Goal: Task Accomplishment & Management: Use online tool/utility

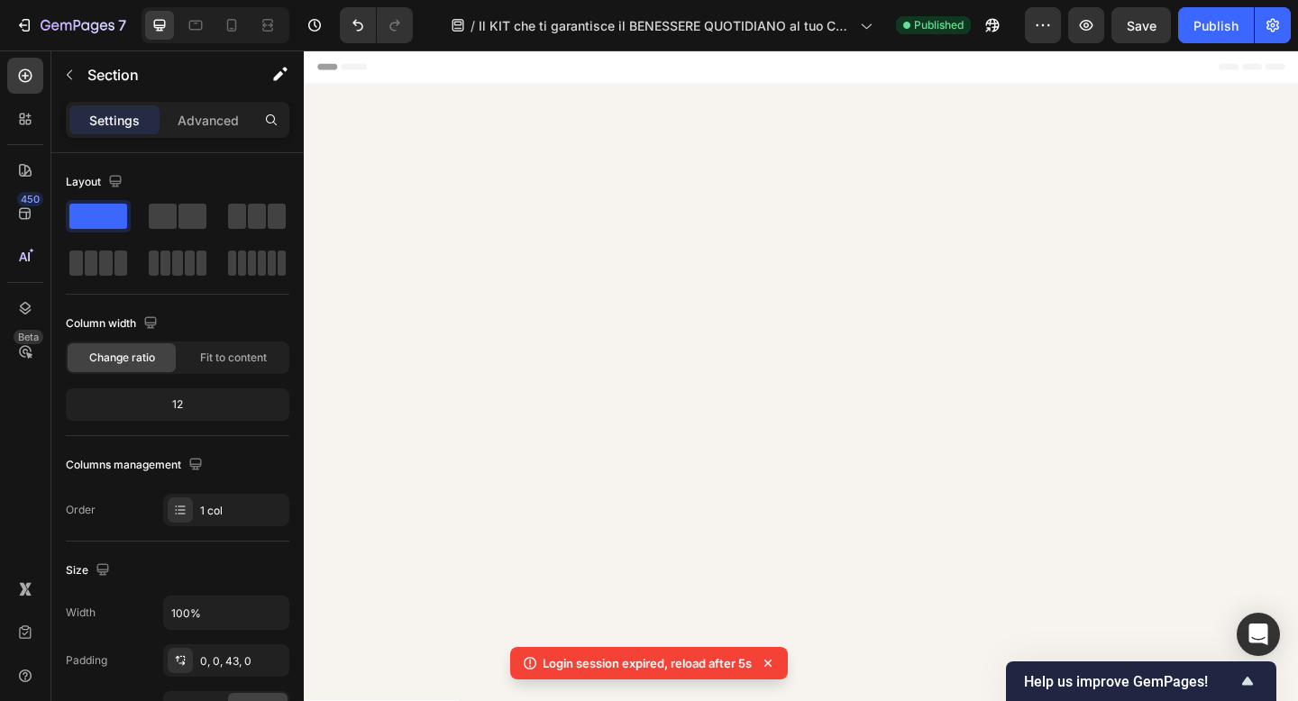
scroll to position [11112, 0]
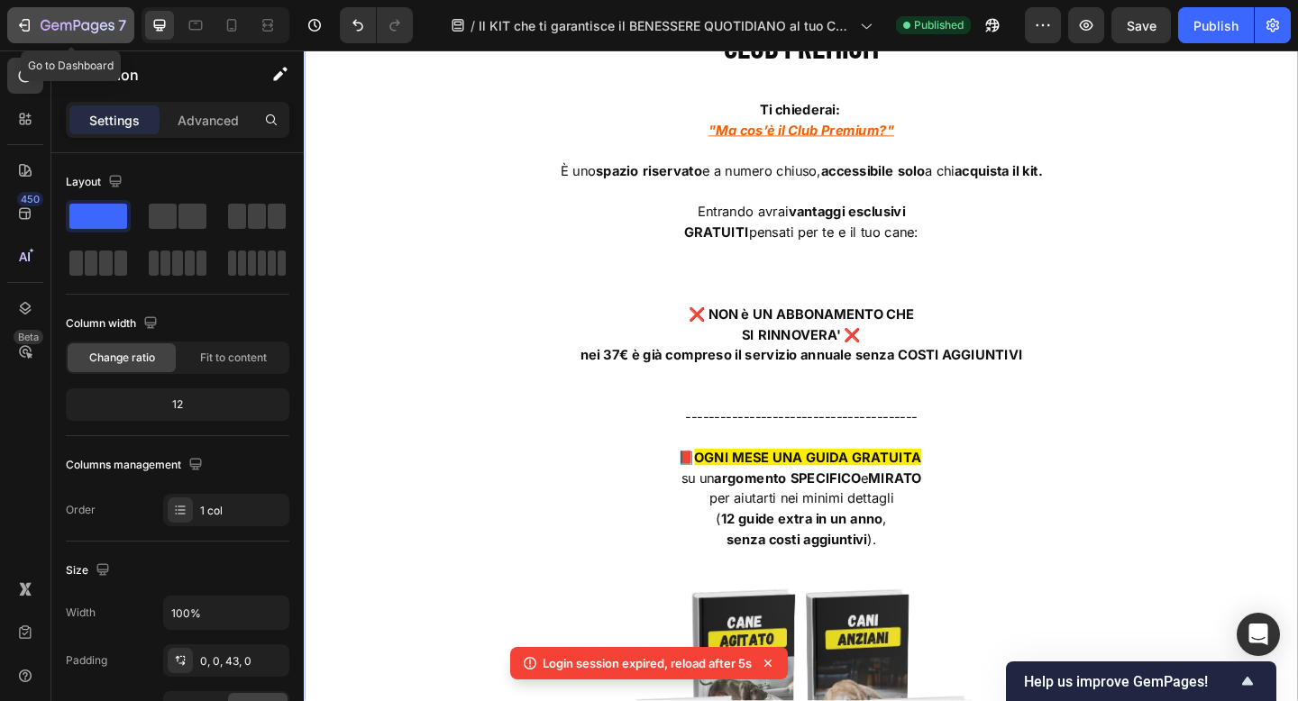
click at [82, 20] on icon "button" at bounding box center [78, 26] width 74 height 15
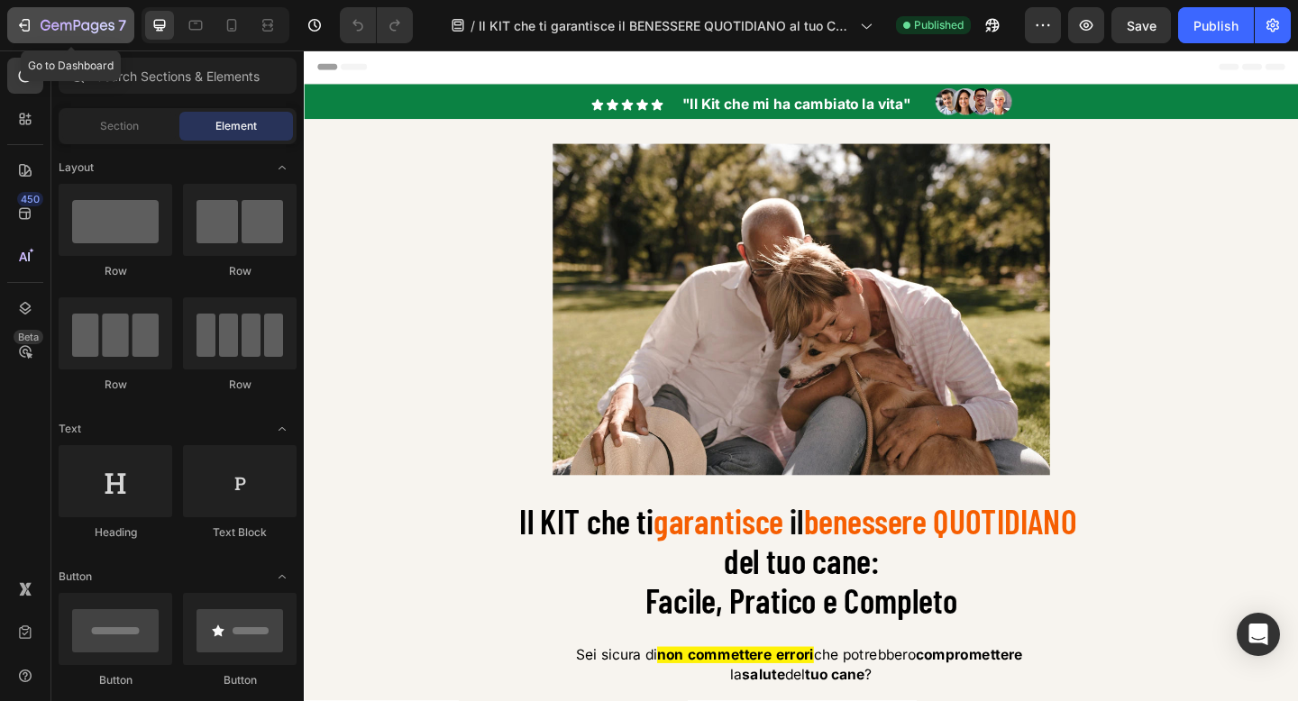
click at [59, 17] on div "7" at bounding box center [84, 25] width 86 height 22
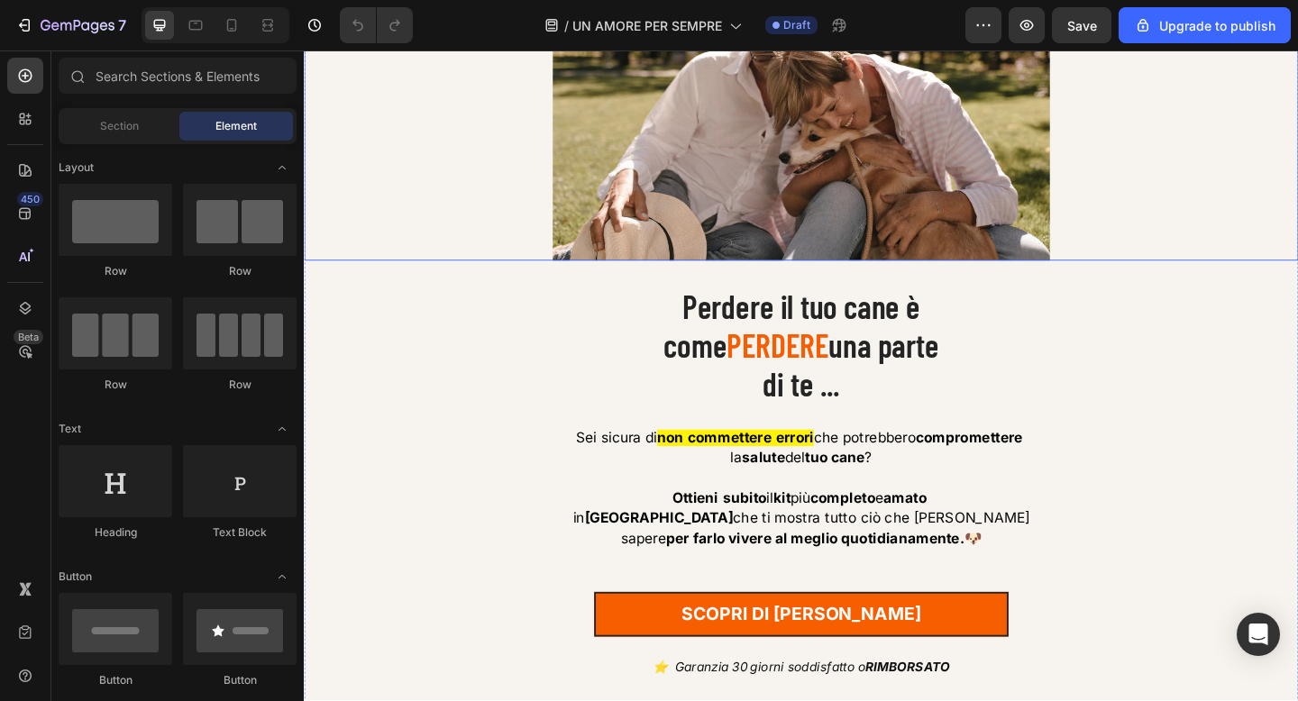
scroll to position [260, 0]
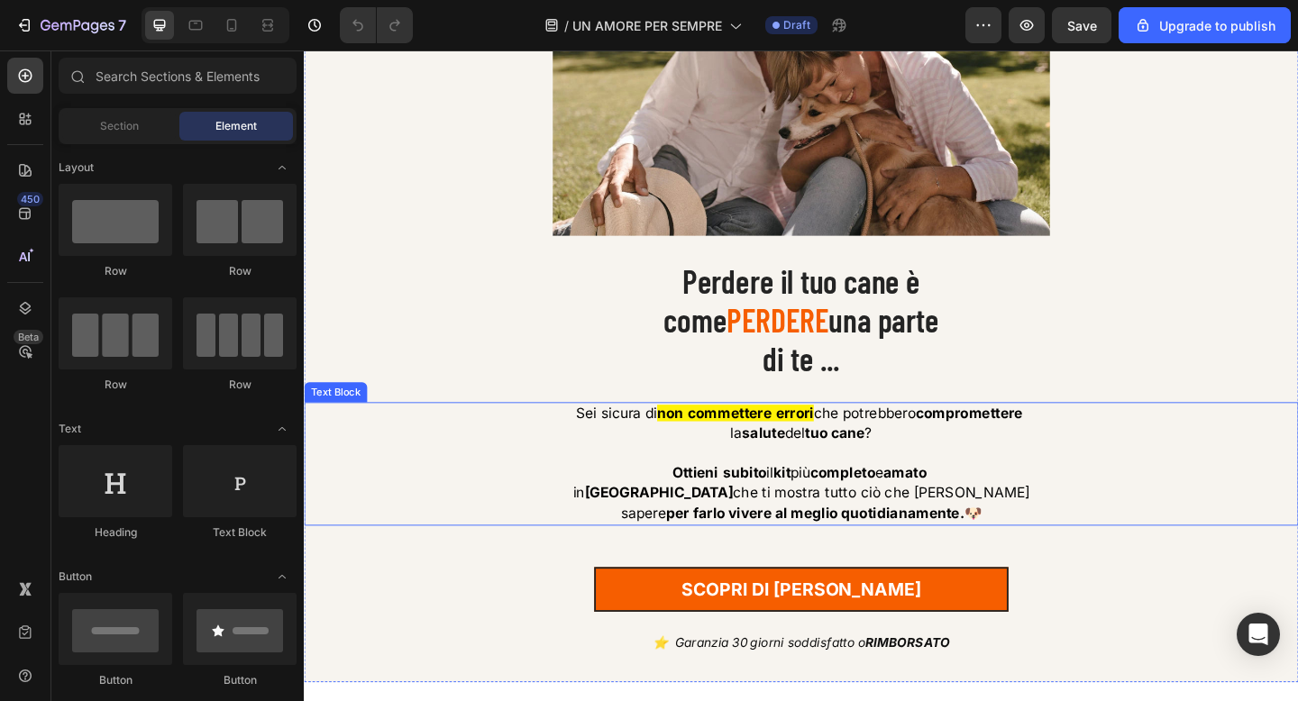
click at [865, 522] on p "Ottieni subito il kit più completo e amato" at bounding box center [845, 511] width 1078 height 22
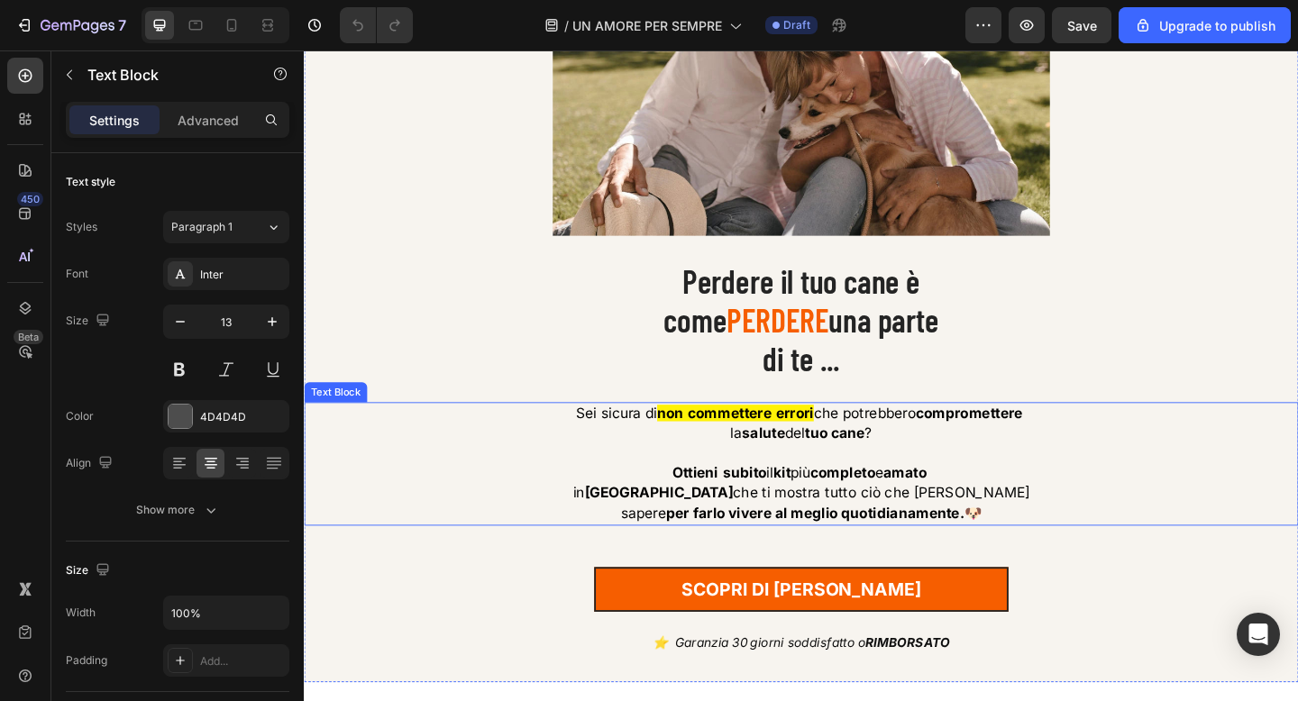
click at [865, 522] on p "Ottieni subito il kit più completo e amato" at bounding box center [845, 511] width 1078 height 22
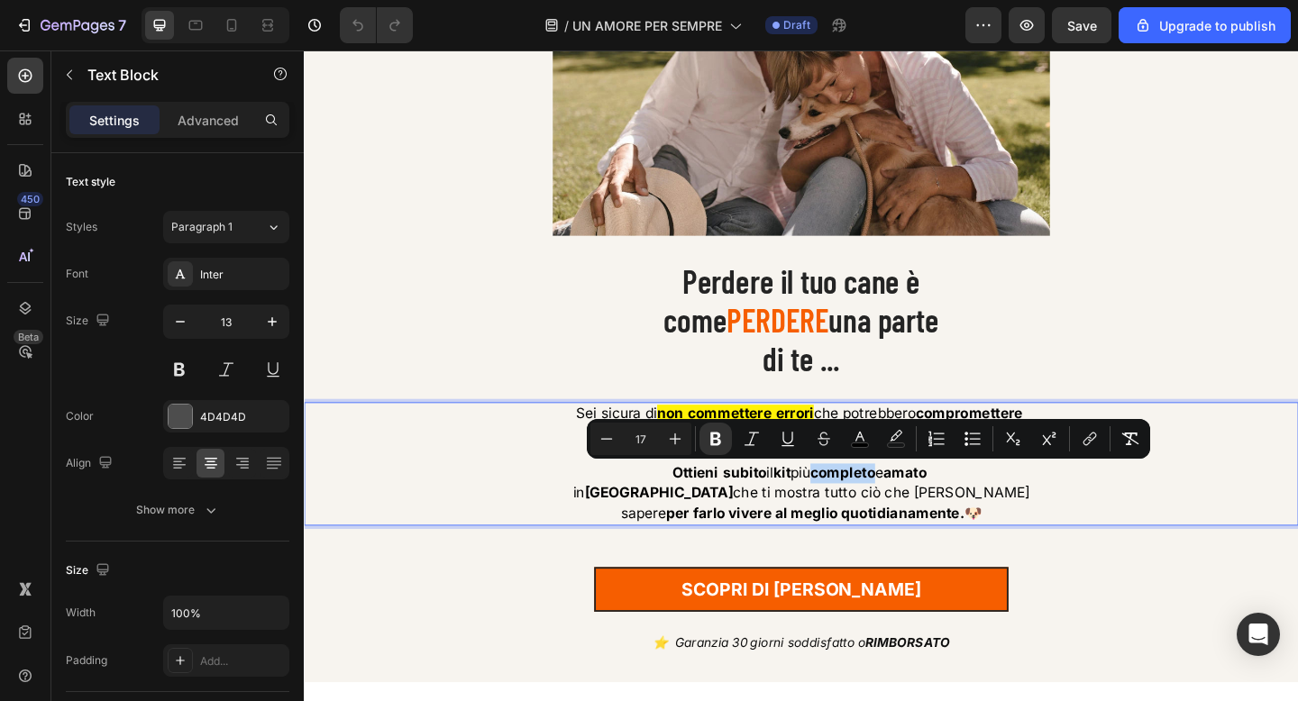
click at [865, 522] on p "Ottieni subito il kit più completo e amato" at bounding box center [845, 511] width 1078 height 22
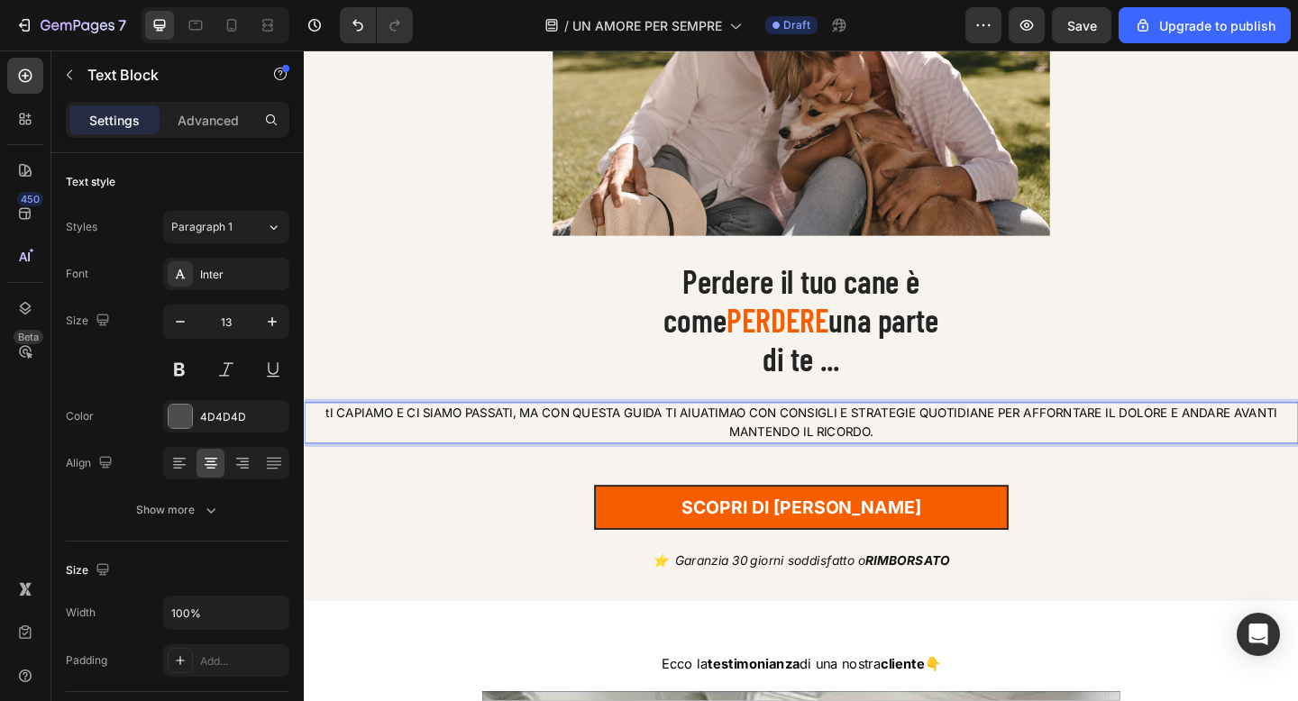
click at [791, 461] on span "tI CAPIAMO E CI SIAMO PASSATI, MA CON QUESTA GUIDA TI AIUATIMAO CON CONSIGLI E …" at bounding box center [844, 455] width 1035 height 37
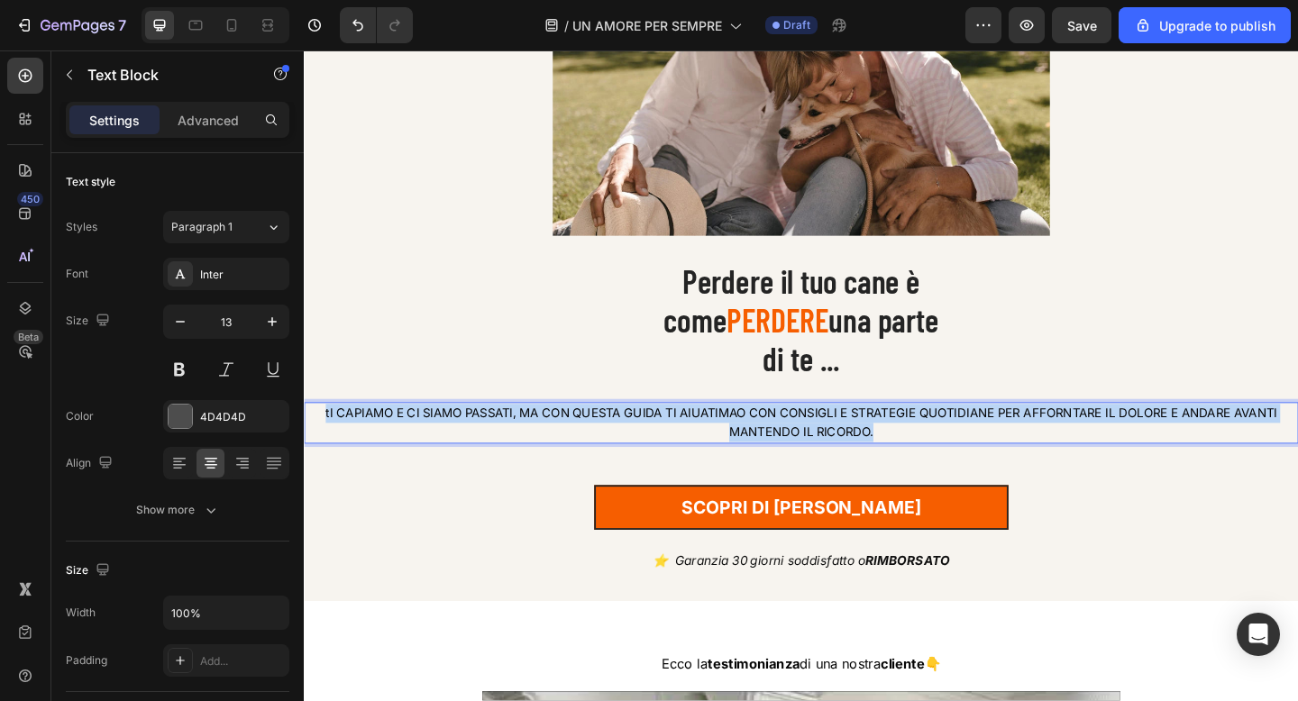
click at [791, 461] on span "tI CAPIAMO E CI SIAMO PASSATI, MA CON QUESTA GUIDA TI AIUATIMAO CON CONSIGLI E …" at bounding box center [844, 455] width 1035 height 37
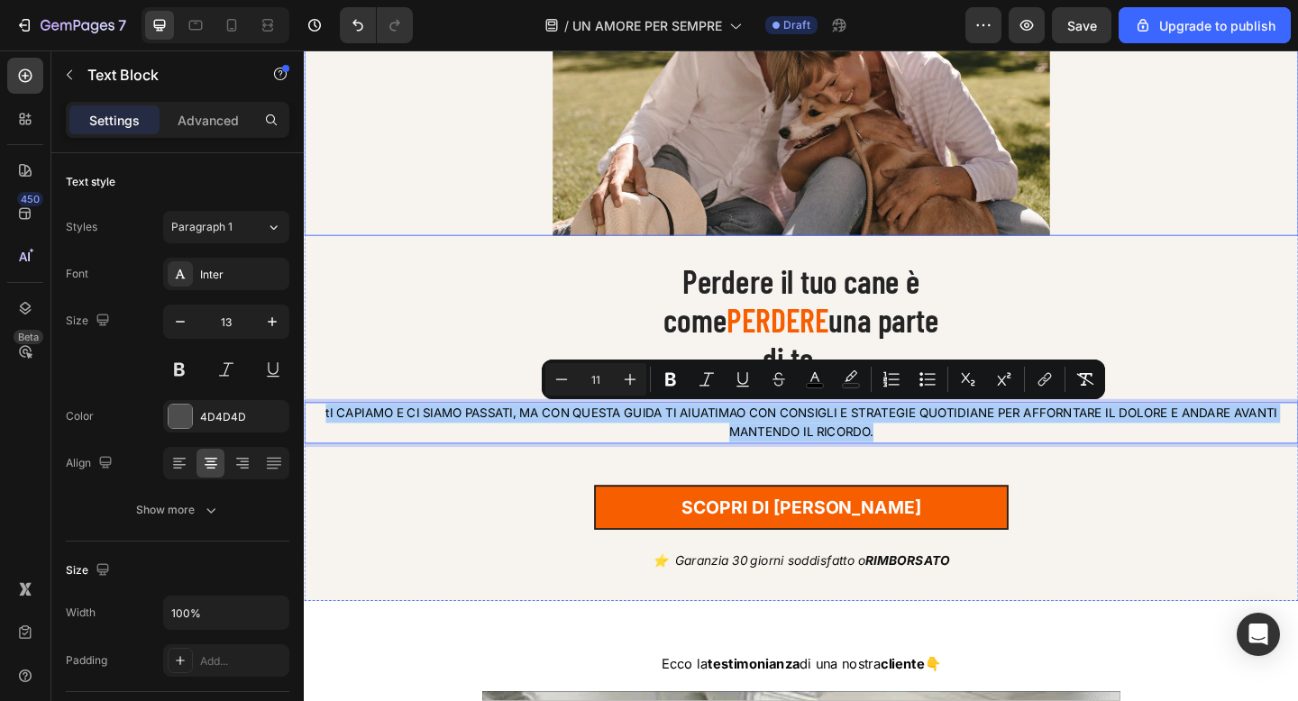
click at [546, 214] on div at bounding box center [845, 72] width 1082 height 361
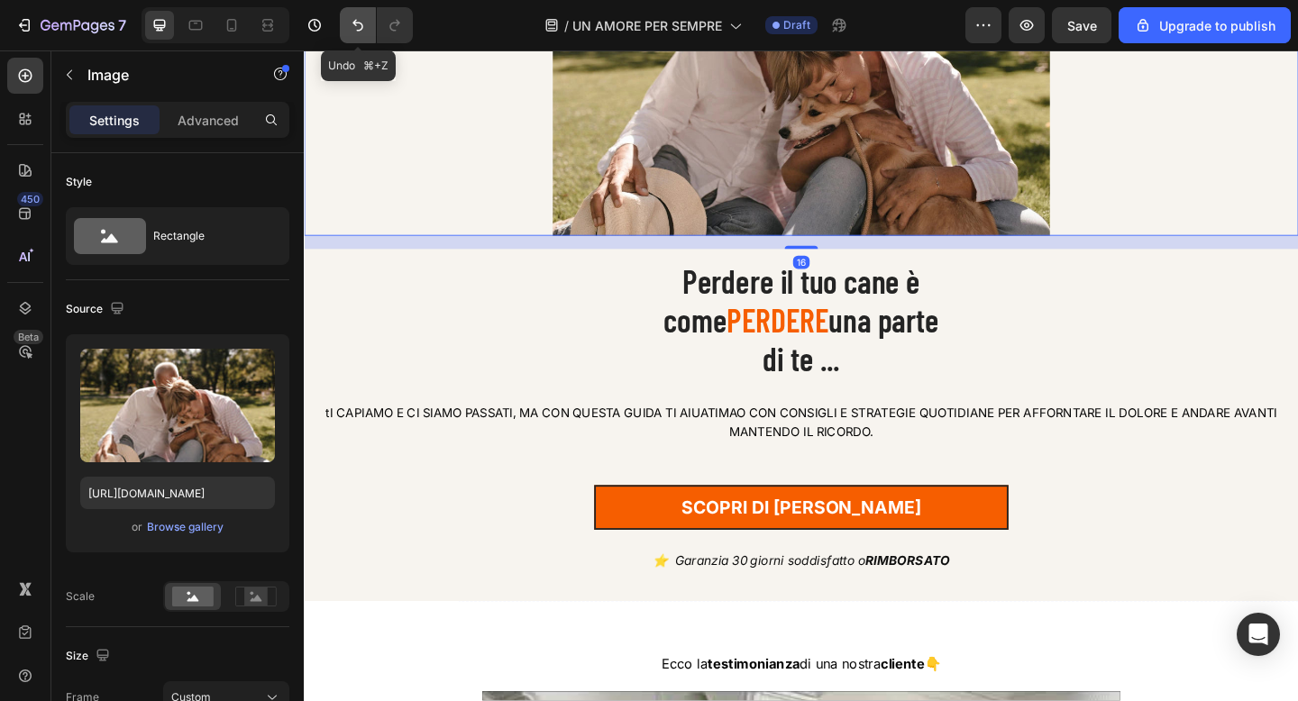
click at [352, 20] on icon "Undo/Redo" at bounding box center [358, 25] width 18 height 18
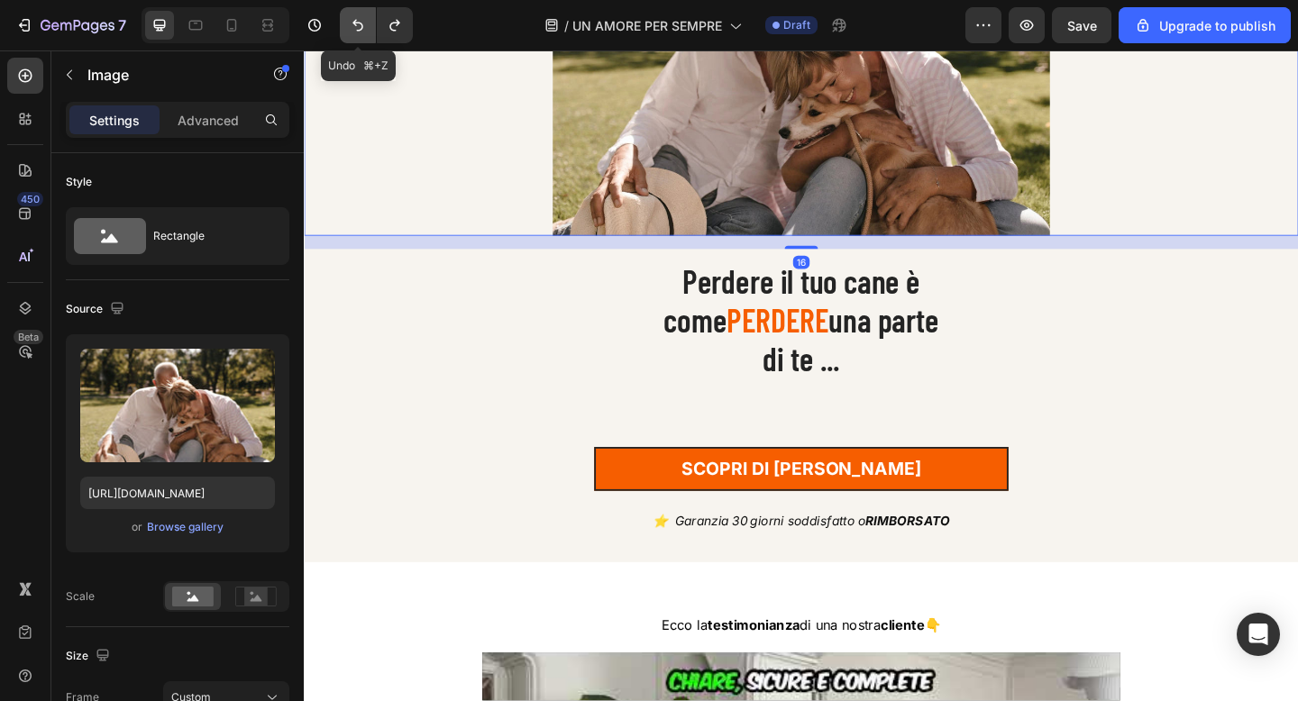
click at [352, 20] on icon "Undo/Redo" at bounding box center [358, 25] width 18 height 18
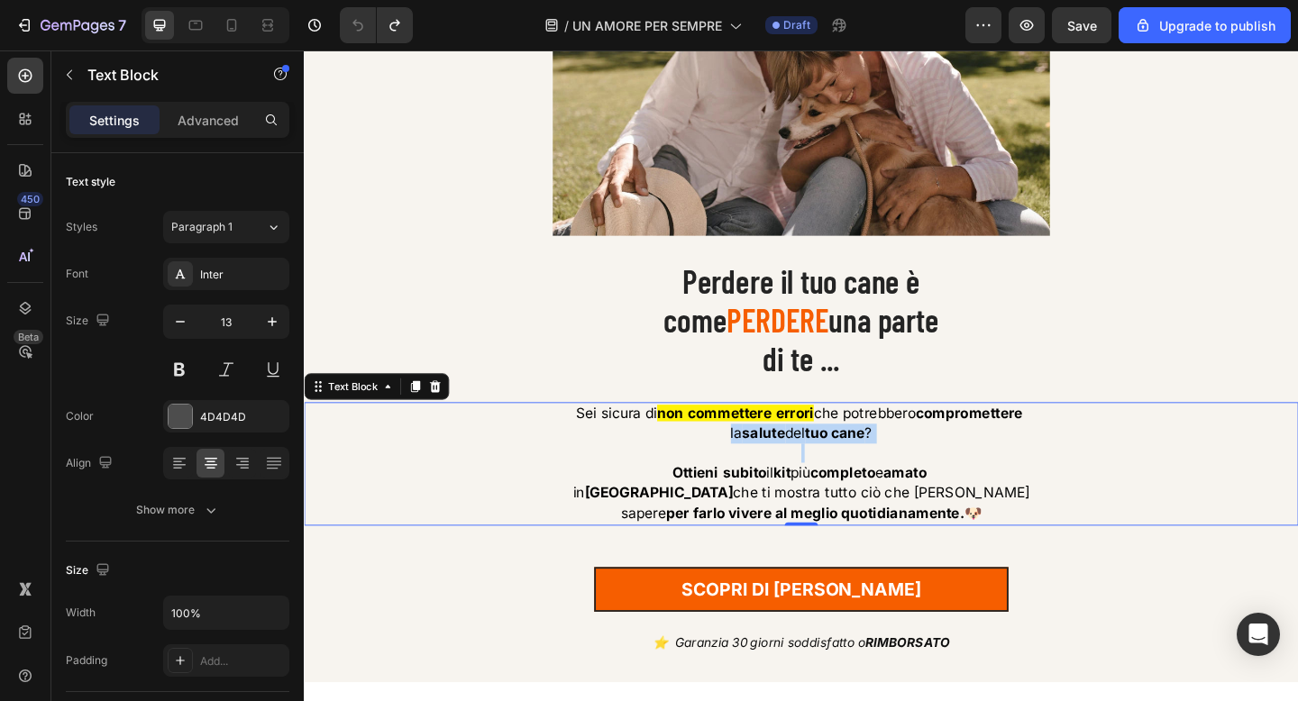
click at [800, 468] on strong "salute" at bounding box center [804, 467] width 47 height 18
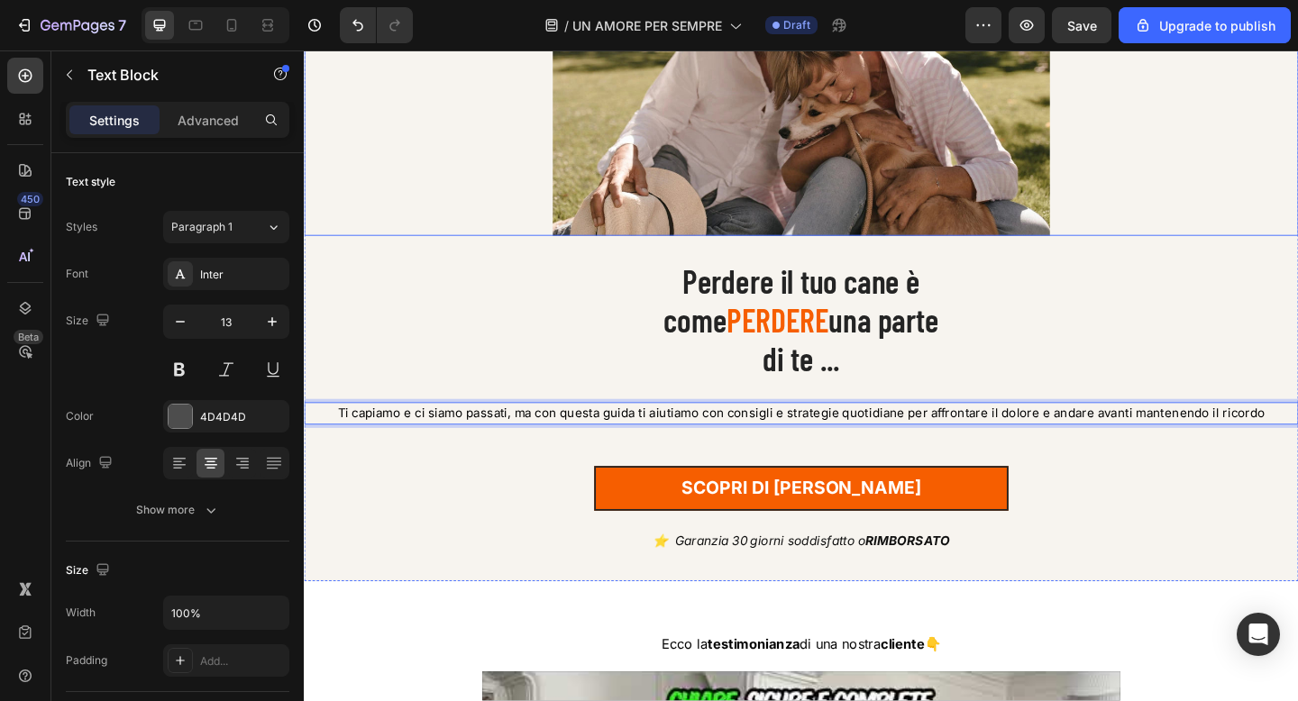
click at [473, 202] on div at bounding box center [845, 72] width 1082 height 361
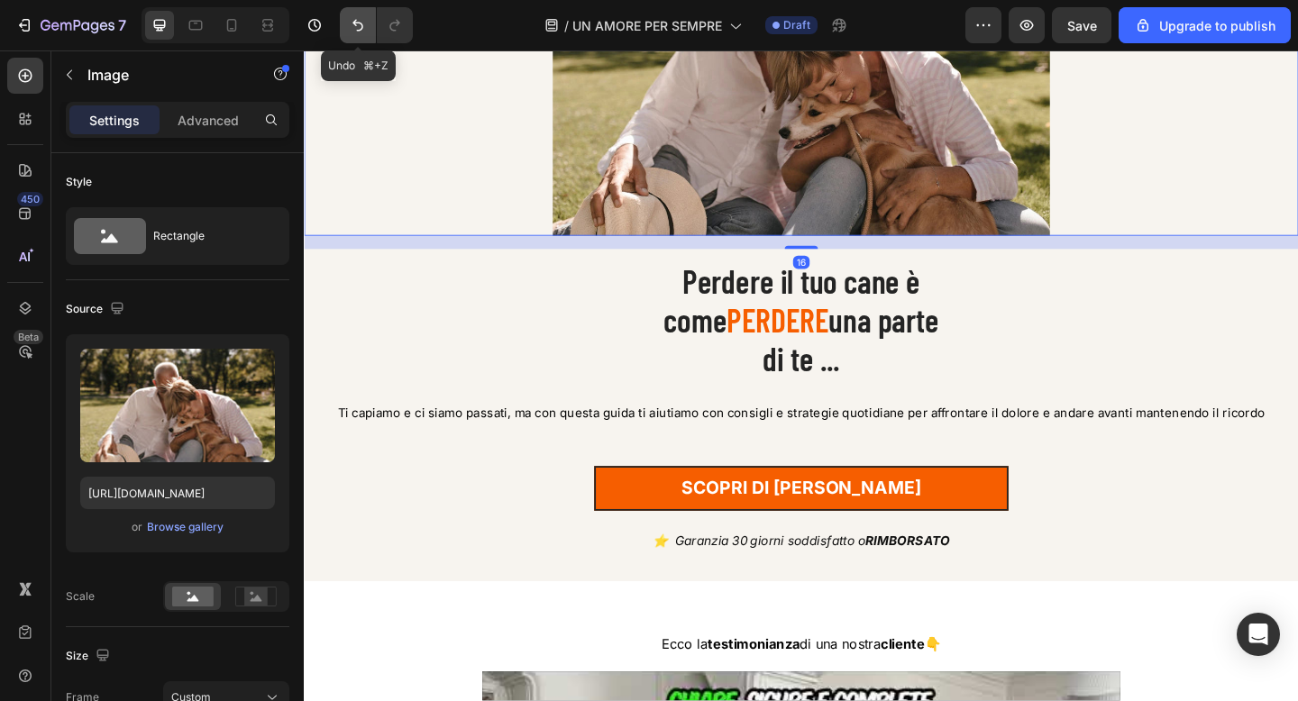
click at [352, 22] on icon "Undo/Redo" at bounding box center [358, 25] width 18 height 18
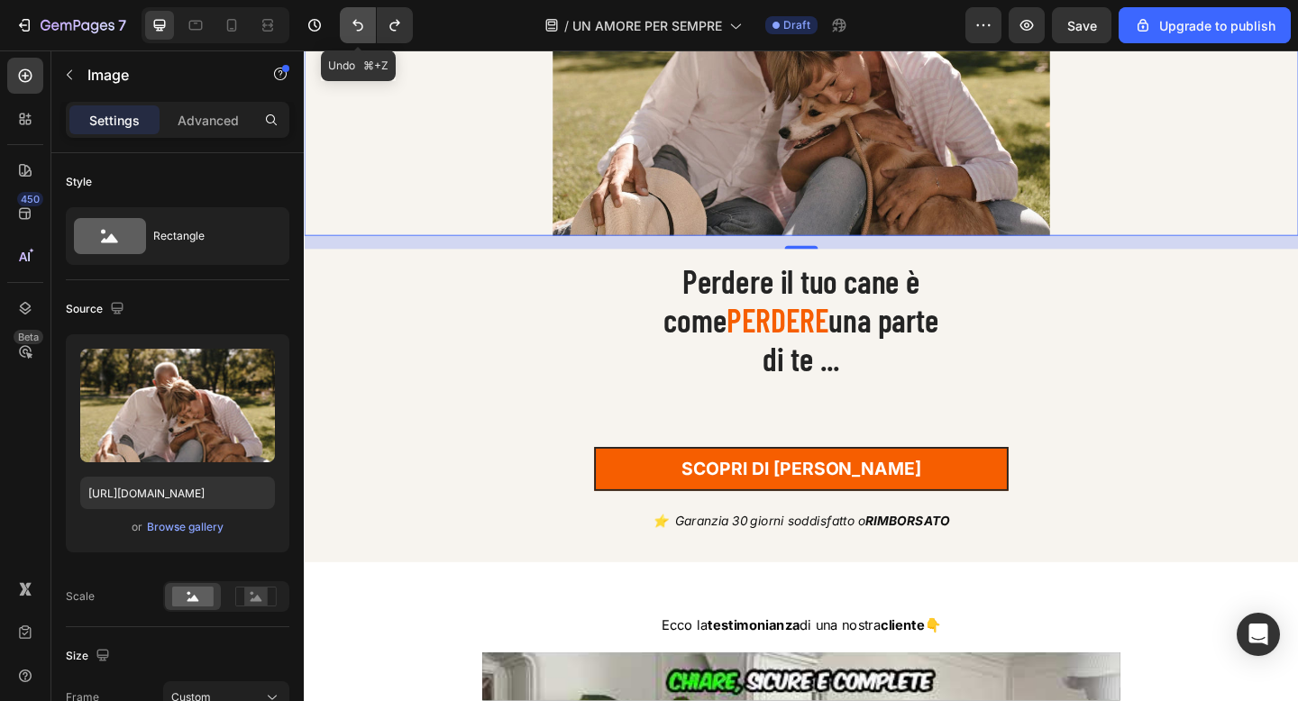
click at [362, 27] on icon "Undo/Redo" at bounding box center [357, 26] width 11 height 12
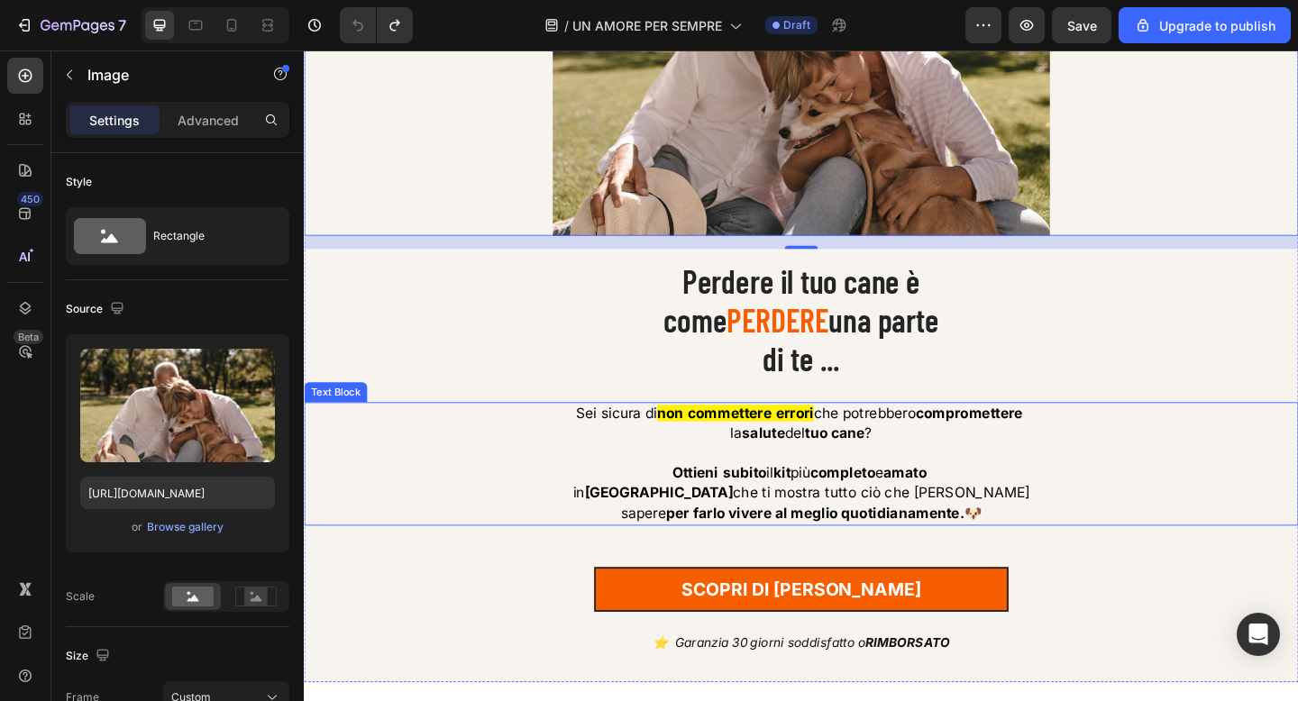
click at [726, 482] on p "Rich Text Editor. Editing area: main" at bounding box center [845, 489] width 1078 height 21
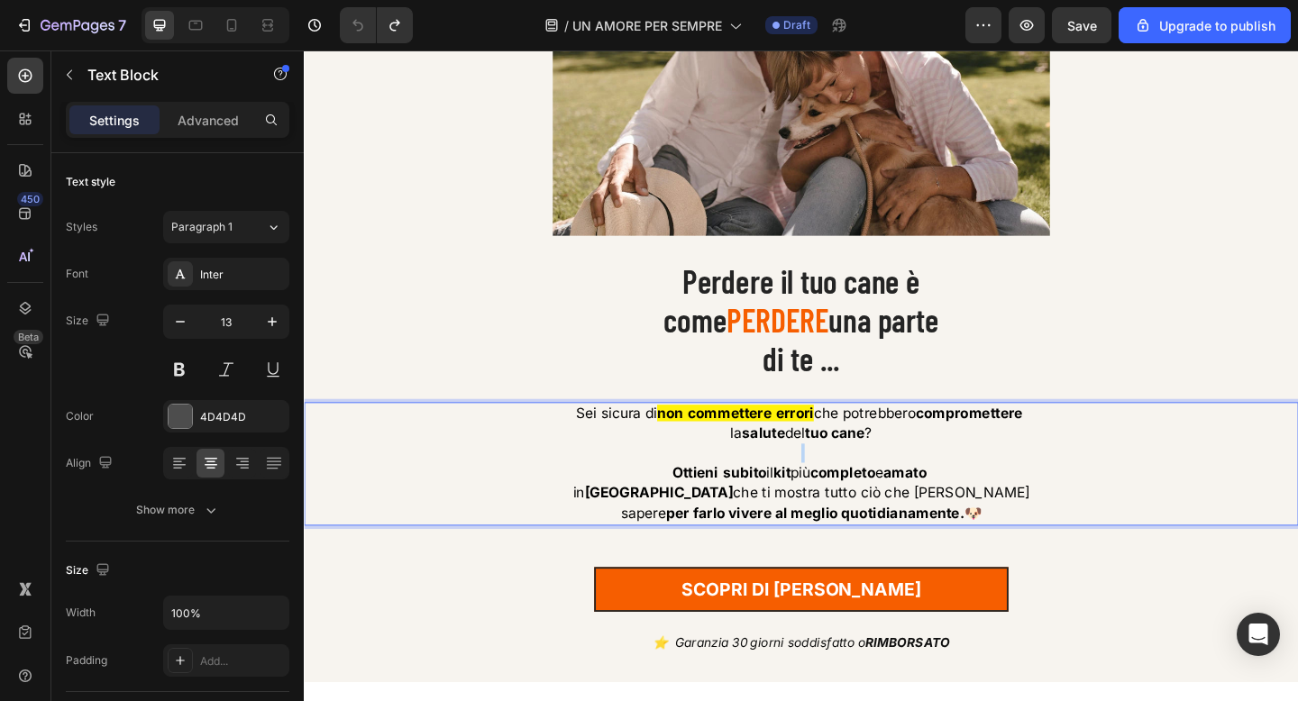
click at [726, 482] on p "Rich Text Editor. Editing area: main" at bounding box center [845, 489] width 1078 height 21
click at [778, 512] on strong "subito" at bounding box center [783, 510] width 48 height 18
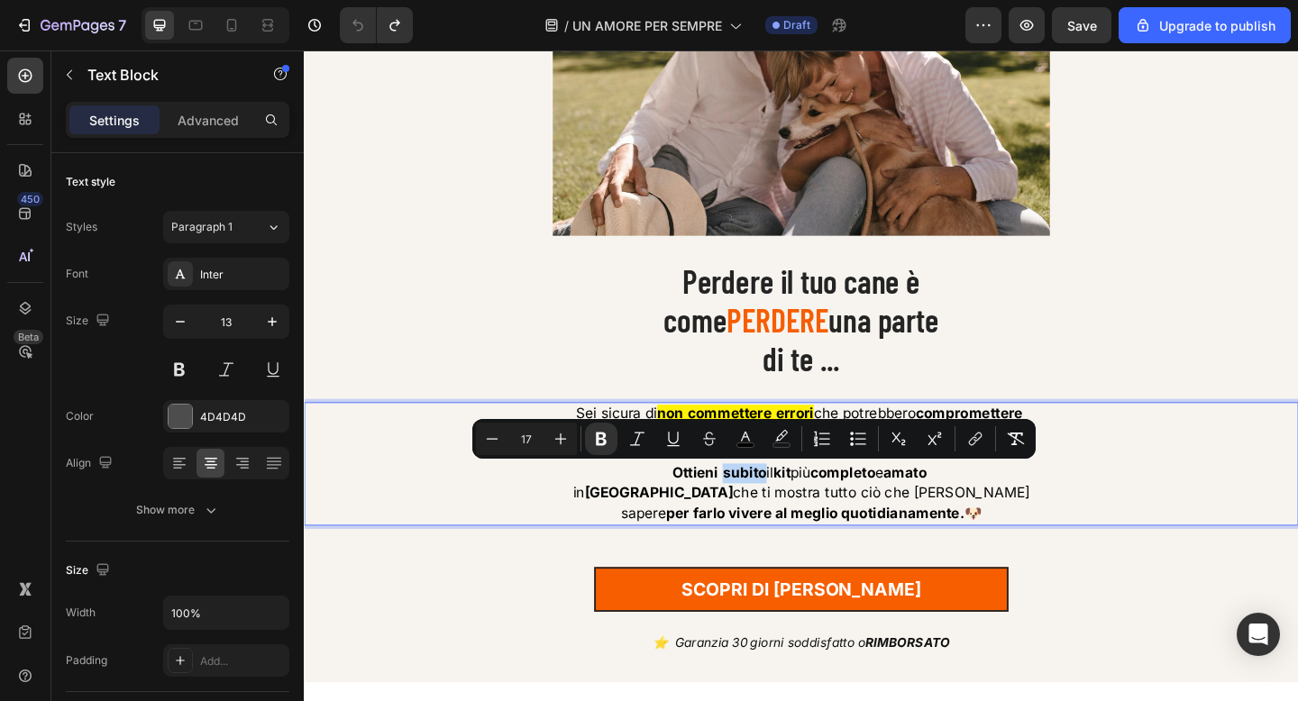
click at [778, 512] on strong "subito" at bounding box center [783, 510] width 48 height 18
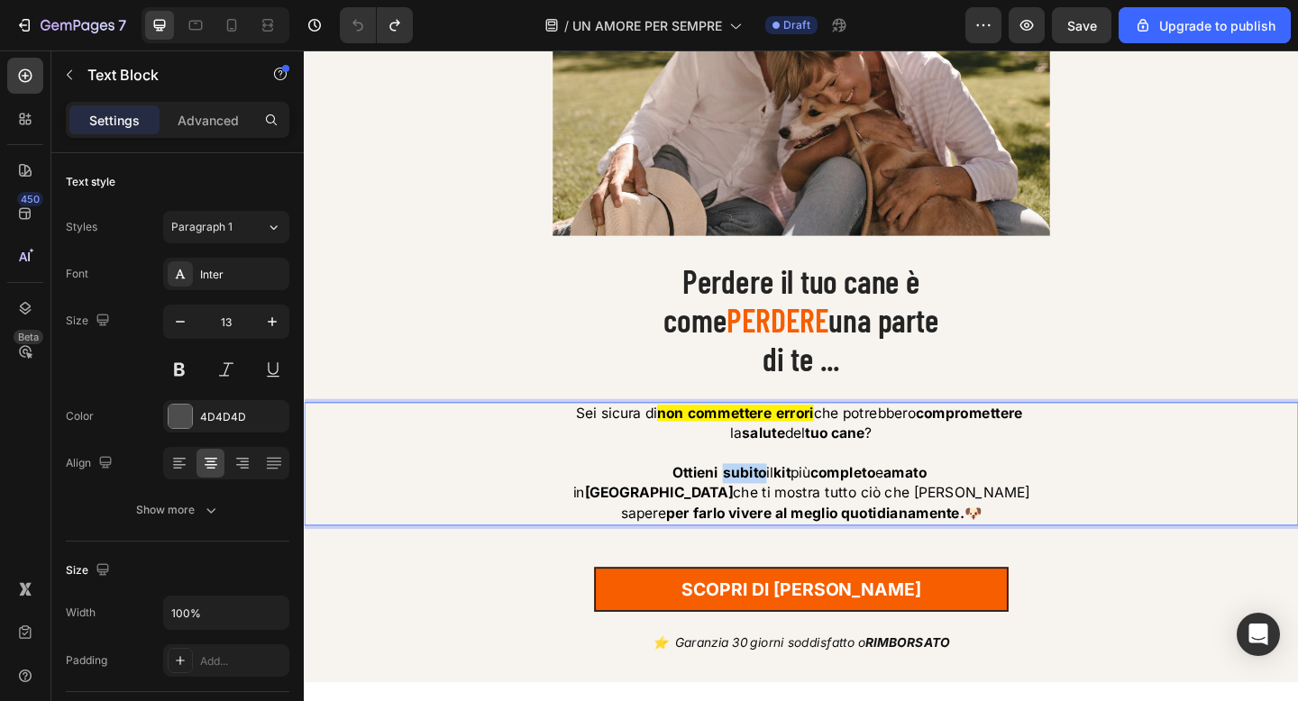
click at [778, 512] on strong "subito" at bounding box center [783, 510] width 48 height 18
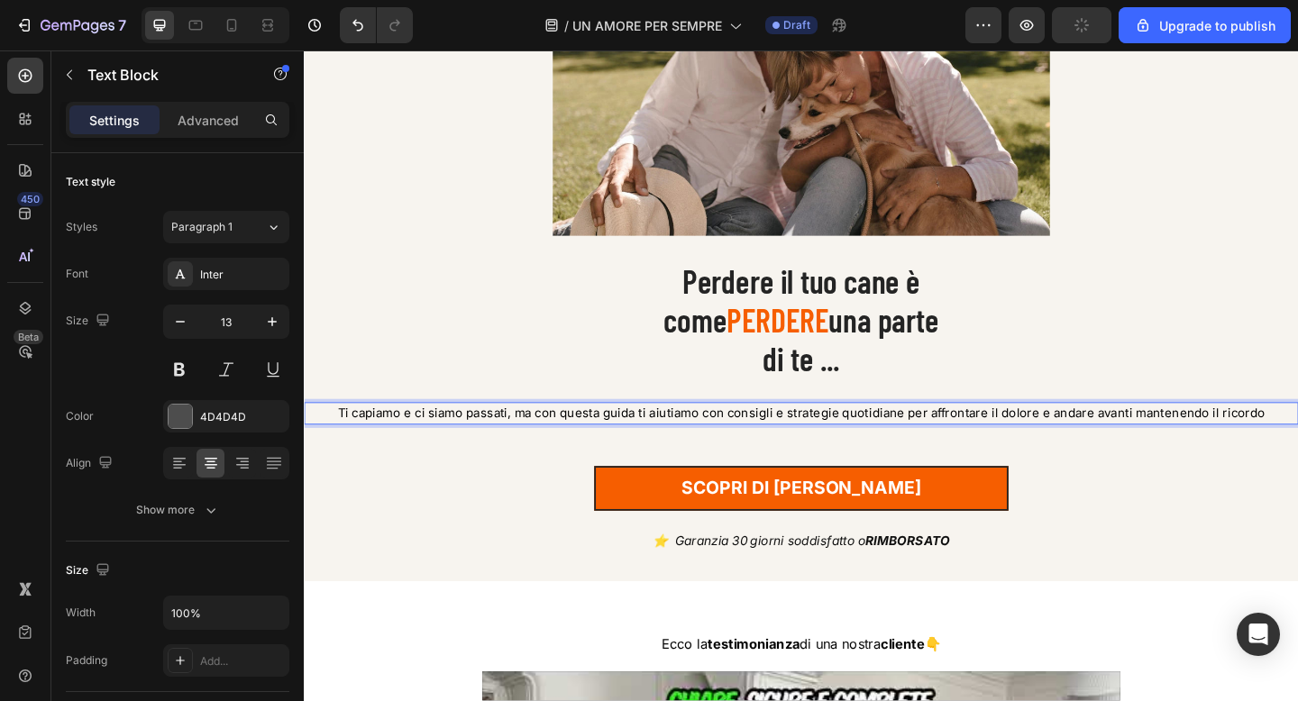
click at [823, 443] on span "Ti capiamo e ci siamo passati, ma con questa guida ti aiutiamo con consigli e s…" at bounding box center [845, 445] width 1009 height 16
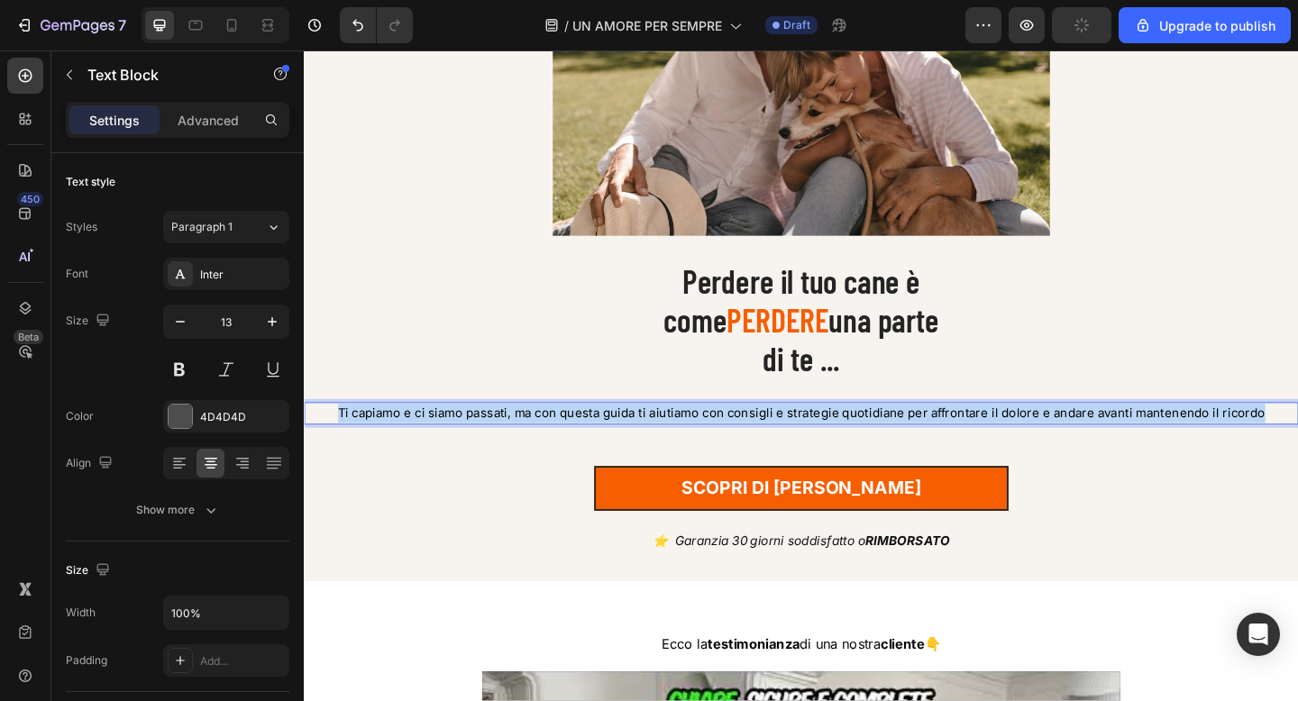
click at [823, 443] on span "Ti capiamo e ci siamo passati, ma con questa guida ti aiutiamo con consigli e s…" at bounding box center [845, 445] width 1009 height 16
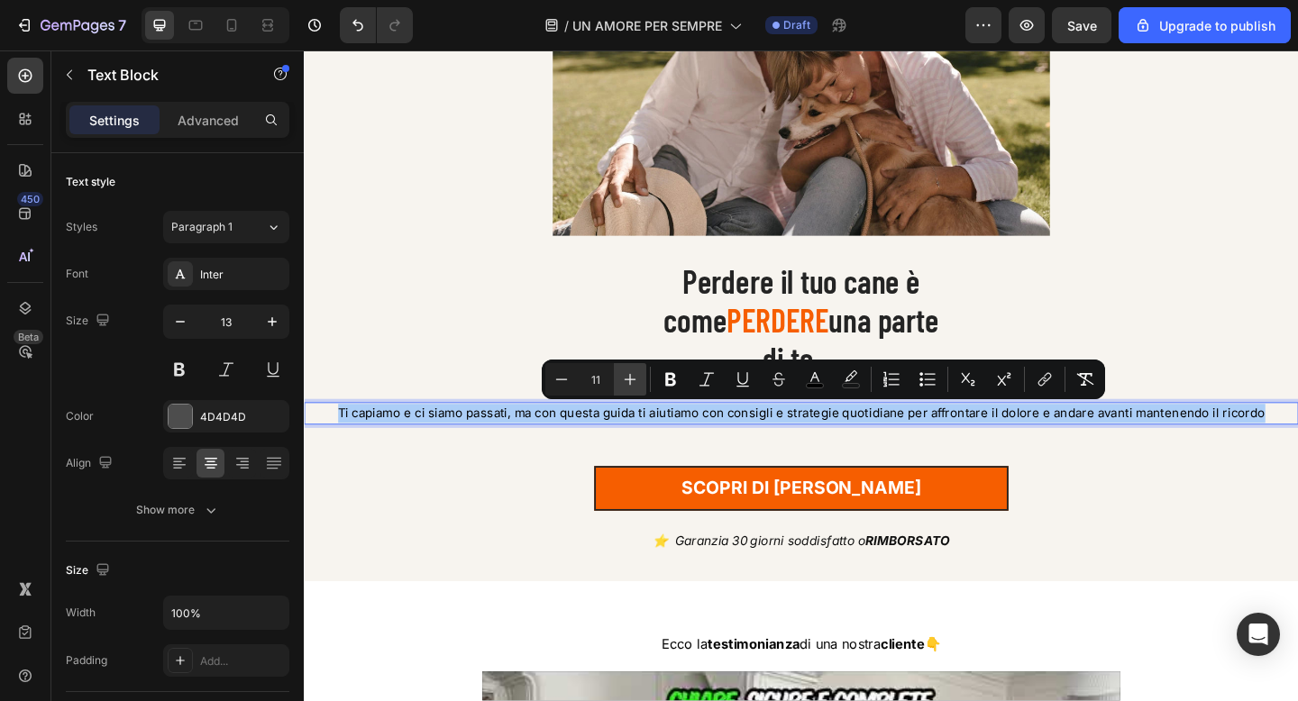
click at [639, 365] on button "Plus" at bounding box center [630, 379] width 32 height 32
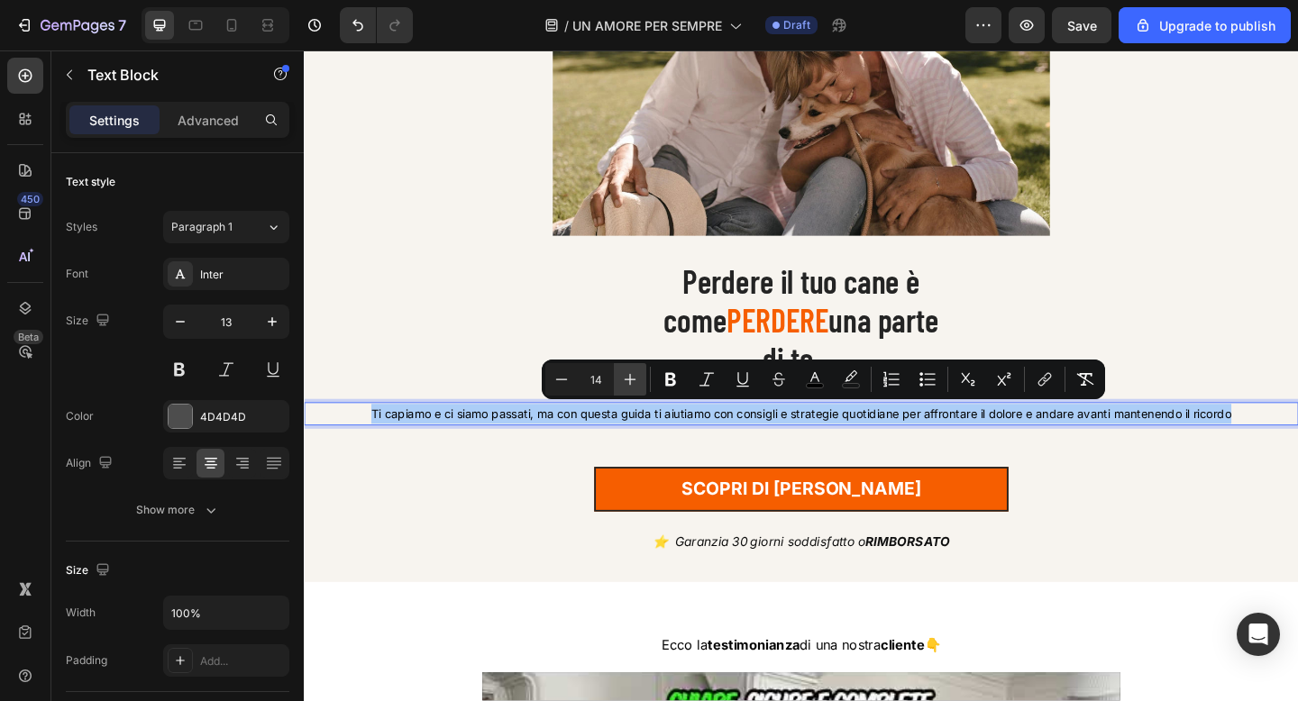
click at [639, 365] on button "Plus" at bounding box center [630, 379] width 32 height 32
type input "17"
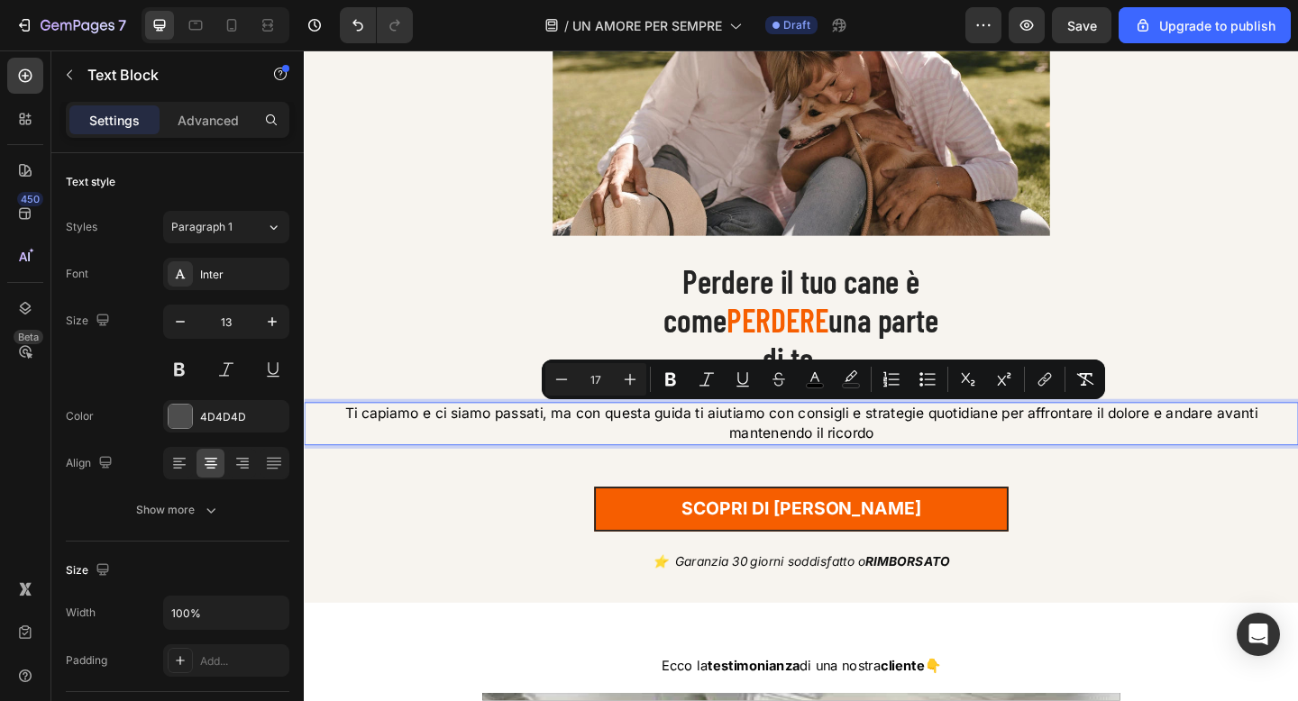
click at [605, 464] on p "Ti capiamo e ci siamo passati, ma con questa guida ti aiutiamo con consigli e s…" at bounding box center [845, 457] width 1078 height 44
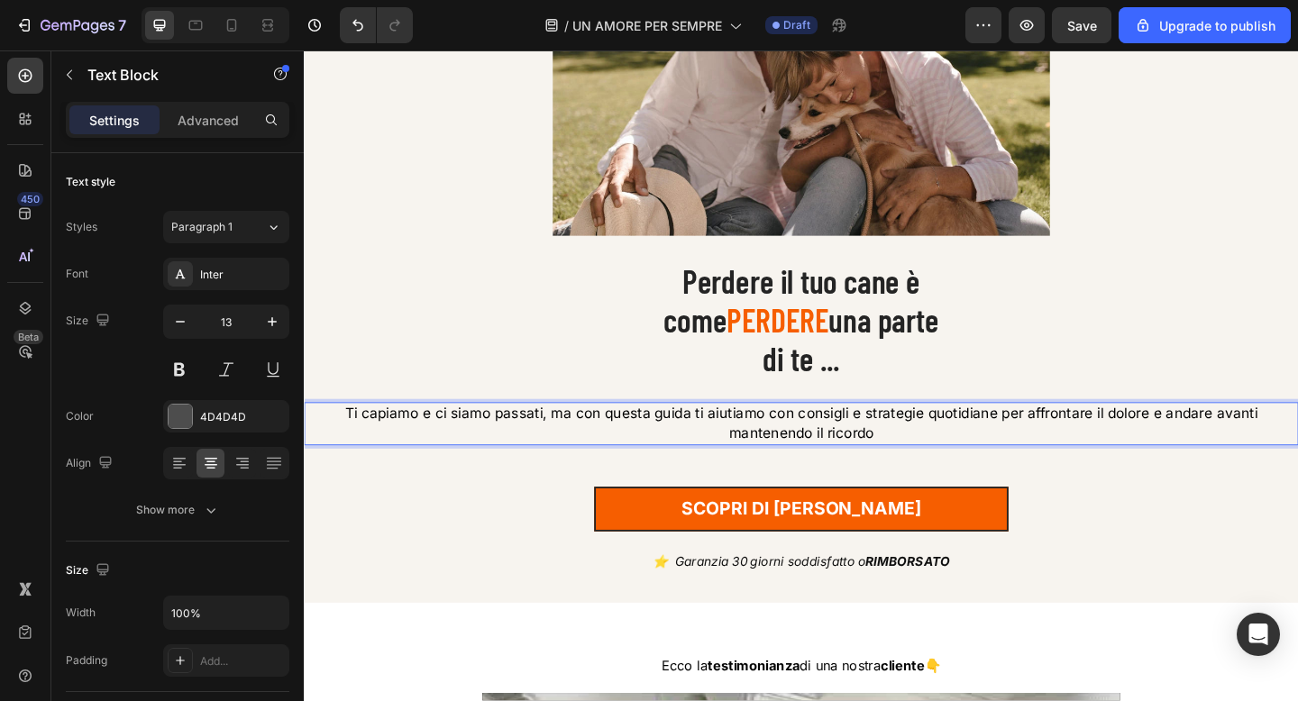
click at [809, 446] on span "Ti capiamo e ci siamo passati, ma con questa guida ti aiutiamo con consigli e s…" at bounding box center [844, 456] width 993 height 40
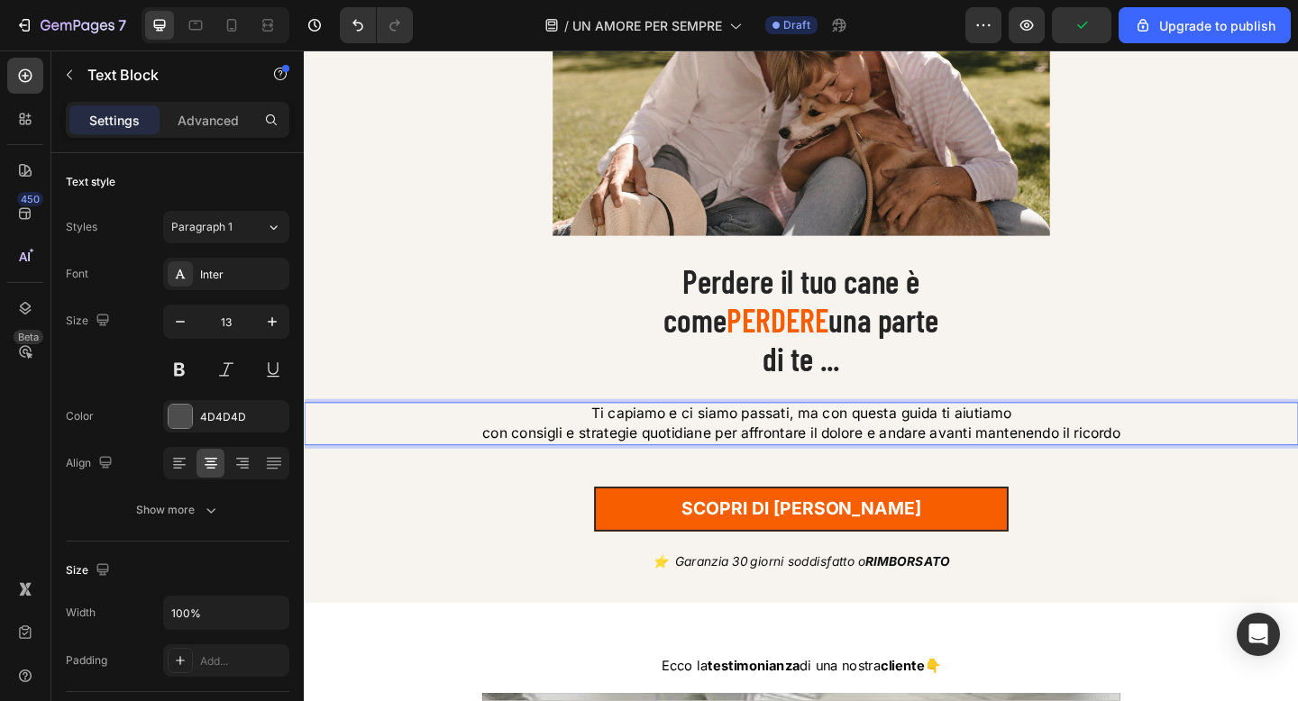
click at [932, 470] on span "con consigli e strategie quotidiane per affrontare il dolore e andare avanti ma…" at bounding box center [845, 467] width 694 height 18
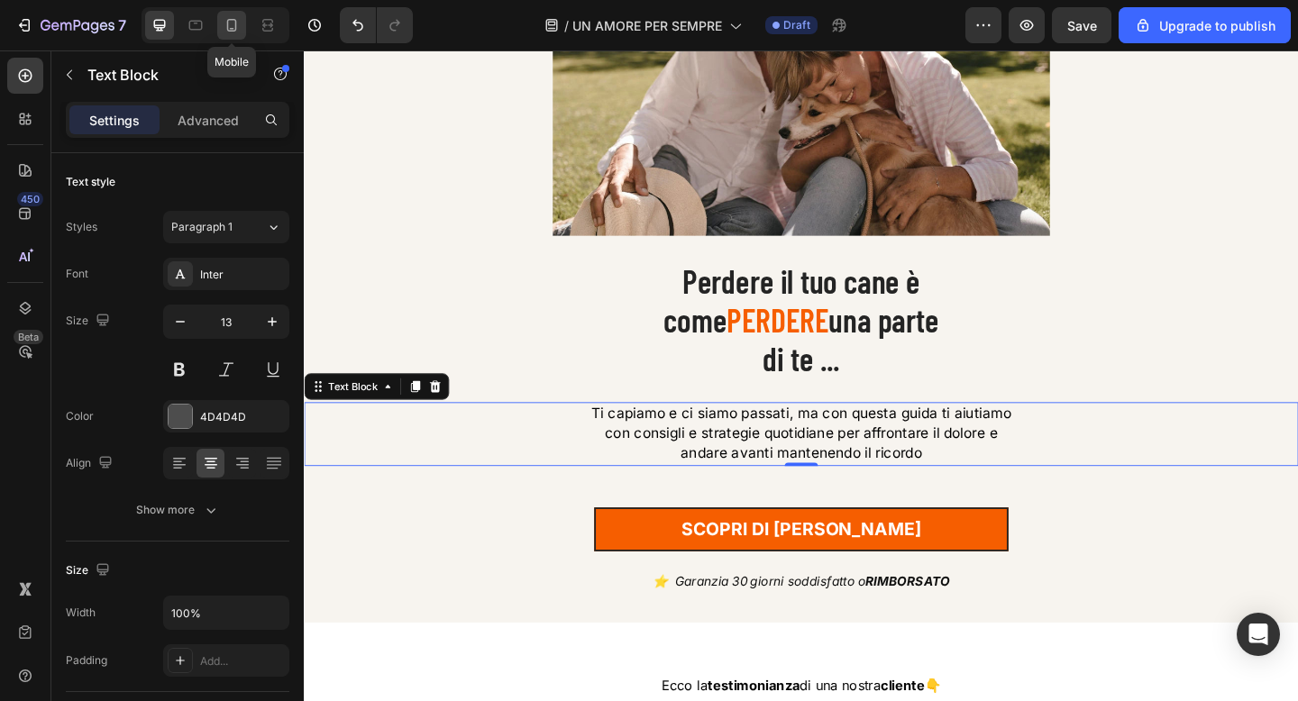
click at [231, 22] on icon at bounding box center [232, 25] width 18 height 18
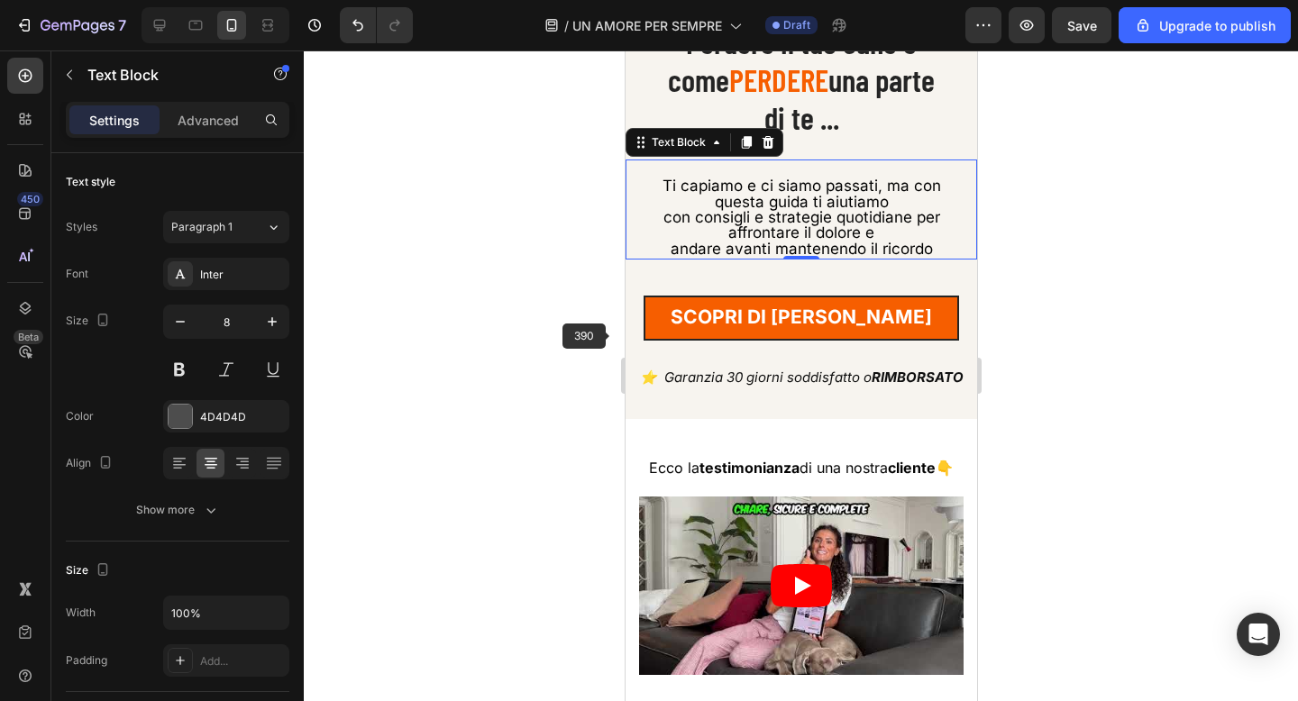
scroll to position [446, 0]
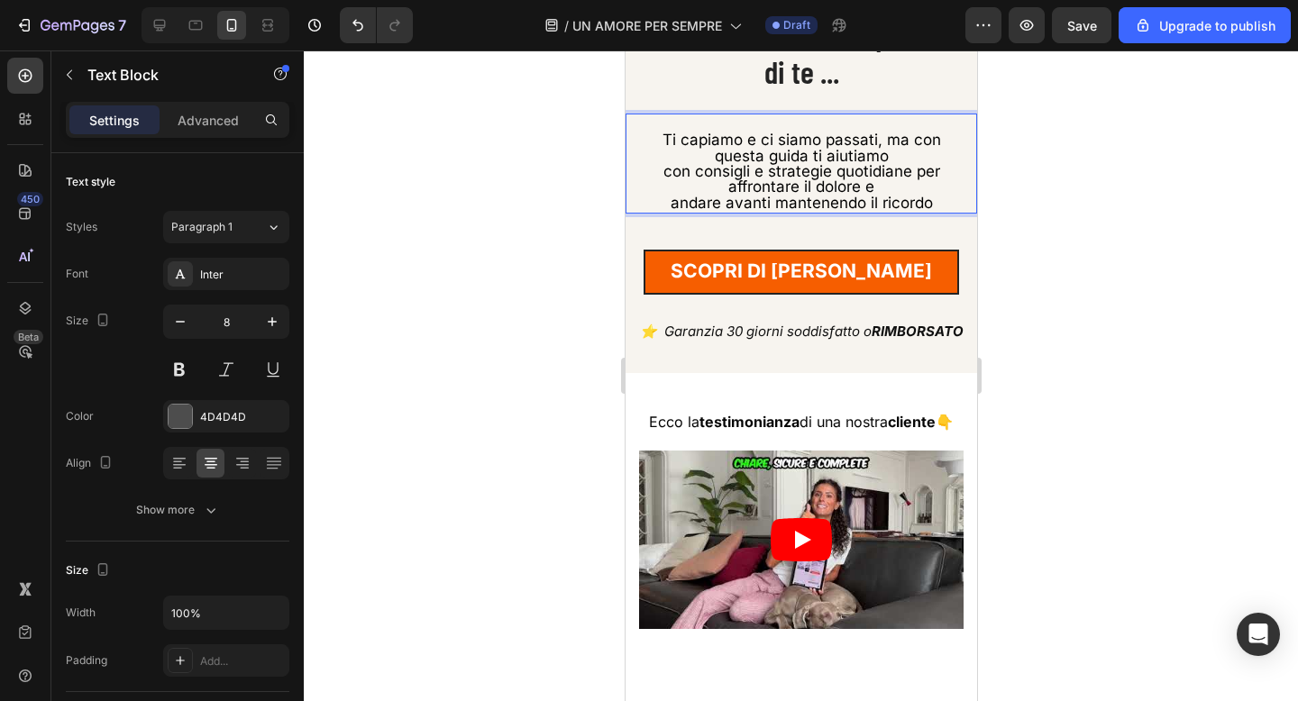
click at [887, 141] on span "Ti capiamo e ci siamo passati, ma con questa guida ti aiutiamo" at bounding box center [801, 147] width 279 height 33
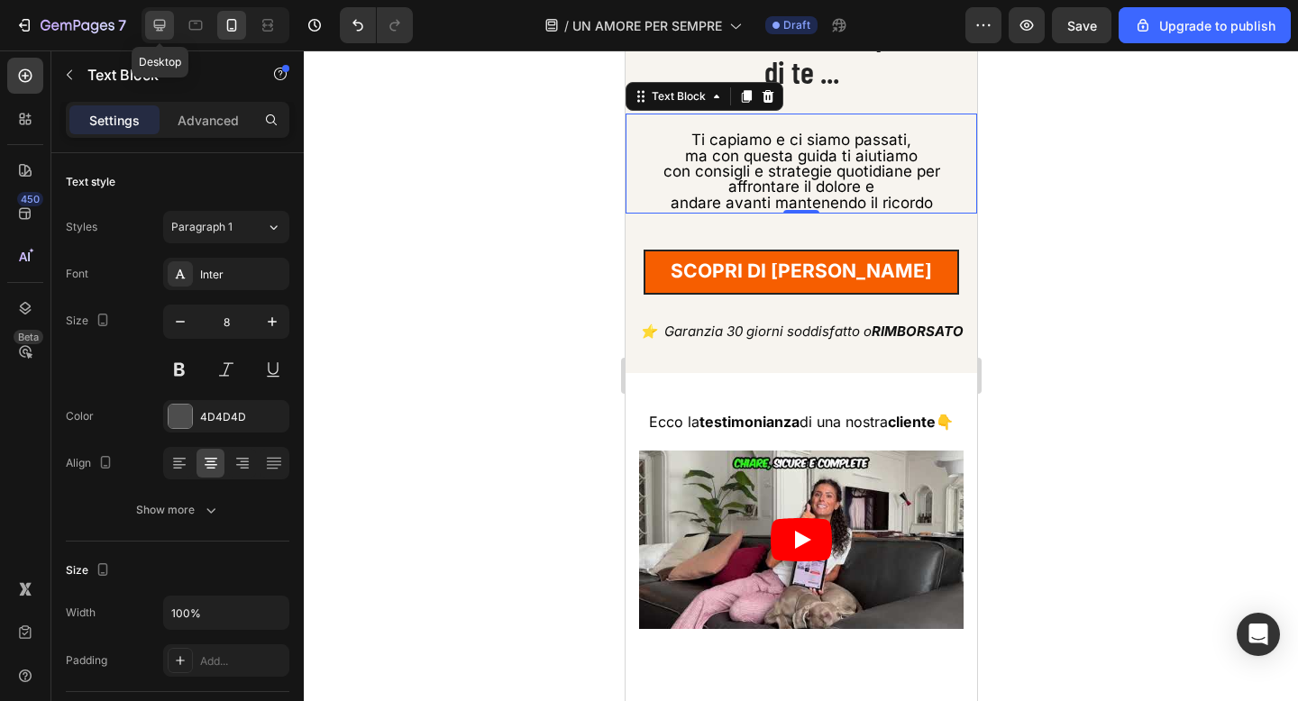
click at [156, 27] on icon at bounding box center [160, 26] width 12 height 12
type input "13"
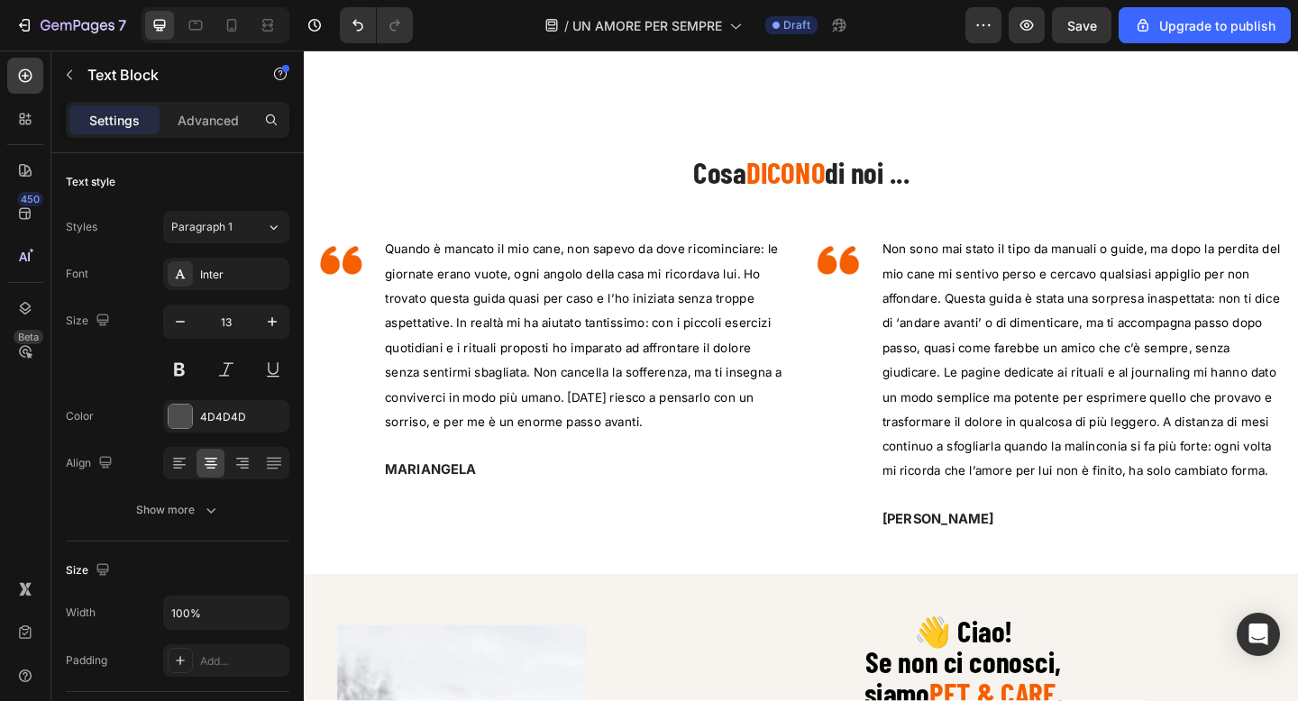
scroll to position [1520, 0]
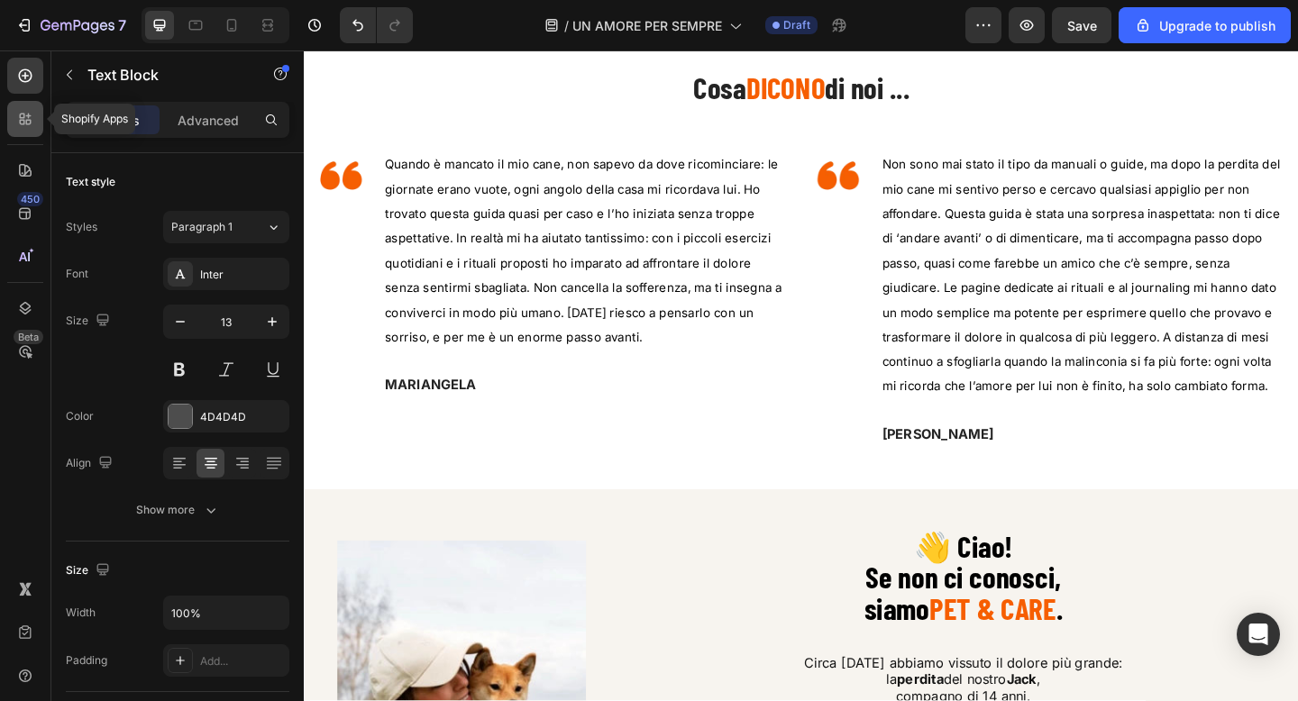
click at [28, 130] on div at bounding box center [25, 119] width 36 height 36
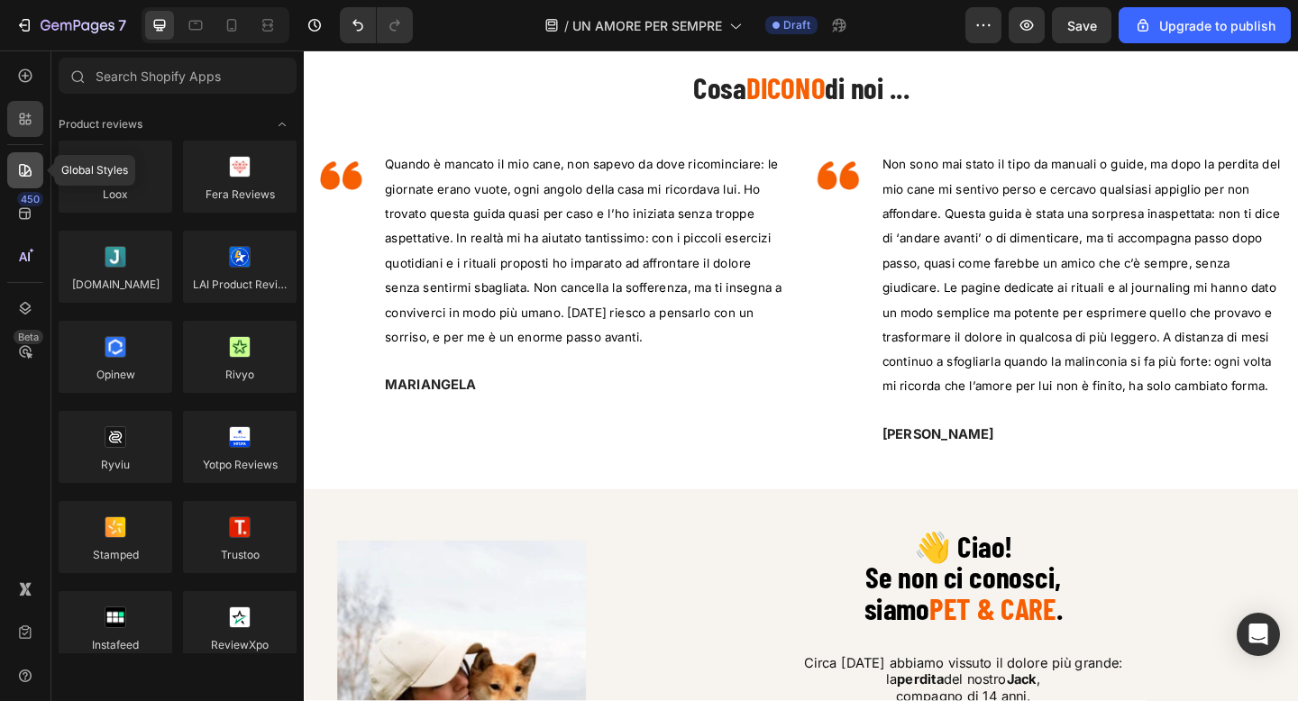
click at [27, 171] on icon at bounding box center [25, 170] width 13 height 13
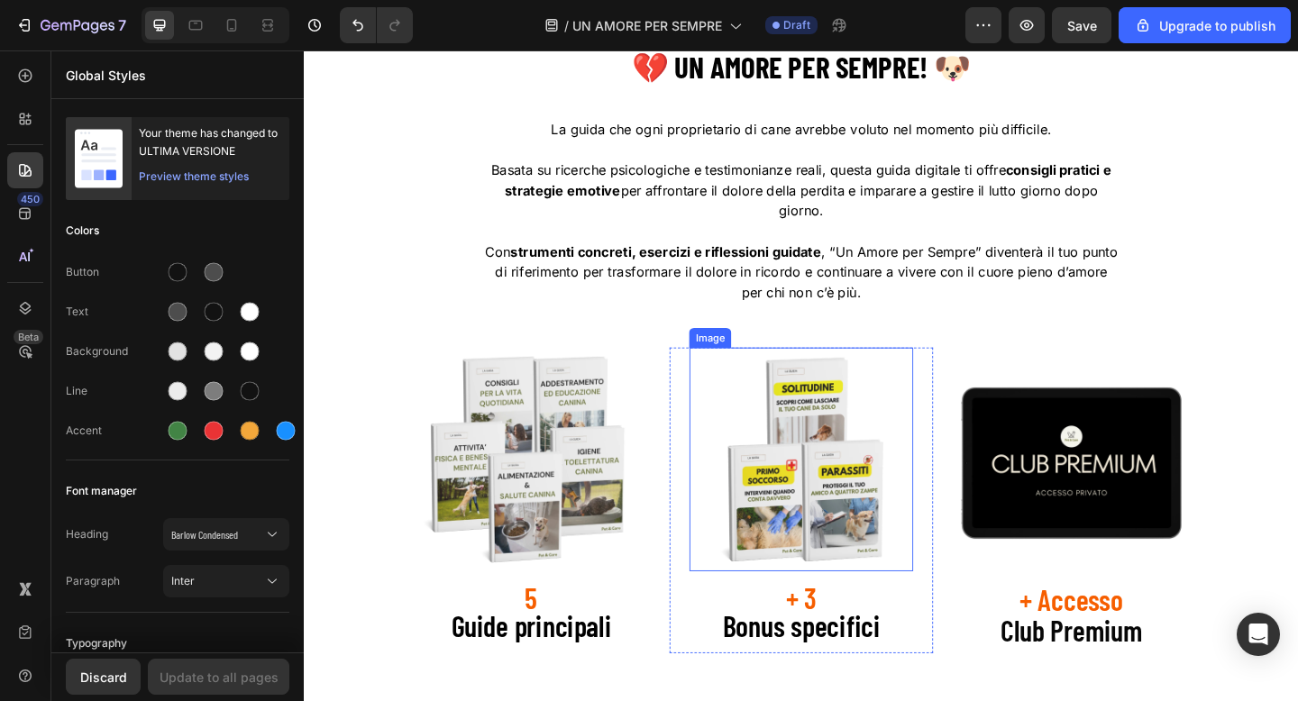
scroll to position [2799, 0]
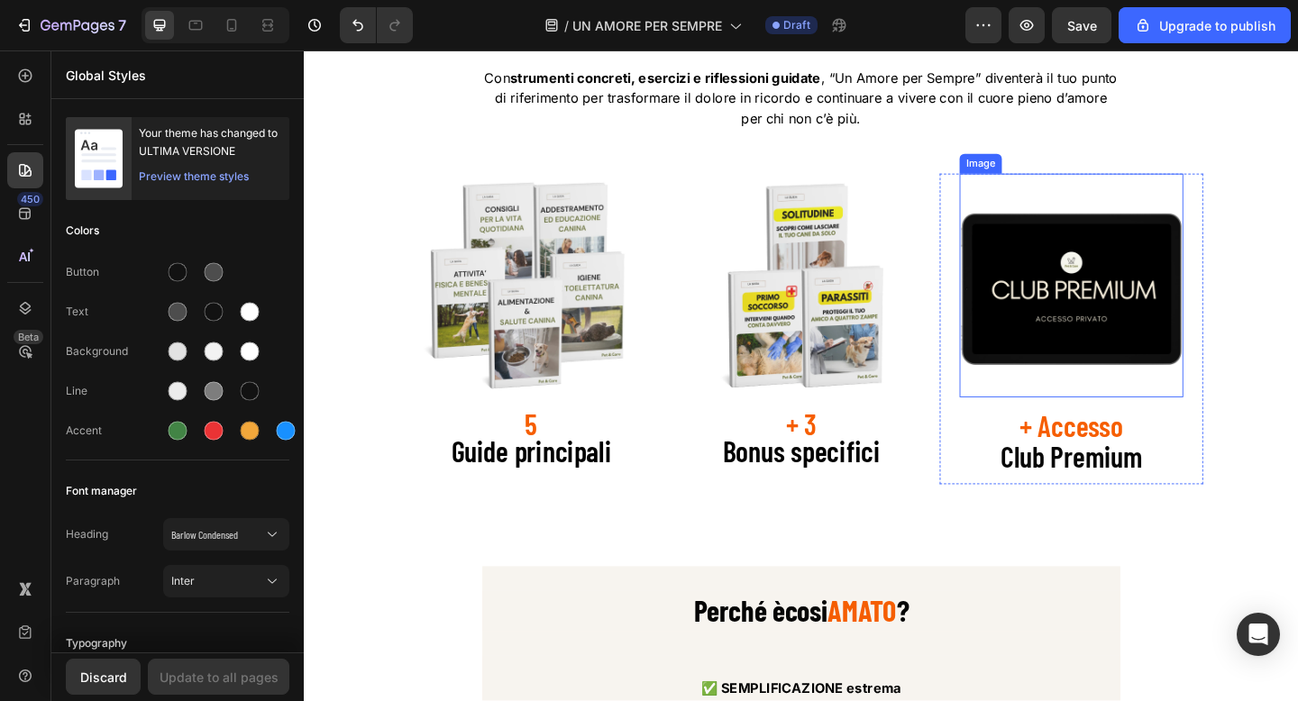
click at [1142, 342] on img at bounding box center [1138, 306] width 243 height 243
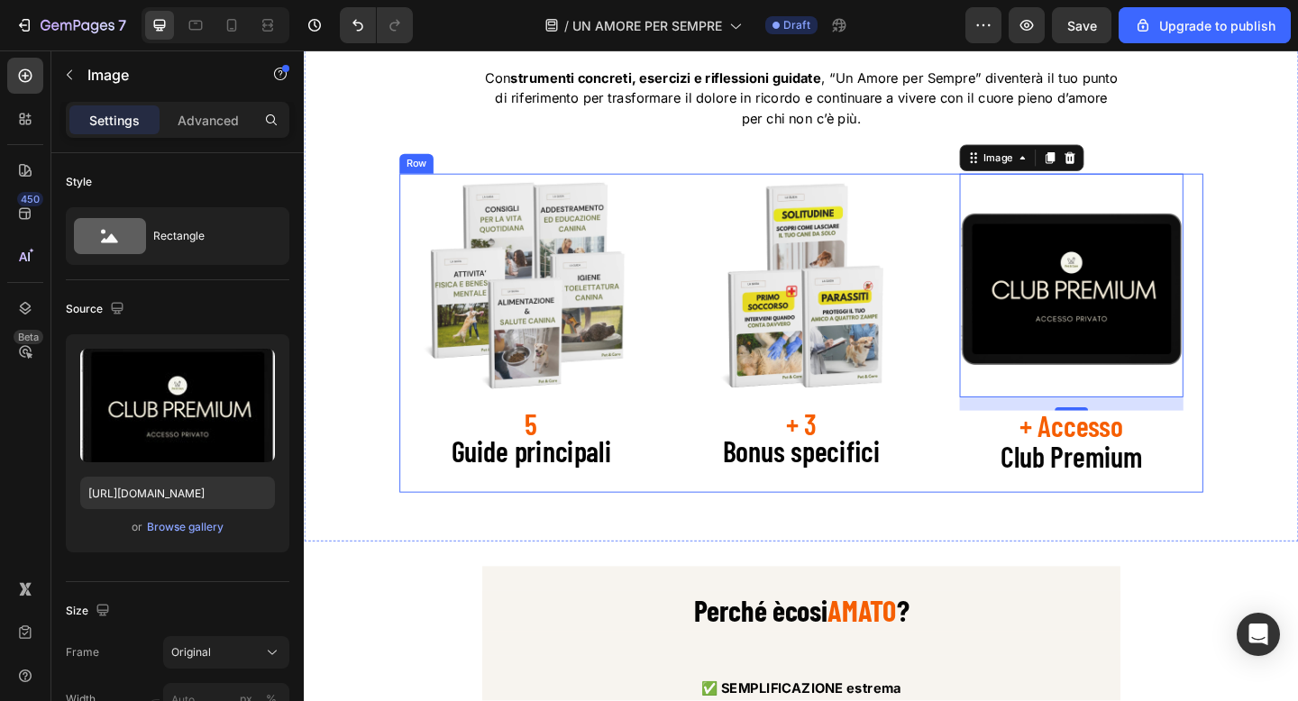
click at [682, 529] on div "Image 5 Guide principali Text Block Row" at bounding box center [550, 358] width 287 height 347
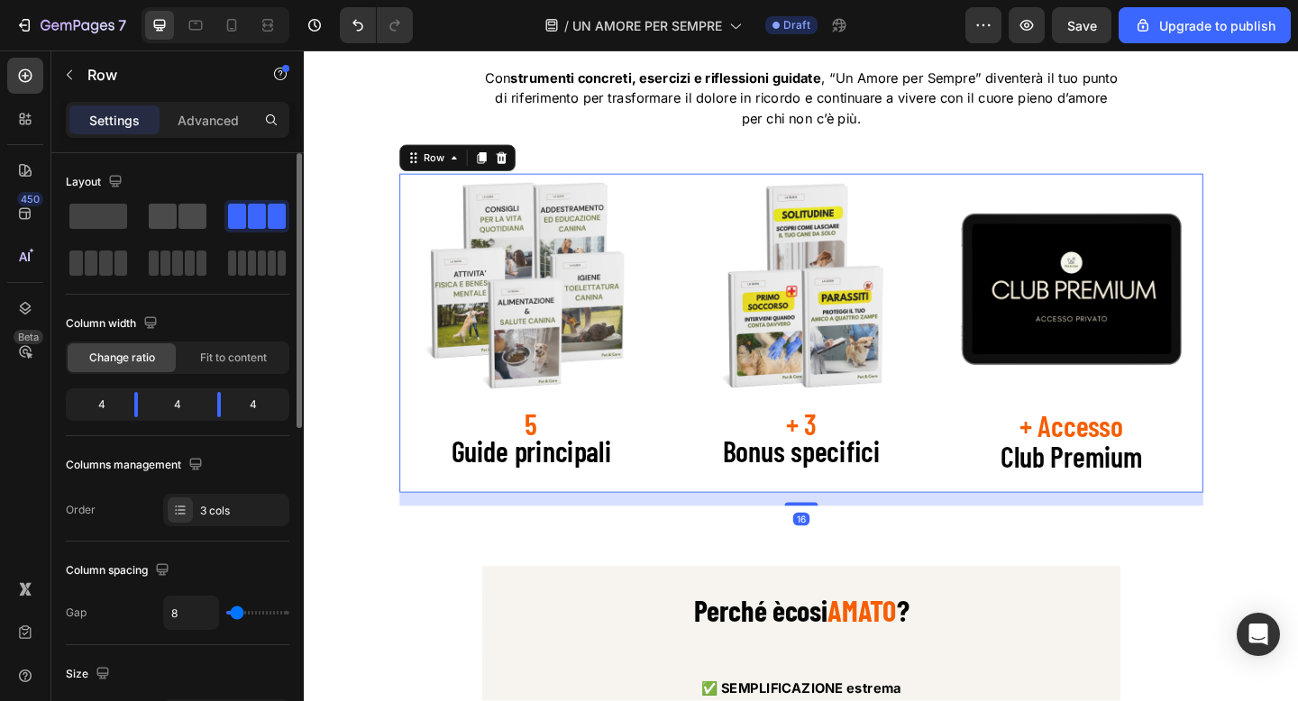
click at [197, 227] on span at bounding box center [192, 216] width 28 height 25
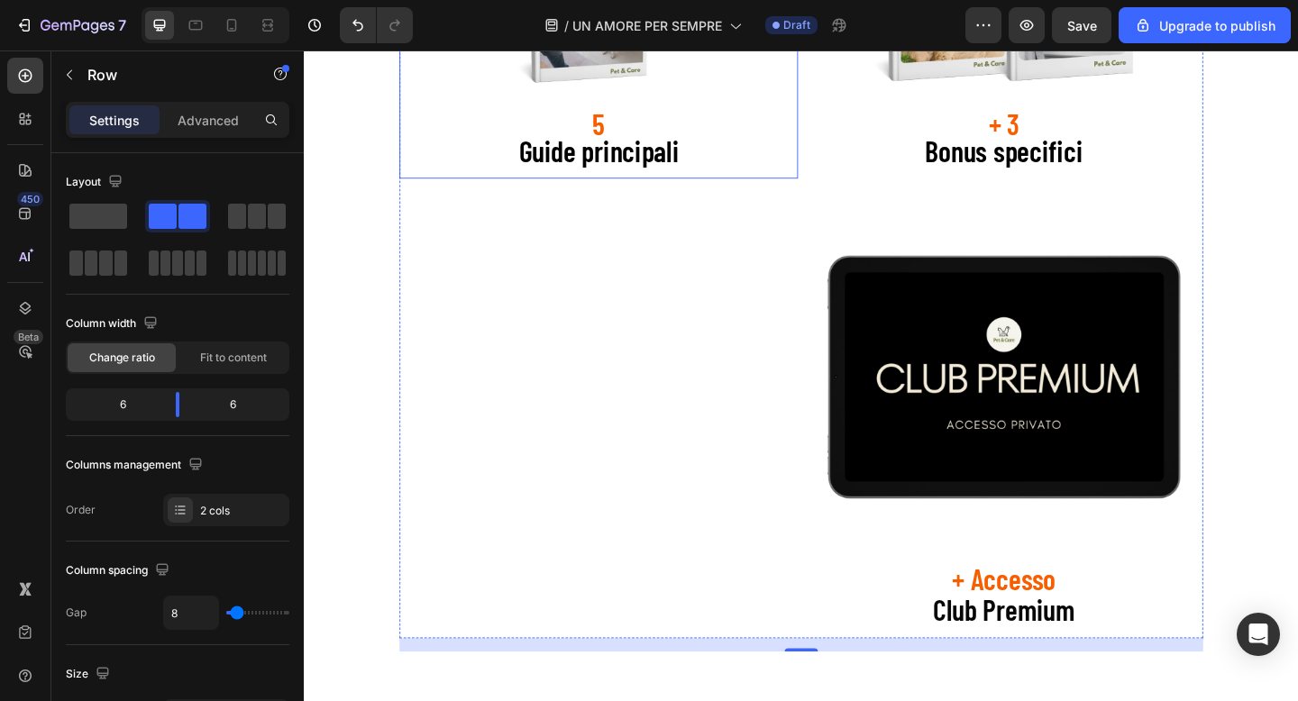
scroll to position [3277, 0]
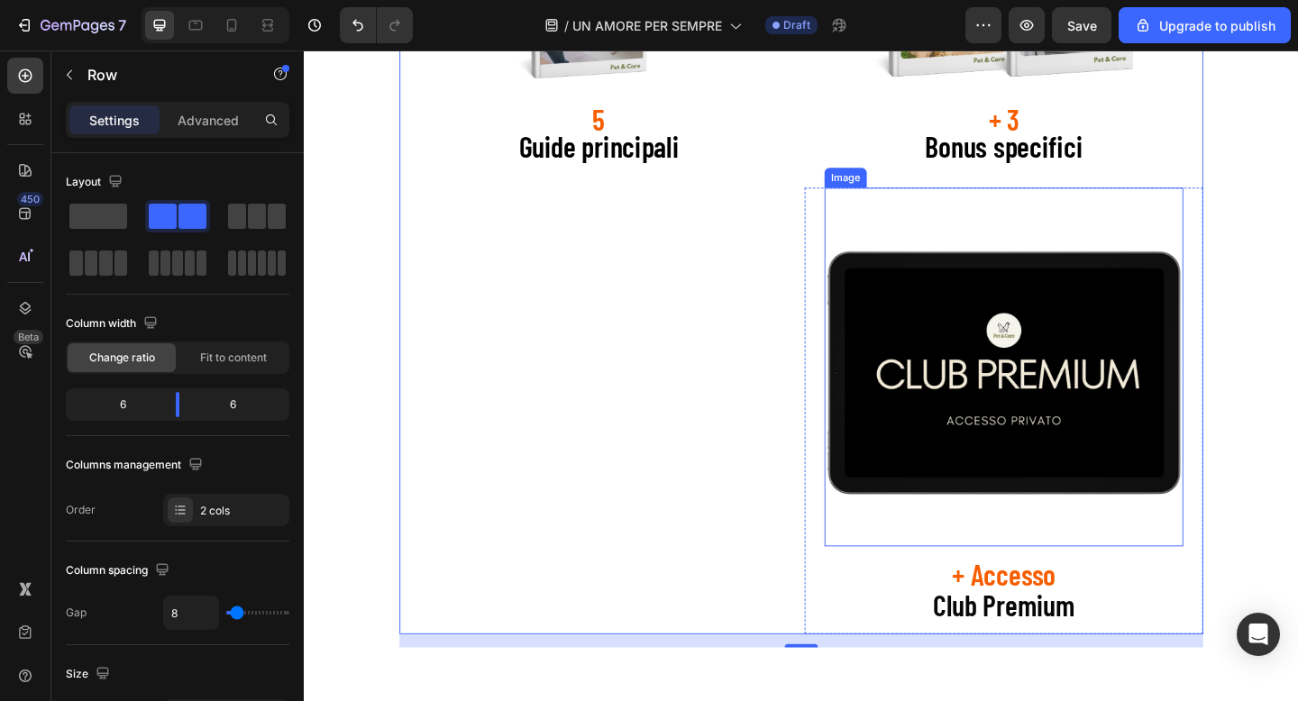
click at [891, 296] on img at bounding box center [1065, 395] width 390 height 390
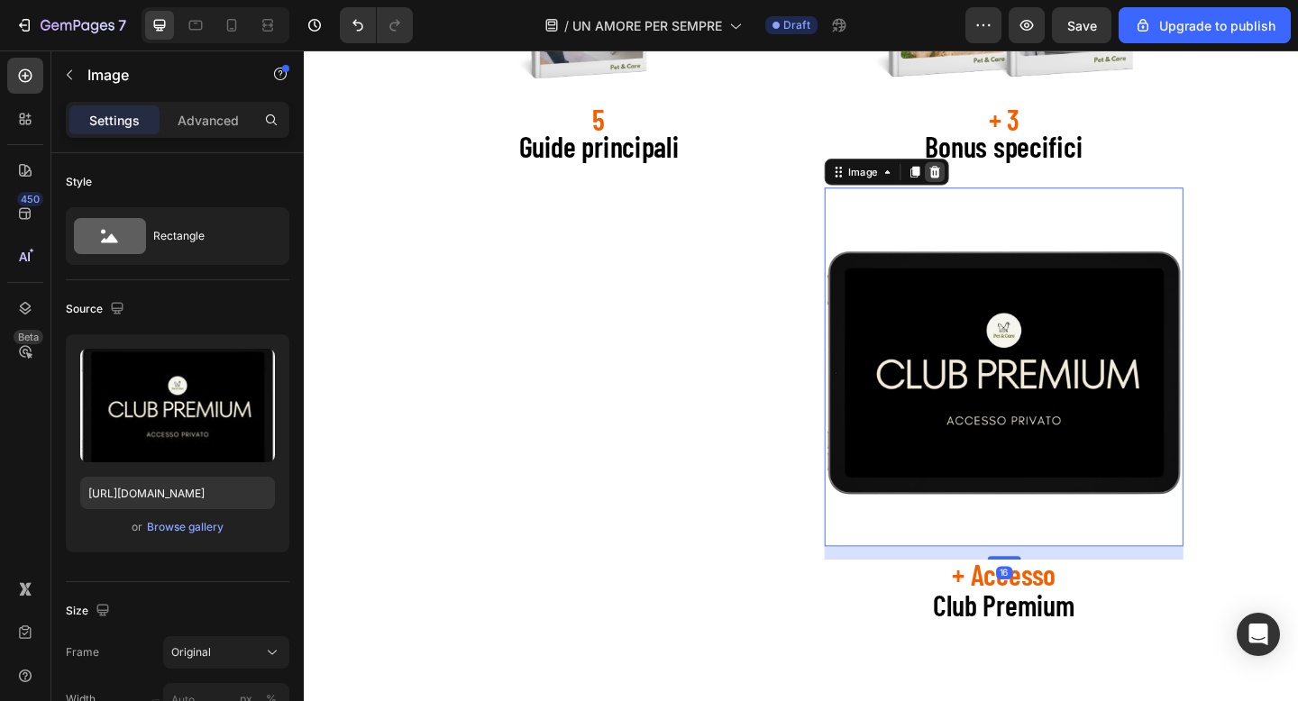
click at [991, 189] on icon at bounding box center [990, 183] width 12 height 13
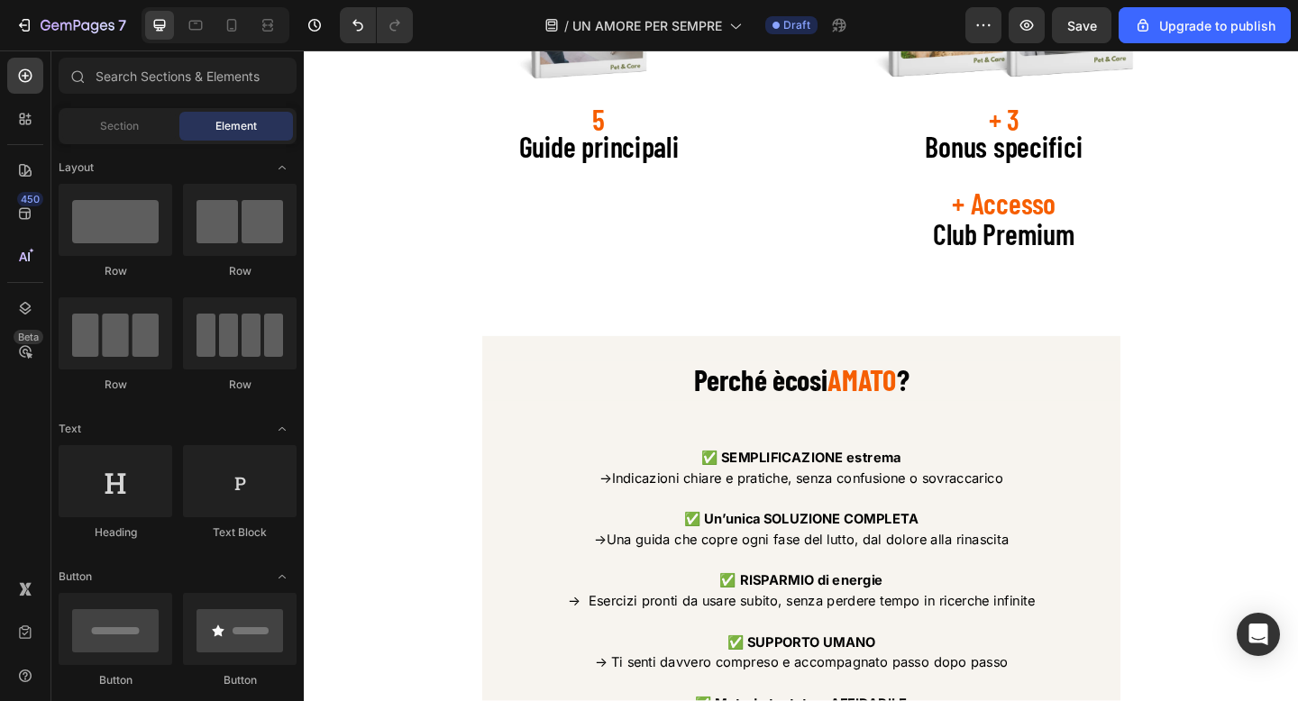
click at [991, 232] on p "+ Accesso" at bounding box center [1065, 218] width 387 height 33
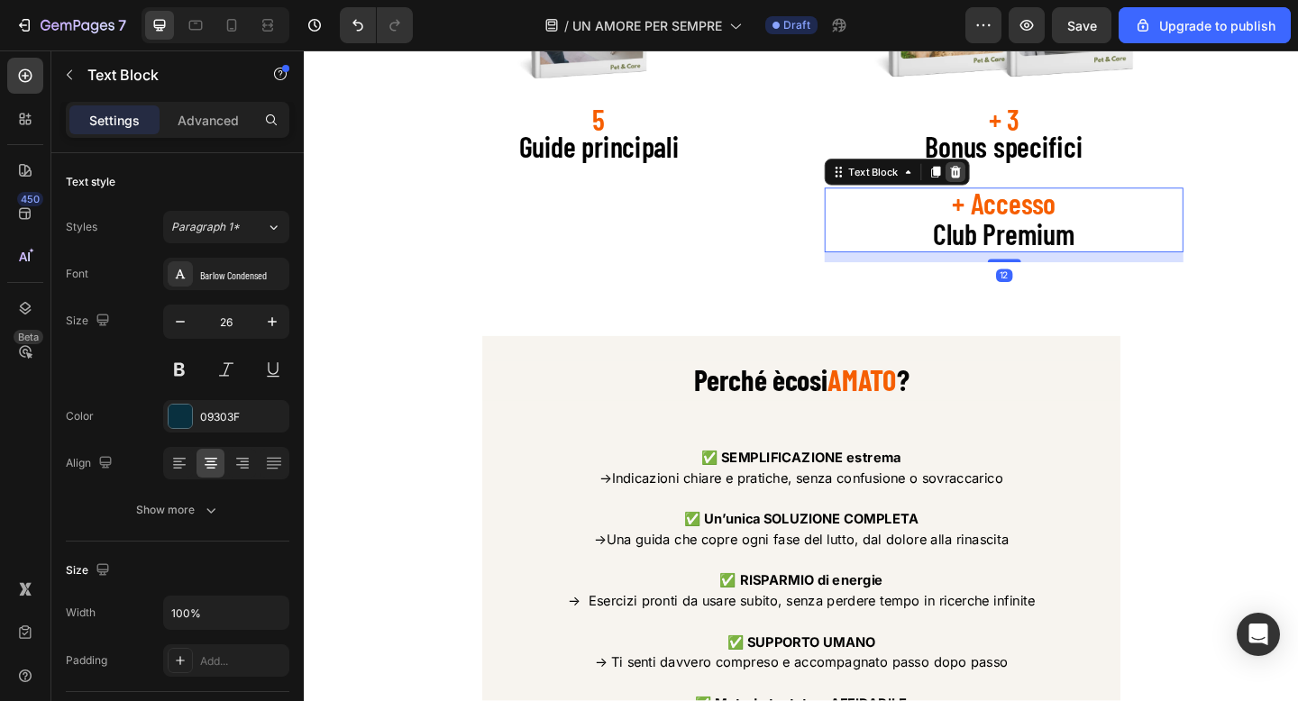
click at [1018, 190] on icon at bounding box center [1012, 183] width 14 height 14
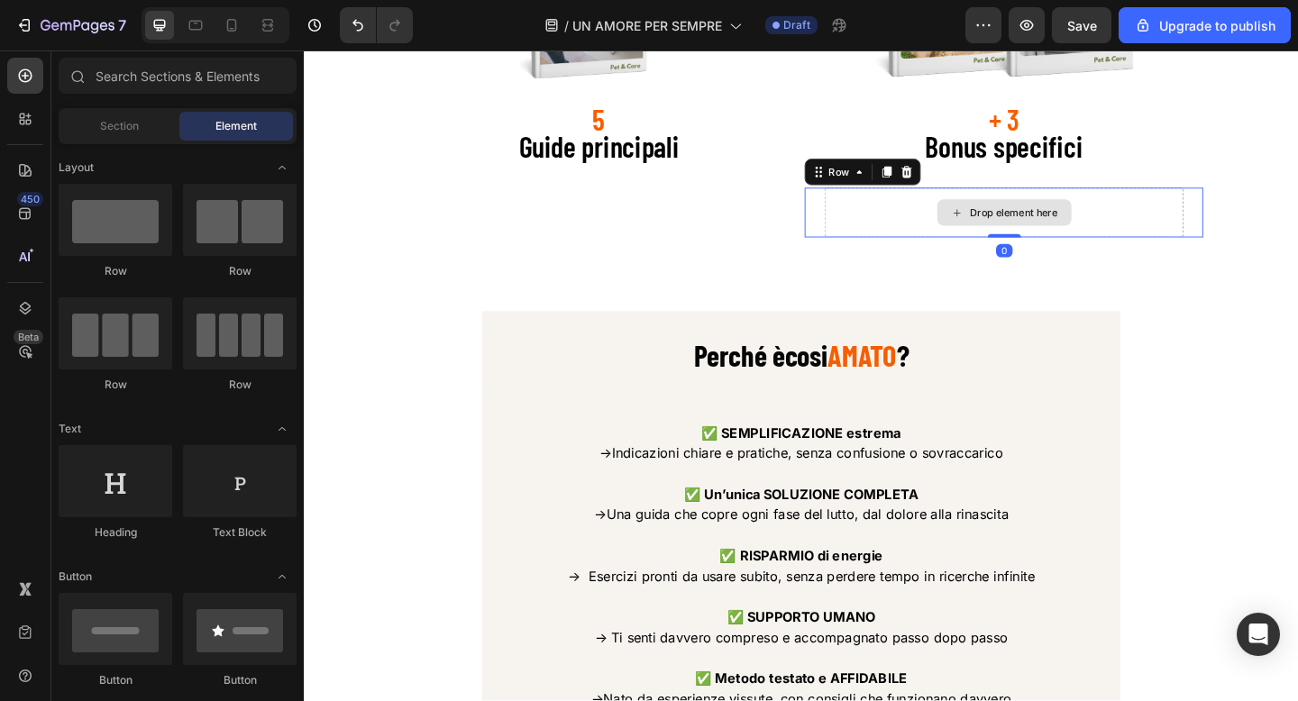
click at [973, 241] on div "Drop element here" at bounding box center [1065, 227] width 390 height 54
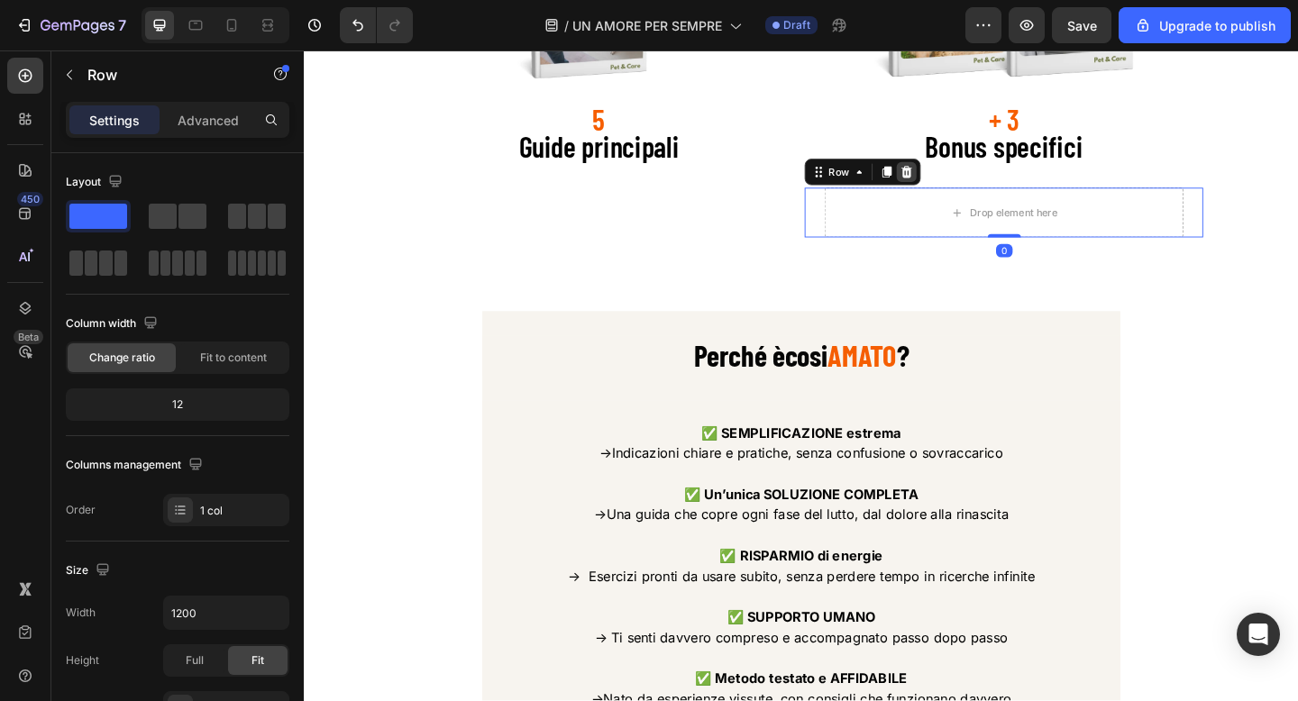
click at [962, 189] on icon at bounding box center [960, 183] width 12 height 13
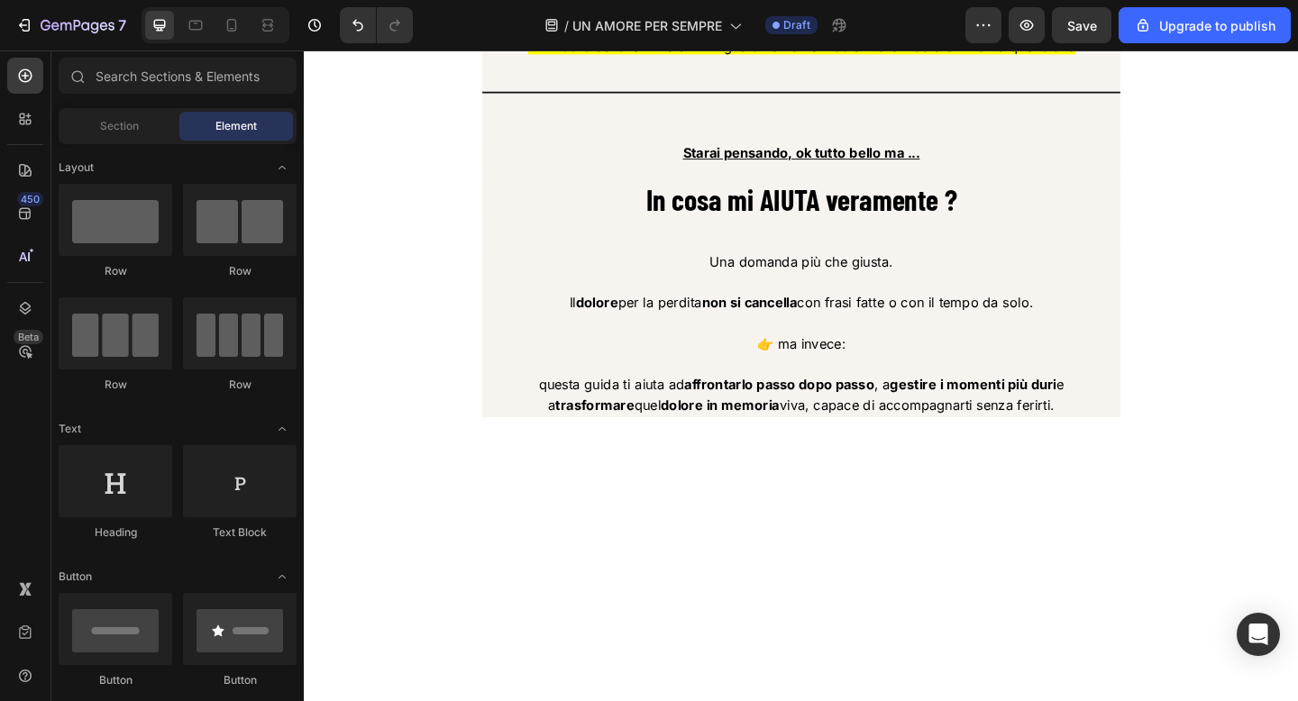
scroll to position [4095, 0]
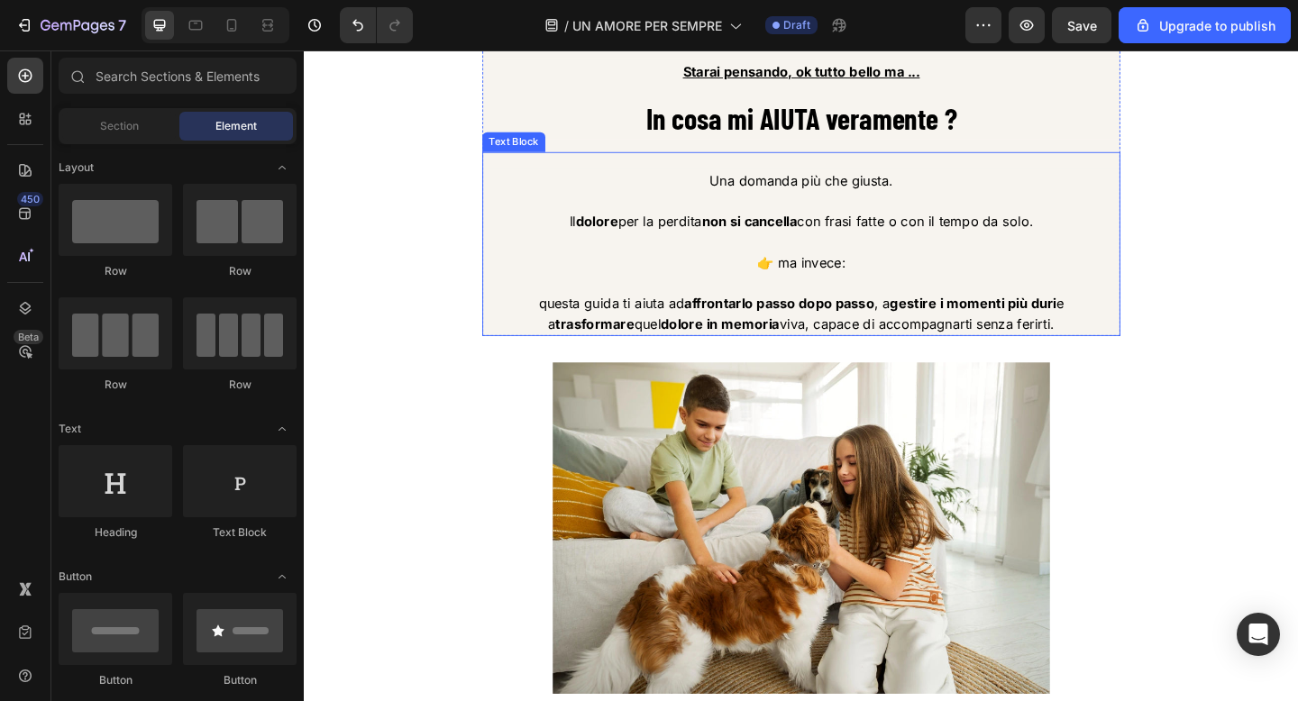
click at [877, 357] on span "questa guida ti aiuta ad affrontarlo passo dopo passo , a gestire i momenti più…" at bounding box center [844, 336] width 571 height 41
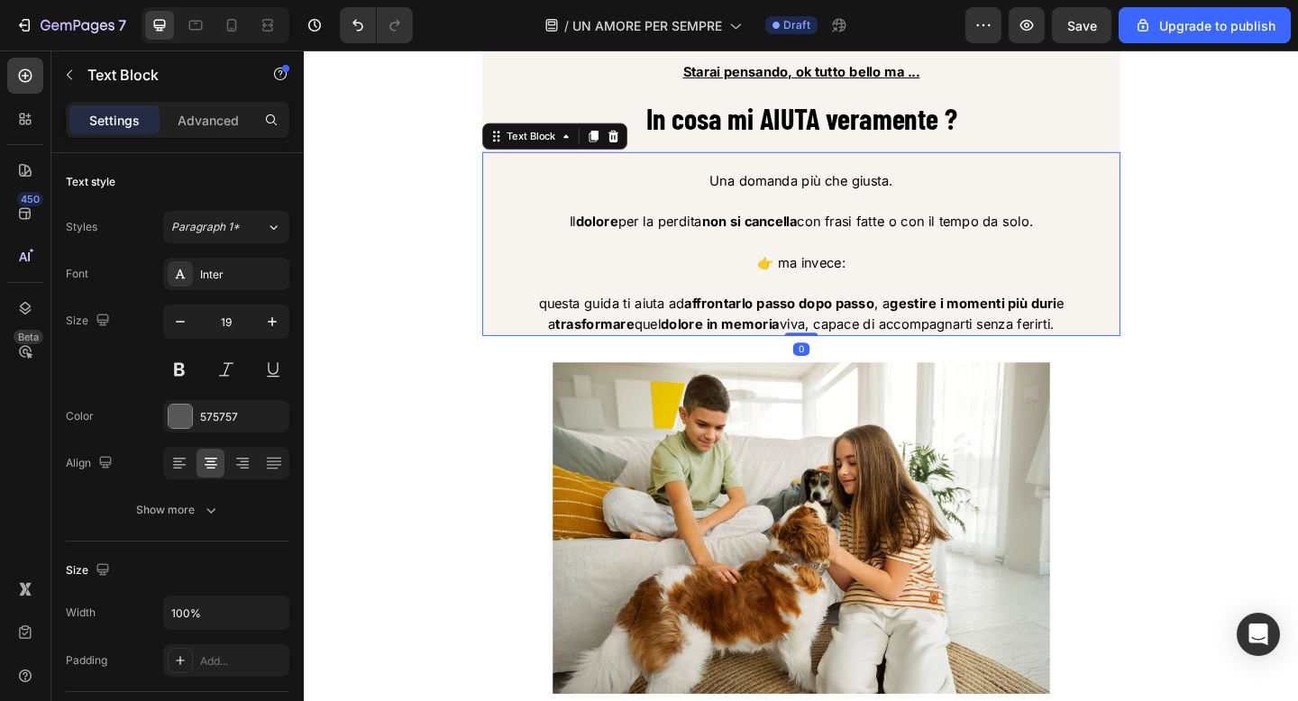
click at [877, 357] on span "questa guida ti aiuta ad affrontarlo passo dopo passo , a gestire i momenti più…" at bounding box center [844, 336] width 571 height 41
click at [1084, 359] on p "questa guida ti aiuta ad affrontarlo passo dopo passo , a gestire i momenti più…" at bounding box center [844, 337] width 690 height 44
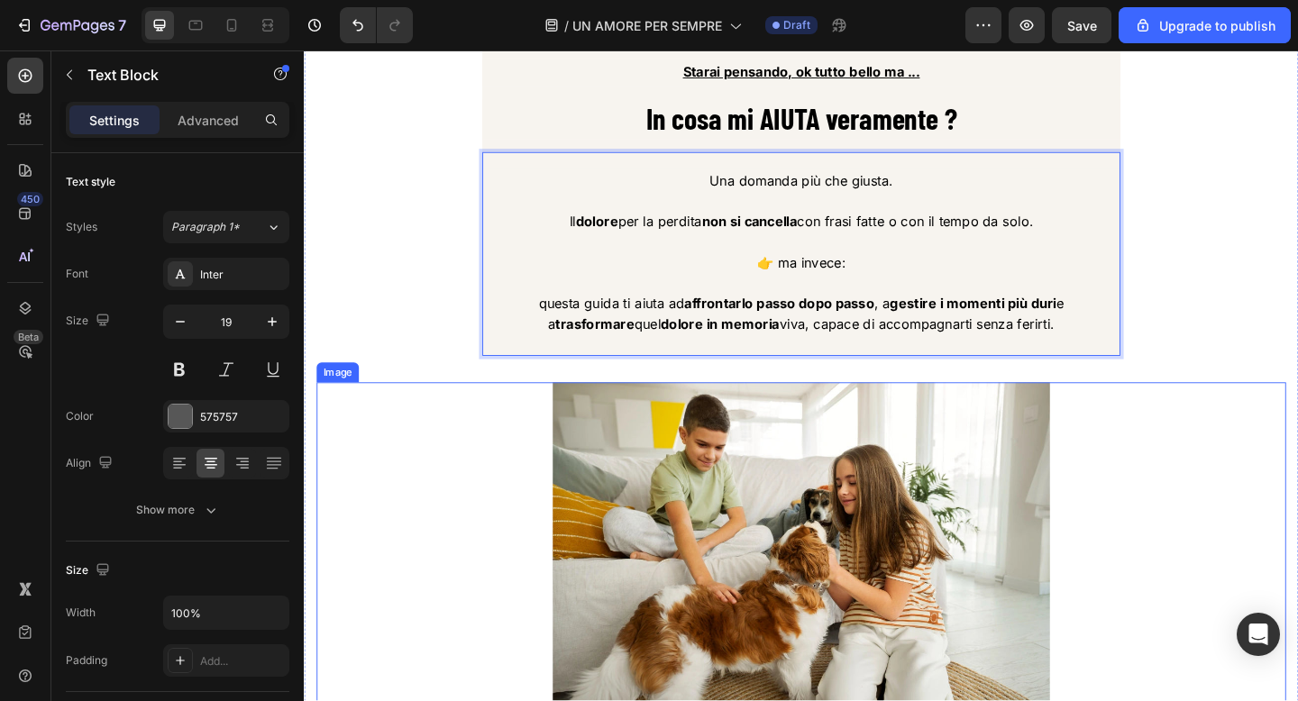
click at [1297, 466] on div at bounding box center [844, 592] width 1055 height 361
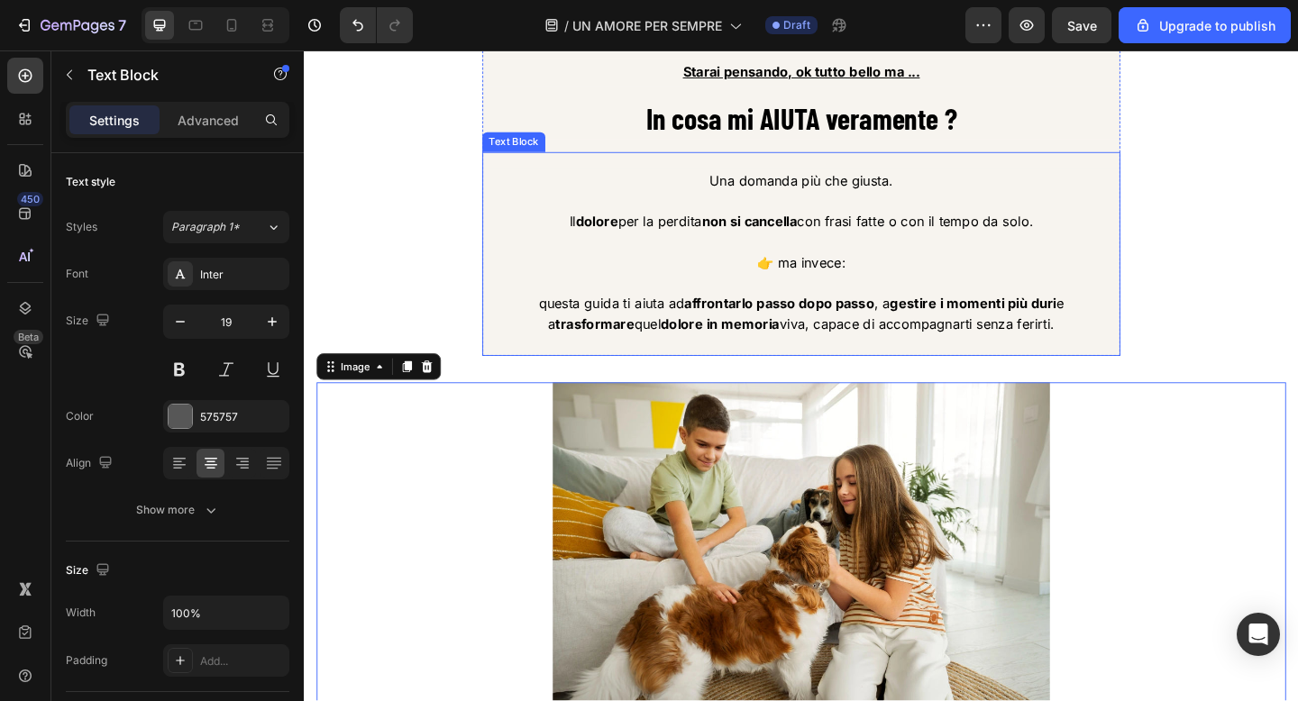
click at [1052, 334] on strong "gestire i momenti più duri" at bounding box center [1031, 325] width 181 height 18
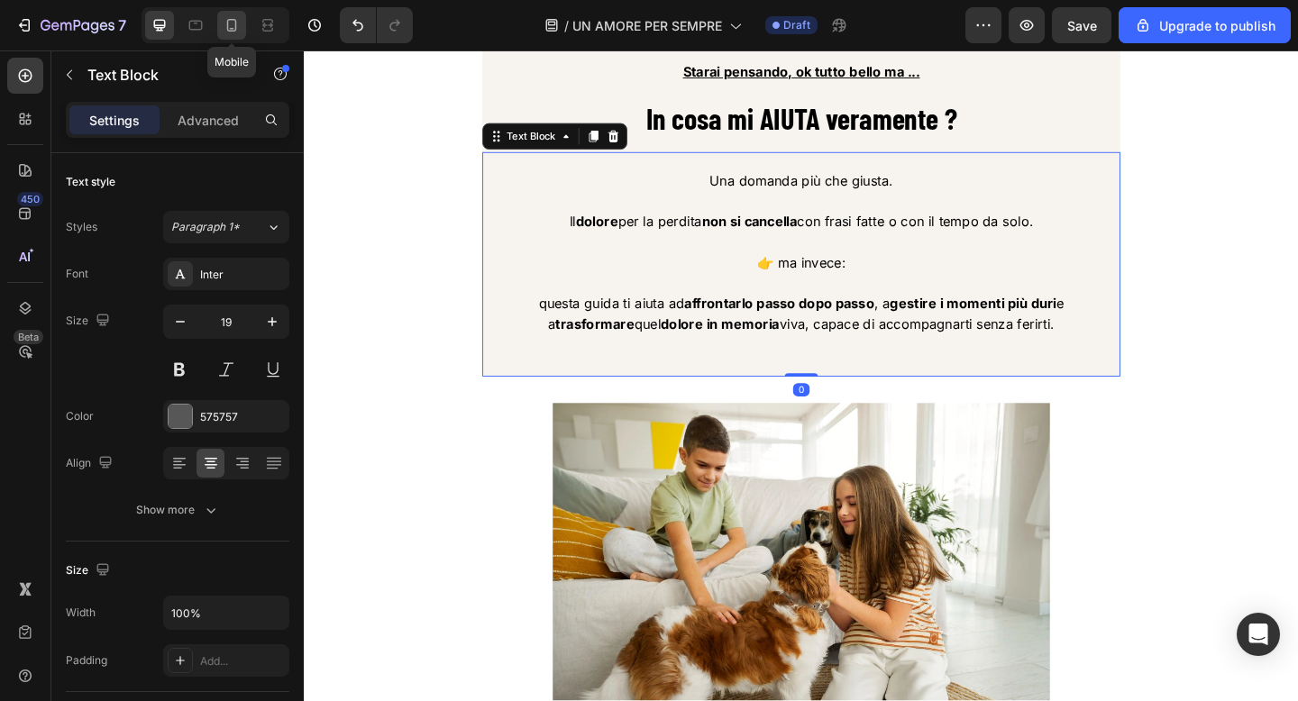
click at [232, 26] on icon at bounding box center [232, 25] width 18 height 18
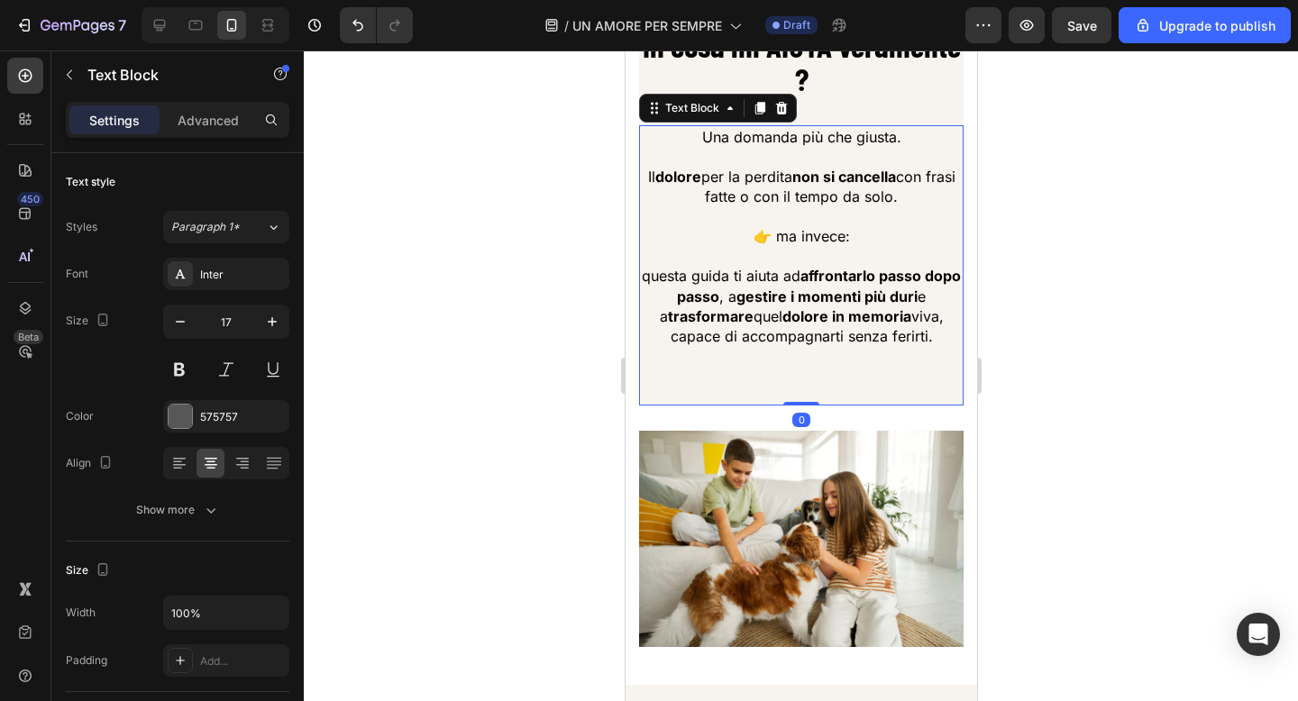
scroll to position [4317, 0]
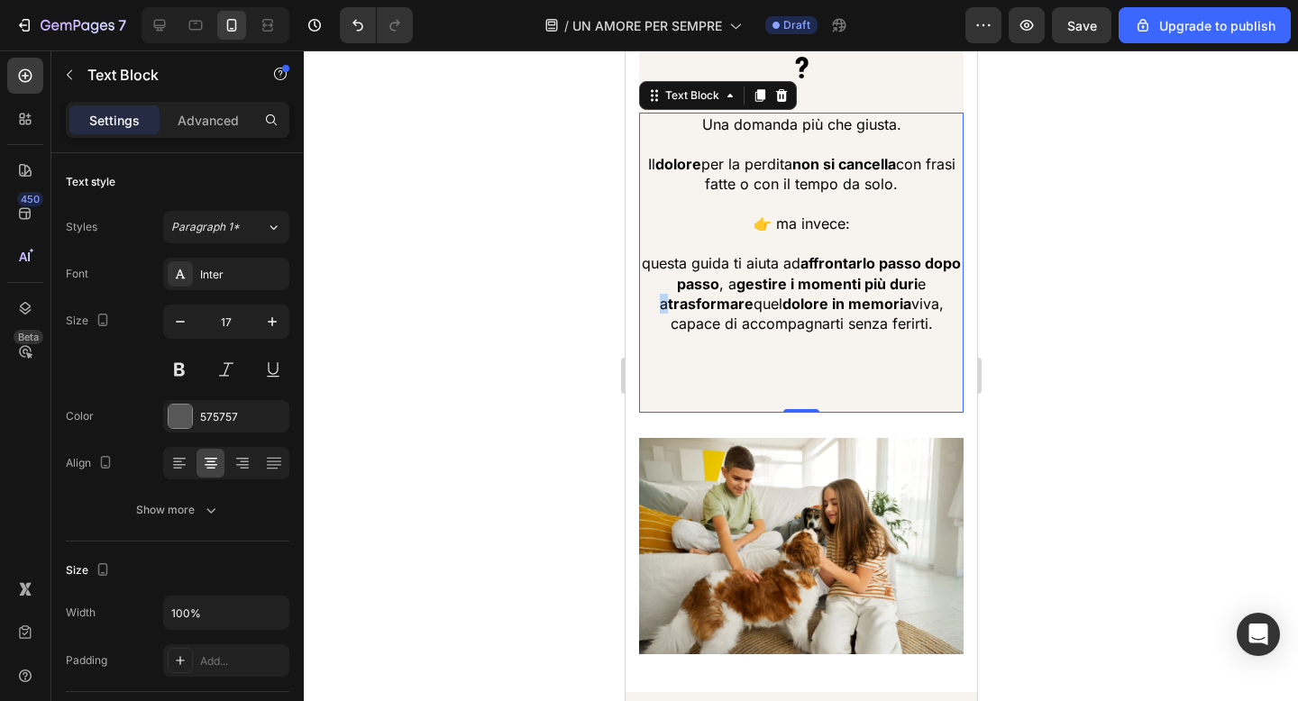
click at [941, 295] on span "questa guida ti aiuta ad affrontarlo passo dopo passo , a gestire i momenti più…" at bounding box center [800, 293] width 319 height 78
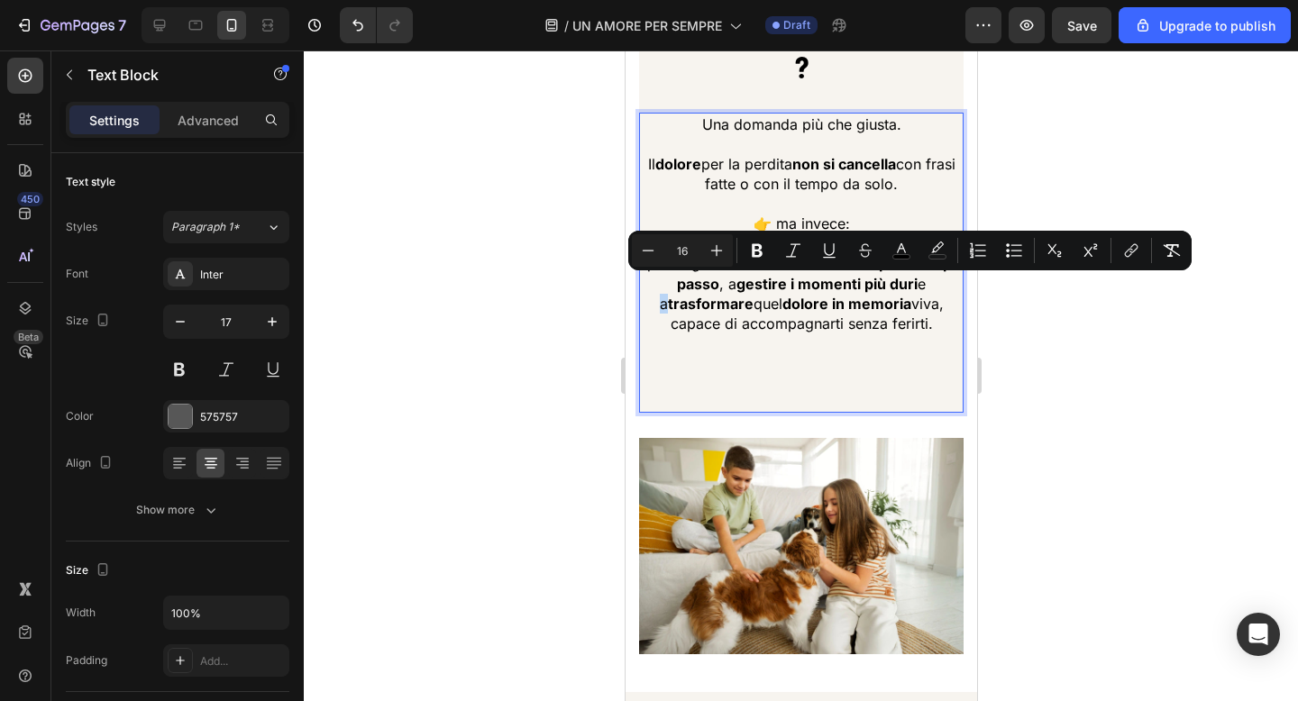
click at [945, 291] on span "questa guida ti aiuta ad affrontarlo passo dopo passo , a gestire i momenti più…" at bounding box center [800, 293] width 319 height 78
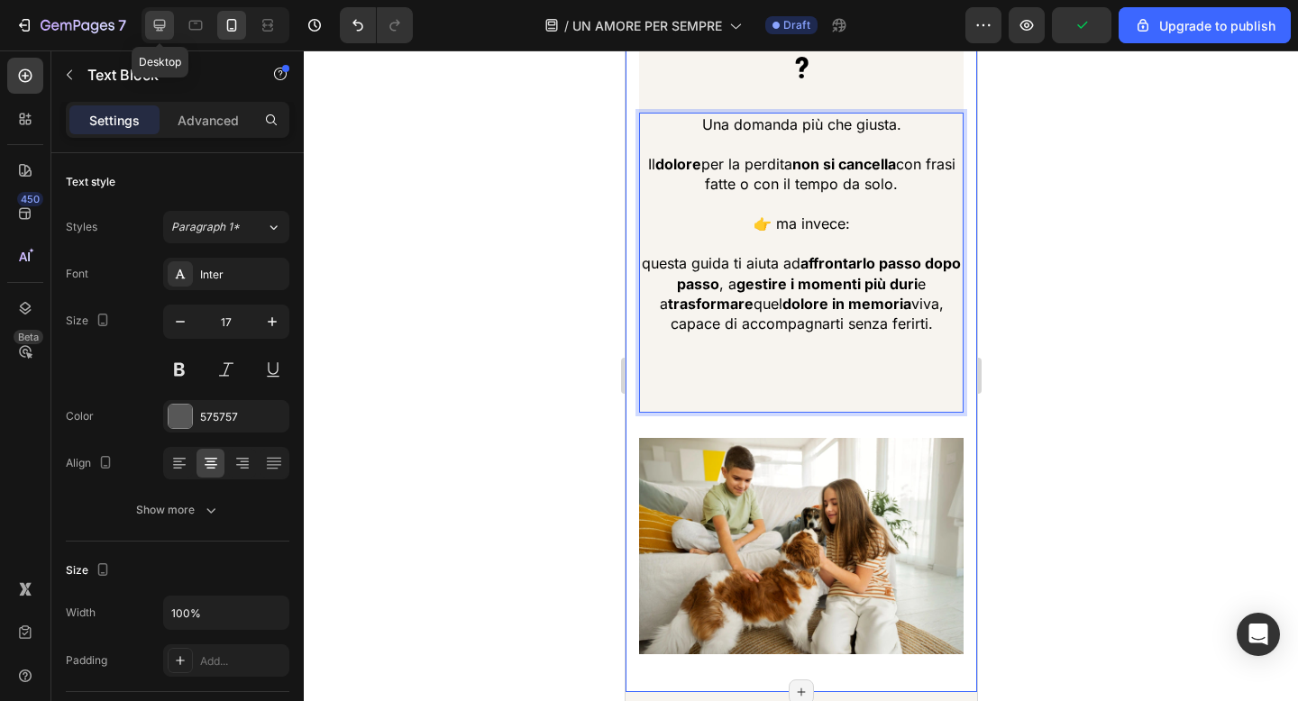
click at [160, 22] on icon at bounding box center [160, 25] width 18 height 18
type input "19"
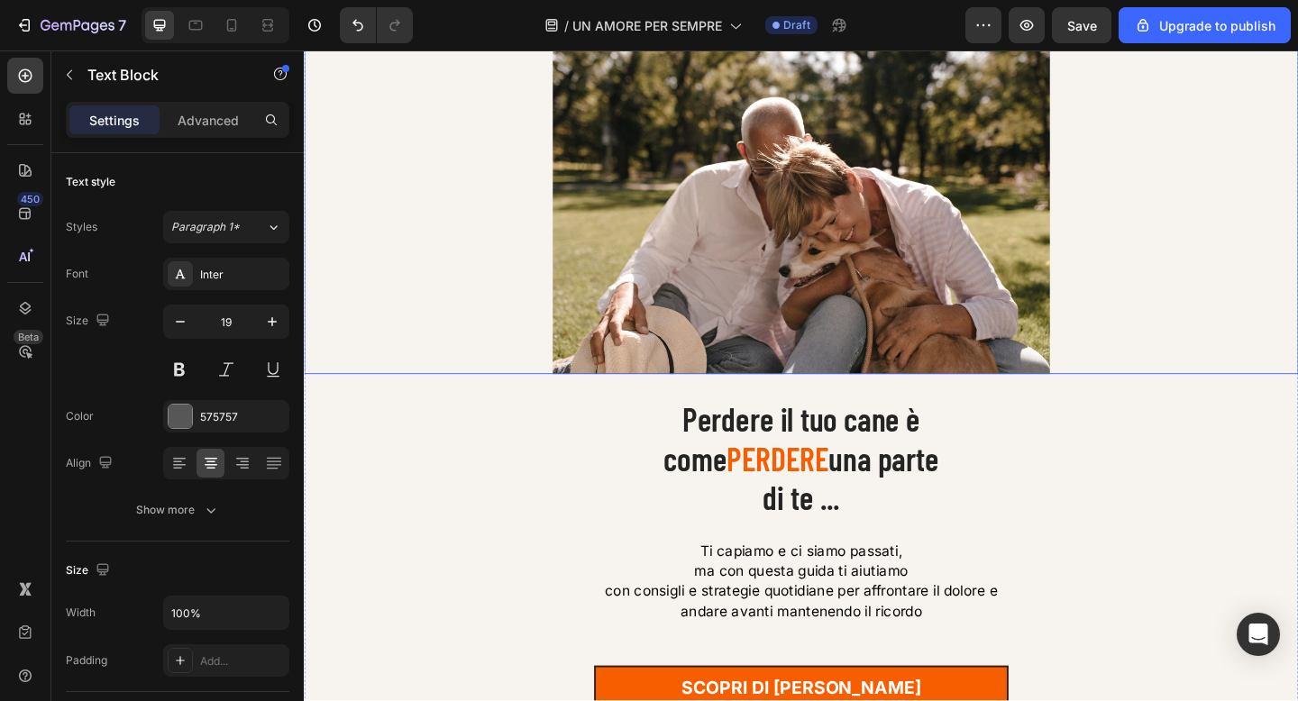
scroll to position [132, 0]
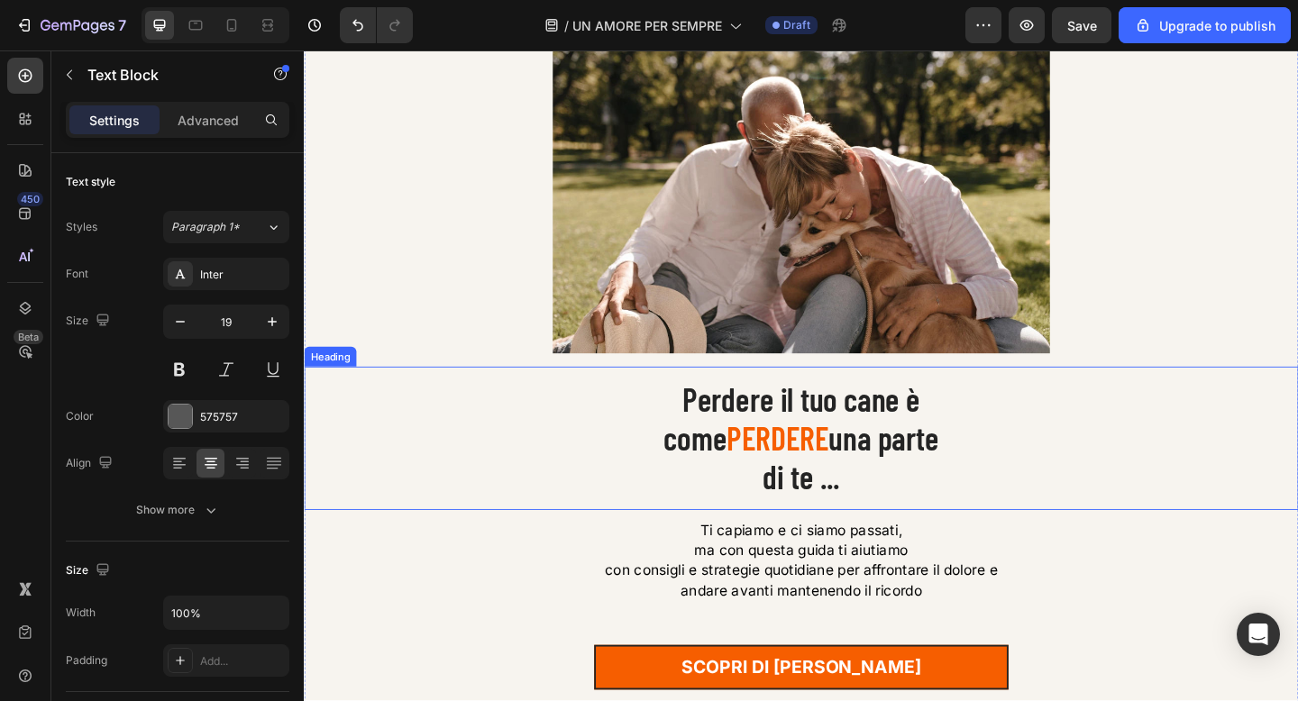
click at [963, 534] on h1 "Perdere il tuo cane è come PERDERE una parte di te ..." at bounding box center [845, 472] width 1082 height 155
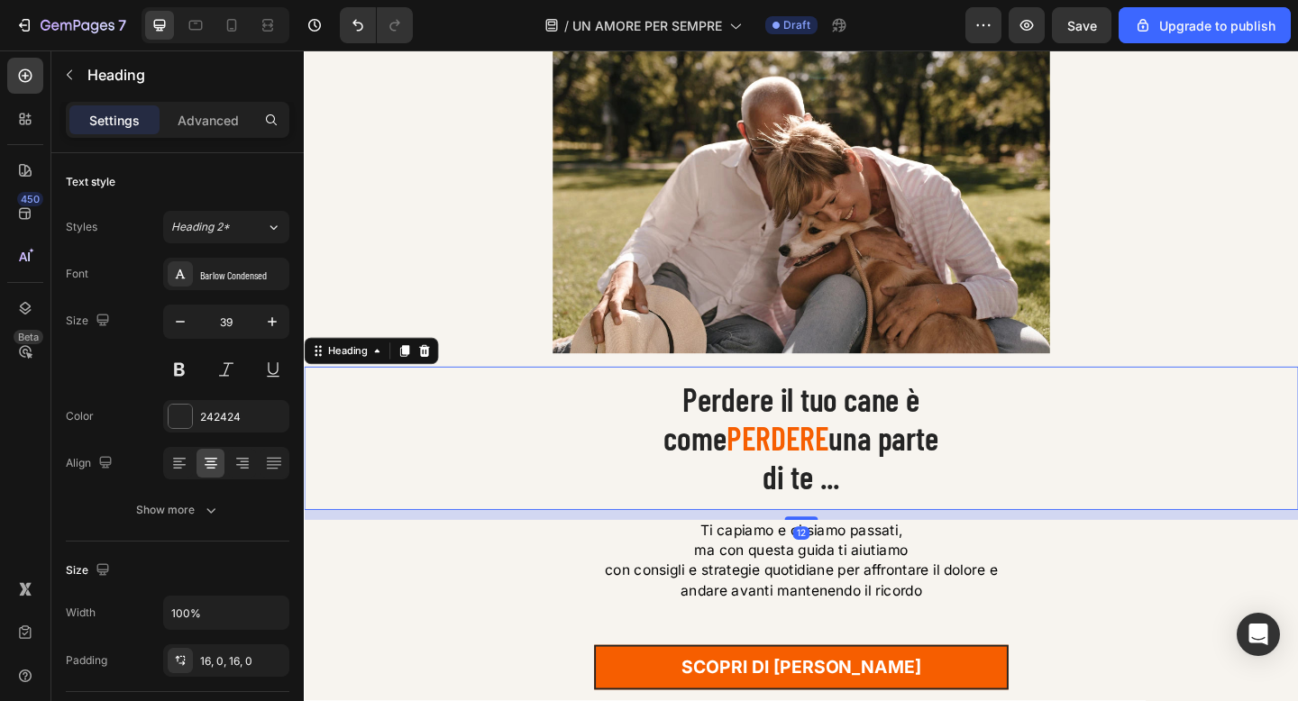
click at [963, 534] on h1 "Perdere il tuo cane è come PERDERE una parte di te ..." at bounding box center [845, 472] width 1082 height 155
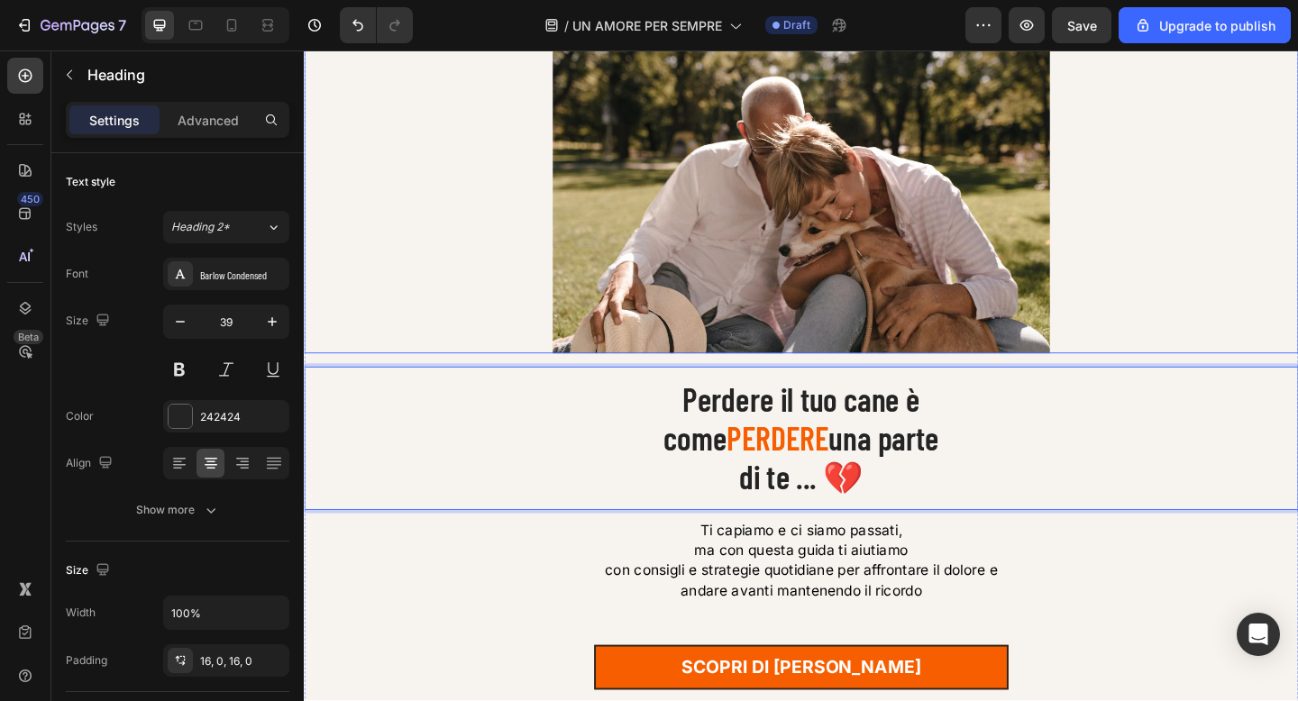
click at [1256, 312] on div at bounding box center [845, 200] width 1082 height 361
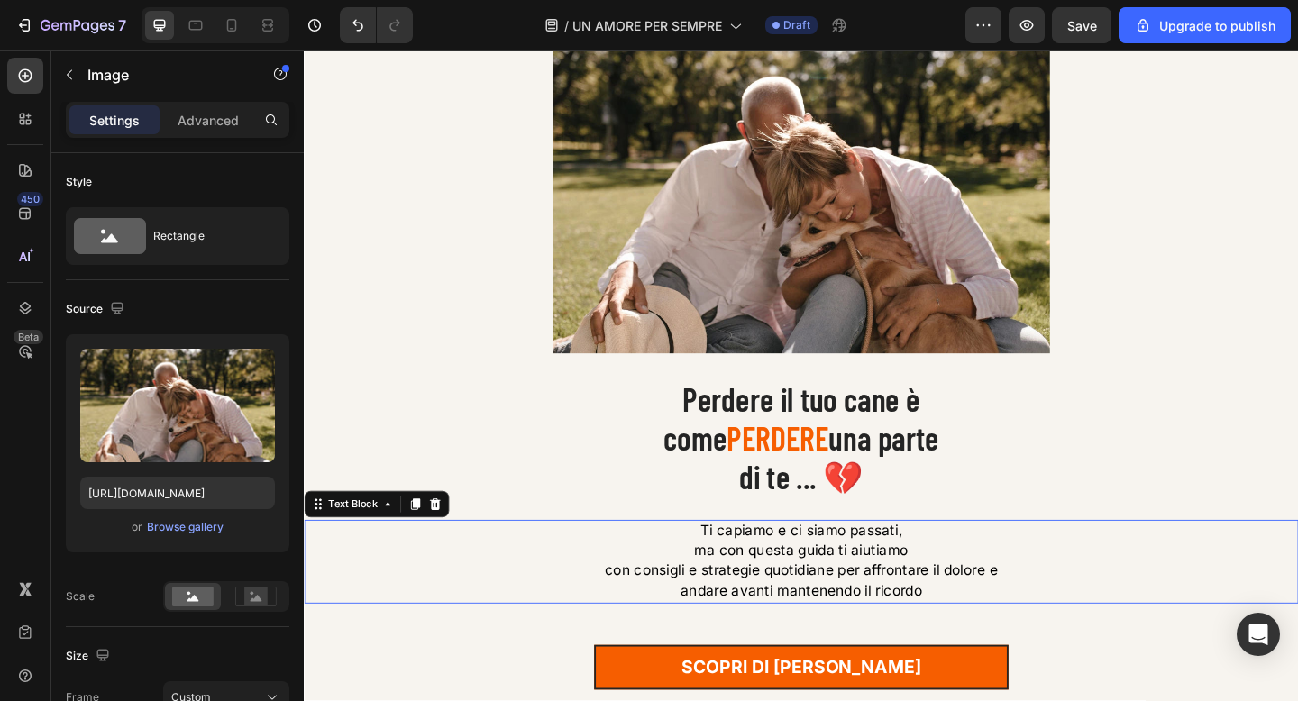
click at [873, 576] on span "Ti capiamo e ci siamo passati," at bounding box center [845, 573] width 220 height 18
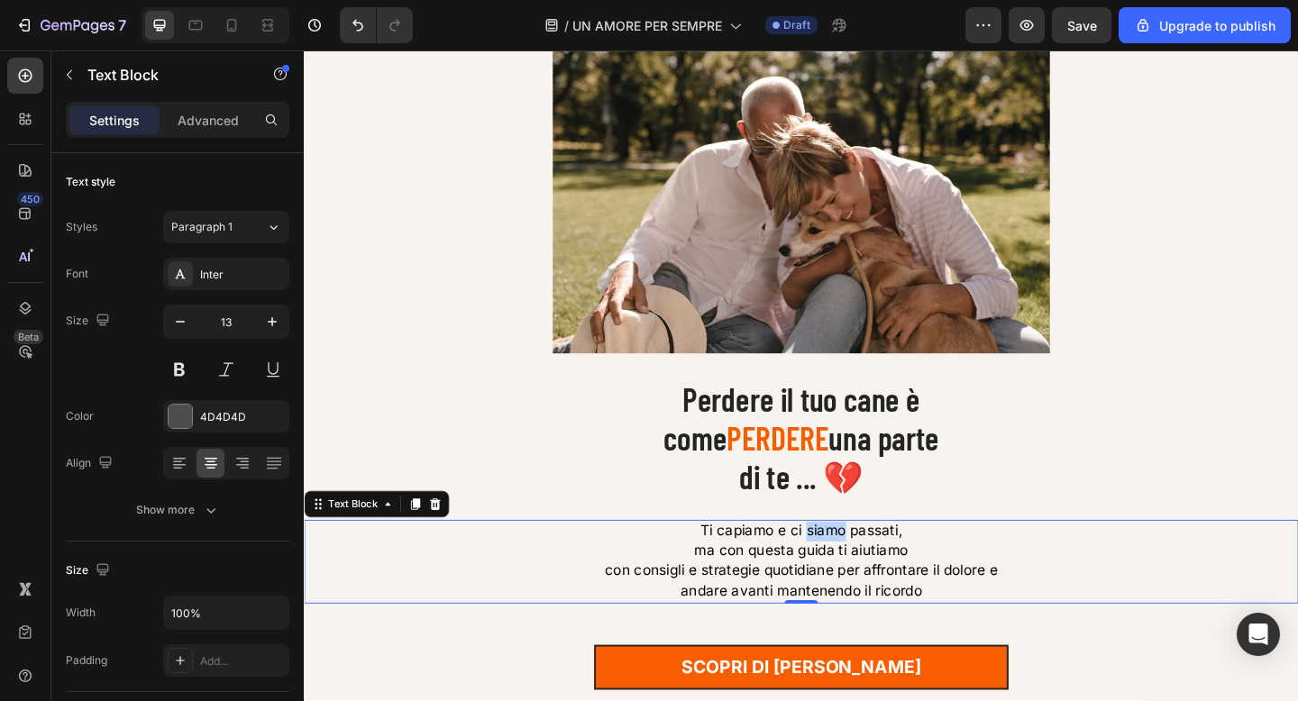
click at [873, 576] on span "Ti capiamo e ci siamo passati," at bounding box center [845, 573] width 220 height 18
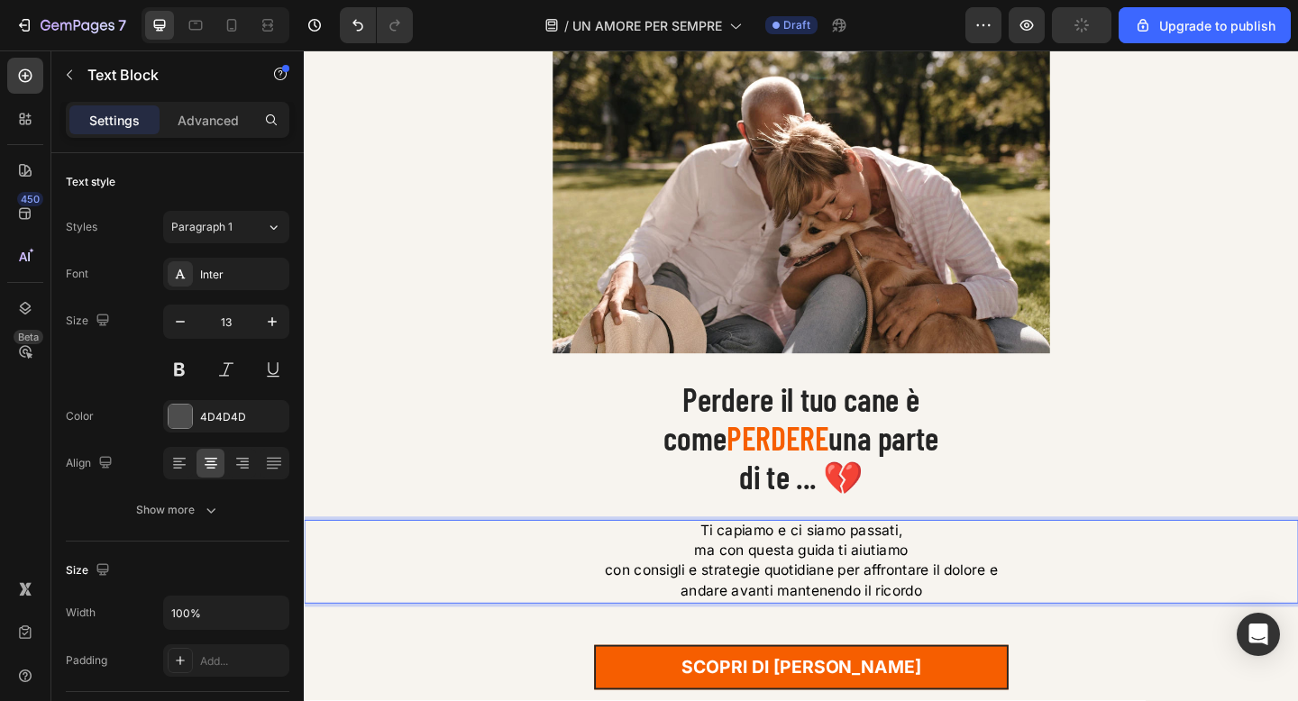
click at [836, 576] on span "Ti capiamo e ci siamo passati," at bounding box center [845, 573] width 220 height 18
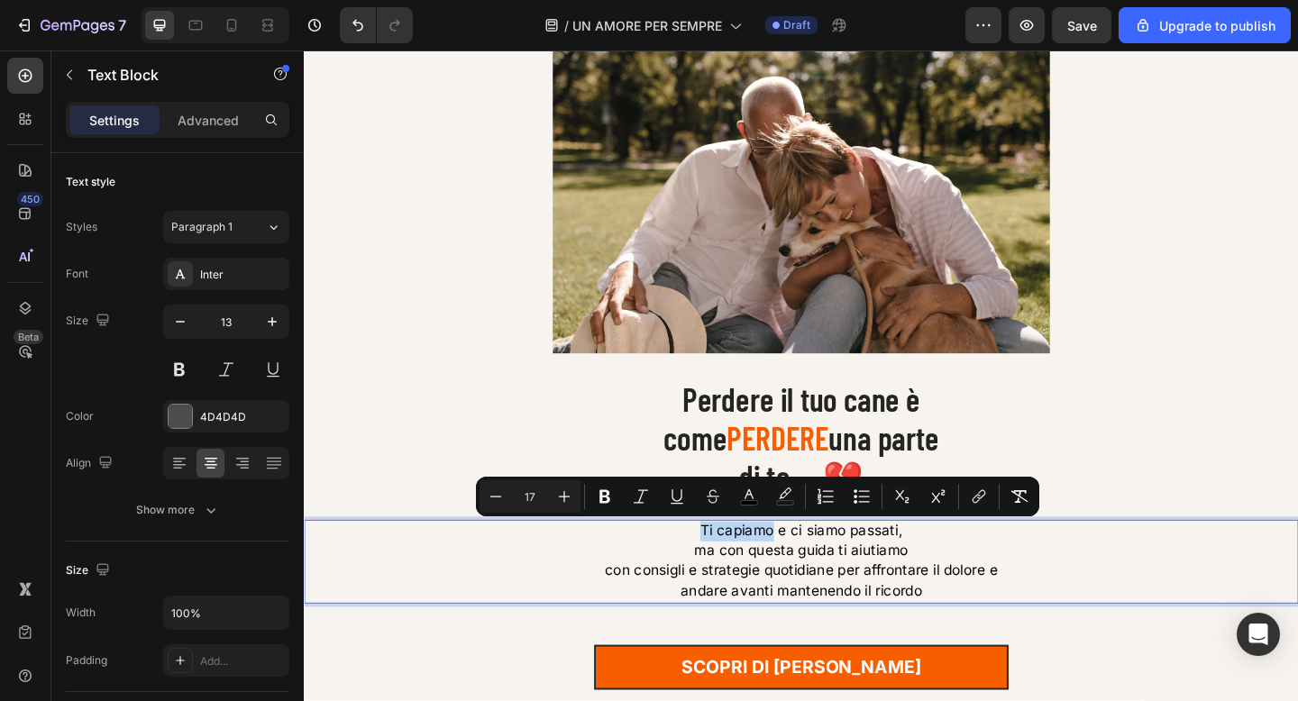
drag, startPoint x: 728, startPoint y: 572, endPoint x: 809, endPoint y: 576, distance: 81.2
click at [809, 576] on p "Ti capiamo e ci siamo passati," at bounding box center [845, 574] width 1078 height 22
click at [812, 601] on span "ma con questa guida ti aiutiamo" at bounding box center [844, 595] width 233 height 18
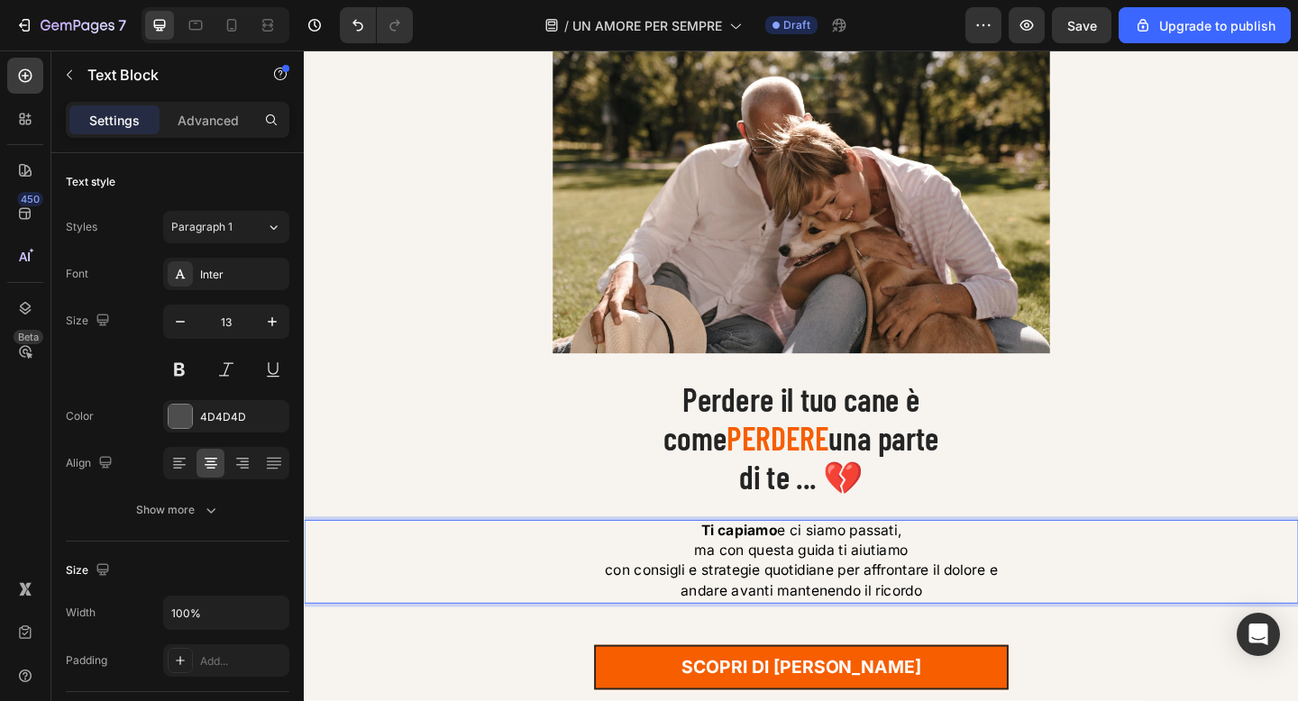
click at [701, 623] on span "con consigli e strategie quotidiane per affrontare il dolore e" at bounding box center [844, 616] width 427 height 18
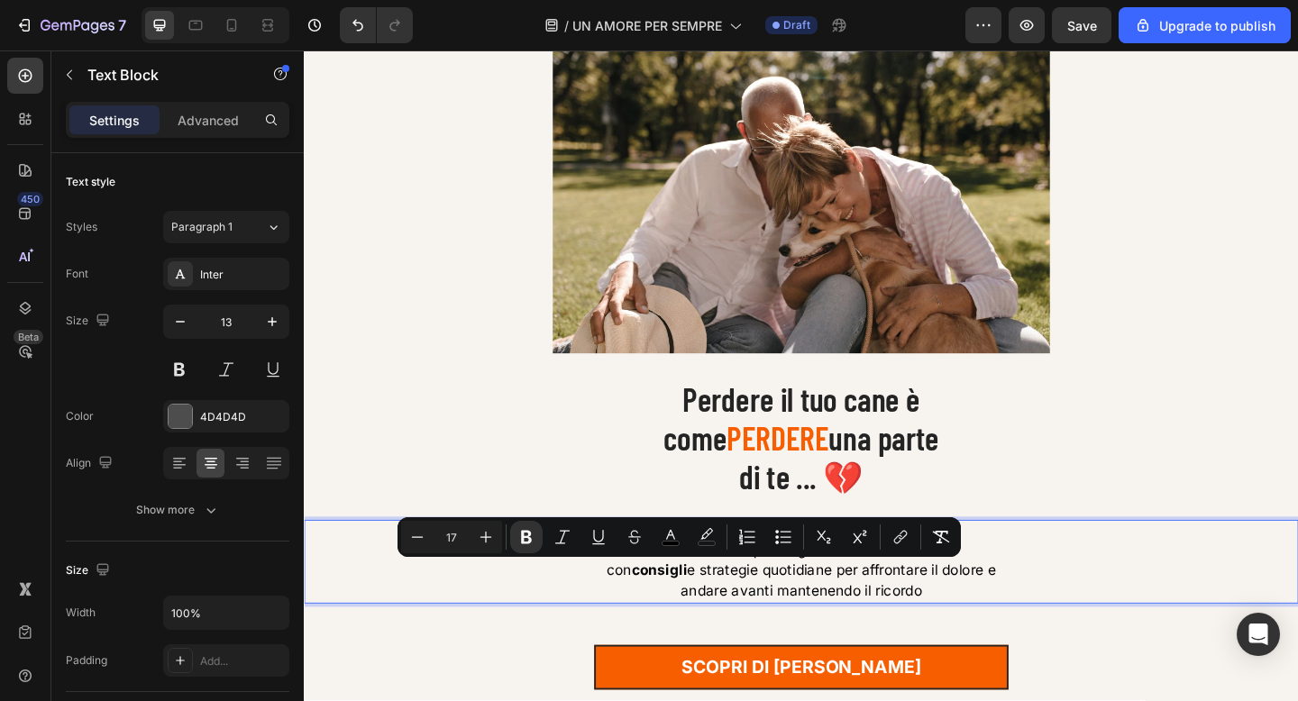
click at [763, 618] on span "con consigli e strategie quotidiane per affrontare il dolore e" at bounding box center [845, 616] width 424 height 18
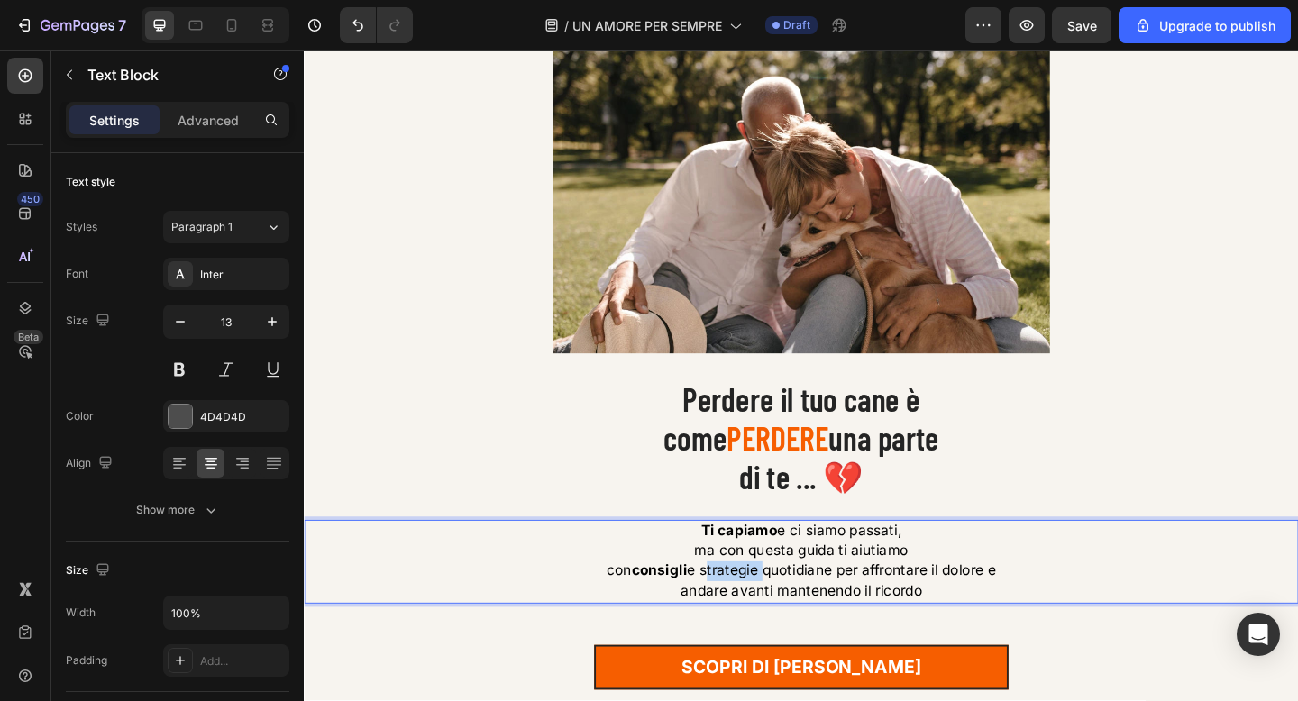
click at [763, 618] on span "con consigli e strategie quotidiane per affrontare il dolore e" at bounding box center [845, 616] width 424 height 18
click at [959, 623] on span "con consigli e strategie quotidiane per affrontare il dolore e" at bounding box center [844, 616] width 418 height 18
click at [1010, 619] on span "con consigli e strategie quotidiane per affrontare il dolore e" at bounding box center [845, 616] width 414 height 18
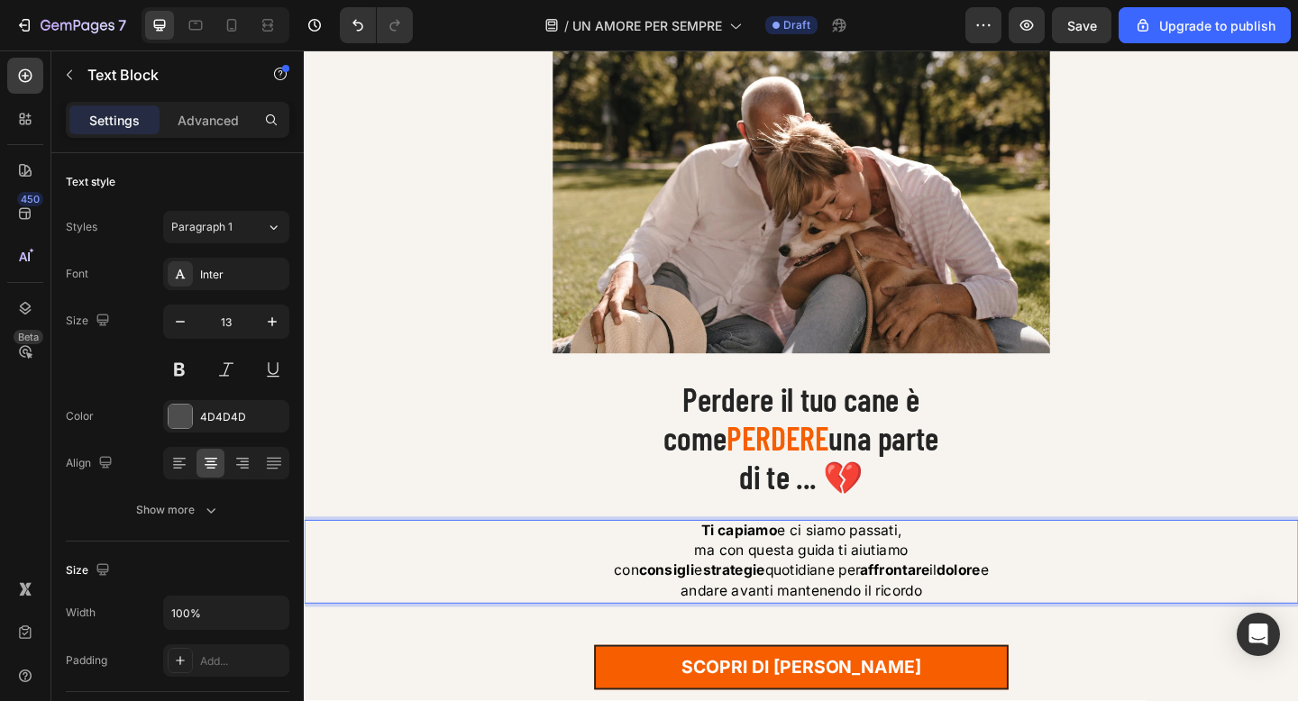
click at [883, 645] on span "andare avanti mantenendo il ricordo" at bounding box center [845, 639] width 262 height 18
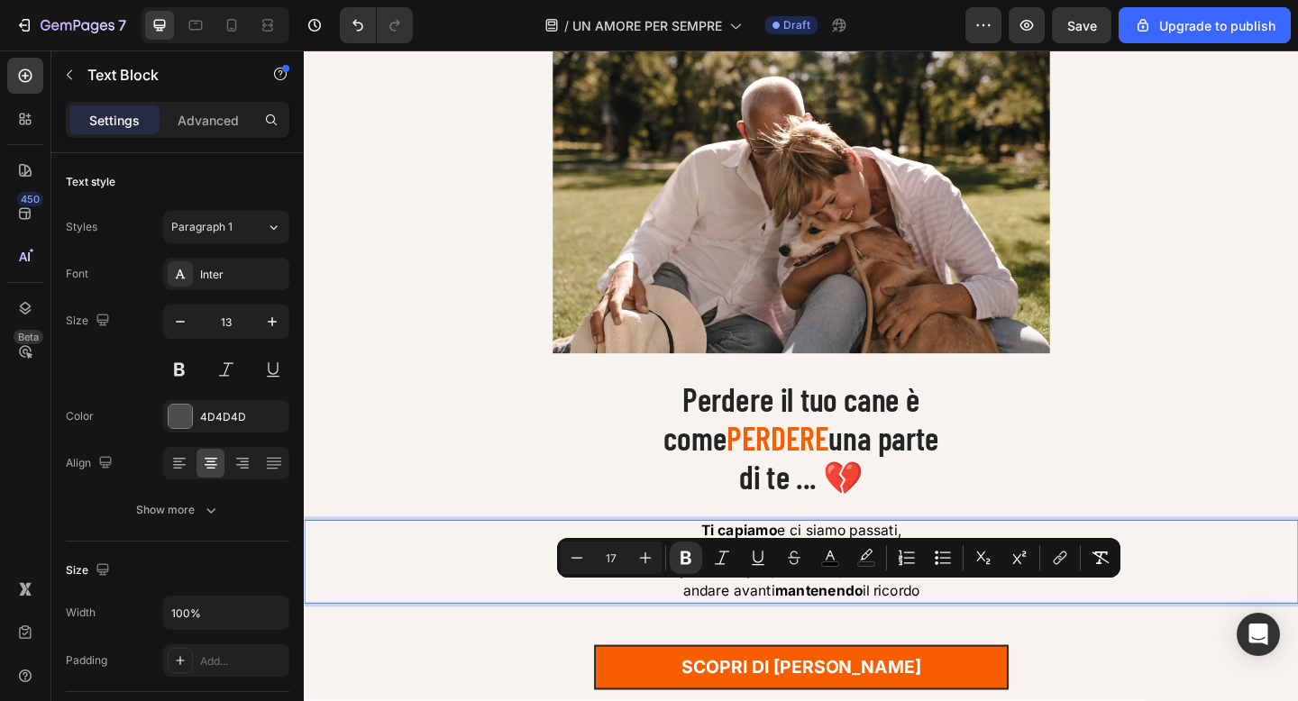
click at [936, 640] on span "andare avanti mantenendo il ricordo" at bounding box center [845, 639] width 258 height 18
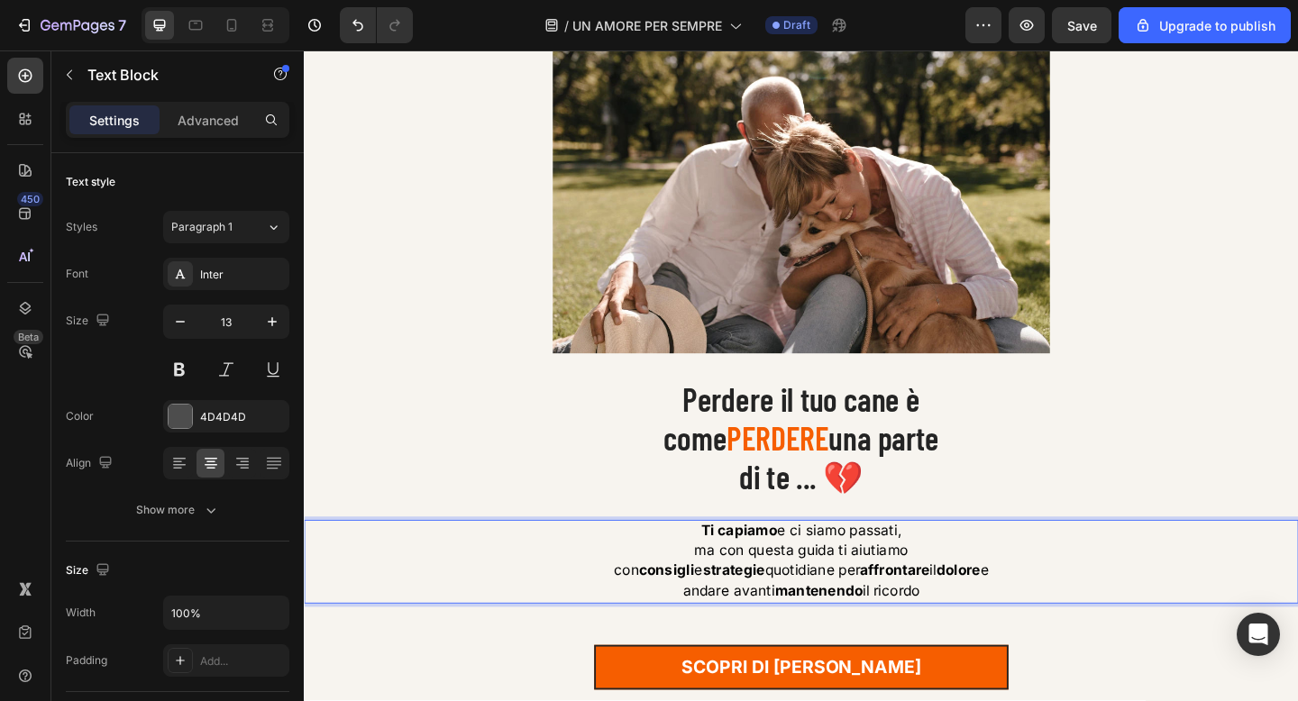
click at [936, 640] on span "andare avanti mantenendo il ricordo" at bounding box center [845, 639] width 258 height 18
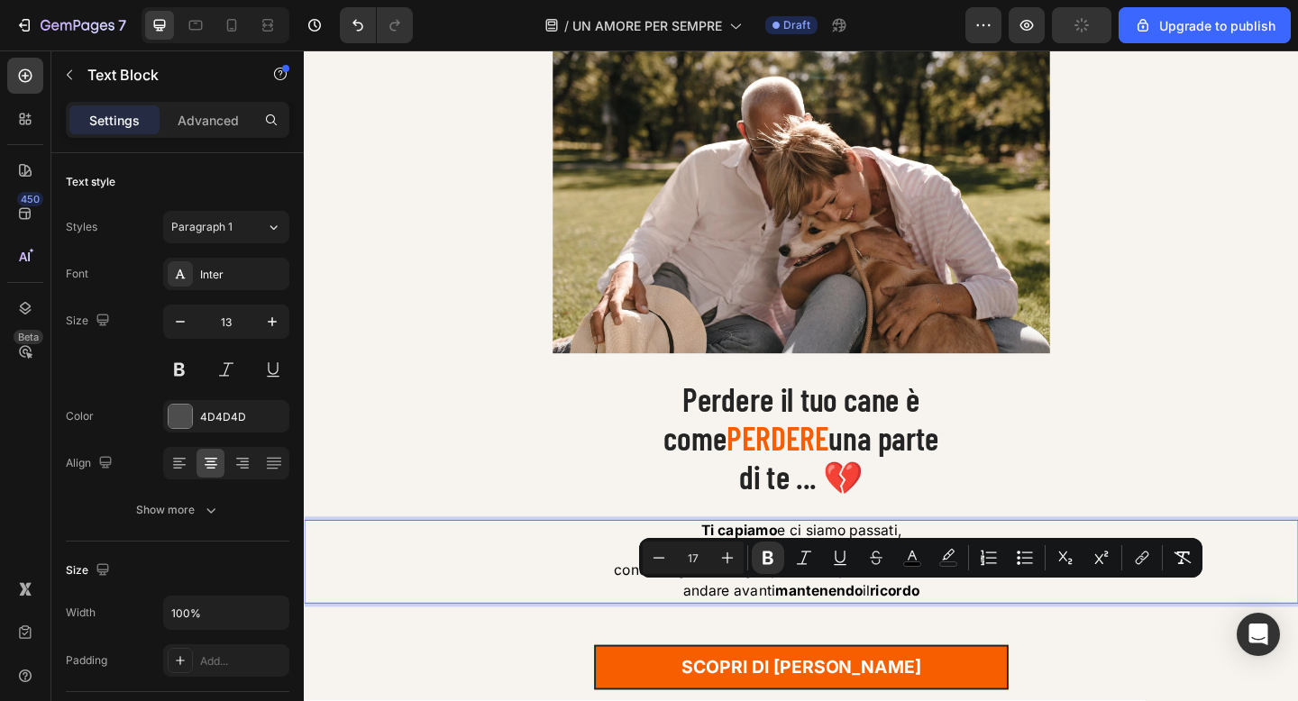
click at [1059, 640] on p "andare avanti mantenendo il ricordo" at bounding box center [845, 640] width 1078 height 22
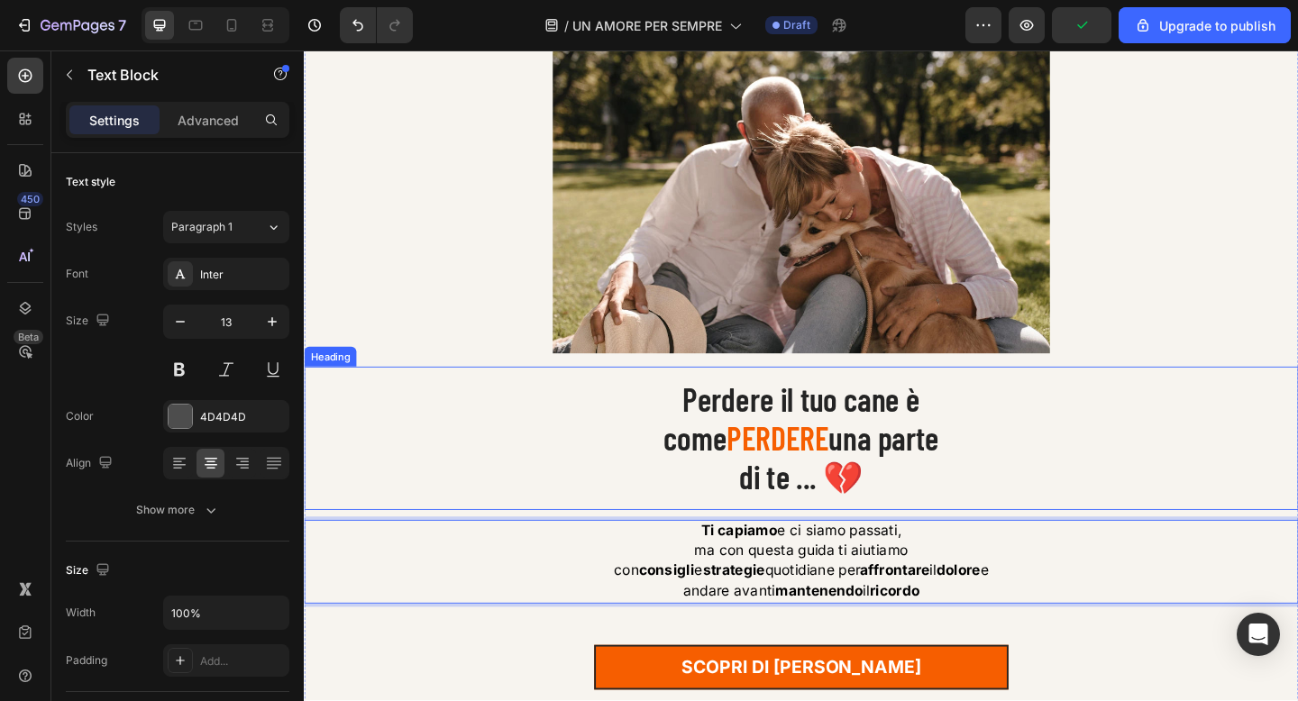
scroll to position [362, 0]
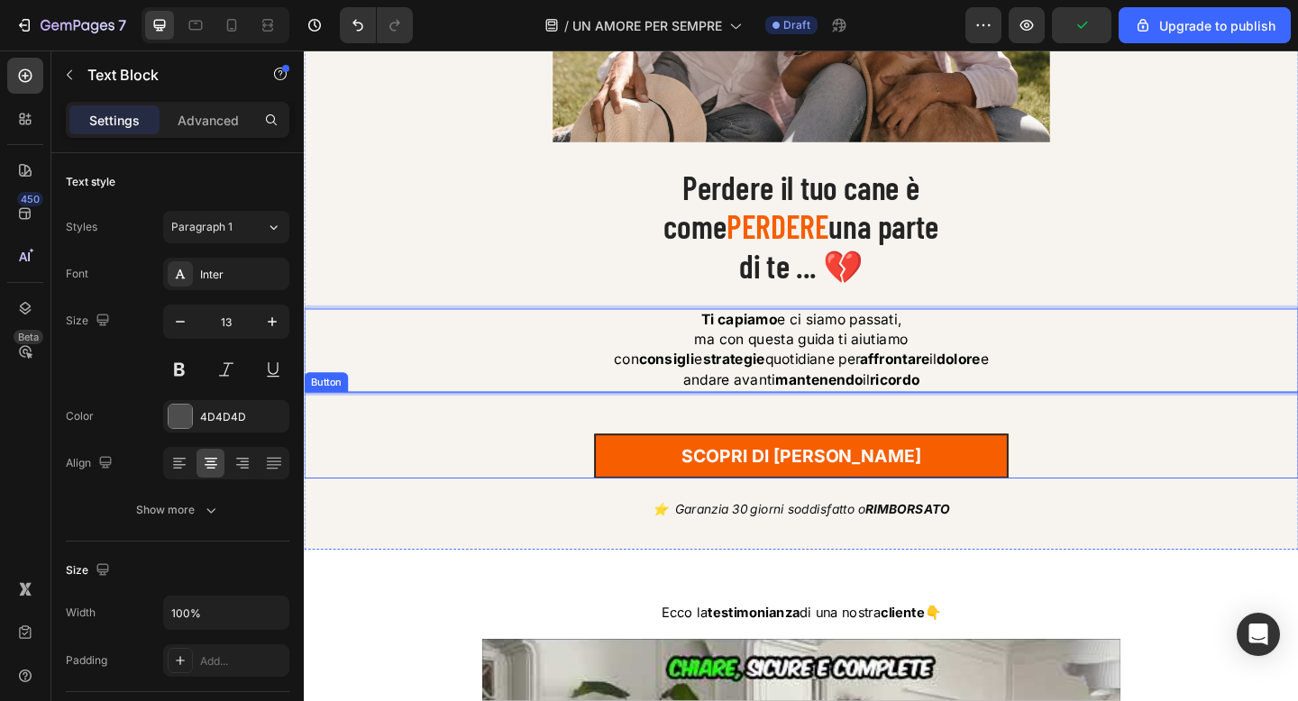
click at [1180, 472] on div "SCOPRI di piu' Button" at bounding box center [845, 470] width 1082 height 94
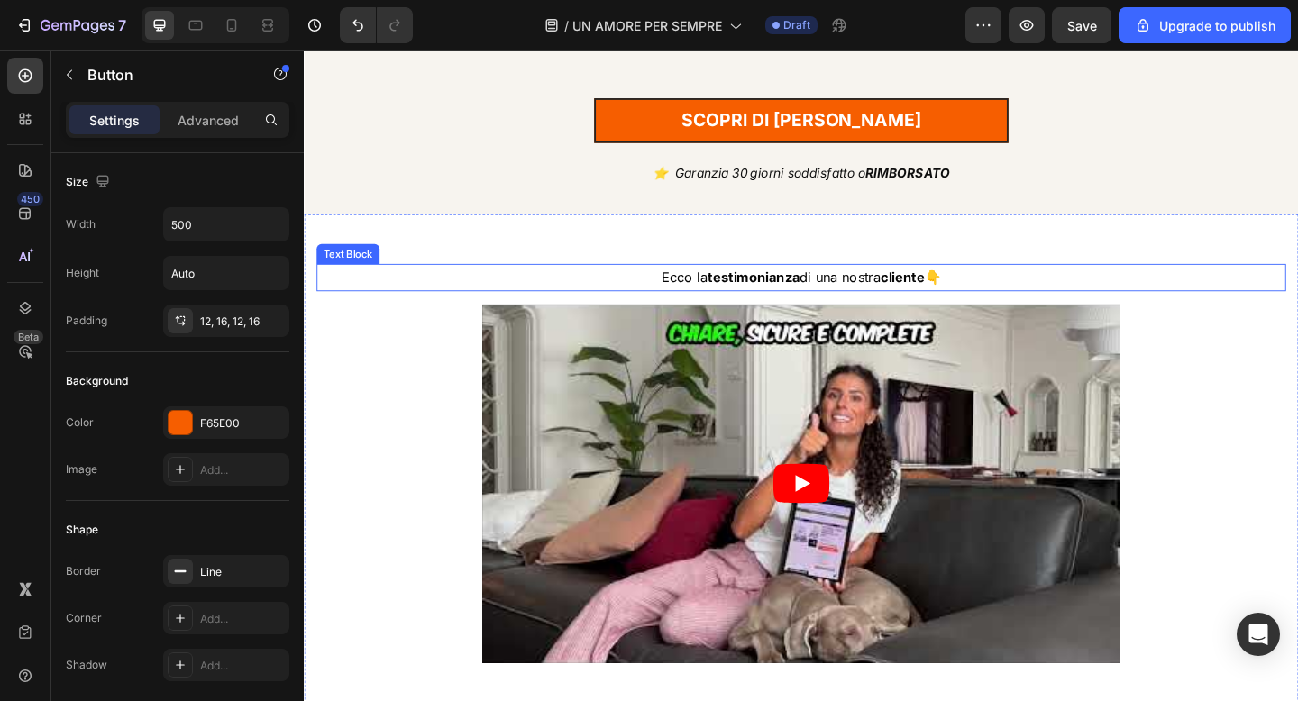
scroll to position [769, 0]
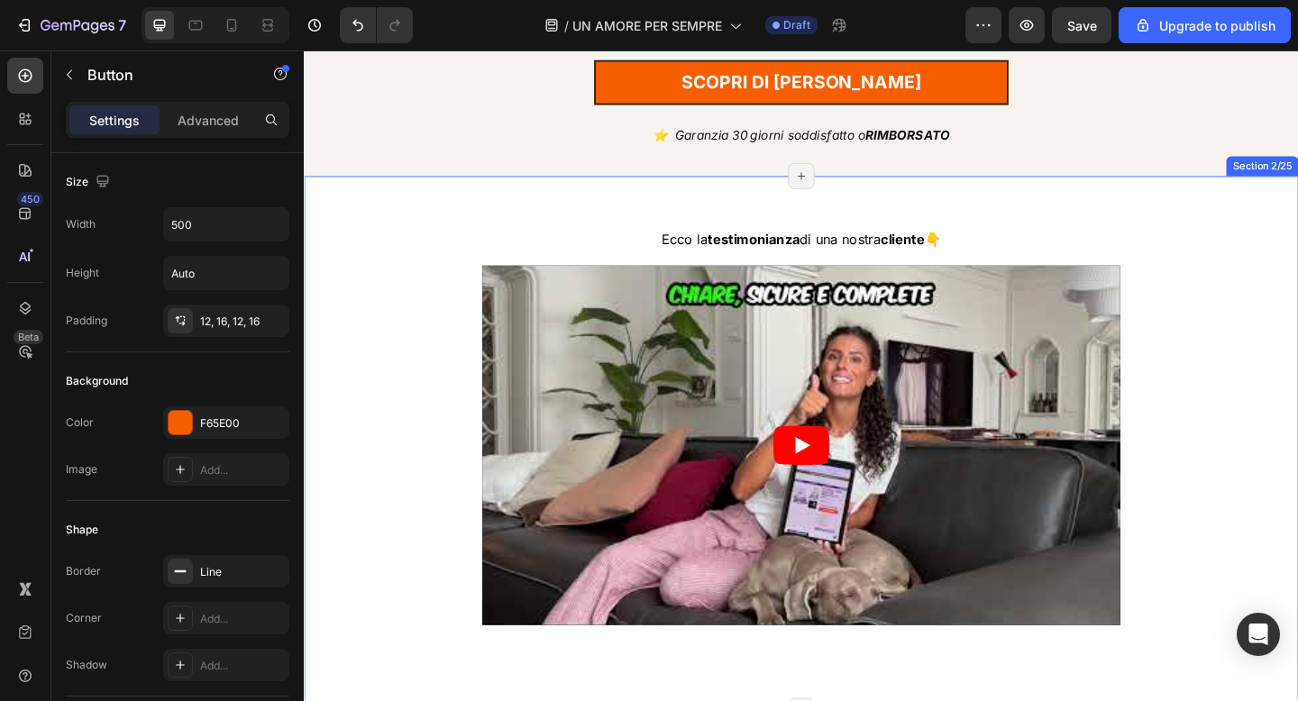
click at [452, 226] on div "Ecco la testimonianza di una nostra cliente 👇 Text Block Video Row Section 2/25…" at bounding box center [845, 478] width 1082 height 582
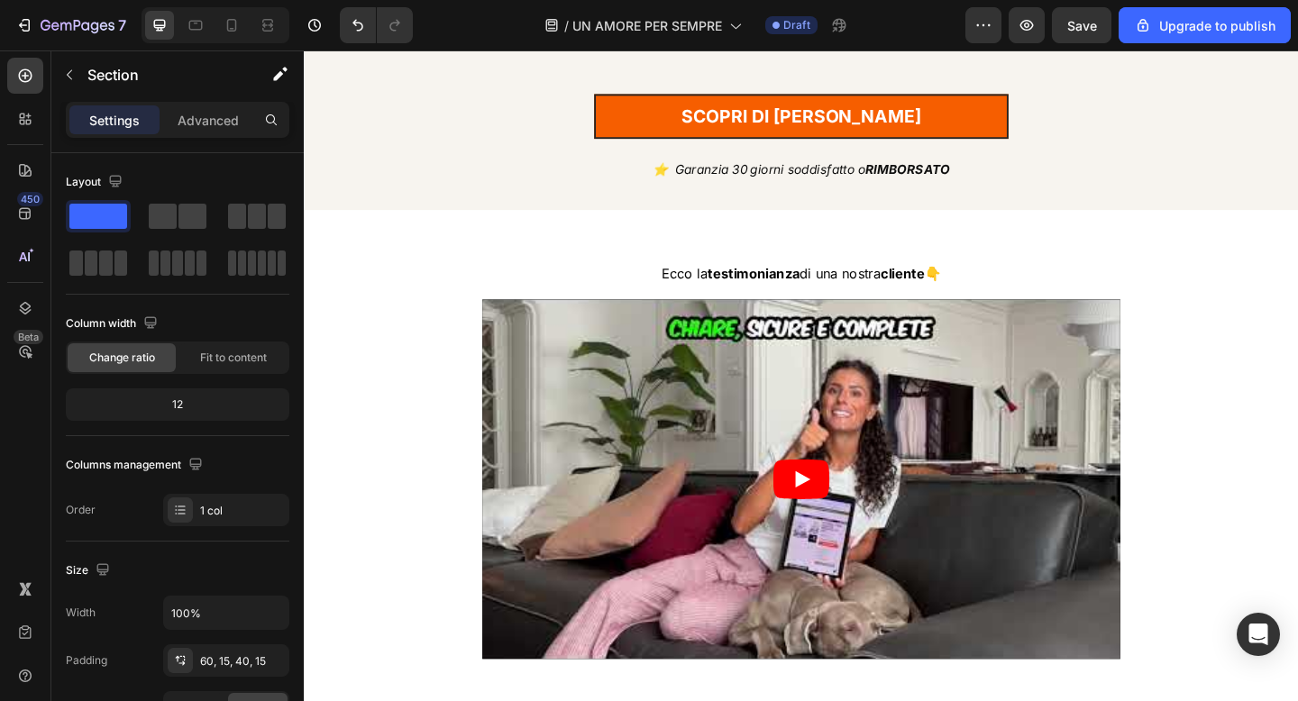
scroll to position [744, 0]
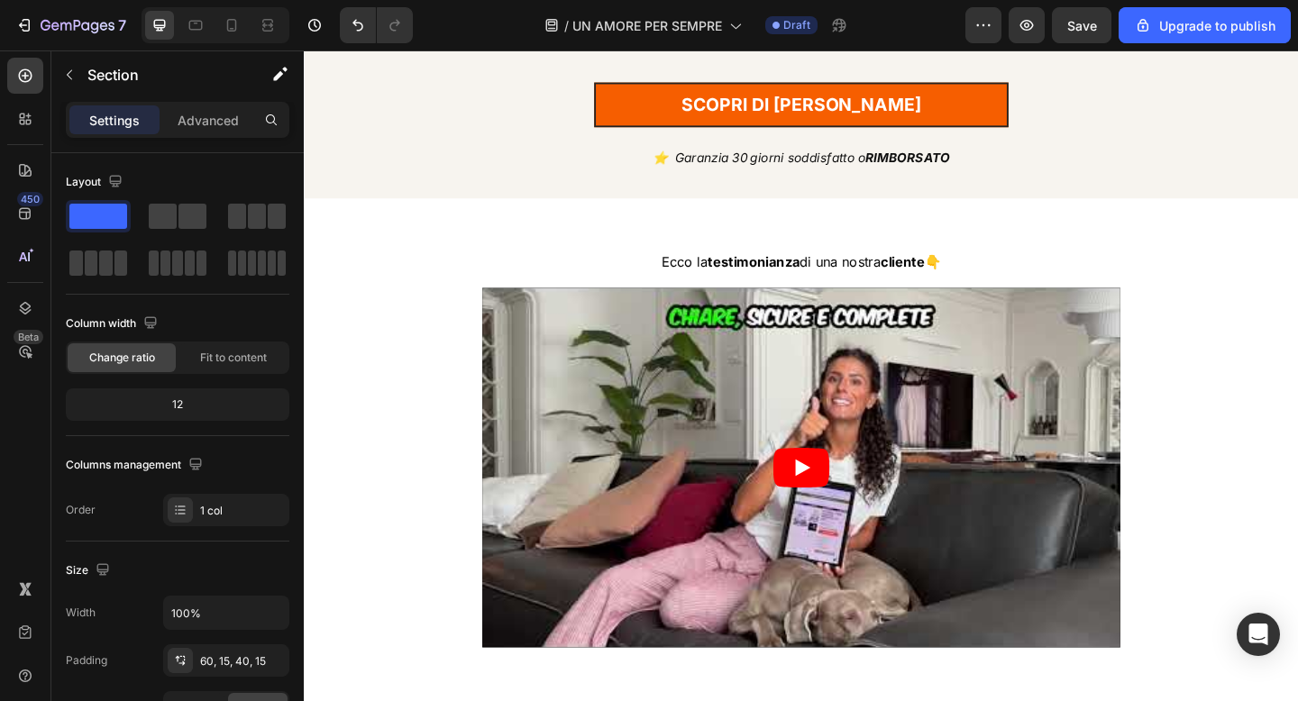
click at [338, 236] on div "Ecco la testimonianza di una nostra cliente 👇 Text Block Video Row Section 2/25…" at bounding box center [845, 503] width 1082 height 582
click at [540, 393] on article at bounding box center [845, 504] width 694 height 390
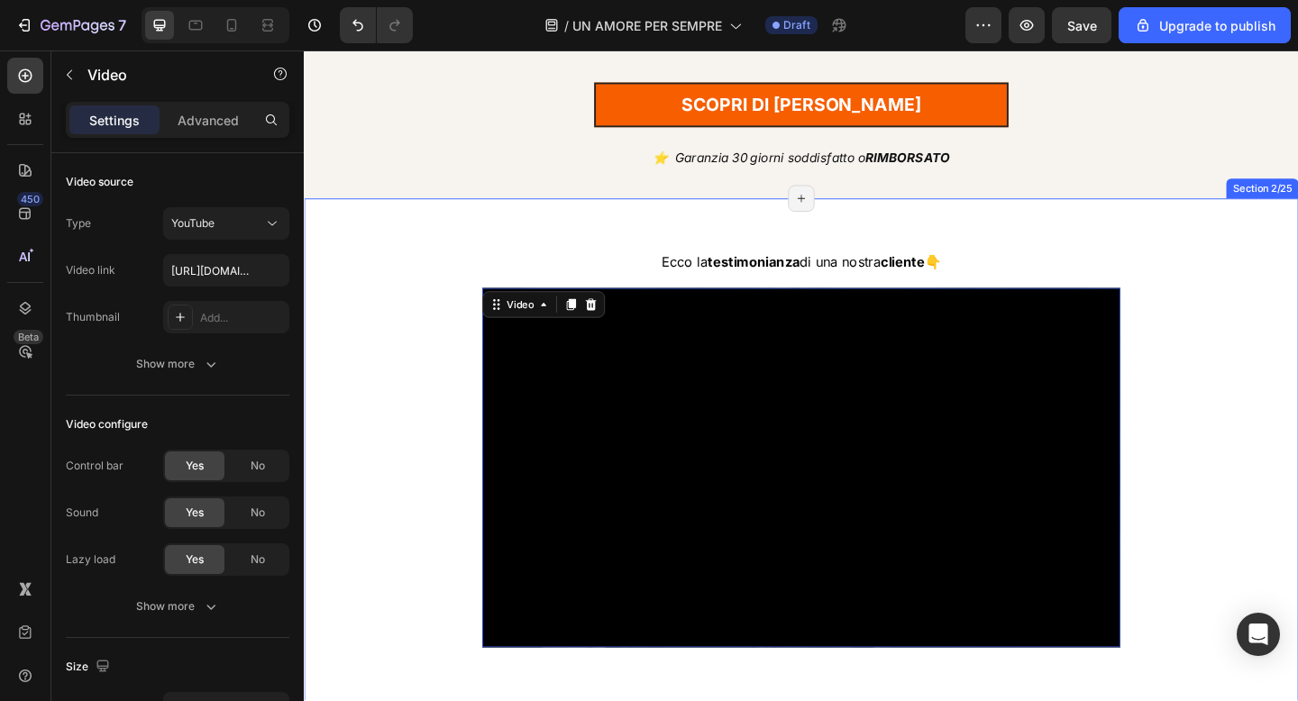
click at [541, 246] on div "Ecco la testimonianza di una nostra cliente 👇 Text Block Video 48 Row Section 2…" at bounding box center [845, 503] width 1082 height 582
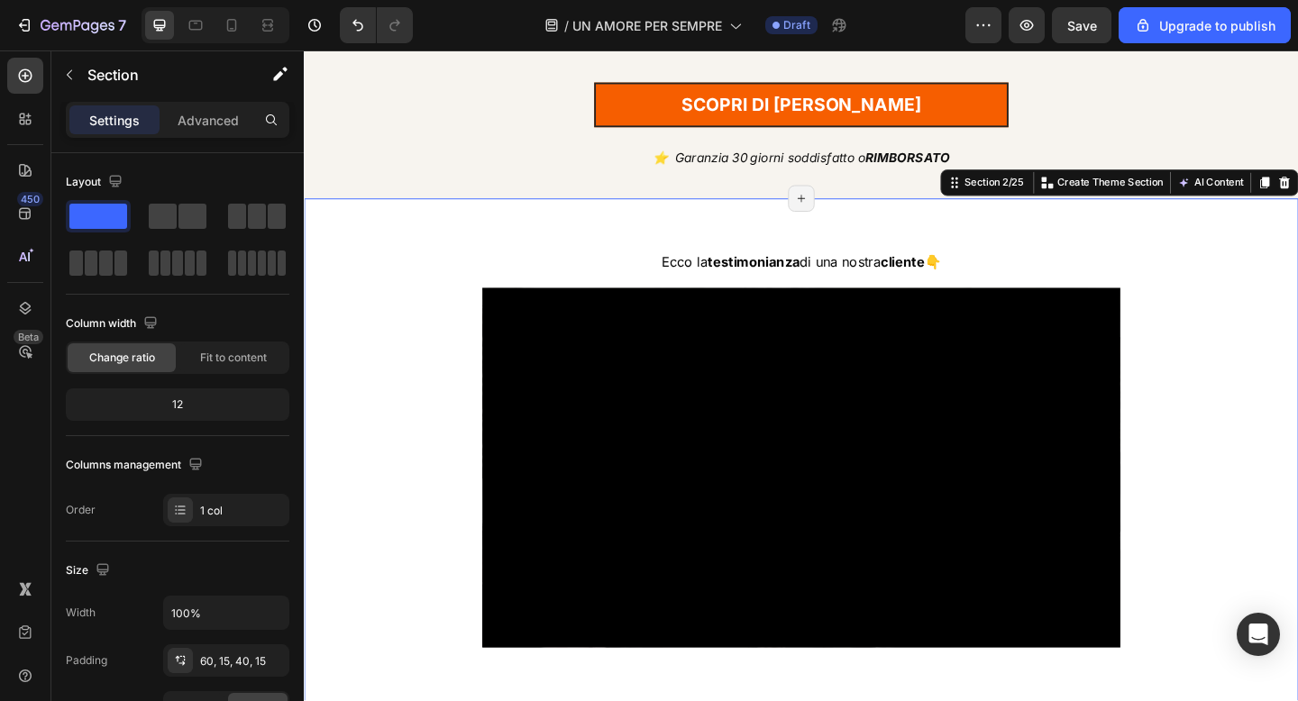
click at [580, 243] on div "Ecco la testimonianza di una nostra cliente 👇 Text Block Video Row Section 2/25…" at bounding box center [845, 503] width 1082 height 582
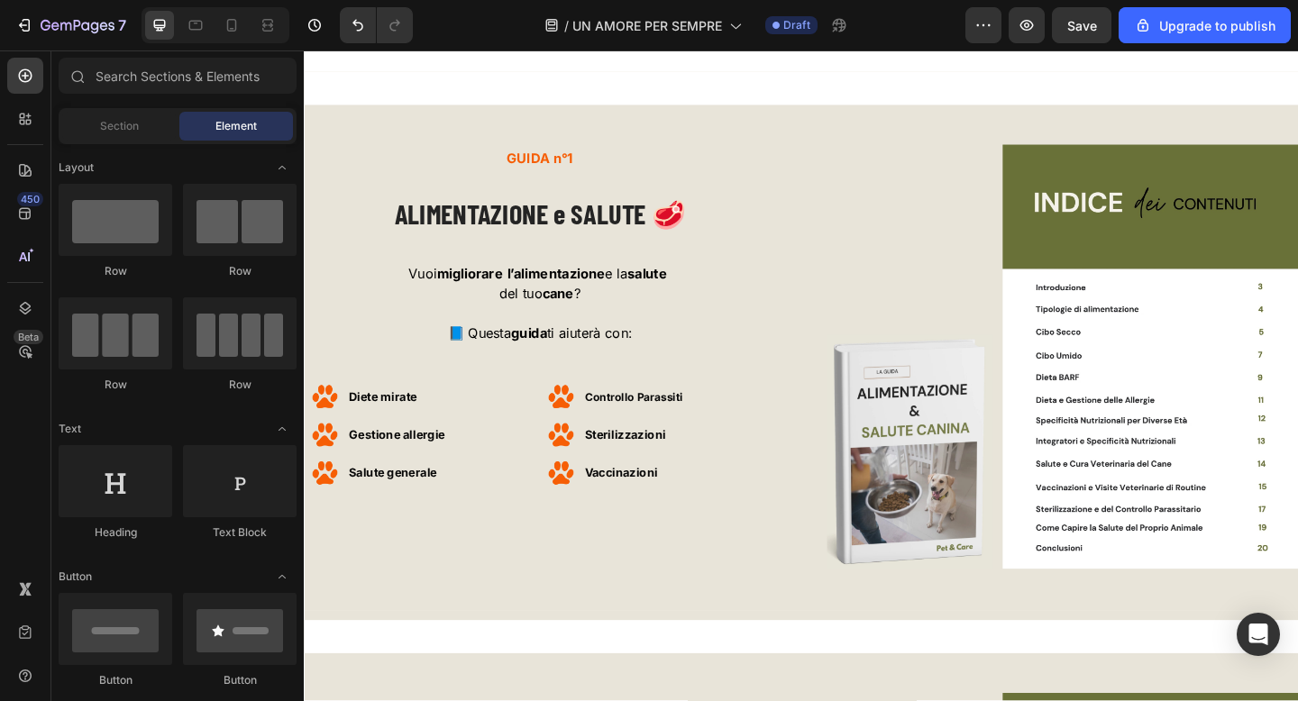
scroll to position [5508, 0]
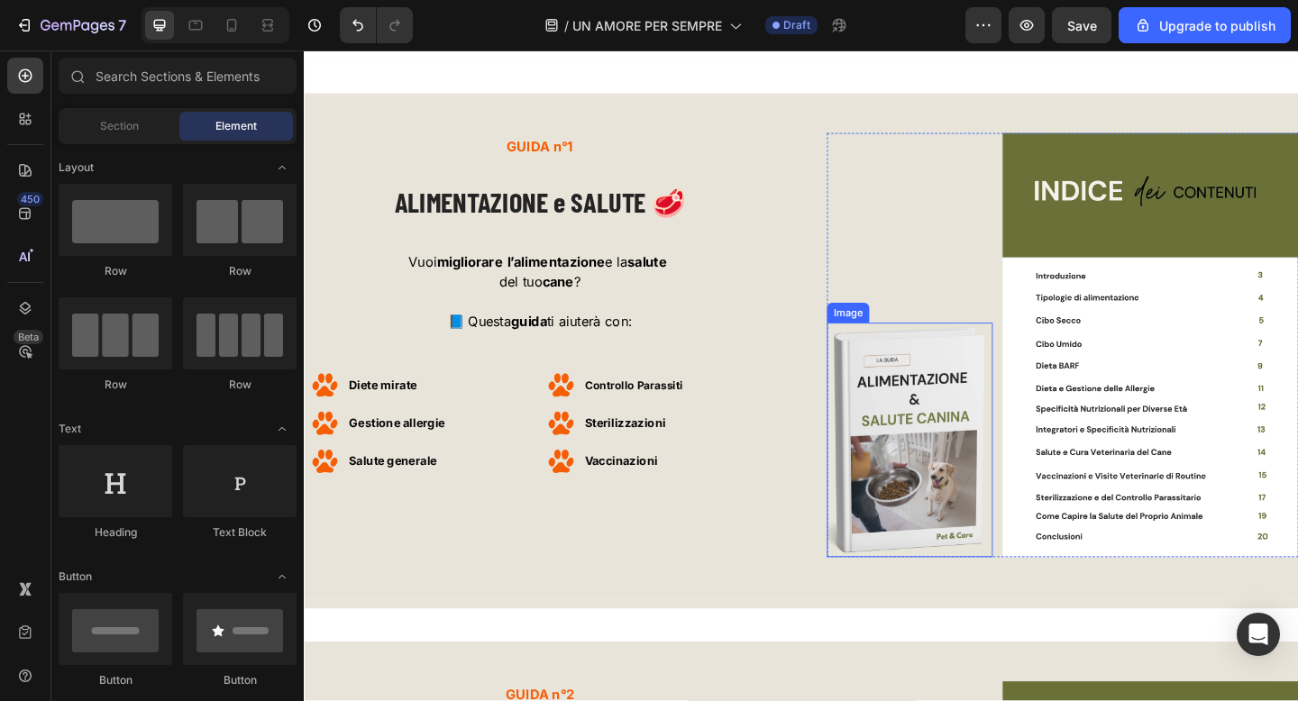
click at [992, 531] on img at bounding box center [962, 474] width 180 height 255
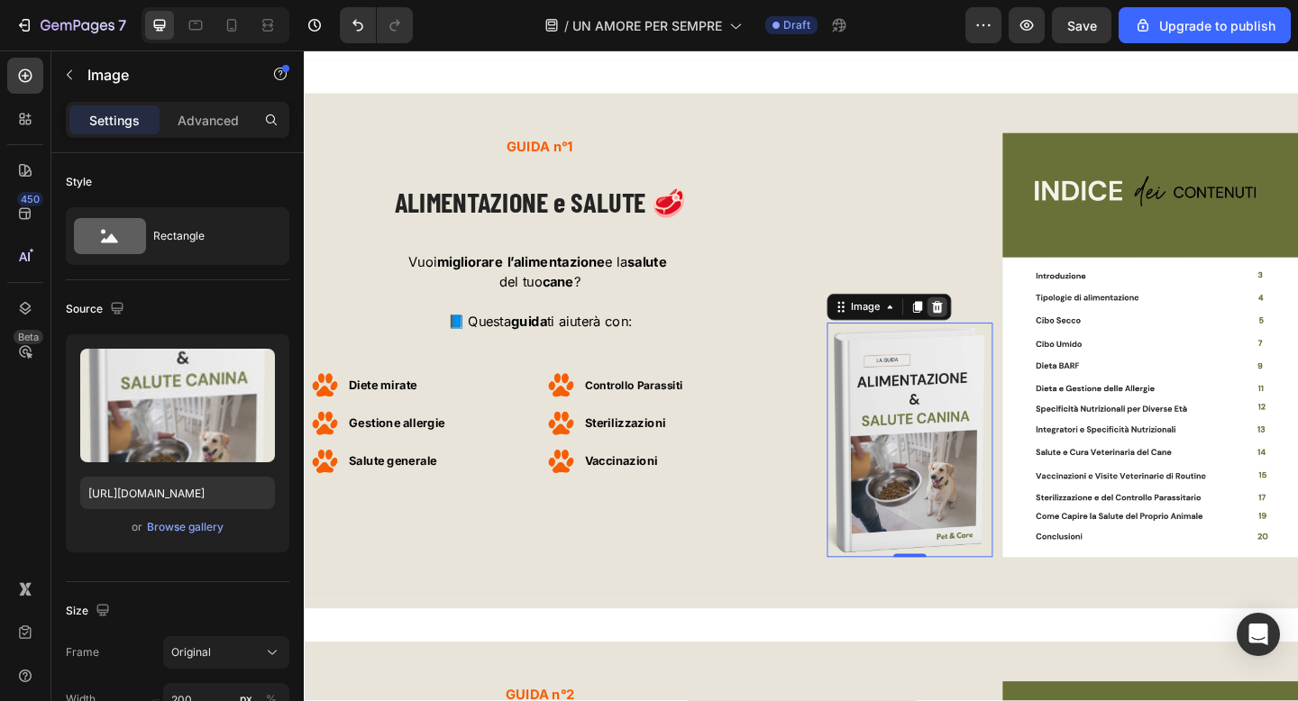
click at [997, 336] on icon at bounding box center [992, 330] width 14 height 14
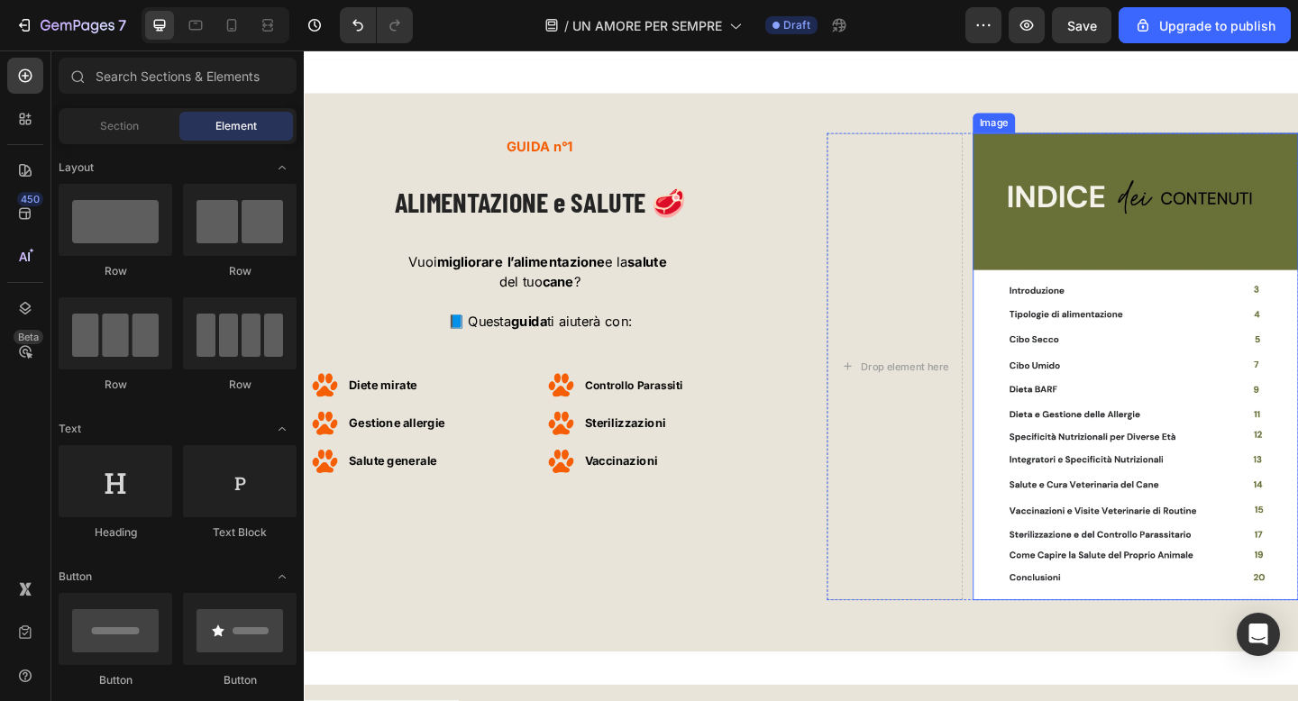
click at [1119, 300] on img at bounding box center [1208, 395] width 354 height 508
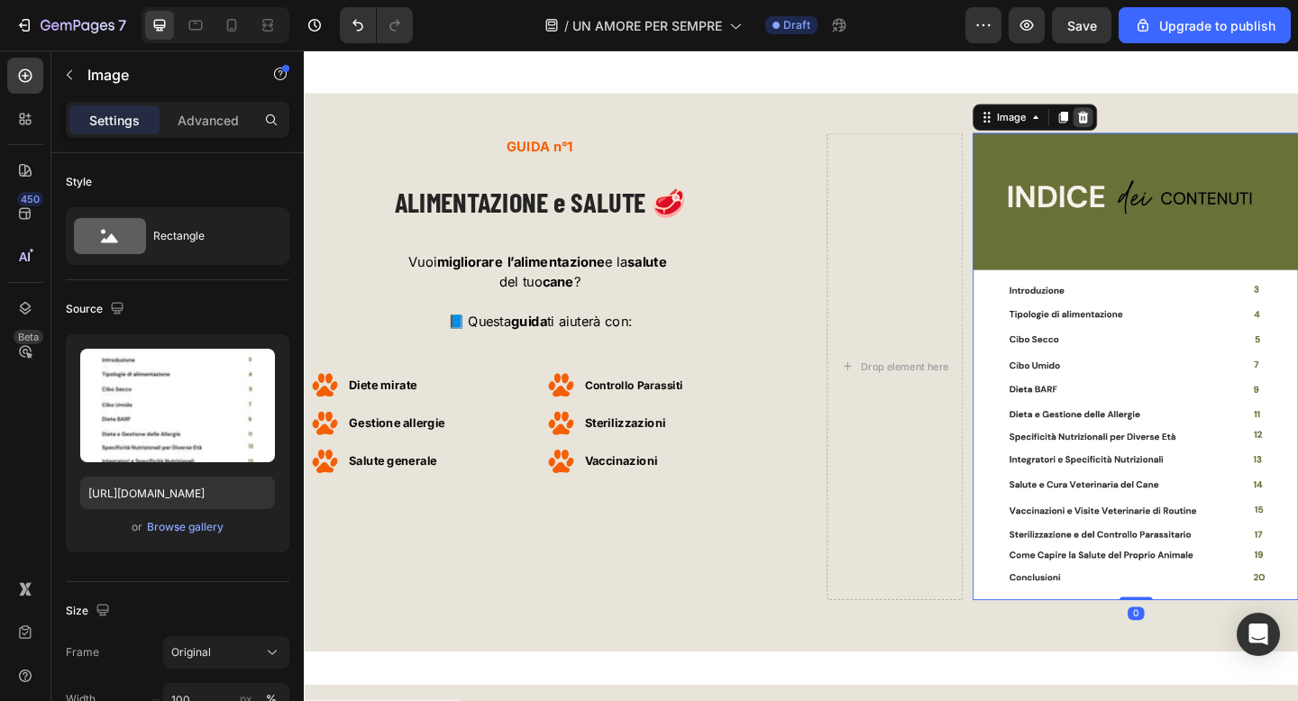
click at [1158, 123] on div at bounding box center [1151, 124] width 22 height 22
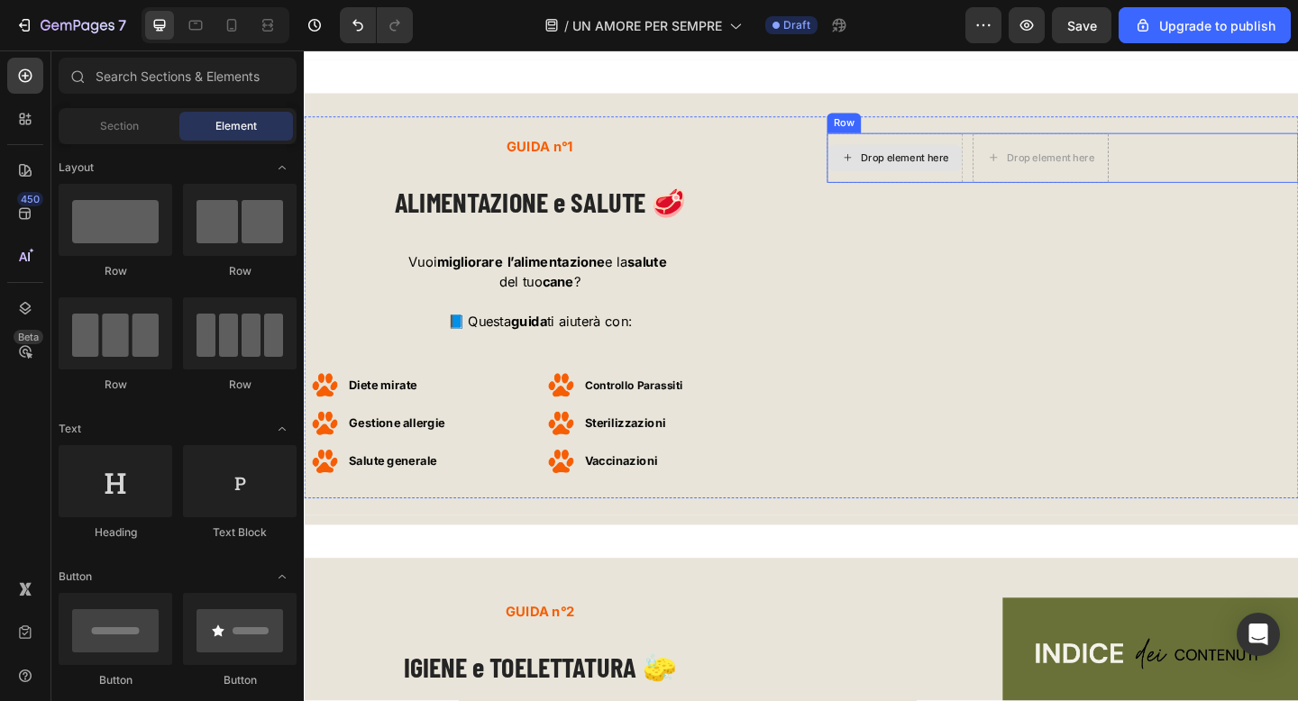
click at [978, 172] on div "Drop element here" at bounding box center [957, 167] width 96 height 14
click at [977, 192] on div "Drop element here" at bounding box center [946, 168] width 148 height 54
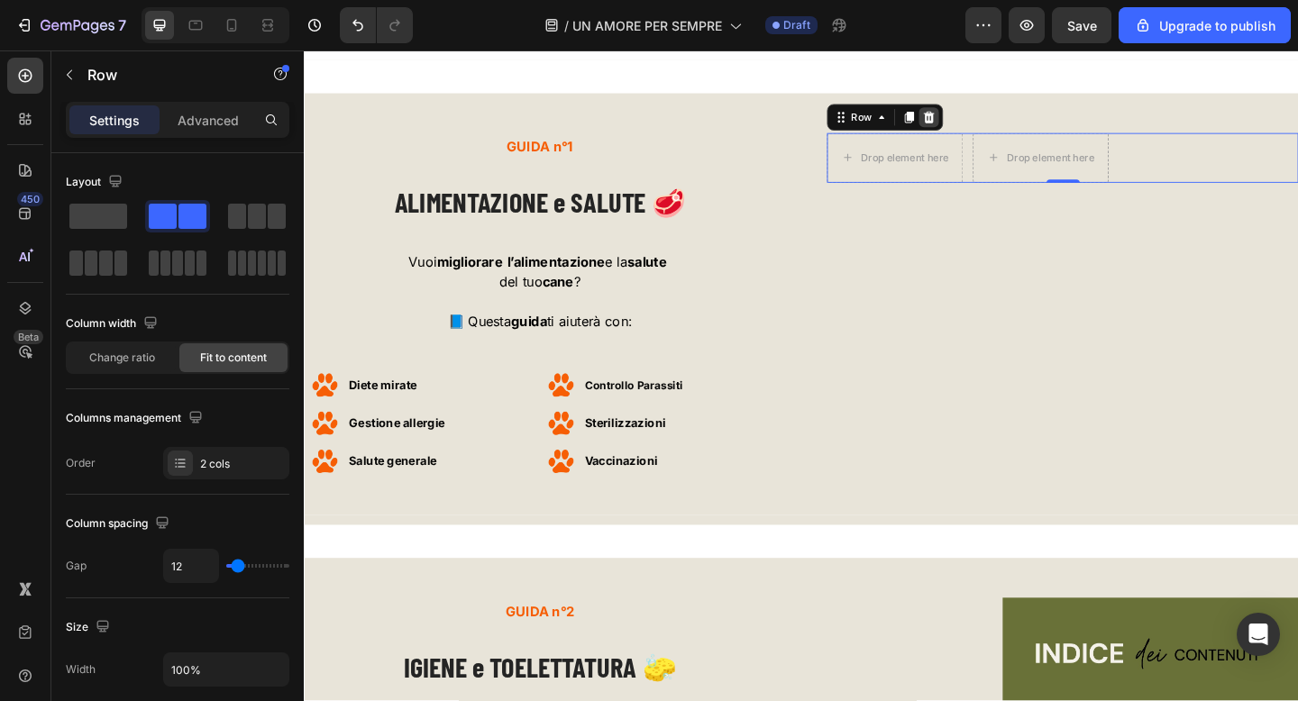
click at [985, 121] on icon at bounding box center [984, 123] width 12 height 13
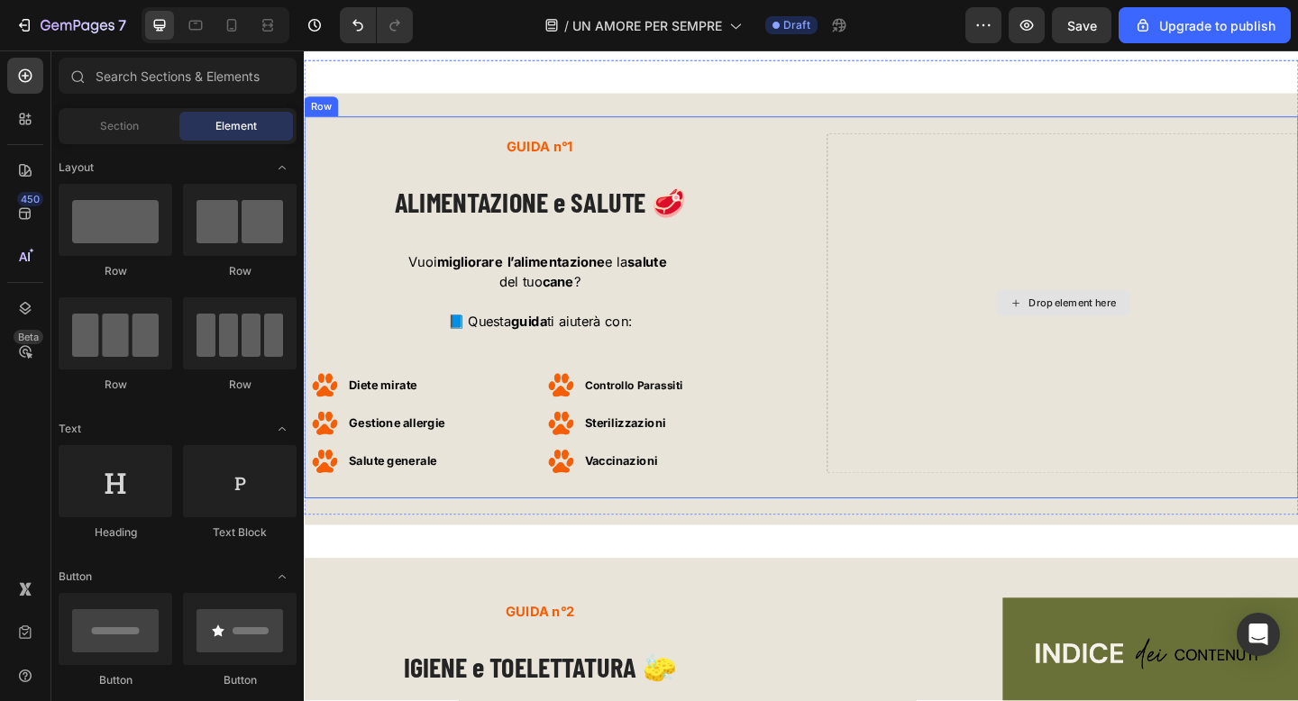
click at [1065, 205] on div "Drop element here" at bounding box center [1128, 326] width 513 height 370
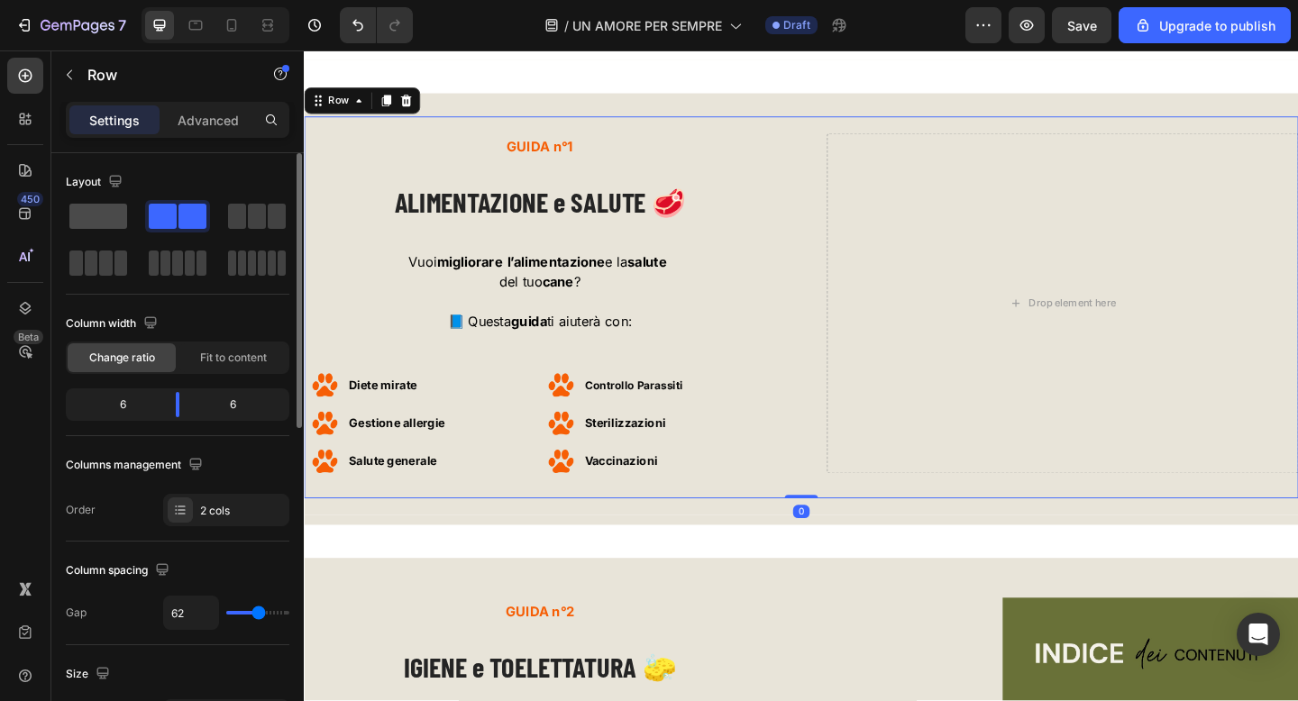
click at [113, 215] on span at bounding box center [98, 216] width 58 height 25
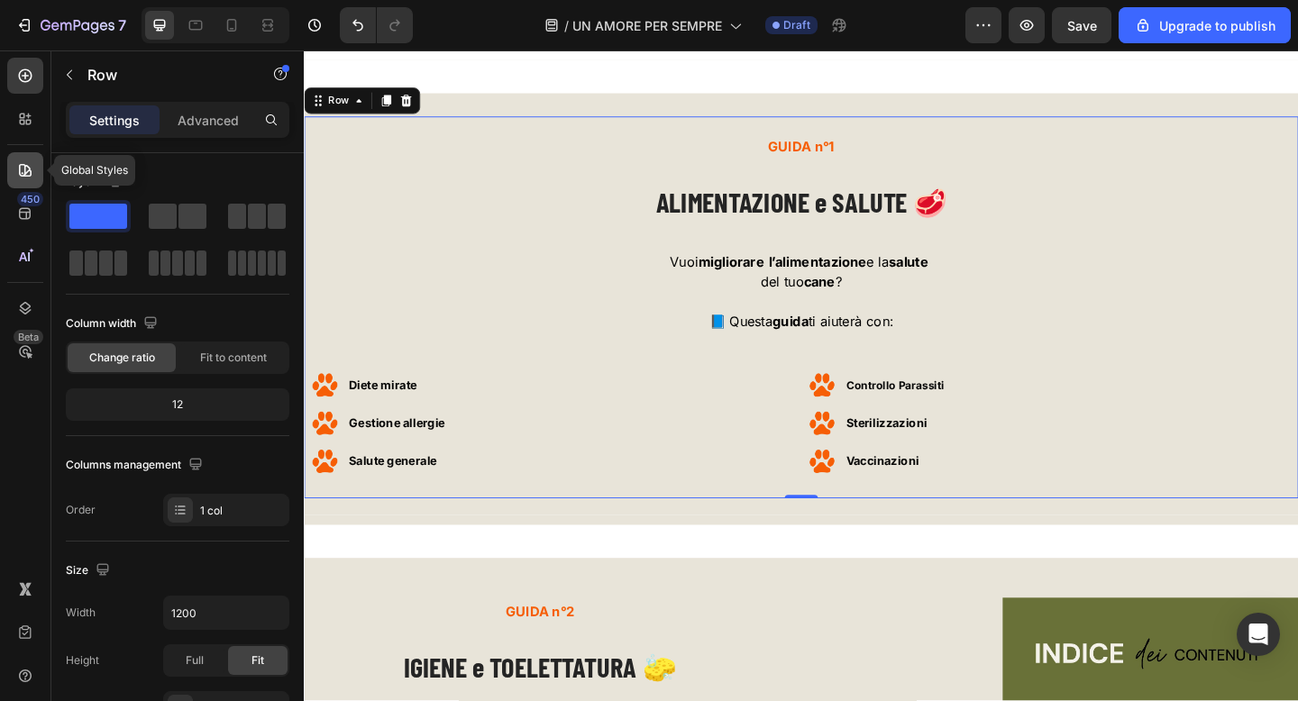
click at [24, 180] on div at bounding box center [25, 170] width 36 height 36
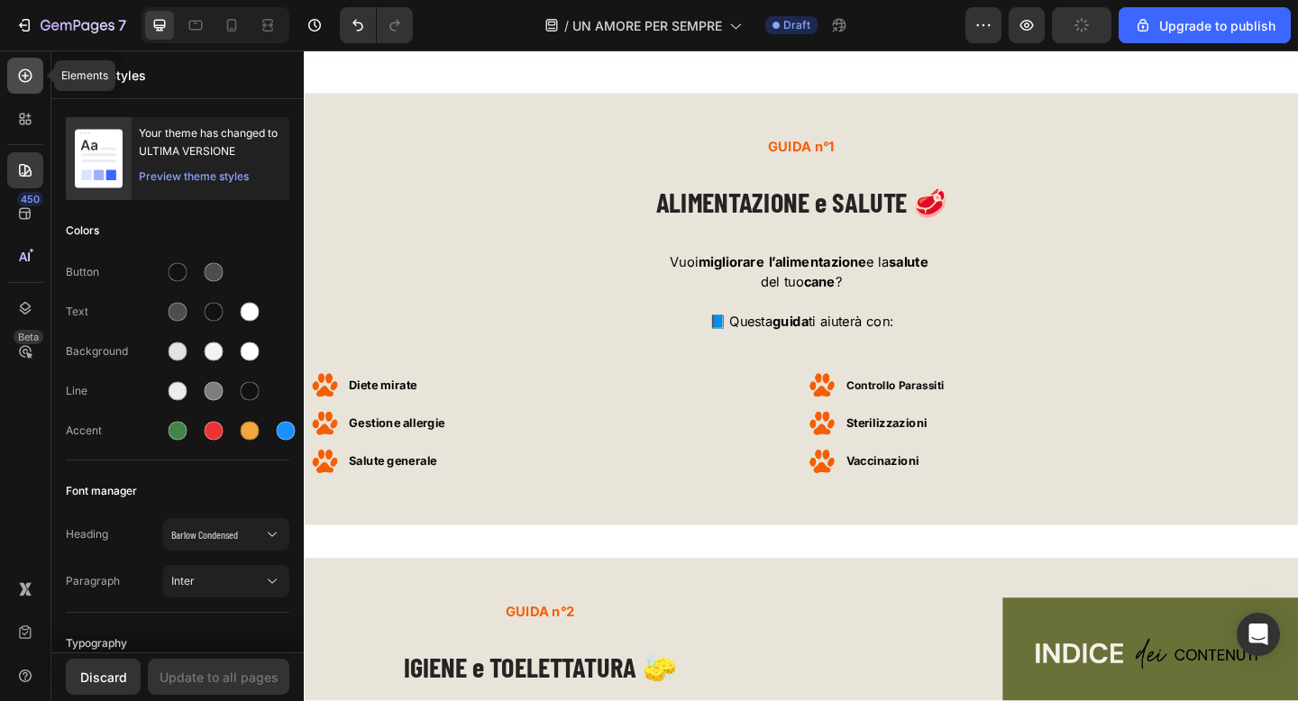
click at [26, 87] on div at bounding box center [25, 76] width 36 height 36
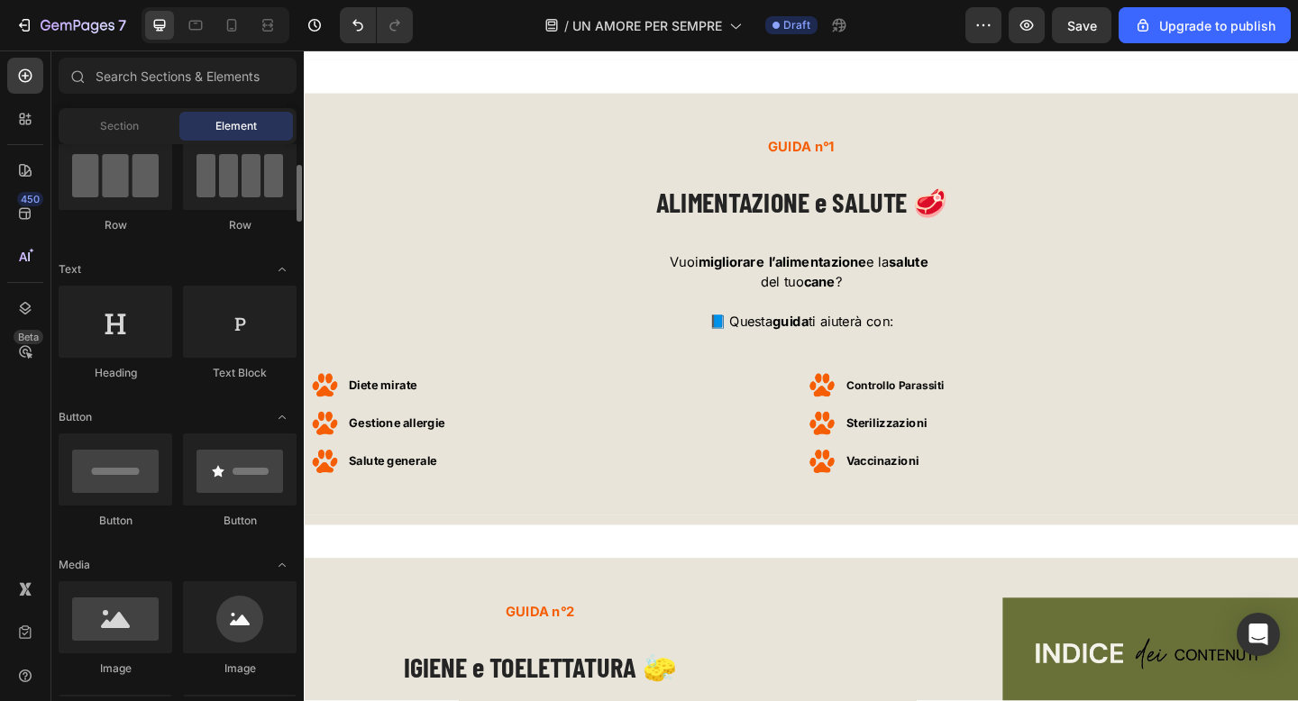
scroll to position [165, 0]
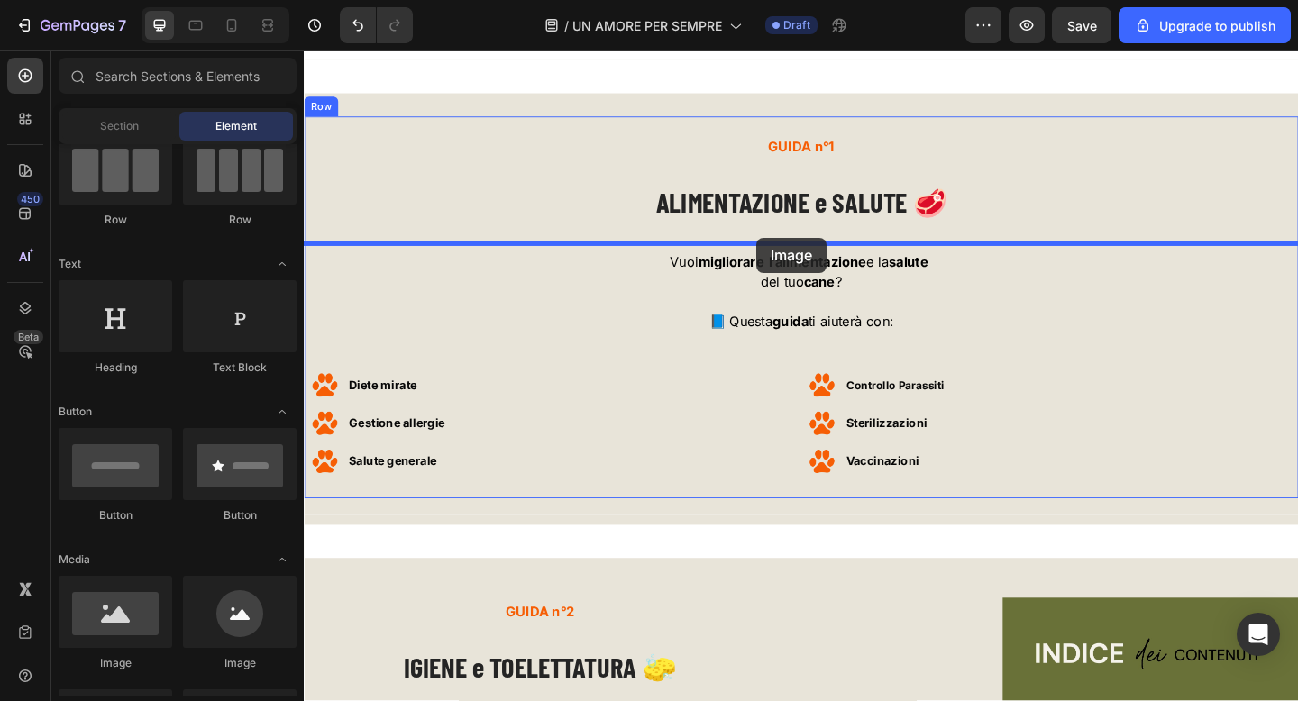
drag, startPoint x: 420, startPoint y: 662, endPoint x: 796, endPoint y: 254, distance: 554.9
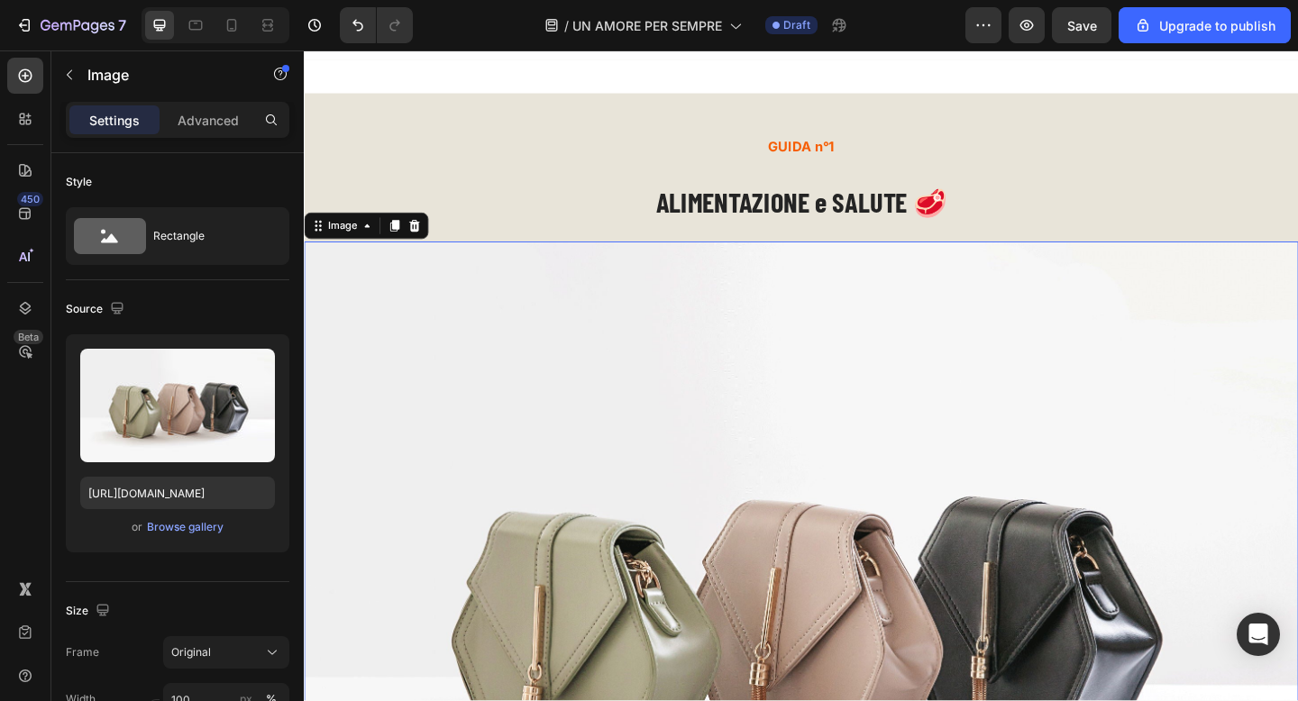
click at [841, 381] on img at bounding box center [845, 664] width 1082 height 811
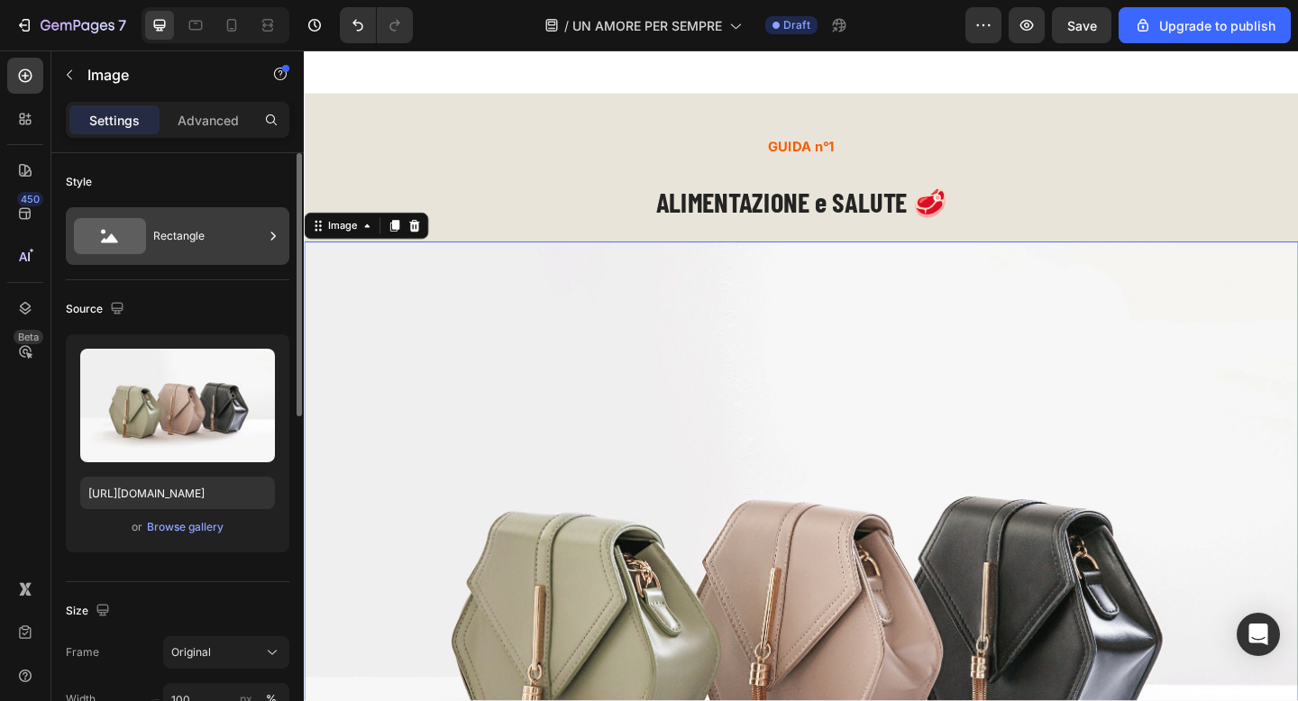
click at [224, 249] on div "Rectangle" at bounding box center [208, 235] width 110 height 41
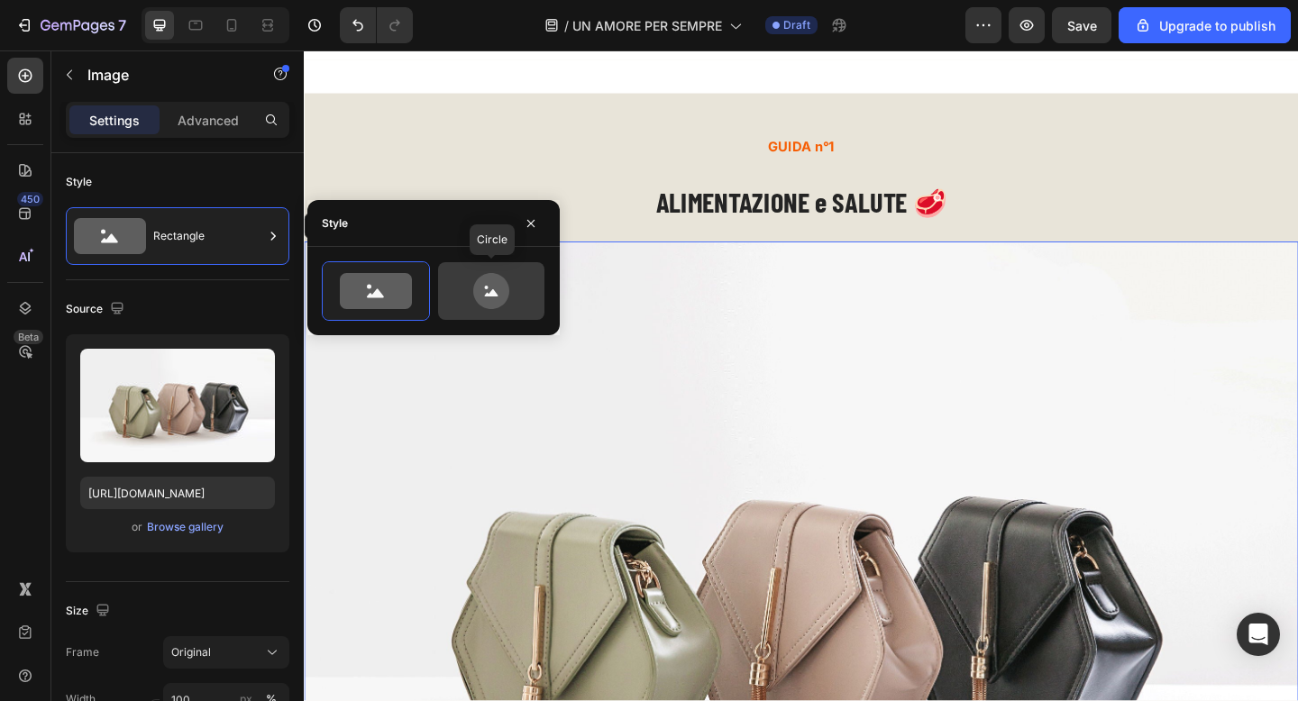
click at [473, 288] on icon at bounding box center [491, 291] width 36 height 36
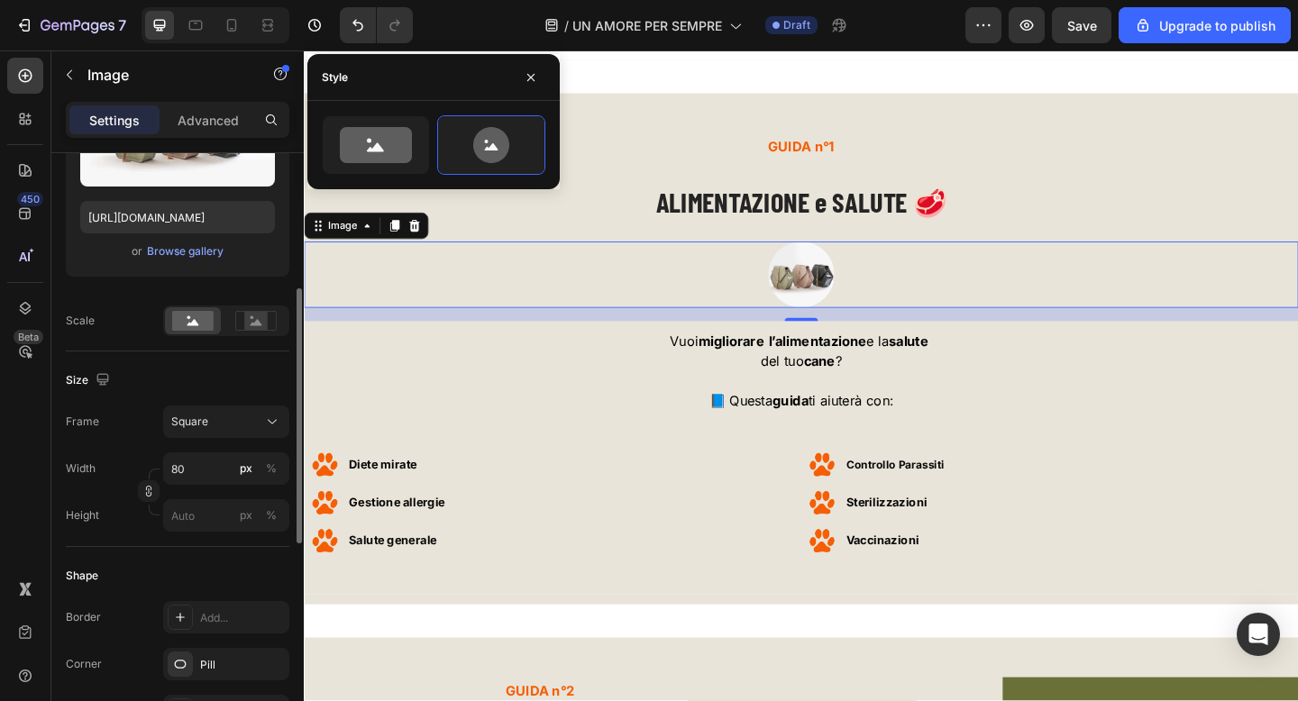
scroll to position [290, 0]
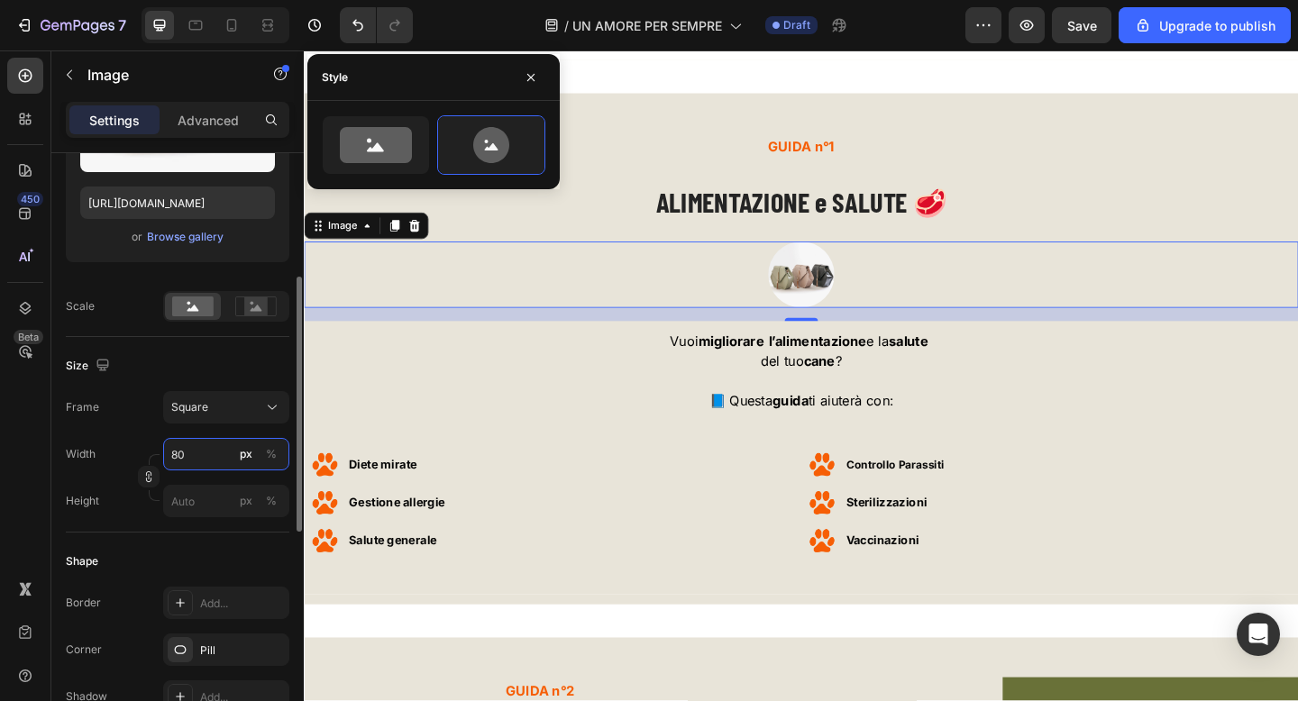
click at [209, 459] on input "80" at bounding box center [226, 454] width 126 height 32
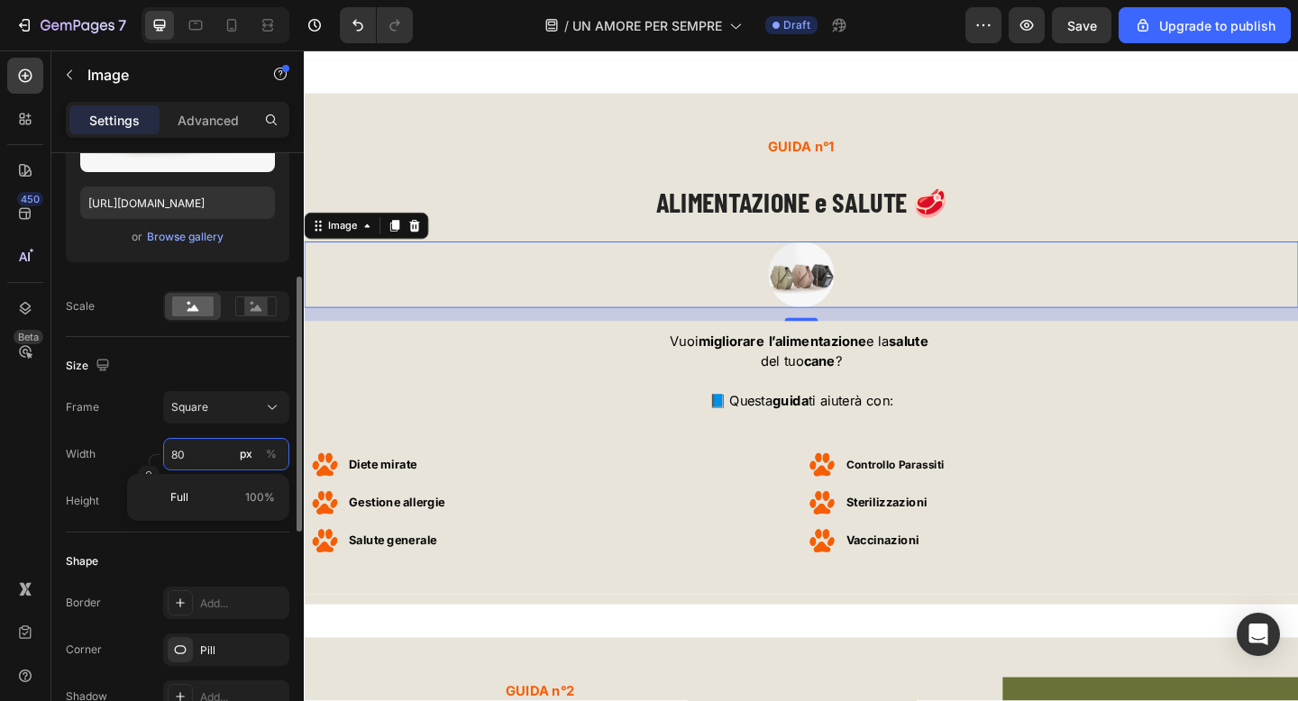
type input "1"
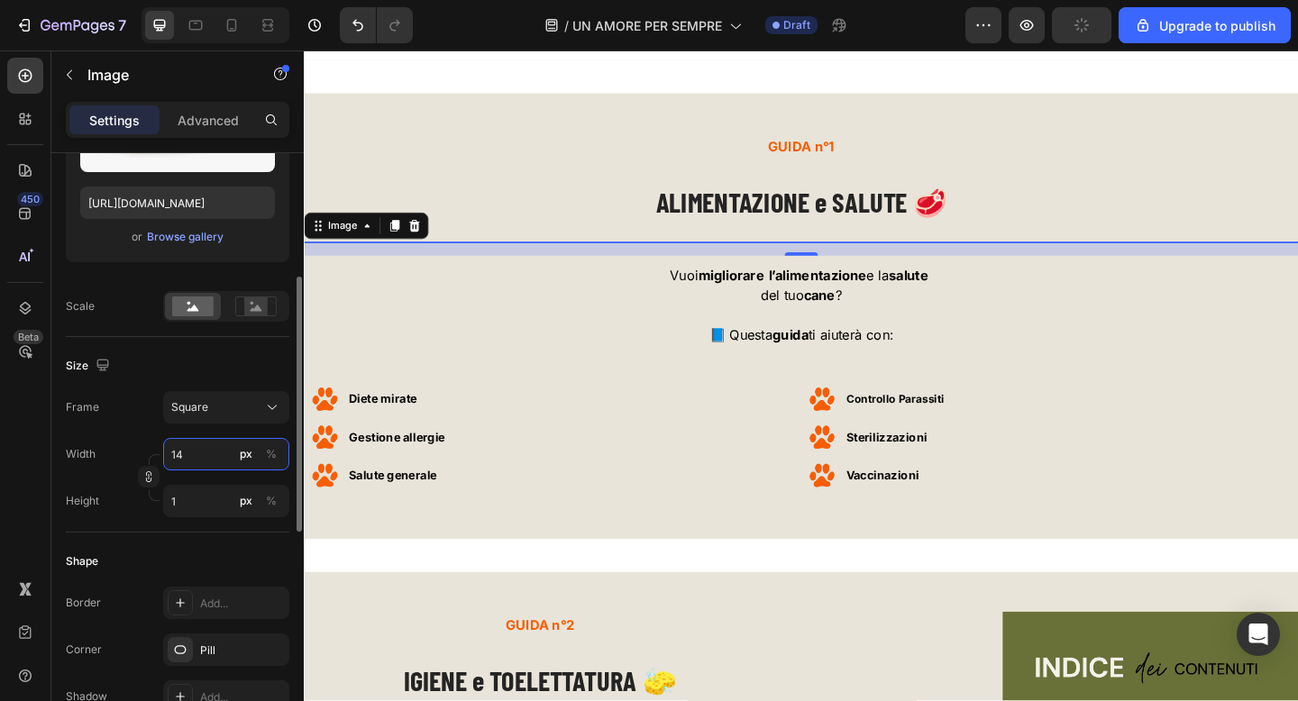
type input "140"
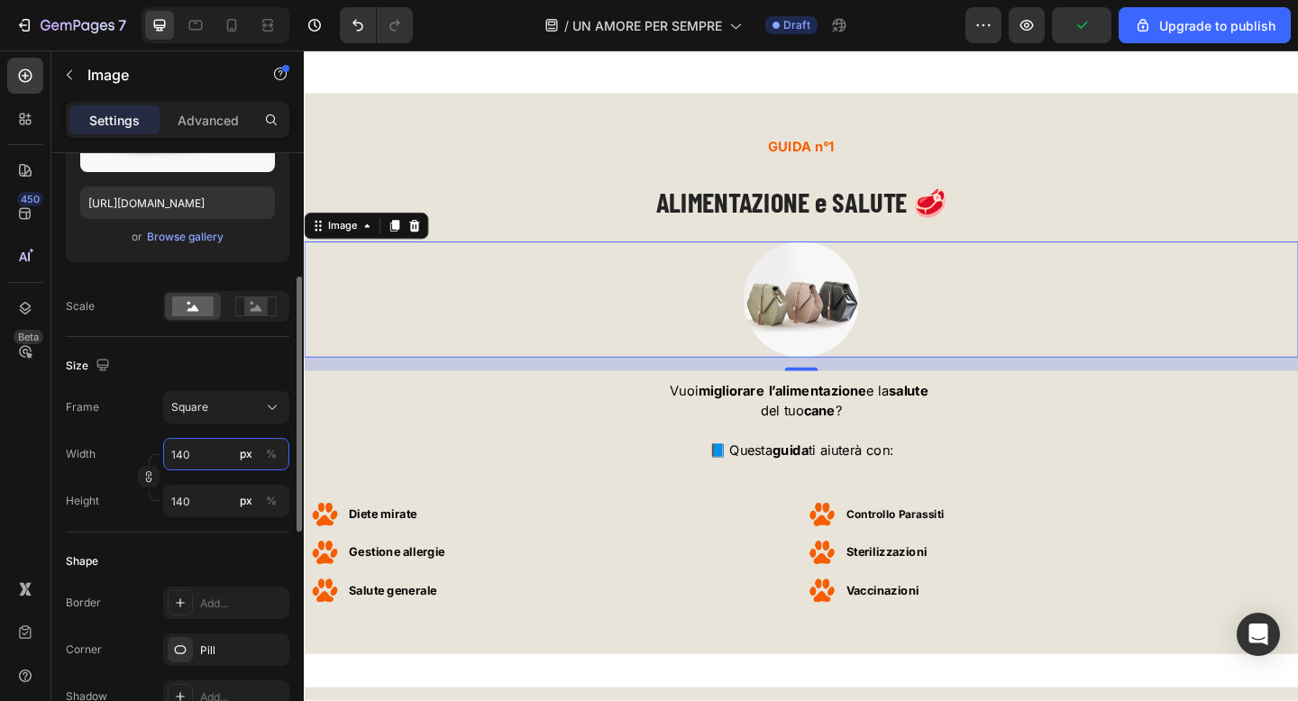
type input "14"
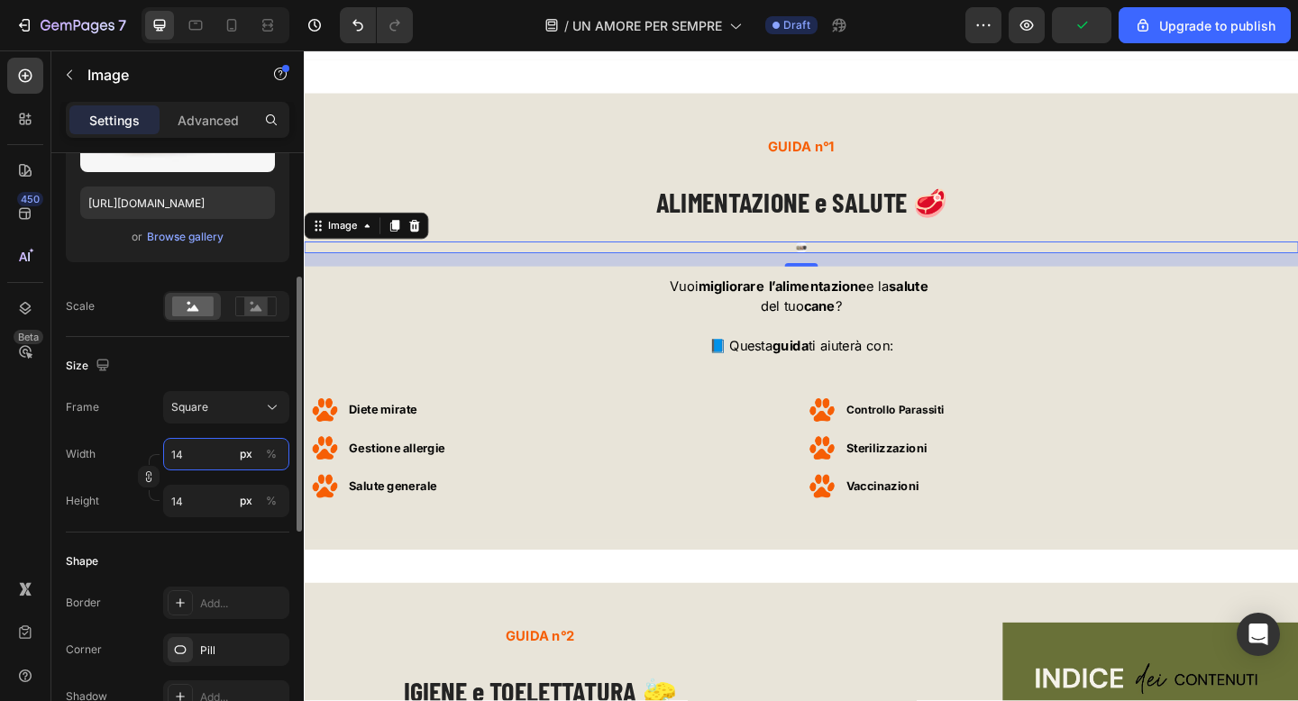
type input "1"
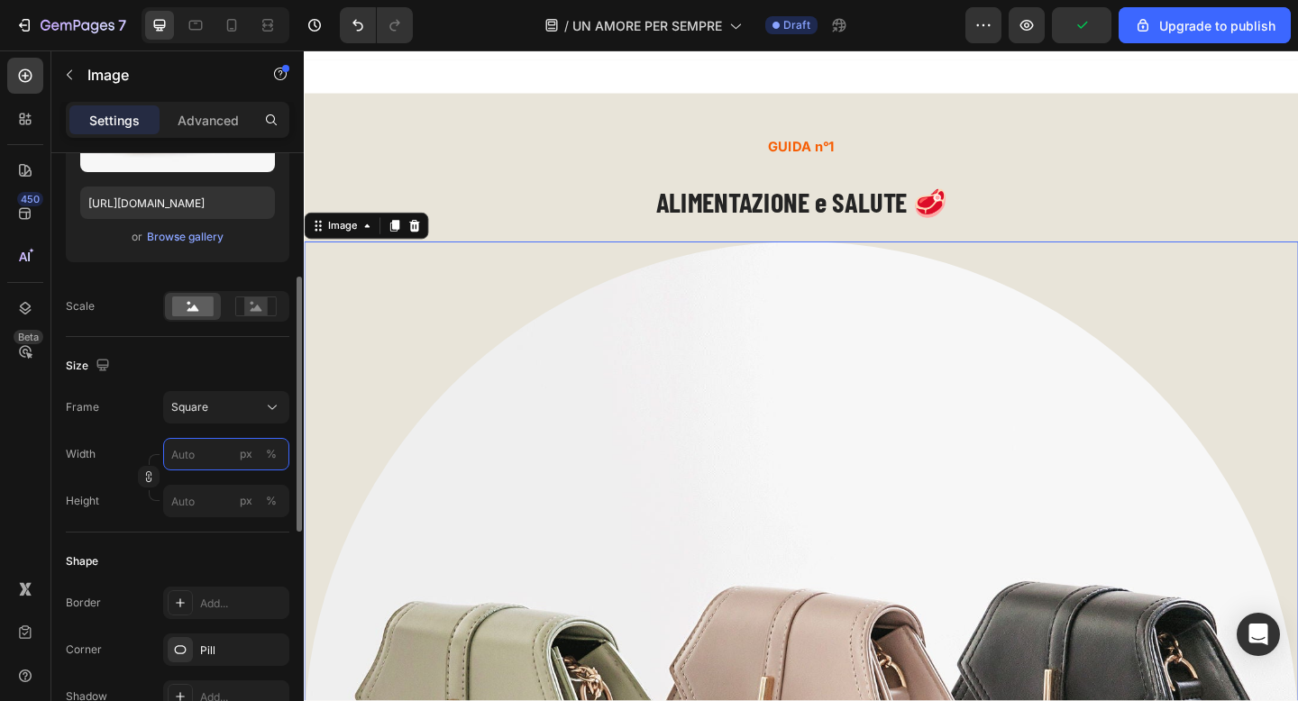
type input "2"
type input "20"
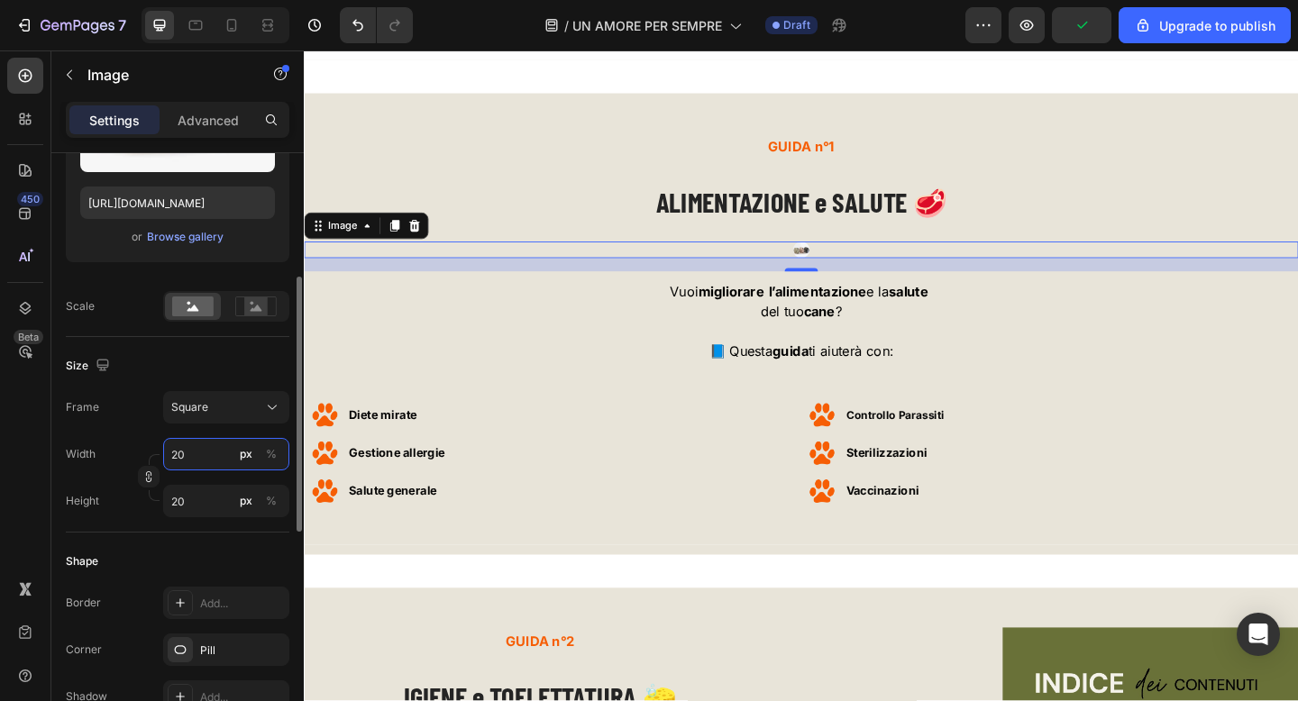
type input "200"
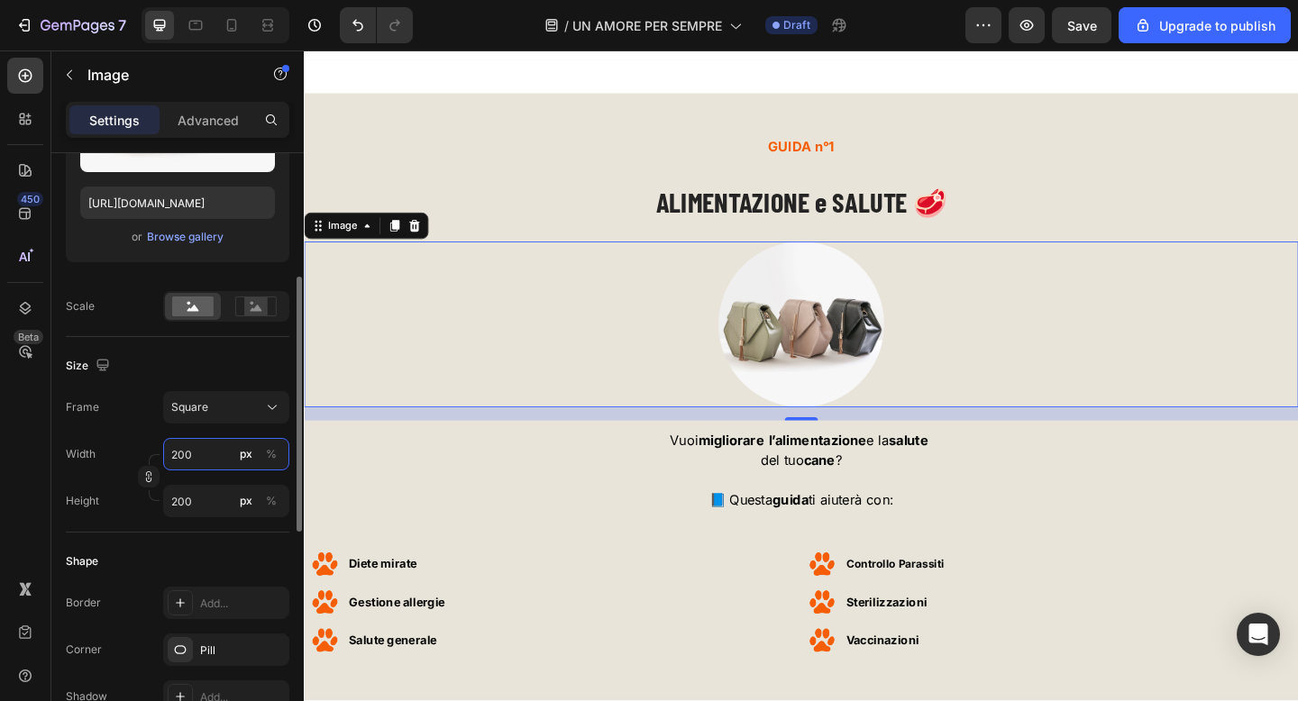
type input "20"
type input "2"
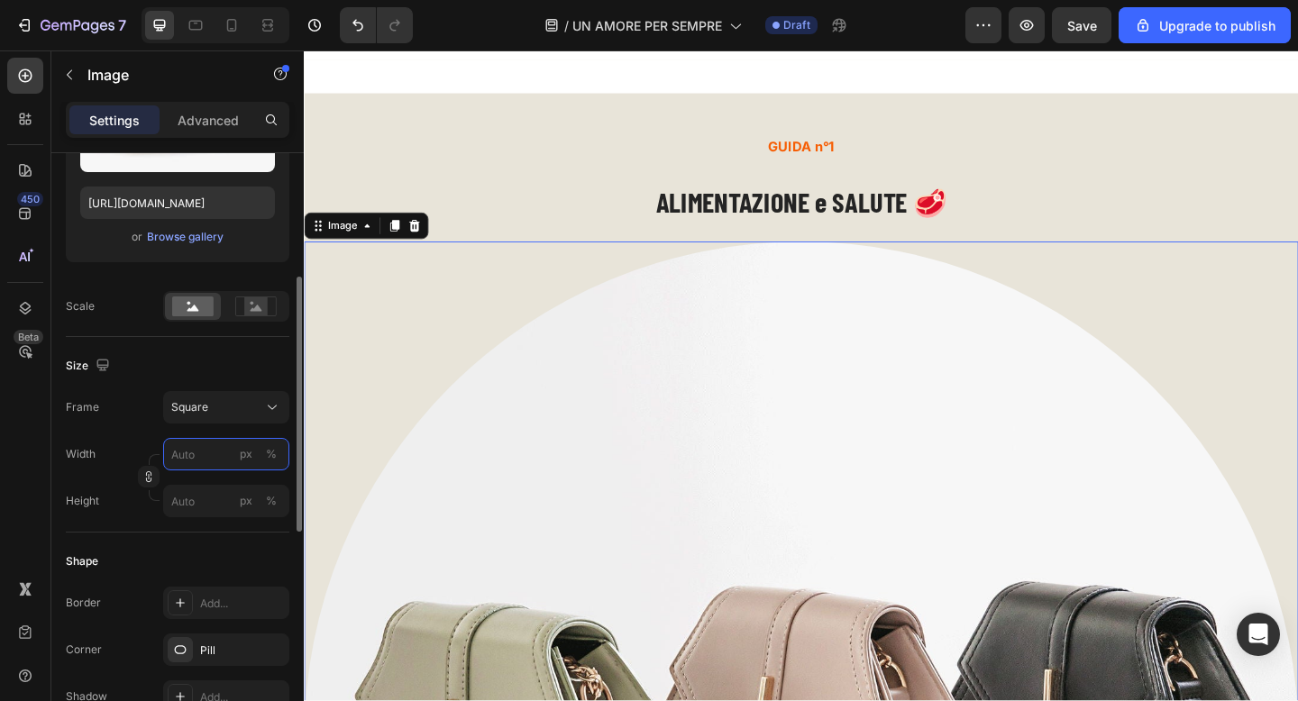
type input "3"
type input "30"
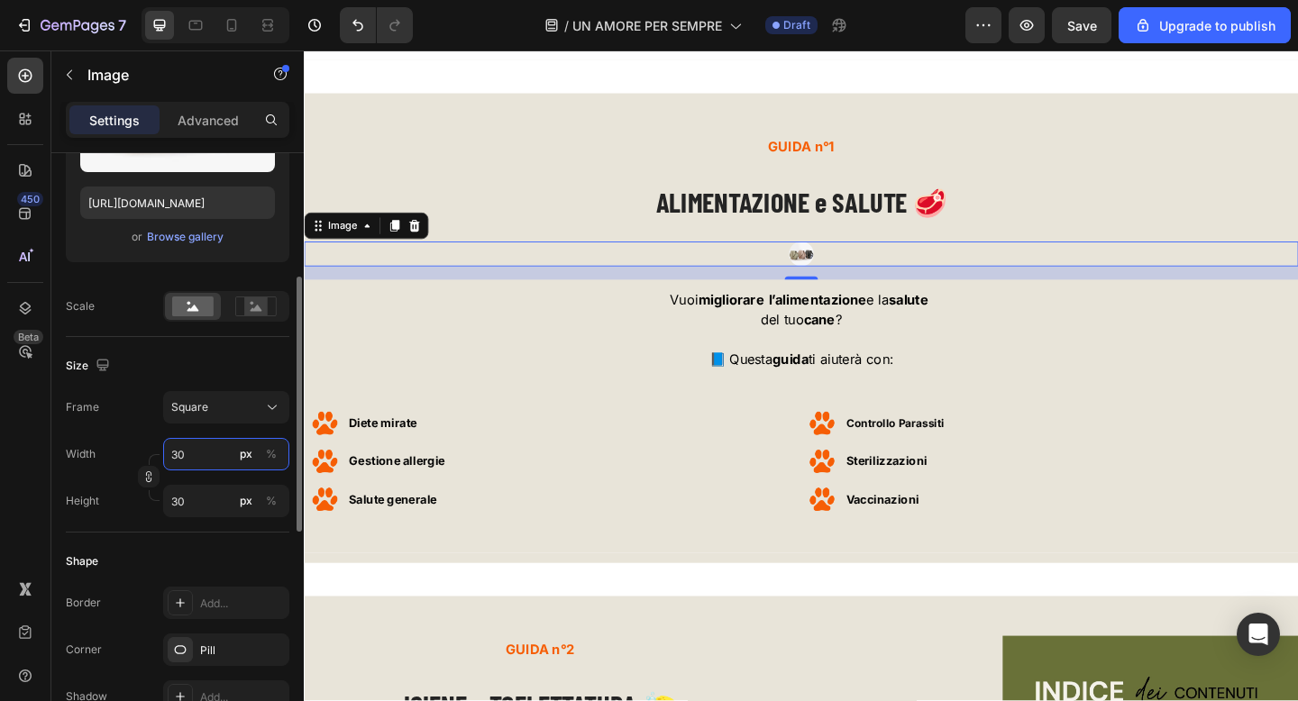
type input "300"
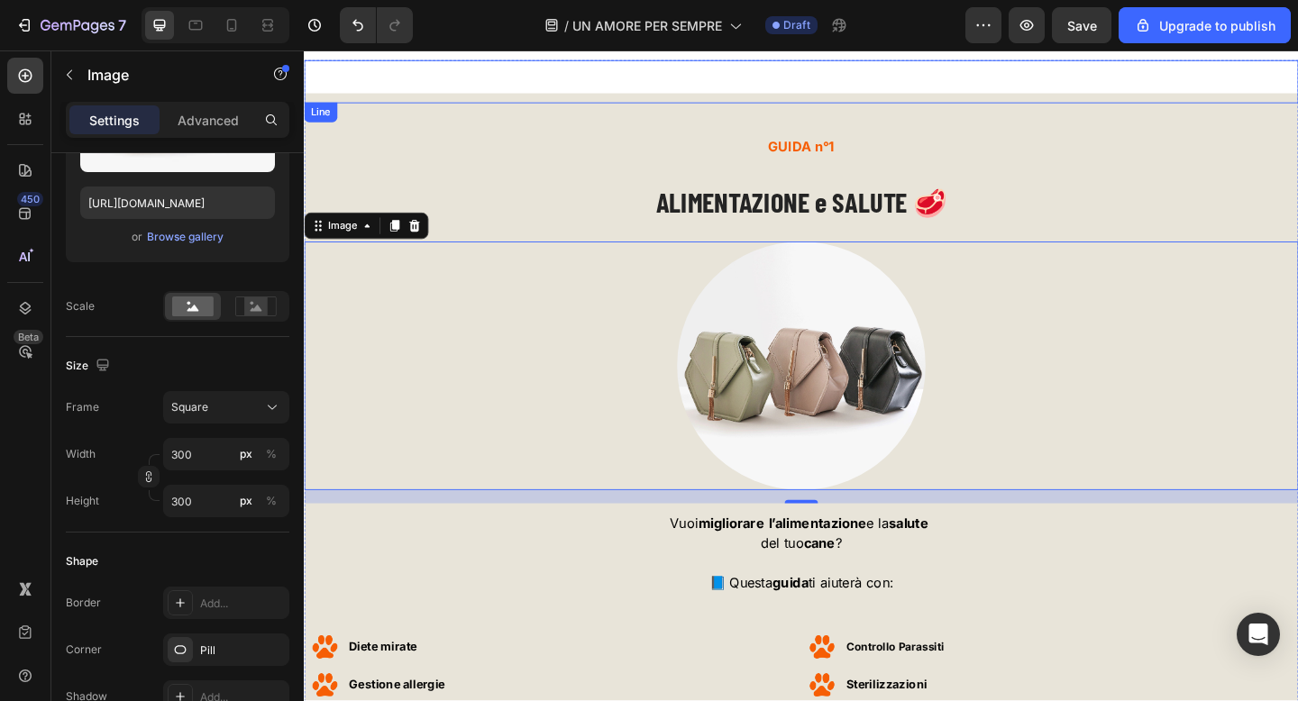
click at [357, 103] on div "Title Line" at bounding box center [845, 84] width 1082 height 47
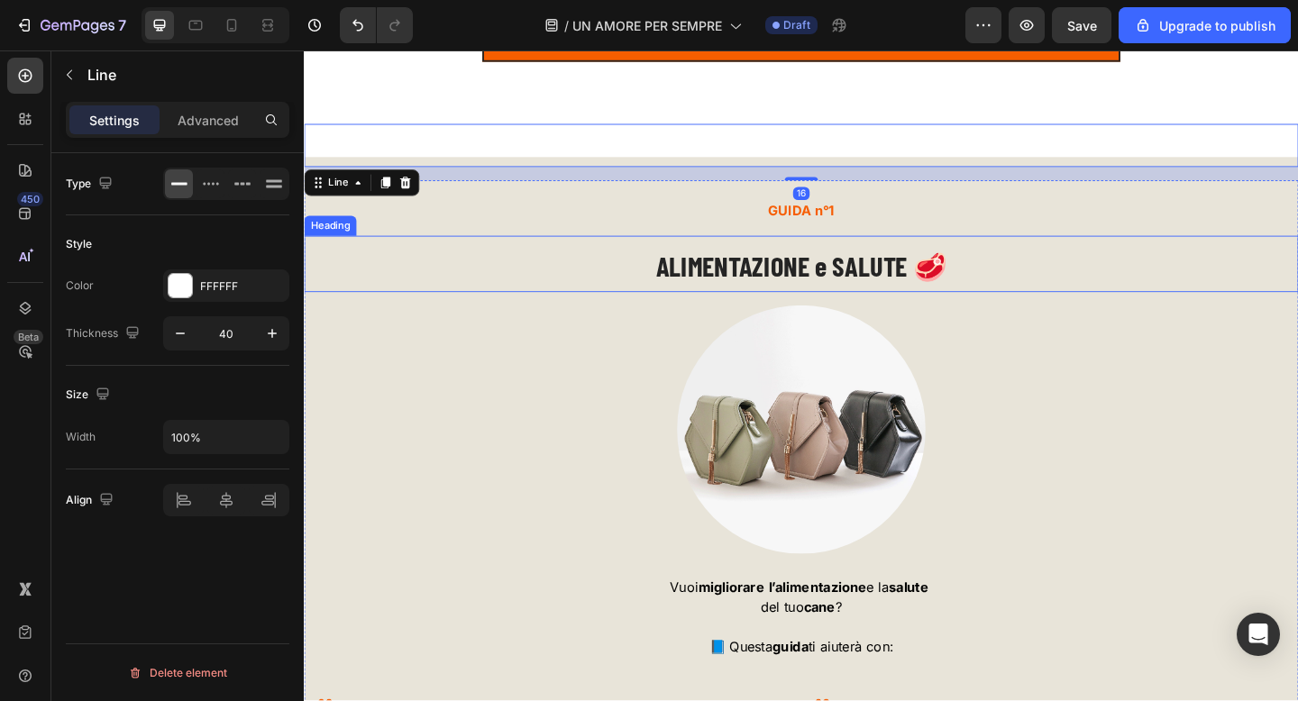
scroll to position [5438, 0]
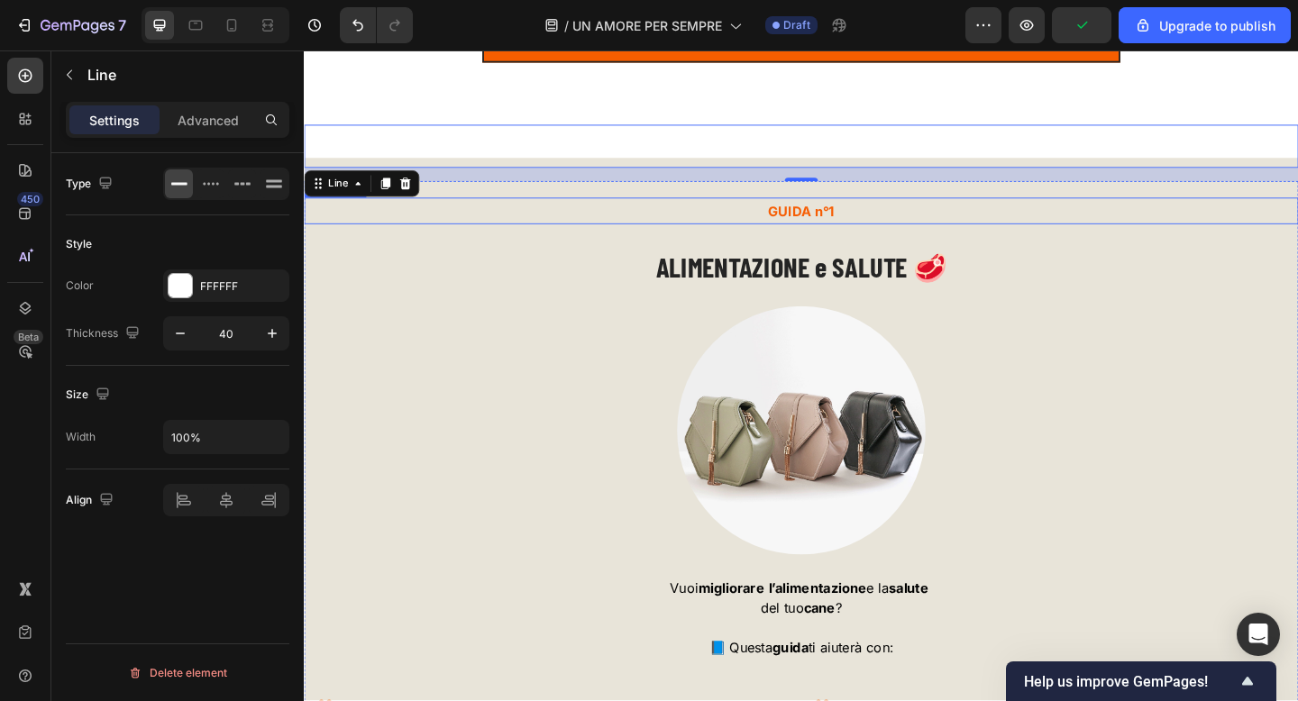
click at [851, 229] on span "GUIDA n°1" at bounding box center [844, 225] width 72 height 18
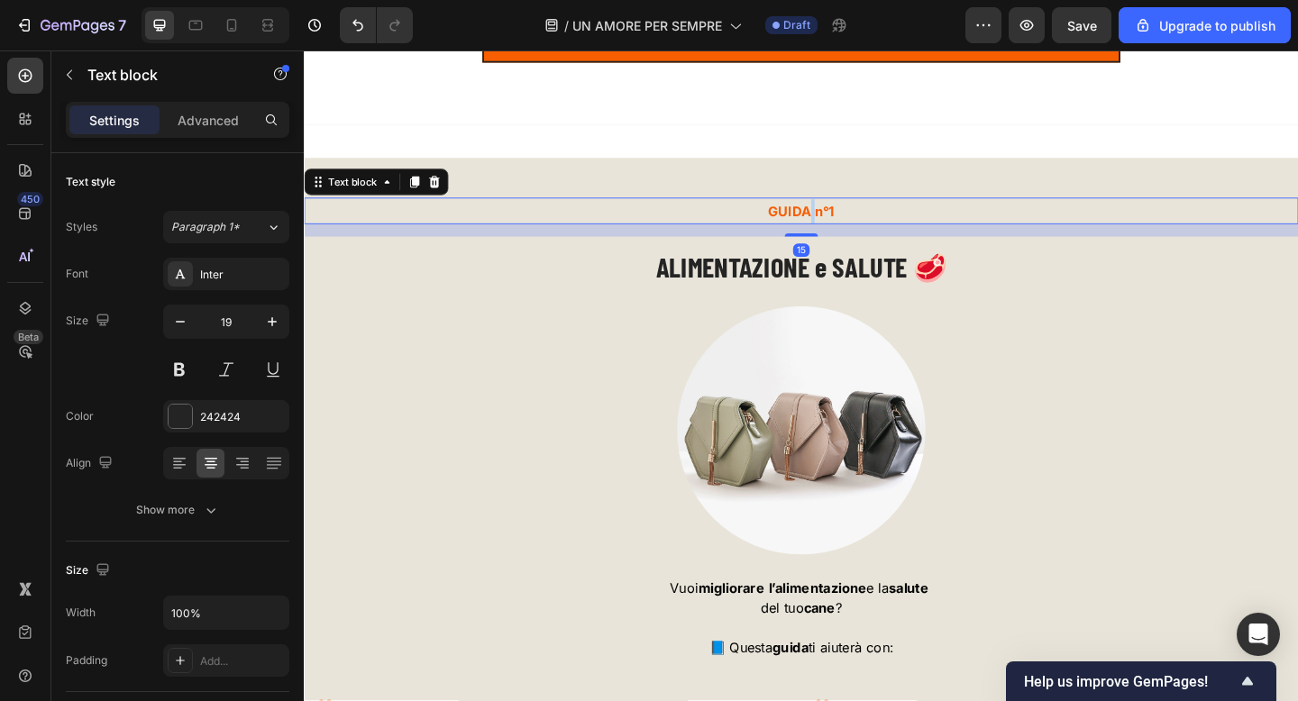
click at [851, 229] on span "GUIDA n°1" at bounding box center [844, 225] width 72 height 18
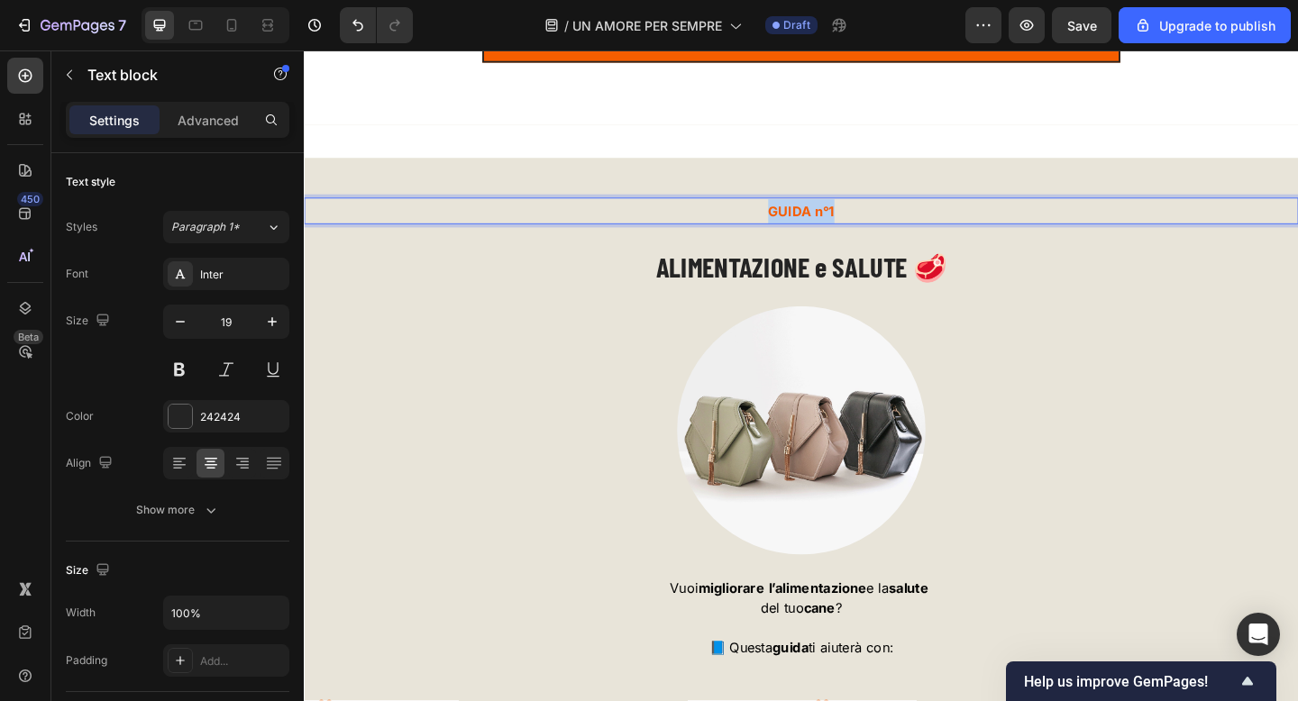
click at [851, 229] on span "GUIDA n°1" at bounding box center [844, 225] width 72 height 18
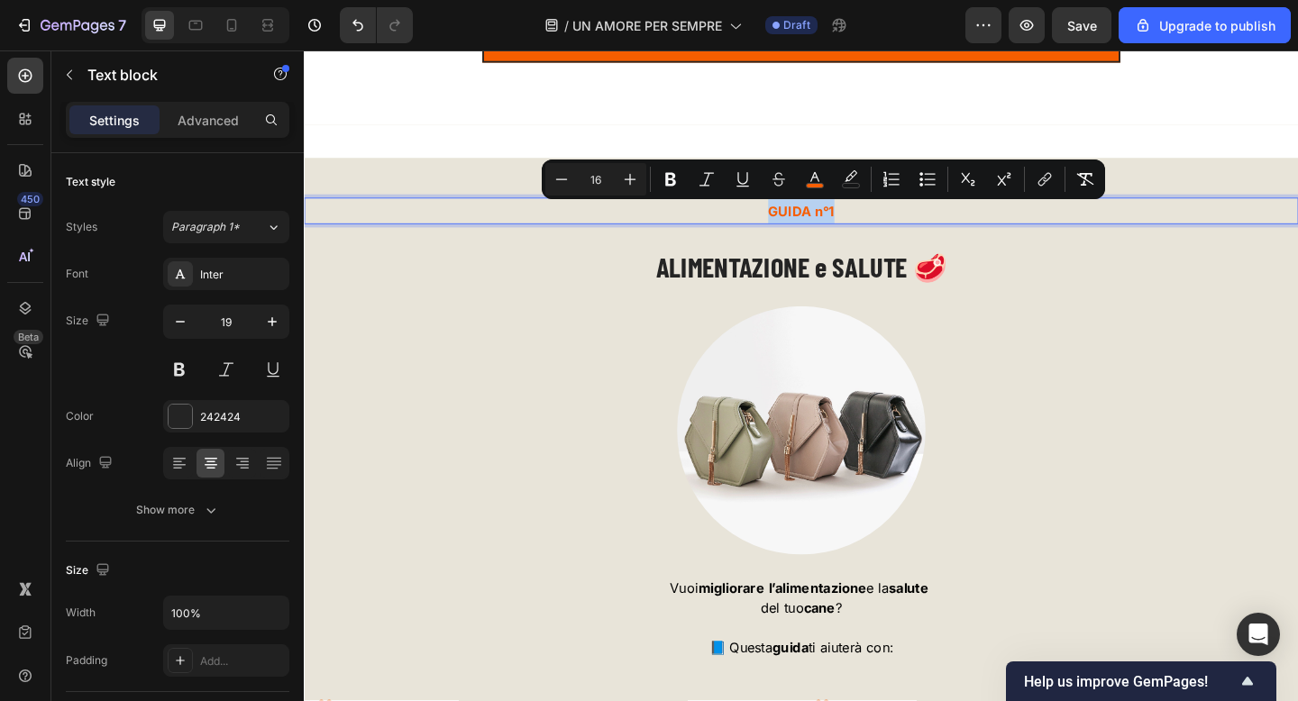
click at [853, 228] on span "GUIDA n°1" at bounding box center [844, 225] width 72 height 18
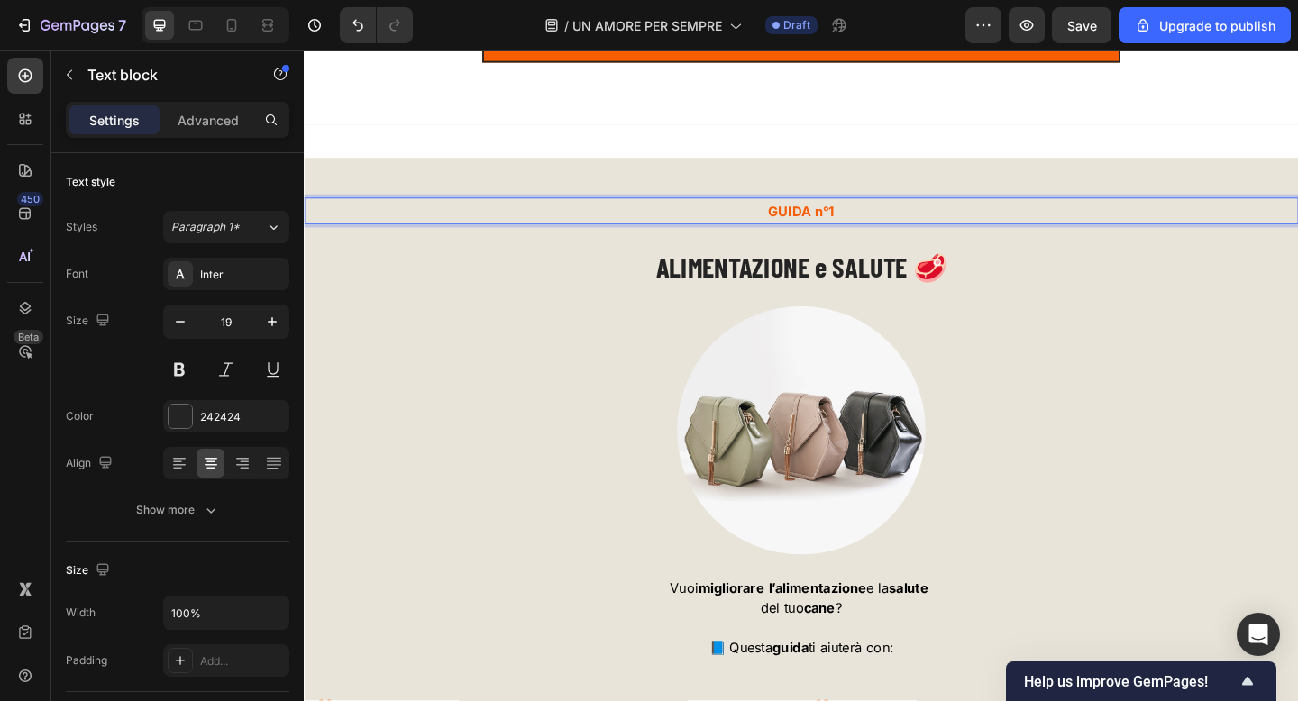
click at [837, 228] on span "GUIDA n°1" at bounding box center [844, 225] width 72 height 18
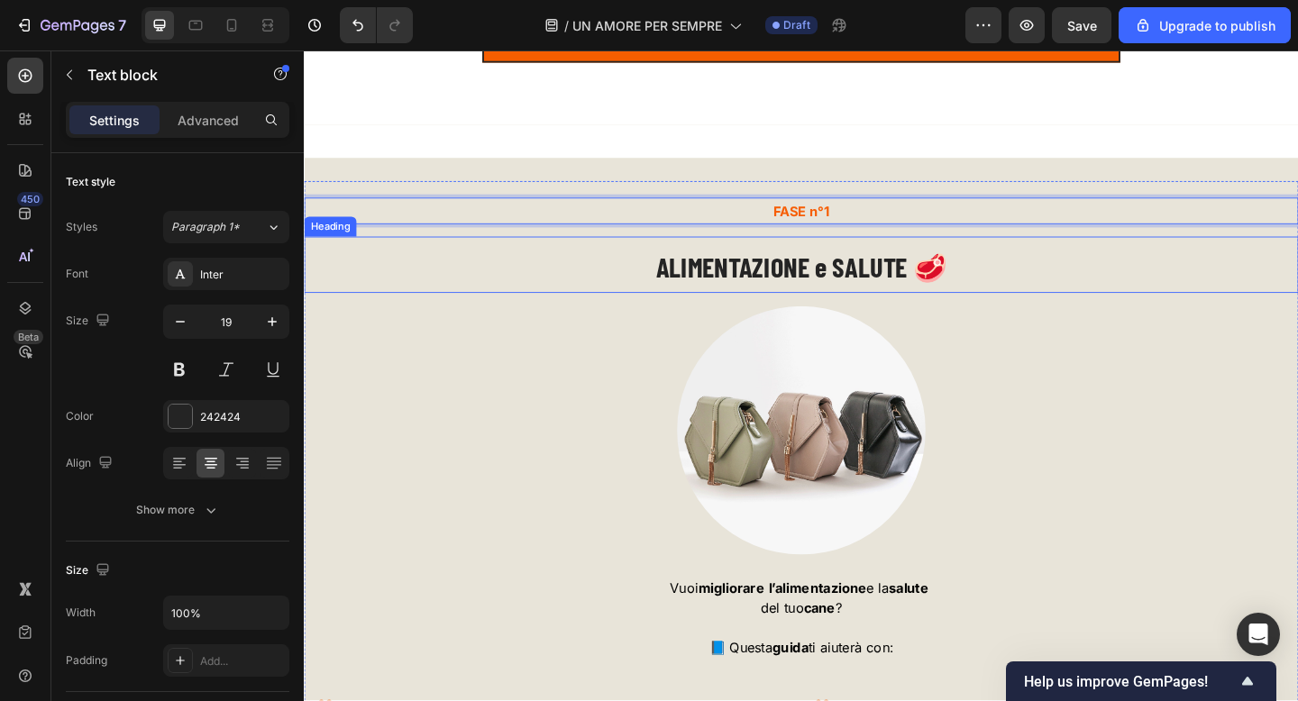
click at [829, 296] on span "ALIMENTAZIONE e SALUTE 🥩" at bounding box center [845, 286] width 316 height 36
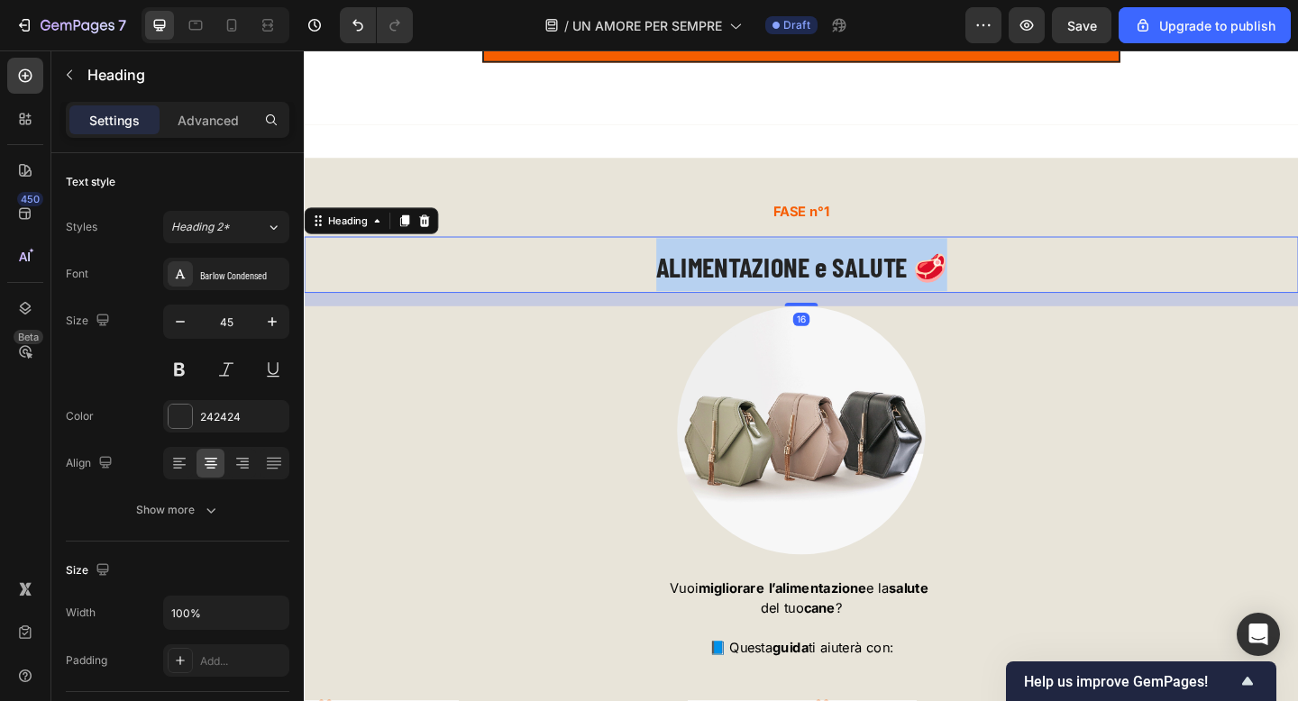
click at [829, 296] on span "ALIMENTAZIONE e SALUTE 🥩" at bounding box center [845, 286] width 316 height 36
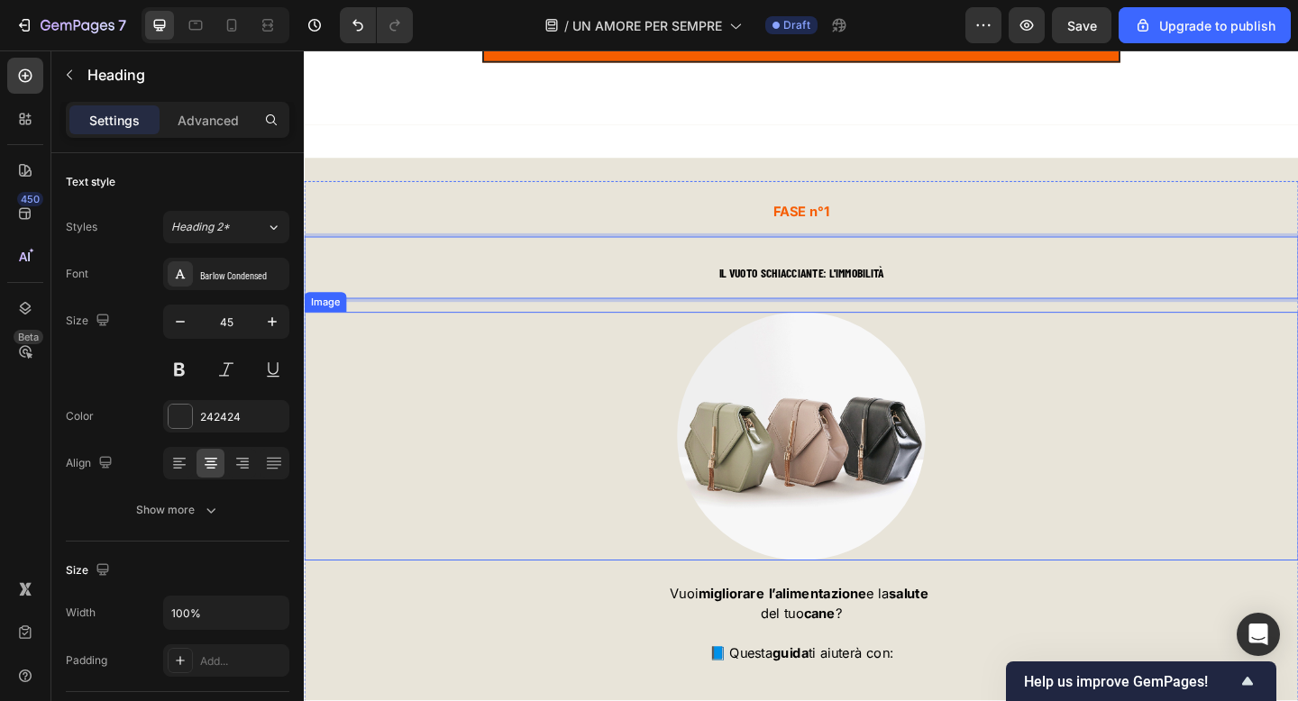
click at [700, 374] on div at bounding box center [845, 470] width 1082 height 270
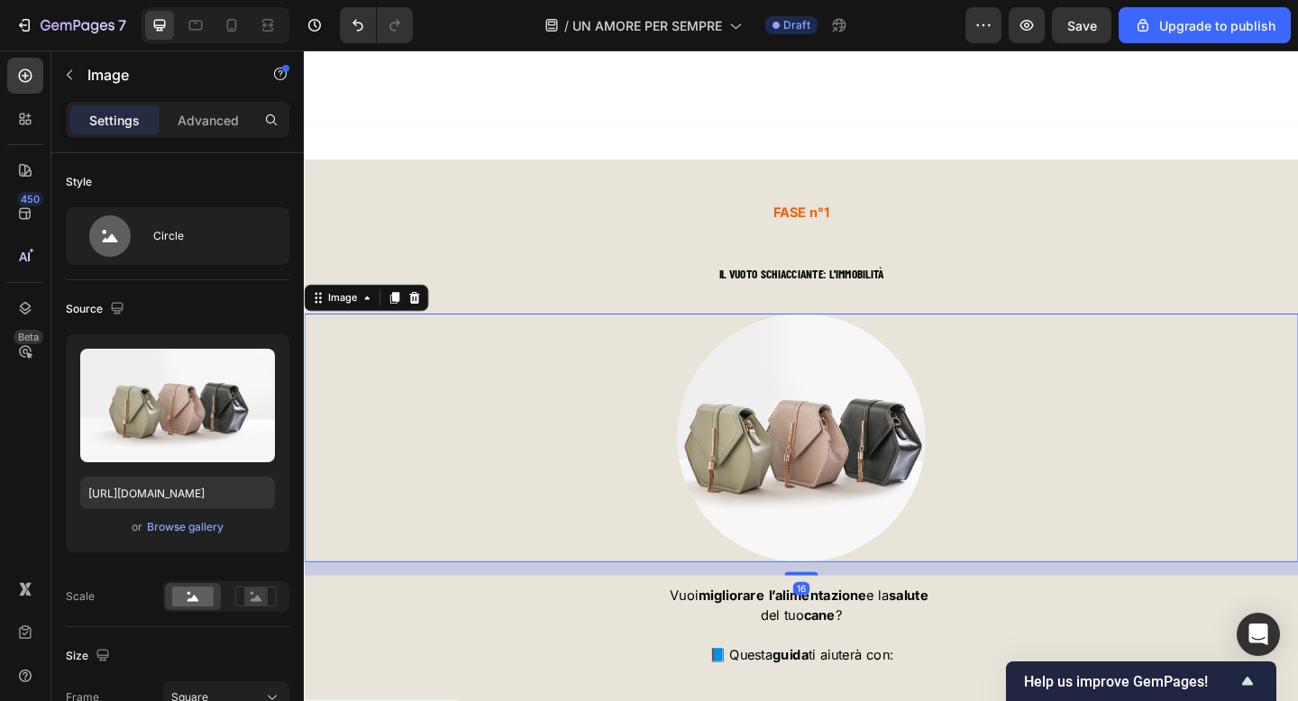
scroll to position [6081, 0]
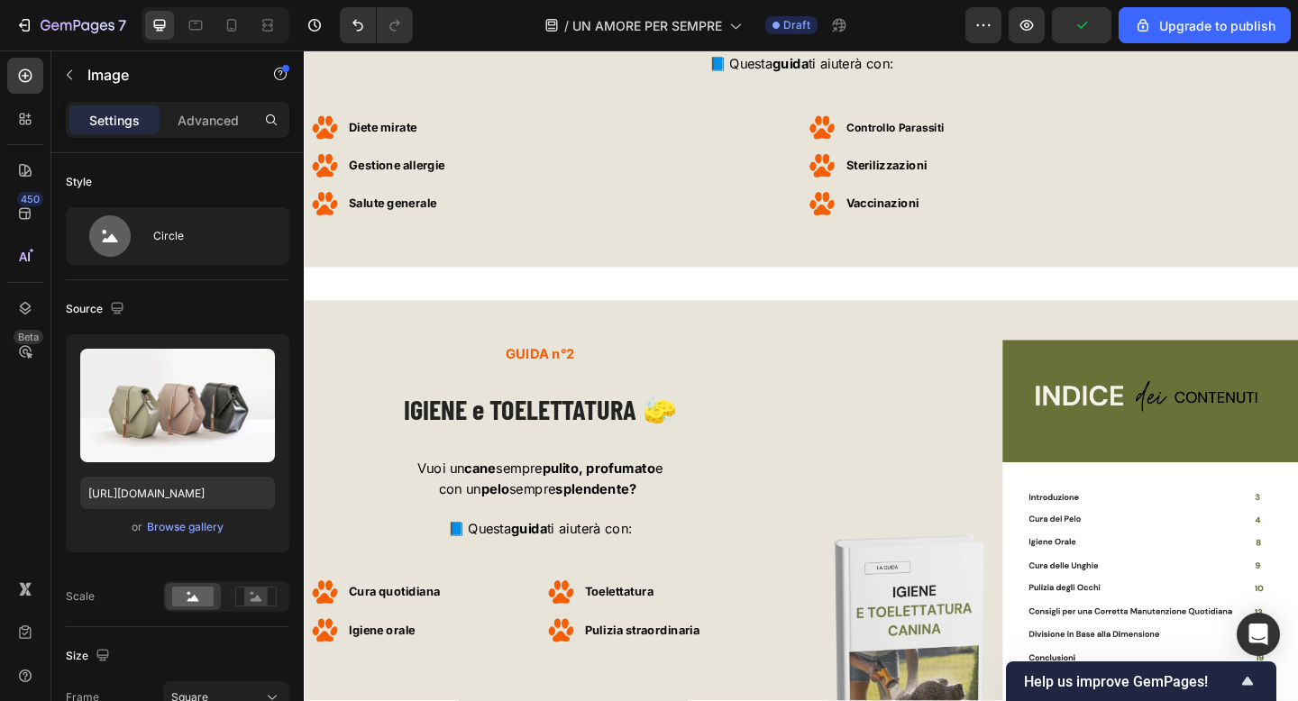
click at [700, 374] on p "GUIDA n°2" at bounding box center [560, 381] width 509 height 26
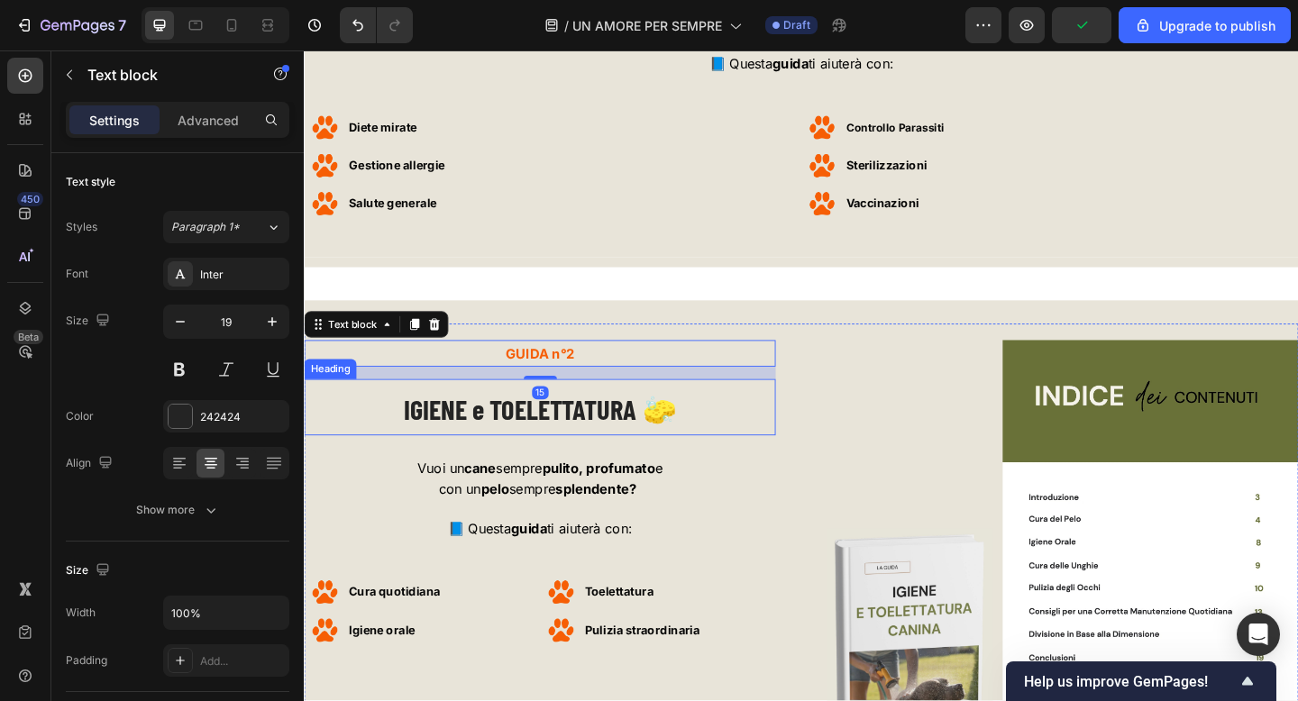
click at [549, 451] on span "IGIENE e TOELETTATURA 🧽" at bounding box center [560, 441] width 297 height 36
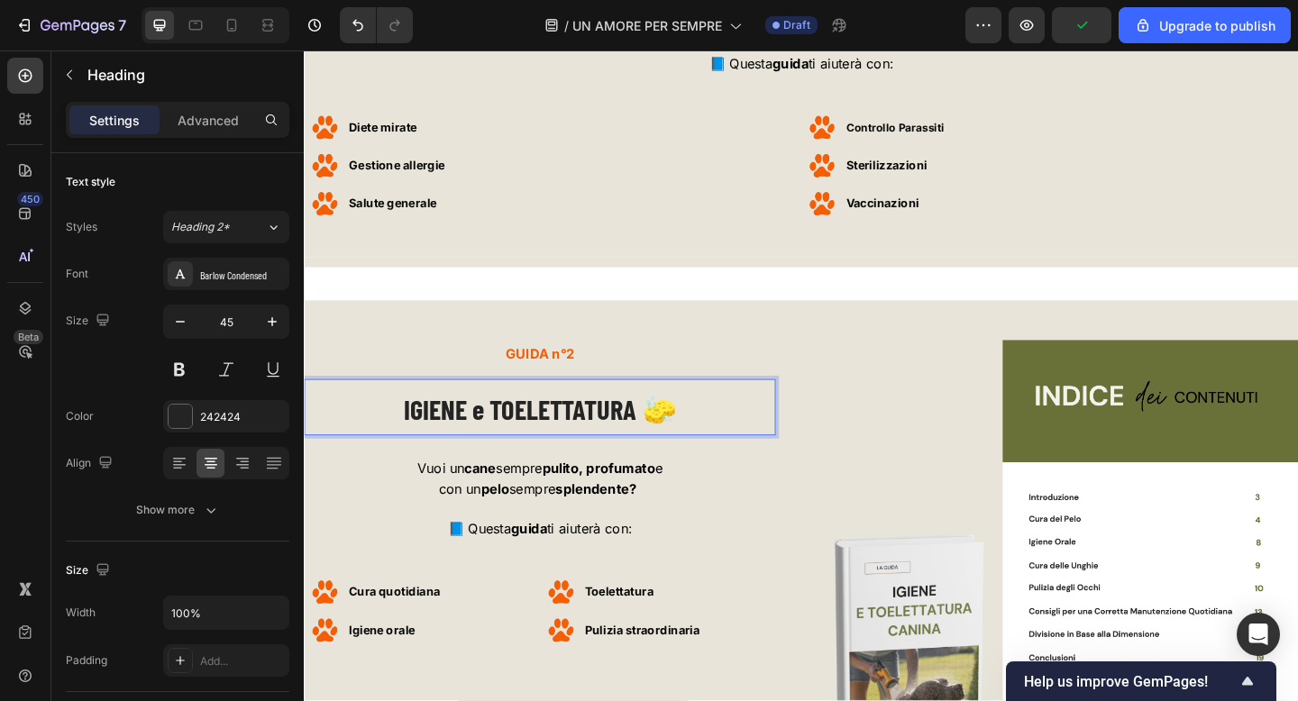
click at [549, 451] on span "IGIENE e TOELETTATURA 🧽" at bounding box center [560, 441] width 297 height 36
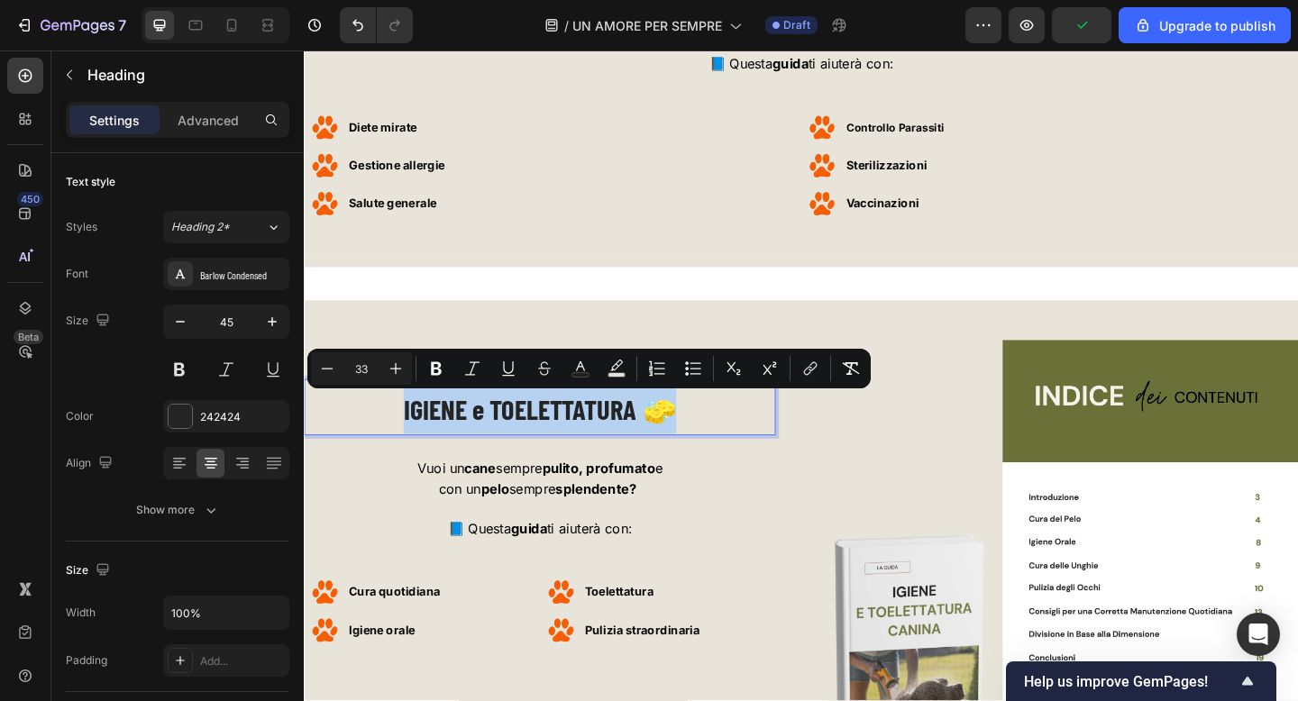
click at [537, 446] on span "IGIENE e TOELETTATURA 🧽" at bounding box center [560, 441] width 297 height 36
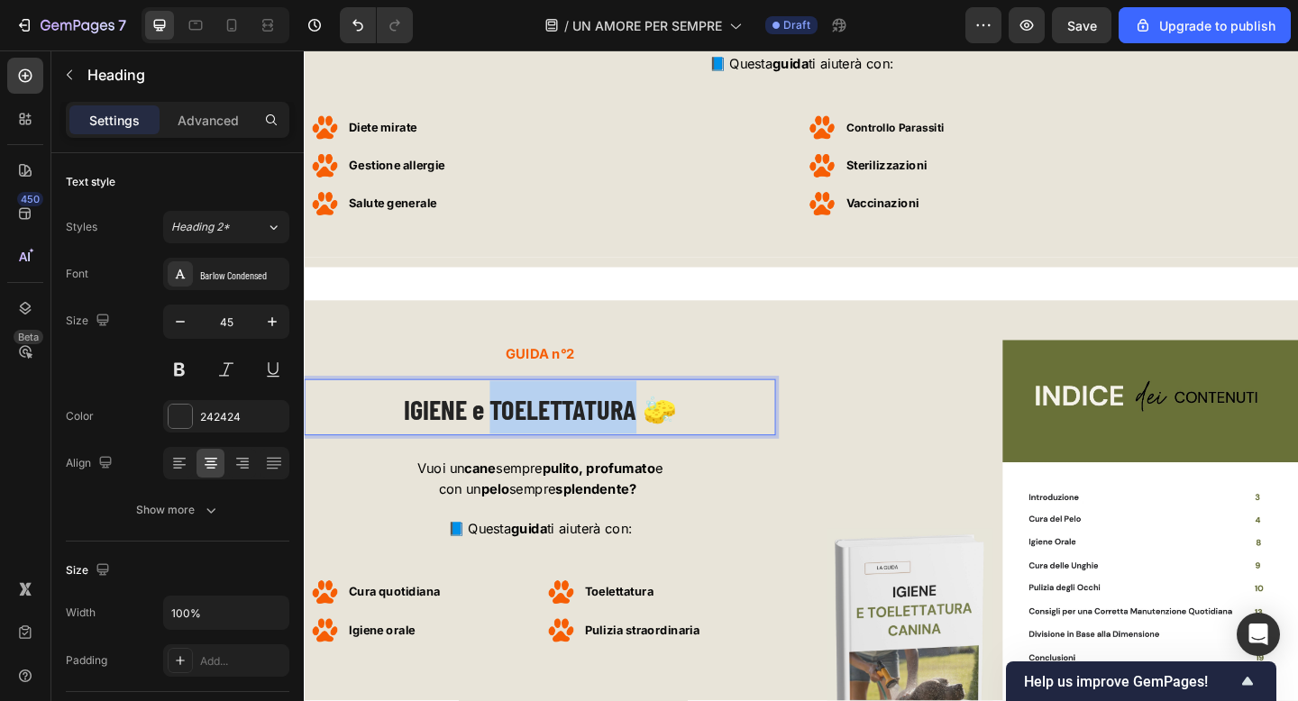
click at [537, 446] on span "IGIENE e TOELETTATURA 🧽" at bounding box center [560, 441] width 297 height 36
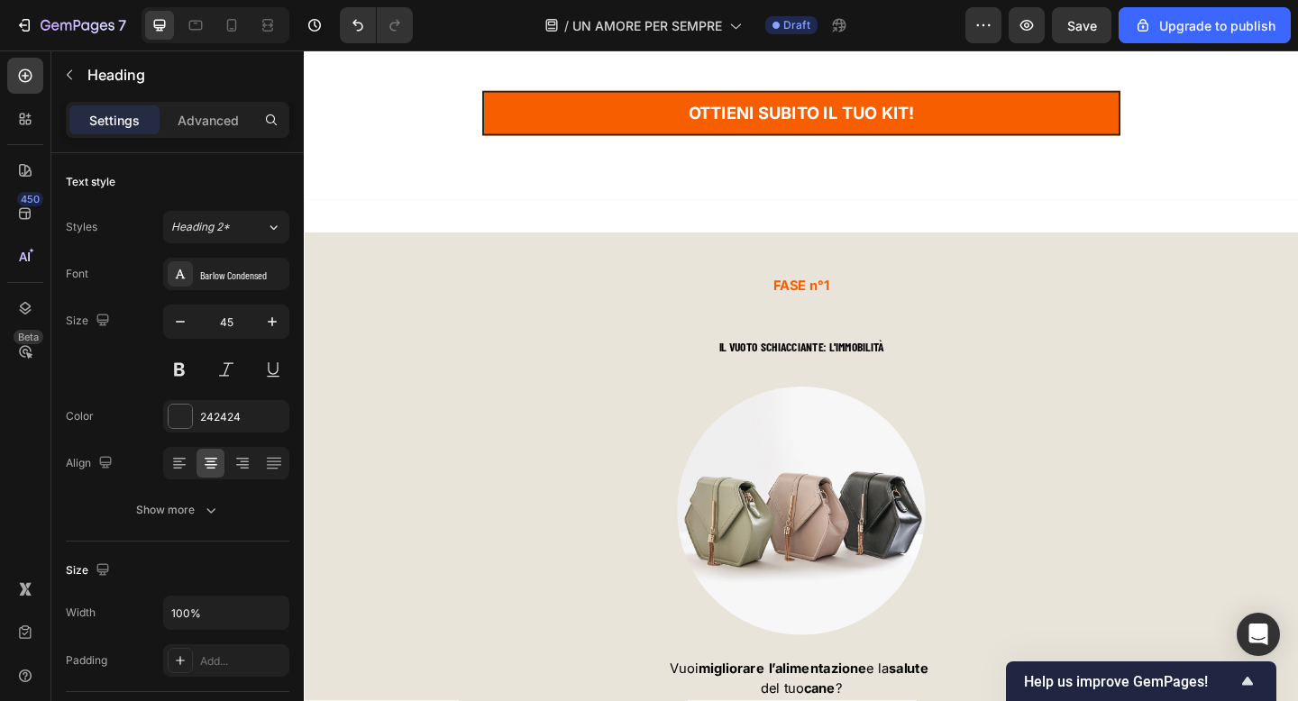
scroll to position [5283, 0]
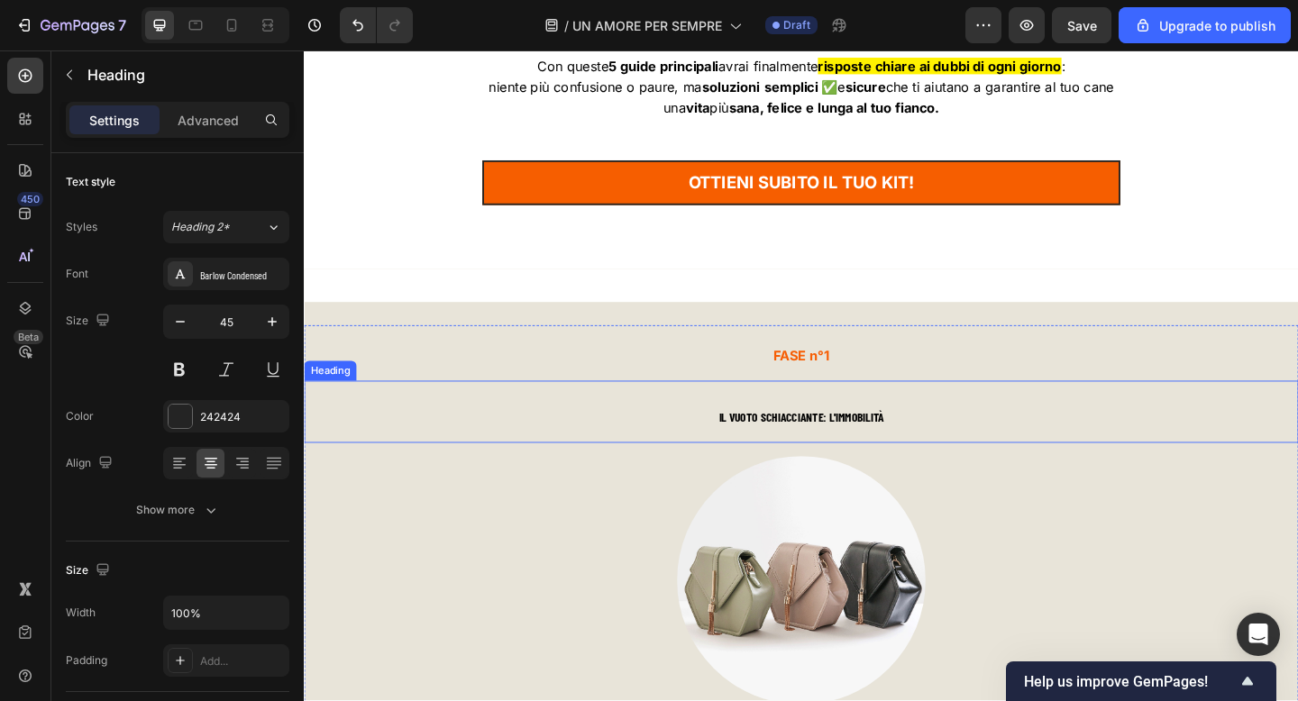
click at [845, 449] on strong "IL VUOTO SCHIACCIANTE: L'IMMOBILITÀ" at bounding box center [844, 449] width 179 height 16
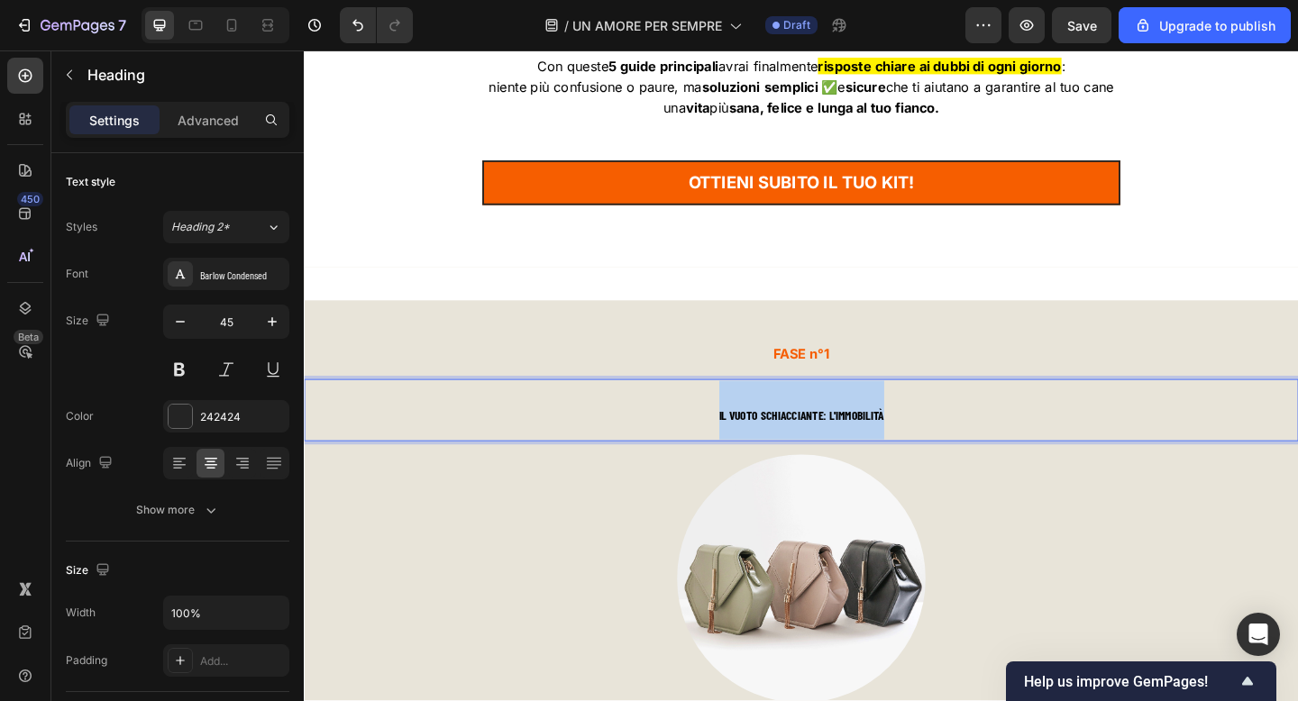
click at [845, 449] on strong "IL VUOTO SCHIACCIANTE: L'IMMOBILITÀ" at bounding box center [844, 447] width 179 height 16
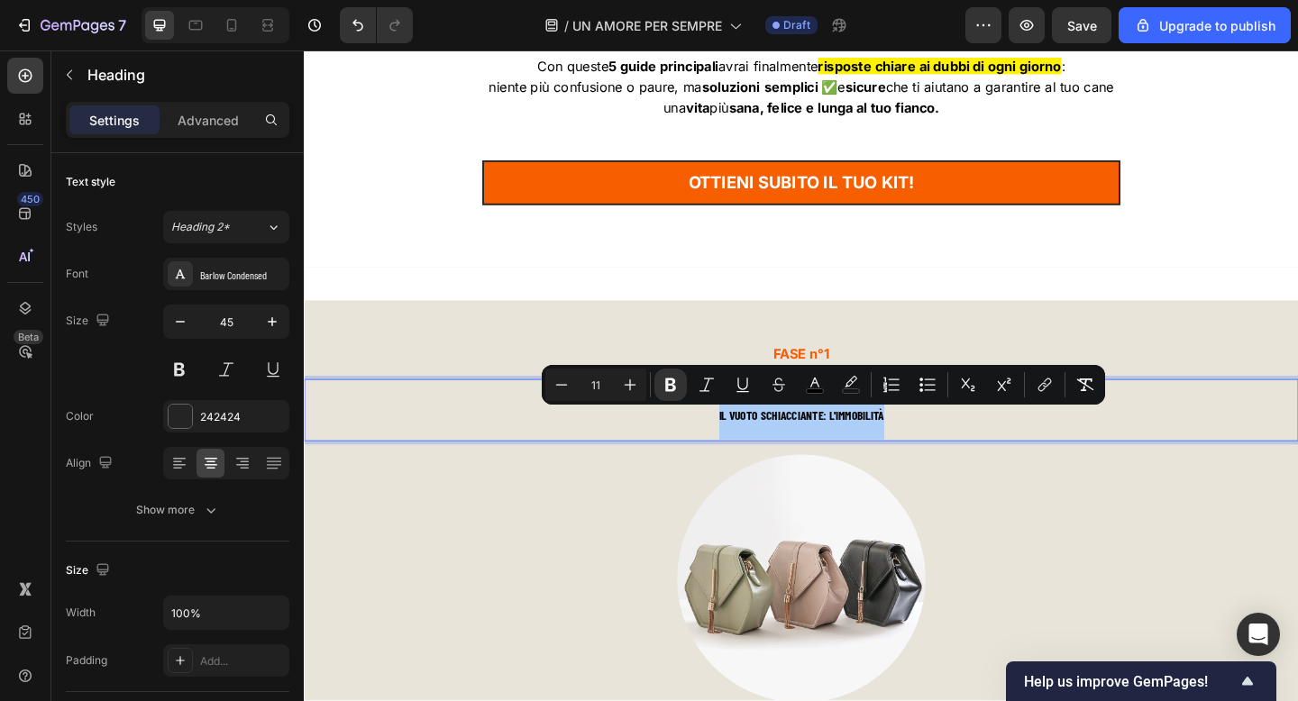
click at [612, 381] on input "11" at bounding box center [596, 385] width 36 height 22
click at [602, 381] on input "11" at bounding box center [596, 385] width 36 height 22
type input "33"
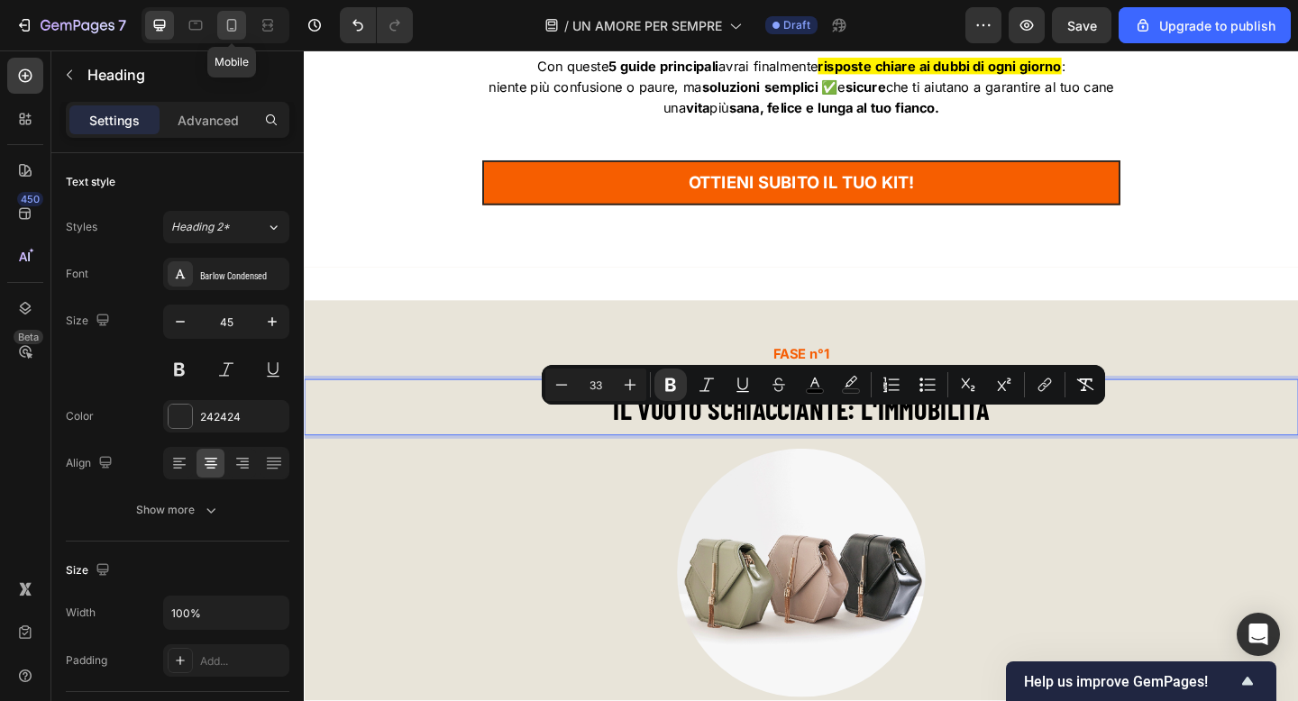
click at [236, 32] on icon at bounding box center [232, 25] width 18 height 18
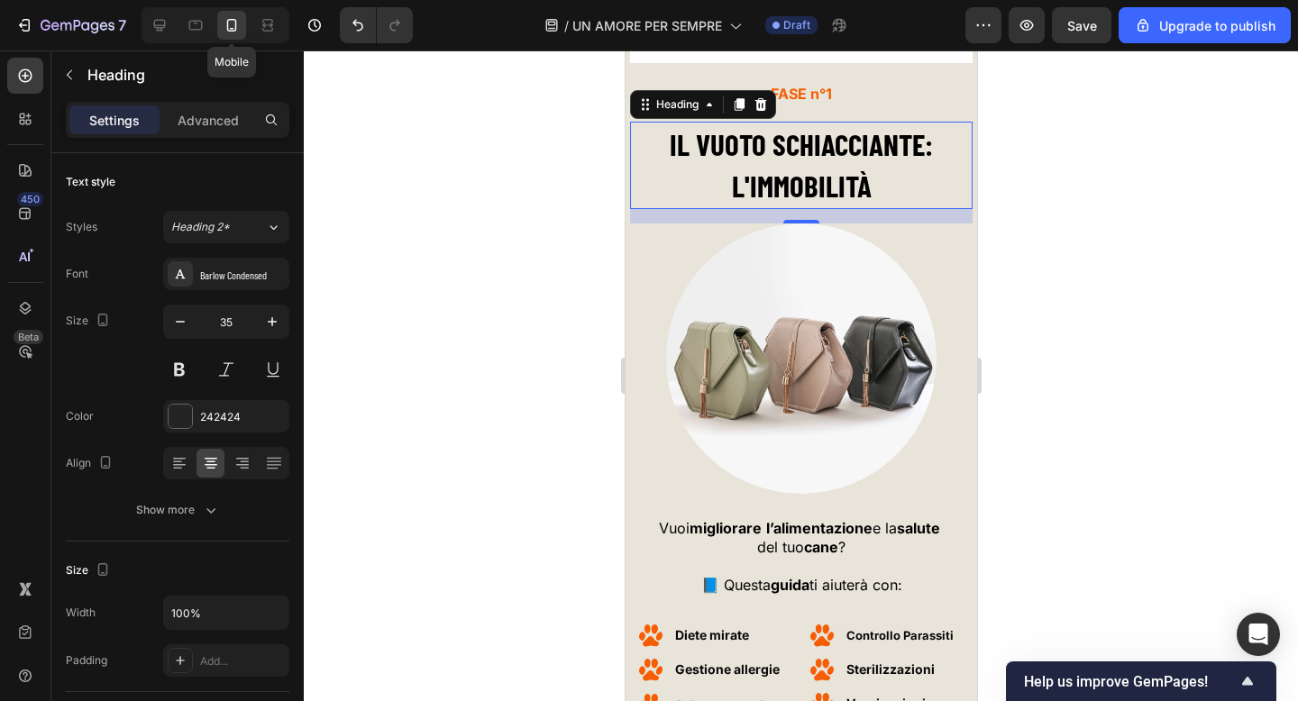
scroll to position [5579, 0]
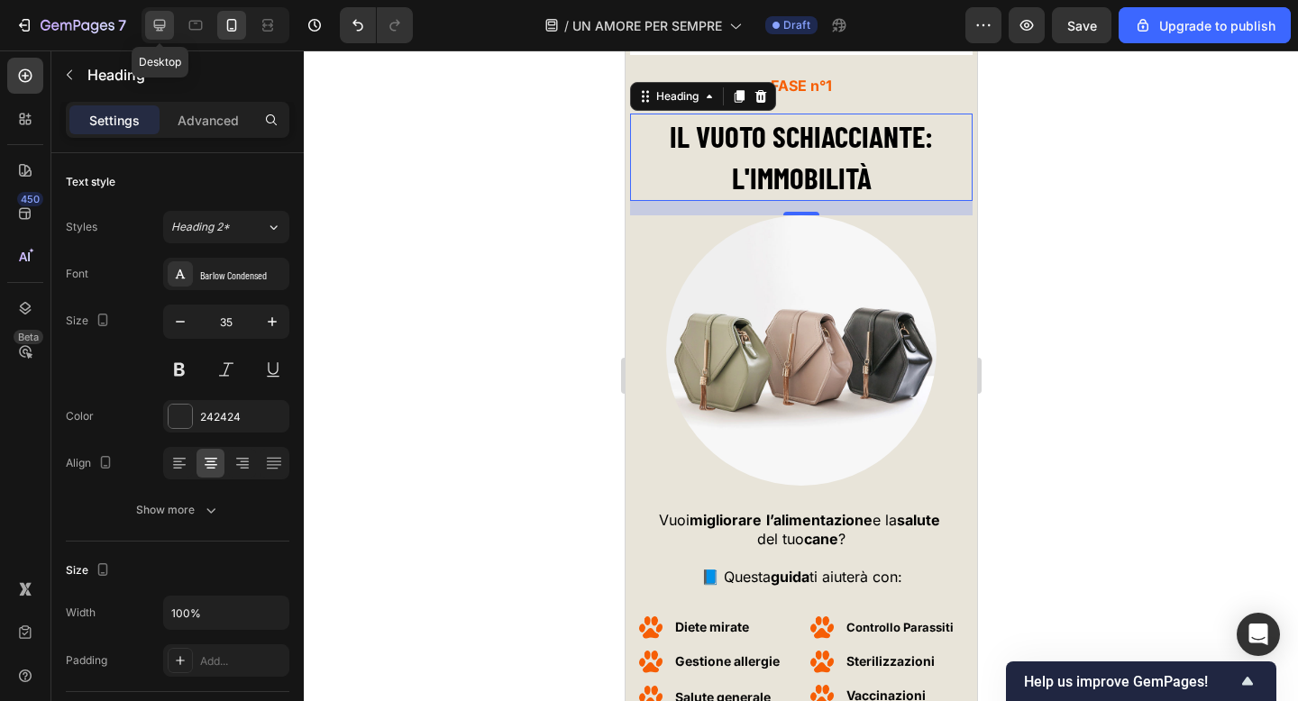
click at [168, 28] on icon at bounding box center [160, 25] width 18 height 18
type input "45"
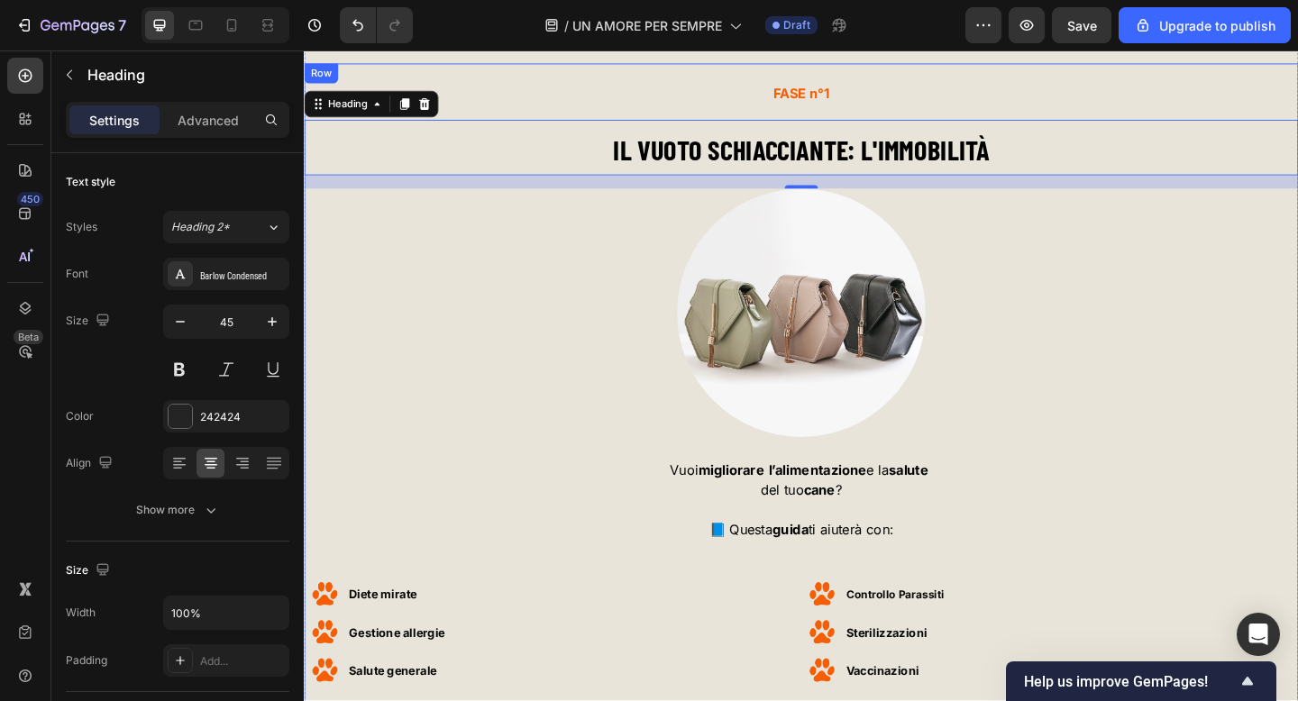
scroll to position [5593, 0]
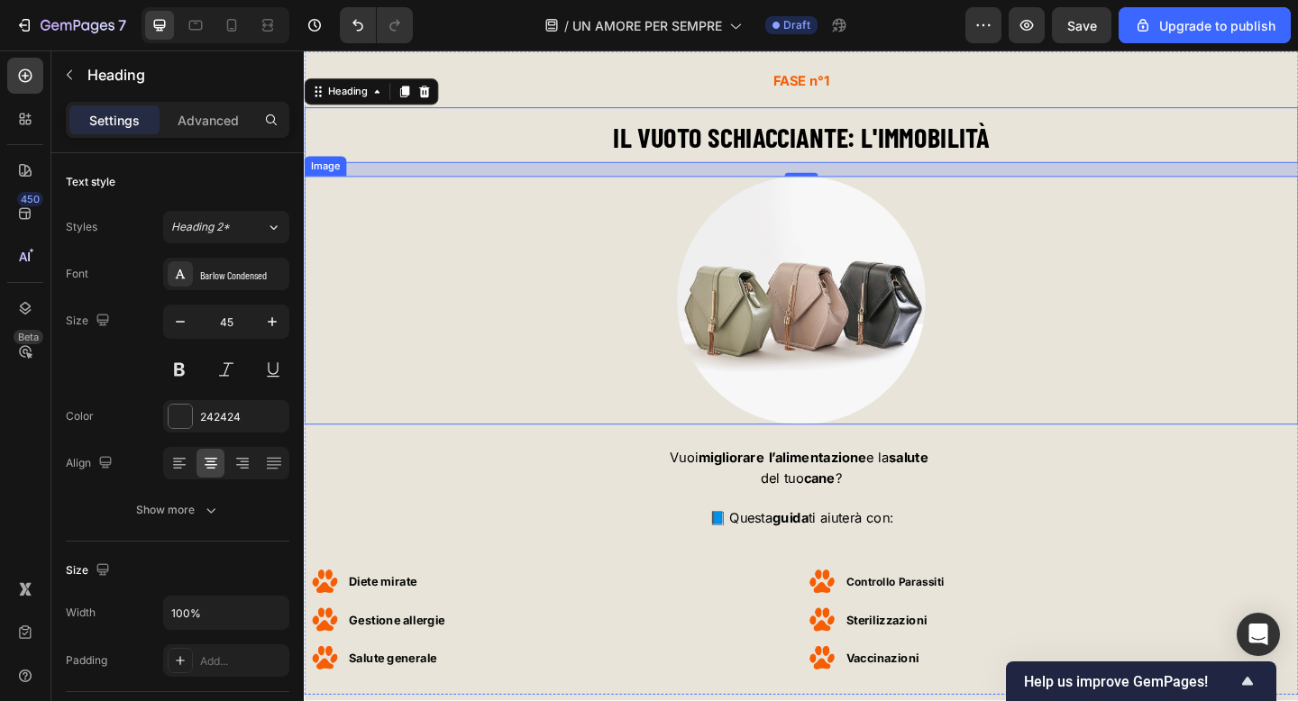
click at [1023, 253] on div at bounding box center [845, 322] width 1082 height 270
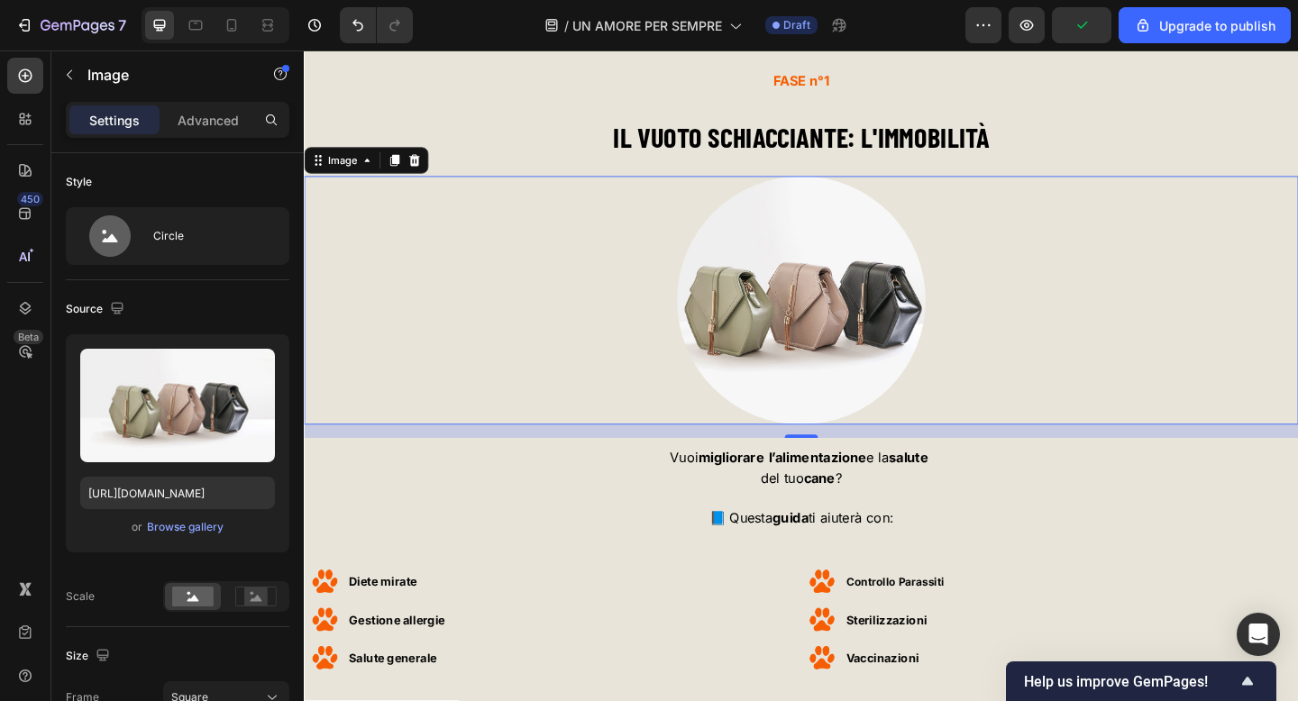
scroll to position [5616, 0]
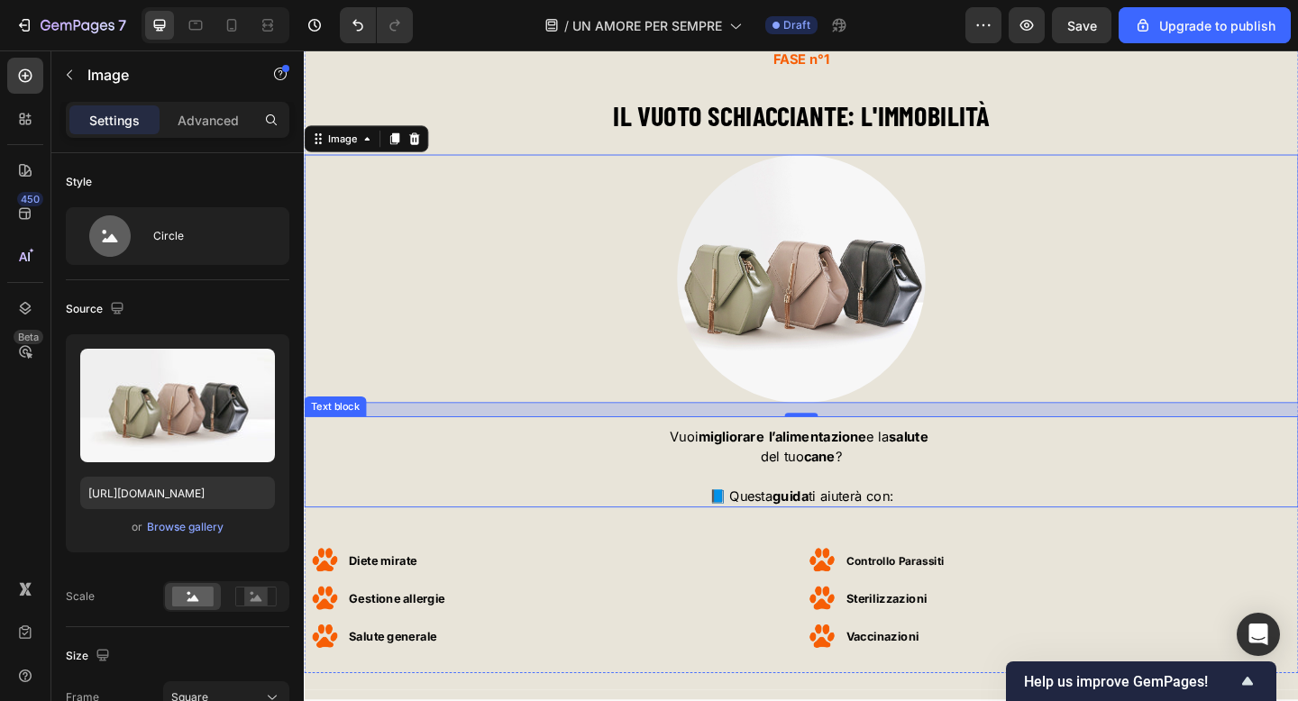
click at [839, 482] on p "del tuo cane ?" at bounding box center [845, 502] width 1078 height 43
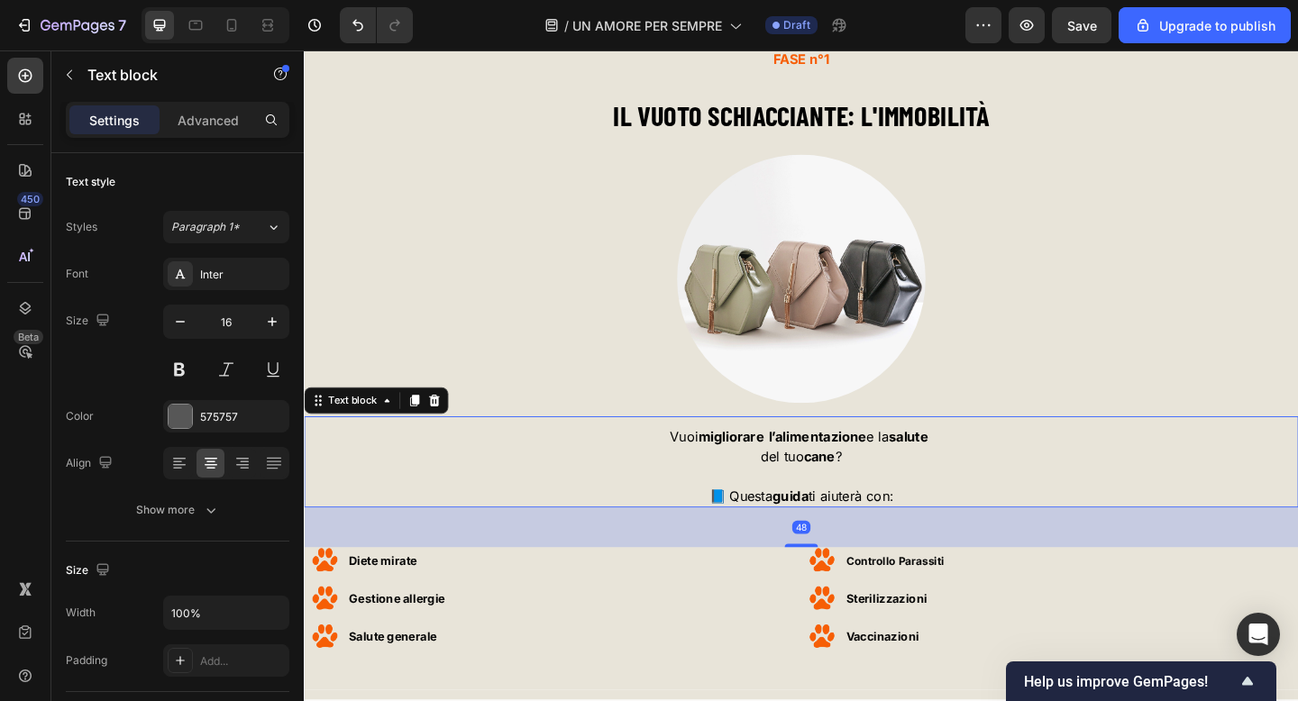
click at [839, 482] on p "del tuo cane ?" at bounding box center [845, 502] width 1078 height 43
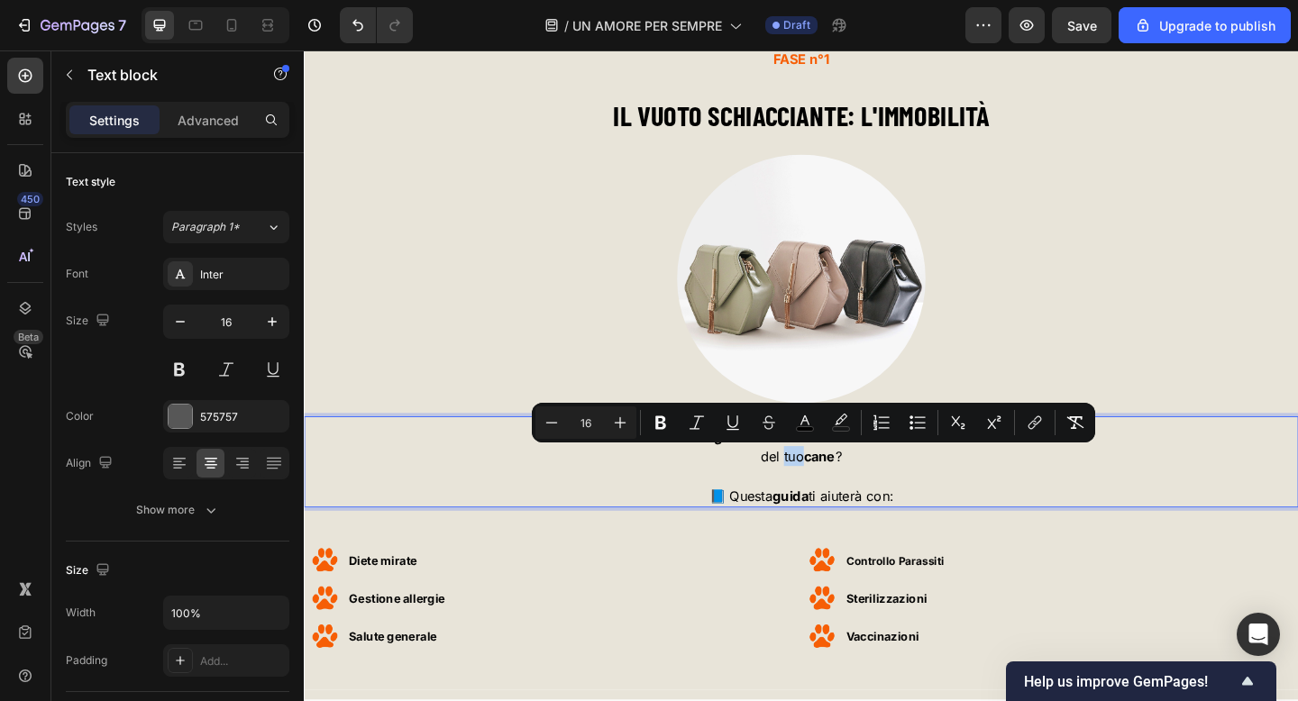
click at [839, 482] on p "del tuo cane ?" at bounding box center [845, 502] width 1078 height 43
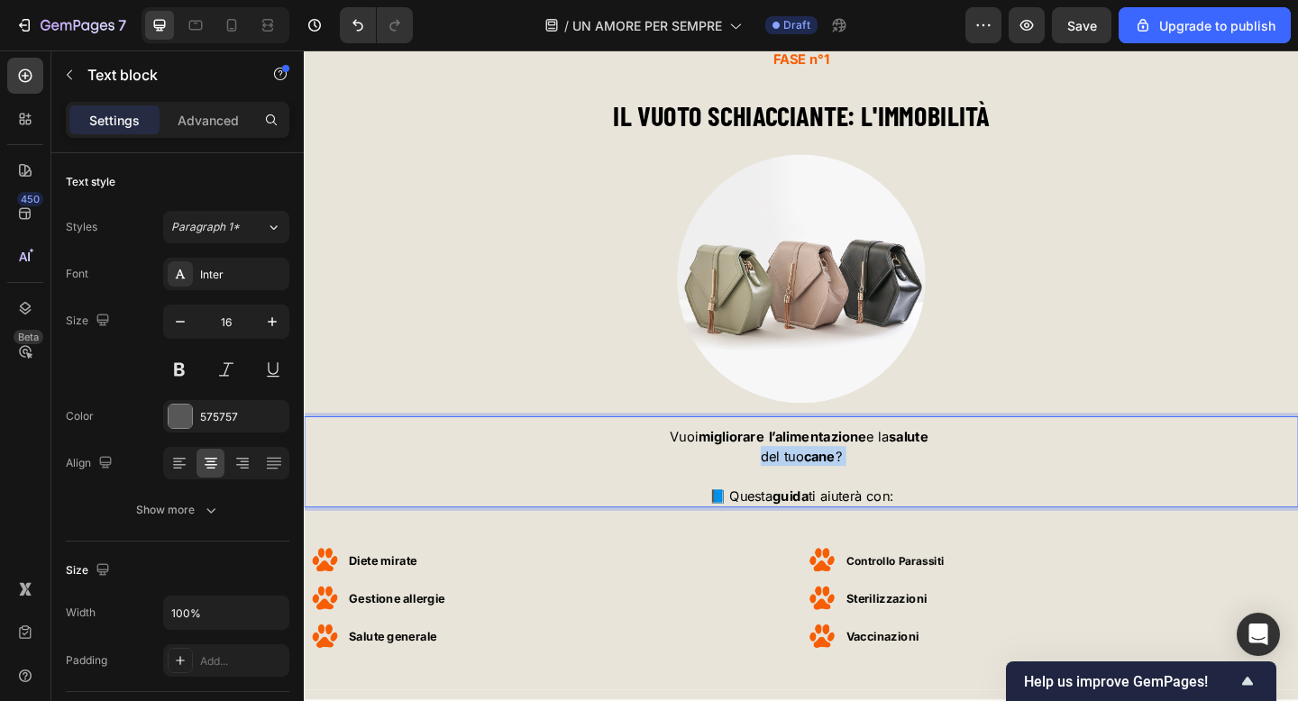
click at [839, 482] on p "del tuo cane ?" at bounding box center [845, 502] width 1078 height 43
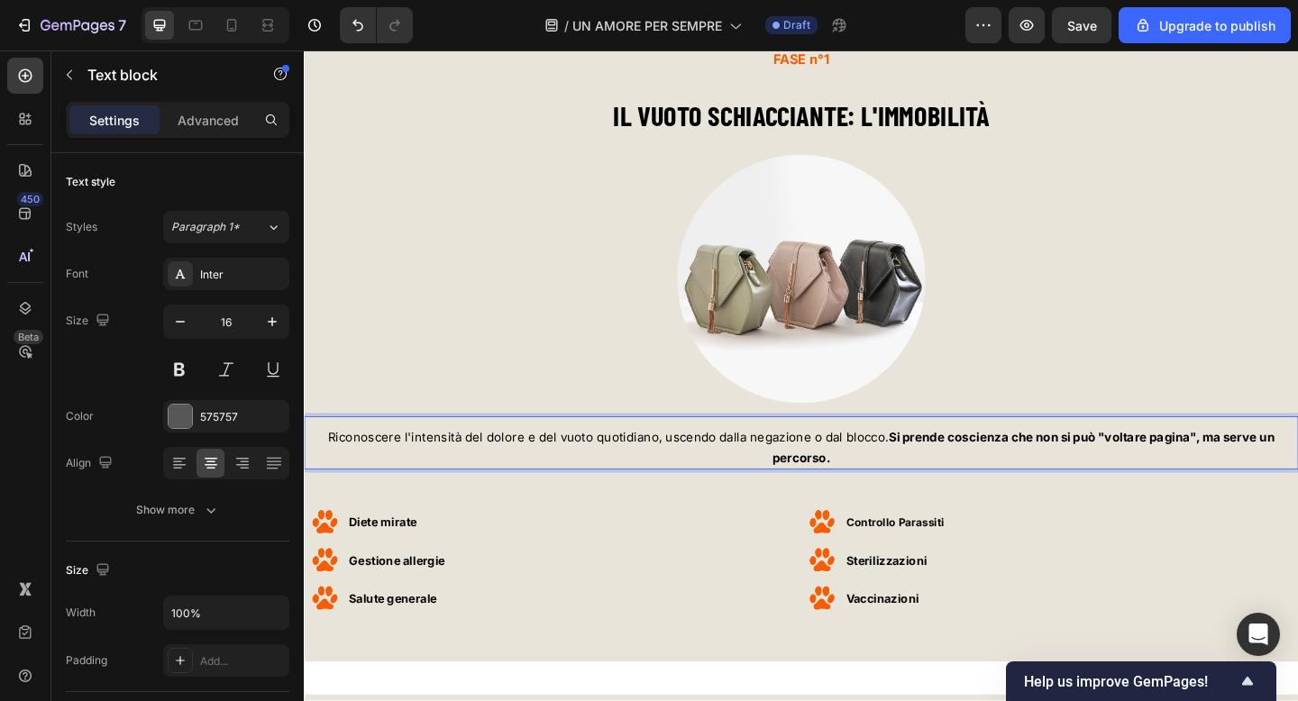
click at [935, 472] on strong "Si prende coscienza che non si può "voltare pagina", ma serve un percorso." at bounding box center [1086, 482] width 546 height 39
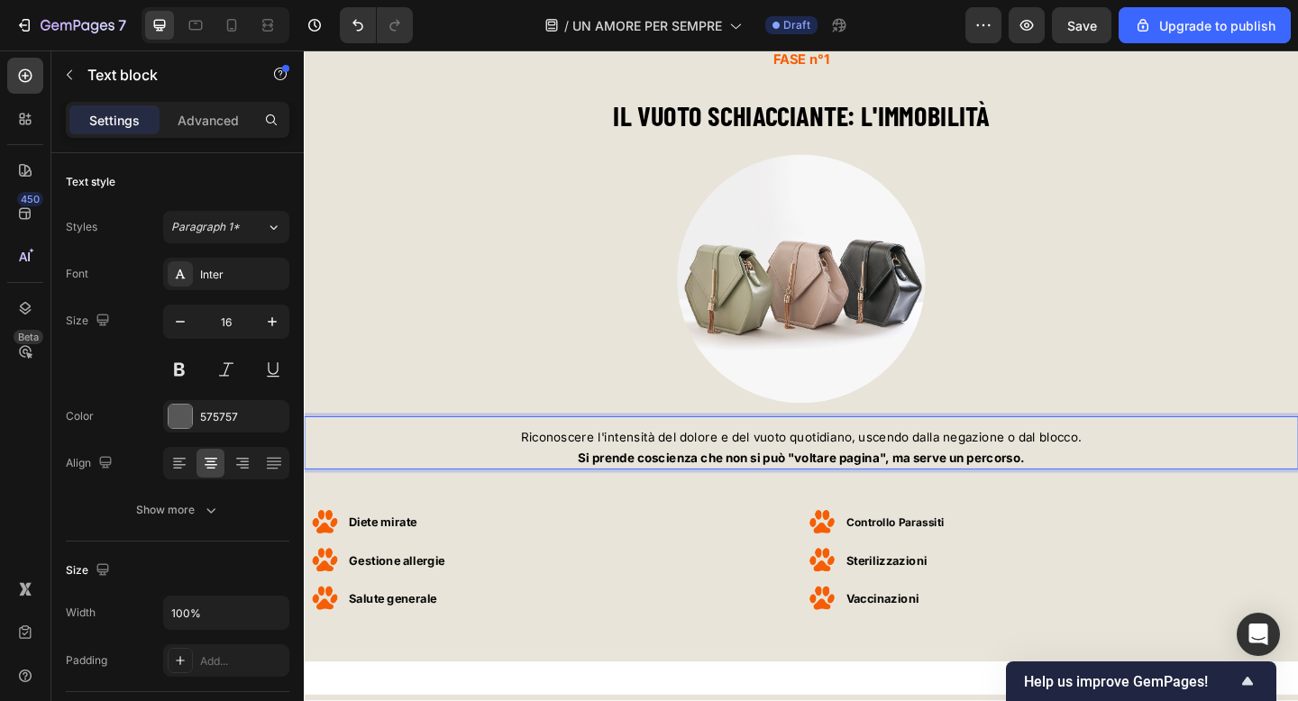
click at [1116, 489] on p "Si prende coscienza che non si può "voltare pagina", ma serve un percorso." at bounding box center [845, 493] width 1078 height 23
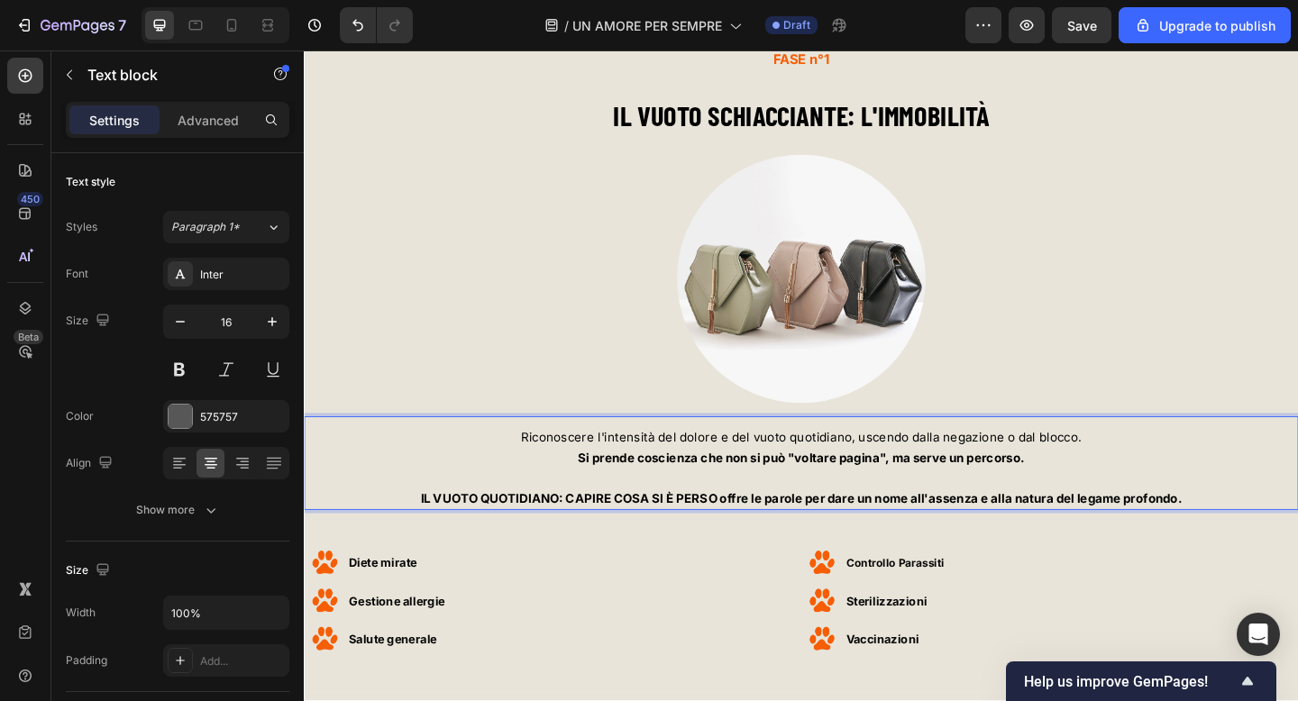
click at [927, 536] on strong "IL VUOTO QUOTIDIANO: CAPIRE COSA SI È PERSO offre le parole per dare un nome al…" at bounding box center [845, 538] width 828 height 16
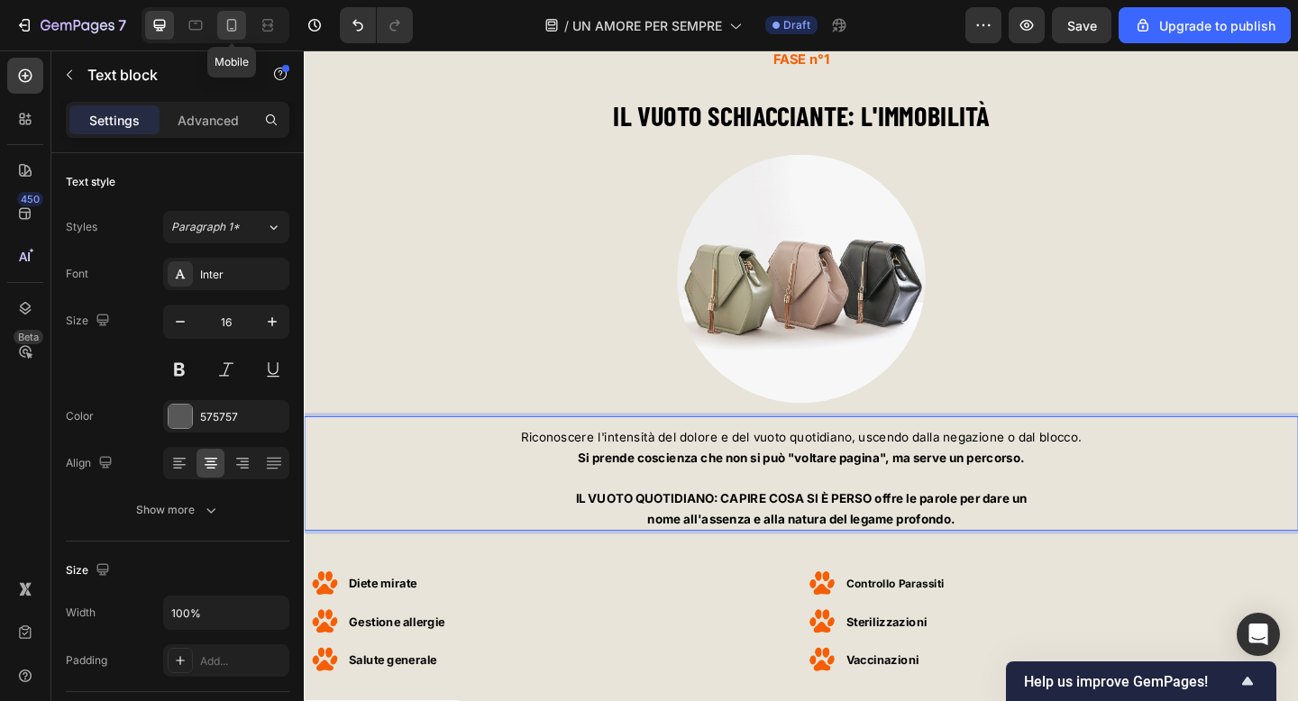
click at [238, 27] on icon at bounding box center [232, 25] width 18 height 18
type input "14"
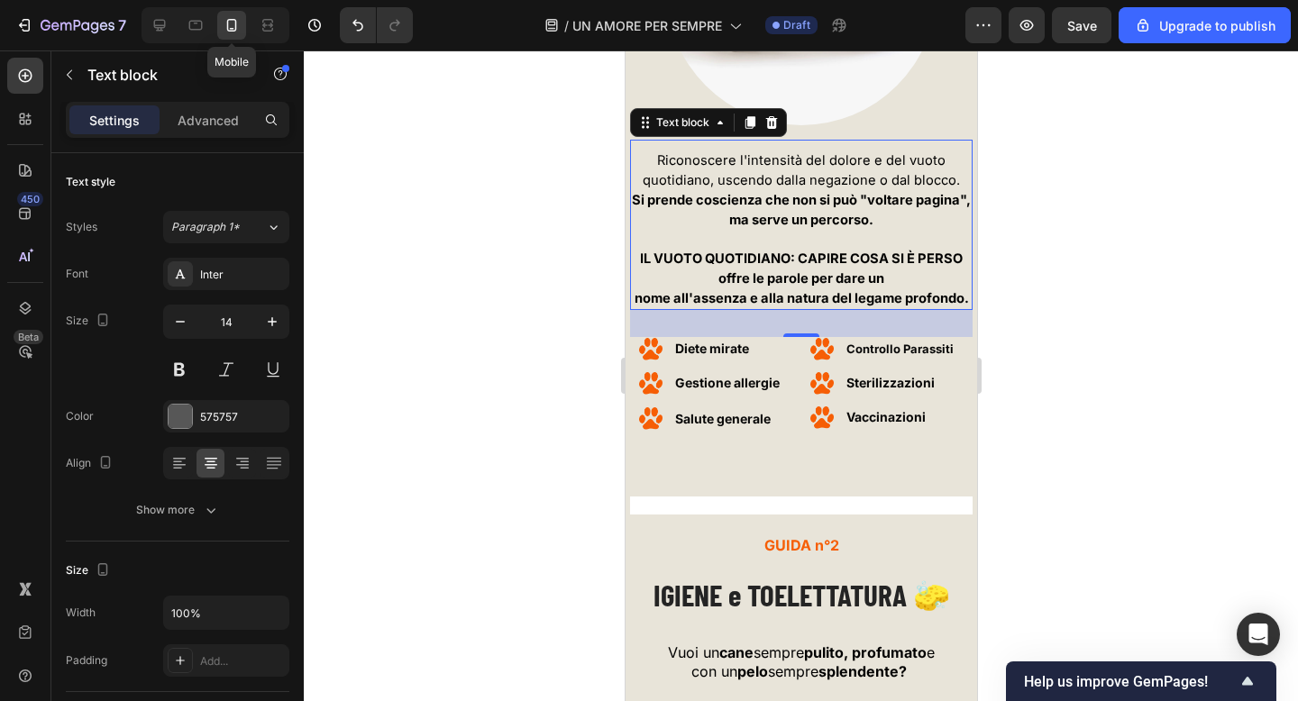
scroll to position [5965, 0]
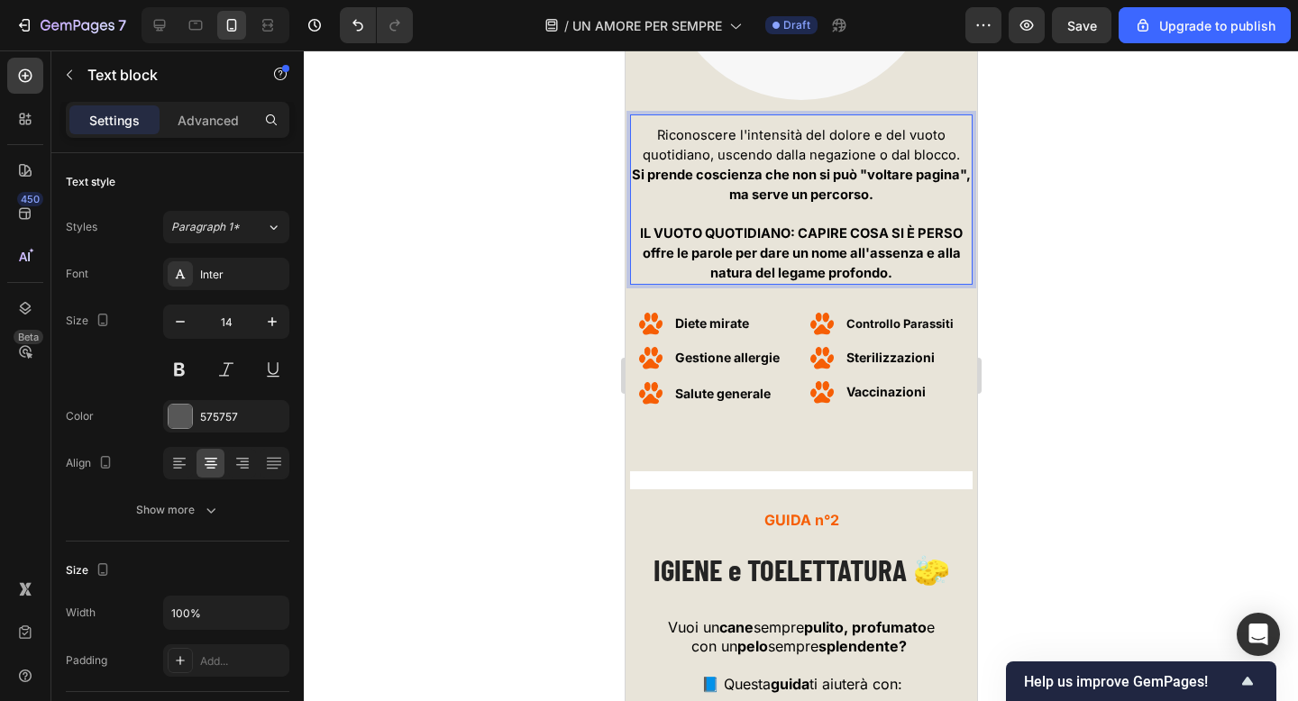
click at [941, 250] on strong "IL VUOTO QUOTIDIANO: CAPIRE COSA SI È PERSO offre le parole per dare un nome al…" at bounding box center [800, 253] width 323 height 56
click at [958, 165] on p "Si prende coscienza che non si può "voltare pagina", ma serve un percorso." at bounding box center [800, 185] width 339 height 40
click at [959, 157] on p "Riconoscere l'intensità del dolore e del vuoto quotidiano, uscendo dalla negazi…" at bounding box center [800, 145] width 339 height 40
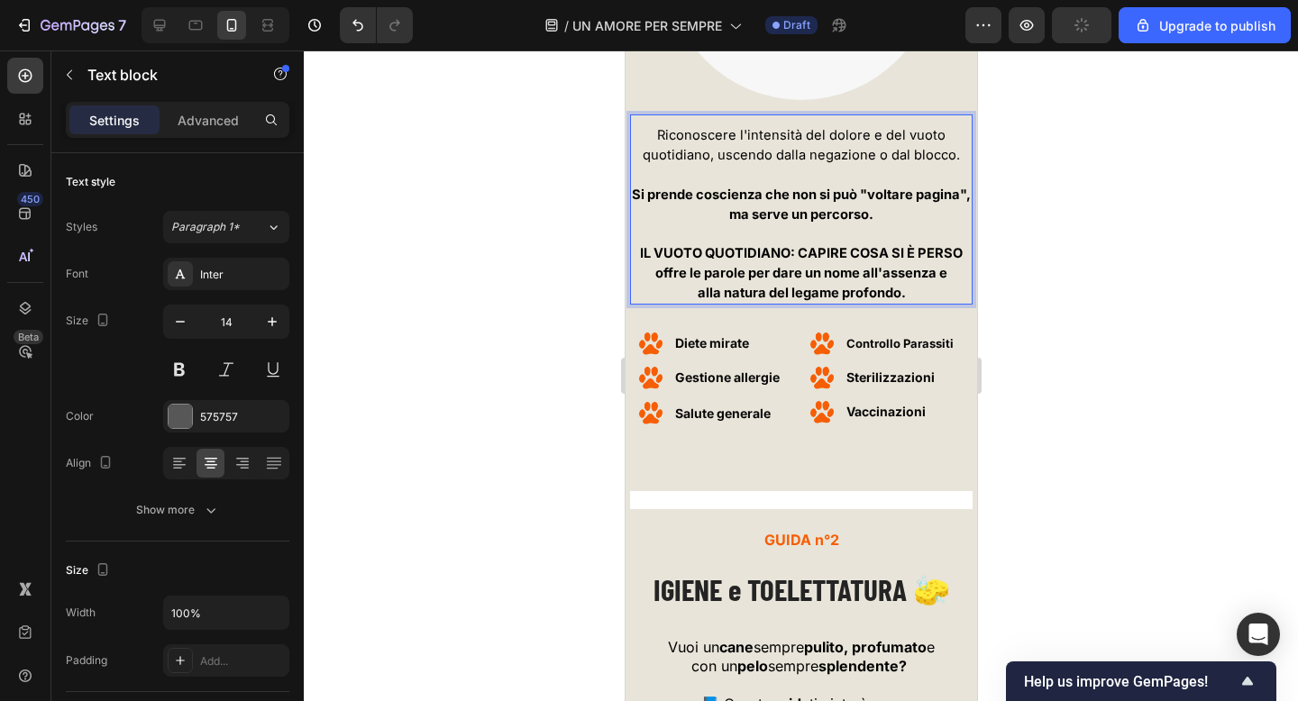
click at [499, 251] on div at bounding box center [801, 375] width 994 height 651
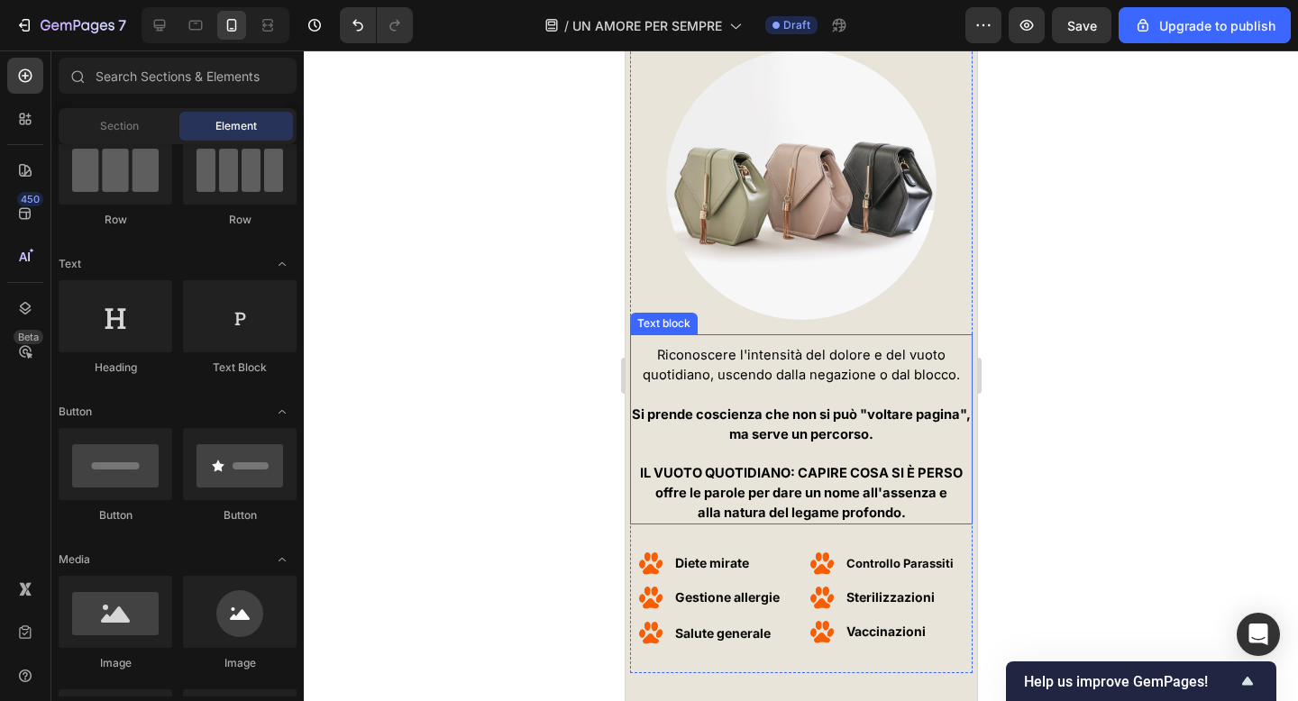
scroll to position [5675, 0]
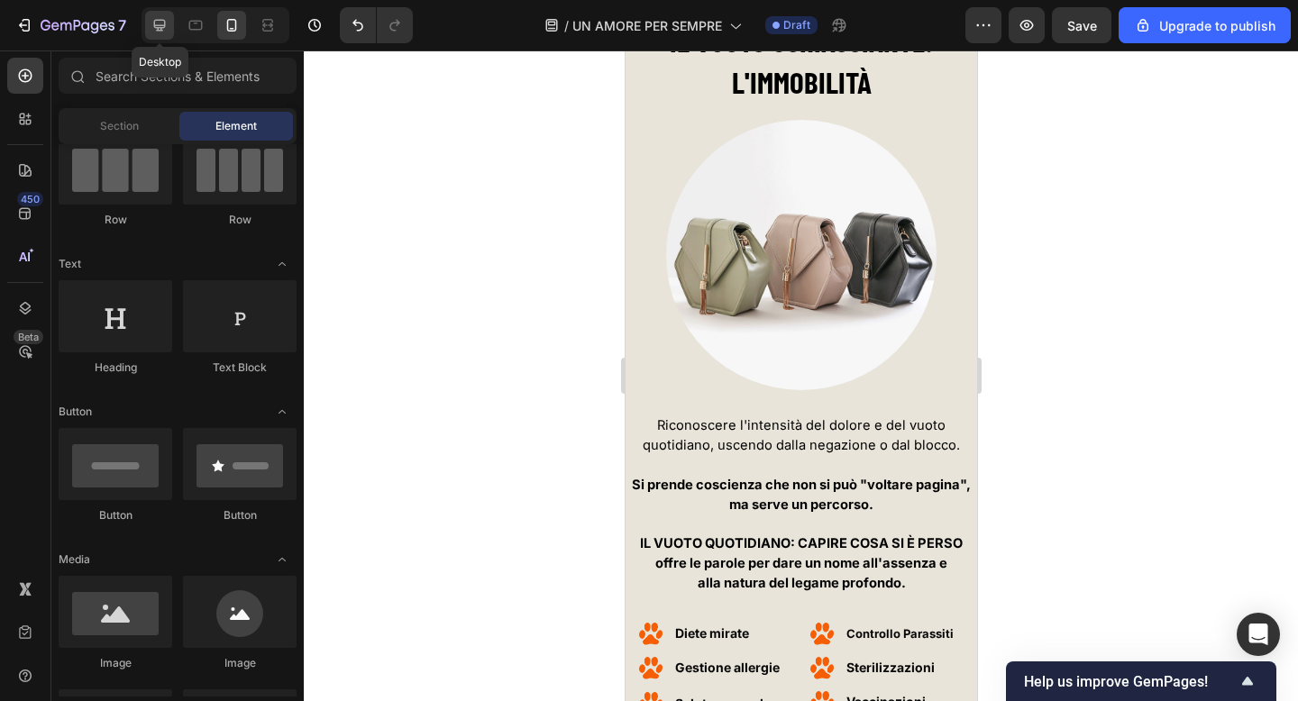
click at [168, 33] on icon at bounding box center [160, 25] width 18 height 18
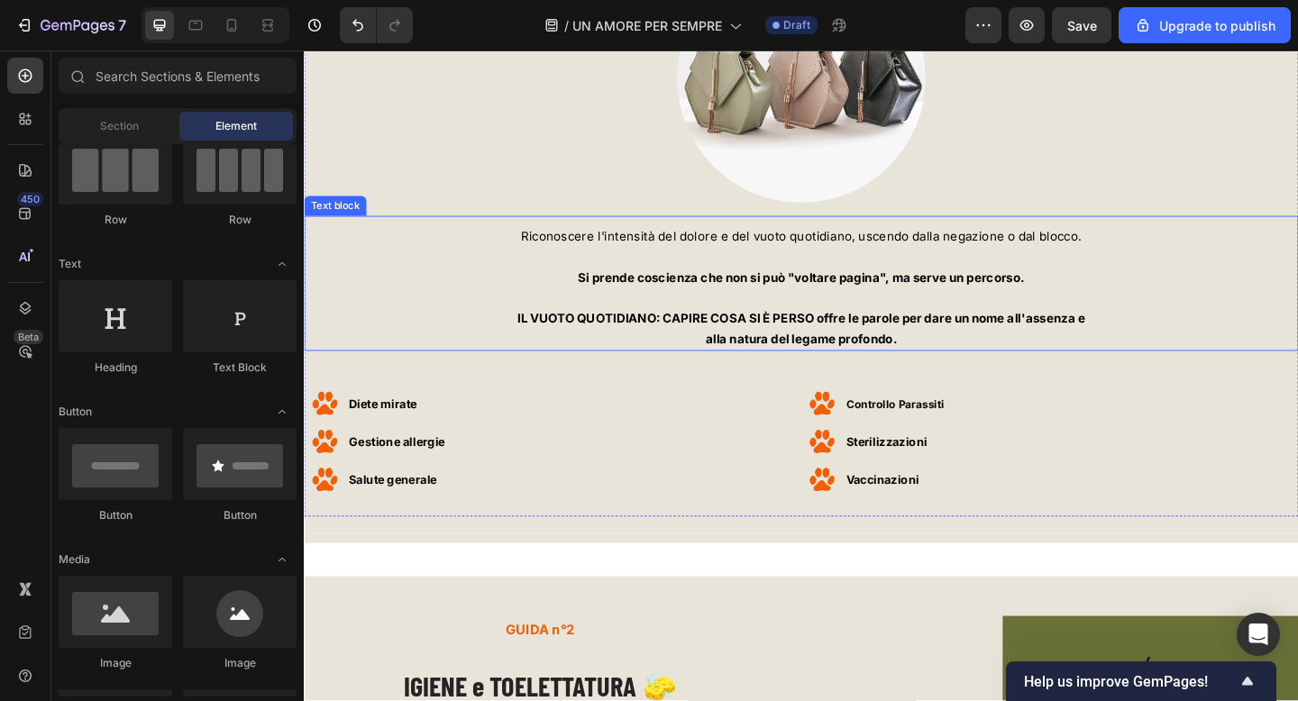
scroll to position [5845, 0]
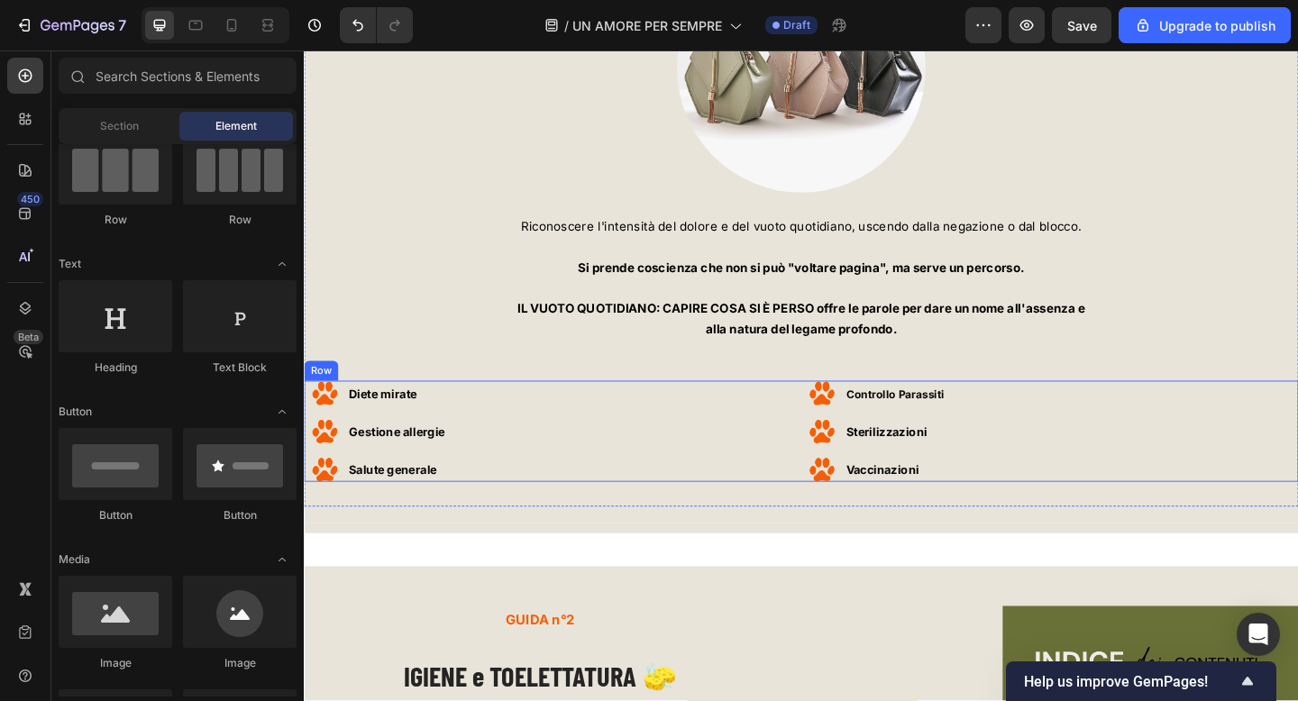
click at [1153, 435] on div "Image Controllo Parassiti Text block Row Image Sterilizzazioni Text block Row I…" at bounding box center [1115, 465] width 541 height 110
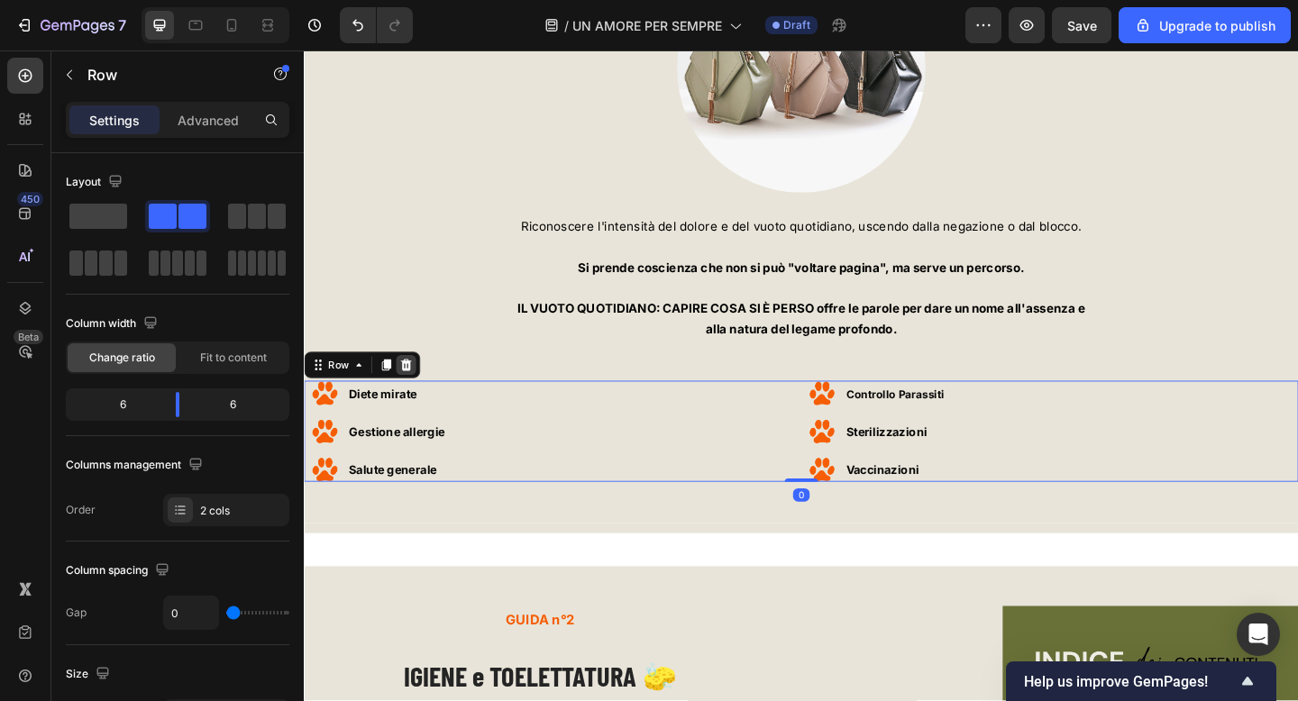
click at [412, 387] on icon at bounding box center [415, 393] width 12 height 13
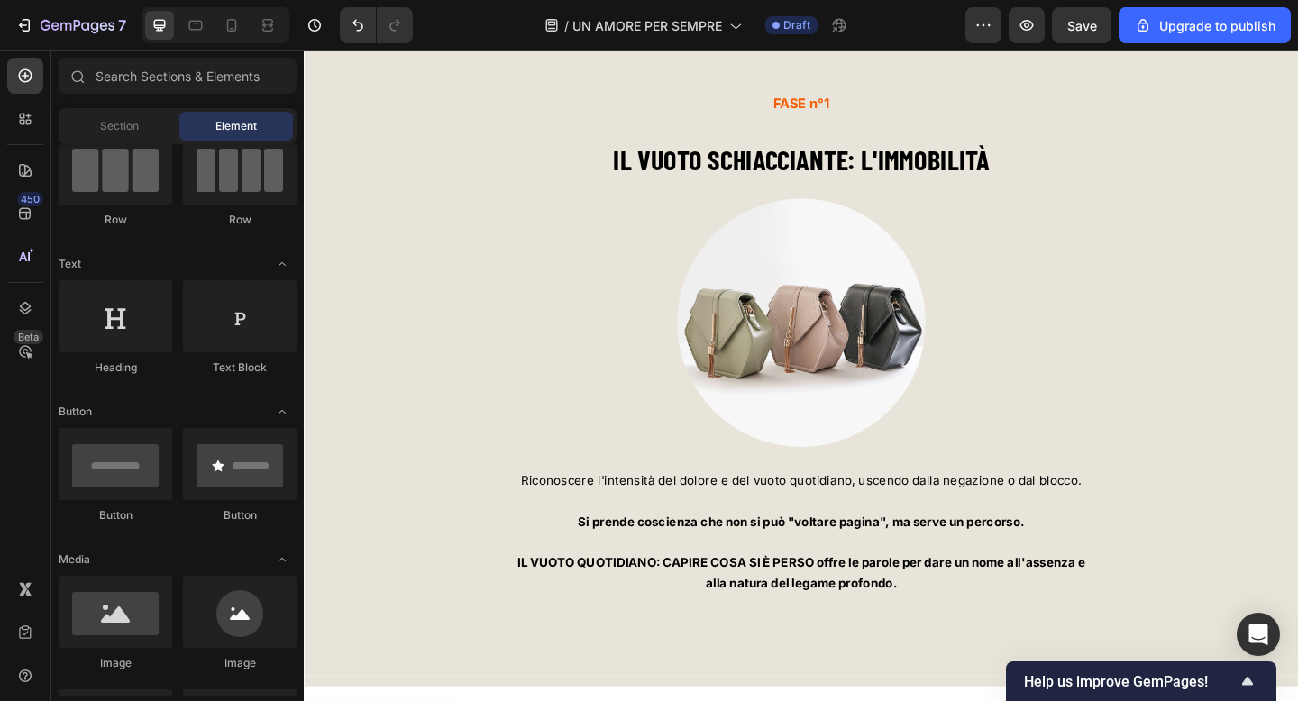
scroll to position [5644, 0]
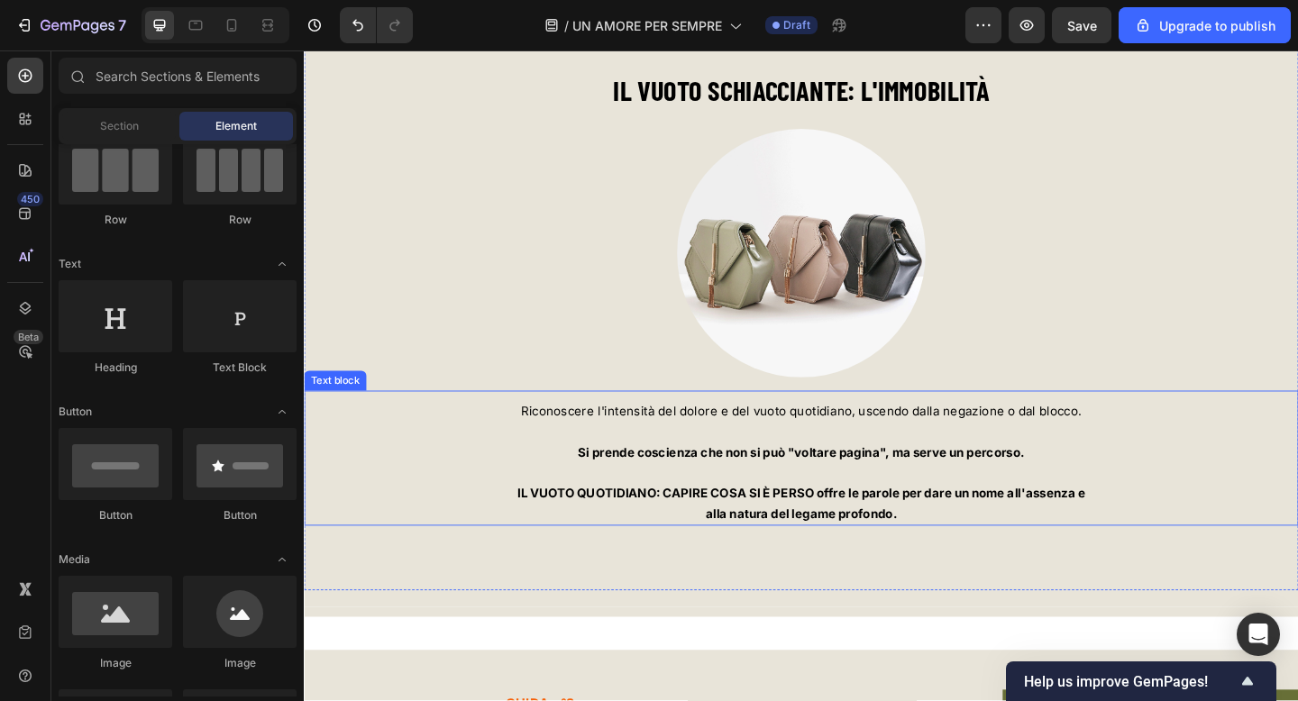
click at [719, 443] on span "Riconoscere l'intensità del dolore e del vuoto quotidiano, uscendo dalla negazi…" at bounding box center [844, 443] width 609 height 16
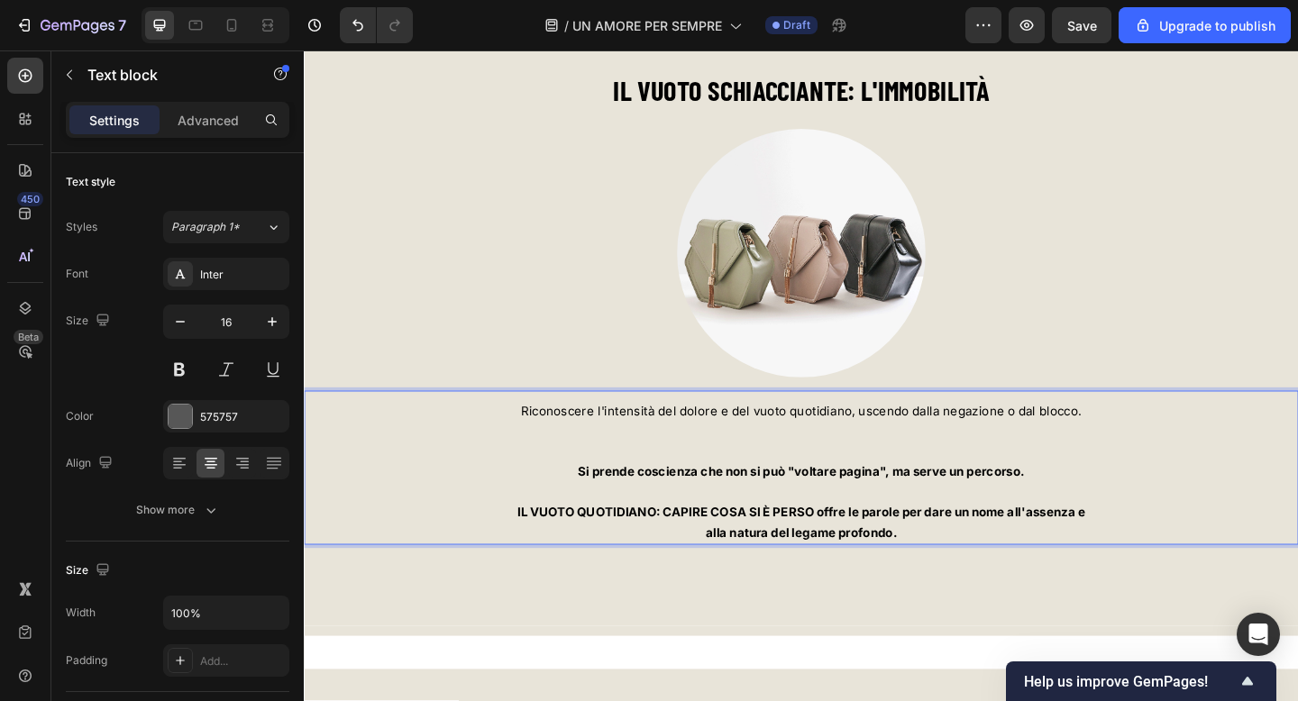
click at [719, 456] on p "Rich Text Editor. Editing area: main" at bounding box center [845, 475] width 1078 height 43
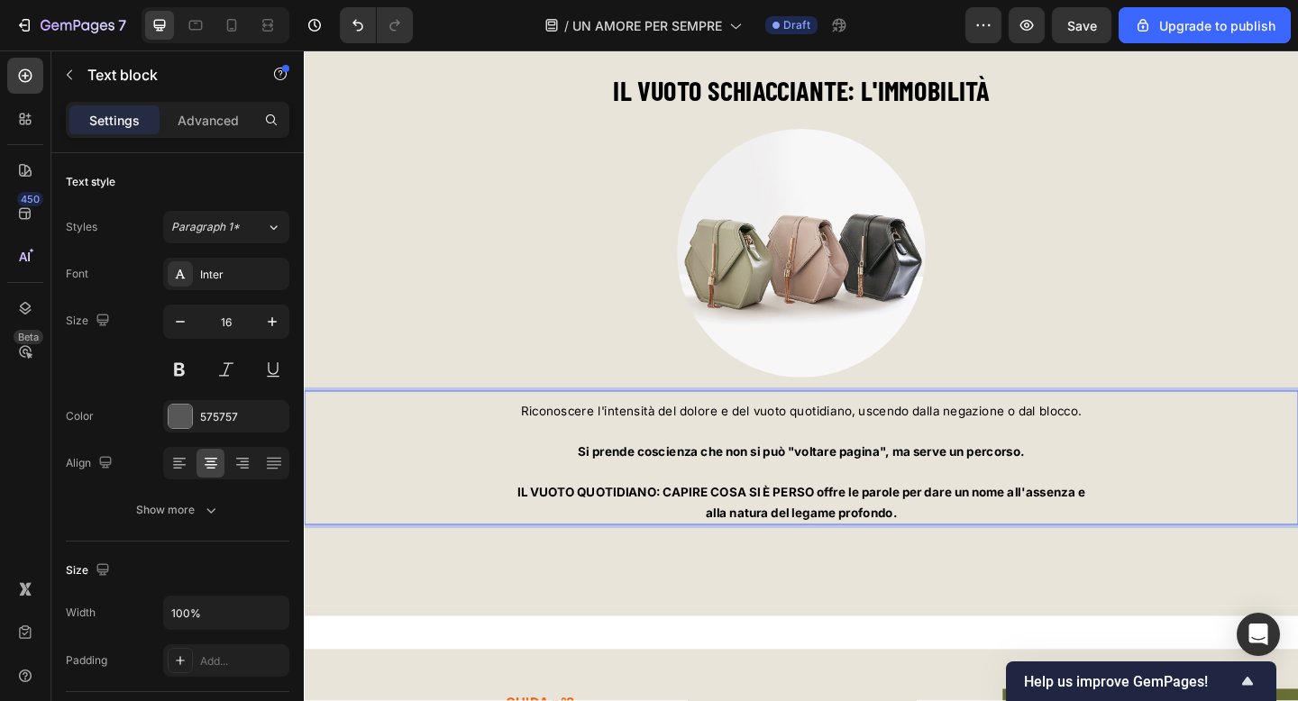
click at [741, 443] on span "Riconoscere l'intensità del dolore e del vuoto quotidiano, uscendo dalla negazi…" at bounding box center [844, 443] width 609 height 16
click at [717, 449] on span "Riconoscere l'intensità del DOLORE e del vuoto quotidiano, uscendo dalla negazi…" at bounding box center [844, 443] width 621 height 16
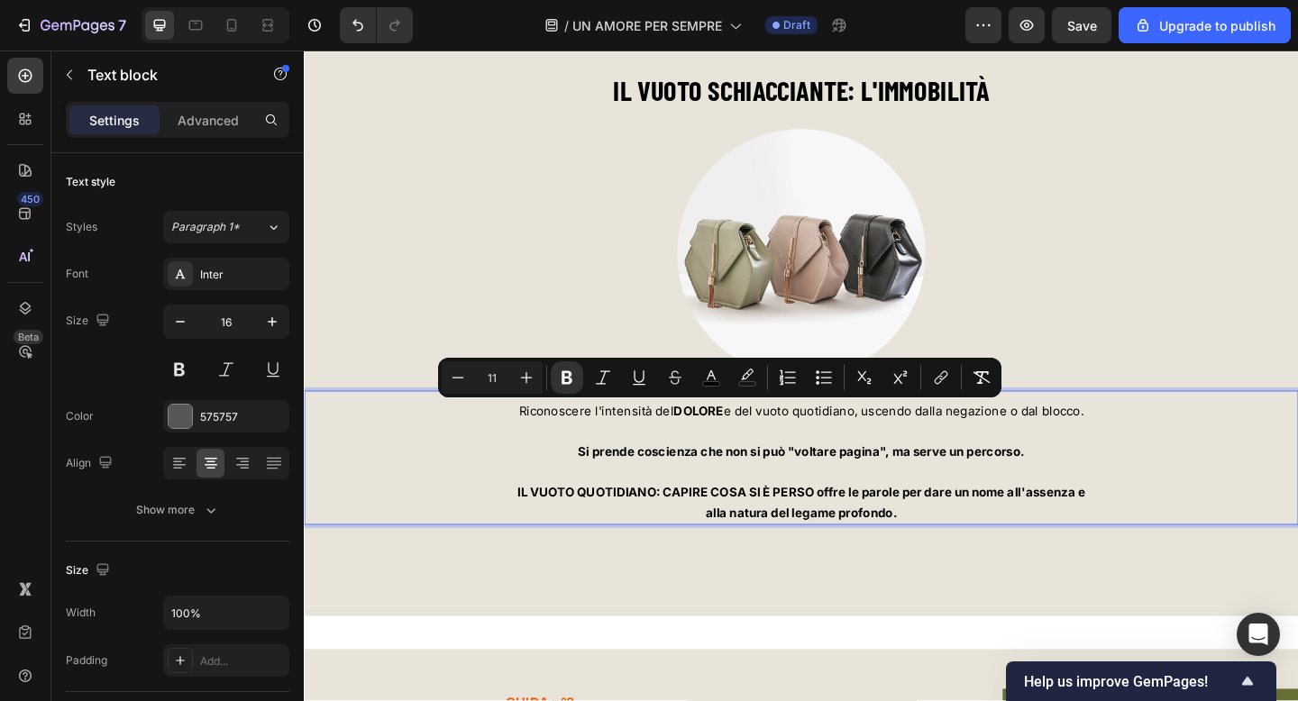
click at [807, 444] on span "Riconoscere l'intensità del DOLORE e del vuoto quotidiano, uscendo dalla negazi…" at bounding box center [844, 443] width 615 height 16
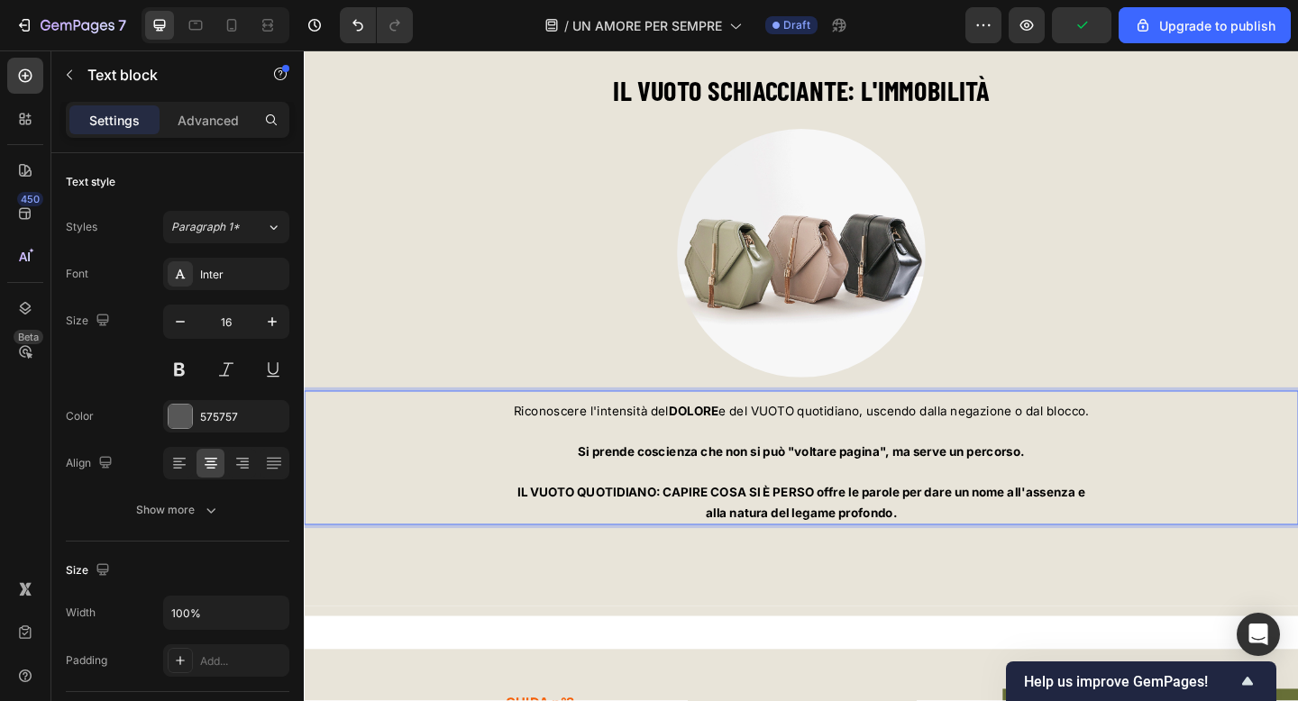
click at [815, 443] on span "Riconoscere l'intensità del DOLORE e del VUOTO quotidiano, uscendo dalla negazi…" at bounding box center [845, 443] width 626 height 16
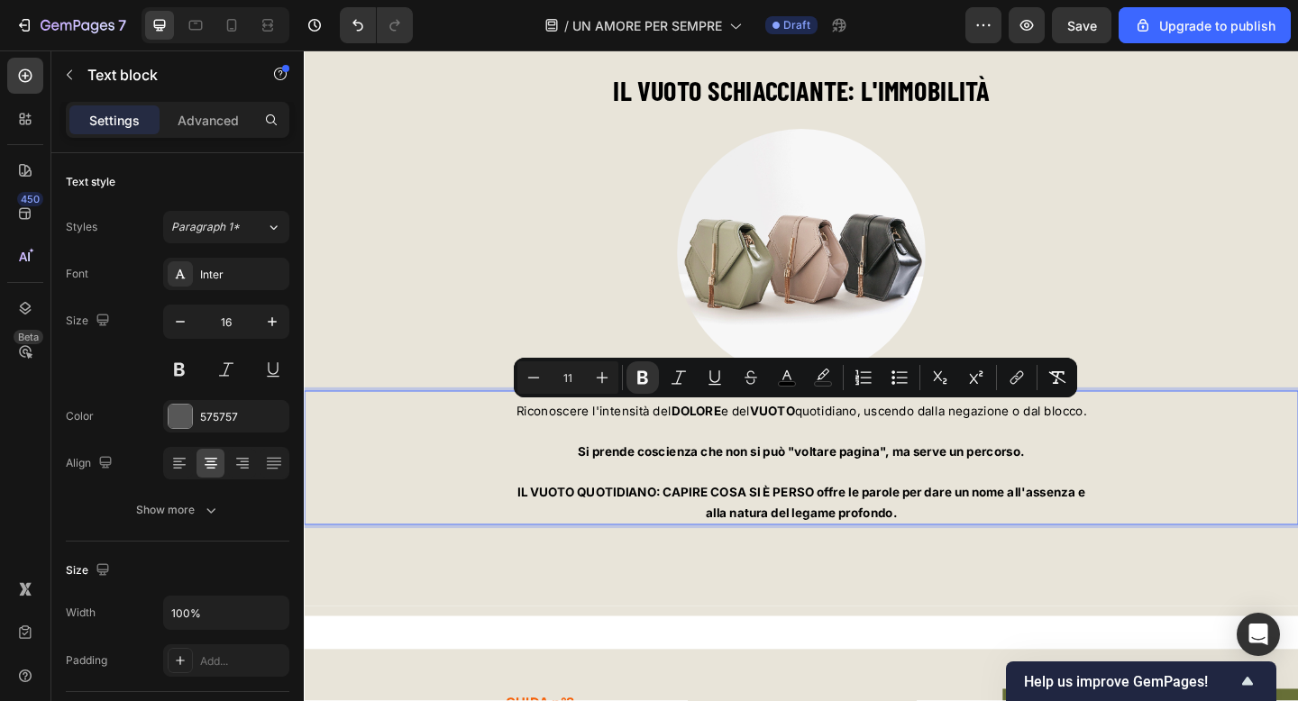
click at [590, 450] on span "Riconoscere l'intensità del DOLORE e del VUOTO quotidiano, uscendo dalla negazi…" at bounding box center [844, 443] width 620 height 16
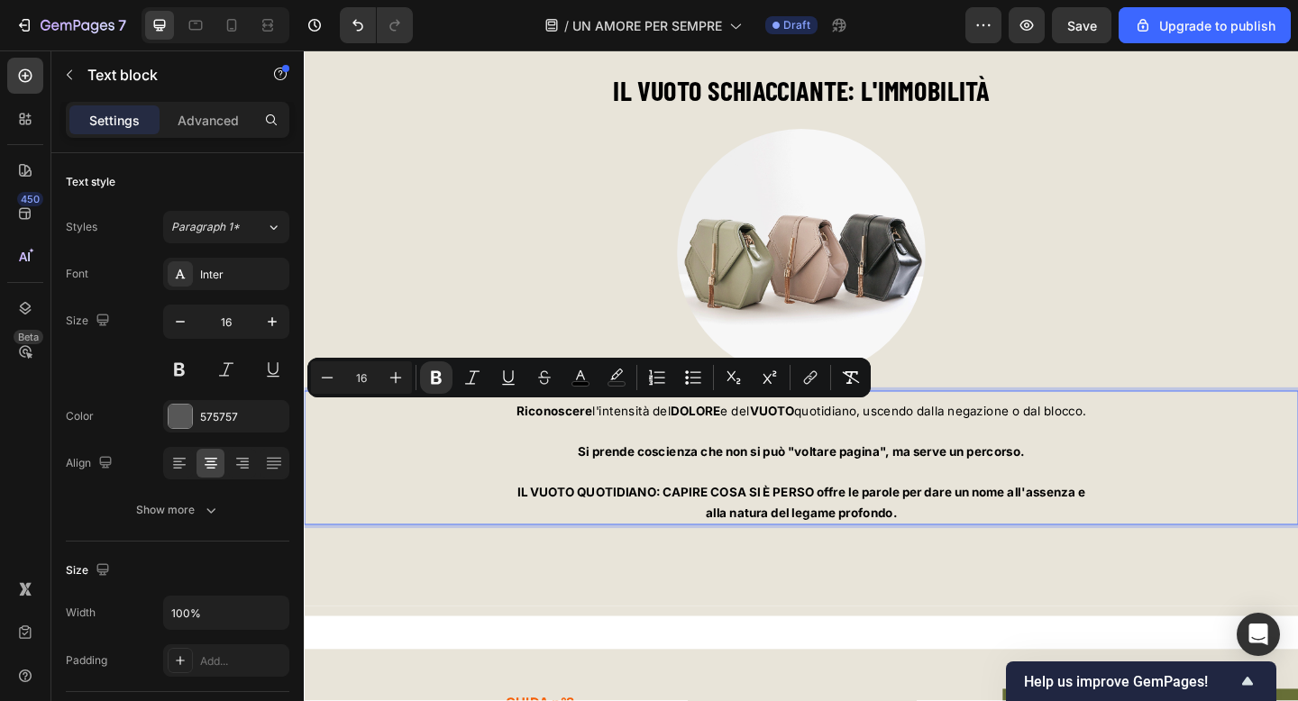
click at [631, 466] on p "Riconoscere l'intensità del DOLORE e del VUOTO quotidiano, uscendo dalla negazi…" at bounding box center [845, 454] width 1078 height 44
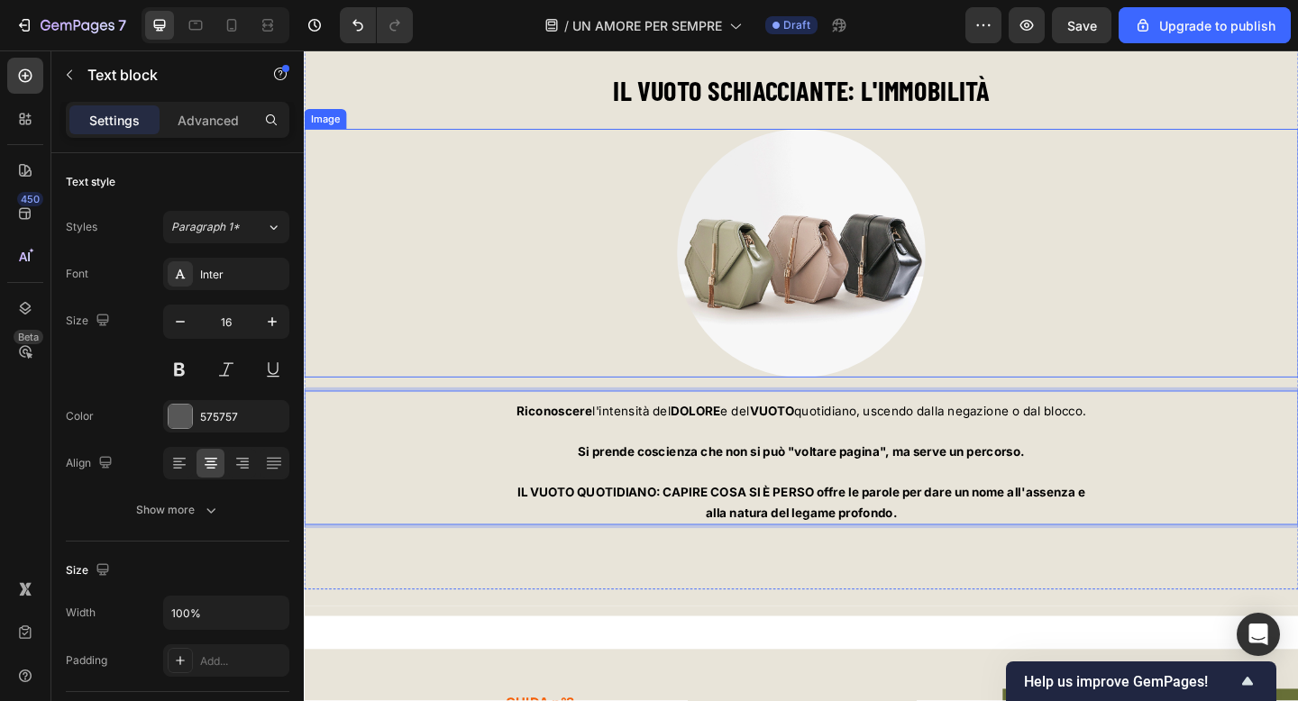
click at [589, 394] on div at bounding box center [845, 271] width 1082 height 270
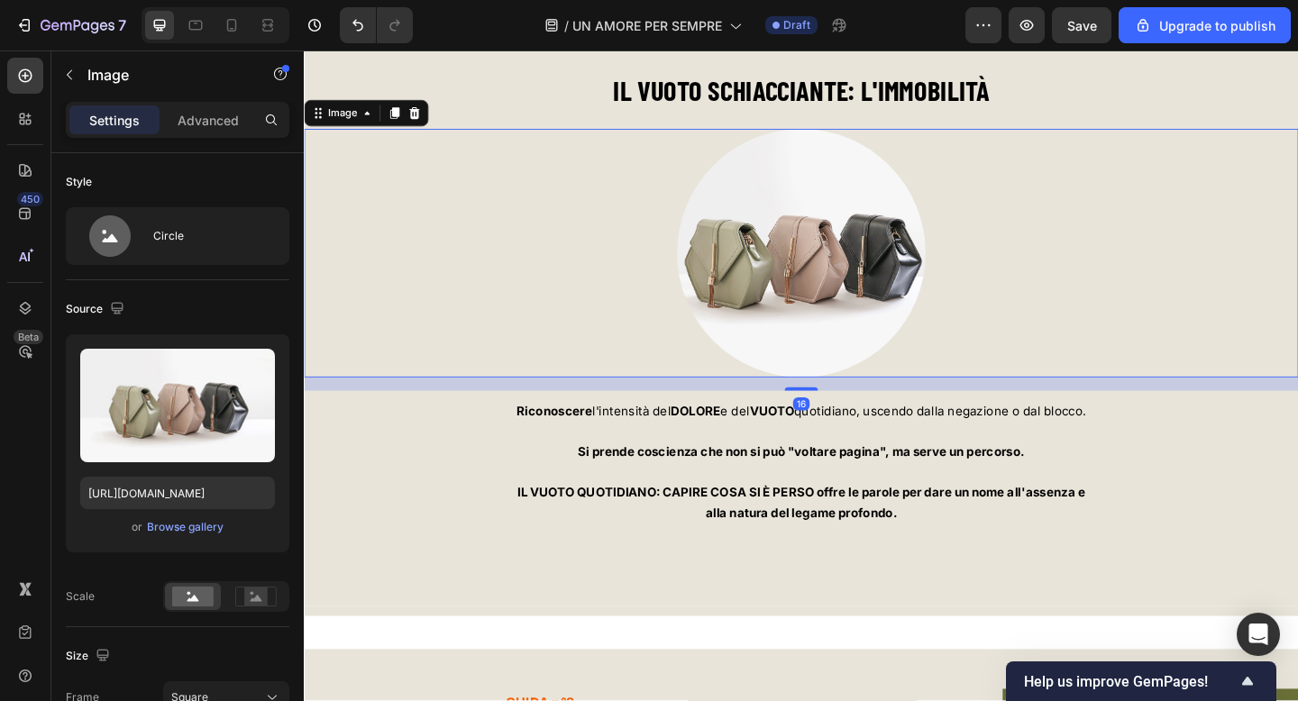
click at [587, 272] on div at bounding box center [845, 271] width 1082 height 270
click at [865, 238] on img at bounding box center [844, 271] width 270 height 270
click at [425, 497] on p "Si prende coscienza che non si può "voltare pagina", ma serve un percorso." at bounding box center [845, 487] width 1078 height 23
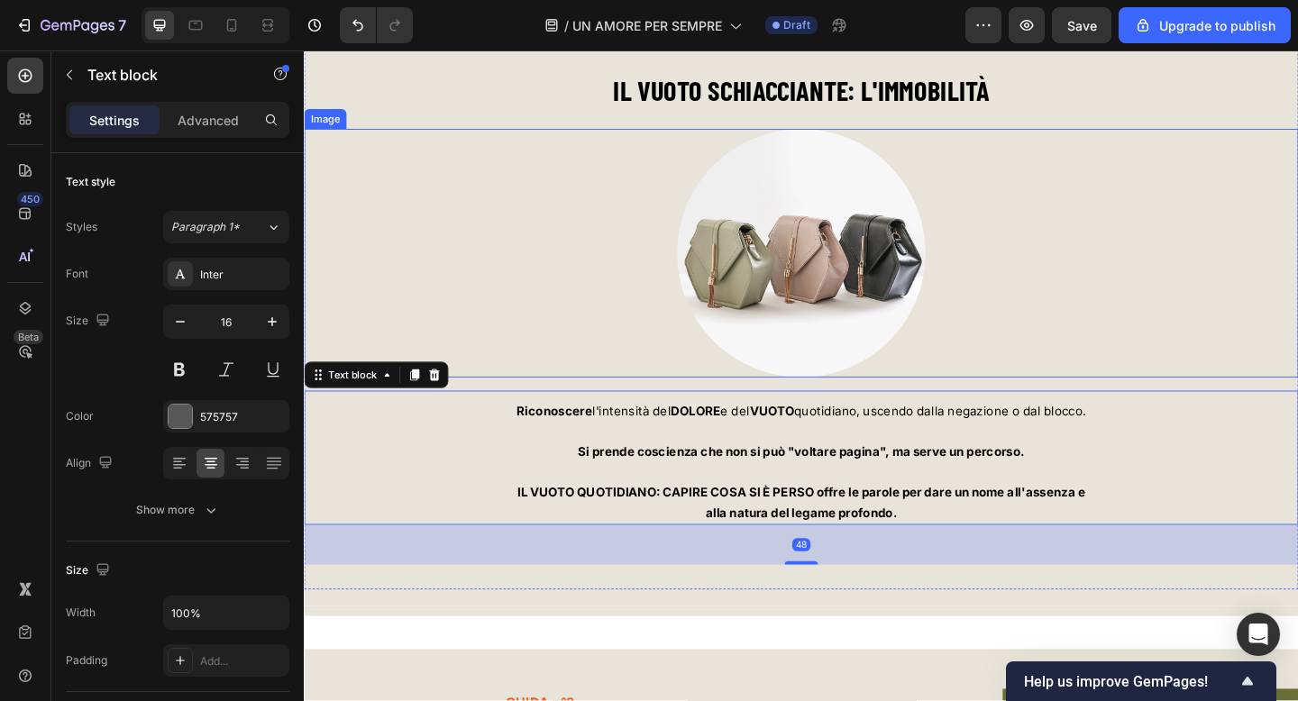
click at [510, 288] on div at bounding box center [845, 271] width 1082 height 270
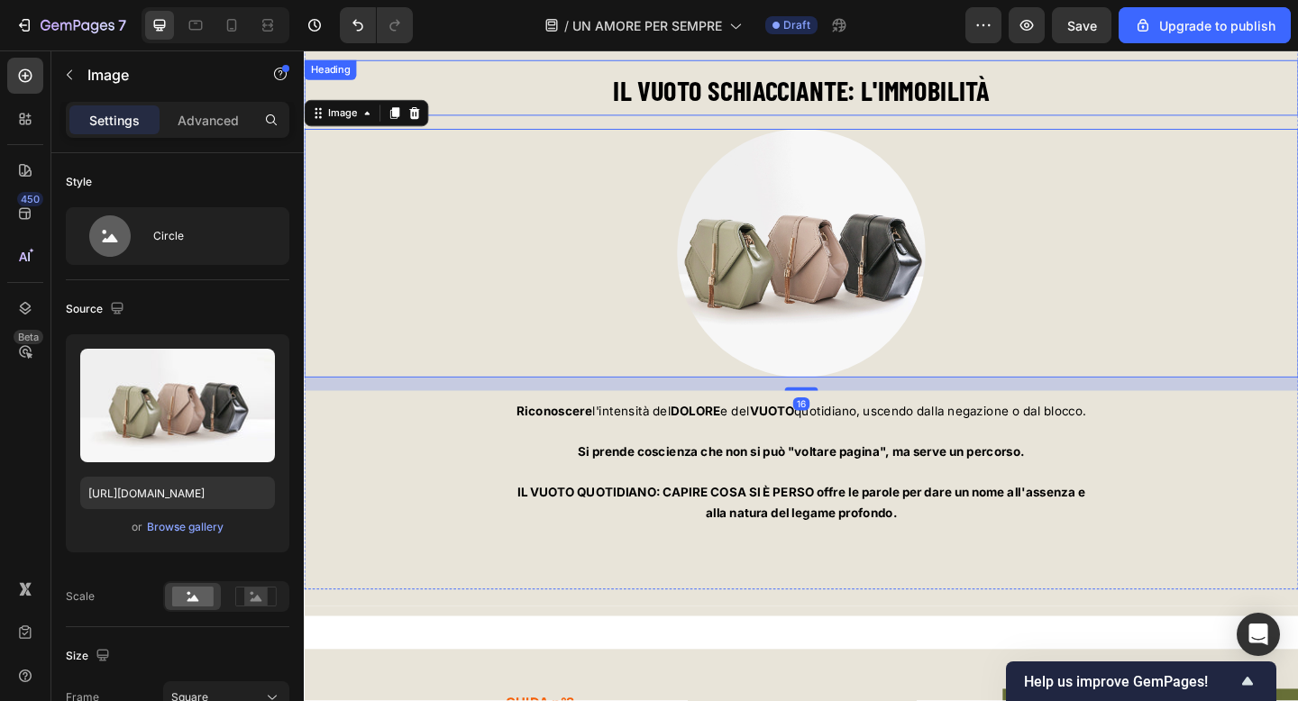
click at [484, 85] on p "⁠⁠⁠⁠⁠⁠⁠ IL VUOTO SCHIACCIANTE: L'IMMOBILITÀ" at bounding box center [845, 92] width 1078 height 58
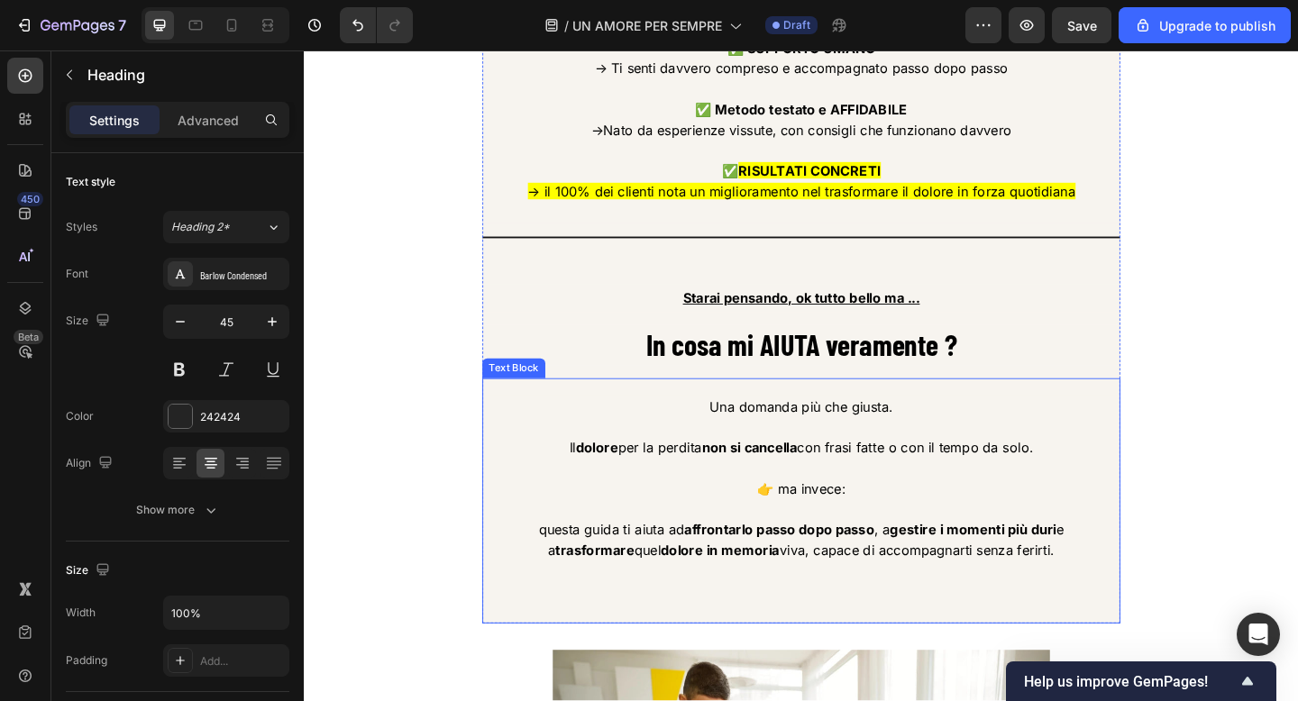
scroll to position [3273, 0]
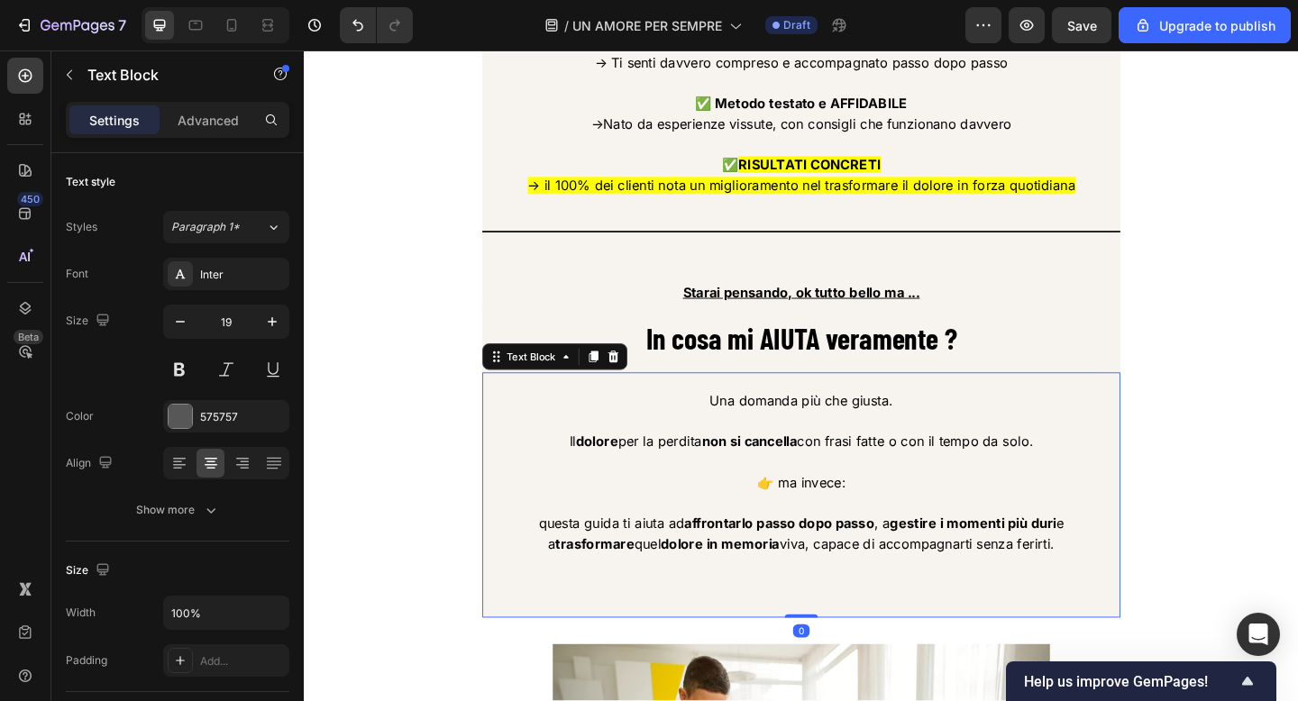
click at [1003, 485] on span "Il dolore per la perdita non si cancella con frasi fatte o con il tempo da solo." at bounding box center [844, 476] width 505 height 18
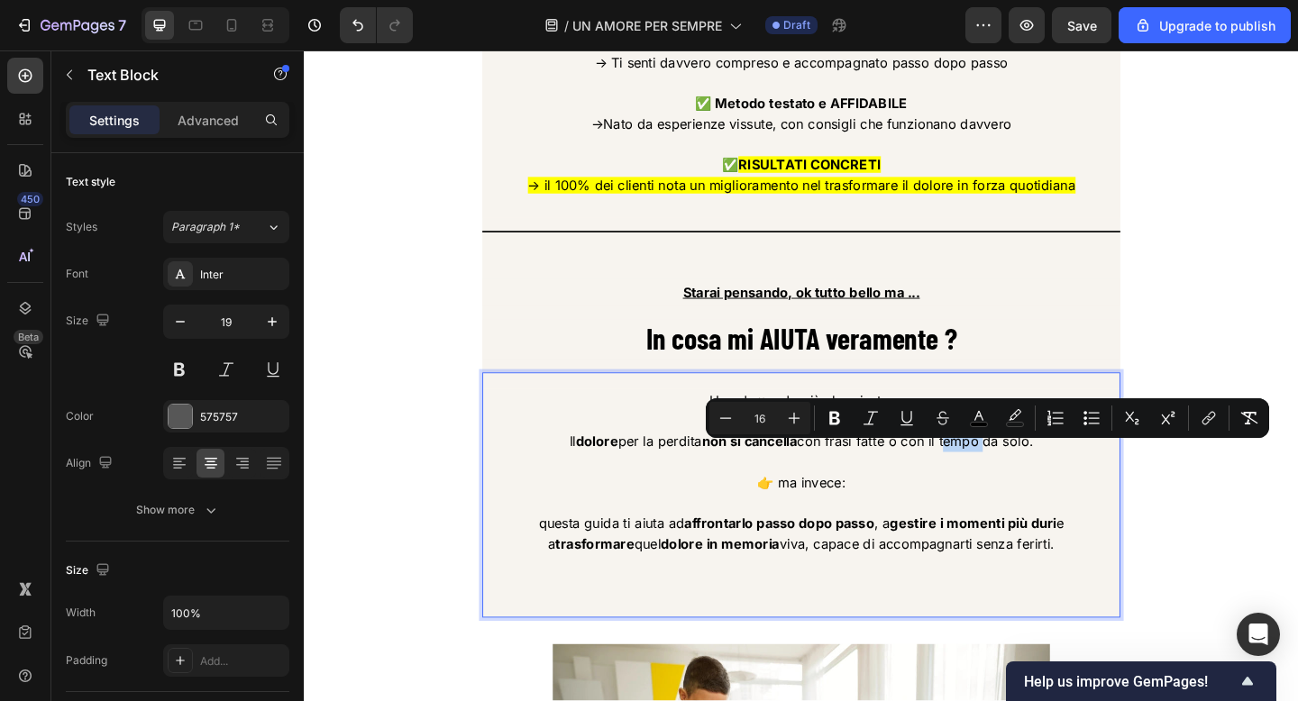
click at [1003, 485] on span "Il dolore per la perdita non si cancella con frasi fatte o con il tempo da solo." at bounding box center [844, 476] width 505 height 18
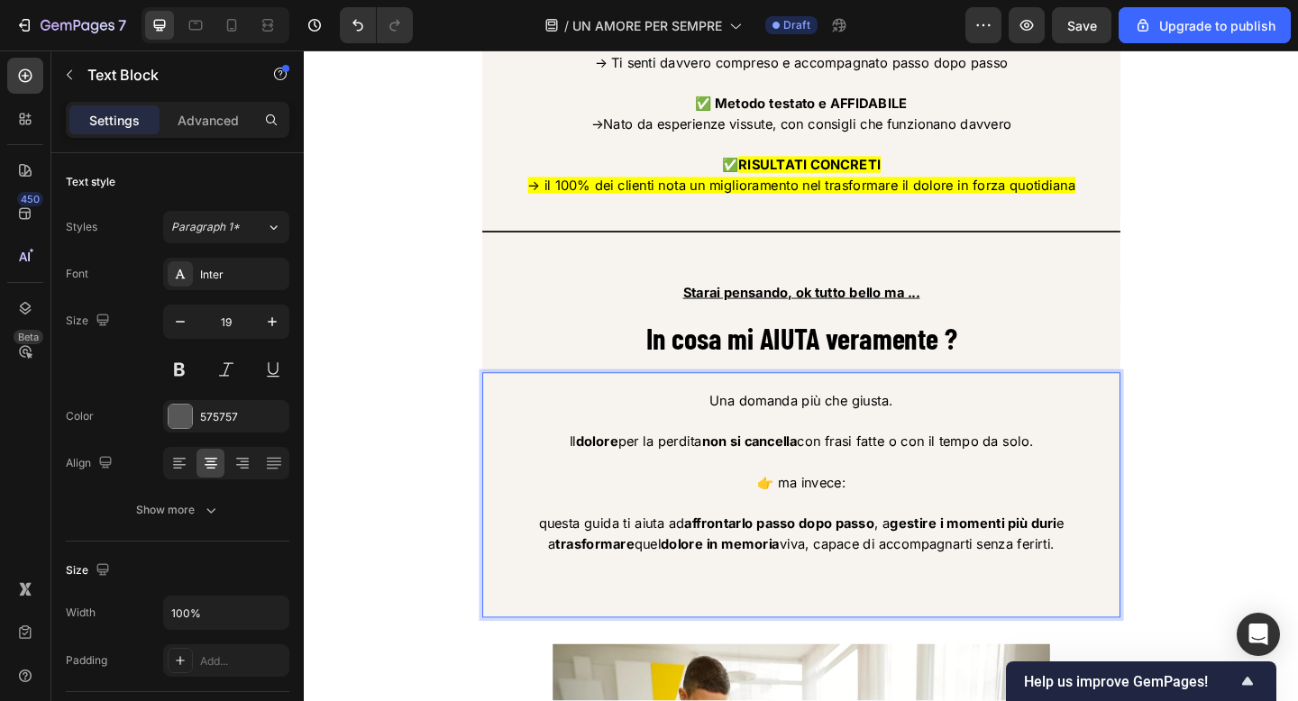
click at [828, 530] on span "👉 ma invece:" at bounding box center [845, 521] width 96 height 18
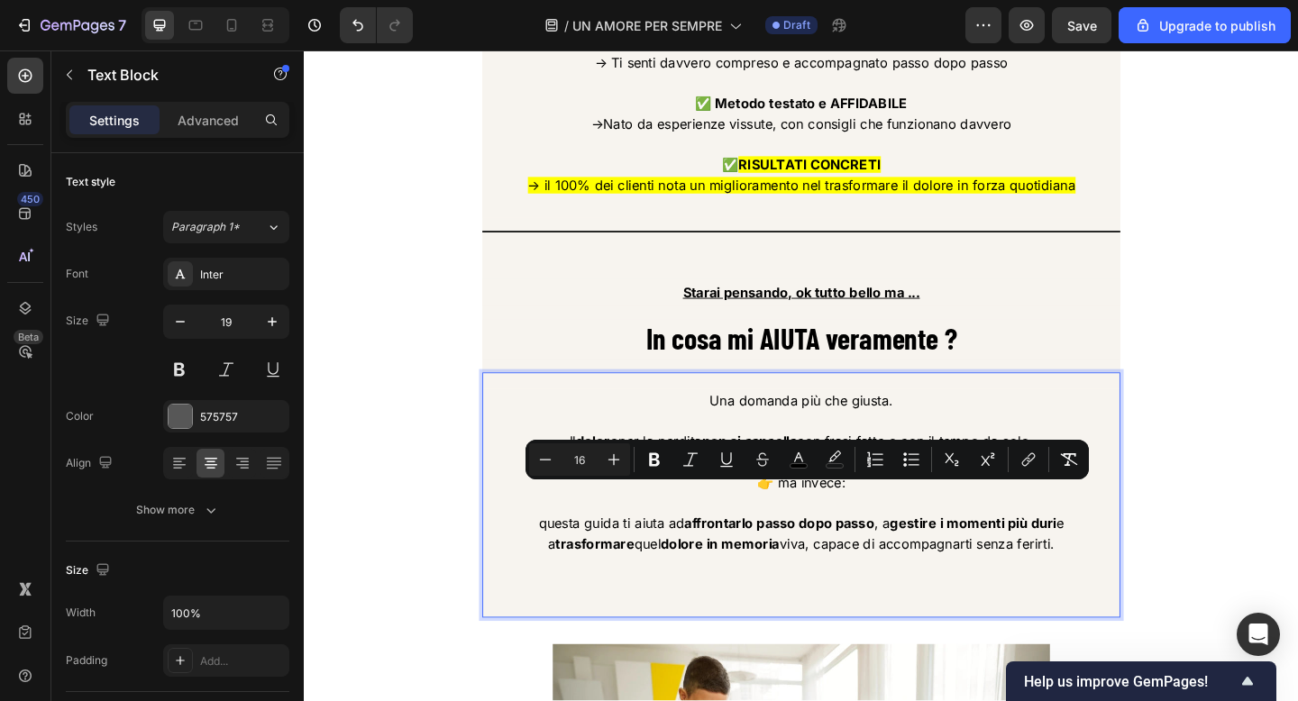
click at [841, 533] on p "👉 ma invece:" at bounding box center [844, 521] width 690 height 23
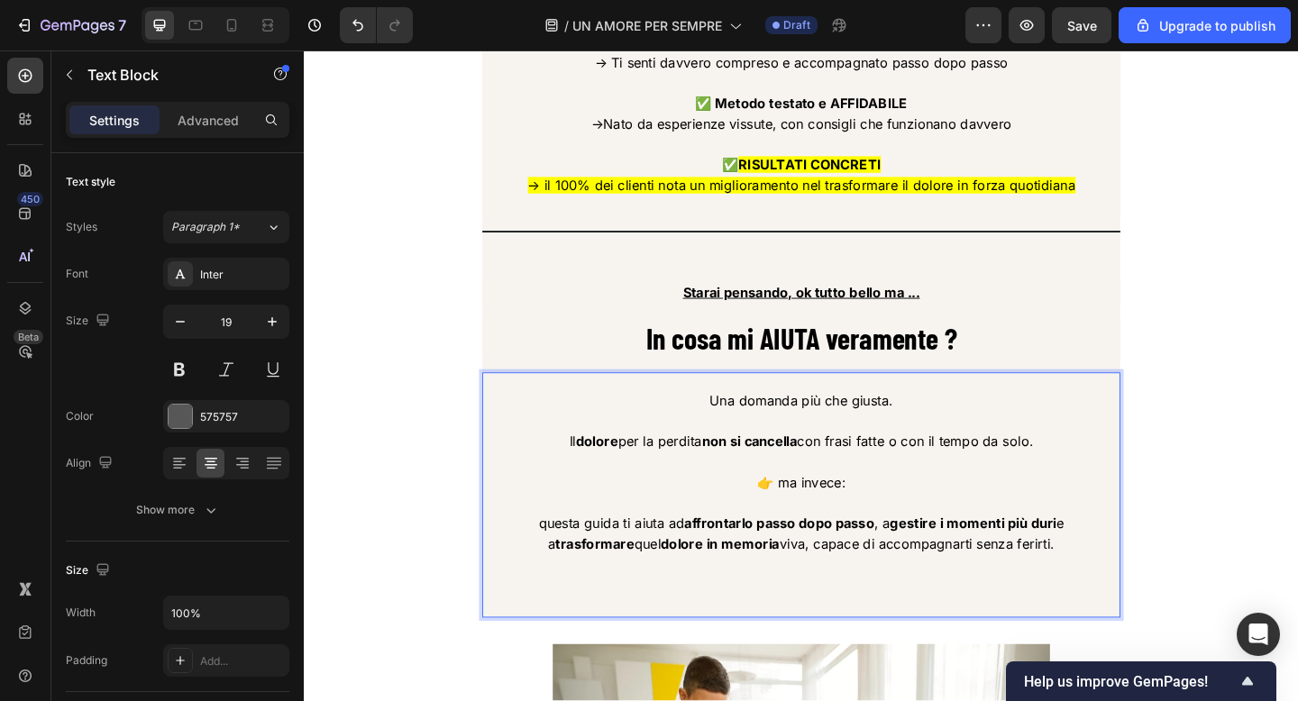
click at [584, 488] on p "Il dolore per la perdita non si cancella con frasi fatte o con il tempo da solo." at bounding box center [844, 476] width 690 height 23
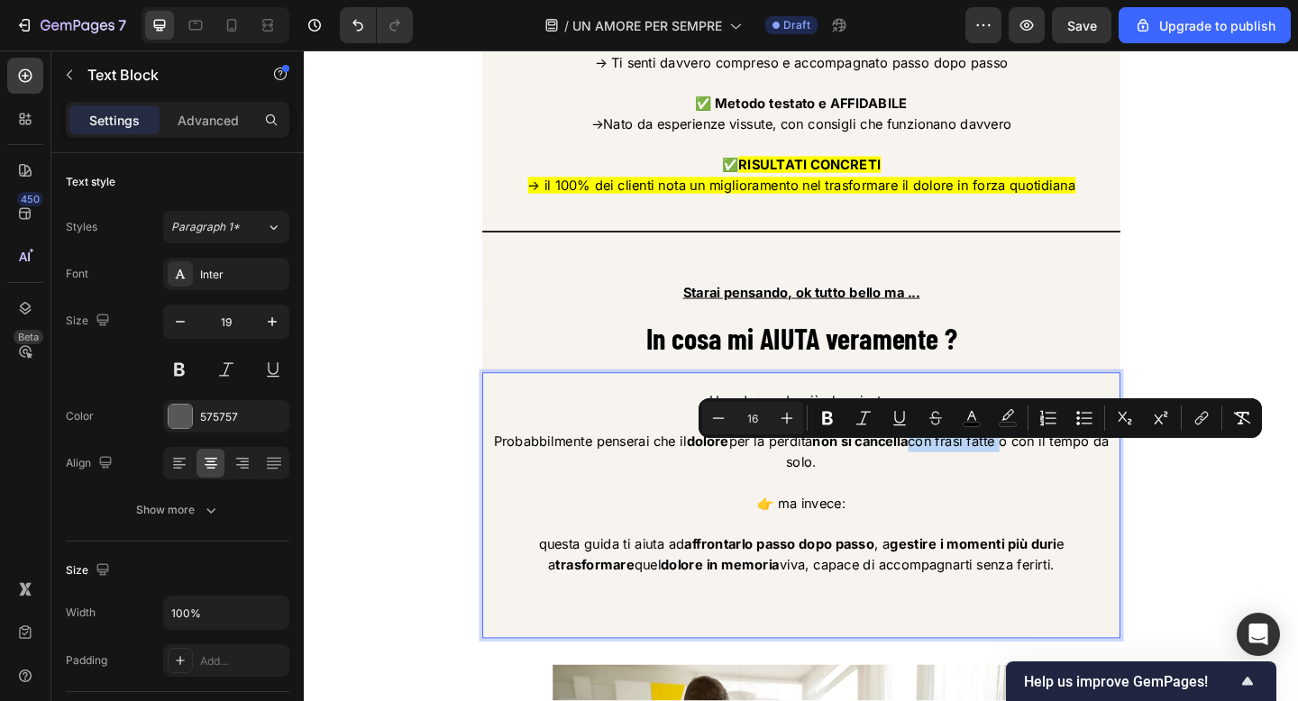
drag, startPoint x: 967, startPoint y: 486, endPoint x: 1066, endPoint y: 489, distance: 99.2
click at [1066, 489] on span "Probabbilmente penserai che il dolore per la perdita non si cancella con frasi …" at bounding box center [845, 487] width 670 height 41
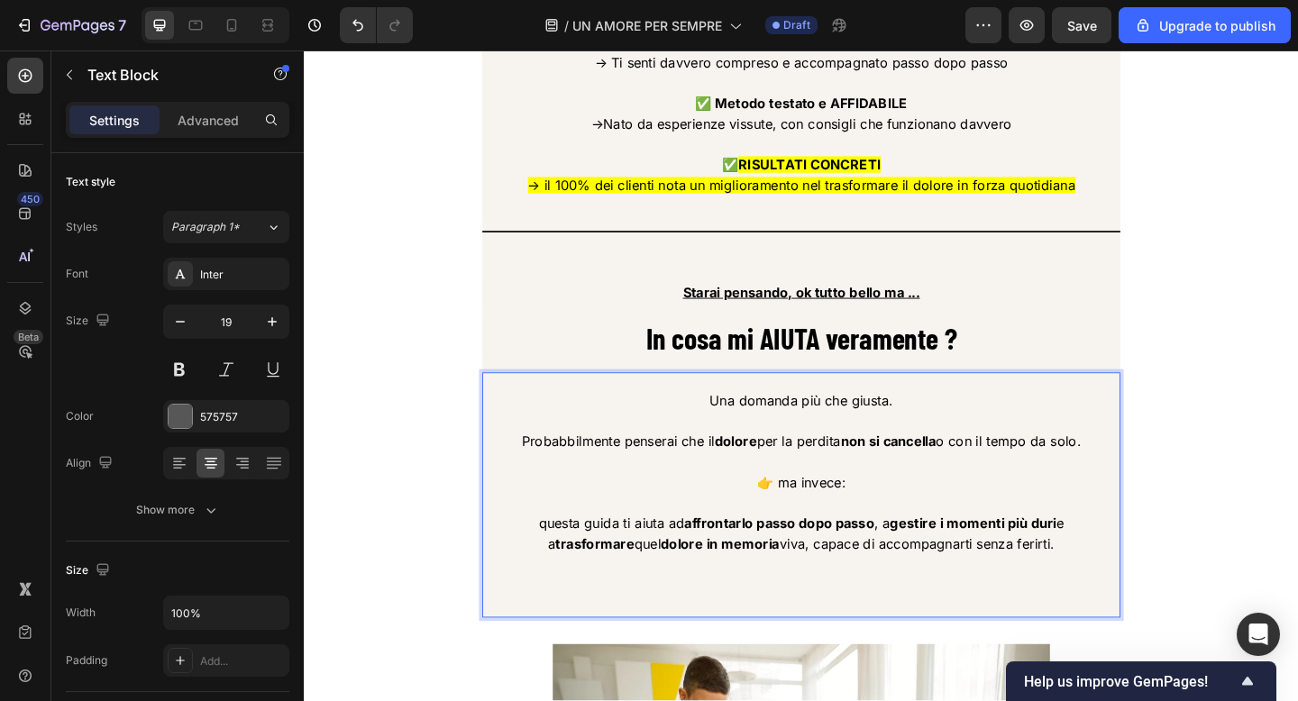
click at [1004, 485] on span "Probabbilmente penserai che il dolore per la perdita non si cancella o con il t…" at bounding box center [845, 476] width 608 height 18
click at [592, 485] on span "Probabbilmente penserai che il dolore per la perdita non si cancella o con il t…" at bounding box center [845, 476] width 608 height 18
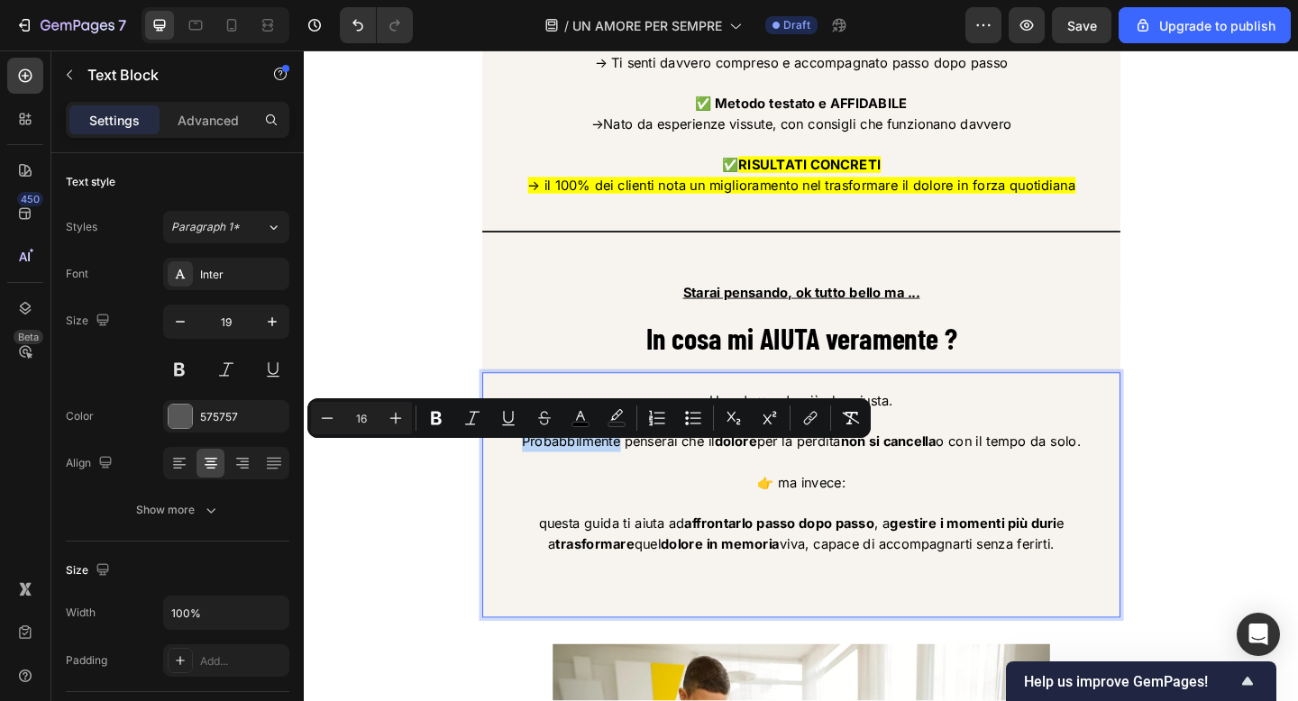
copy span "Probabbilmente"
click at [582, 485] on span "Probabbilmente penserai che il dolore per la perdita non si cancella o con il t…" at bounding box center [845, 476] width 608 height 18
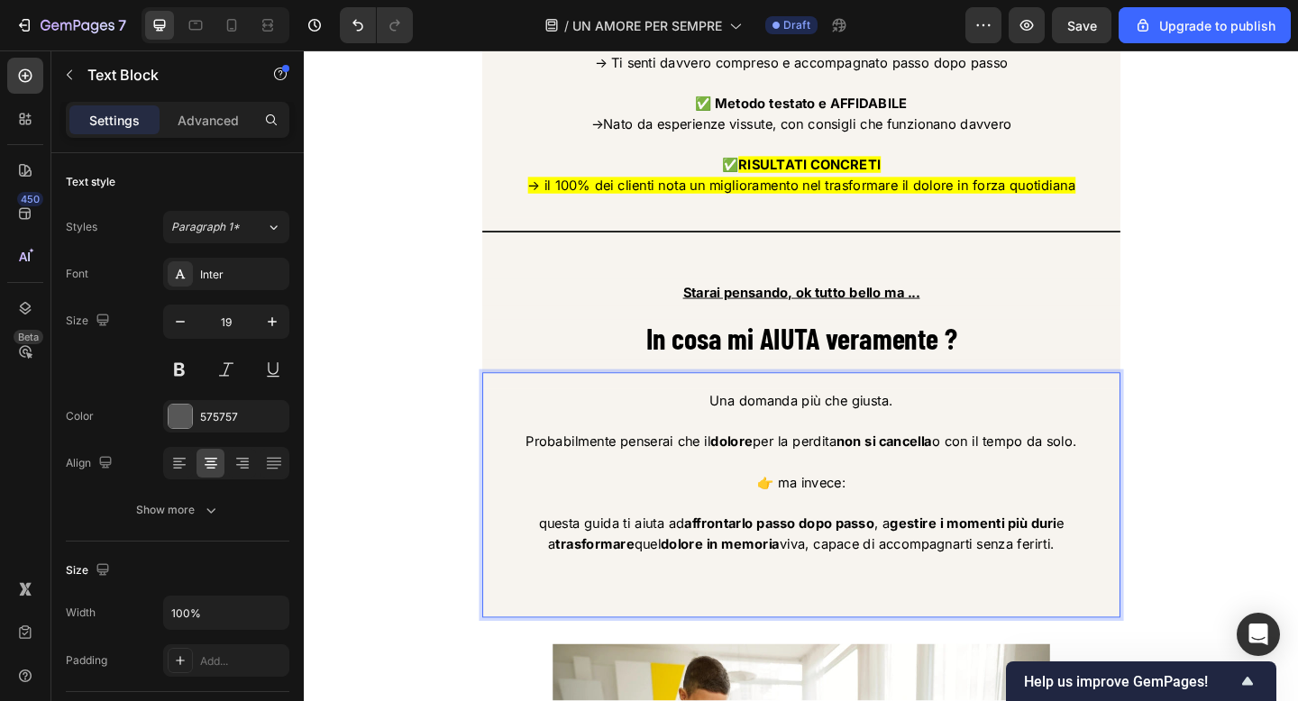
click at [641, 507] on p "Rich Text Editor. Editing area: main" at bounding box center [844, 499] width 690 height 23
click at [999, 485] on span "Probabilmente penserai che il dolore per la perdita non si cancella o con il te…" at bounding box center [844, 476] width 599 height 18
click at [1073, 485] on span "Probabilmente penserai che il dolore per la perdita non si cancella neanche con…" at bounding box center [844, 476] width 647 height 18
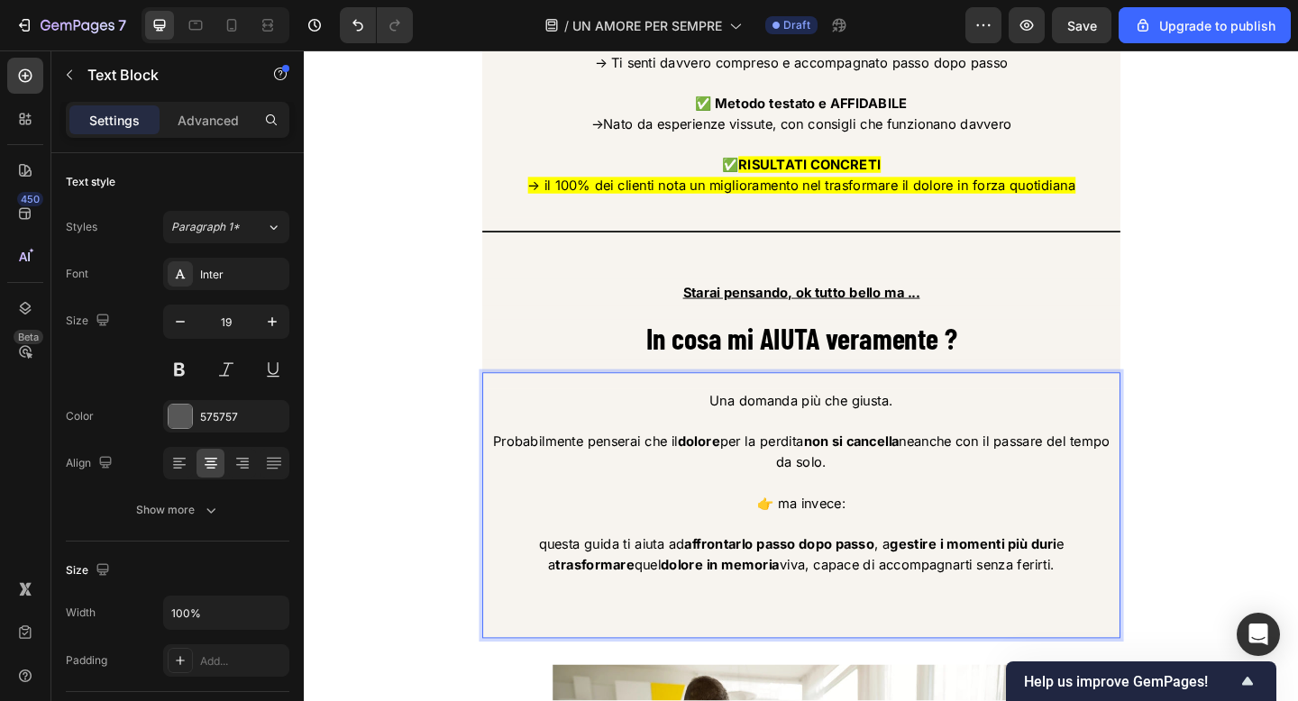
click at [838, 507] on span "Probabilmente penserai che il dolore per la perdita non si cancella neanche con…" at bounding box center [844, 487] width 671 height 41
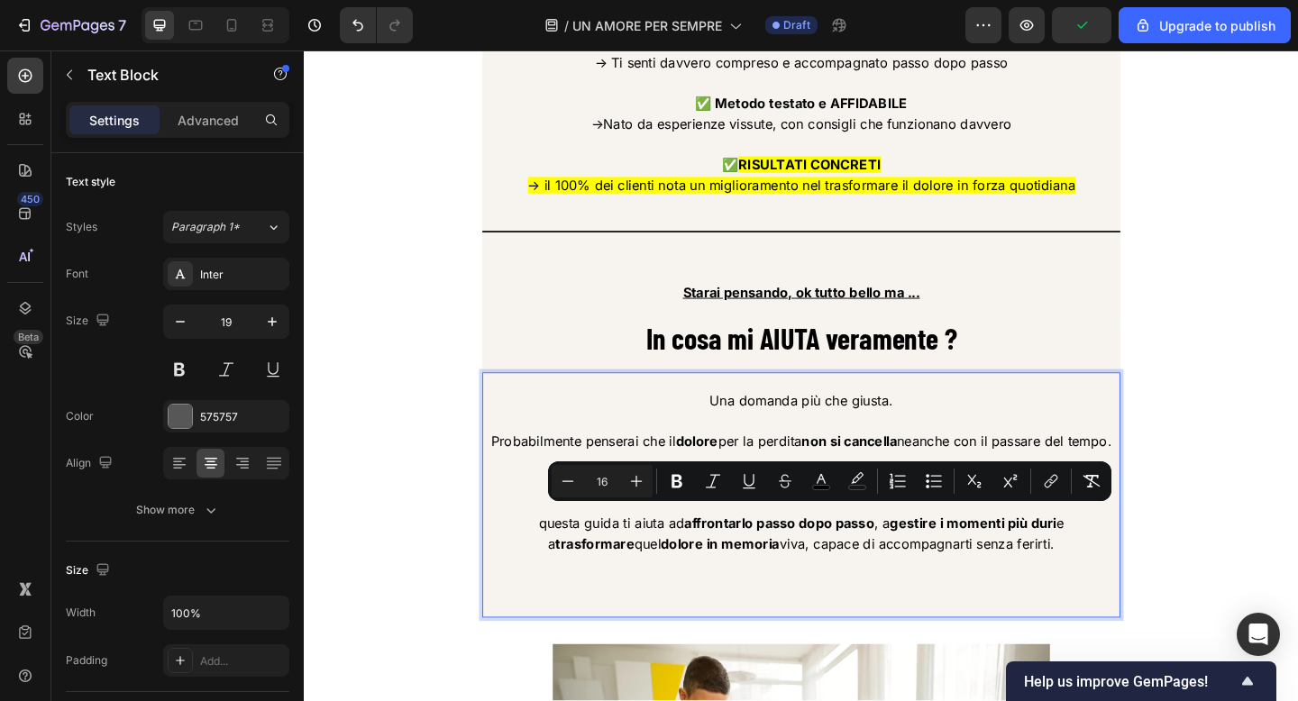
drag, startPoint x: 816, startPoint y: 555, endPoint x: 885, endPoint y: 557, distance: 69.4
click at [885, 530] on span "👉 ma invece:" at bounding box center [845, 521] width 96 height 18
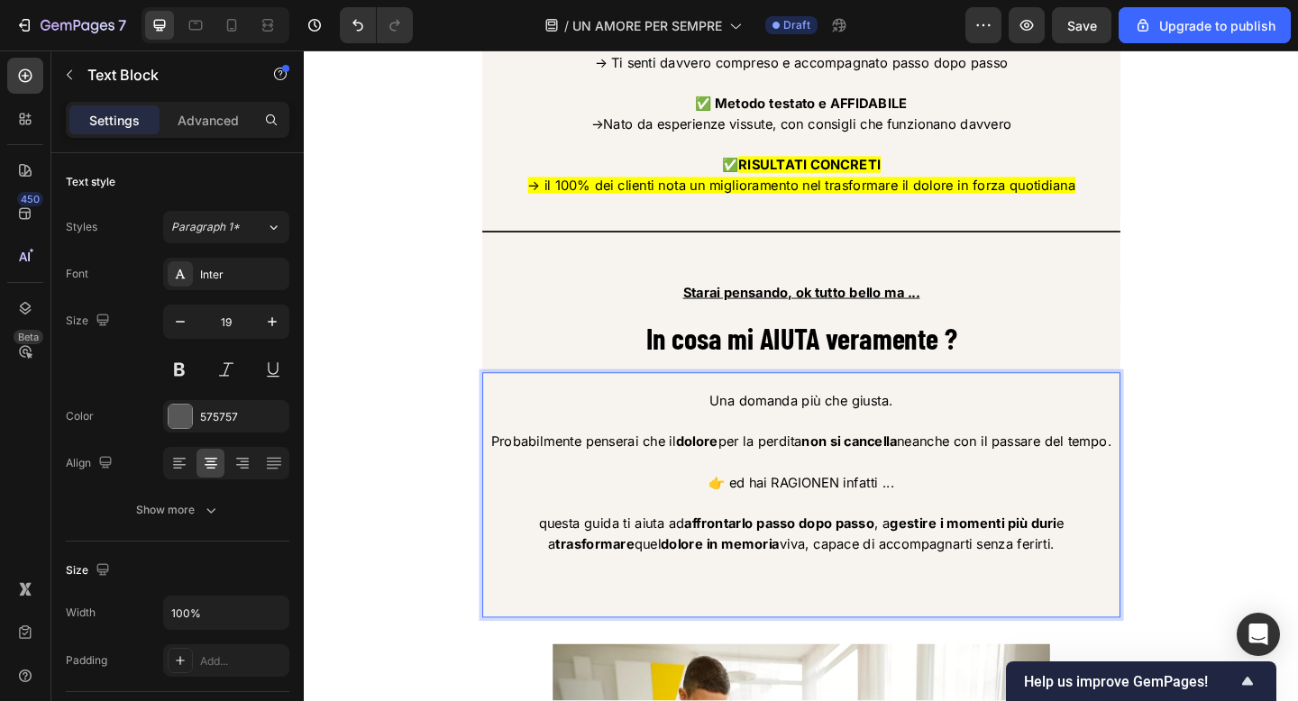
click at [863, 530] on span "👉 ed hai RAGIONEN infatti ..." at bounding box center [845, 521] width 203 height 18
click at [843, 530] on span "👉 ed hai RAGIONE infatti ..." at bounding box center [845, 521] width 192 height 18
click at [802, 574] on strong "affrontarlo passo dopo passo" at bounding box center [820, 565] width 206 height 18
click at [455, 507] on div "Perché è cosi AMATO ? Heading ✅ SEMPLIFICAZIONE estrema → Indicazioni chiare e …" at bounding box center [844, 397] width 1055 height 1377
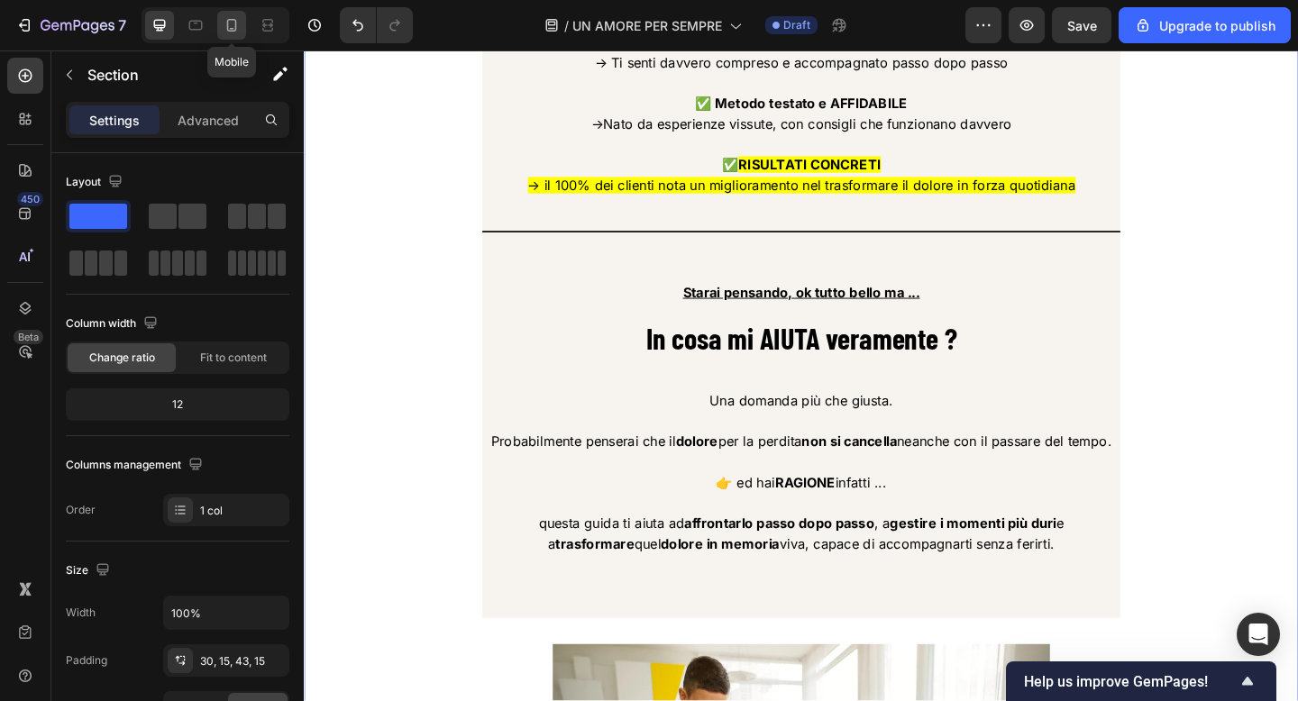
click at [238, 32] on icon at bounding box center [232, 25] width 18 height 18
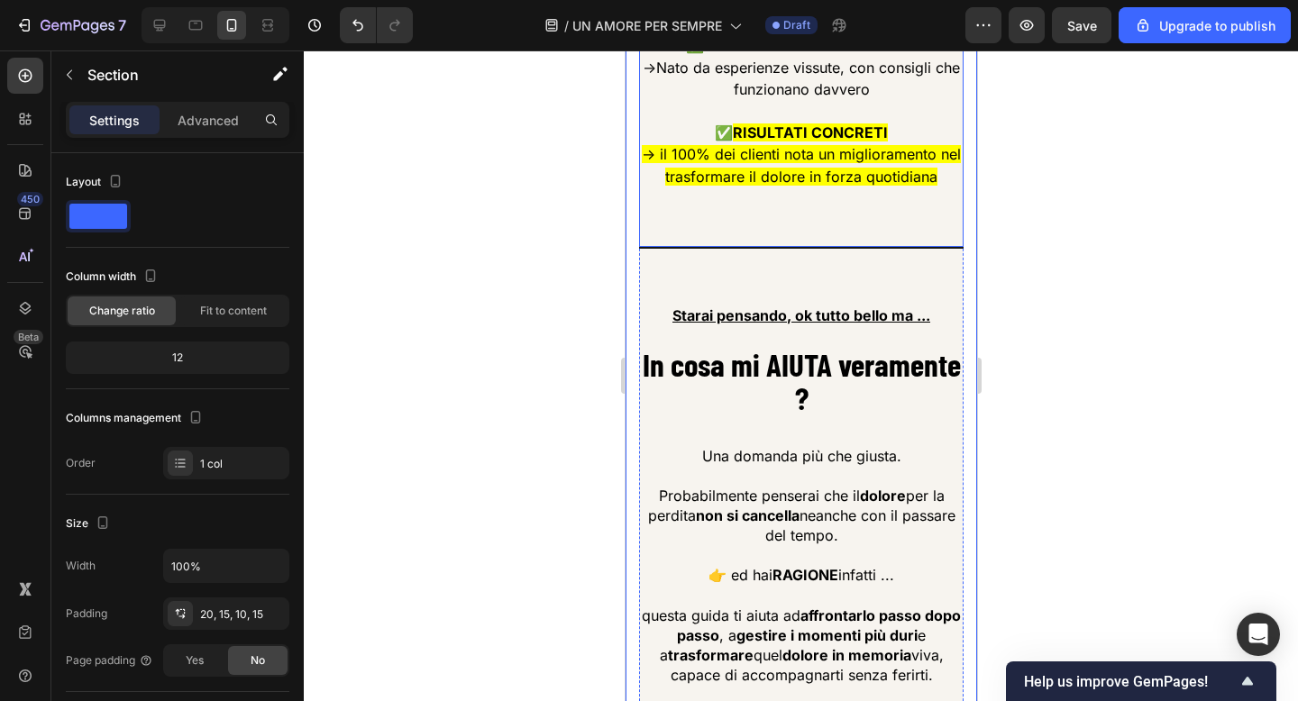
scroll to position [3497, 0]
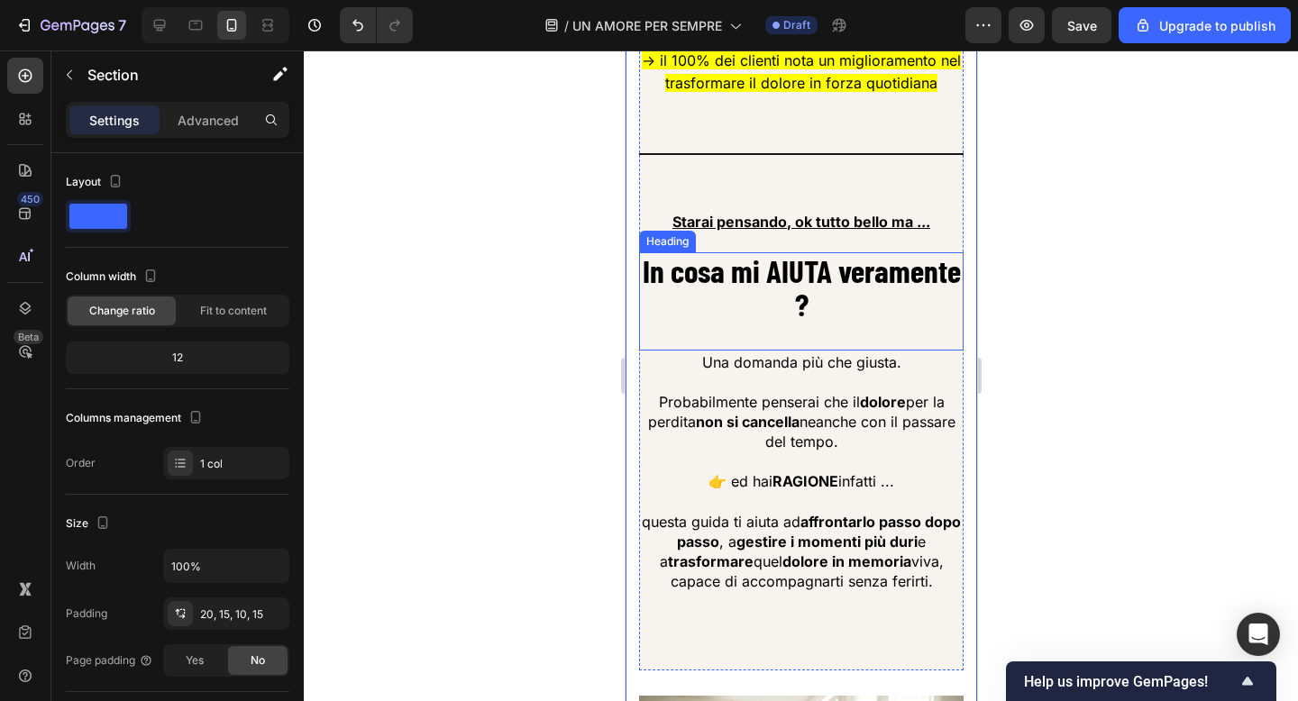
click at [840, 274] on strong "In cosa mi AIUTA veramente ?" at bounding box center [801, 286] width 318 height 71
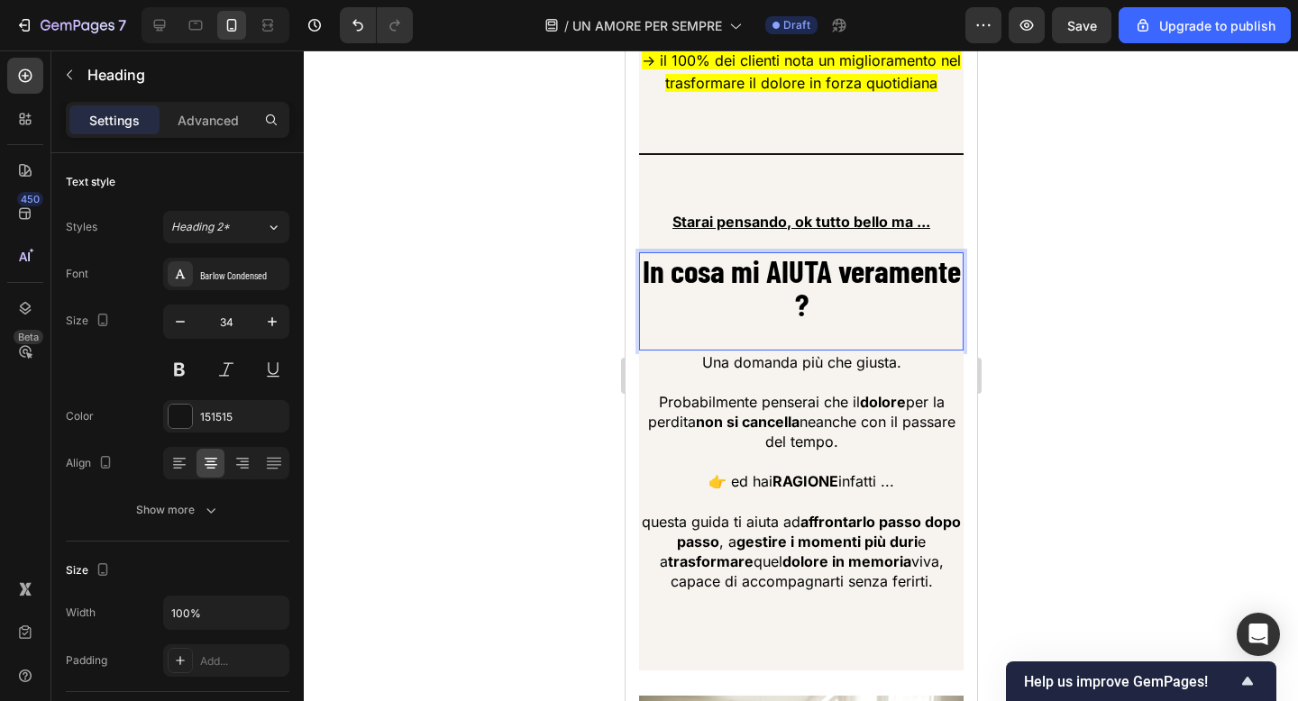
click at [840, 274] on strong "In cosa mi AIUTA veramente ?" at bounding box center [801, 286] width 318 height 71
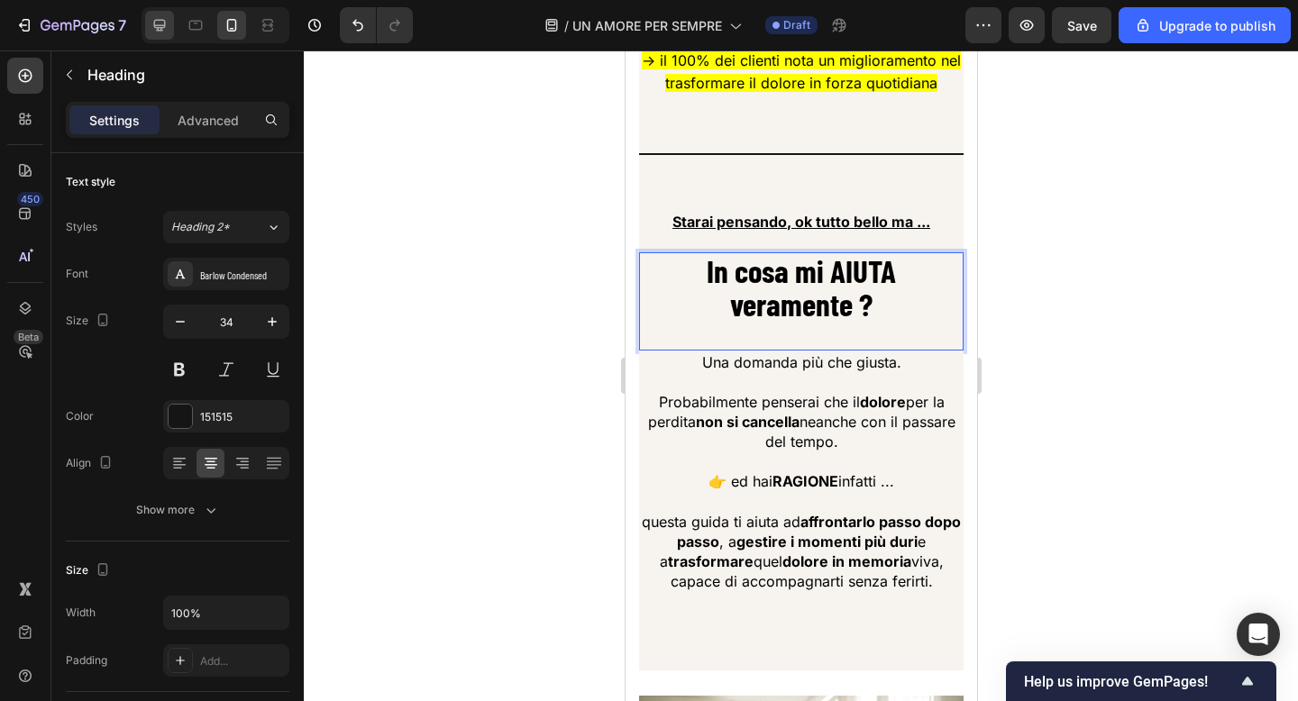
click at [164, 24] on icon at bounding box center [160, 26] width 12 height 12
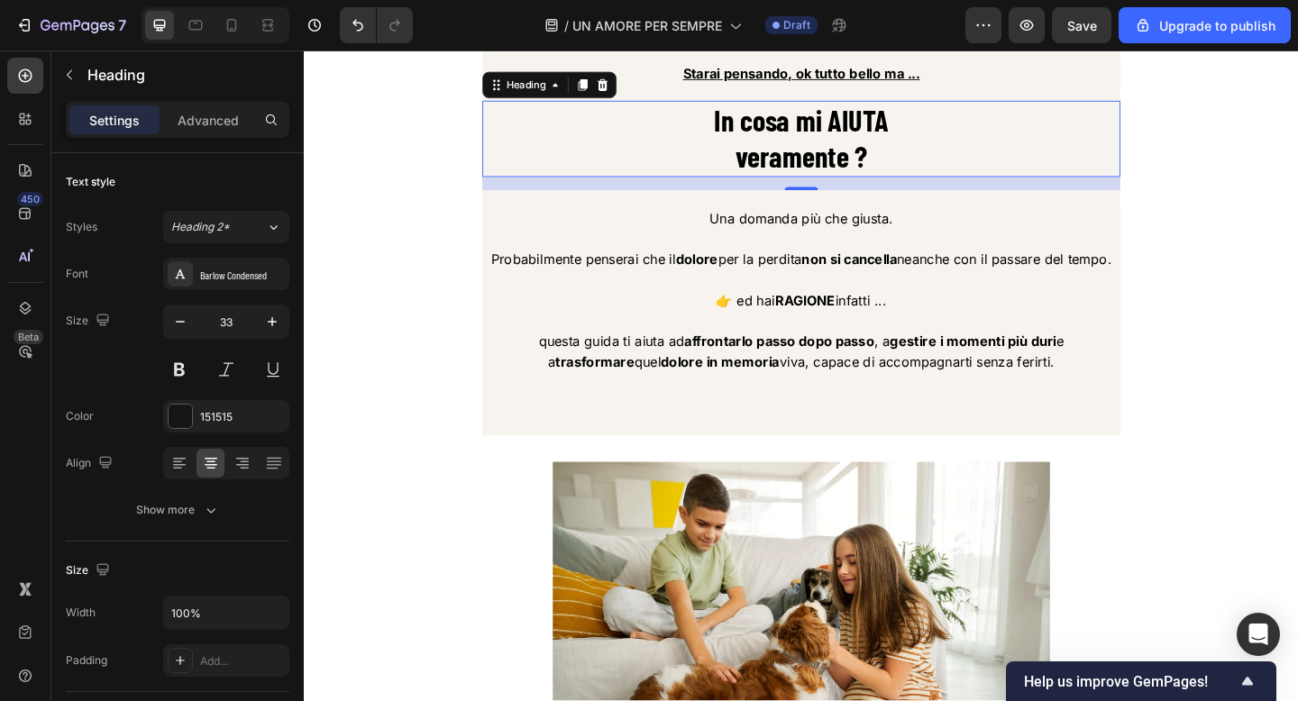
scroll to position [3512, 0]
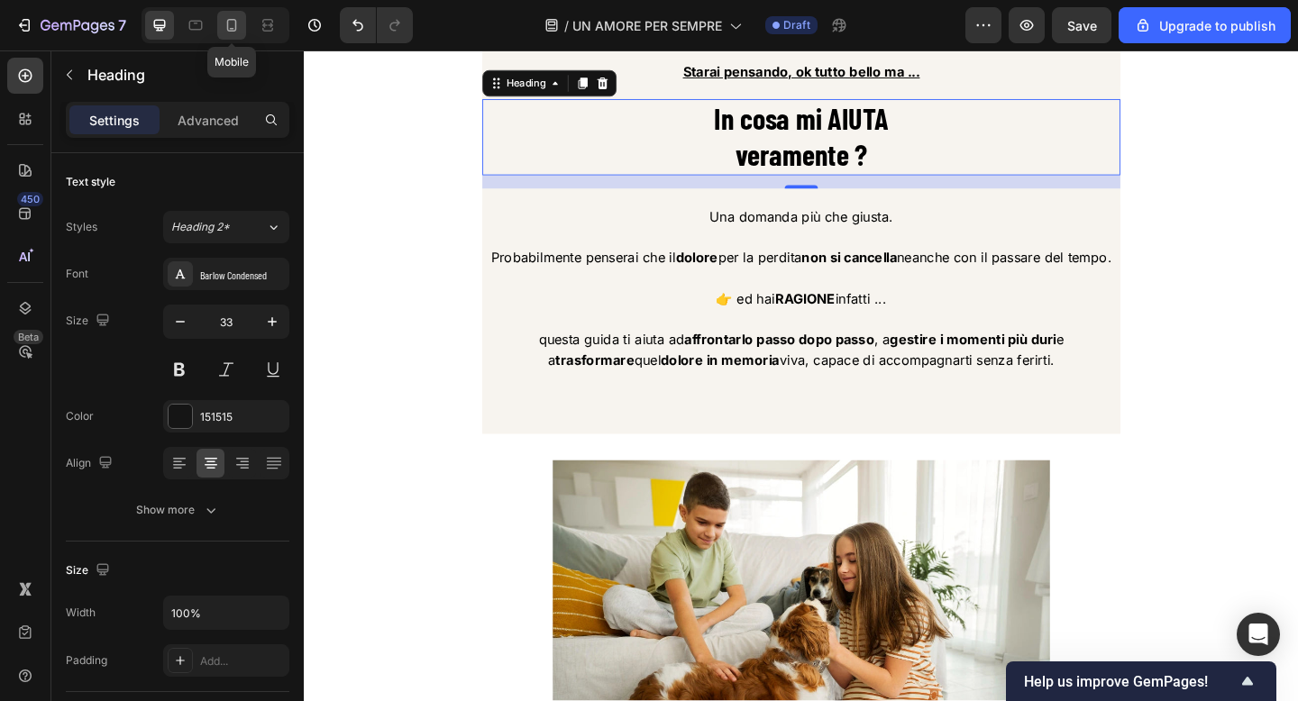
click at [218, 23] on div at bounding box center [231, 25] width 29 height 29
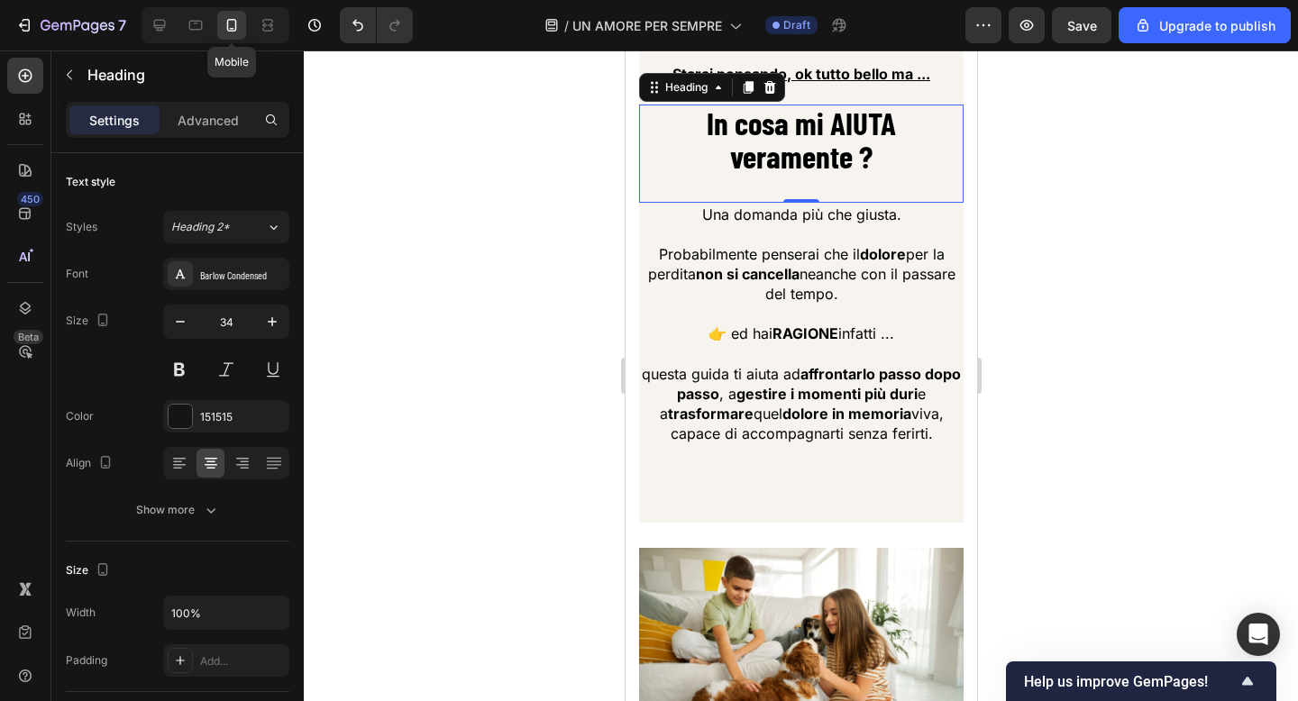
scroll to position [3637, 0]
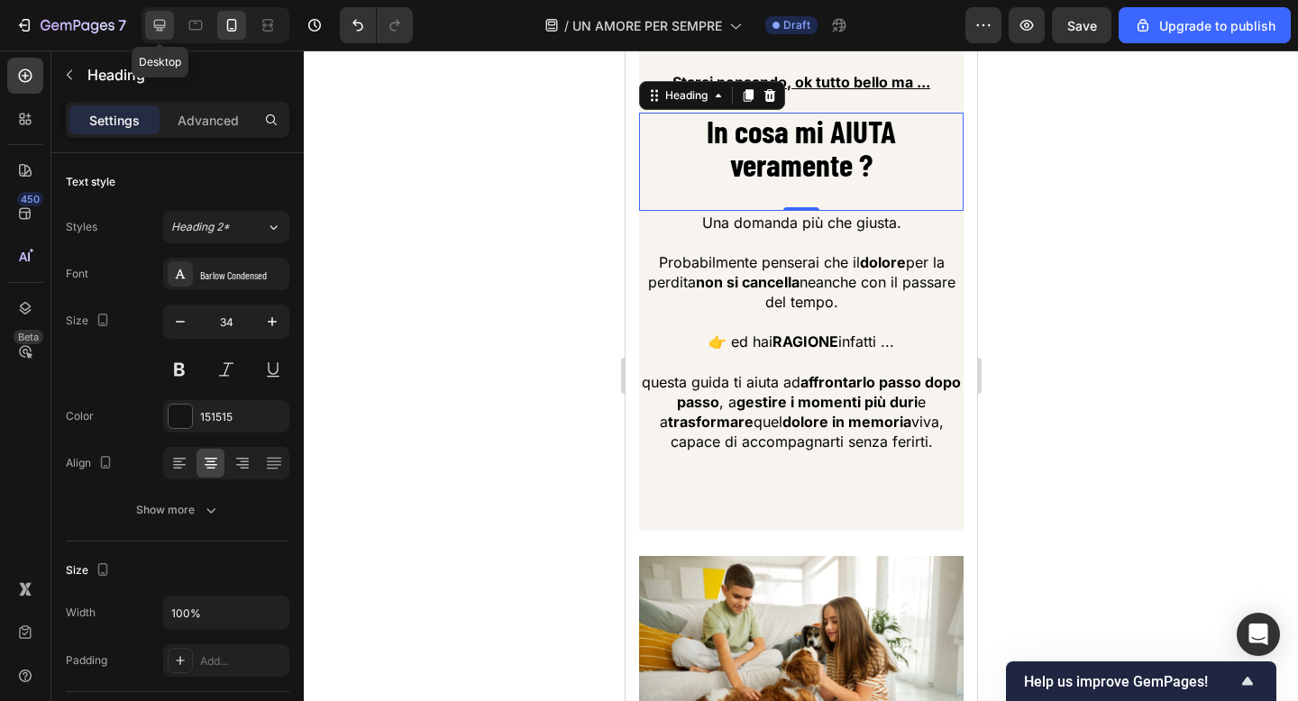
click at [162, 31] on icon at bounding box center [160, 25] width 18 height 18
type input "33"
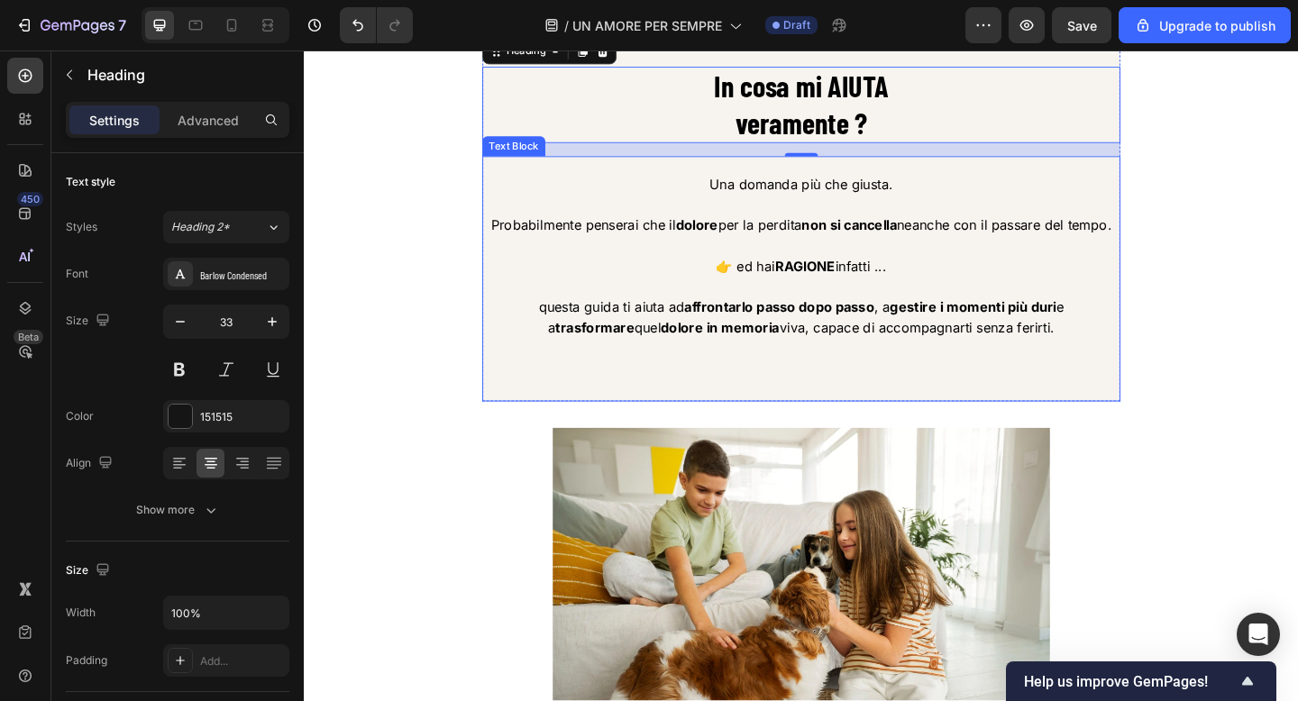
scroll to position [3512, 0]
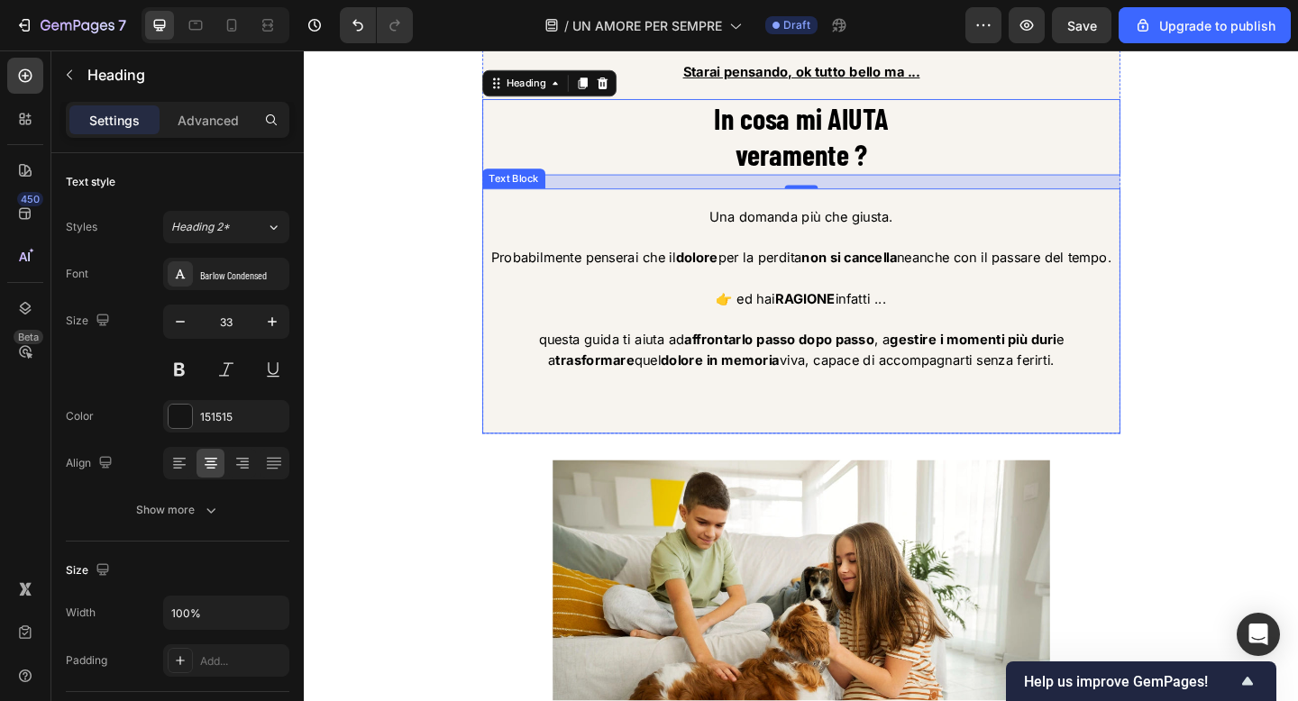
click at [922, 285] on strong "non si cancella" at bounding box center [897, 276] width 104 height 18
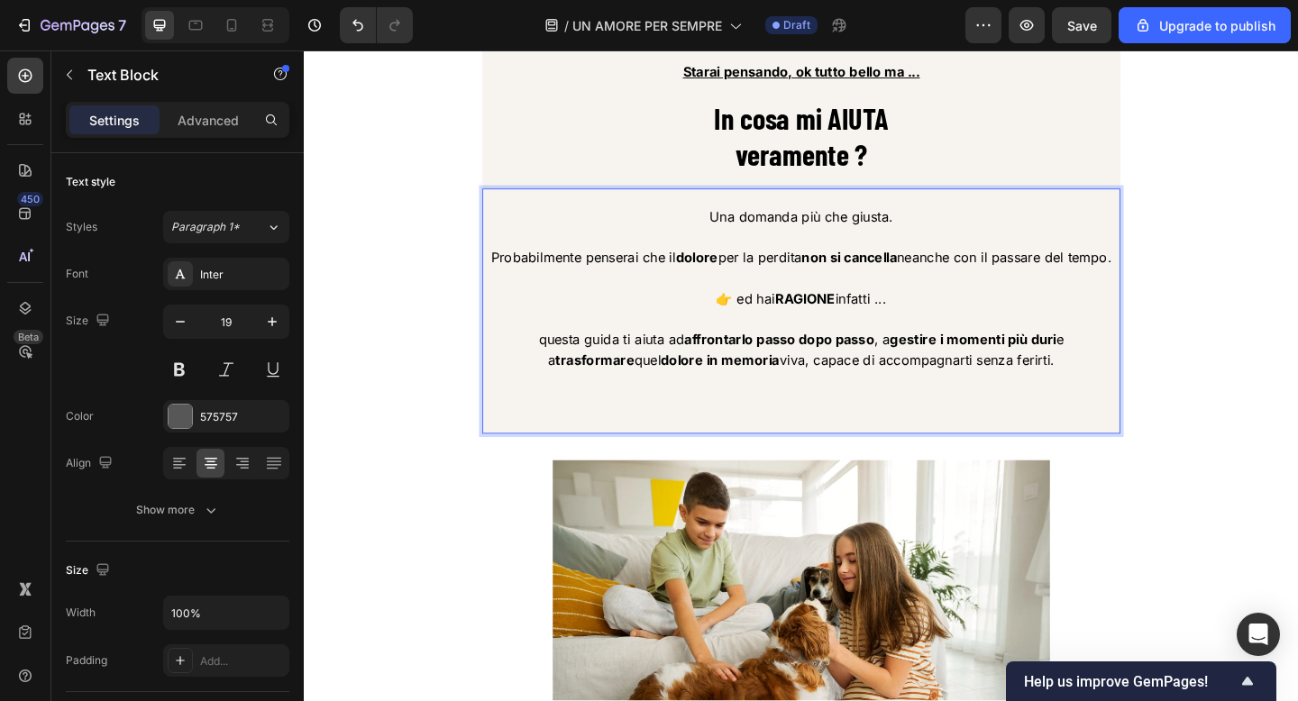
click at [918, 285] on strong "non si cancella" at bounding box center [897, 276] width 104 height 18
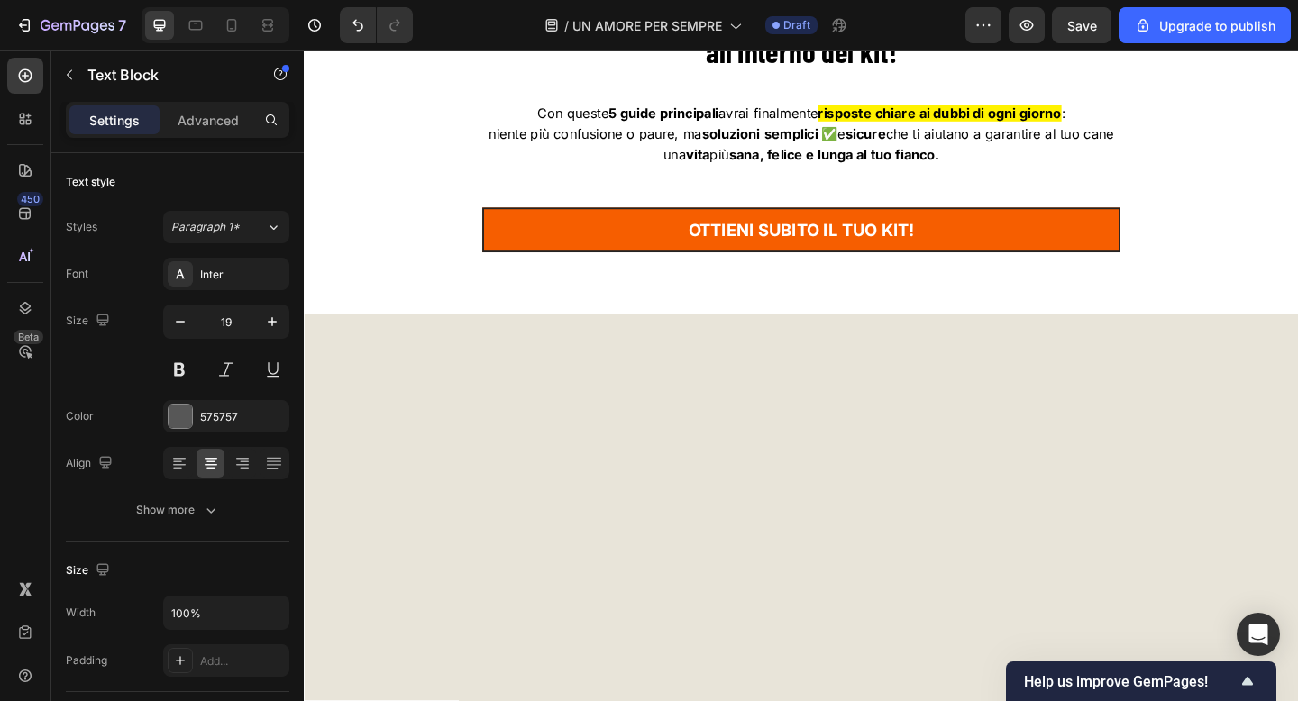
scroll to position [4915, 0]
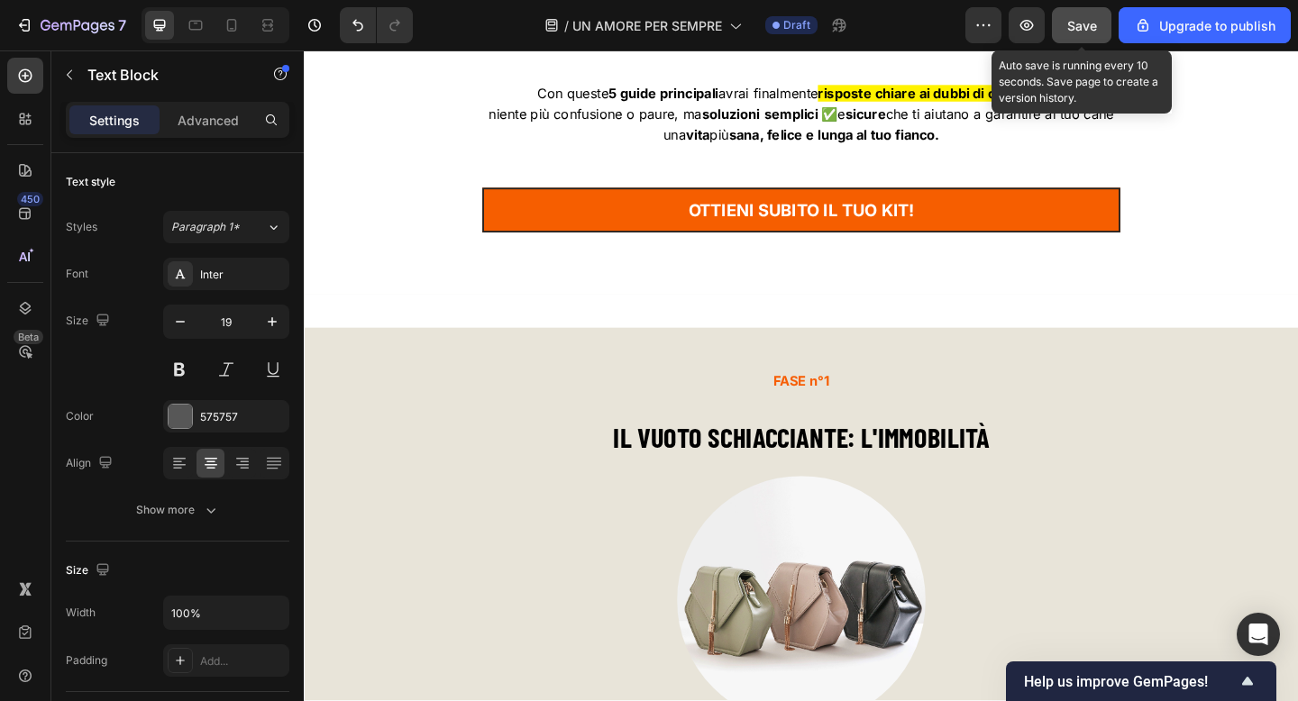
click at [1082, 22] on span "Save" at bounding box center [1082, 25] width 30 height 15
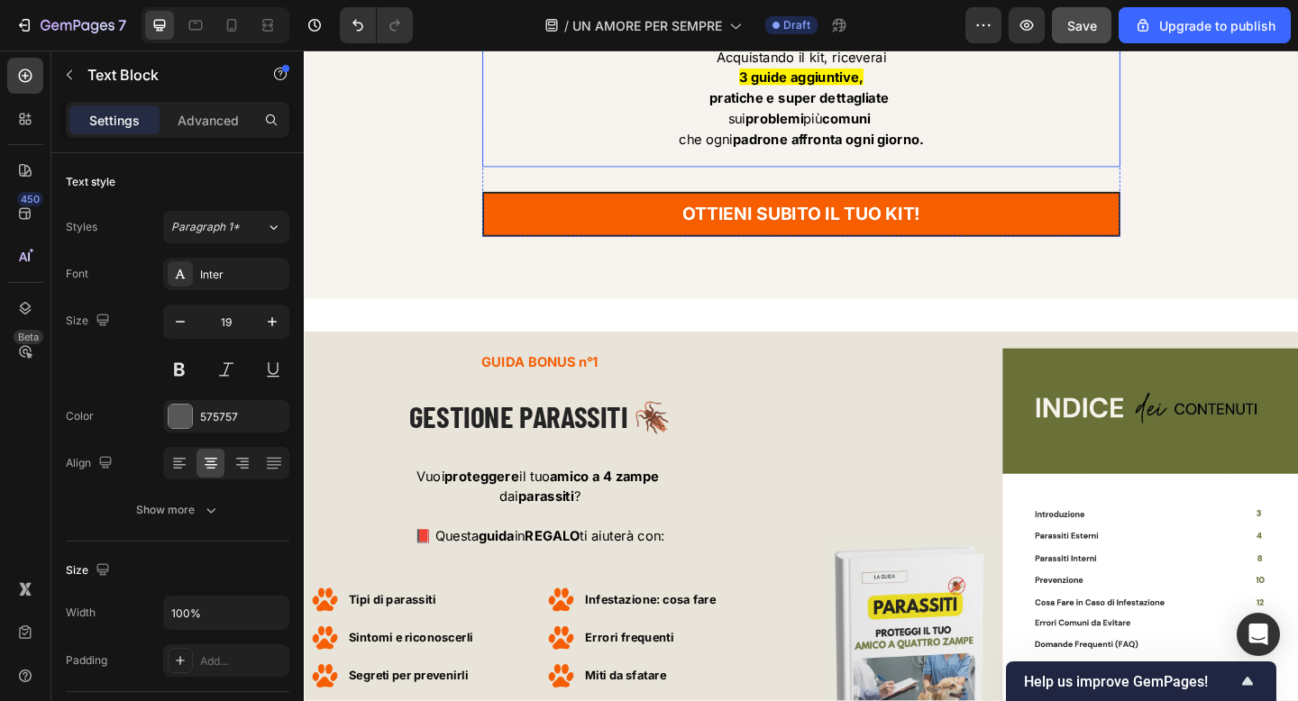
scroll to position [9359, 0]
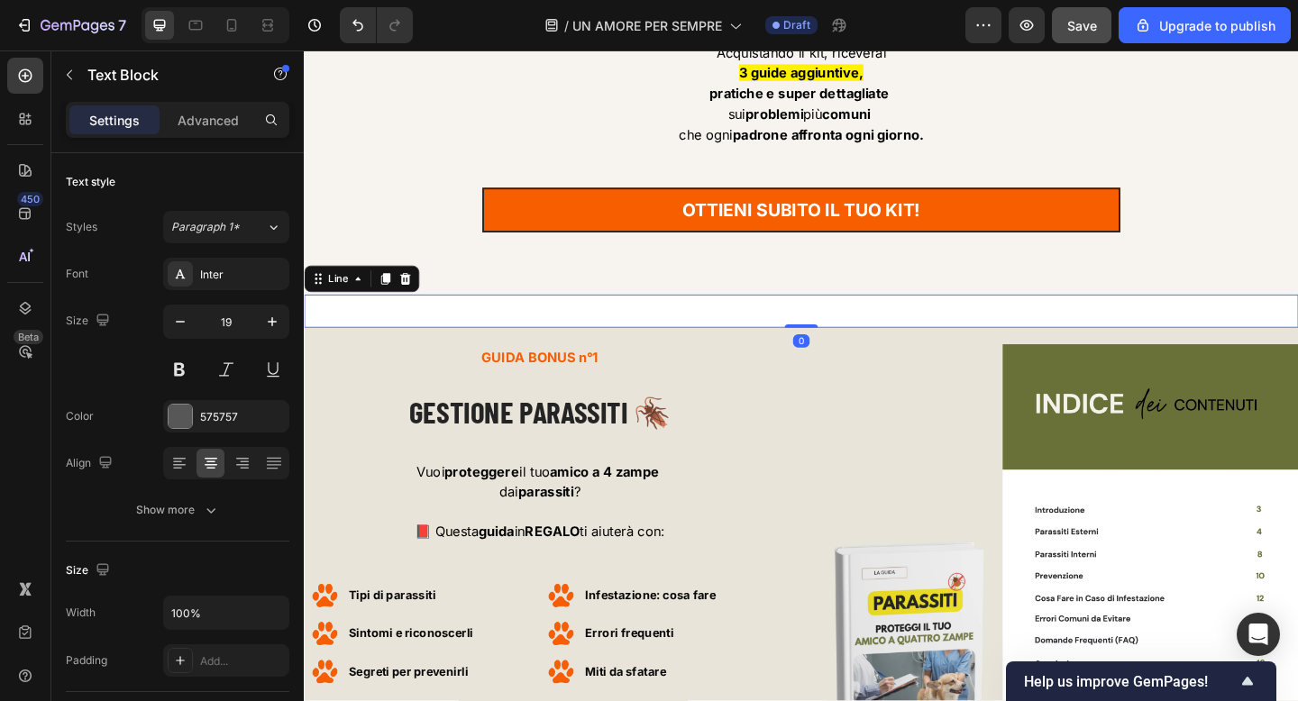
click at [331, 332] on div at bounding box center [845, 334] width 1082 height 36
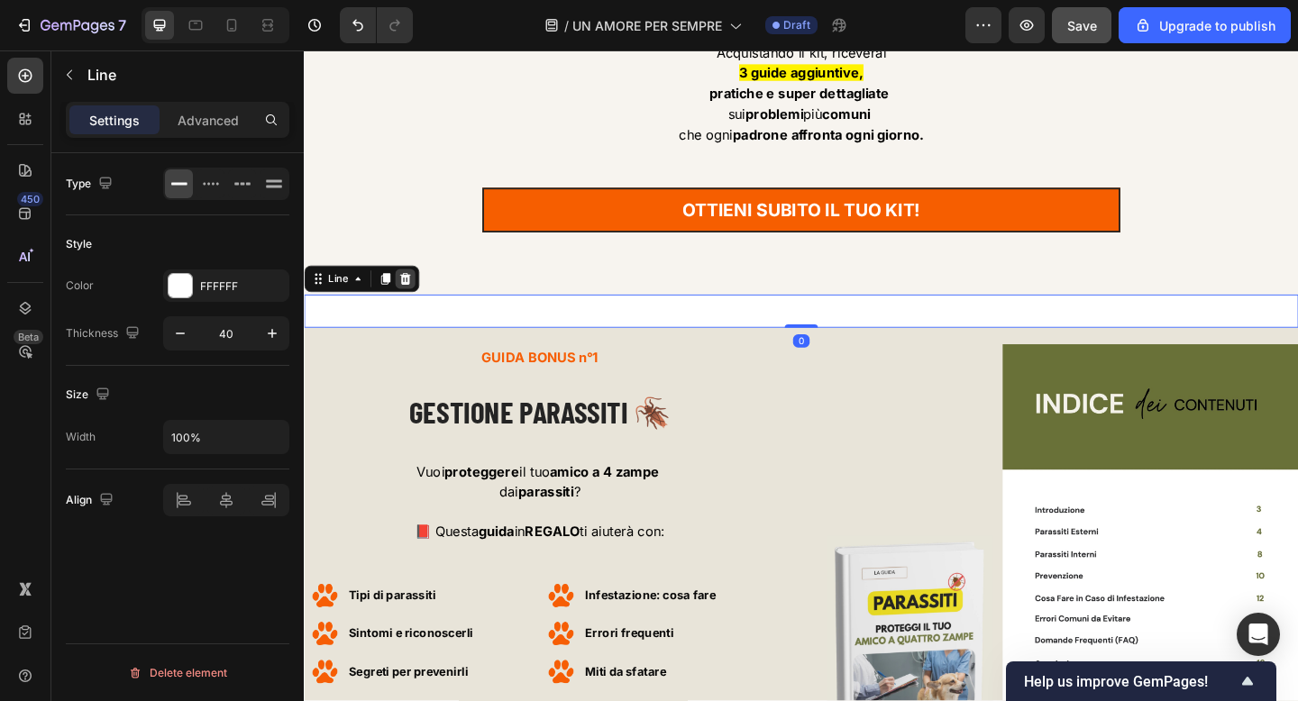
click at [412, 301] on icon at bounding box center [413, 299] width 14 height 14
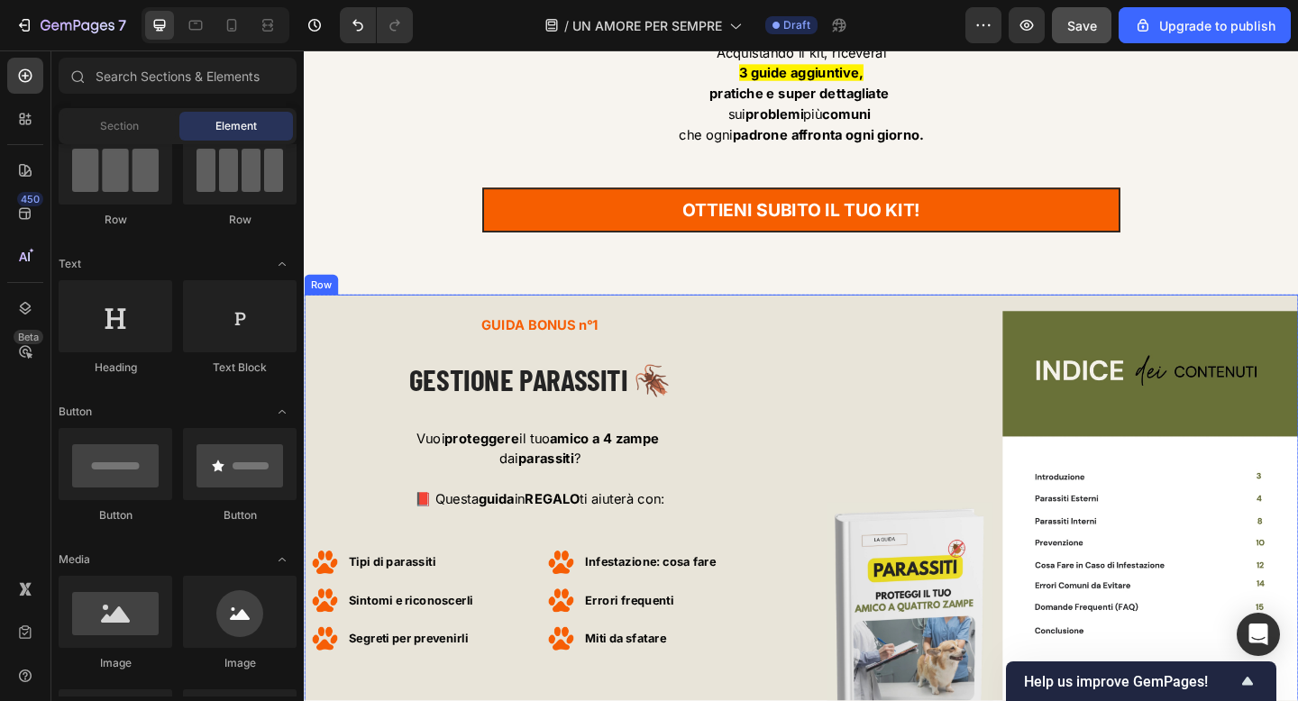
click at [327, 326] on div "GUIDA BONUS n°1 Text block GESTIONE PARASSITI 🪳 Heading Vuoi proteggere il tuo …" at bounding box center [845, 570] width 1082 height 508
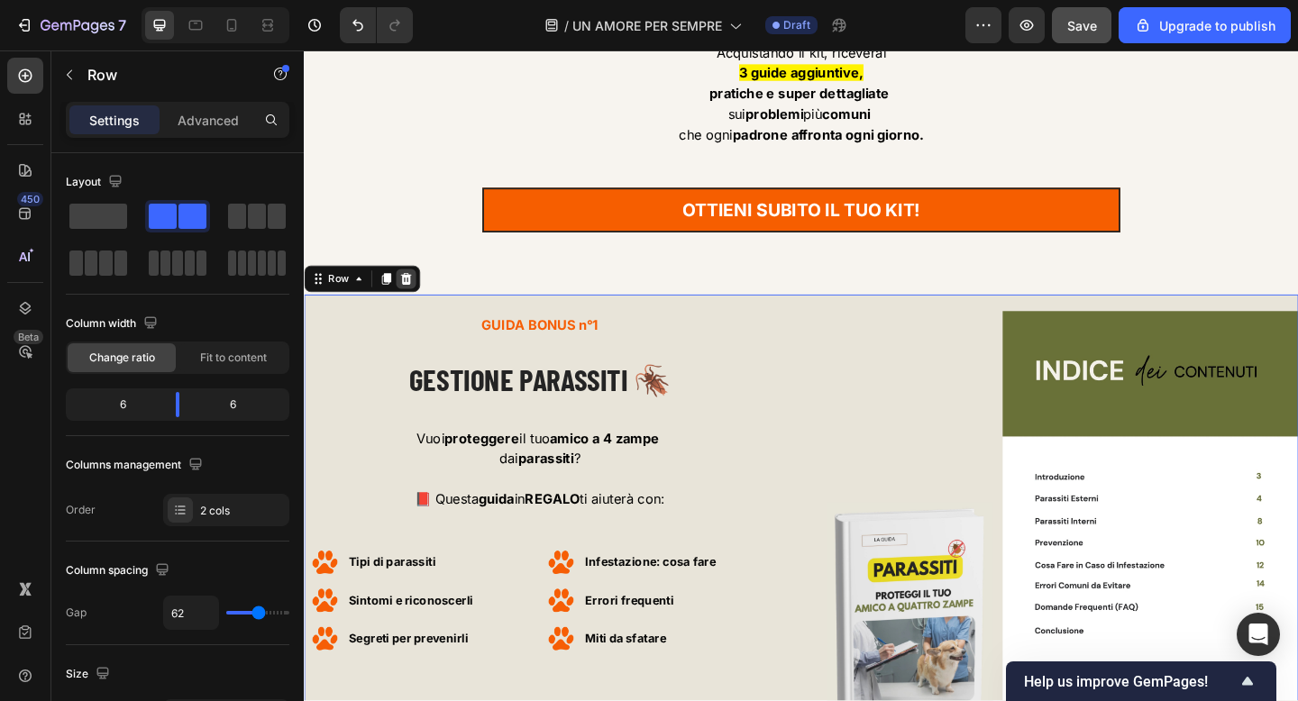
click at [421, 299] on icon at bounding box center [414, 299] width 14 height 14
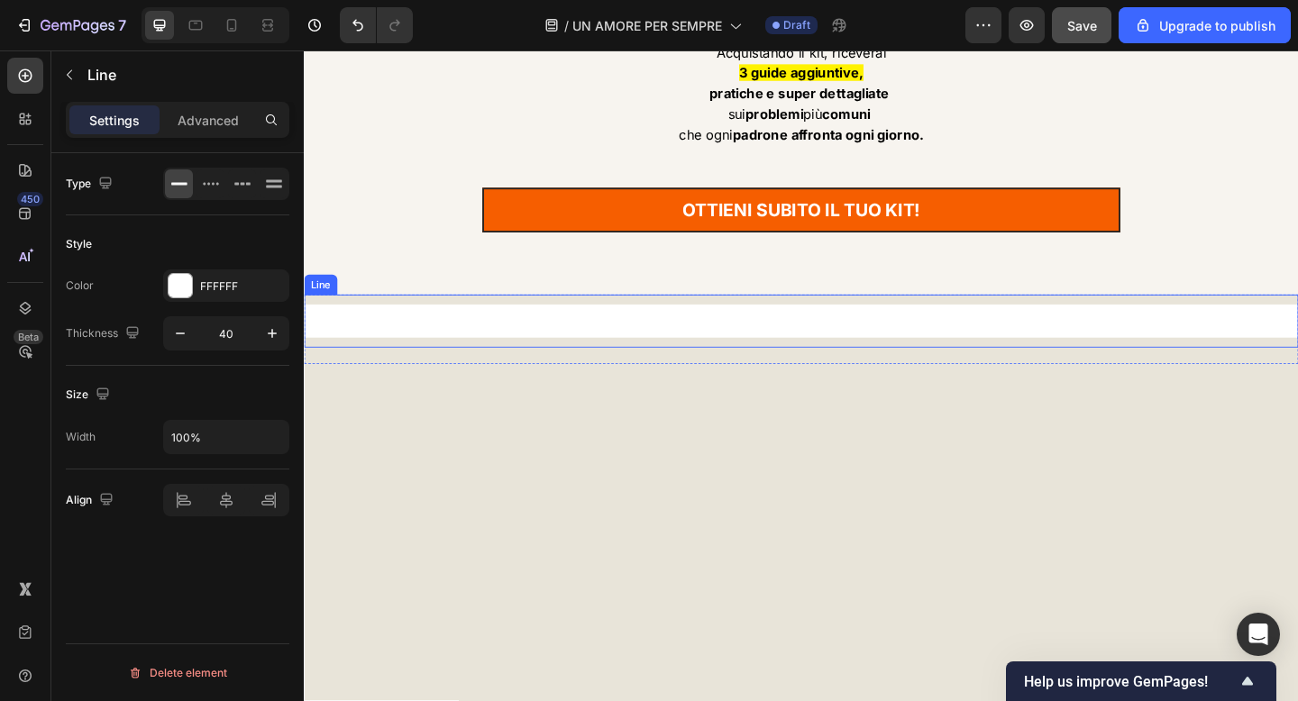
click at [330, 336] on div at bounding box center [845, 345] width 1082 height 36
click at [412, 300] on icon at bounding box center [413, 299] width 14 height 14
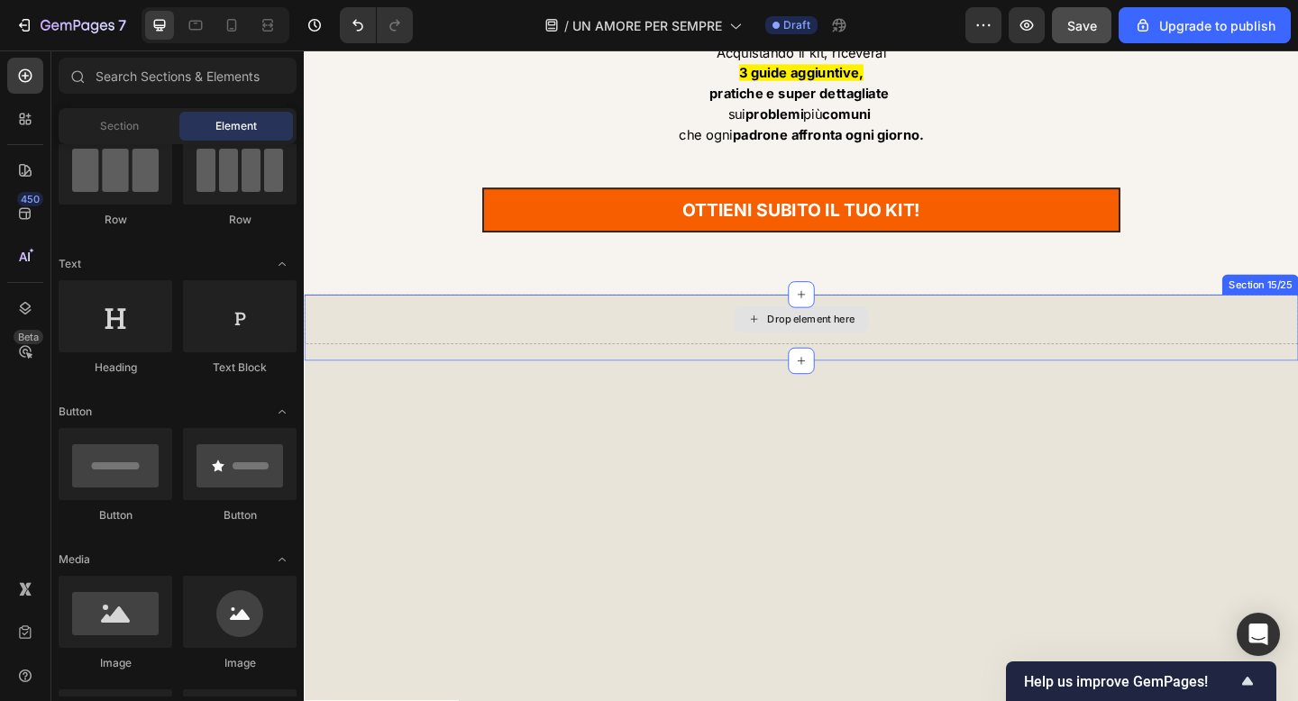
click at [333, 334] on div "Drop element here" at bounding box center [845, 343] width 1082 height 54
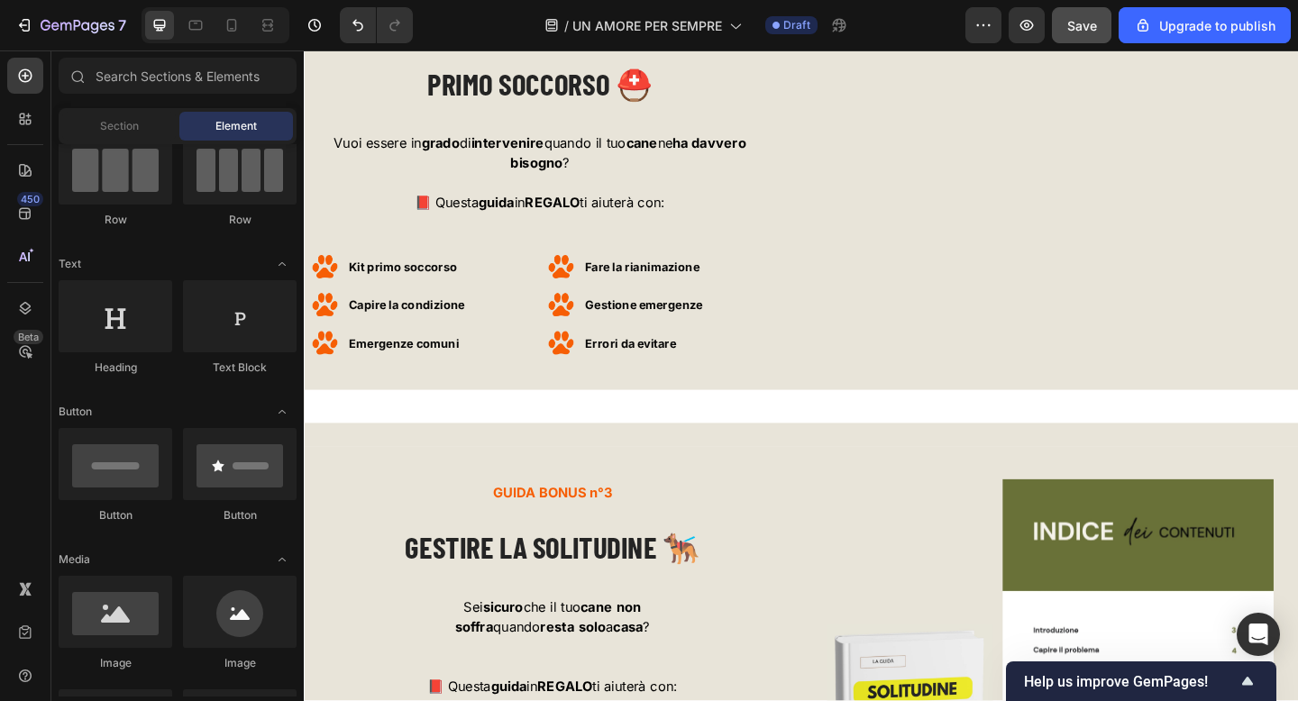
scroll to position [9481, 0]
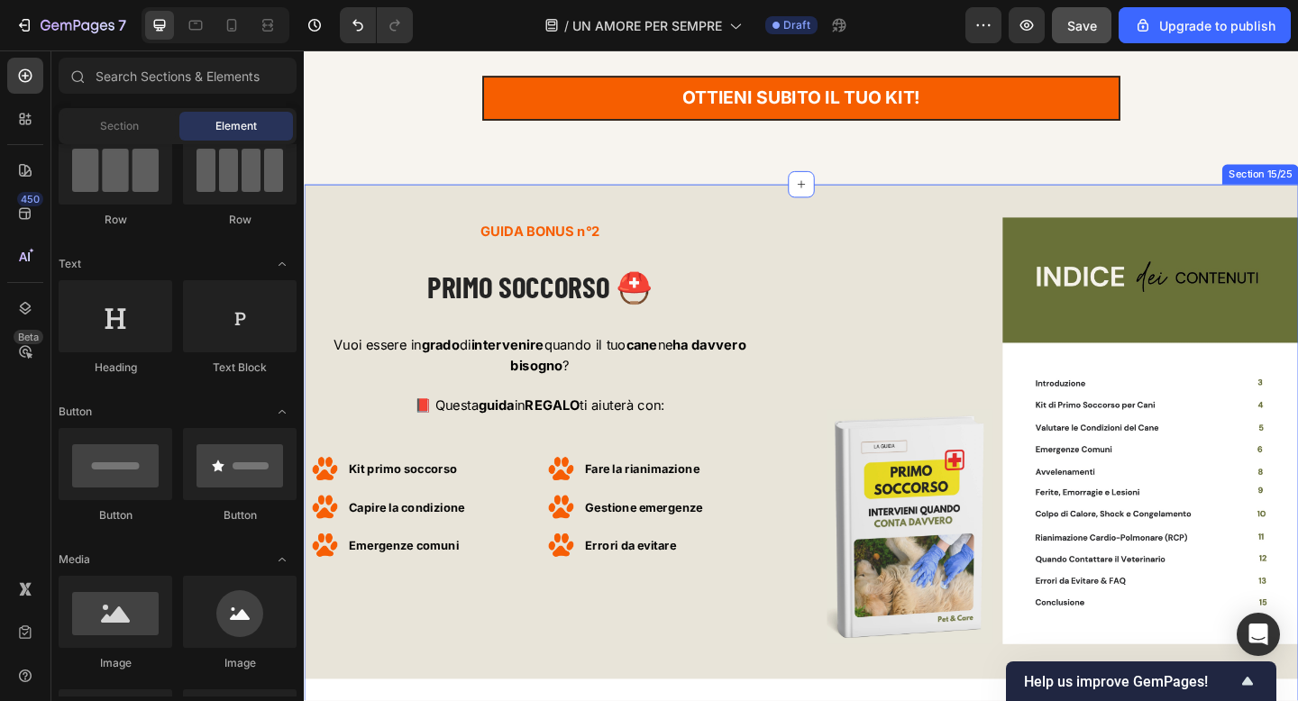
click at [321, 204] on div "GUIDA BONUS n°2 Text block PRIMO SOCCORSO ⛑️ Heading Vuoi essere in grado di in…" at bounding box center [845, 497] width 1082 height 603
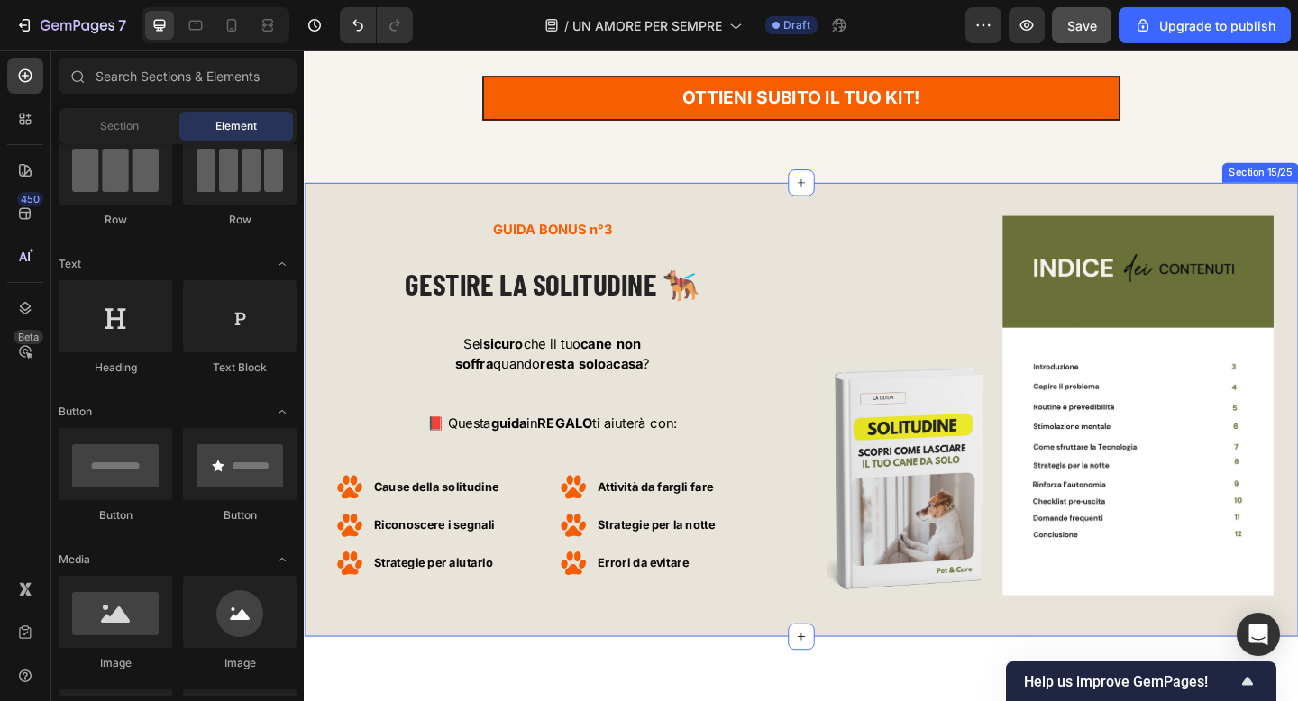
click at [1274, 205] on div "GUIDA BONUS n°3 Text block GESTIRE LA SOLITUDINE 🐕‍🦺 Heading Sei sicuro che il …" at bounding box center [845, 442] width 1082 height 495
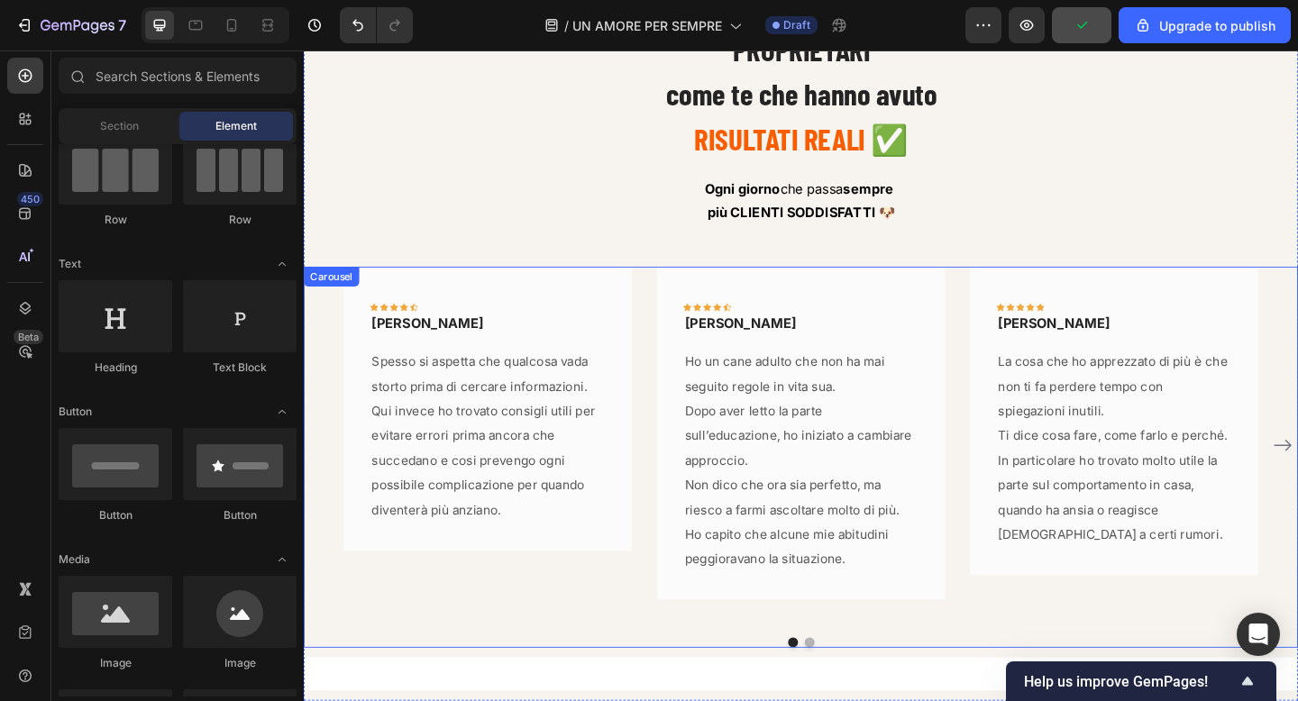
scroll to position [11111, 0]
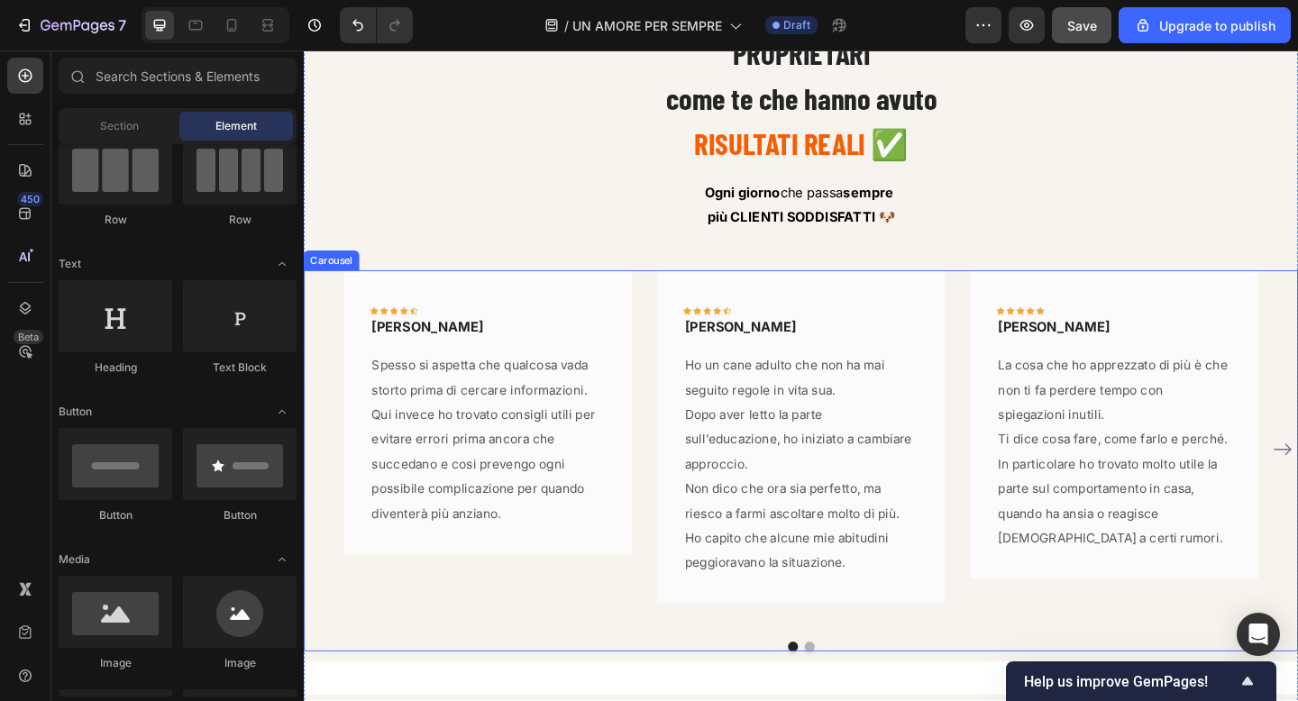
click at [311, 295] on div "Icon Icon Icon Icon Icon Row FABIO Text block Row Spesso si aspetta che qualcos…" at bounding box center [845, 484] width 1082 height 389
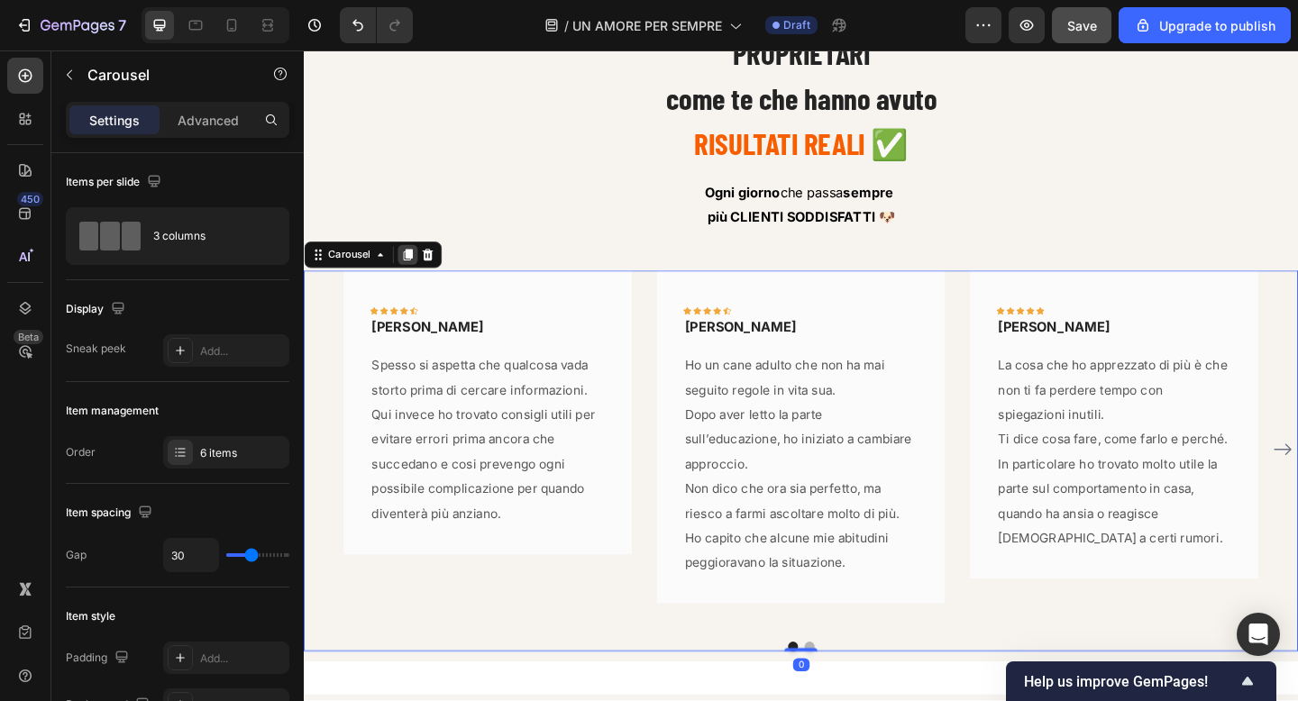
click at [424, 274] on div at bounding box center [417, 273] width 22 height 22
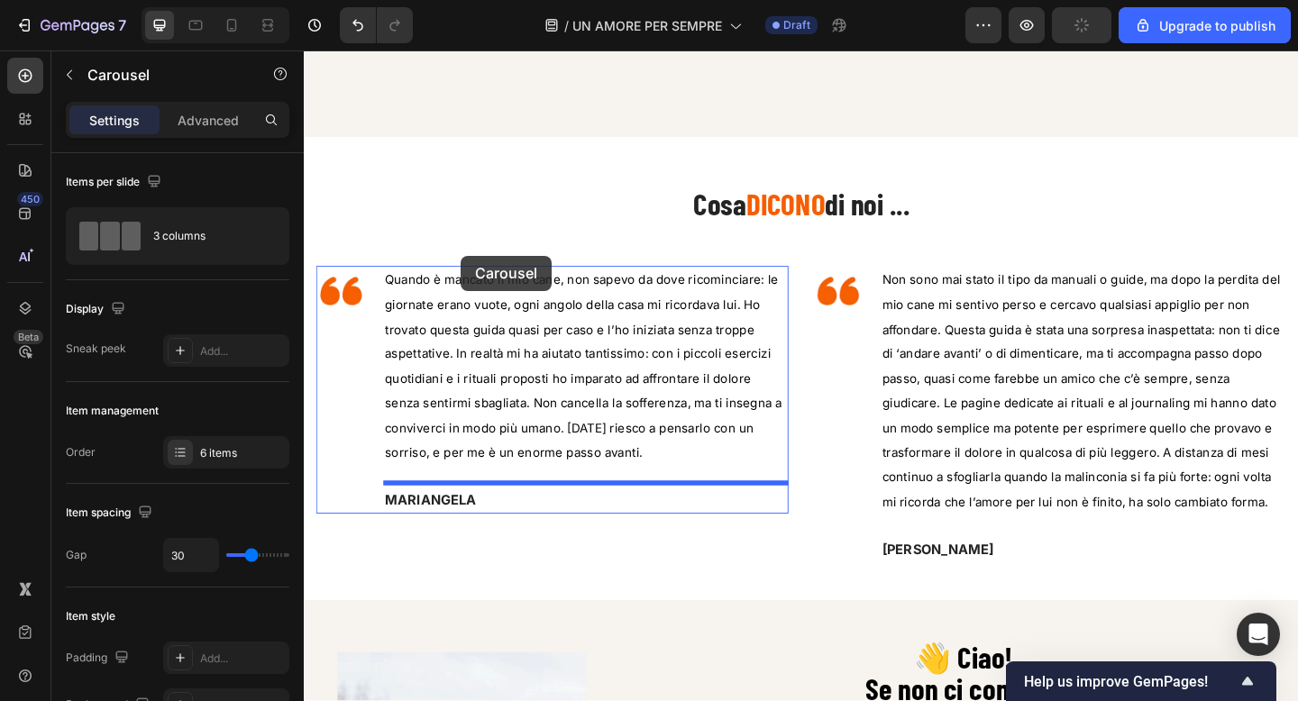
scroll to position [951, 0]
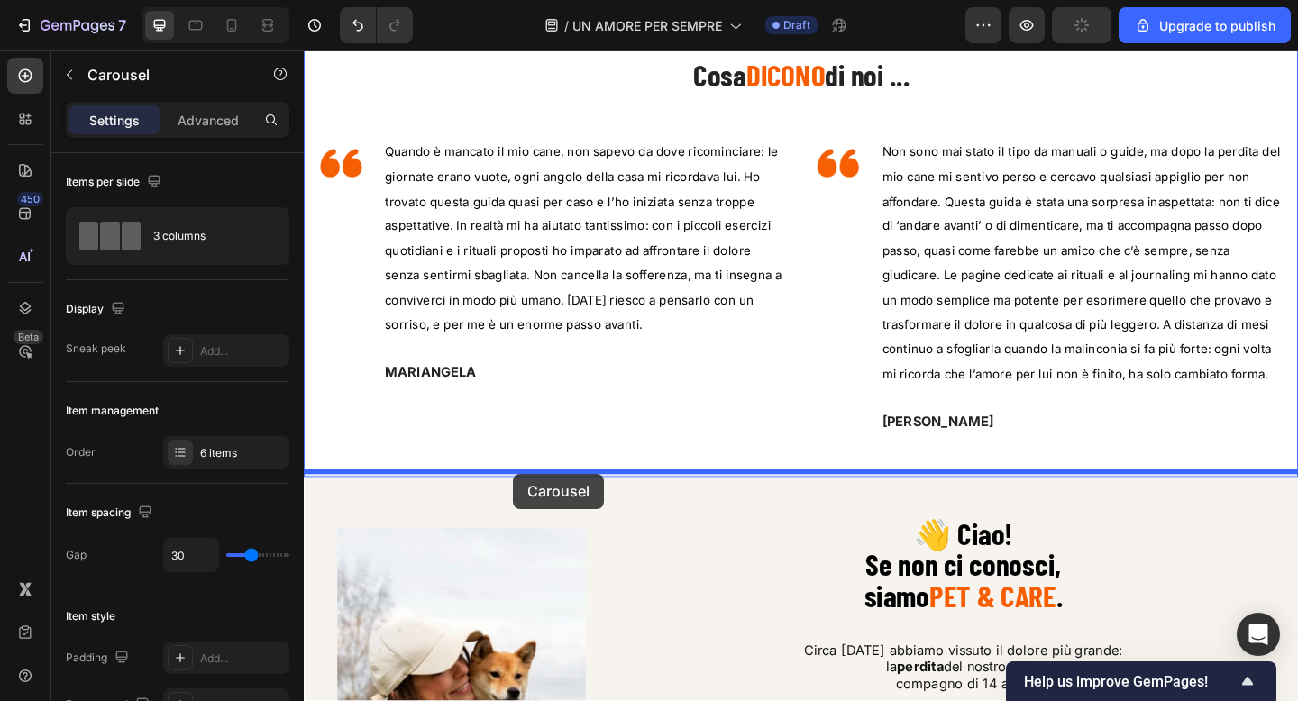
drag, startPoint x: 324, startPoint y: 97, endPoint x: 531, endPoint y: 510, distance: 461.5
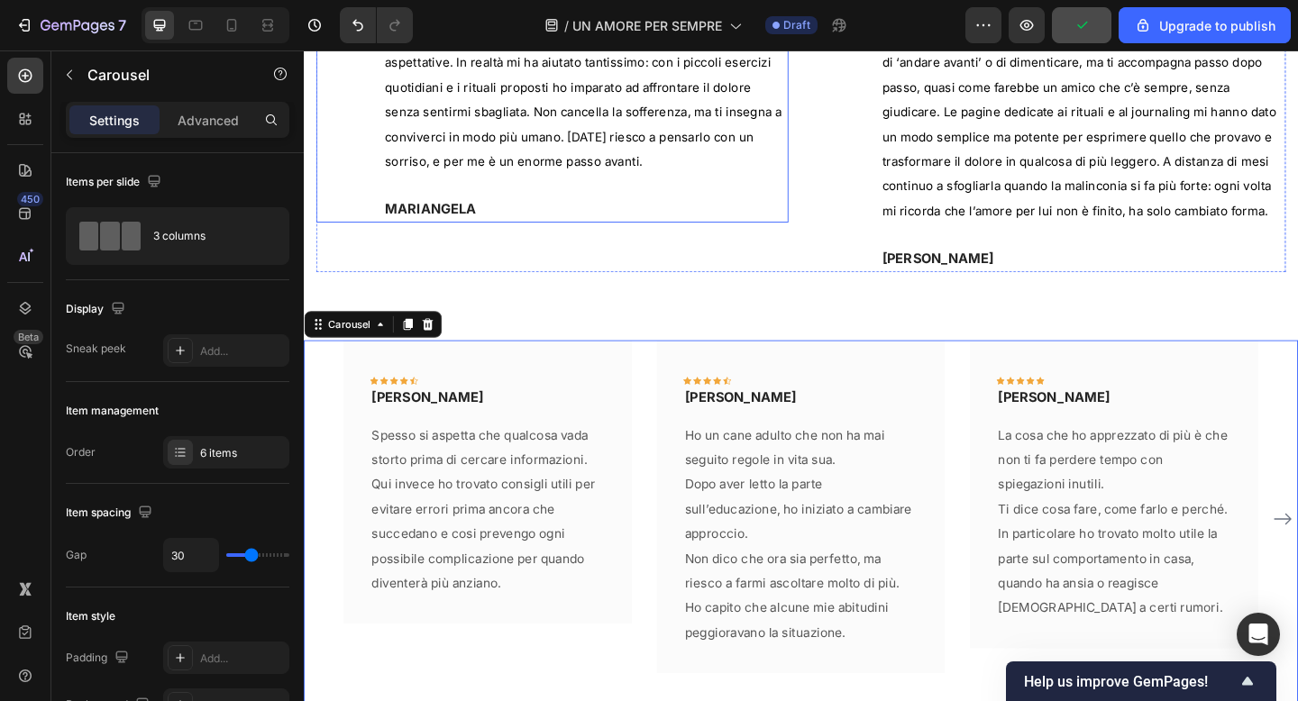
scroll to position [1133, 0]
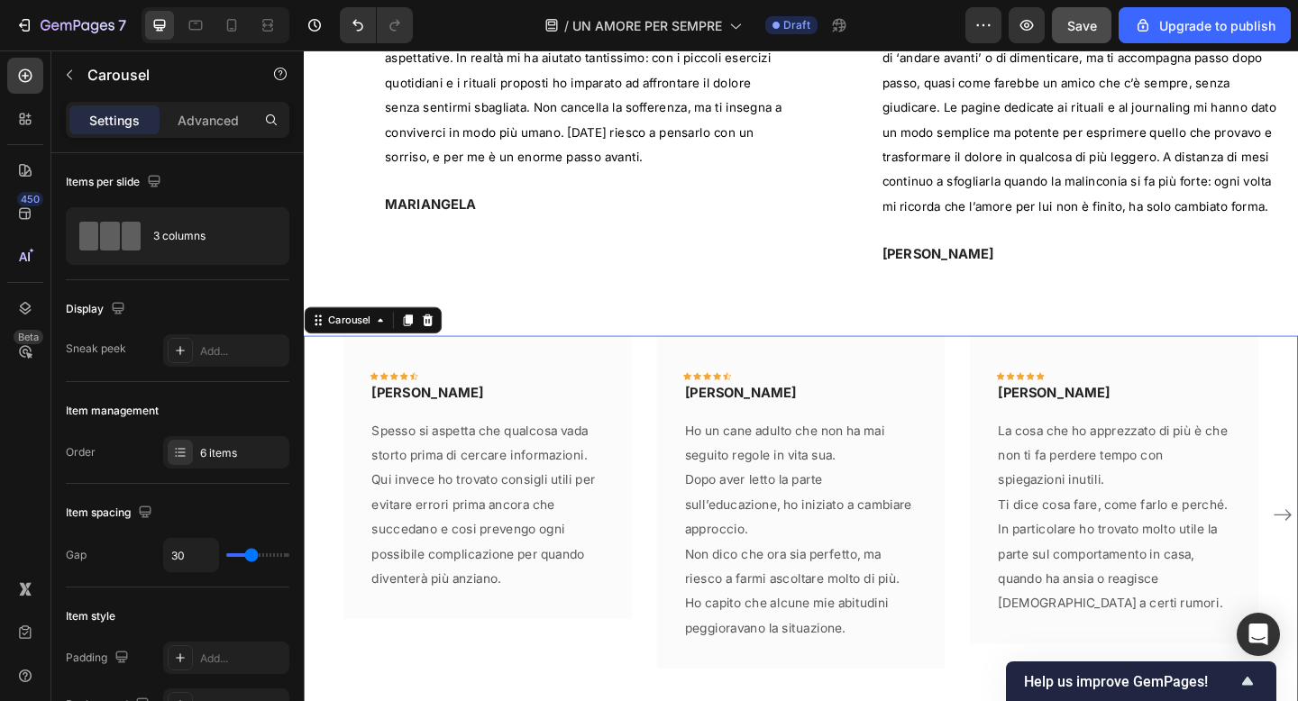
click at [321, 370] on div "Icon Icon Icon Icon Icon Row FABIO Text block Row Spesso si aspetta che qualcos…" at bounding box center [845, 555] width 1082 height 389
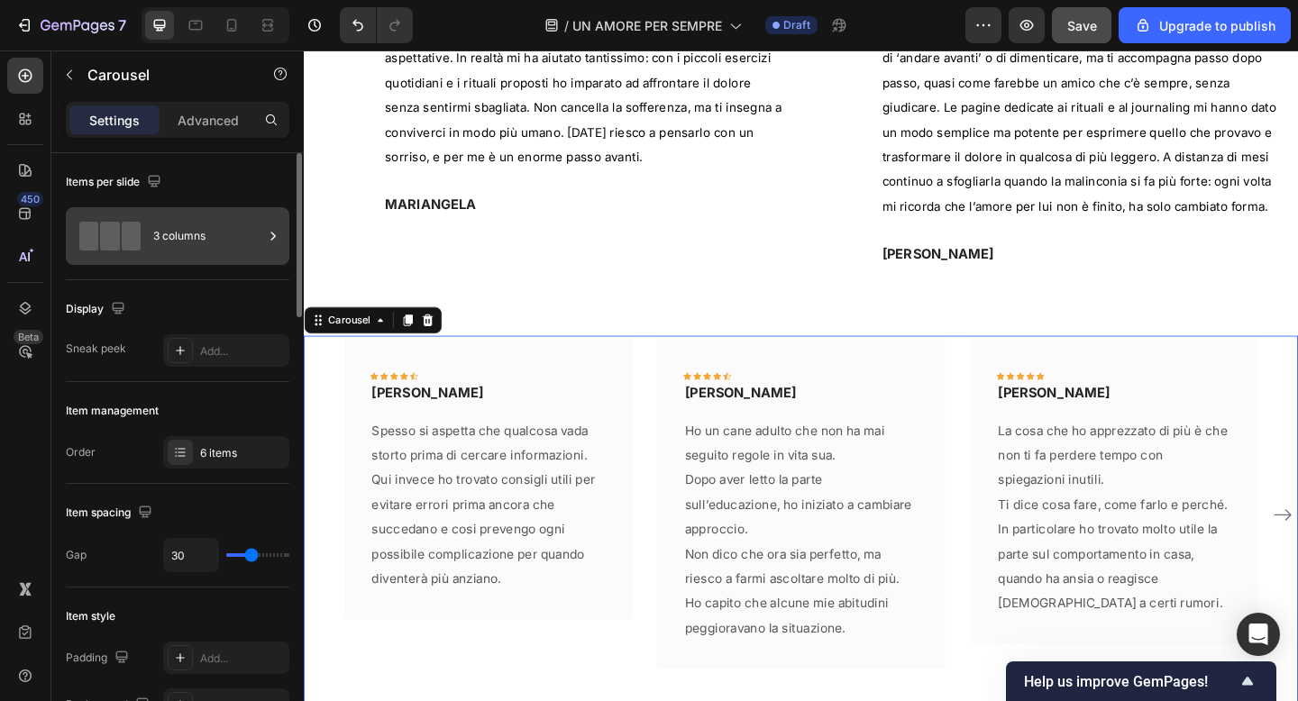
click at [197, 249] on div "3 columns" at bounding box center [208, 235] width 110 height 41
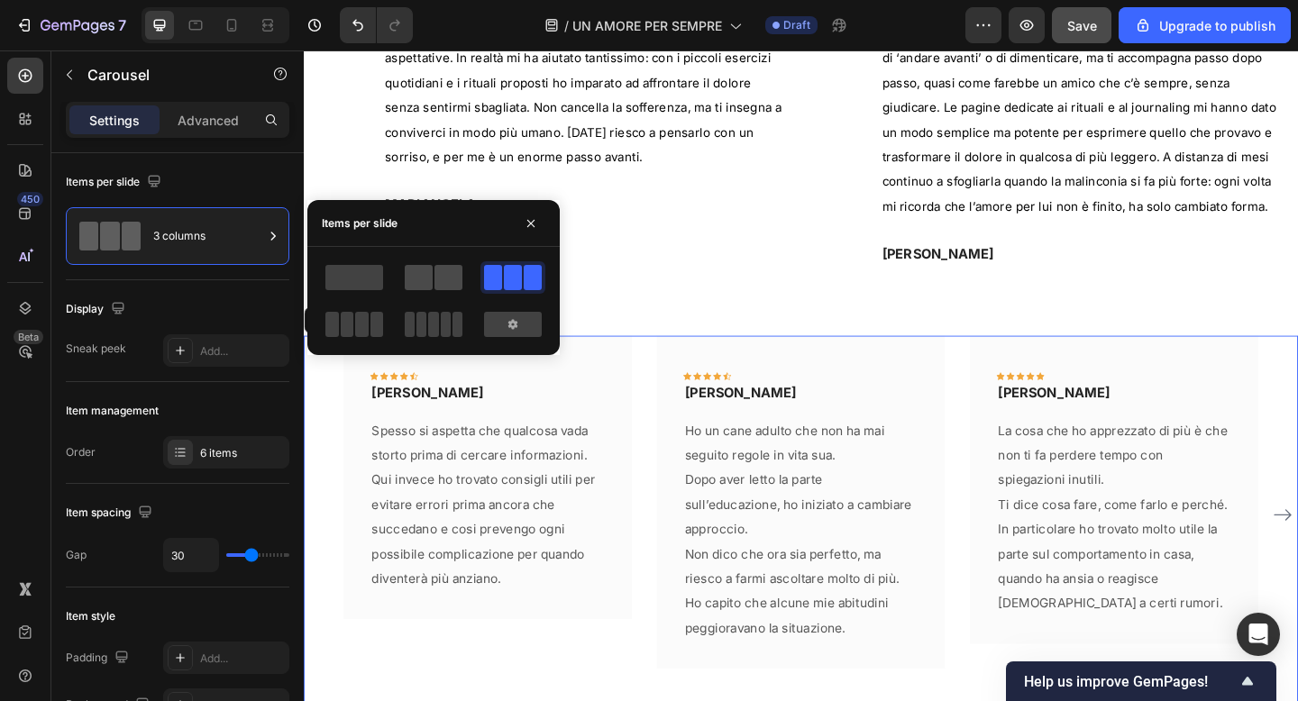
click at [445, 282] on span at bounding box center [448, 277] width 28 height 25
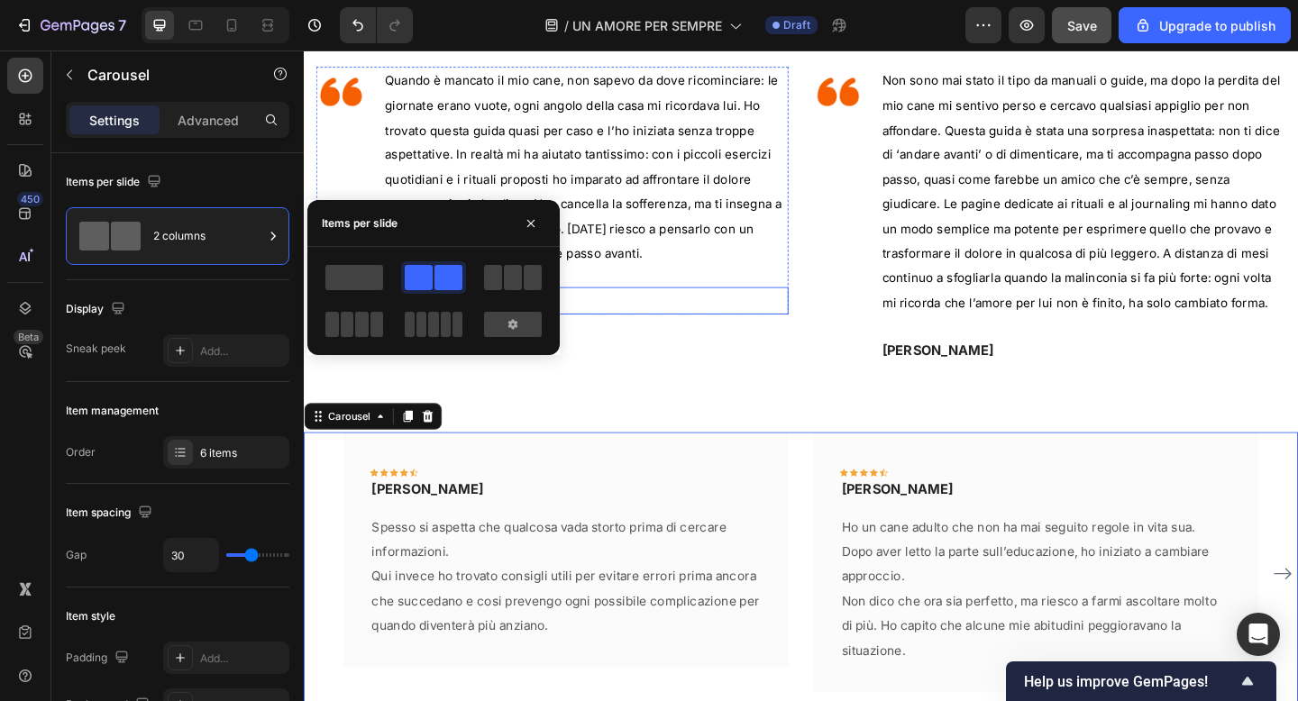
scroll to position [1025, 0]
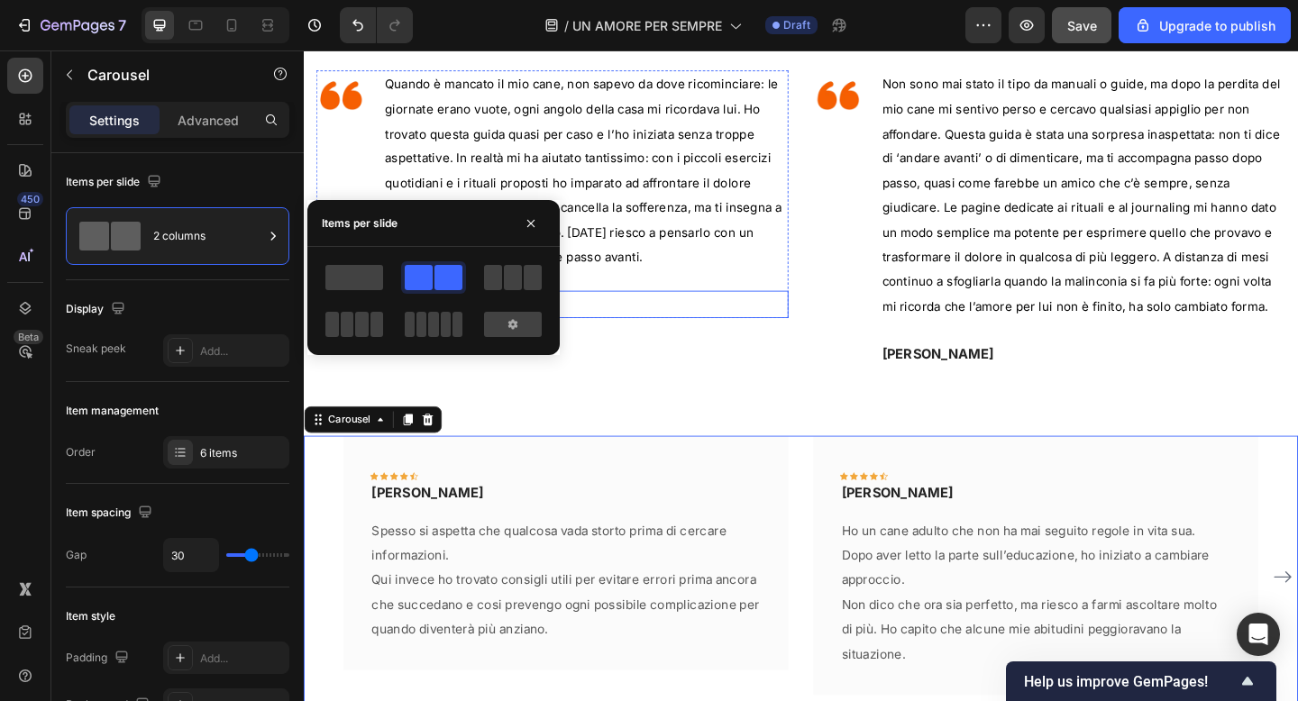
click at [716, 220] on span "Quando è mancato il mio cane, non sapevo da dove ricominciare: le giornate eran…" at bounding box center [608, 181] width 432 height 205
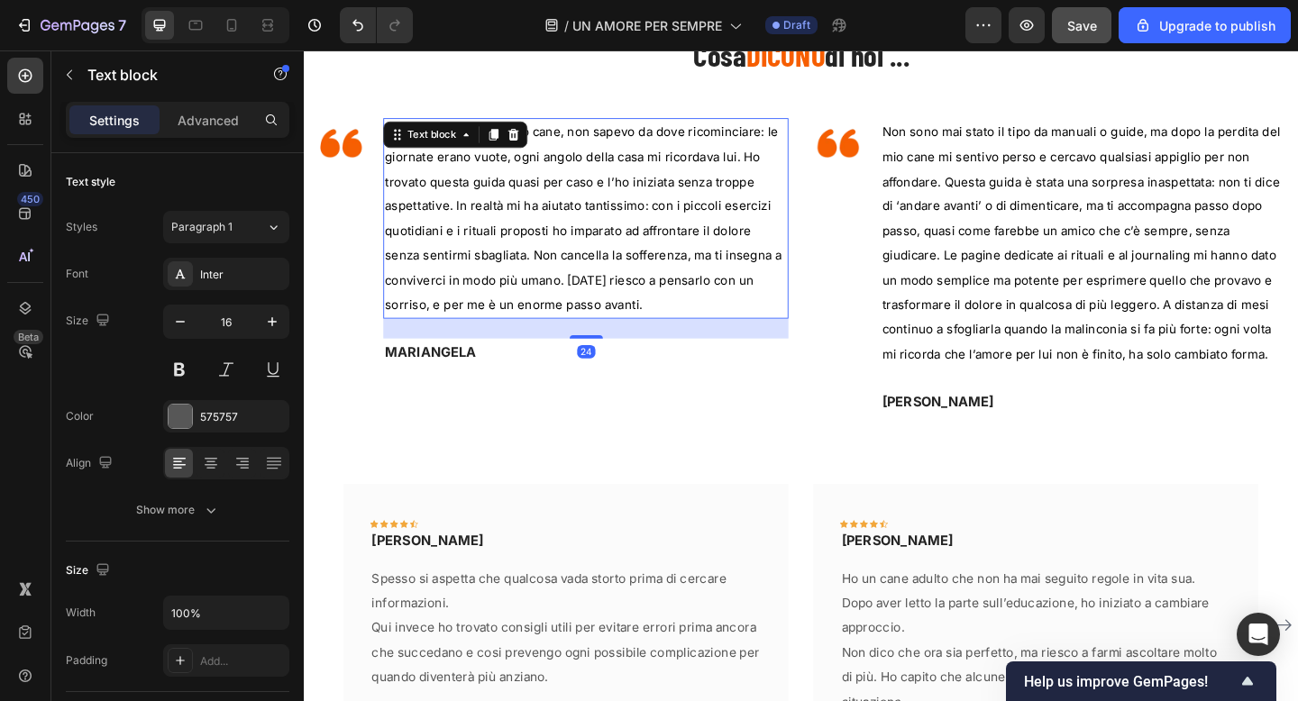
scroll to position [972, 0]
click at [598, 238] on span "Quando è mancato il mio cane, non sapevo da dove ricominciare: le giornate eran…" at bounding box center [608, 234] width 432 height 205
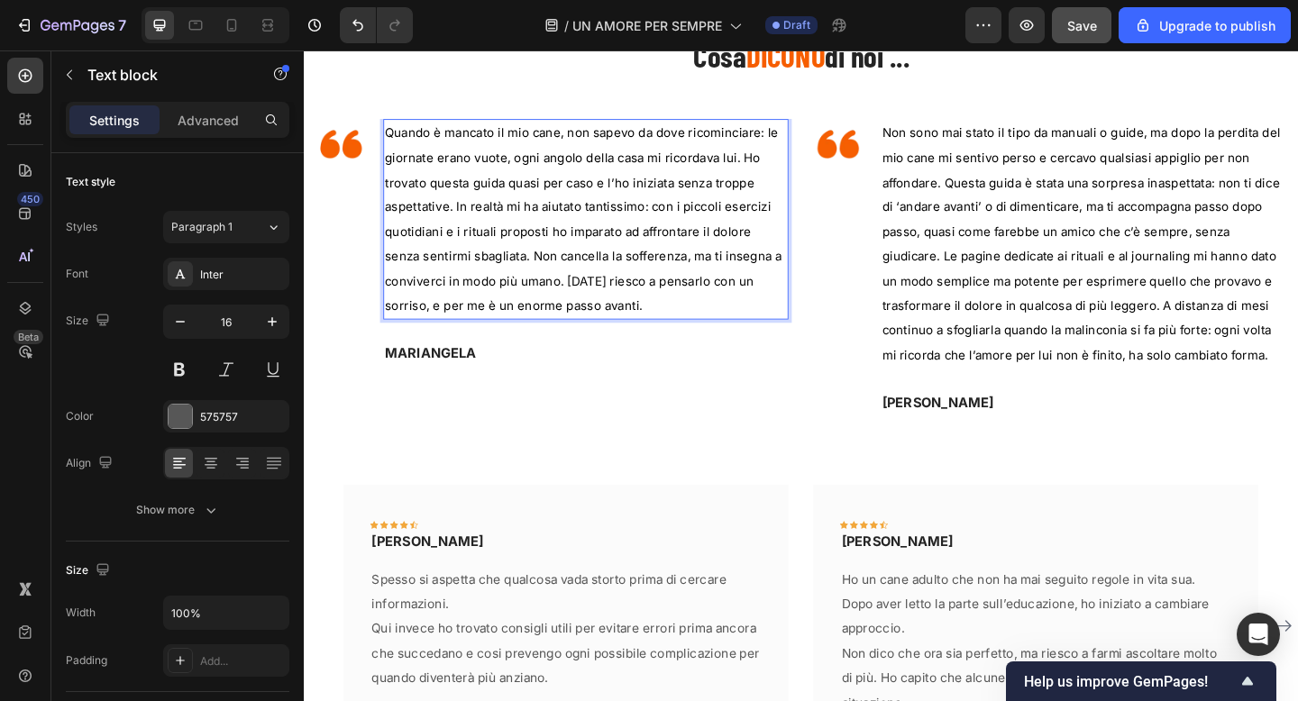
click at [608, 269] on span "Quando è mancato il mio cane, non sapevo da dove ricominciare: le giornate eran…" at bounding box center [608, 234] width 432 height 205
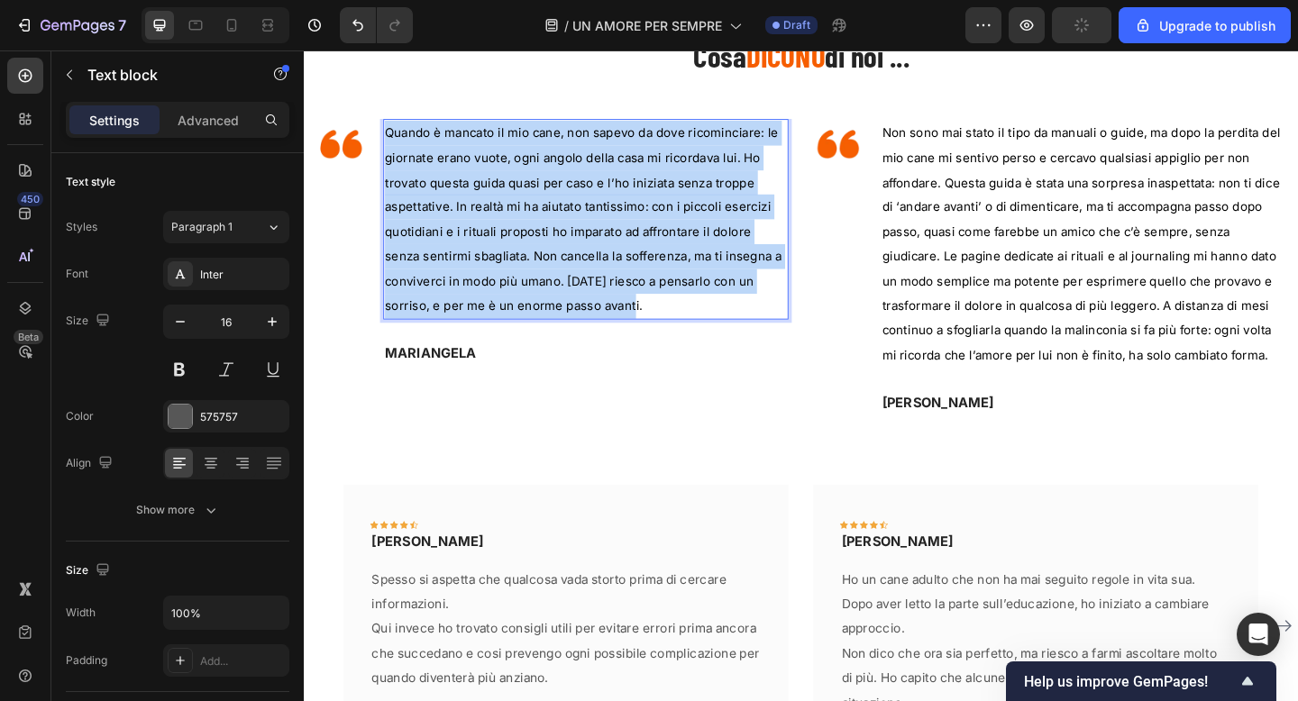
drag, startPoint x: 623, startPoint y: 323, endPoint x: 393, endPoint y: 146, distance: 289.9
click at [393, 146] on p "Quando è mancato il mio cane, non sapevo da dove ricominciare: le giornate eran…" at bounding box center [610, 234] width 437 height 215
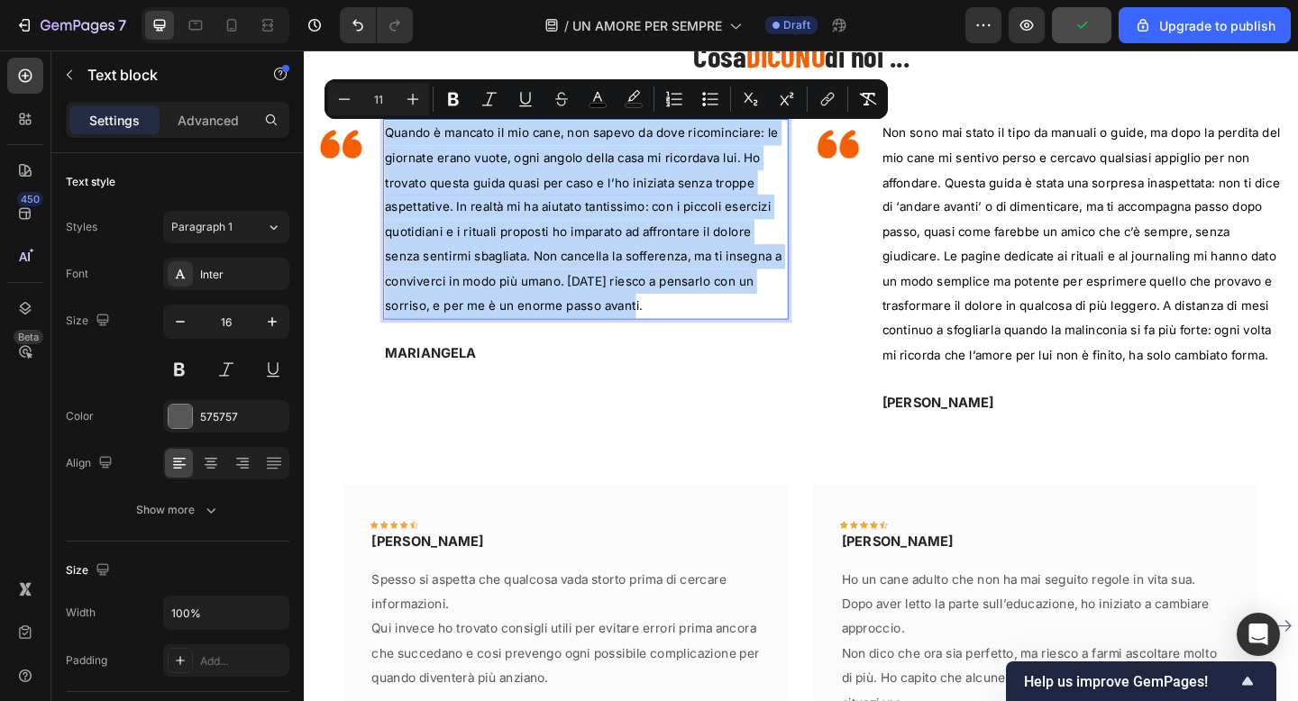
copy span "Quando è mancato il mio cane, non sapevo da dove ricominciare: le giornate eran…"
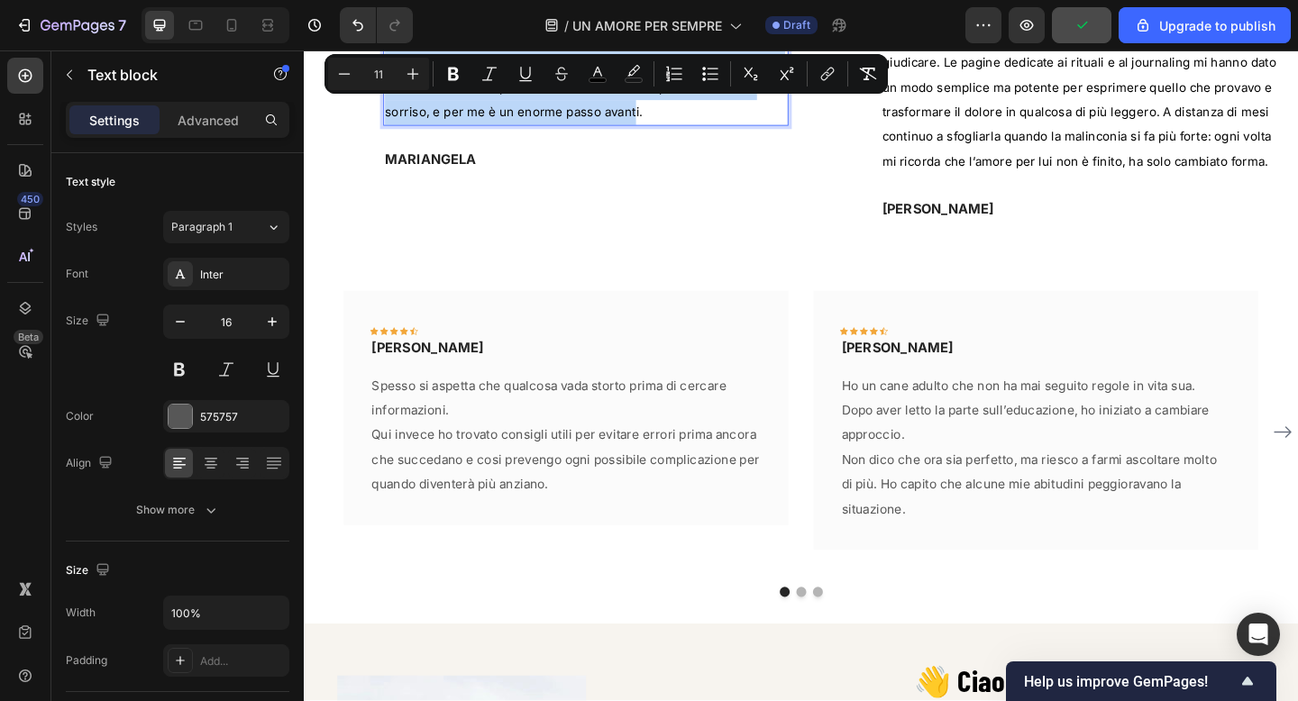
scroll to position [1274, 0]
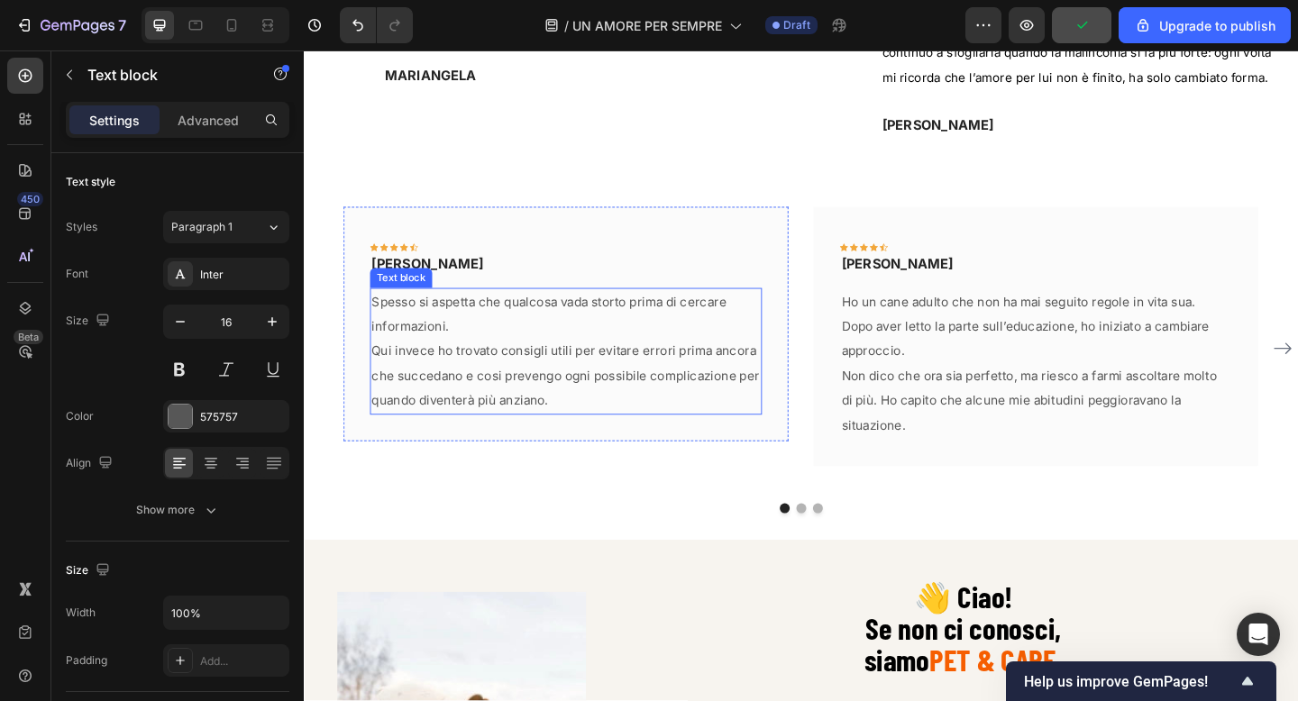
click at [475, 398] on span "Qui invece ho trovato consigli utili per evitare errori prima ancora che succed…" at bounding box center [589, 404] width 422 height 71
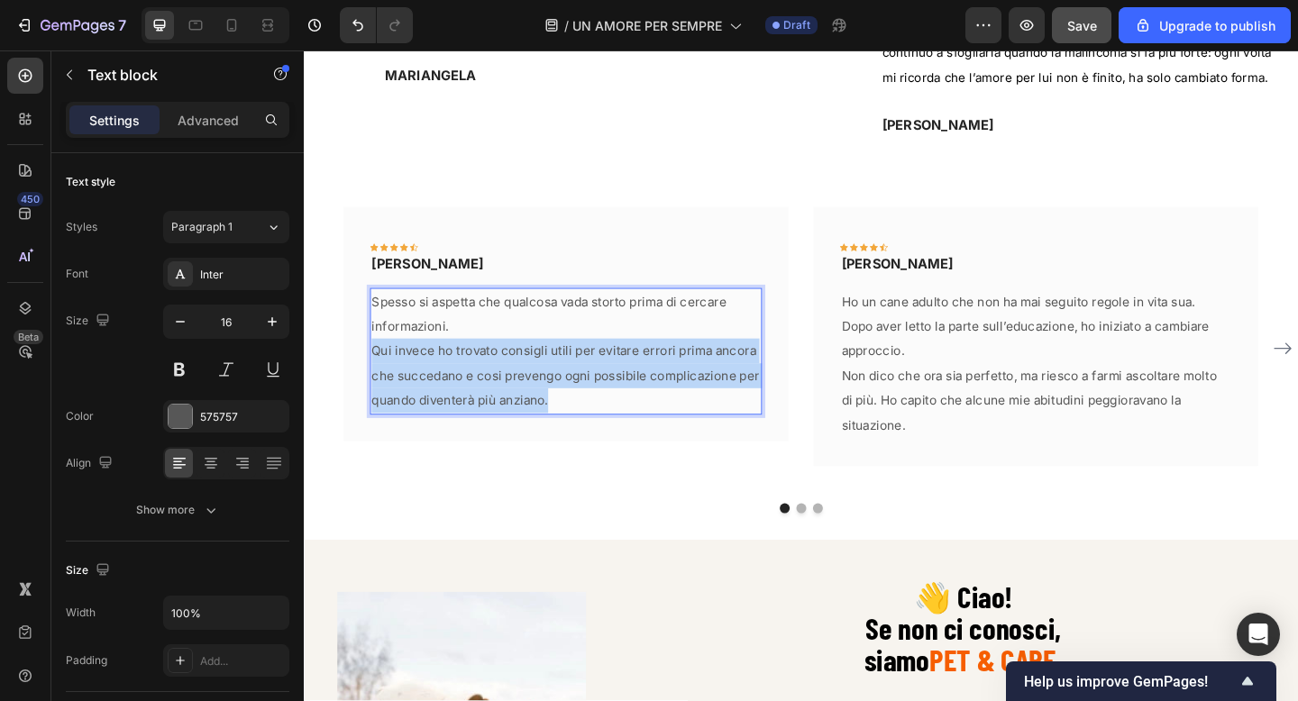
click at [475, 398] on span "Qui invece ho trovato consigli utili per evitare errori prima ancora che succed…" at bounding box center [589, 404] width 422 height 71
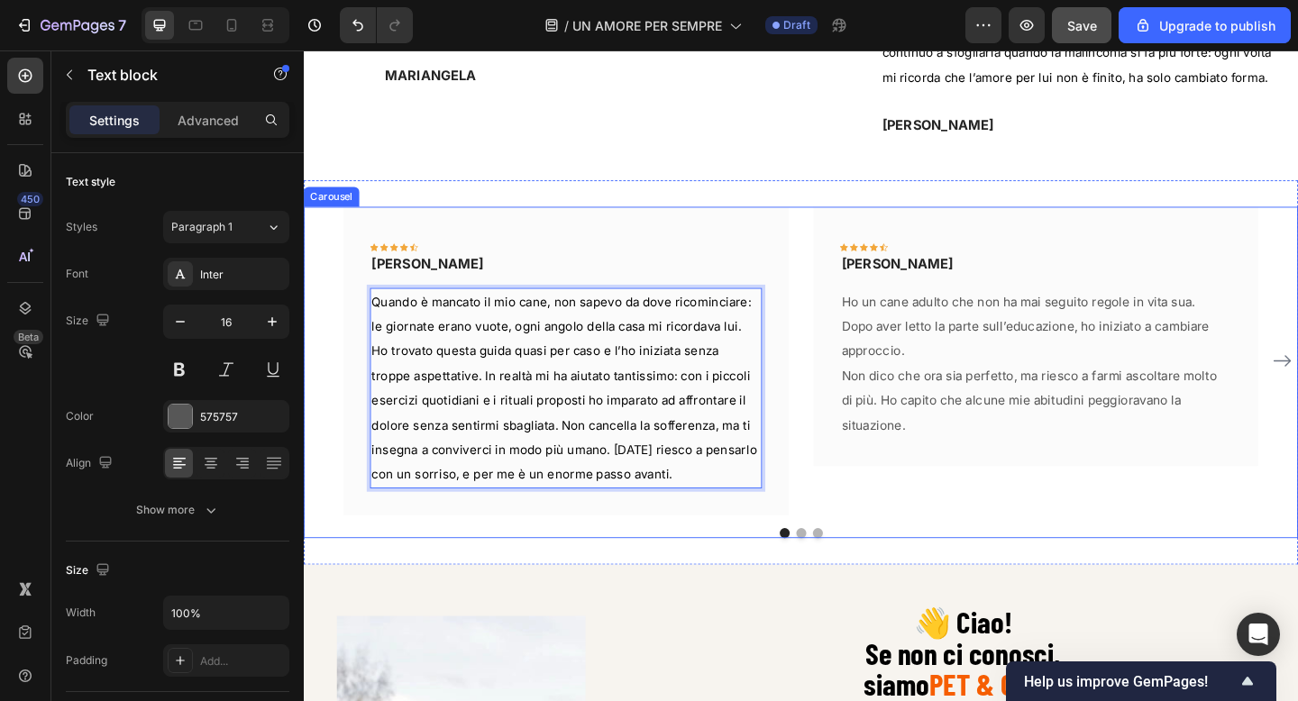
click at [649, 561] on div "Icon Icon Icon Icon Icon Row FABIO Text block Row Quando è mancato il mio cane,…" at bounding box center [845, 401] width 1082 height 361
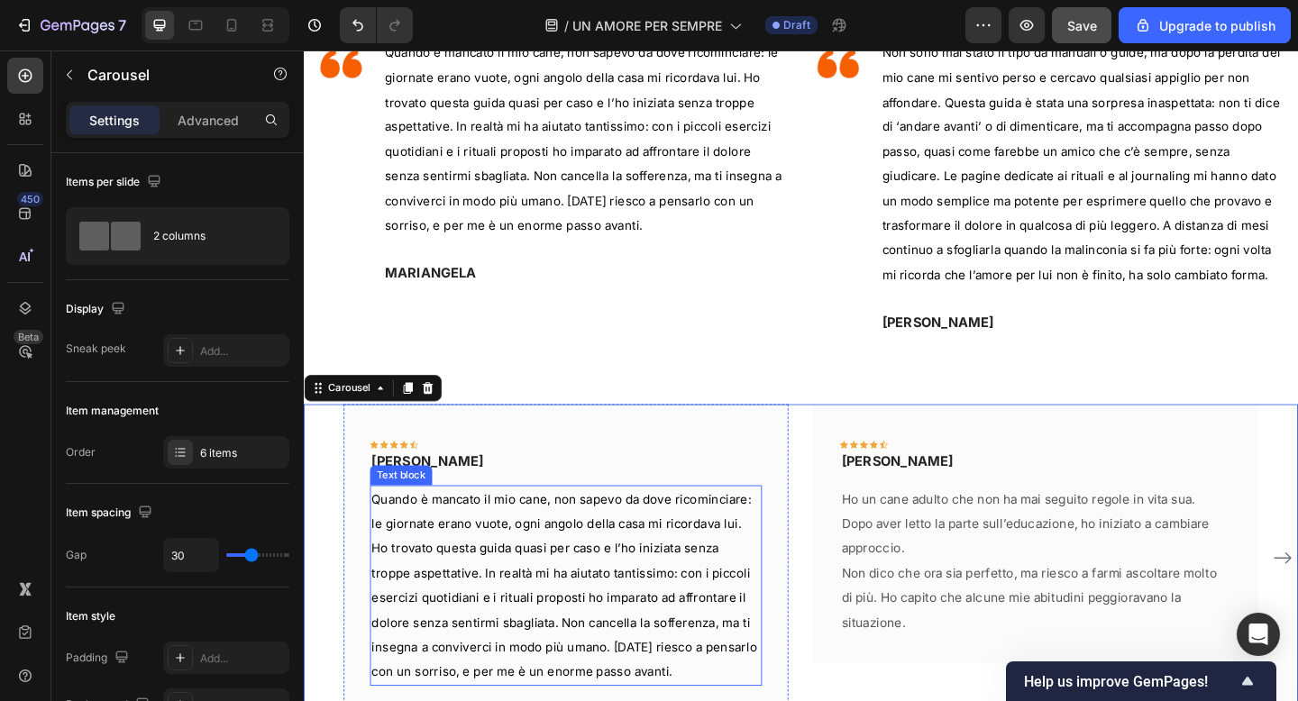
scroll to position [1069, 0]
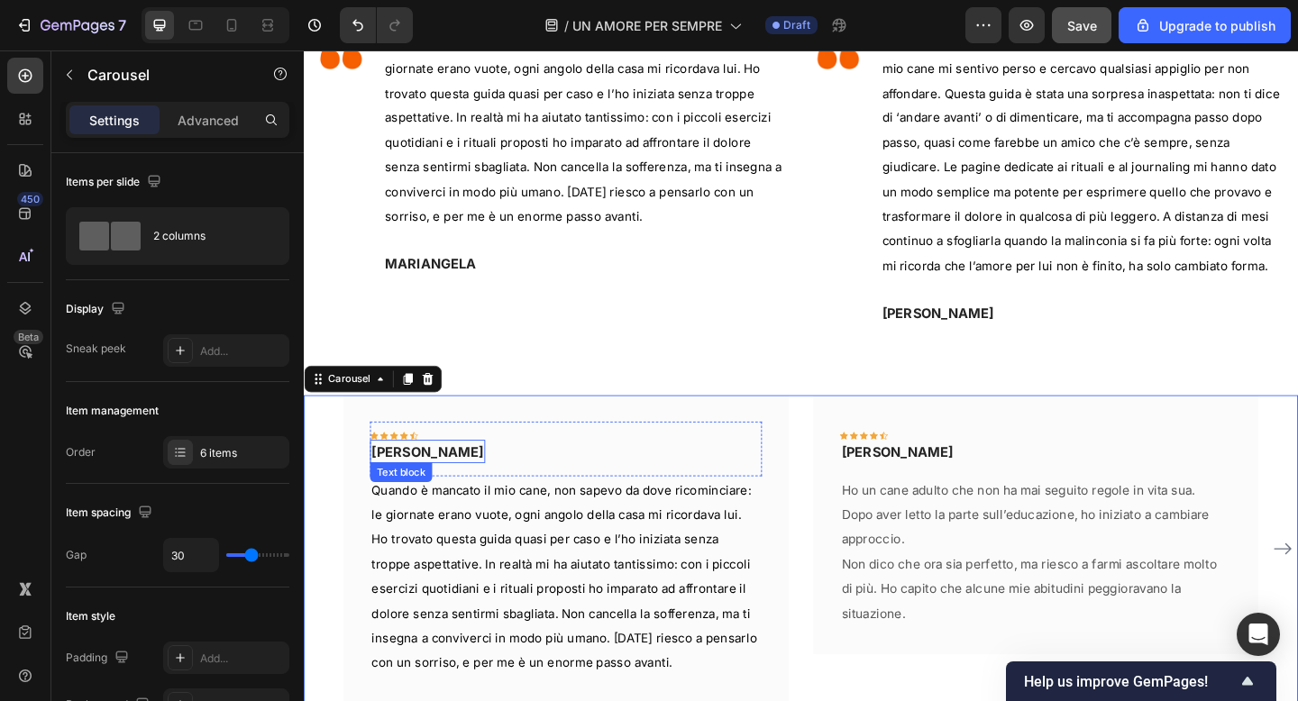
click at [401, 478] on p "[PERSON_NAME]" at bounding box center [439, 487] width 122 height 22
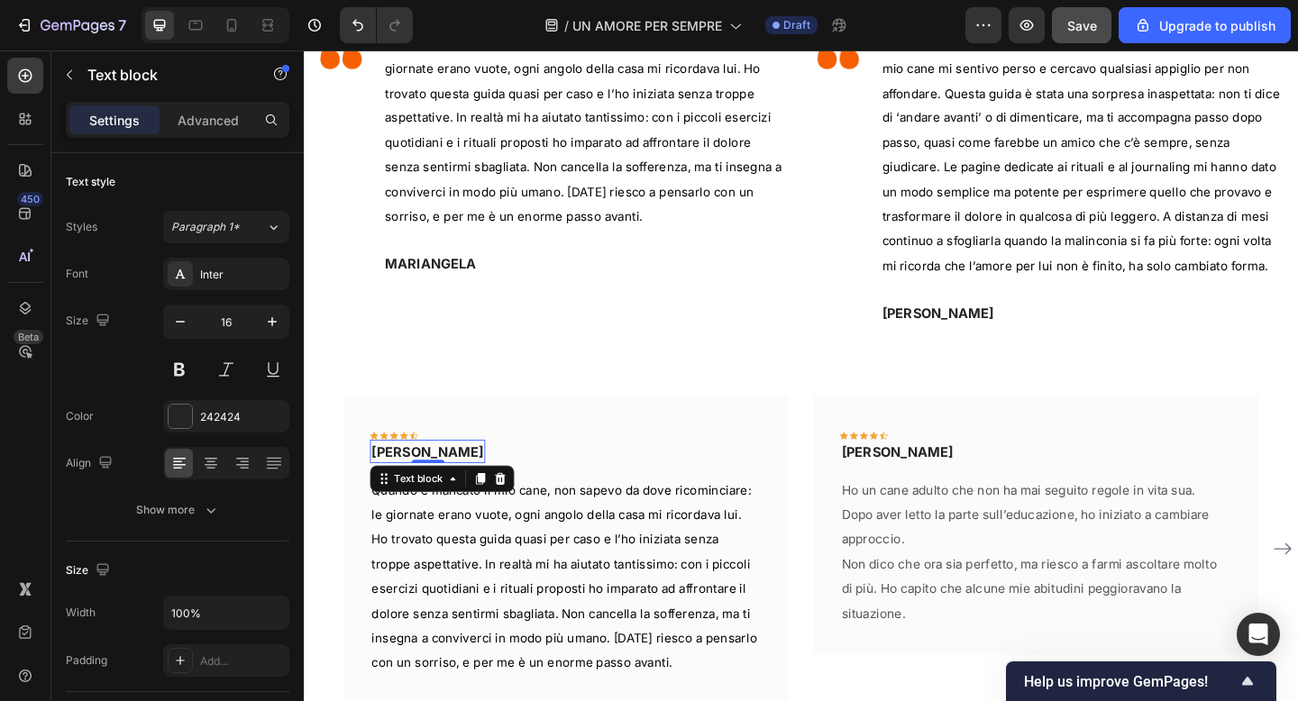
click at [401, 478] on p "[PERSON_NAME]" at bounding box center [439, 487] width 122 height 22
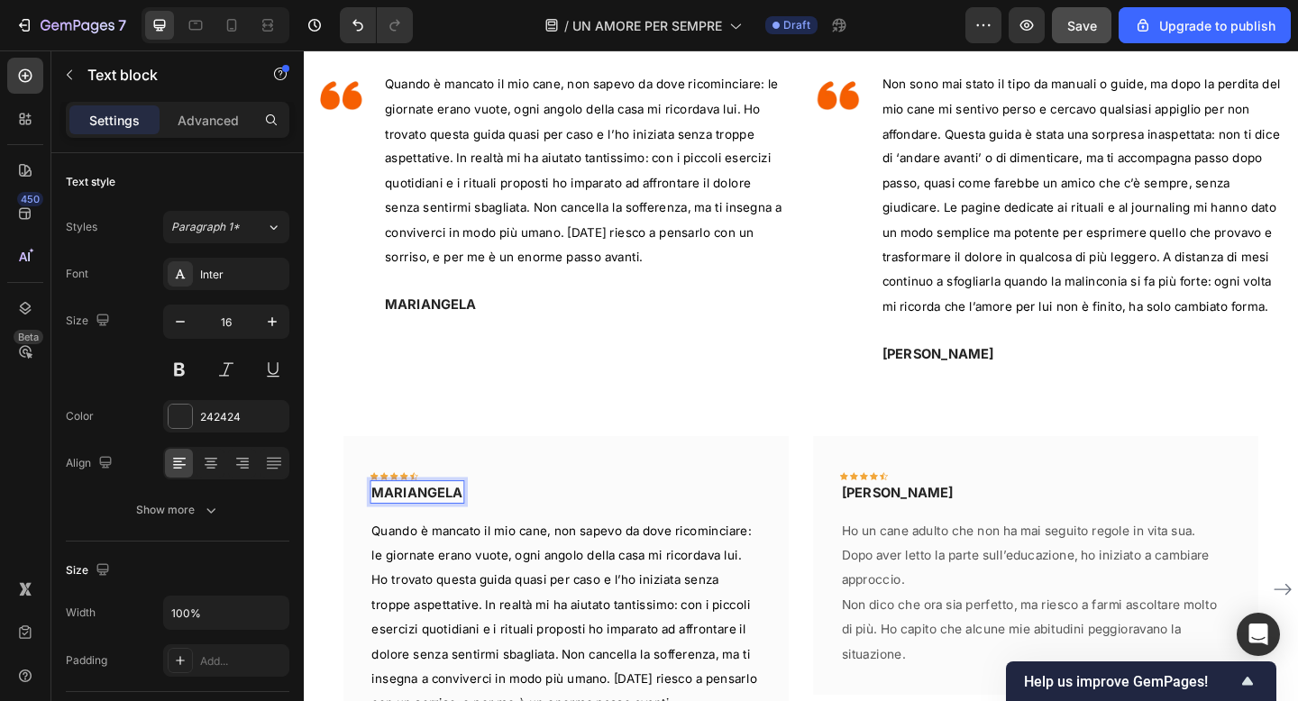
scroll to position [994, 0]
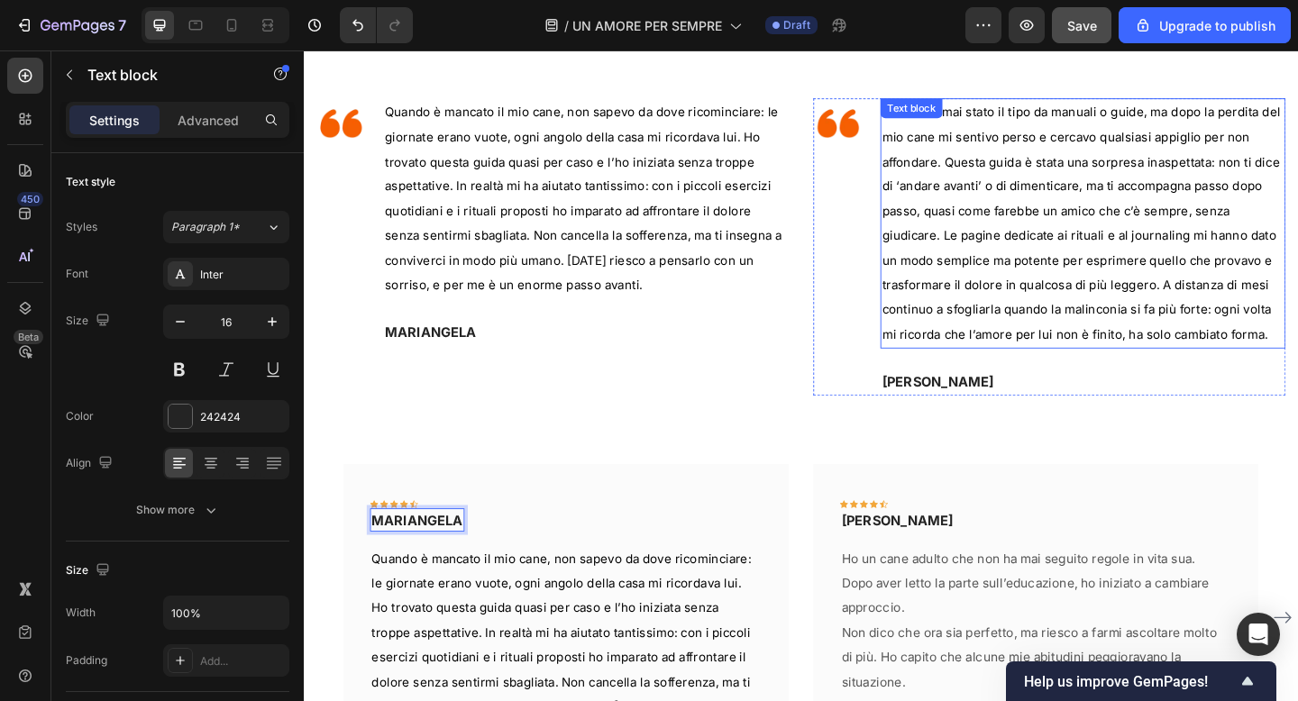
click at [1101, 242] on span "Non sono mai stato il tipo da manuali o guide, ma dopo la perdita del mio cane …" at bounding box center [1150, 239] width 434 height 258
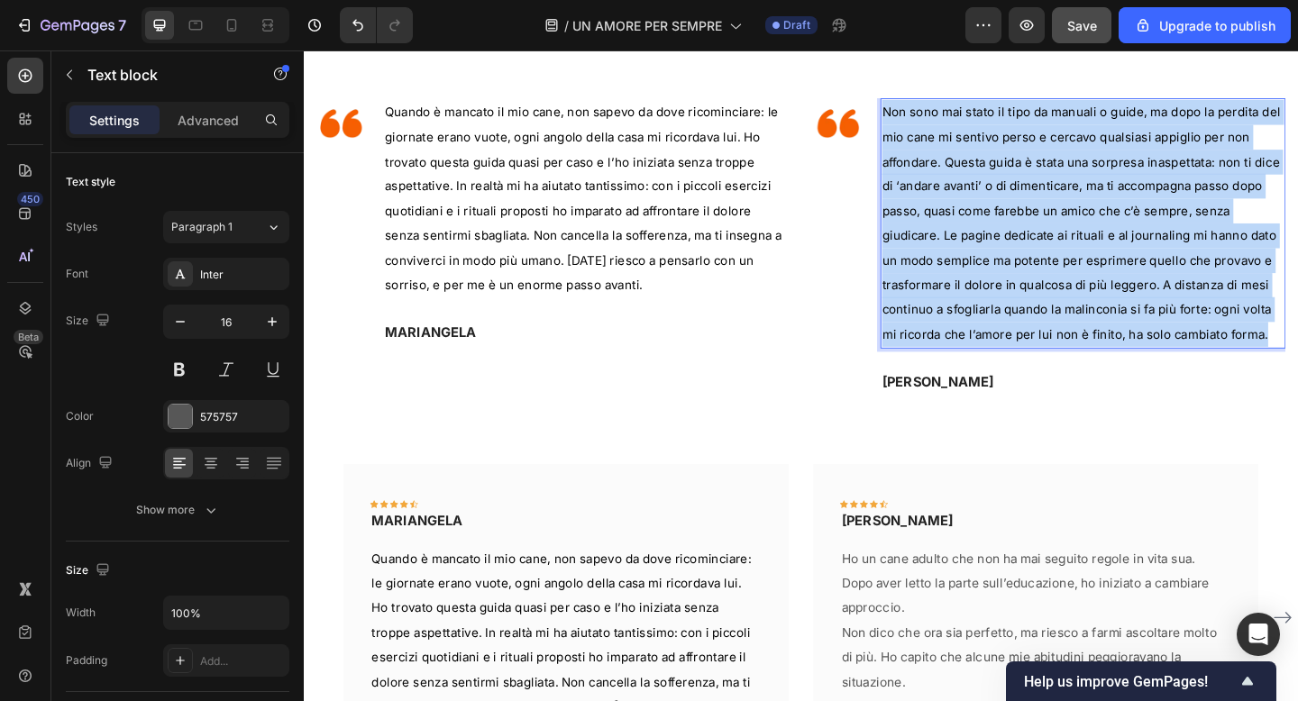
click at [1101, 242] on span "Non sono mai stato il tipo da manuali o guide, ma dopo la perdita del mio cane …" at bounding box center [1150, 239] width 434 height 258
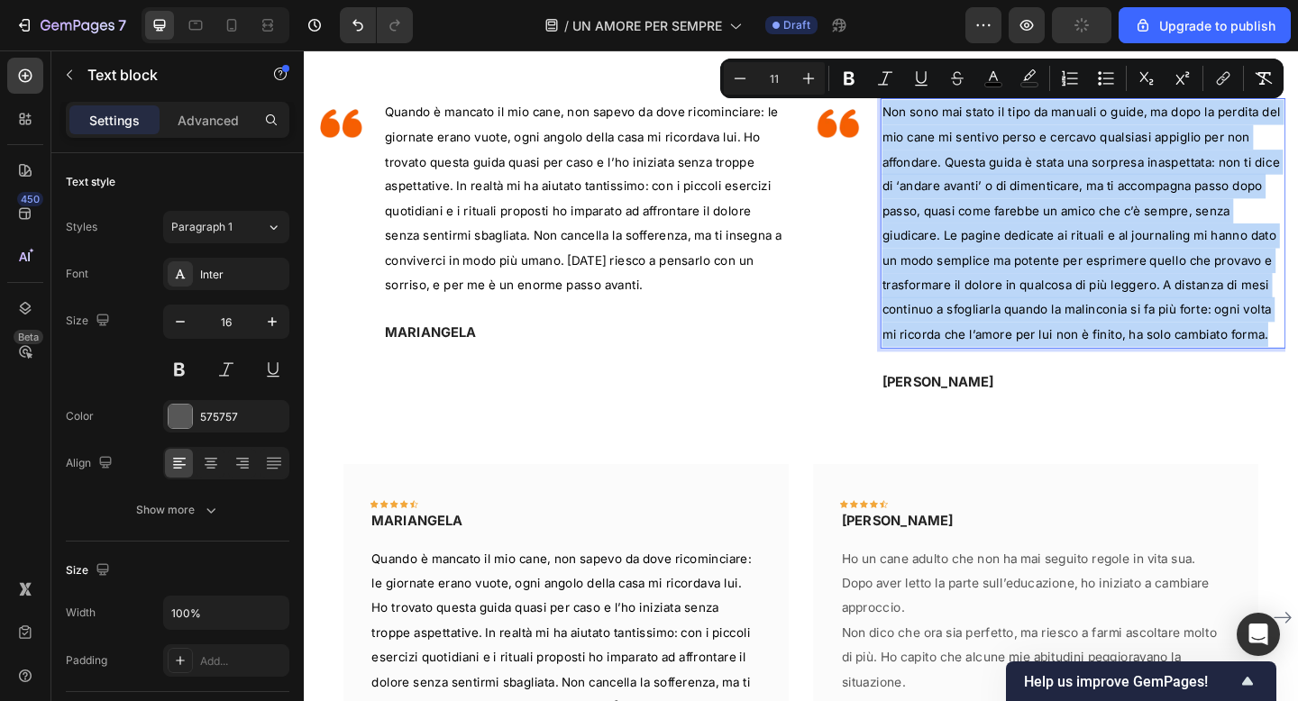
copy span "Non sono mai stato il tipo da manuali o guide, ma dopo la perdita del mio cane …"
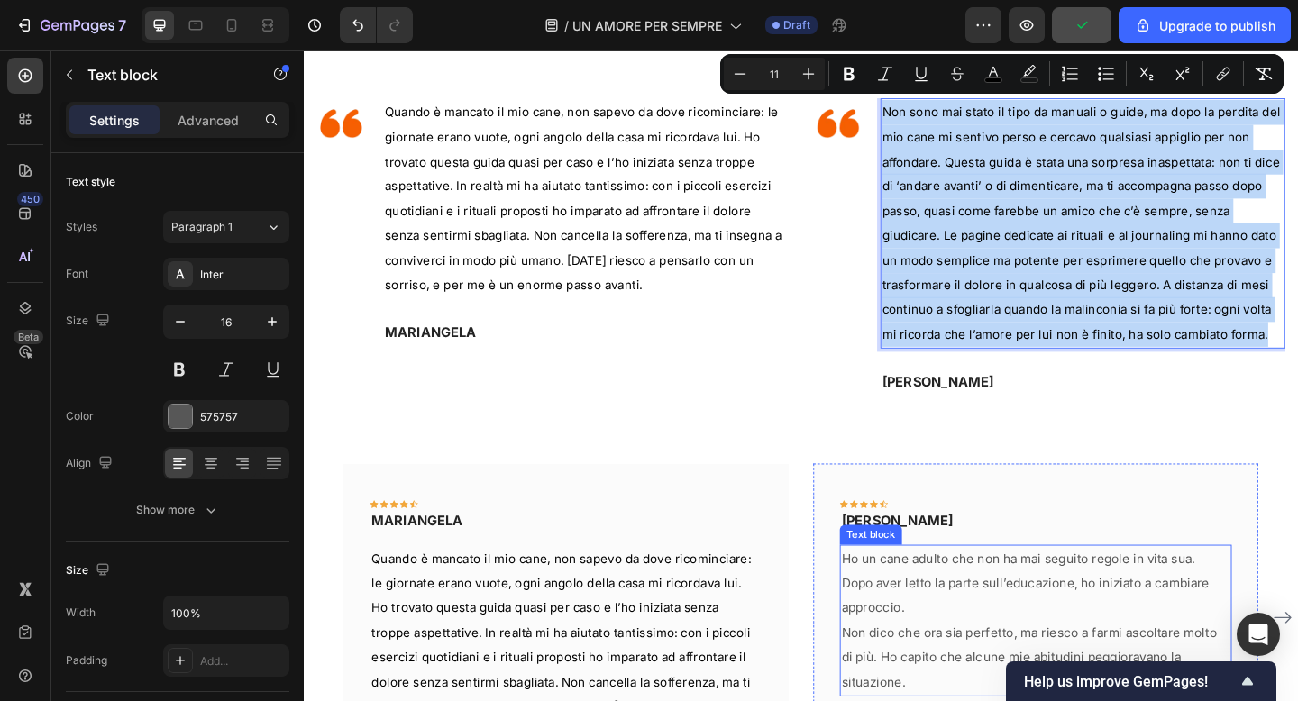
scroll to position [1167, 0]
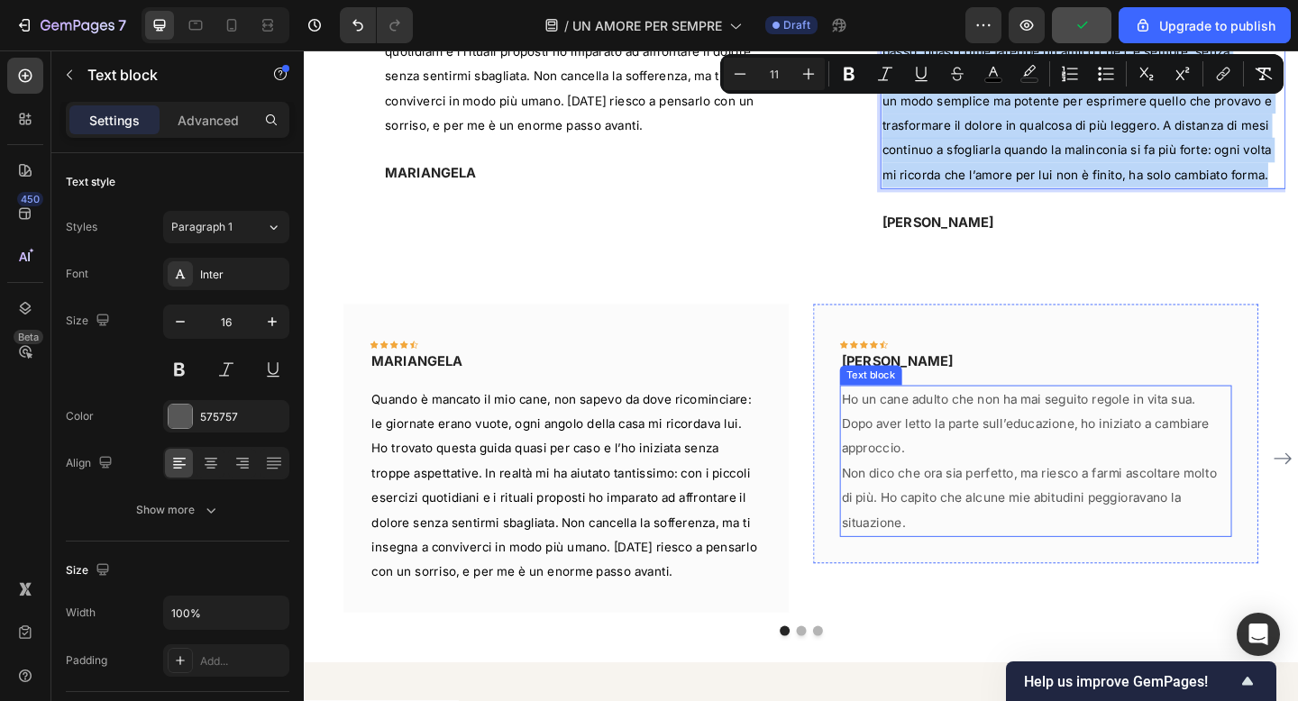
click at [991, 482] on p "Dopo aver letto la parte sull’educazione, ho iniziato a cambiare approccio." at bounding box center [1100, 471] width 423 height 54
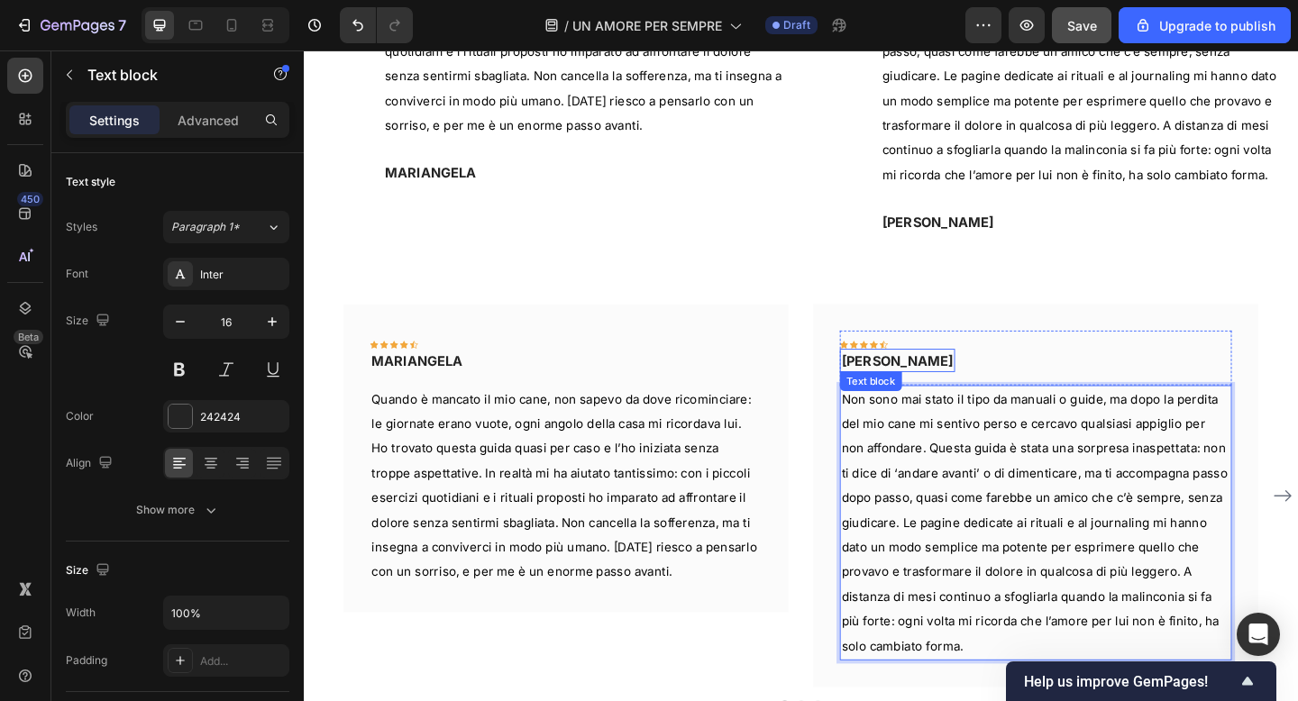
click at [922, 382] on p "[PERSON_NAME]" at bounding box center [950, 389] width 122 height 22
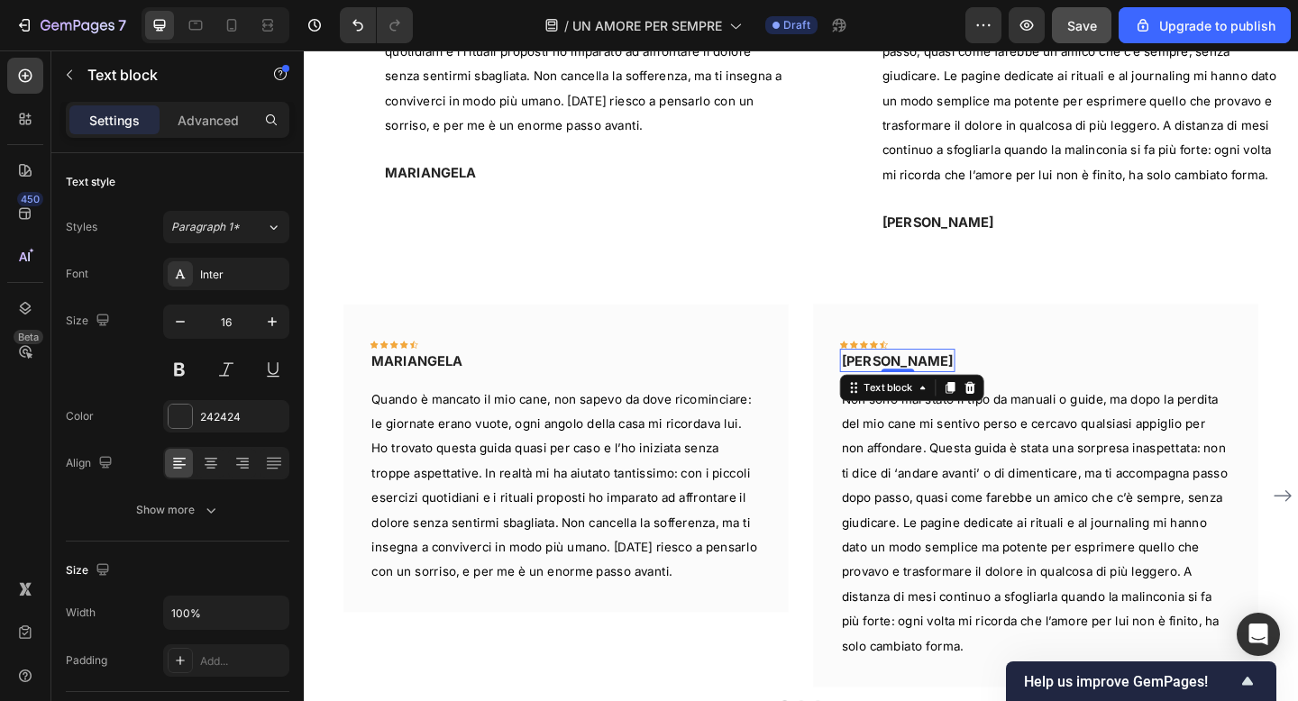
click at [922, 382] on p "[PERSON_NAME]" at bounding box center [950, 389] width 122 height 22
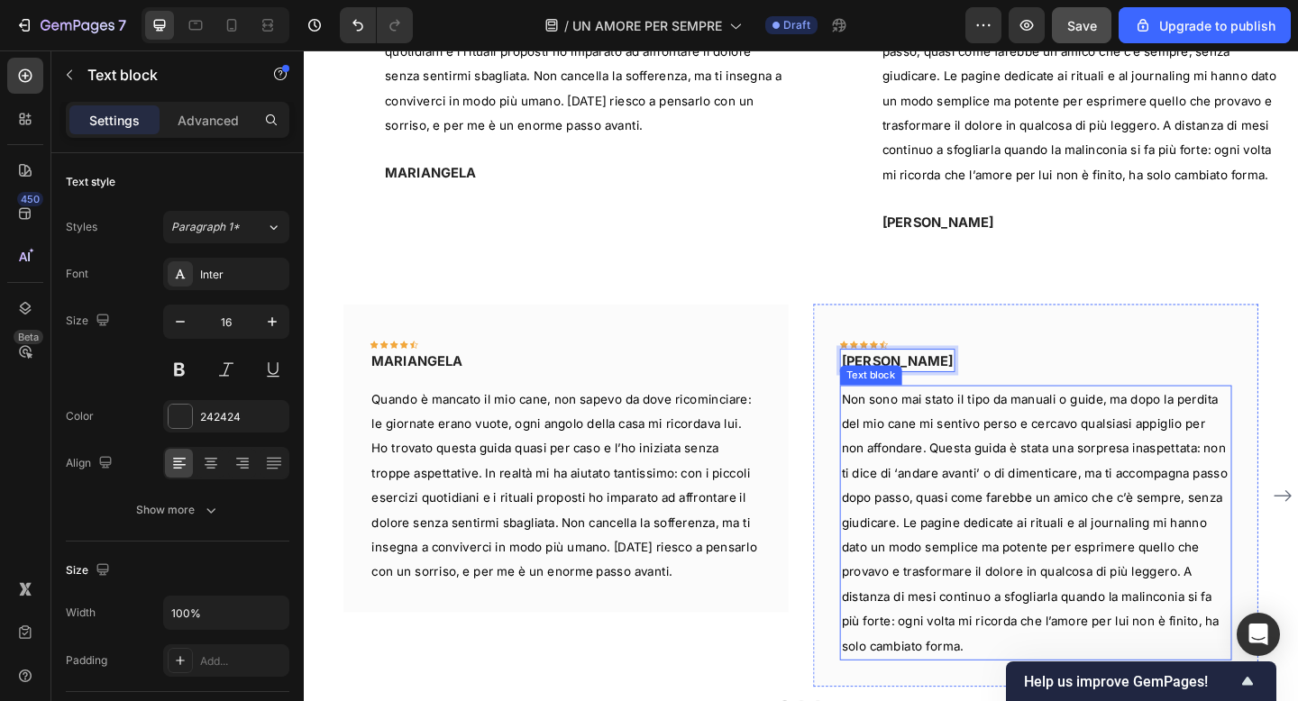
click at [986, 417] on p "Non sono mai stato il tipo da manuali o guide, ma dopo la perdita del mio cane …" at bounding box center [1100, 565] width 423 height 296
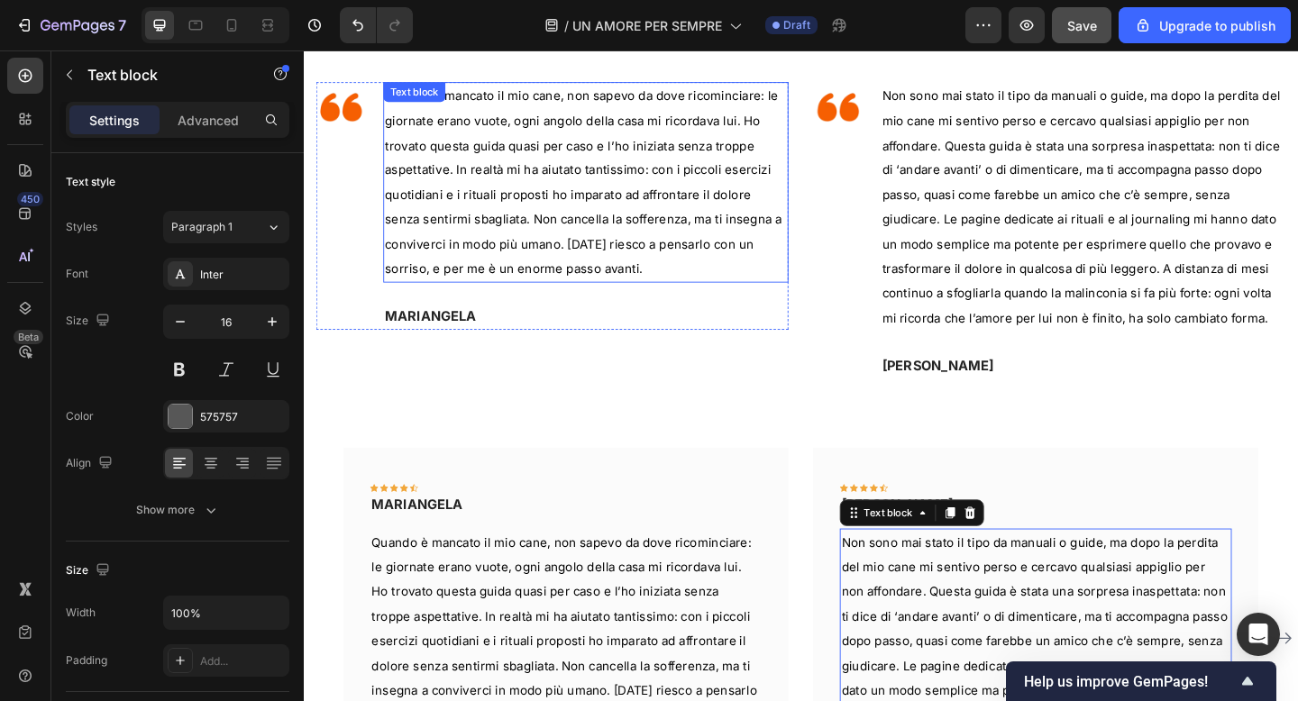
scroll to position [1007, 0]
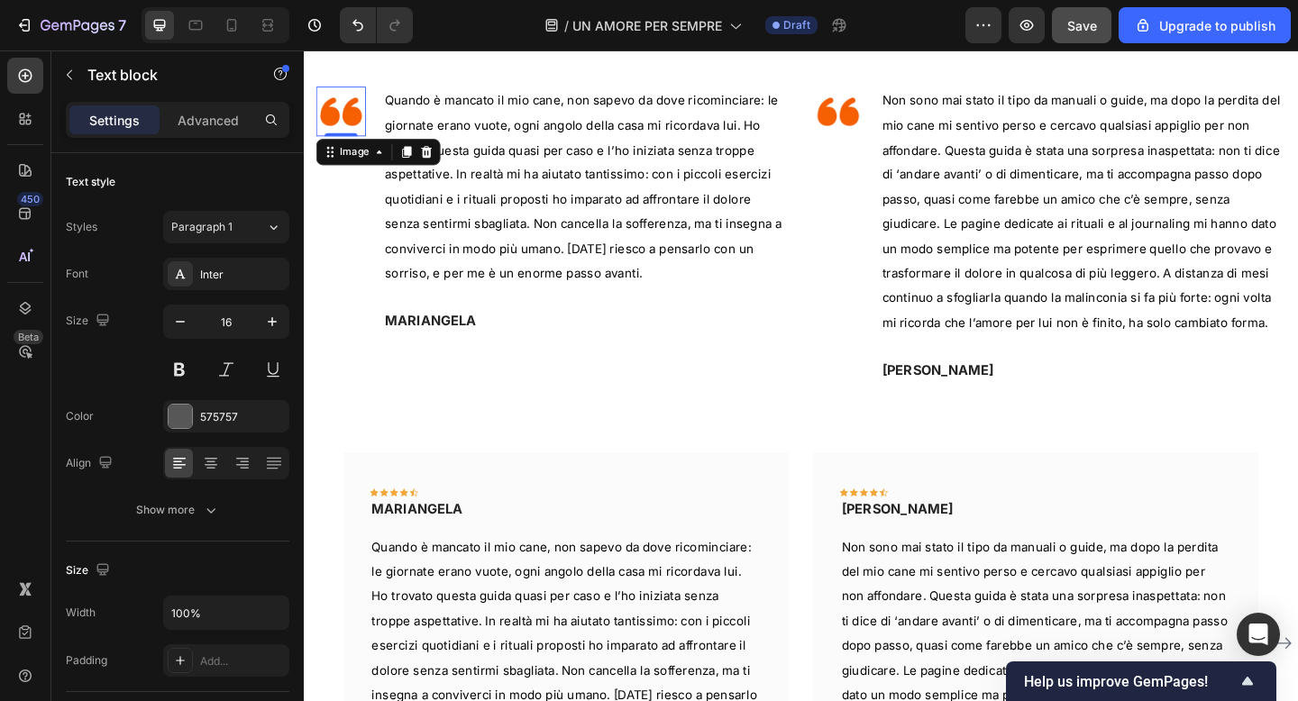
click at [354, 118] on img at bounding box center [344, 117] width 54 height 54
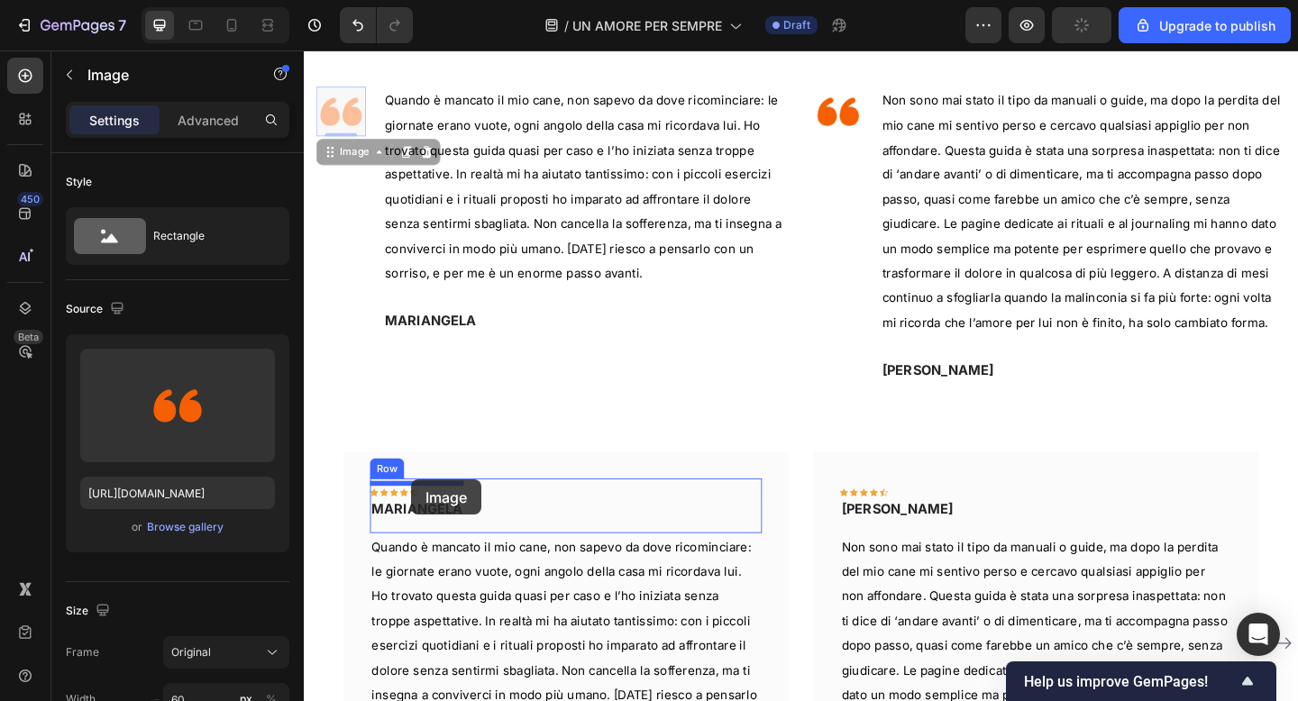
drag, startPoint x: 368, startPoint y: 158, endPoint x: 421, endPoint y: 517, distance: 363.5
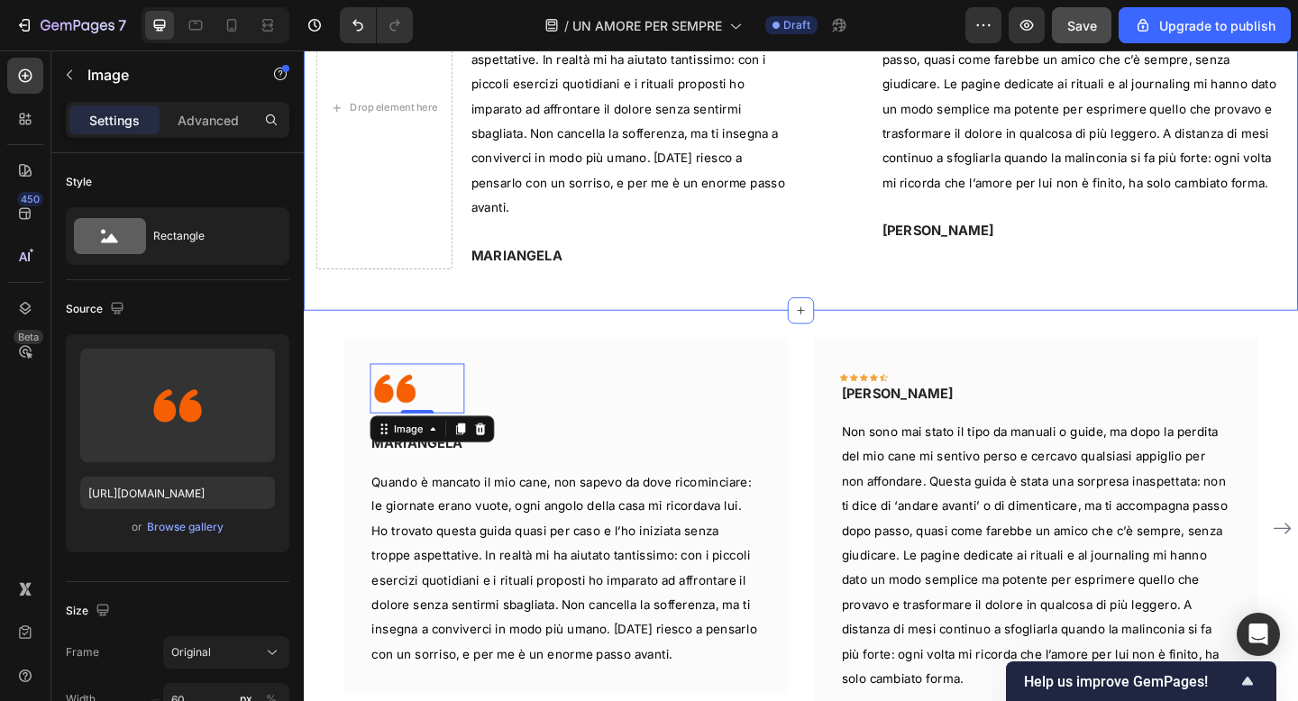
scroll to position [1160, 0]
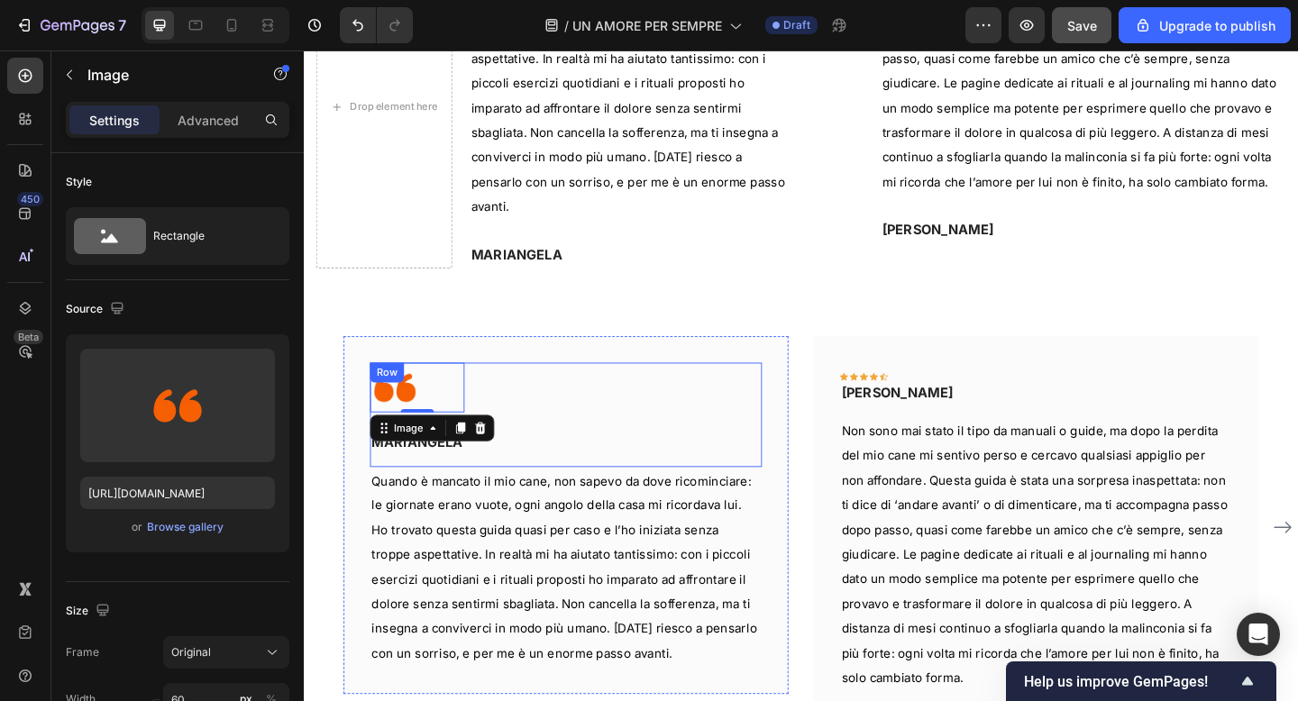
click at [626, 421] on div "Image 0 Icon Icon Icon Icon Icon Row MARIANGELA Text block Row" at bounding box center [589, 447] width 426 height 114
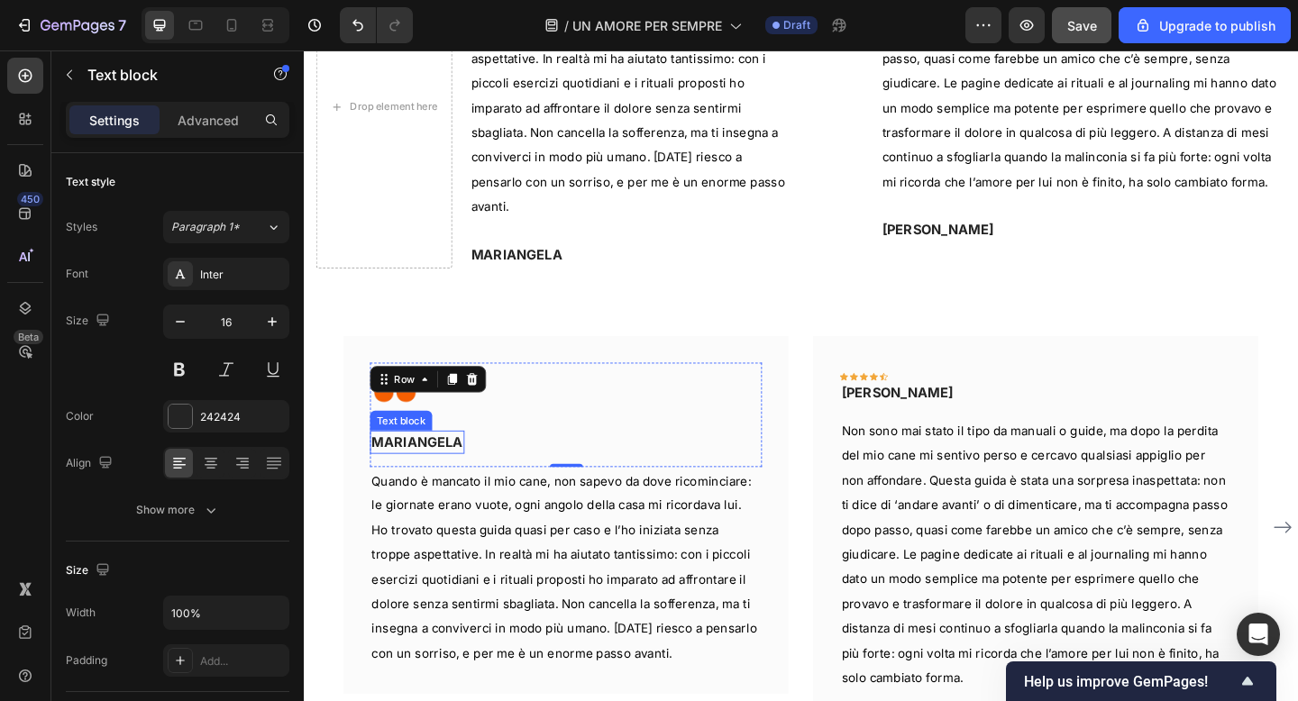
click at [409, 466] on p "MARIANGELA" at bounding box center [427, 477] width 99 height 22
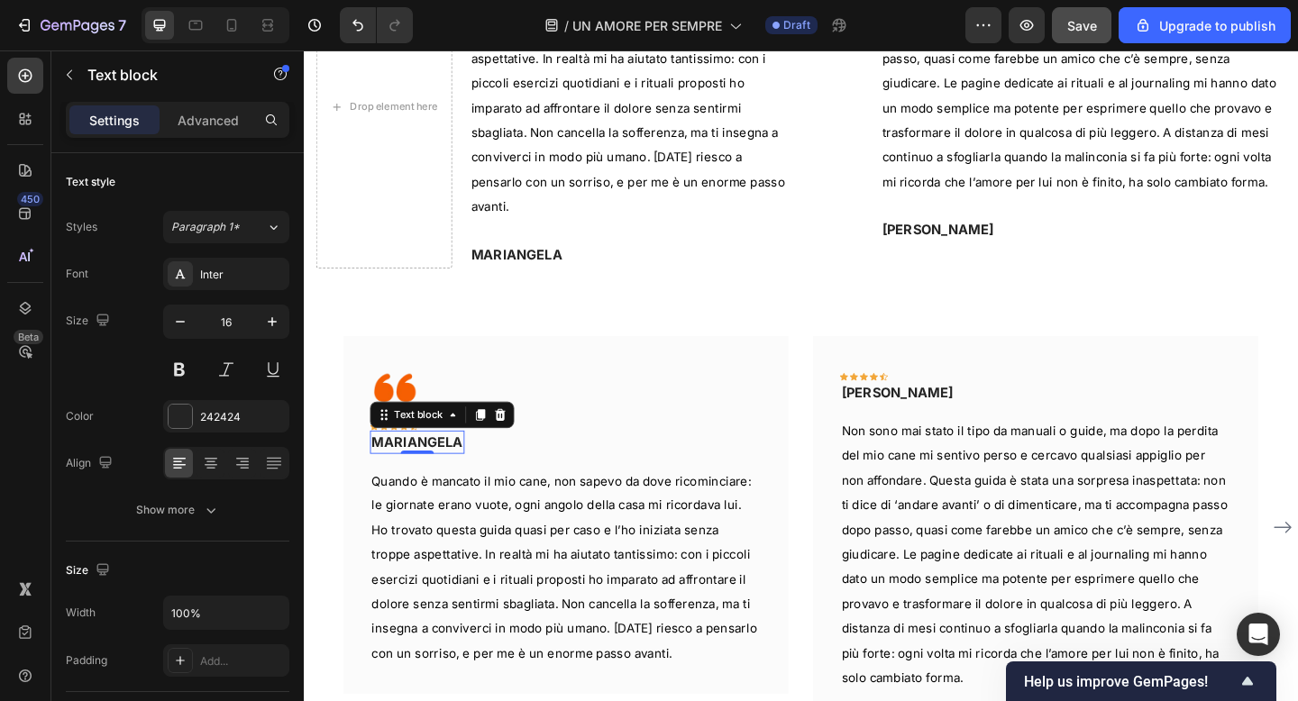
click at [532, 450] on div "Image Icon Icon Icon Icon Icon Row MARIANGELA Text block 0 Row" at bounding box center [589, 447] width 426 height 114
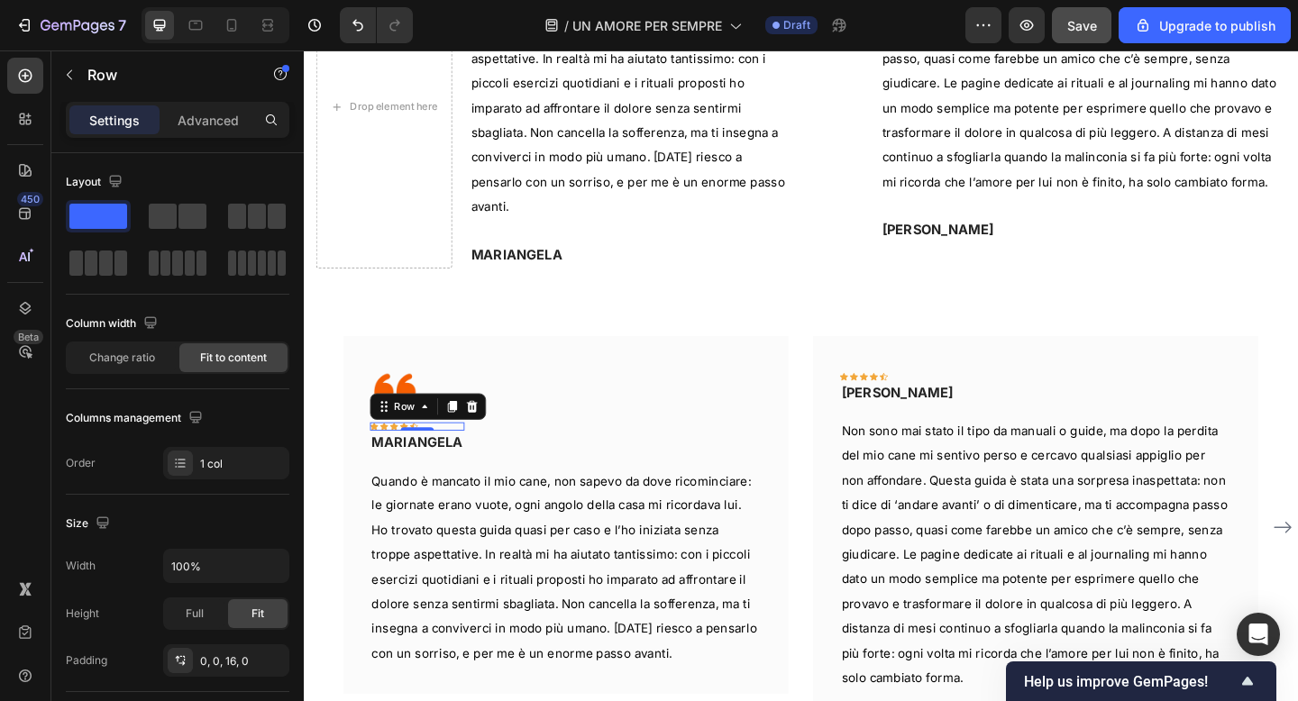
click at [468, 455] on div "Icon Icon Icon Icon Icon Row 0" at bounding box center [427, 459] width 103 height 9
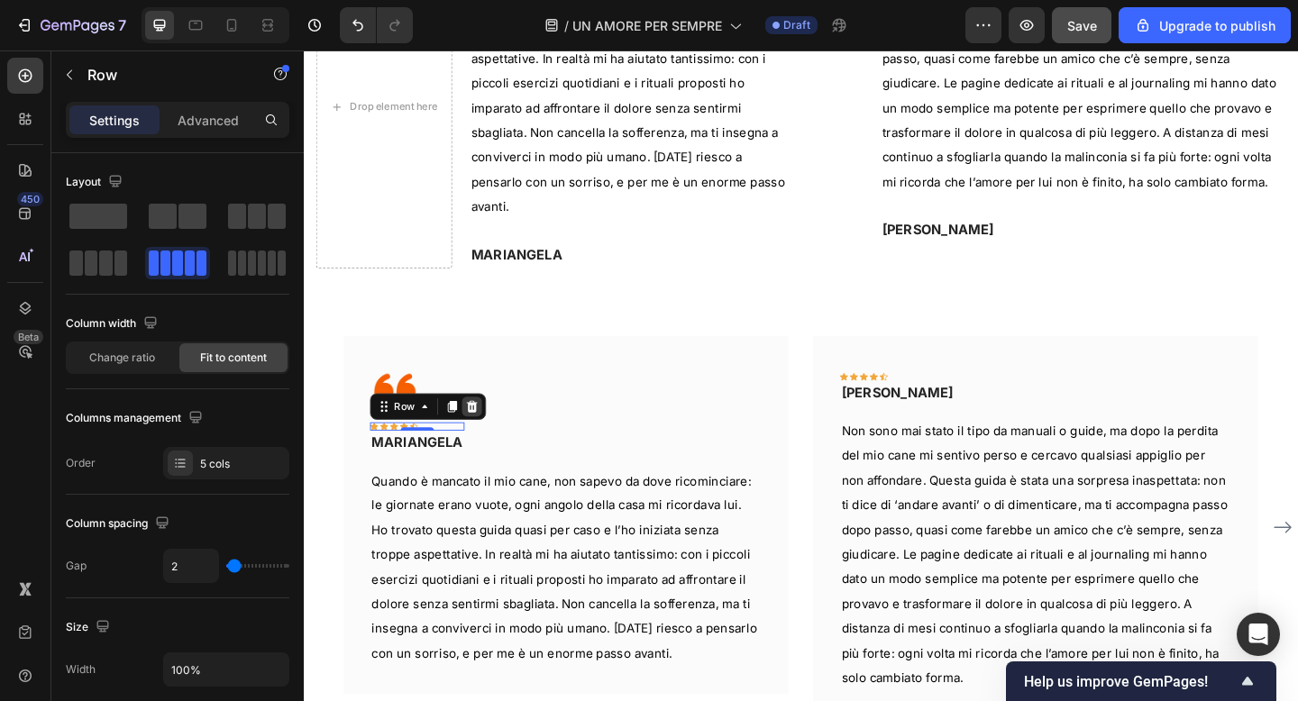
click at [487, 432] on icon at bounding box center [487, 438] width 12 height 13
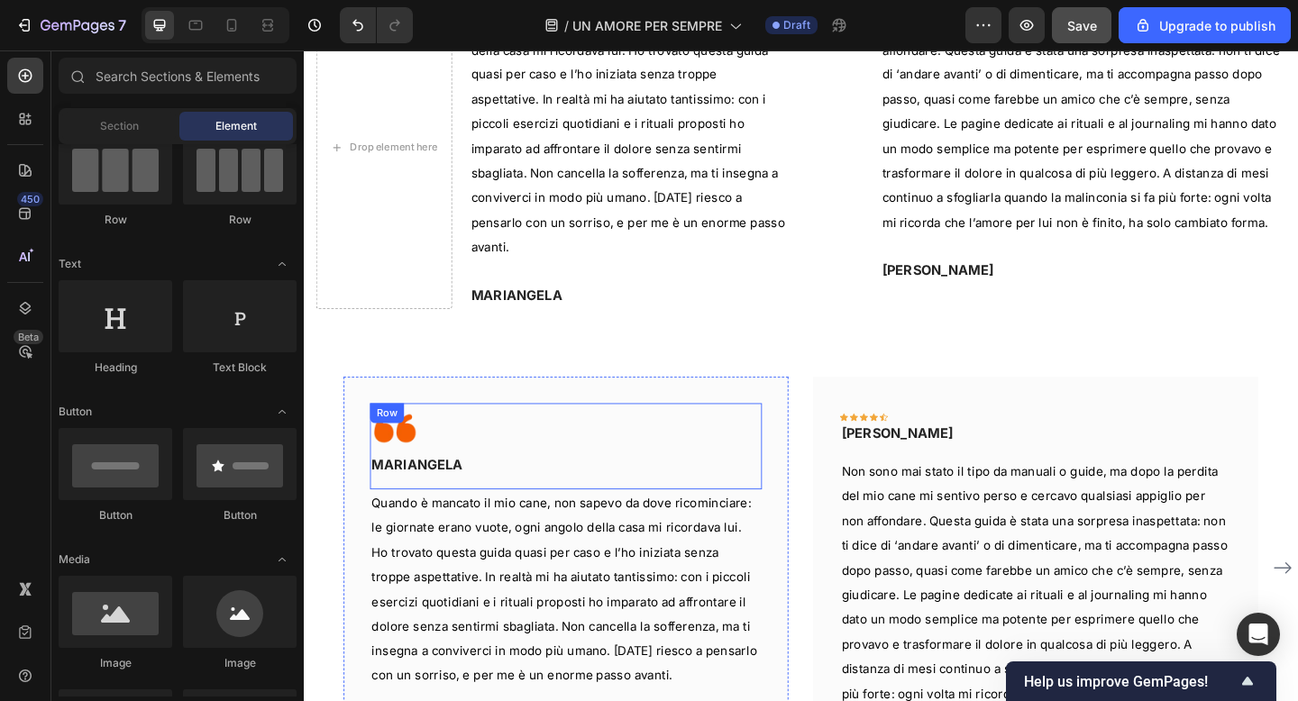
scroll to position [1084, 0]
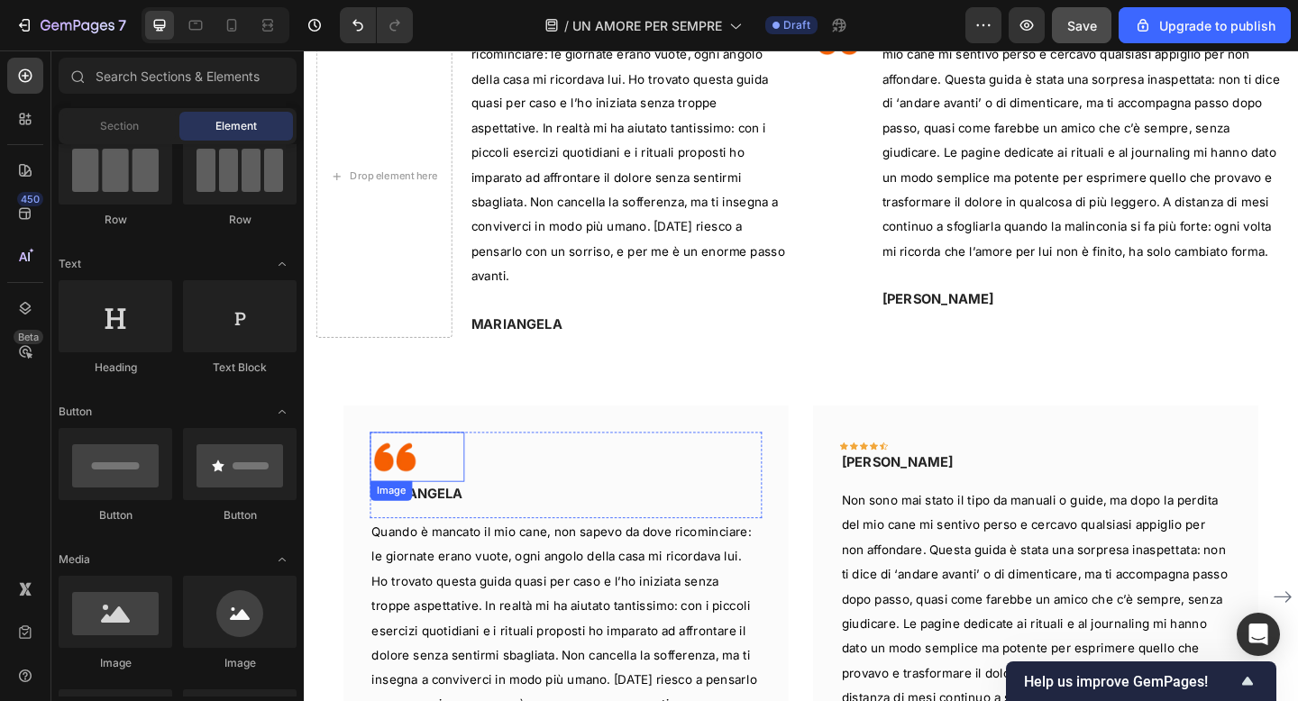
click at [413, 466] on img at bounding box center [403, 493] width 54 height 54
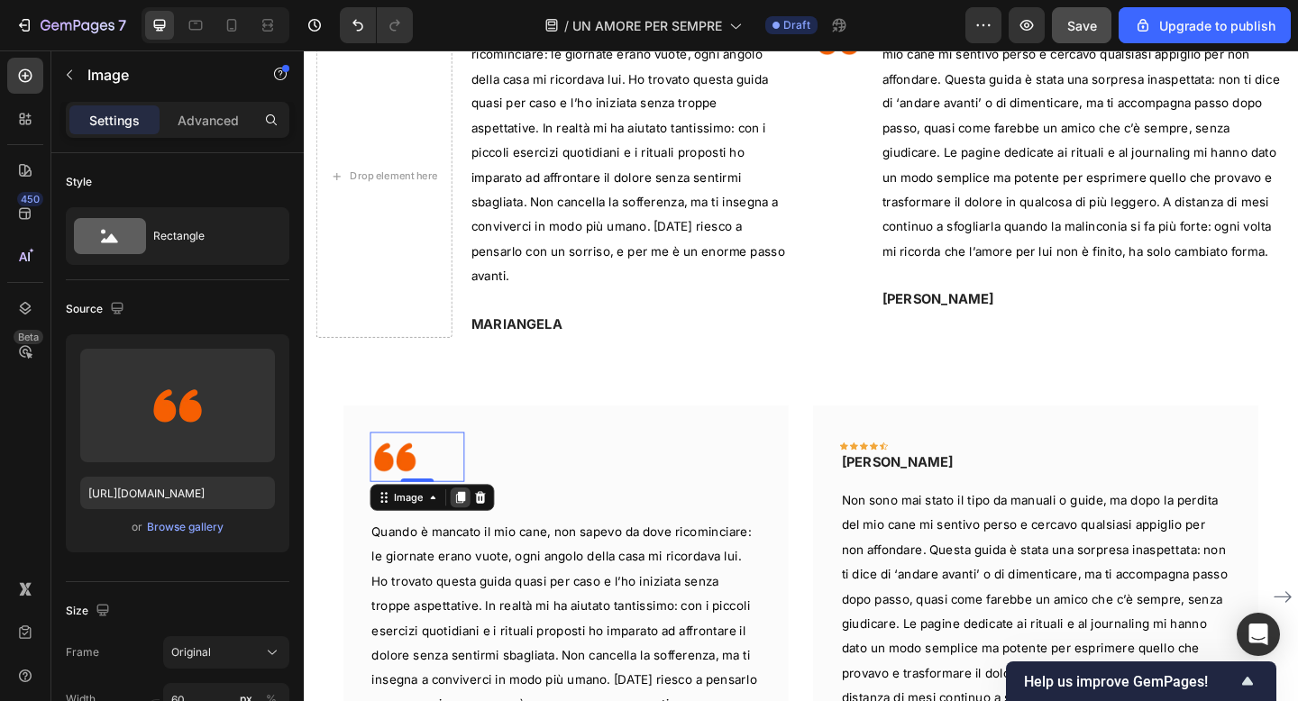
click at [477, 531] on icon at bounding box center [475, 537] width 10 height 13
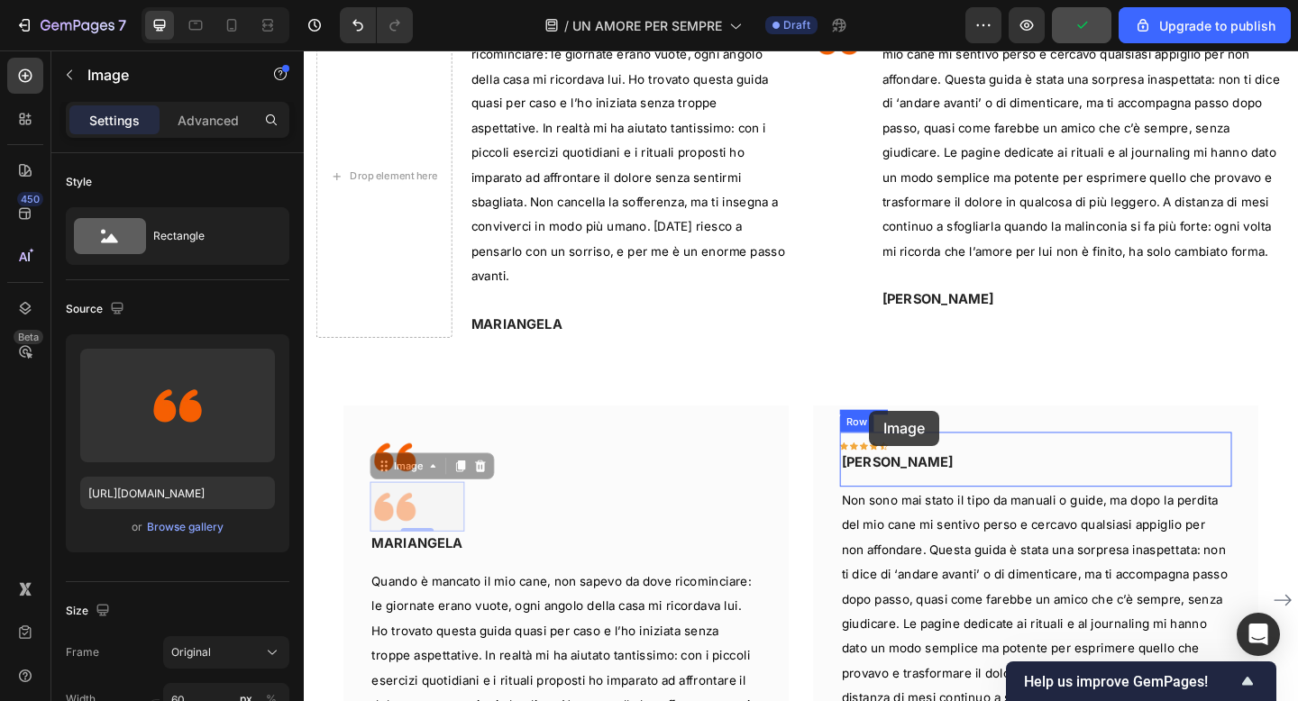
drag, startPoint x: 397, startPoint y: 471, endPoint x: 918, endPoint y: 443, distance: 522.7
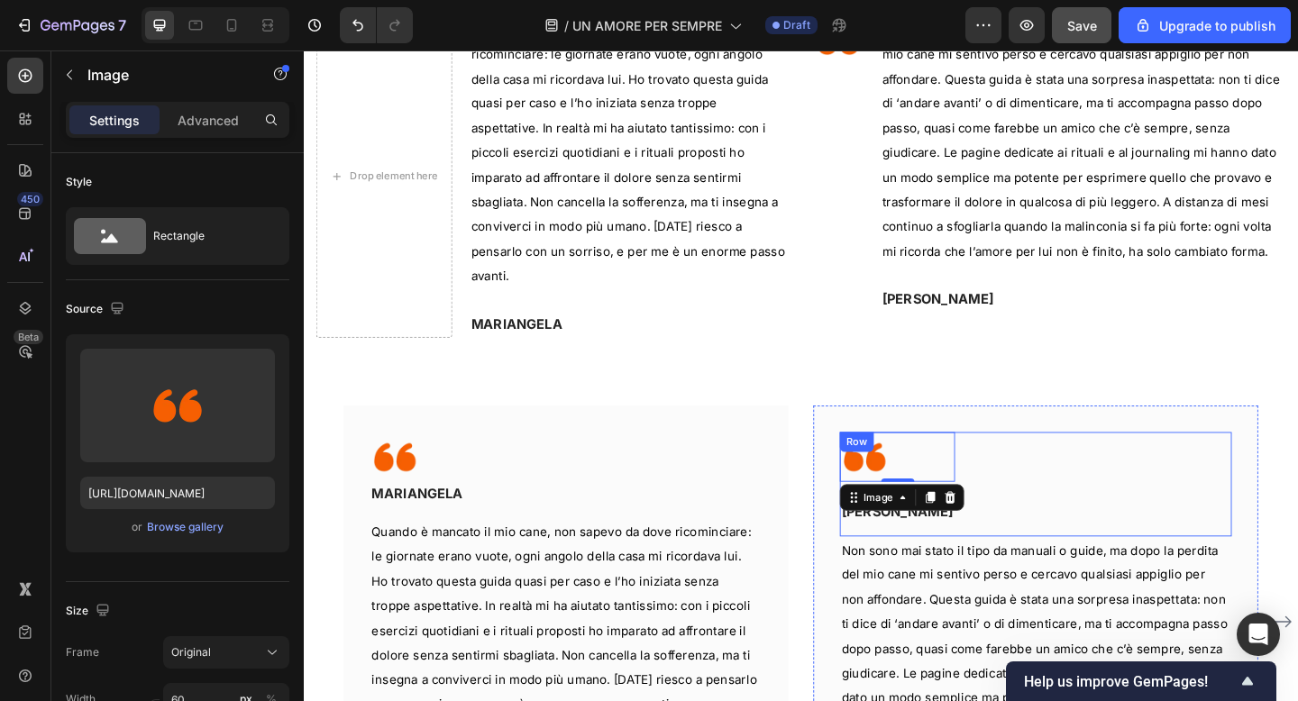
click at [1002, 466] on div "Image 0 Icon Icon Icon Icon Icon Row ELENA Text block Row" at bounding box center [1100, 523] width 426 height 114
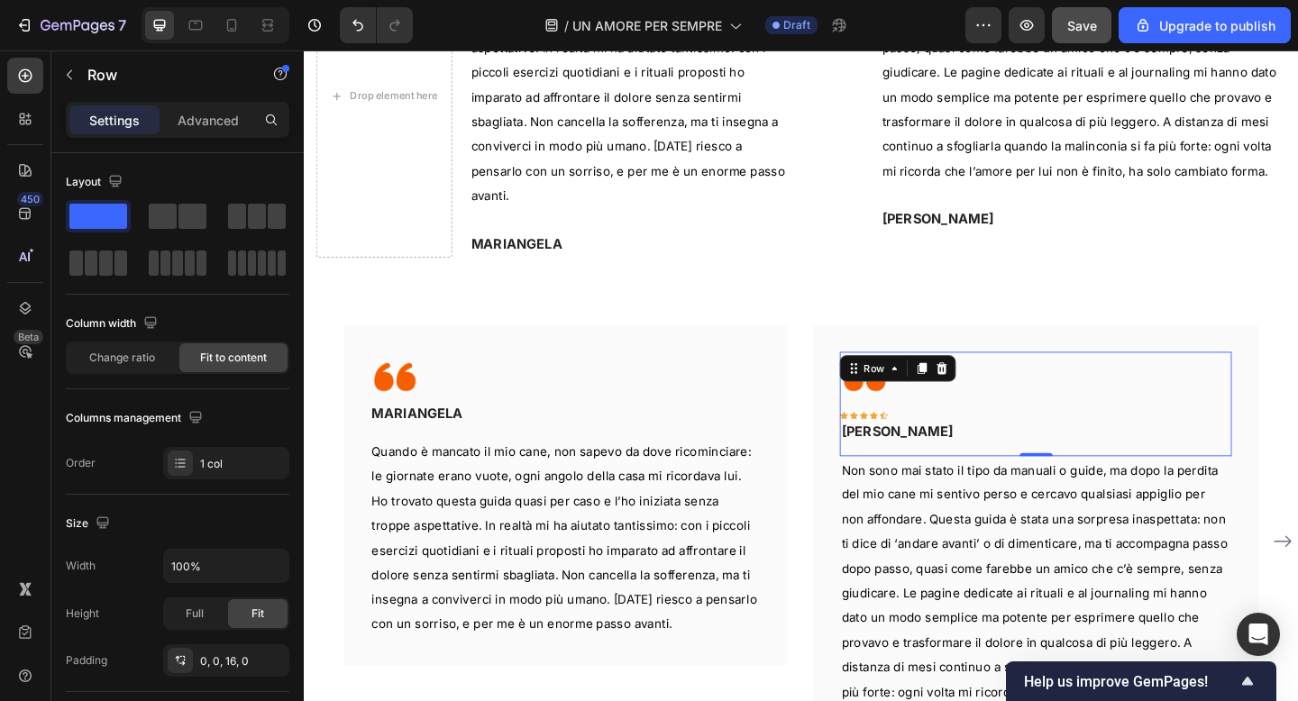
scroll to position [1174, 0]
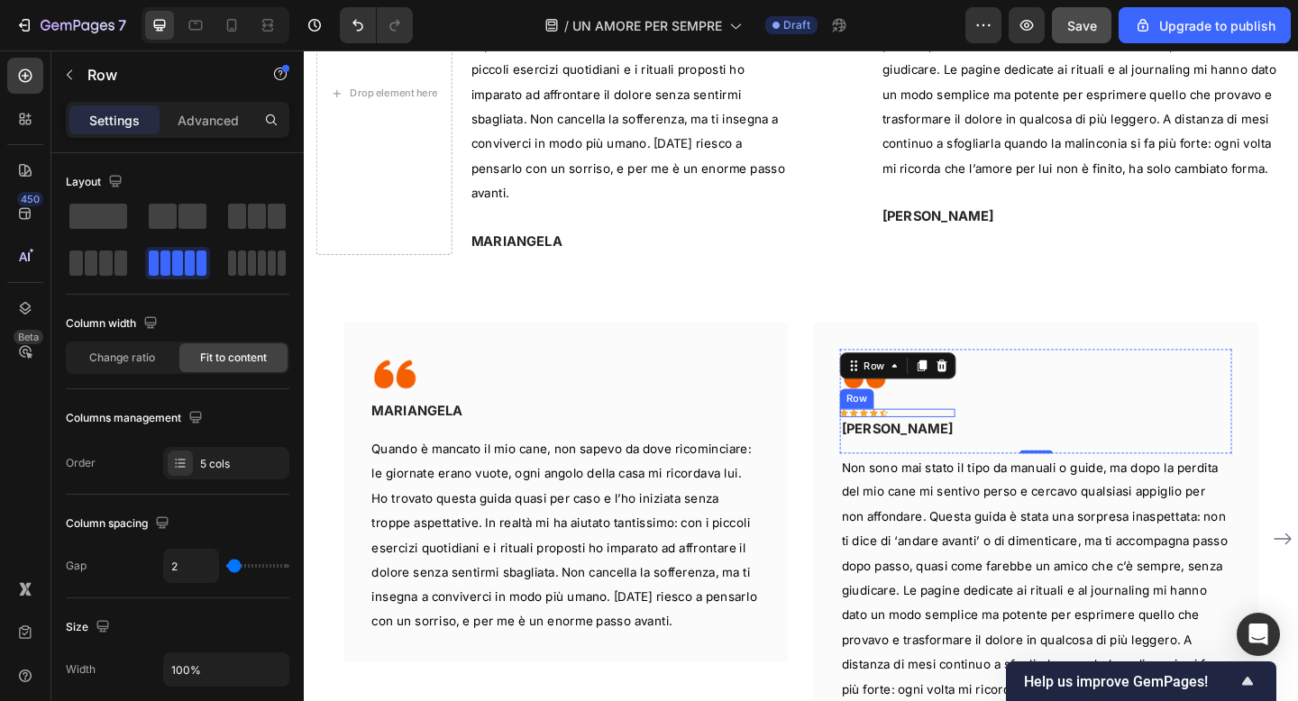
click at [928, 441] on div "Icon Icon Icon Icon Icon Row" at bounding box center [949, 445] width 125 height 9
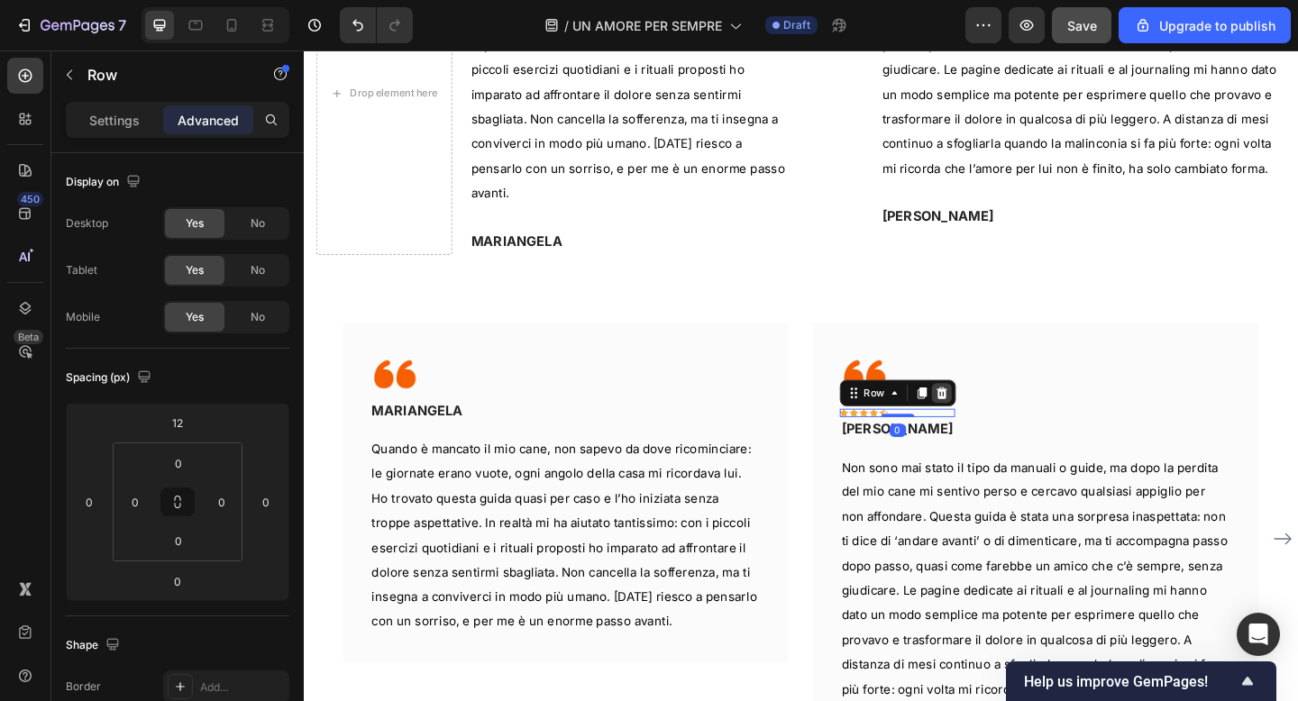
click at [1002, 416] on icon at bounding box center [998, 423] width 14 height 14
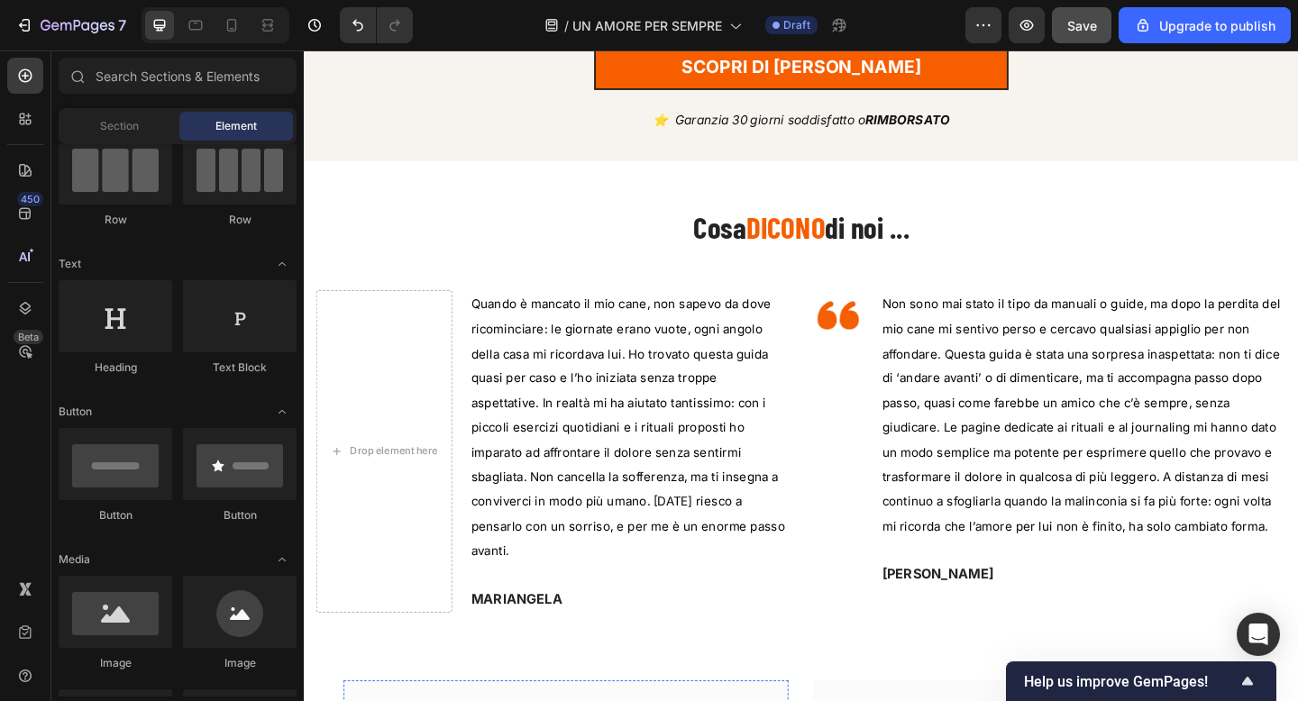
scroll to position [754, 0]
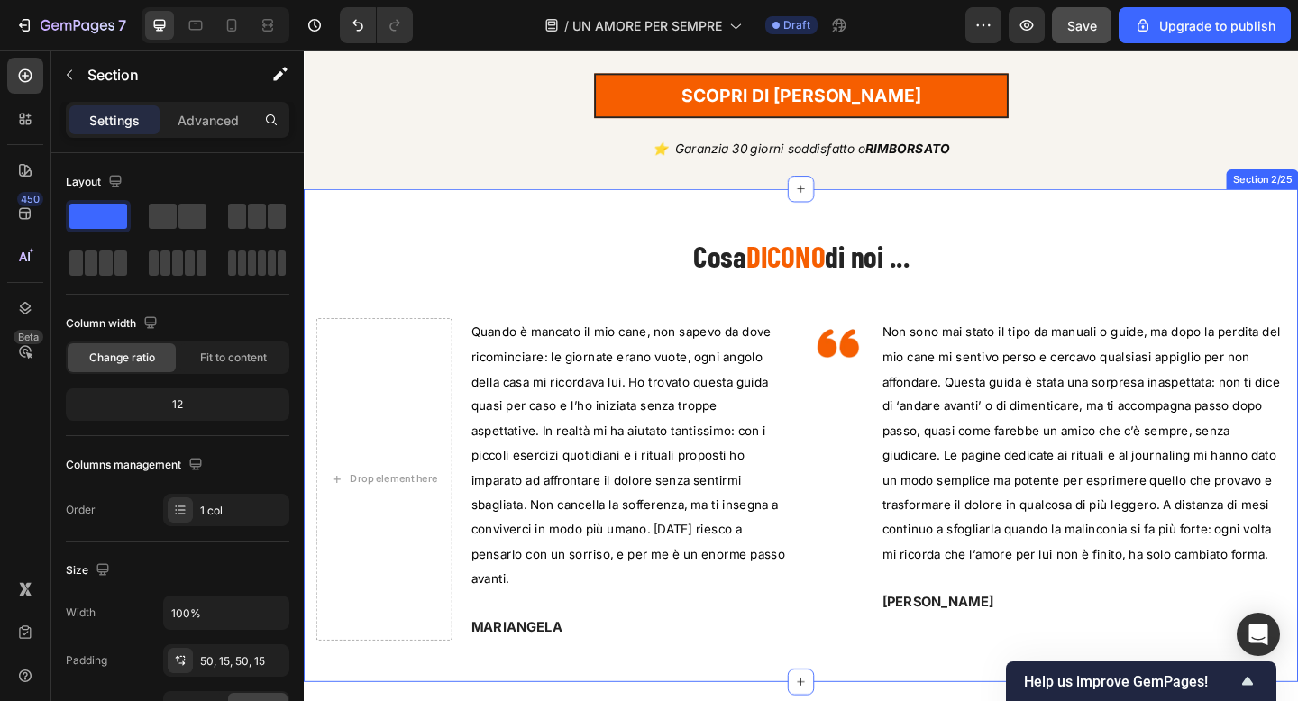
click at [566, 225] on div "Cosa DICONO di noi ... Heading Drop element here Quando è mancato il mio cane, …" at bounding box center [845, 470] width 1082 height 536
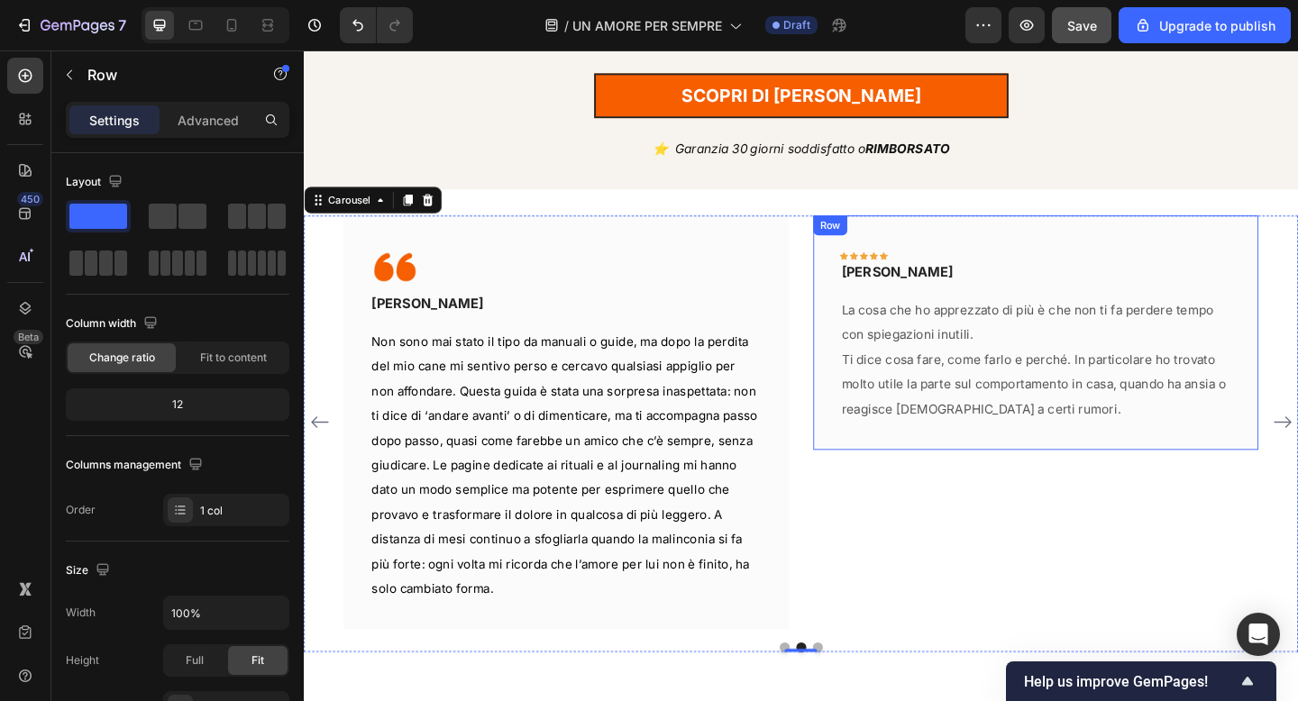
click at [1297, 247] on div "Icon Icon Icon Icon Icon Row RICCARDO Text block Row La cosa che ho apprezzato …" at bounding box center [1100, 358] width 484 height 255
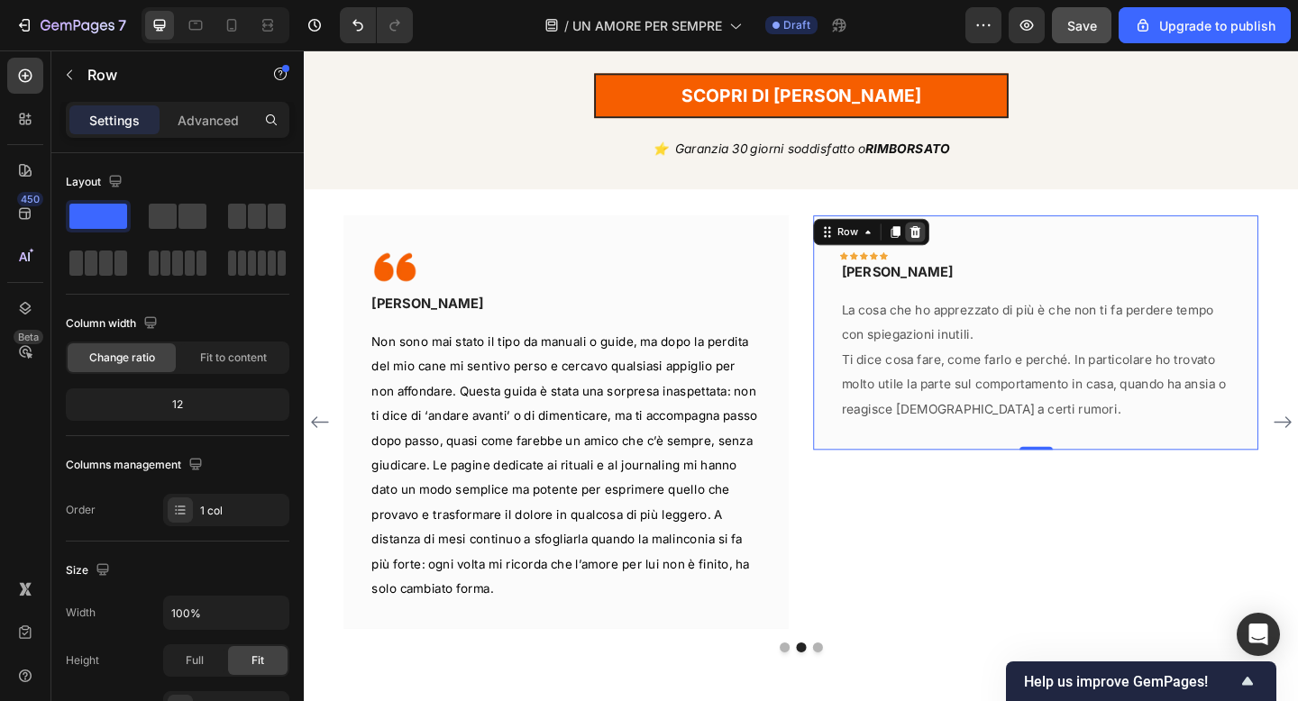
click at [975, 245] on div at bounding box center [969, 249] width 22 height 22
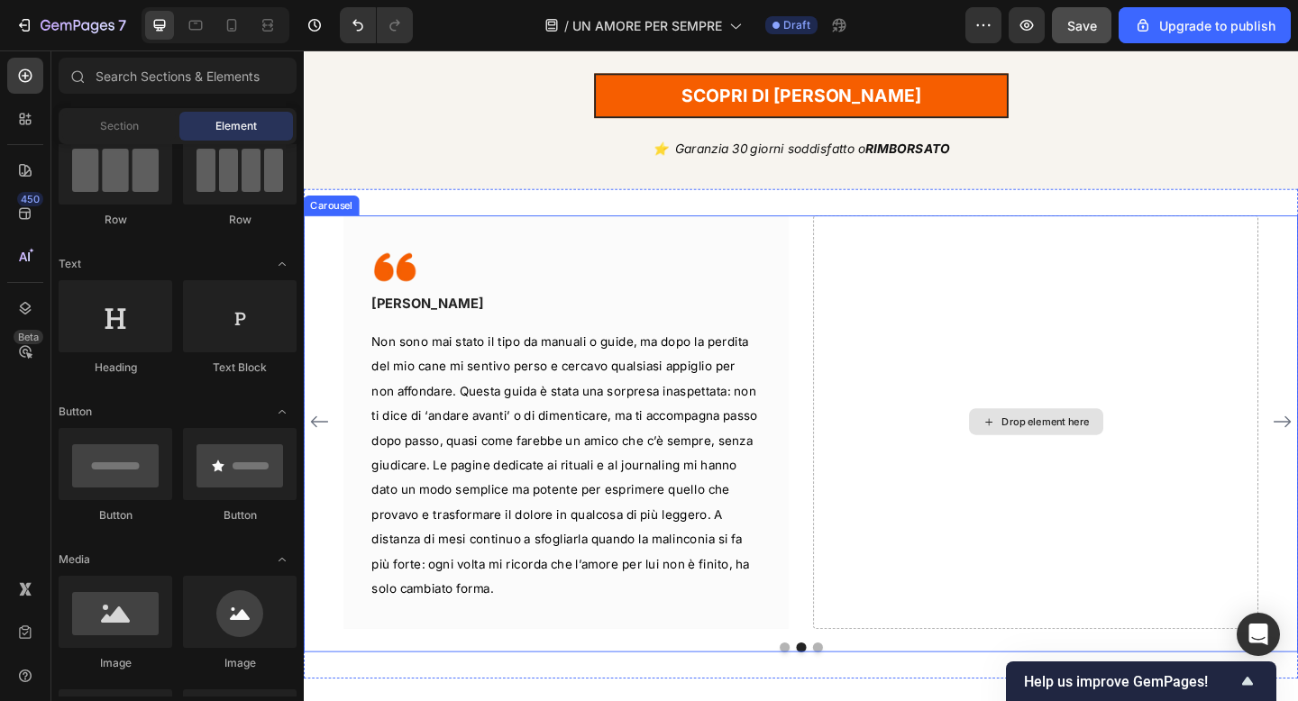
click at [1297, 256] on div "Drop element here" at bounding box center [1100, 456] width 484 height 451
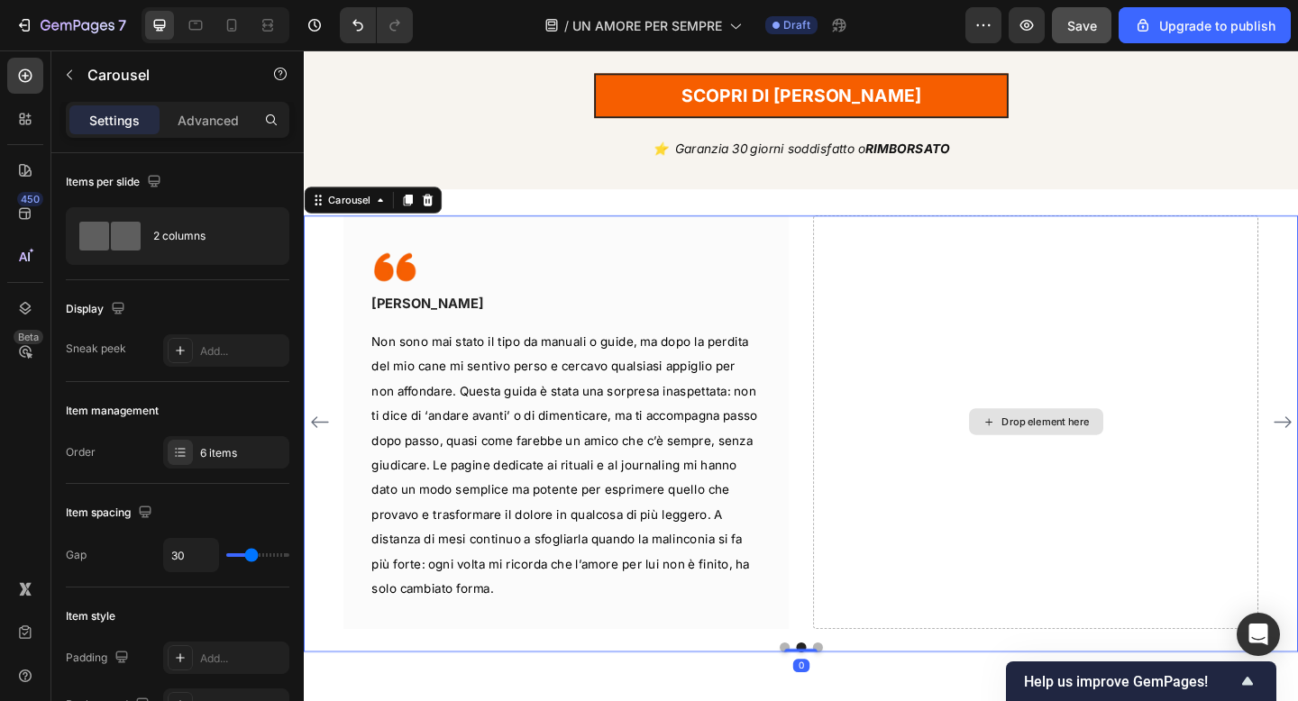
click at [1040, 249] on div "Drop element here" at bounding box center [1100, 456] width 484 height 451
click at [1064, 357] on div "Drop element here" at bounding box center [1100, 456] width 484 height 451
click at [224, 456] on div "6 items" at bounding box center [242, 453] width 85 height 16
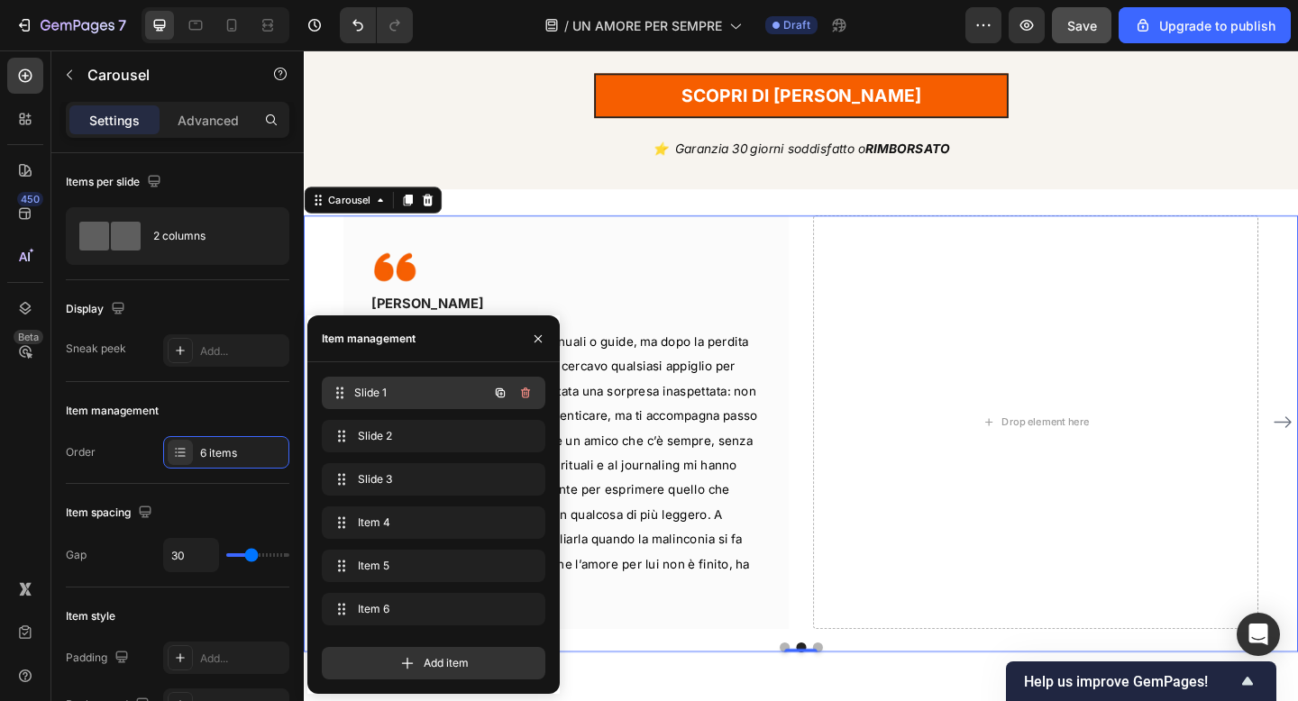
click at [426, 386] on span "Slide 1" at bounding box center [420, 393] width 133 height 16
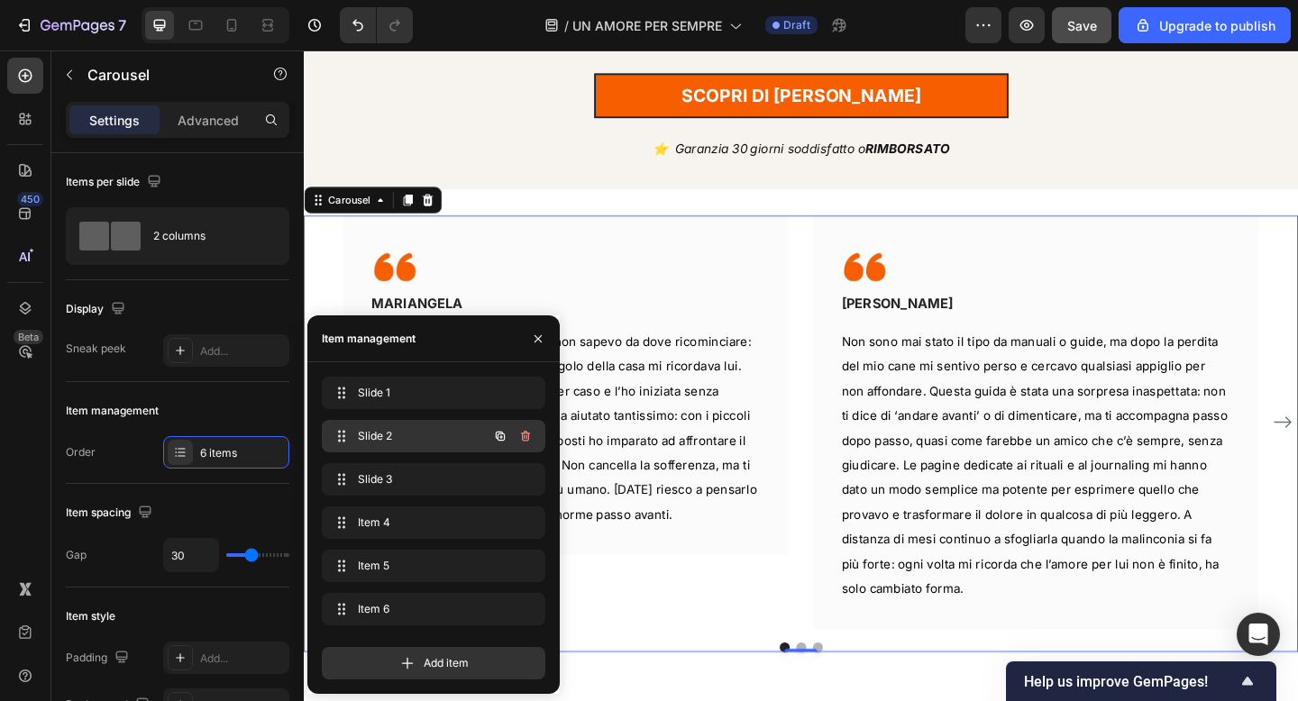
click at [415, 434] on span "Slide 2" at bounding box center [409, 436] width 102 height 16
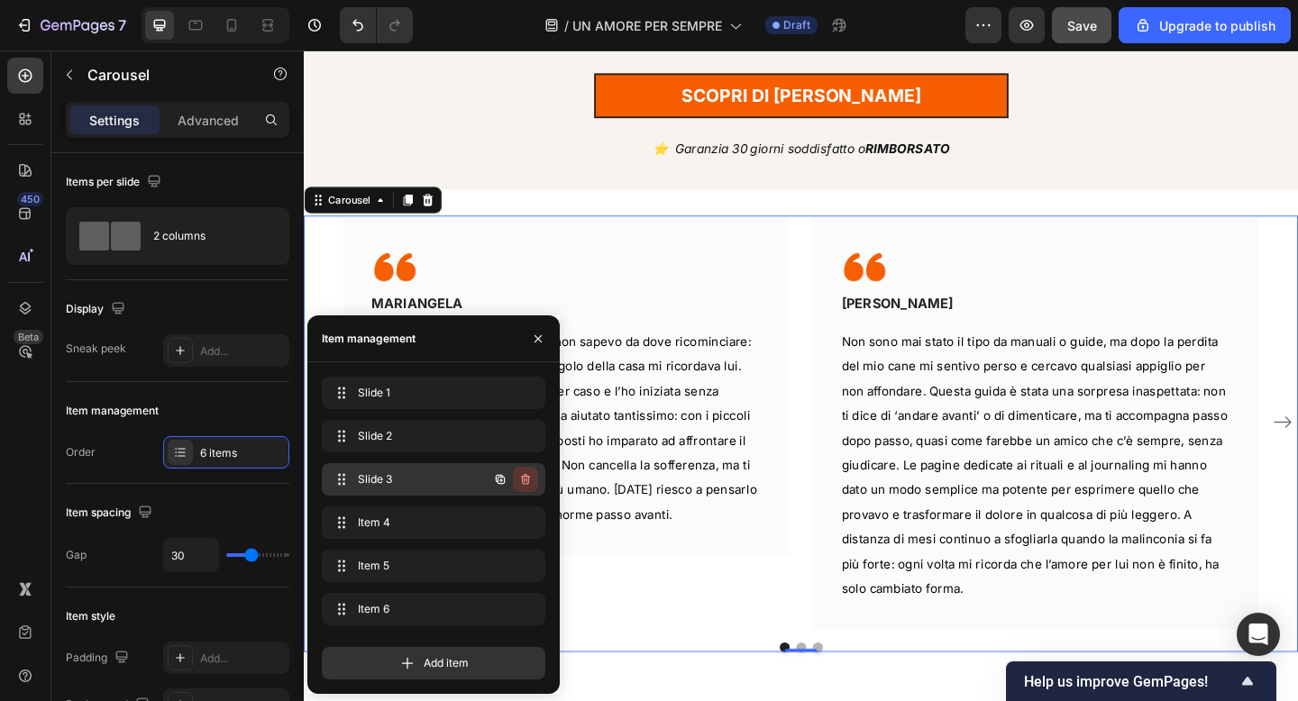
click at [525, 479] on icon "button" at bounding box center [525, 479] width 14 height 14
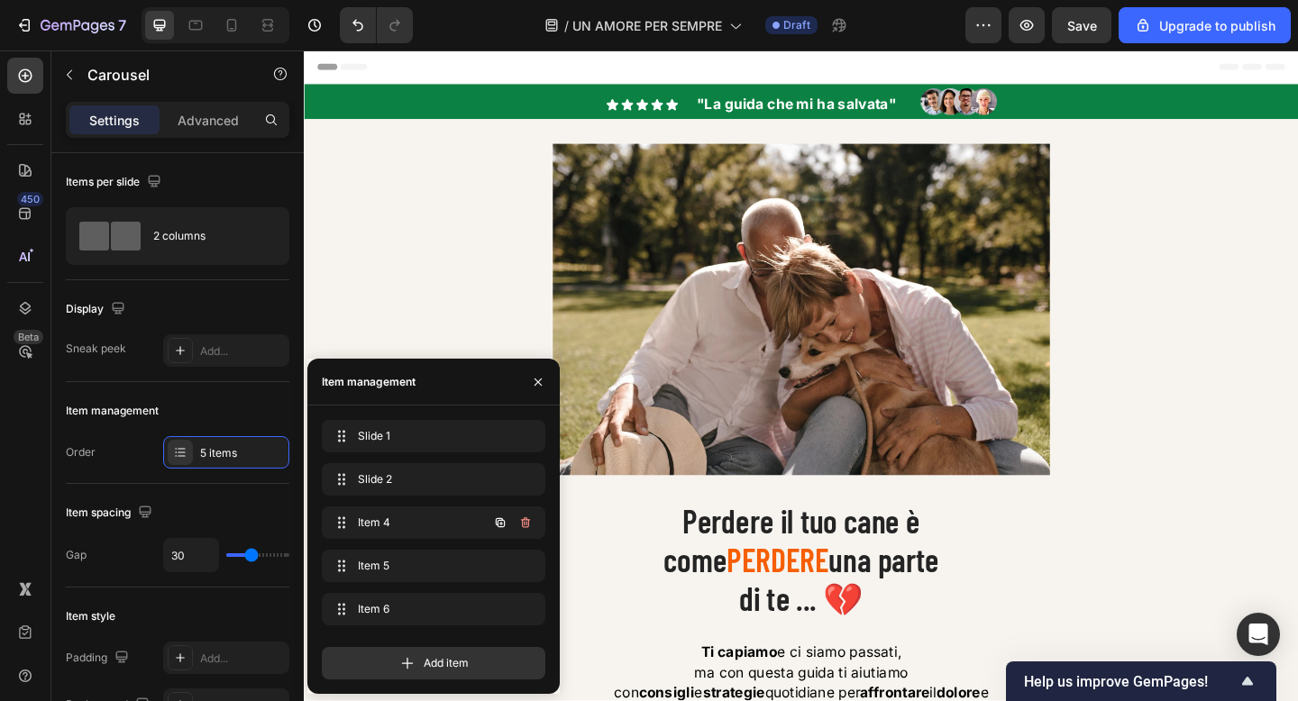
scroll to position [754, 0]
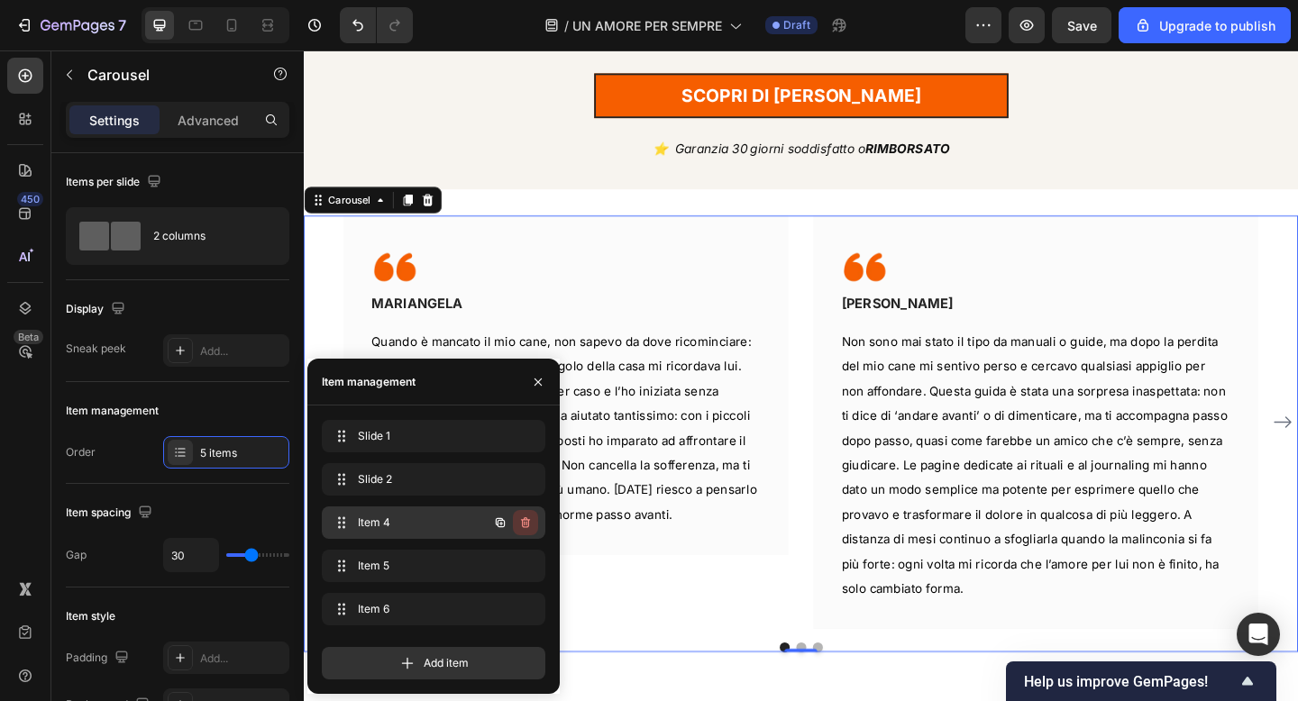
click at [532, 527] on icon "button" at bounding box center [525, 523] width 14 height 14
click at [532, 527] on button "Delete" at bounding box center [514, 522] width 50 height 25
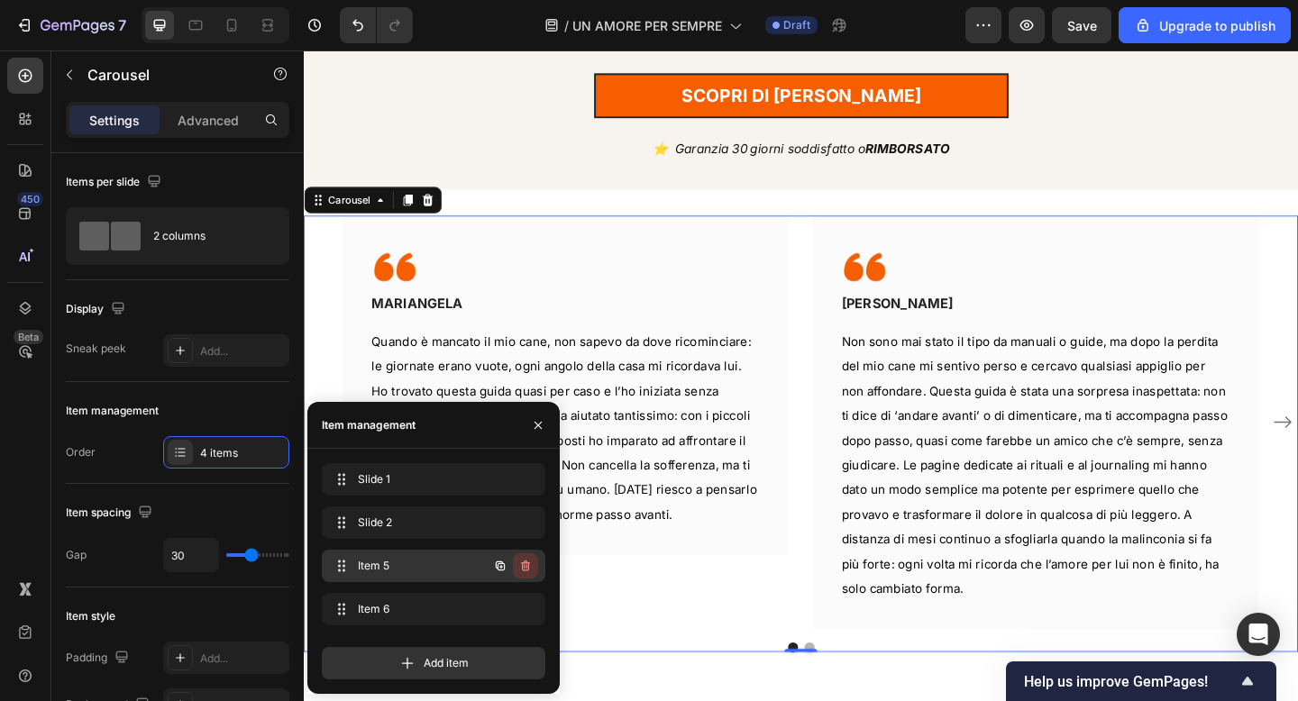
click at [534, 562] on button "button" at bounding box center [525, 565] width 25 height 25
click at [525, 559] on div "Delete" at bounding box center [513, 566] width 33 height 16
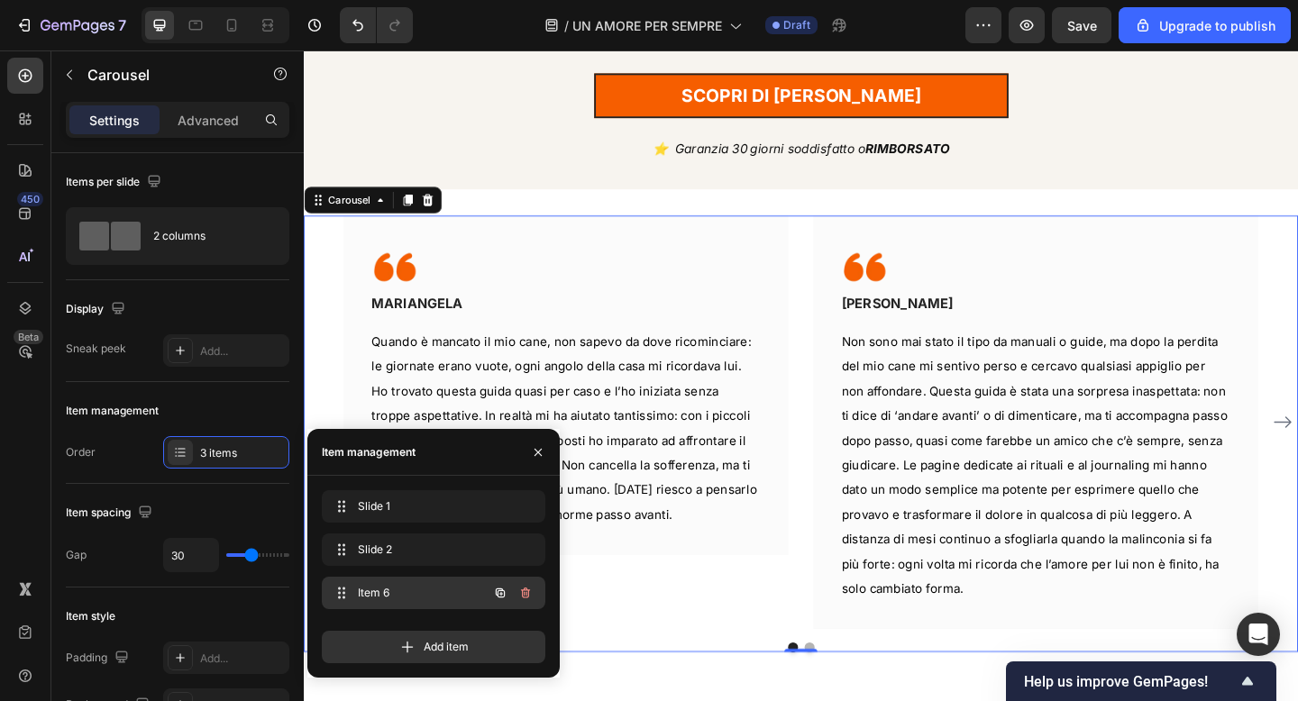
click at [405, 590] on span "Item 6" at bounding box center [409, 593] width 102 height 16
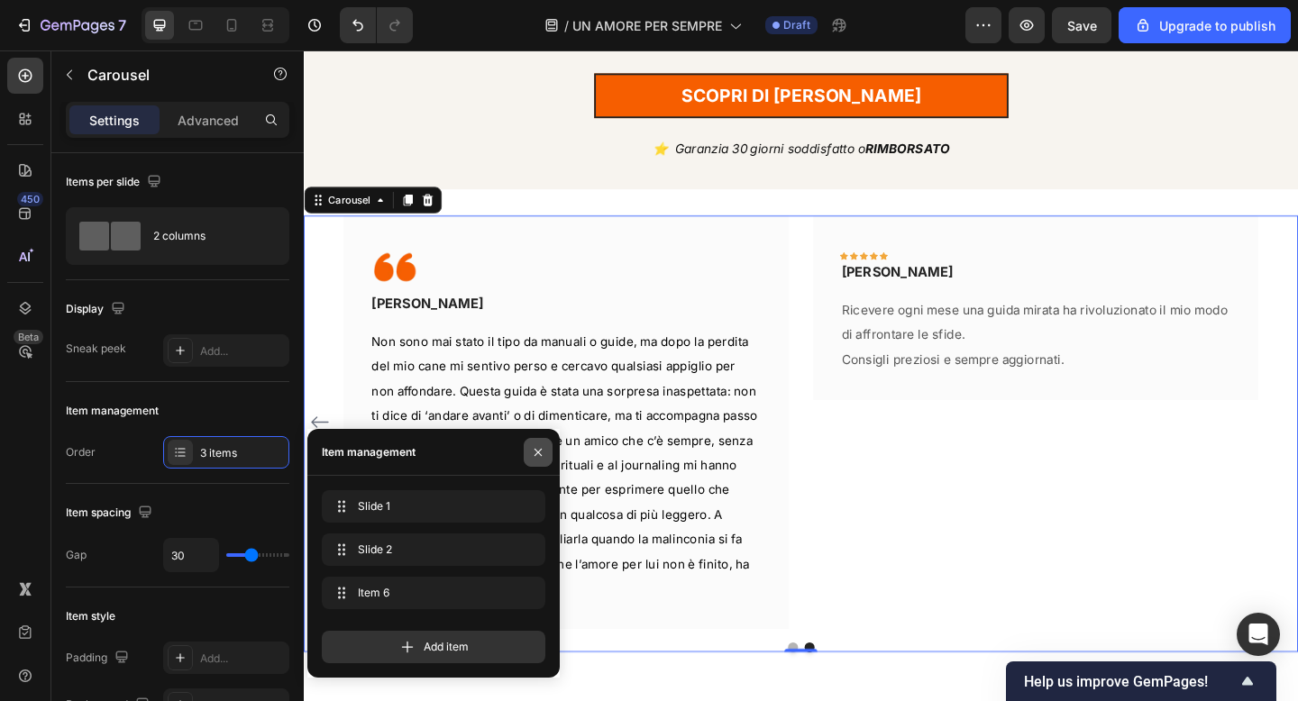
click at [539, 452] on icon "button" at bounding box center [537, 451] width 7 height 7
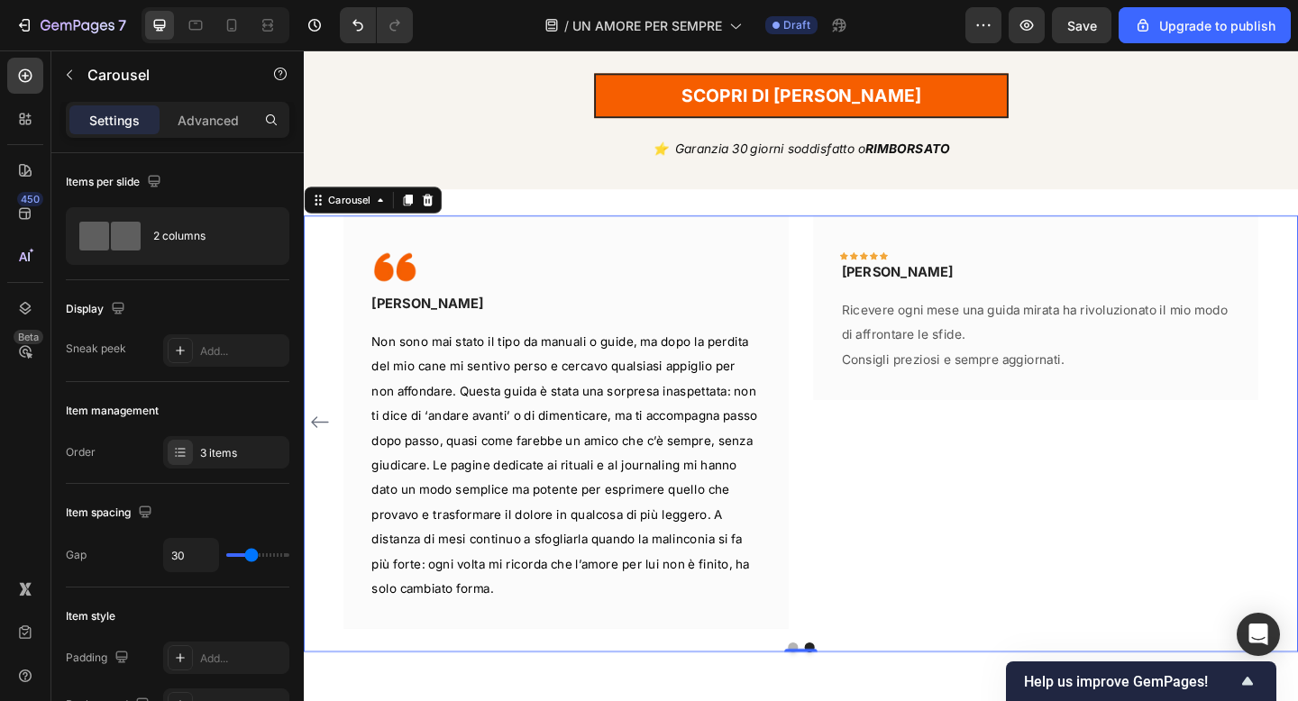
click at [315, 444] on icon "Carousel Back Arrow" at bounding box center [321, 455] width 22 height 22
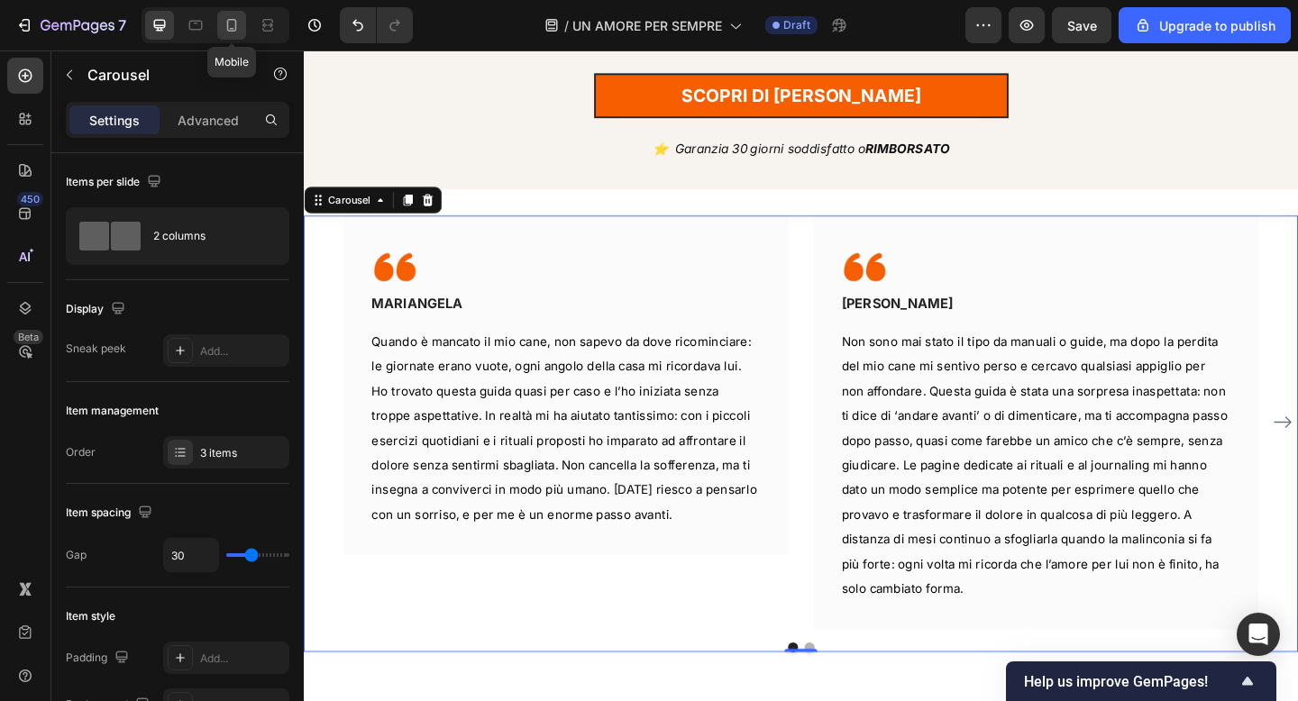
click at [227, 29] on icon at bounding box center [232, 25] width 10 height 13
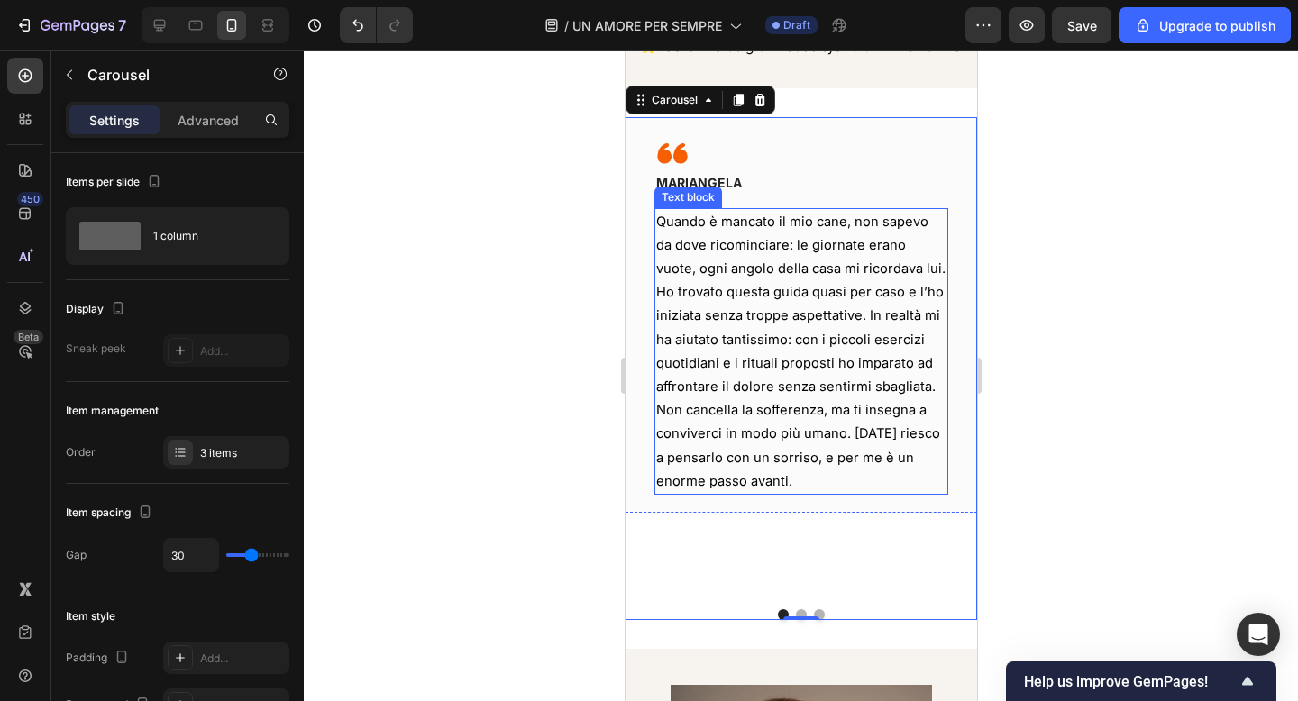
scroll to position [735, 0]
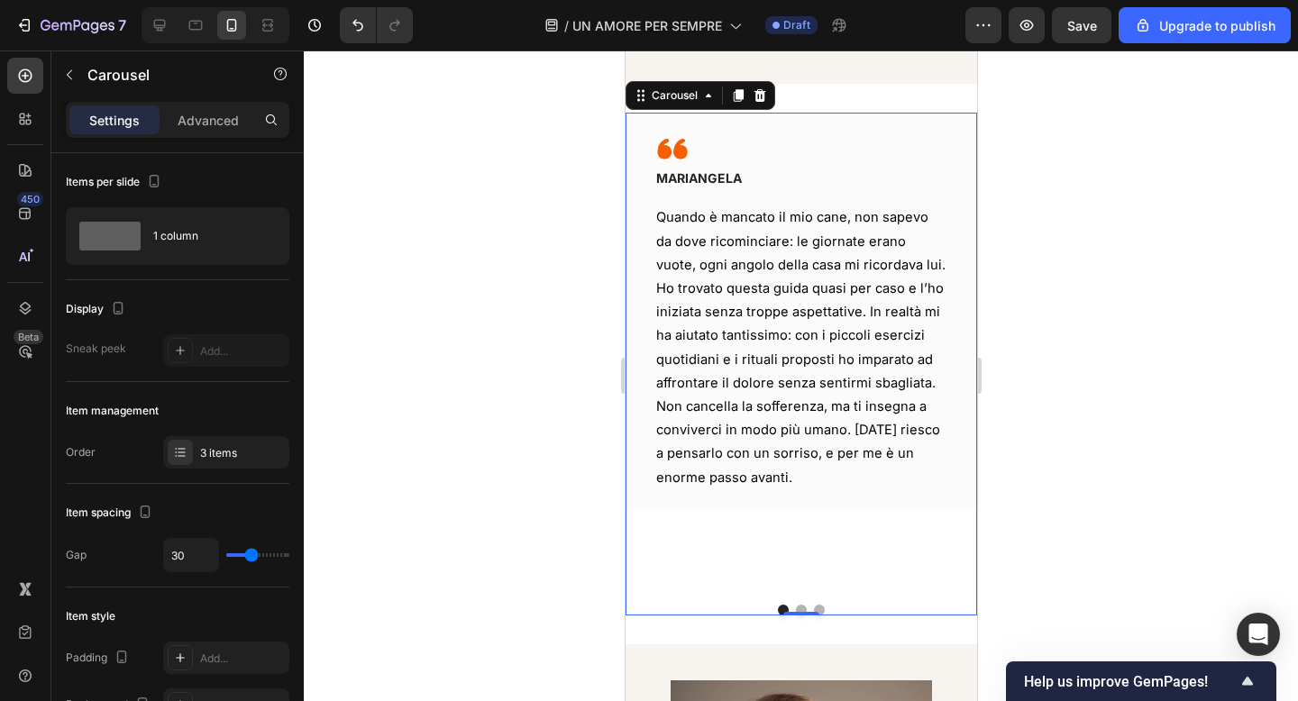
click at [800, 605] on button "Dot" at bounding box center [800, 610] width 11 height 11
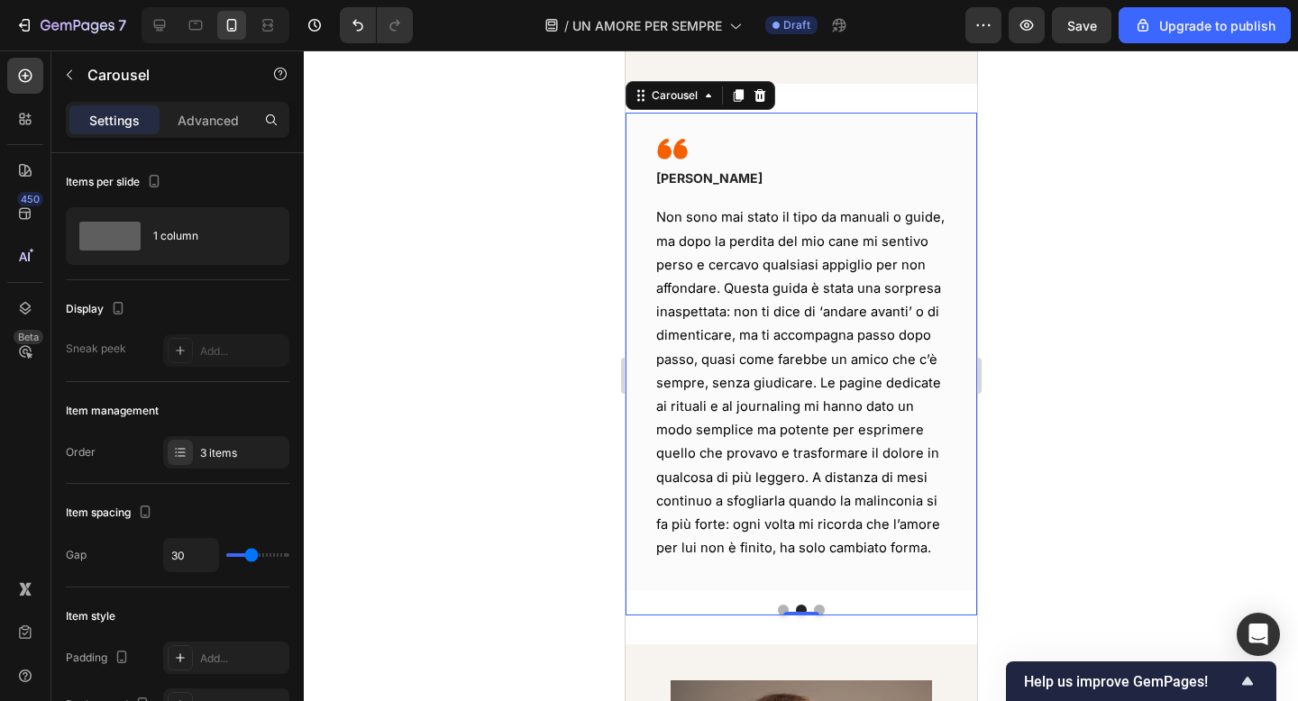
click at [821, 605] on button "Dot" at bounding box center [818, 610] width 11 height 11
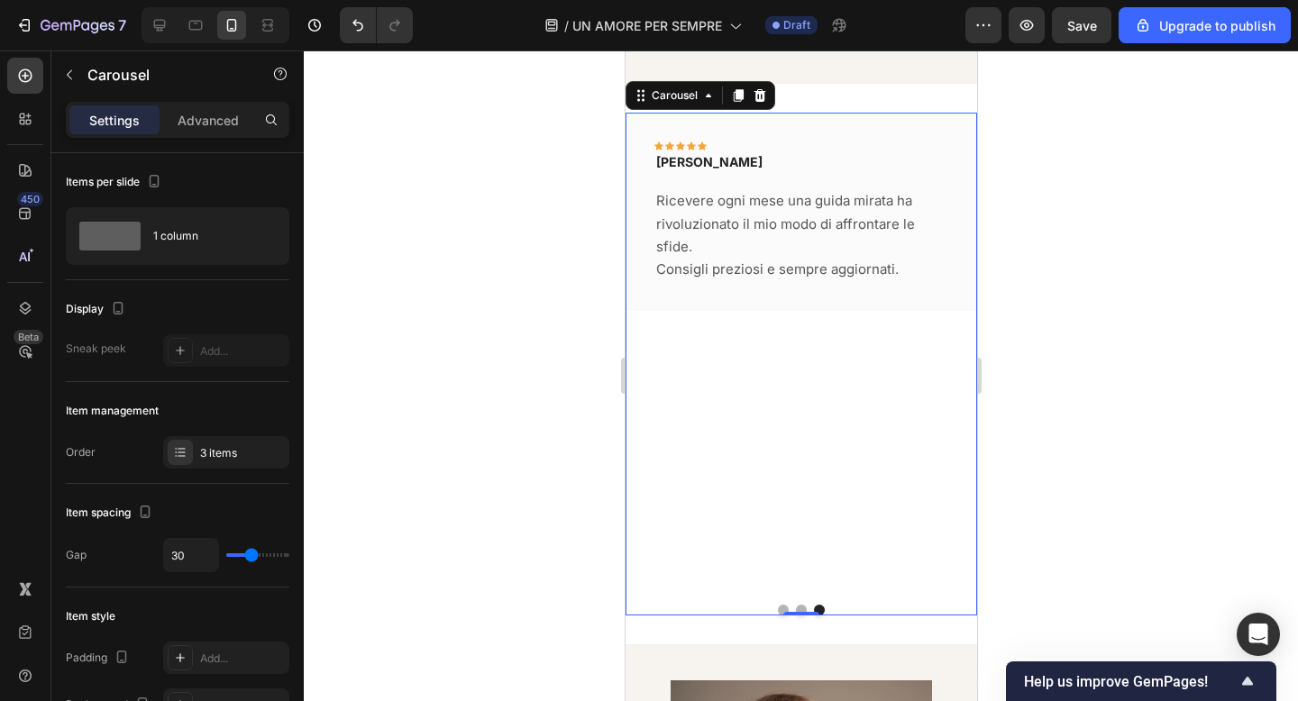
click at [778, 605] on button "Dot" at bounding box center [782, 610] width 11 height 11
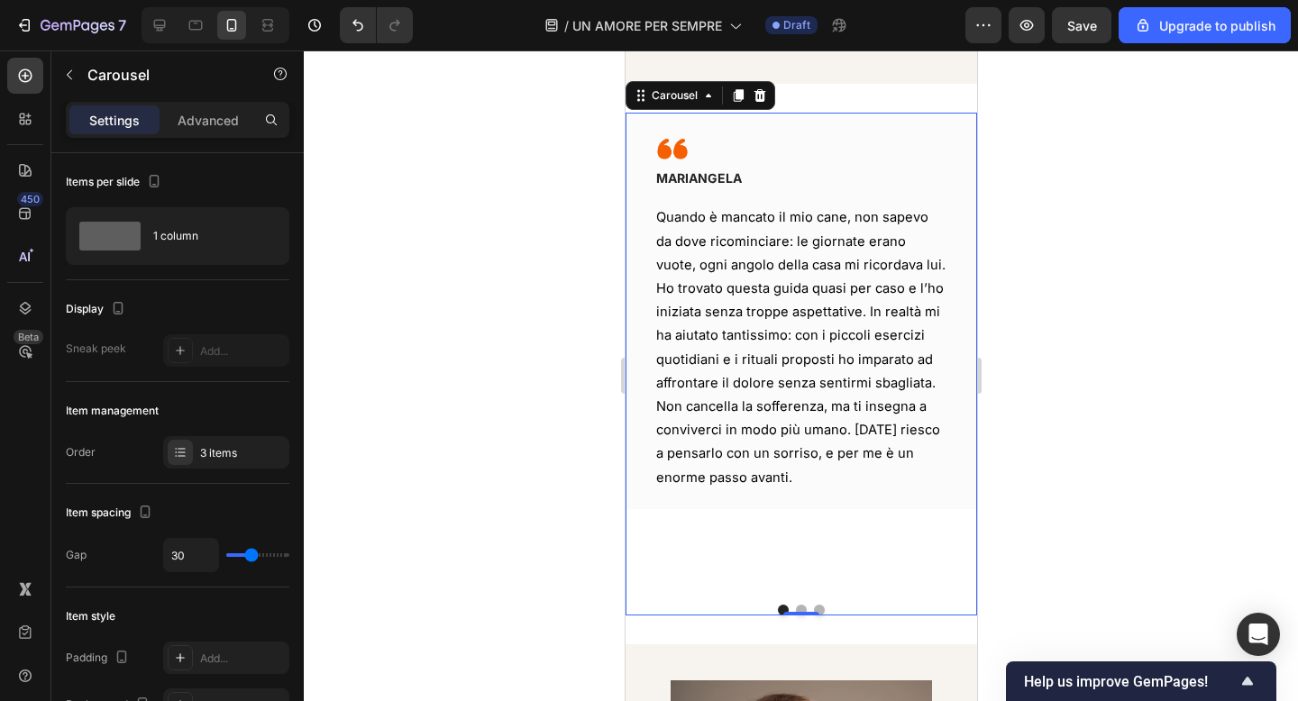
click at [534, 292] on div at bounding box center [801, 375] width 994 height 651
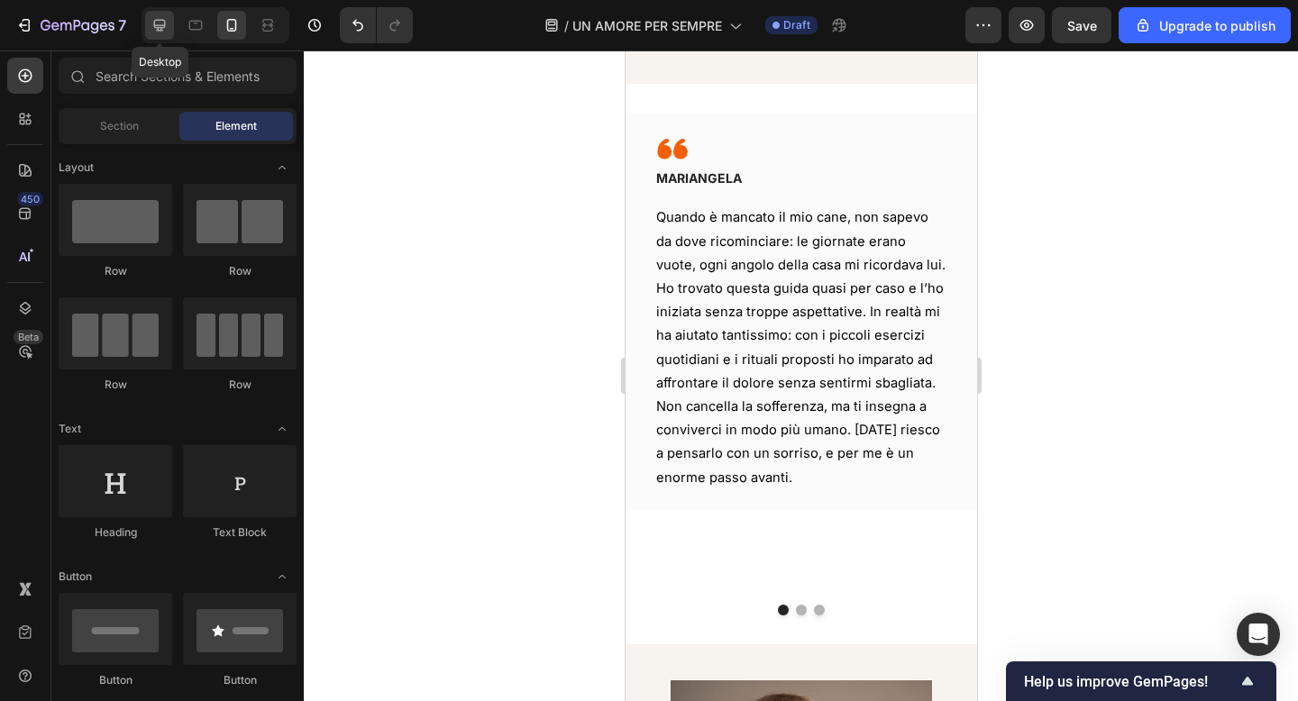
click at [160, 32] on icon at bounding box center [160, 25] width 18 height 18
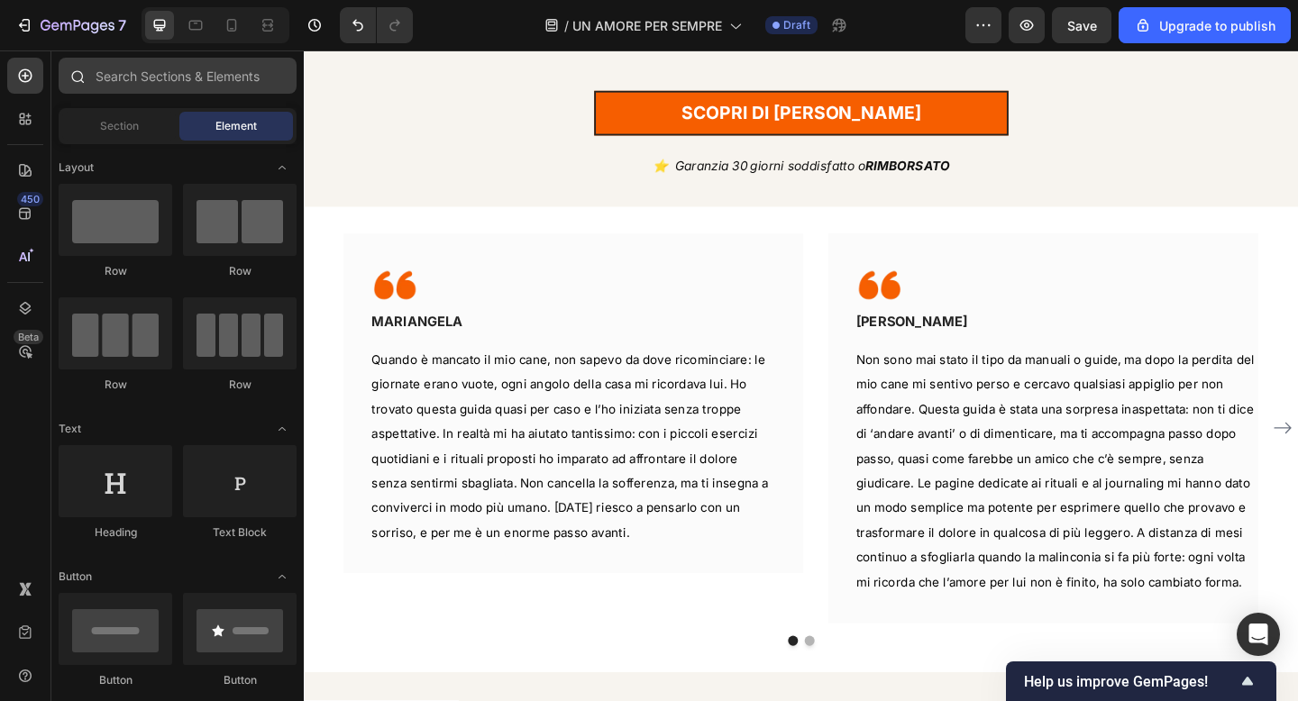
scroll to position [744, 0]
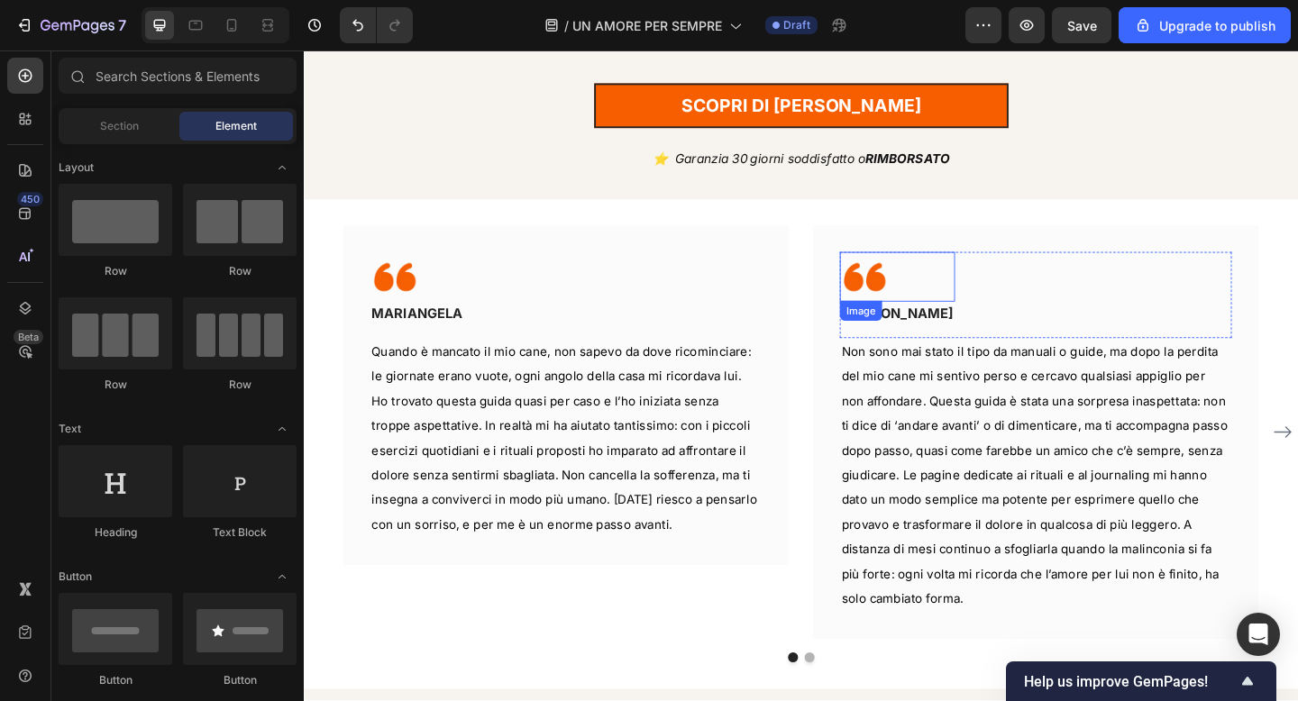
click at [917, 296] on img at bounding box center [914, 297] width 54 height 54
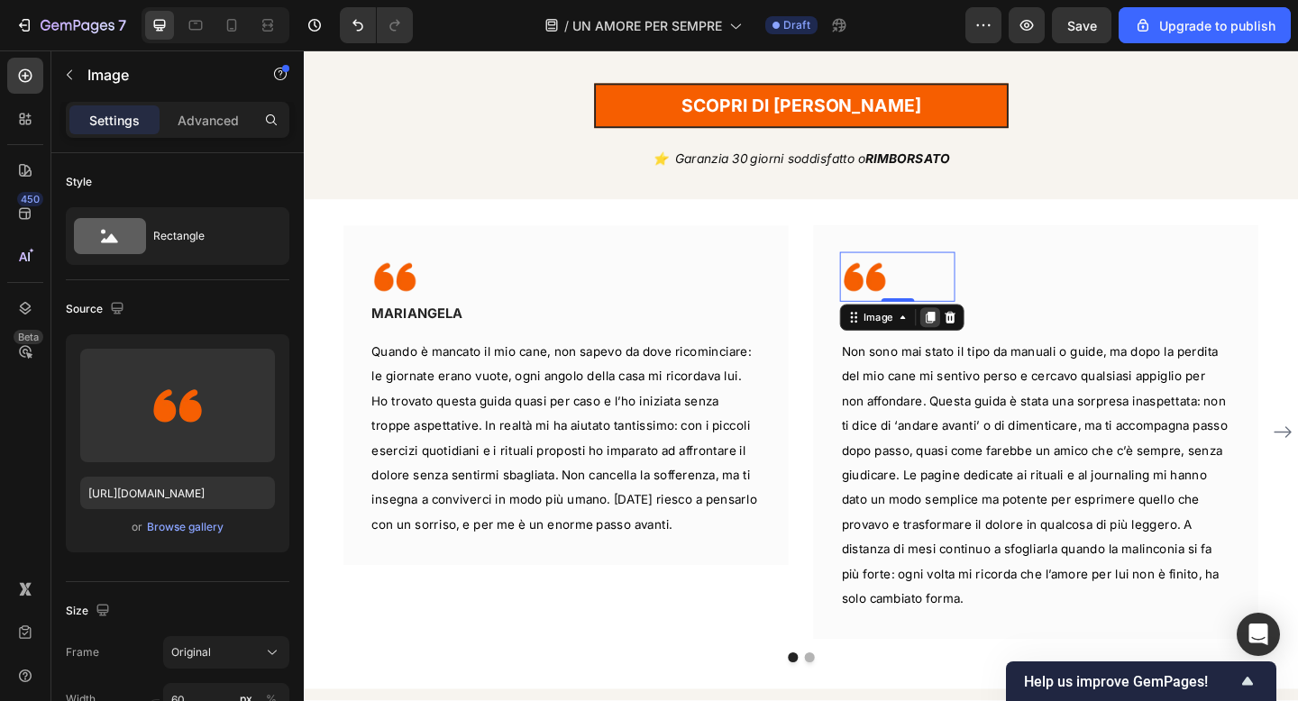
click at [989, 341] on icon at bounding box center [986, 341] width 10 height 13
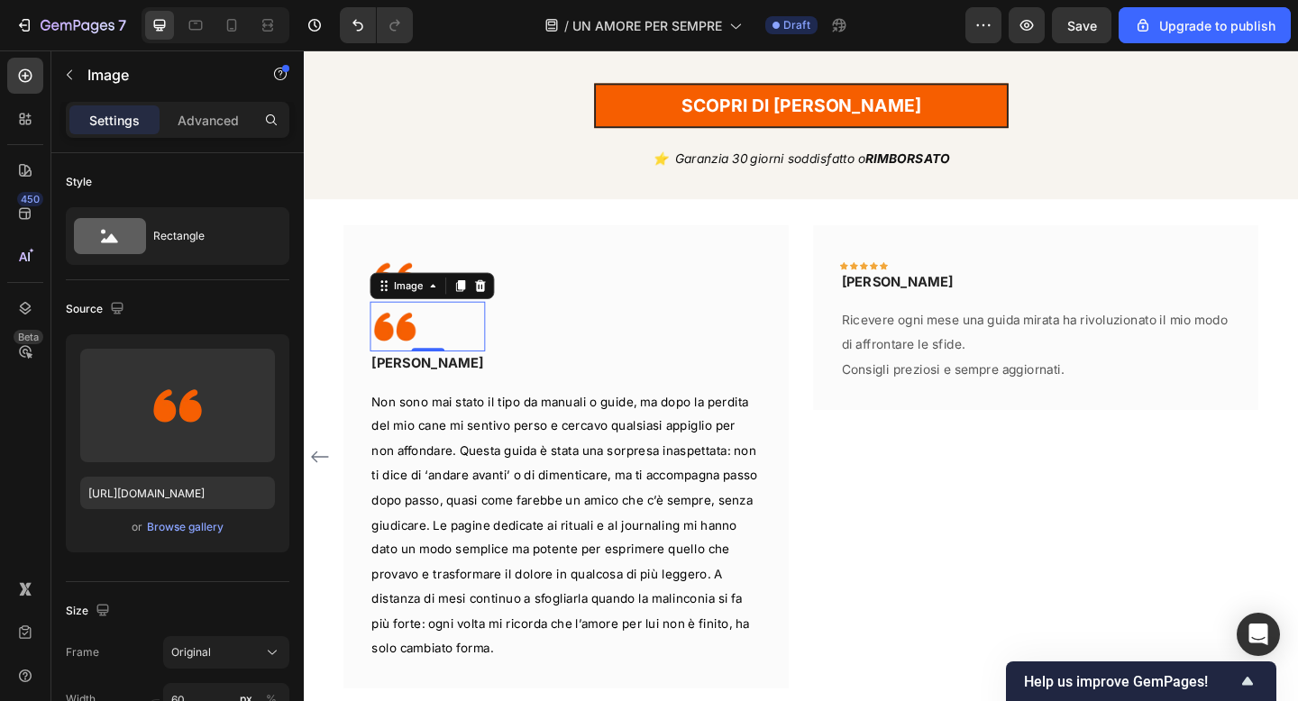
click at [409, 352] on img at bounding box center [403, 351] width 54 height 54
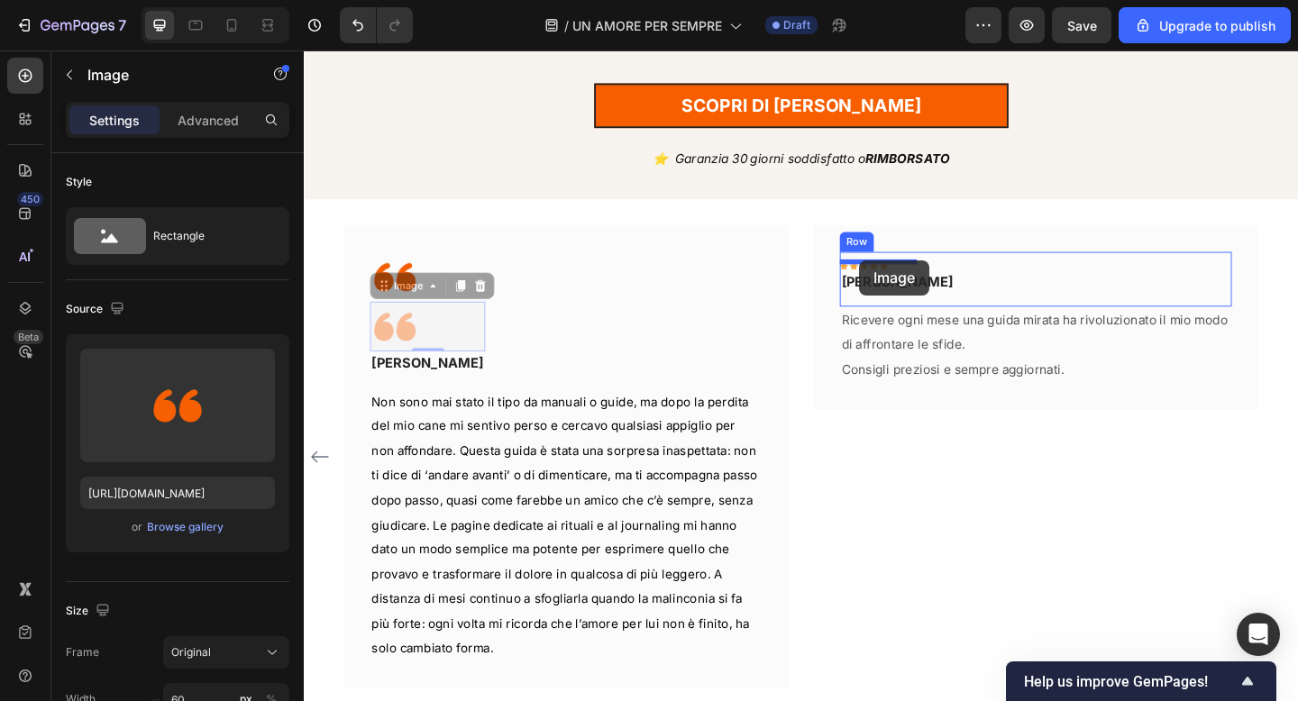
drag, startPoint x: 409, startPoint y: 310, endPoint x: 908, endPoint y: 279, distance: 499.4
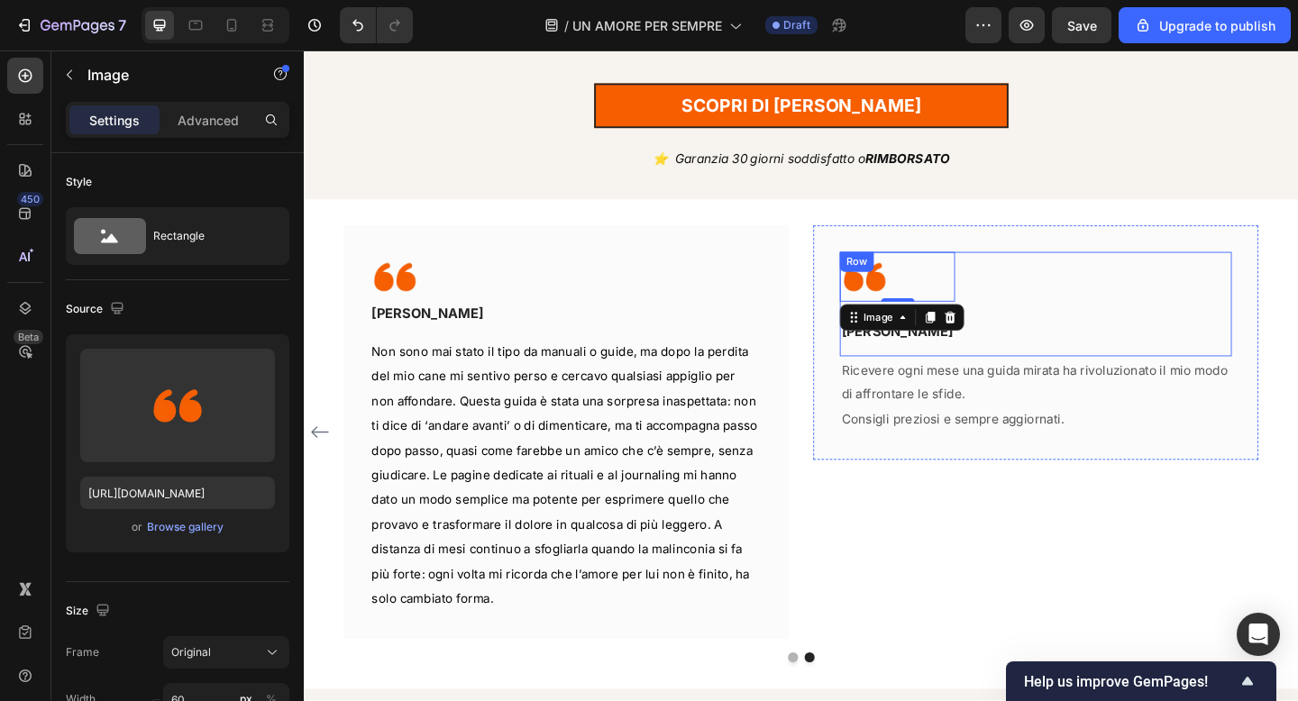
click at [1070, 360] on div "Image 0 Icon Icon Icon Icon Icon Row ALESSIA C. Text block Row" at bounding box center [1100, 327] width 426 height 114
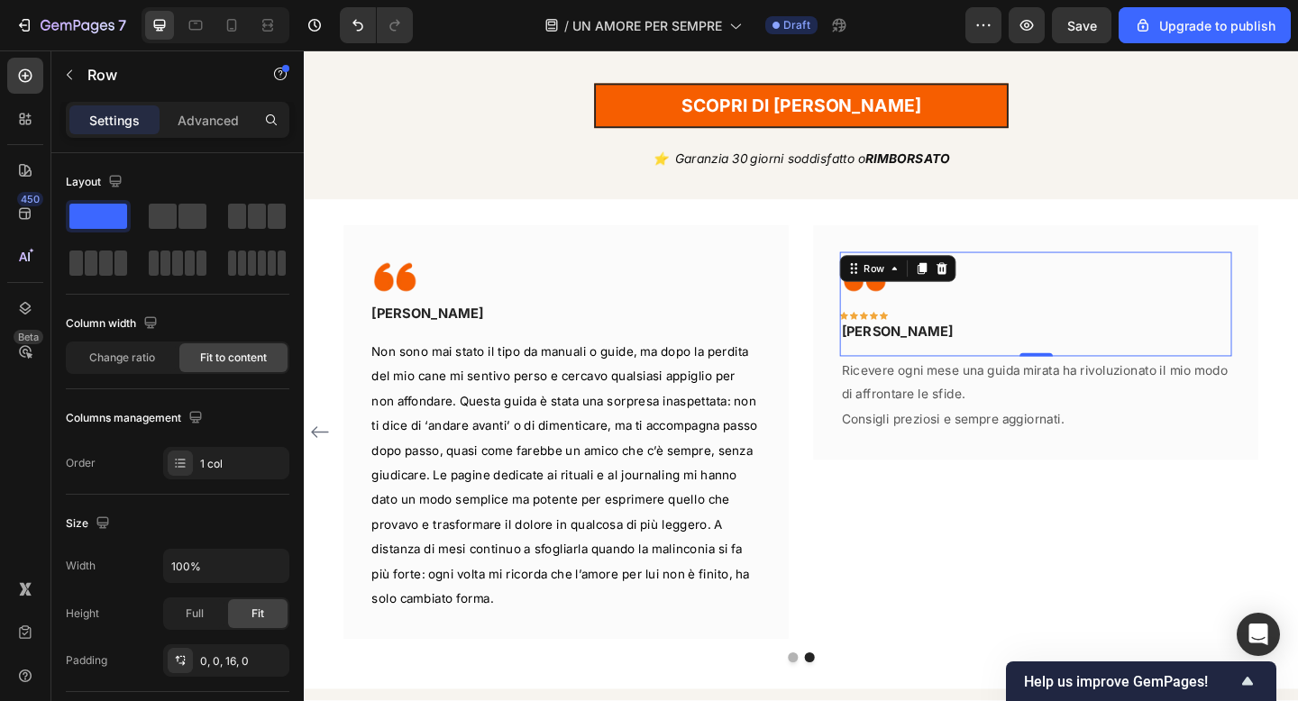
click at [967, 333] on div "Image Icon Icon Icon Icon Icon Row ALESSIA C. Text block" at bounding box center [949, 319] width 125 height 99
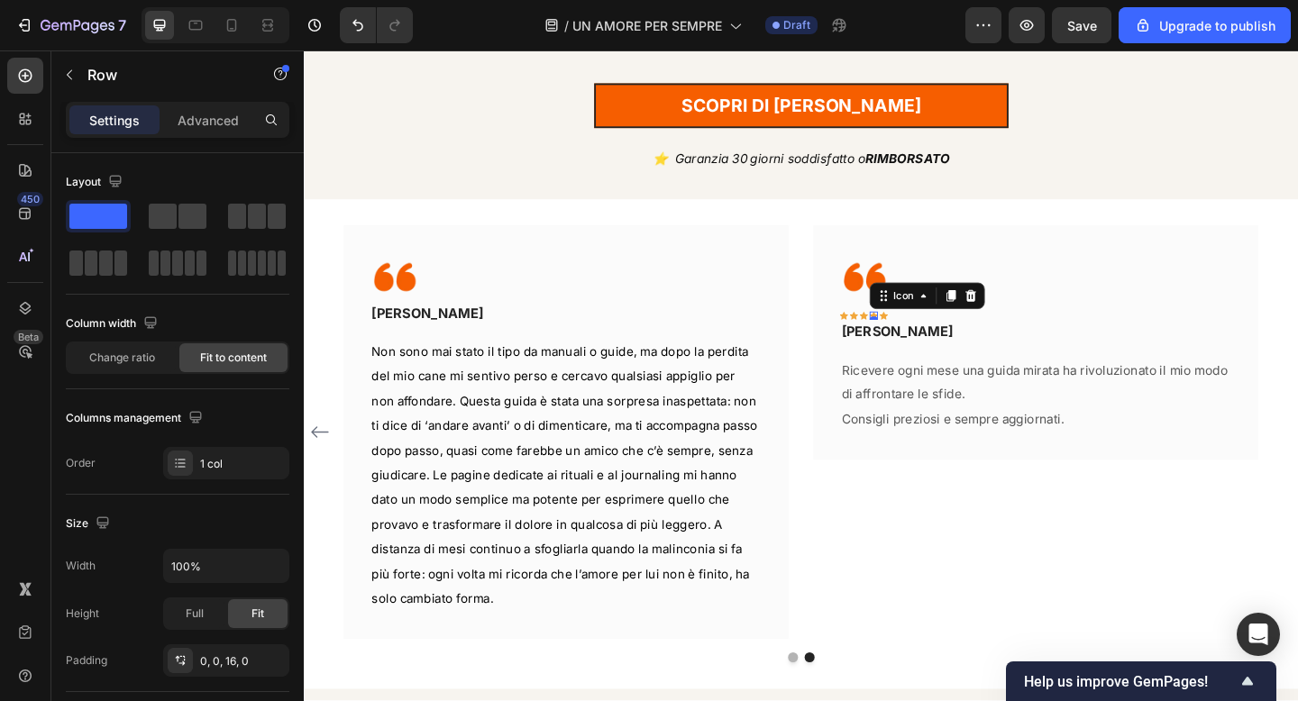
click at [927, 337] on div "Icon 0" at bounding box center [923, 339] width 9 height 9
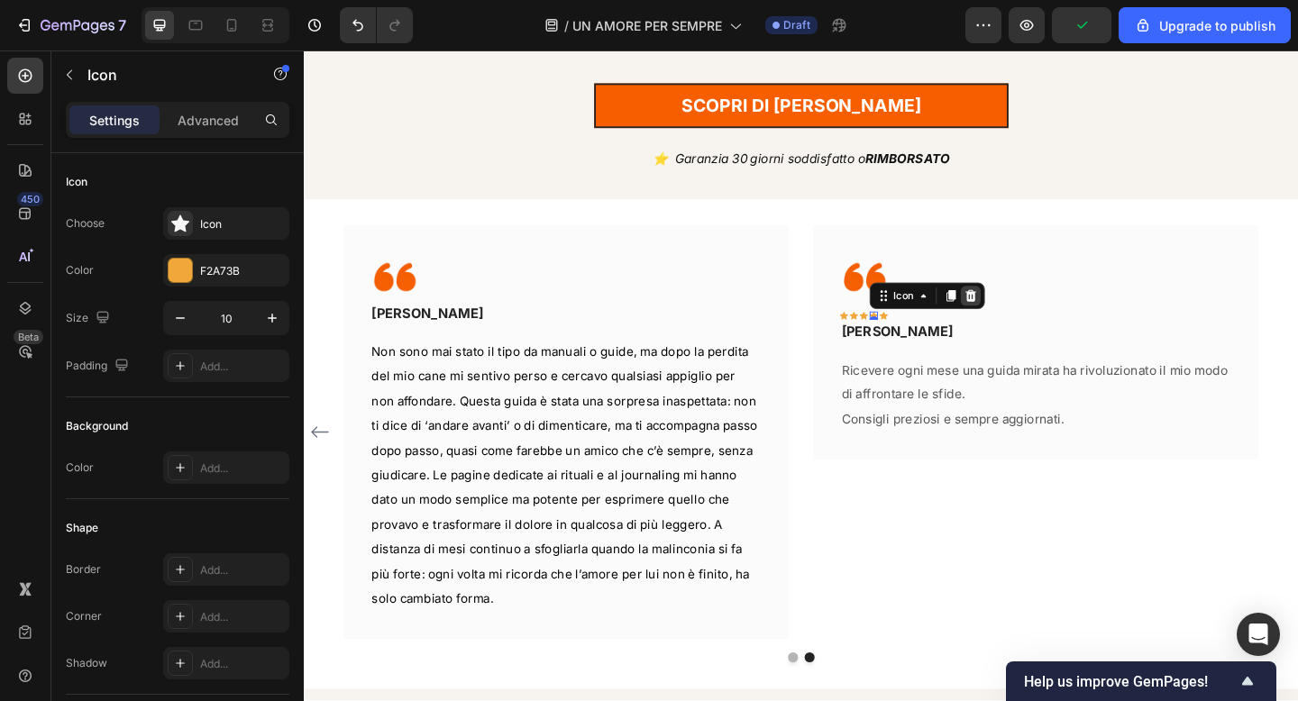
click at [1027, 315] on icon at bounding box center [1030, 317] width 12 height 13
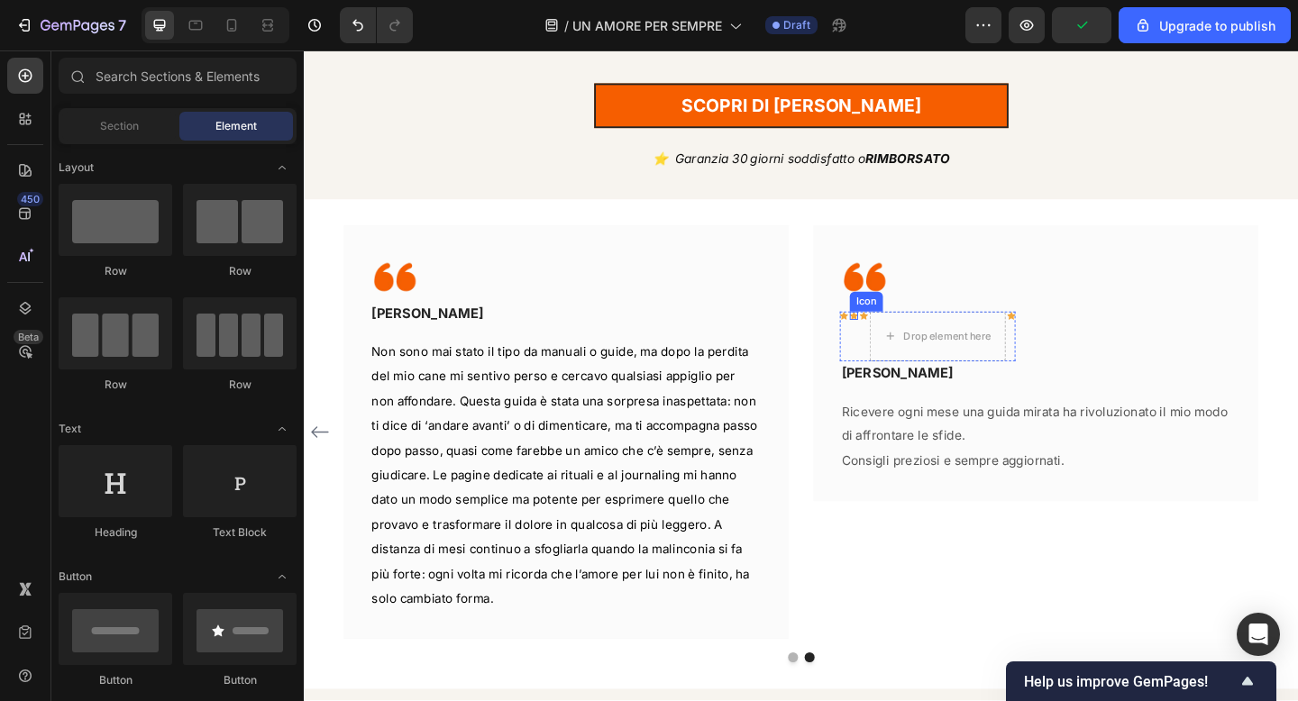
click at [896, 335] on div "Icon Icon Icon Drop element here Icon Row" at bounding box center [982, 362] width 191 height 54
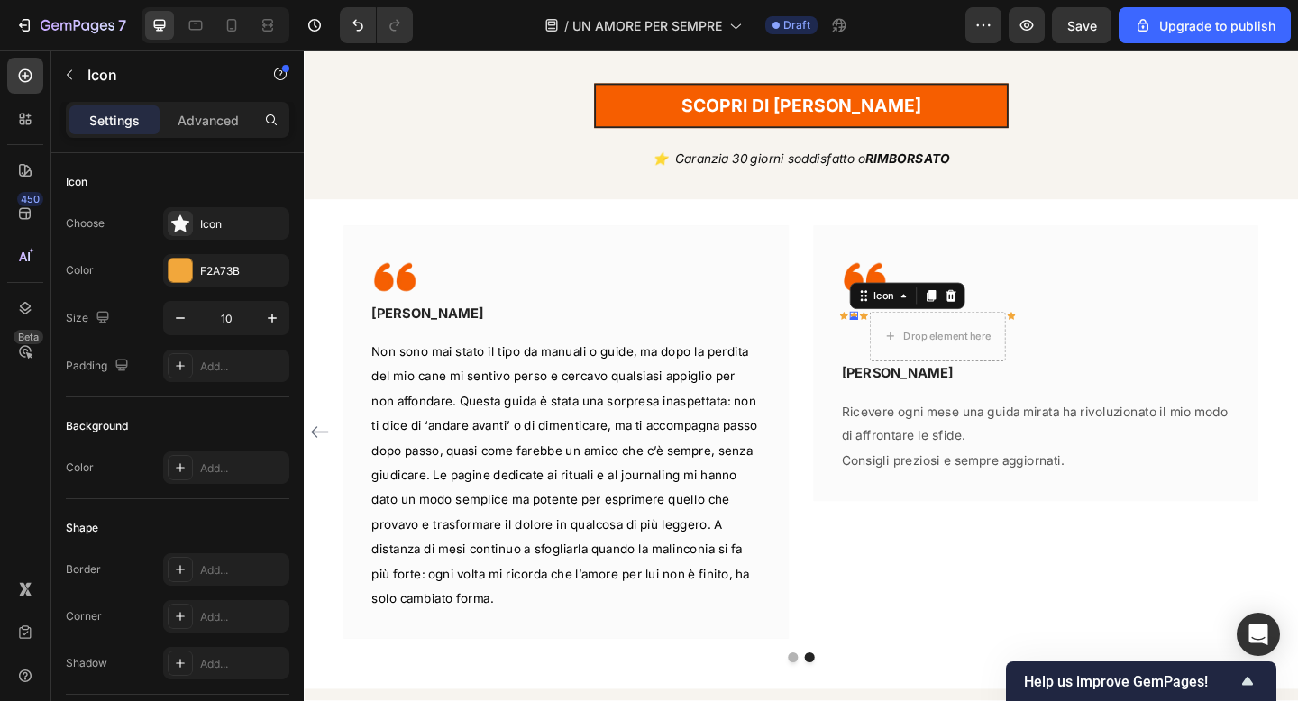
click at [898, 338] on div "Icon 0" at bounding box center [902, 339] width 9 height 9
click at [900, 360] on div "Icon 0" at bounding box center [902, 362] width 9 height 54
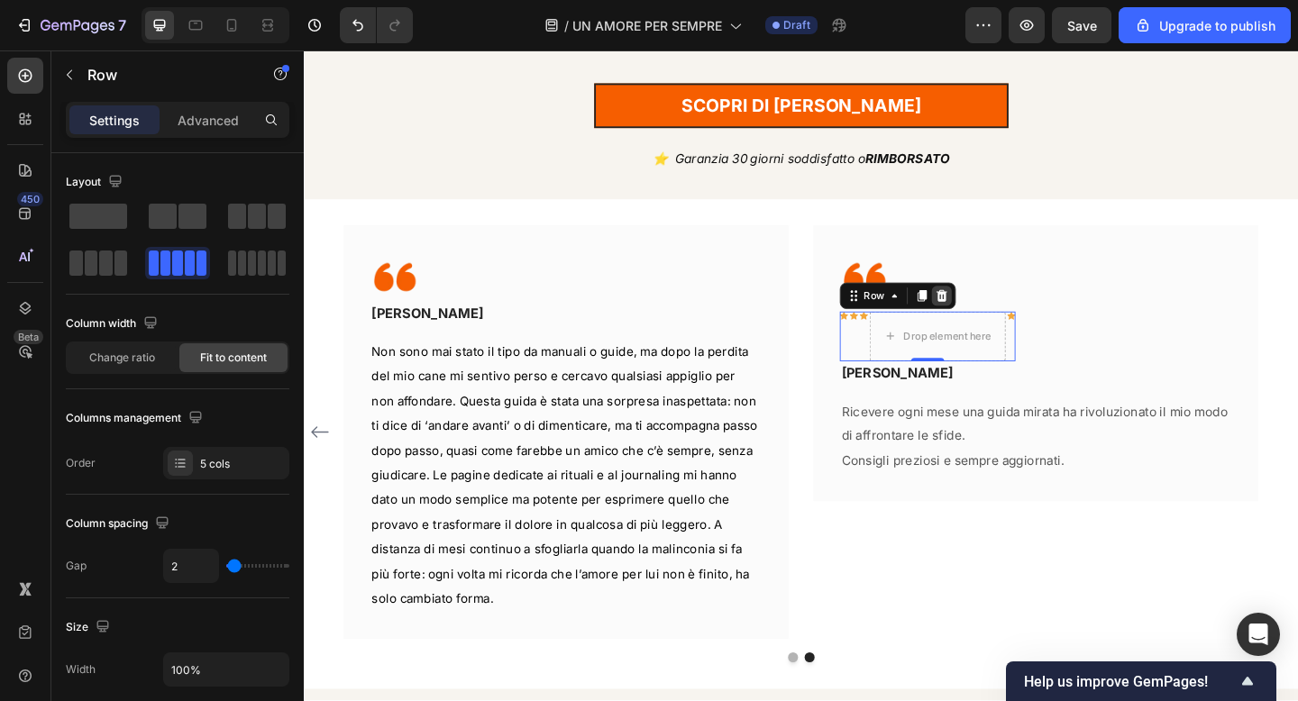
click at [999, 320] on icon at bounding box center [998, 318] width 14 height 14
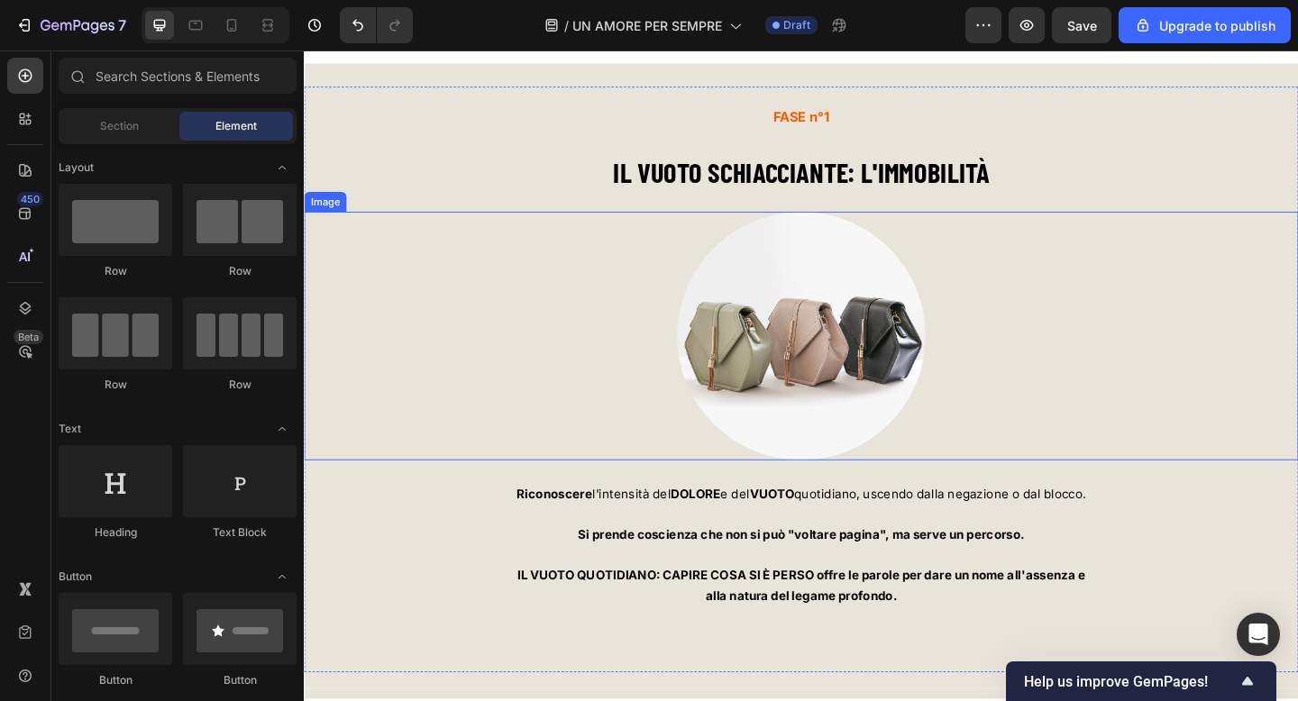
scroll to position [5593, 0]
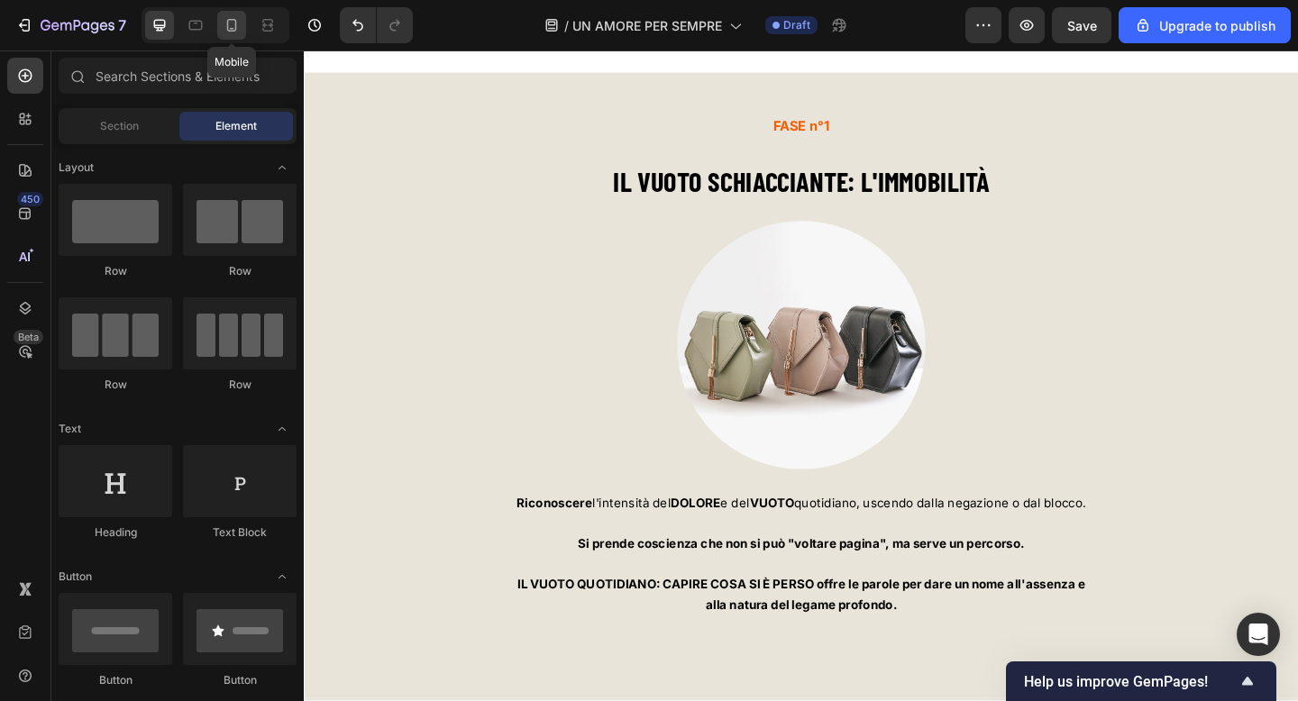
click at [240, 31] on icon at bounding box center [232, 25] width 18 height 18
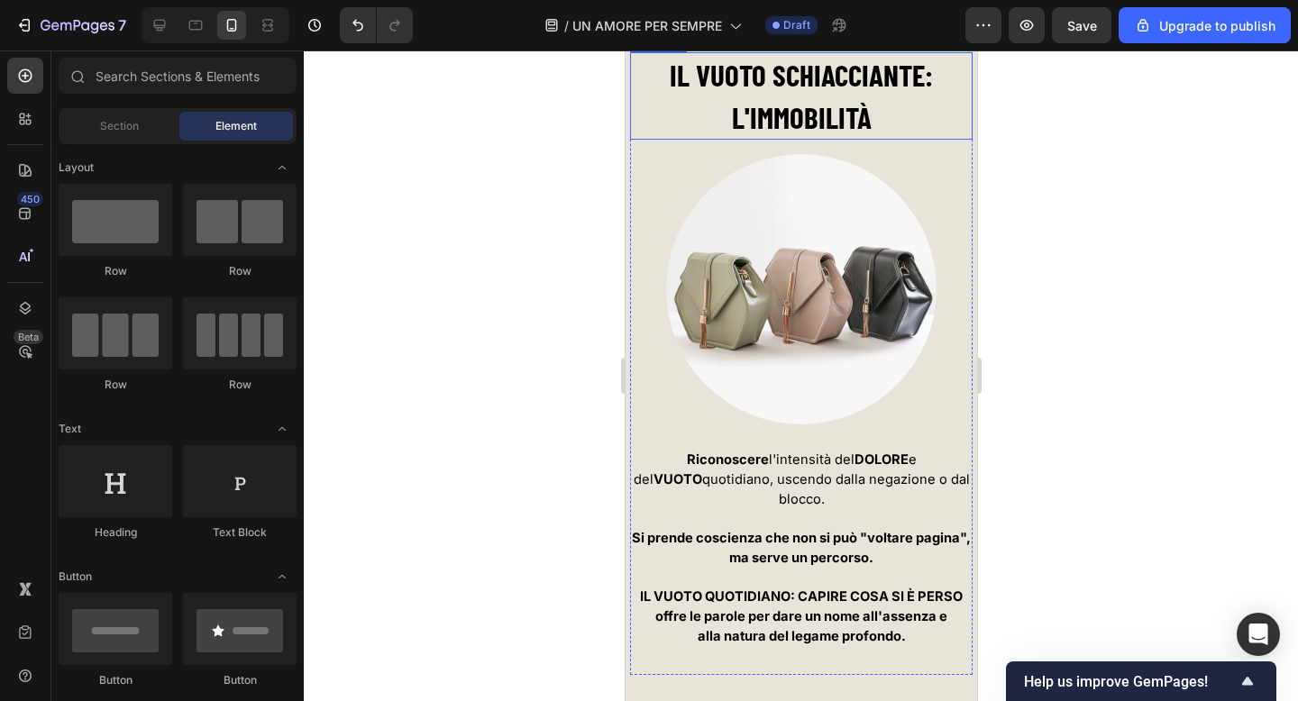
scroll to position [5746, 0]
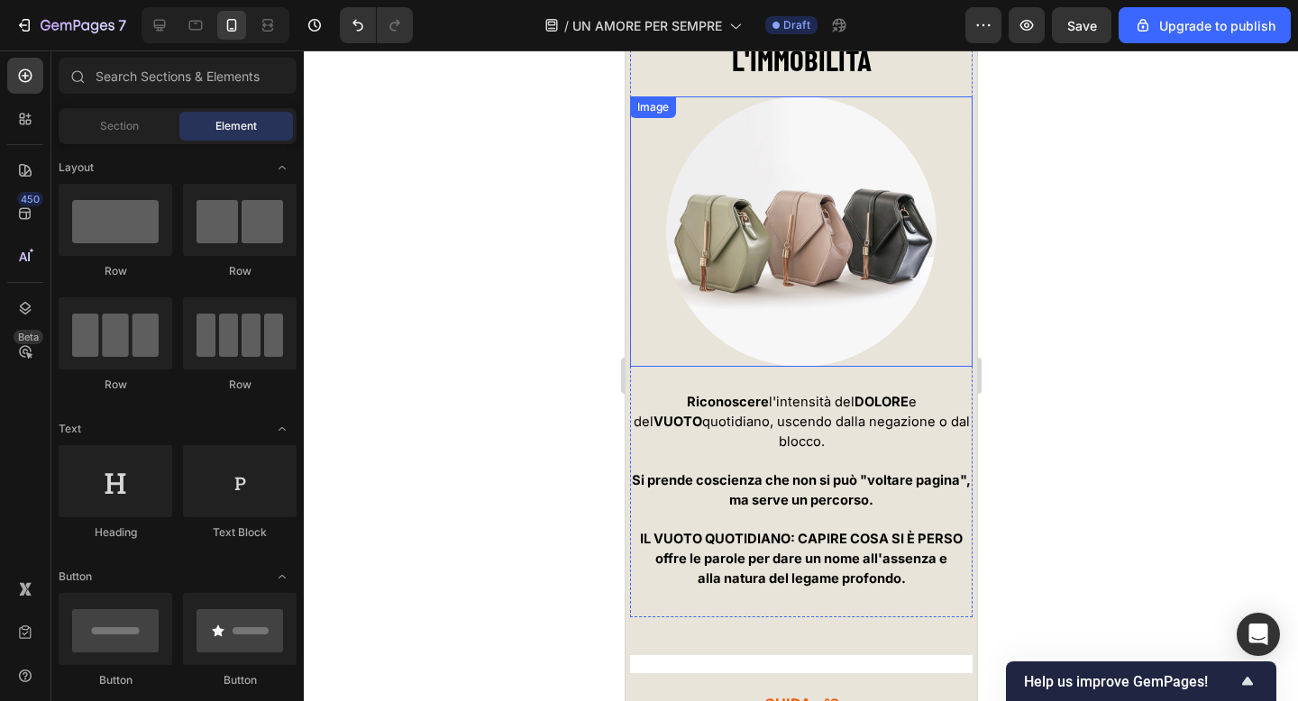
click at [806, 219] on img at bounding box center [800, 231] width 270 height 270
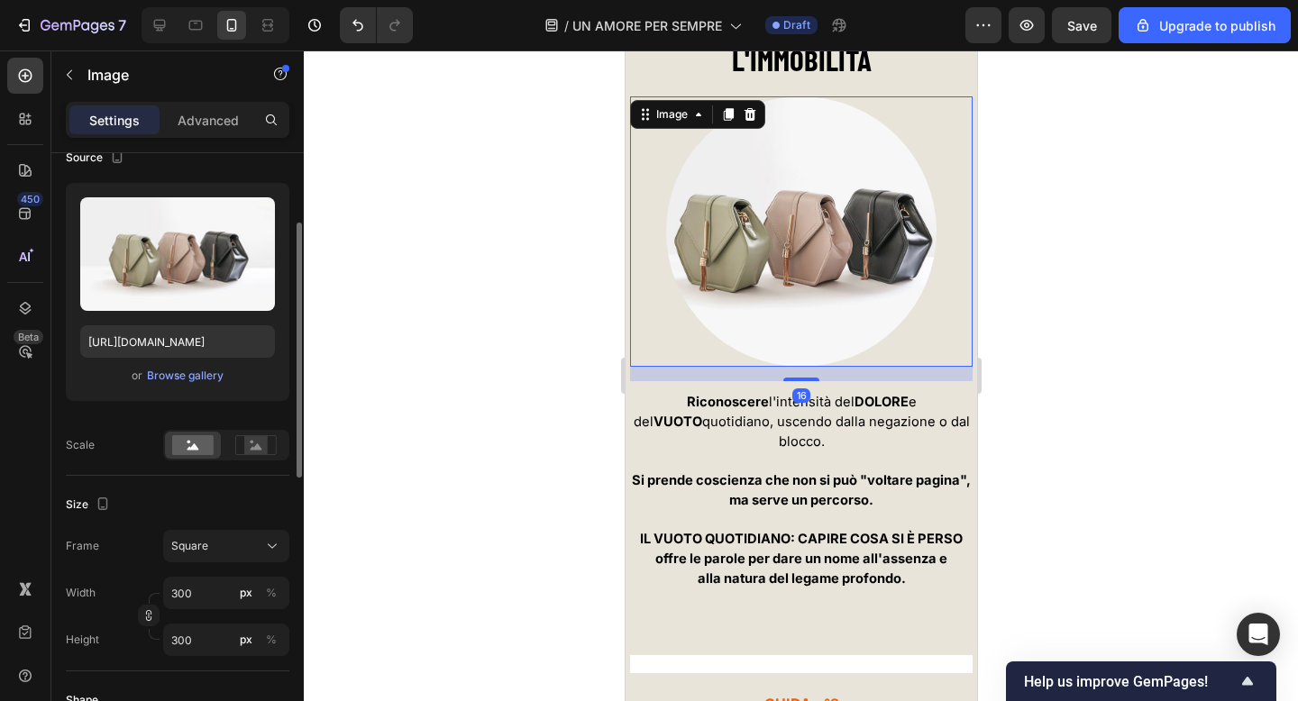
scroll to position [155, 0]
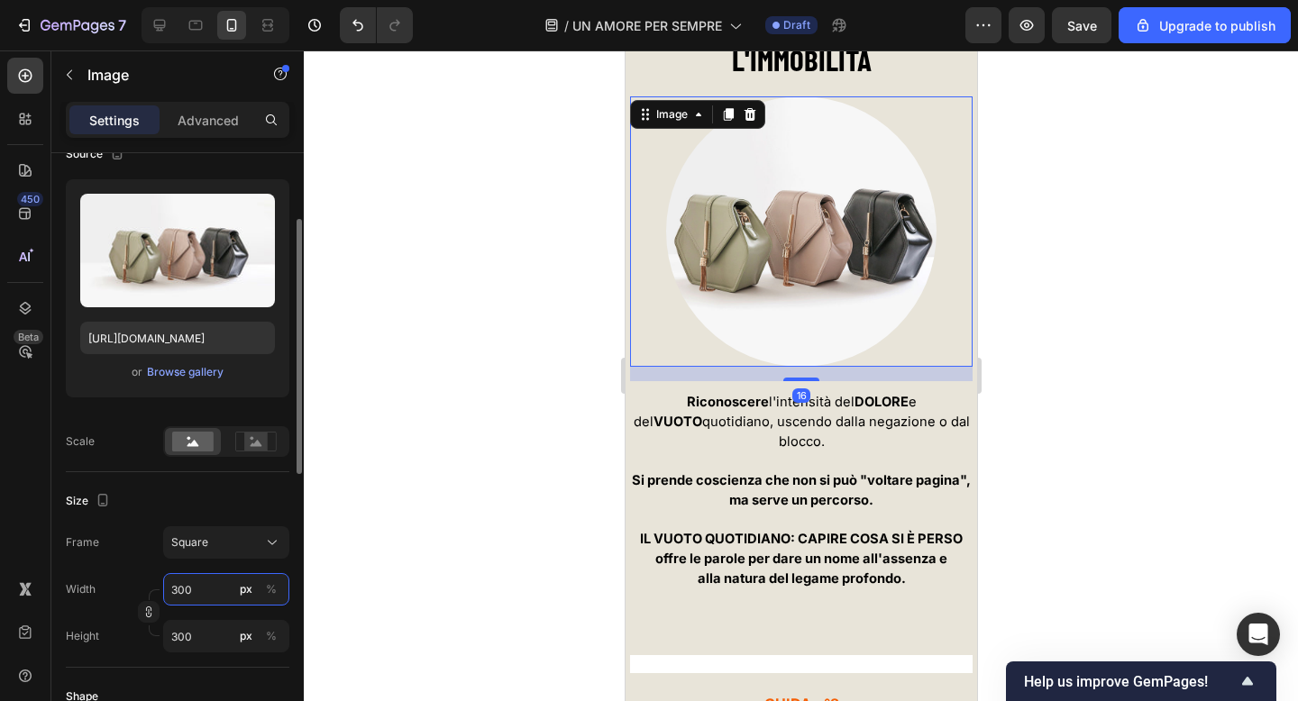
click at [194, 583] on input "300" at bounding box center [226, 589] width 126 height 32
type input "2"
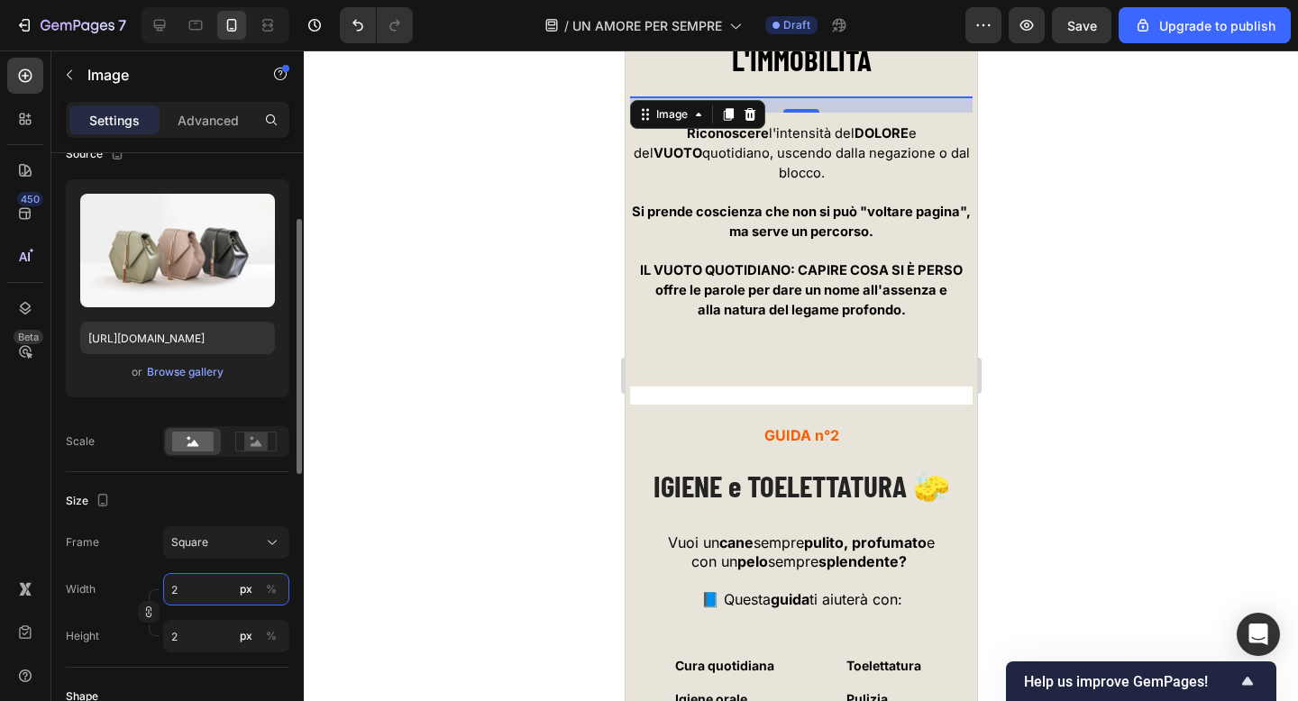
type input "25"
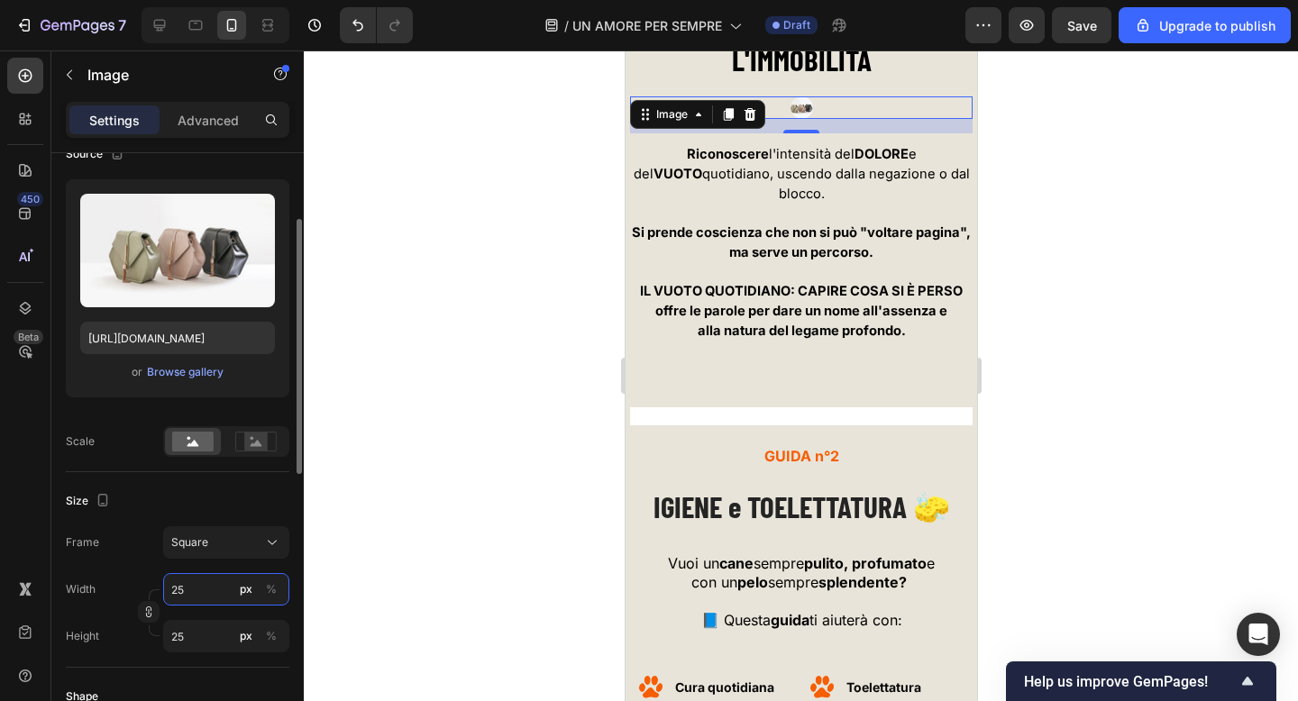
type input "250"
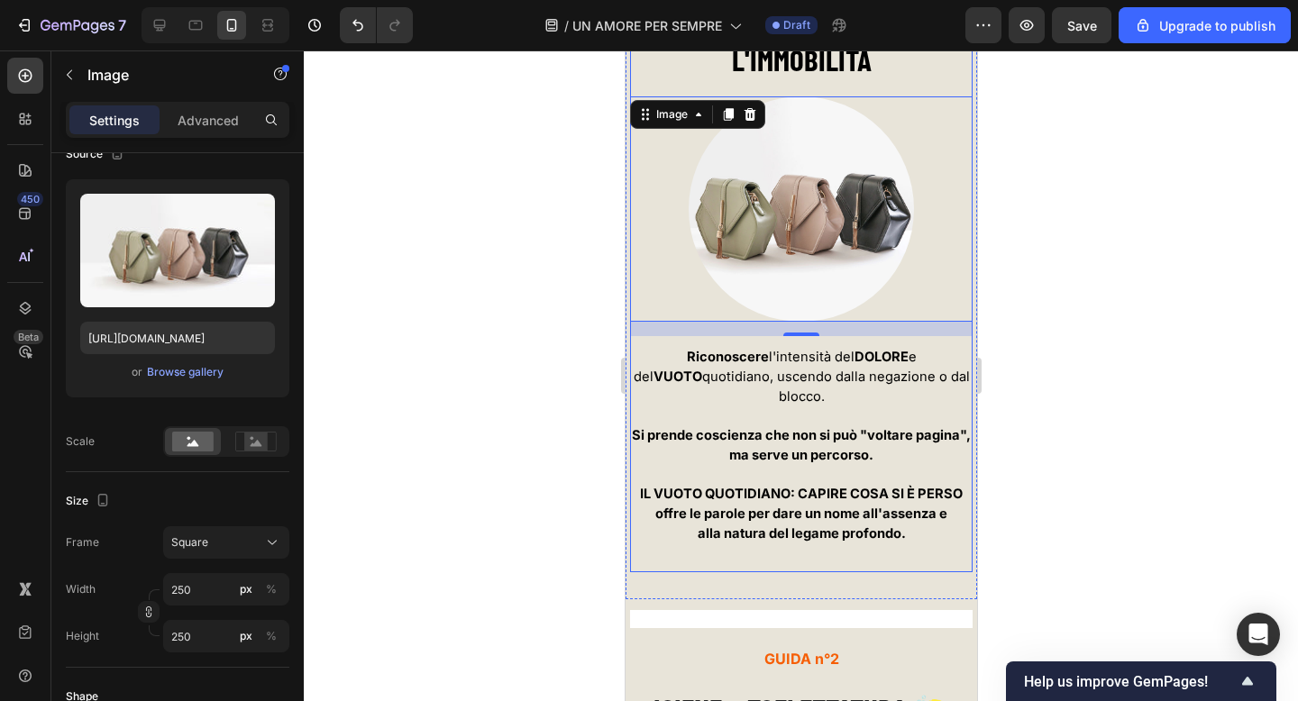
click at [1072, 430] on div at bounding box center [801, 375] width 994 height 651
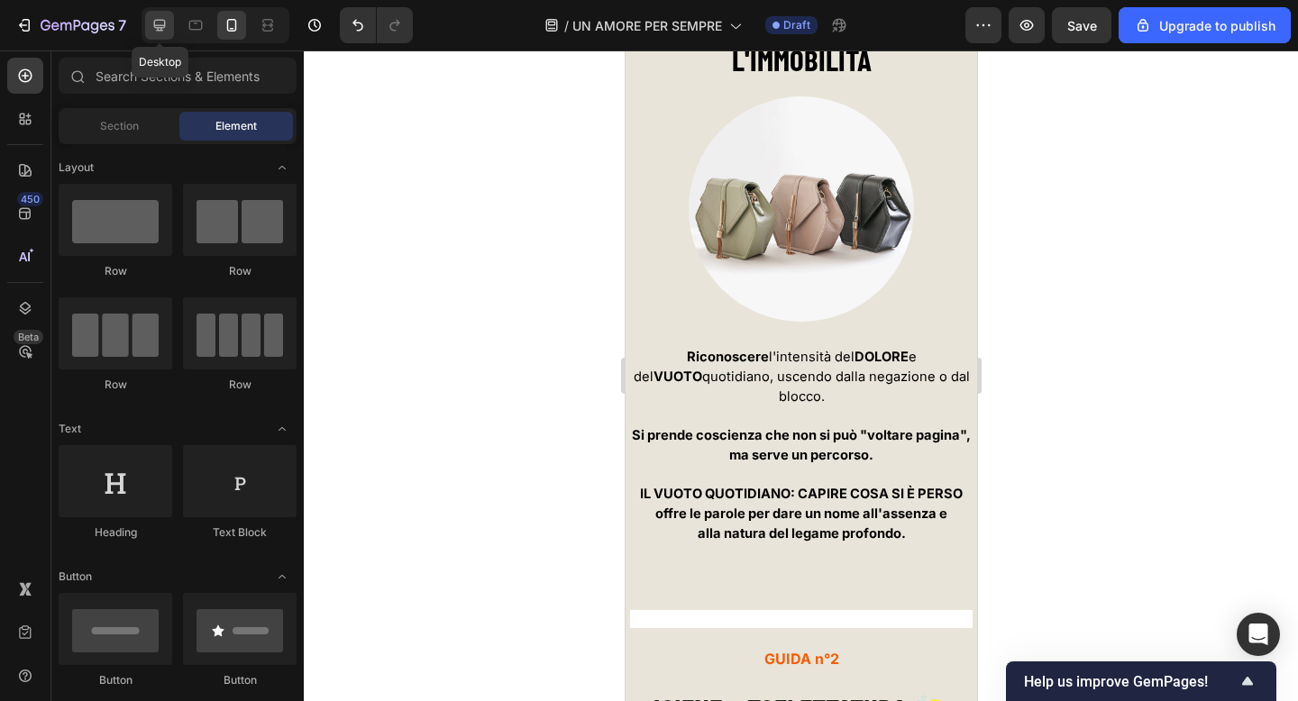
click at [160, 25] on icon at bounding box center [160, 26] width 12 height 12
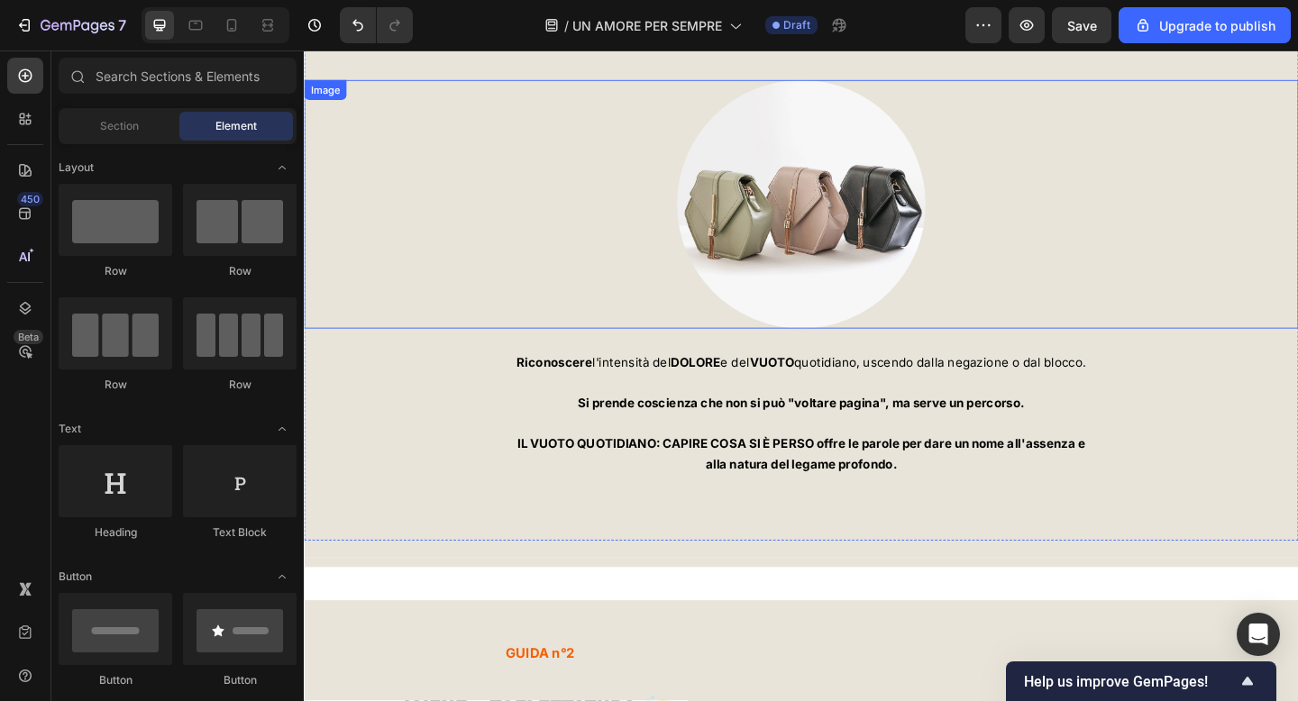
click at [793, 224] on img at bounding box center [844, 218] width 270 height 270
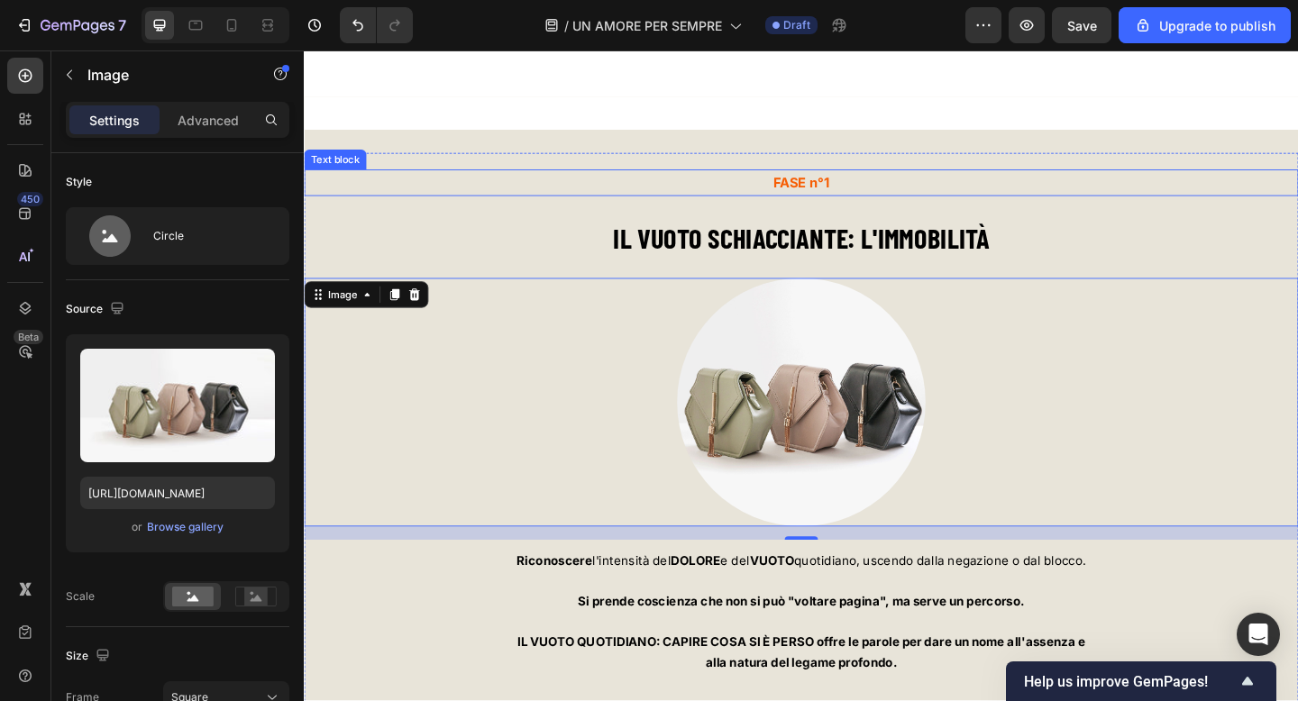
click at [1203, 183] on p "FASE n°1" at bounding box center [845, 195] width 1078 height 26
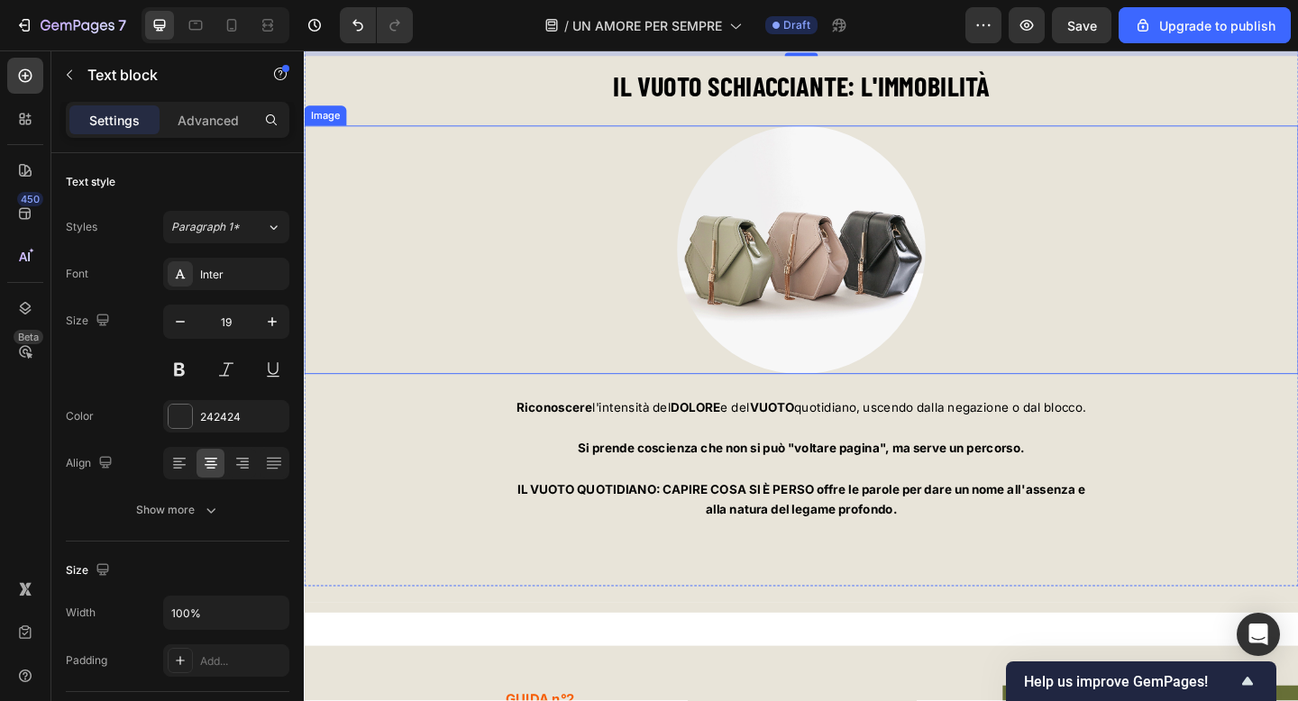
scroll to position [5657, 0]
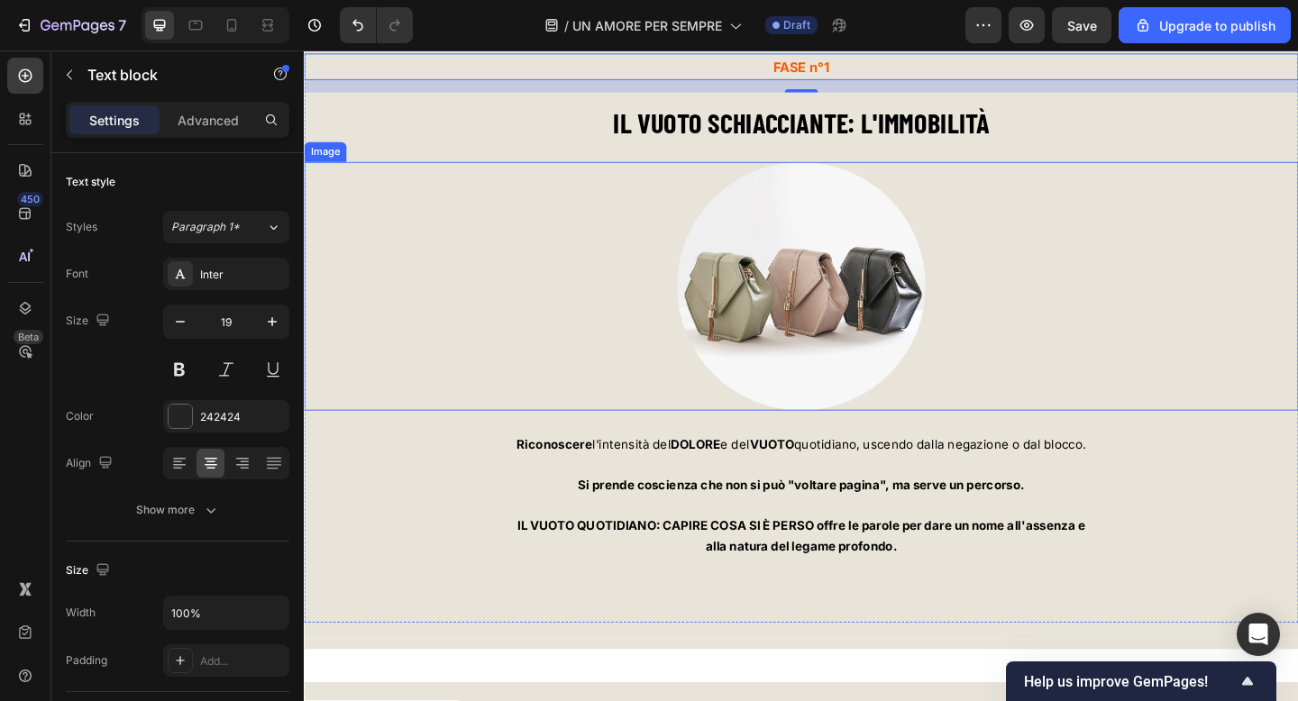
click at [410, 233] on div at bounding box center [845, 307] width 1082 height 270
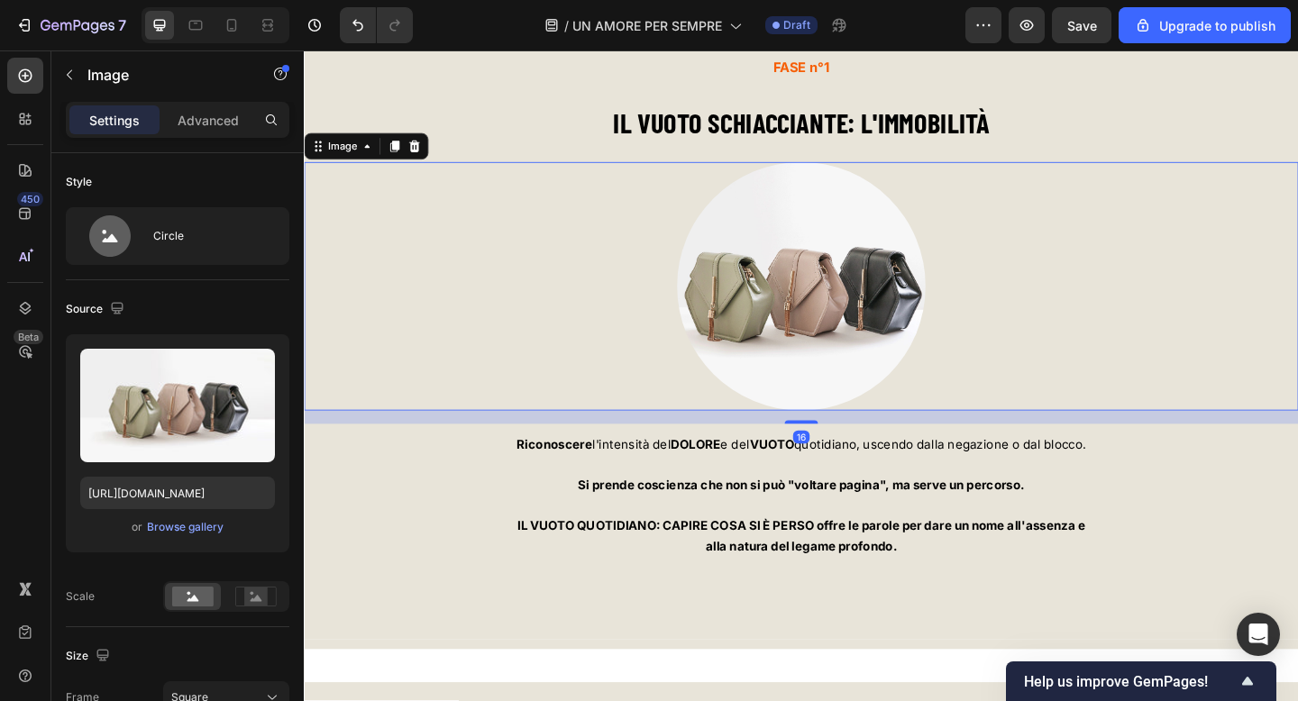
scroll to position [5536, 0]
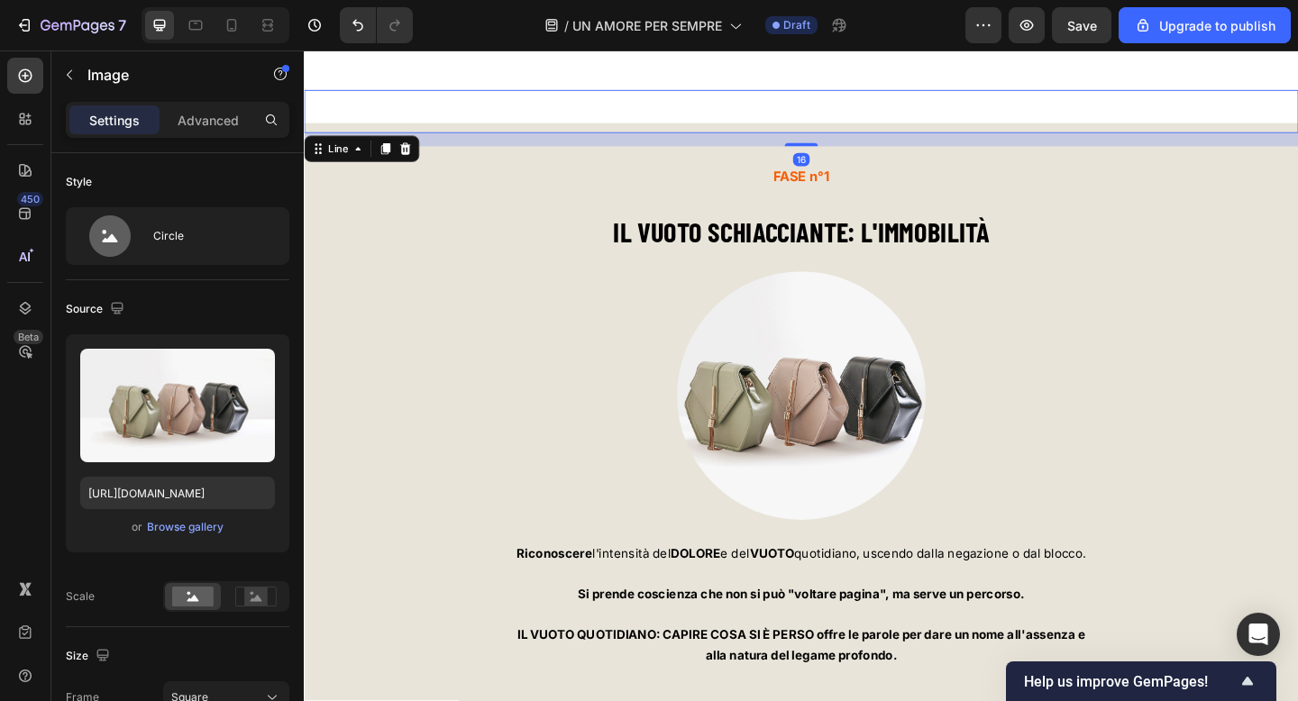
click at [435, 106] on div at bounding box center [845, 112] width 1082 height 36
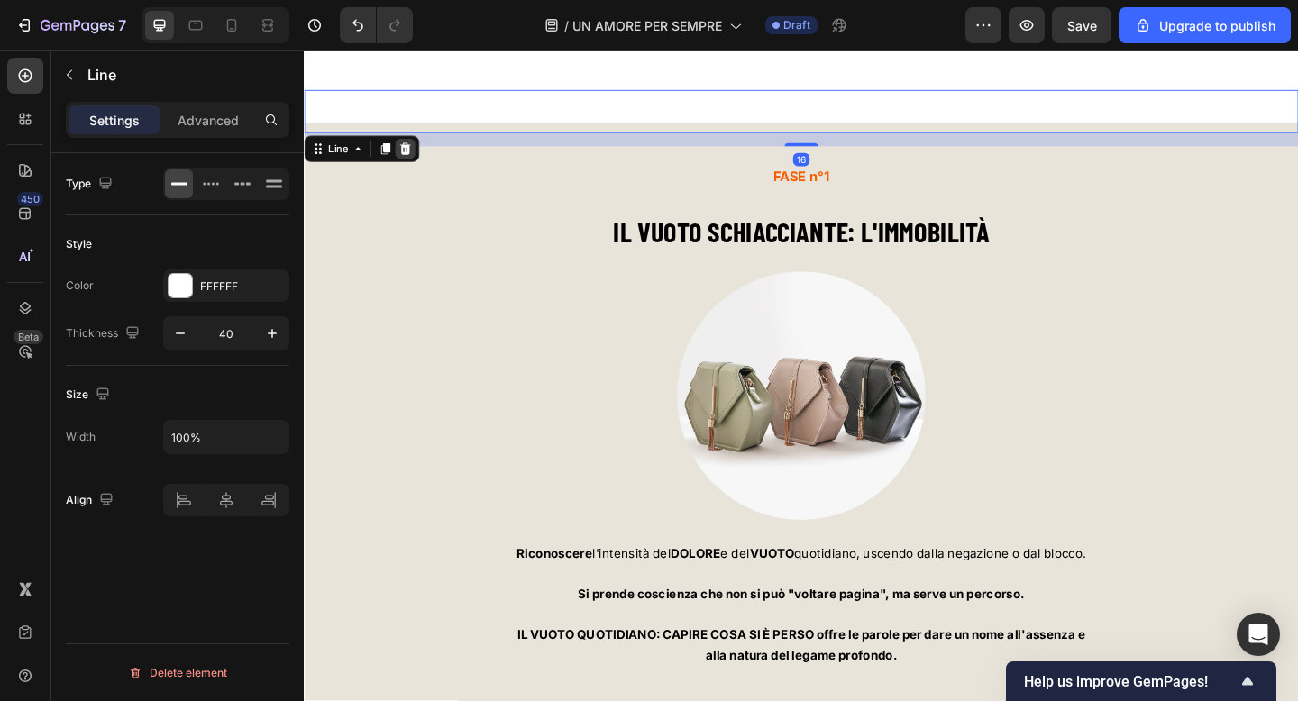
click at [419, 158] on icon at bounding box center [413, 158] width 14 height 14
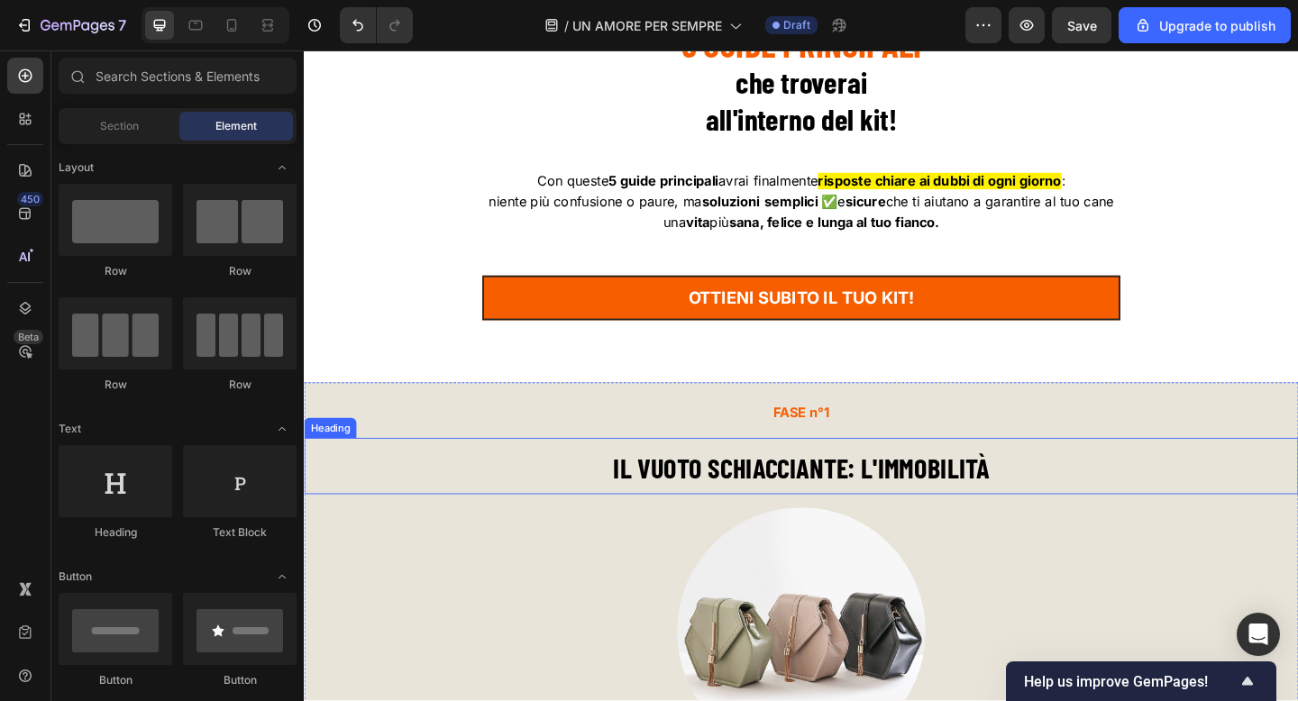
scroll to position [5375, 0]
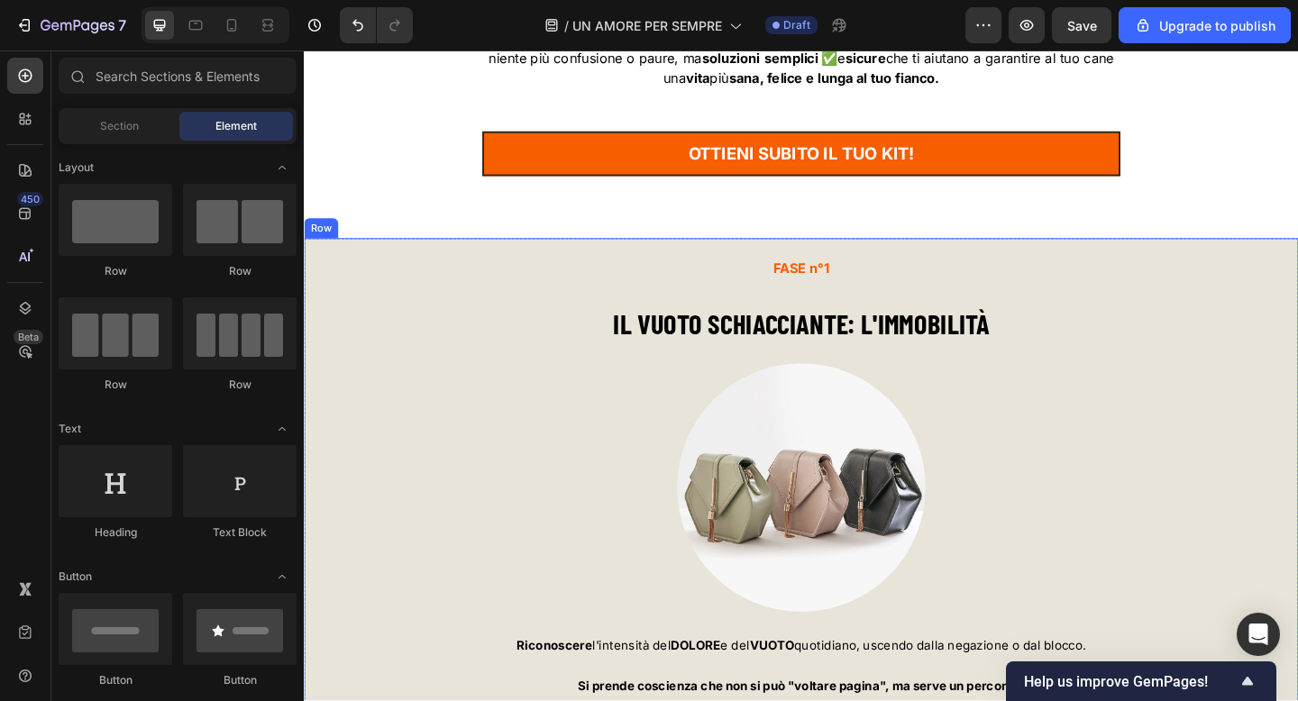
click at [352, 267] on div "FASE n°1 Text block IL VUOTO SCHIACCIANTE: L'IMMOBILITÀ Heading Image Riconosce…" at bounding box center [845, 573] width 1082 height 637
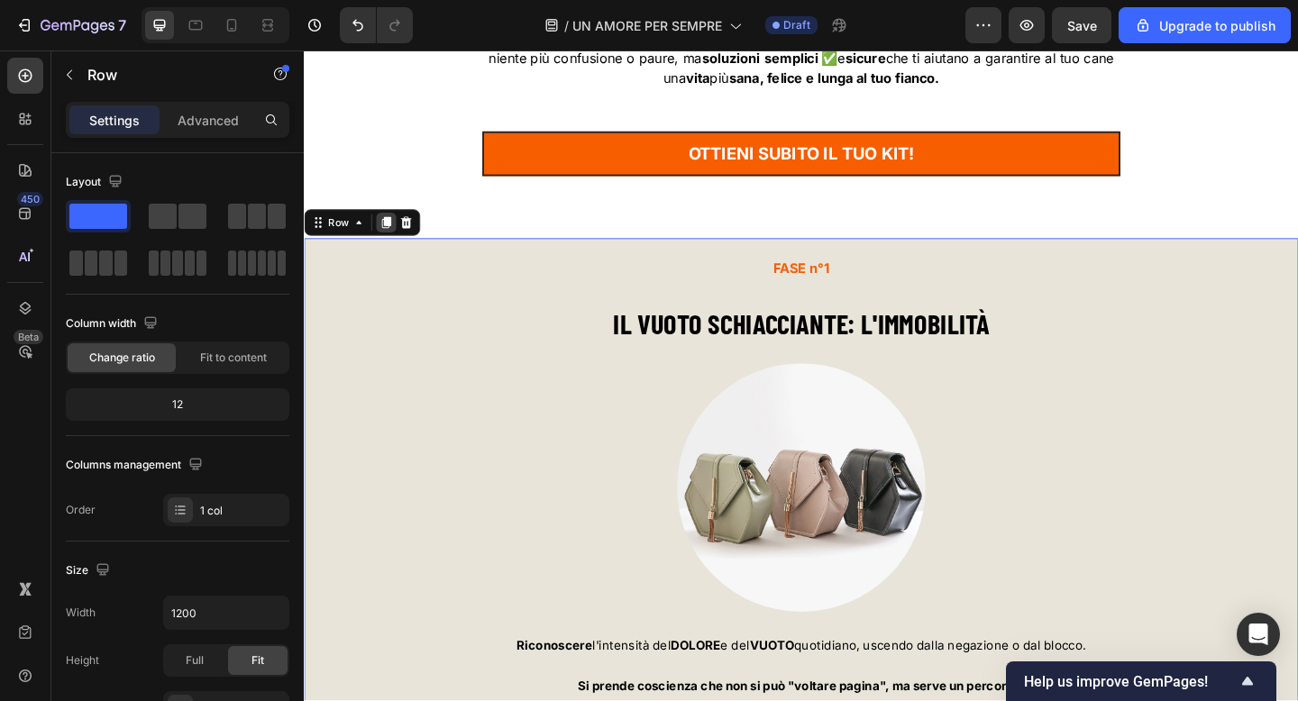
click at [393, 242] on icon at bounding box center [393, 238] width 10 height 13
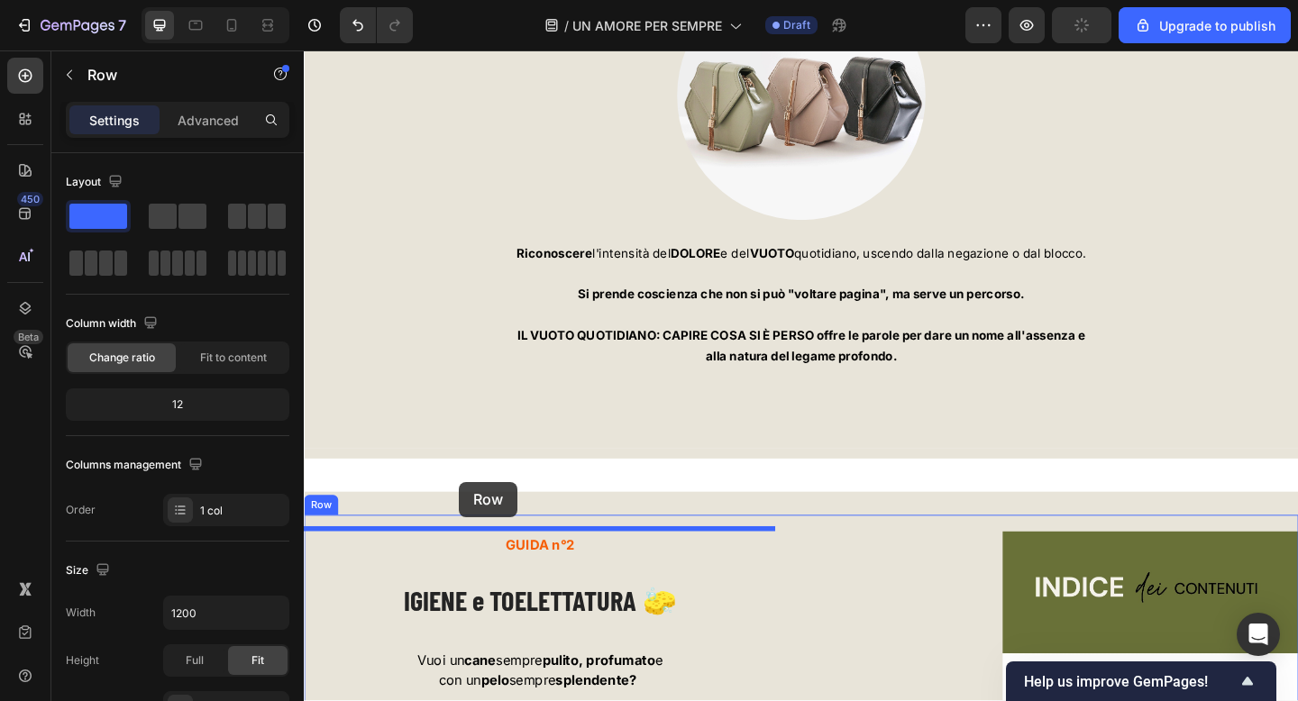
scroll to position [6483, 0]
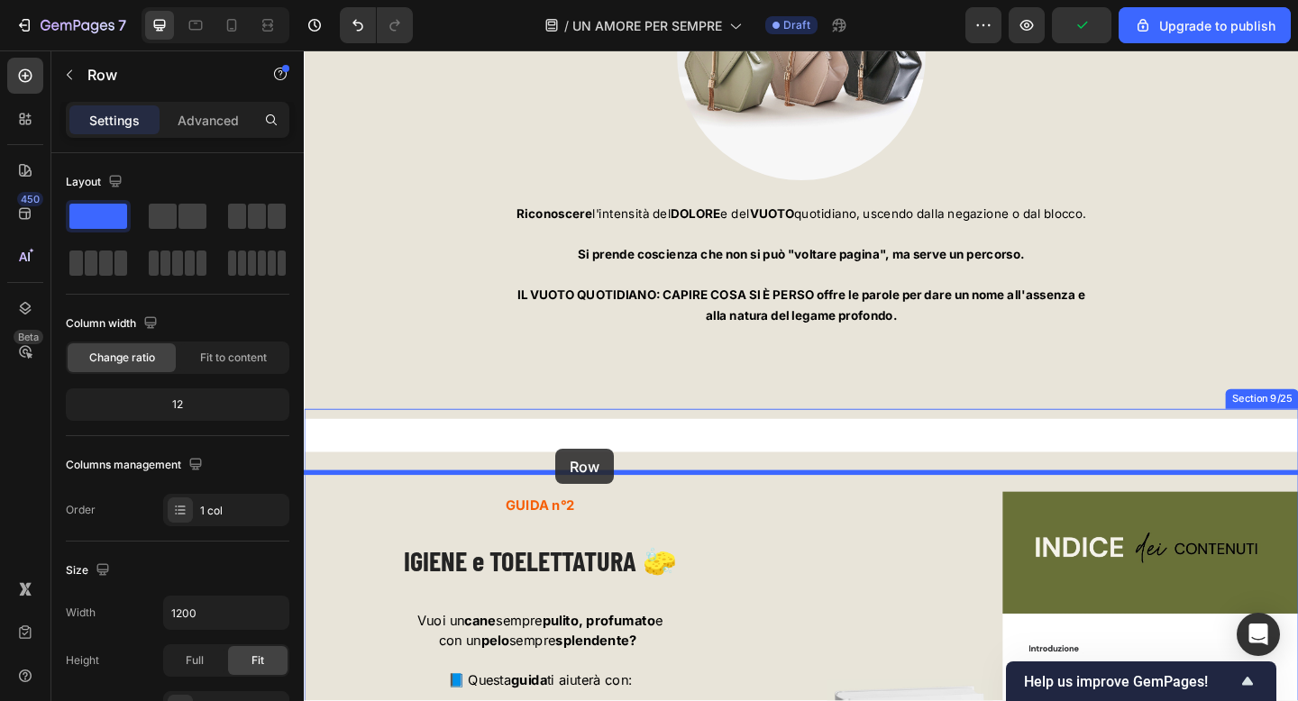
drag, startPoint x: 340, startPoint y: 99, endPoint x: 578, endPoint y: 484, distance: 452.5
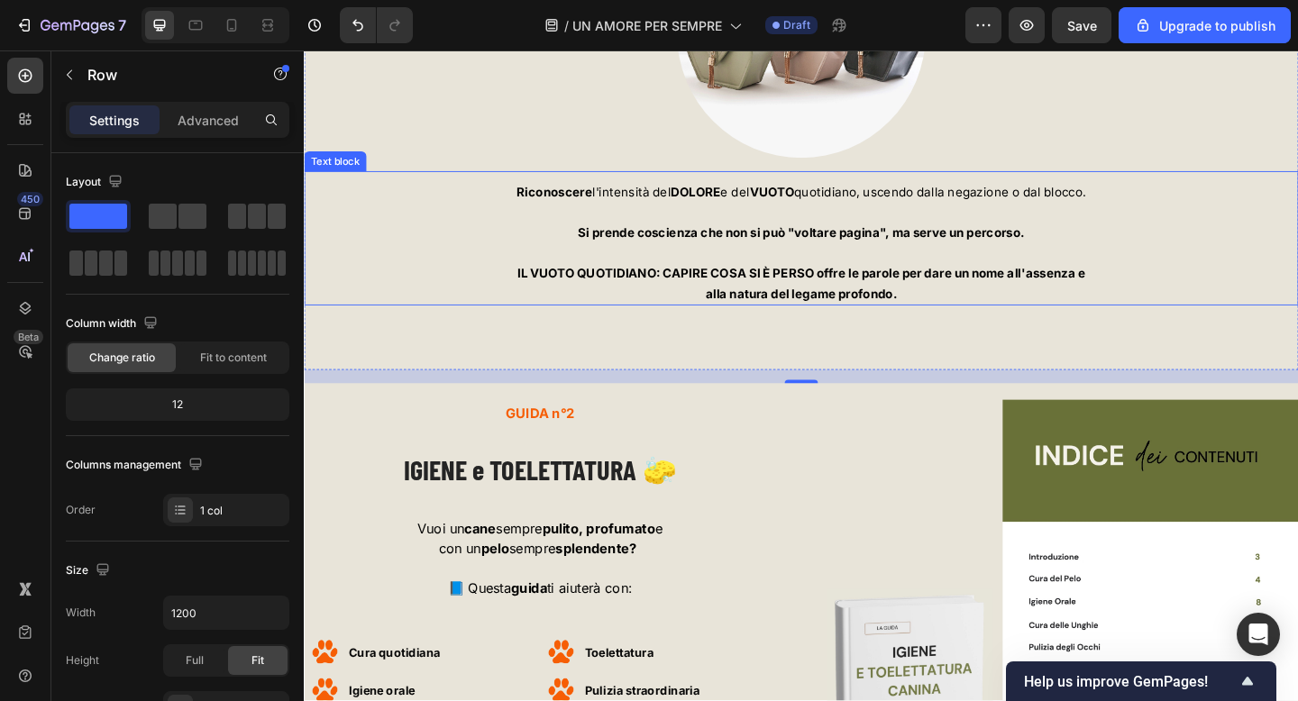
scroll to position [6652, 0]
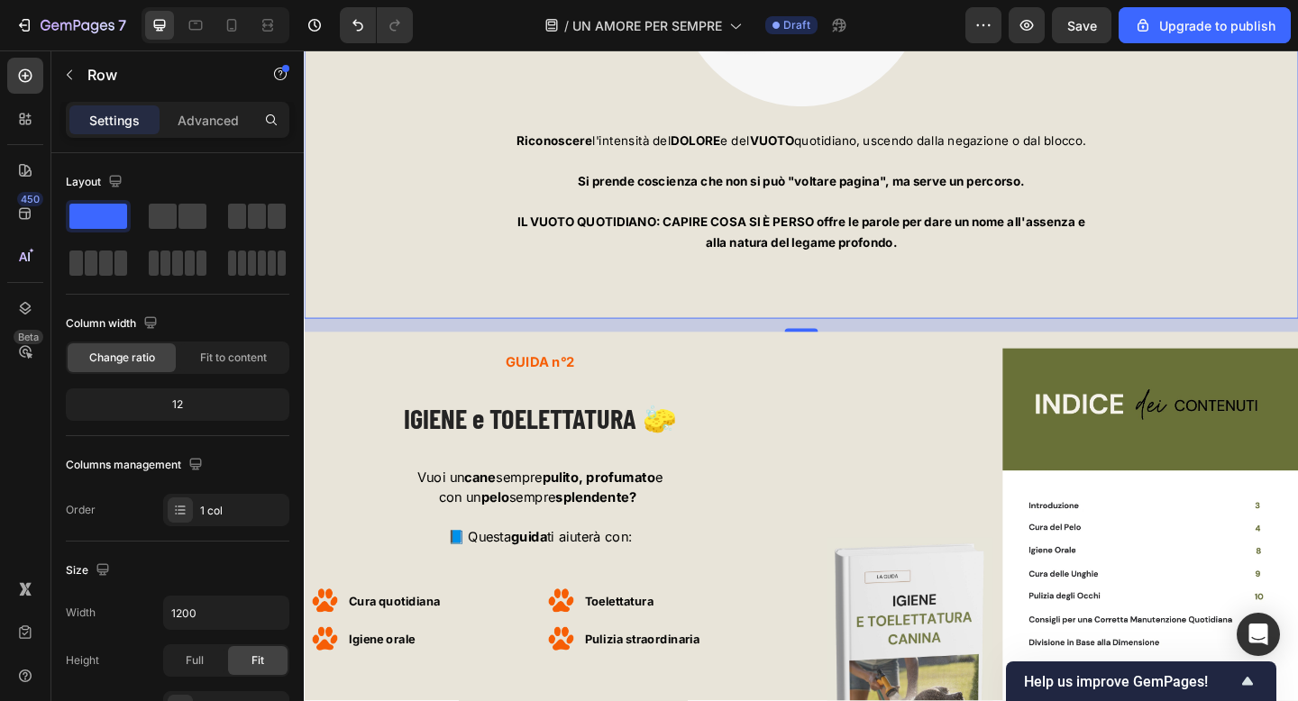
click at [323, 348] on div "16" at bounding box center [845, 349] width 1082 height 14
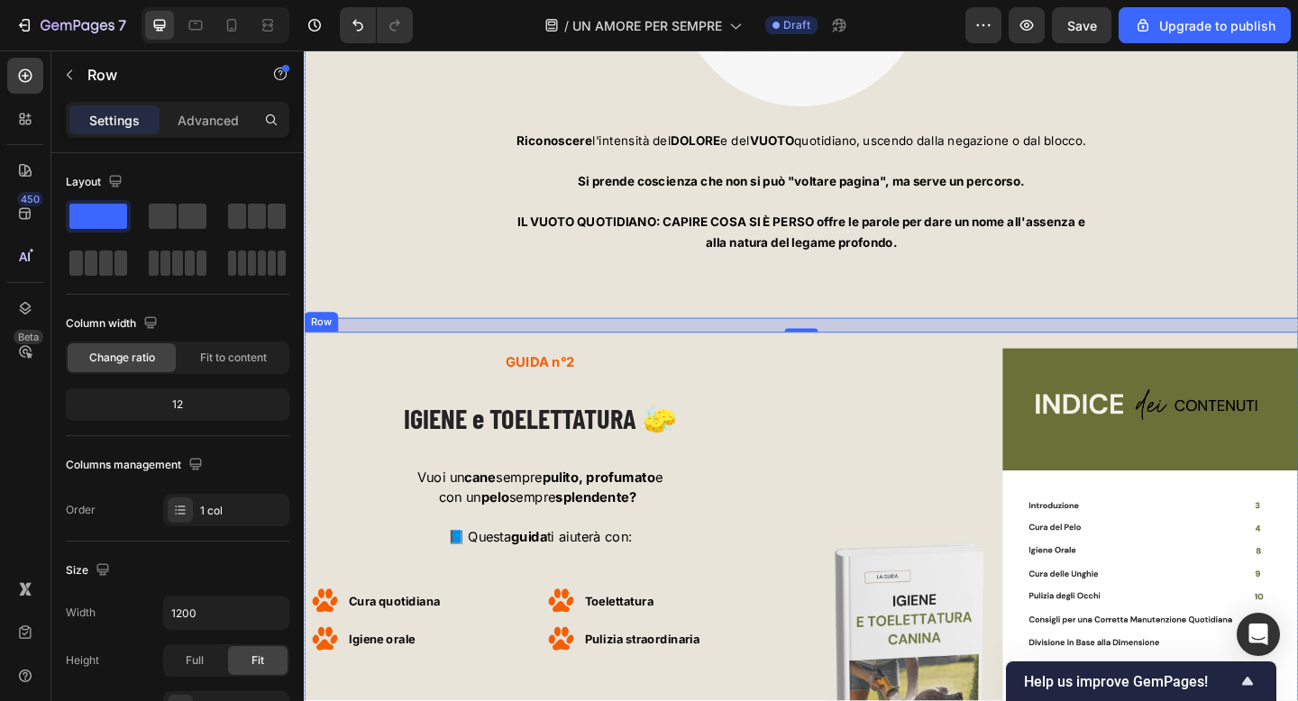
click at [316, 372] on div "GUIDA n°2 Text block IGIENE e TOELETTATURA 🧽 Heading Vuoi un cane sempre pulito…" at bounding box center [845, 610] width 1082 height 506
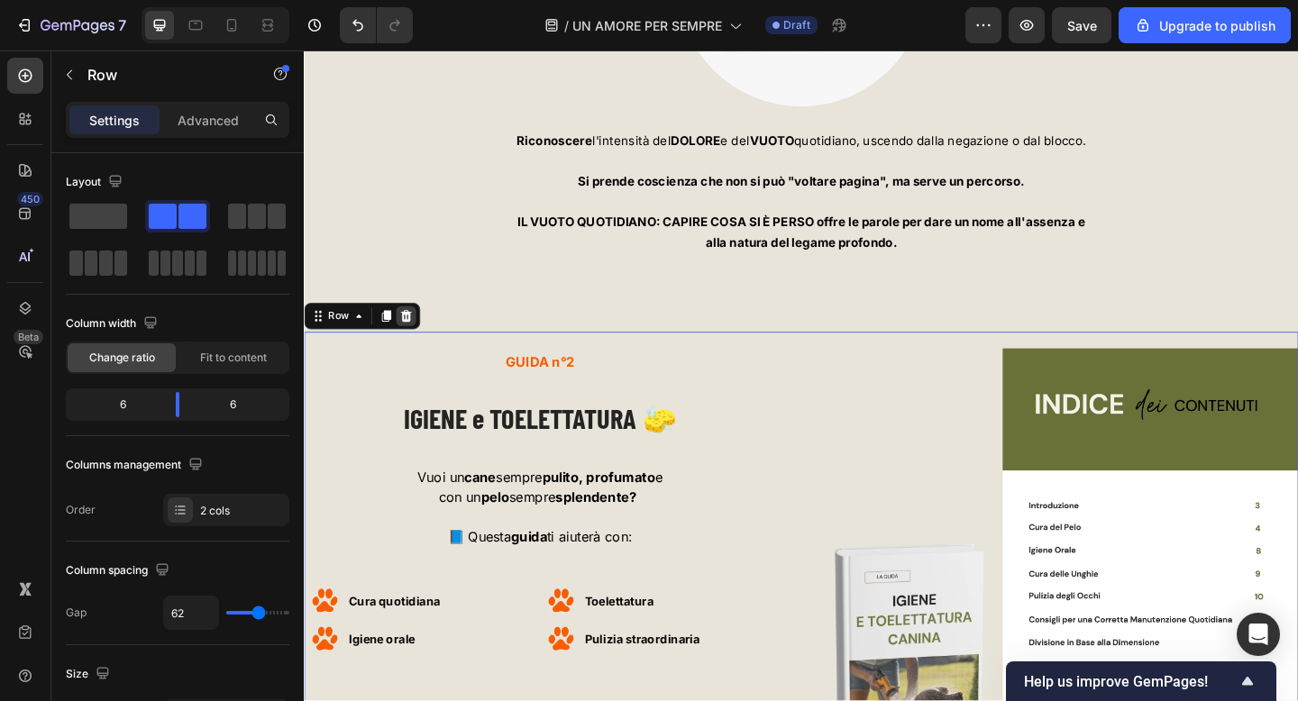
click at [407, 343] on icon at bounding box center [414, 340] width 14 height 14
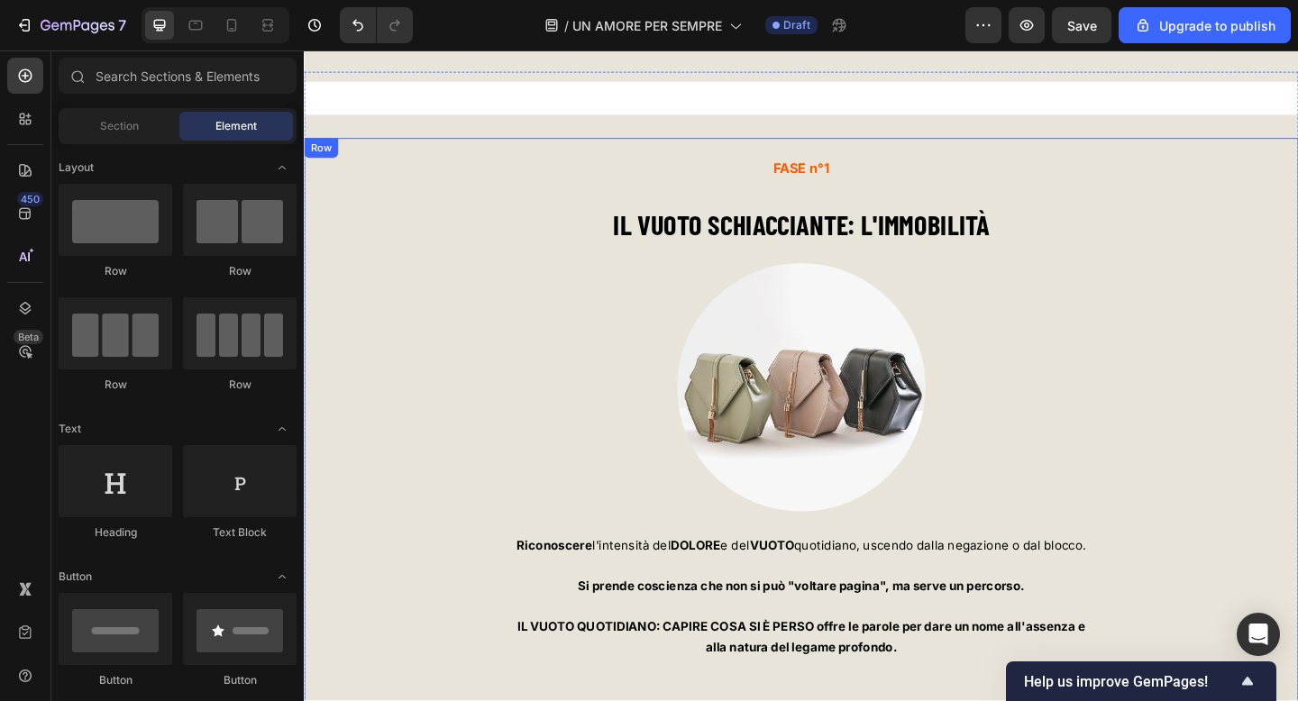
scroll to position [6199, 0]
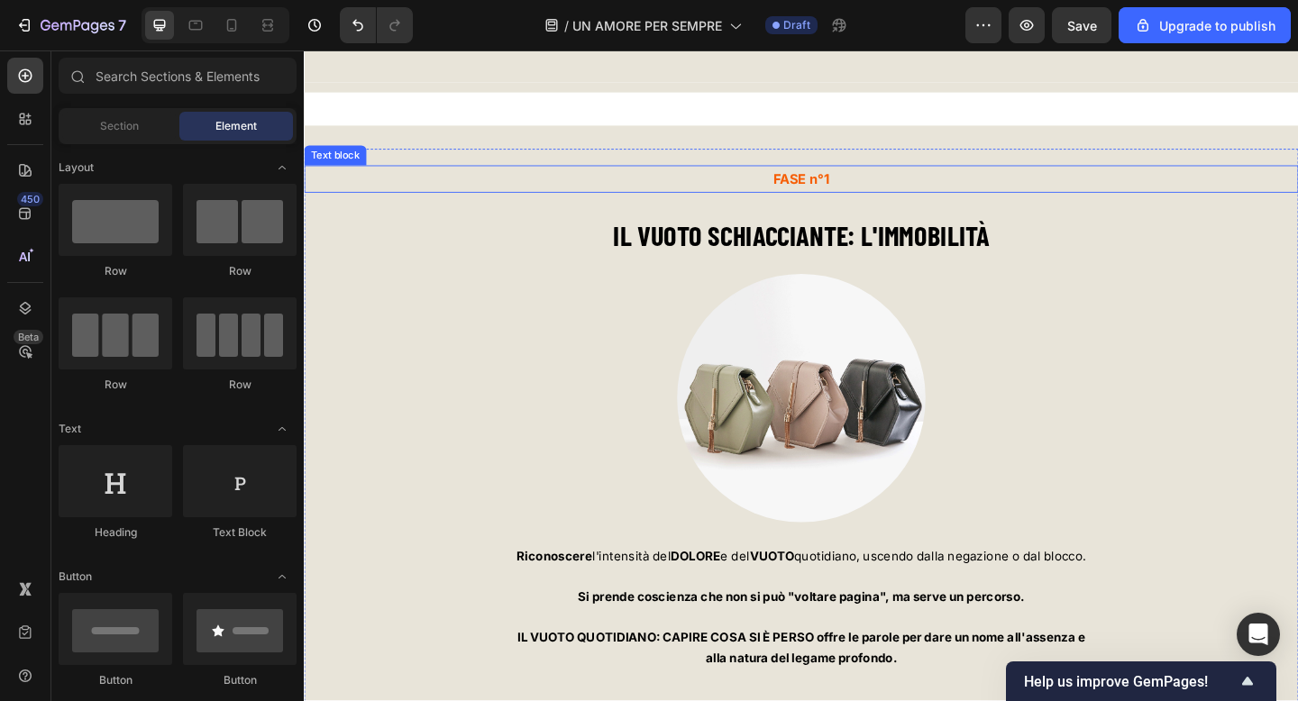
click at [872, 187] on span "FASE n°1" at bounding box center [844, 190] width 61 height 18
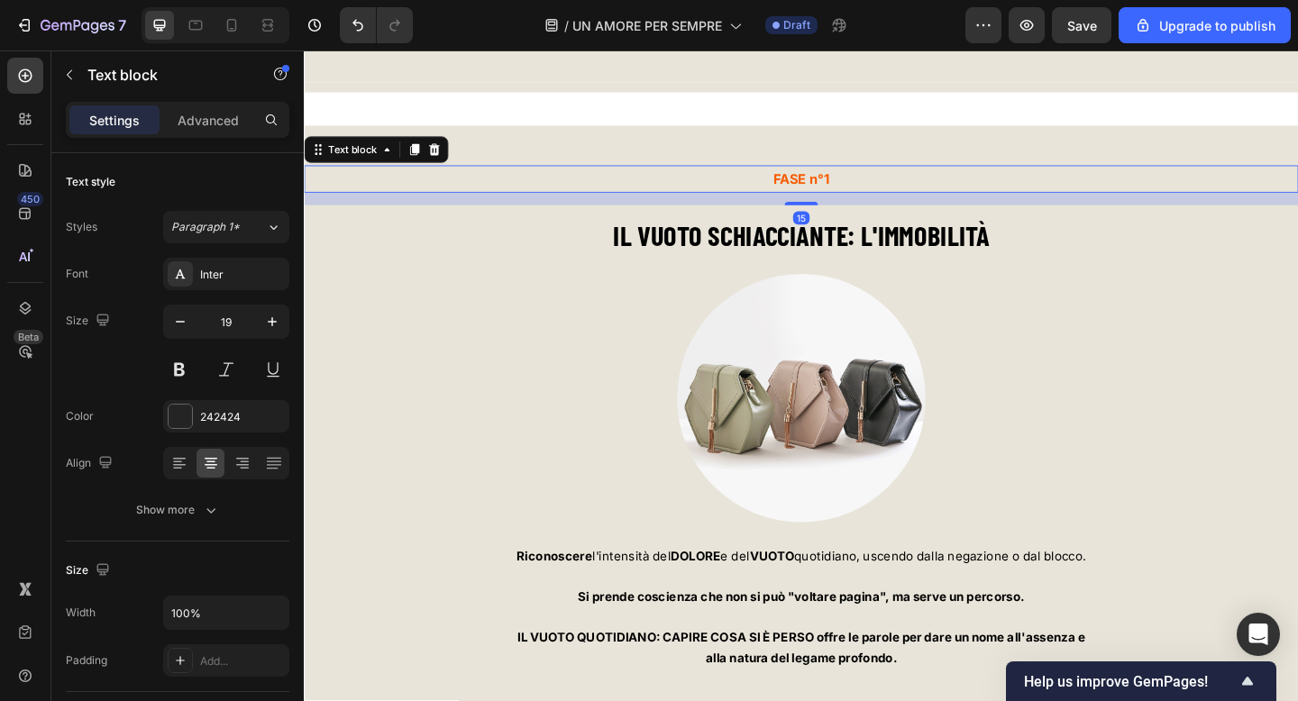
click at [872, 187] on span "FASE n°1" at bounding box center [844, 190] width 61 height 18
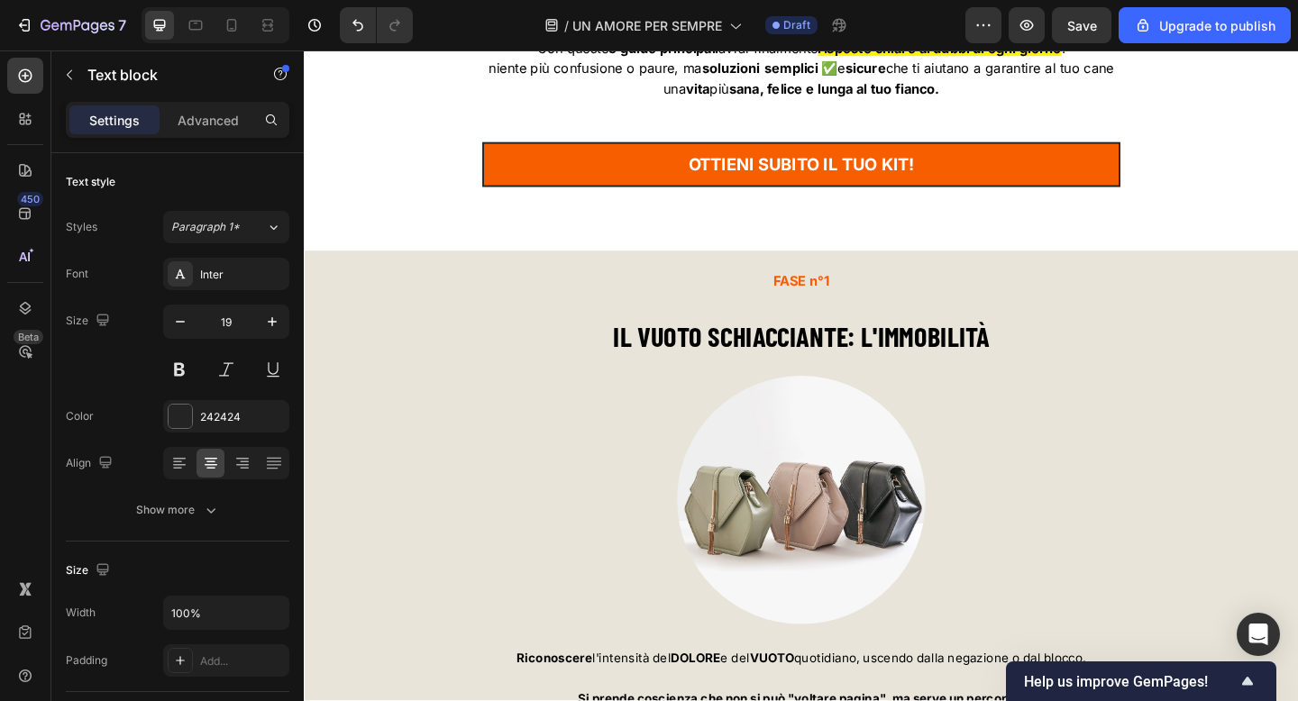
scroll to position [5333, 0]
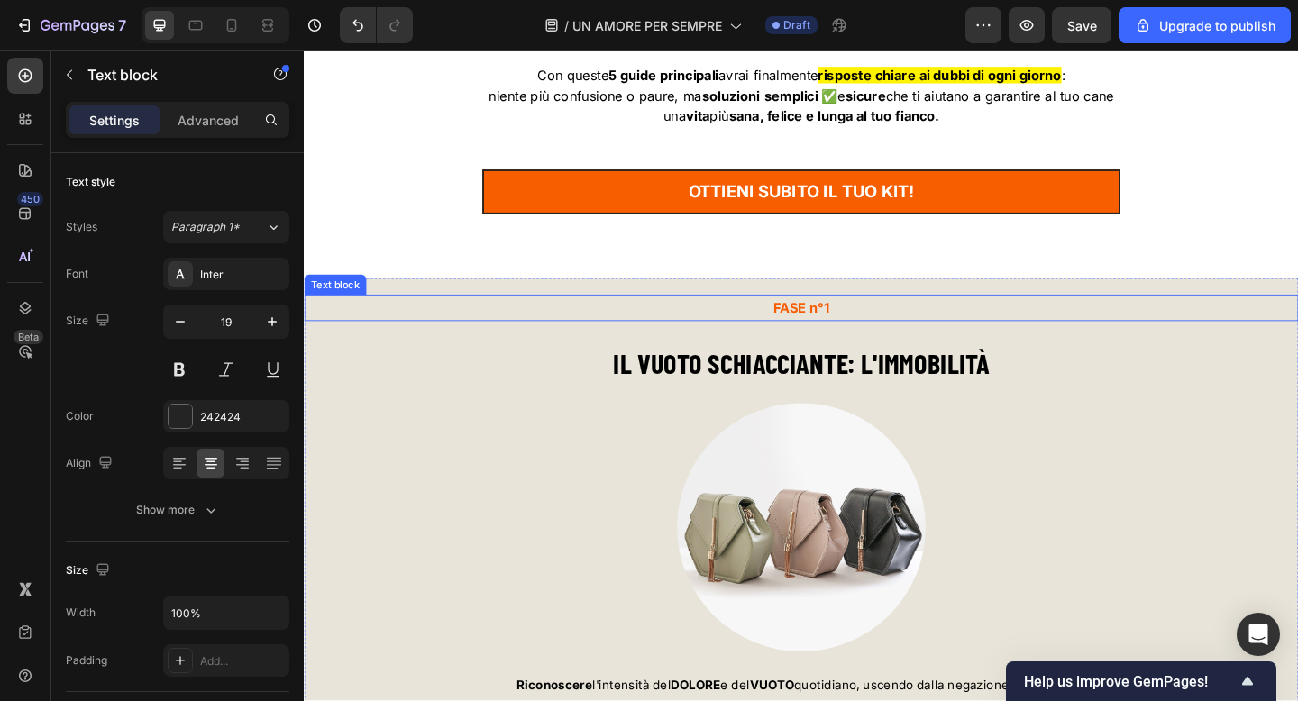
click at [863, 332] on span "FASE n°1" at bounding box center [844, 331] width 61 height 18
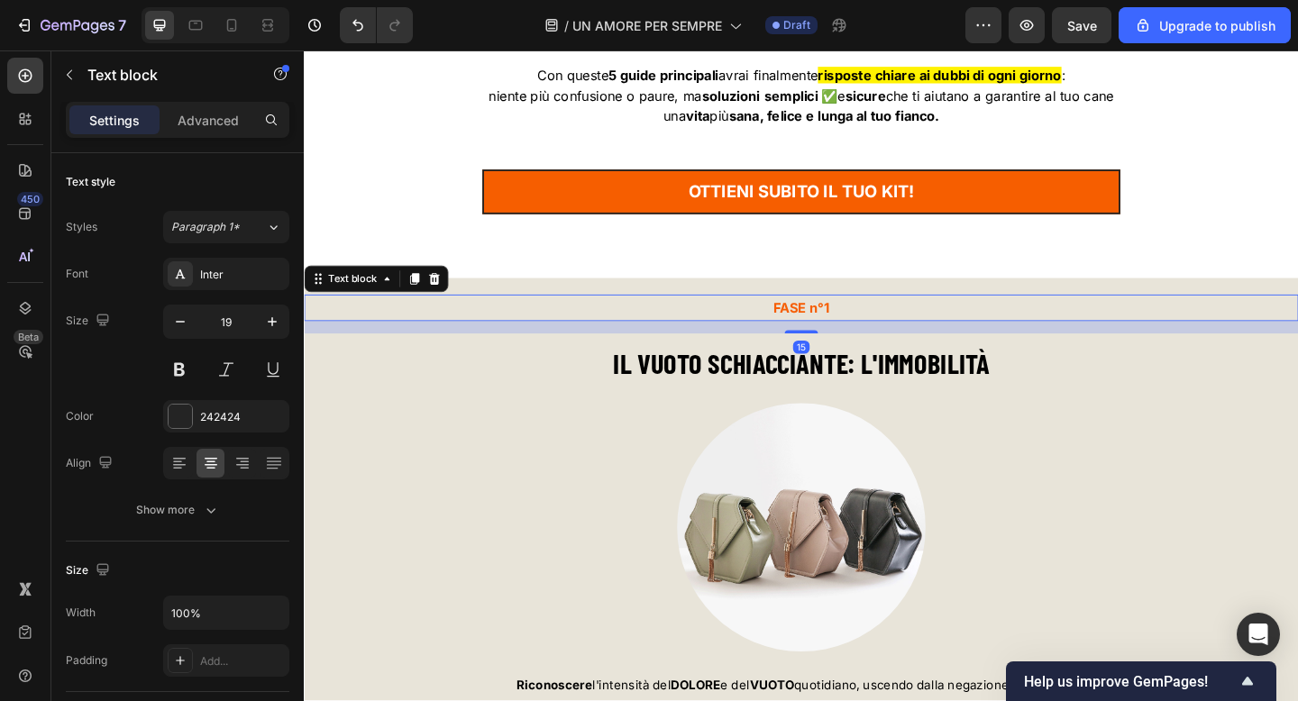
click at [863, 332] on span "FASE n°1" at bounding box center [844, 331] width 61 height 18
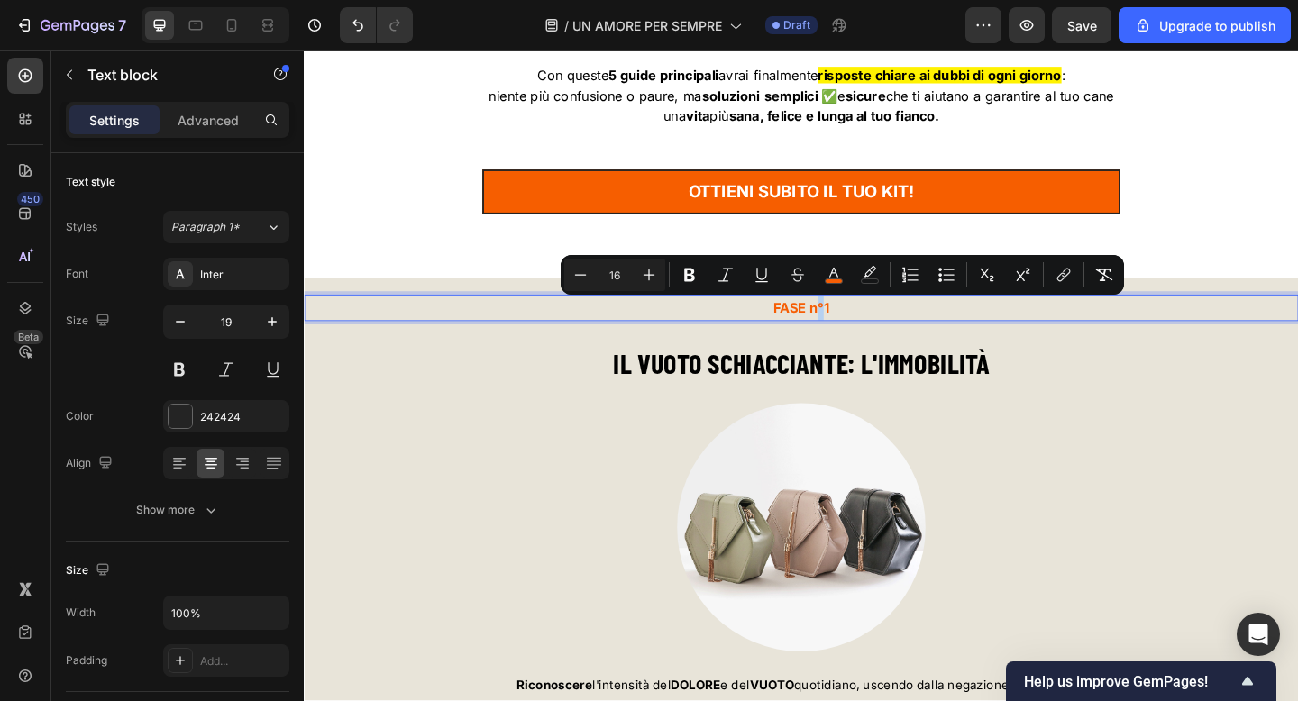
click at [876, 332] on p "FASE n°1" at bounding box center [845, 331] width 1078 height 26
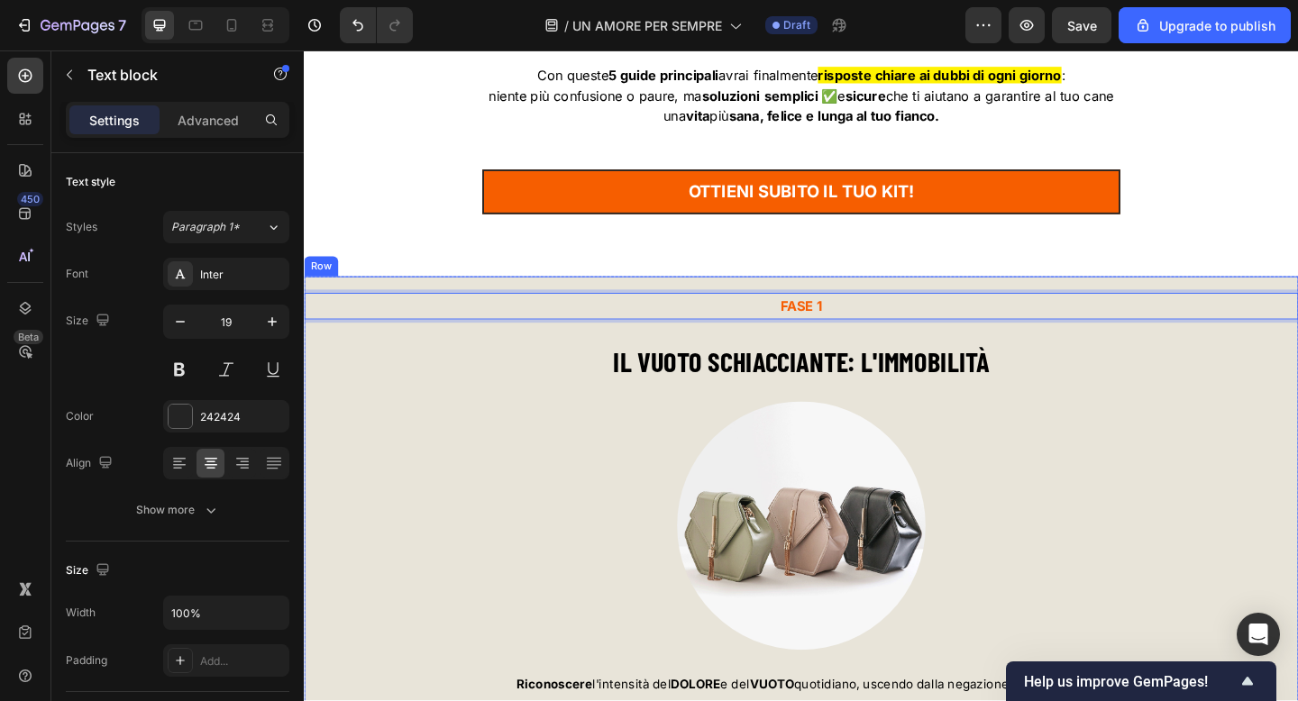
click at [1082, 354] on div "FASE 1 Text block 15 IL VUOTO SCHIACCIANTE: L'IMMOBILITÀ Heading Image Riconosc…" at bounding box center [845, 611] width 1082 height 592
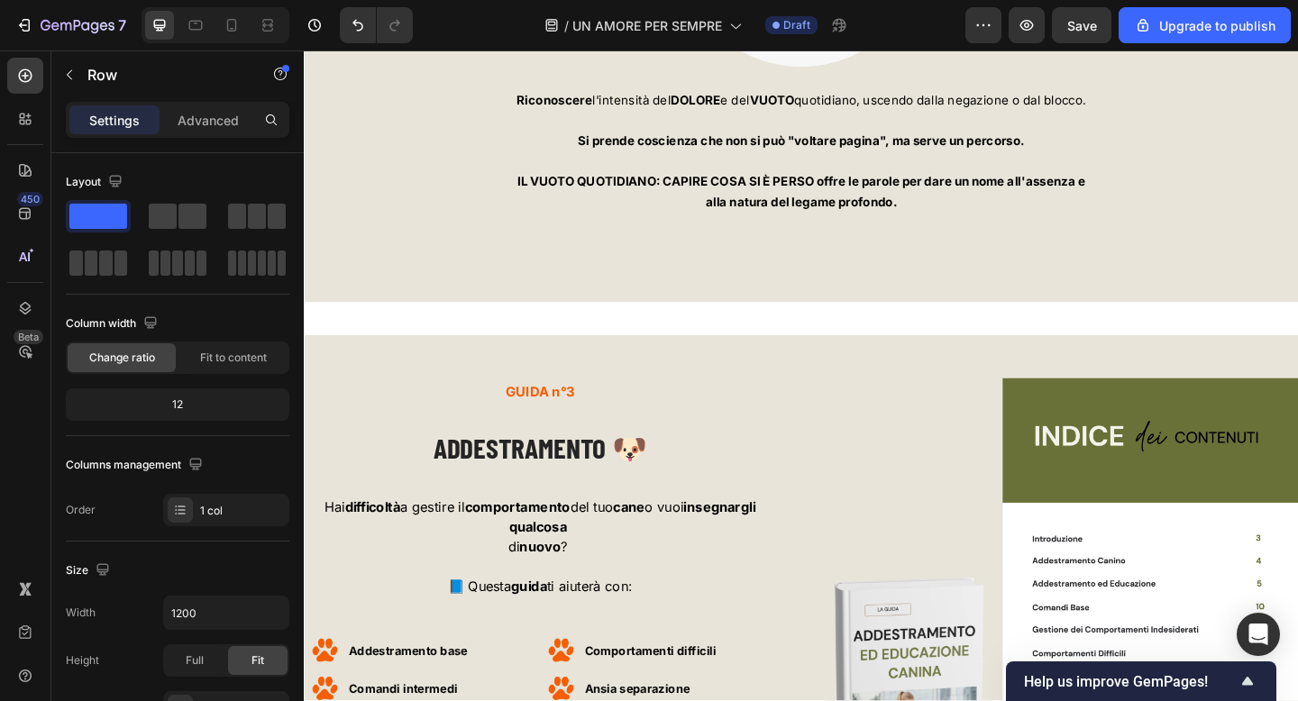
scroll to position [6697, 0]
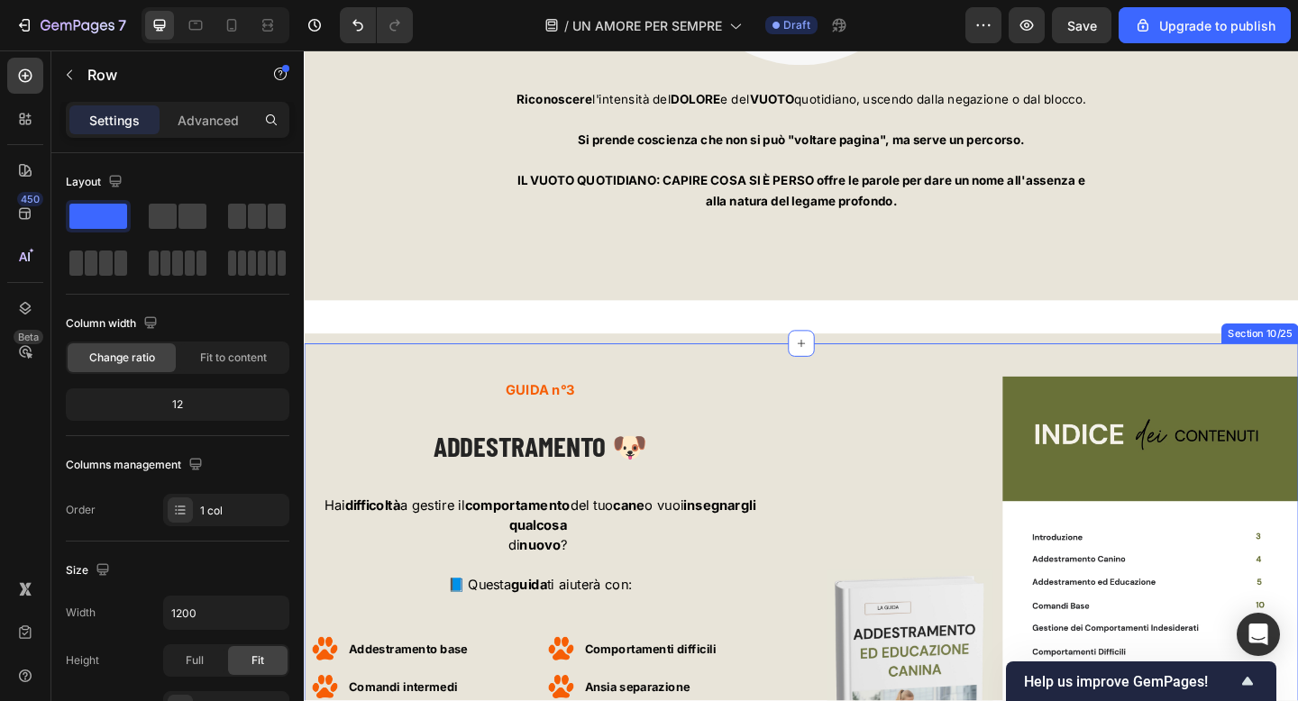
click at [315, 376] on div "GUIDA n°3 Text block ADDESTRAMENTO 🐶 Heading Hai difficoltà a gestire il compor…" at bounding box center [845, 672] width 1082 height 604
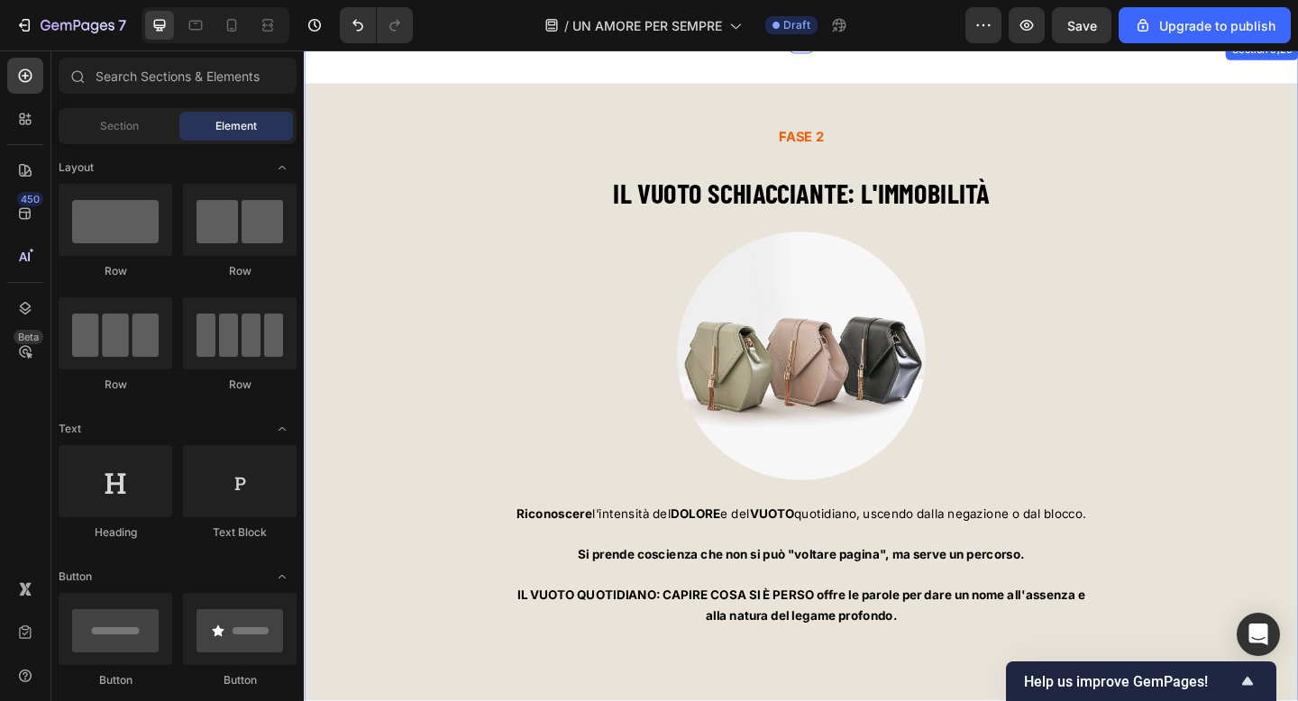
scroll to position [6231, 0]
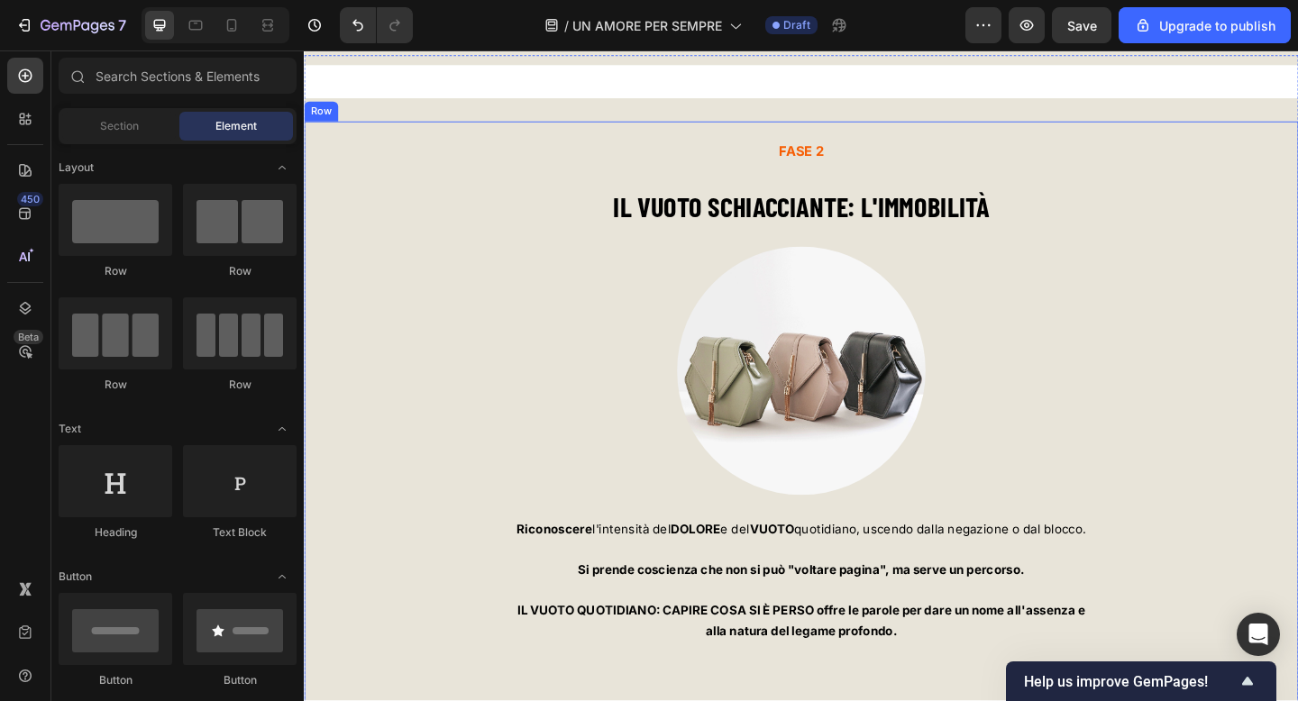
click at [324, 135] on div "FASE 2 Text block IL VUOTO SCHIACCIANTE: L'IMMOBILITÀ Heading Image Riconoscere…" at bounding box center [845, 446] width 1082 height 637
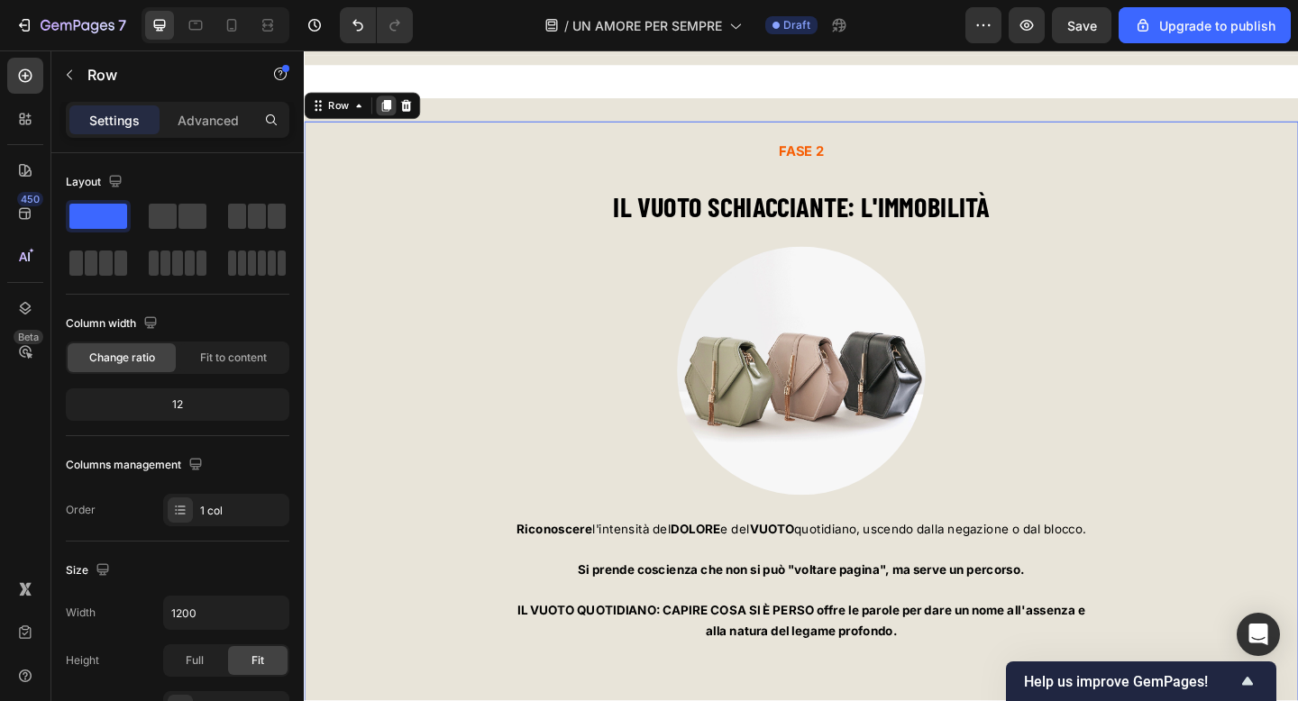
click at [394, 115] on icon at bounding box center [393, 111] width 14 height 14
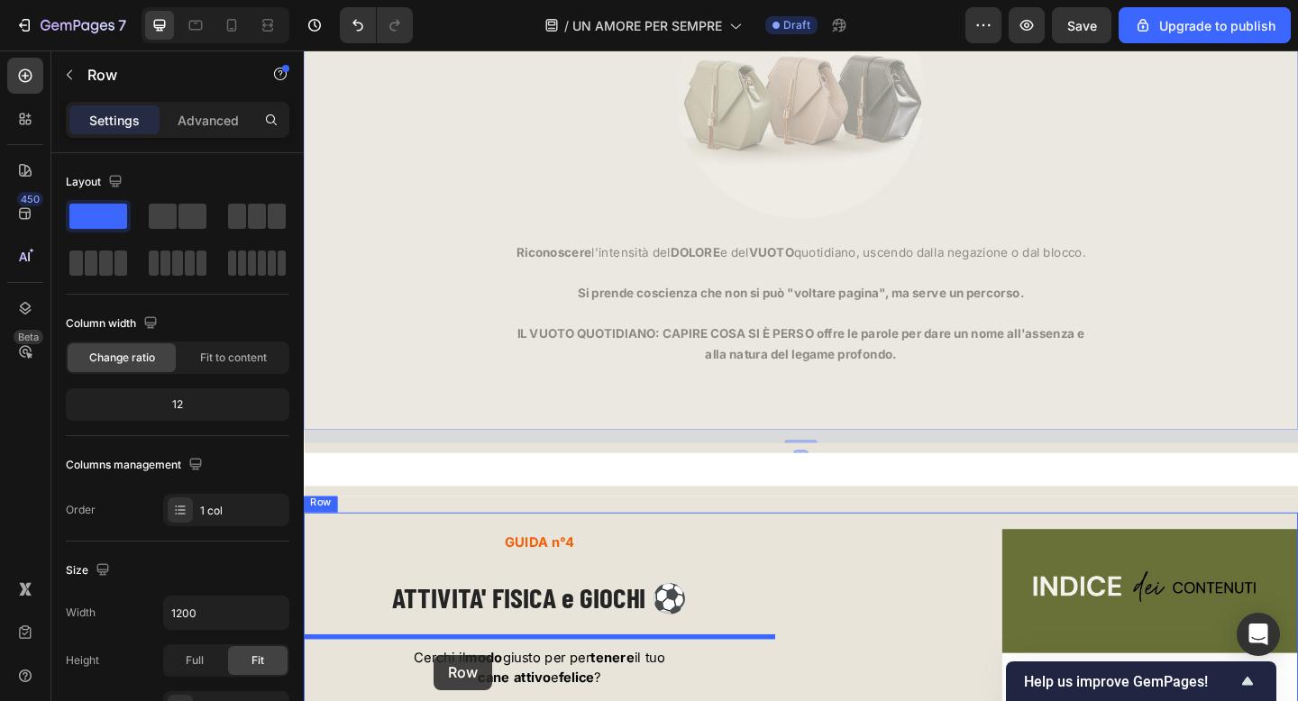
scroll to position [7313, 0]
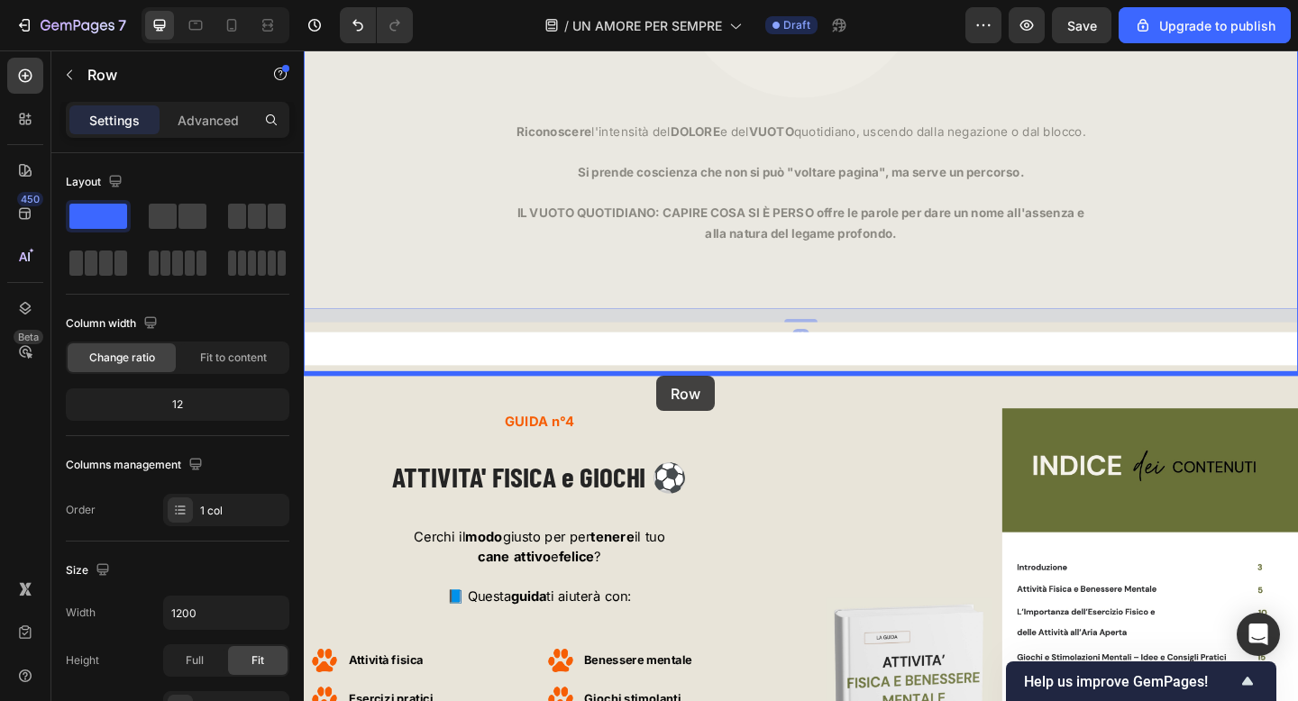
drag, startPoint x: 352, startPoint y: 101, endPoint x: 687, endPoint y: 405, distance: 451.7
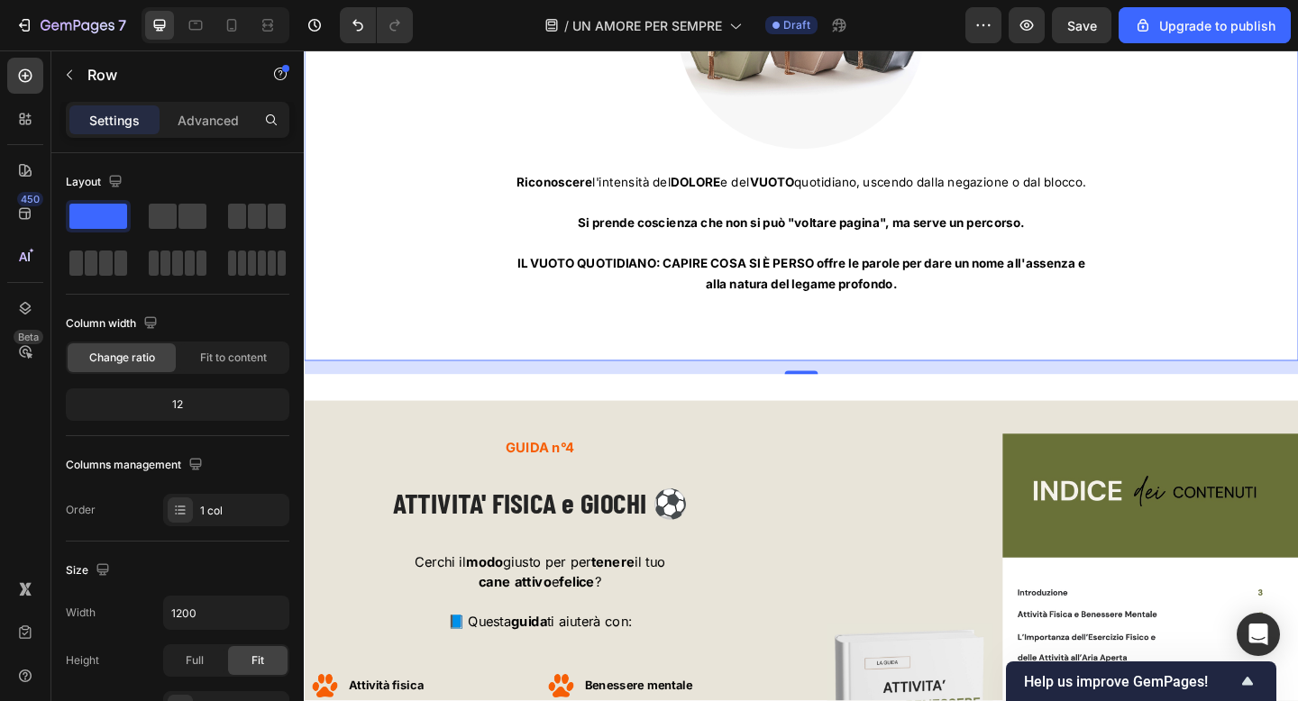
scroll to position [7366, 0]
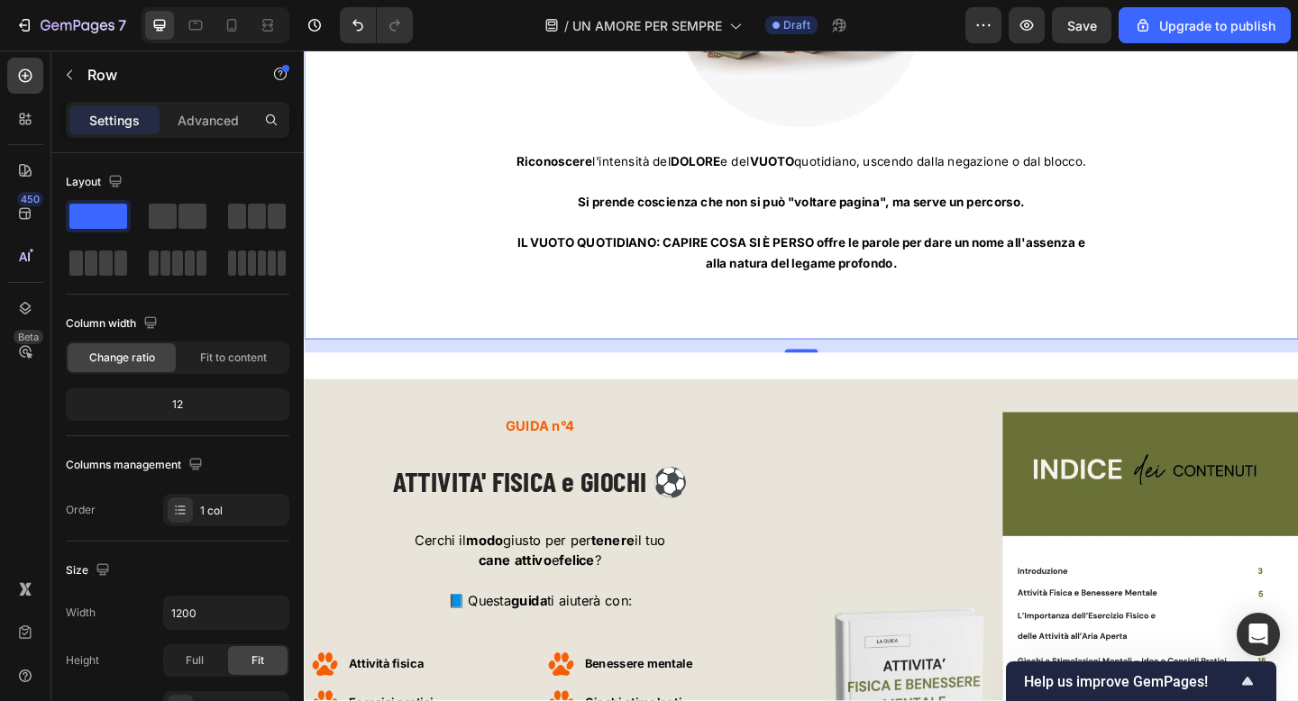
click at [370, 306] on div "FASE 2 Text block IL VUOTO SCHIACCIANTE: L'IMMOBILITÀ Heading Image Riconoscere…" at bounding box center [845, 42] width 1082 height 592
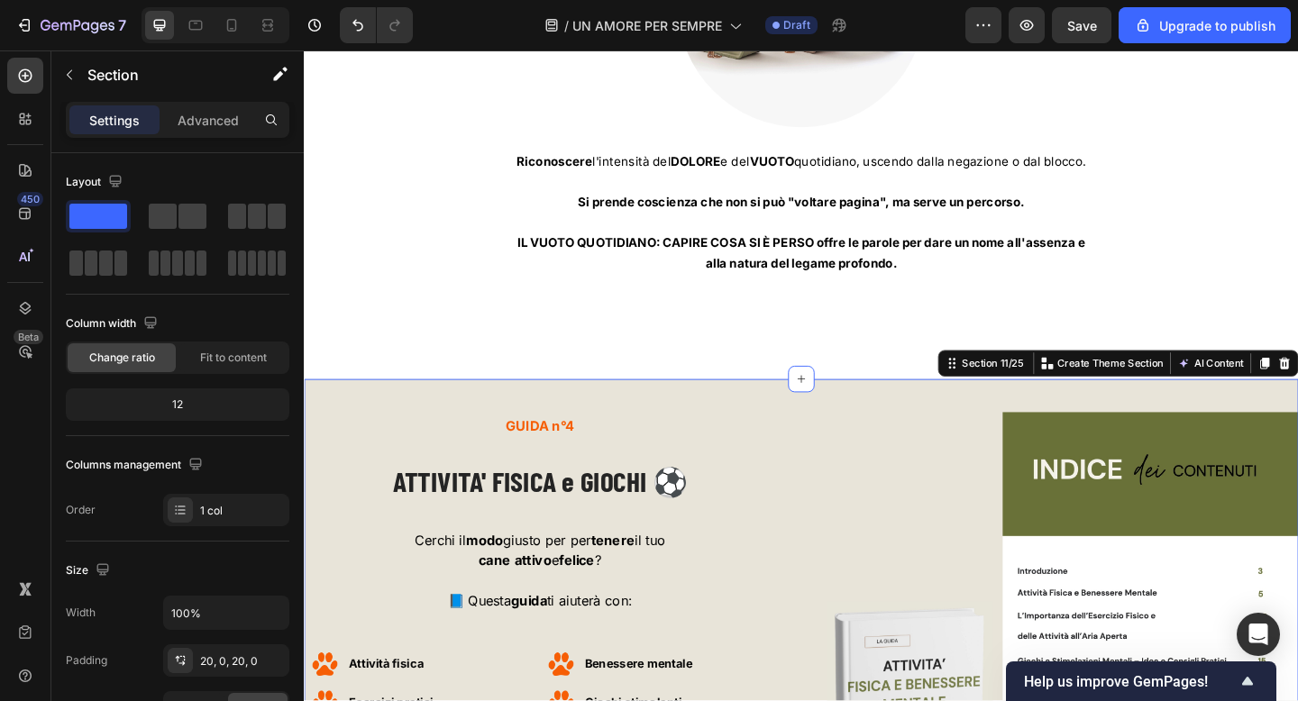
click at [369, 415] on div "GUIDA n°4 Text block ATTIVITA' FISICA e GIOCHI ⚽️ Heading Cerchi il modo giusto…" at bounding box center [845, 708] width 1082 height 600
click at [783, 370] on div "FASE 2 Text block IL VUOTO SCHIACCIANTE: L'IMMOBILITÀ Heading Image Riconoscere…" at bounding box center [845, 54] width 1082 height 652
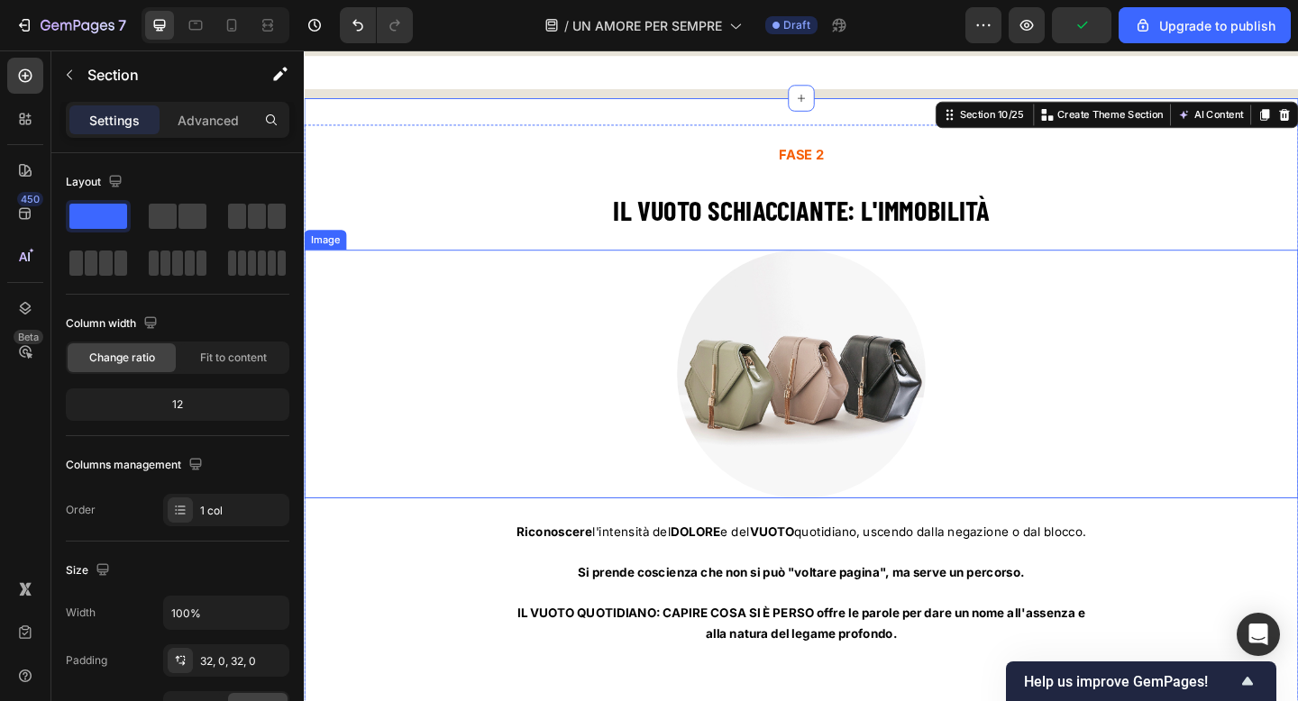
scroll to position [6918, 0]
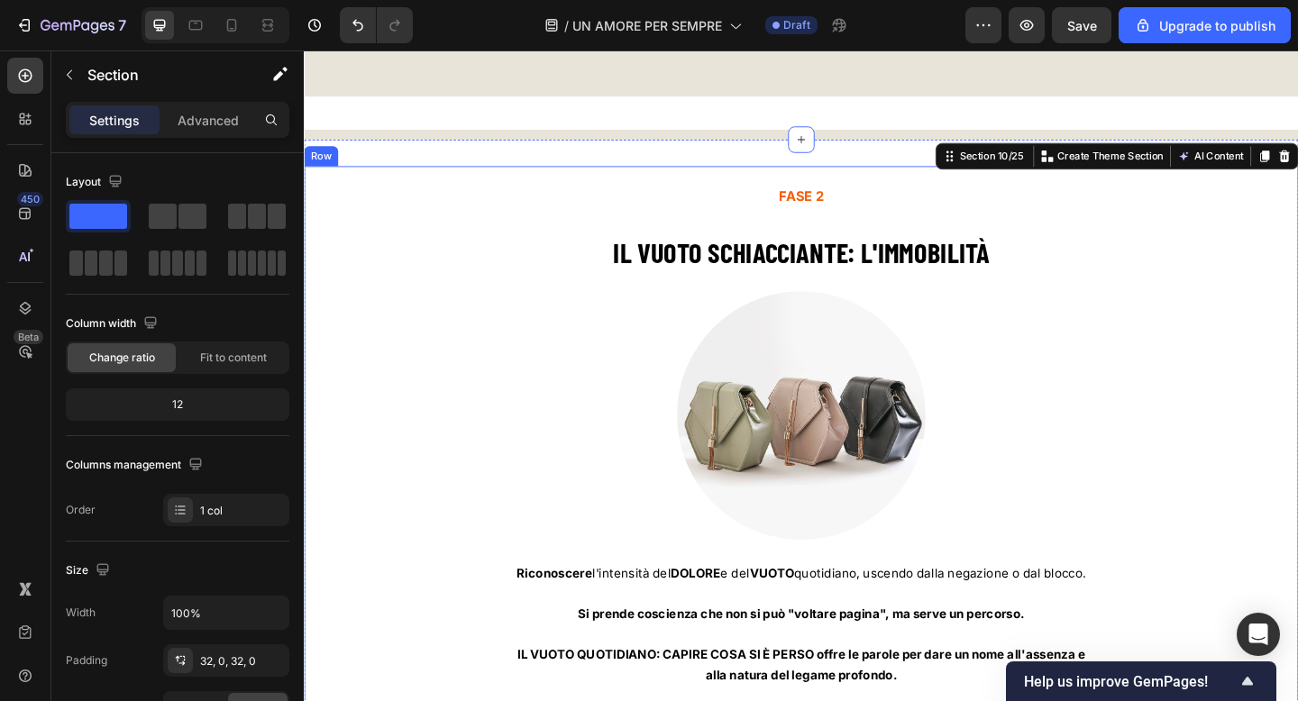
click at [508, 302] on div "FASE 2 Text block IL VUOTO SCHIACCIANTE: L'IMMOBILITÀ Heading Image Riconoscere…" at bounding box center [845, 491] width 1082 height 592
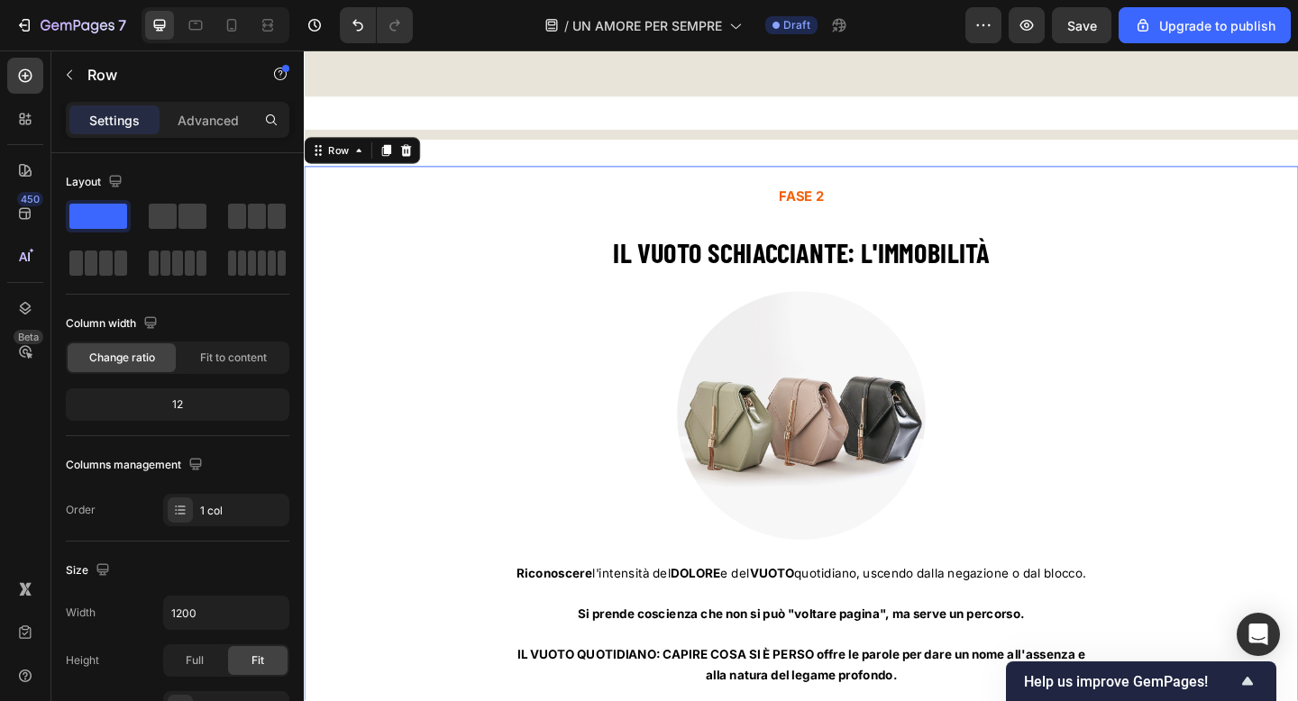
click at [397, 186] on div "FASE 2 Text block IL VUOTO SCHIACCIANTE: L'IMMOBILITÀ Heading Image Riconoscere…" at bounding box center [845, 495] width 1082 height 637
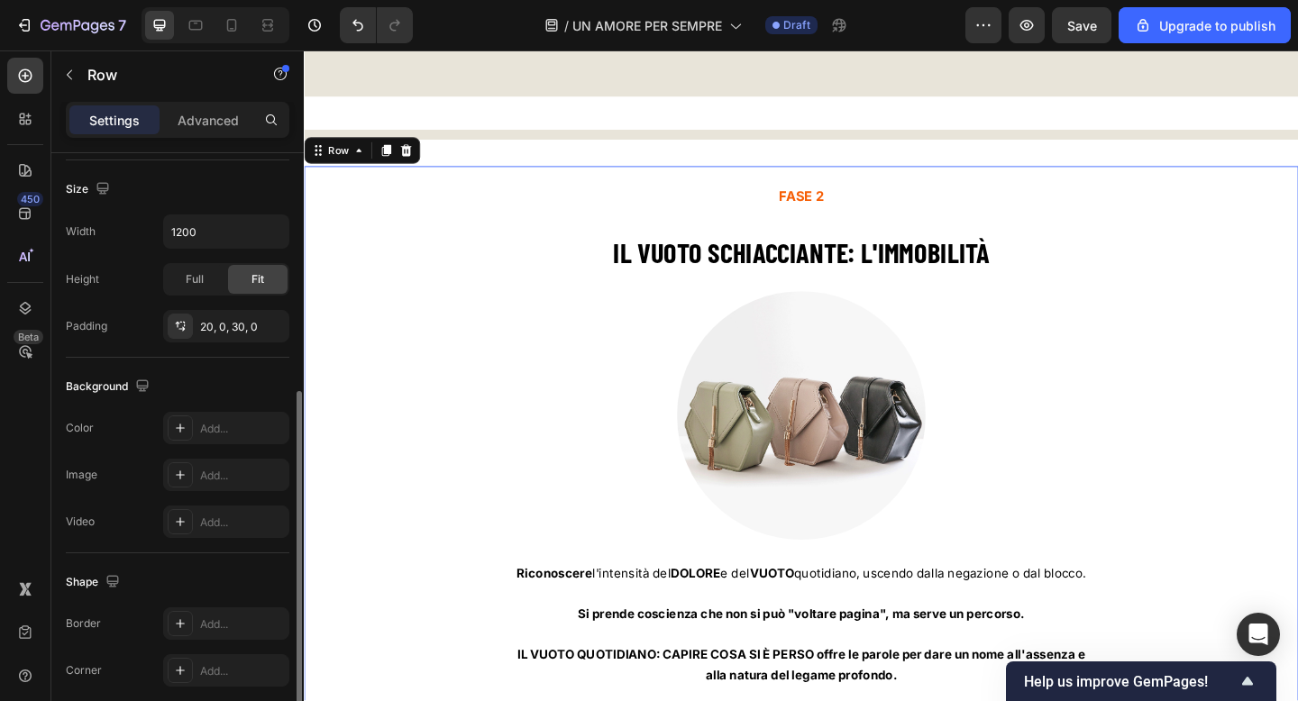
scroll to position [419, 0]
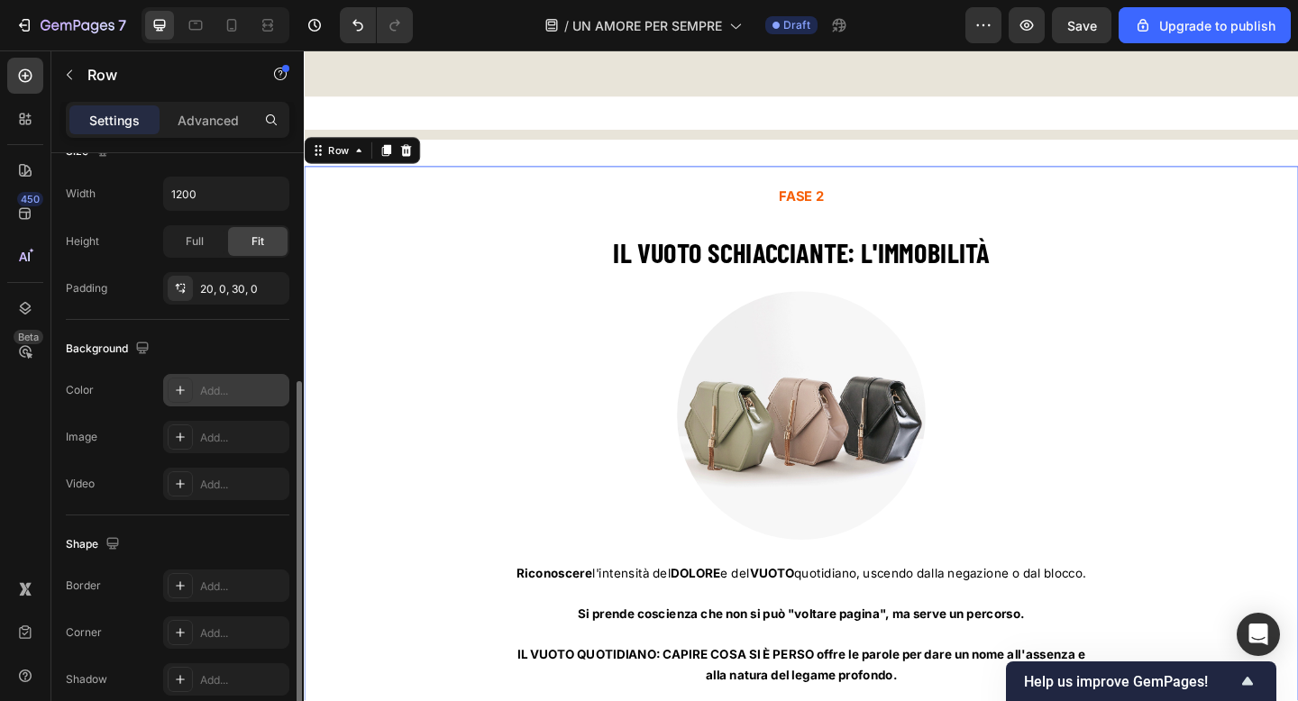
click at [175, 393] on icon at bounding box center [180, 390] width 14 height 14
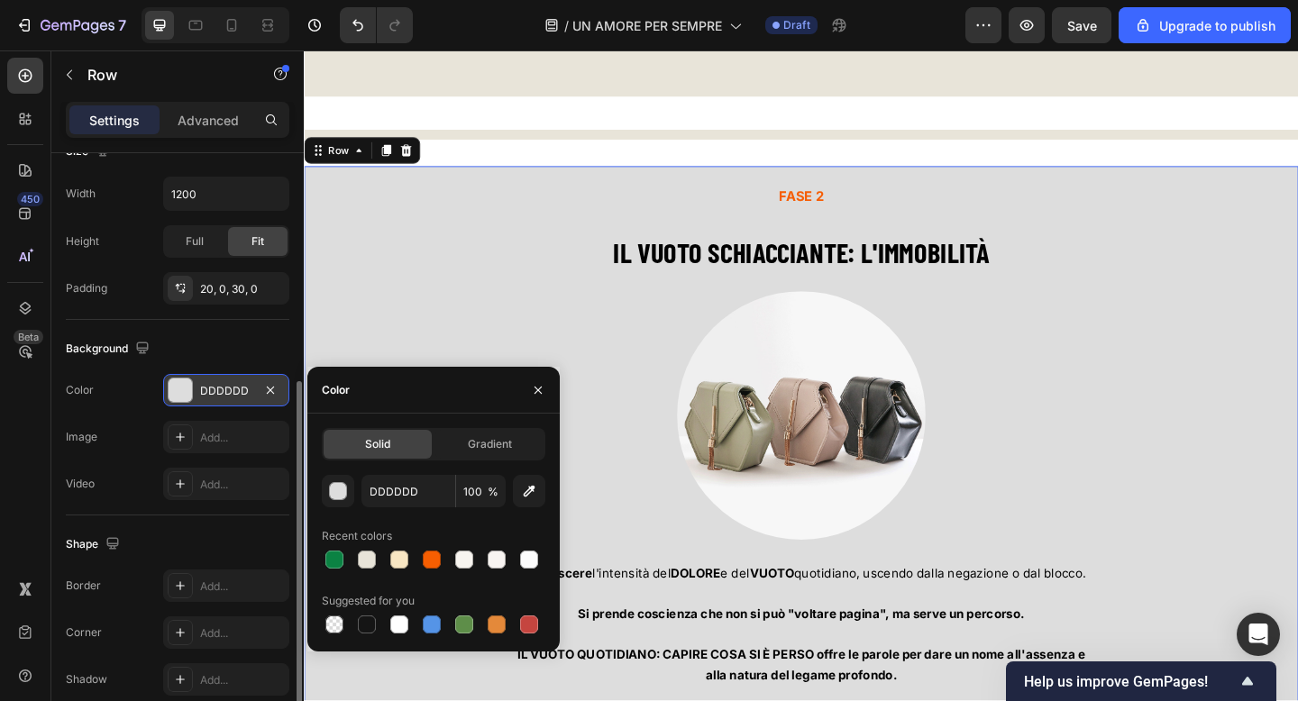
click at [380, 558] on div at bounding box center [434, 559] width 224 height 25
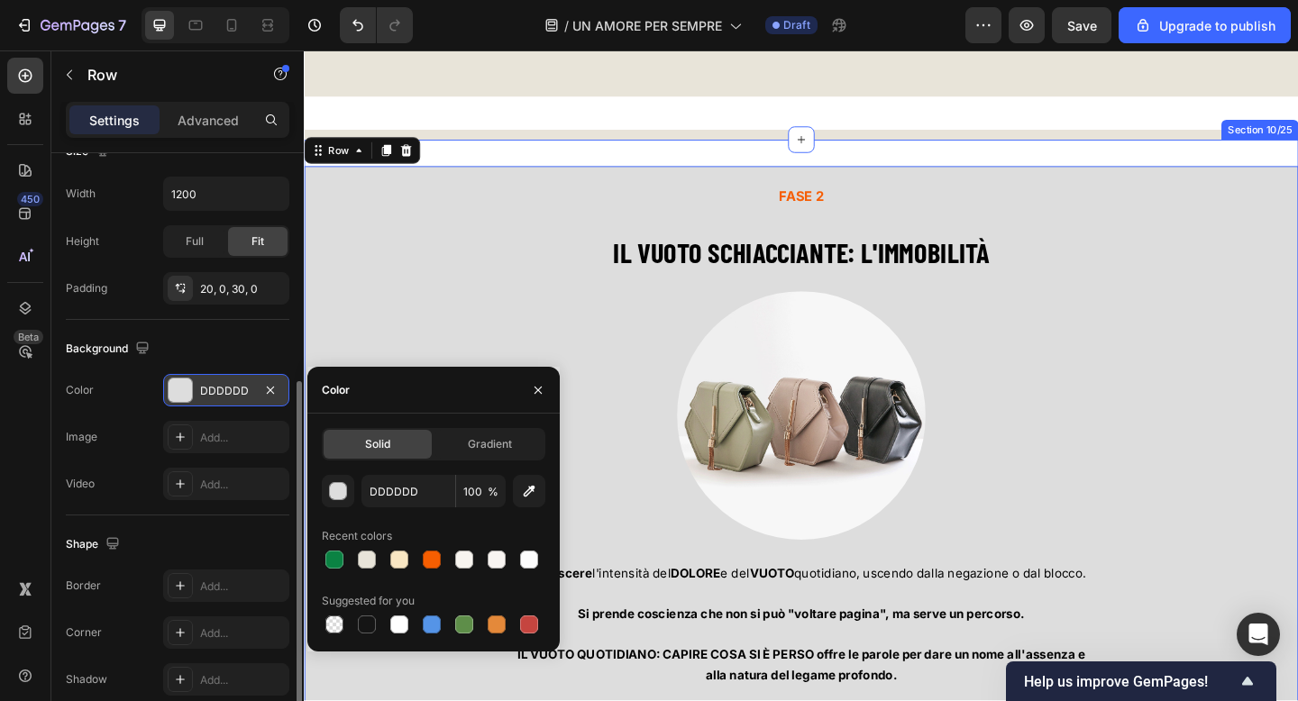
click at [499, 159] on div "FASE 2 Text block IL VUOTO SCHIACCIANTE: L'IMMOBILITÀ Heading Image Riconoscere…" at bounding box center [845, 502] width 1082 height 709
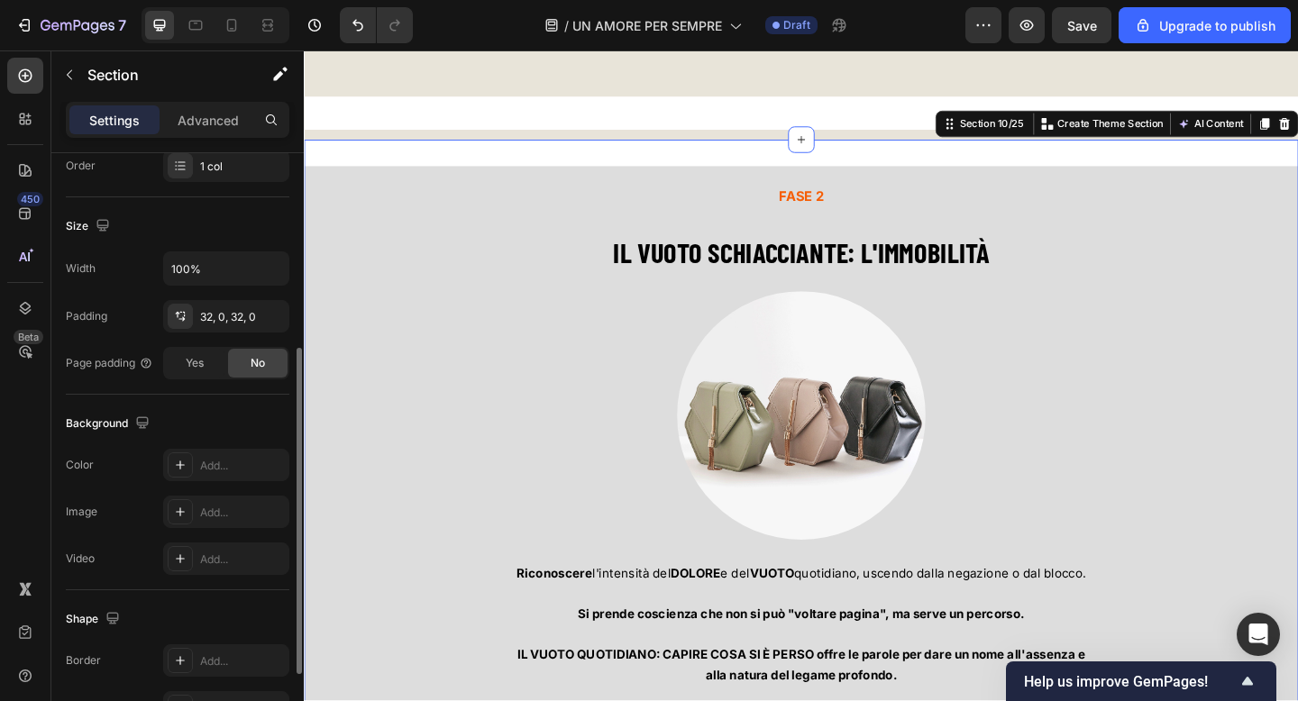
scroll to position [360, 0]
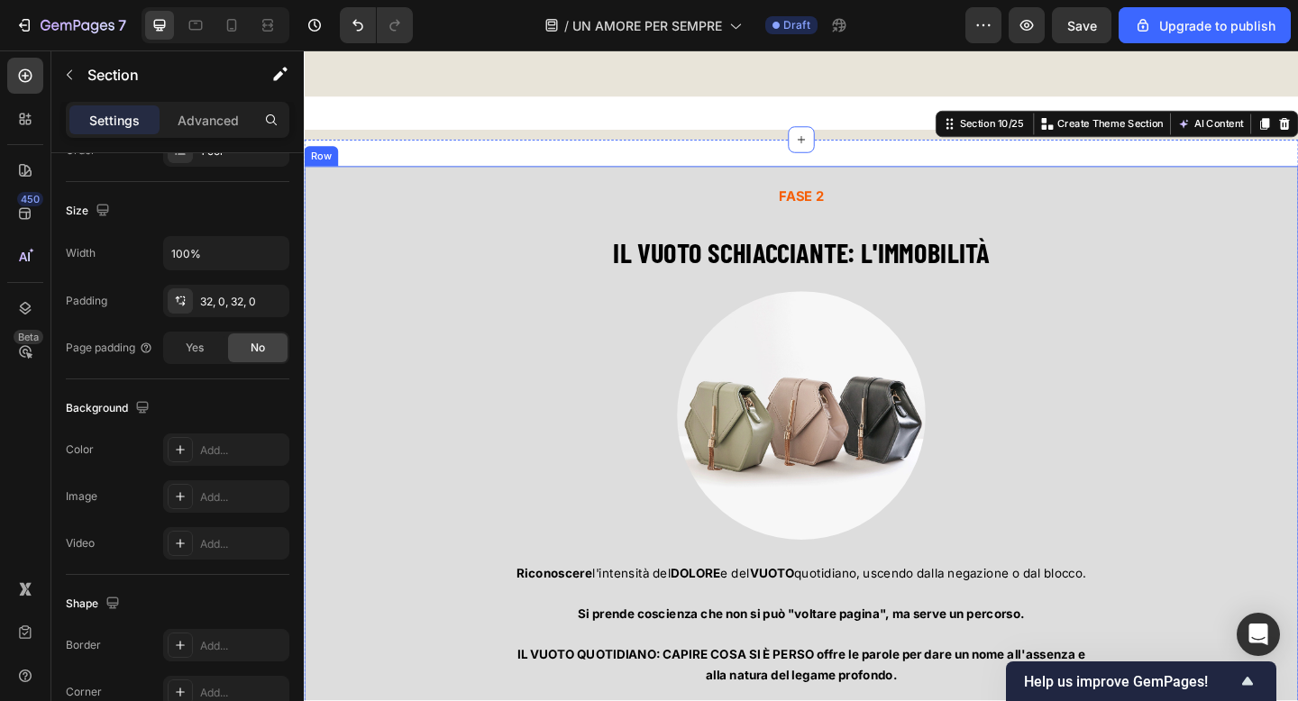
click at [382, 187] on div "FASE 2 Text block IL VUOTO SCHIACCIANTE: L'IMMOBILITÀ Heading Image Riconoscere…" at bounding box center [845, 495] width 1082 height 637
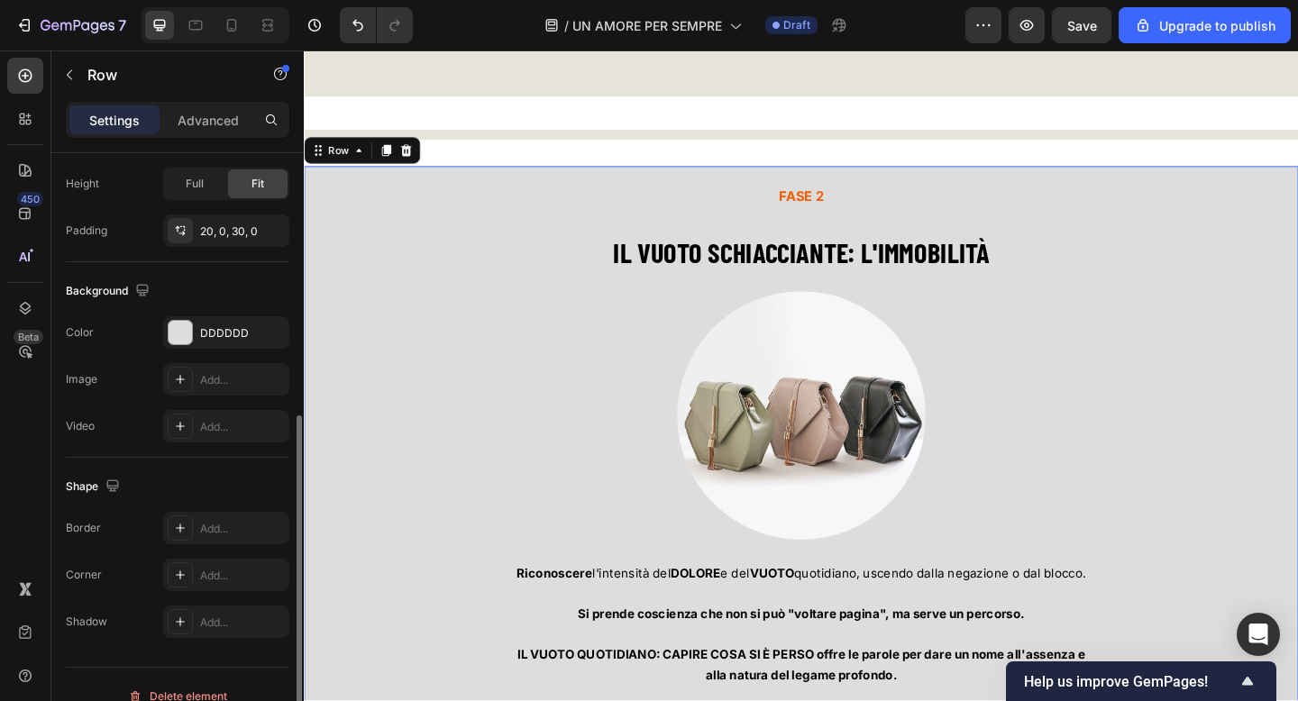
scroll to position [479, 0]
click at [205, 339] on div "DDDDDD" at bounding box center [226, 331] width 126 height 32
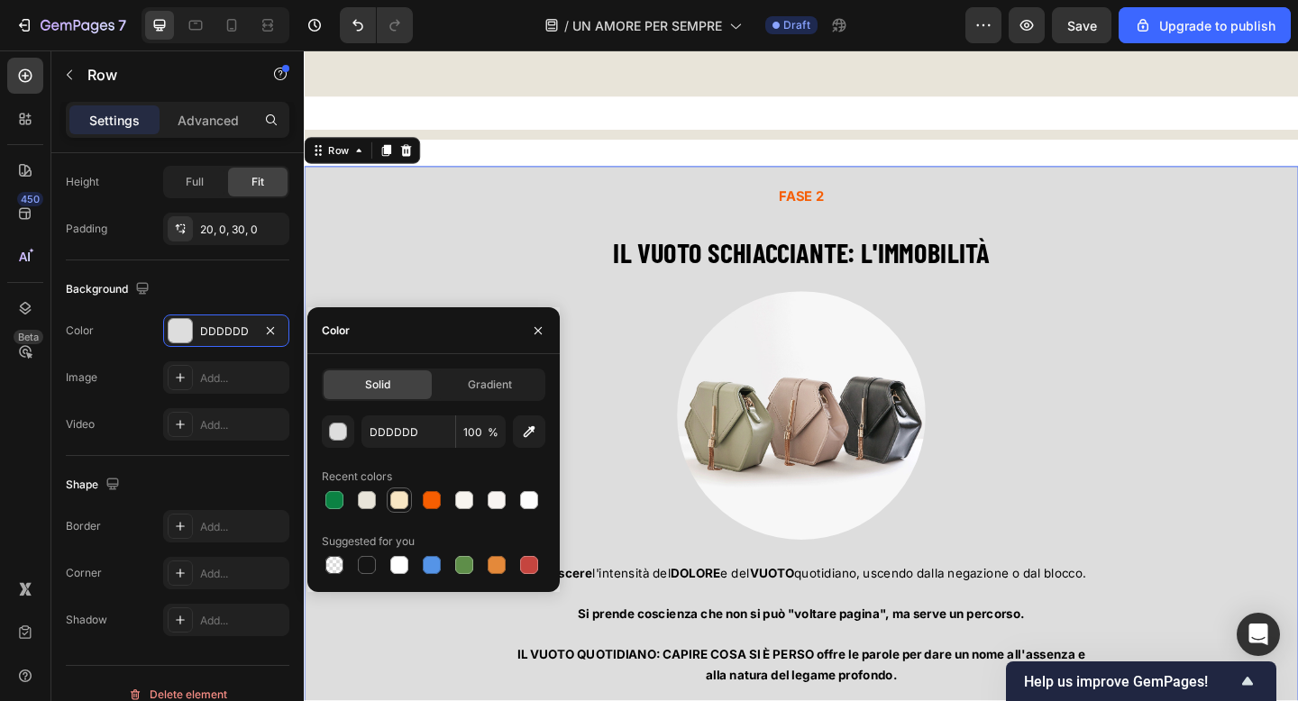
click at [399, 510] on div at bounding box center [399, 500] width 22 height 22
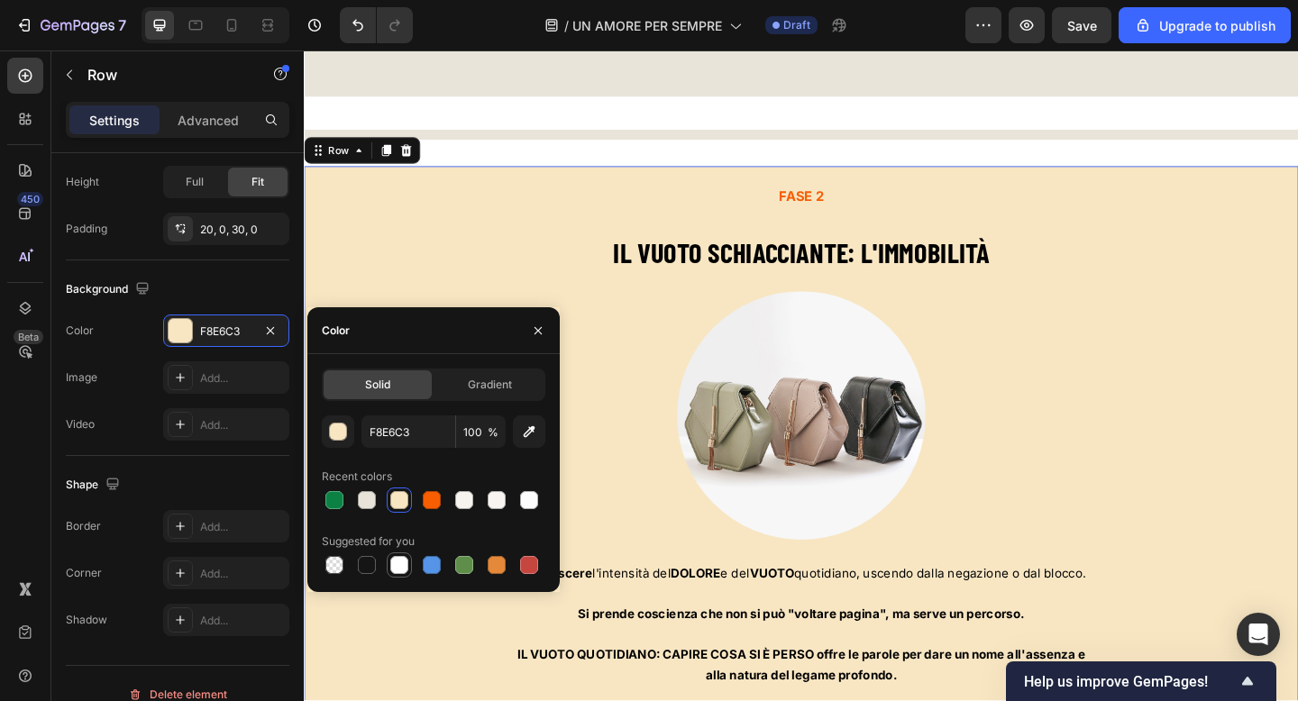
click at [406, 566] on div at bounding box center [399, 565] width 18 height 18
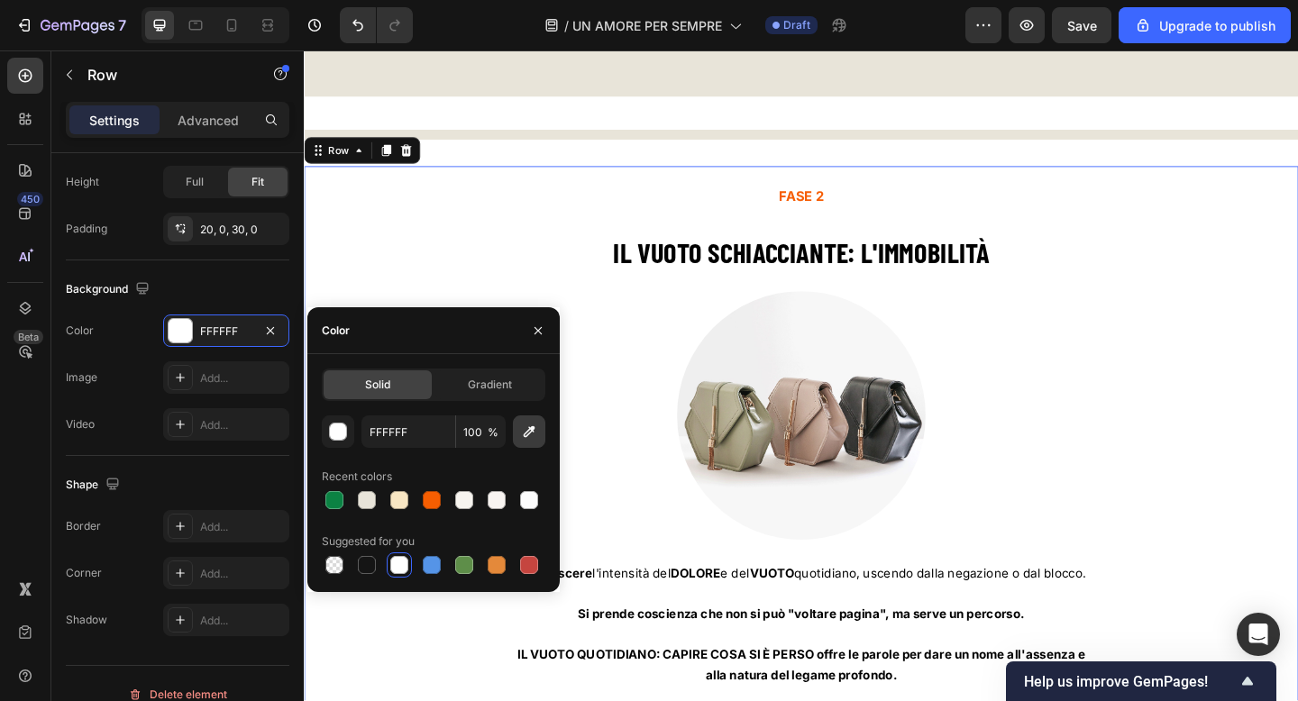
click at [529, 434] on icon "button" at bounding box center [530, 432] width 12 height 12
type input "E9E4D9"
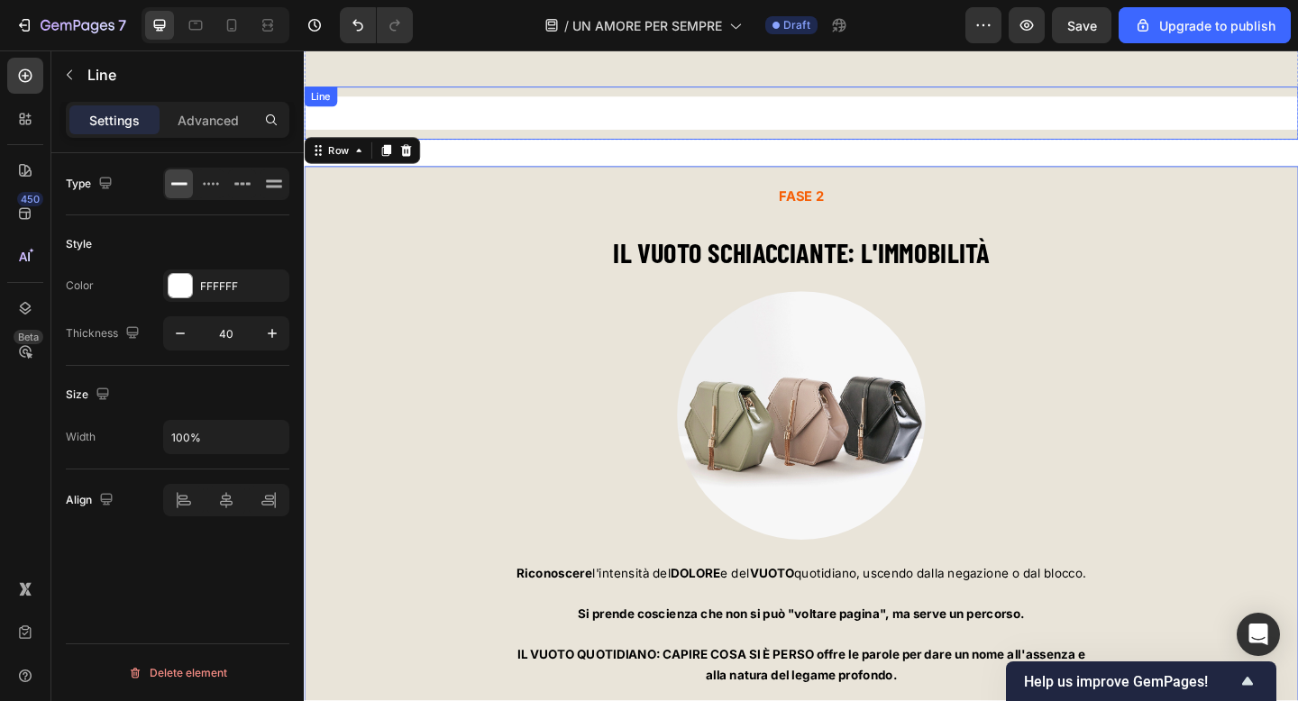
scroll to position [0, 0]
click at [518, 141] on div "Title Line" at bounding box center [845, 119] width 1082 height 58
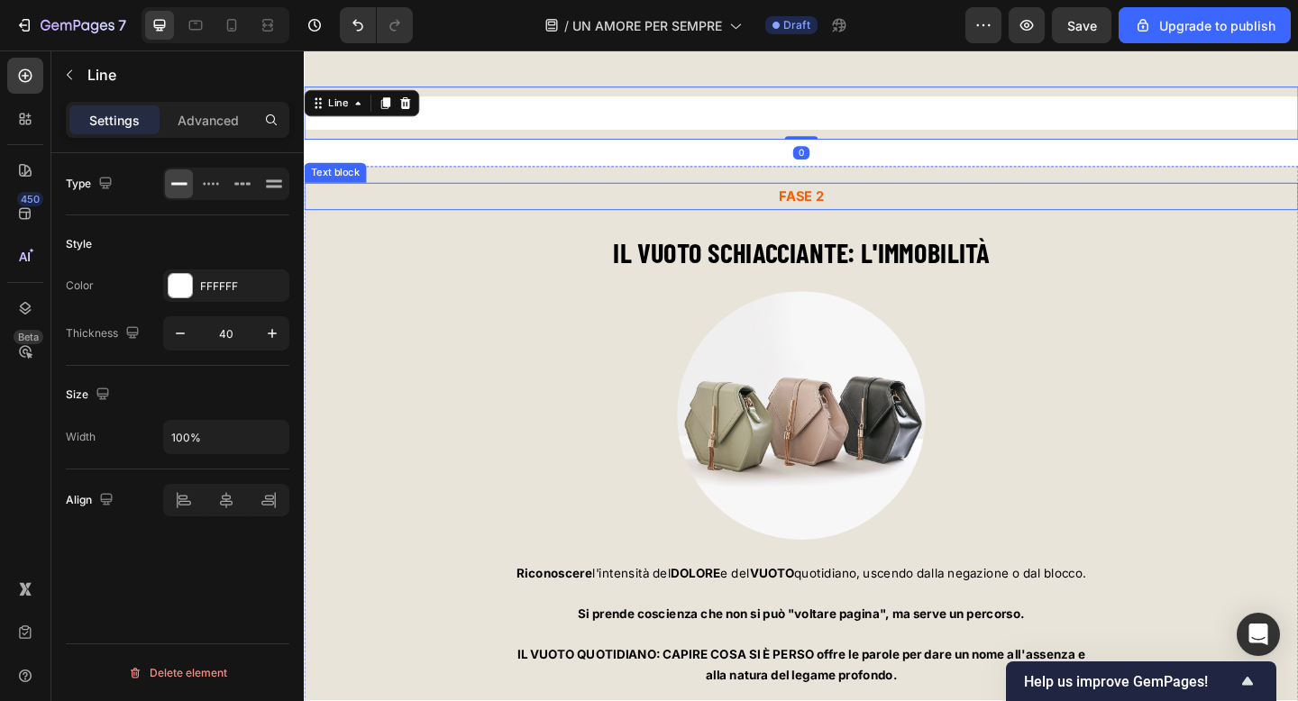
click at [501, 215] on p "FASE 2" at bounding box center [845, 209] width 1078 height 26
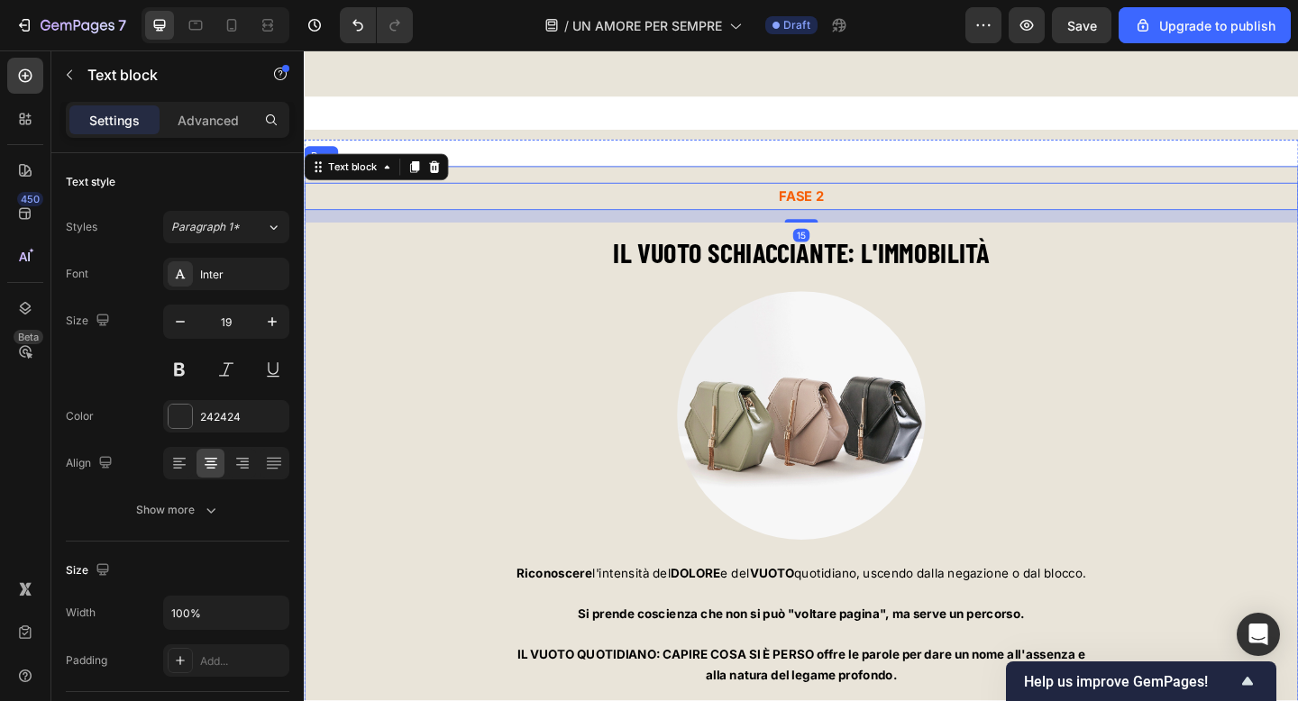
click at [507, 177] on div "FASE 2 Text block 15 IL VUOTO SCHIACCIANTE: L'IMMOBILITÀ Heading Image Riconosc…" at bounding box center [845, 495] width 1082 height 637
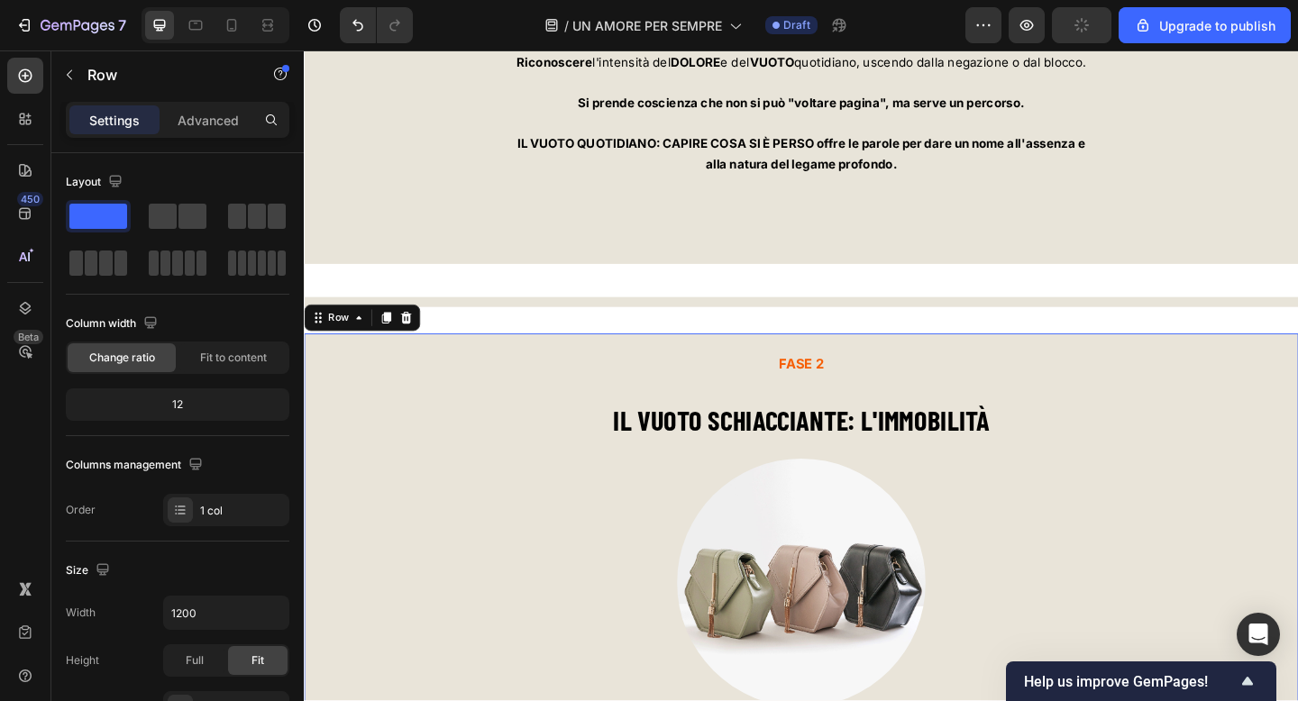
scroll to position [6734, 0]
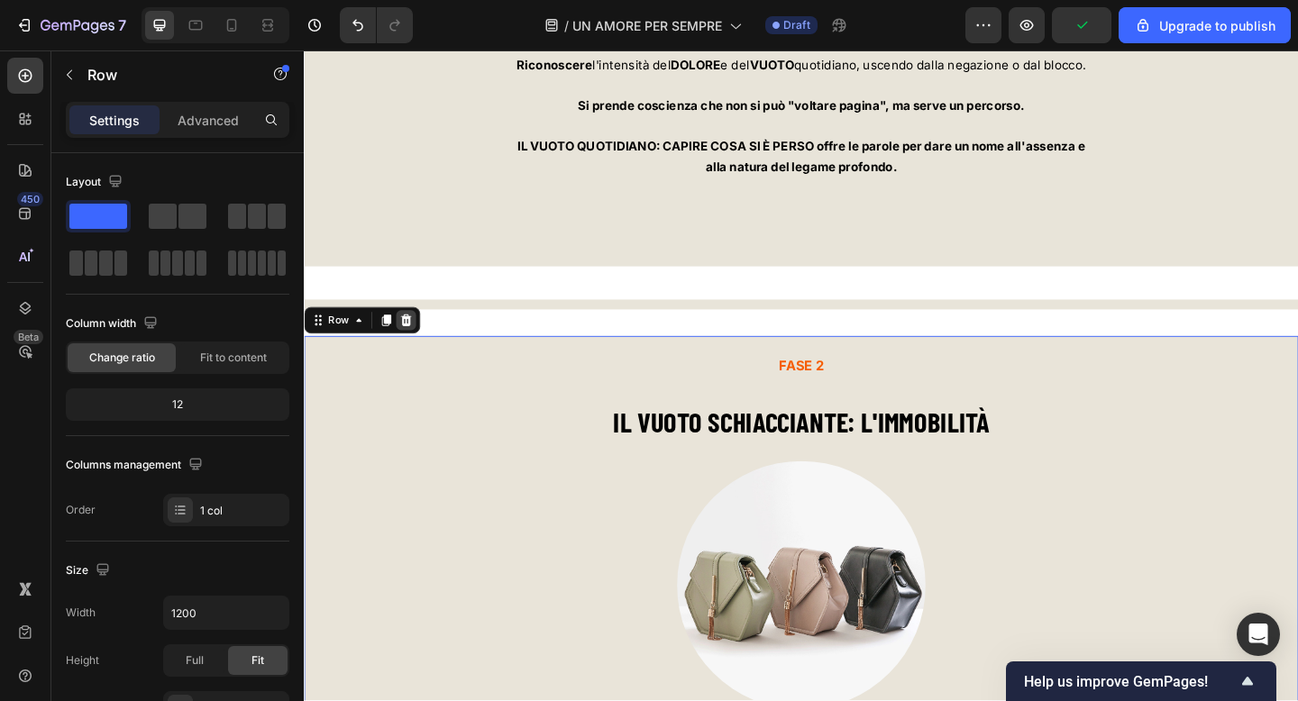
click at [415, 346] on icon at bounding box center [415, 344] width 12 height 13
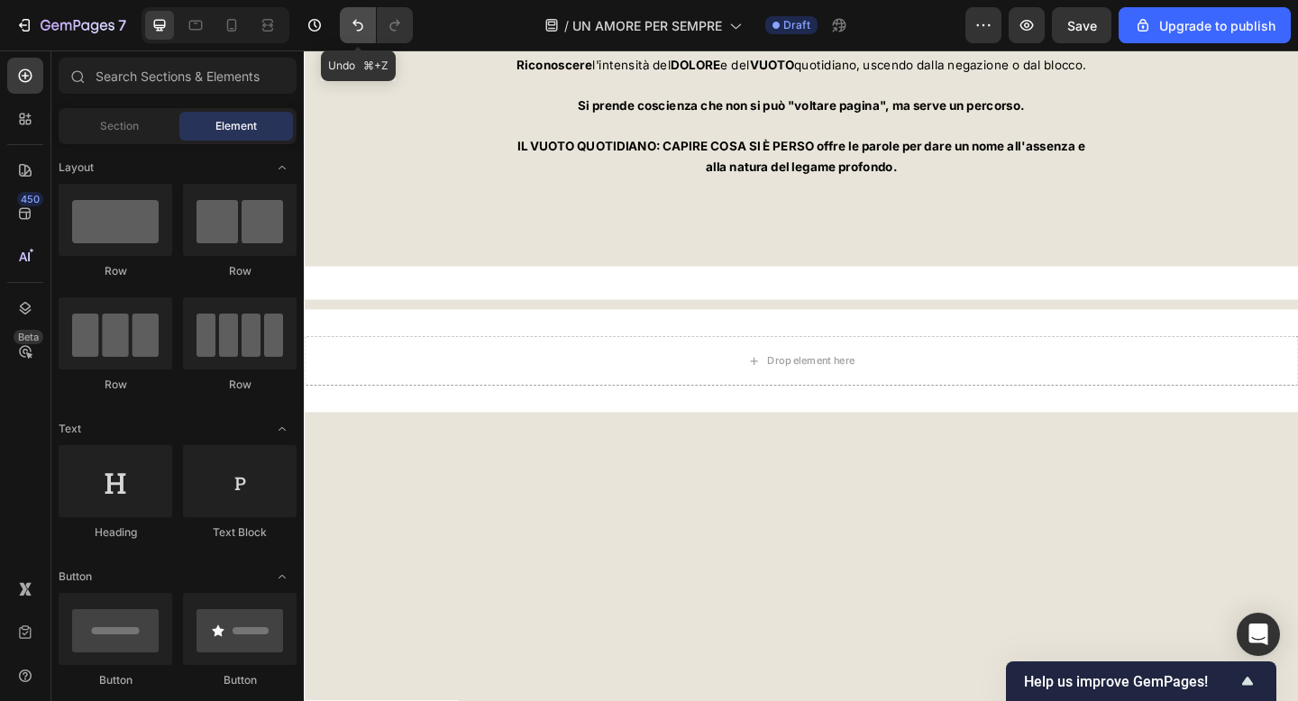
click at [363, 23] on icon "Undo/Redo" at bounding box center [358, 25] width 18 height 18
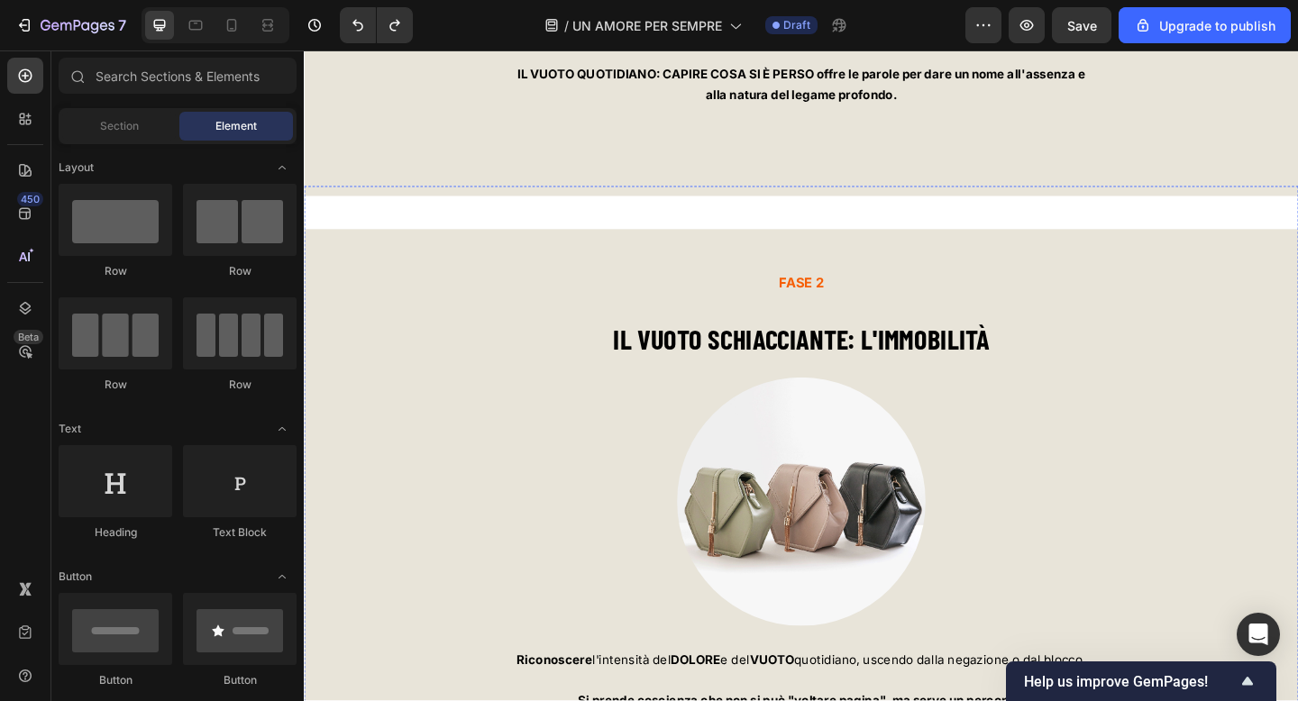
scroll to position [6078, 0]
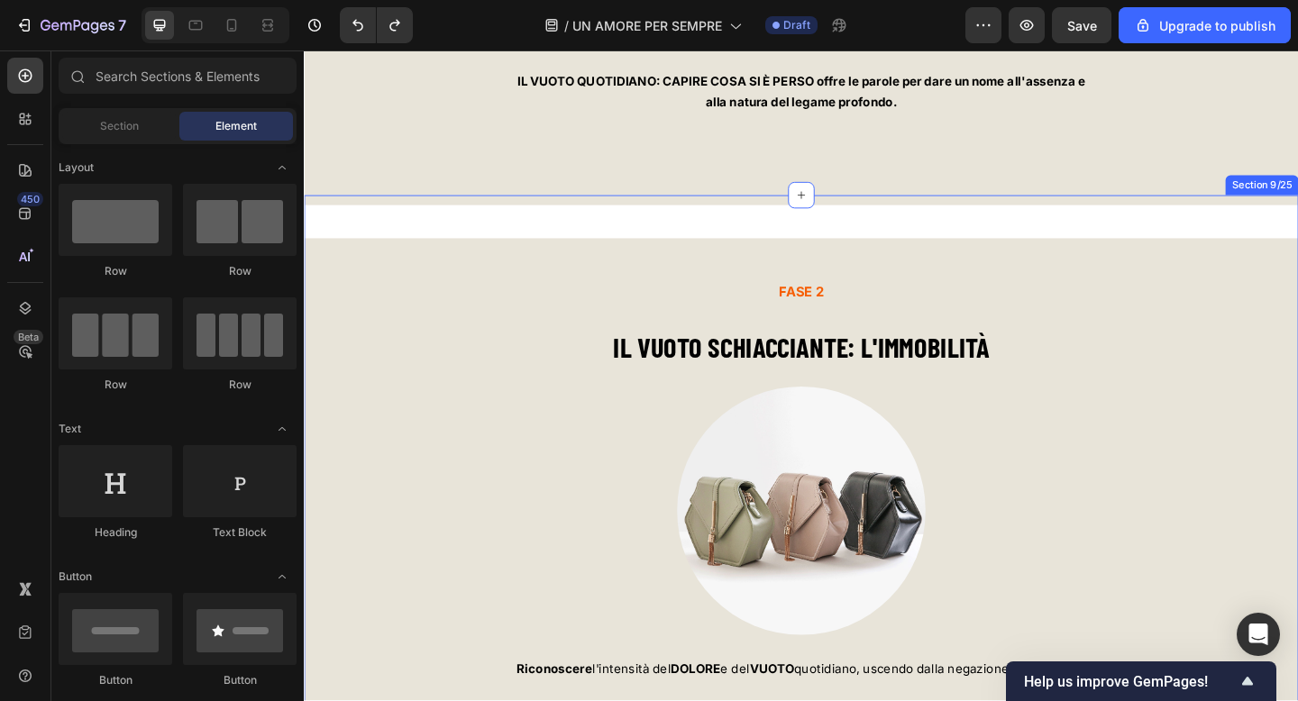
click at [507, 265] on div "Title Line FASE 2 Text block IL VUOTO SCHIACCIANTE: L'IMMOBILITÀ Heading Image …" at bounding box center [845, 598] width 1082 height 781
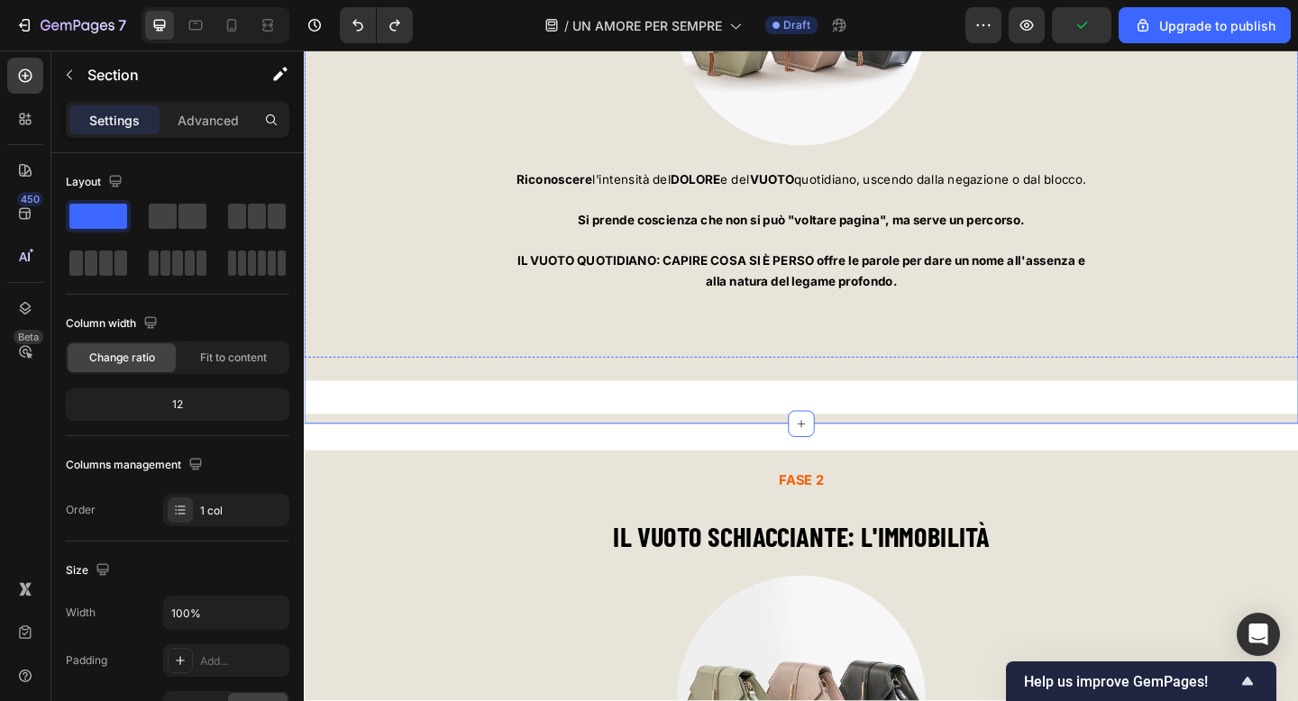
scroll to position [6610, 0]
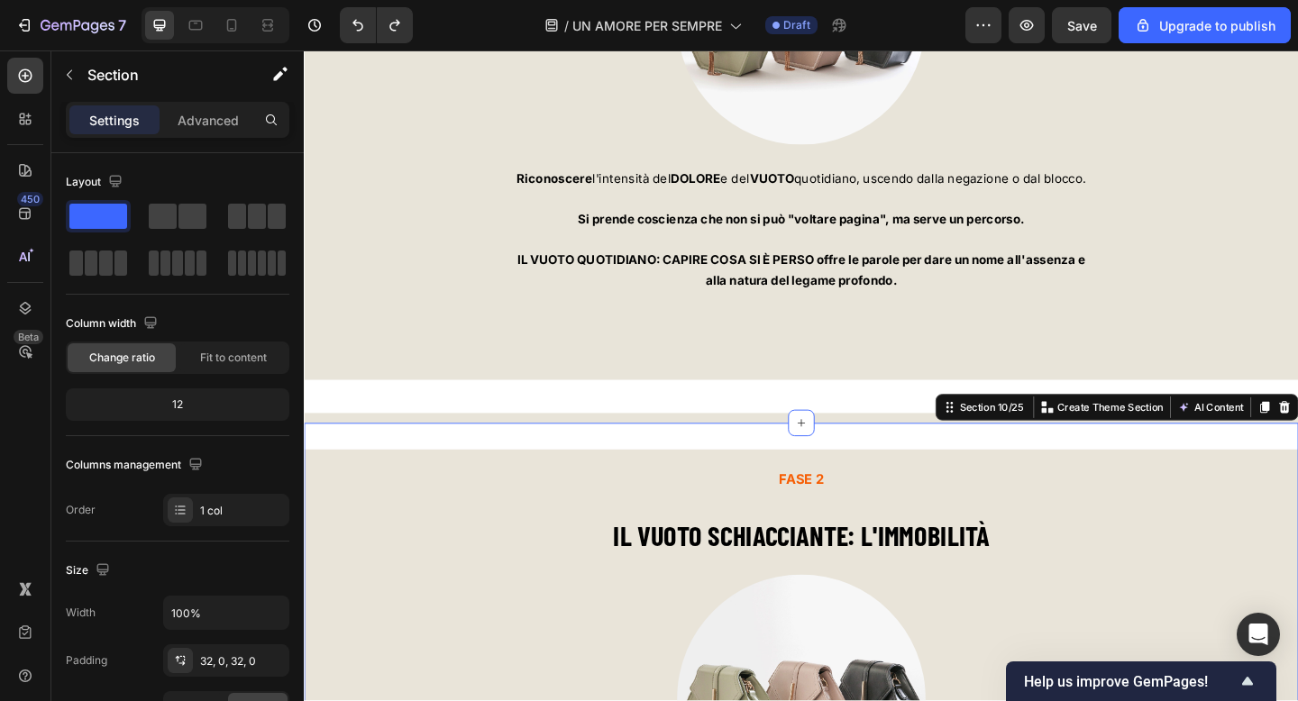
click at [1297, 437] on div "Section 10/25 You can create reusable sections Create Theme Section AI Content …" at bounding box center [1188, 439] width 395 height 29
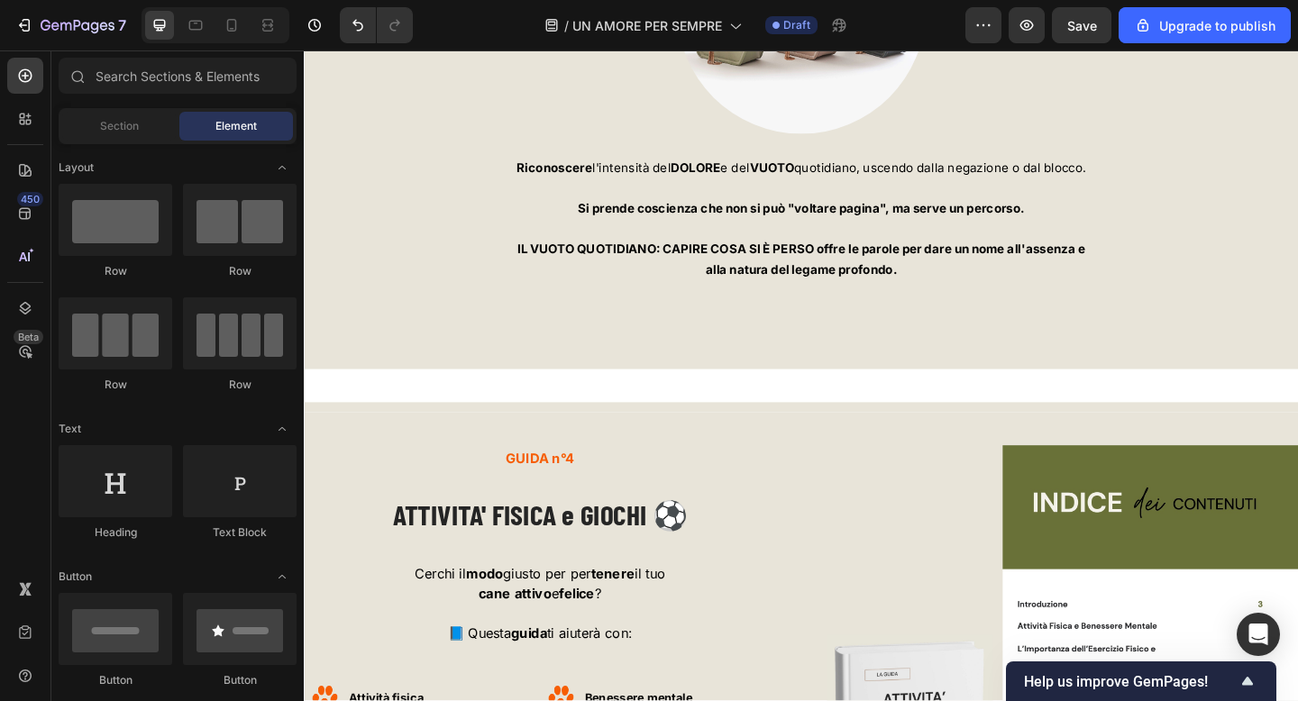
scroll to position [6620, 0]
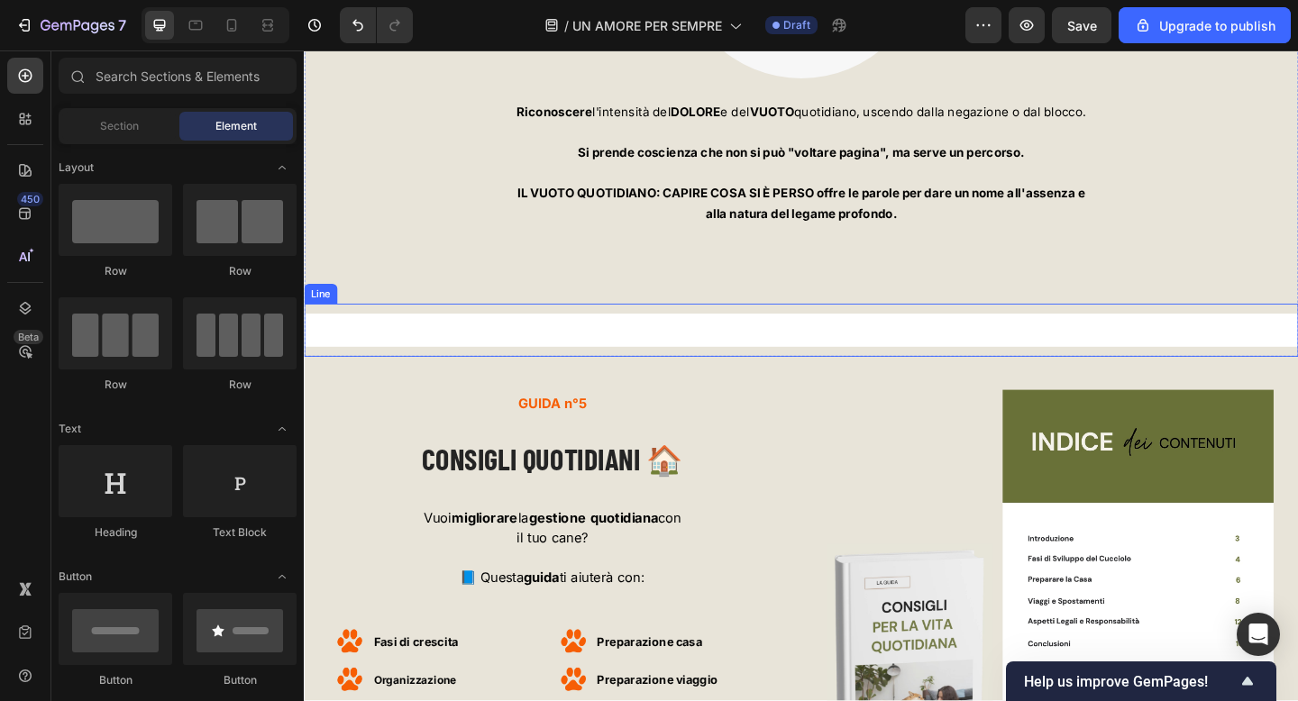
scroll to position [6729, 0]
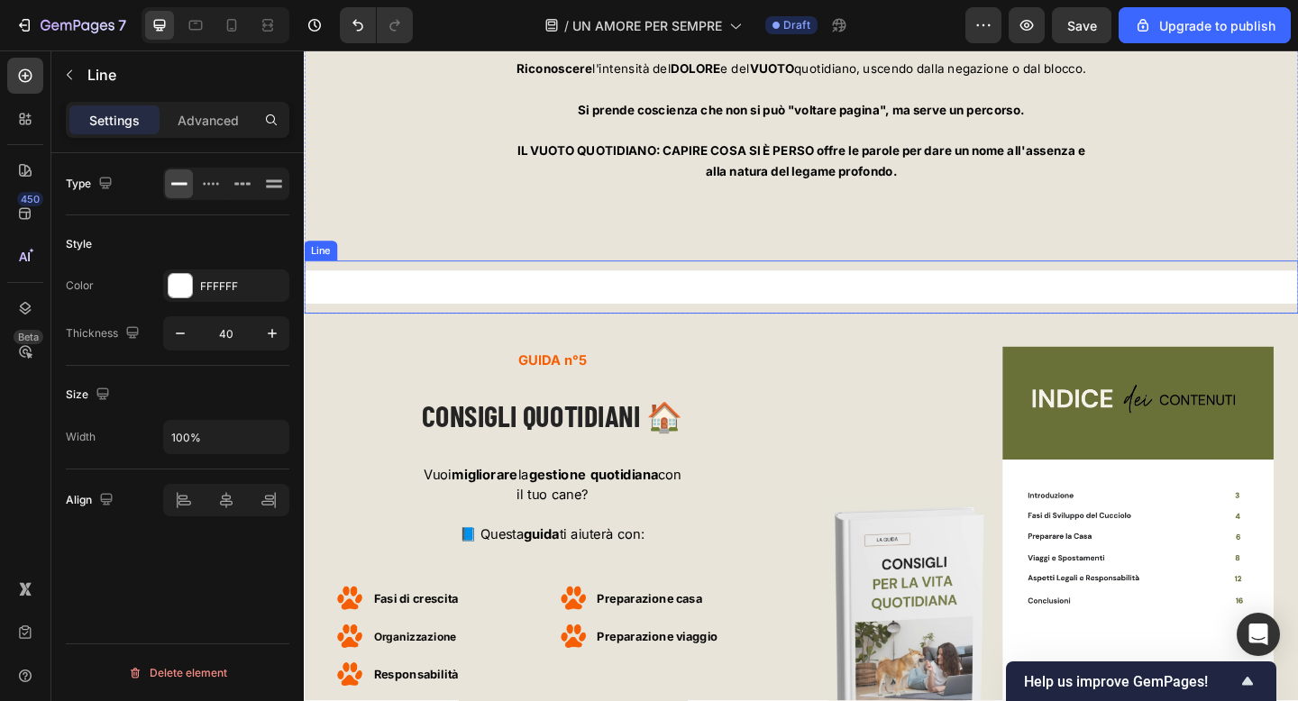
click at [333, 331] on div "Title Line" at bounding box center [845, 308] width 1082 height 58
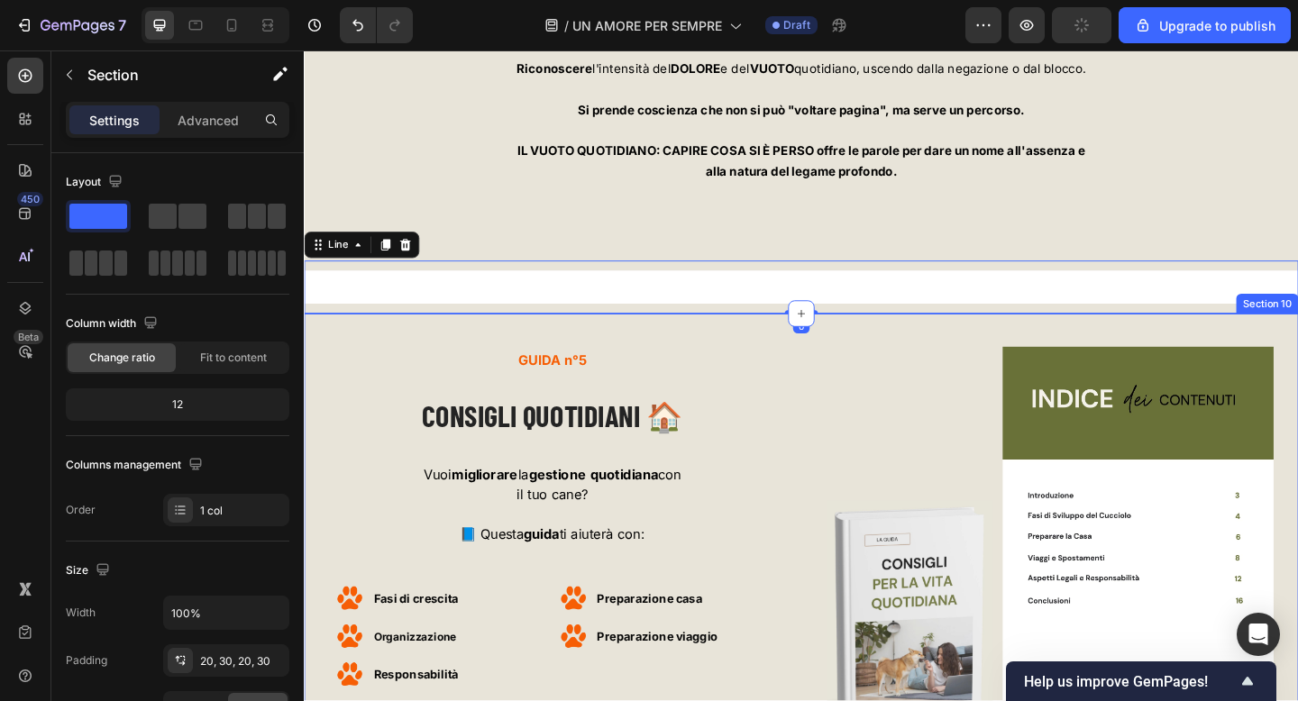
click at [324, 342] on div "GUIDA n°5 Text block CONSIGLI QUOTIDIANI 🏠 Heading Vuoi migliorare la gestione …" at bounding box center [845, 589] width 1082 height 504
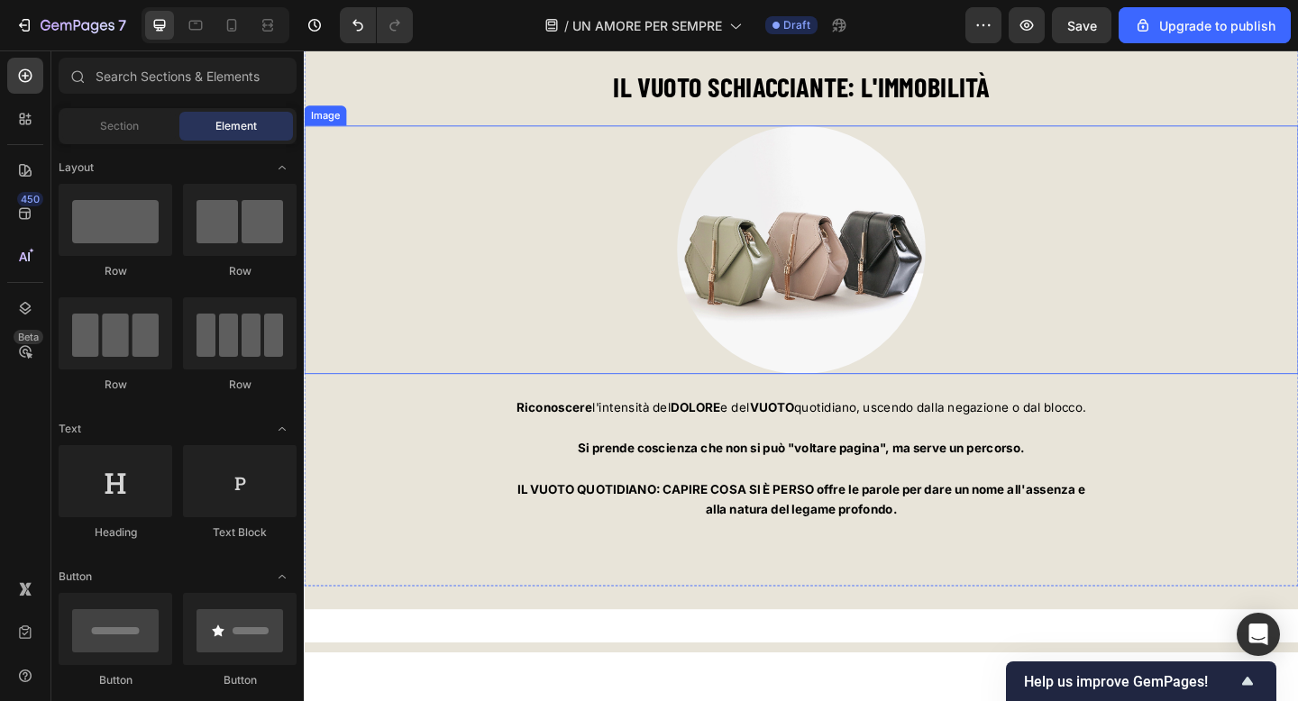
scroll to position [6136, 0]
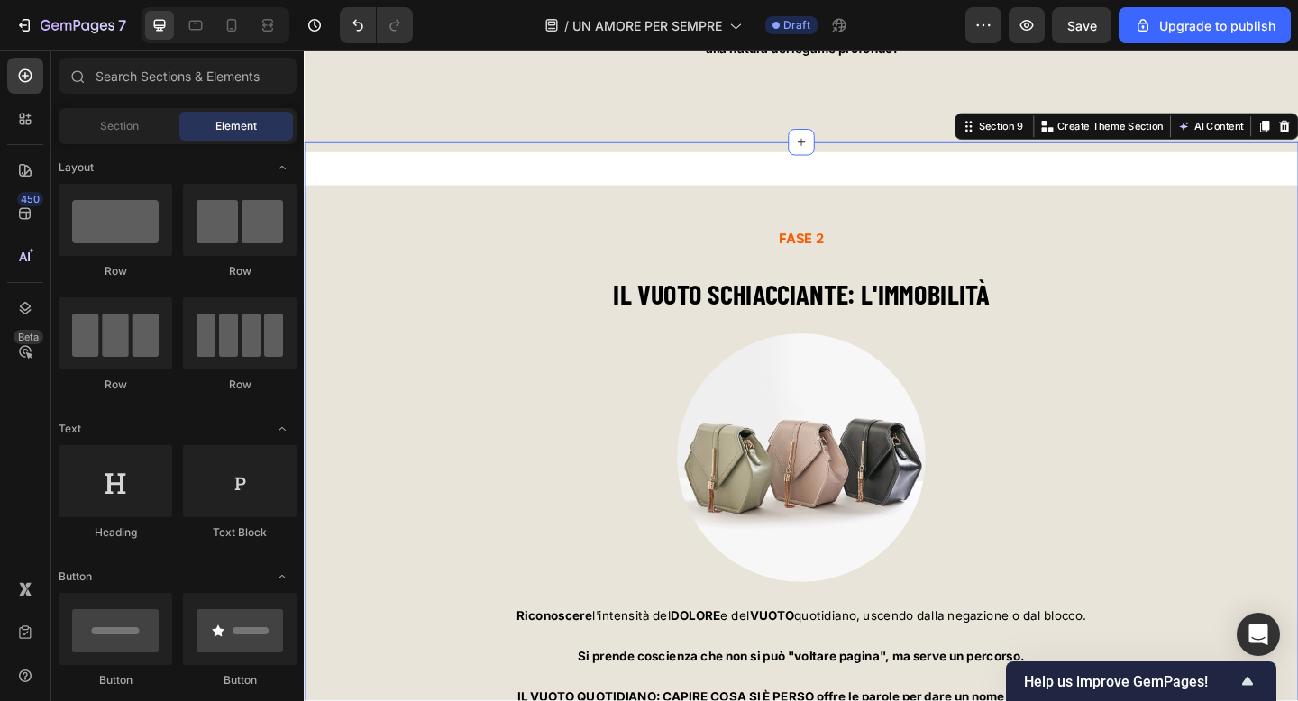
click at [316, 208] on div "Title Line FASE 2 Text block IL VUOTO SCHIACCIANTE: L'IMMOBILITÀ Heading Image …" at bounding box center [845, 541] width 1082 height 781
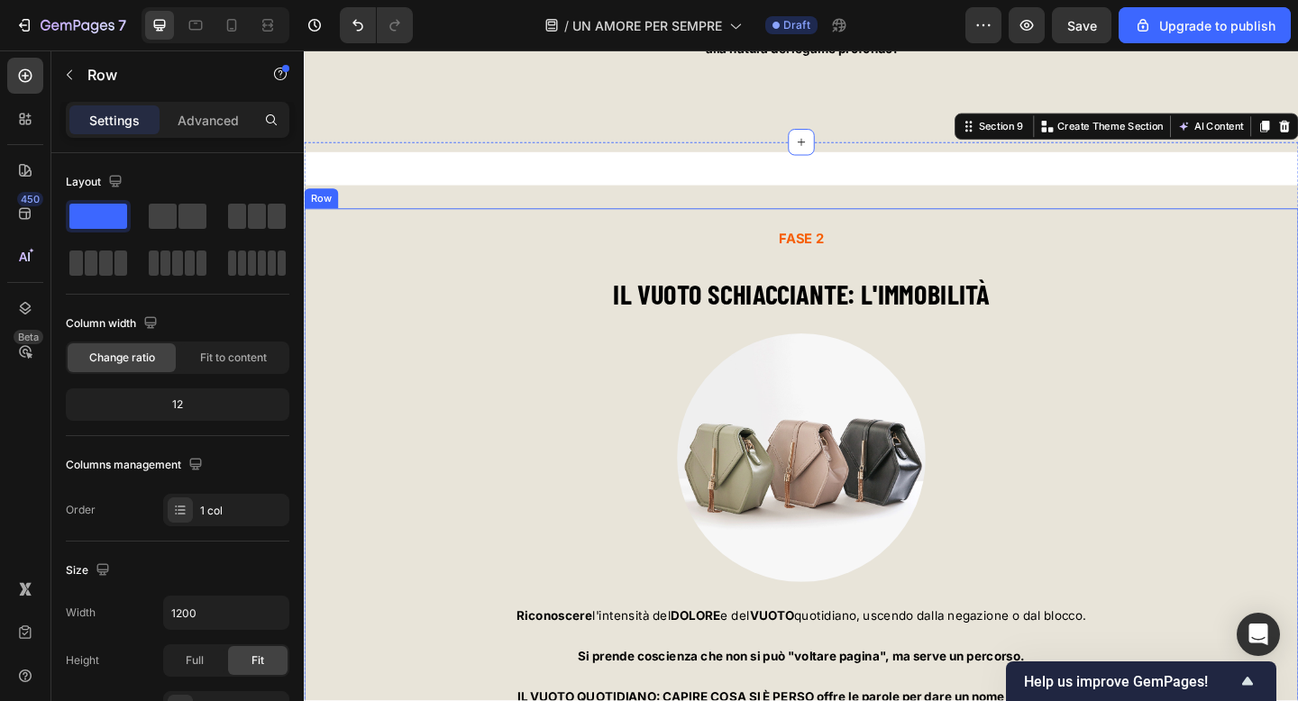
click at [315, 233] on div "FASE 2 Text block IL VUOTO SCHIACCIANTE: L'IMMOBILITÀ Heading Image Riconoscere…" at bounding box center [845, 541] width 1082 height 637
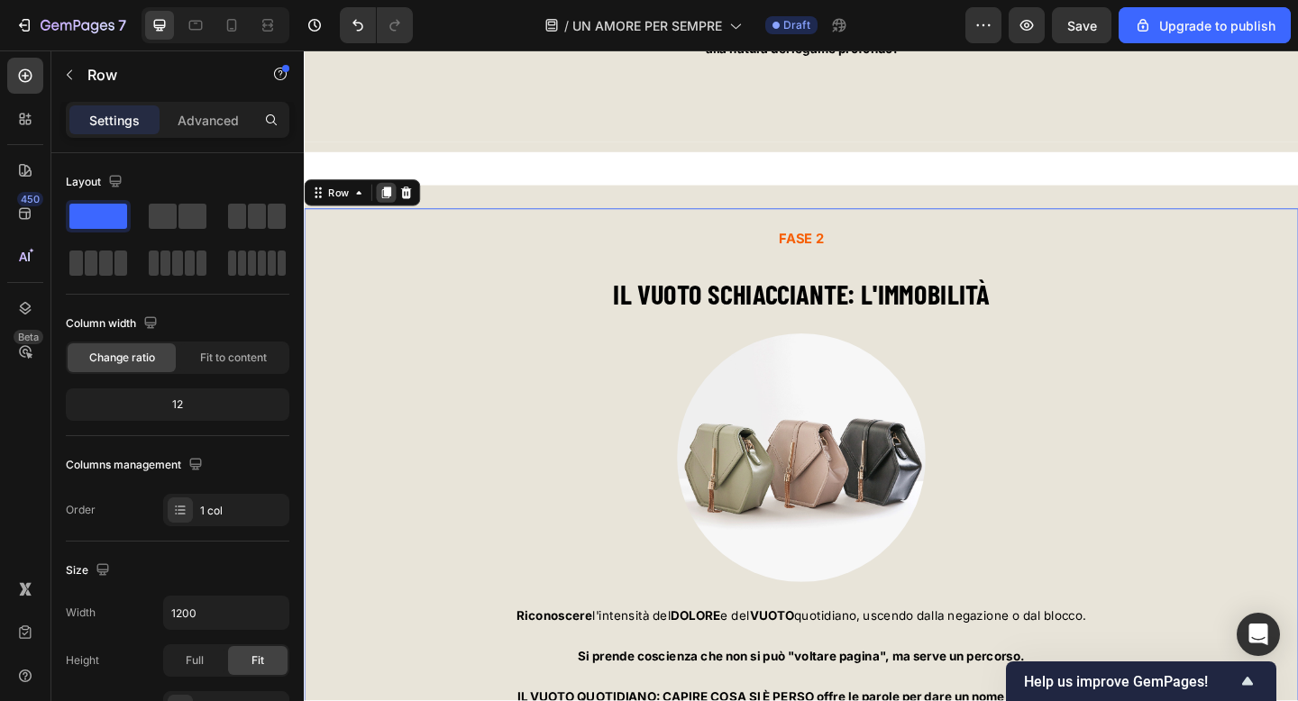
click at [395, 205] on icon at bounding box center [393, 205] width 10 height 13
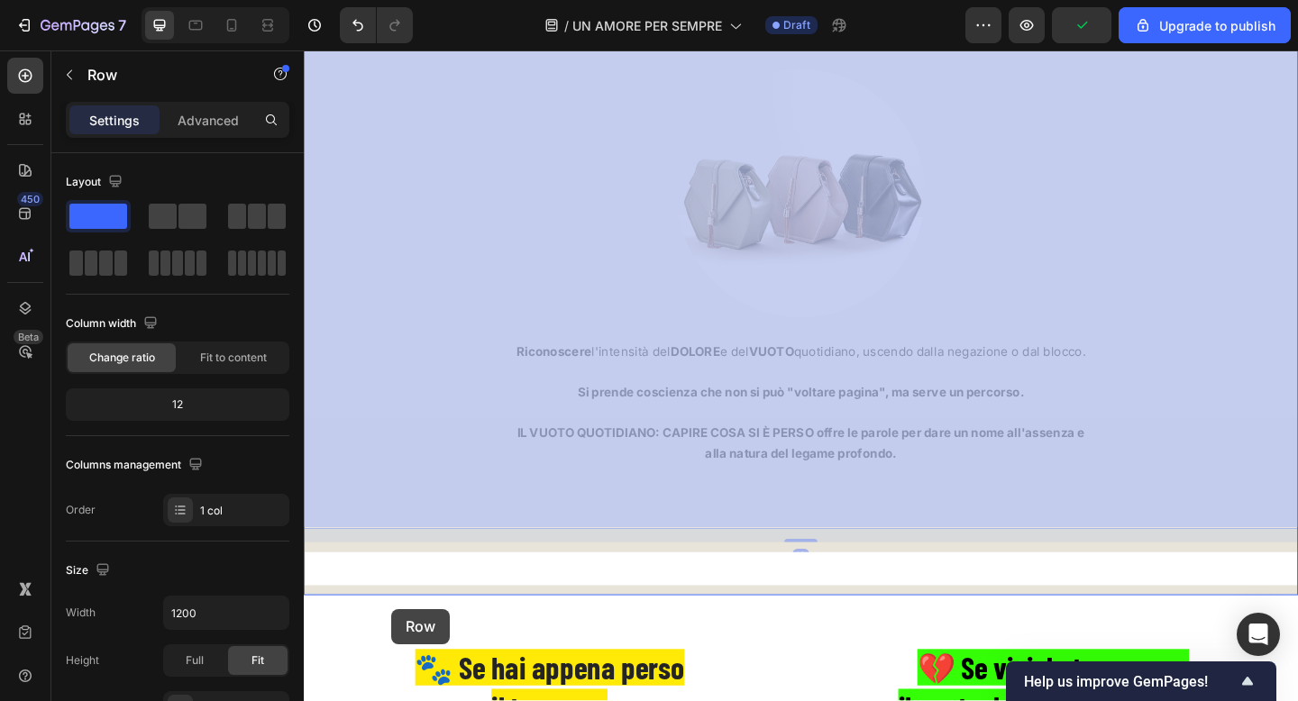
scroll to position [7120, 0]
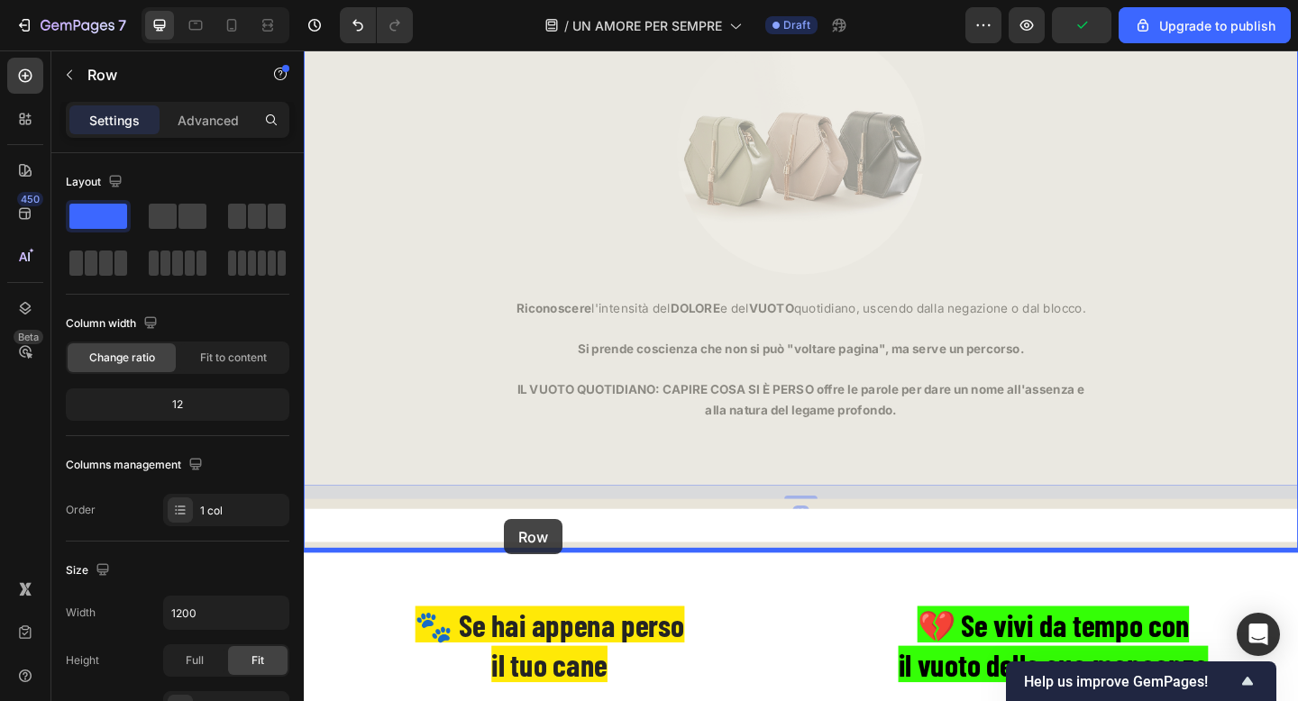
drag, startPoint x: 353, startPoint y: 99, endPoint x: 521, endPoint y: 561, distance: 491.0
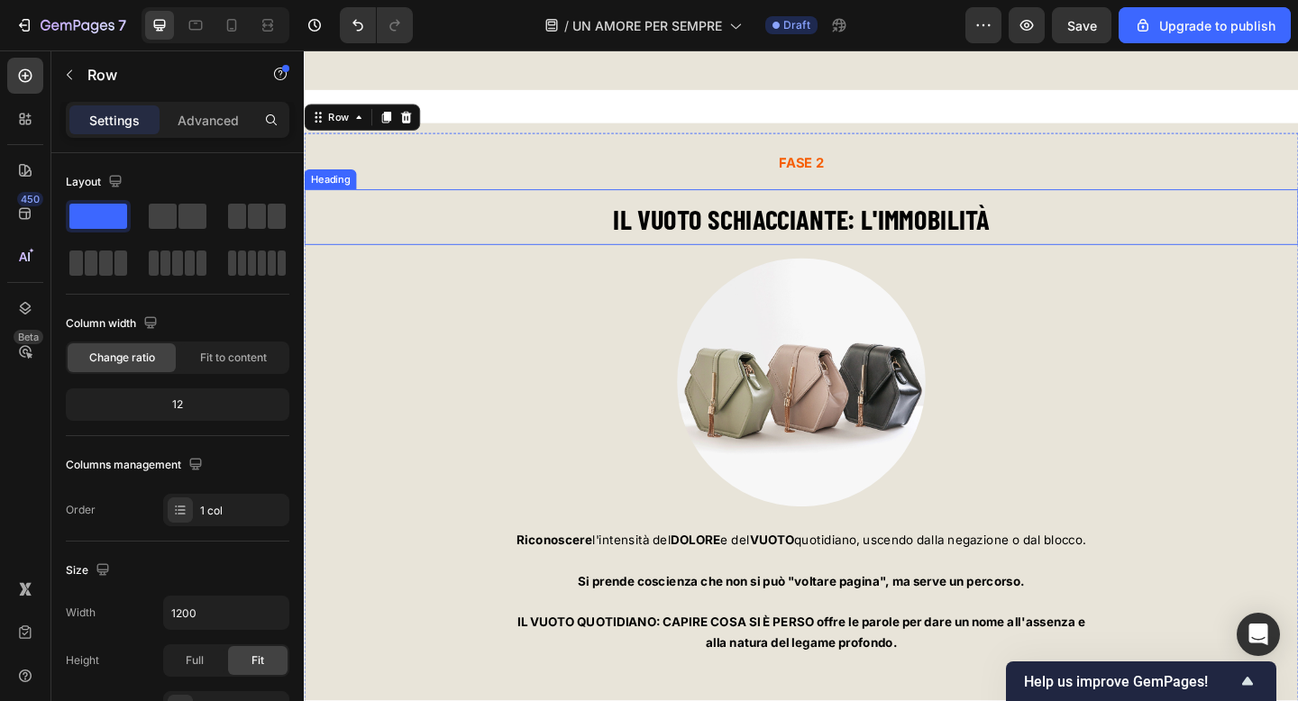
scroll to position [6881, 0]
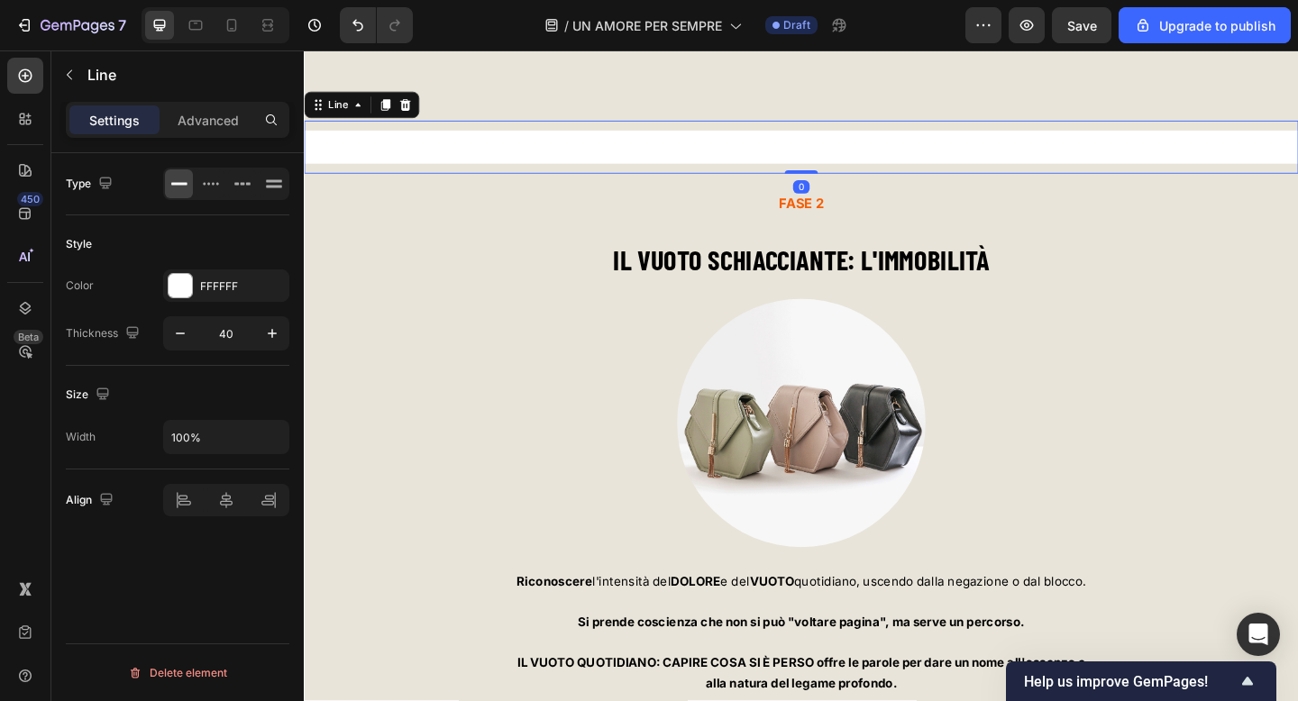
click at [501, 142] on div at bounding box center [845, 156] width 1082 height 36
click at [393, 109] on icon at bounding box center [393, 110] width 10 height 13
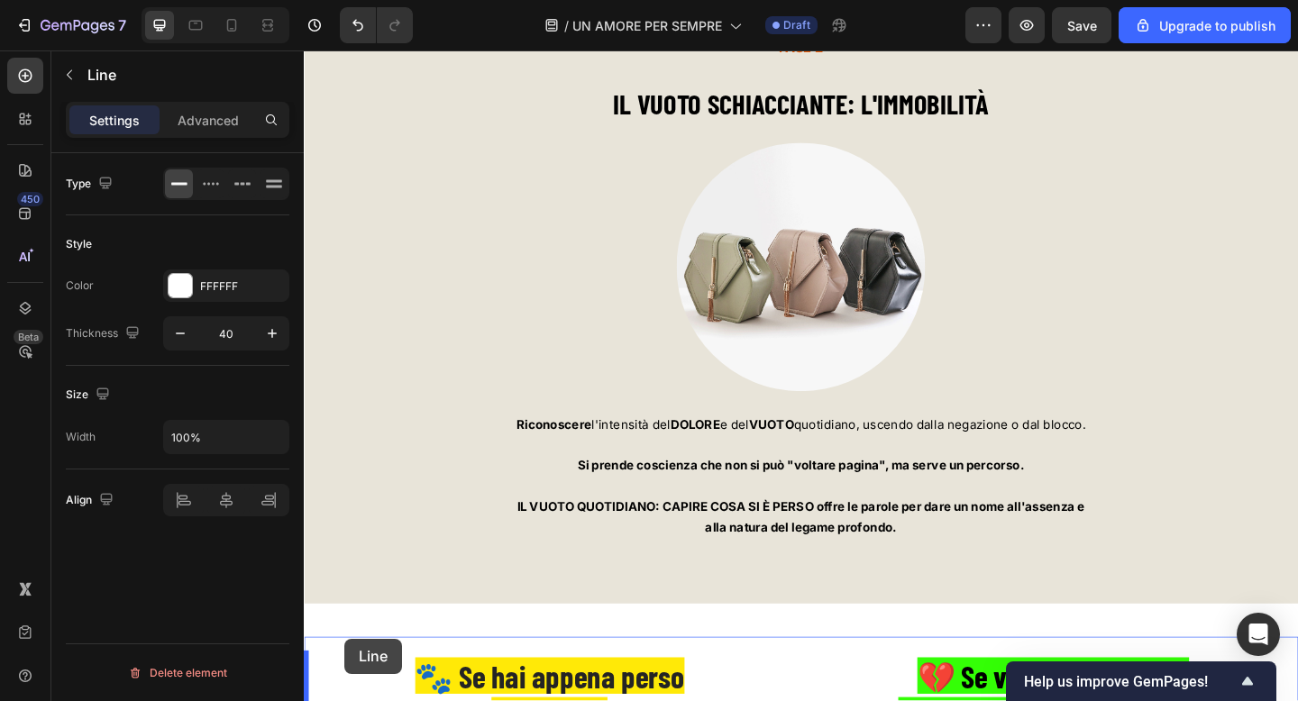
scroll to position [7231, 0]
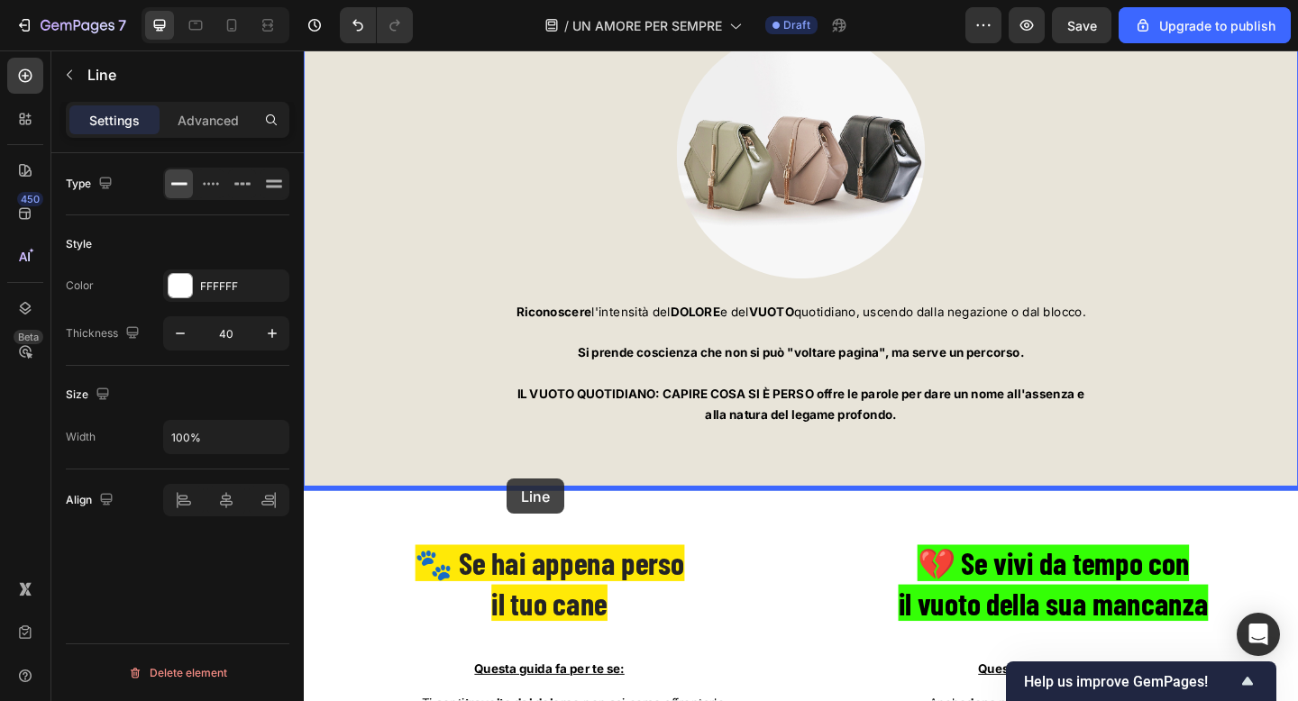
drag, startPoint x: 339, startPoint y: 163, endPoint x: 525, endPoint y: 516, distance: 399.1
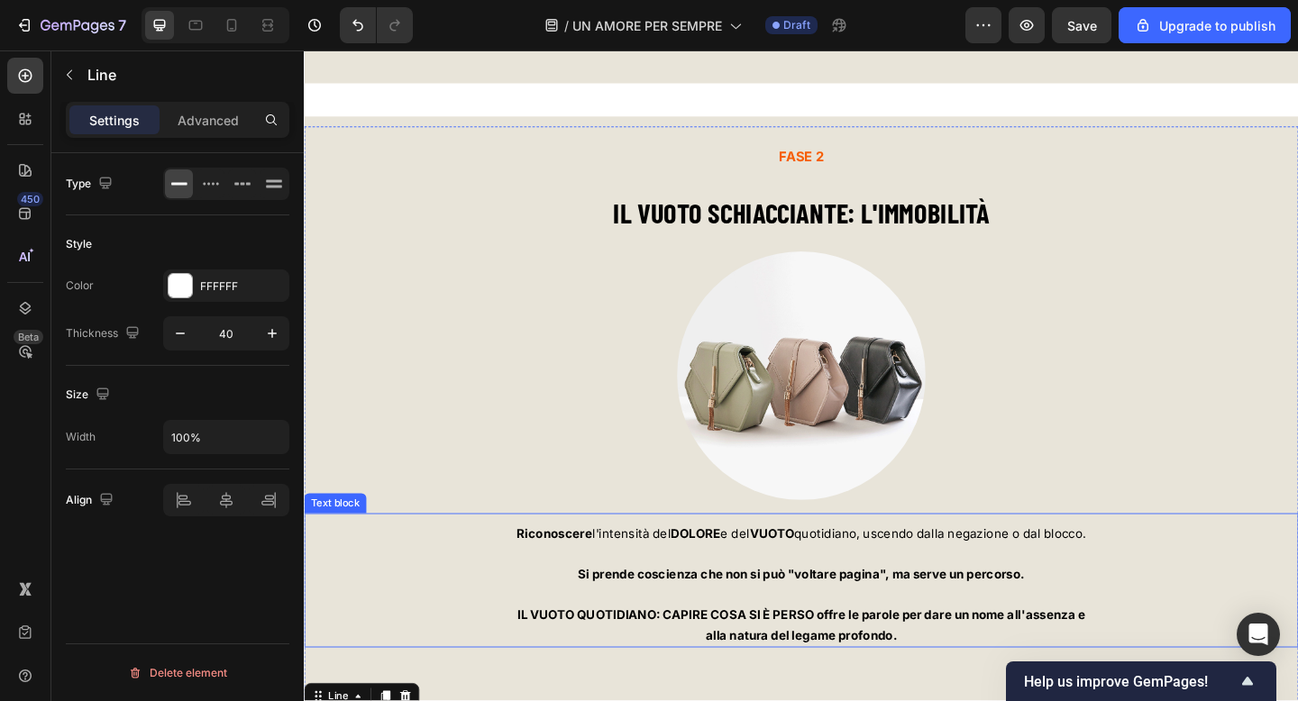
scroll to position [6833, 0]
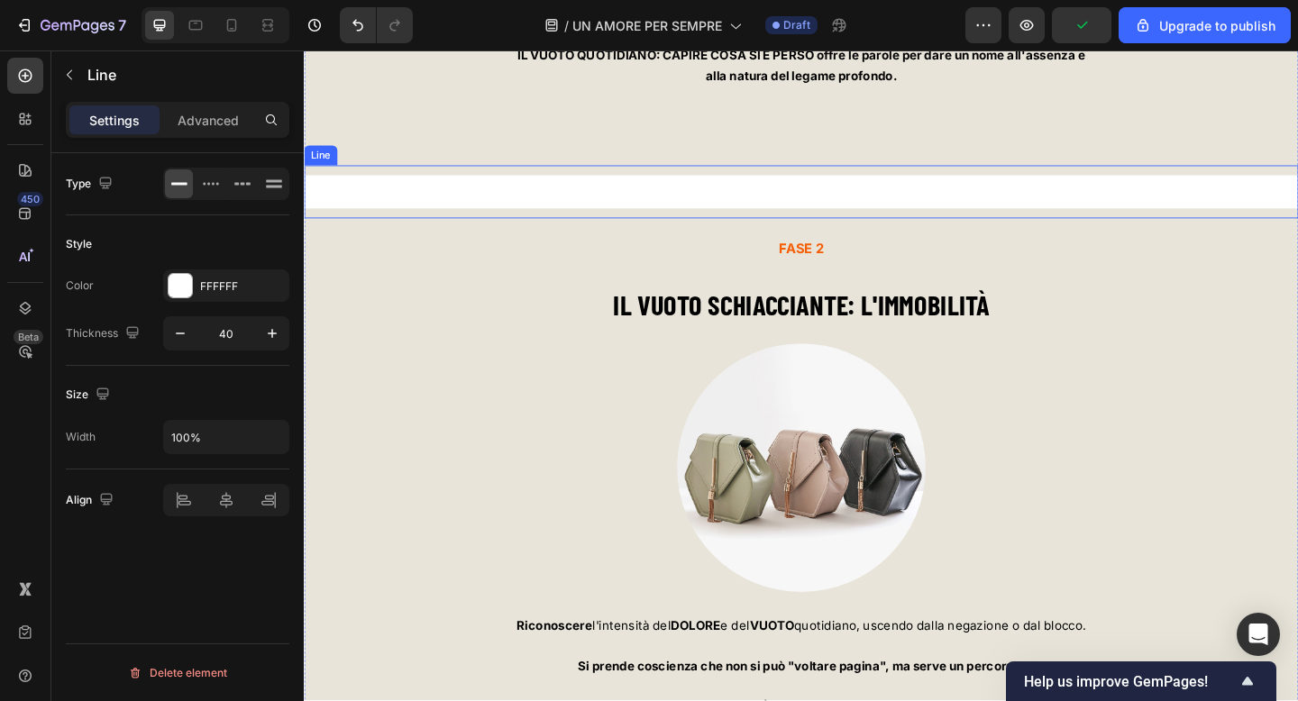
click at [466, 215] on div at bounding box center [845, 205] width 1082 height 36
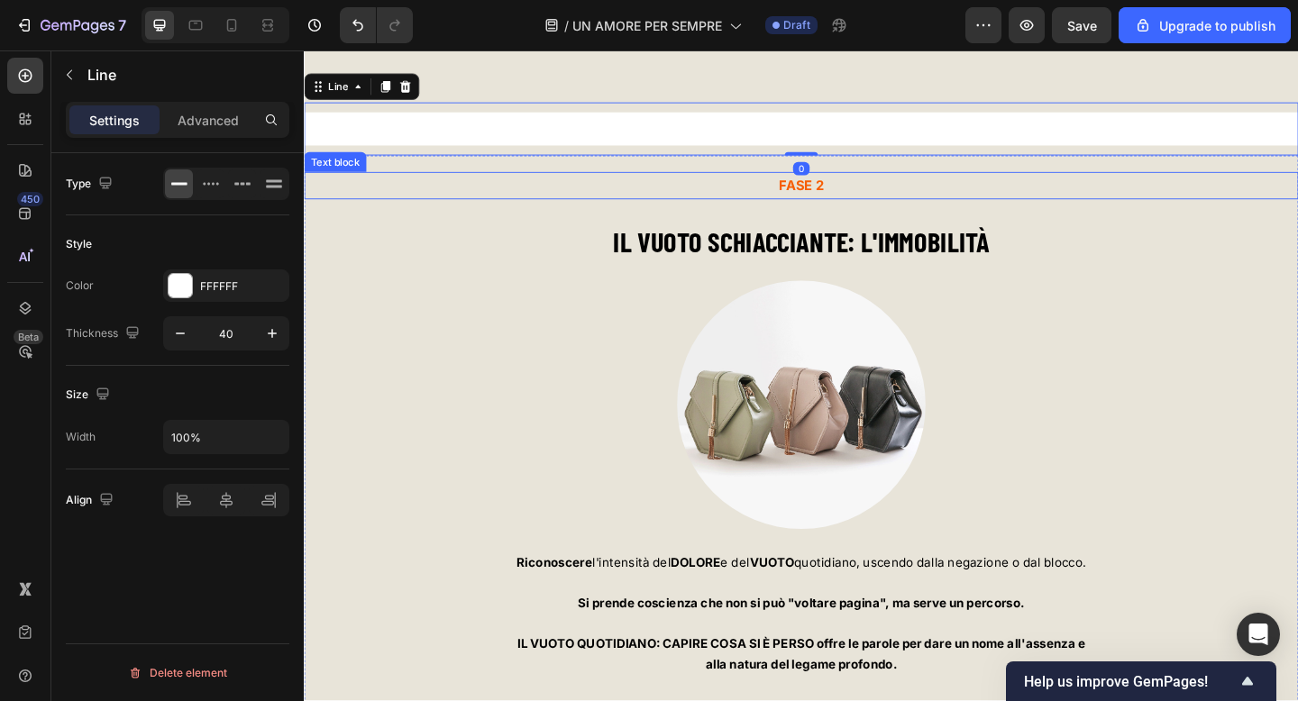
scroll to position [6918, 0]
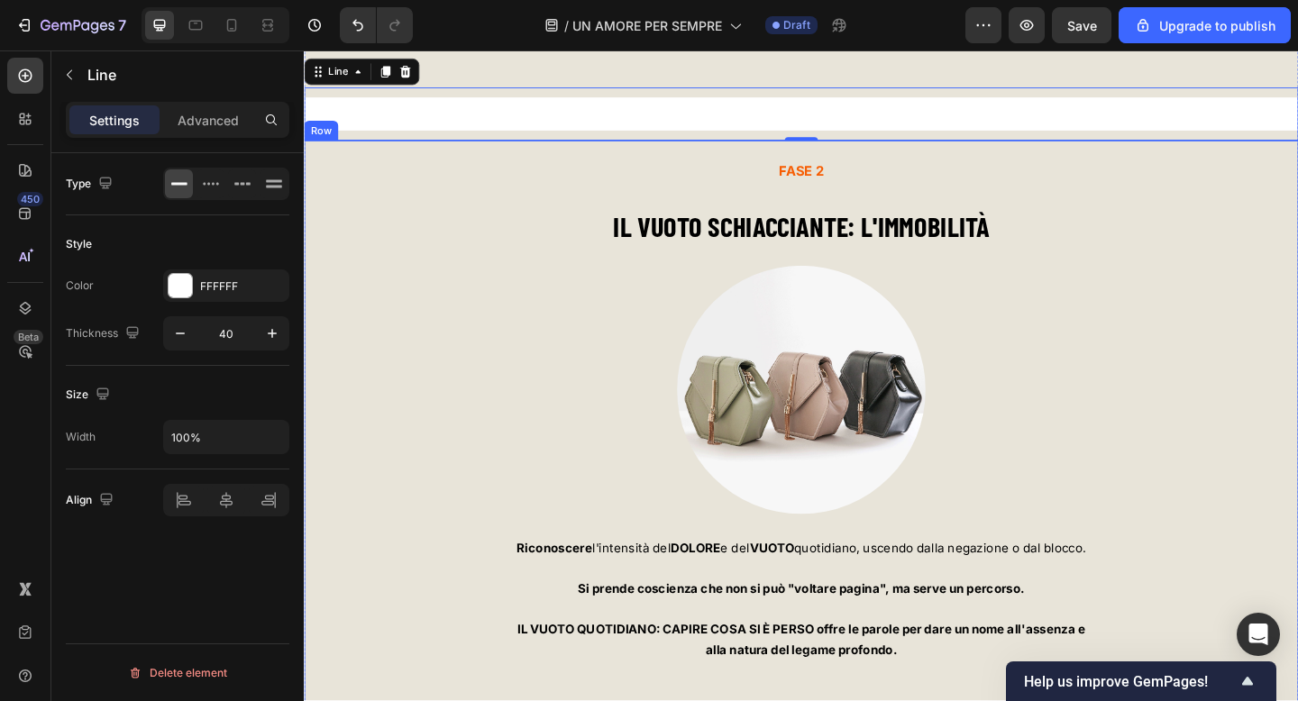
click at [402, 155] on div "FASE 2 Text block IL VUOTO SCHIACCIANTE: L'IMMOBILITÀ Heading Image Riconoscere…" at bounding box center [845, 467] width 1082 height 637
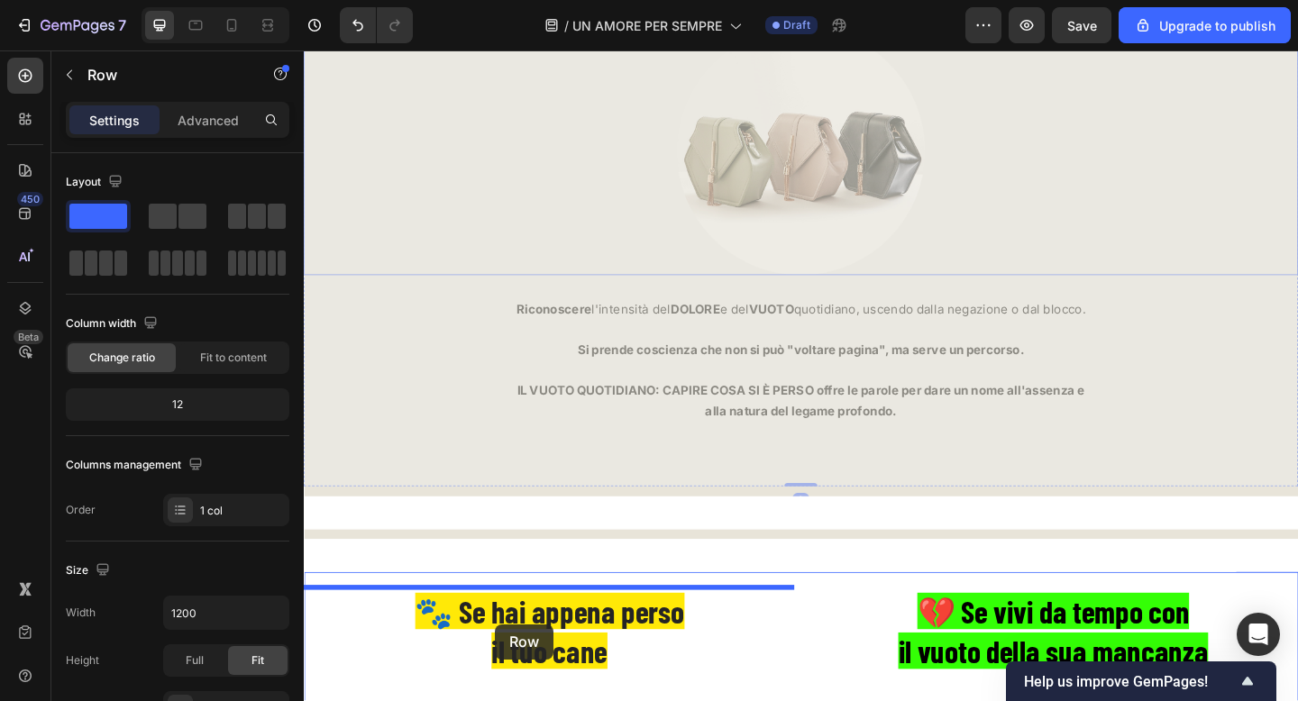
scroll to position [7257, 0]
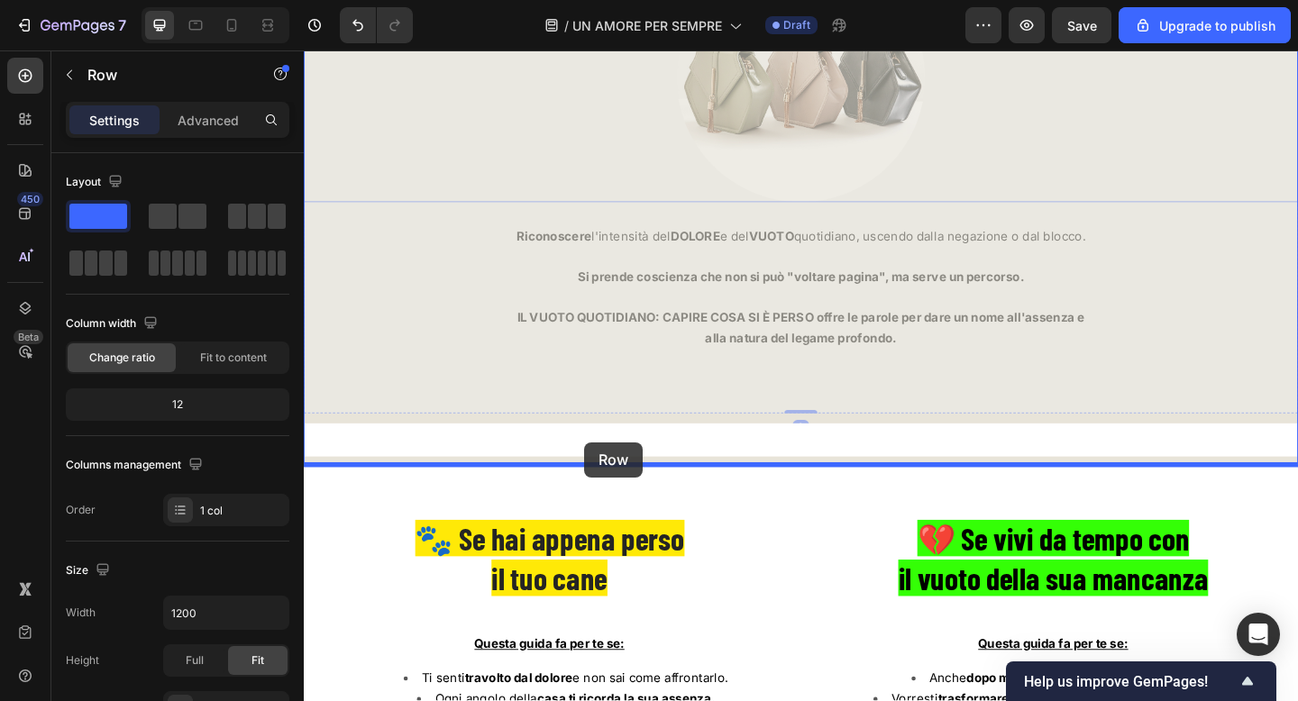
drag, startPoint x: 353, startPoint y: 132, endPoint x: 608, endPoint y: 477, distance: 428.5
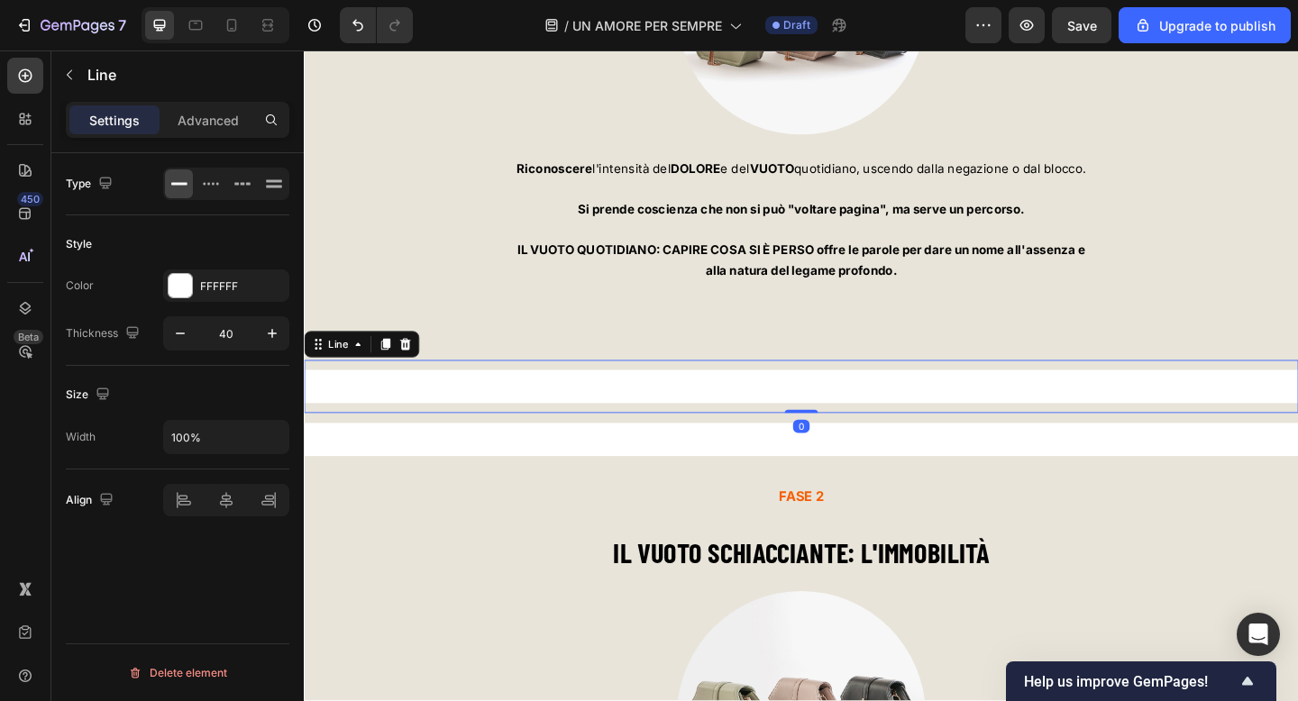
click at [571, 398] on div at bounding box center [845, 416] width 1082 height 36
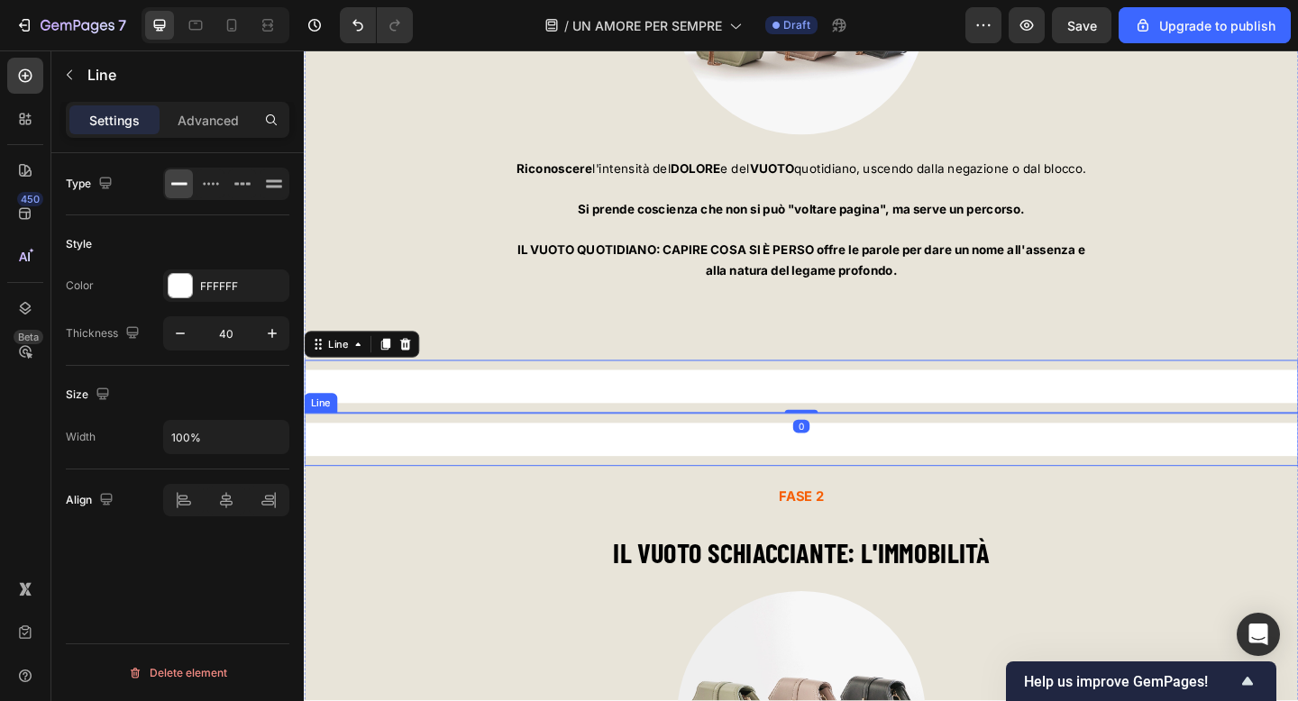
click at [577, 471] on div at bounding box center [845, 474] width 1082 height 36
click at [586, 421] on div at bounding box center [845, 416] width 1082 height 36
click at [536, 479] on div at bounding box center [845, 474] width 1082 height 36
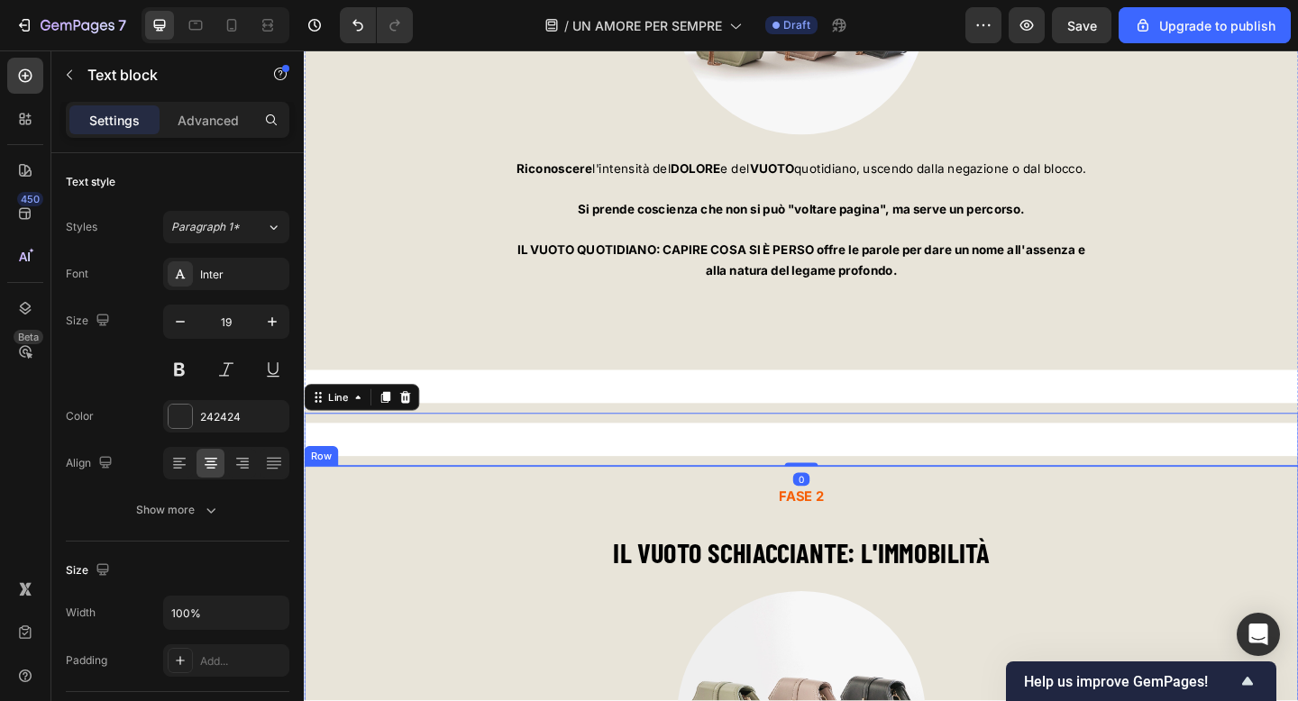
click at [512, 529] on p "FASE 2" at bounding box center [845, 536] width 1078 height 26
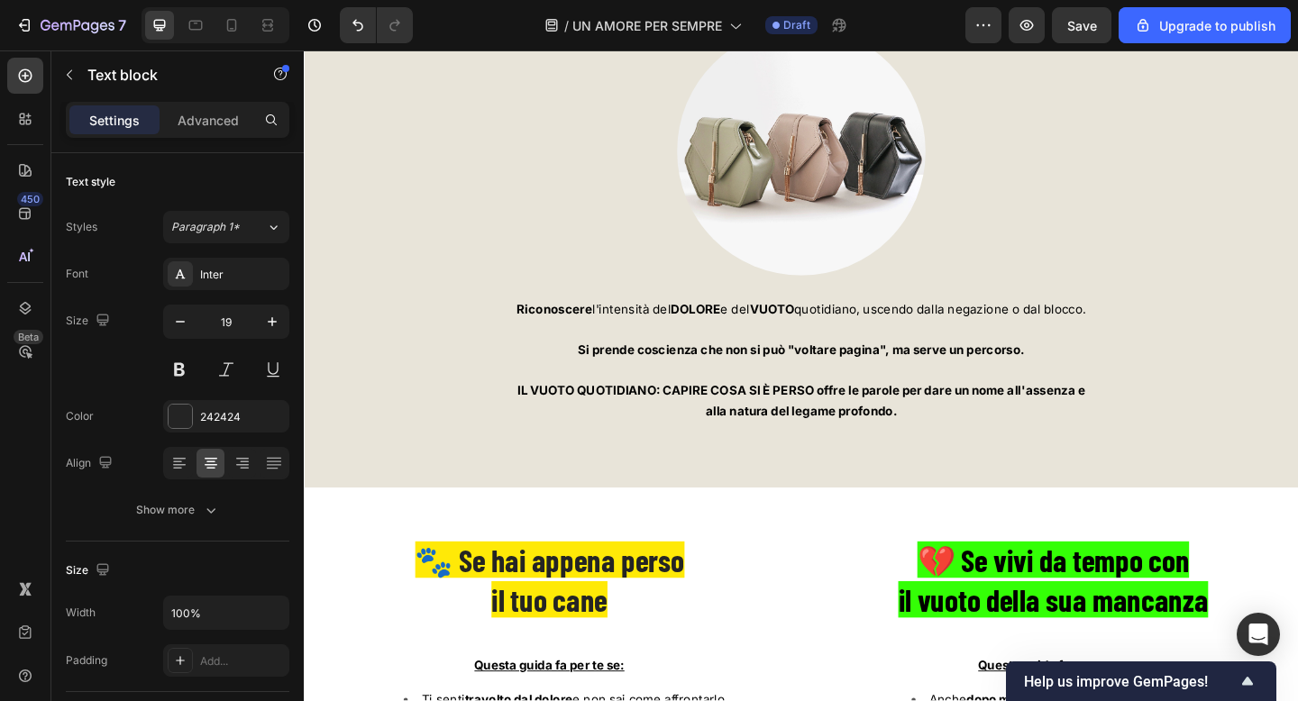
scroll to position [7270, 0]
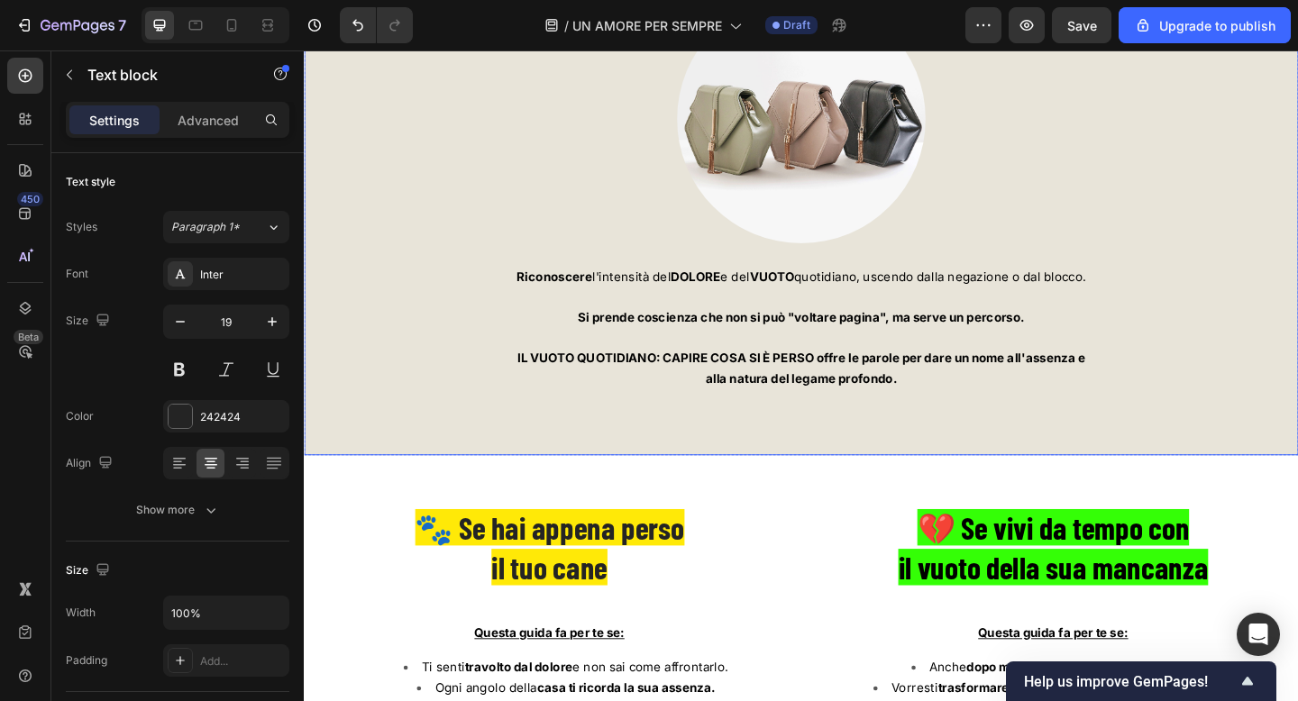
click at [331, 481] on div "FASE 2 Text block 15 IL VUOTO SCHIACCIANTE: L'IMMOBILITÀ Heading Image Riconosc…" at bounding box center [845, 172] width 1082 height 637
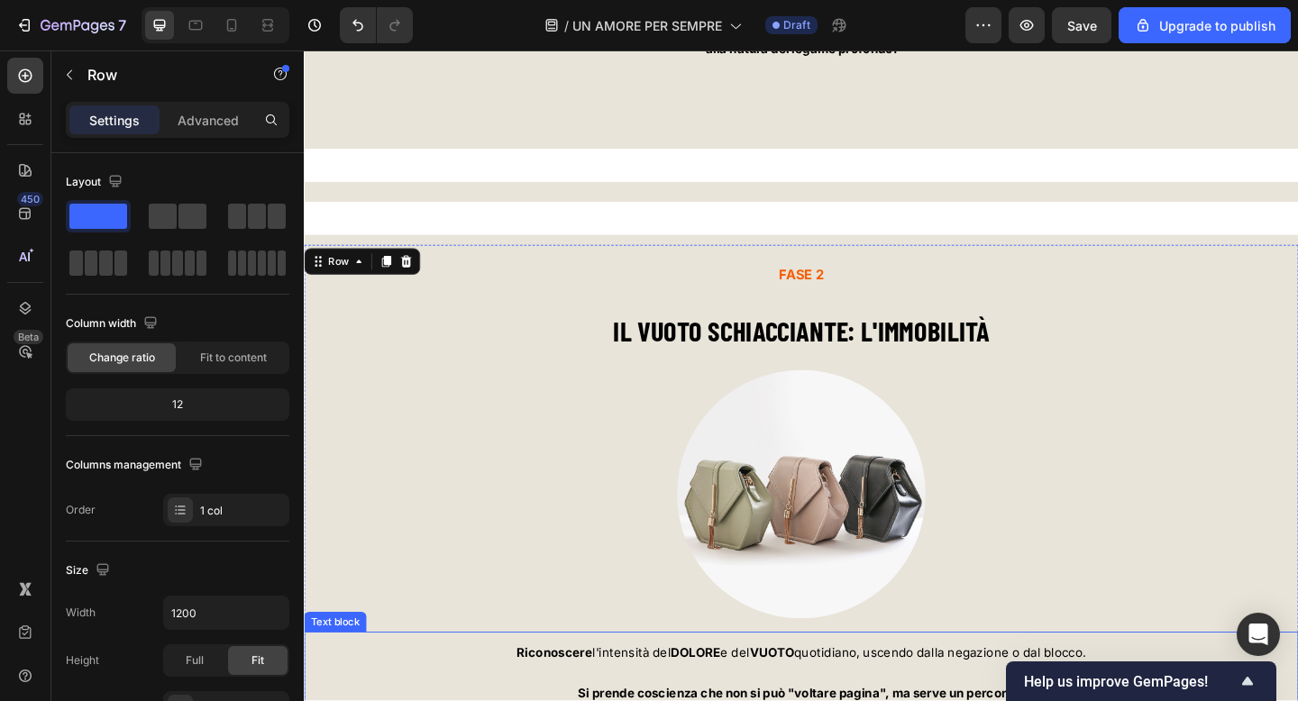
scroll to position [6861, 0]
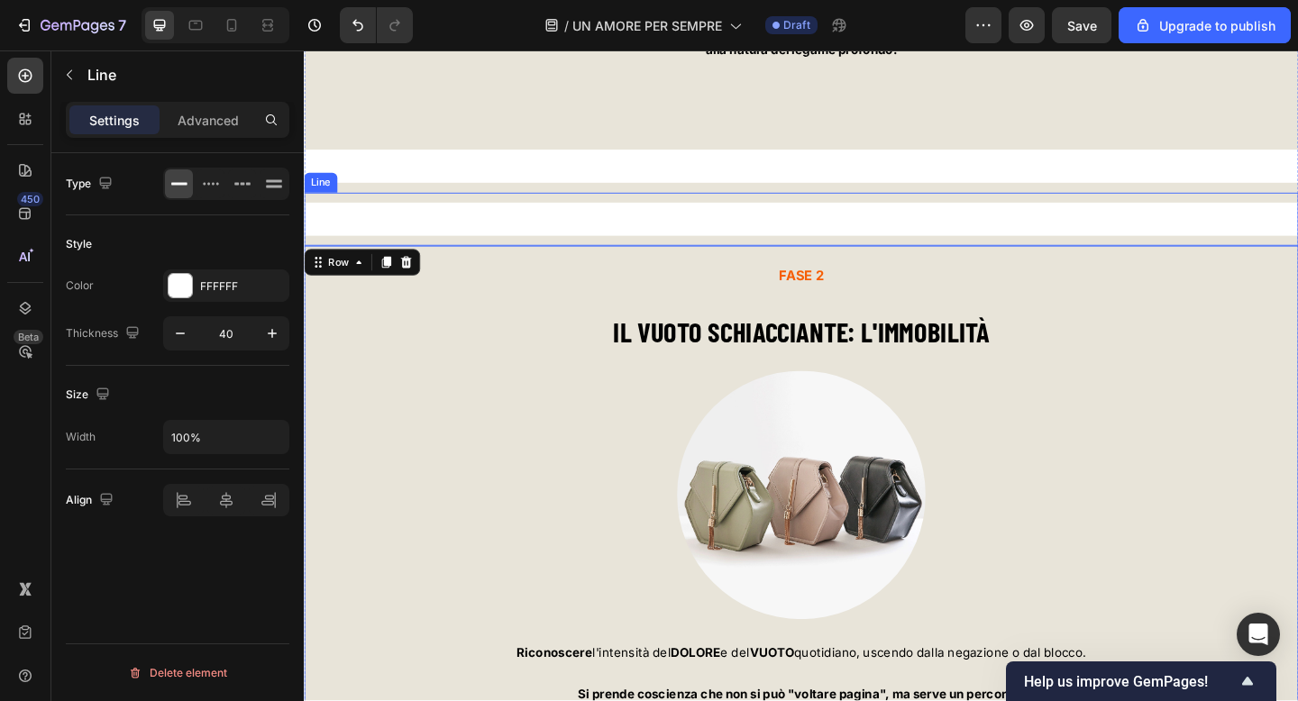
click at [401, 222] on div at bounding box center [845, 234] width 1082 height 36
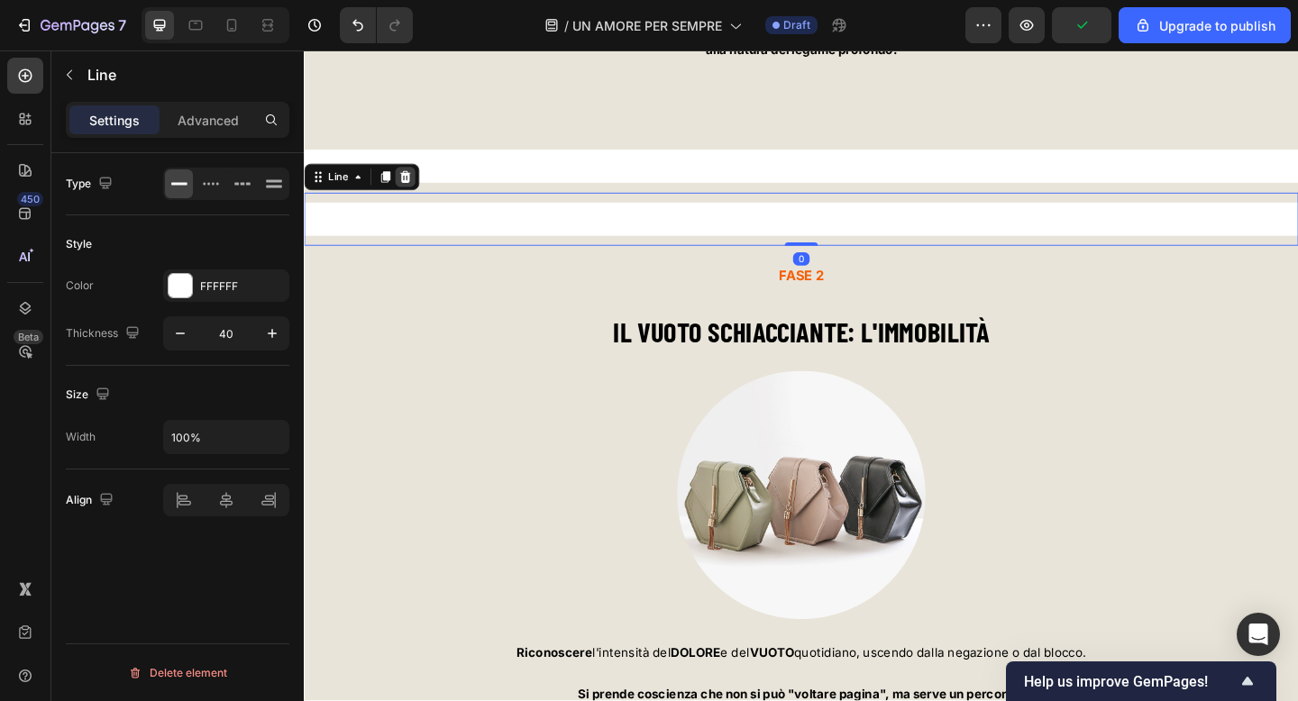
click at [416, 190] on icon at bounding box center [414, 188] width 12 height 13
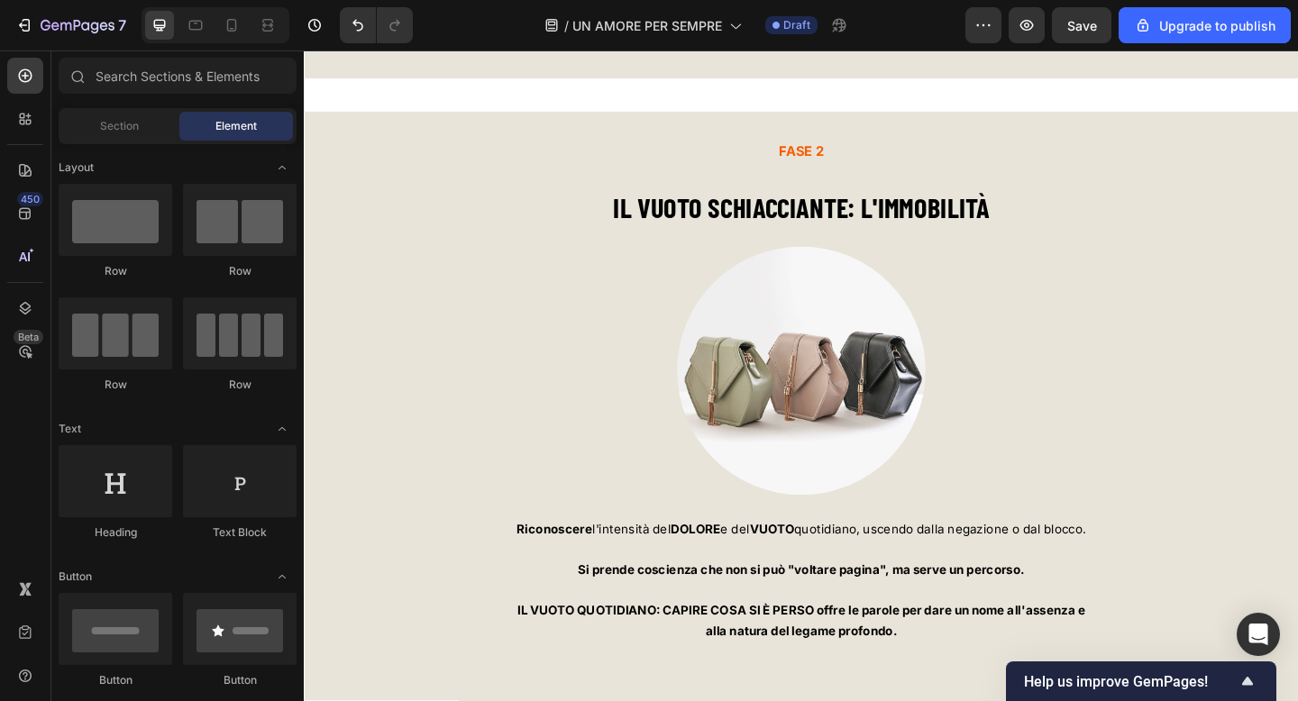
scroll to position [6843, 0]
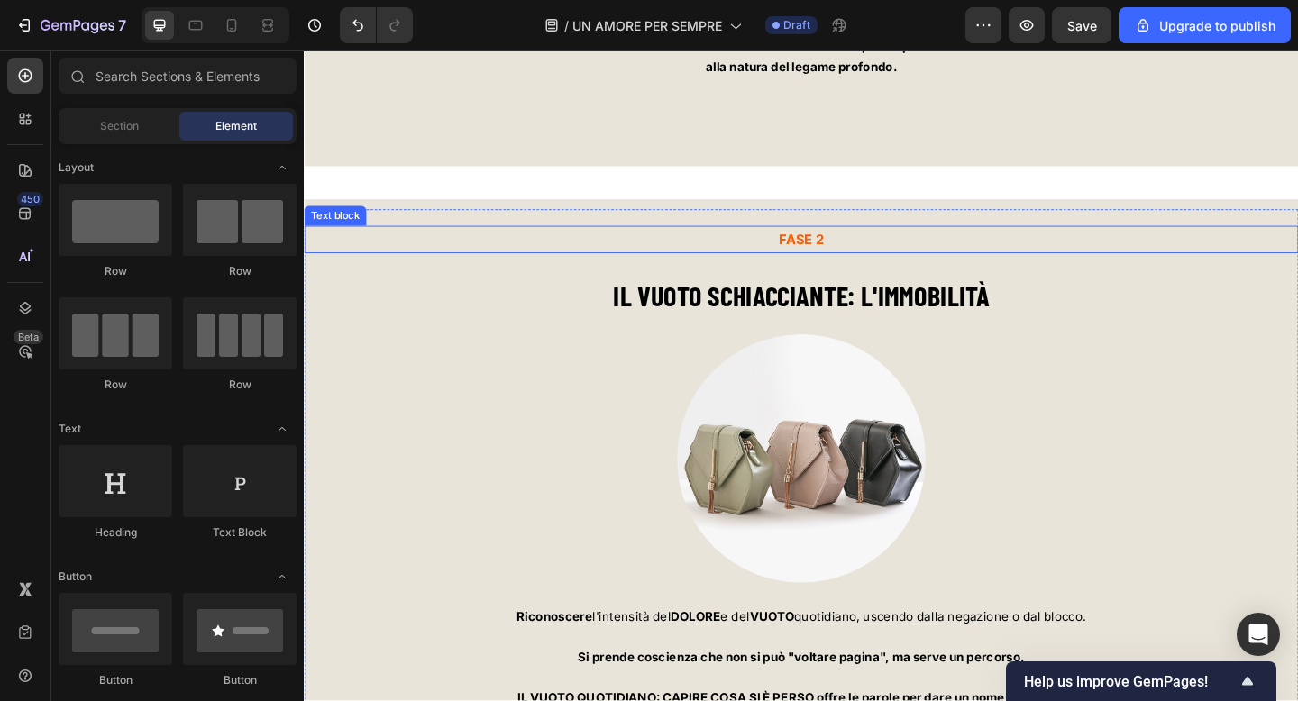
click at [875, 256] on p "FASE 2" at bounding box center [845, 256] width 1078 height 26
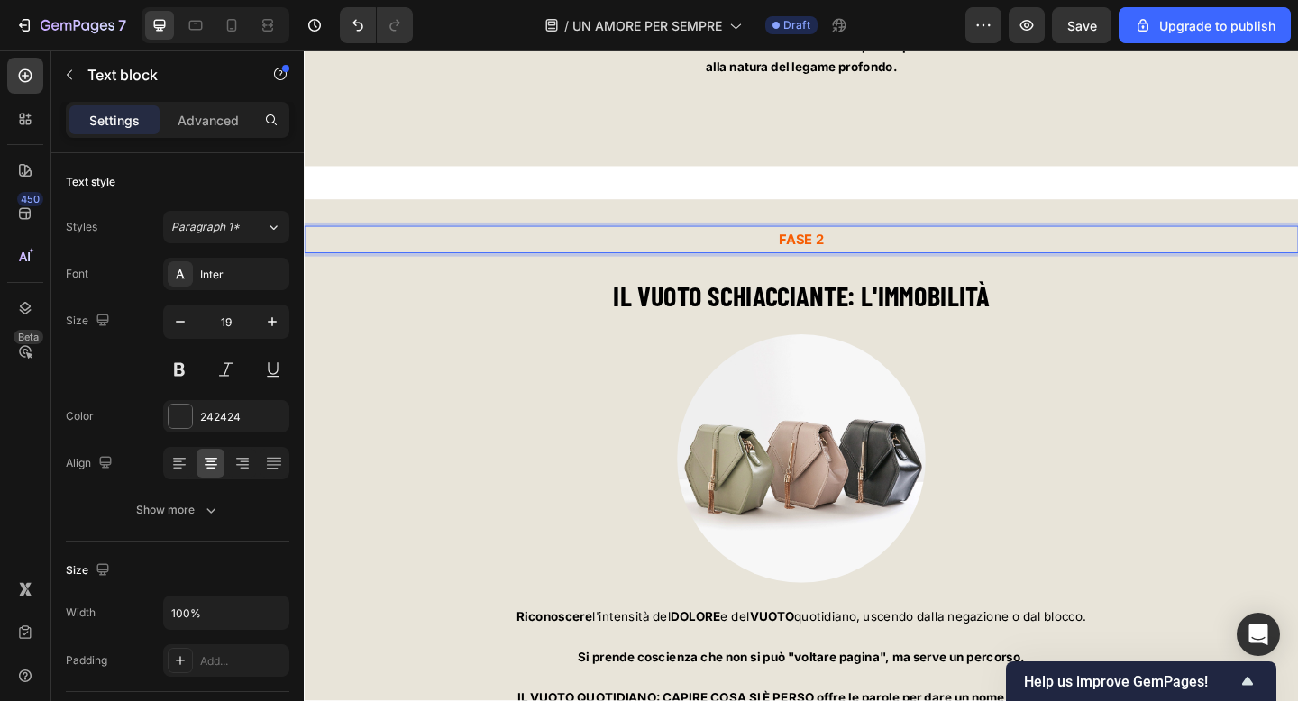
click at [875, 256] on p "FASE 2" at bounding box center [845, 256] width 1078 height 26
click at [1297, 406] on div at bounding box center [845, 495] width 1082 height 270
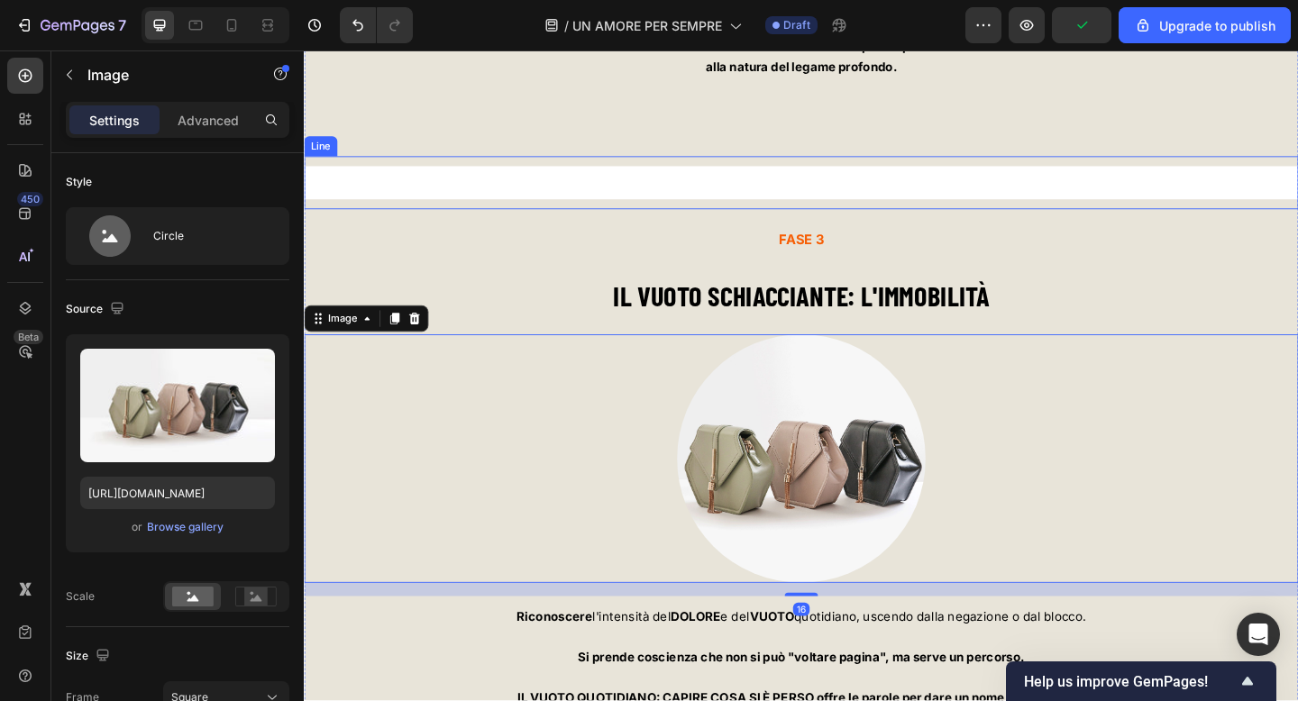
click at [447, 202] on div at bounding box center [845, 195] width 1082 height 36
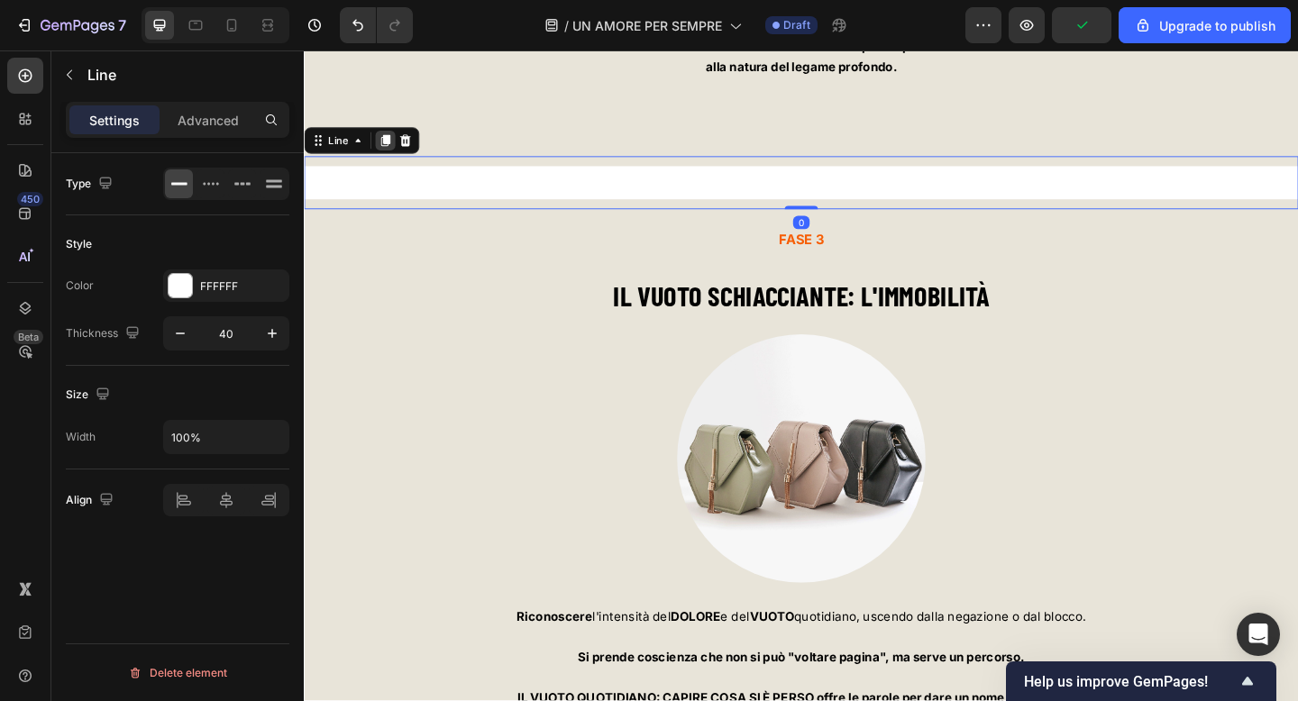
click at [389, 142] on icon at bounding box center [393, 148] width 10 height 13
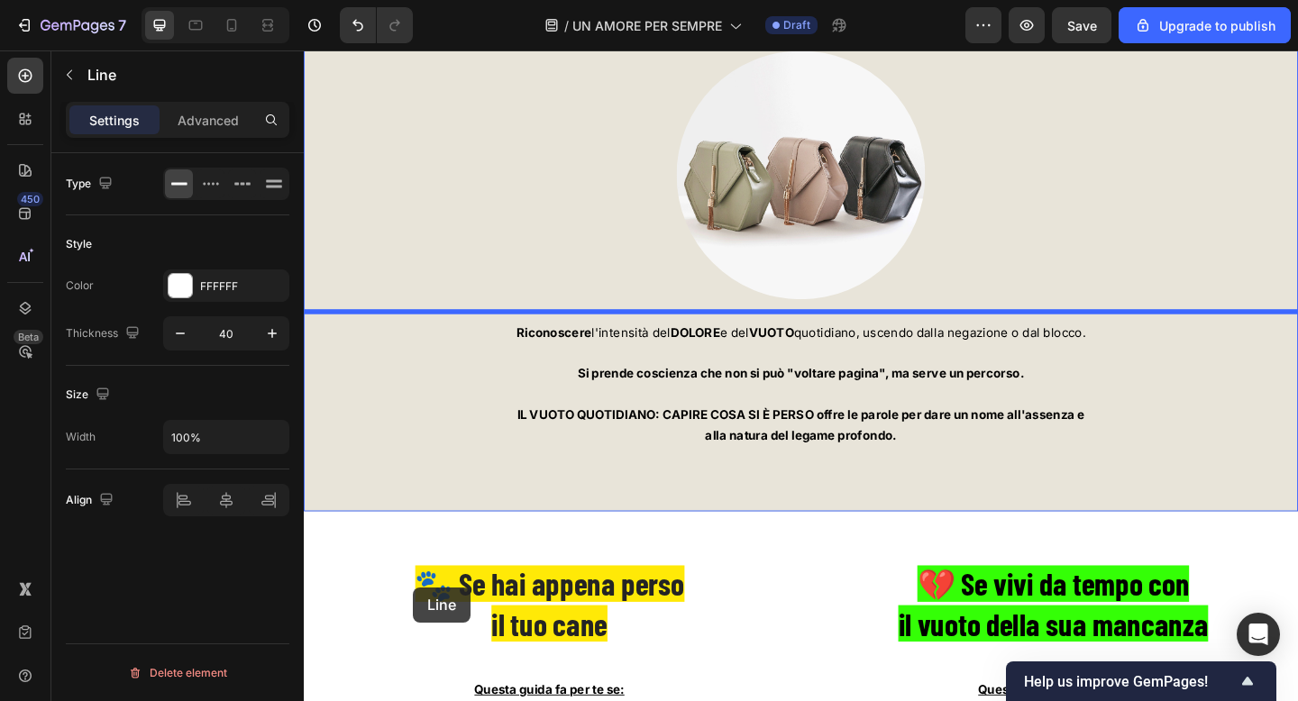
scroll to position [7233, 0]
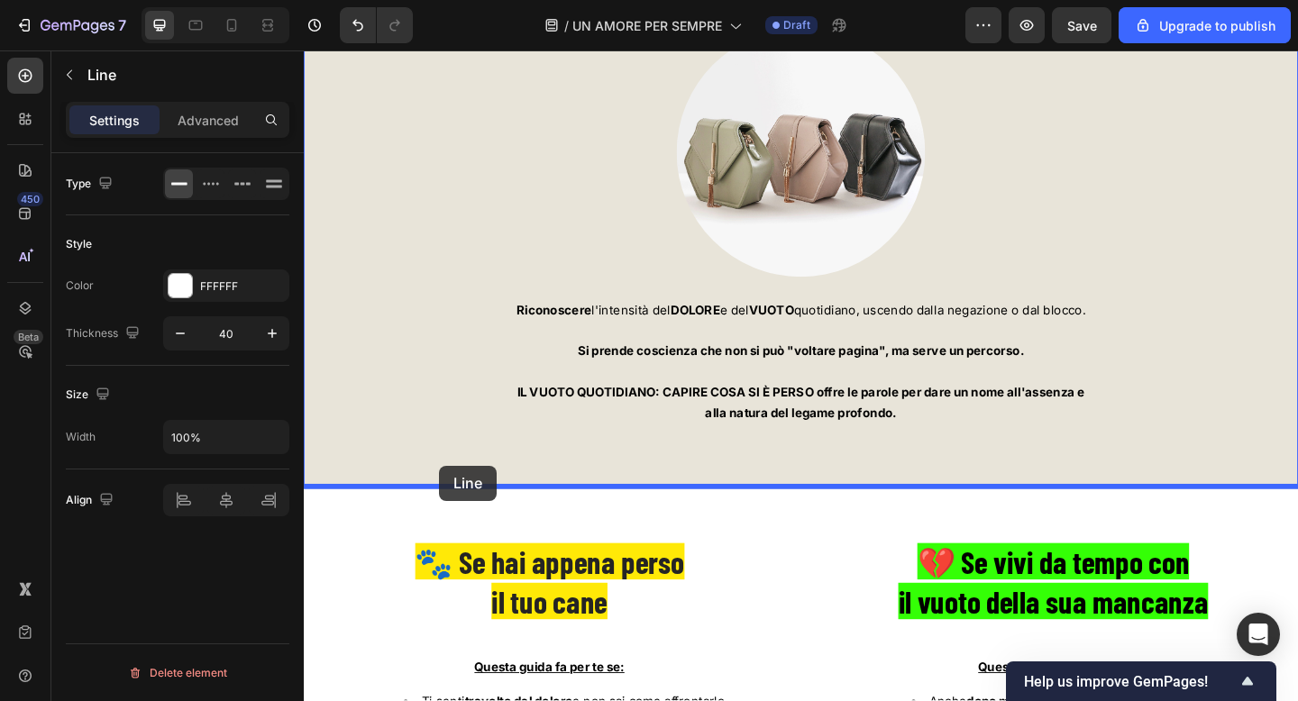
drag, startPoint x: 331, startPoint y: 204, endPoint x: 451, endPoint y: 502, distance: 321.5
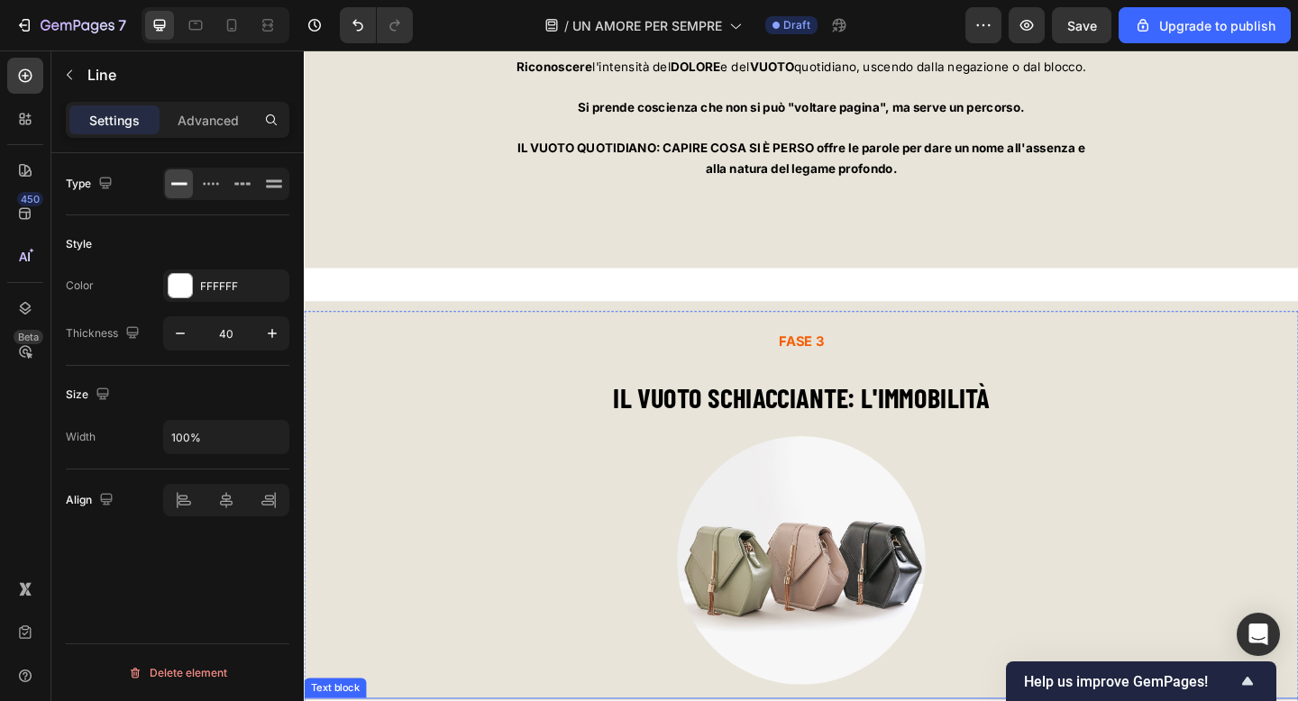
scroll to position [6711, 0]
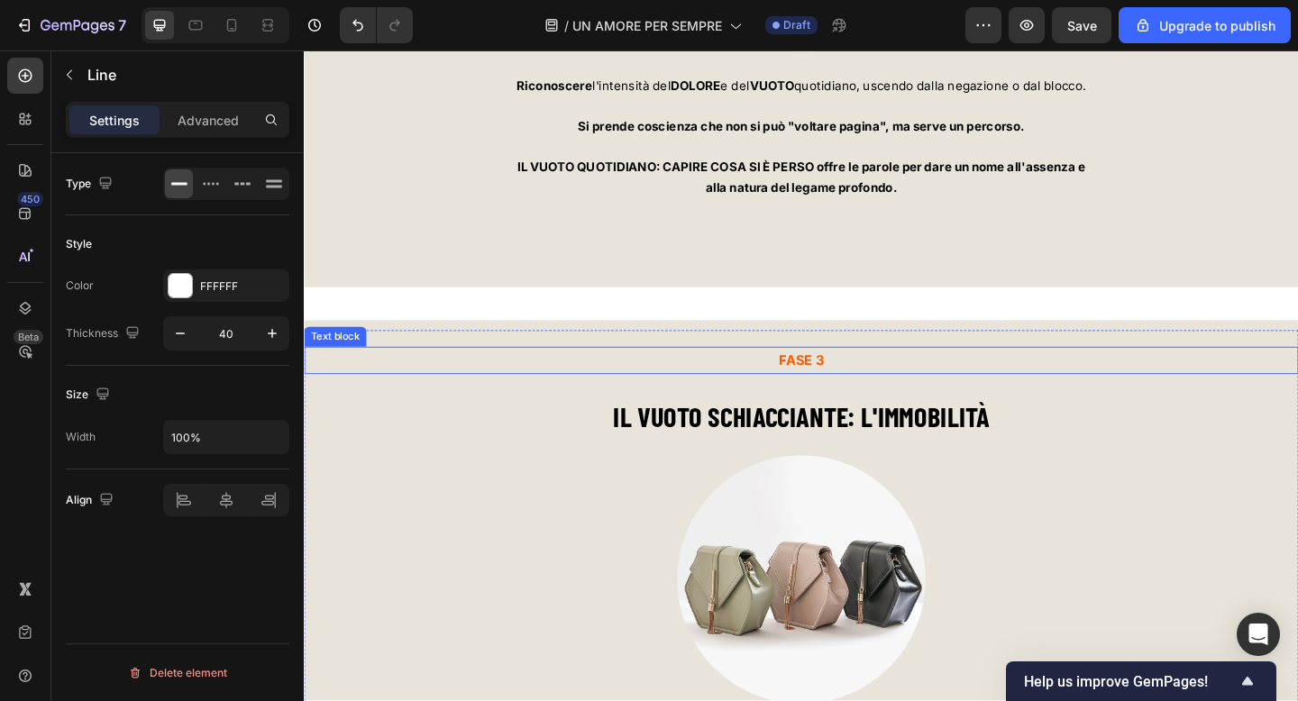
click at [314, 397] on p "FASE 3" at bounding box center [845, 388] width 1078 height 26
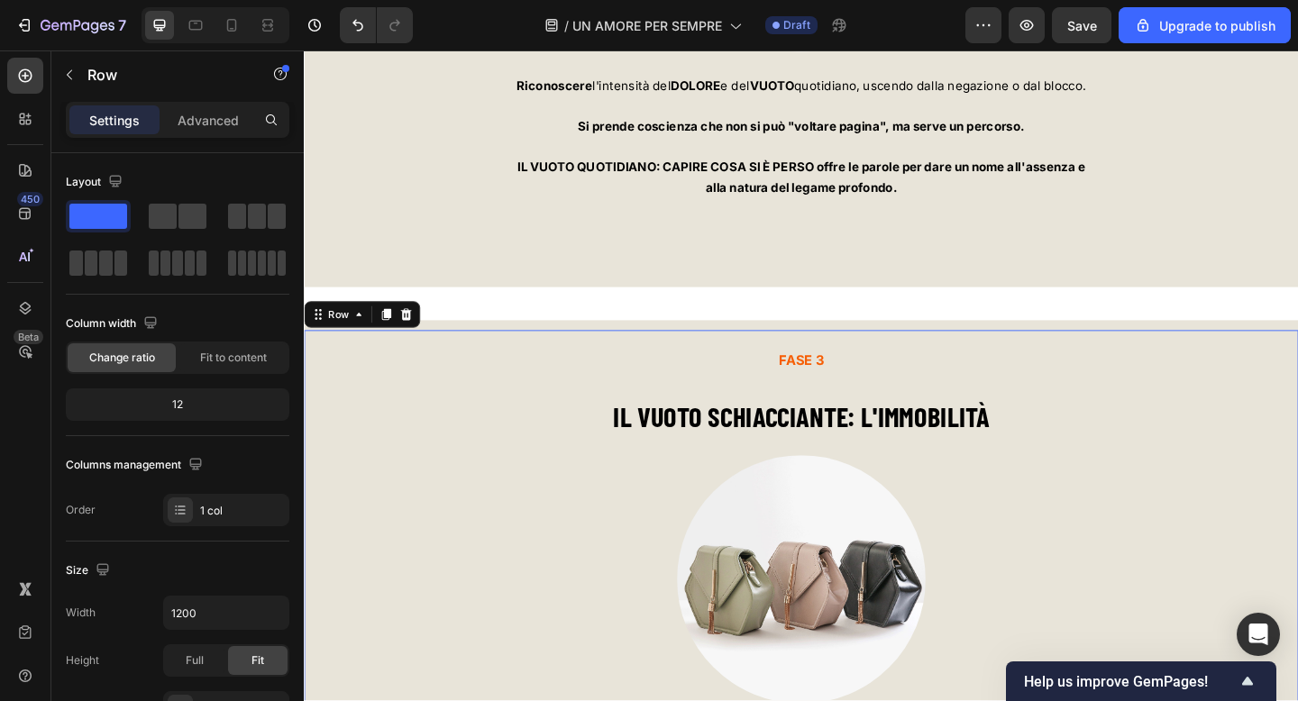
click at [492, 362] on div "FASE 3 Text block IL VUOTO SCHIACCIANTE: L'IMMOBILITÀ Heading Image Riconoscere…" at bounding box center [845, 673] width 1082 height 637
click at [393, 344] on div at bounding box center [393, 338] width 22 height 22
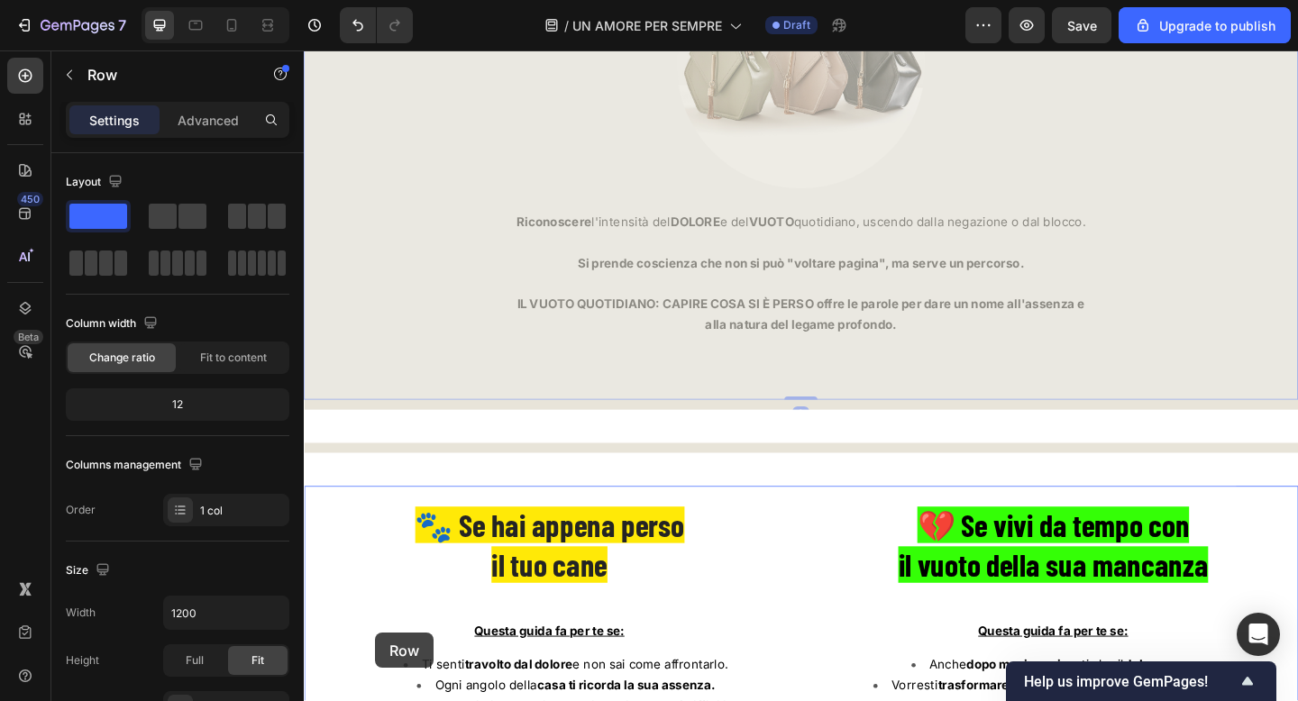
scroll to position [8003, 0]
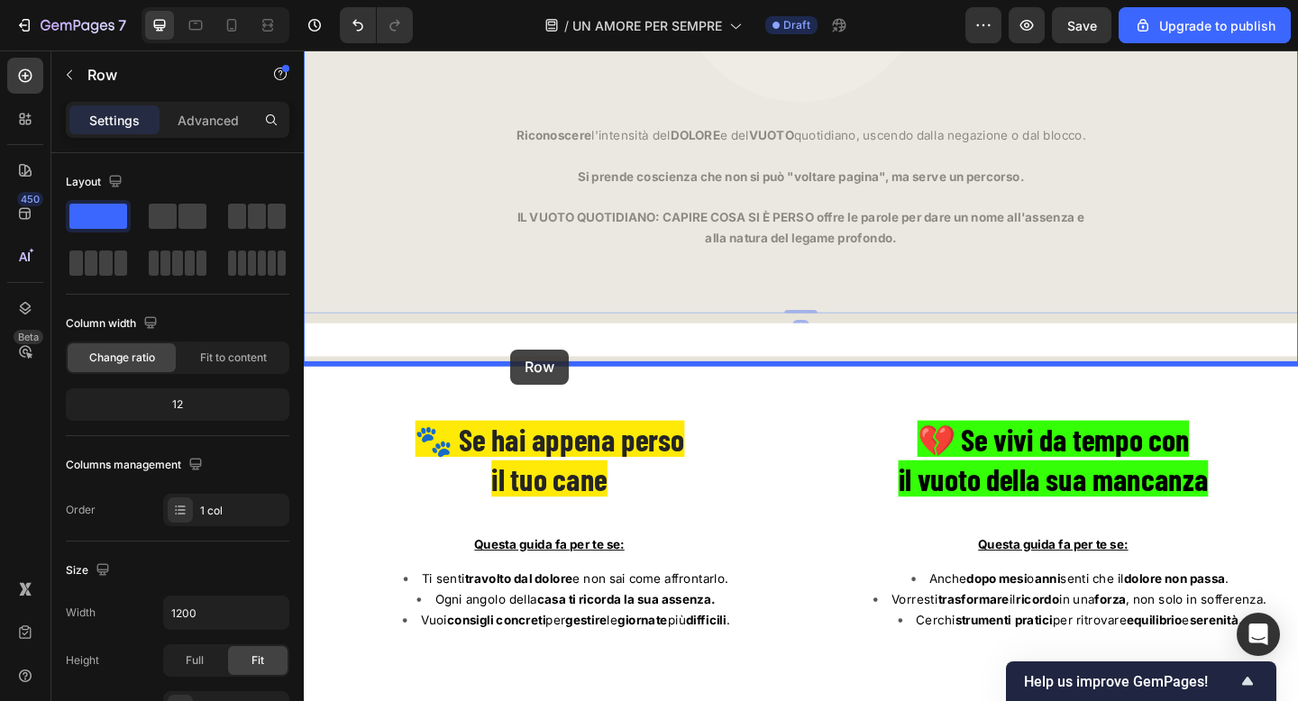
drag, startPoint x: 332, startPoint y: 97, endPoint x: 528, endPoint y: 376, distance: 340.8
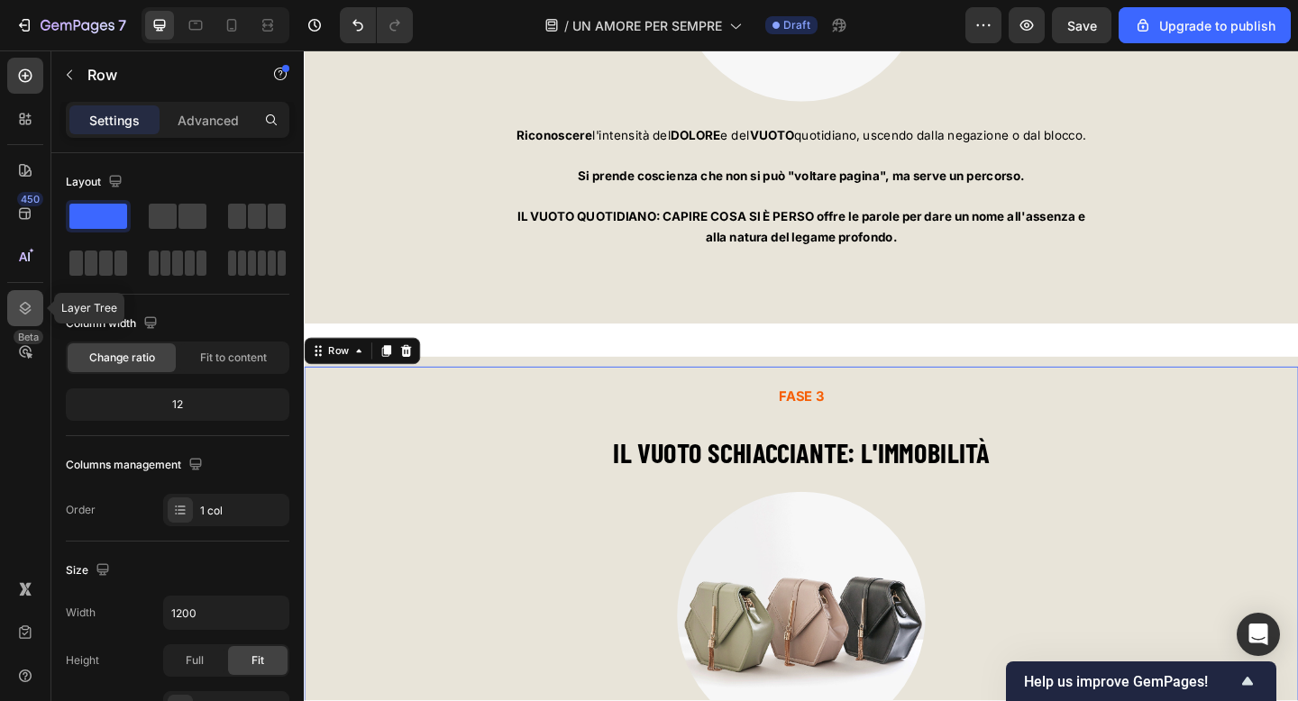
click at [32, 296] on div at bounding box center [25, 308] width 36 height 36
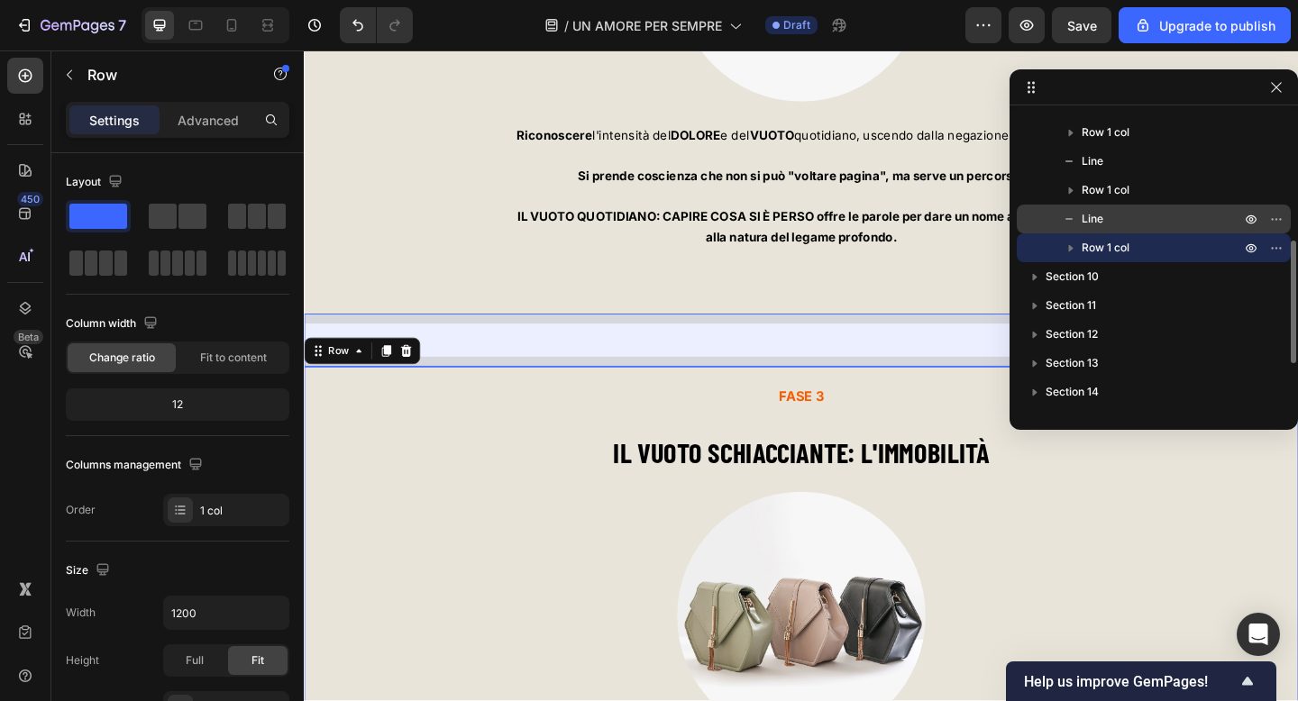
scroll to position [424, 0]
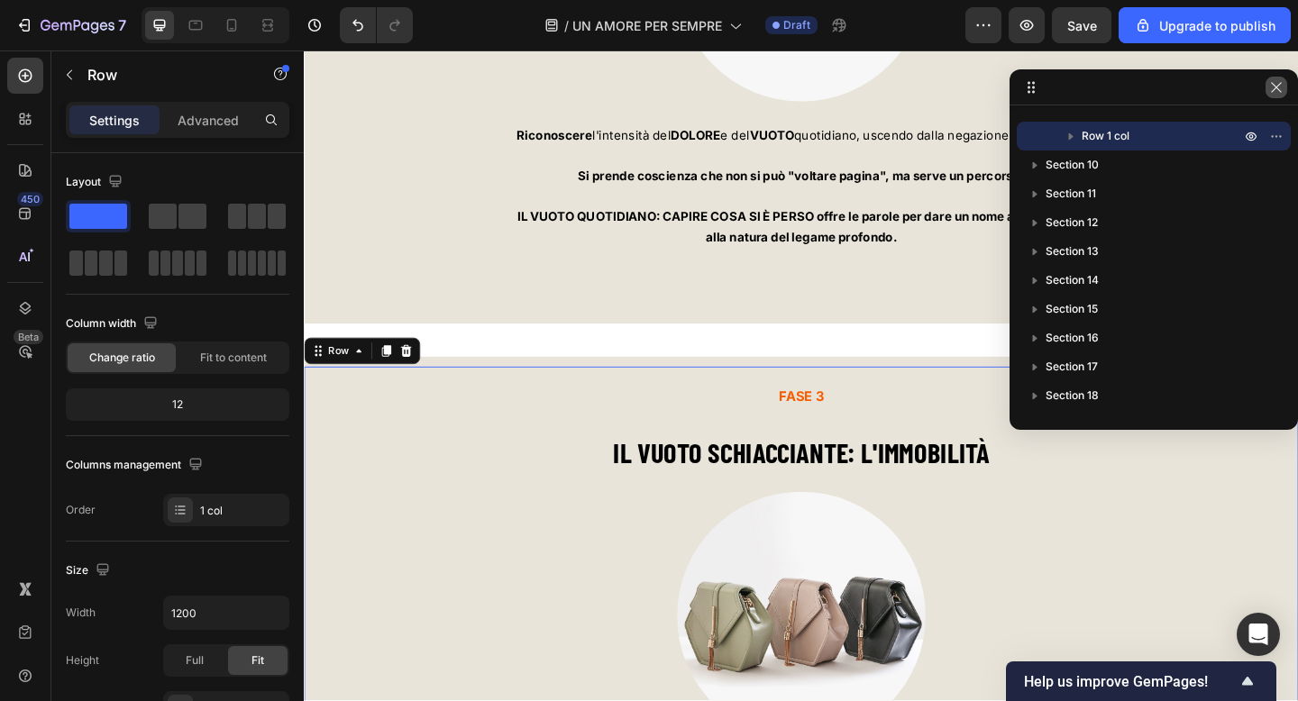
click at [1277, 92] on icon "button" at bounding box center [1276, 87] width 14 height 14
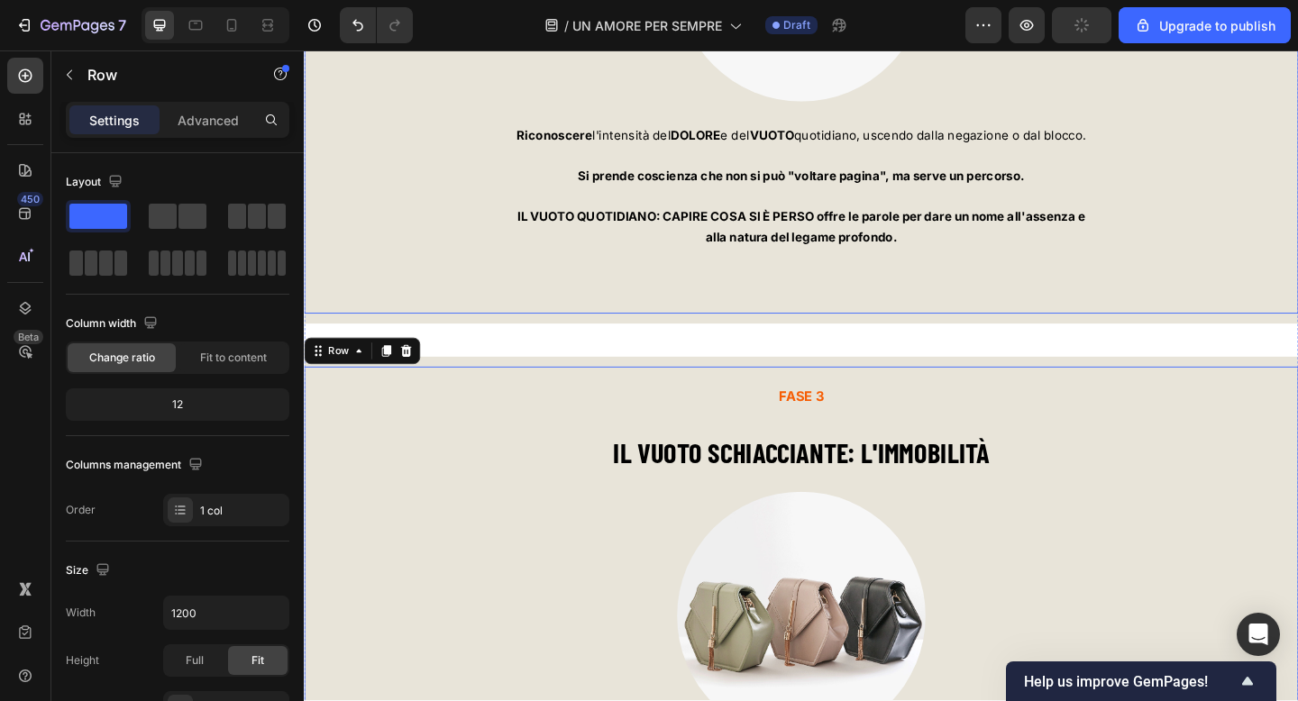
click at [486, 302] on div "FASE 3 Text block IL VUOTO SCHIACCIANTE: L'IMMOBILITÀ Heading Image Riconoscere…" at bounding box center [845, 14] width 1082 height 592
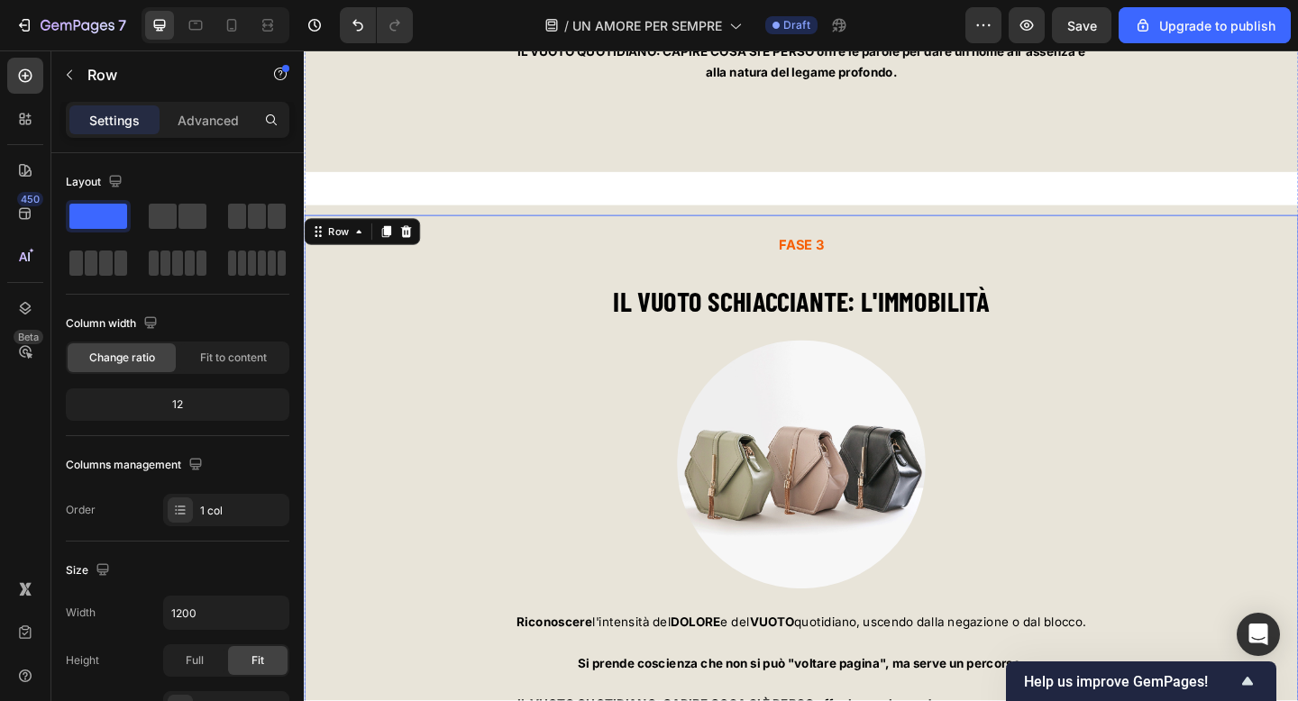
scroll to position [6790, 0]
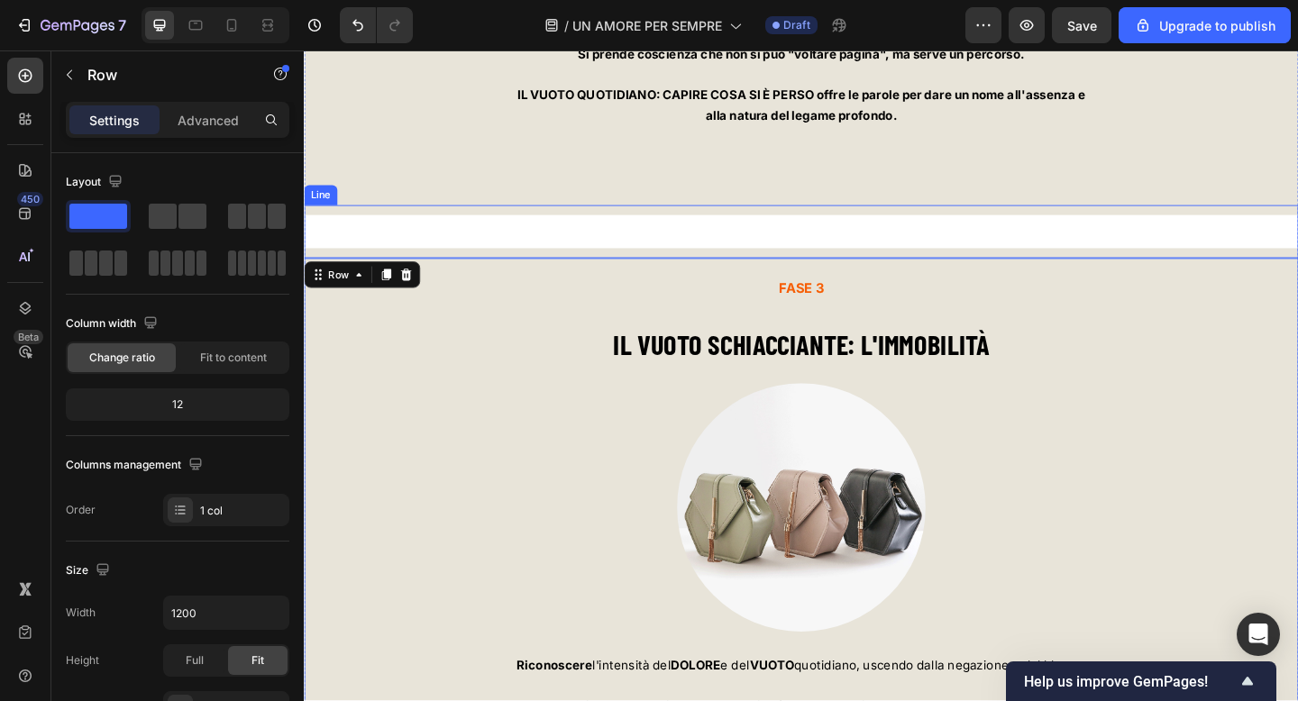
click at [384, 239] on div at bounding box center [845, 248] width 1082 height 36
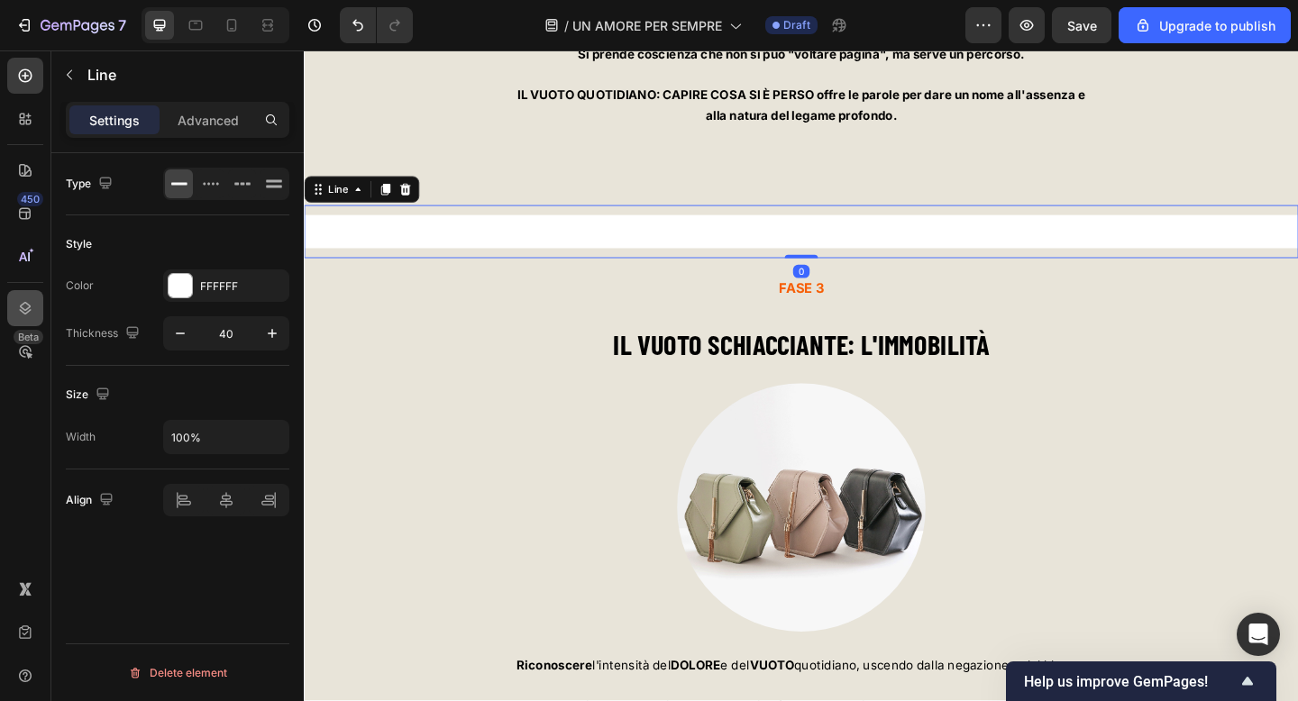
click at [29, 315] on icon at bounding box center [25, 308] width 18 height 18
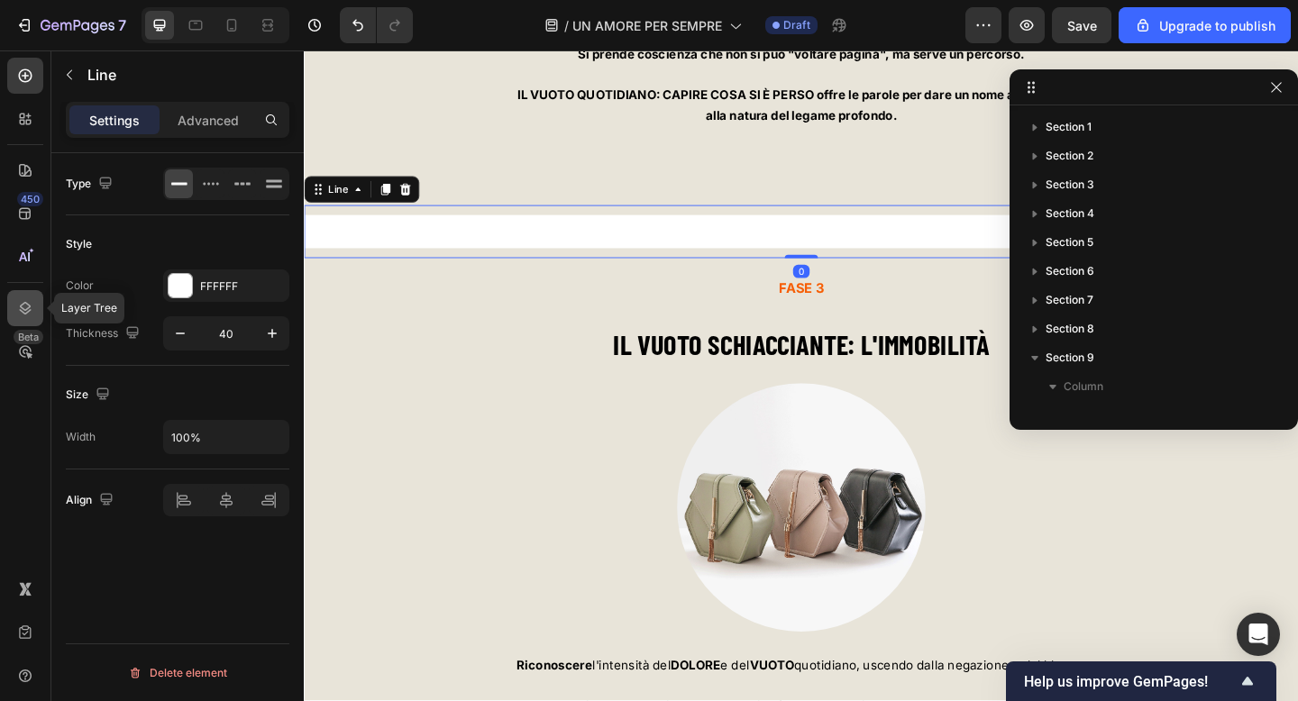
scroll to position [225, 0]
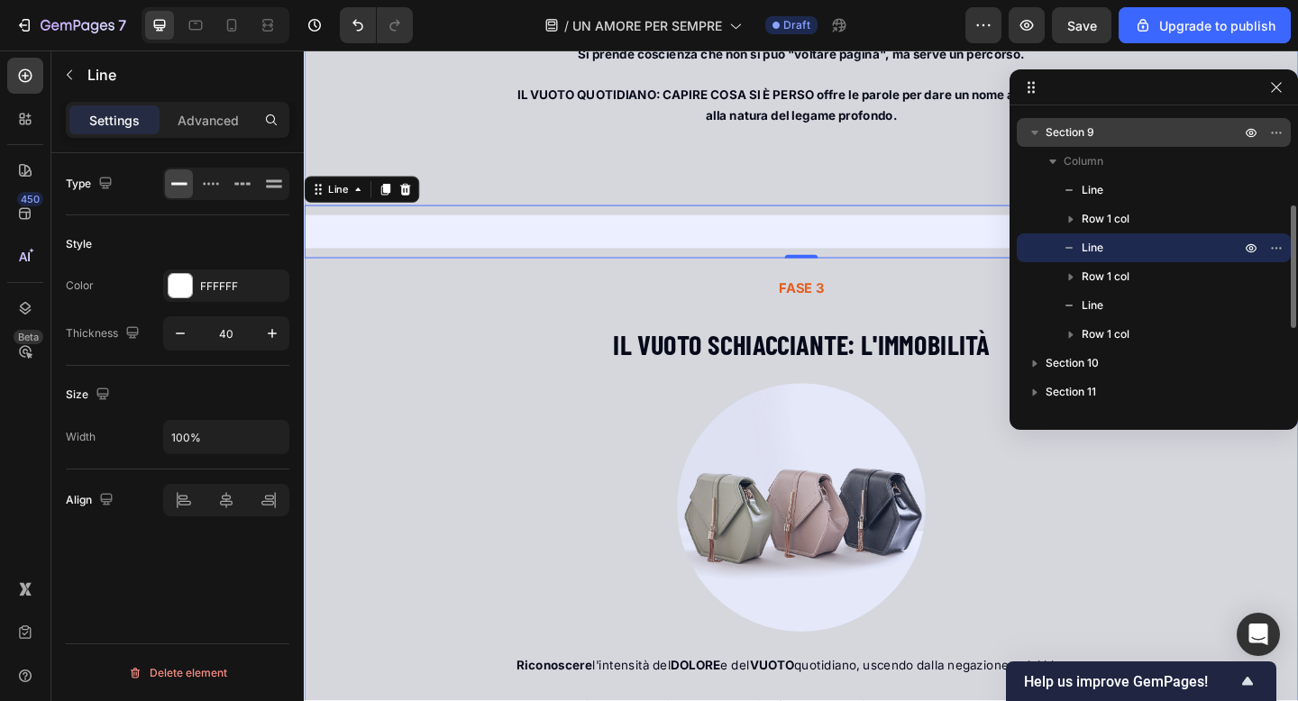
click at [1042, 140] on button "button" at bounding box center [1035, 133] width 22 height 22
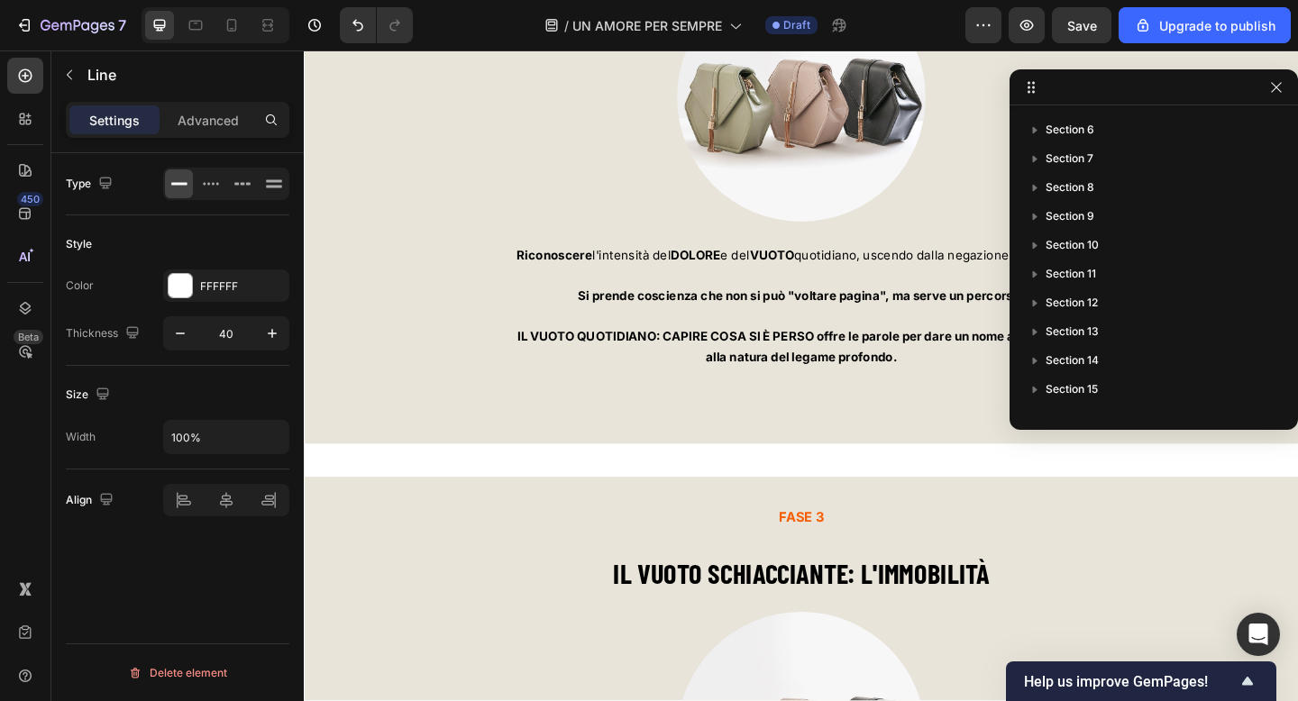
scroll to position [7244, 0]
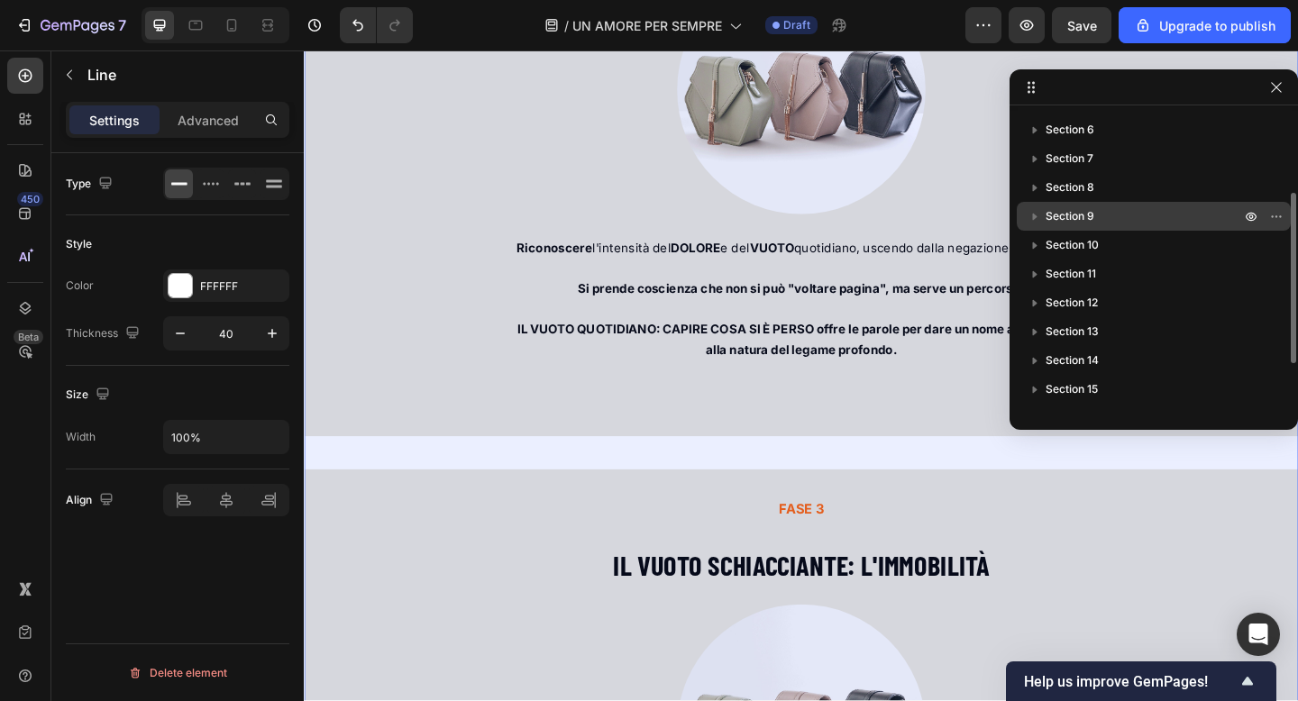
click at [1037, 221] on icon "button" at bounding box center [1035, 216] width 18 height 18
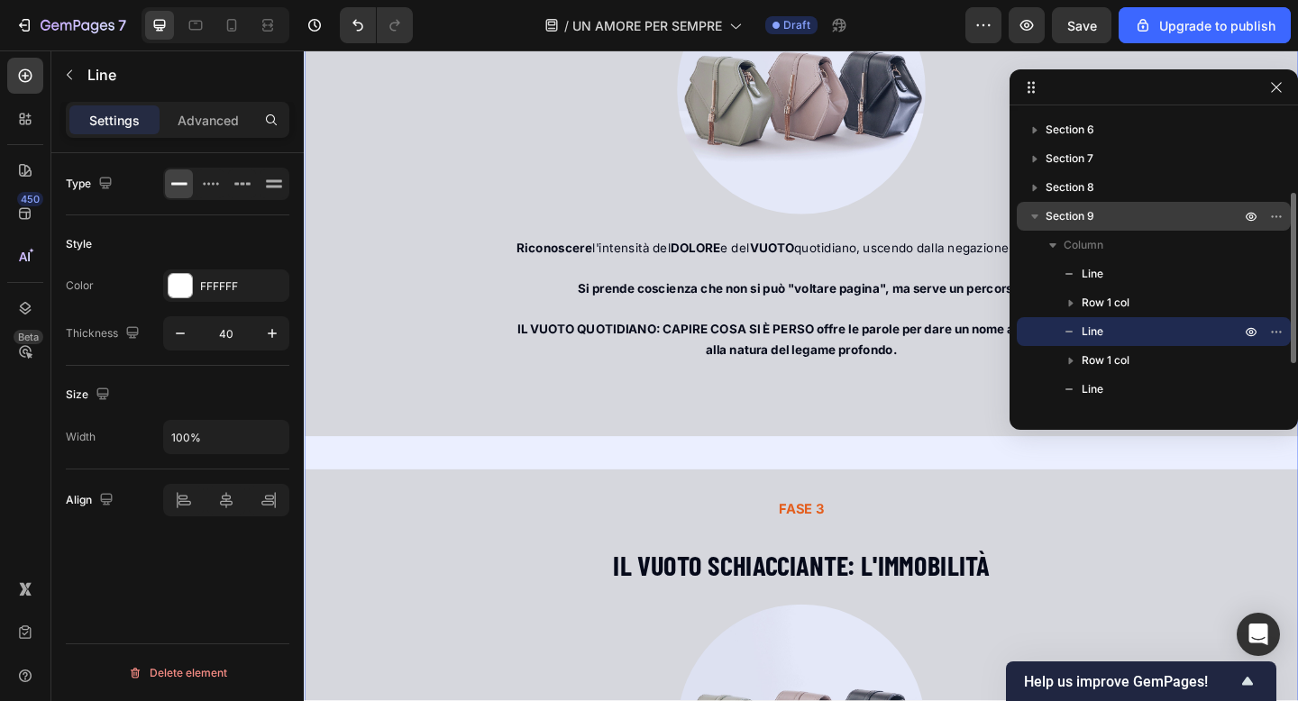
click at [1037, 220] on icon "button" at bounding box center [1035, 216] width 18 height 18
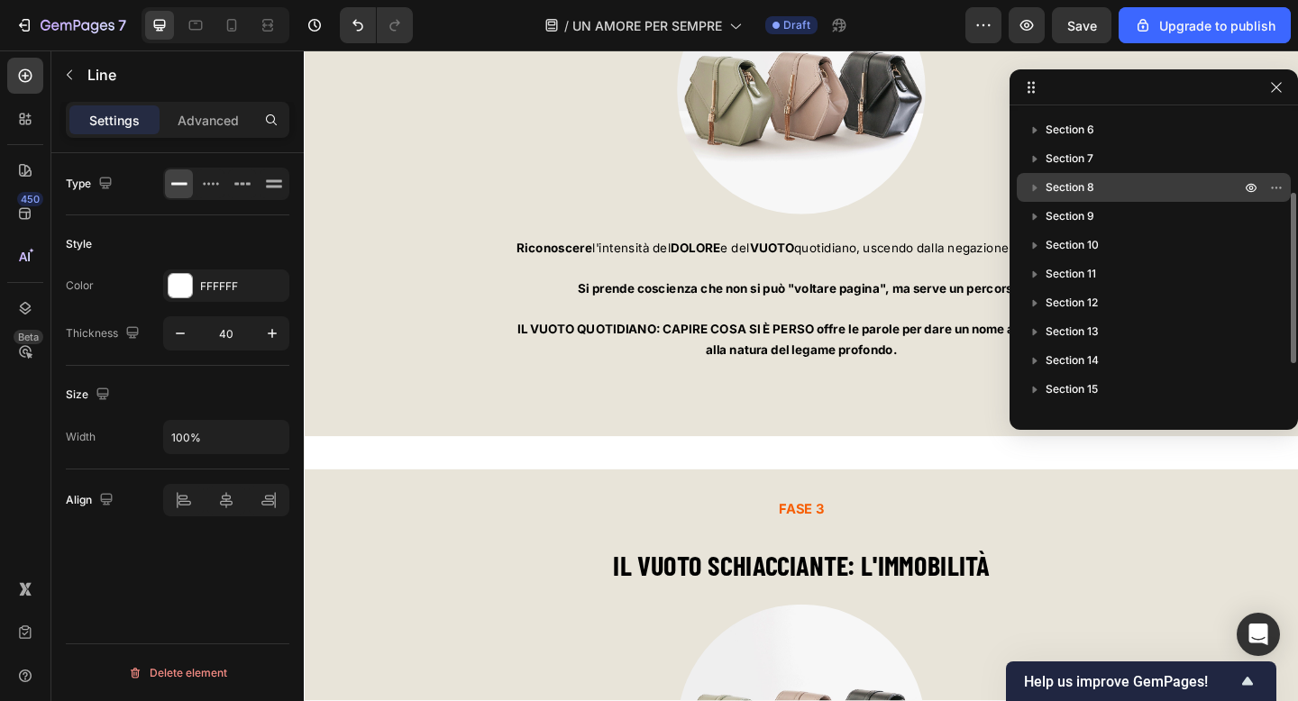
click at [1033, 189] on icon "button" at bounding box center [1035, 188] width 5 height 7
click at [1033, 189] on icon "button" at bounding box center [1035, 187] width 18 height 18
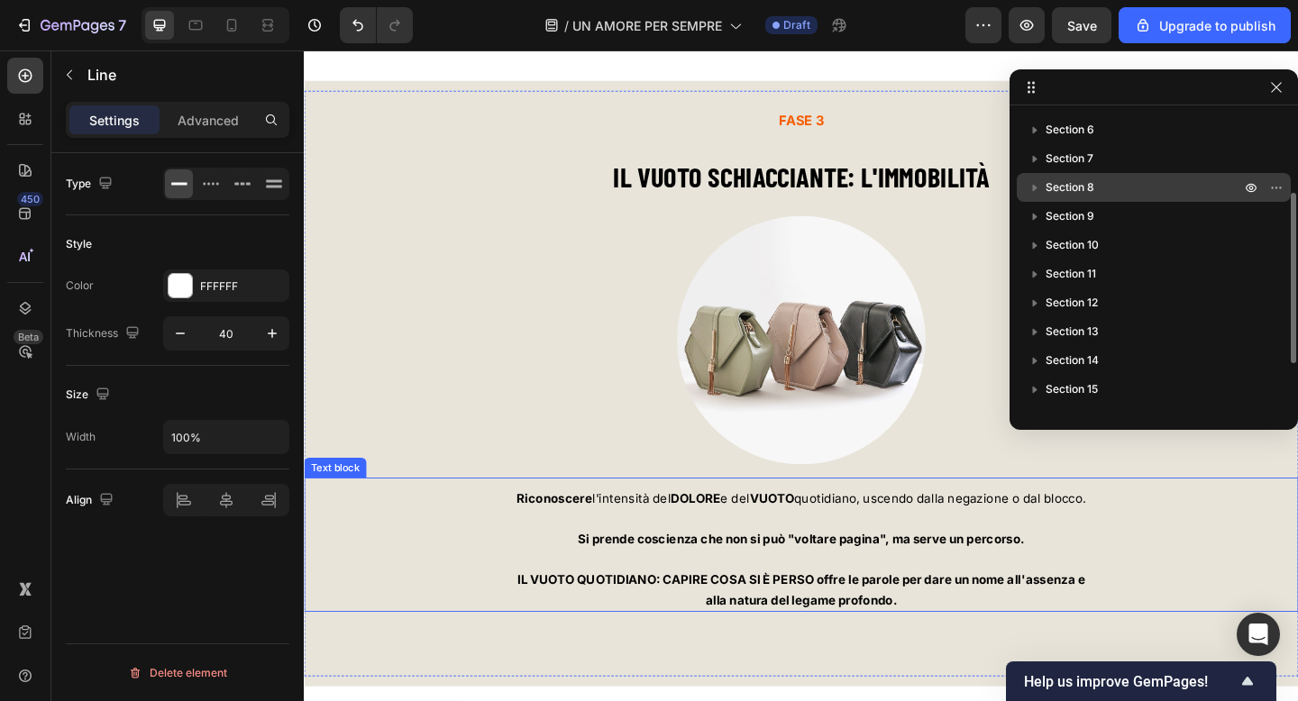
scroll to position [6951, 0]
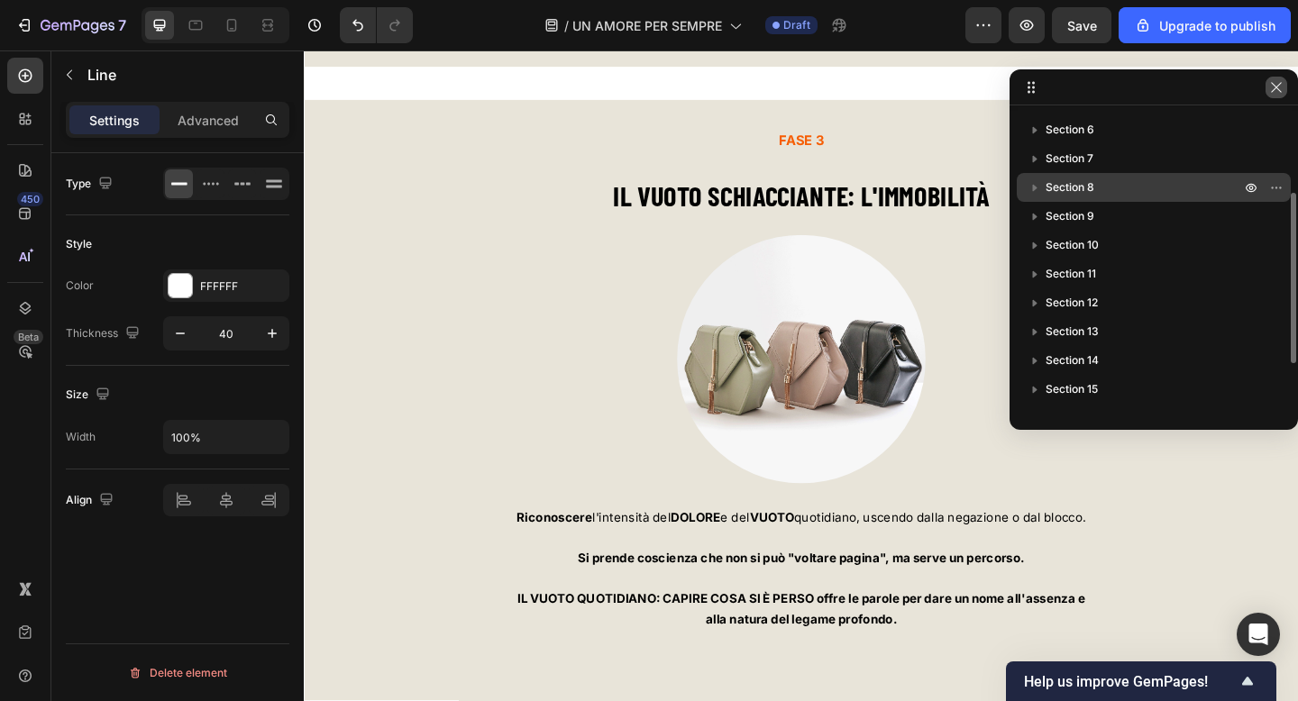
click at [1274, 83] on icon "button" at bounding box center [1276, 87] width 14 height 14
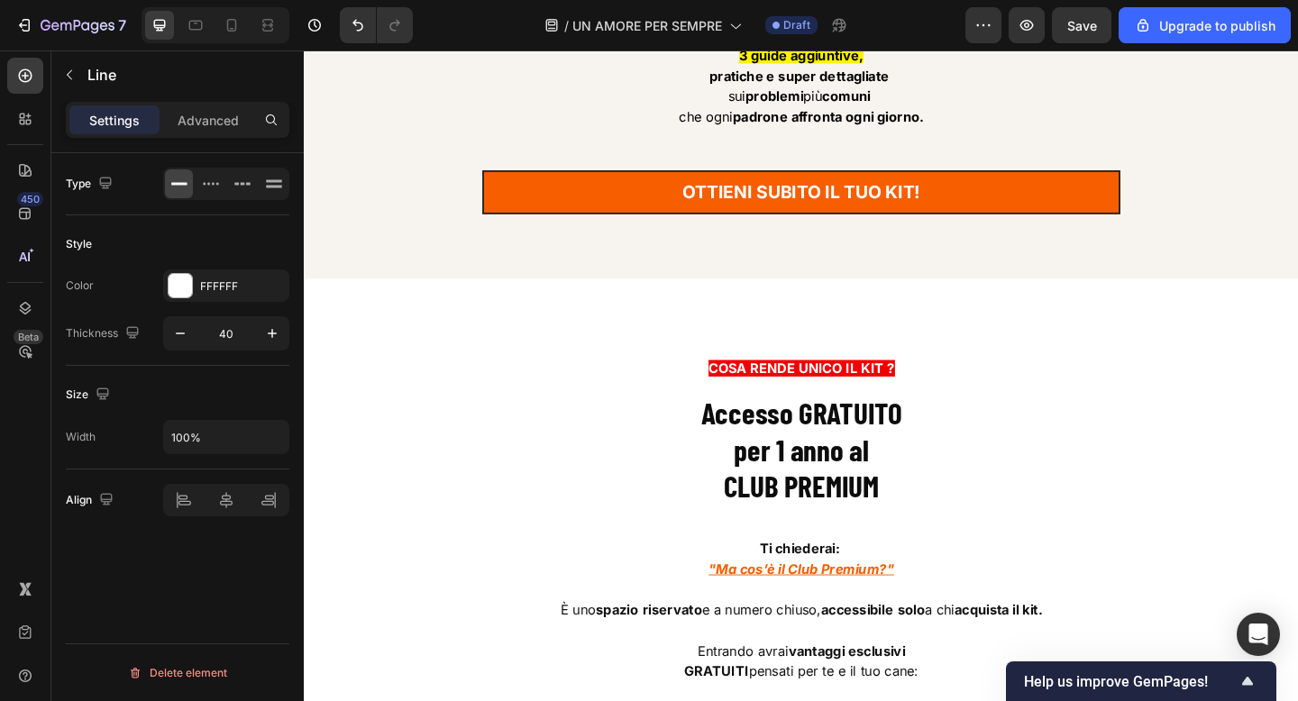
scroll to position [9247, 0]
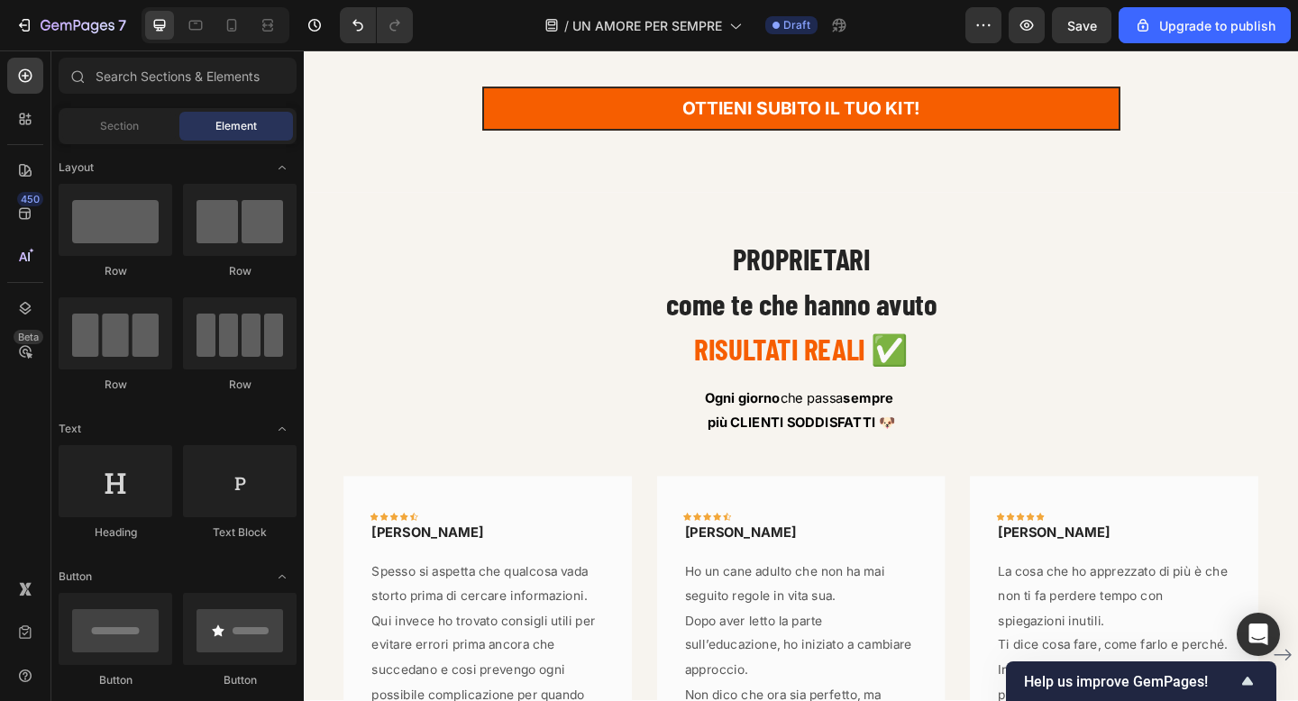
scroll to position [9347, 0]
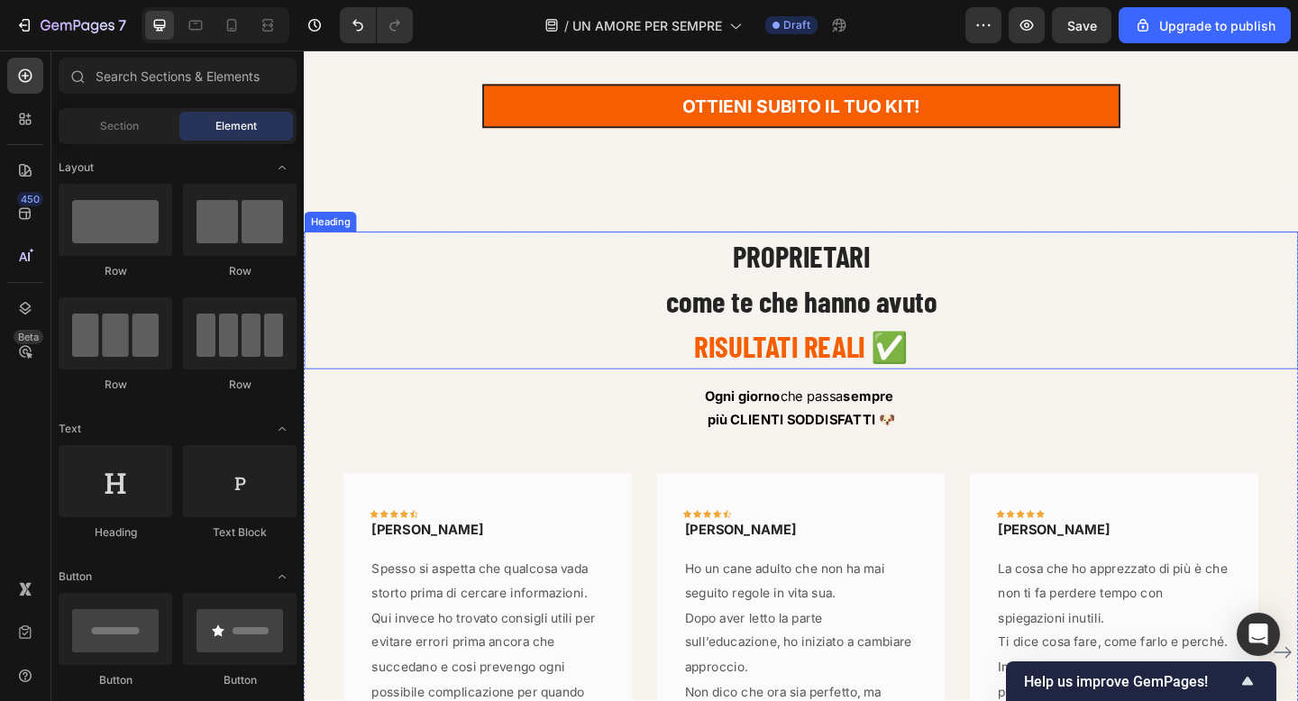
click at [419, 259] on h2 "PROPRIETARI come te che hanno avuto RISULTATI REALI ✅" at bounding box center [845, 323] width 1082 height 150
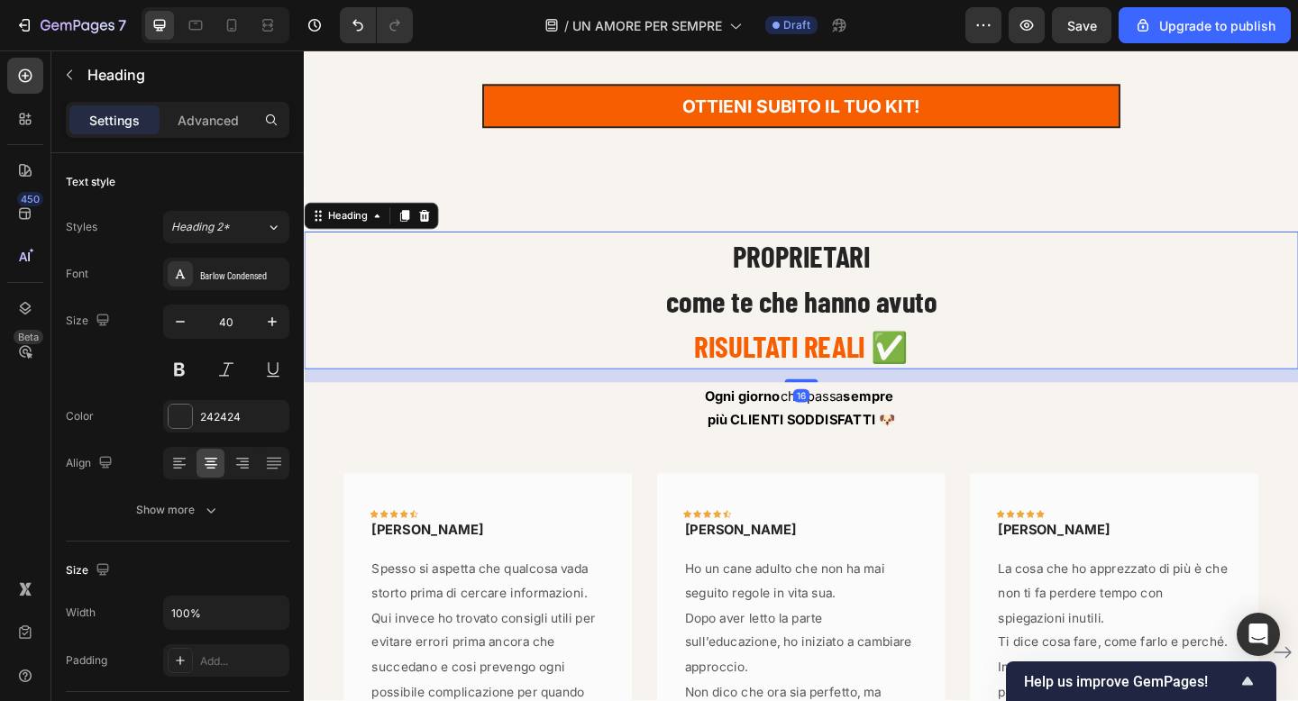
click at [476, 32] on div "/ UN AMORE PER SEMPRE Draft" at bounding box center [696, 25] width 538 height 36
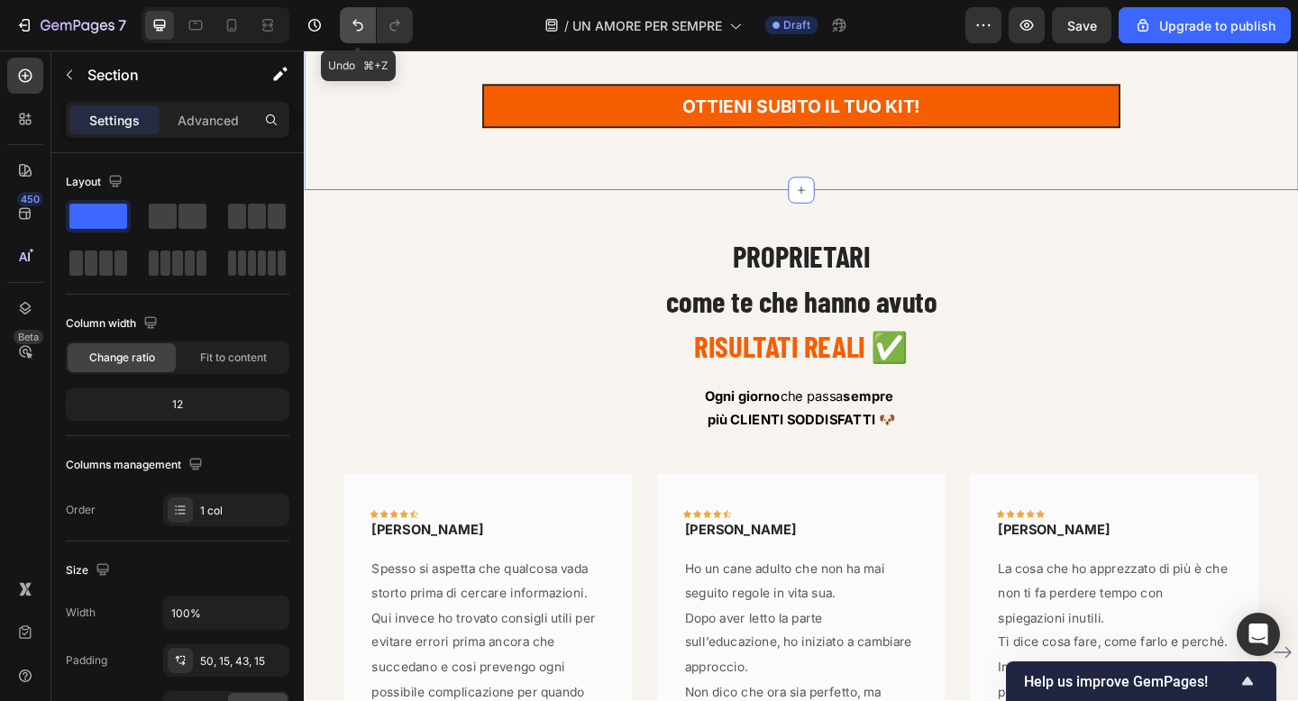
click at [364, 30] on icon "Undo/Redo" at bounding box center [358, 25] width 18 height 18
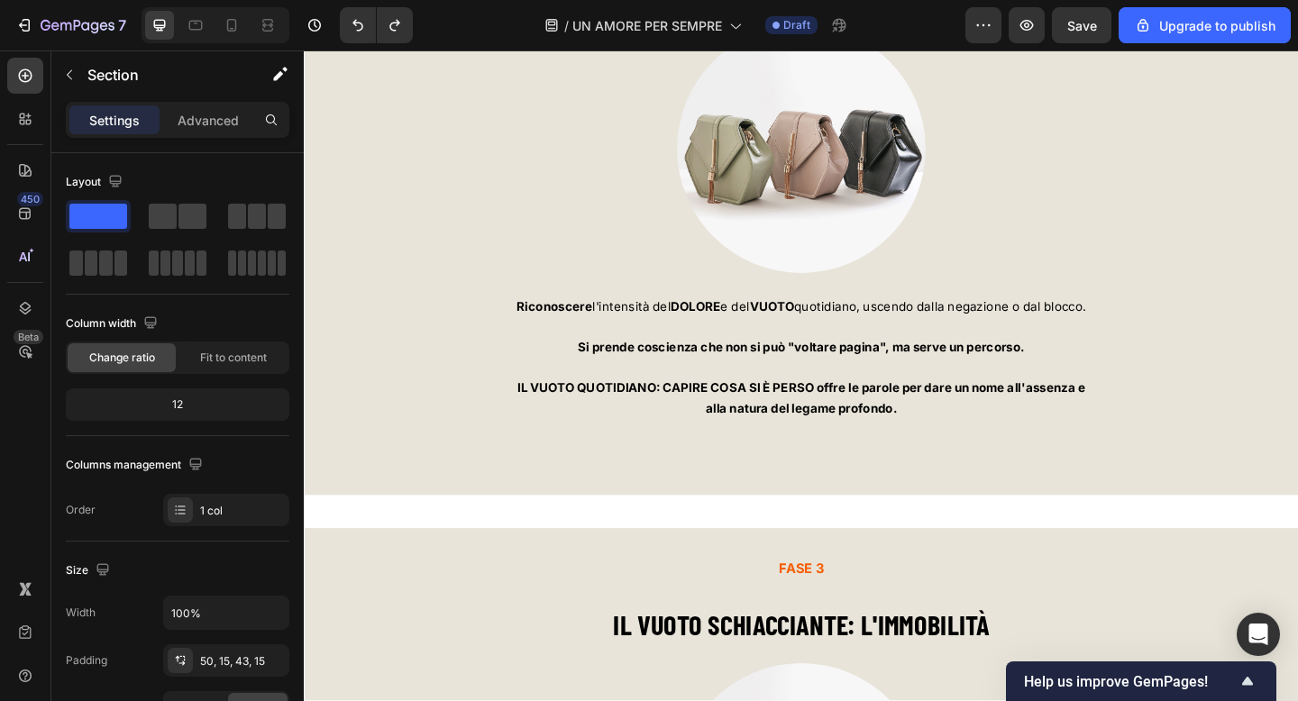
scroll to position [7435, 0]
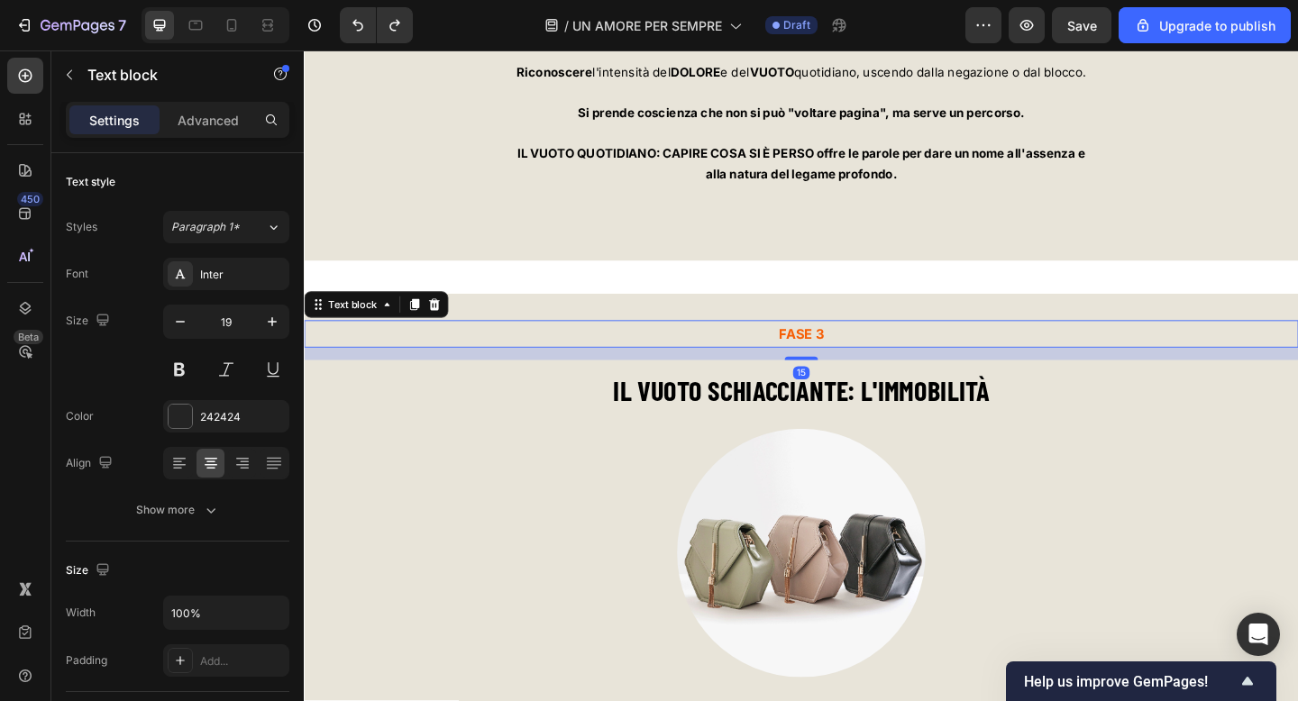
click at [867, 350] on span "FASE 3" at bounding box center [844, 359] width 49 height 18
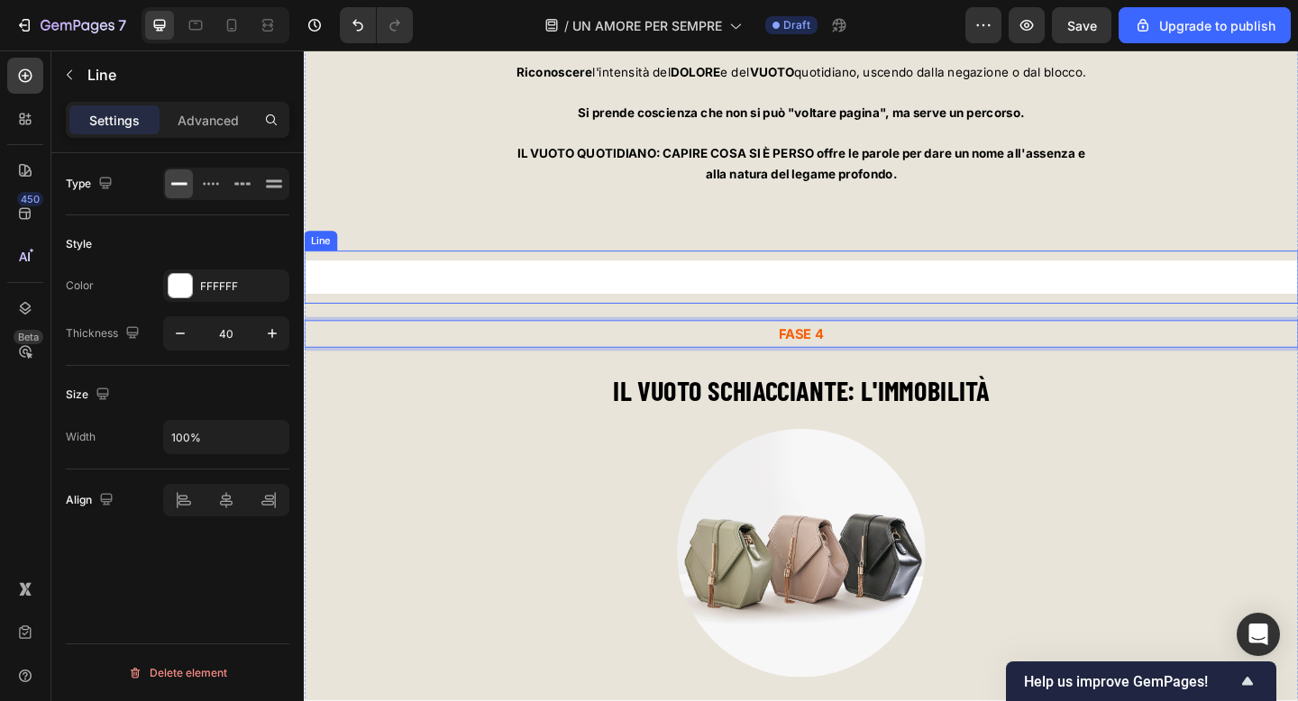
click at [981, 305] on div at bounding box center [845, 297] width 1082 height 36
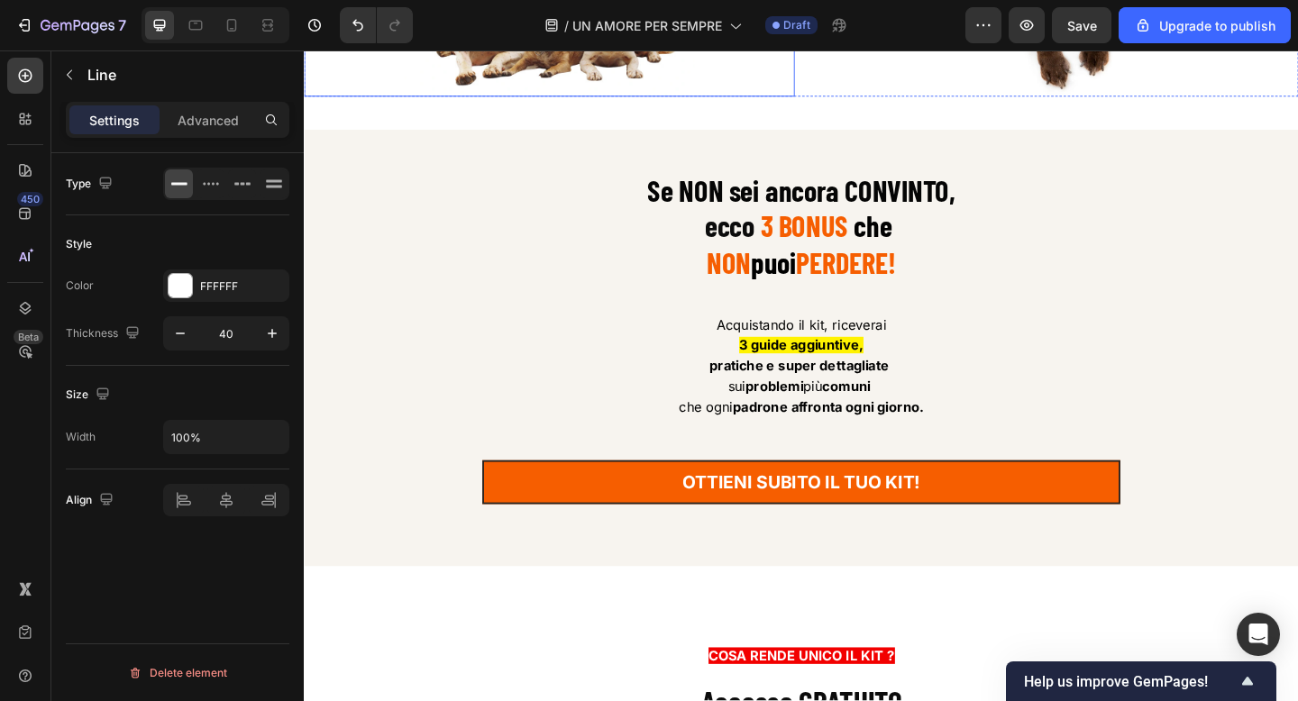
scroll to position [8940, 0]
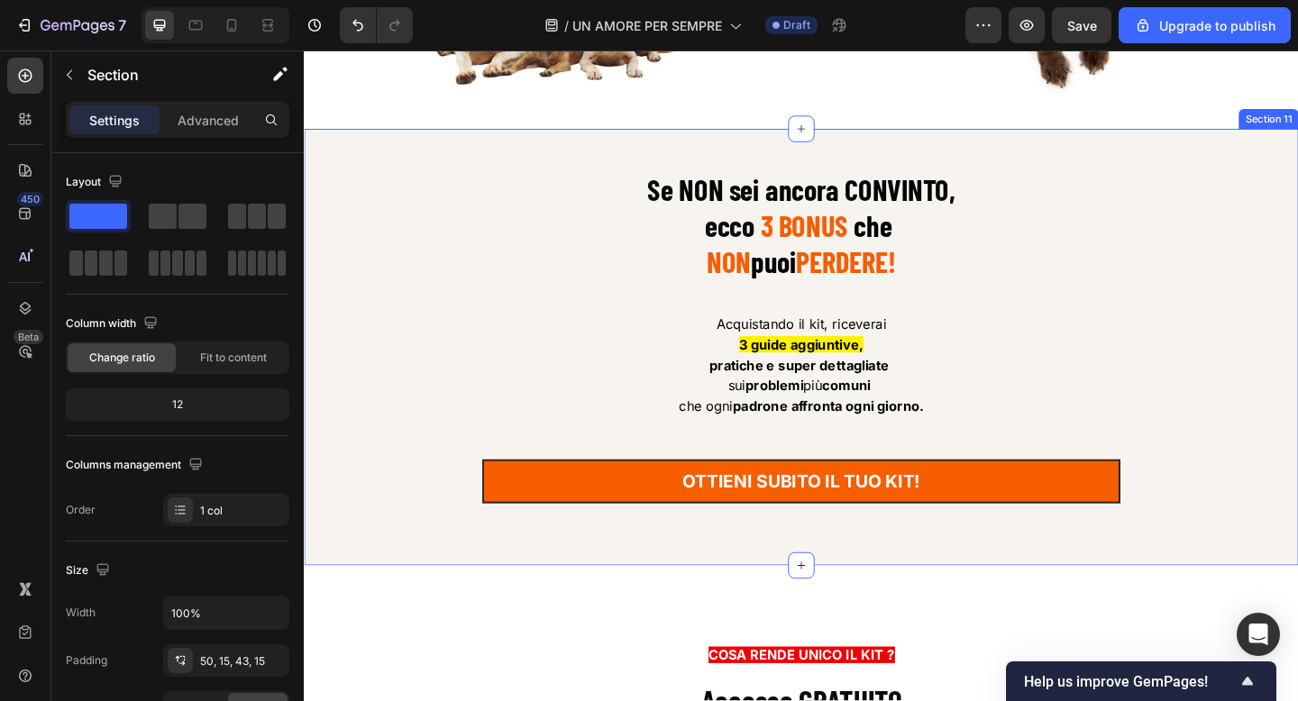
click at [356, 143] on div "Se NON sei ancora CONVINTO, ecco 3 BONUS che NON puoi PERDERE! Heading Acquista…" at bounding box center [845, 374] width 1082 height 476
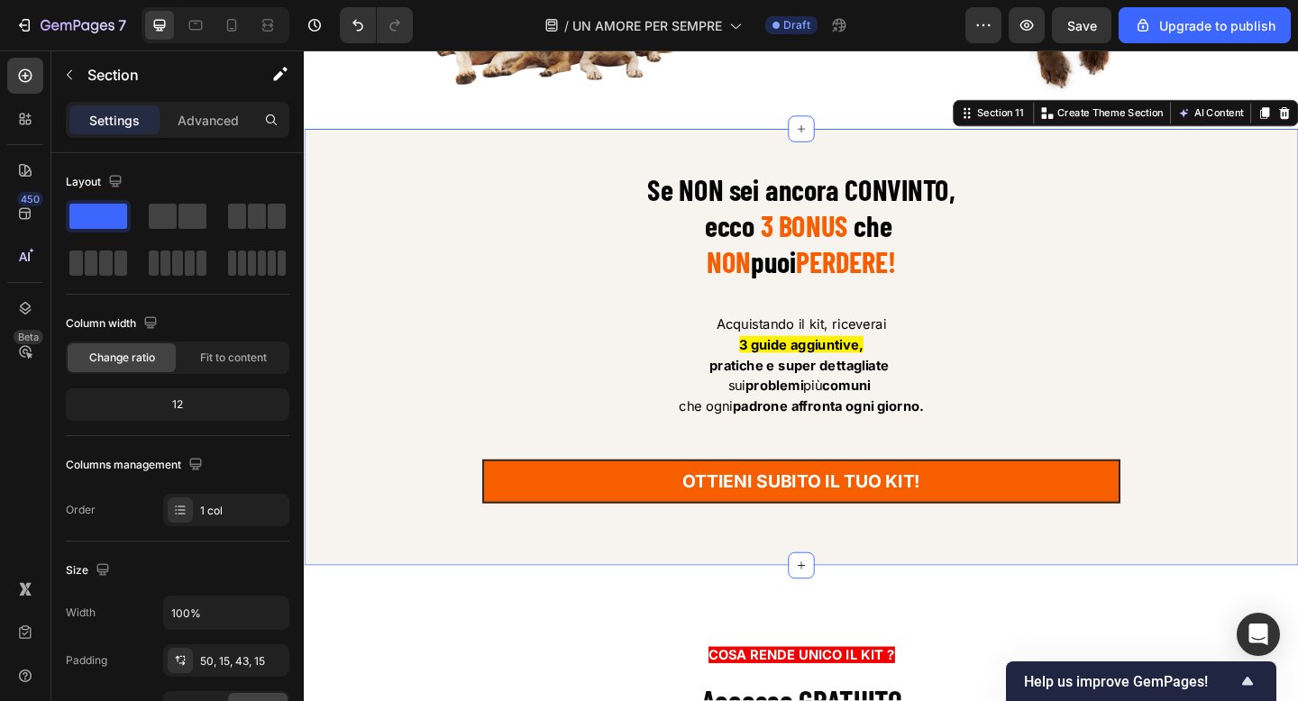
click at [1297, 128] on div "Section 11 You can create reusable sections Create Theme Section AI Content Wri…" at bounding box center [1197, 119] width 376 height 29
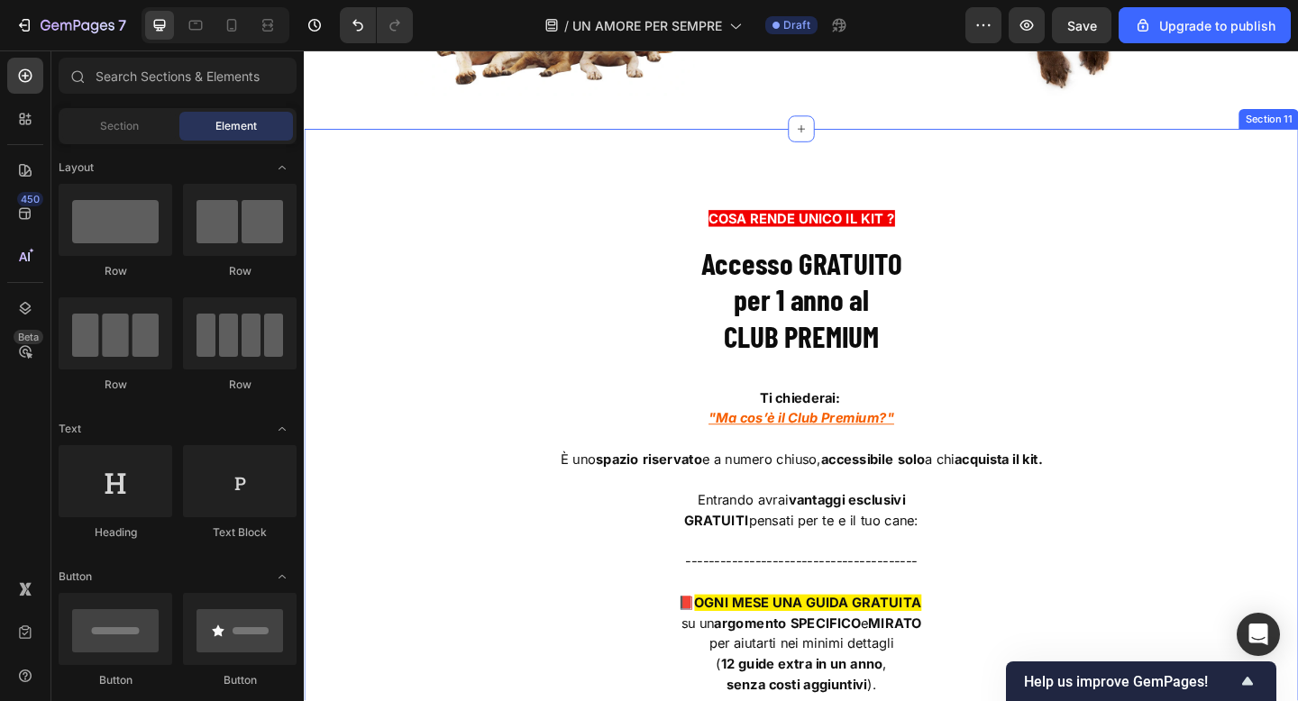
click at [351, 186] on div "Title Line COSA RENDE UNICO IL KIT ? Text block Accesso GRATUITO per 1 anno al …" at bounding box center [845, 658] width 1082 height 1044
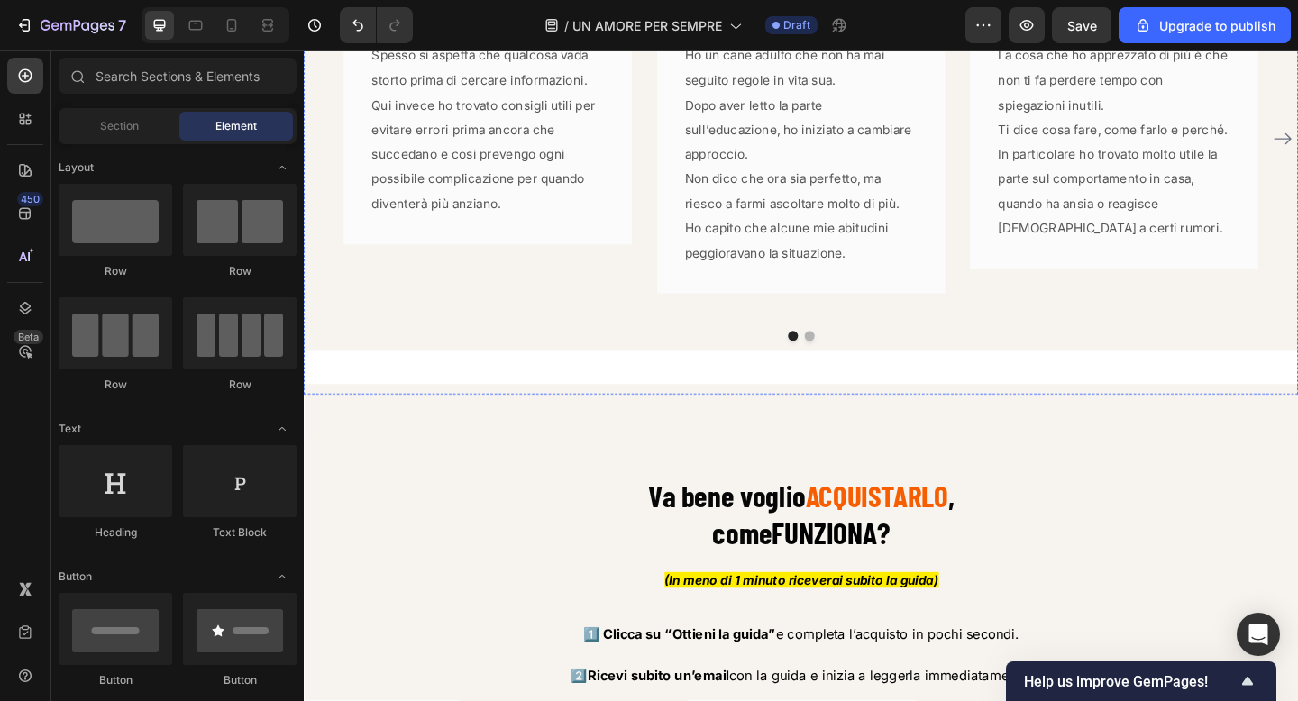
scroll to position [9601, 0]
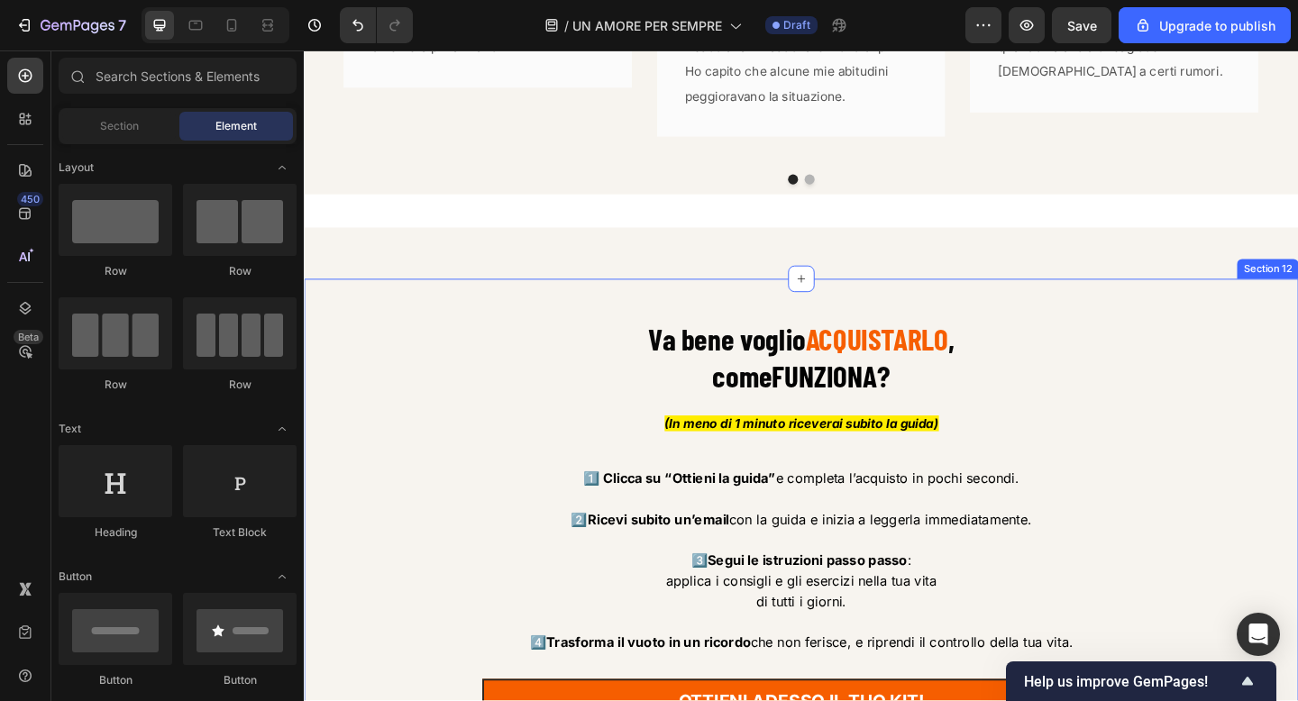
click at [360, 319] on div "Va bene voglio ACQUISTARLO , come FUNZIONA ? Heading (In meno di 1 minuto ricev…" at bounding box center [845, 574] width 1082 height 551
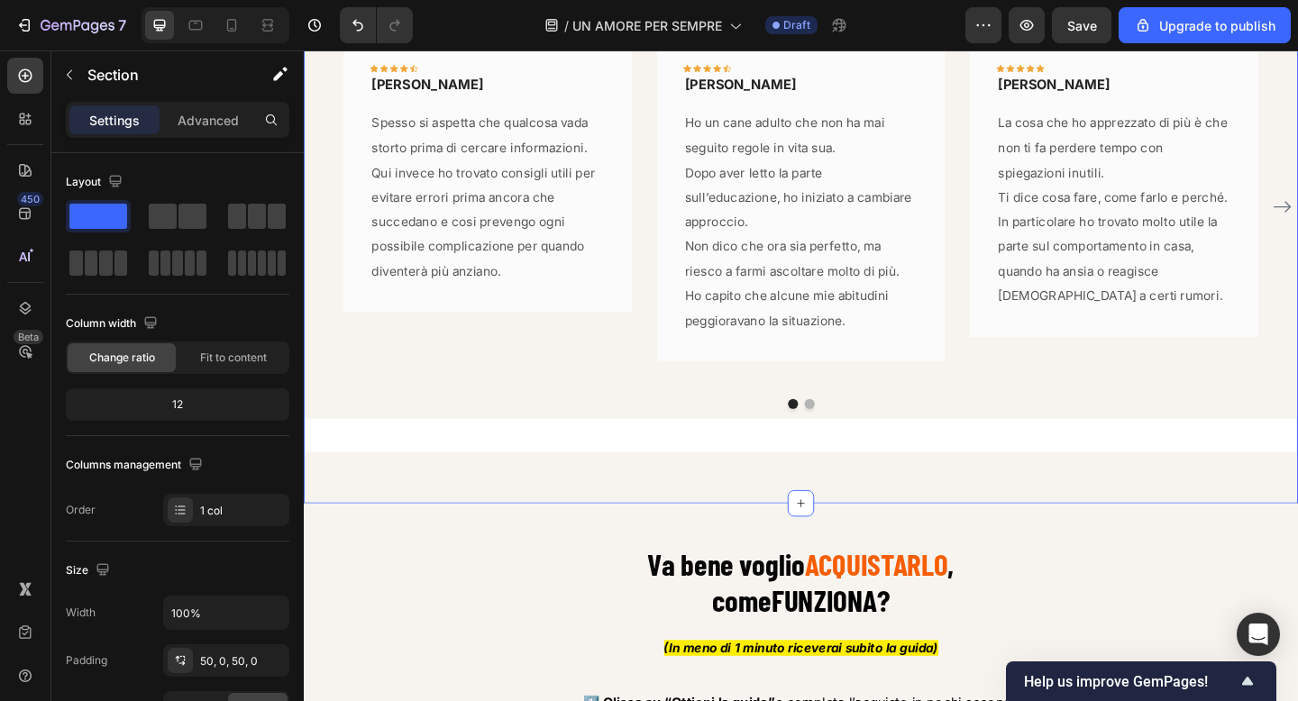
scroll to position [9343, 0]
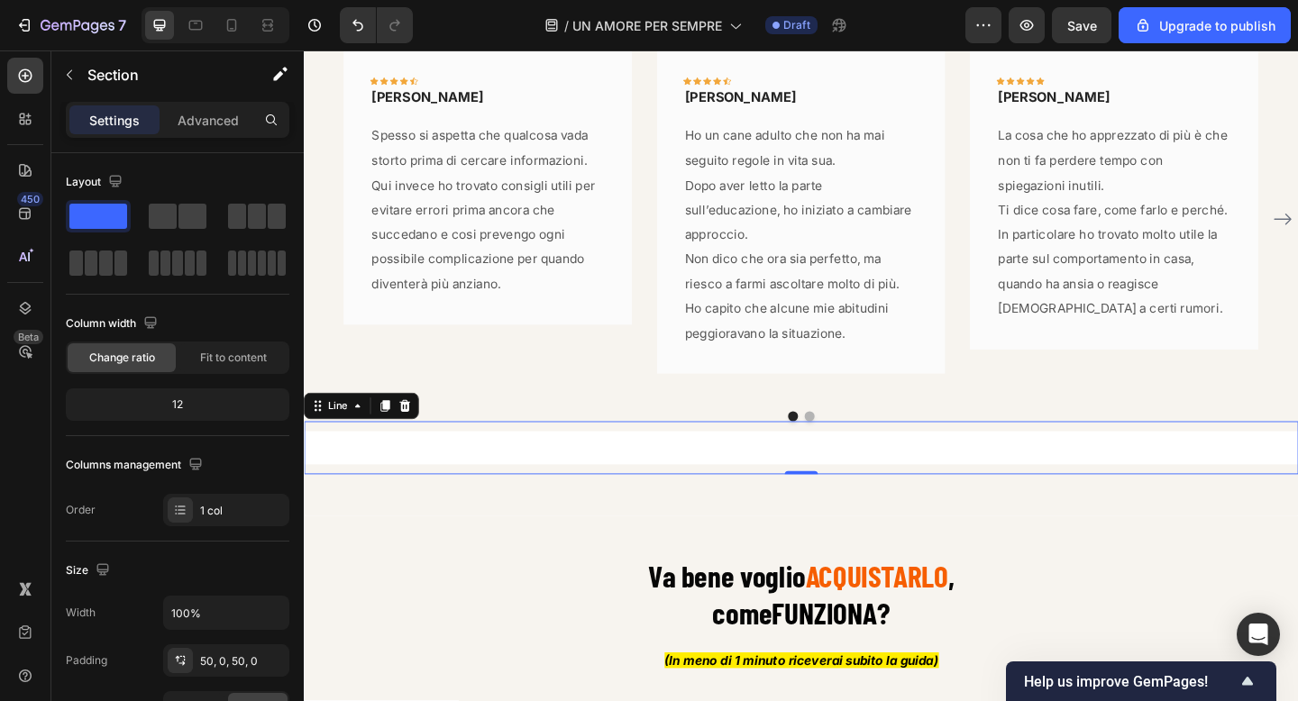
click at [564, 484] on div at bounding box center [845, 483] width 1082 height 36
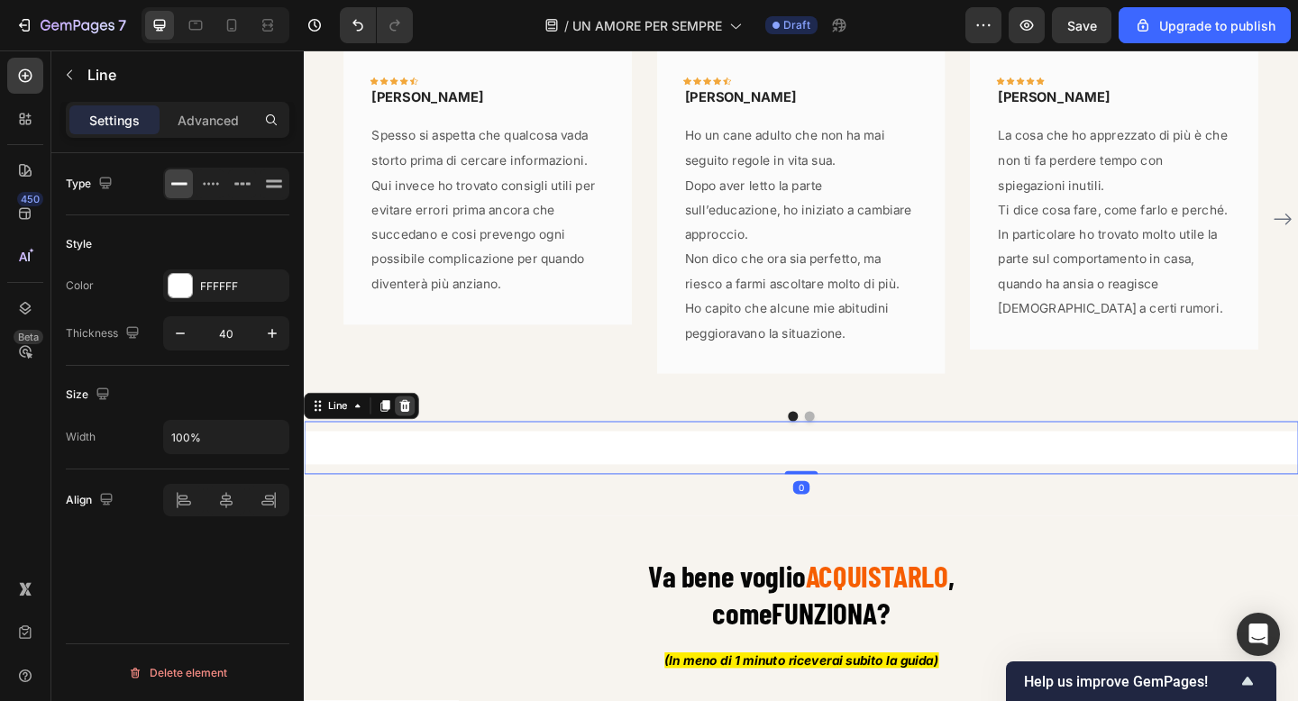
click at [419, 433] on icon at bounding box center [413, 437] width 14 height 14
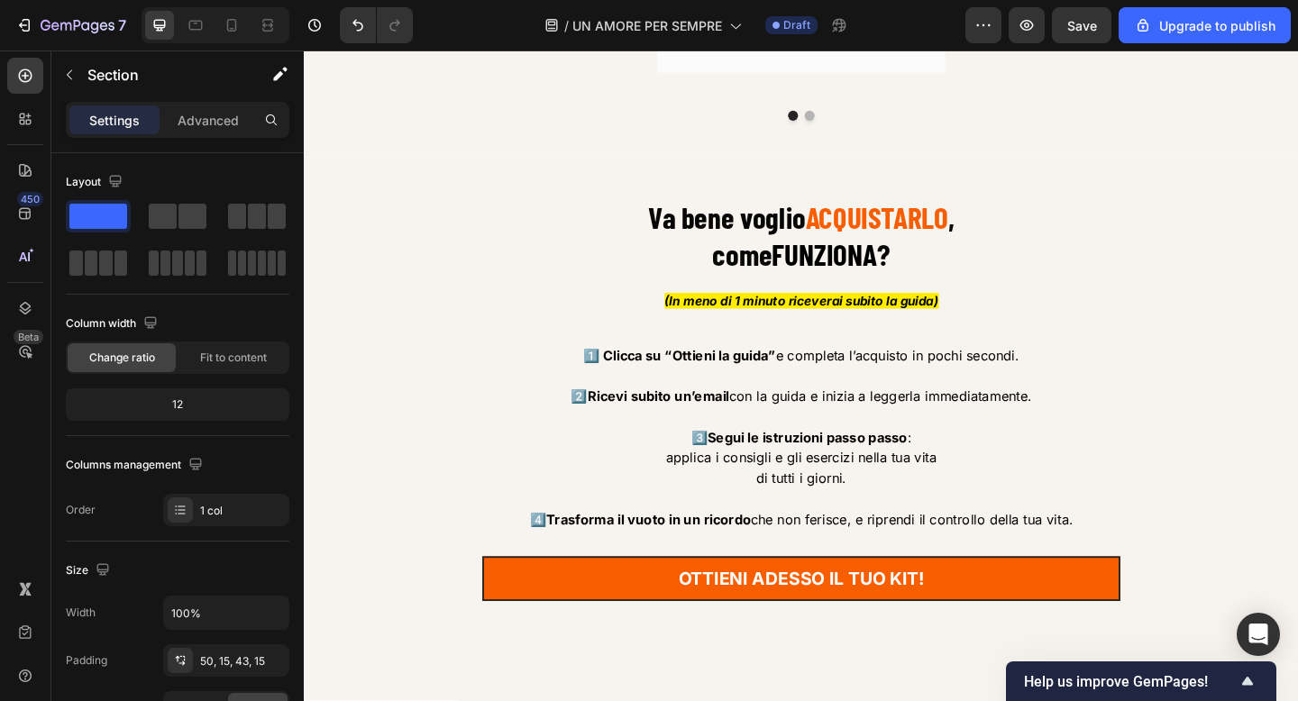
scroll to position [9622, 0]
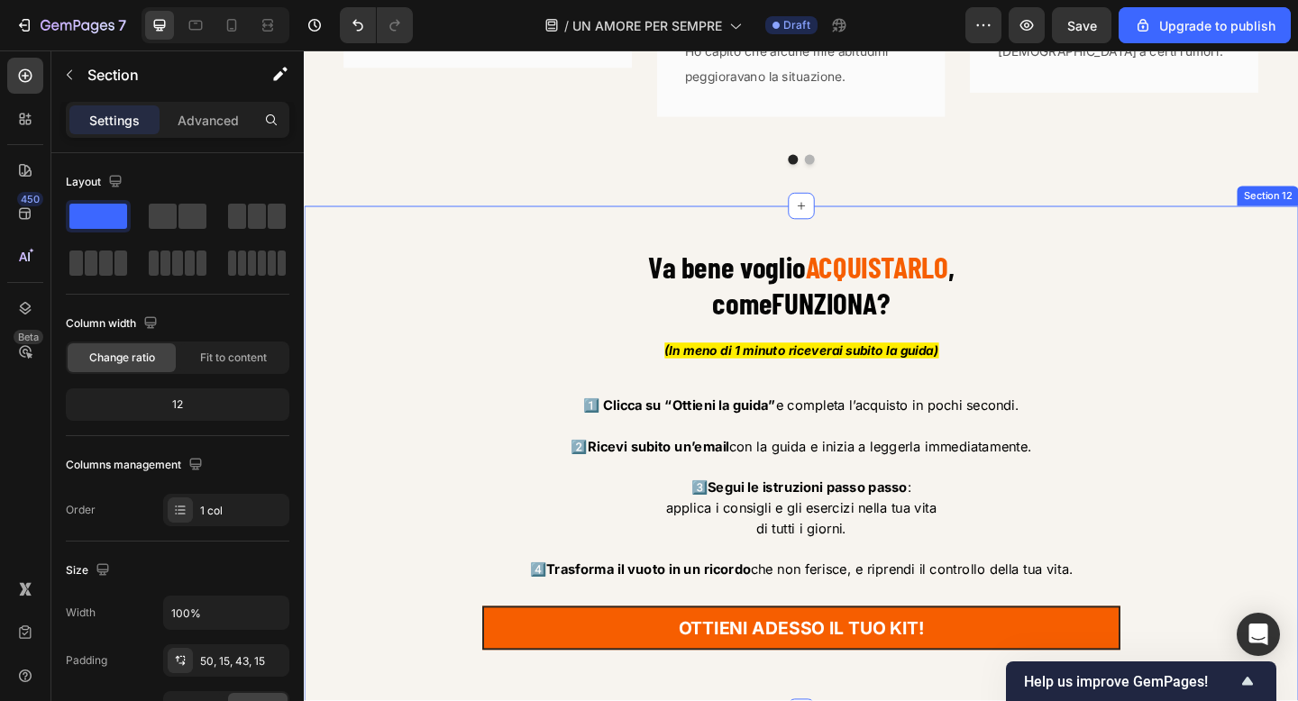
click at [328, 242] on div "Va bene voglio ACQUISTARLO , come FUNZIONA ? Heading (In meno di 1 minuto ricev…" at bounding box center [845, 495] width 1082 height 551
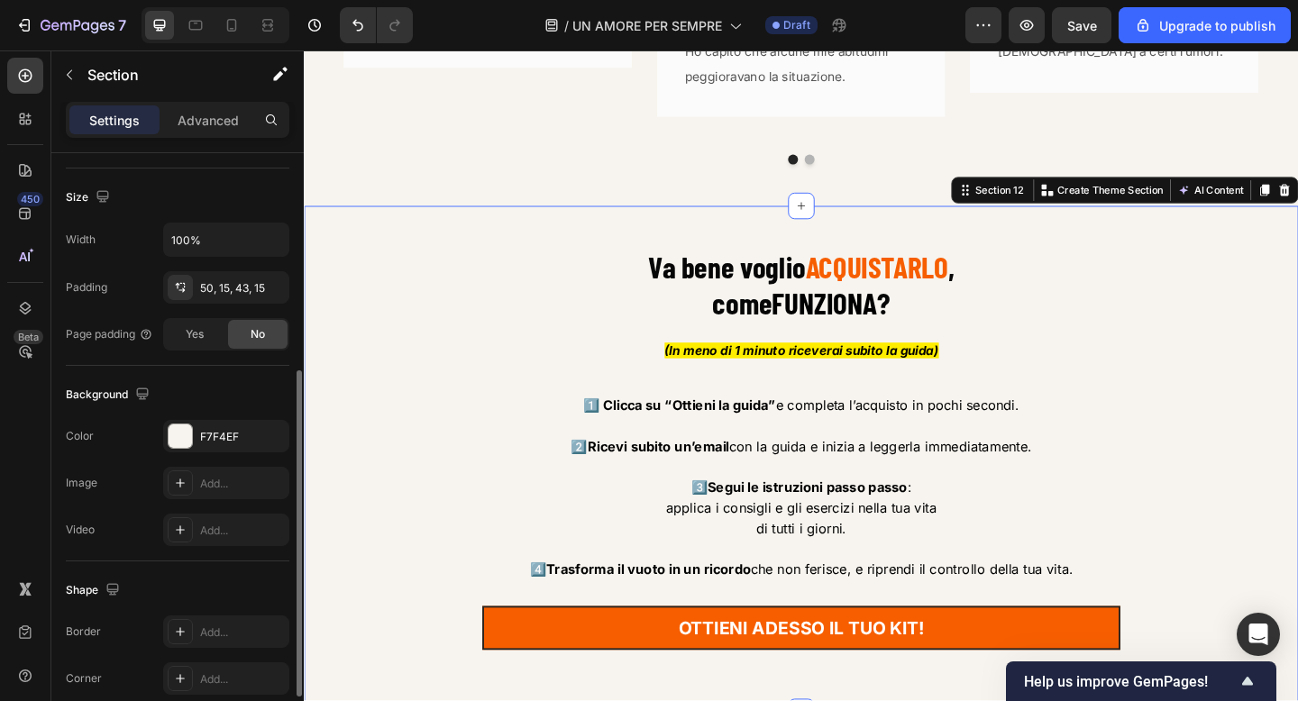
scroll to position [383, 0]
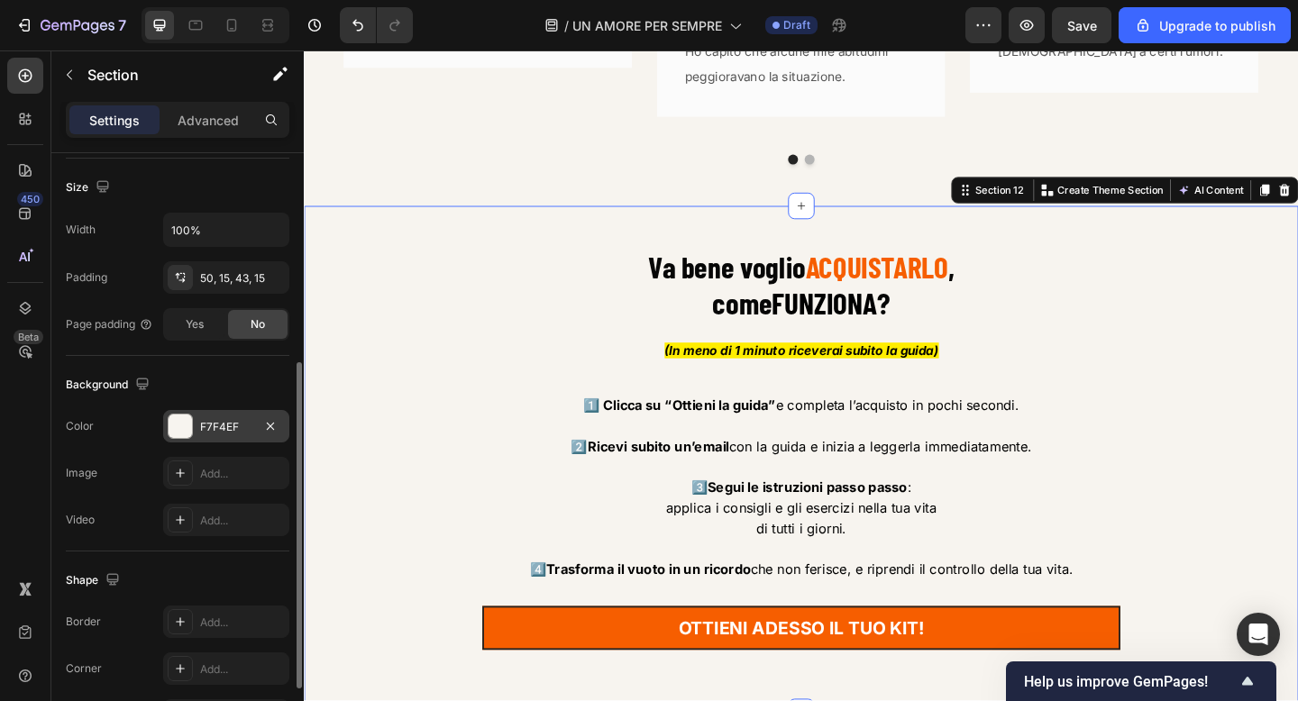
click at [205, 429] on div "F7F4EF" at bounding box center [226, 427] width 52 height 16
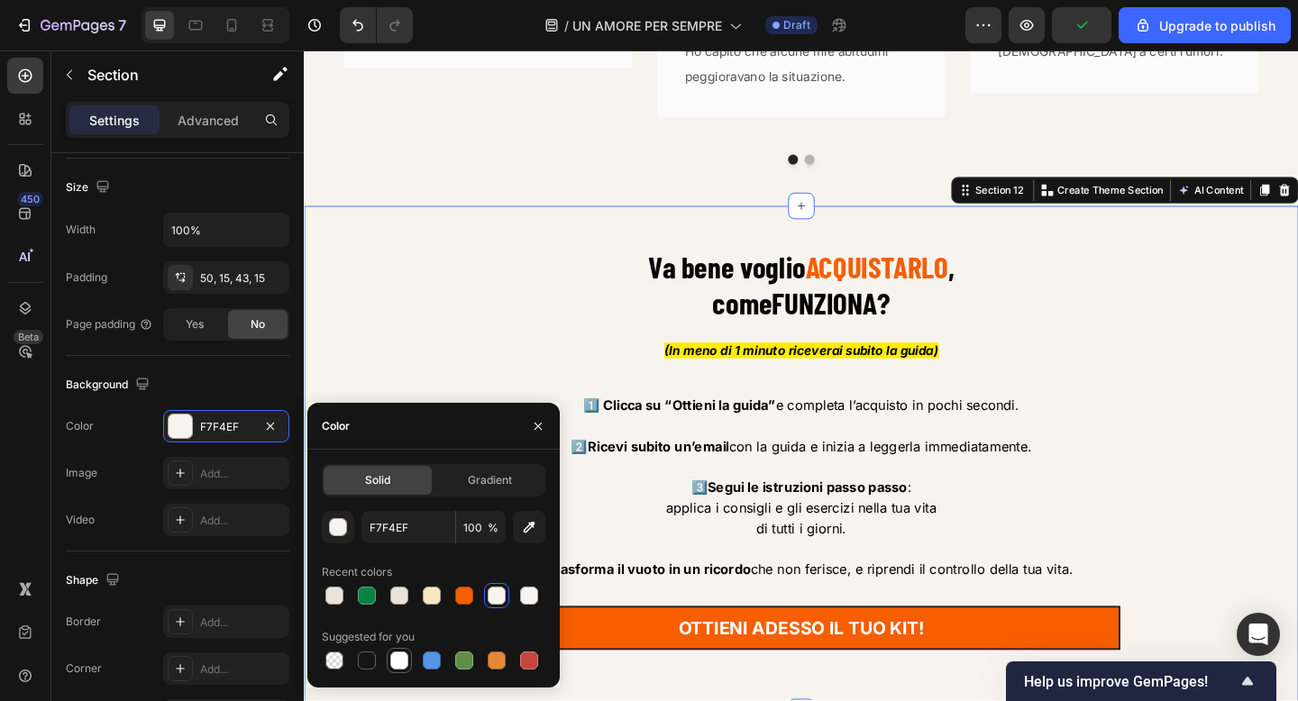
click at [400, 666] on div at bounding box center [399, 661] width 18 height 18
type input "FFFFFF"
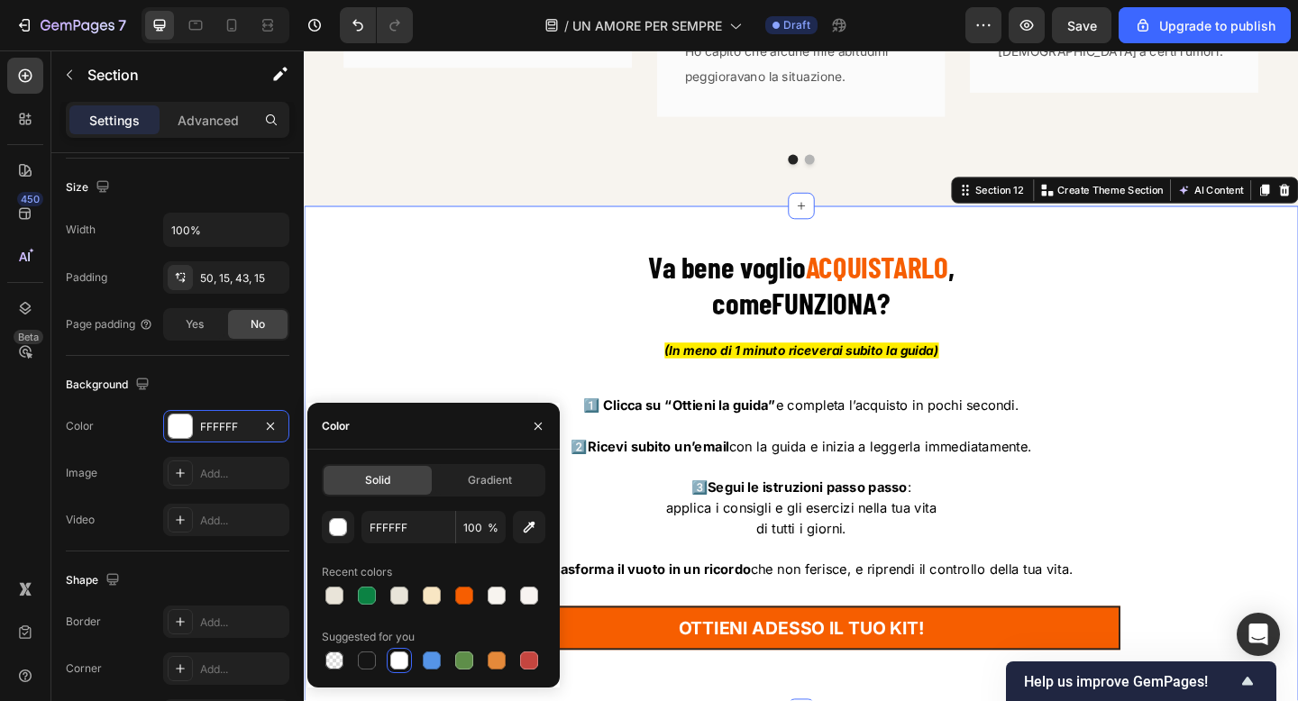
scroll to position [9941, 0]
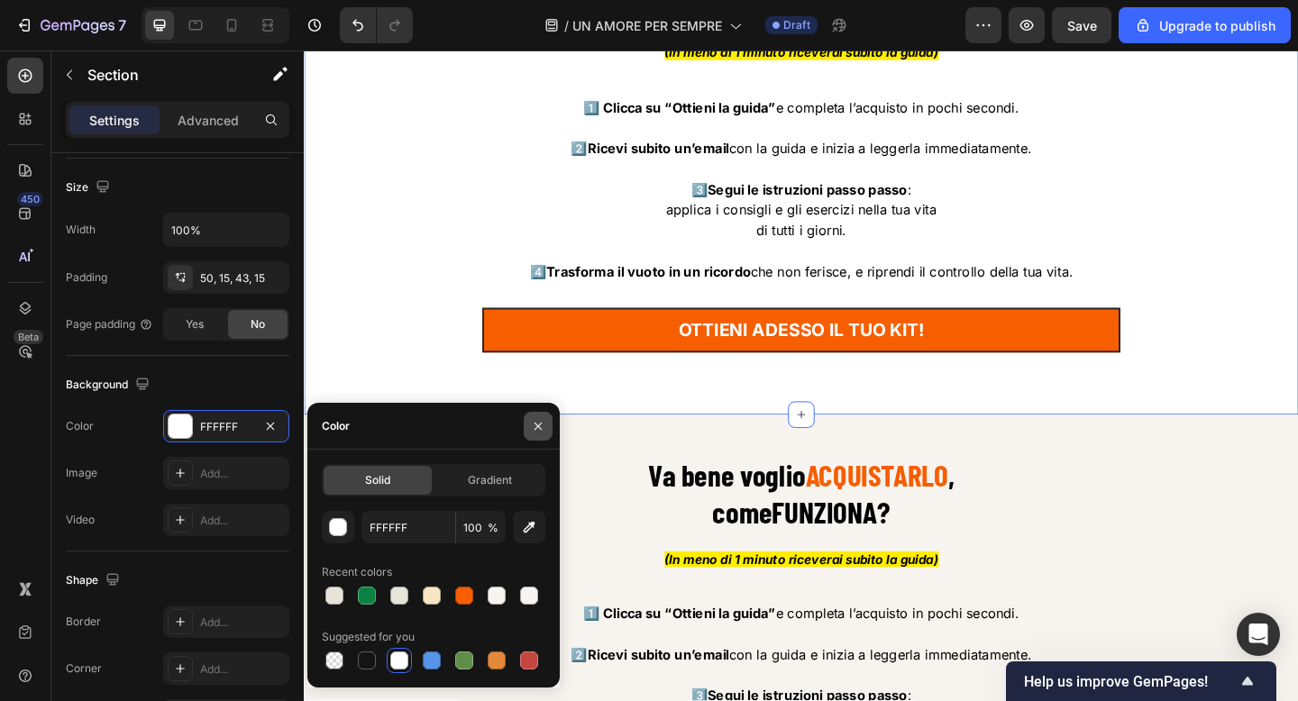
click at [539, 424] on icon "button" at bounding box center [538, 426] width 14 height 14
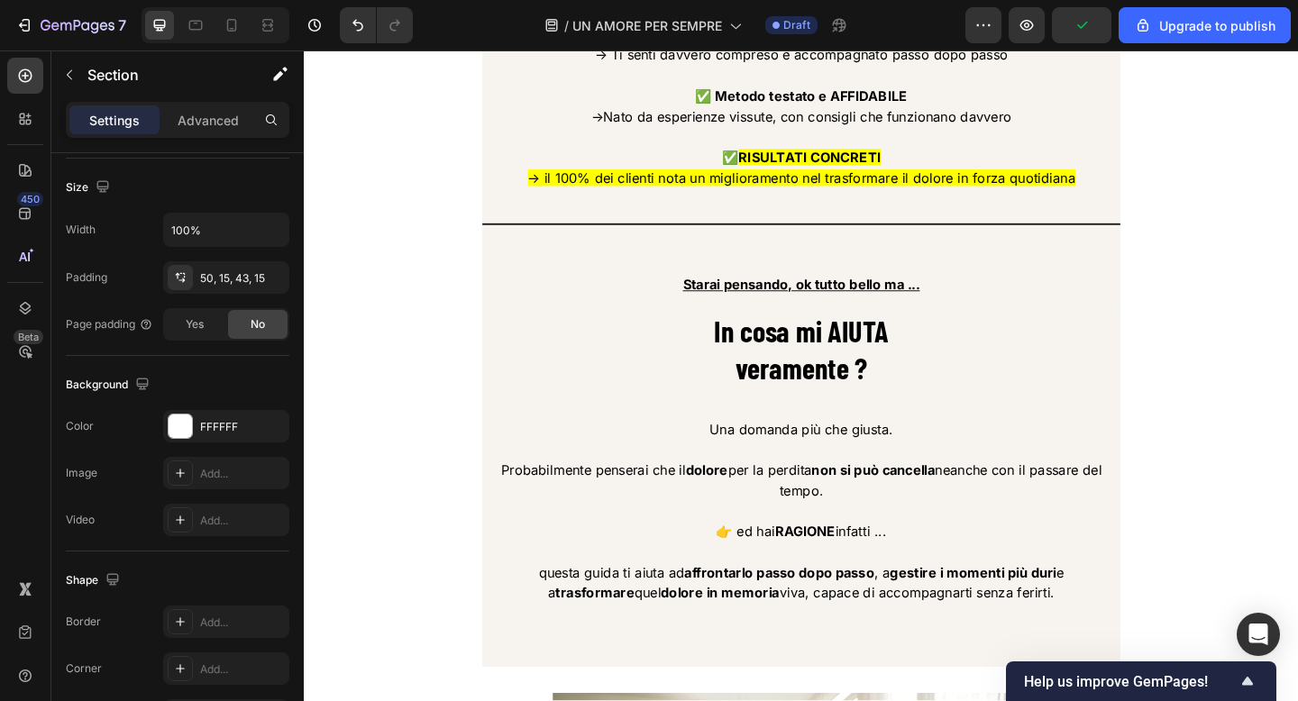
scroll to position [3278, 0]
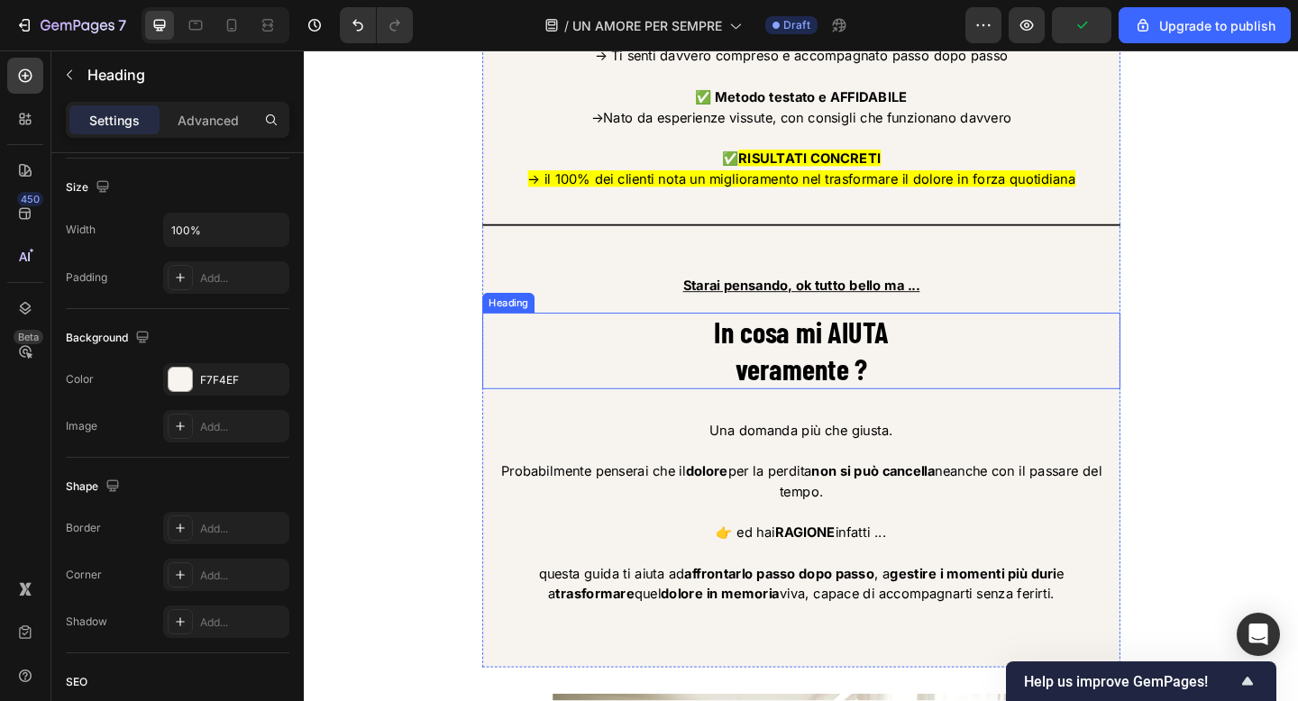
click at [802, 361] on strong "In cosa mi AIUTA" at bounding box center [844, 357] width 189 height 38
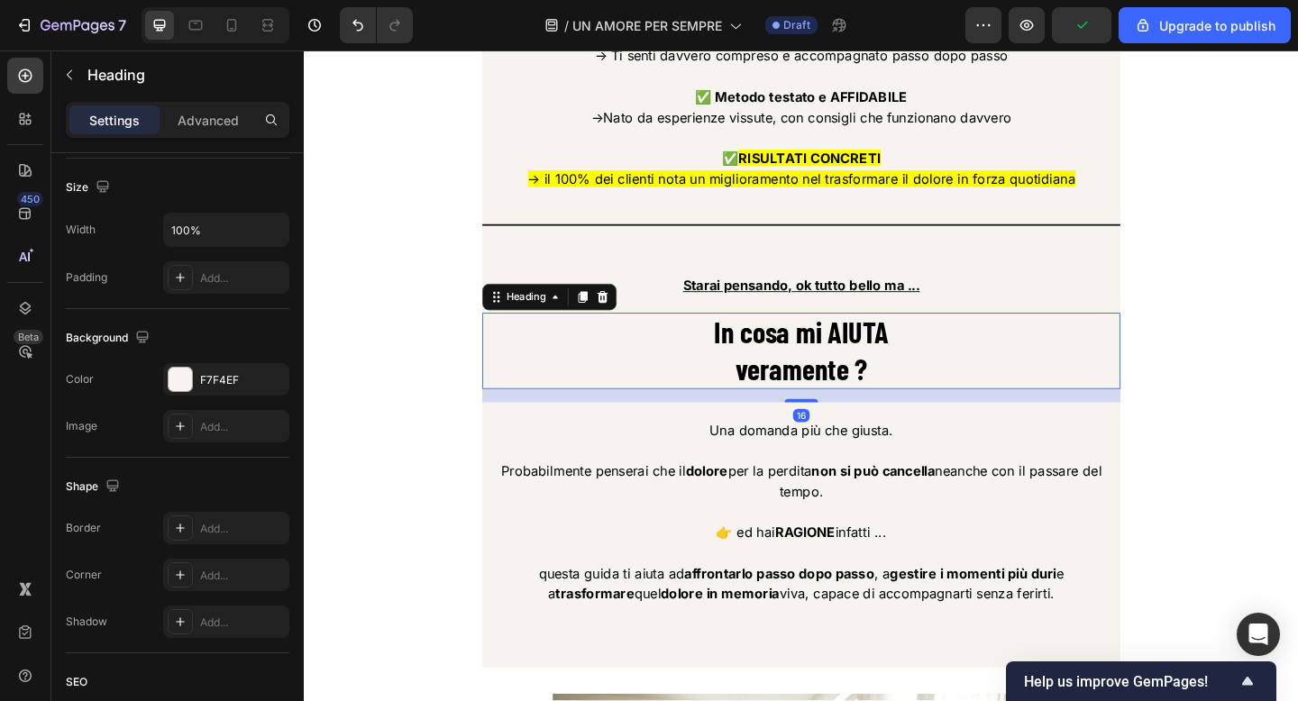
scroll to position [0, 0]
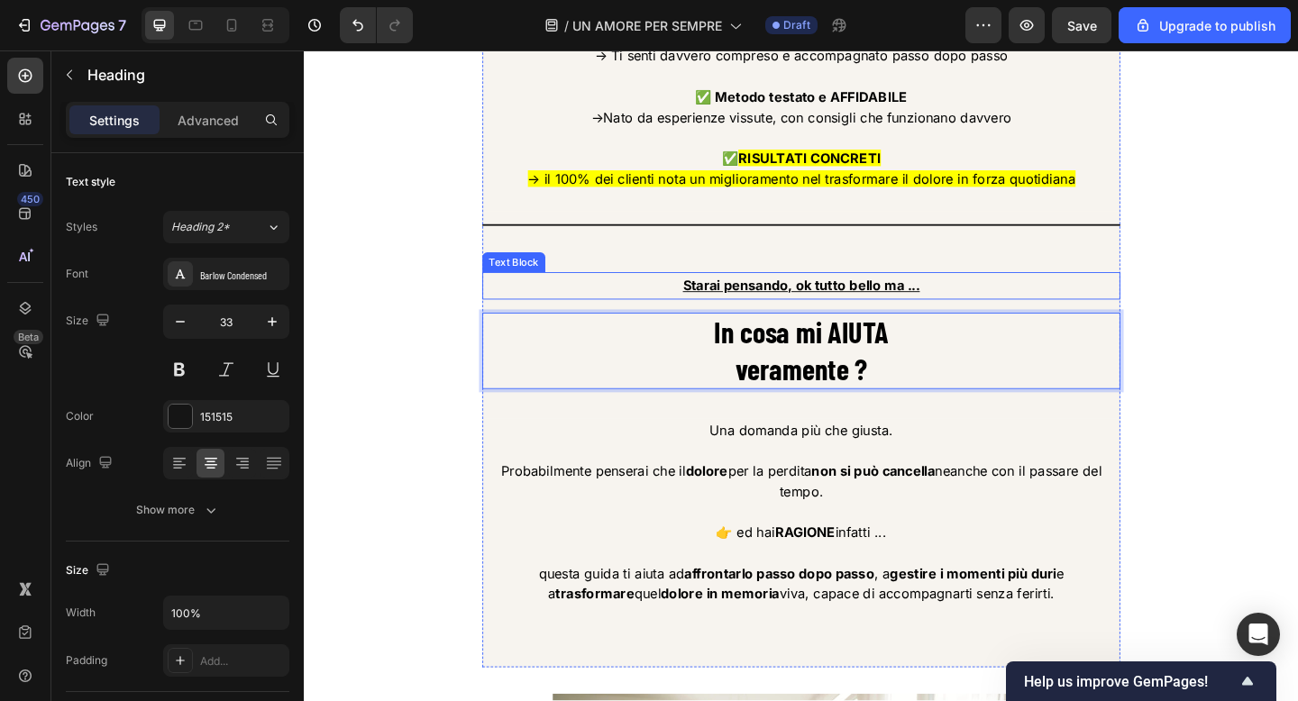
click at [991, 313] on p "Starai pensando, ok tutto bello ma ..." at bounding box center [844, 307] width 690 height 26
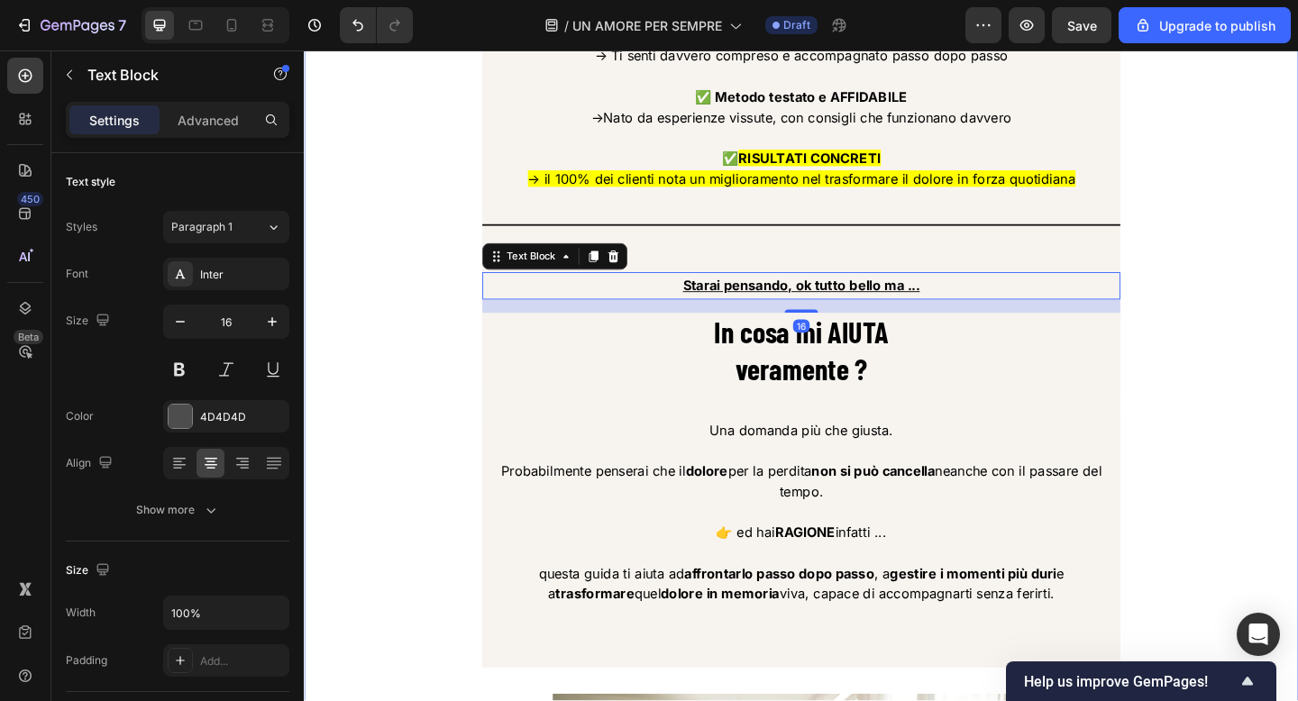
click at [436, 369] on div "Perché è cosi AMATO ? Heading ✅ SEMPLIFICAZIONE estrema → Indicazioni chiare e …" at bounding box center [844, 421] width 1055 height 1438
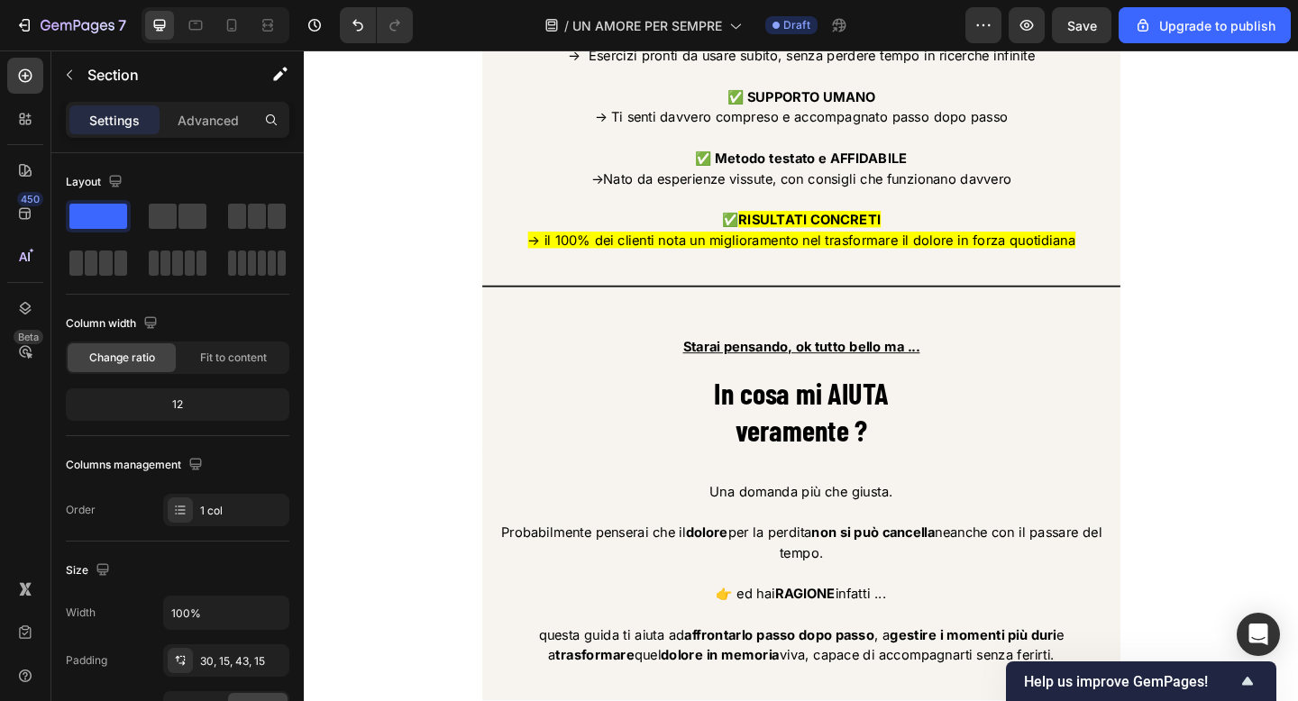
scroll to position [3210, 0]
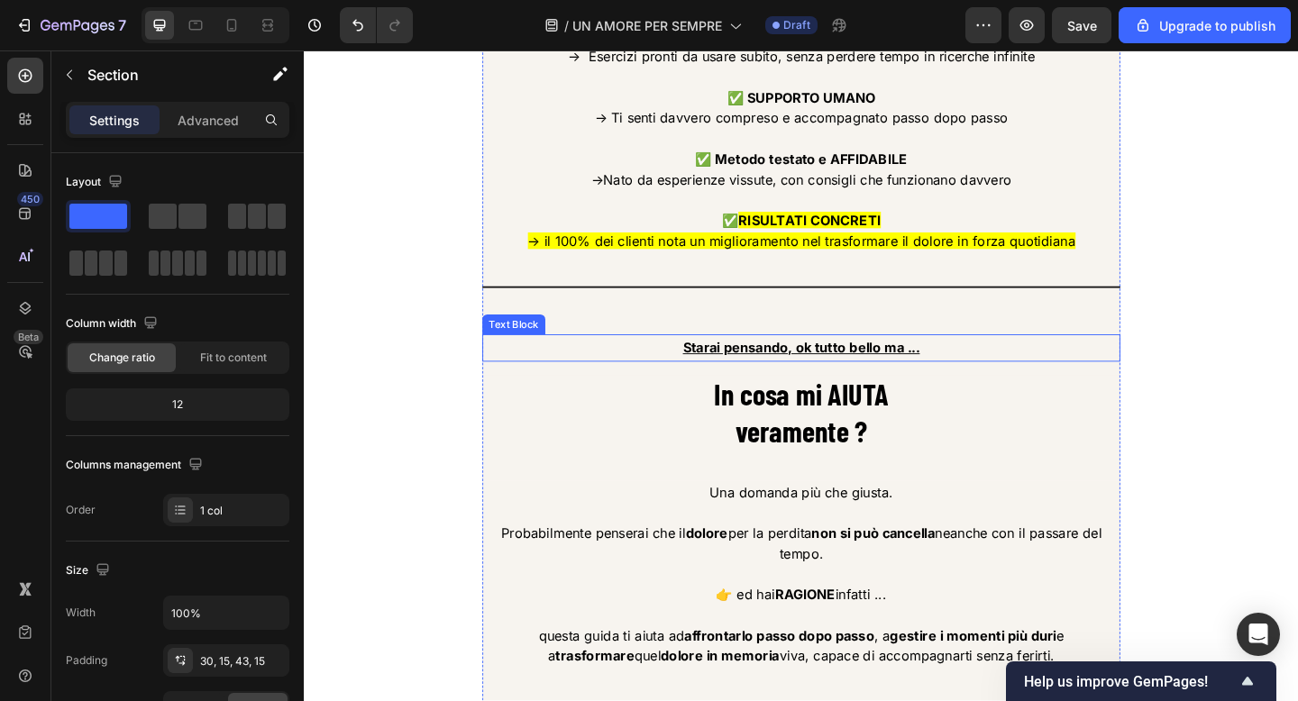
click at [595, 380] on p "Starai pensando, ok tutto bello ma ..." at bounding box center [844, 374] width 690 height 26
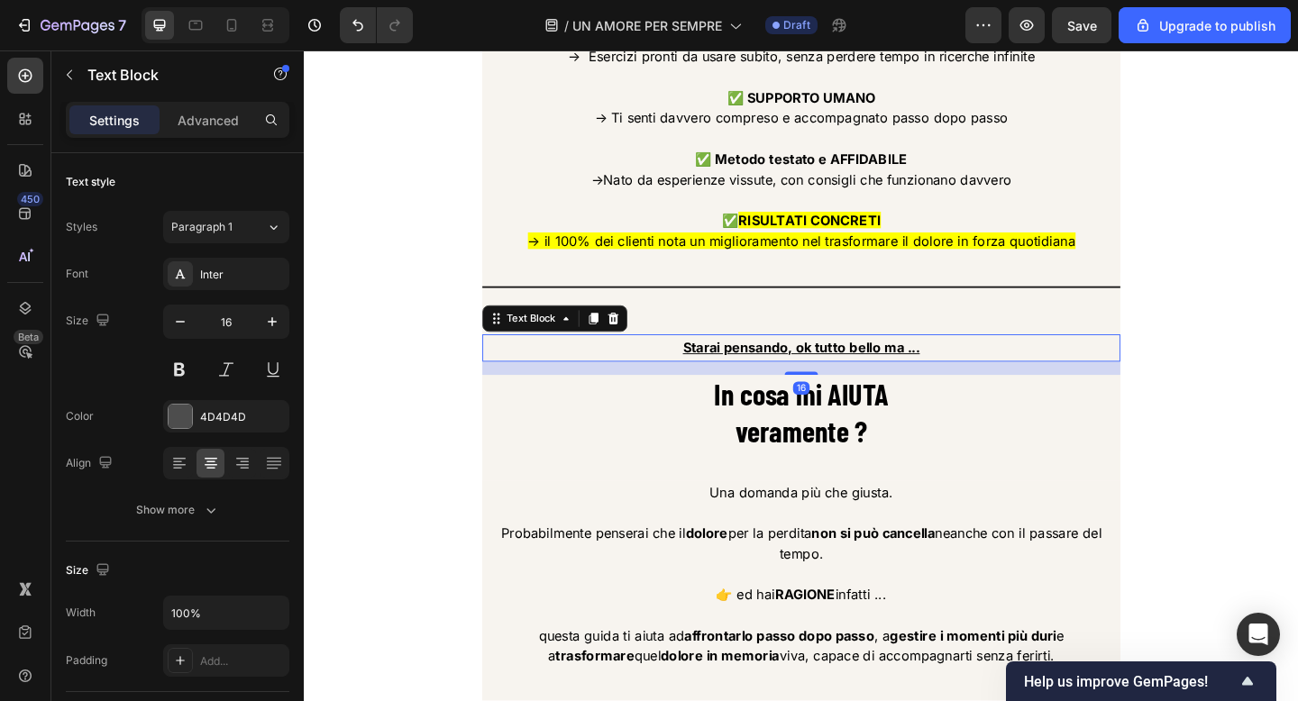
click at [595, 380] on p "Starai pensando, ok tutto bello ma ..." at bounding box center [844, 374] width 690 height 26
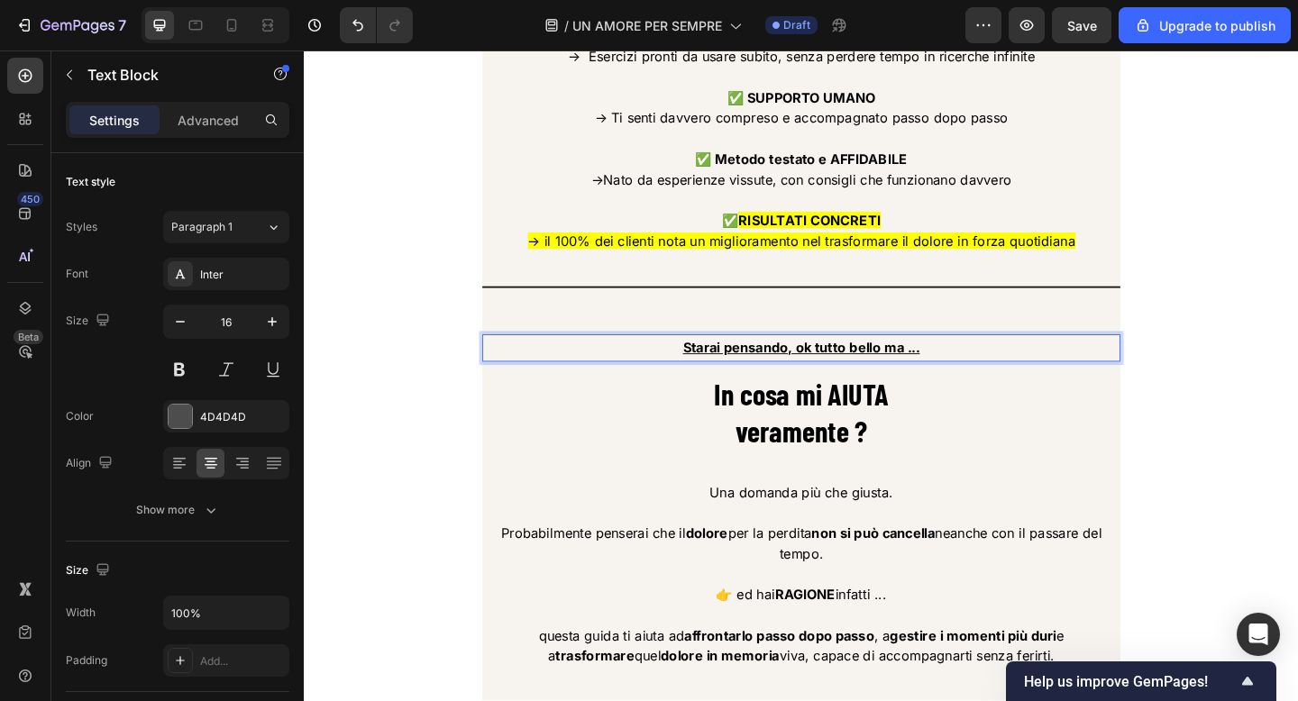
click at [595, 380] on p "Starai pensando, ok tutto bello ma ..." at bounding box center [844, 374] width 690 height 26
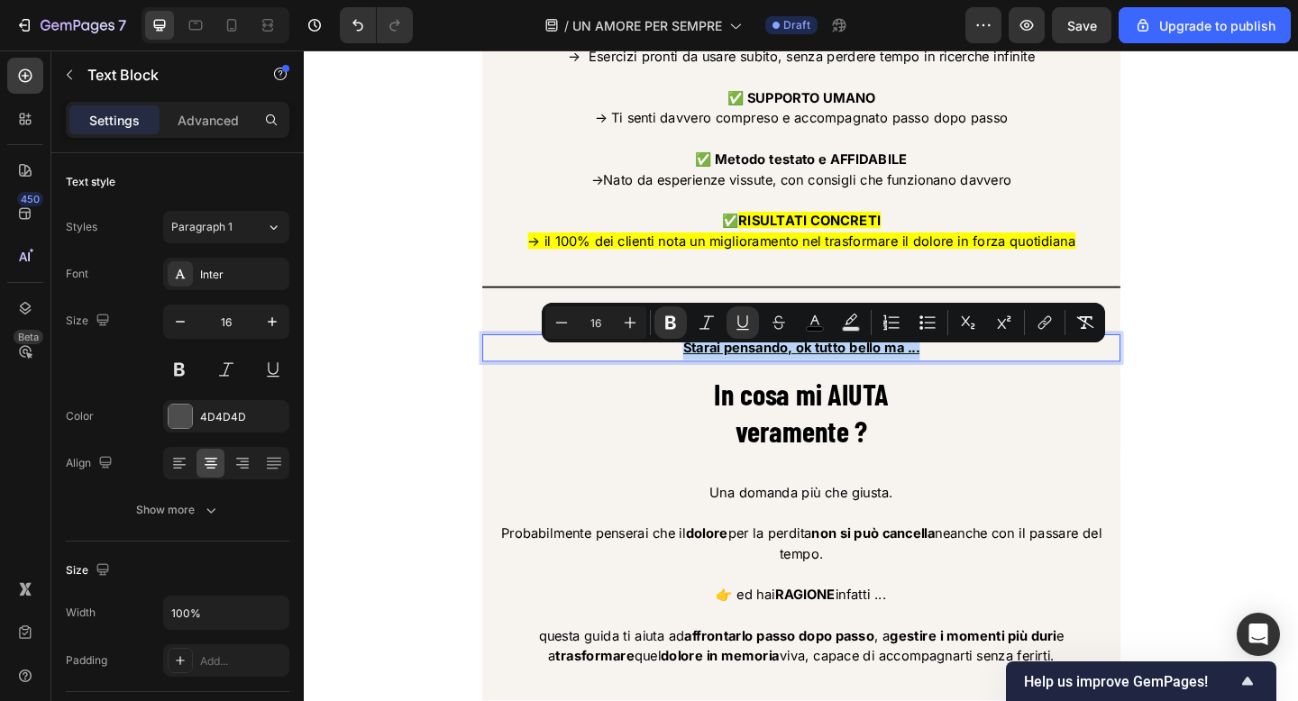
copy u "Starai pensando, ok tutto bello ma ..."
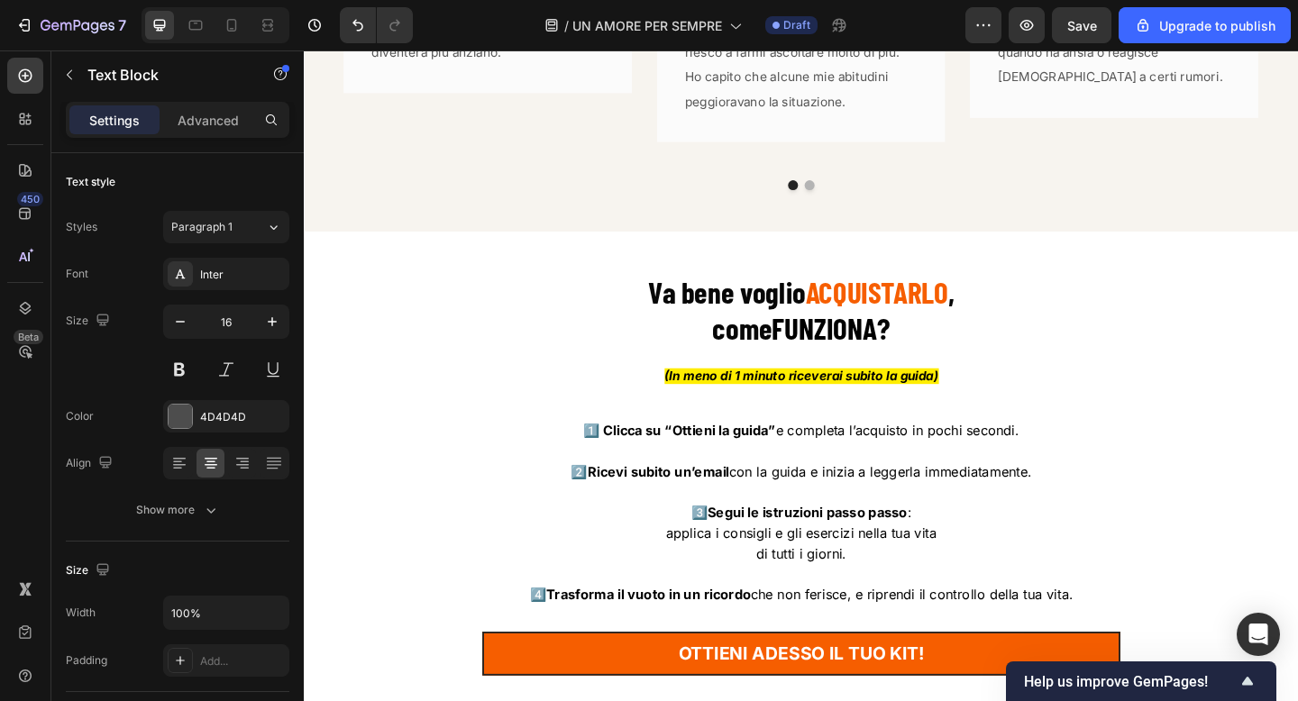
scroll to position [9747, 0]
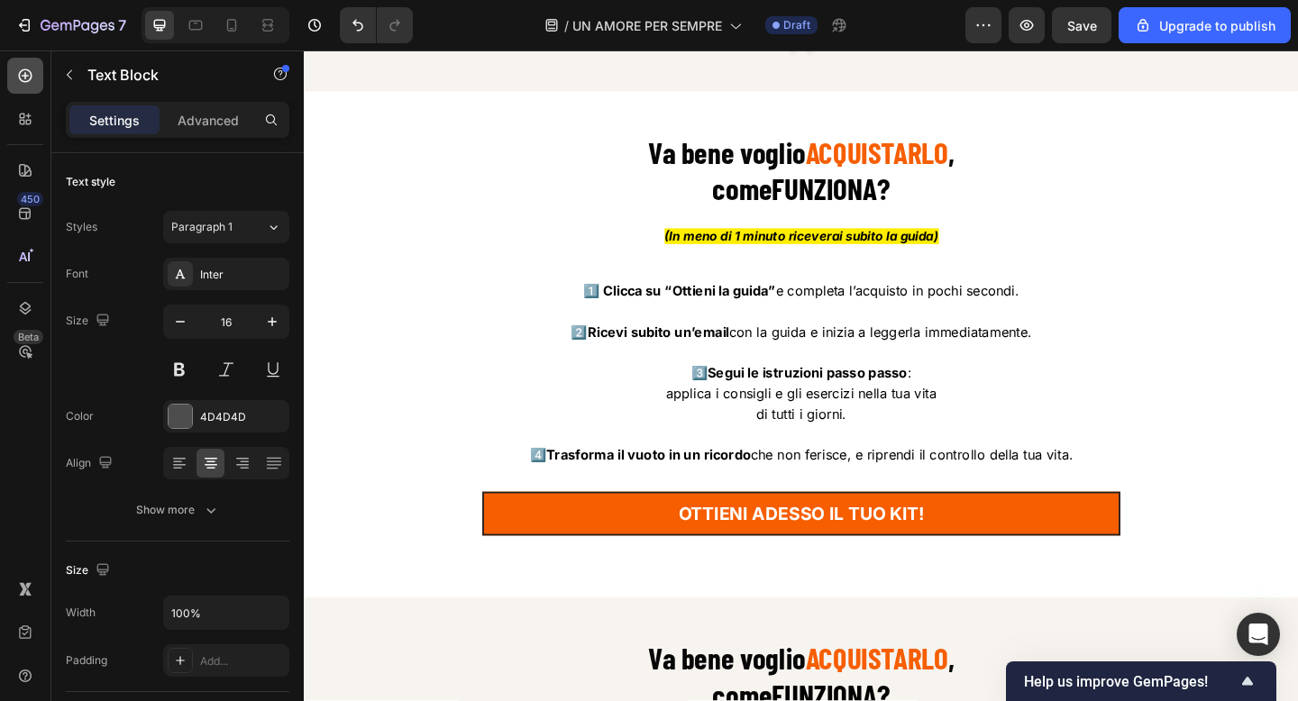
click at [17, 85] on div at bounding box center [25, 76] width 36 height 36
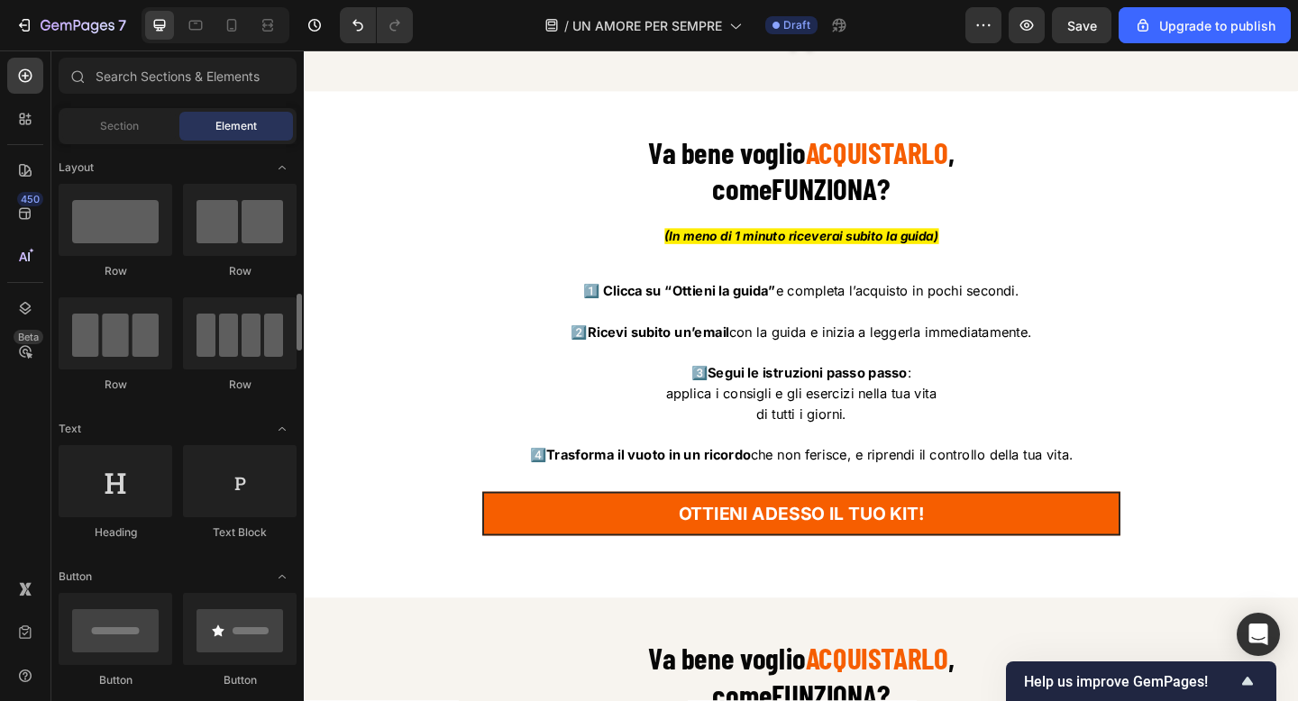
scroll to position [0, 0]
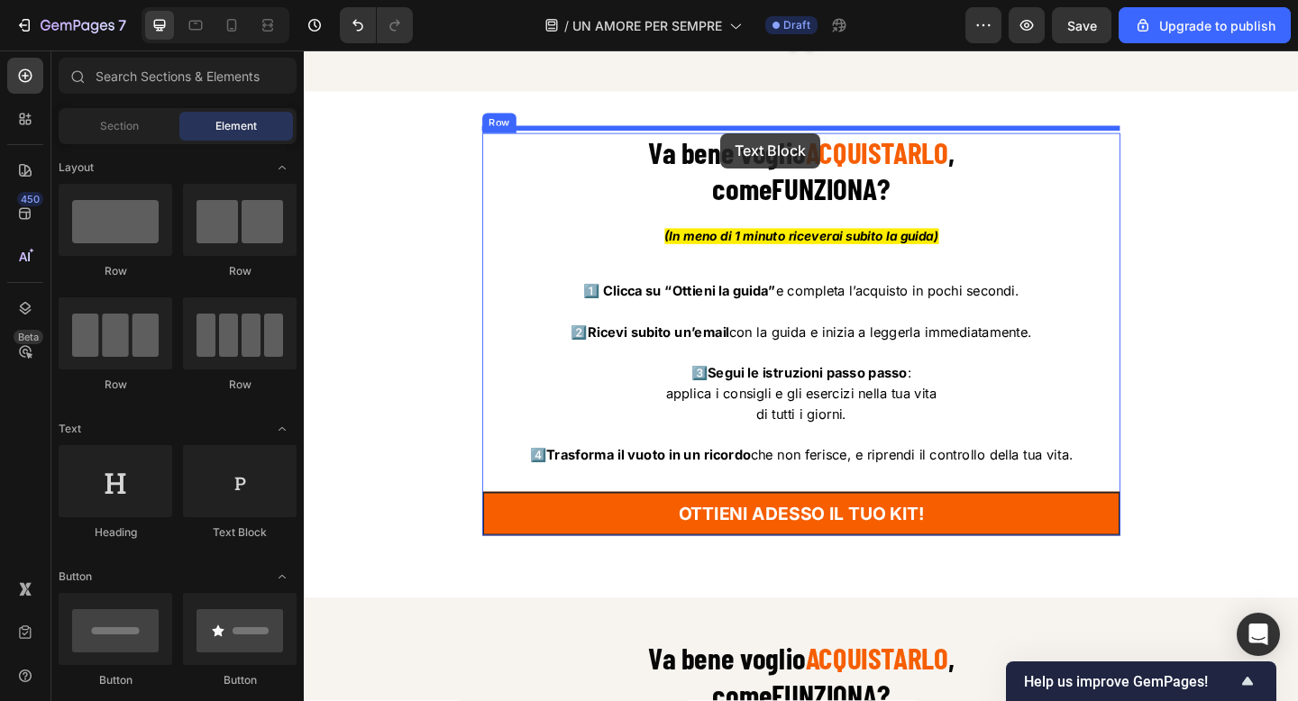
drag, startPoint x: 538, startPoint y: 548, endPoint x: 757, endPoint y: 141, distance: 462.5
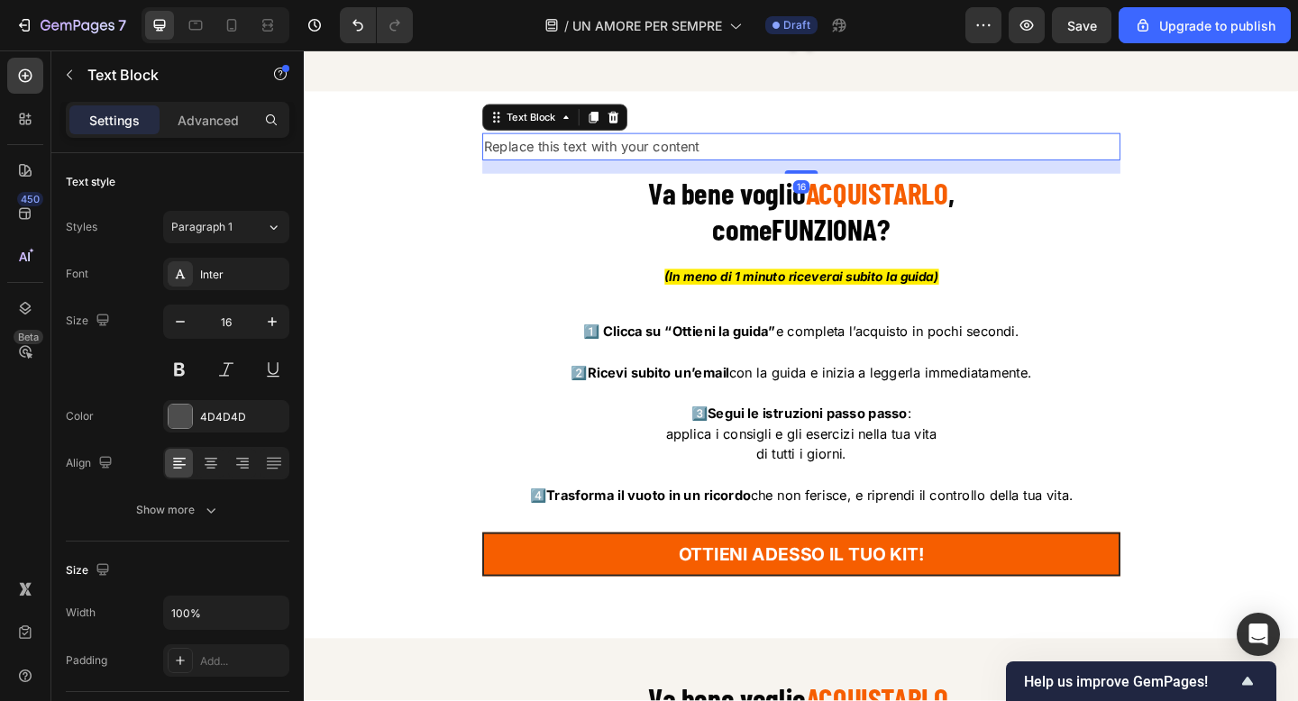
click at [780, 151] on div "Replace this text with your content" at bounding box center [845, 156] width 694 height 30
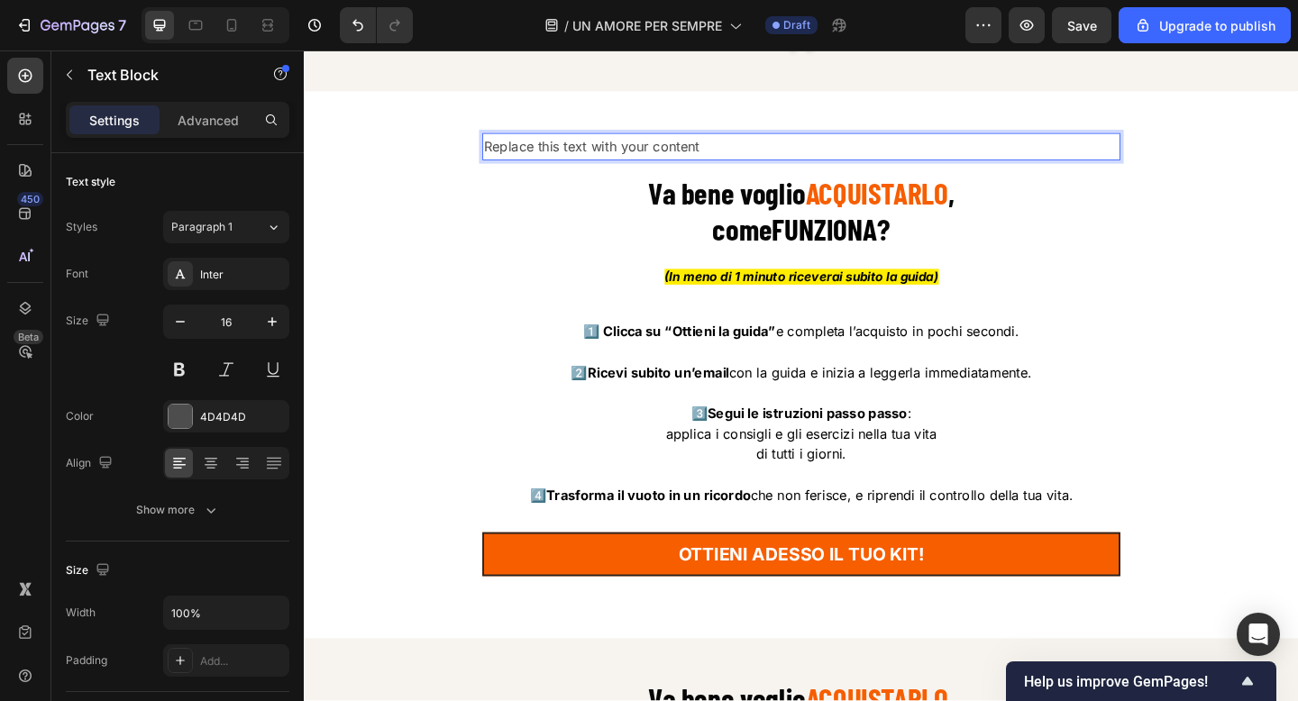
click at [780, 151] on p "Replace this text with your content" at bounding box center [844, 155] width 690 height 26
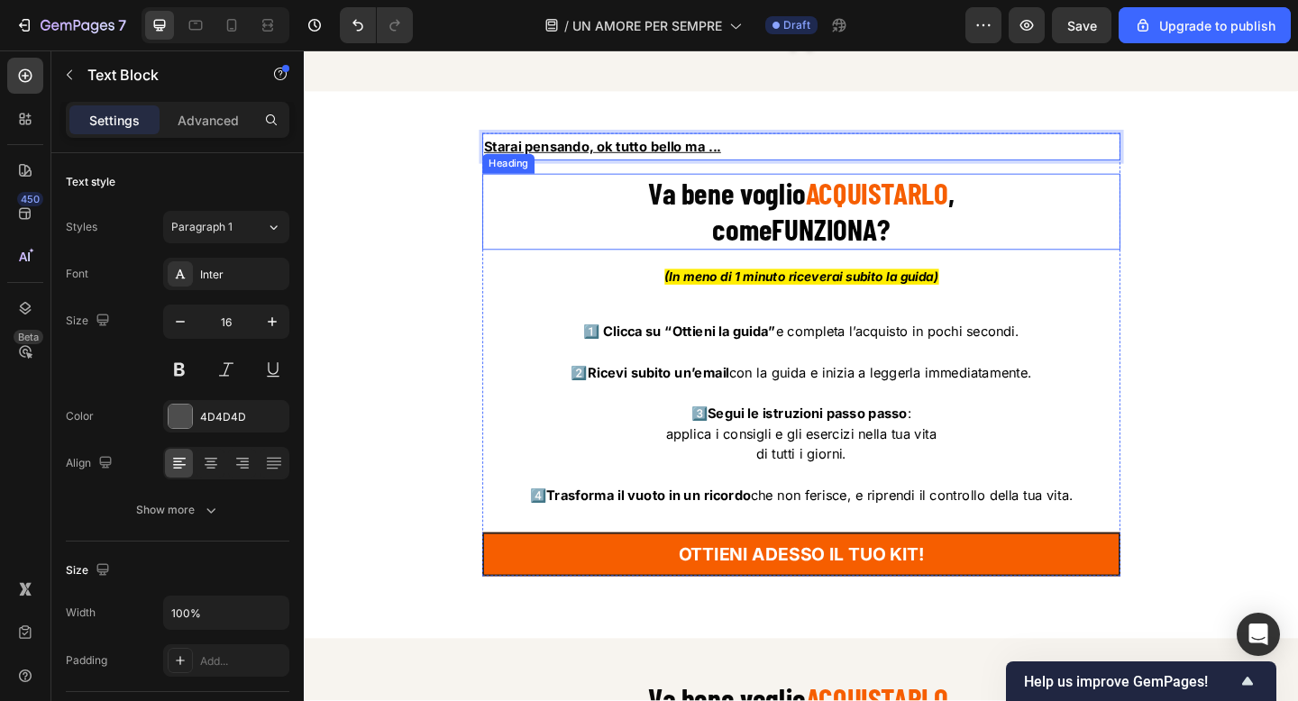
click at [745, 202] on strong "Va bene voglio" at bounding box center [763, 205] width 171 height 39
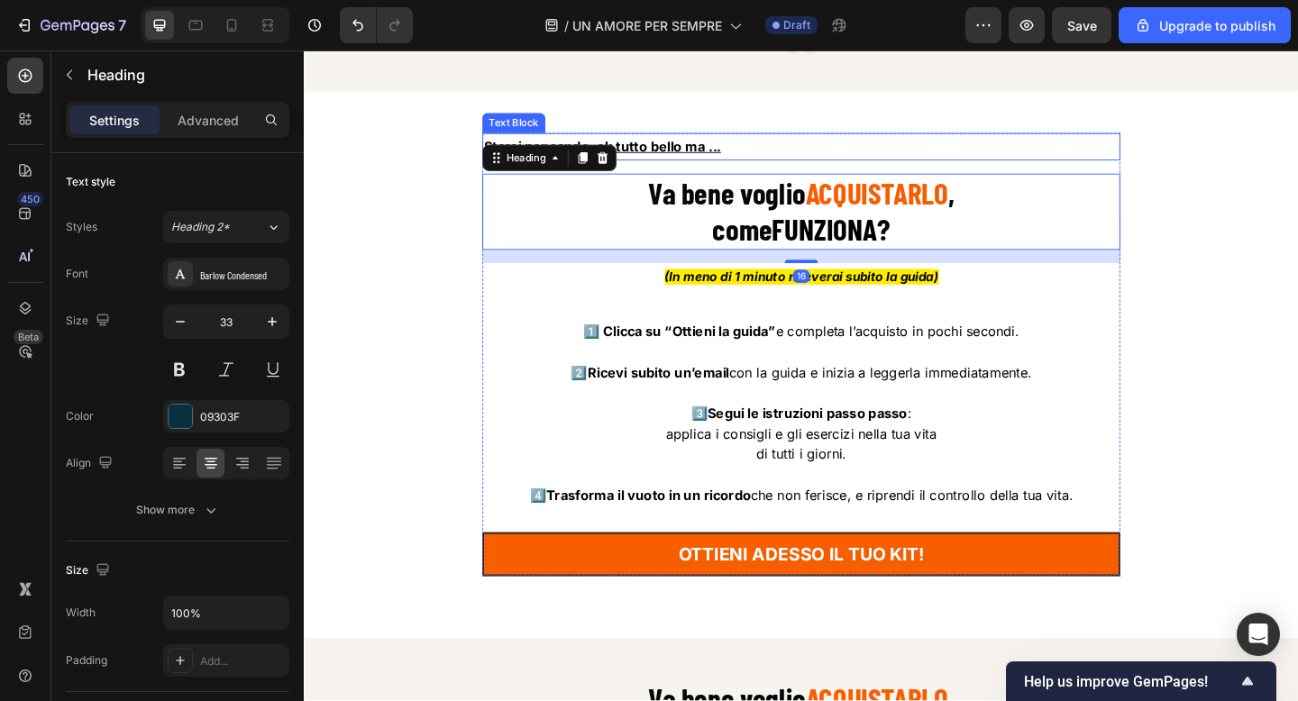
click at [806, 146] on p "Starai pensando, ok tutto bello ma ..." at bounding box center [844, 155] width 690 height 26
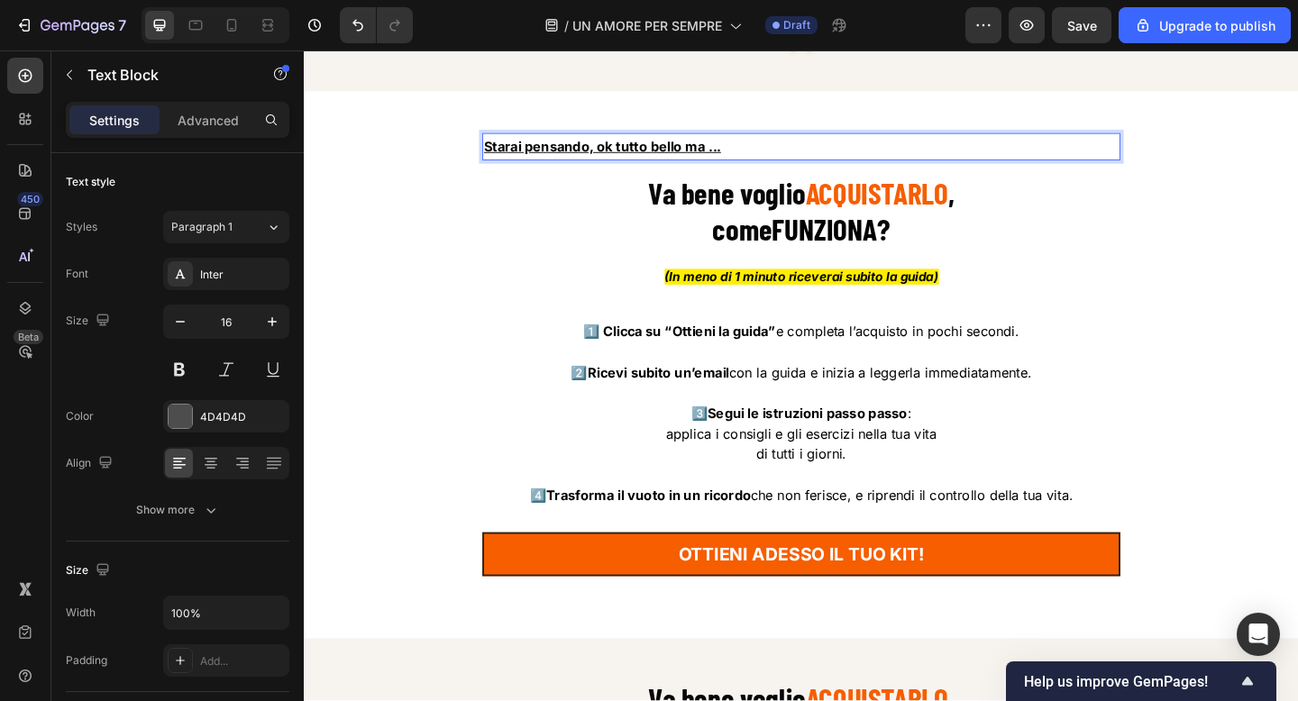
click at [770, 147] on p "Starai pensando, ok tutto bello ma ..." at bounding box center [844, 155] width 690 height 26
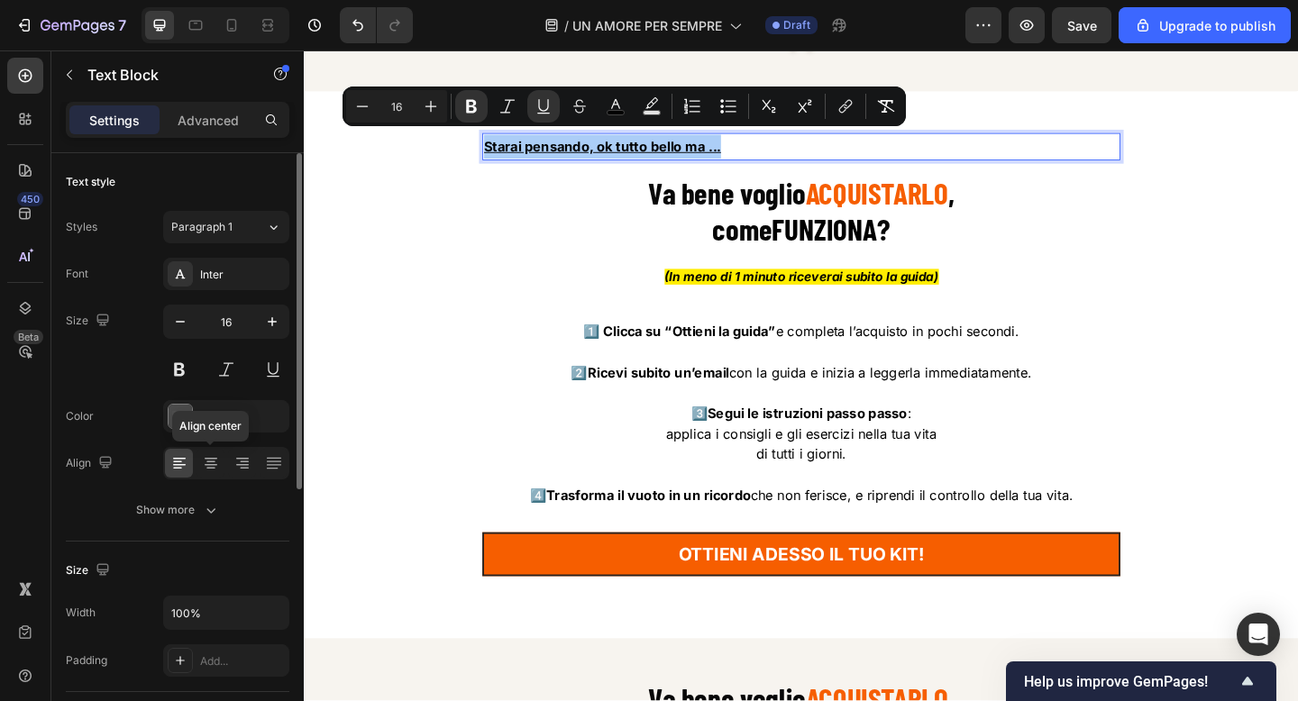
click at [205, 478] on div "Align center" at bounding box center [226, 463] width 126 height 32
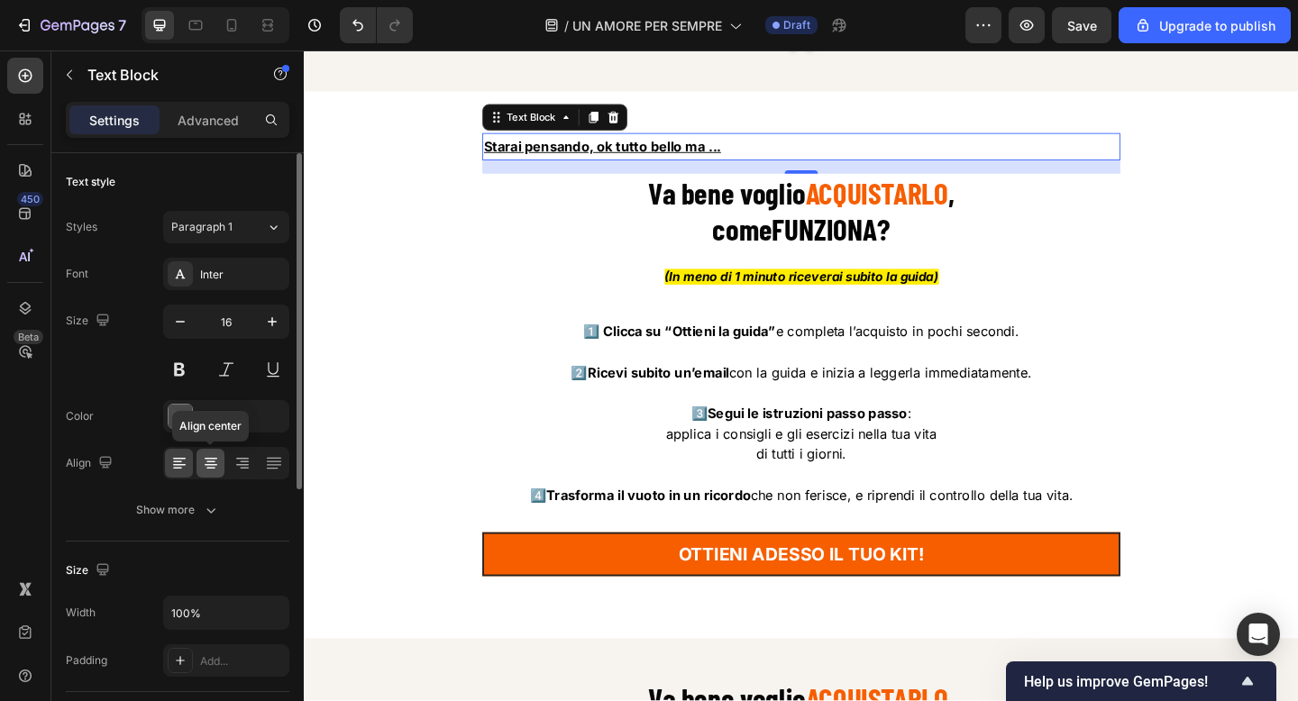
click at [207, 464] on icon at bounding box center [211, 465] width 13 height 2
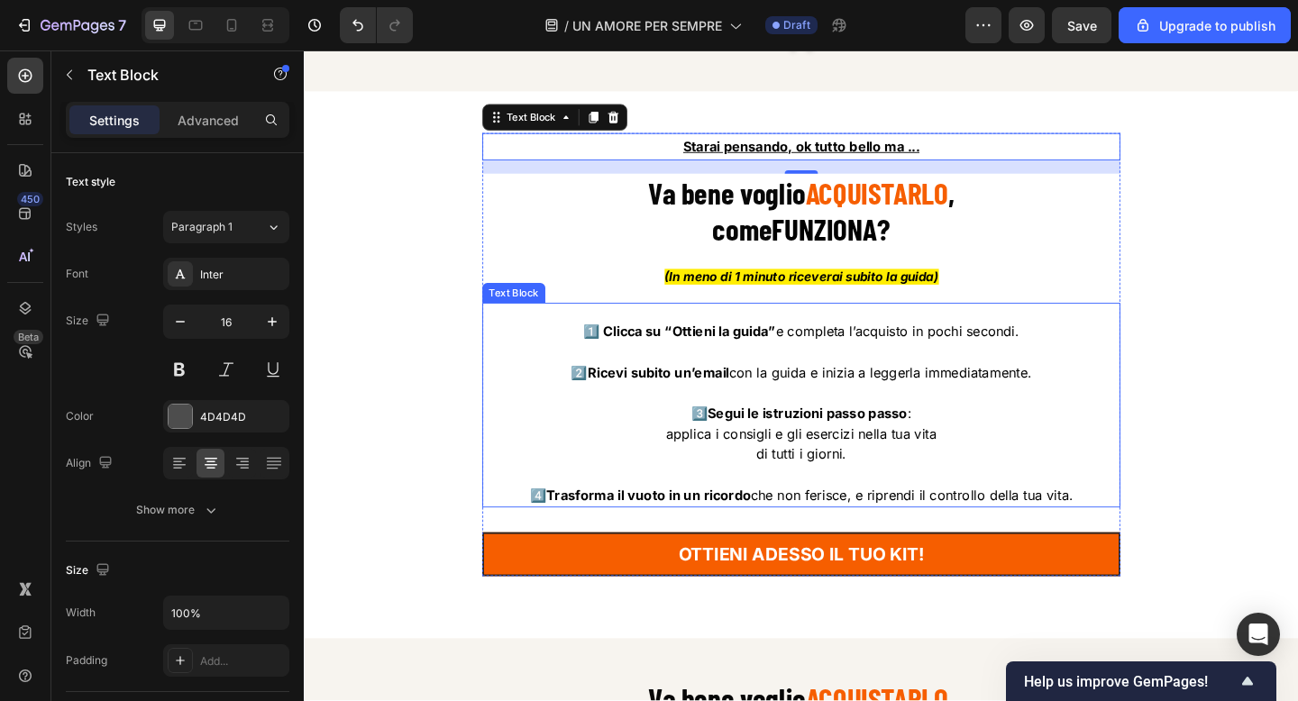
click at [614, 315] on div "Starai pensando, ok tutto bello ma ... Text Block 16 Va bene voglio ACQUISTARLO…" at bounding box center [845, 382] width 694 height 482
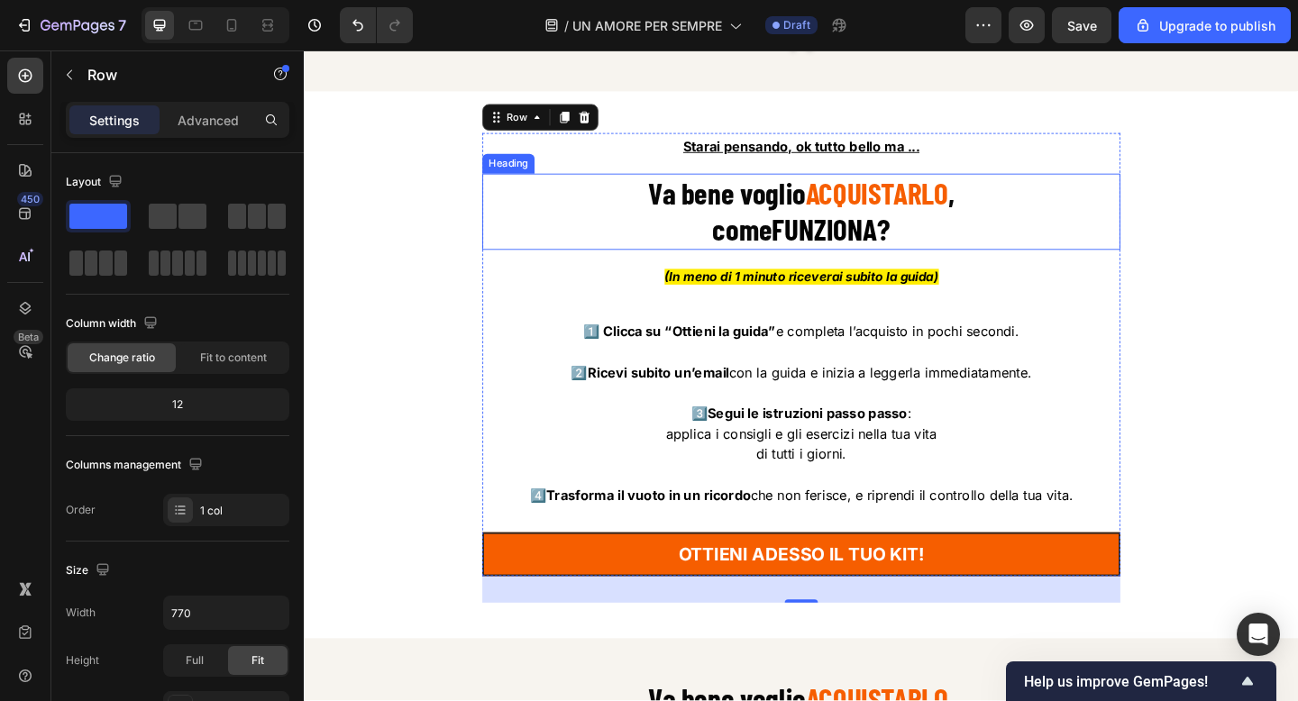
click at [836, 212] on strong "Va bene voglio" at bounding box center [763, 205] width 171 height 39
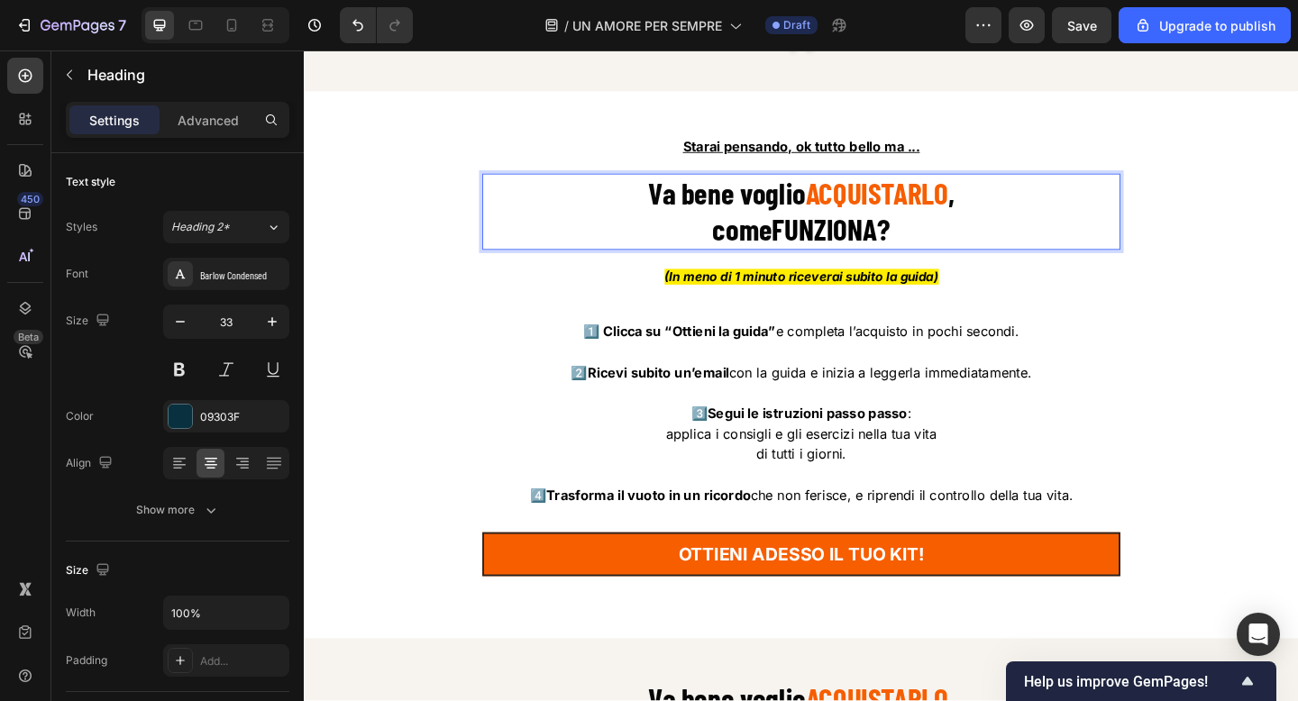
click at [836, 212] on strong "Va bene voglio" at bounding box center [763, 205] width 171 height 39
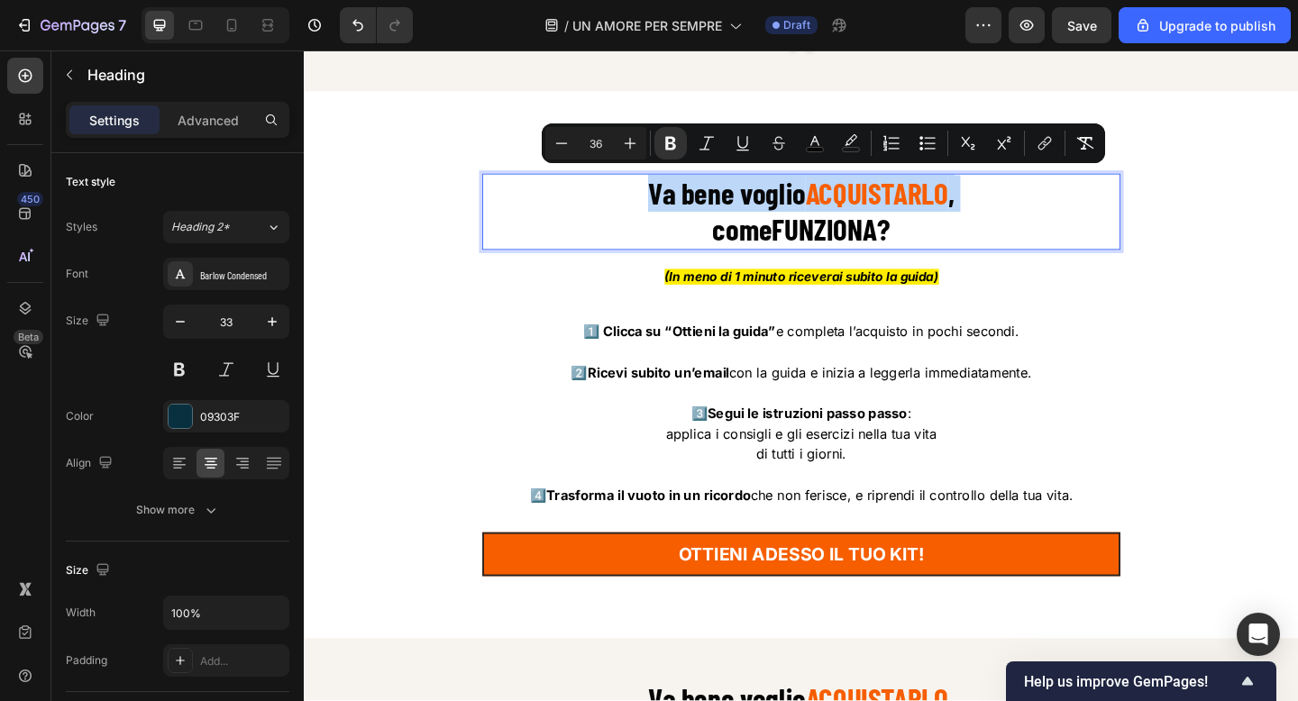
click at [929, 238] on strong "?" at bounding box center [934, 244] width 14 height 39
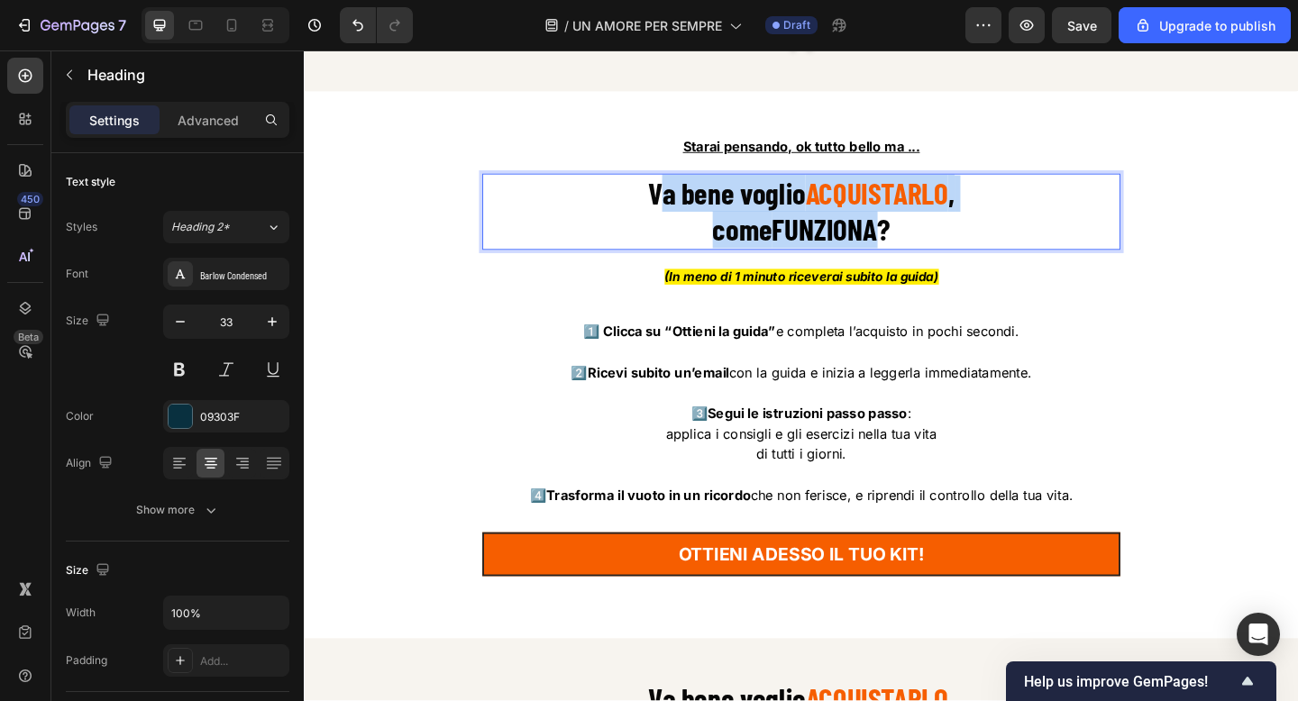
drag, startPoint x: 929, startPoint y: 238, endPoint x: 680, endPoint y: 215, distance: 249.8
click at [680, 215] on p "Va bene voglio ACQUISTARLO , come FUNZIONA ?" at bounding box center [844, 226] width 690 height 79
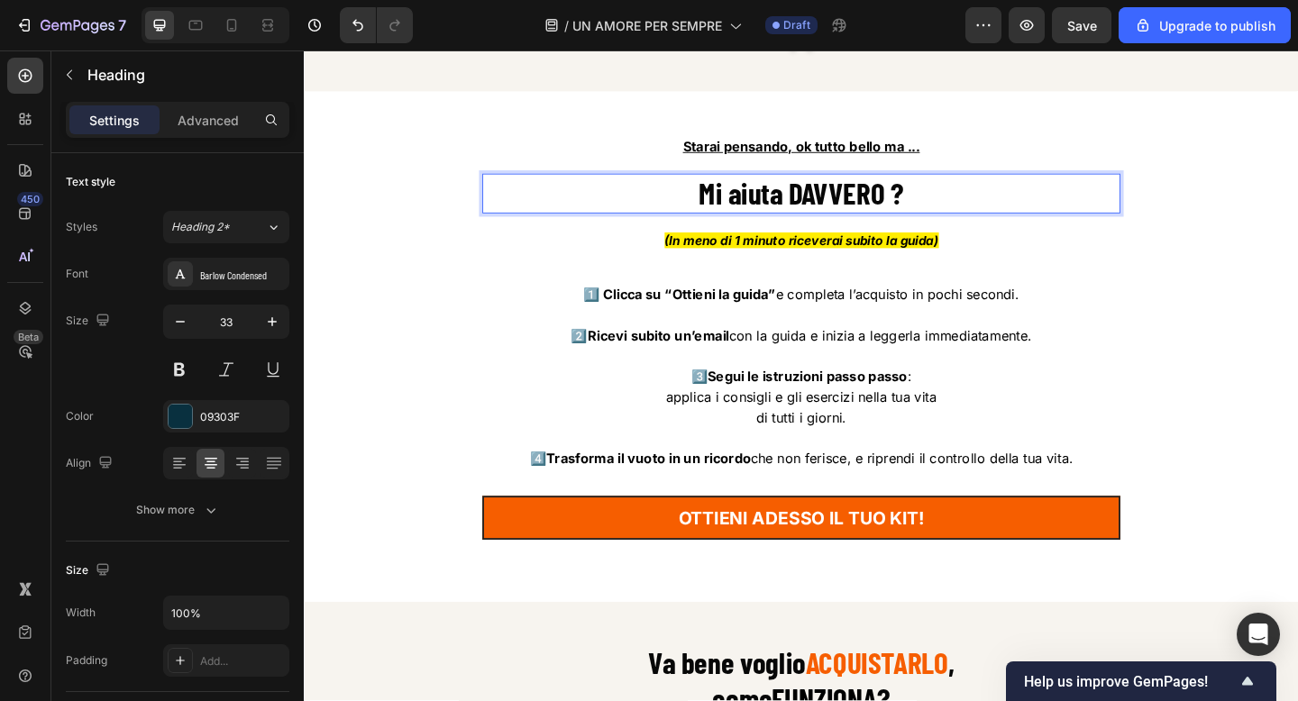
click at [869, 202] on strong "Mi aiuta DAVVERO ?" at bounding box center [845, 205] width 223 height 39
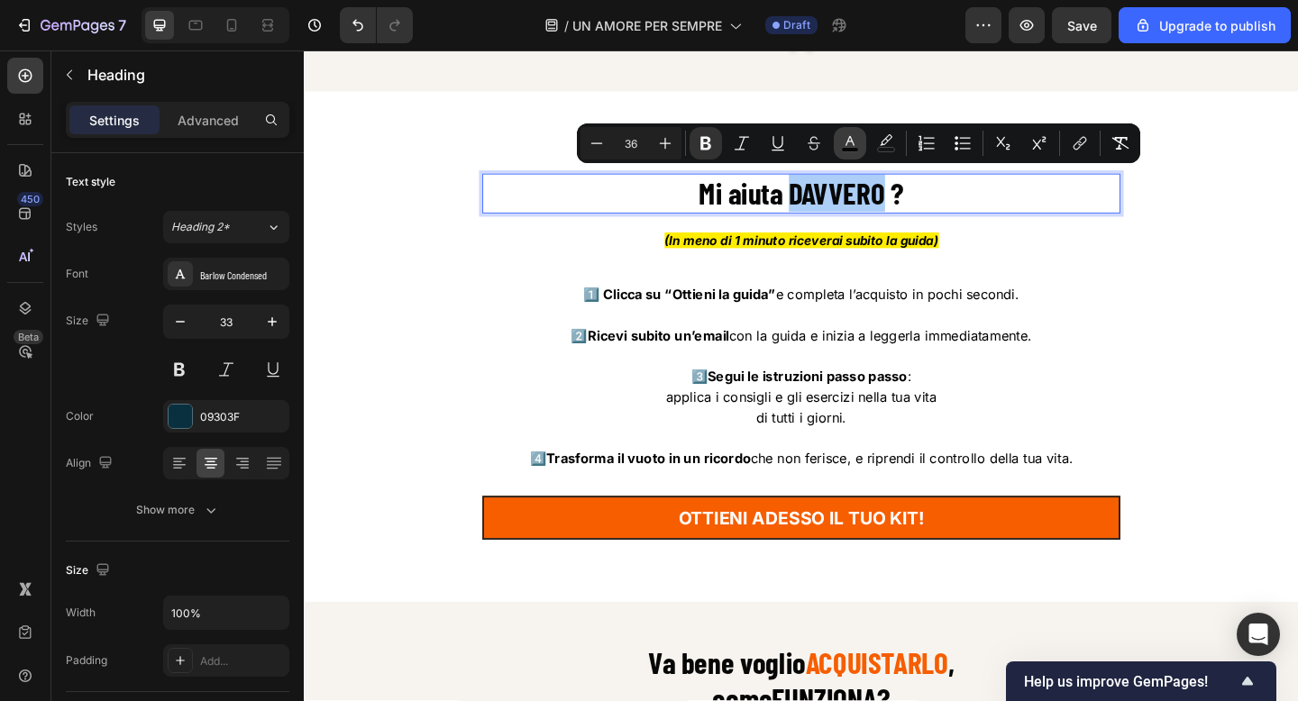
click at [845, 145] on icon "Editor contextual toolbar" at bounding box center [849, 141] width 9 height 10
type input "070707"
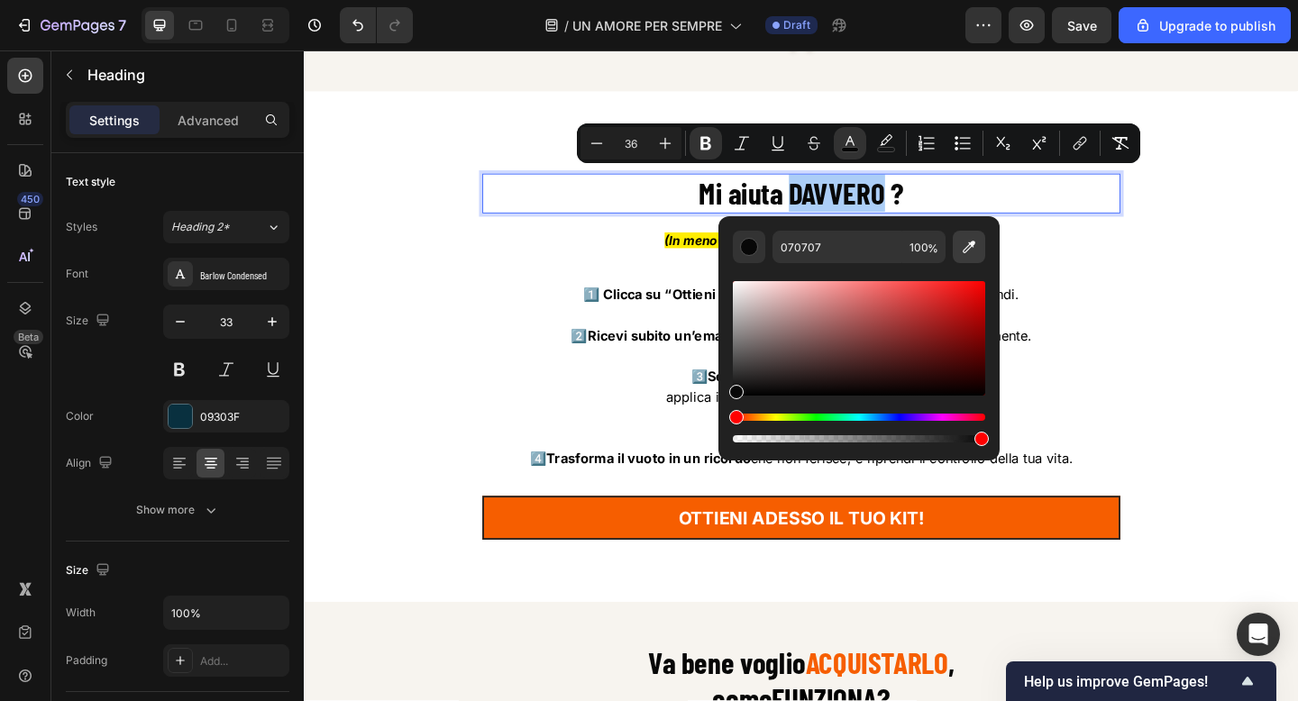
click at [963, 257] on button "Editor contextual toolbar" at bounding box center [969, 247] width 32 height 32
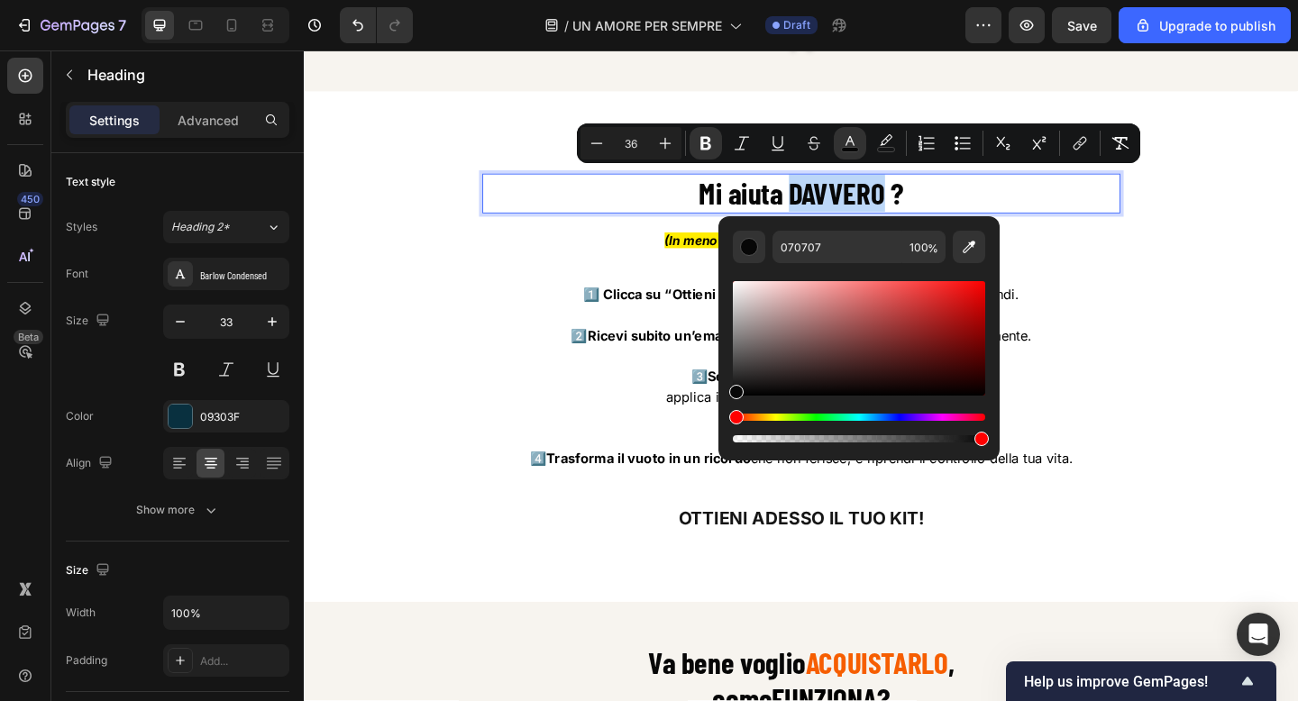
type input "F65E01"
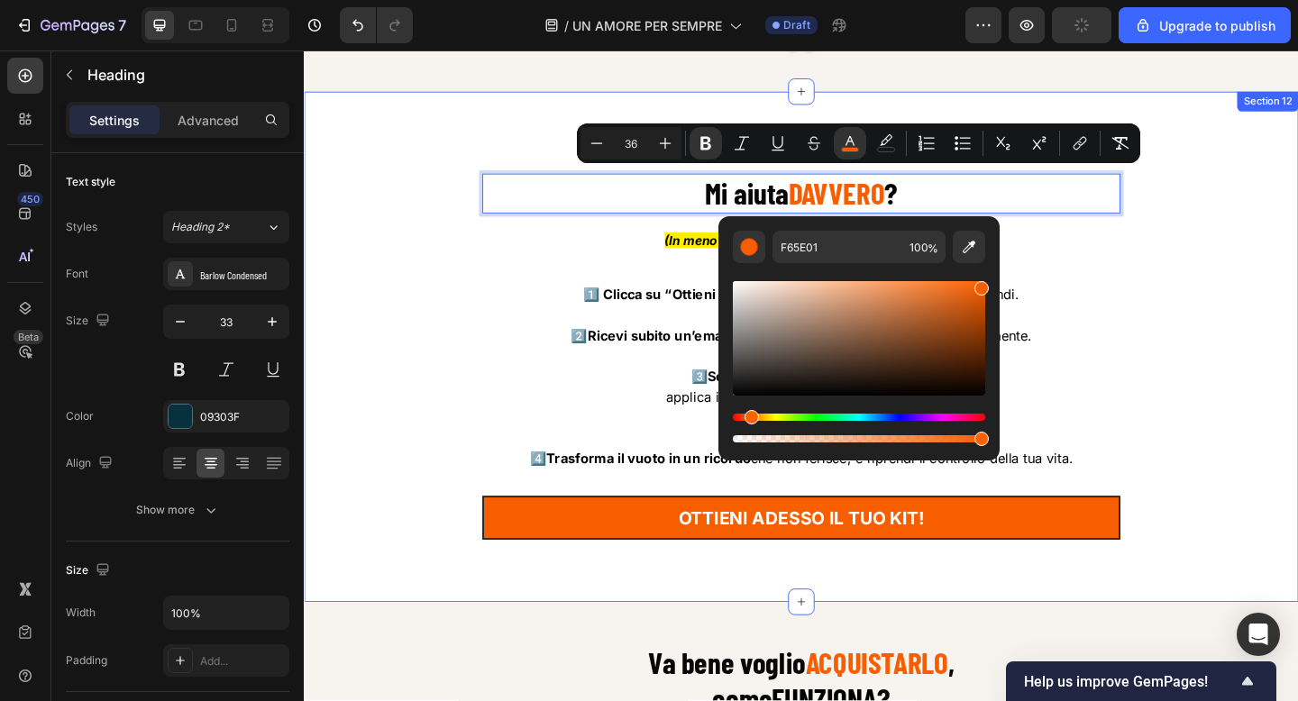
click at [1219, 342] on div "Starai pensando, ok tutto bello ma ... Text Block Mi aiuta DAVVERO ? Heading 16…" at bounding box center [844, 376] width 1055 height 471
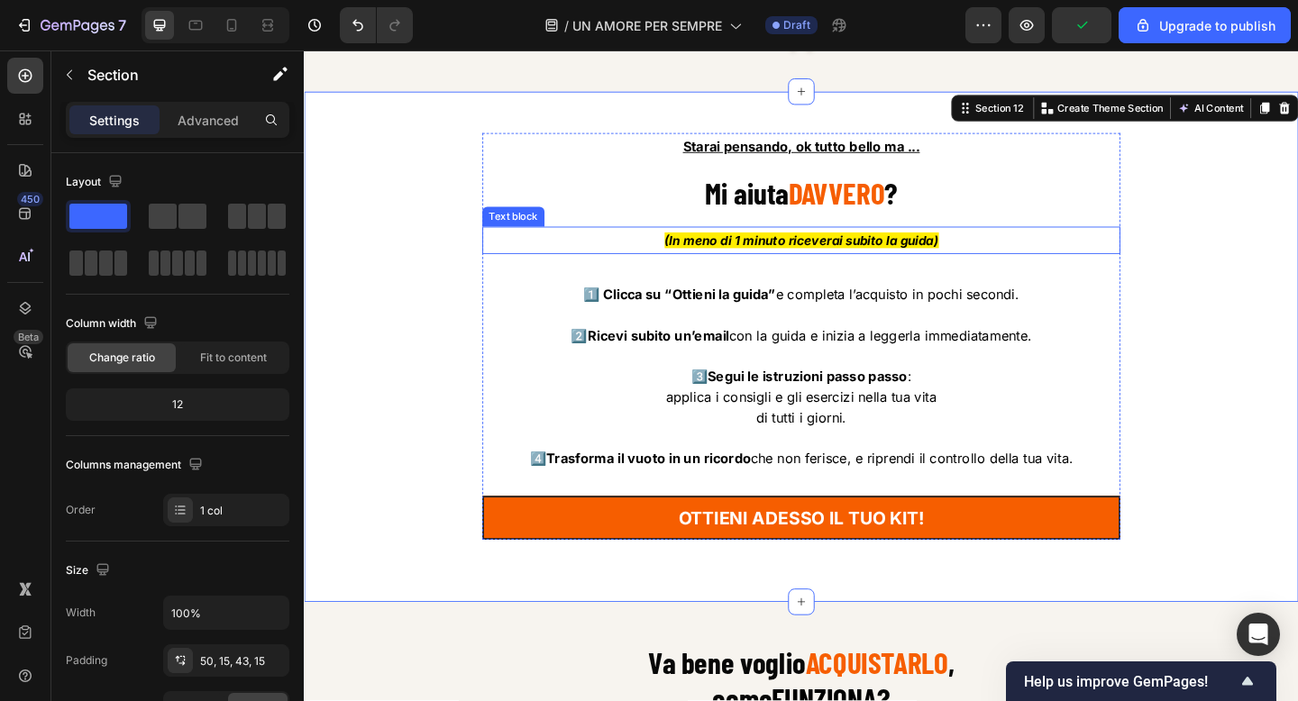
click at [827, 249] on icon "(In meno di 1 minuto riceverai subito la guida)" at bounding box center [845, 257] width 298 height 17
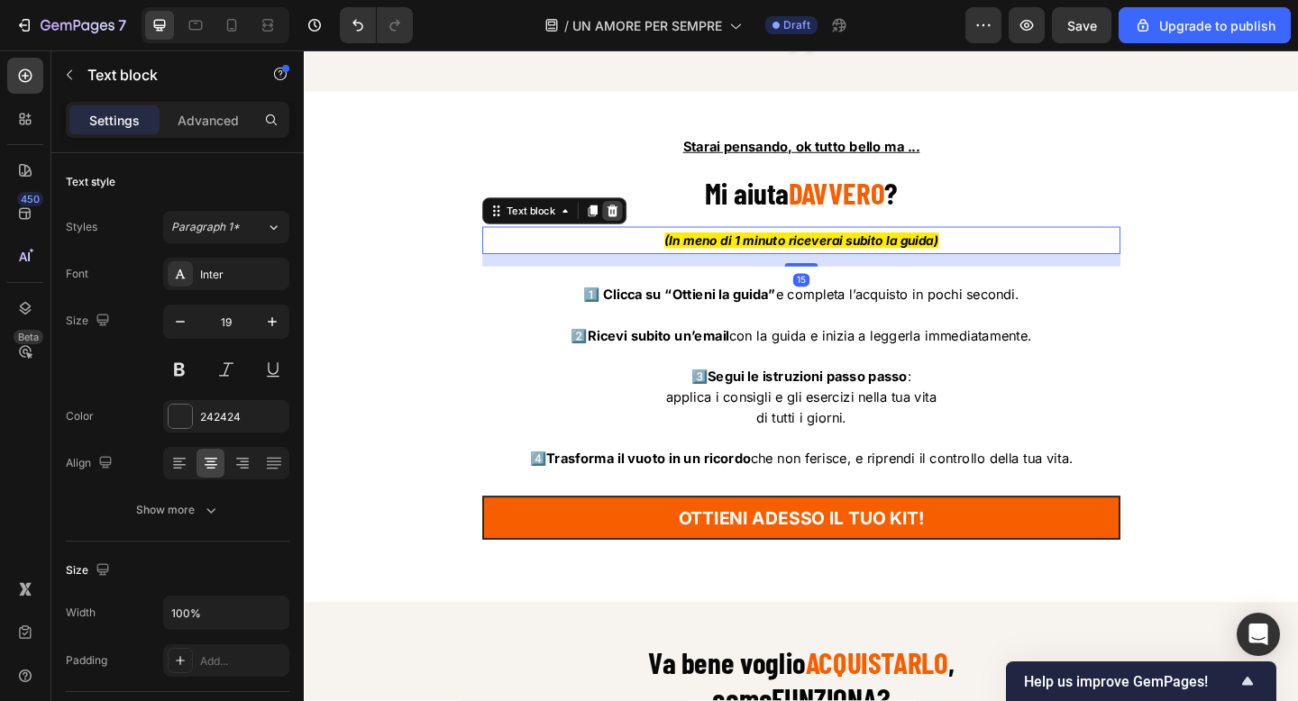
click at [640, 221] on icon at bounding box center [639, 225] width 14 height 14
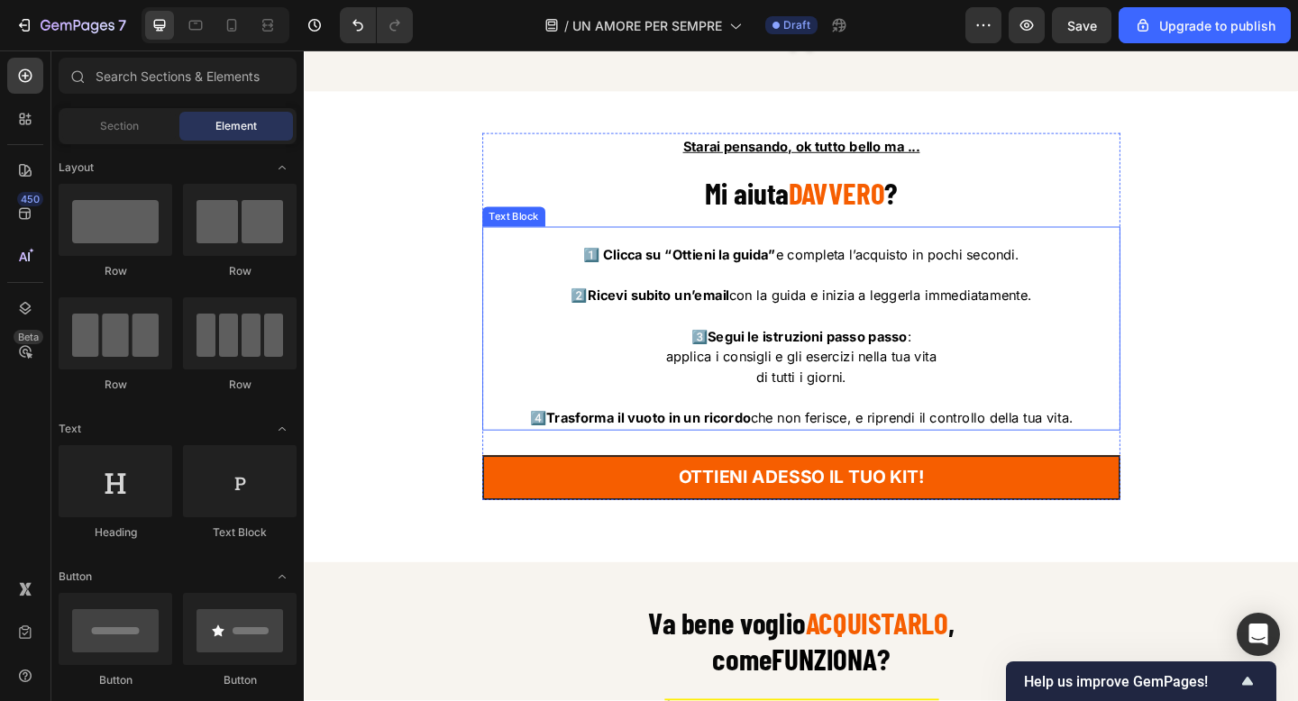
click at [744, 292] on p at bounding box center [844, 296] width 690 height 23
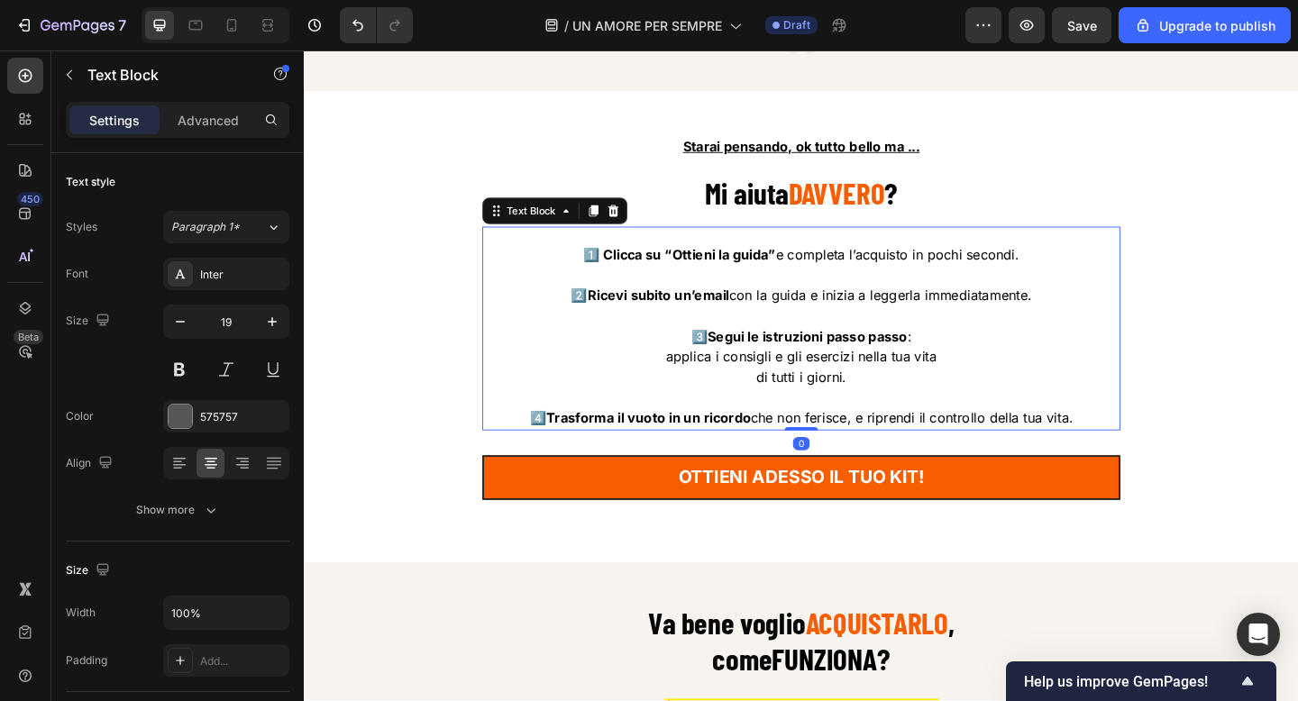
click at [744, 292] on p at bounding box center [844, 296] width 690 height 23
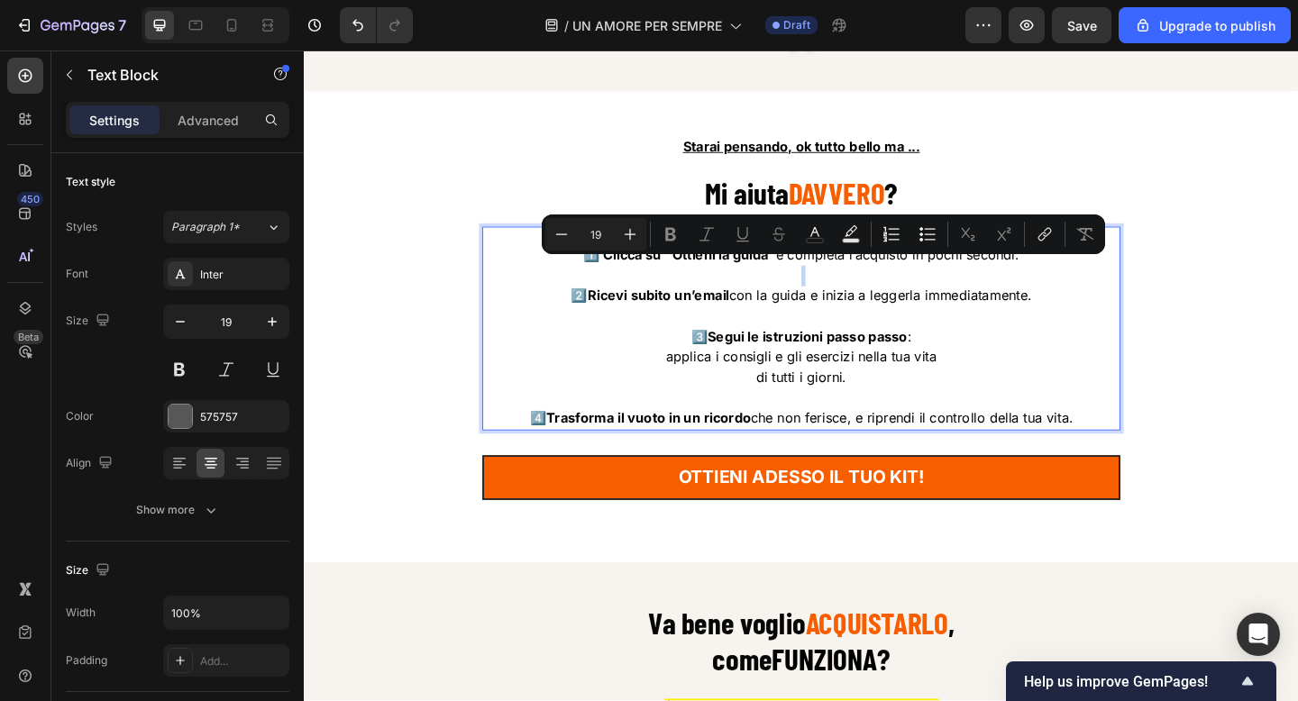
click at [744, 292] on p "Rich Text Editor. Editing area: main" at bounding box center [844, 296] width 690 height 23
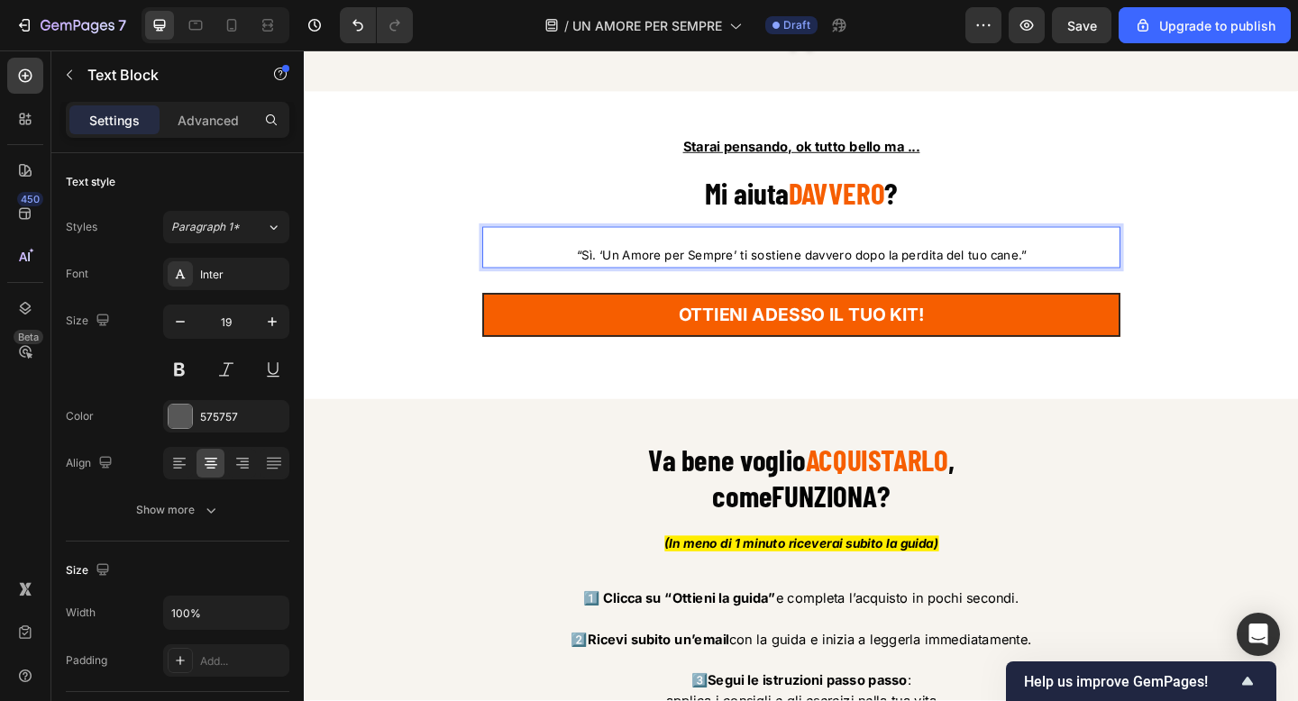
click at [612, 267] on span "“Sì. ‘Un Amore per Sempre’ ti sostiene davvero dopo la perdita del tuo cane.”" at bounding box center [844, 274] width 489 height 16
click at [1092, 270] on p "Sì. ‘Un Amore per Sempre’ ti sostiene davvero dopo la perdita del tuo cane.”" at bounding box center [844, 273] width 690 height 23
click at [653, 270] on span "Sì. ‘Un Amore per Sempre’ ti sostiene davvero dopo la perdita del tuo cane." at bounding box center [845, 274] width 479 height 16
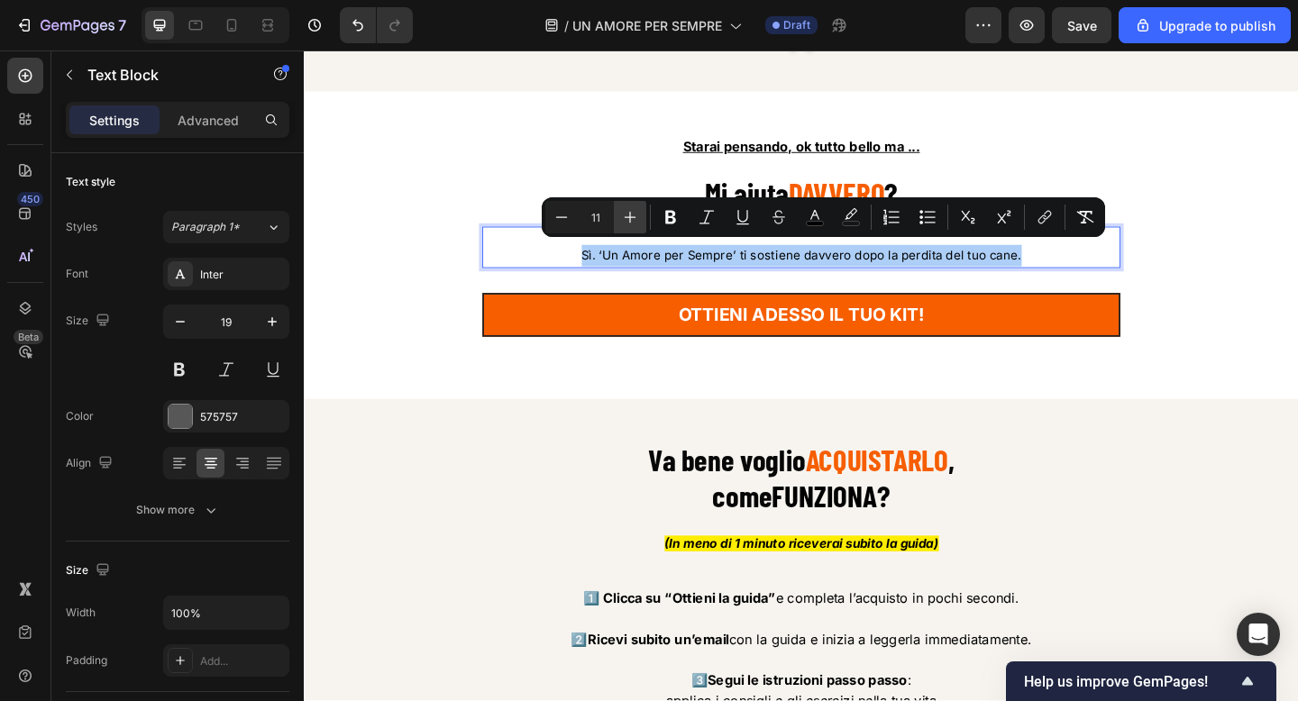
click at [629, 226] on button "Plus" at bounding box center [630, 217] width 32 height 32
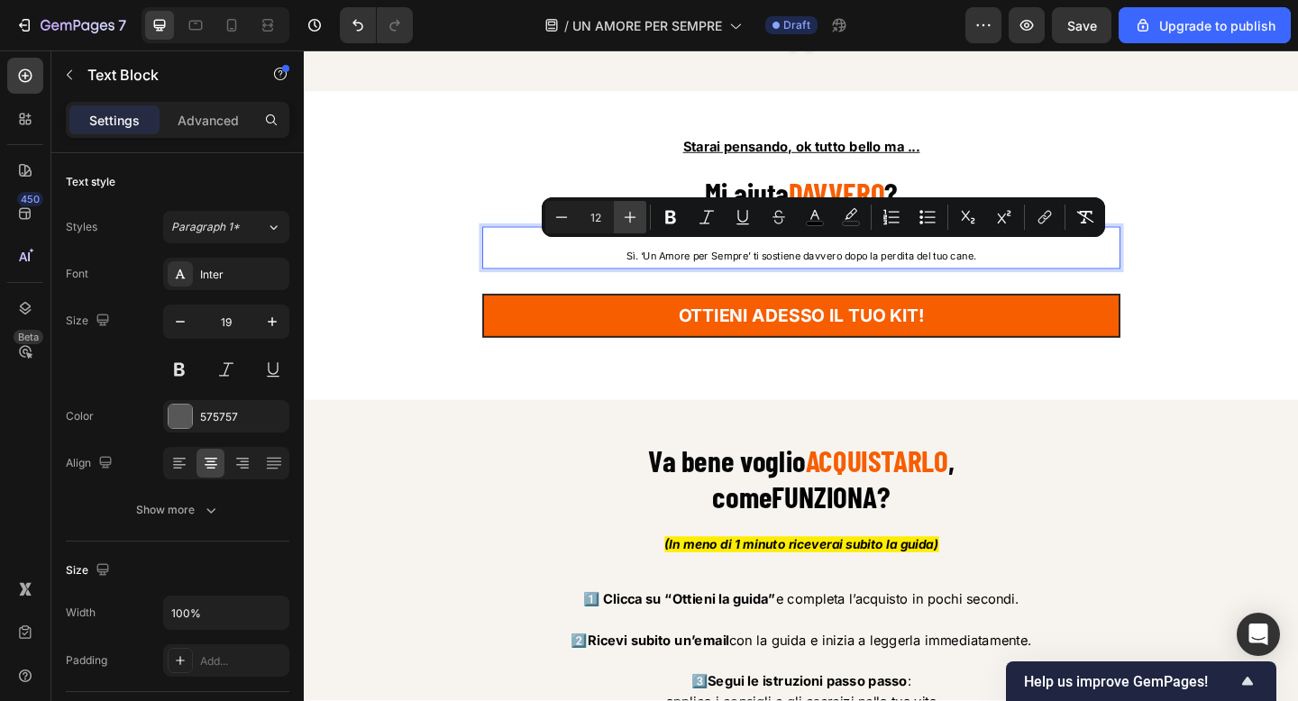
click at [629, 226] on button "Plus" at bounding box center [630, 217] width 32 height 32
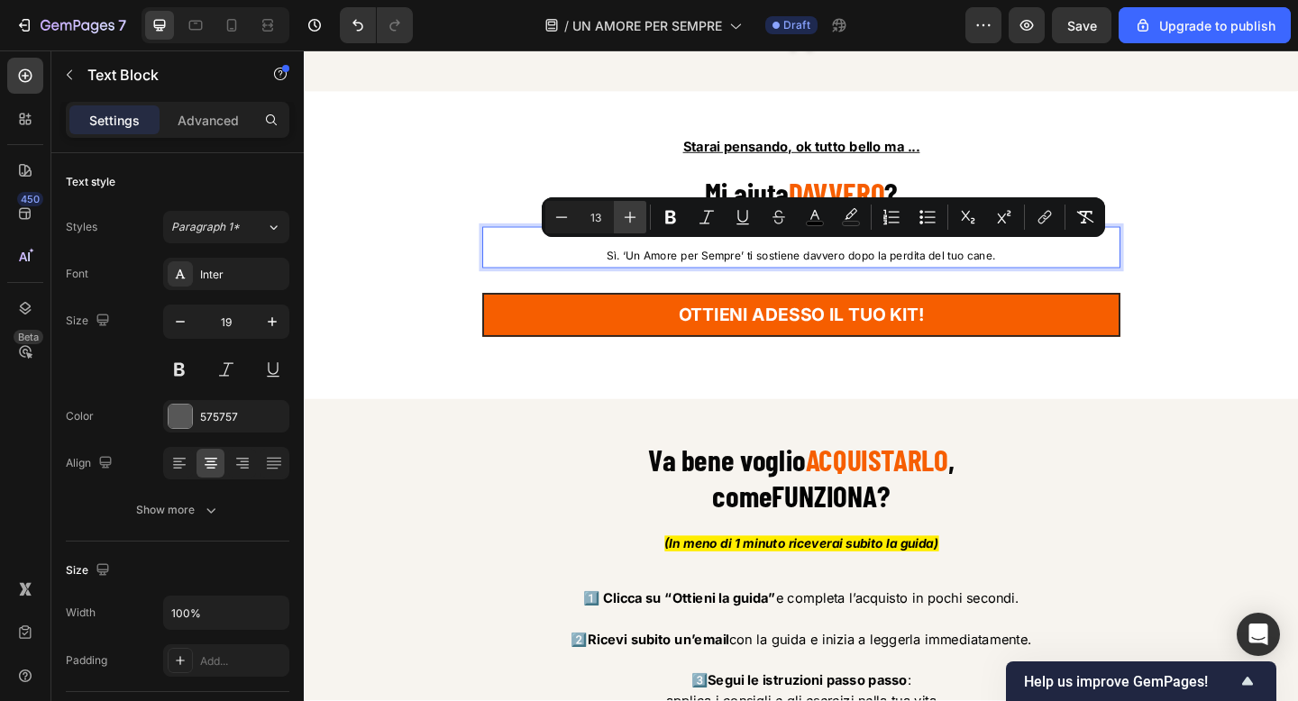
click at [629, 226] on button "Plus" at bounding box center [630, 217] width 32 height 32
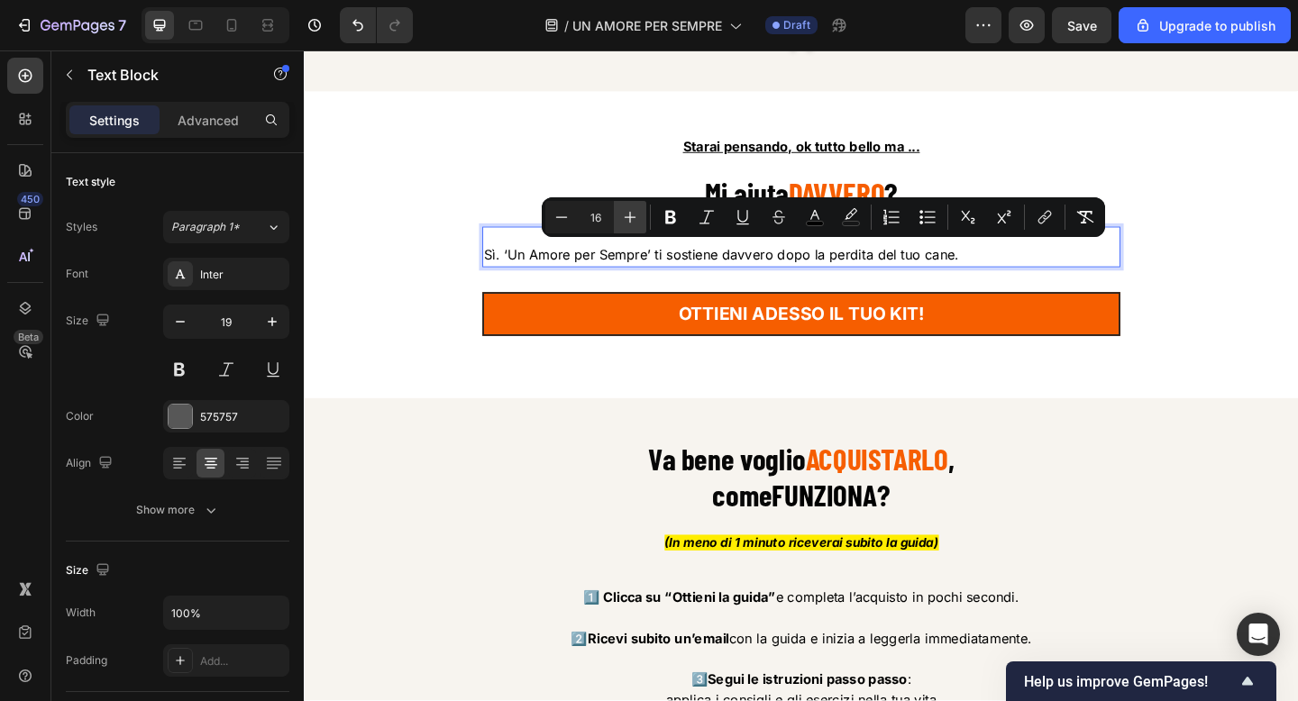
click at [629, 226] on button "Plus" at bounding box center [630, 217] width 32 height 32
type input "17"
click at [374, 413] on div "Starai pensando, ok tutto bello ma ... Text Block ⁠⁠⁠⁠⁠⁠⁠ Mi aiuta DAVVERO ? He…" at bounding box center [845, 262] width 1082 height 333
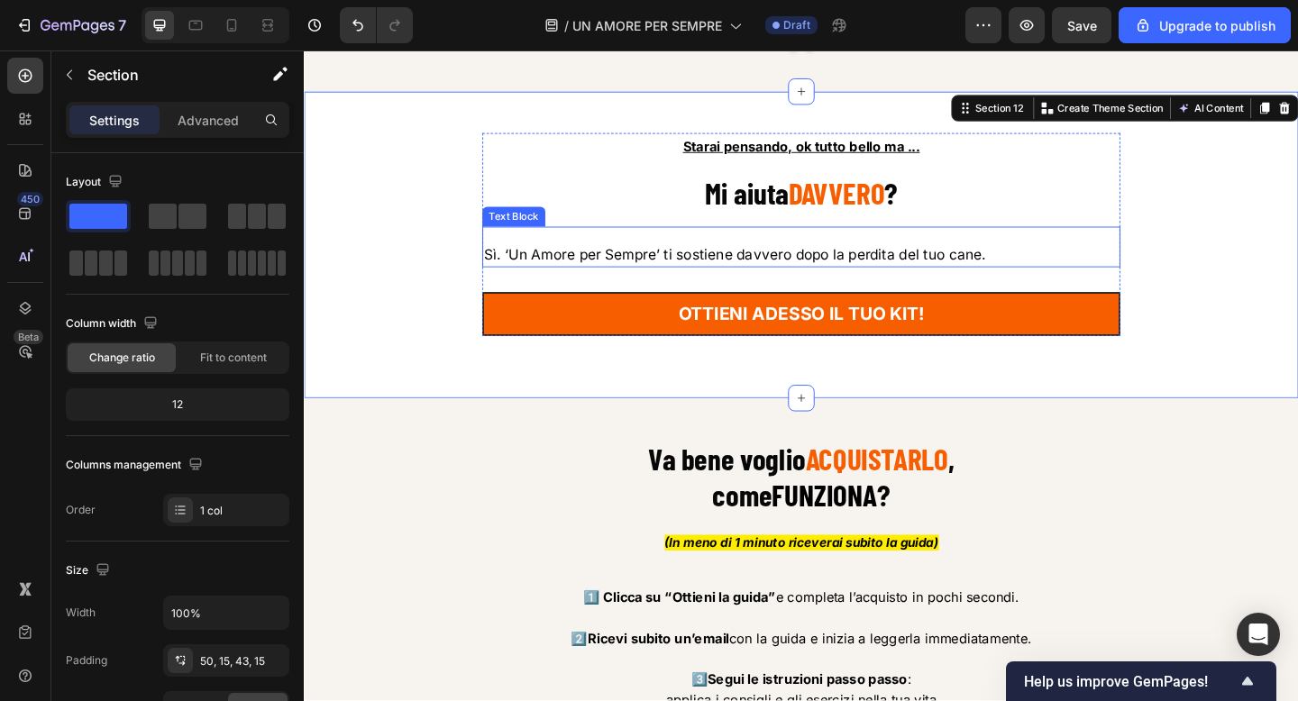
click at [563, 271] on span "Sì. ‘Un Amore per Sempre’ ti sostiene davvero dopo la perdita del tuo cane." at bounding box center [772, 273] width 546 height 18
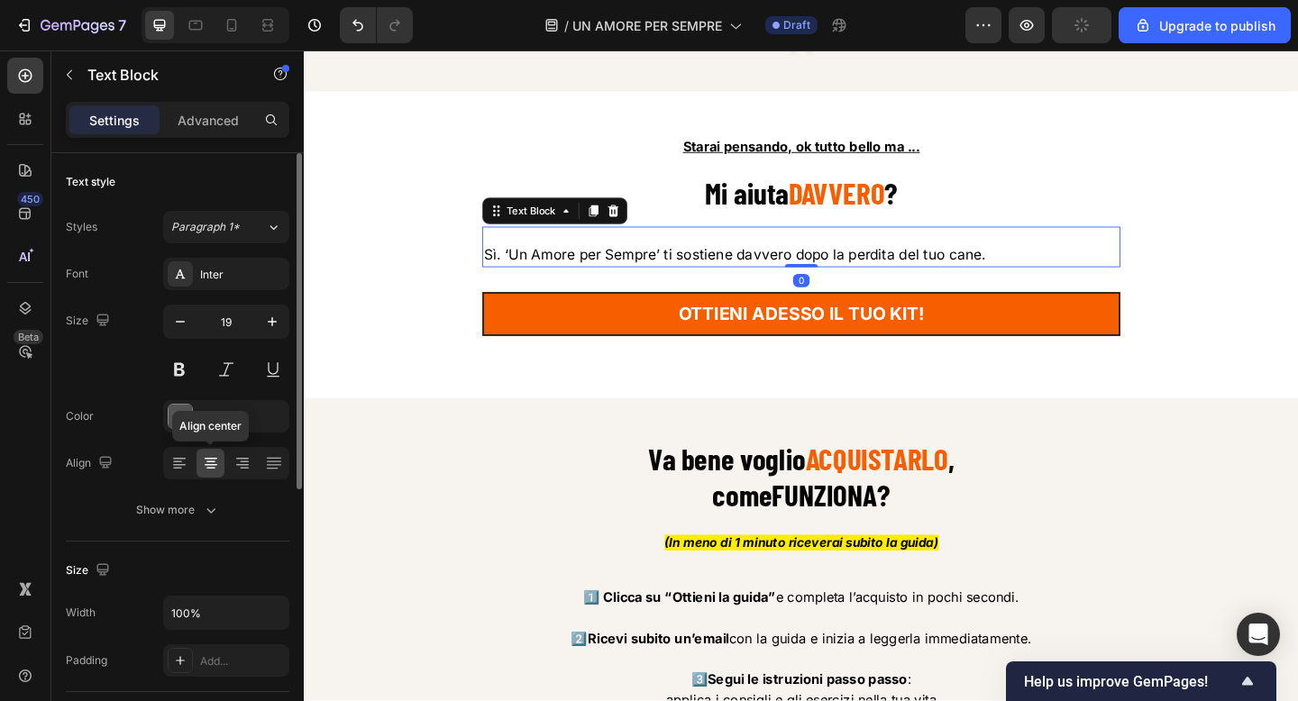
click at [215, 459] on icon at bounding box center [211, 459] width 13 height 2
click at [233, 459] on icon at bounding box center [242, 463] width 18 height 18
click at [210, 459] on icon at bounding box center [211, 459] width 13 height 2
click at [179, 459] on icon at bounding box center [179, 459] width 13 height 2
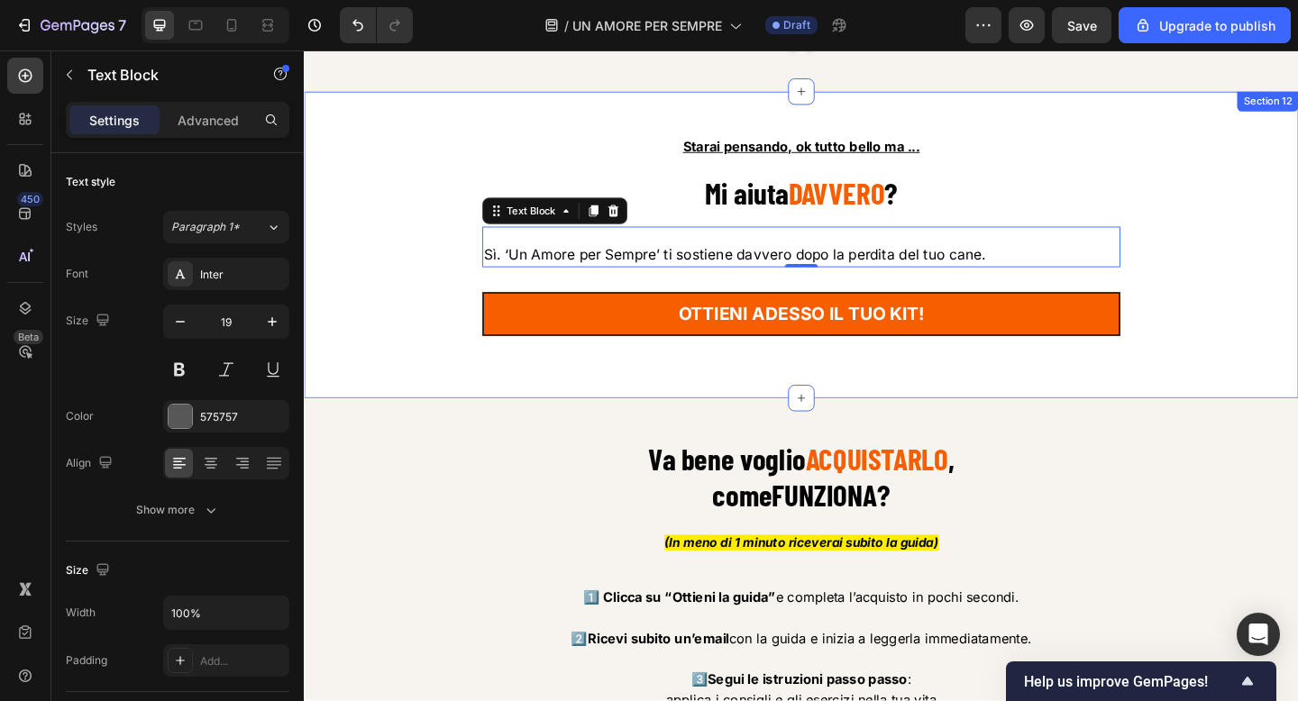
click at [391, 392] on div "Starai pensando, ok tutto bello ma ... Text Block ⁠⁠⁠⁠⁠⁠⁠ Mi aiuta DAVVERO ? He…" at bounding box center [845, 262] width 1082 height 333
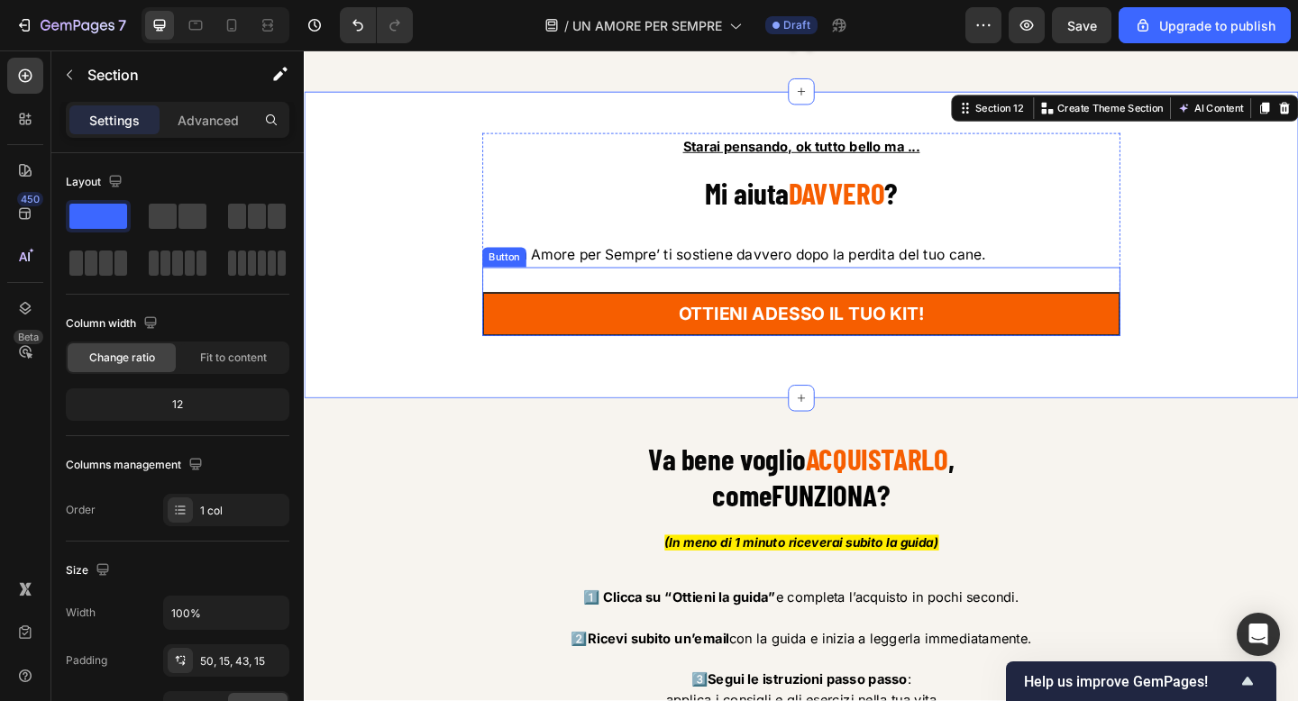
click at [527, 265] on div "Button" at bounding box center [522, 276] width 48 height 22
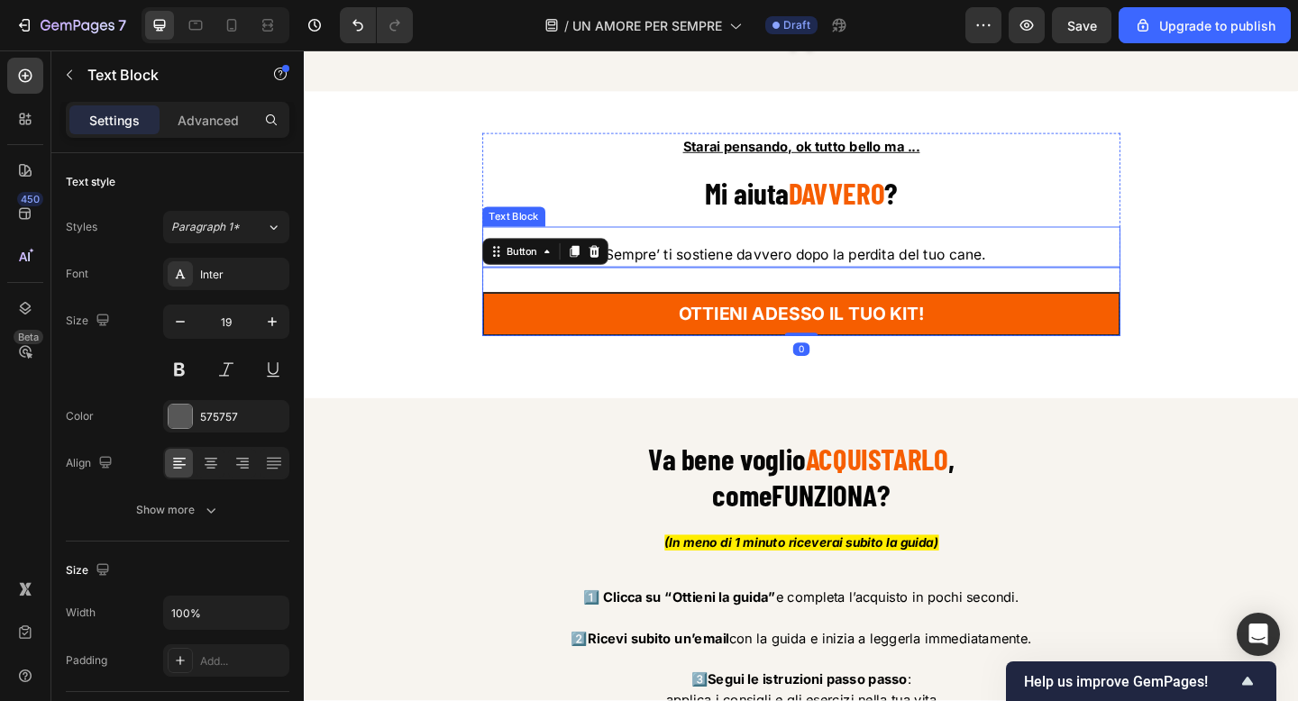
click at [641, 264] on span "Sì. ‘Un Amore per Sempre’ ti sostiene davvero dopo la perdita del tuo cane." at bounding box center [772, 273] width 546 height 18
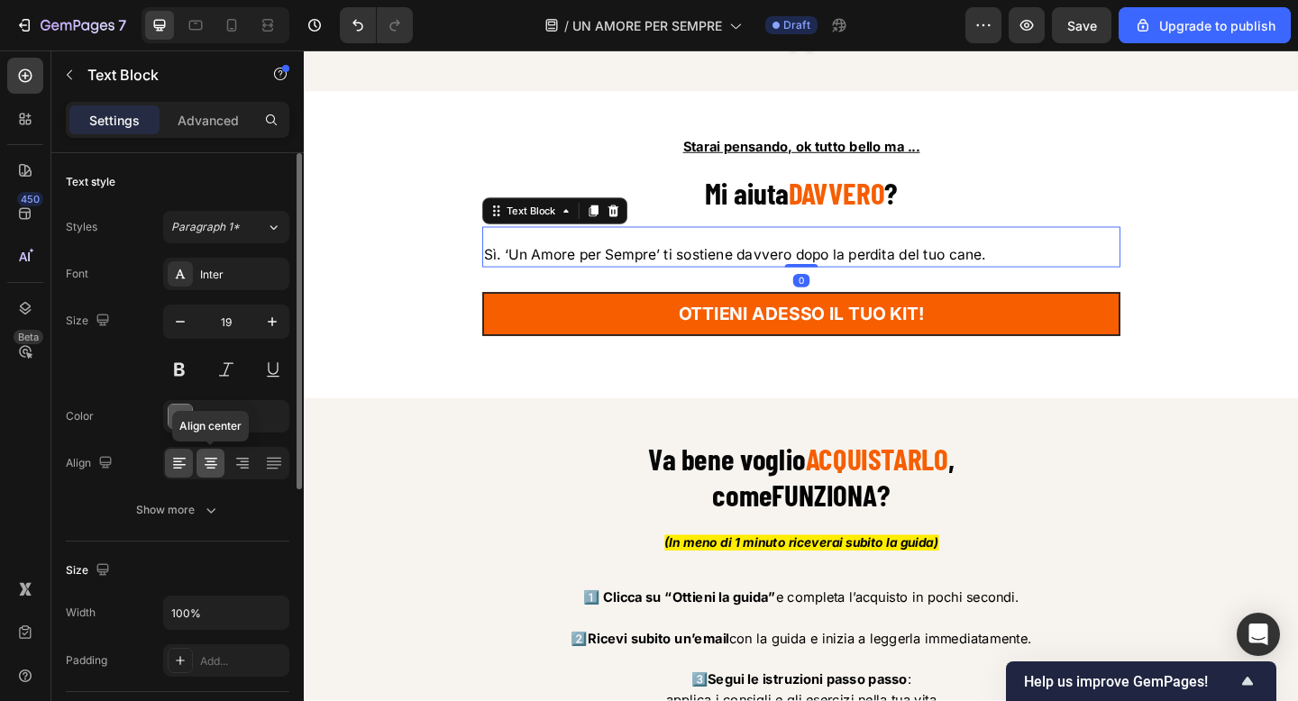
click at [208, 460] on icon at bounding box center [211, 463] width 18 height 18
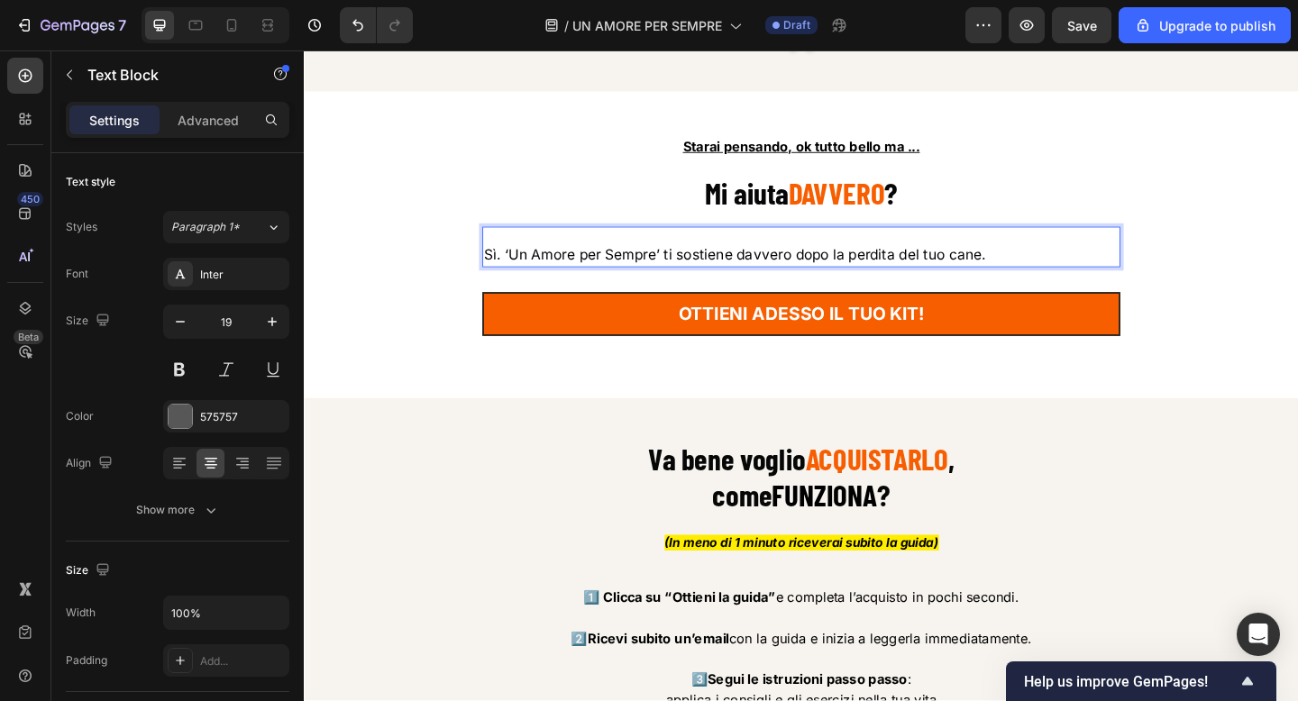
click at [554, 265] on span "Sì. ‘Un Amore per Sempre’ ti sostiene davvero dopo la perdita del tuo cane." at bounding box center [772, 273] width 546 height 18
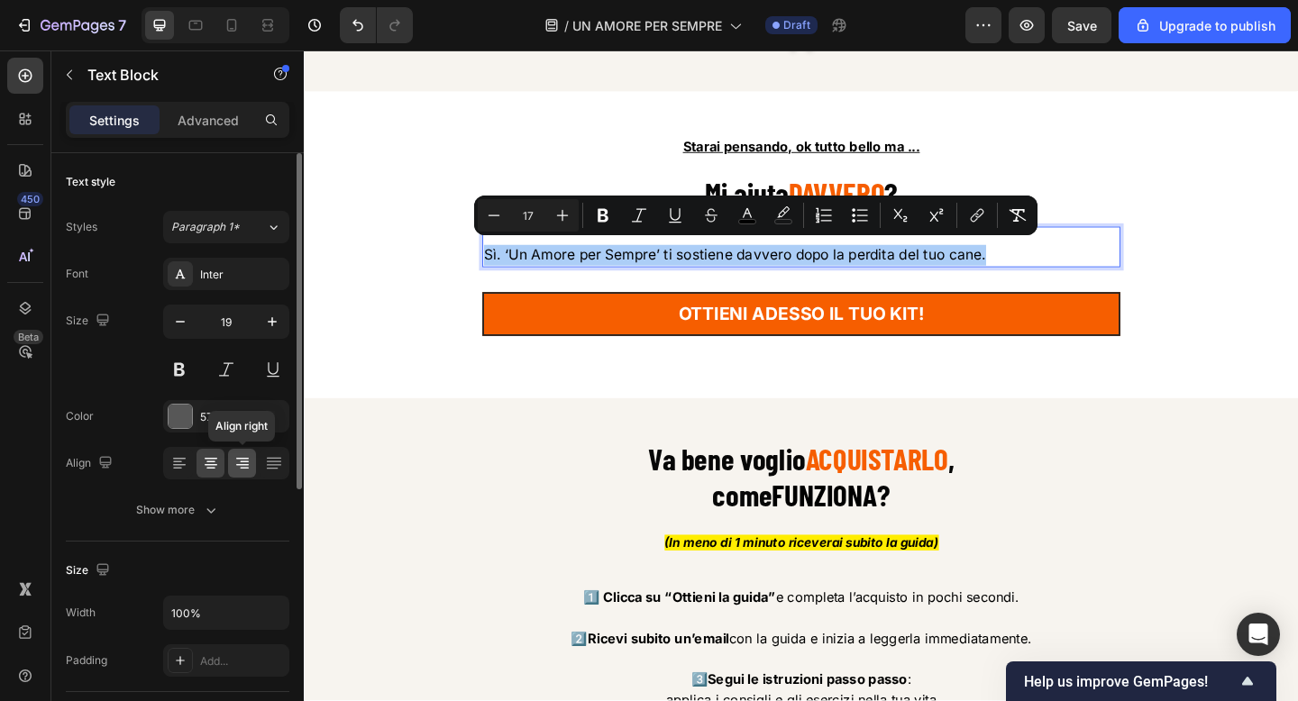
click at [247, 459] on icon at bounding box center [242, 463] width 18 height 18
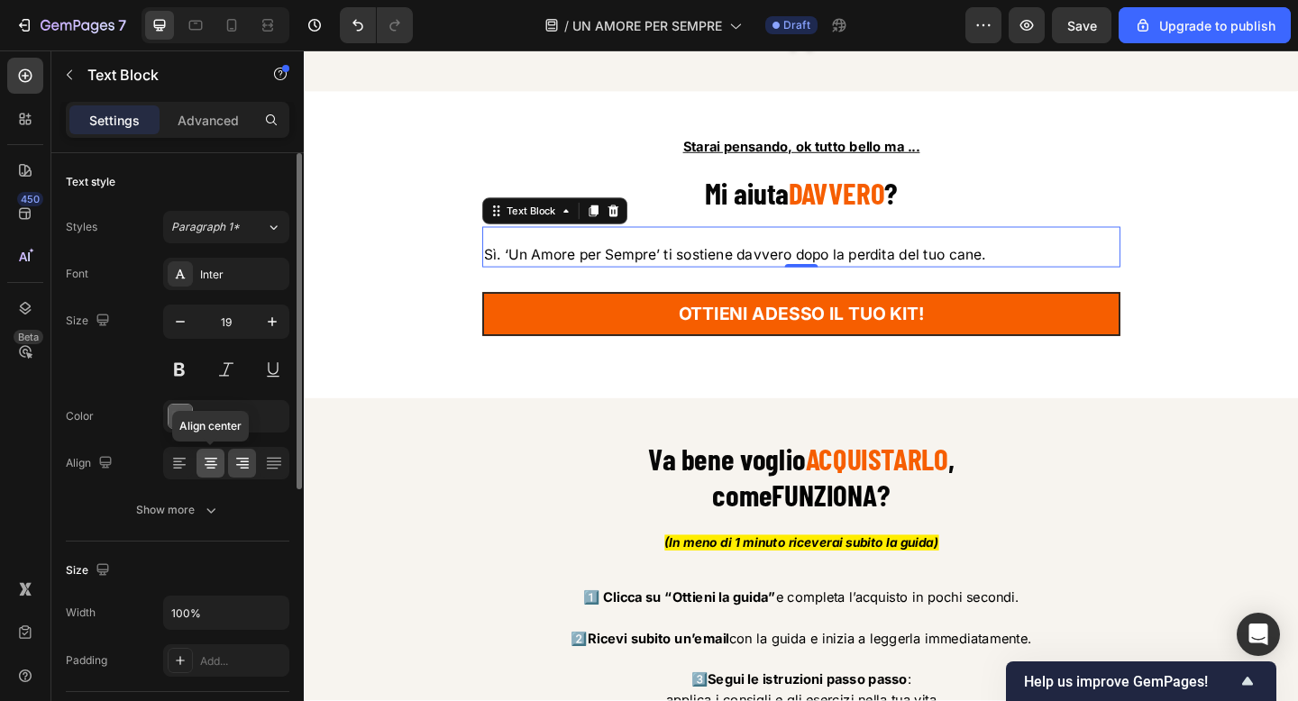
click at [203, 463] on icon at bounding box center [211, 463] width 18 height 18
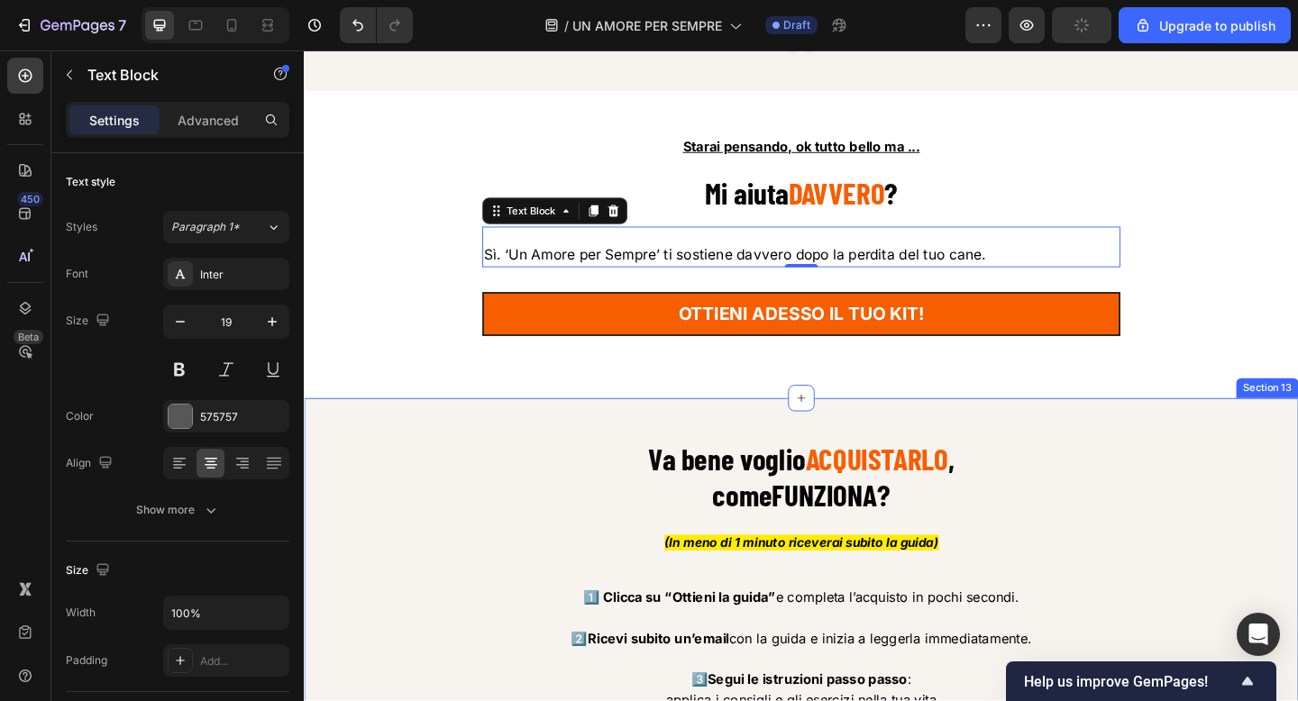
click at [408, 546] on div "Va bene voglio ACQUISTARLO , come FUNZIONA ? Heading (In meno di 1 minuto ricev…" at bounding box center [844, 707] width 1055 height 467
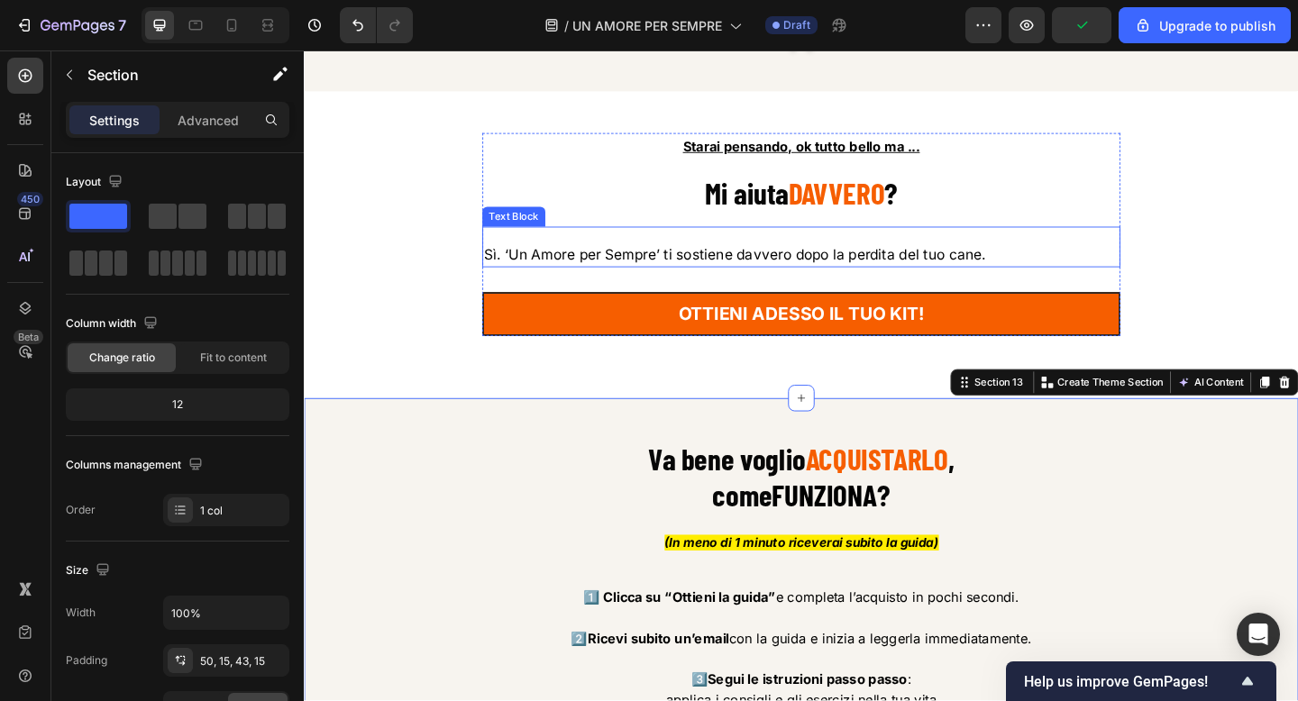
click at [781, 264] on span "Sì. ‘Un Amore per Sempre’ ti sostiene davvero dopo la perdita del tuo cane." at bounding box center [772, 273] width 546 height 18
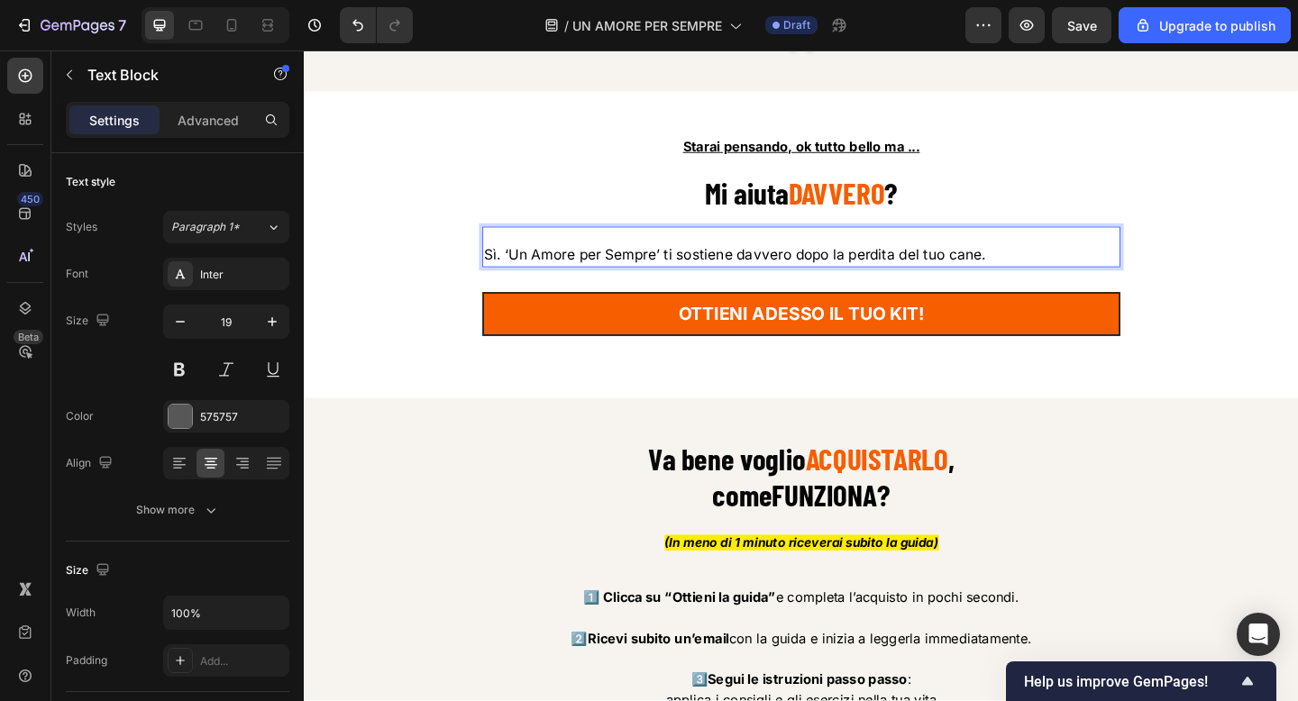
click at [772, 270] on span "Sì. ‘Un Amore per Sempre’ ti sostiene davvero dopo la perdita del tuo cane." at bounding box center [772, 273] width 546 height 18
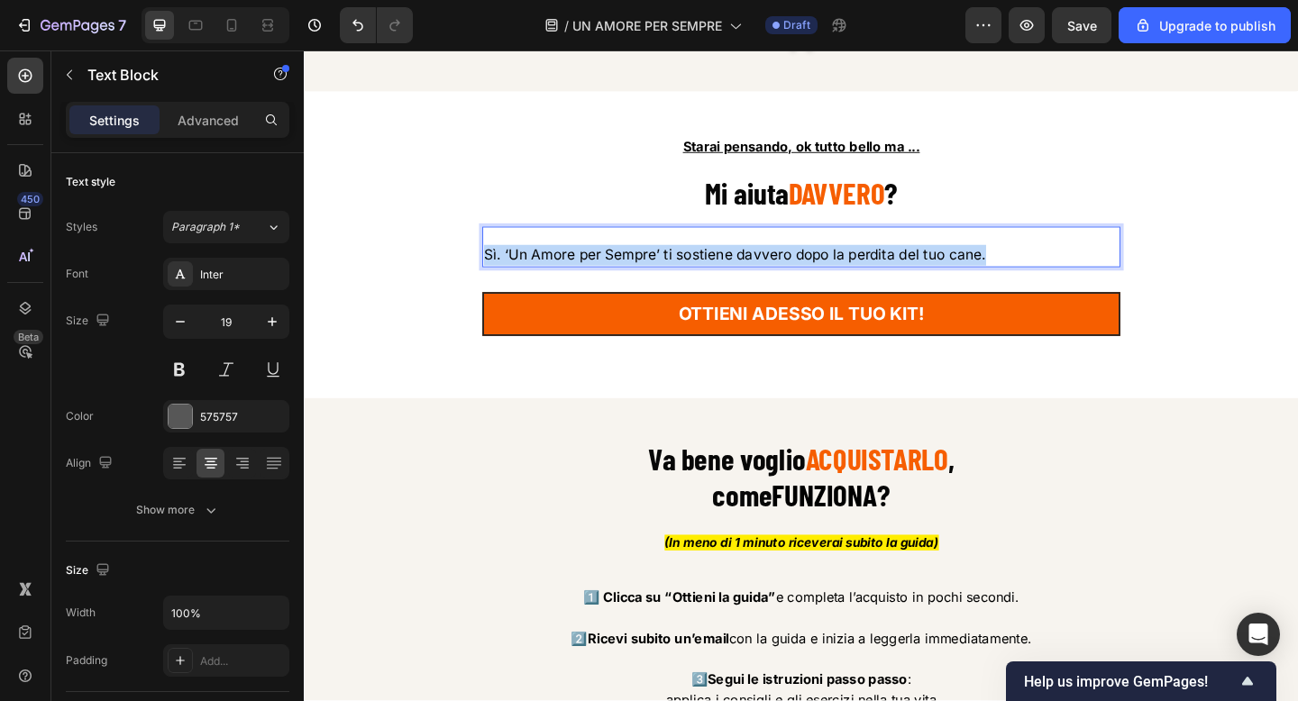
click at [772, 270] on span "Sì. ‘Un Amore per Sempre’ ti sostiene davvero dopo la perdita del tuo cane." at bounding box center [772, 273] width 546 height 18
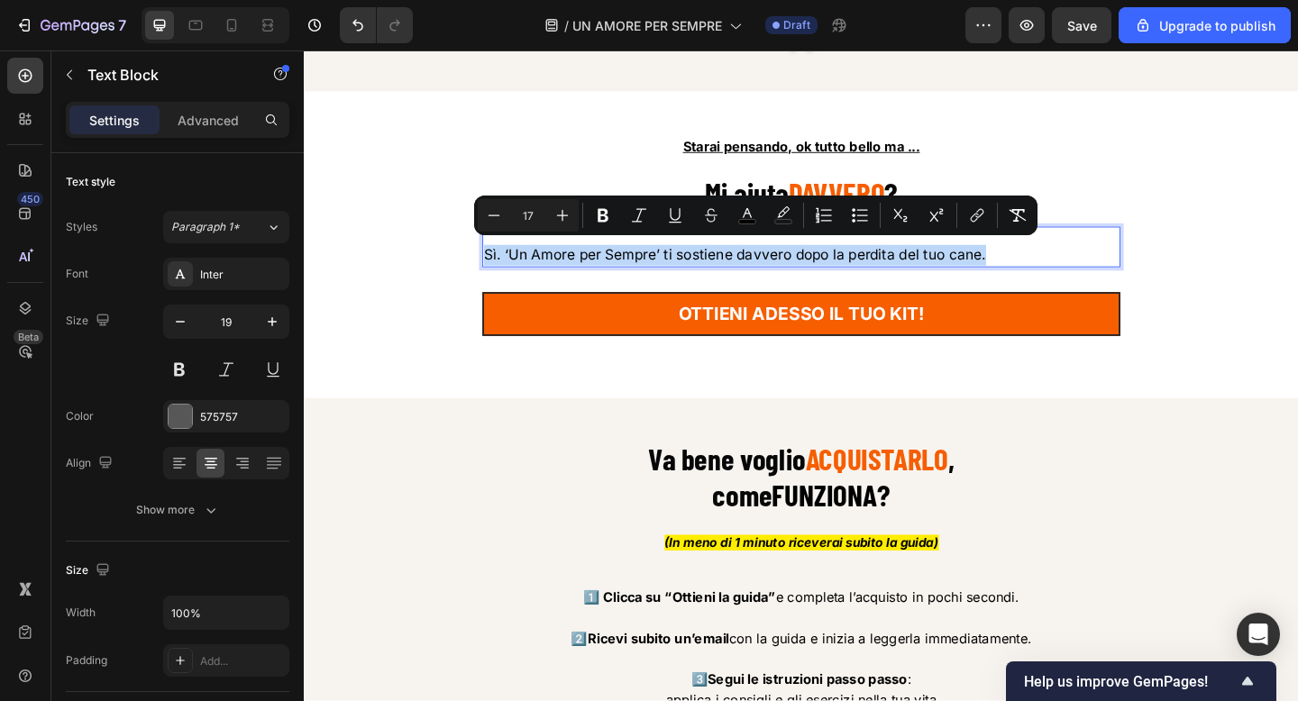
copy span "Sì. ‘Un Amore per Sempre’ ti sostiene davvero dopo la perdita del tuo cane."
click at [461, 293] on div "Starai pensando, ok tutto bello ma ... Text Block ⁠⁠⁠⁠⁠⁠⁠ Mi aiuta DAVVERO ? He…" at bounding box center [844, 266] width 1055 height 250
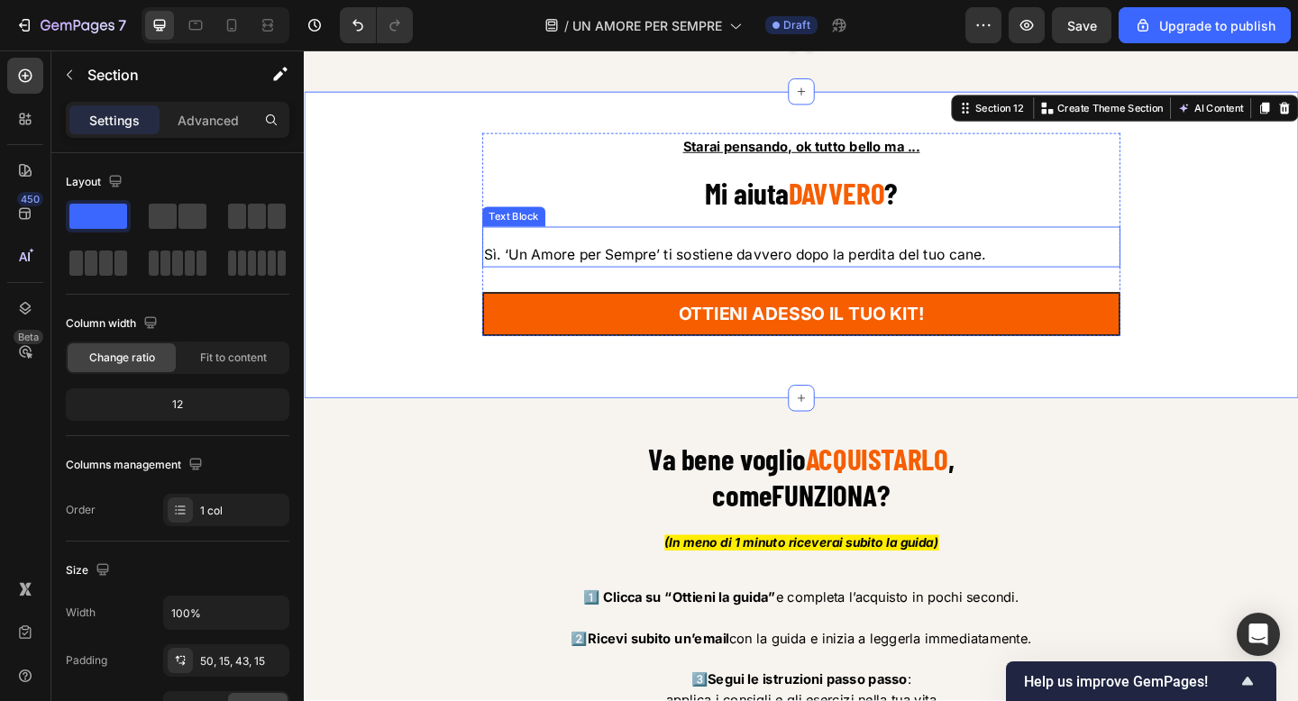
click at [531, 250] on div "Sì. ‘Un Amore per Sempre’ ti sostiene davvero dopo la perdita del tuo cane. Tex…" at bounding box center [845, 264] width 694 height 44
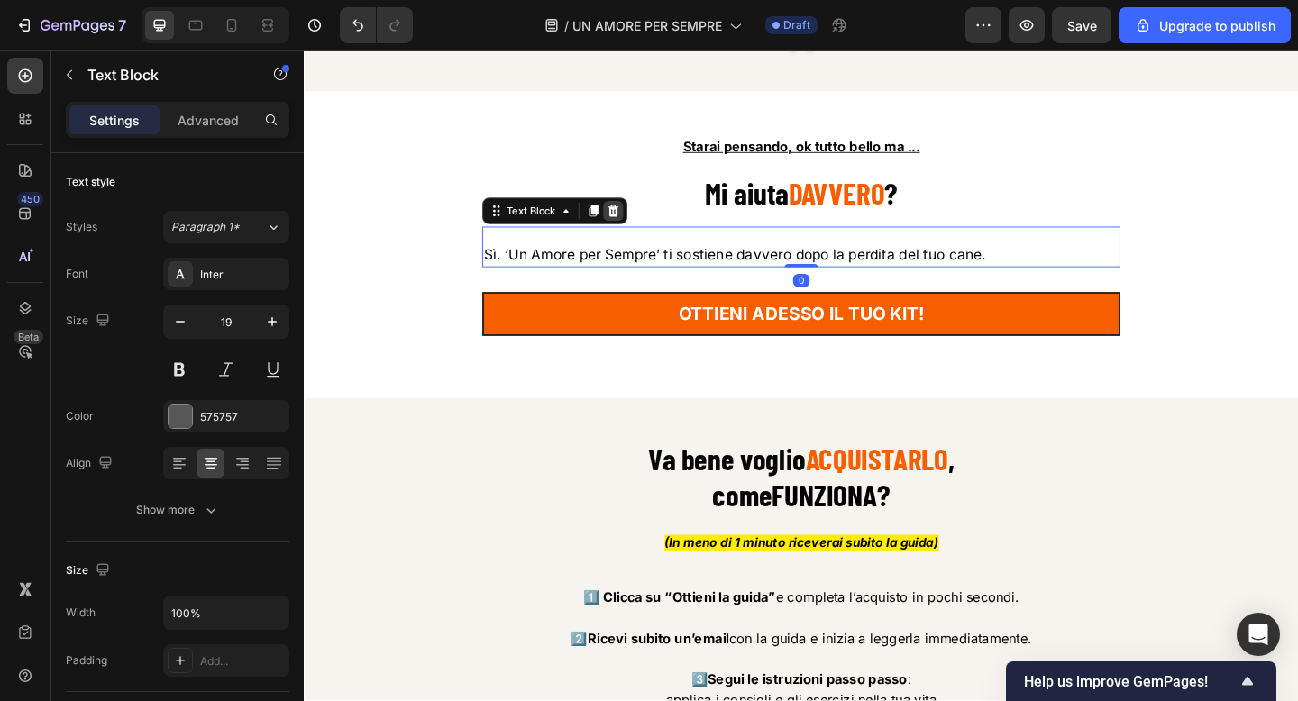
click at [640, 220] on icon at bounding box center [641, 225] width 12 height 13
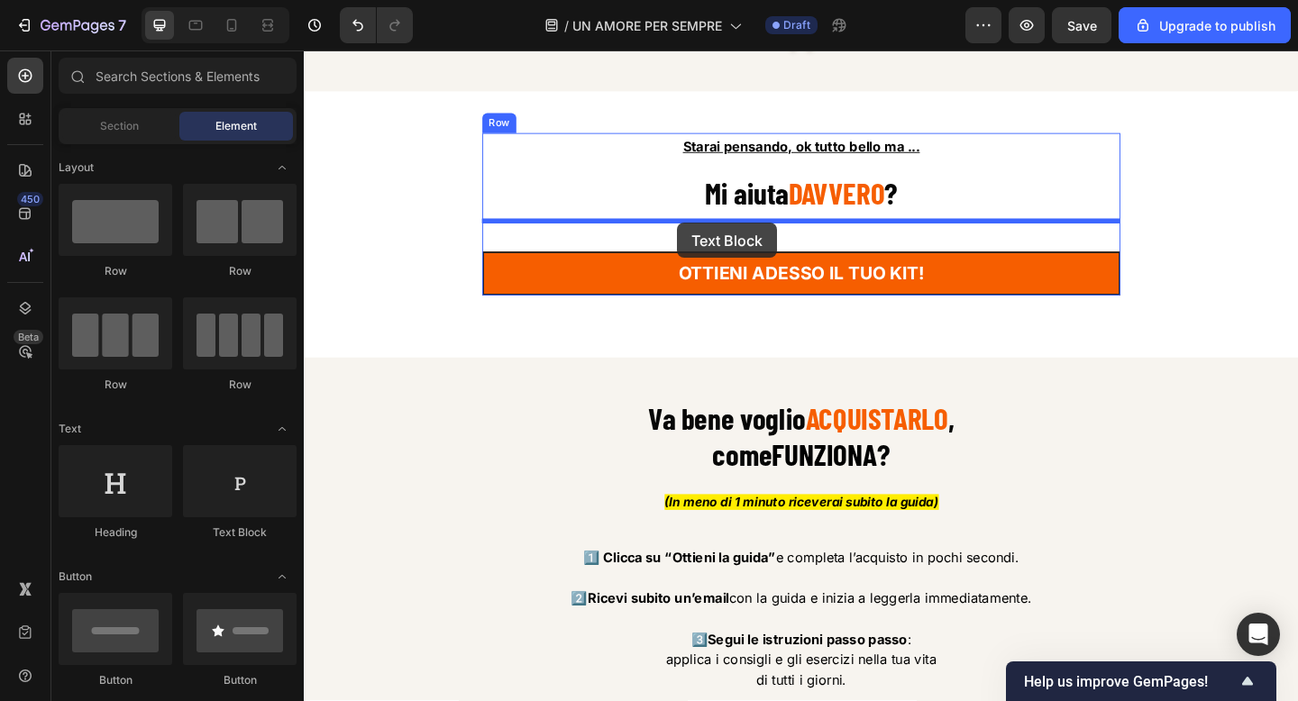
drag, startPoint x: 521, startPoint y: 532, endPoint x: 709, endPoint y: 238, distance: 349.0
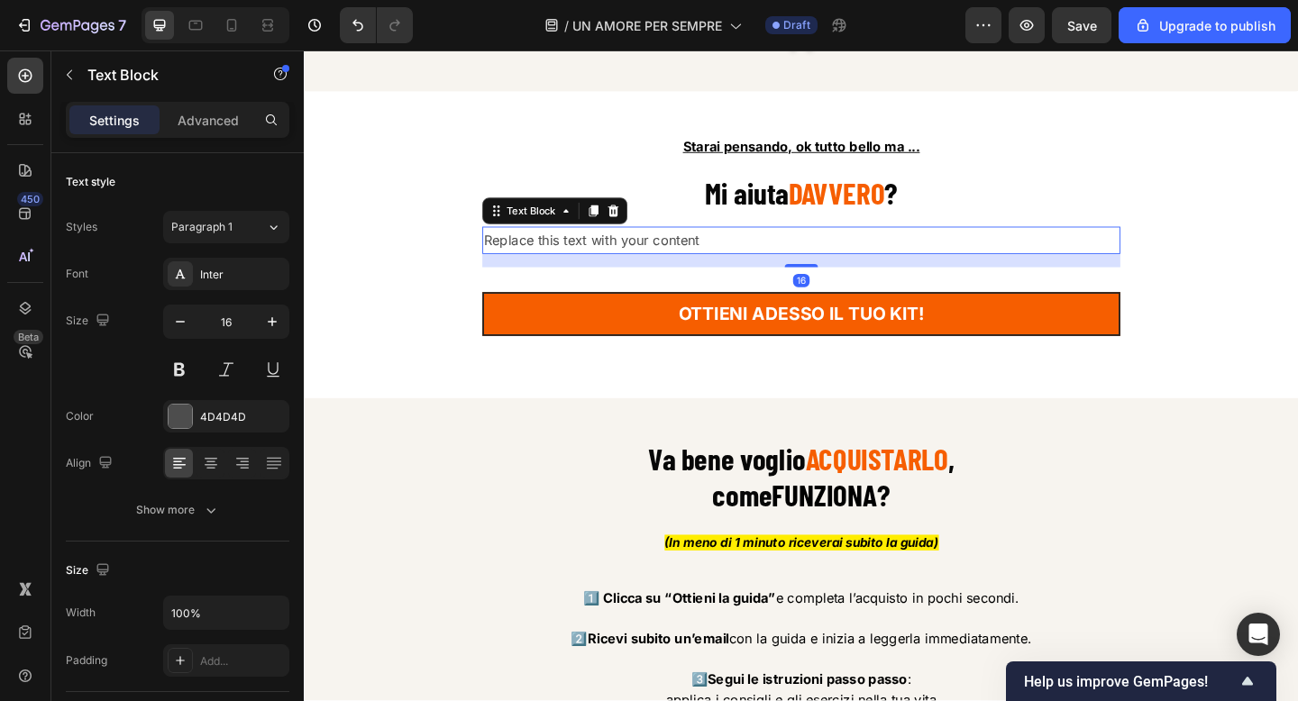
click at [716, 247] on div "Replace this text with your content" at bounding box center [845, 257] width 694 height 30
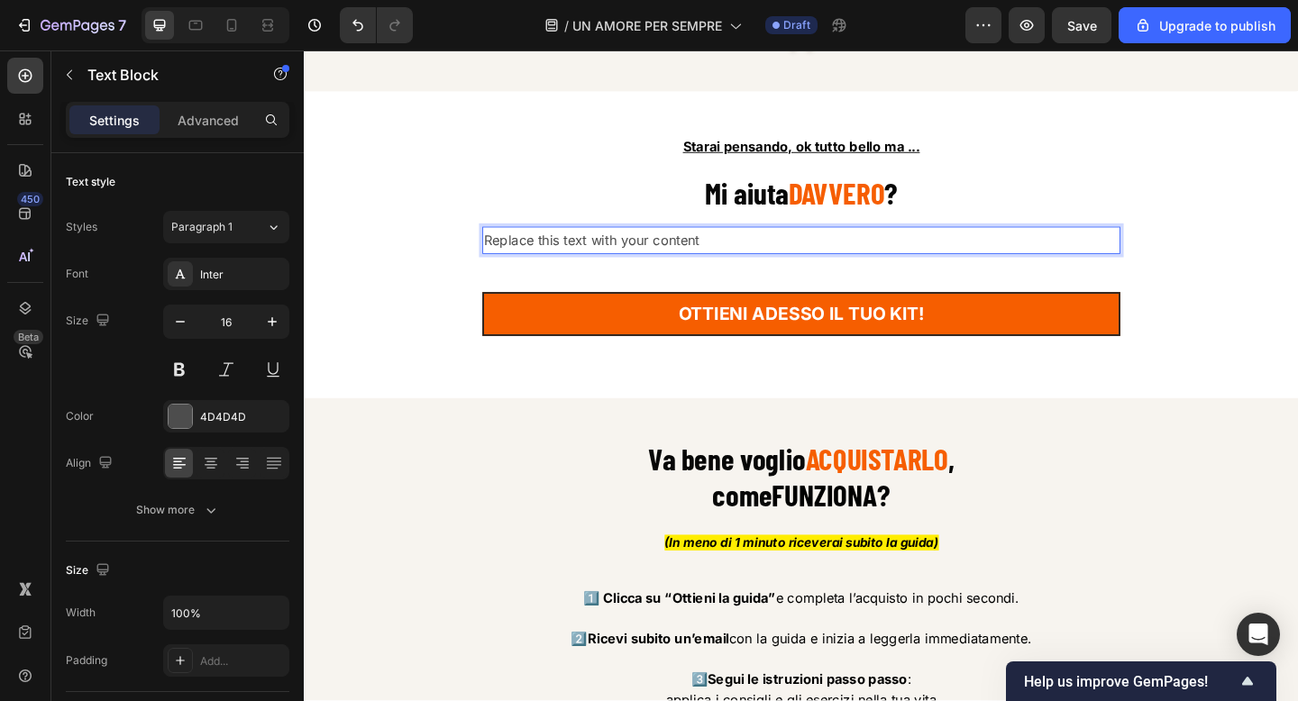
click at [716, 247] on p "Replace this text with your content" at bounding box center [844, 257] width 690 height 26
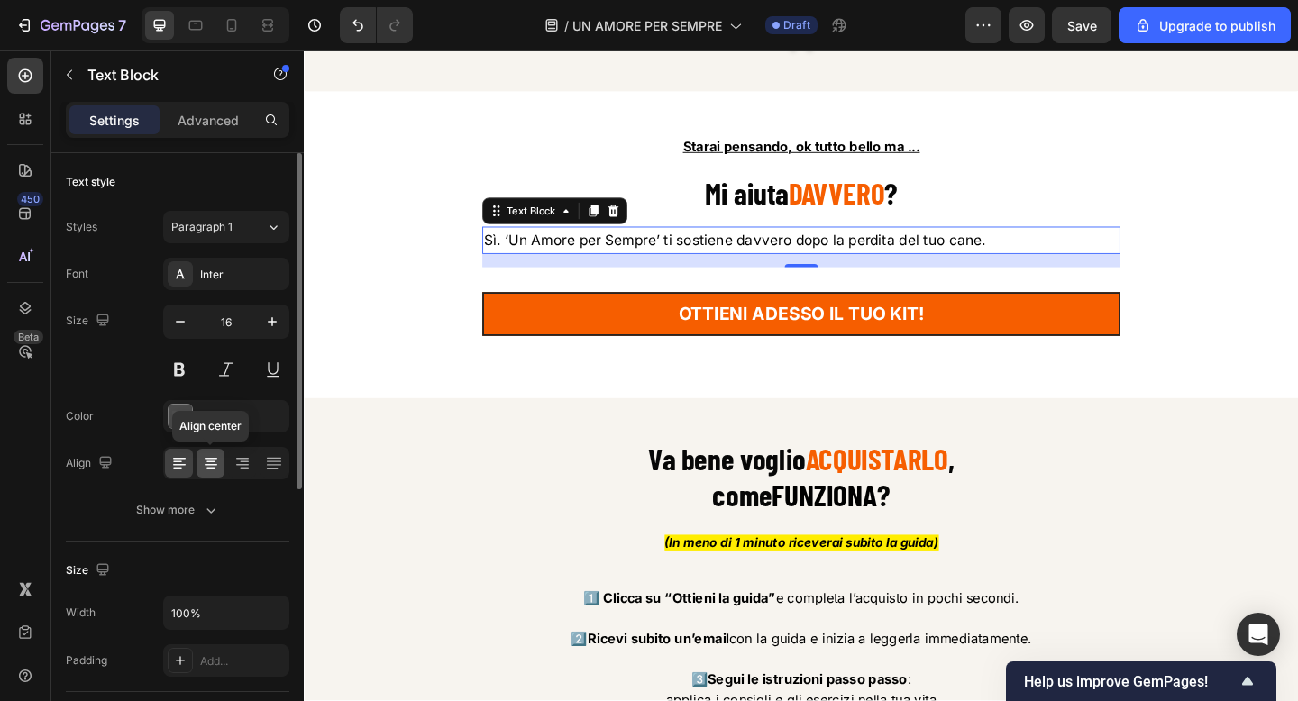
click at [212, 457] on icon at bounding box center [211, 463] width 18 height 18
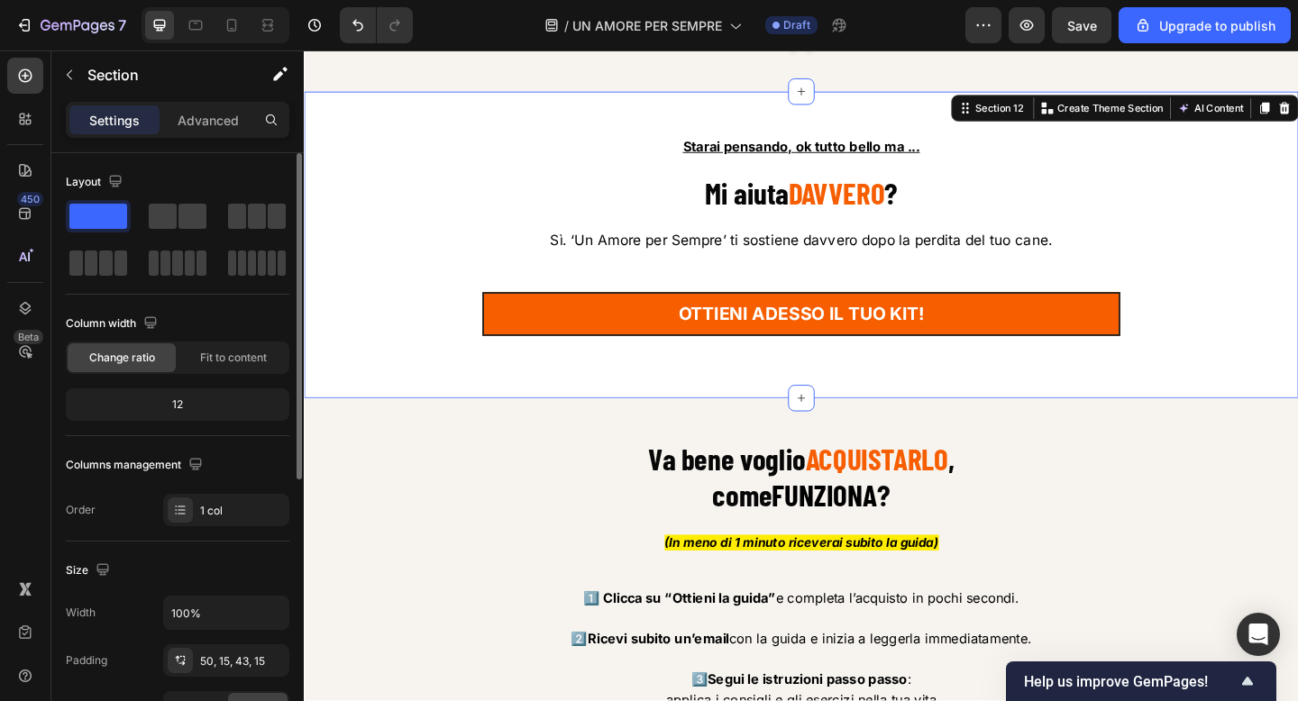
click at [482, 397] on div "Starai pensando, ok tutto bello ma ... Text Block ⁠⁠⁠⁠⁠⁠⁠ Mi aiuta DAVVERO ? He…" at bounding box center [845, 262] width 1082 height 333
click at [1074, 251] on span "Sì. ‘Un Amore per Sempre’ ti sostiene davvero dopo la perdita del tuo cane." at bounding box center [844, 257] width 546 height 18
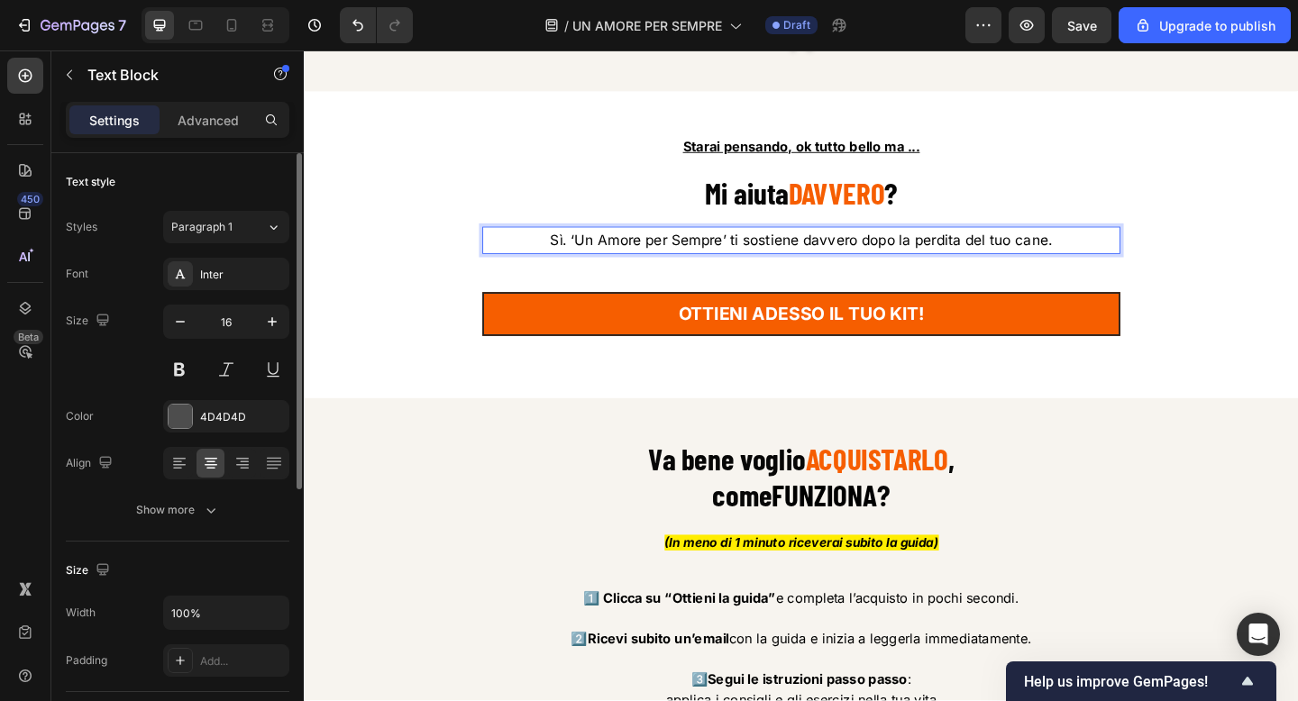
click at [1118, 252] on p "Sì. ‘Un Amore per Sempre’ ti sostiene davvero dopo la perdita del tuo cane." at bounding box center [844, 257] width 690 height 26
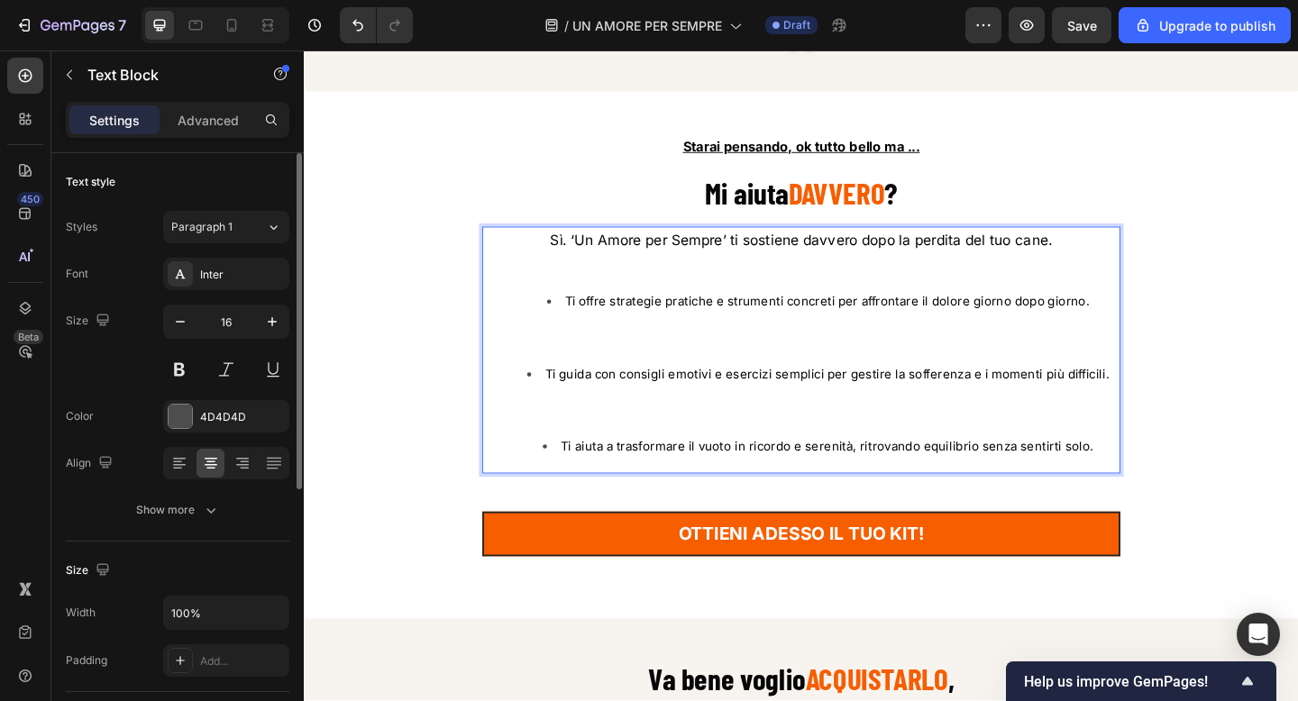
click at [964, 356] on li "Ti offre strategie pratiche e strumenti concreti per affrontare il dolore giorn…" at bounding box center [862, 349] width 654 height 78
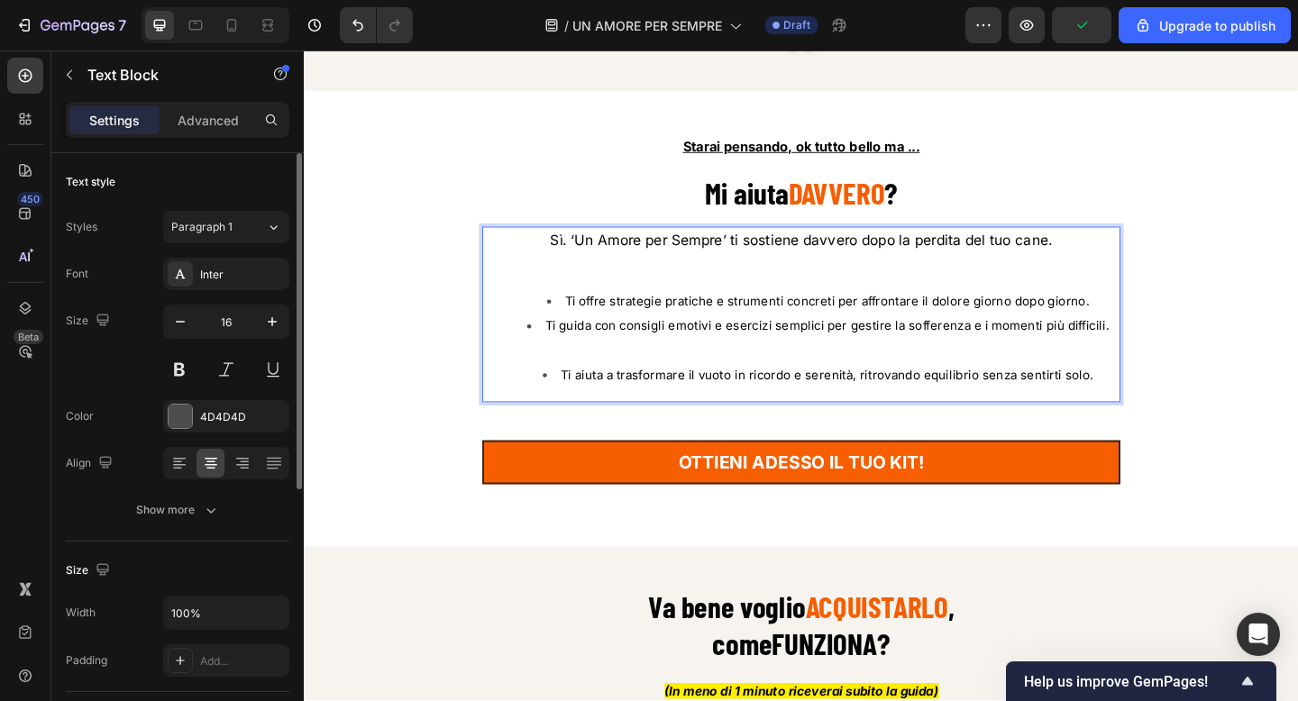
click at [1160, 316] on li "Ti offre strategie pratiche e strumenti concreti per affrontare il dolore giorn…" at bounding box center [862, 323] width 654 height 27
click at [1038, 381] on li "Ti guida con consigli emotivi e esercizi semplici per gestire la sofferenza e i…" at bounding box center [862, 363] width 654 height 53
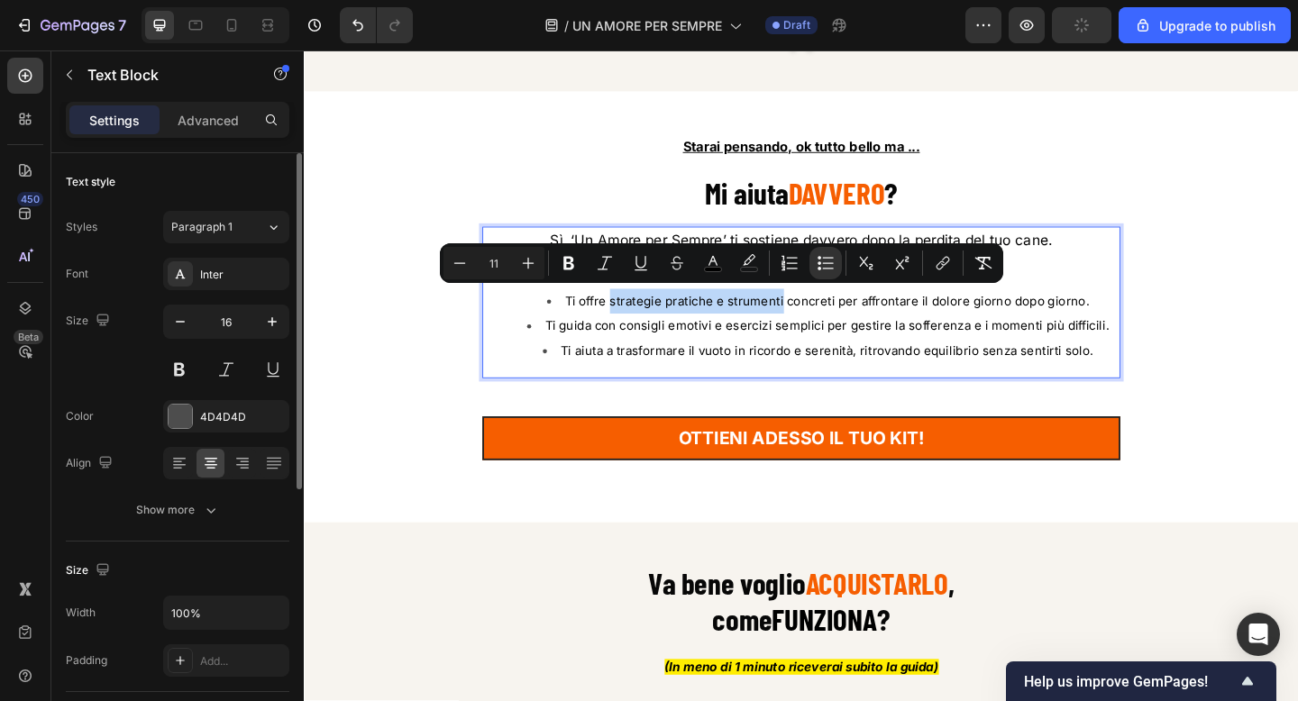
drag, startPoint x: 643, startPoint y: 319, endPoint x: 825, endPoint y: 320, distance: 182.1
click at [825, 320] on span "Ti offre strategie pratiche e strumenti concreti per affrontare il dolore giorn…" at bounding box center [873, 323] width 571 height 16
click at [680, 326] on li "Ti offre strategie pratiche e strumenti concreti per affrontare il dolore giorn…" at bounding box center [862, 323] width 654 height 27
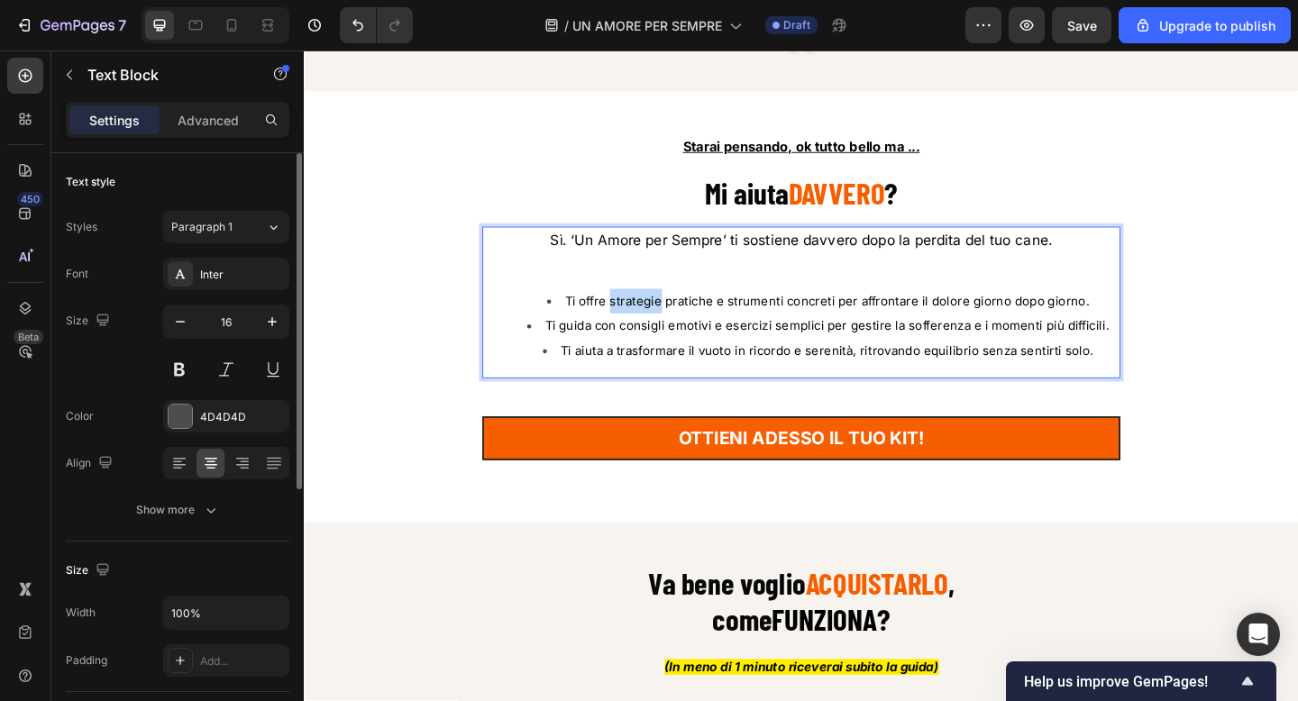
click at [680, 326] on li "Ti offre strategie pratiche e strumenti concreti per affrontare il dolore giorn…" at bounding box center [862, 323] width 654 height 27
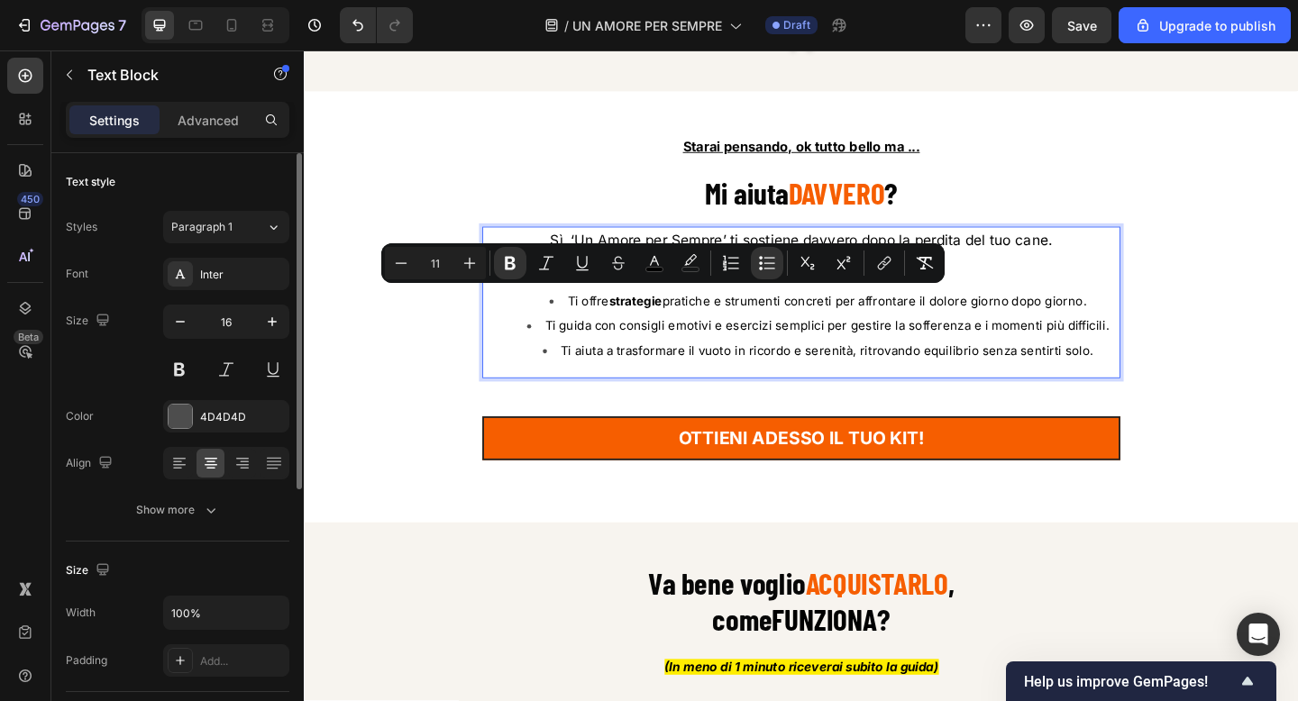
click at [726, 323] on span "Ti offre strategie pratiche e strumenti concreti per affrontare il dolore giorn…" at bounding box center [872, 323] width 564 height 16
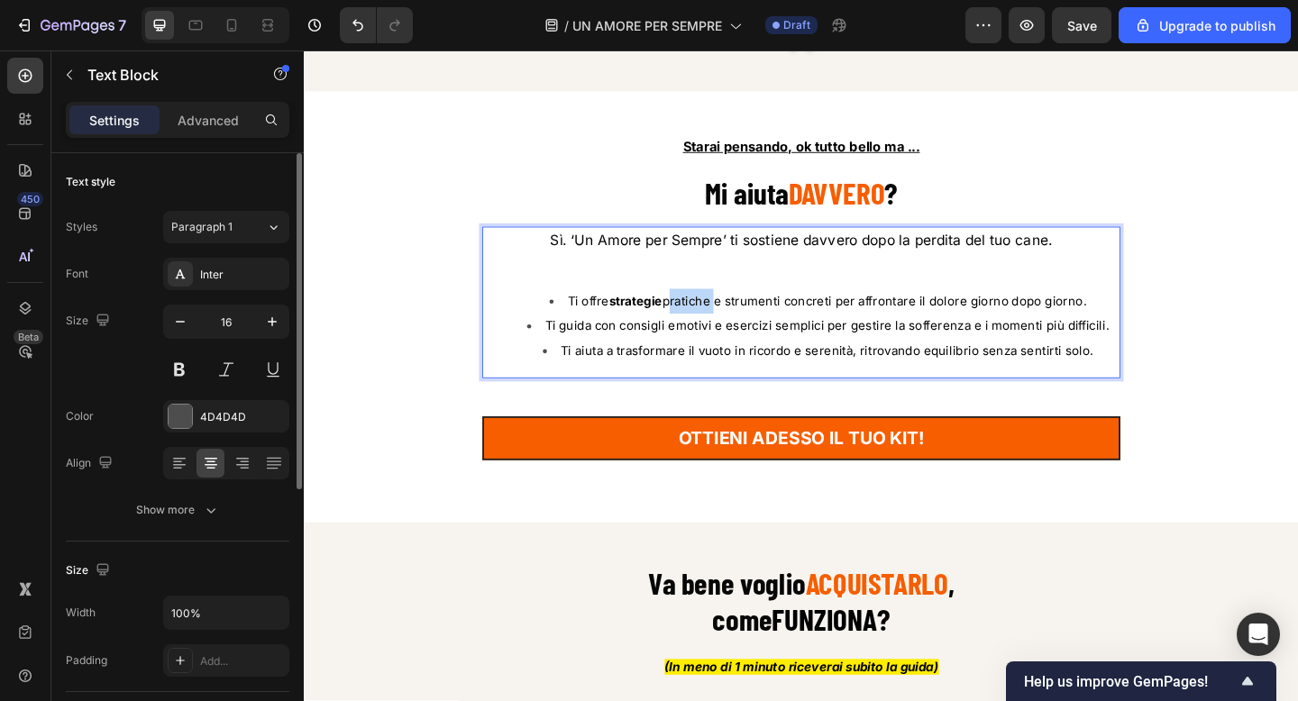
click at [726, 323] on span "Ti offre strategie pratiche e strumenti concreti per affrontare il dolore giorn…" at bounding box center [872, 323] width 564 height 16
click at [798, 322] on span "Ti offre strategie pratiche e strumenti concreti per affrontare il dolore giorn…" at bounding box center [872, 323] width 566 height 16
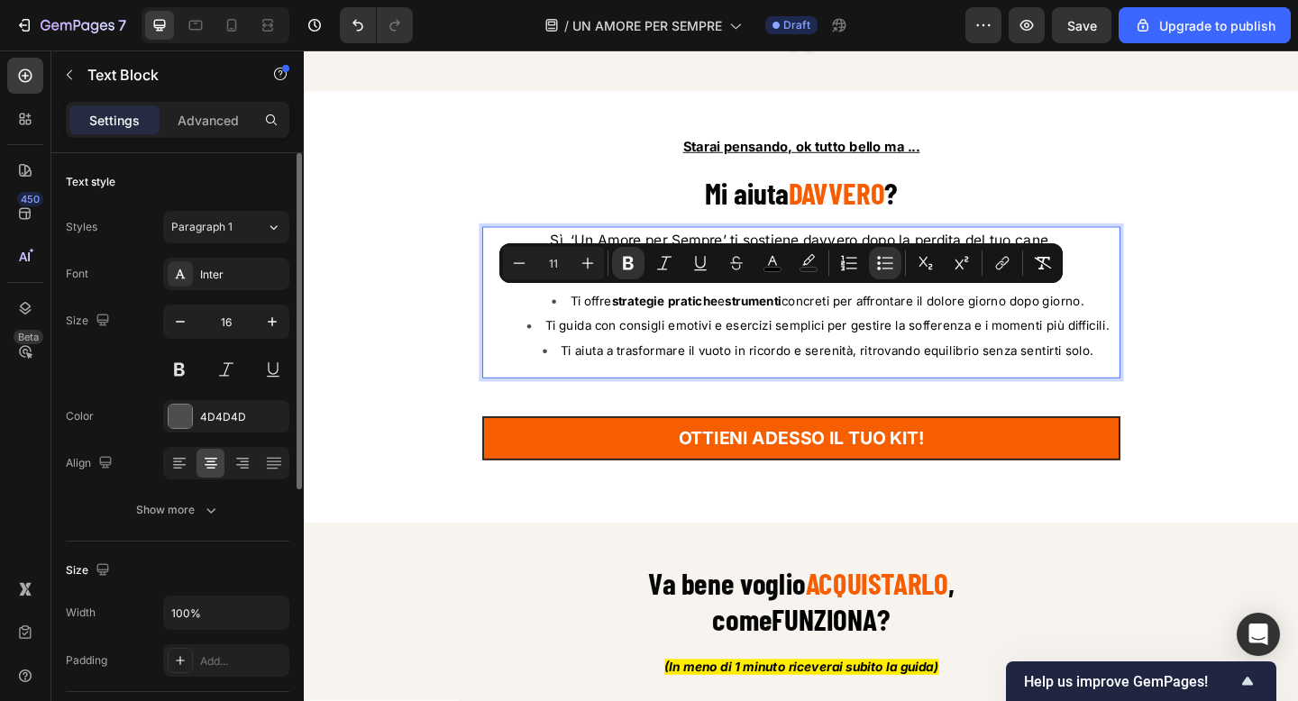
click at [941, 322] on span "Ti offre strategie pratiche e strumenti concreti per affrontare il dolore giorn…" at bounding box center [872, 323] width 559 height 16
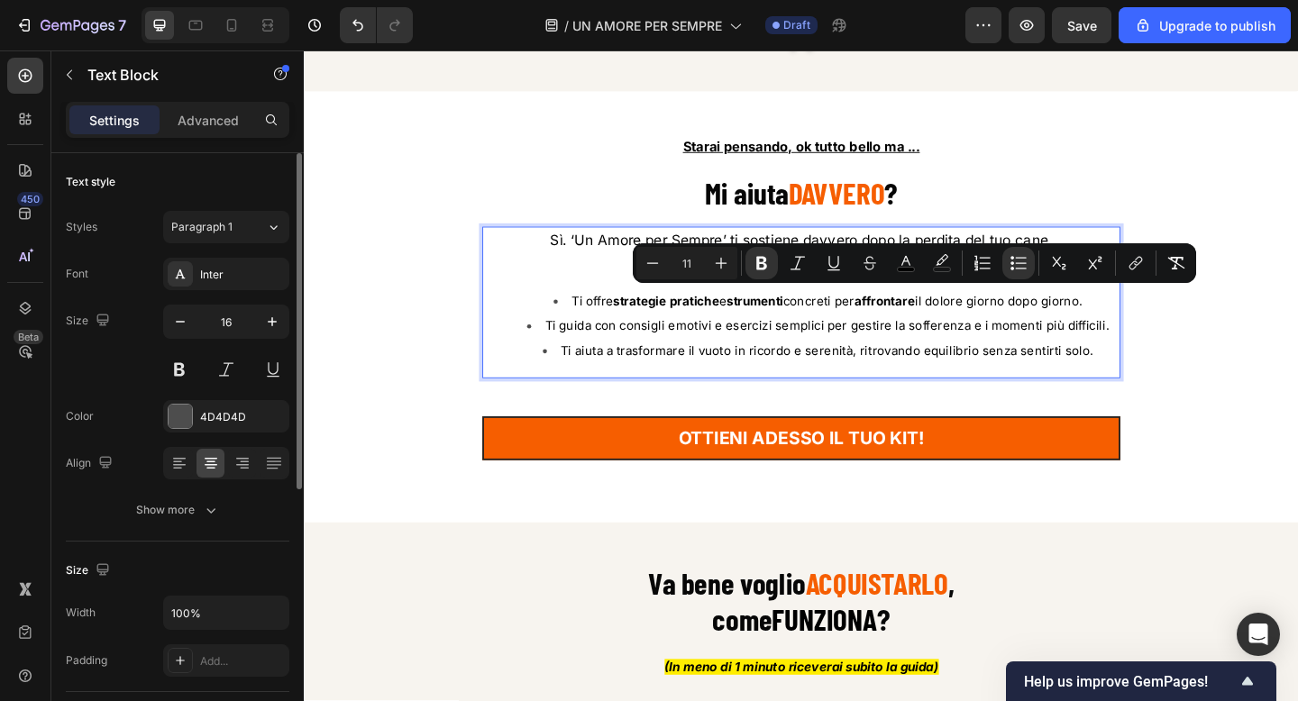
click at [1011, 322] on span "Ti offre strategie pratiche e strumenti concreti per affrontare il dolore giorn…" at bounding box center [872, 323] width 555 height 16
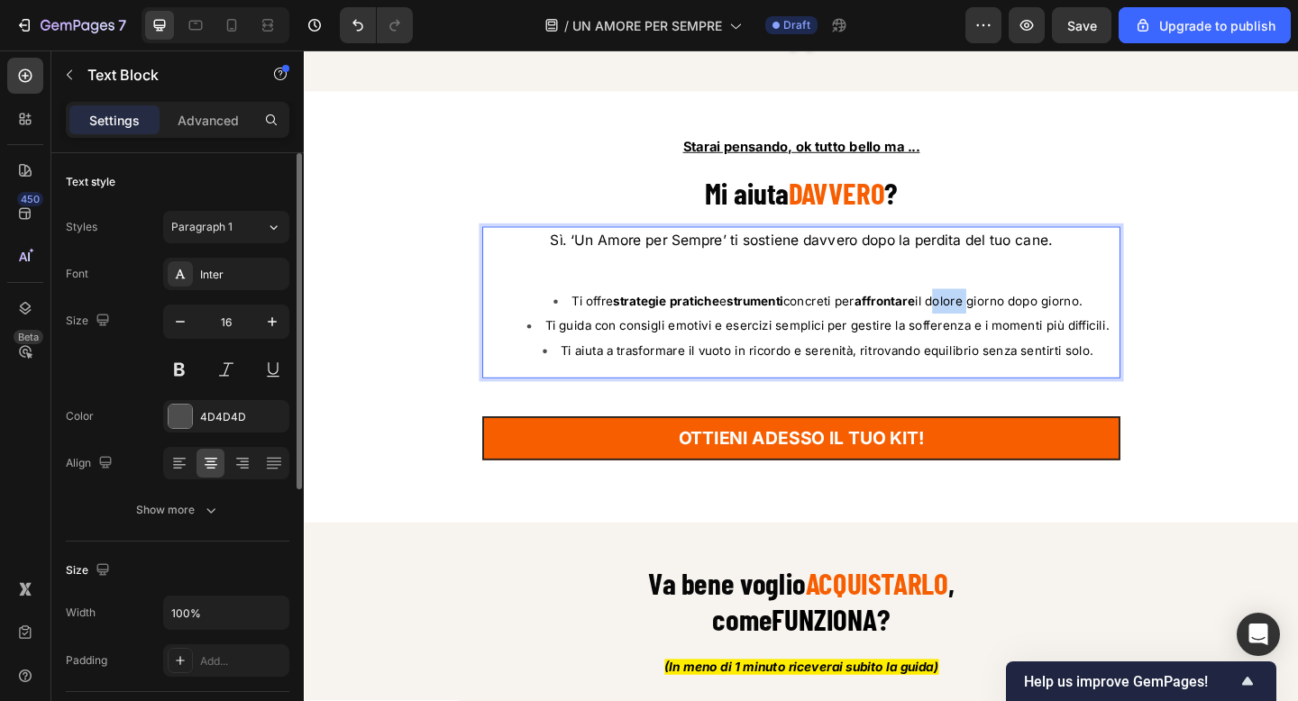
click at [1011, 322] on span "Ti offre strategie pratiche e strumenti concreti per affrontare il dolore giorn…" at bounding box center [872, 323] width 555 height 16
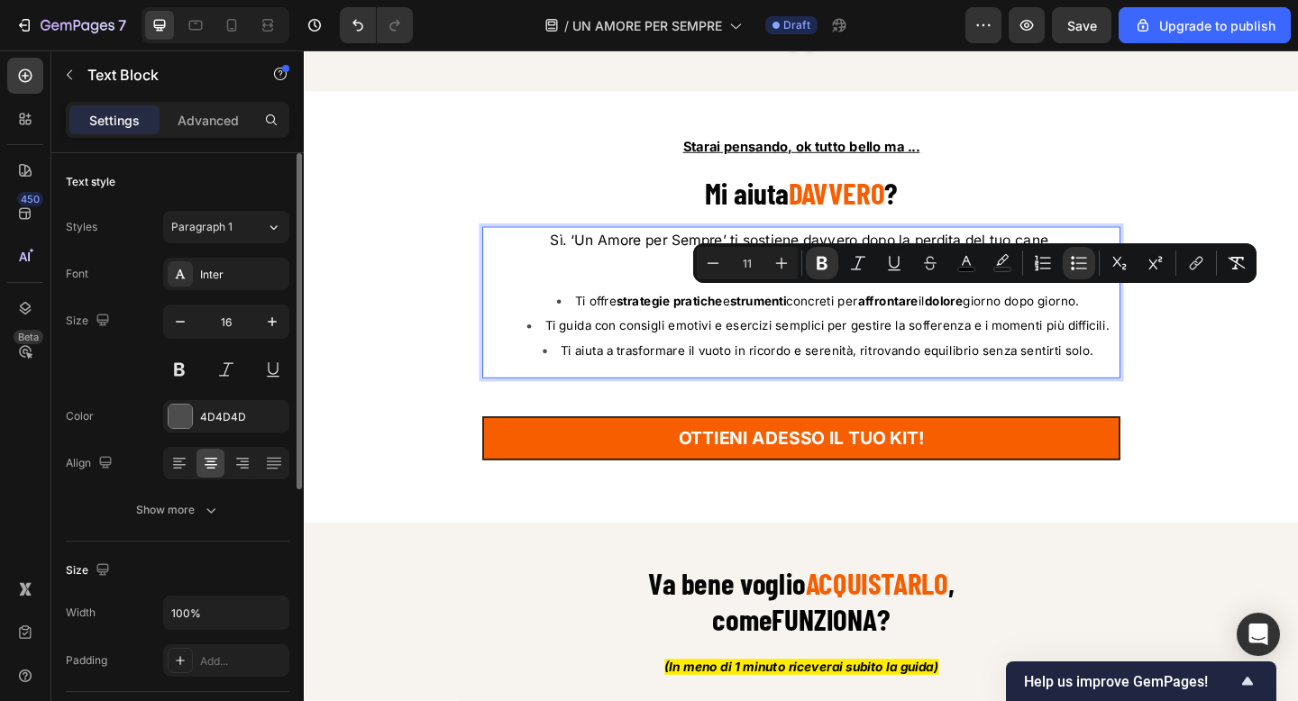
click at [684, 344] on span "Ti guida con consigli emotivi e esercizi semplici per gestire la sofferenza e i…" at bounding box center [873, 350] width 614 height 16
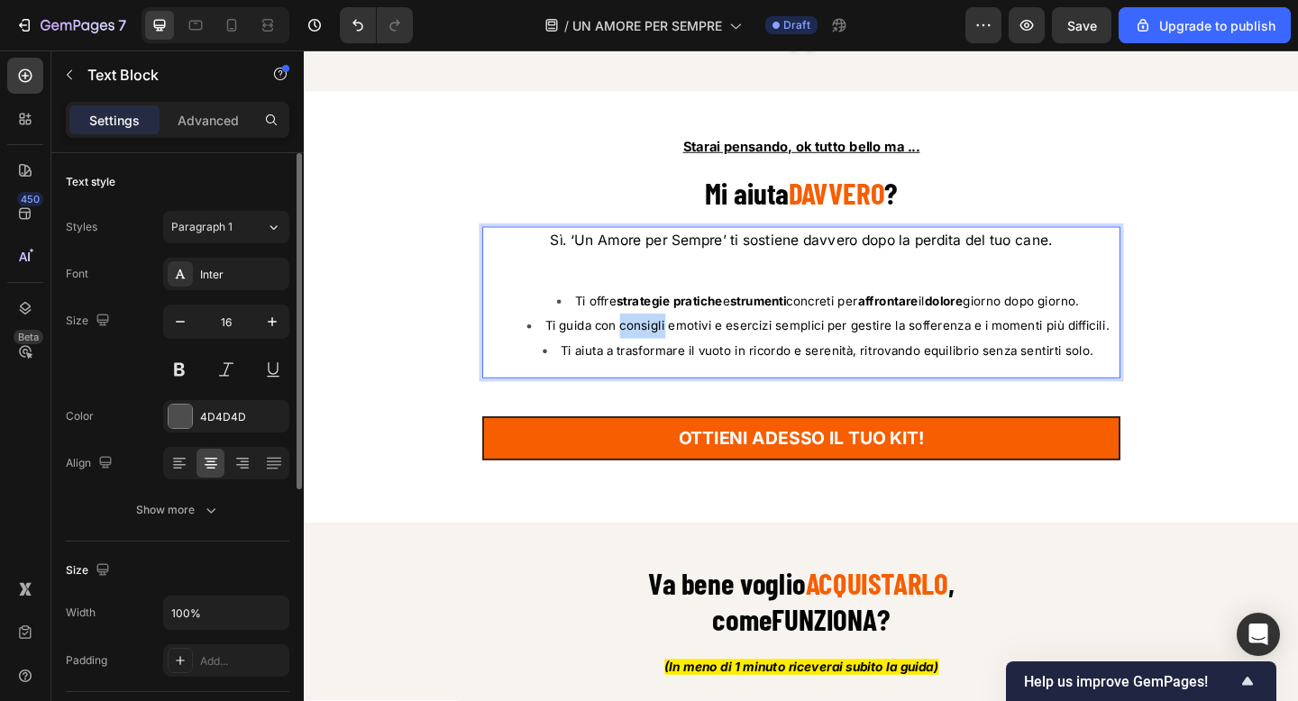
click at [684, 344] on span "Ti guida con consigli emotivi e esercizi semplici per gestire la sofferenza e i…" at bounding box center [873, 350] width 614 height 16
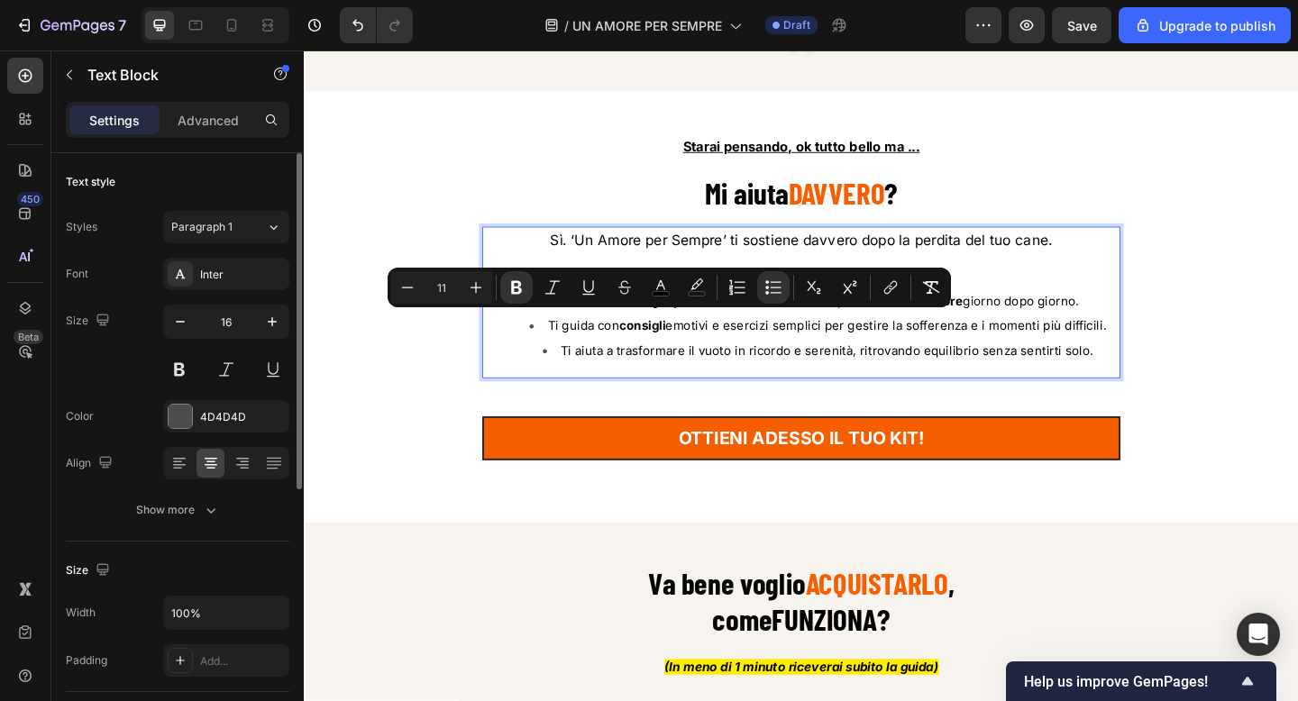
click at [738, 344] on span "Ti guida con consigli emotivi e esercizi semplici per gestire la sofferenza e i…" at bounding box center [872, 350] width 607 height 16
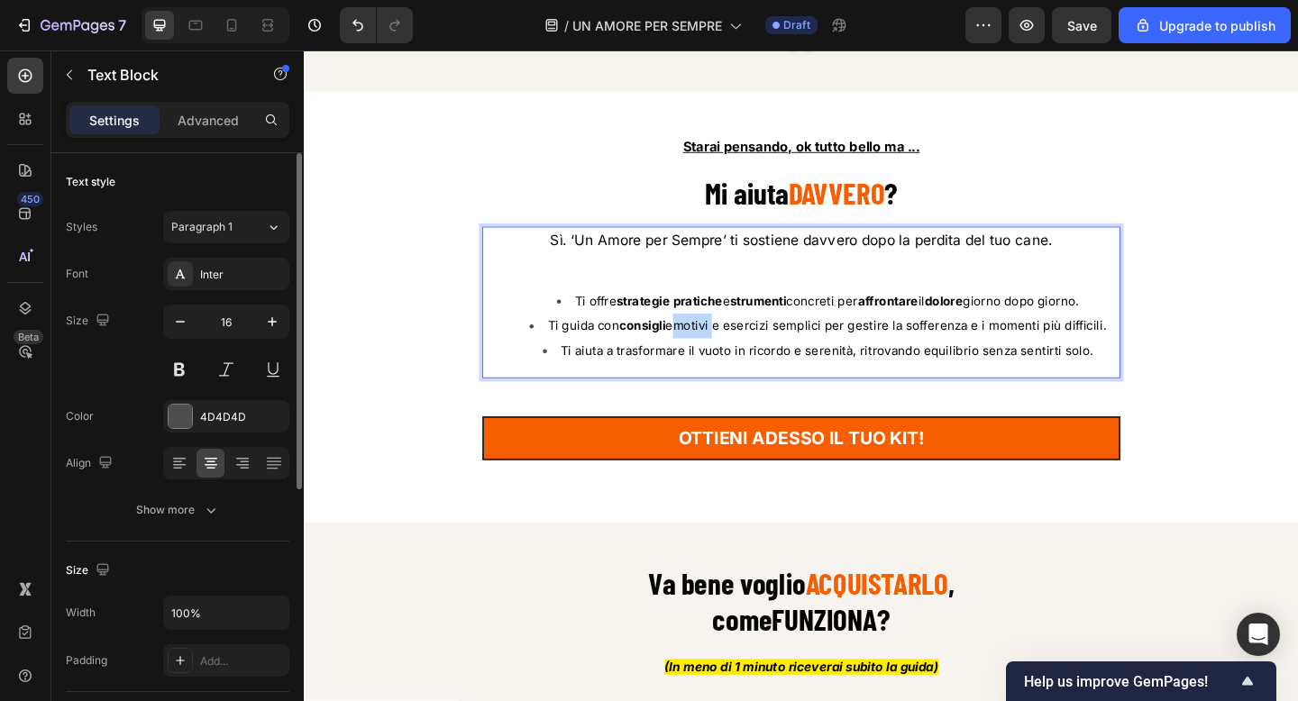
click at [738, 344] on span "Ti guida con consigli emotivi e esercizi semplici per gestire la sofferenza e i…" at bounding box center [872, 350] width 607 height 16
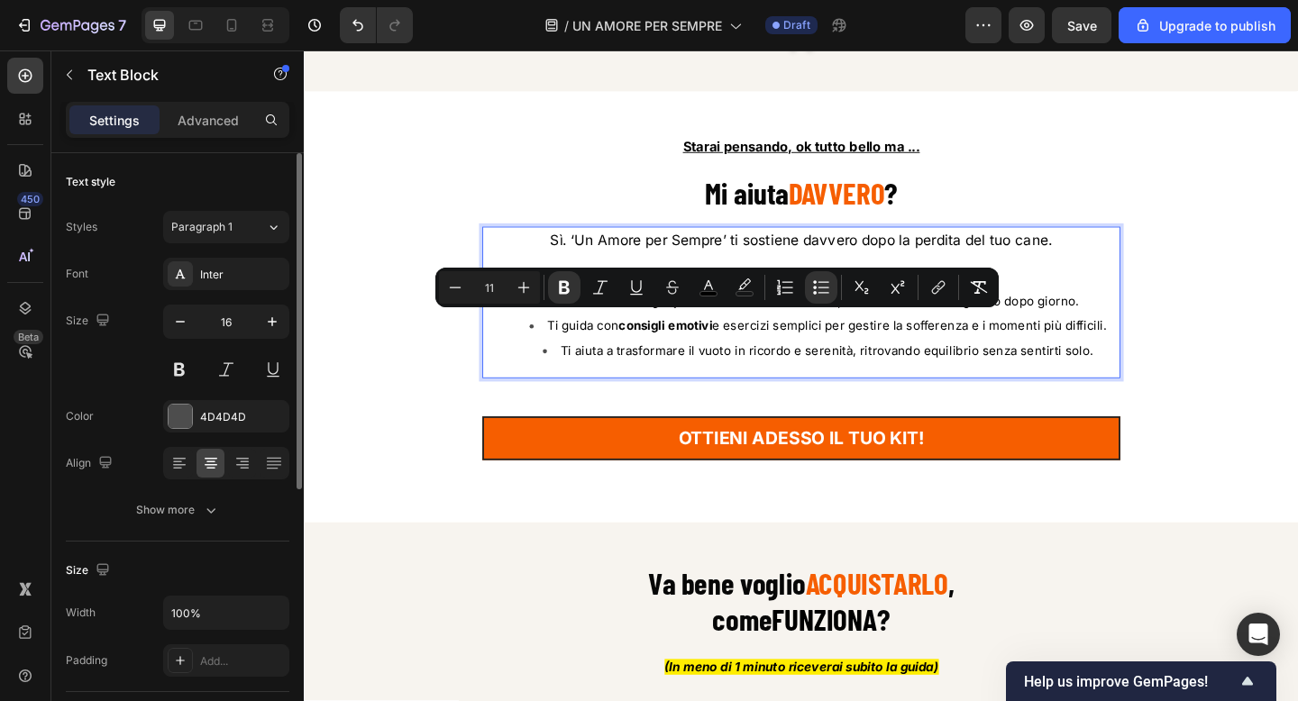
click at [781, 344] on span "Ti guida con consigli emotivi e esercizi semplici per gestire la sofferenza e i…" at bounding box center [873, 350] width 608 height 16
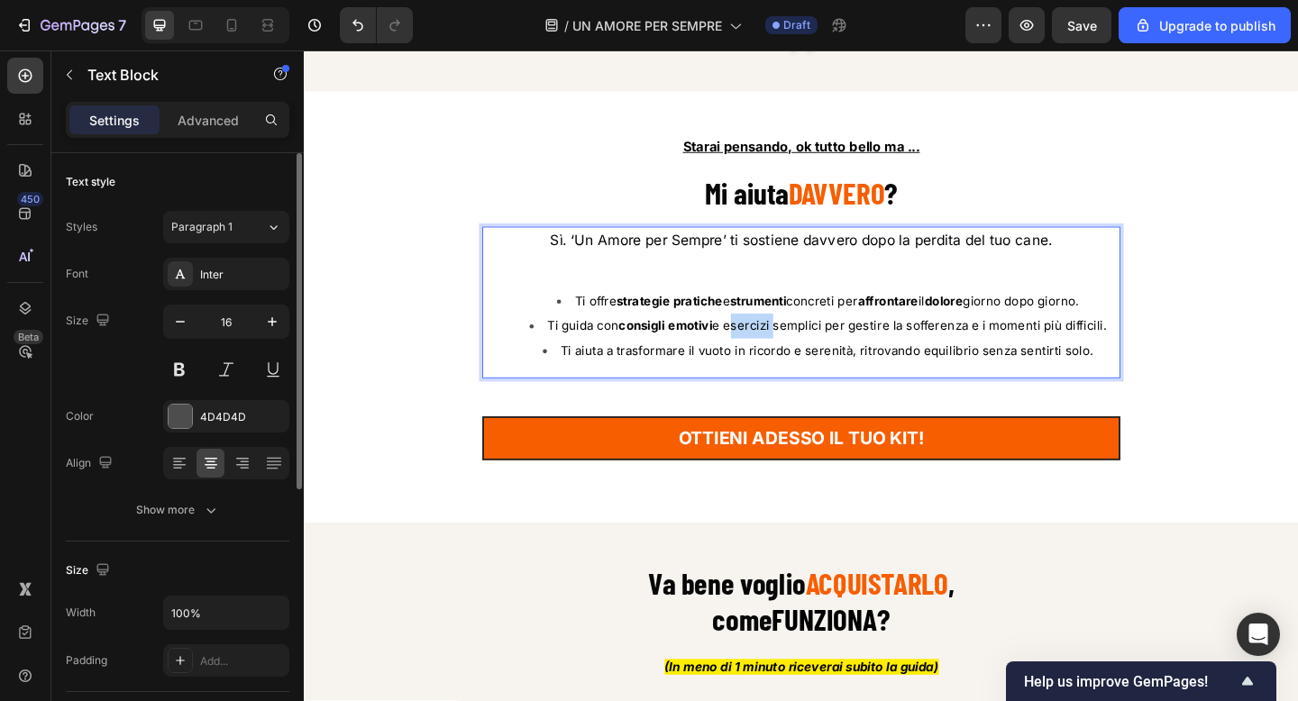
click at [781, 344] on span "Ti guida con consigli emotivi e esercizi semplici per gestire la sofferenza e i…" at bounding box center [873, 350] width 608 height 16
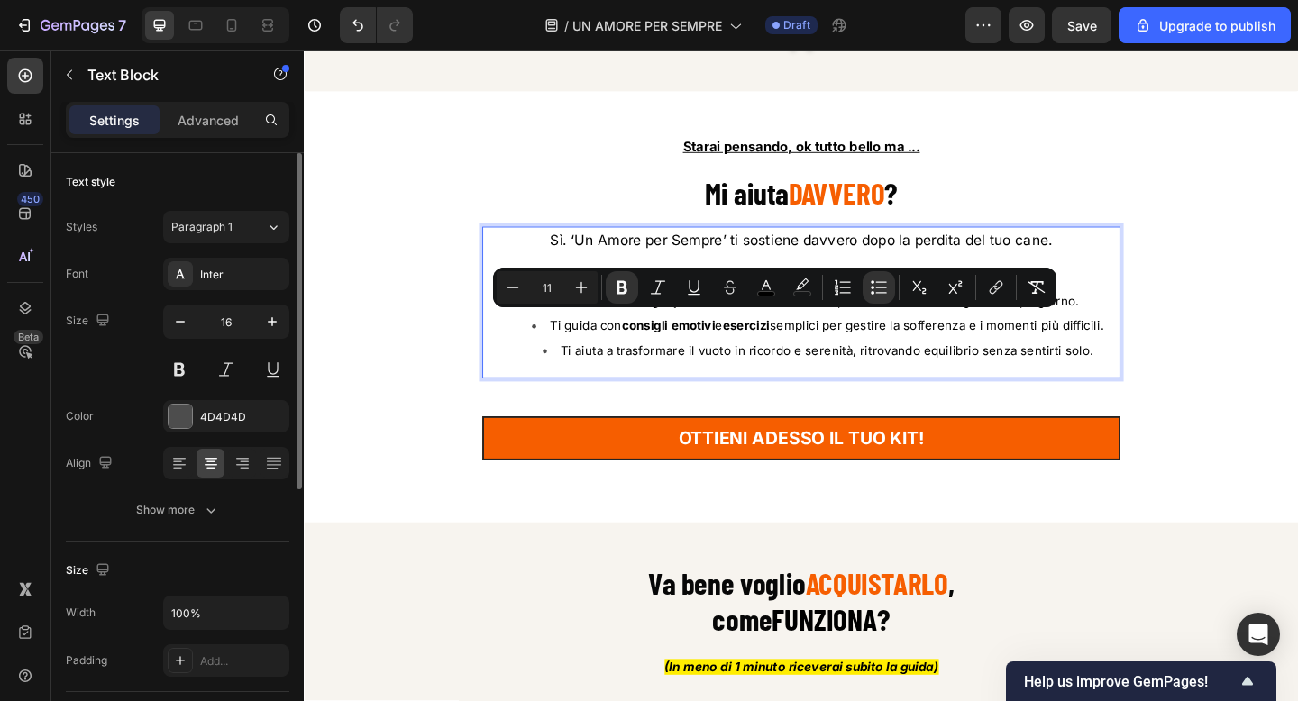
click at [913, 348] on span "Ti guida con consigli emotivi e esercizi semplici per gestire la sofferenza e i…" at bounding box center [872, 350] width 602 height 16
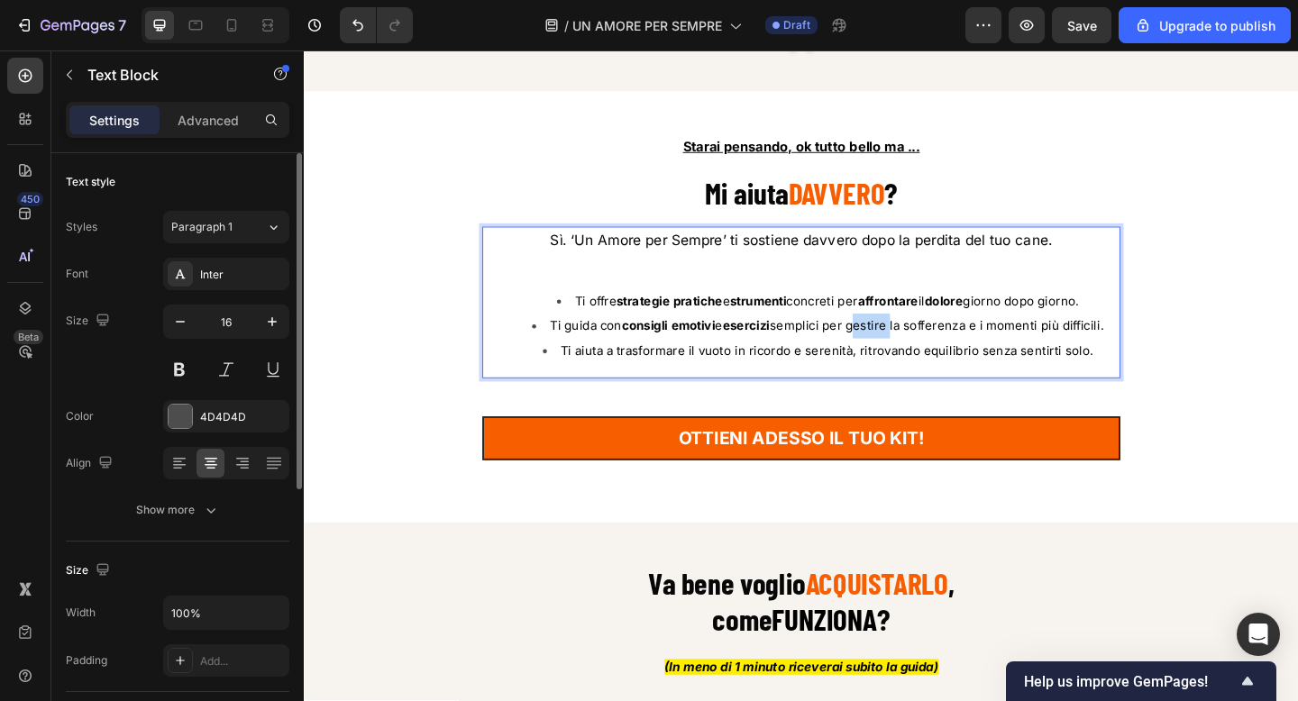
click at [913, 348] on span "Ti guida con consigli emotivi e esercizi semplici per gestire la sofferenza e i…" at bounding box center [872, 350] width 602 height 16
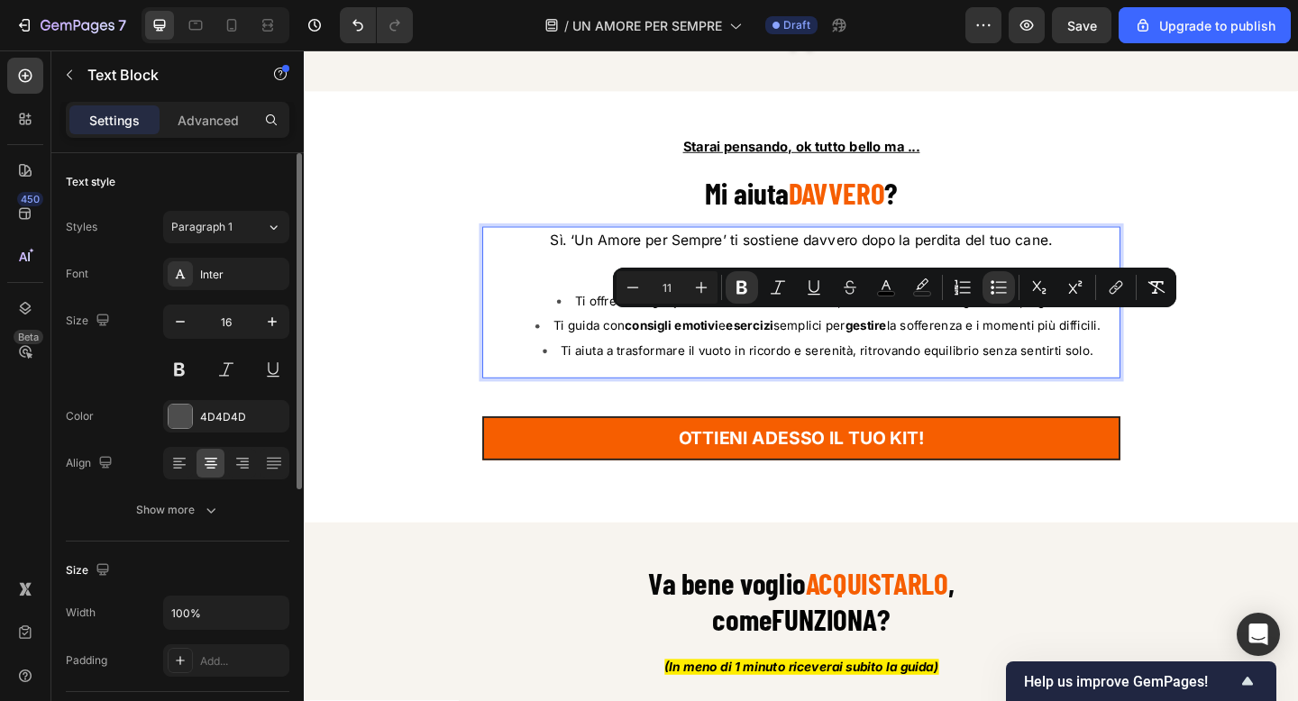
click at [988, 352] on span "Ti guida con consigli emotivi e esercizi semplici per gestire la sofferenza e i…" at bounding box center [872, 350] width 595 height 16
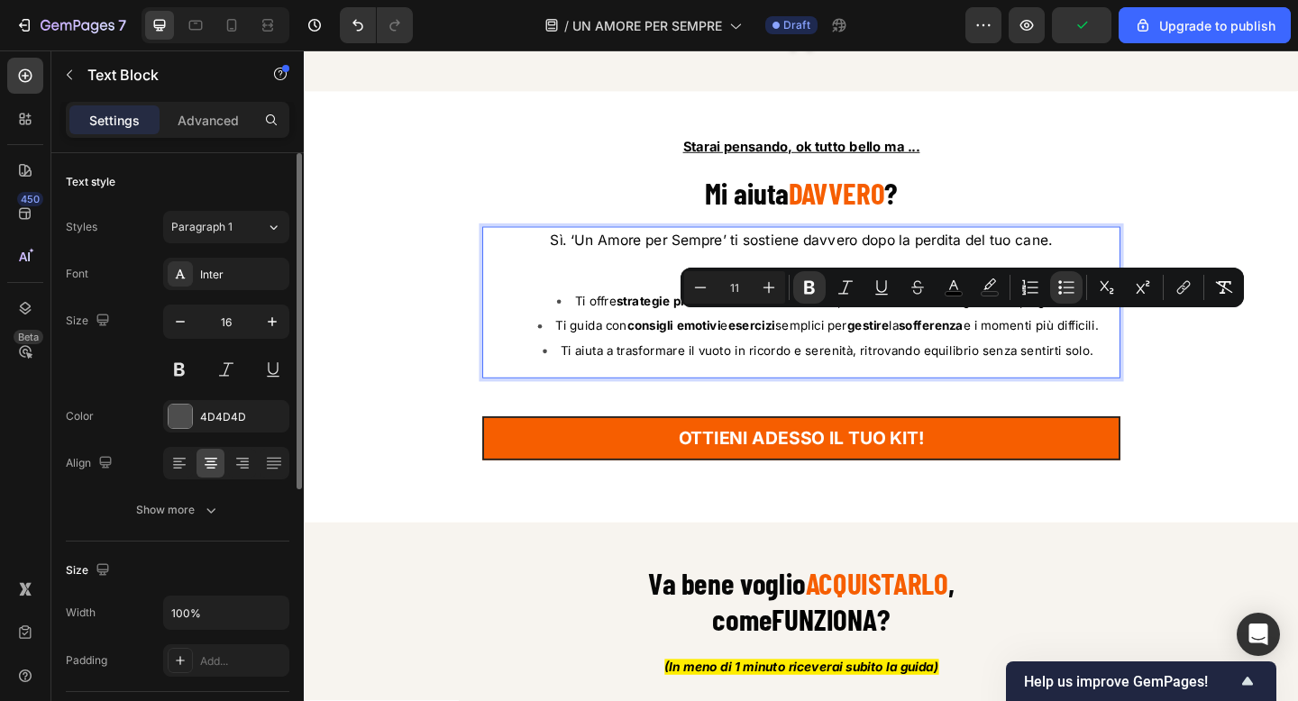
click at [696, 373] on span "Ti aiuta a trasformare il vuoto in ricordo e serenità, ritrovando equilibrio se…" at bounding box center [873, 378] width 580 height 16
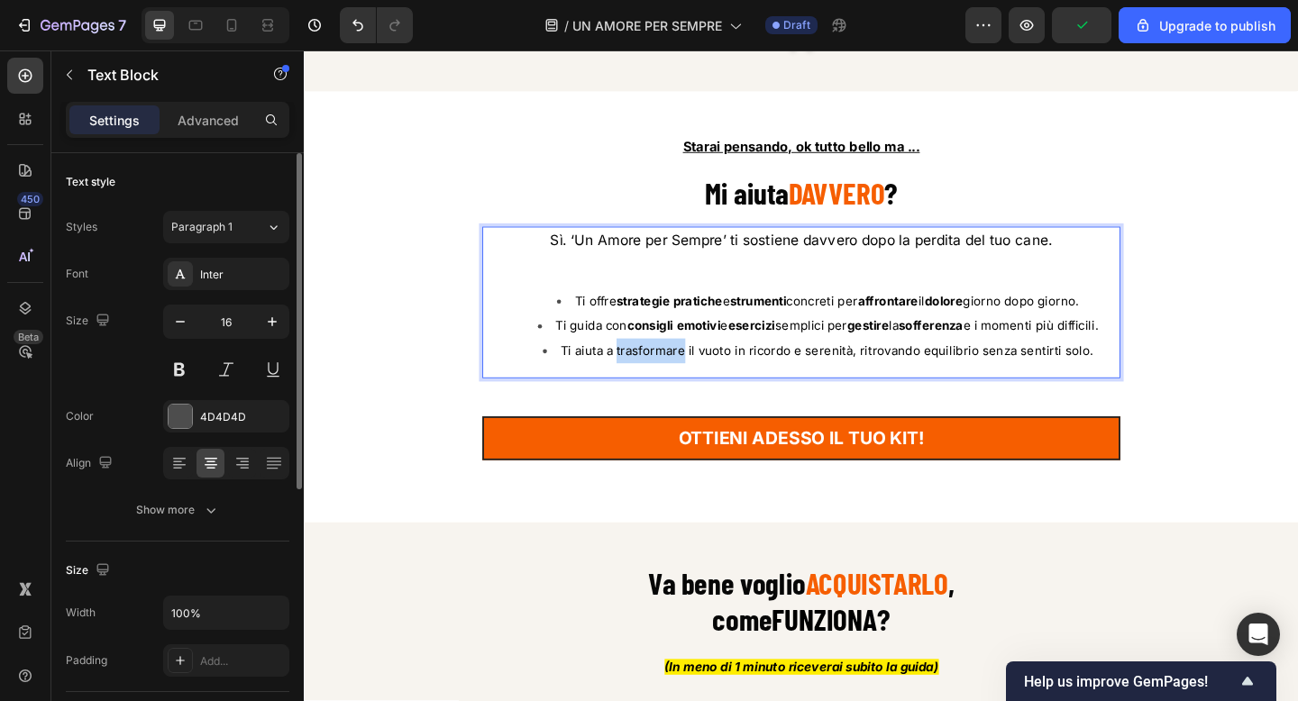
click at [696, 373] on span "Ti aiuta a trasformare il vuoto in ricordo e serenità, ritrovando equilibrio se…" at bounding box center [873, 378] width 580 height 16
click at [761, 370] on span "Ti aiuta a trasformare il vuoto in ricordo e serenità, ritrovando equilibrio se…" at bounding box center [872, 378] width 575 height 16
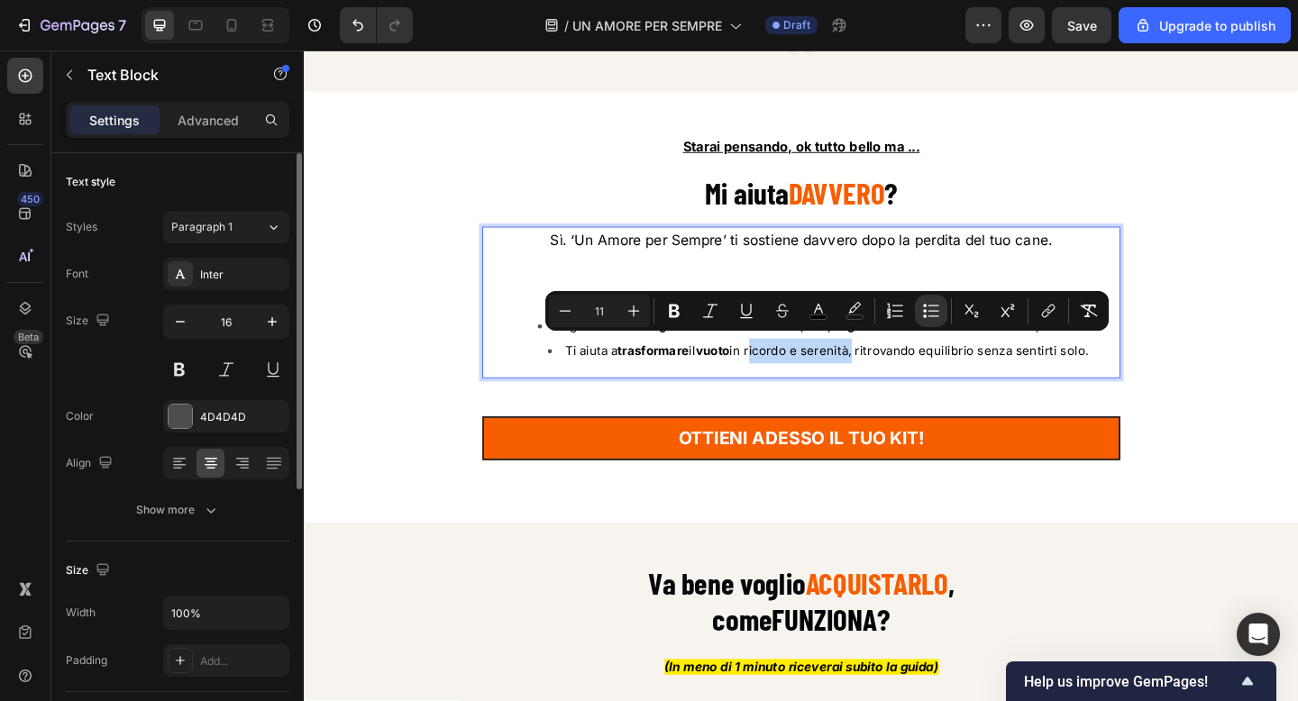
drag, startPoint x: 792, startPoint y: 370, endPoint x: 902, endPoint y: 367, distance: 110.0
click at [902, 370] on span "Ti aiuta a trasformare il vuoto in ricordo e serenità, ritrovando equilibrio se…" at bounding box center [873, 378] width 569 height 16
click at [226, 31] on icon at bounding box center [232, 25] width 18 height 18
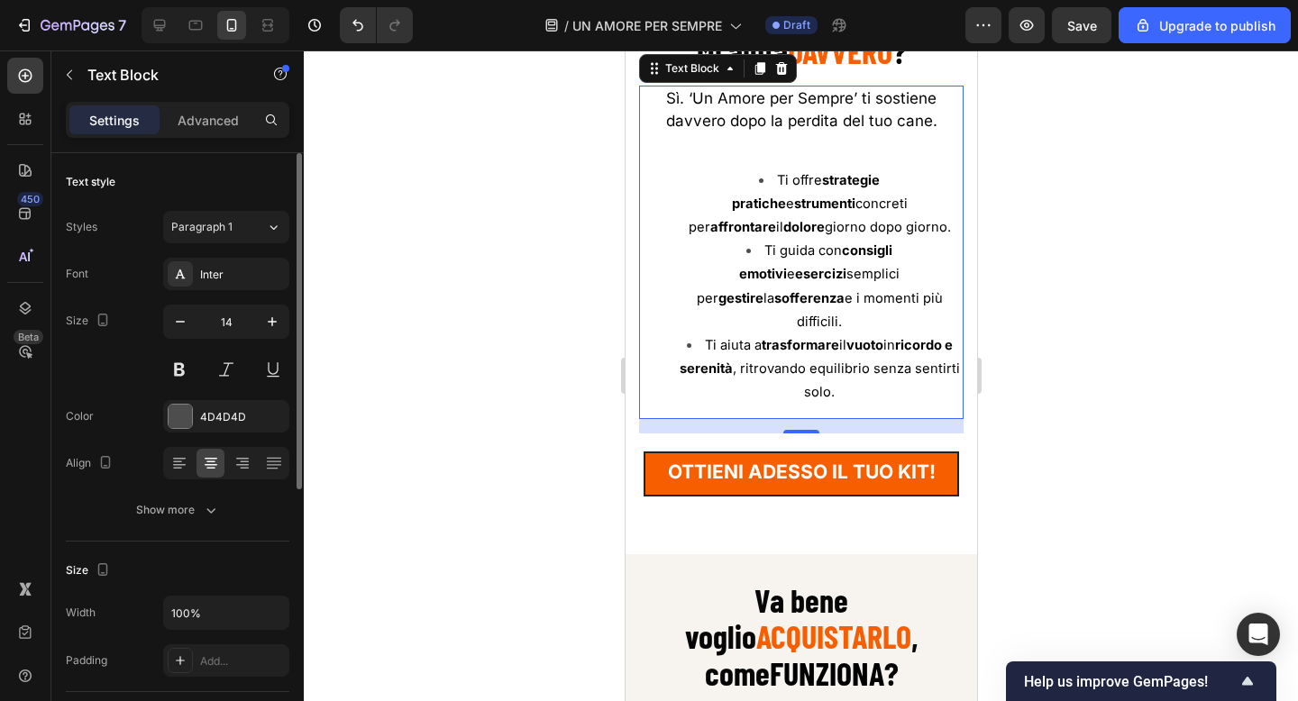
scroll to position [9719, 0]
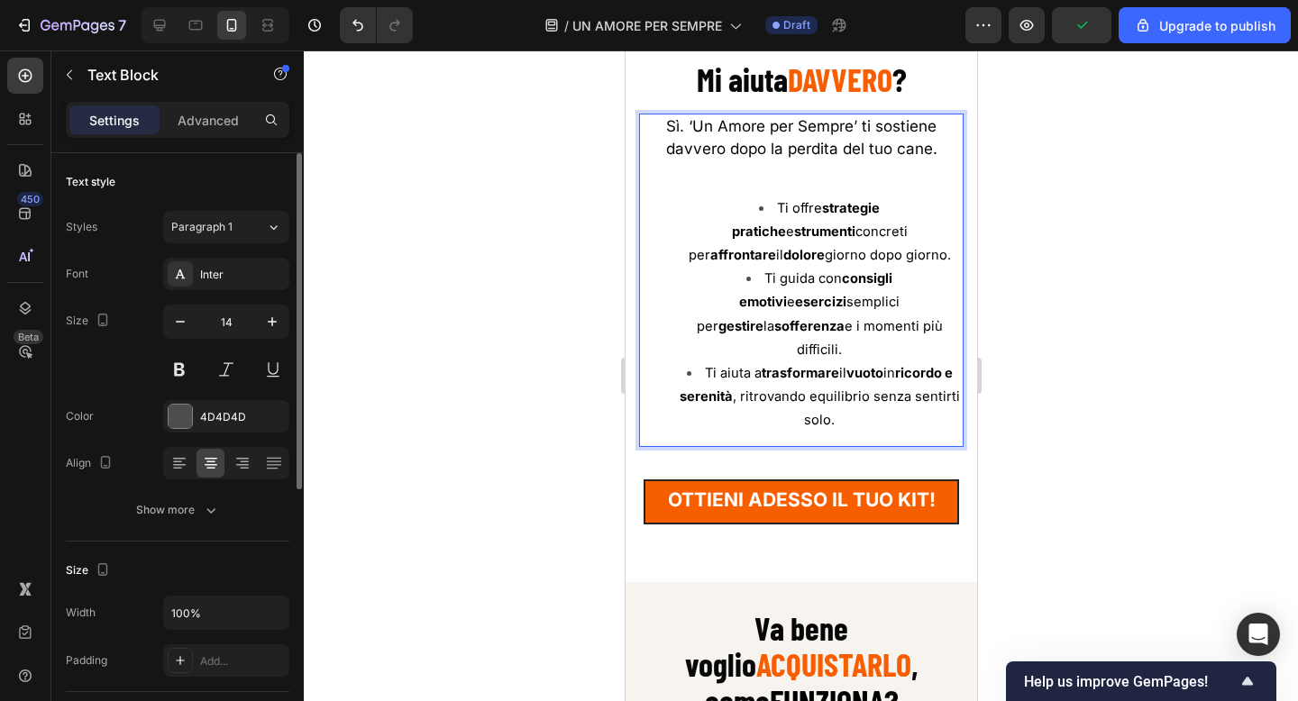
click at [854, 224] on strong "strumenti" at bounding box center [823, 232] width 61 height 16
click at [845, 294] on strong "esercizi" at bounding box center [819, 302] width 51 height 16
click at [914, 369] on span "Ti aiuta a trasformare il vuoto in ricordo e serenità , ritrovando equilibrio s…" at bounding box center [819, 396] width 280 height 63
click at [160, 22] on icon at bounding box center [160, 25] width 18 height 18
type input "16"
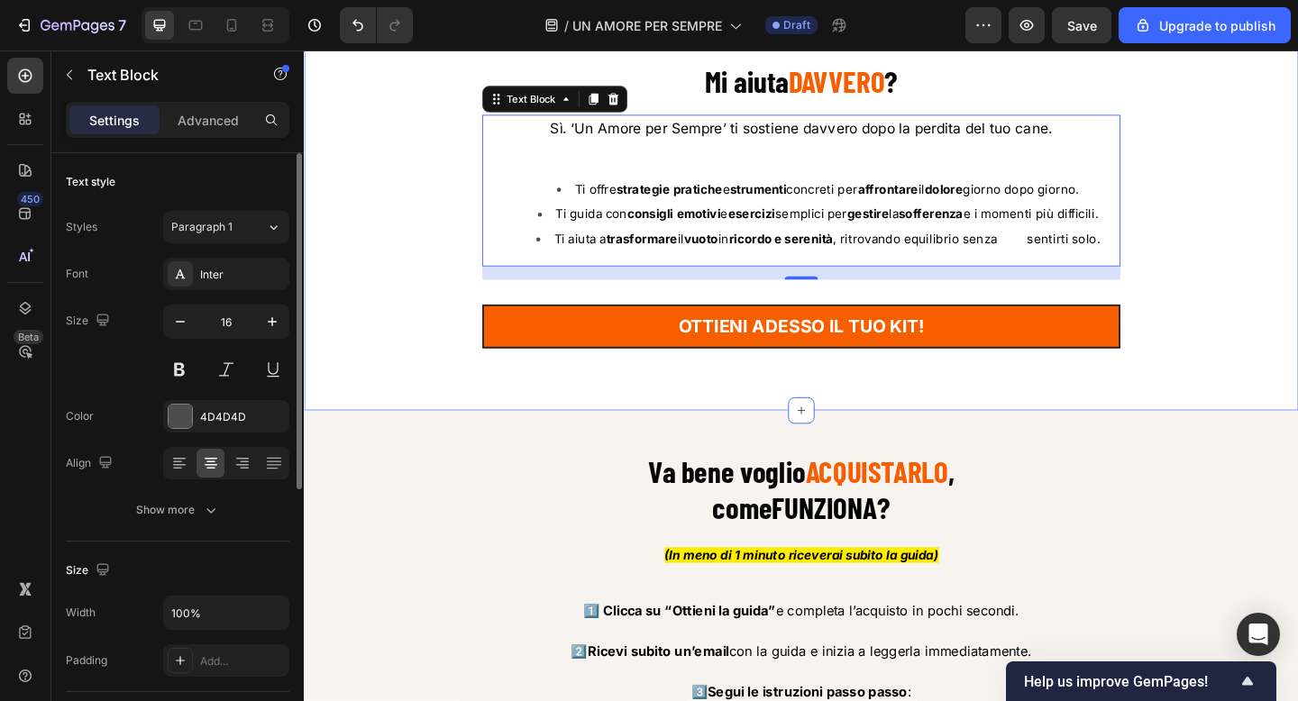
scroll to position [9817, 0]
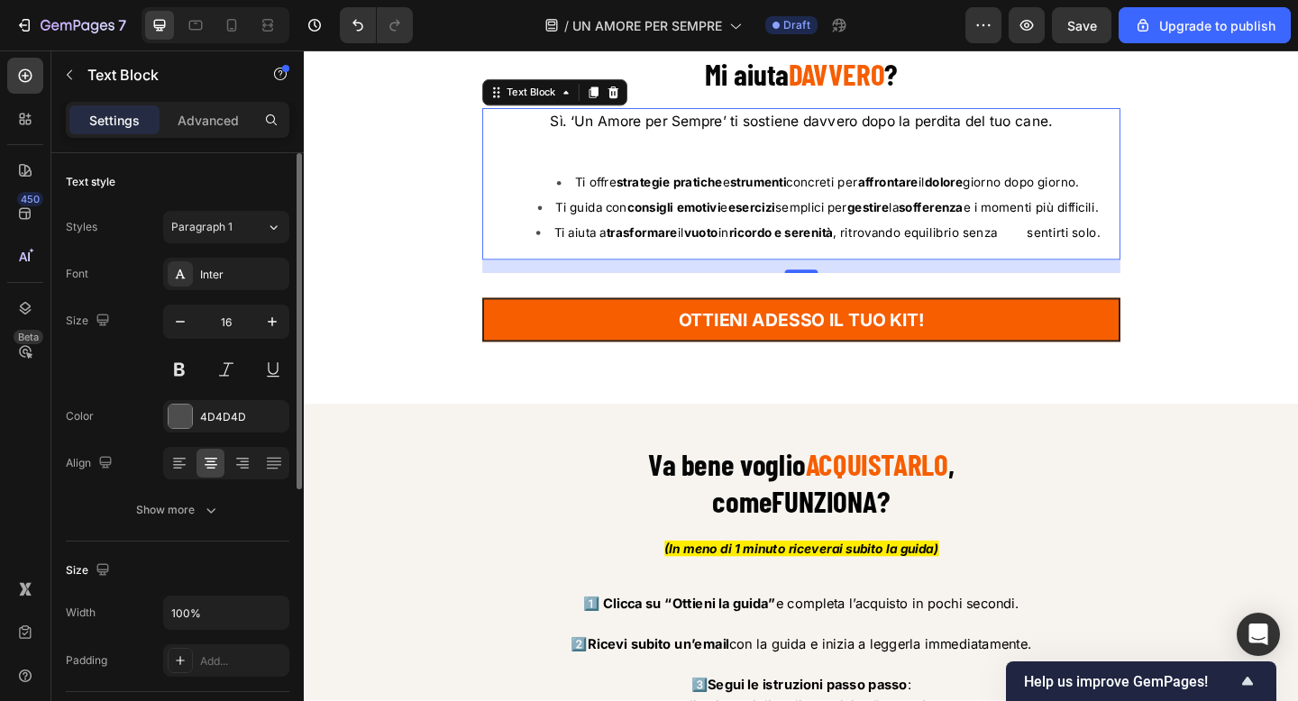
click at [428, 26] on div "/ UN AMORE PER SEMPRE Draft" at bounding box center [696, 25] width 538 height 36
click at [448, 78] on div "Starai pensando, ok tutto bello ma ... Text Block ⁠⁠⁠⁠⁠⁠⁠ Mi aiuta DAVVERO ? He…" at bounding box center [844, 204] width 1055 height 385
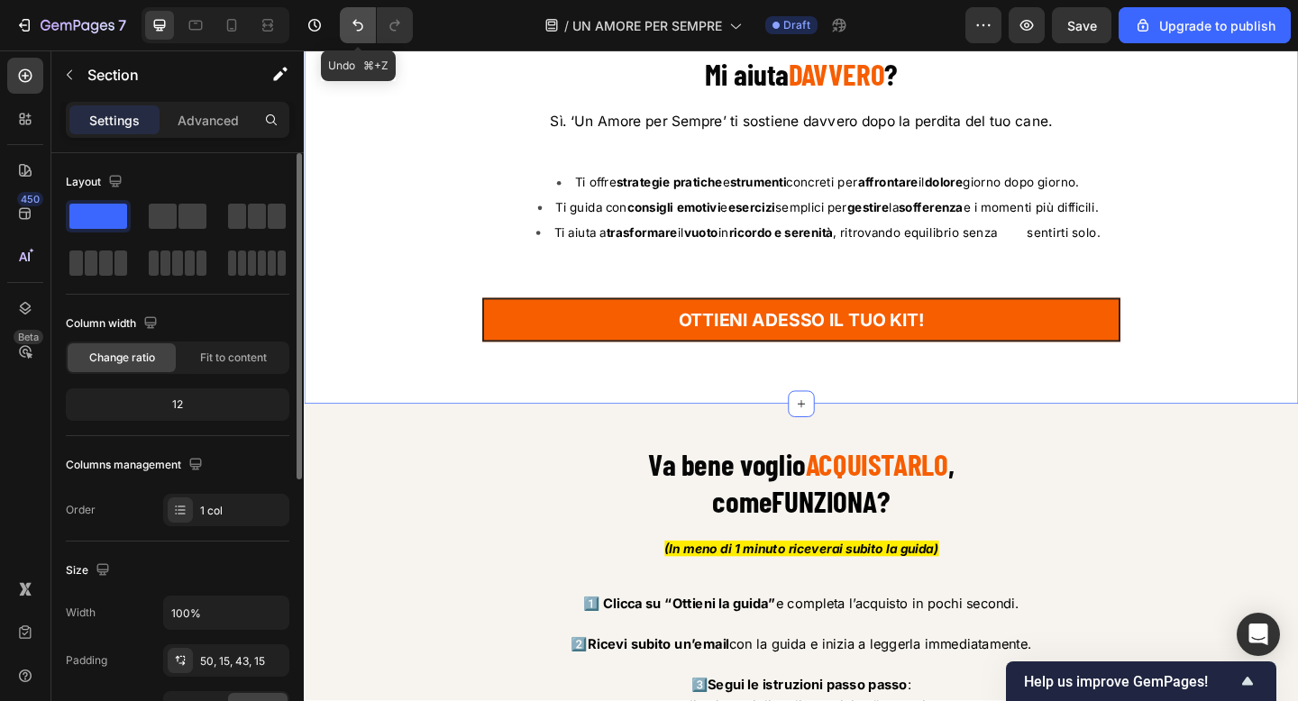
click at [352, 25] on icon "Undo/Redo" at bounding box center [358, 25] width 18 height 18
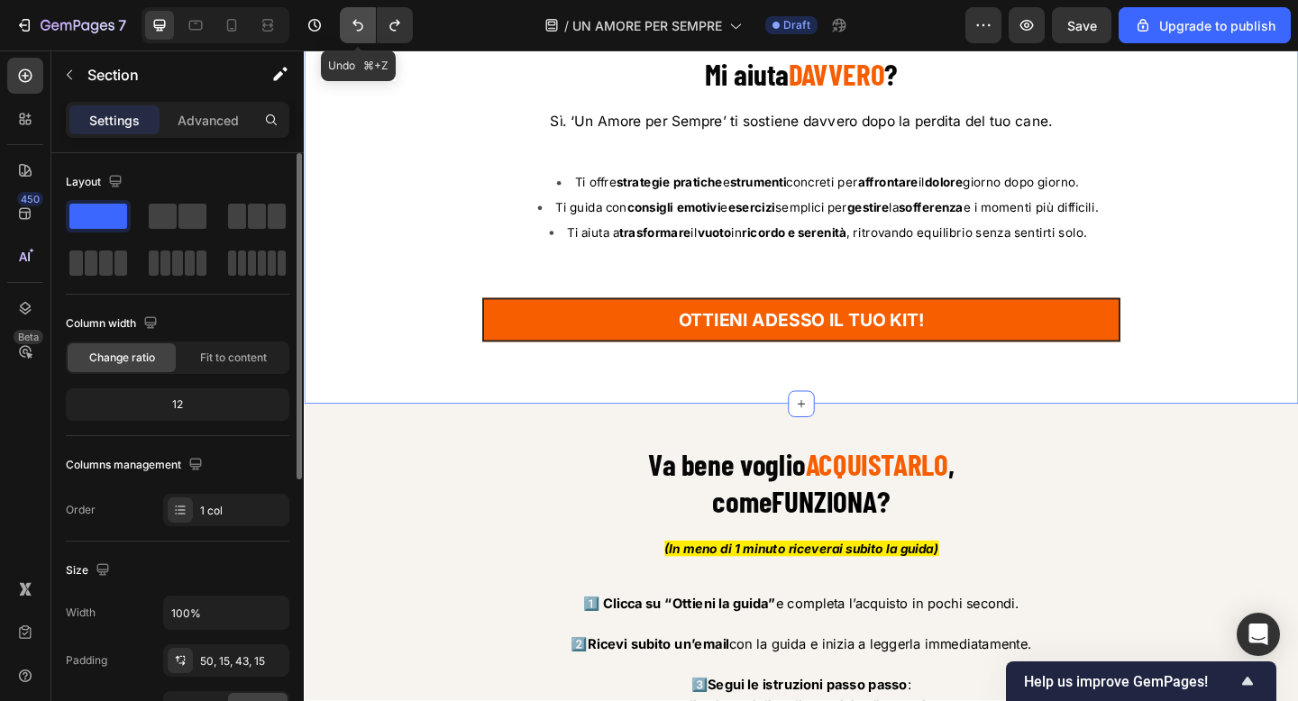
click at [352, 25] on icon "Undo/Redo" at bounding box center [358, 25] width 18 height 18
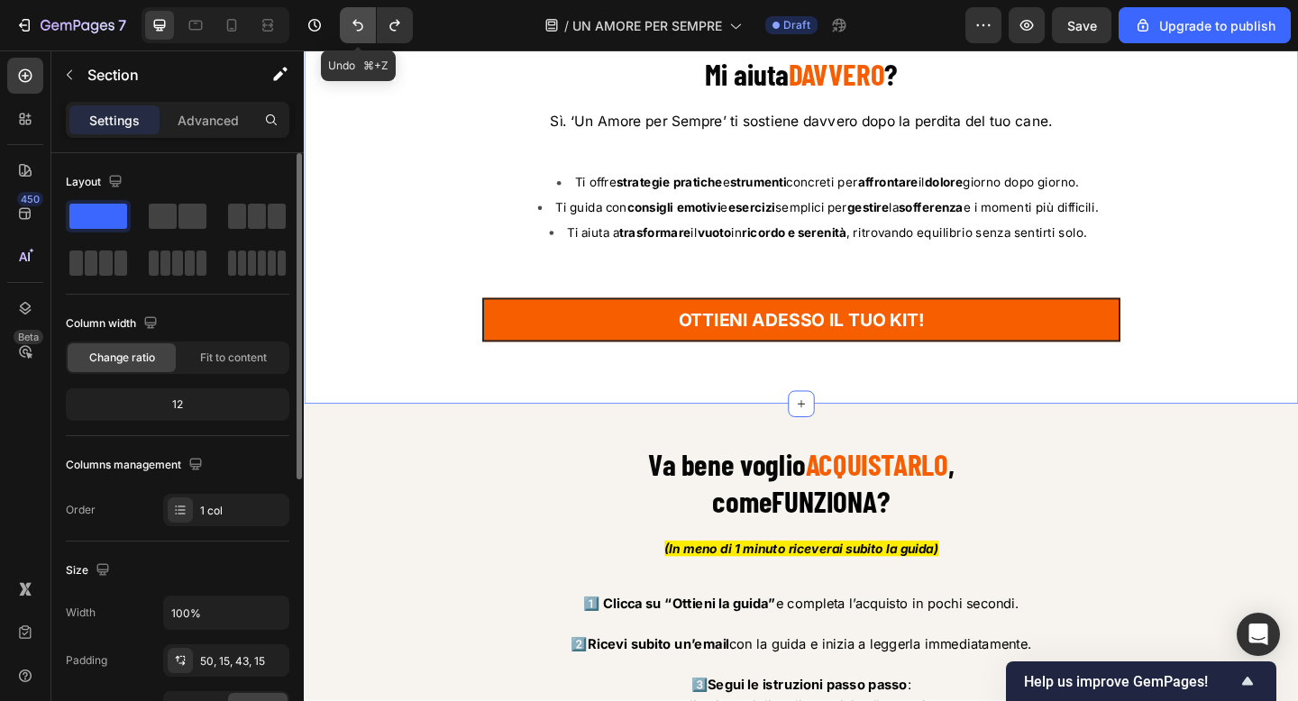
click at [352, 25] on icon "Undo/Redo" at bounding box center [358, 25] width 18 height 18
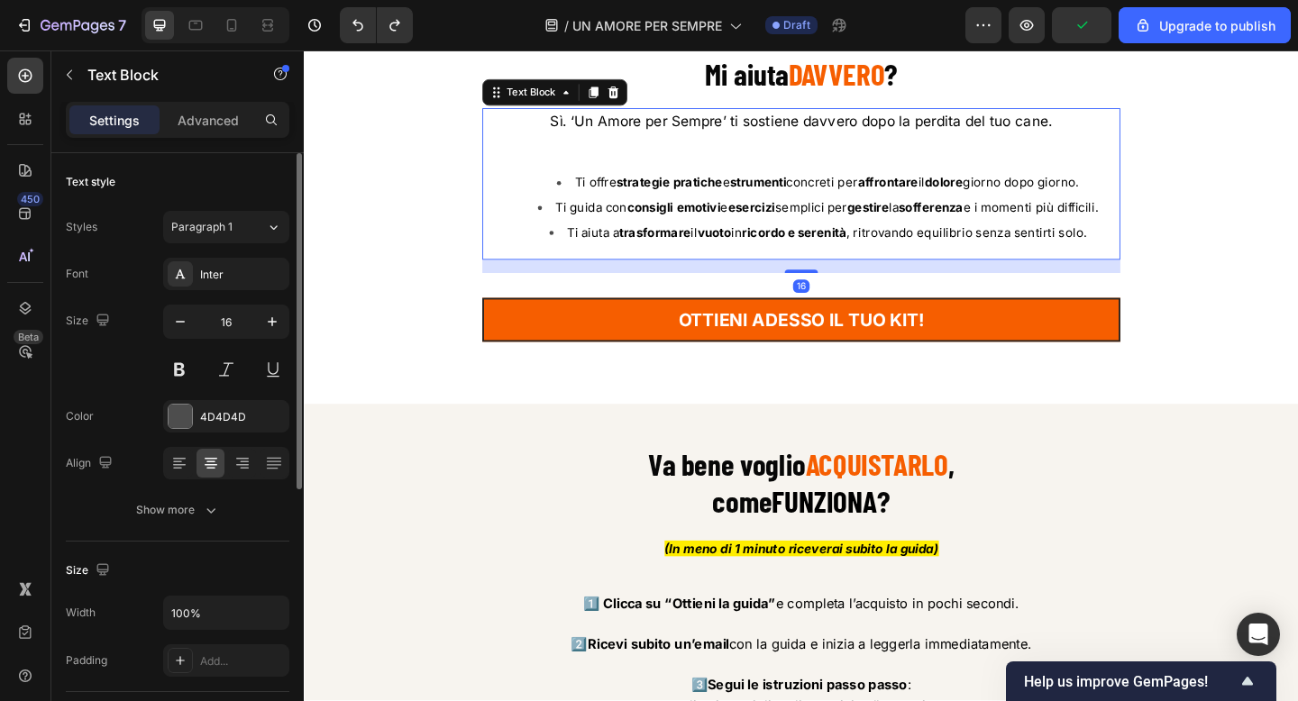
click at [580, 199] on li "Ti offre strategie pratiche e strumenti concreti per affrontare il dolore giorn…" at bounding box center [862, 194] width 654 height 27
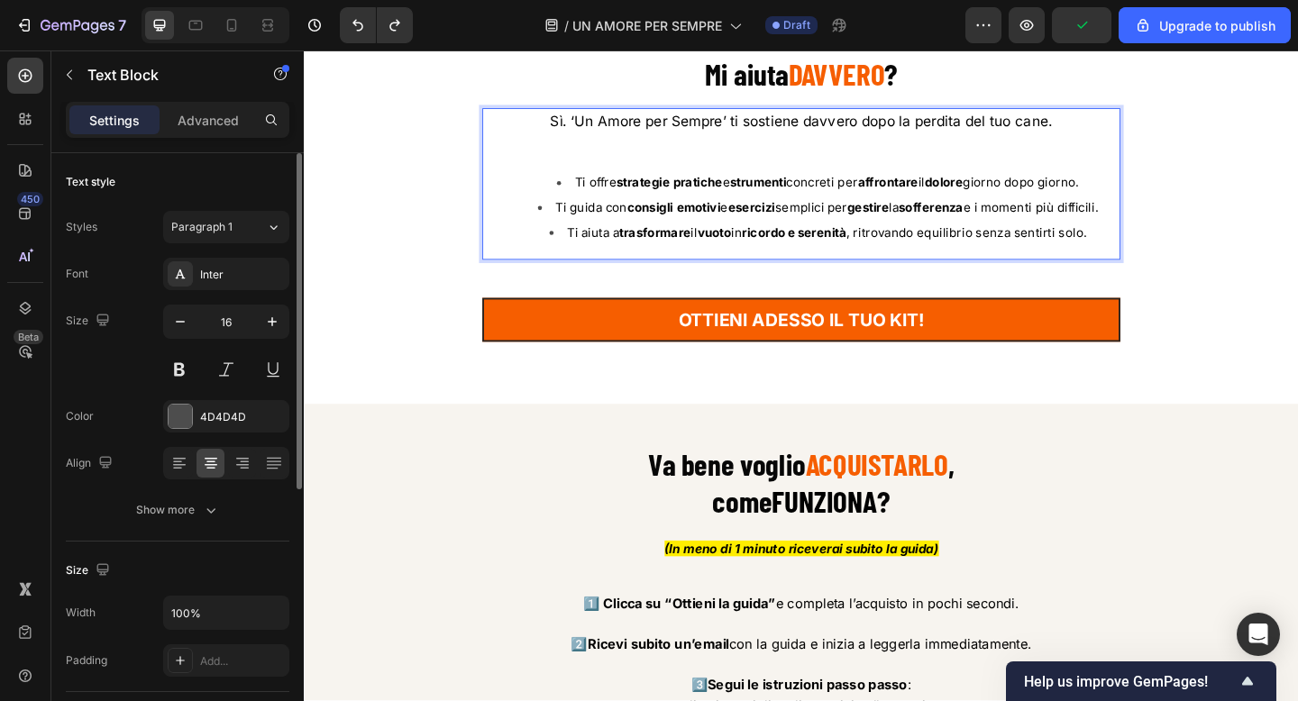
click at [598, 196] on span "Ti offre strategie pratiche e strumenti concreti per affrontare il dolore giorn…" at bounding box center [872, 195] width 548 height 16
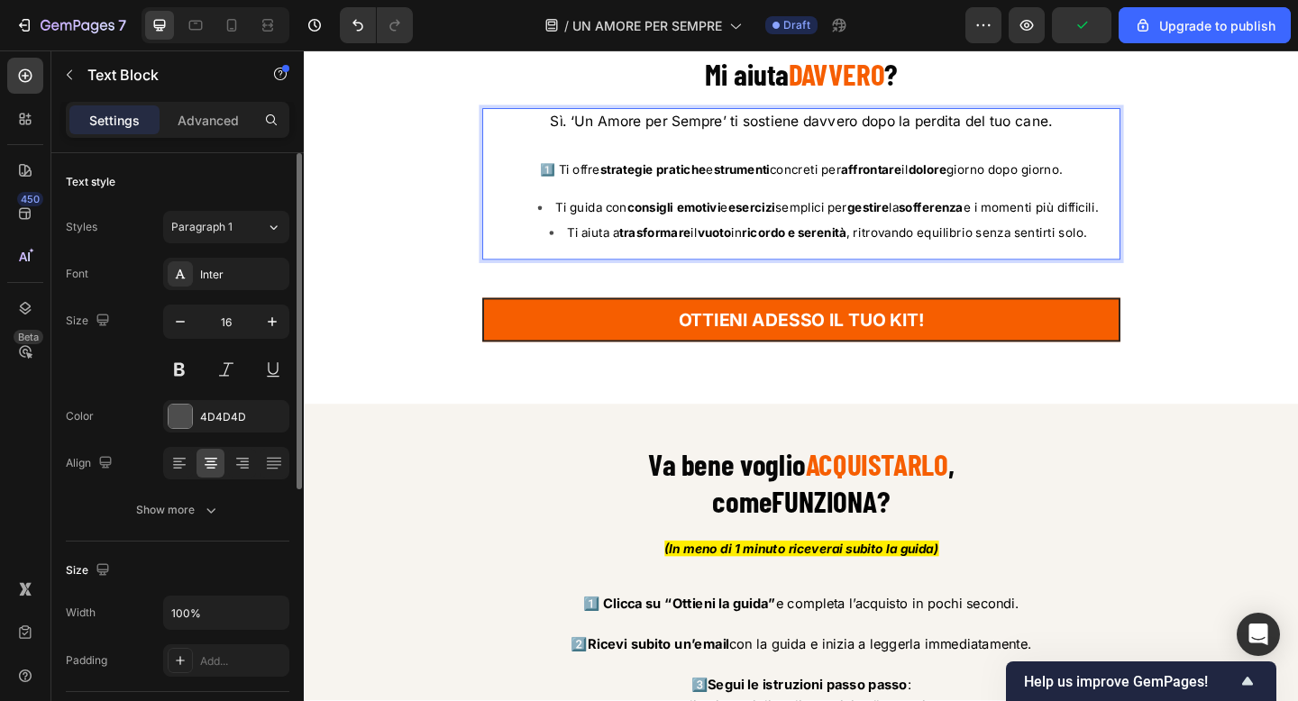
click at [578, 224] on span "Ti guida con consigli emotivi e esercizi semplici per gestire la sofferenza e i…" at bounding box center [873, 222] width 590 height 16
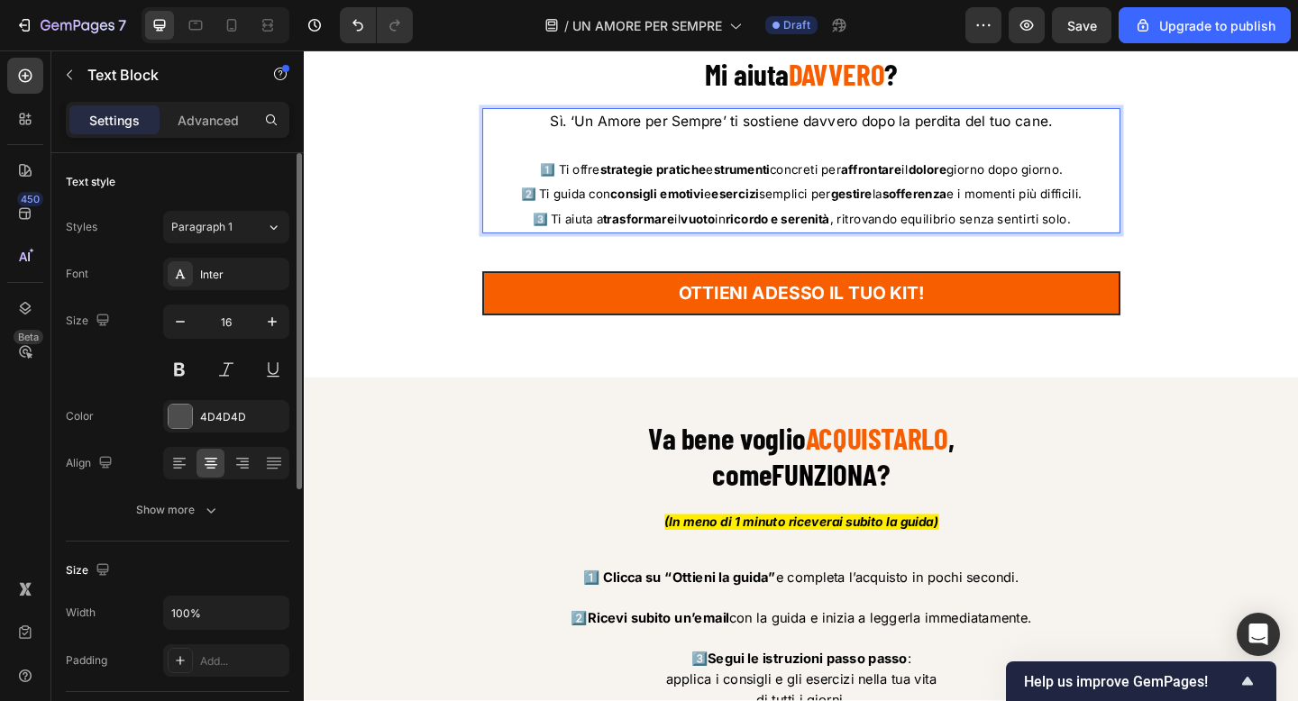
click at [1153, 191] on p "1️⃣ Ti offre strategie pratiche e strumenti concreti per affrontare il dolore g…" at bounding box center [844, 180] width 690 height 27
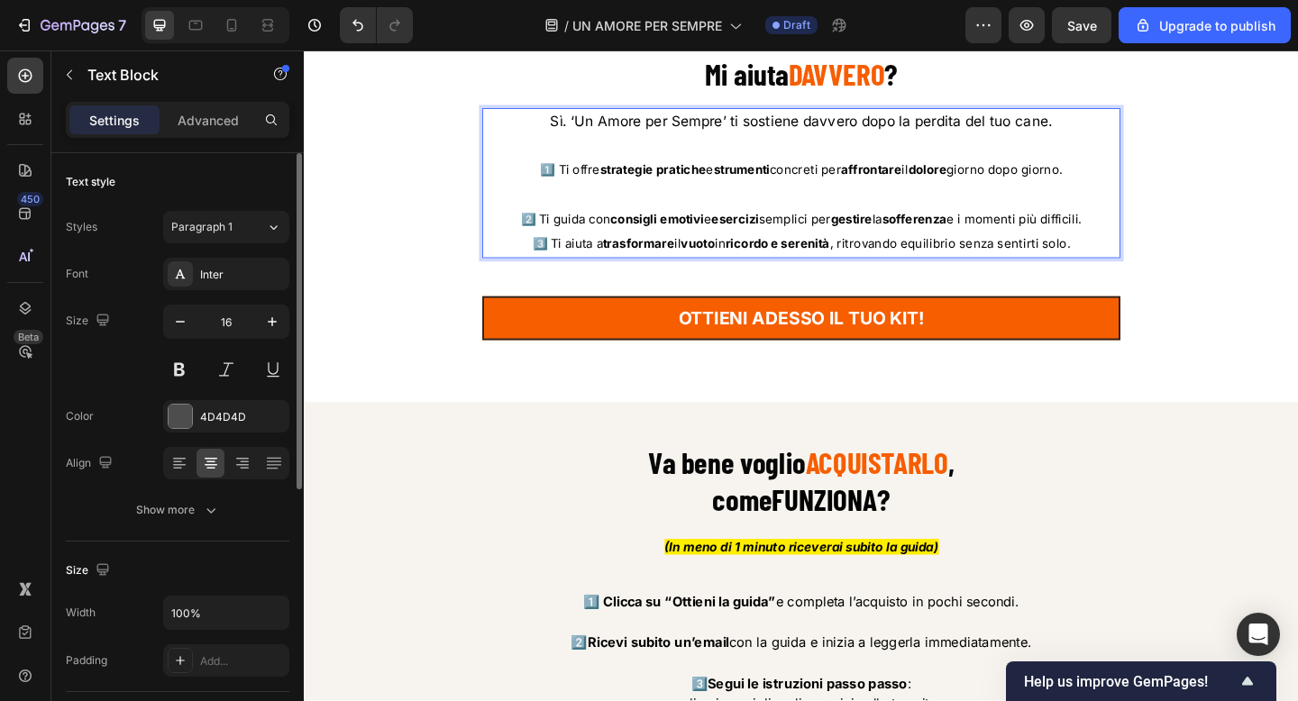
click at [1165, 228] on p "2️⃣ Ti guida con consigli emotivi e esercizi semplici per gestire la sofferenza…" at bounding box center [844, 234] width 690 height 27
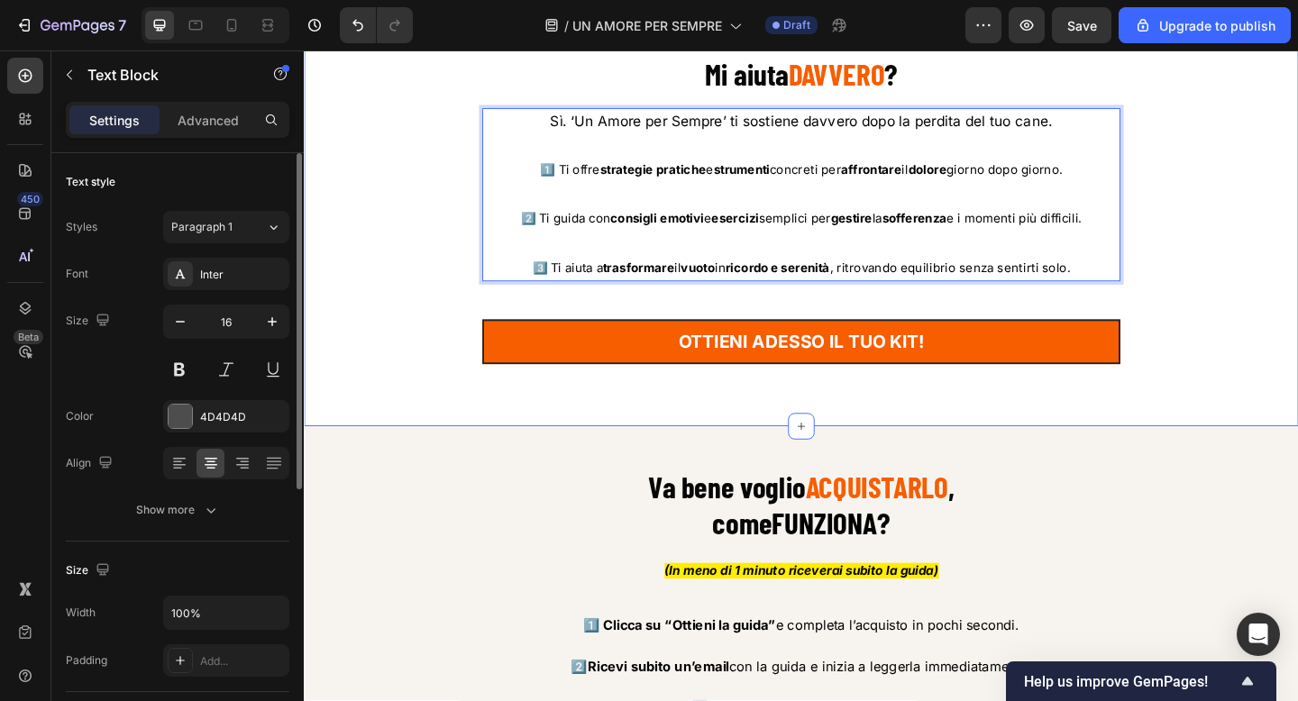
click at [1297, 254] on div "Starai pensando, ok tutto bello ma ... Text Block ⁠⁠⁠⁠⁠⁠⁠ Mi aiuta DAVVERO ? He…" at bounding box center [844, 216] width 1055 height 409
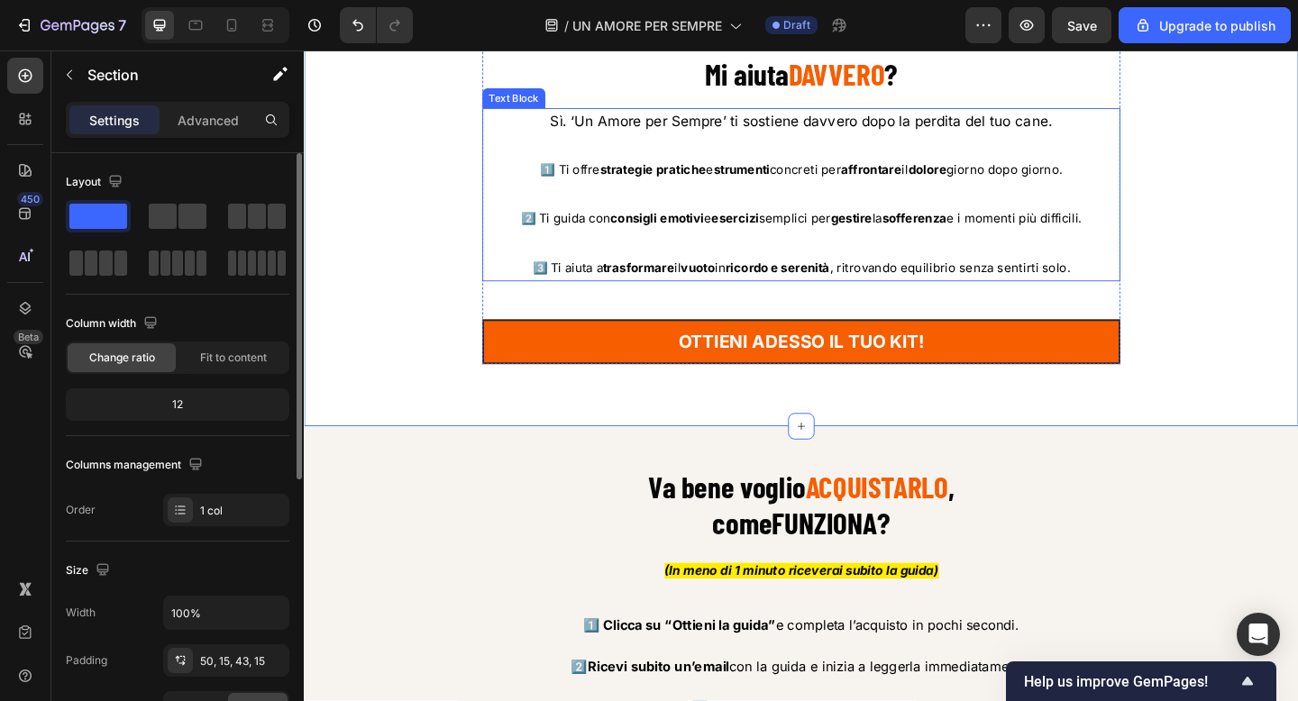
click at [743, 135] on span "Sì. ‘Un Amore per Sempre’ ti sostiene davvero dopo la perdita del tuo cane." at bounding box center [844, 128] width 546 height 18
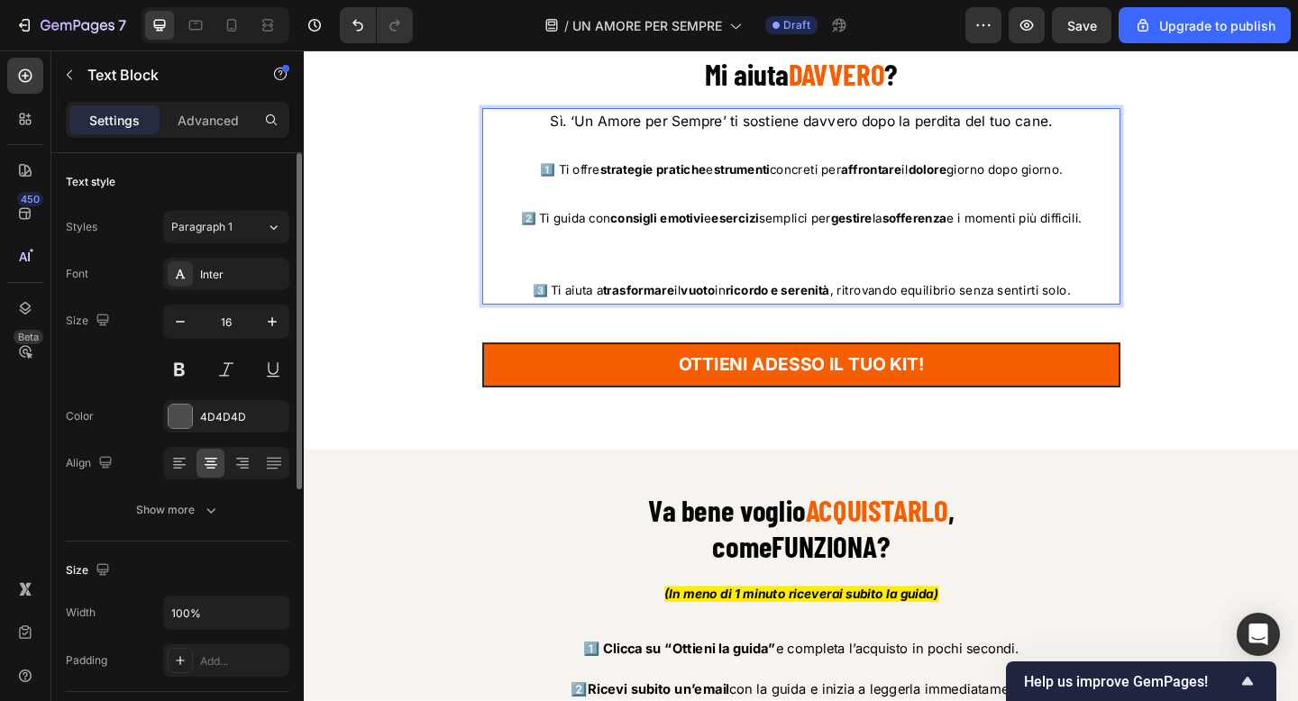
click at [764, 127] on span "Sì. ‘Un Amore per Sempre’ ti sostiene davvero dopo la perdita del tuo cane." at bounding box center [844, 128] width 546 height 18
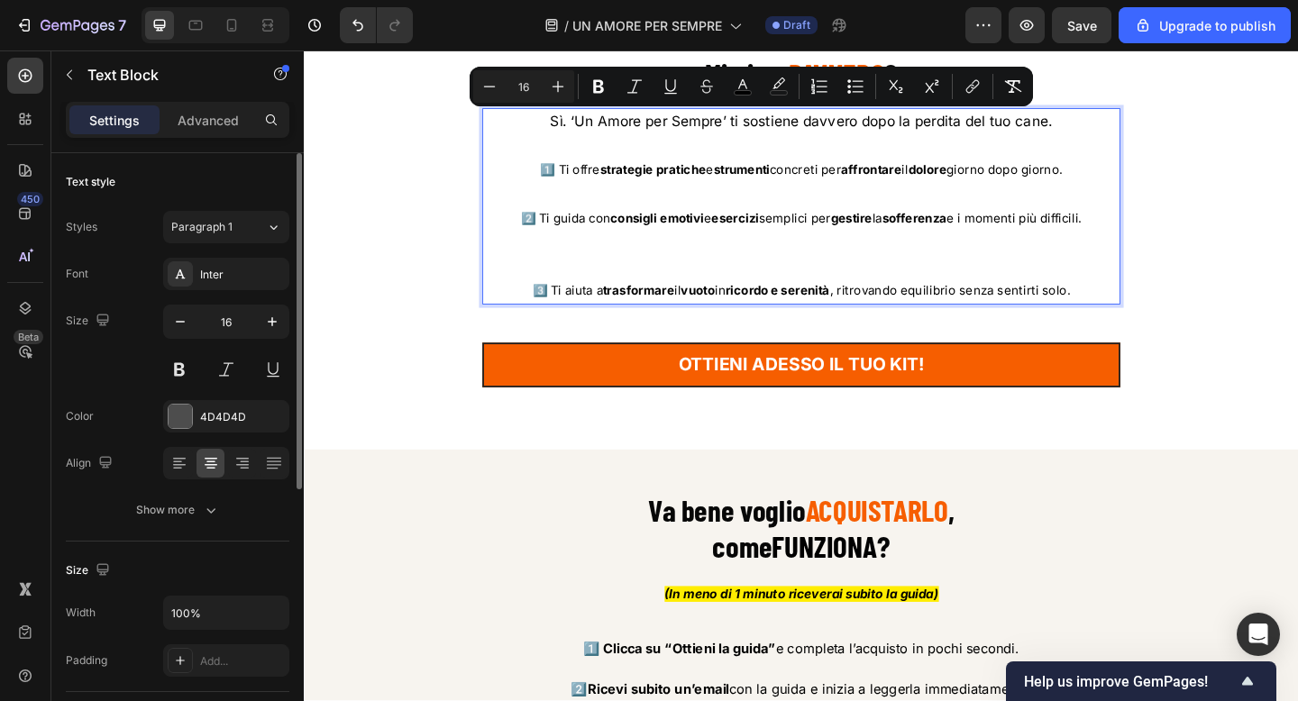
click at [738, 286] on p "Rich Text Editor. Editing area: main" at bounding box center [844, 273] width 690 height 52
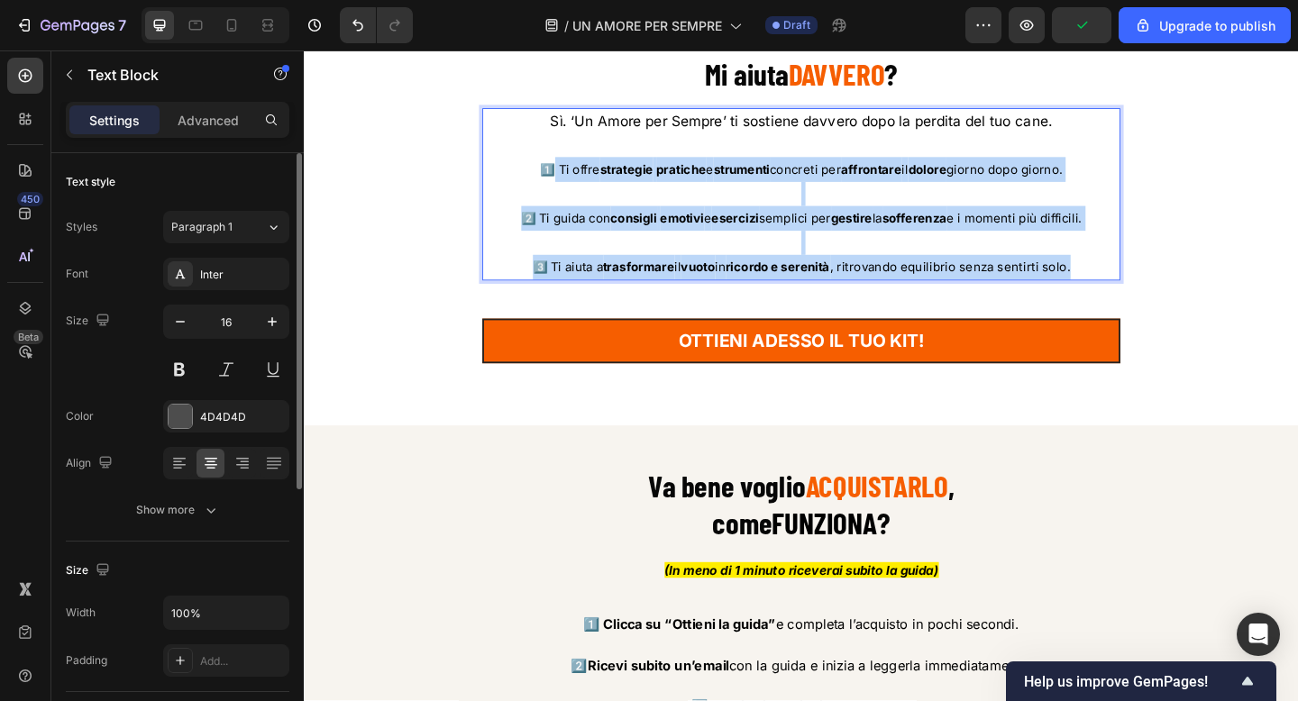
drag, startPoint x: 1140, startPoint y: 287, endPoint x: 562, endPoint y: 176, distance: 589.2
click at [562, 176] on div "Sì. ‘Un Amore per Sempre’ ti sostiene davvero dopo la perdita del tuo cane. 1️⃣…" at bounding box center [845, 208] width 694 height 188
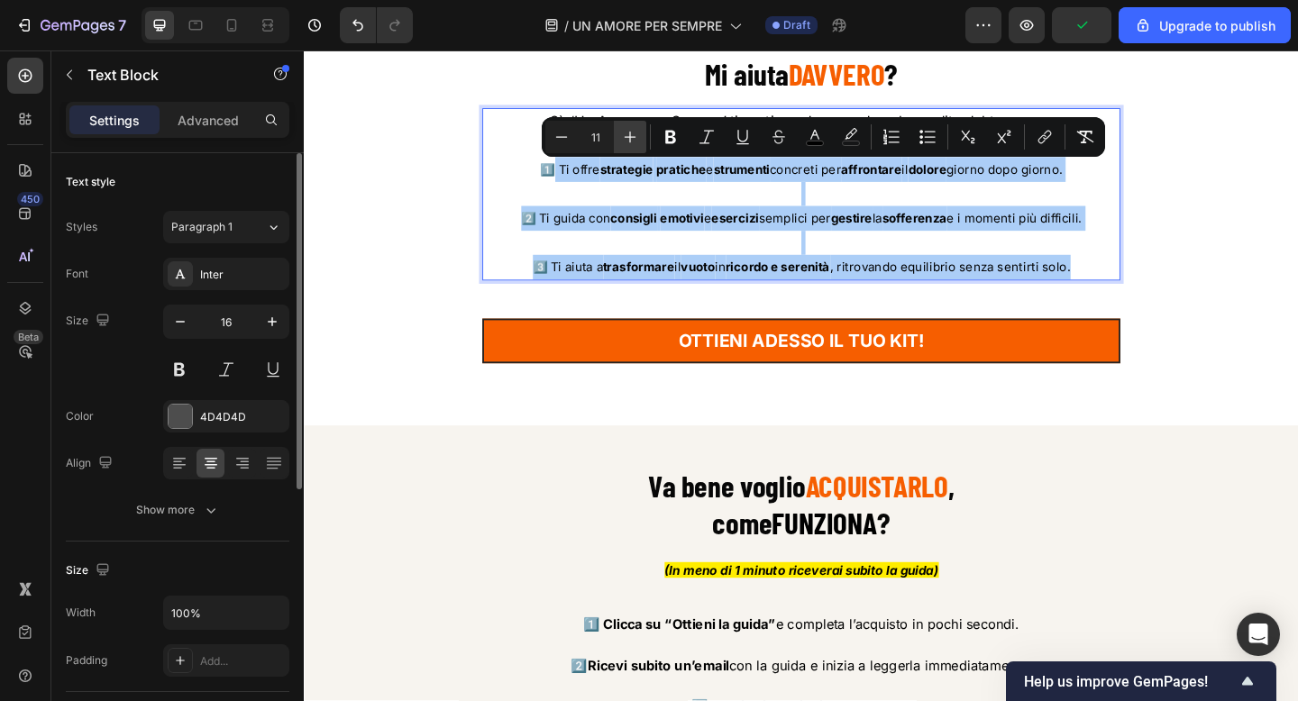
click at [635, 137] on icon "Editor contextual toolbar" at bounding box center [630, 137] width 18 height 18
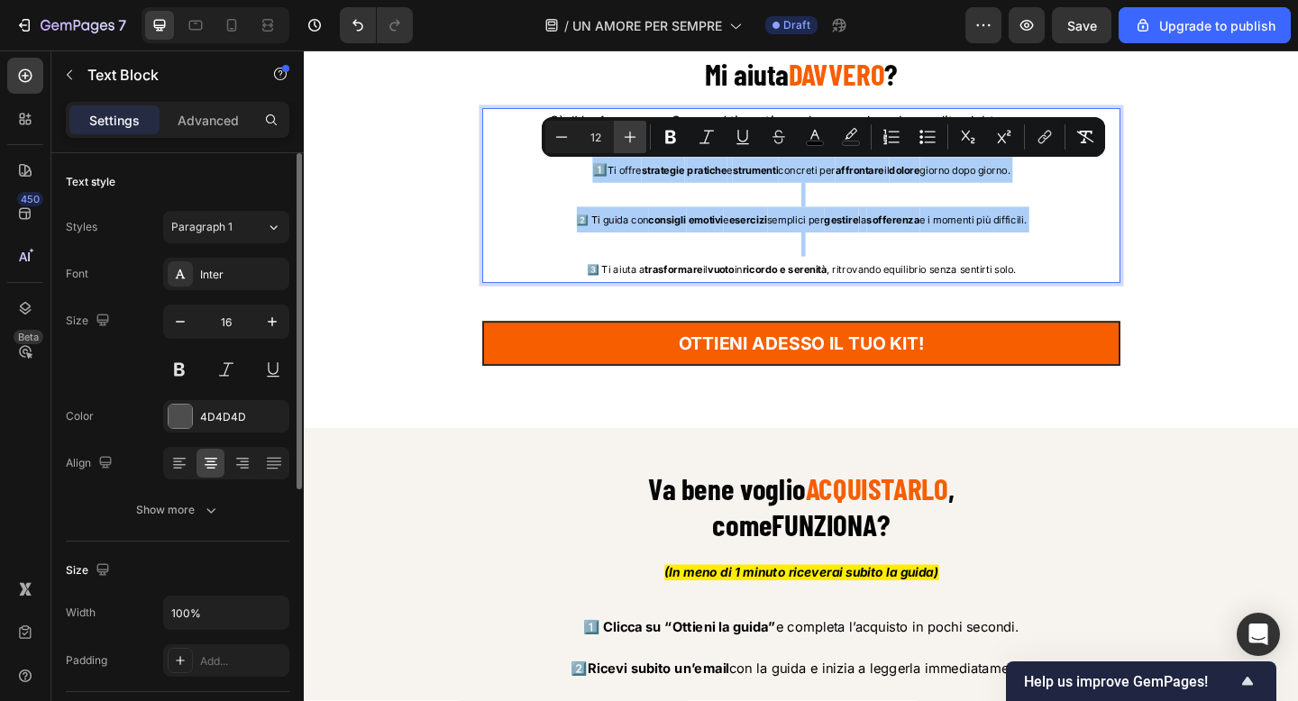
click at [635, 137] on icon "Editor contextual toolbar" at bounding box center [630, 137] width 18 height 18
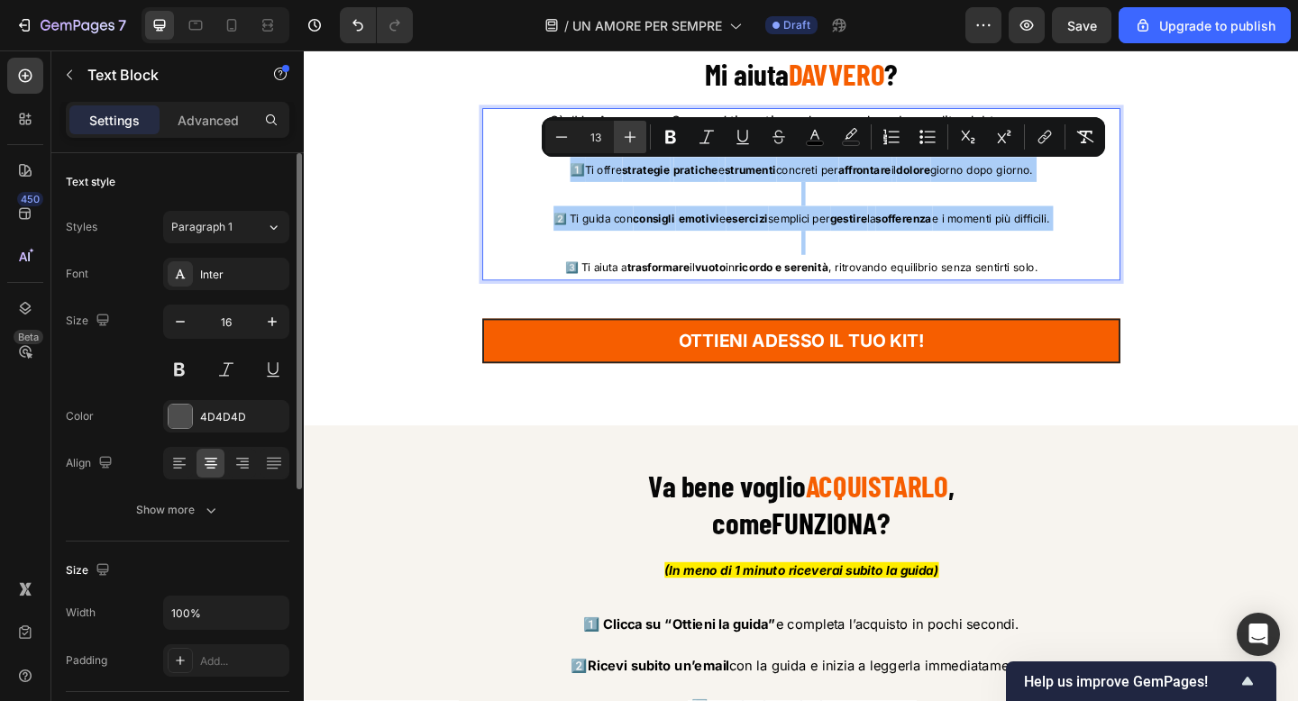
click at [635, 137] on icon "Editor contextual toolbar" at bounding box center [630, 137] width 18 height 18
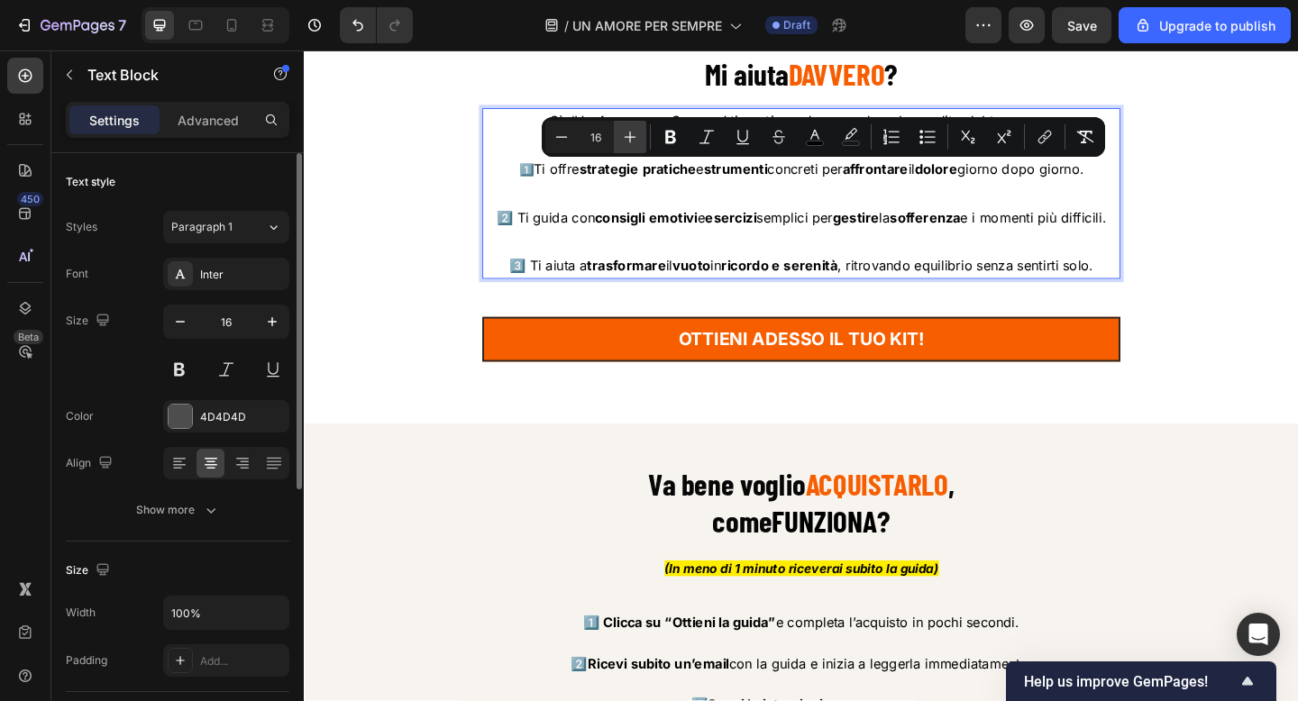
click at [635, 137] on icon "Editor contextual toolbar" at bounding box center [630, 137] width 18 height 18
type input "17"
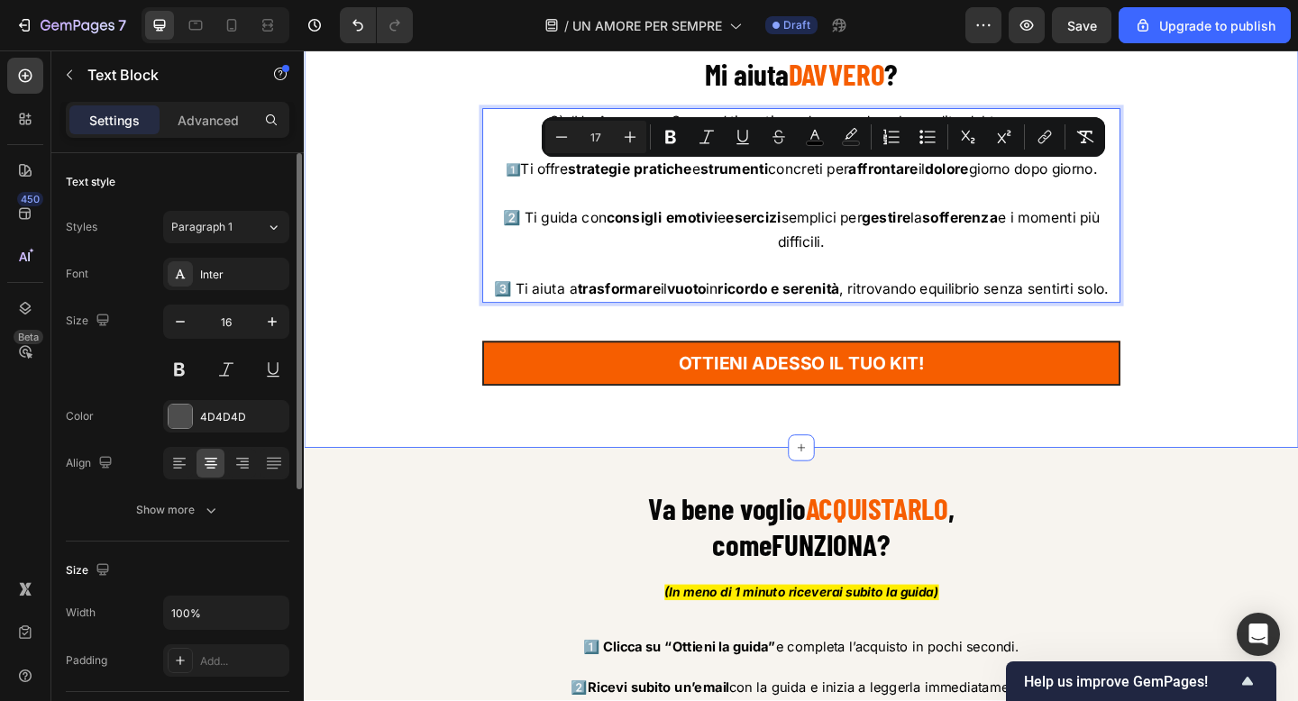
click at [1263, 242] on div "Starai pensando, ok tutto bello ma ... Text Block ⁠⁠⁠⁠⁠⁠⁠ Mi aiuta DAVVERO ? He…" at bounding box center [844, 228] width 1055 height 433
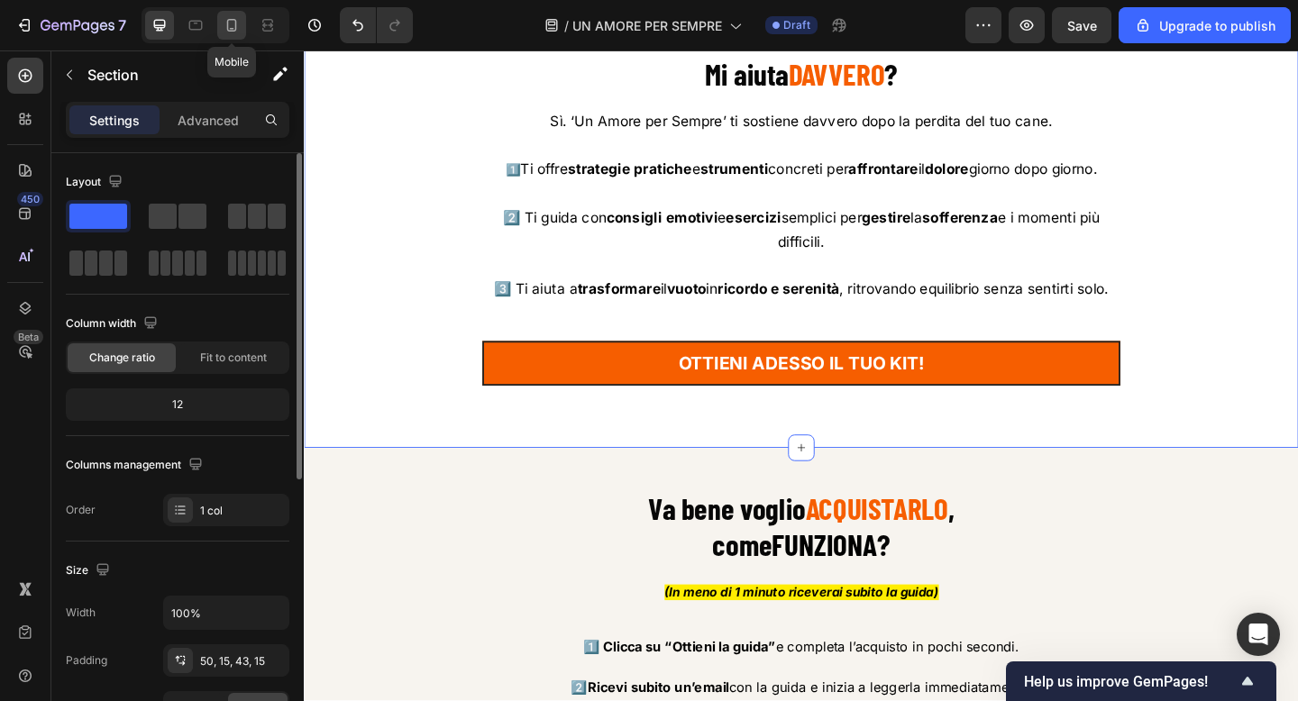
click at [232, 25] on icon at bounding box center [232, 25] width 18 height 18
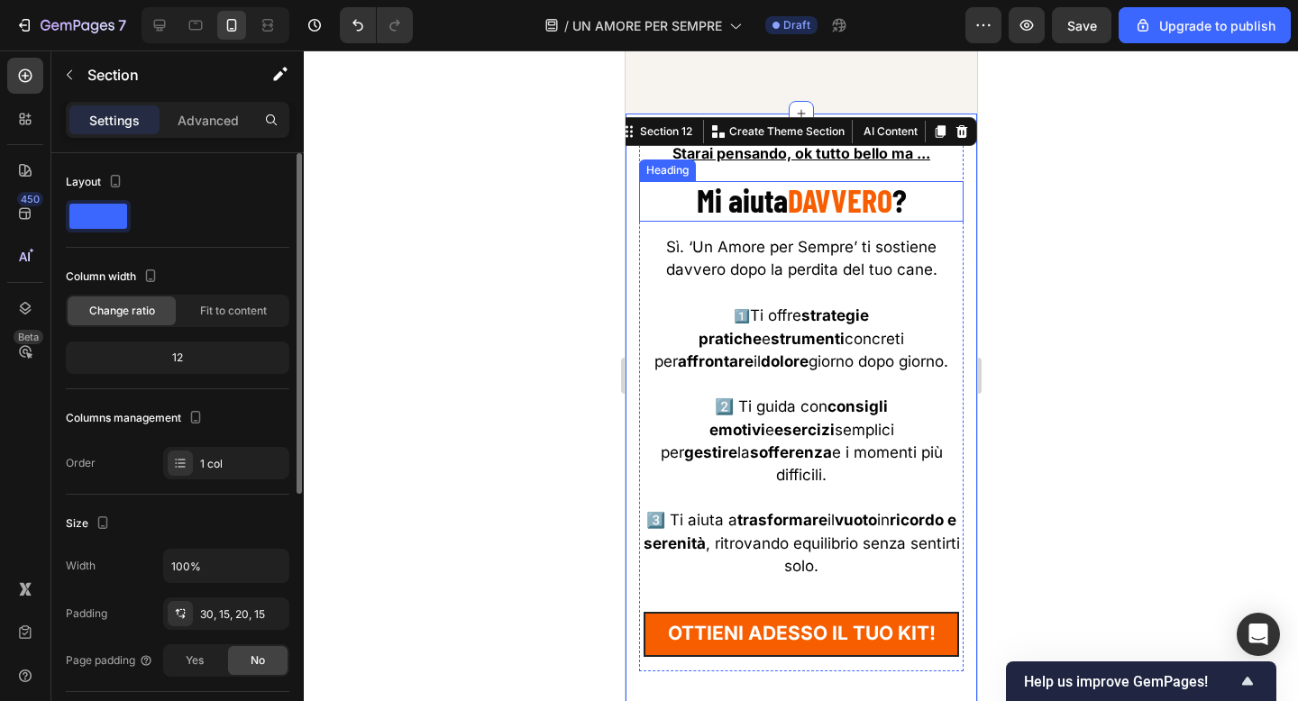
scroll to position [9598, 0]
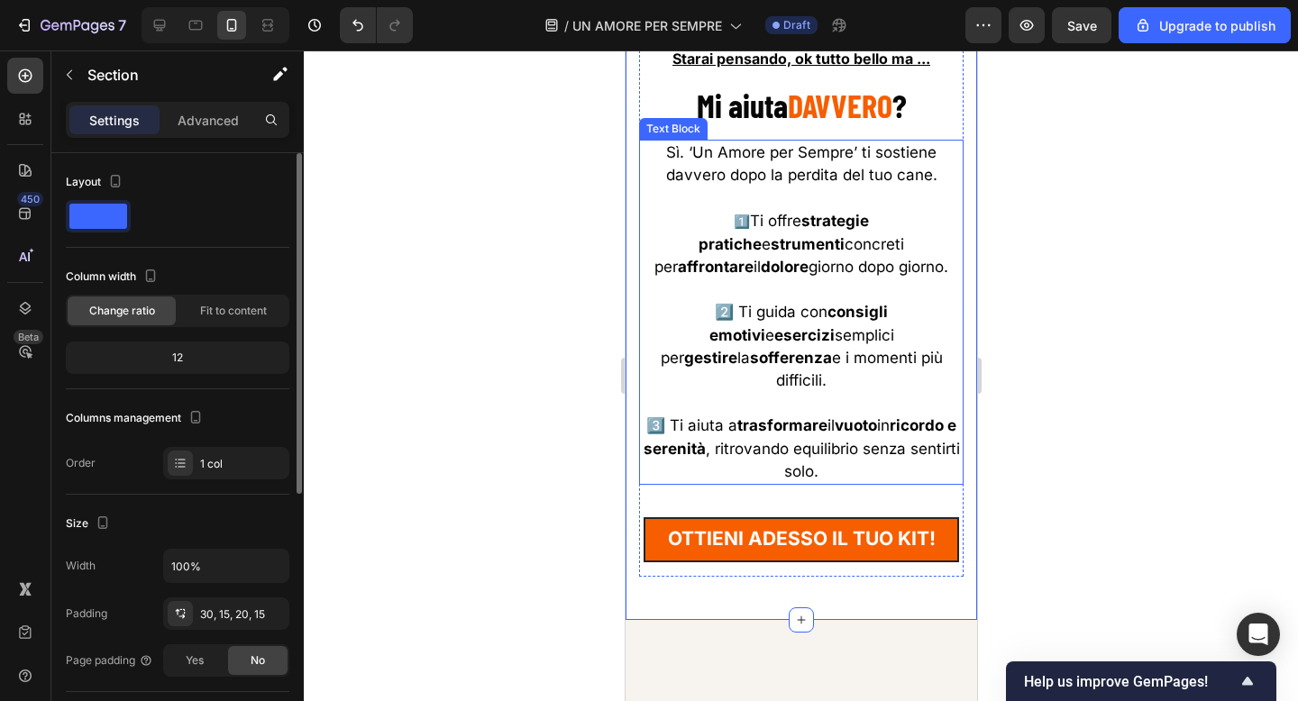
click at [844, 235] on strong "strumenti" at bounding box center [807, 244] width 74 height 18
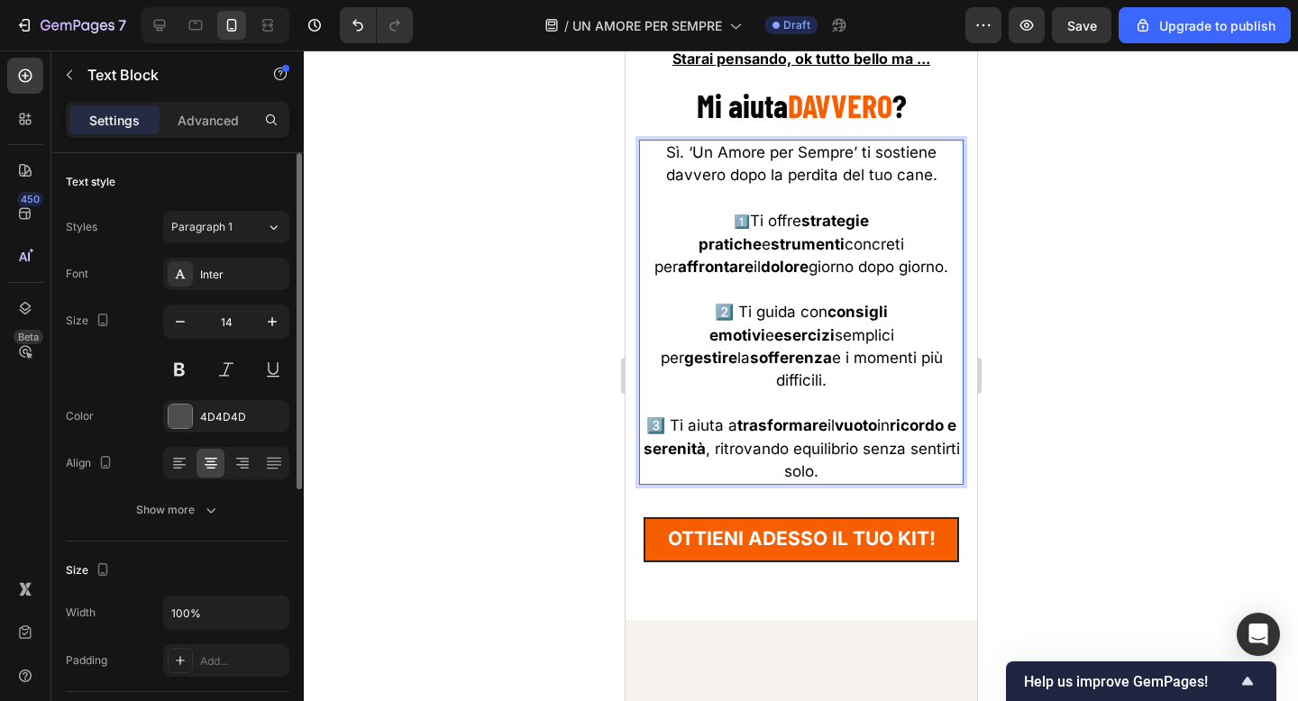
click at [844, 235] on strong "strumenti" at bounding box center [807, 244] width 74 height 18
click at [834, 328] on strong "esercizi" at bounding box center [803, 335] width 60 height 18
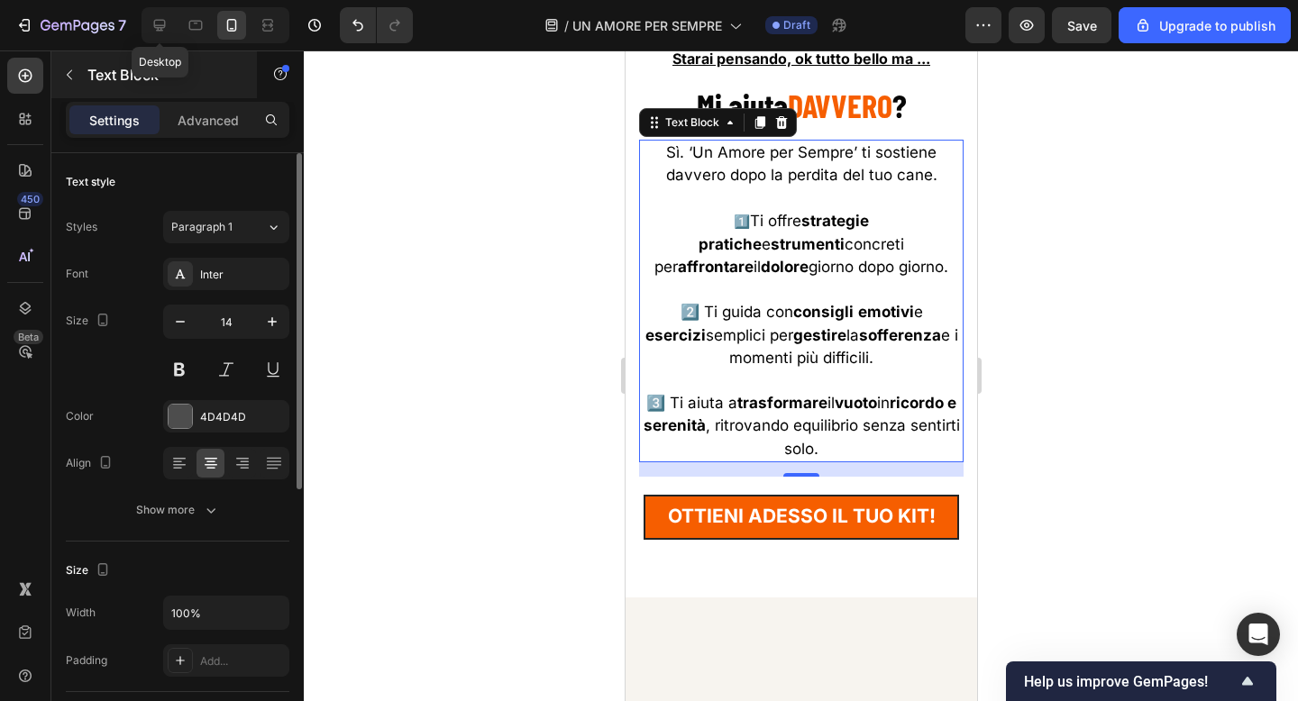
drag, startPoint x: 170, startPoint y: 32, endPoint x: 205, endPoint y: 53, distance: 41.3
click at [170, 32] on div at bounding box center [159, 25] width 29 height 29
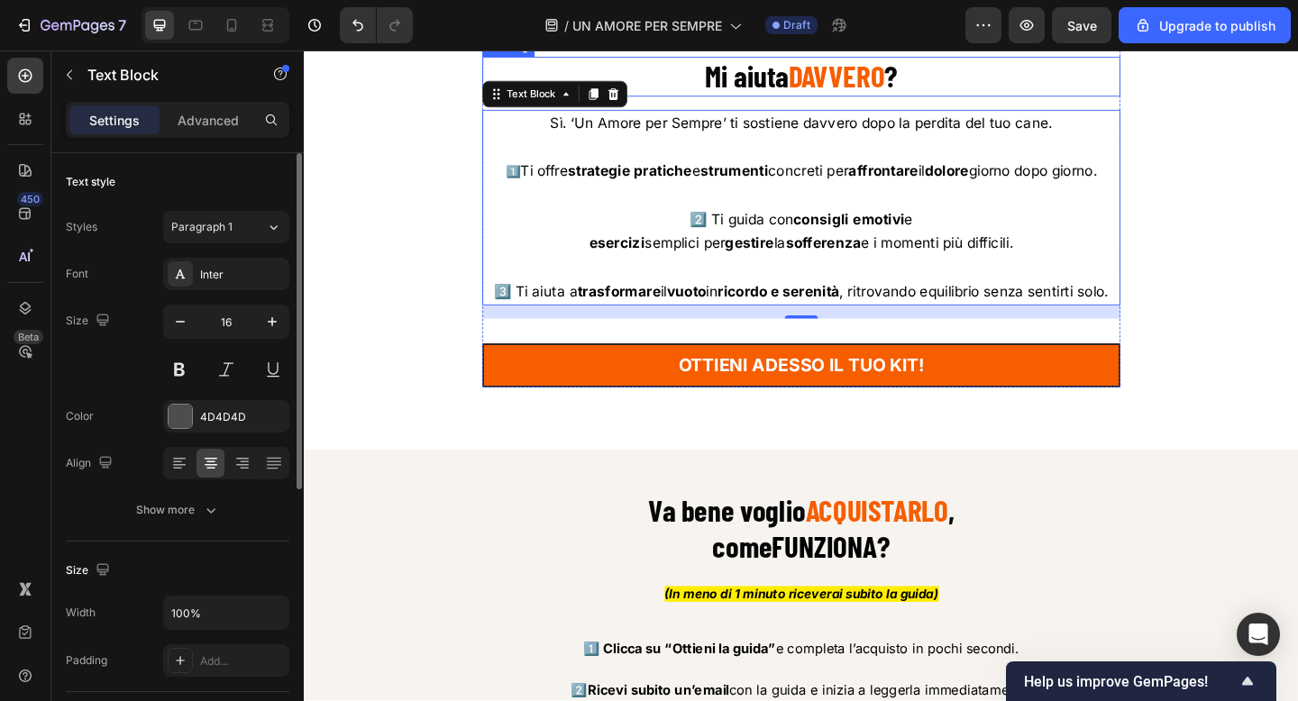
scroll to position [9726, 0]
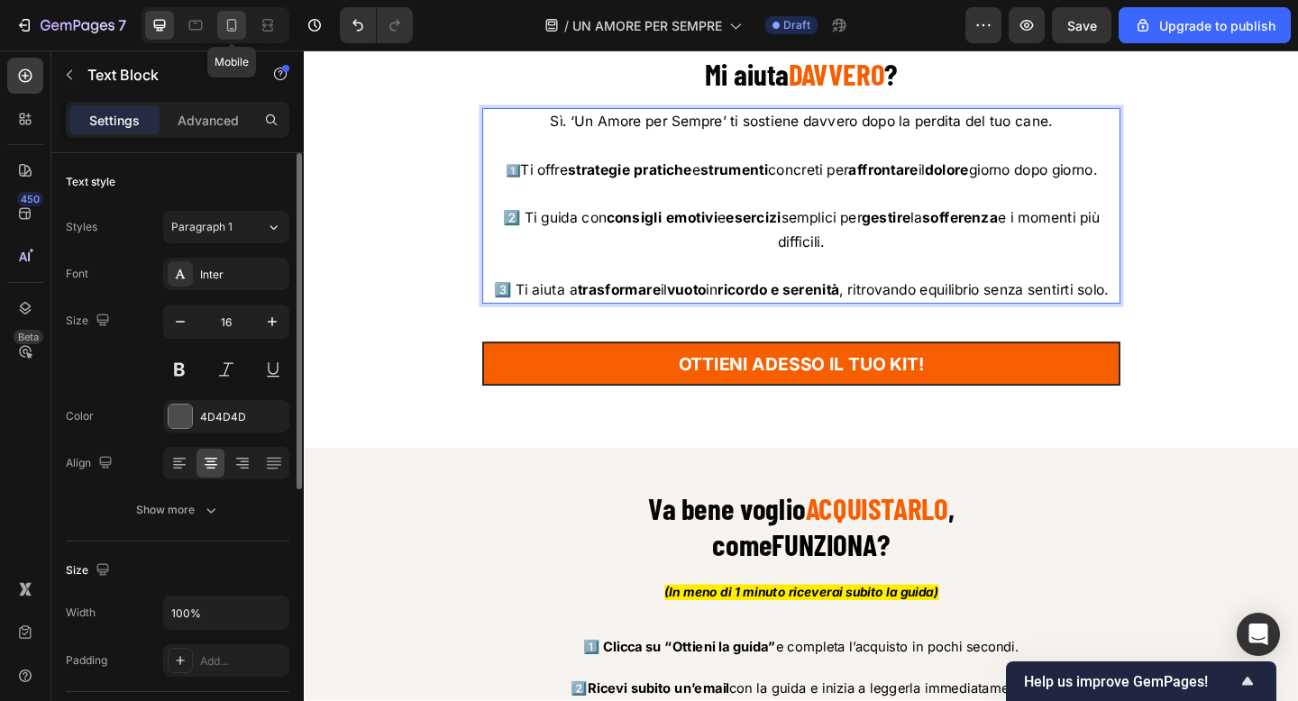
click at [233, 32] on icon at bounding box center [232, 25] width 18 height 18
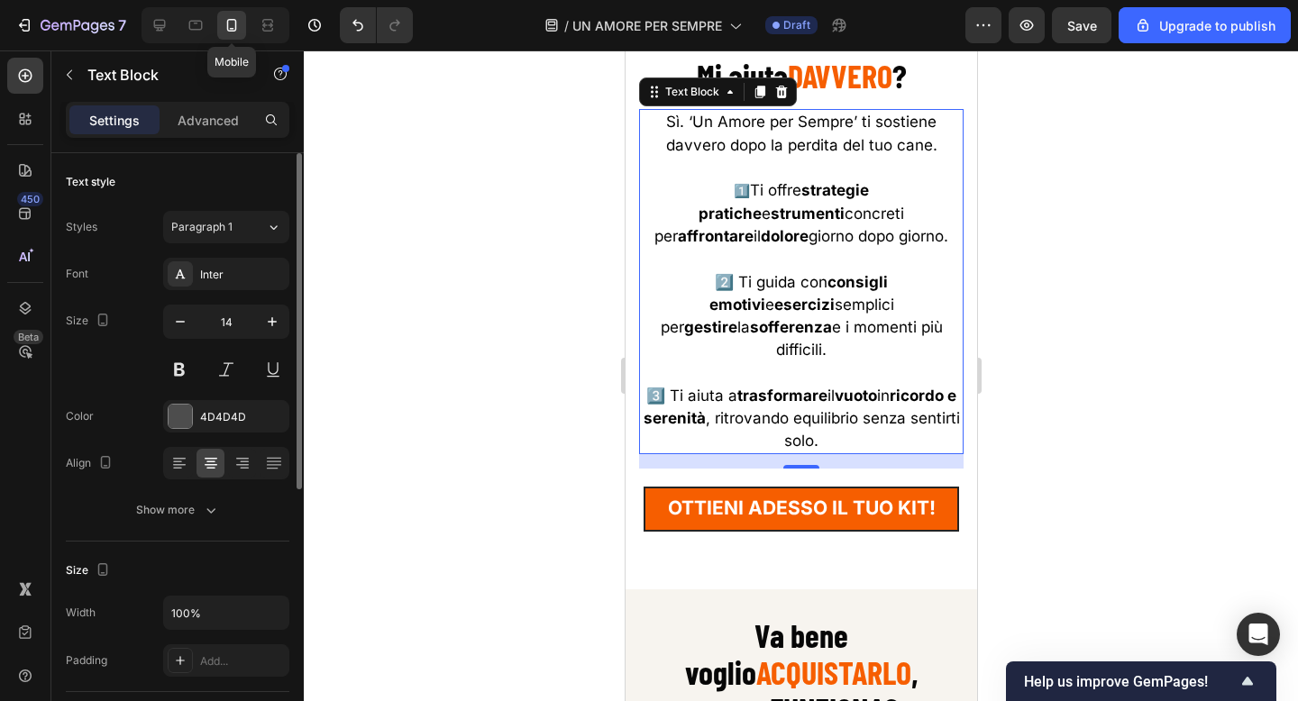
scroll to position [9629, 0]
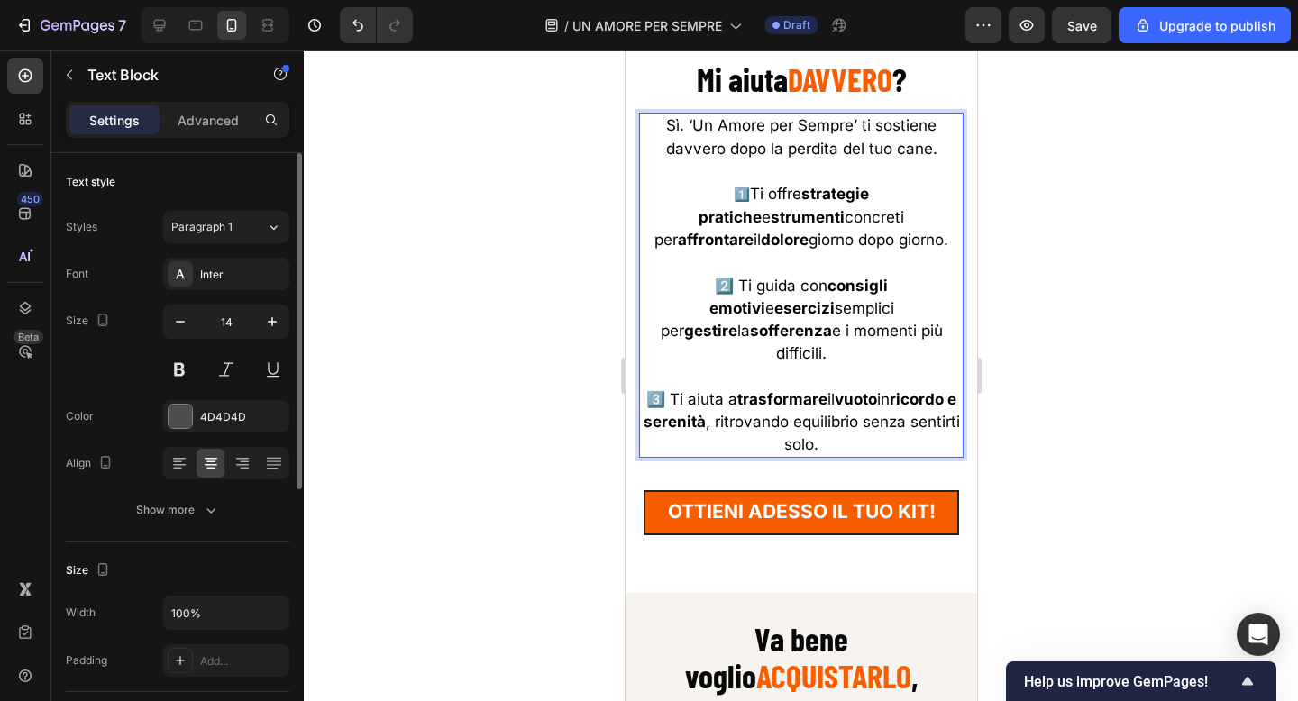
click at [687, 126] on span "Sì. ‘Un Amore per Sempre’ ti sostiene davvero dopo la perdita del tuo cane." at bounding box center [800, 136] width 271 height 41
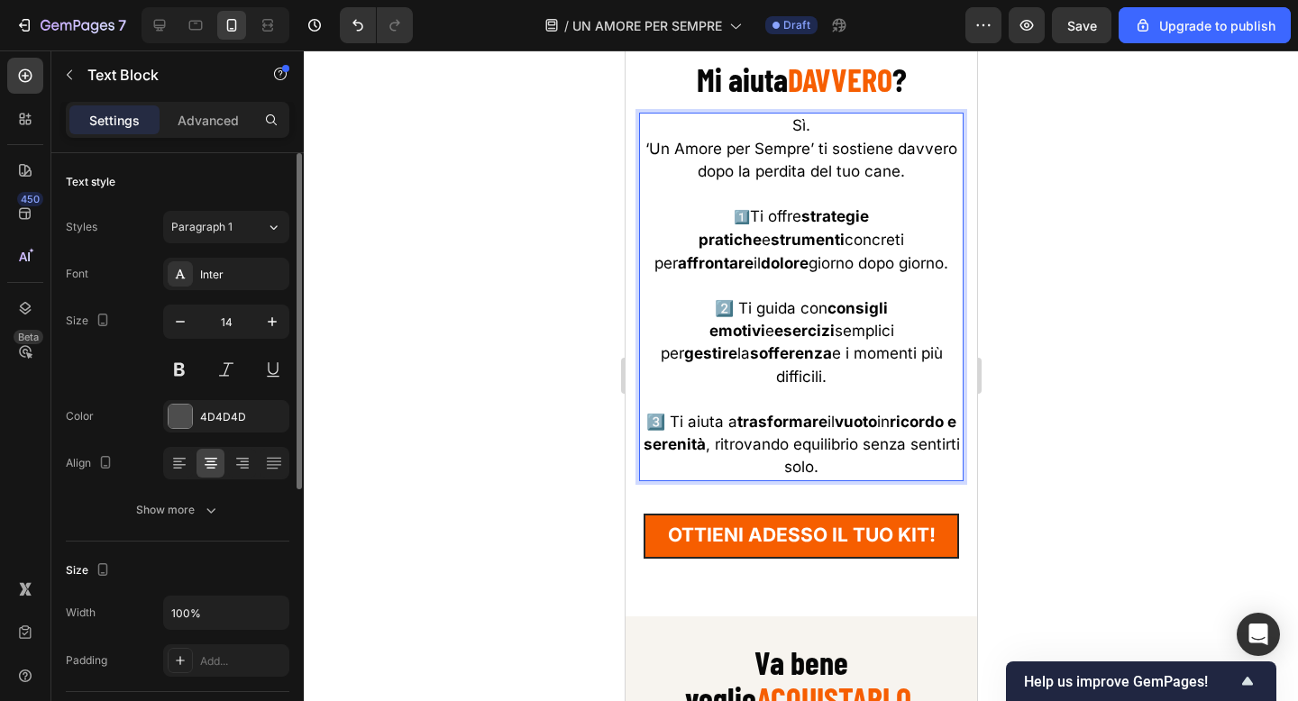
click at [800, 129] on span "Sì." at bounding box center [800, 125] width 18 height 18
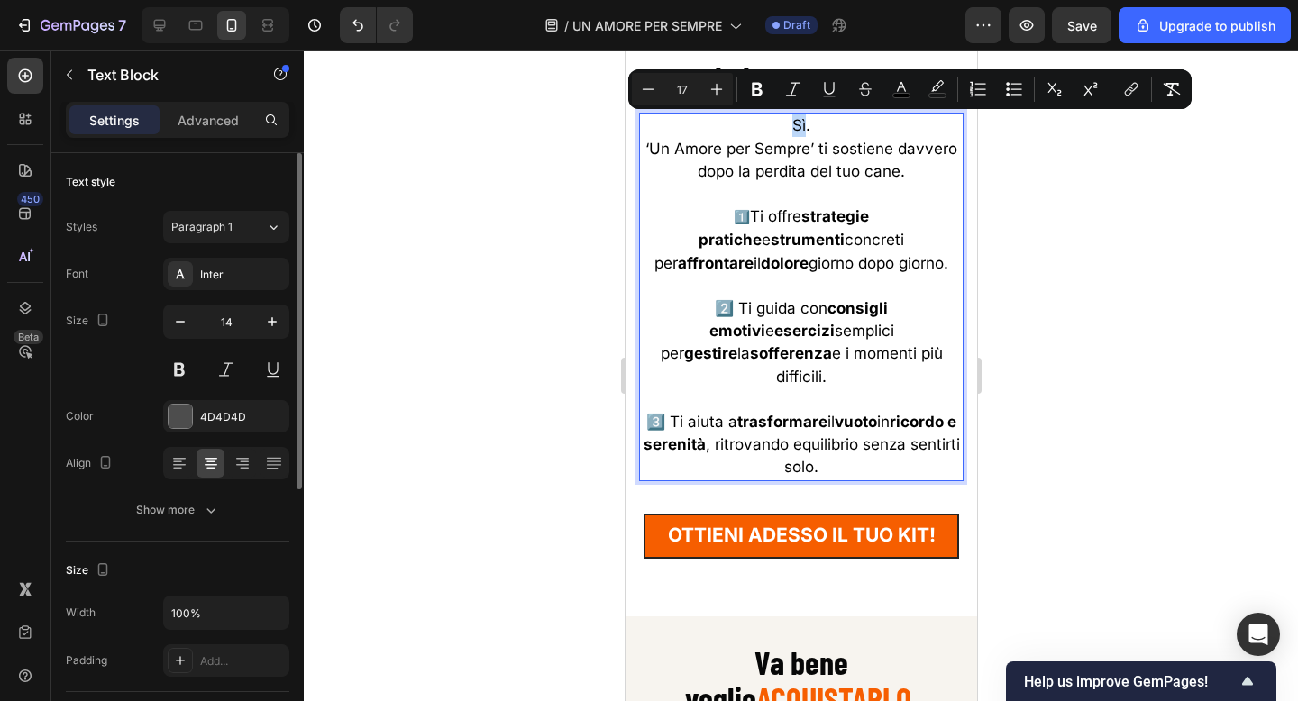
click at [803, 126] on span "Sì." at bounding box center [800, 125] width 18 height 18
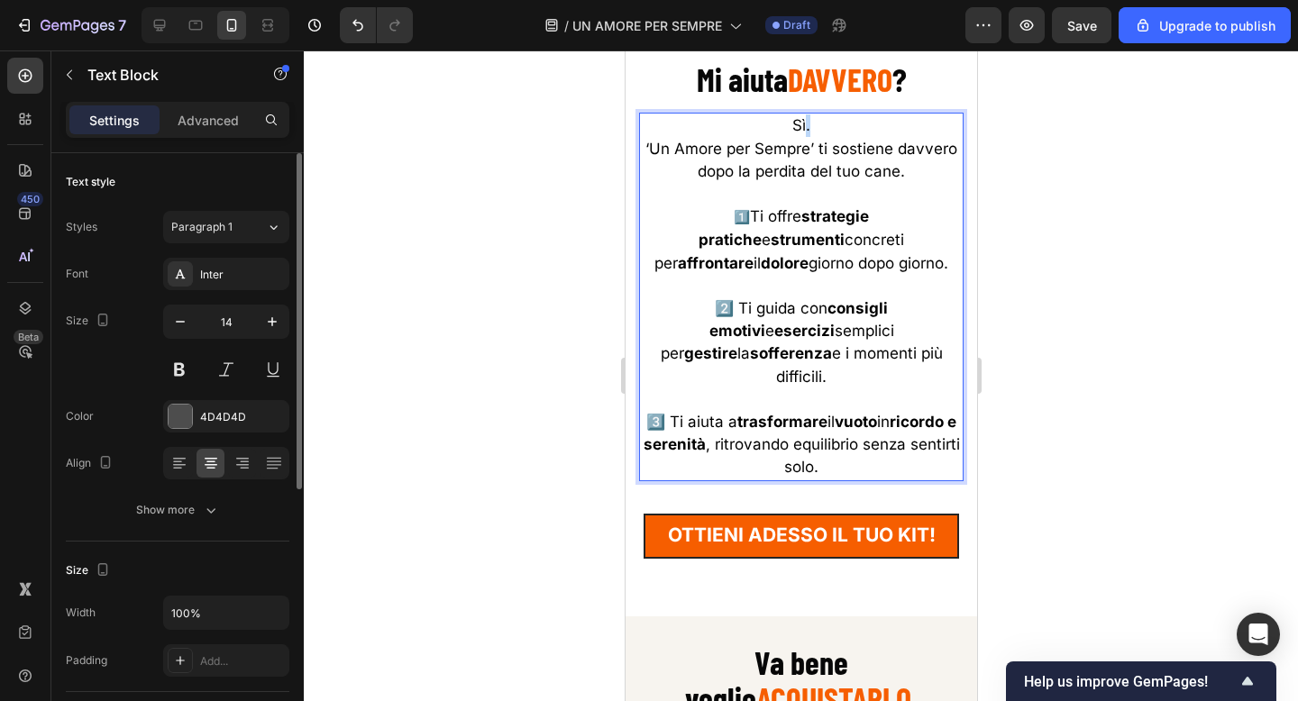
click at [803, 126] on span "Sì." at bounding box center [800, 125] width 18 height 18
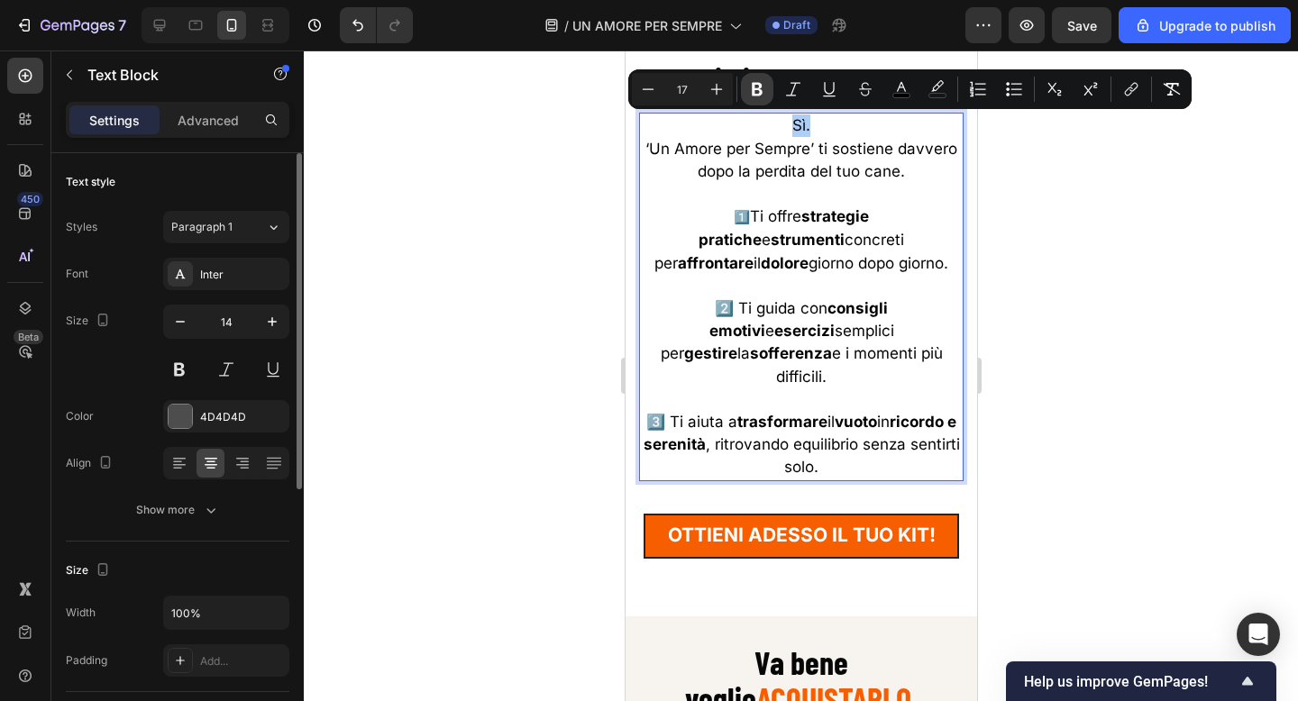
click at [756, 87] on icon "Editor contextual toolbar" at bounding box center [757, 90] width 11 height 14
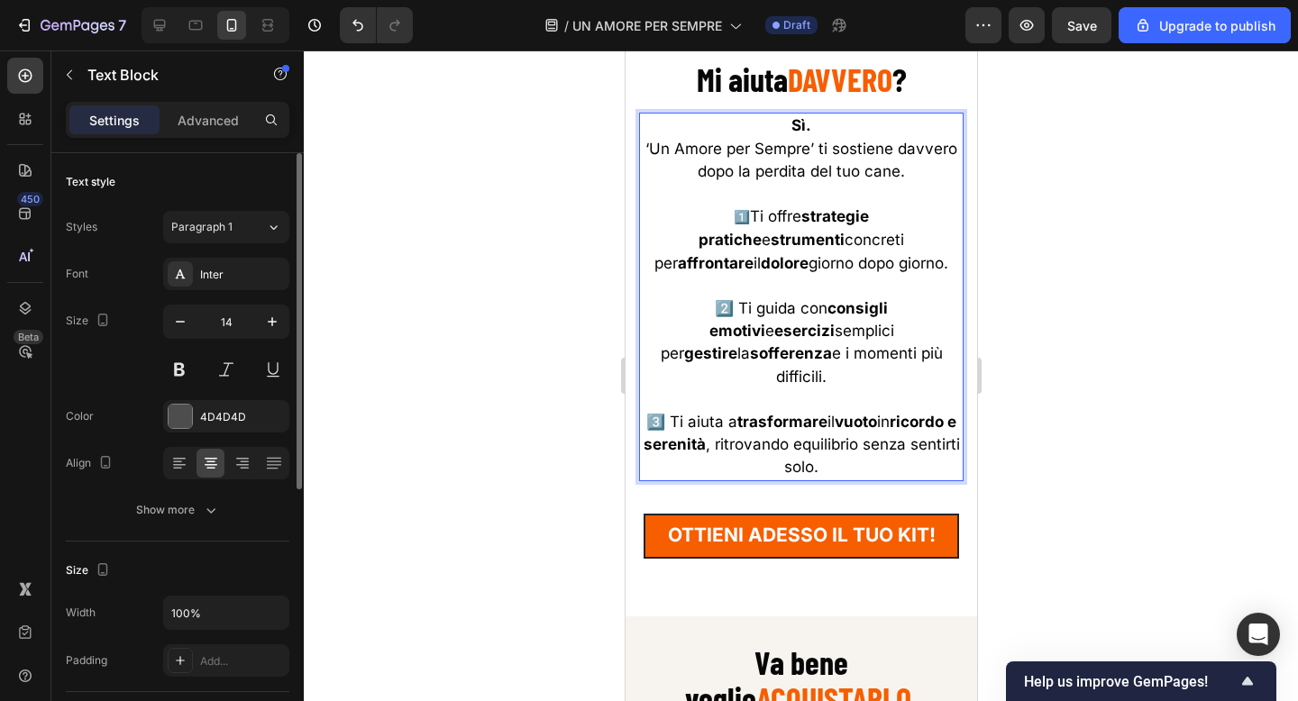
click at [799, 126] on strong "Sì." at bounding box center [800, 125] width 20 height 18
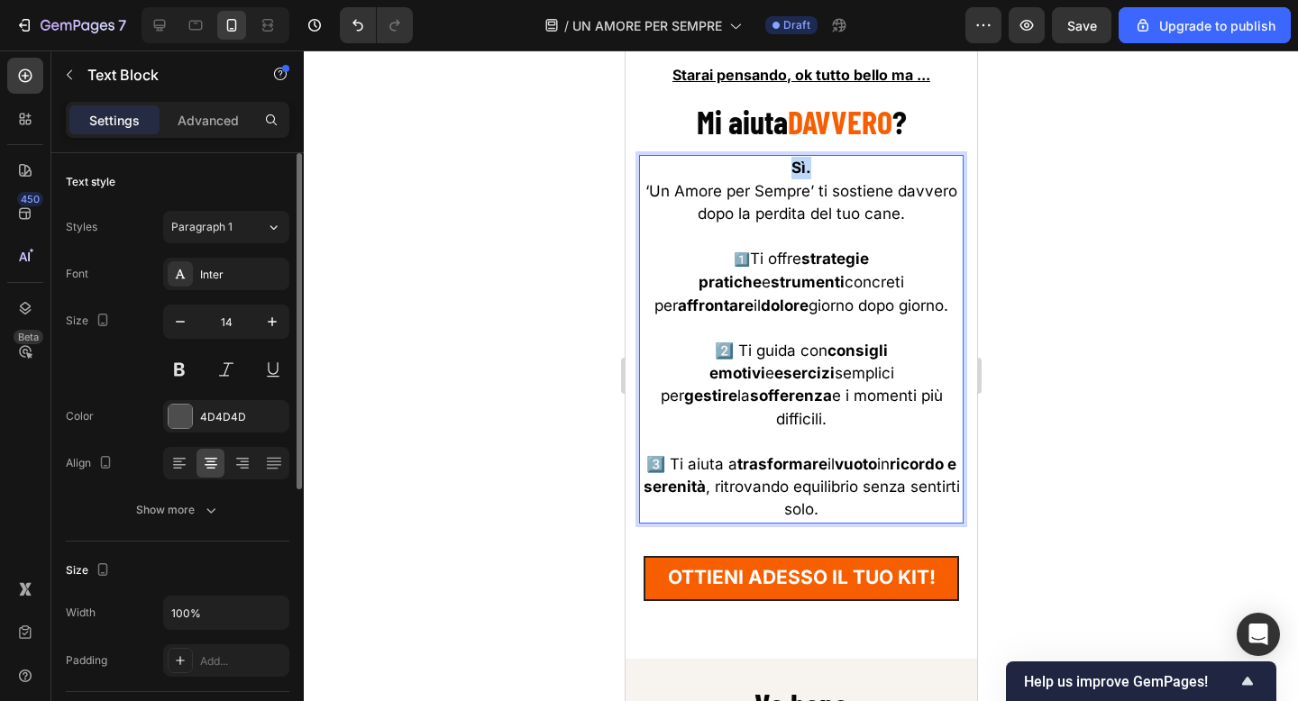
click at [810, 169] on strong "Sì." at bounding box center [800, 168] width 20 height 18
click at [799, 168] on strong "Sì." at bounding box center [800, 168] width 20 height 18
click at [162, 24] on icon at bounding box center [160, 26] width 12 height 12
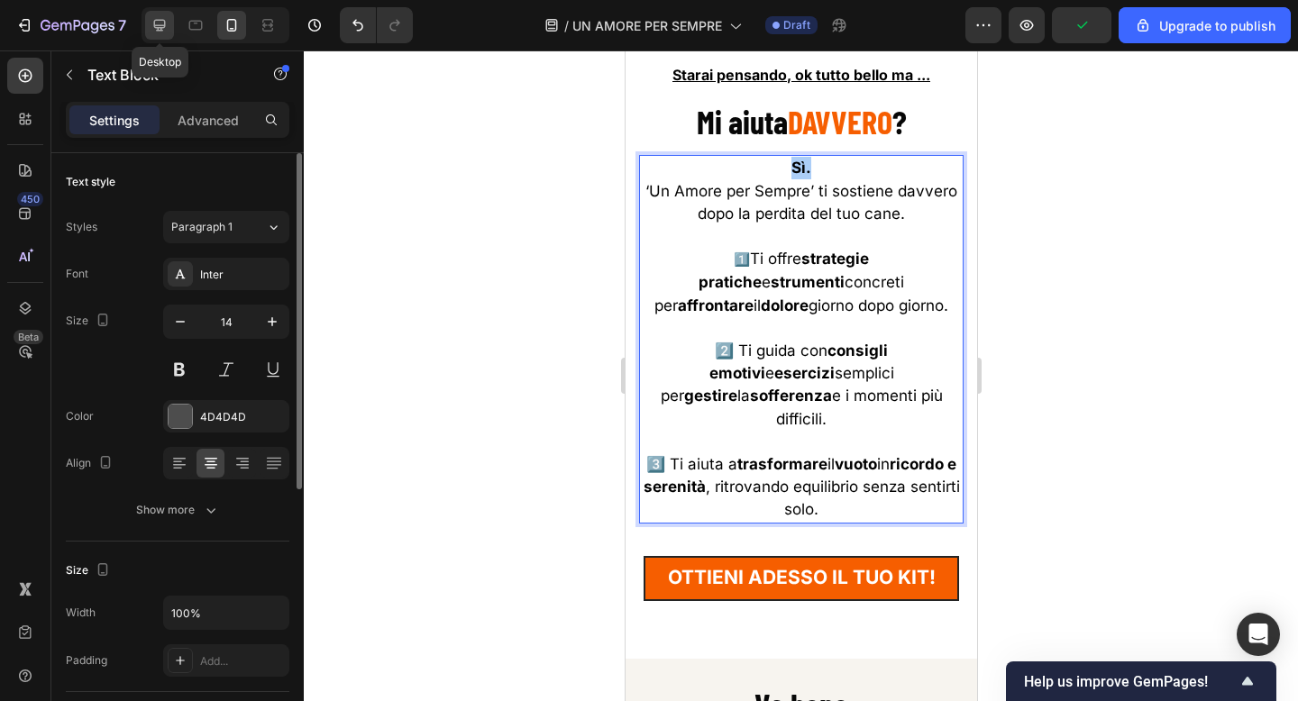
type input "16"
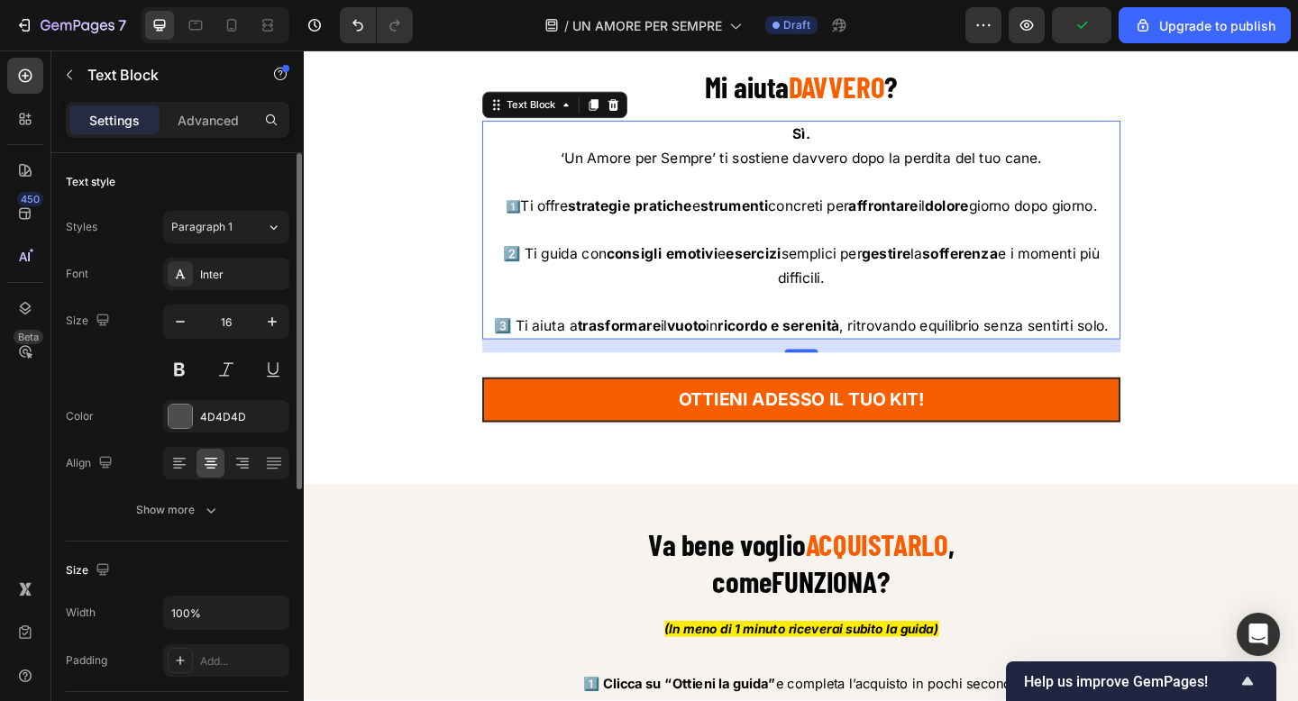
scroll to position [9726, 0]
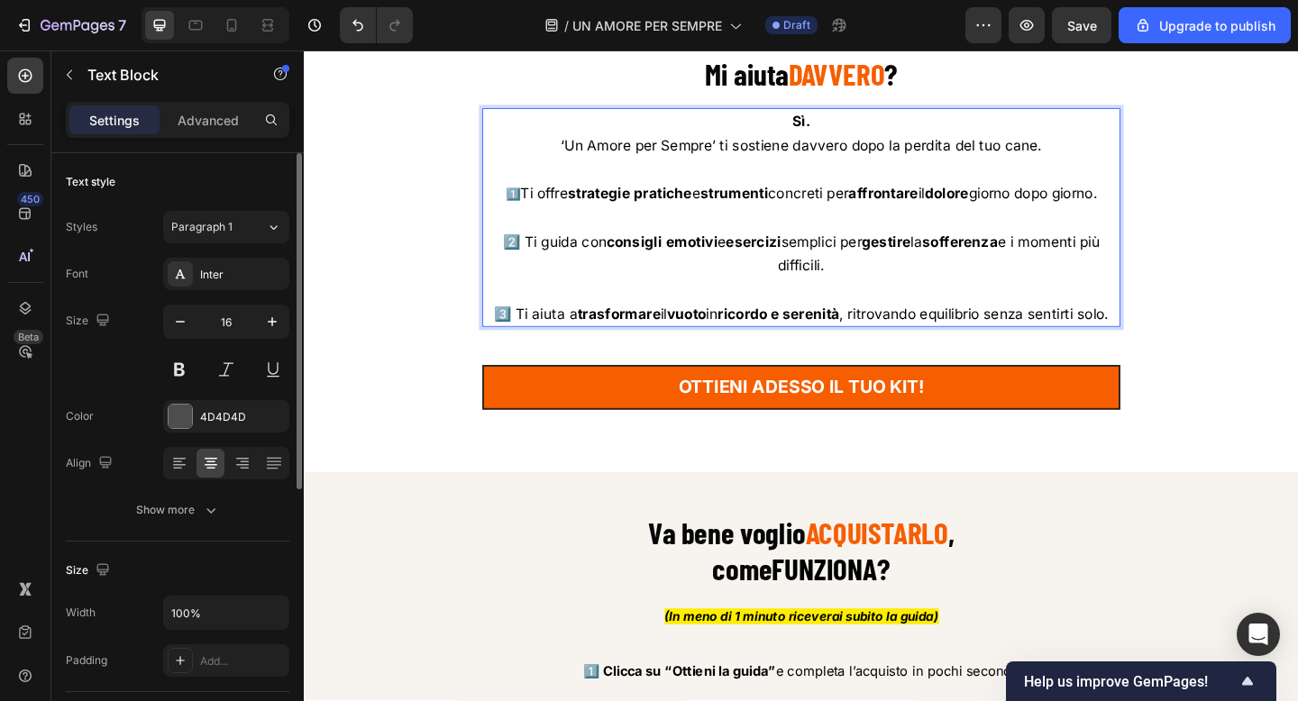
click at [835, 132] on strong "Sì." at bounding box center [845, 128] width 20 height 18
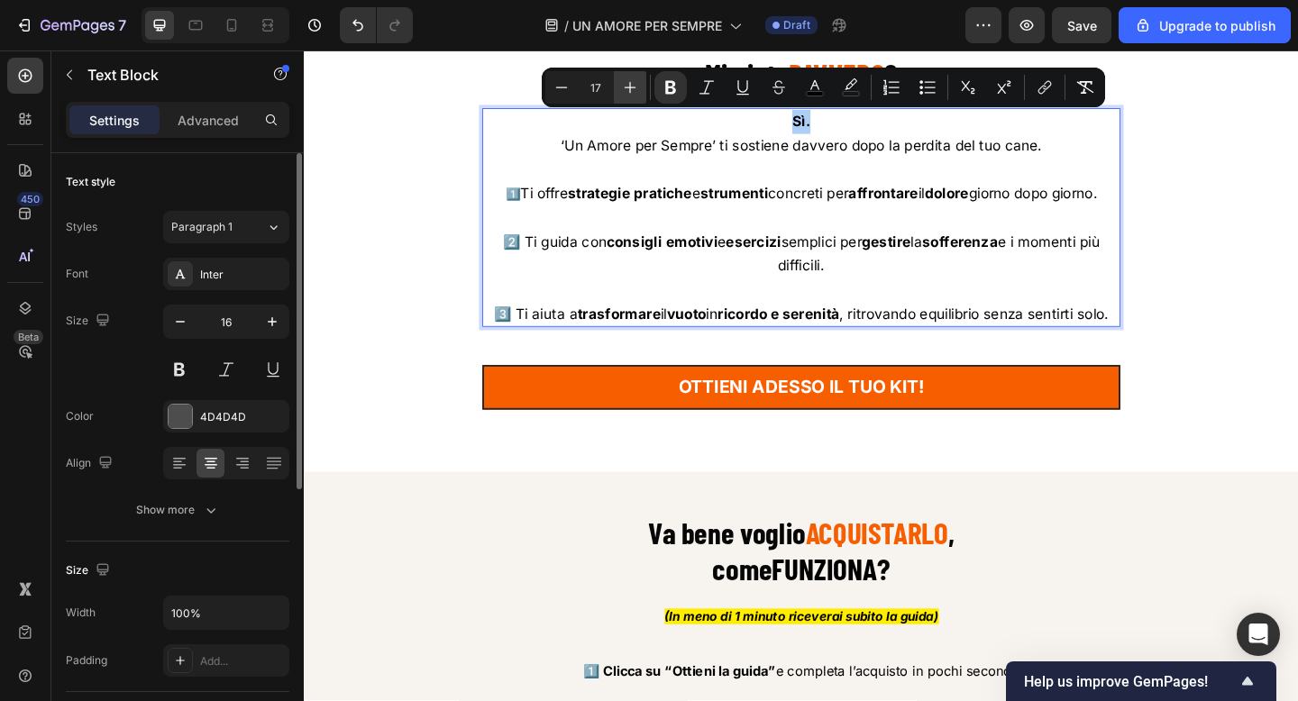
click at [628, 82] on icon "Editor contextual toolbar" at bounding box center [630, 87] width 18 height 18
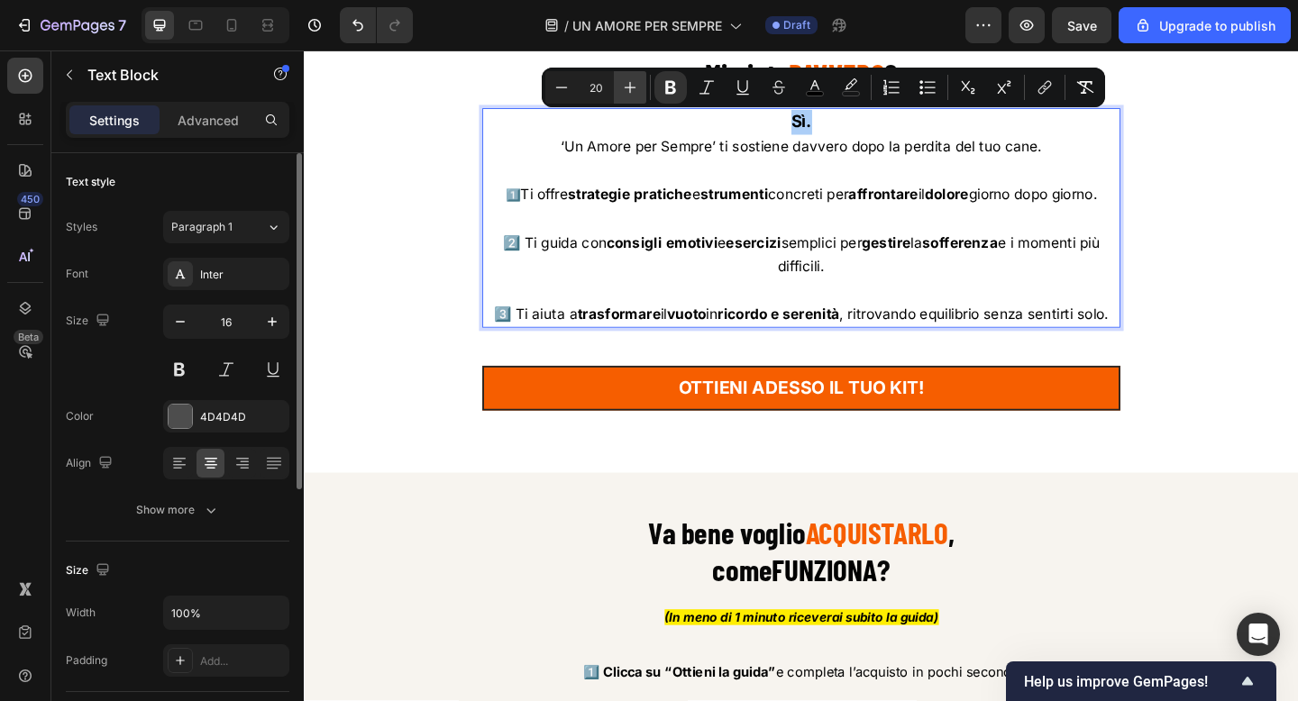
click at [628, 82] on icon "Editor contextual toolbar" at bounding box center [630, 87] width 18 height 18
click at [622, 87] on icon "Editor contextual toolbar" at bounding box center [630, 87] width 18 height 18
type input "22"
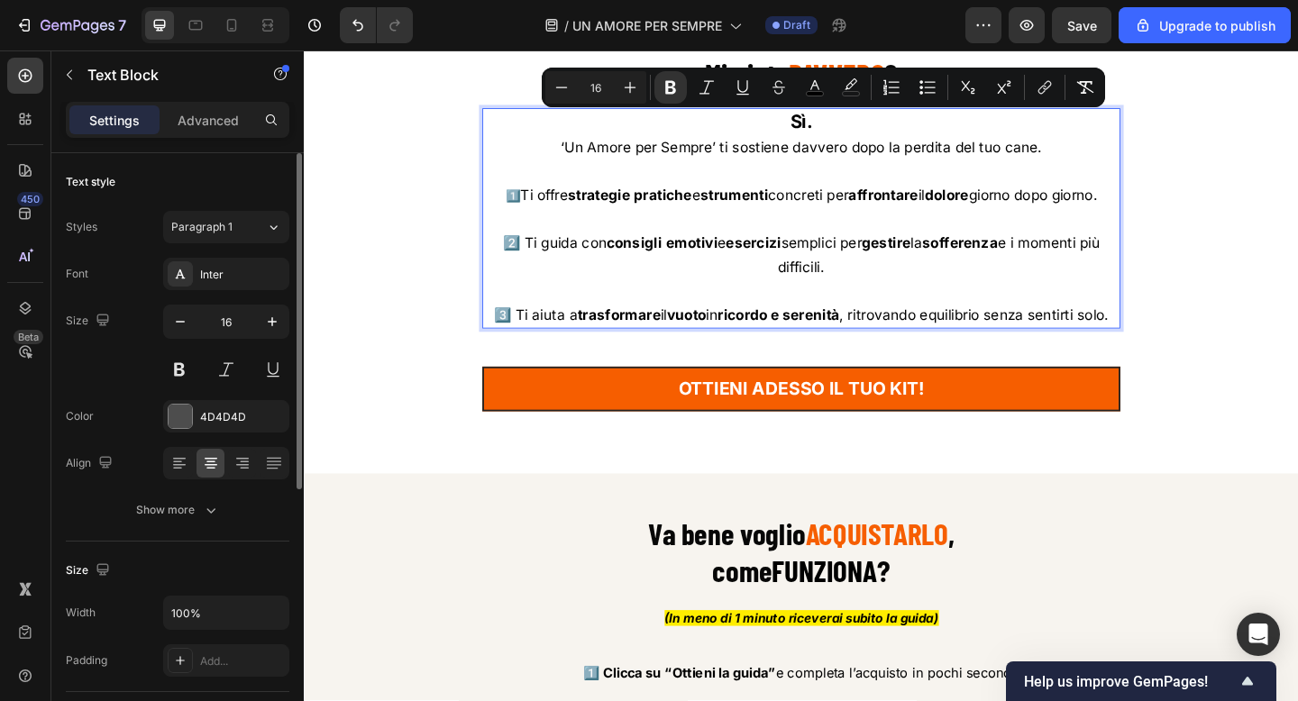
click at [807, 190] on p "Rich Text Editor. Editing area: main" at bounding box center [844, 182] width 690 height 26
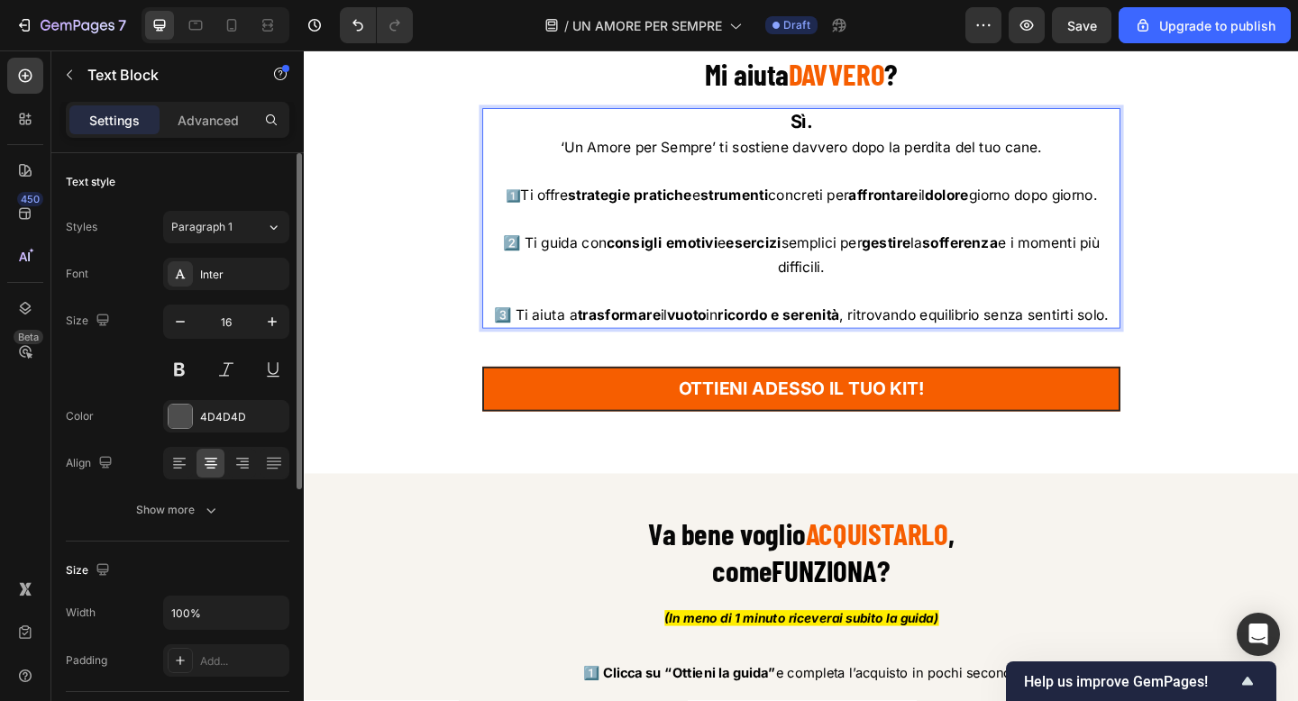
scroll to position [9638, 0]
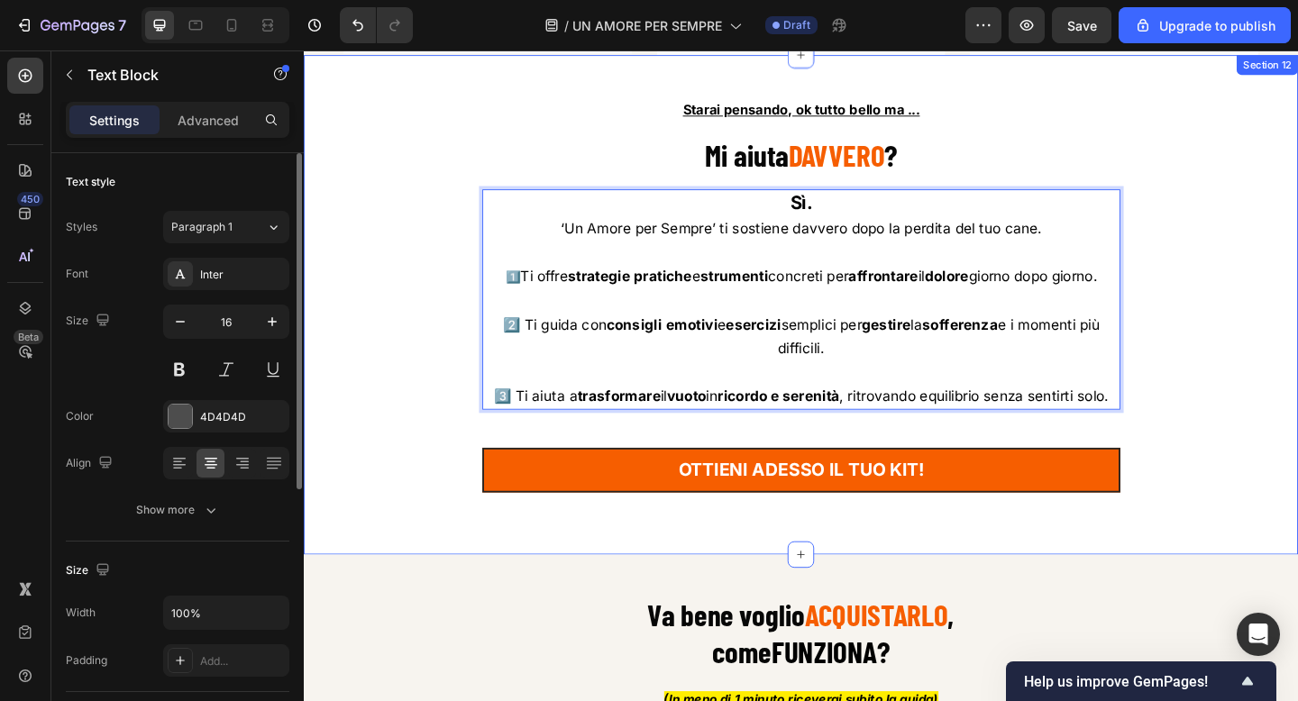
click at [1240, 287] on div "Starai pensando, ok tutto bello ma ... Text Block ⁠⁠⁠⁠⁠⁠⁠ Mi aiuta DAVVERO ? He…" at bounding box center [844, 331] width 1055 height 460
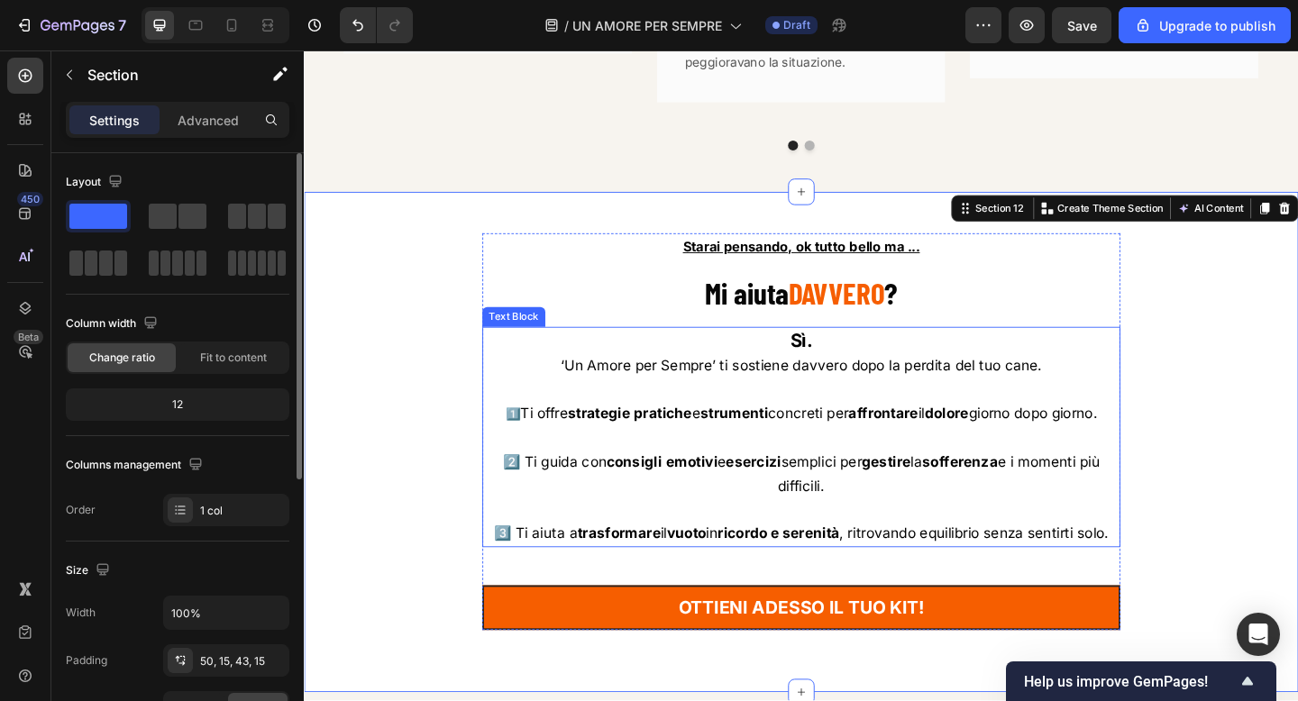
click at [849, 354] on strong "Sì." at bounding box center [845, 365] width 24 height 23
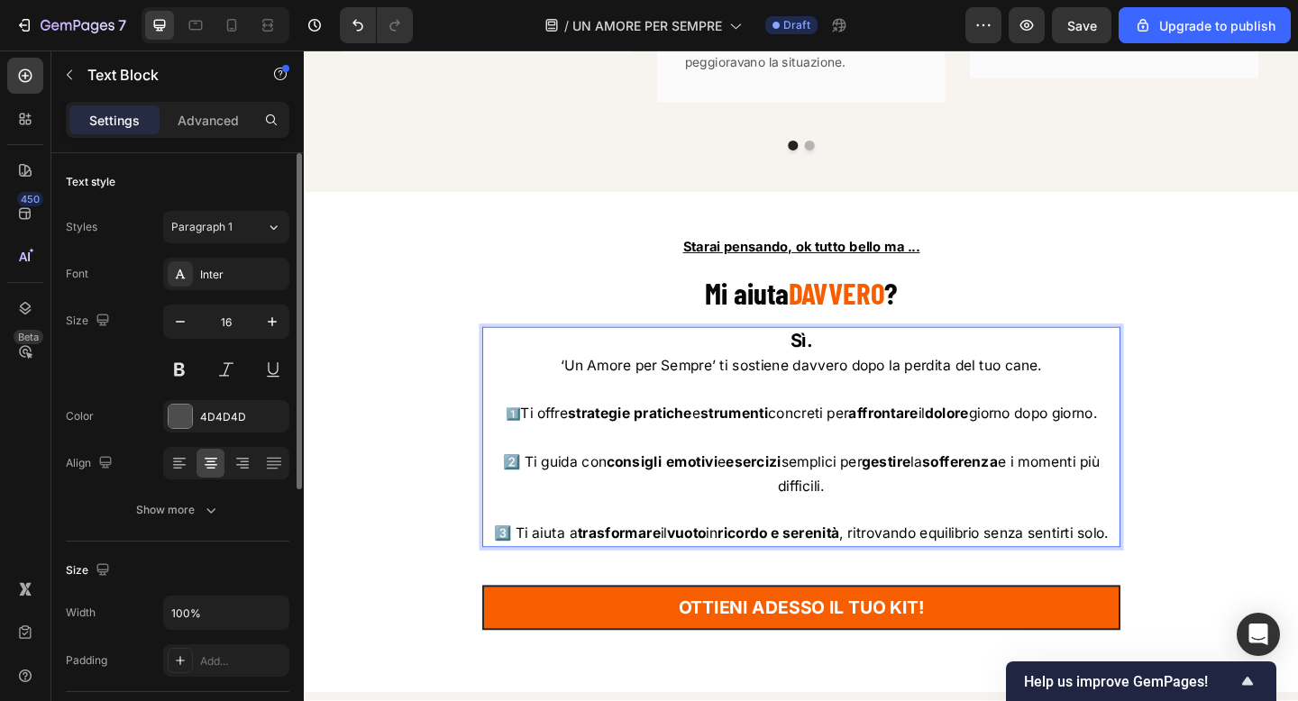
click at [194, 109] on div "Advanced" at bounding box center [208, 119] width 90 height 29
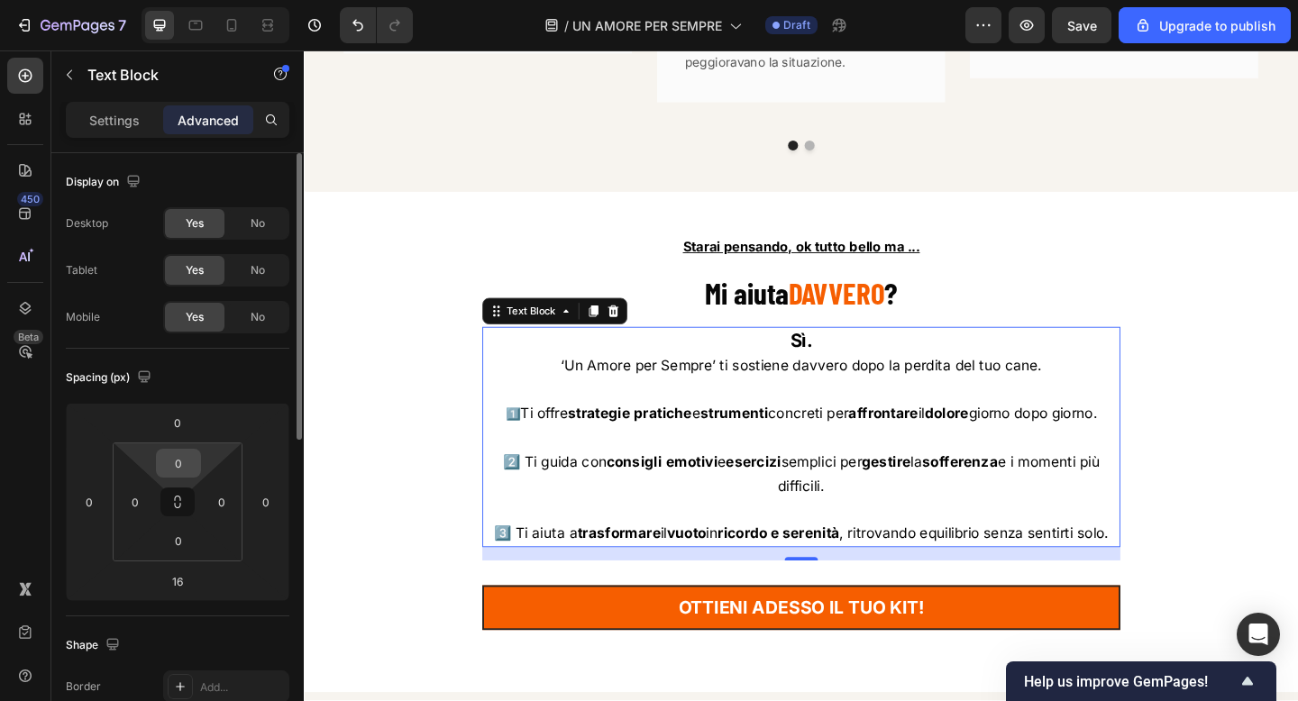
click at [185, 459] on input "0" at bounding box center [178, 463] width 36 height 27
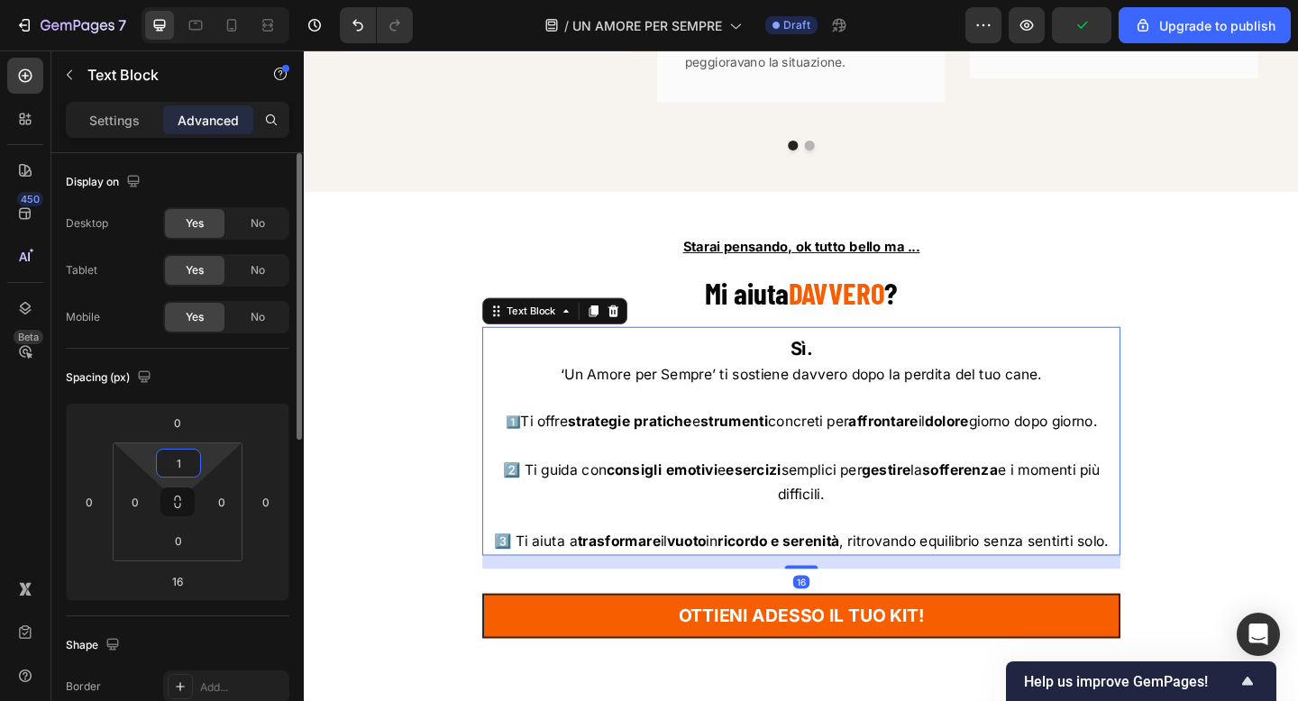
type input "10"
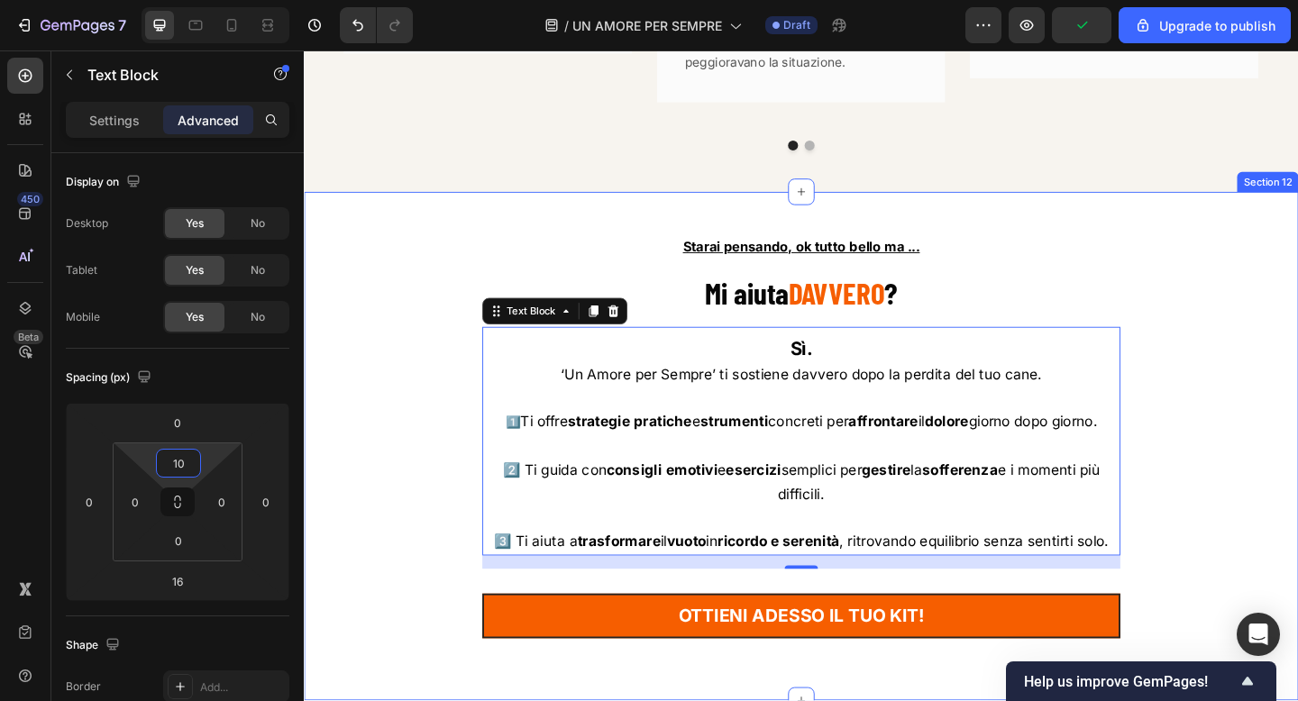
click at [1263, 397] on div "Starai pensando, ok tutto bello ma ... Text Block ⁠⁠⁠⁠⁠⁠⁠ Mi aiuta DAVVERO ? He…" at bounding box center [844, 484] width 1055 height 469
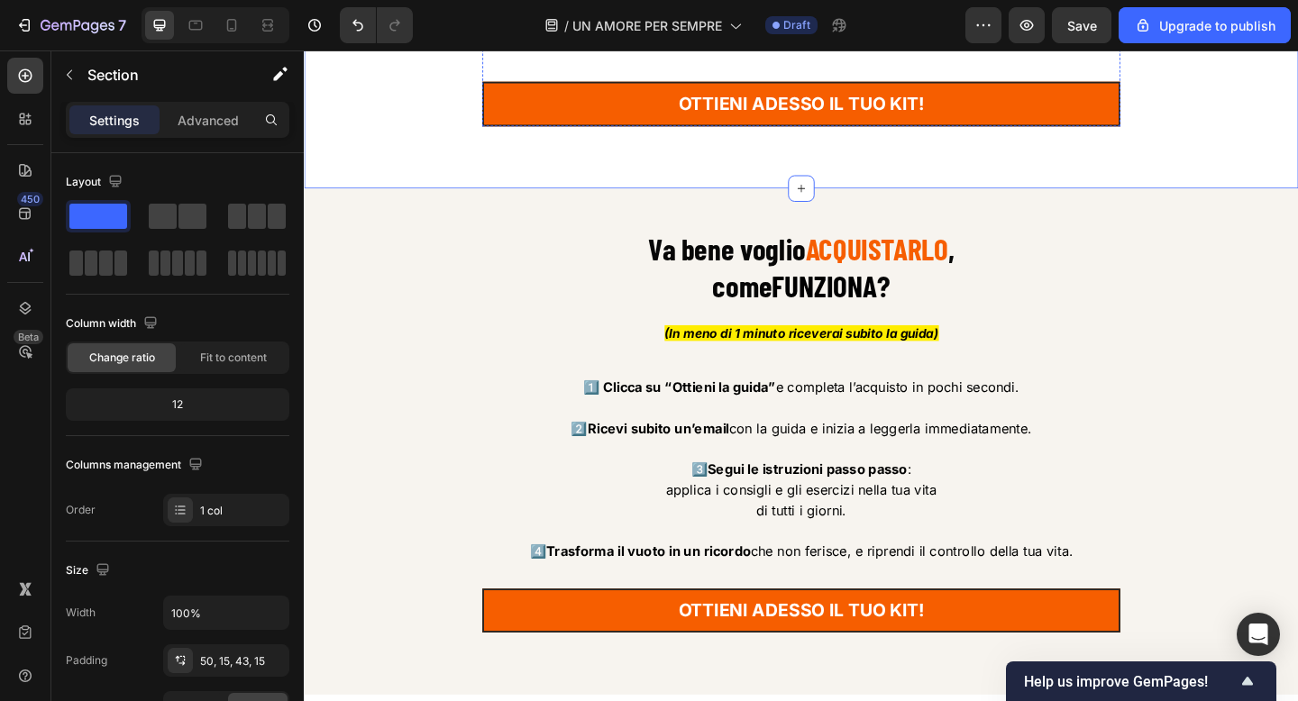
scroll to position [10219, 0]
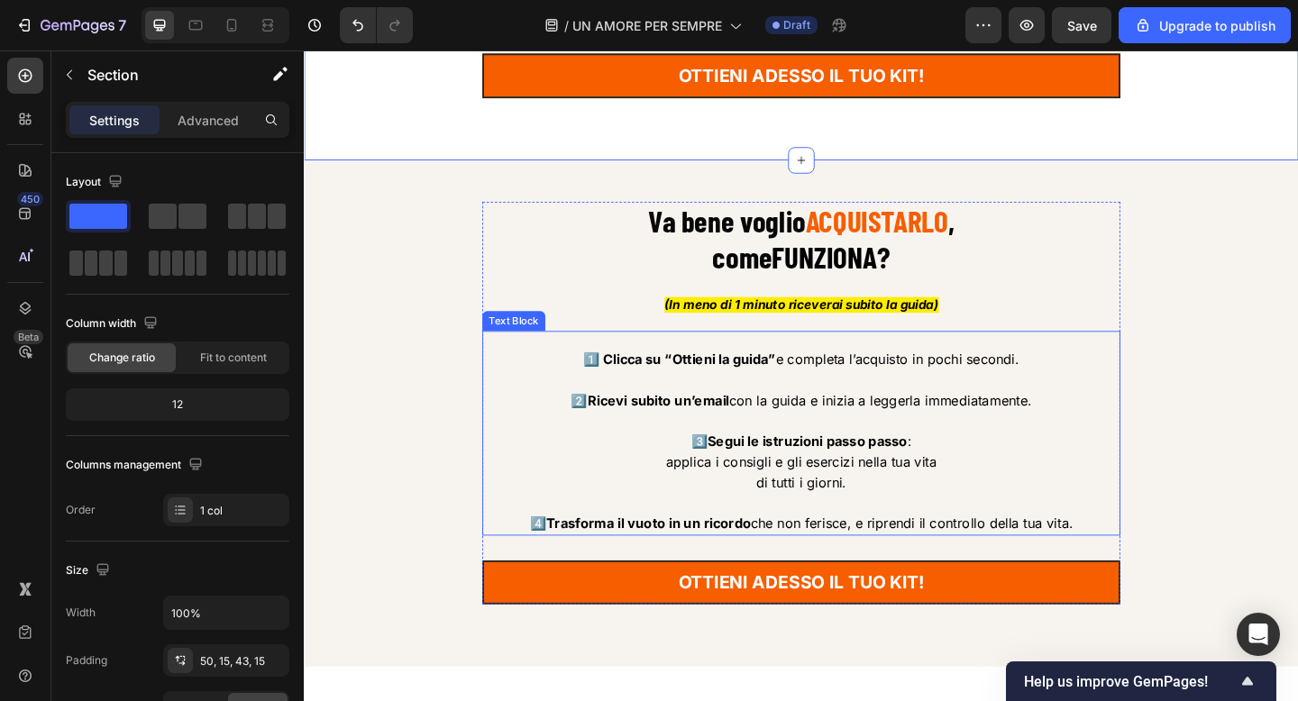
click at [734, 439] on strong "Ricevi subito un’email" at bounding box center [689, 432] width 154 height 18
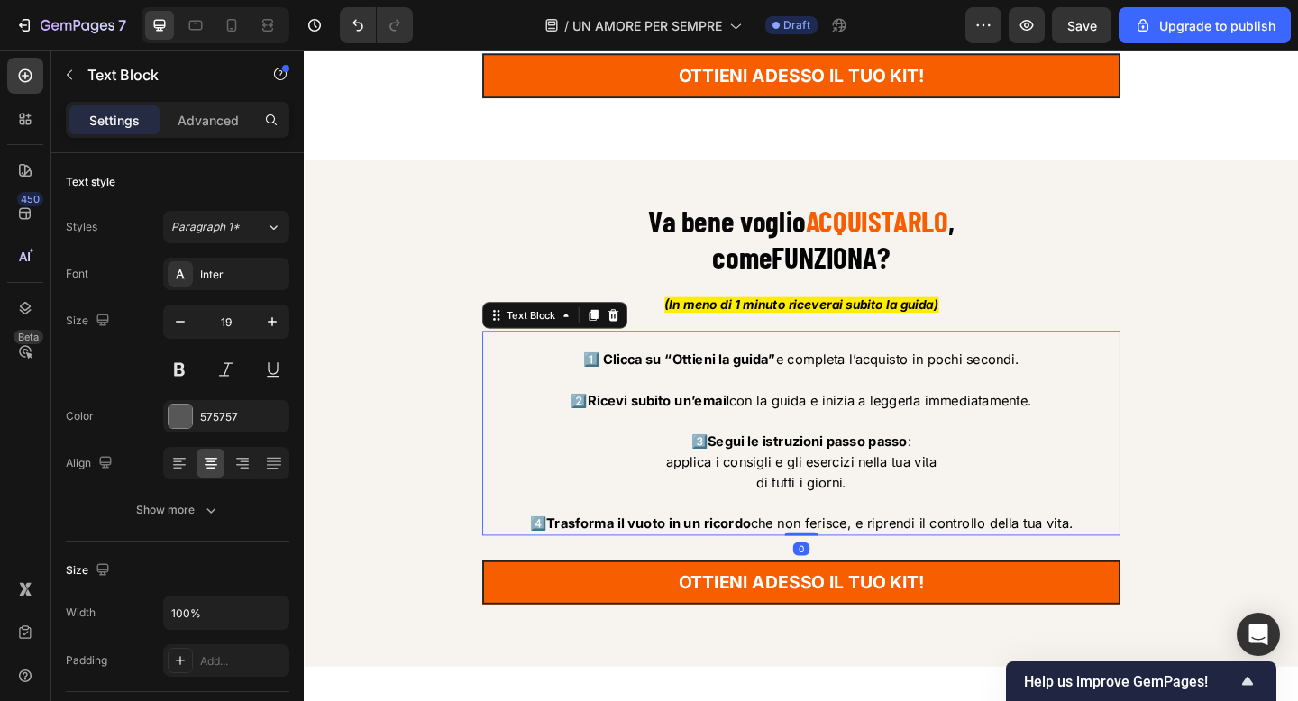
click at [734, 439] on strong "Ricevi subito un’email" at bounding box center [689, 432] width 154 height 18
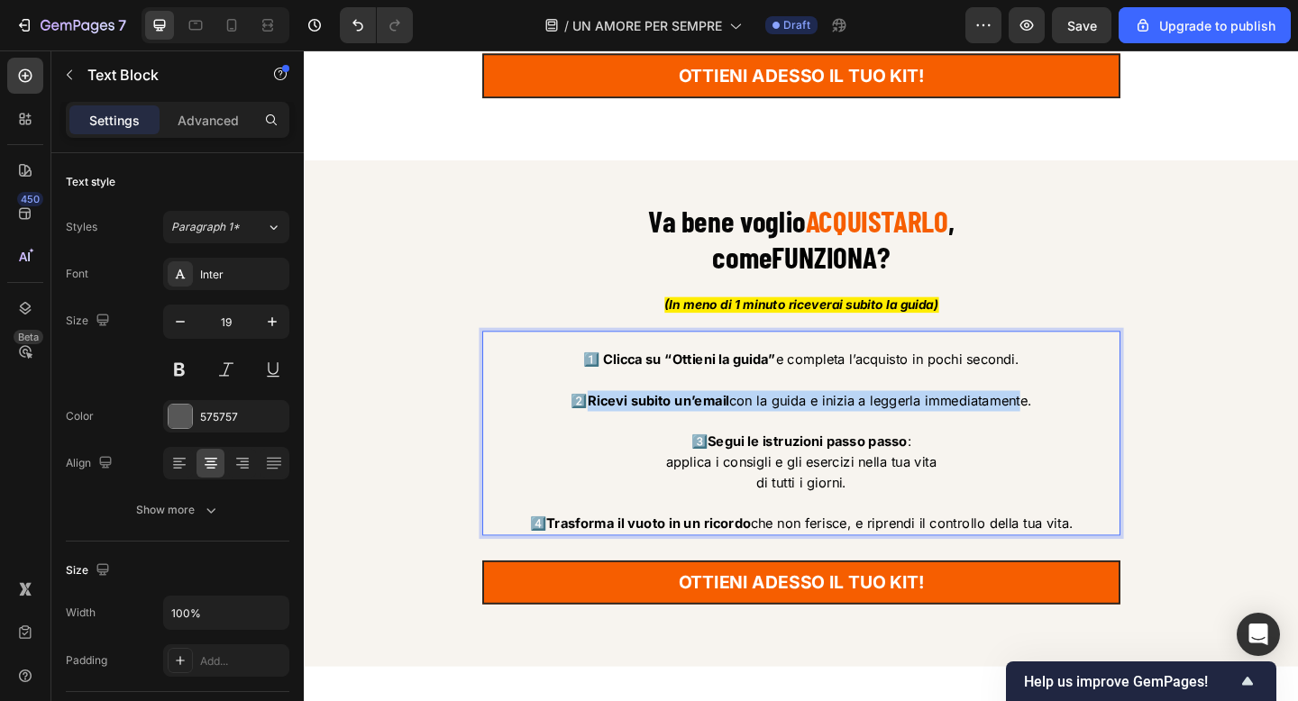
drag, startPoint x: 615, startPoint y: 433, endPoint x: 1080, endPoint y: 439, distance: 465.1
click at [1080, 439] on span "2️⃣ Ricevi subito un’email con la guida e inizia a leggerla immediatamente." at bounding box center [844, 432] width 501 height 18
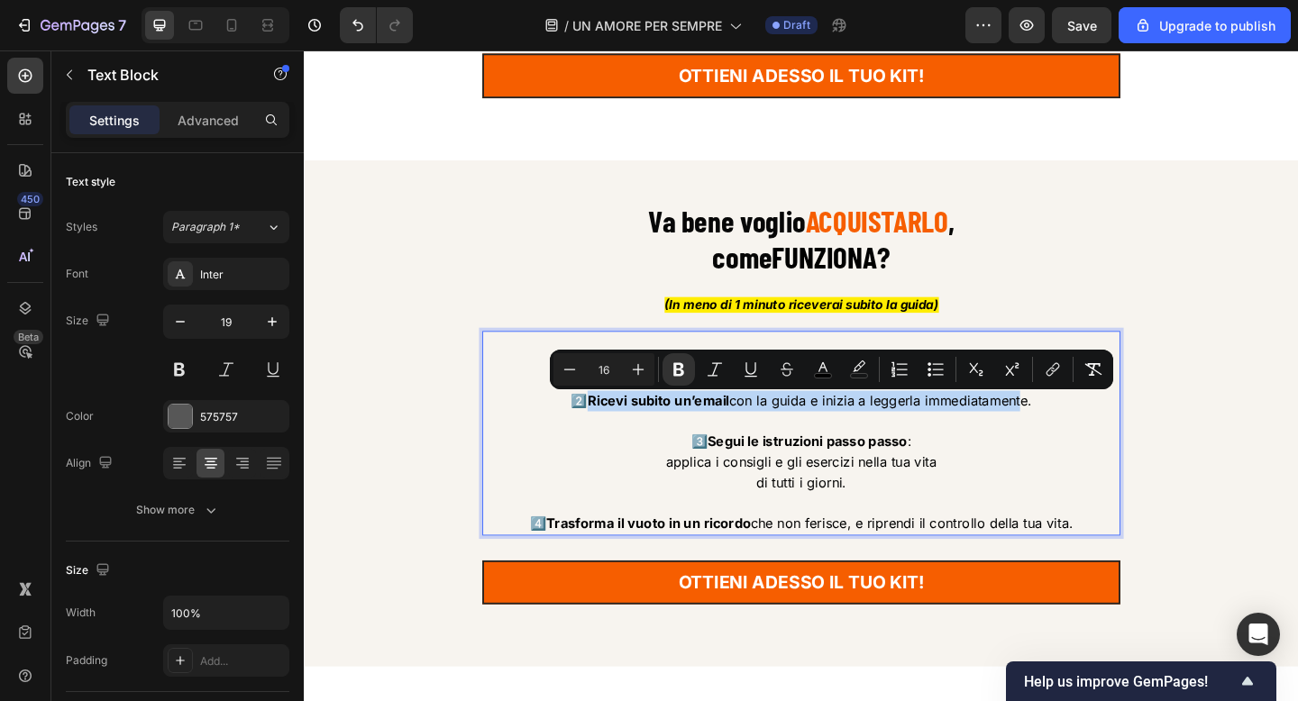
drag, startPoint x: 1100, startPoint y: 439, endPoint x: 615, endPoint y: 438, distance: 485.8
click at [615, 438] on p "2️⃣ Ricevi subito un’email con la guida e inizia a leggerla immediatamente." at bounding box center [844, 443] width 690 height 44
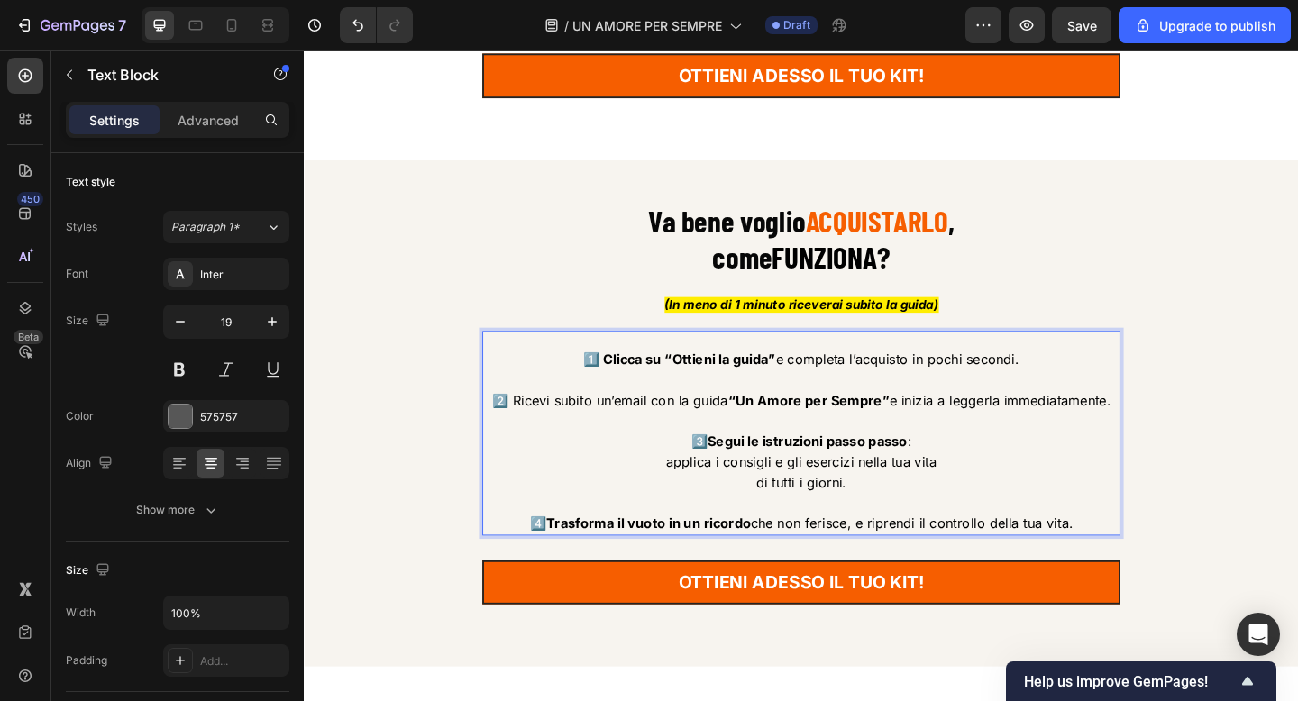
click at [672, 390] on strong "1️⃣ Clicca su “Ottieni la guida”" at bounding box center [711, 387] width 209 height 18
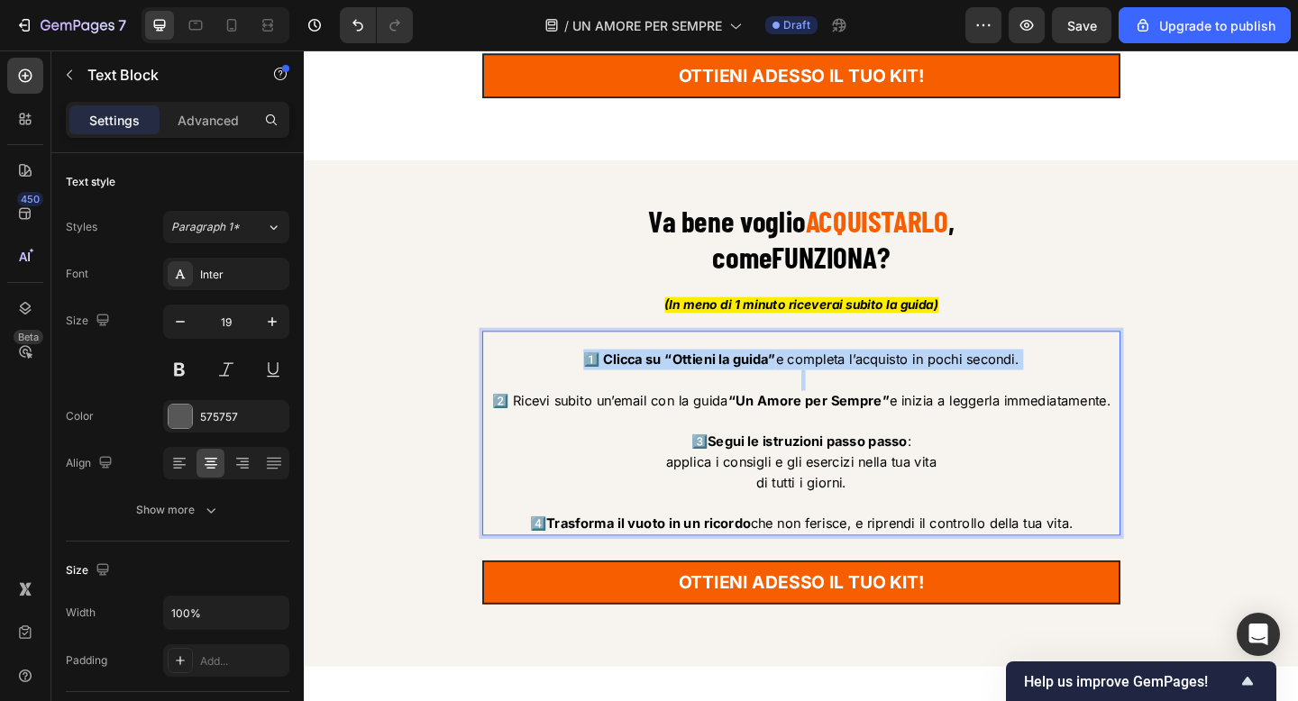
click at [672, 390] on strong "1️⃣ Clicca su “Ottieni la guida”" at bounding box center [711, 387] width 209 height 18
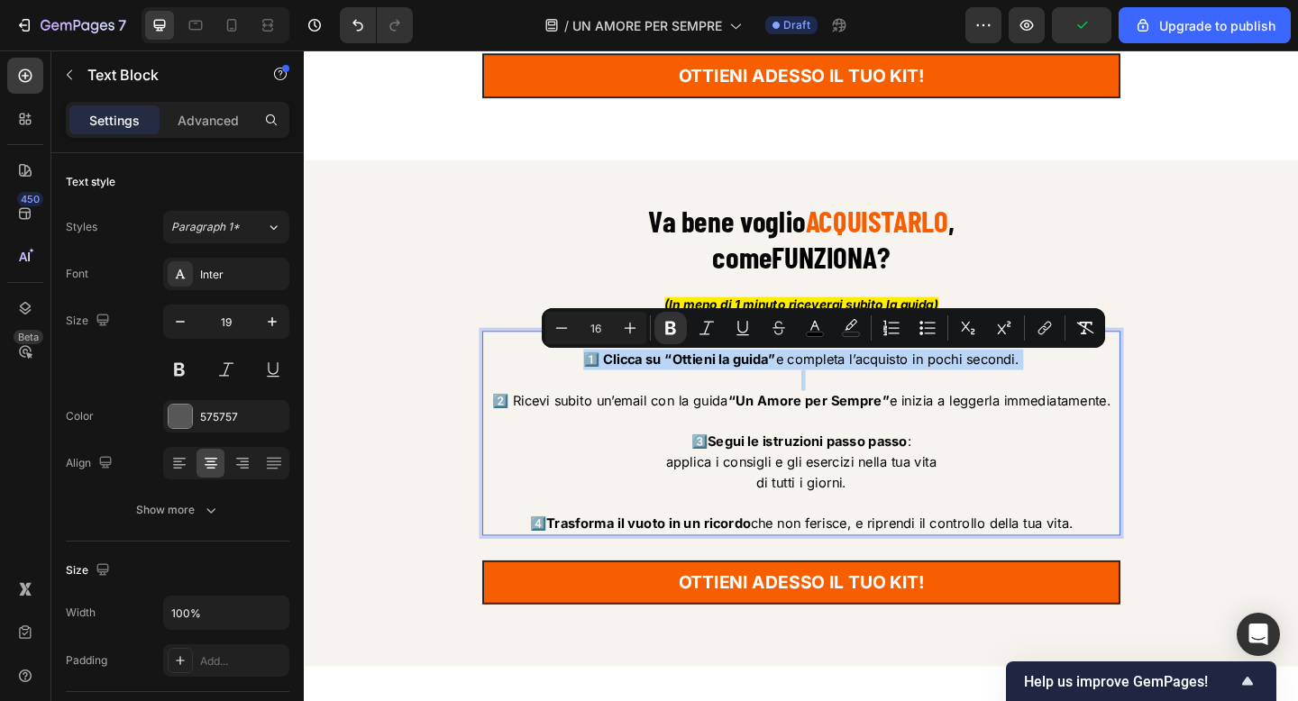
click at [781, 499] on span "applica i consigli e gli esercizi nella tua vita" at bounding box center [845, 498] width 295 height 18
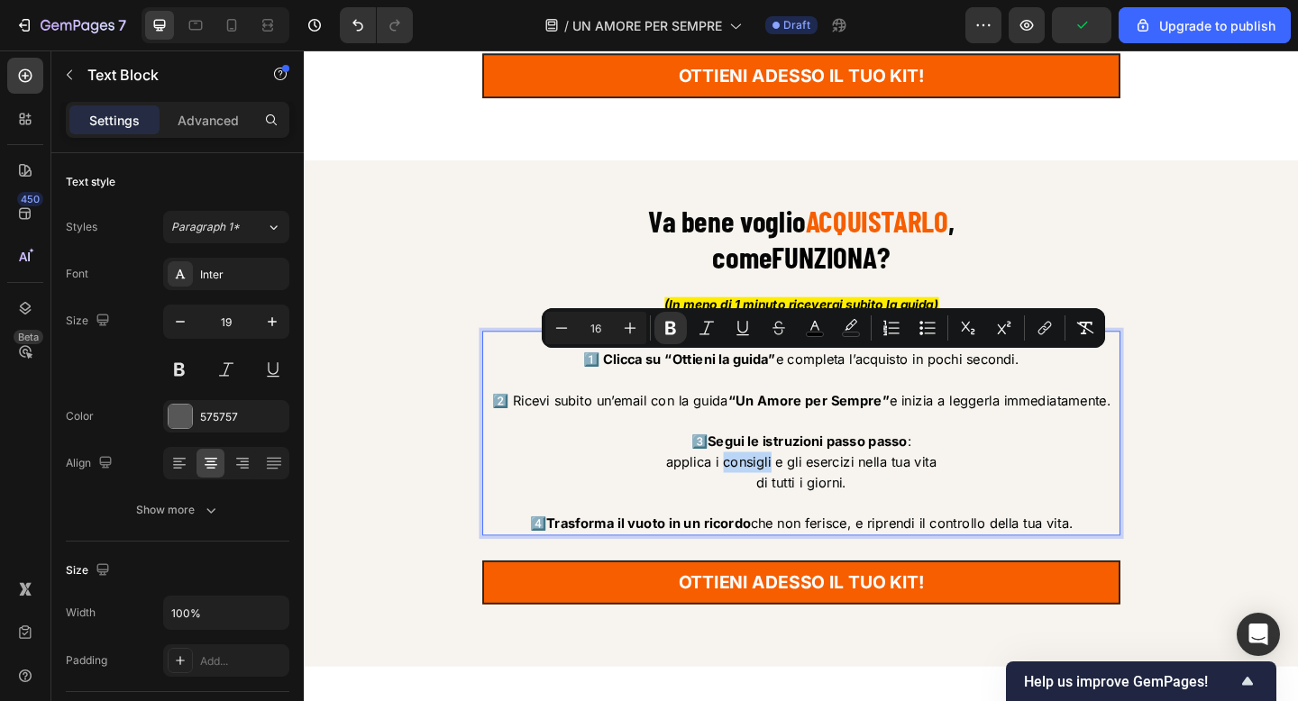
click at [781, 499] on span "applica i consigli e gli esercizi nella tua vita" at bounding box center [845, 498] width 295 height 18
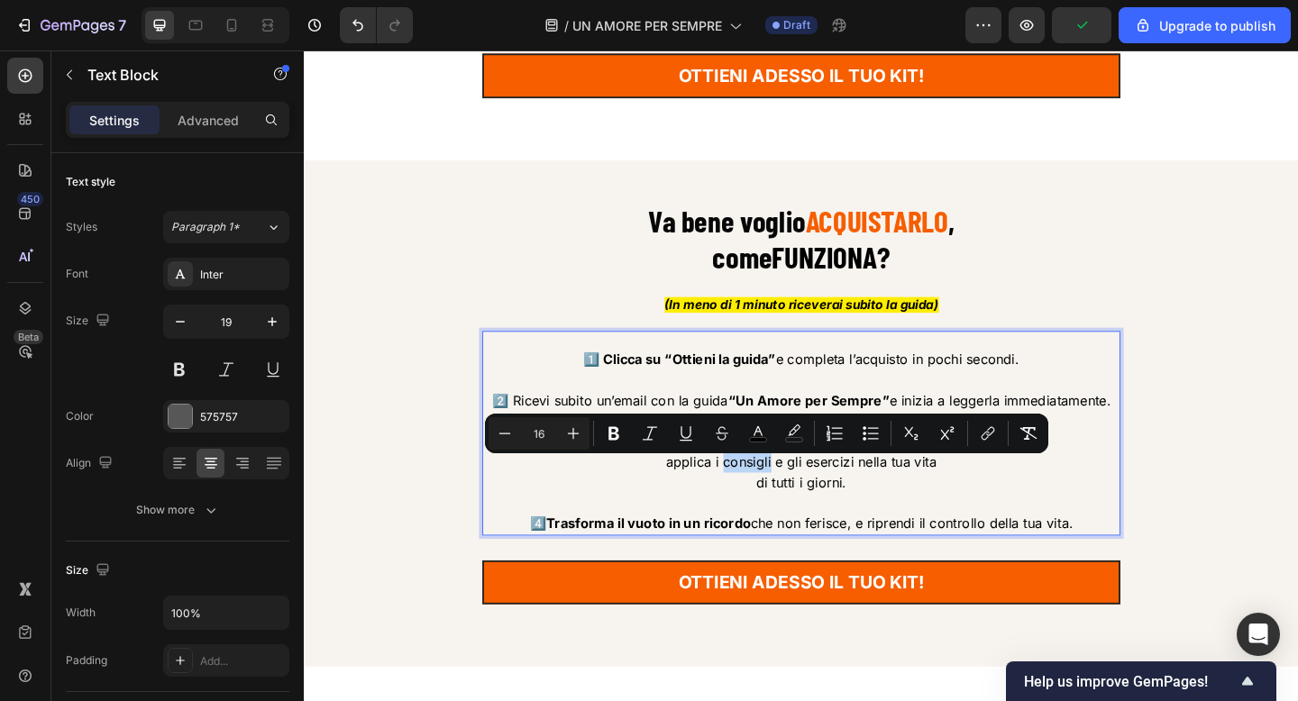
click at [902, 533] on p "di tutti i giorni." at bounding box center [844, 521] width 690 height 23
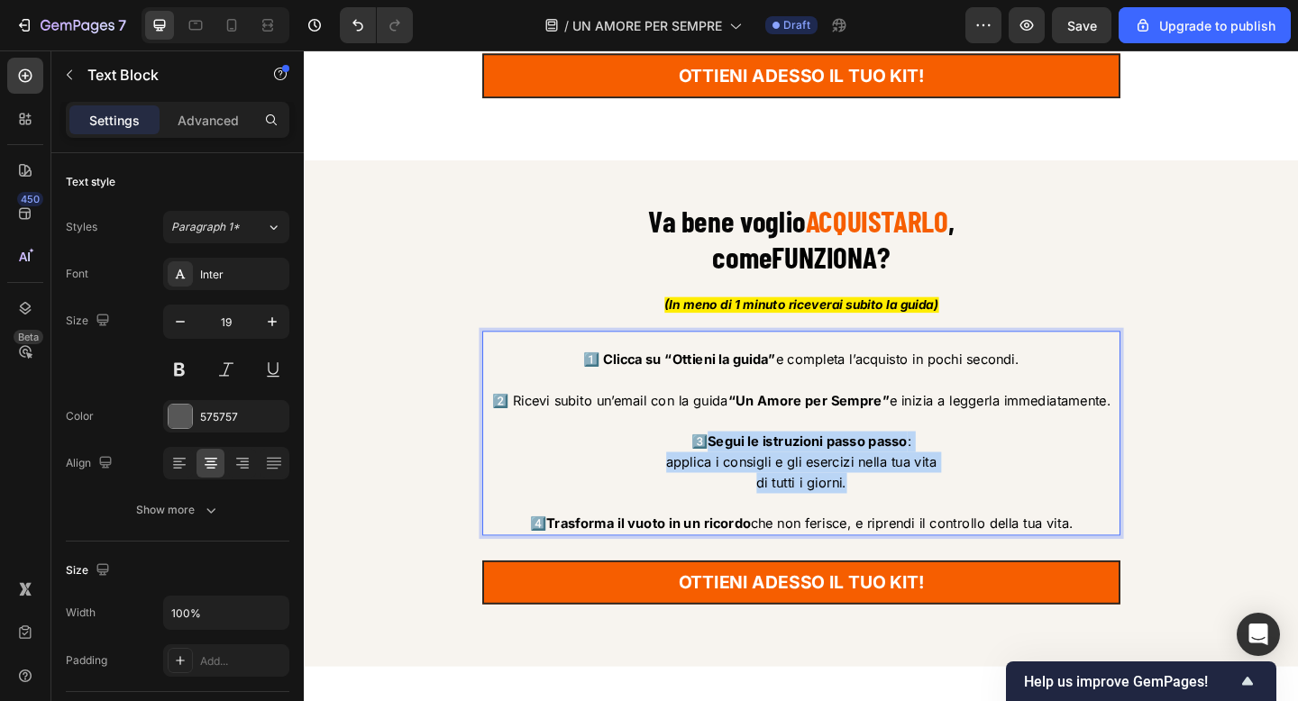
drag, startPoint x: 901, startPoint y: 527, endPoint x: 744, endPoint y: 483, distance: 163.8
click at [744, 483] on div "1️⃣ Clicca su “Ottieni la guida” e completa l’acquisto in pochi secondi. 2️⃣ Ri…" at bounding box center [845, 476] width 694 height 204
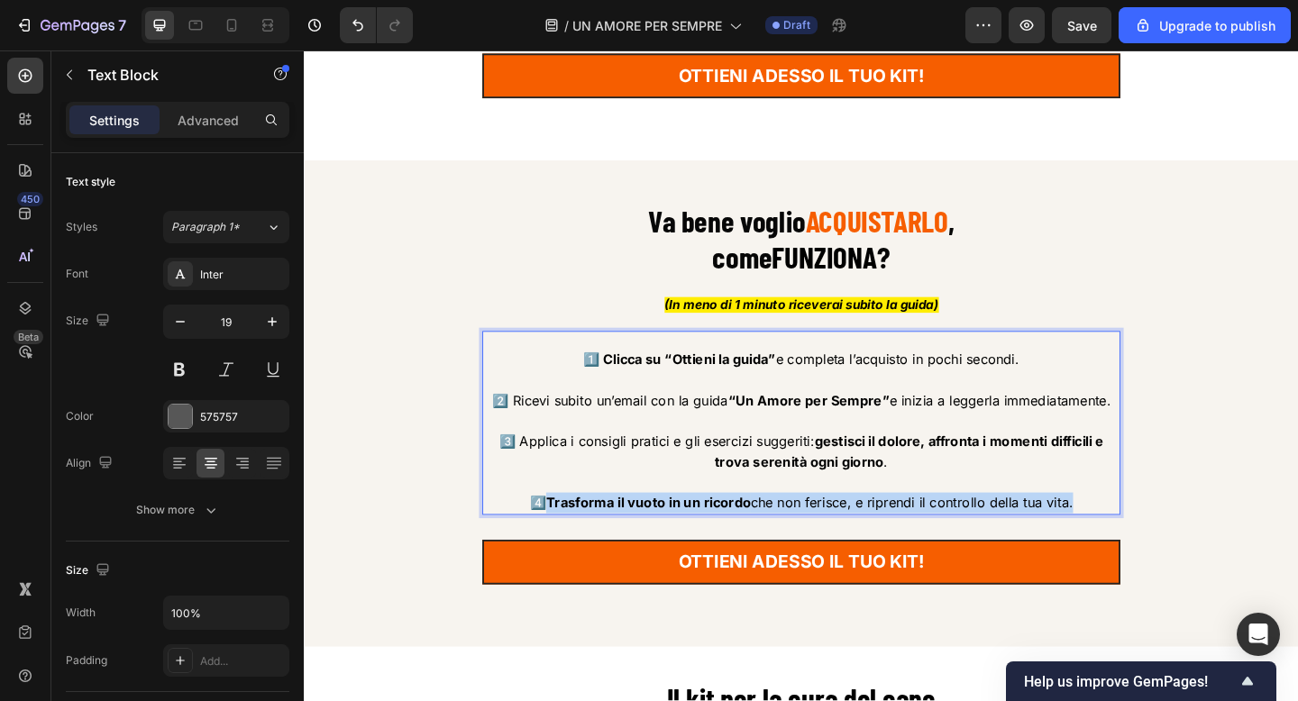
drag, startPoint x: 564, startPoint y: 546, endPoint x: 1150, endPoint y: 545, distance: 585.9
click at [1152, 545] on p "4️⃣ Trasforma il vuoto in un ricordo che non ferisce, e riprendi il controllo d…" at bounding box center [844, 543] width 690 height 23
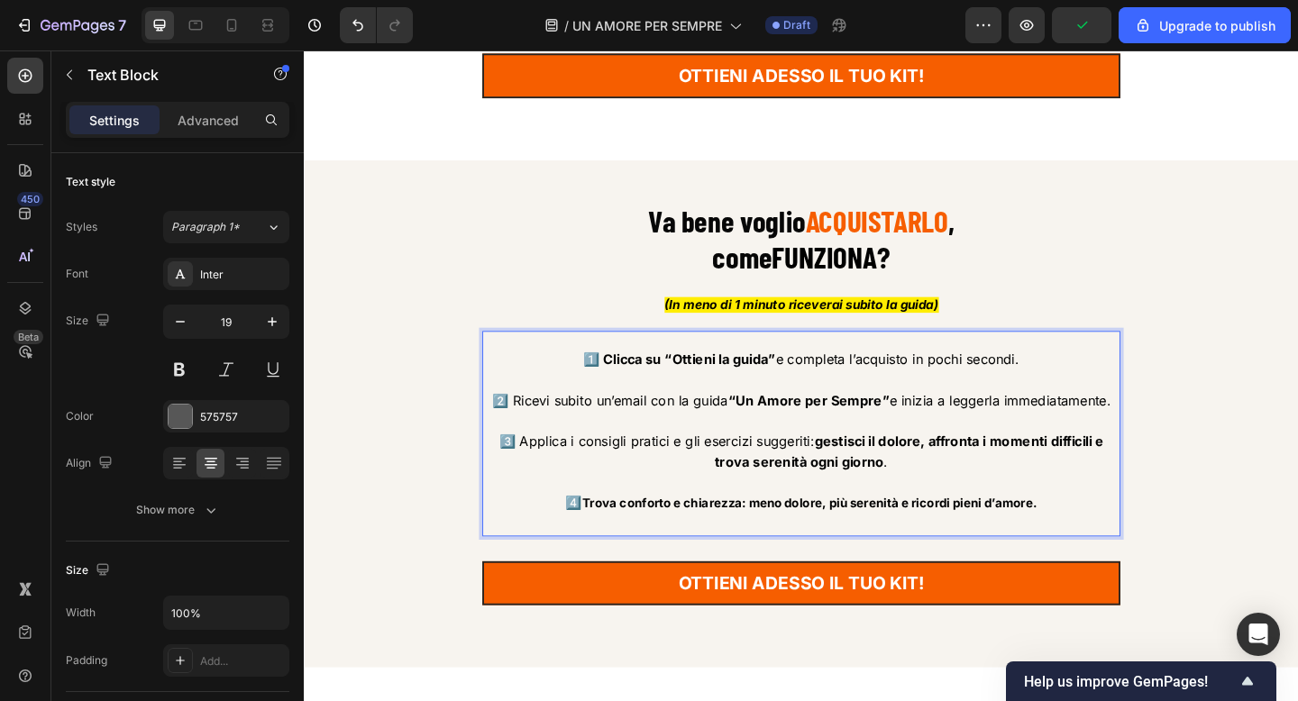
click at [607, 551] on strong "Trova conforto e chiarezza: meno dolore, più serenità e ricordi pieni d’amore." at bounding box center [854, 543] width 495 height 16
click at [792, 577] on p "4️⃣ Trova conforto e chiarezza: meno dolore, più serenità e ricordi pieni d’amo…" at bounding box center [844, 554] width 690 height 45
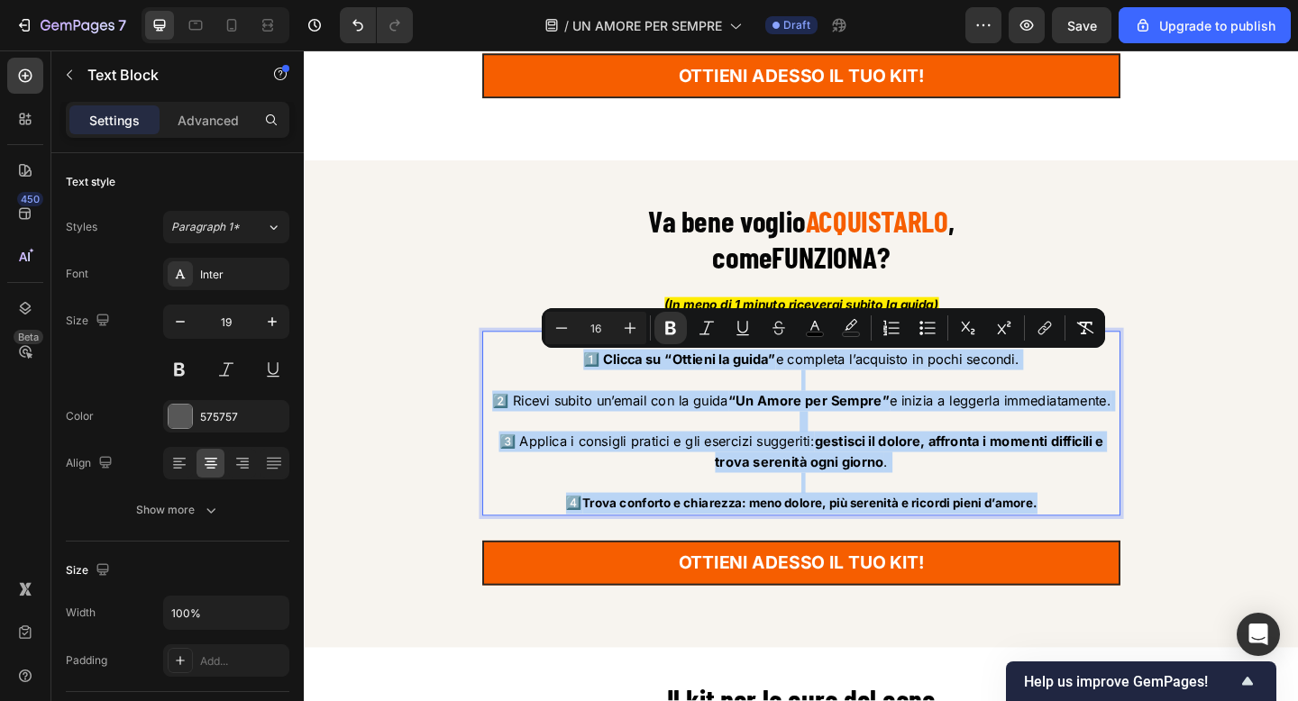
drag, startPoint x: 1119, startPoint y: 551, endPoint x: 608, endPoint y: 387, distance: 535.9
click at [608, 387] on div "1️⃣ Clicca su “Ottieni la guida” e completa l’acquisto in pochi secondi. 2️⃣ Ri…" at bounding box center [845, 465] width 694 height 183
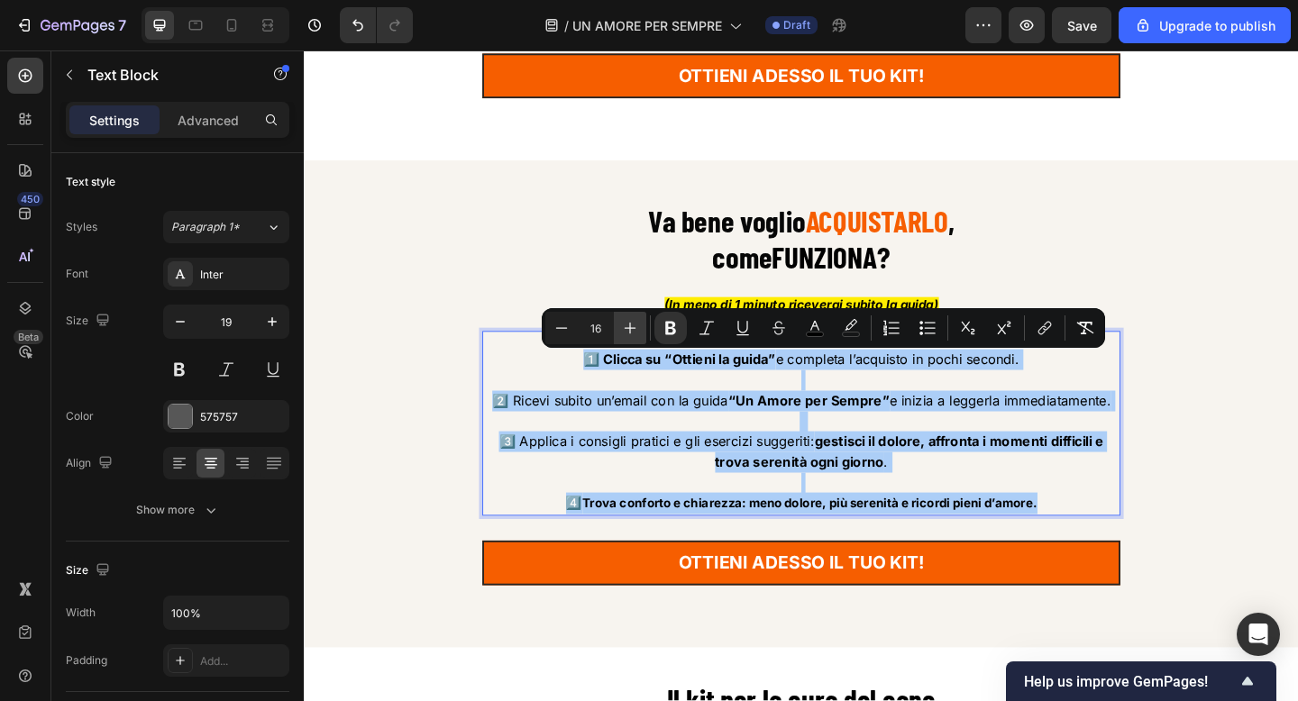
click at [625, 333] on icon "Editor contextual toolbar" at bounding box center [630, 328] width 18 height 18
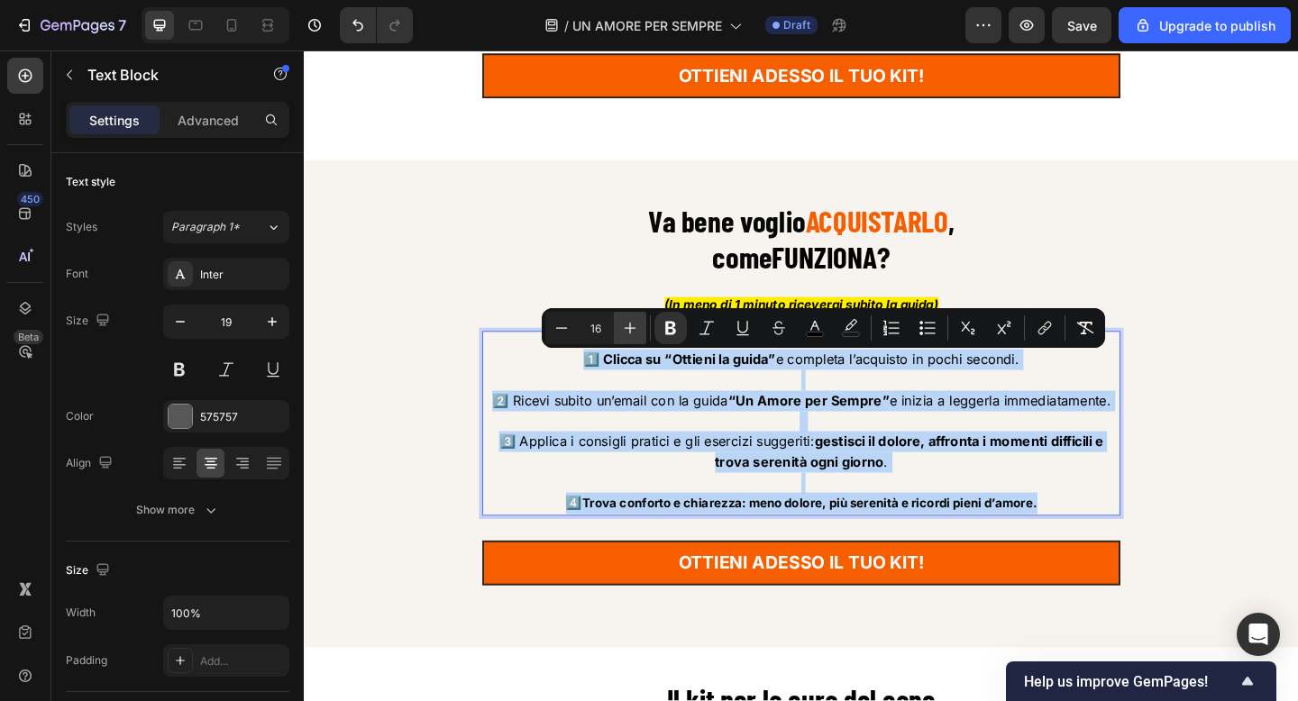
type input "17"
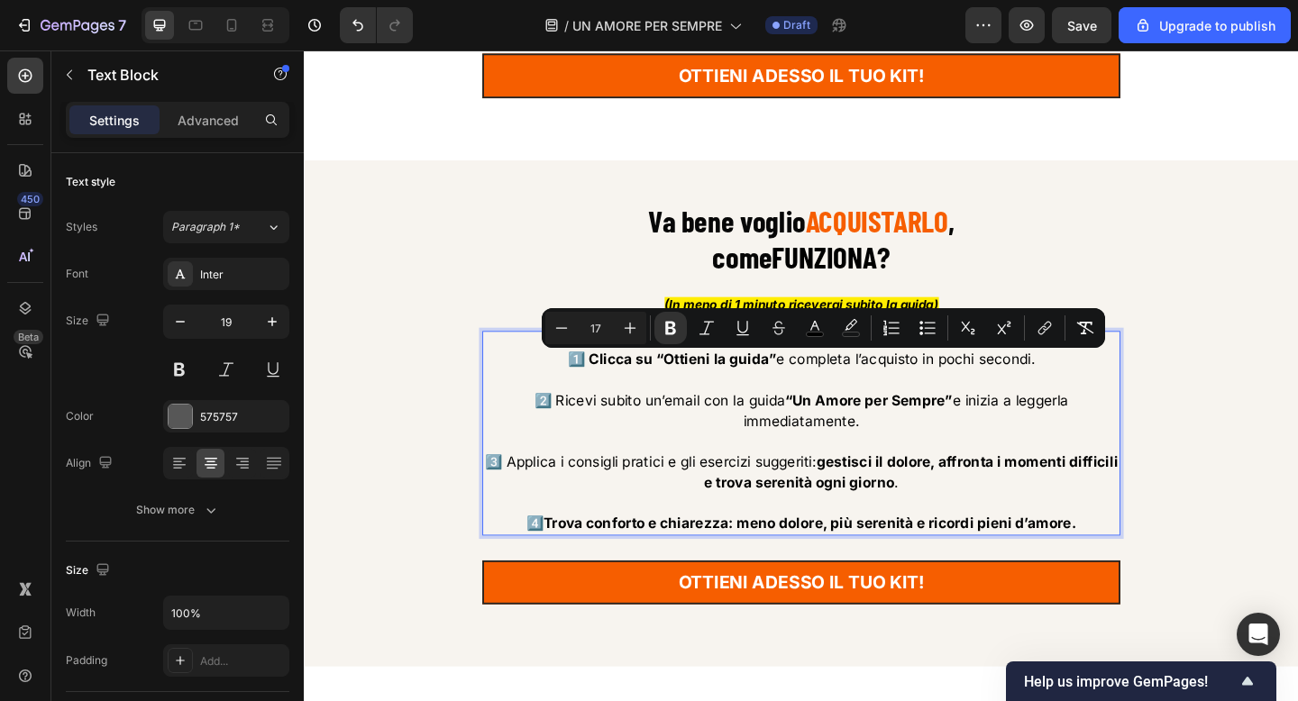
click at [722, 429] on span "2️⃣ Ricevi subito un’email con la guida “Un Amore per Sempre” e inizia a legger…" at bounding box center [844, 443] width 581 height 41
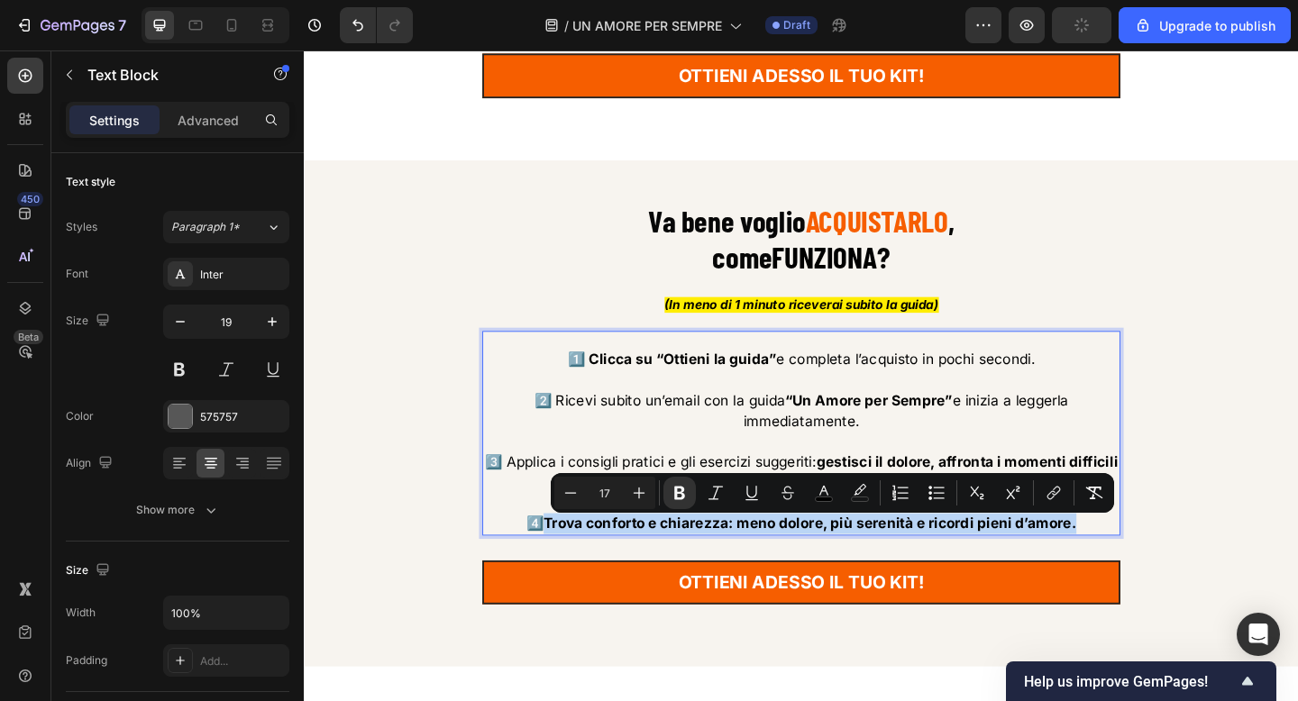
drag, startPoint x: 571, startPoint y: 568, endPoint x: 1138, endPoint y: 564, distance: 567.8
click at [1138, 564] on strong "Trova conforto e chiarezza: meno dolore, più serenità e ricordi pieni d’amore." at bounding box center [854, 565] width 580 height 18
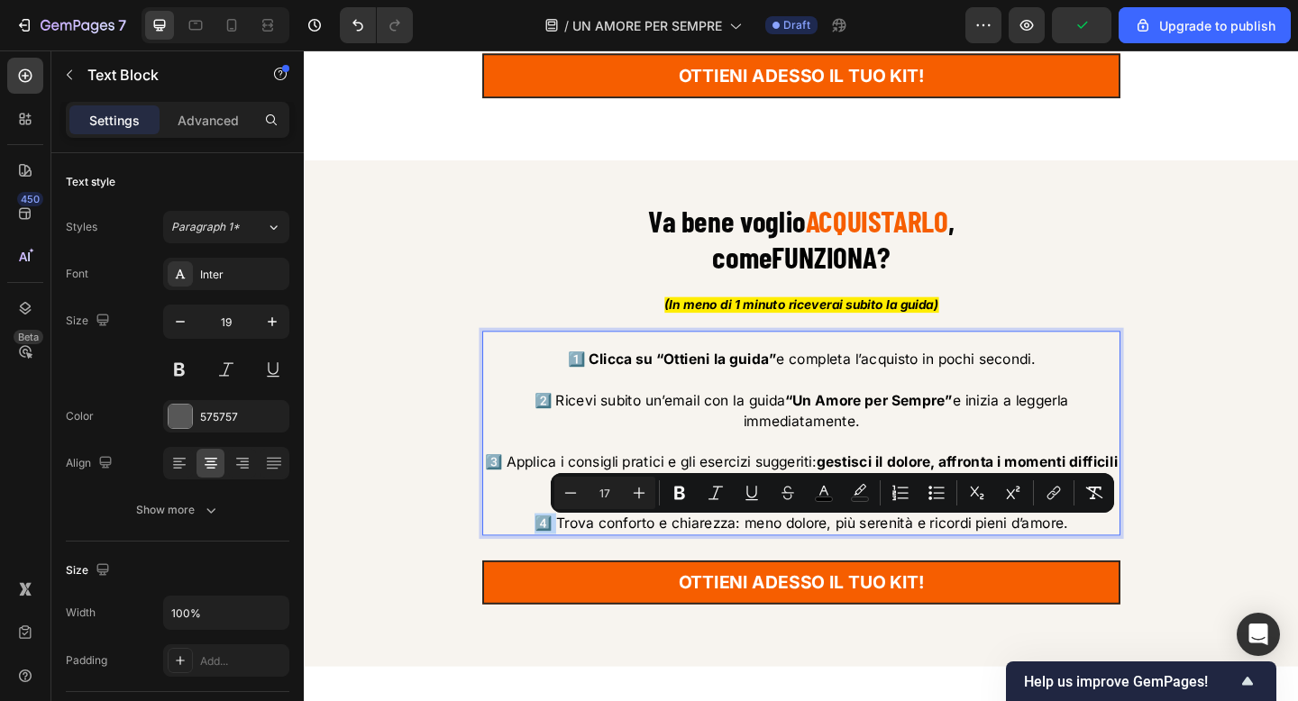
click at [664, 573] on span "4️⃣ Trova conforto e chiarezza: meno dolore, più serenità e ricordi pieni d’amo…" at bounding box center [844, 565] width 580 height 18
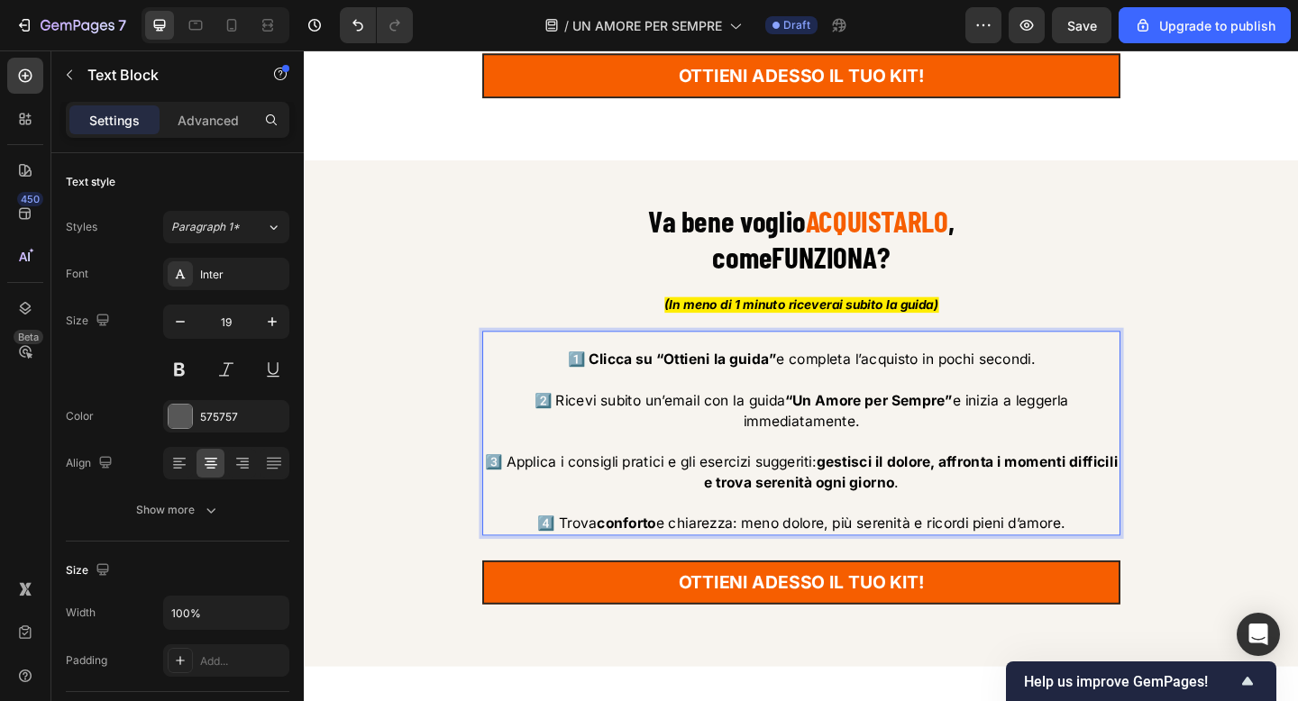
click at [744, 574] on span "4️⃣ Trova conforto e chiarezza: meno dolore, più serenità e ricordi pieni d’amo…" at bounding box center [845, 565] width 574 height 18
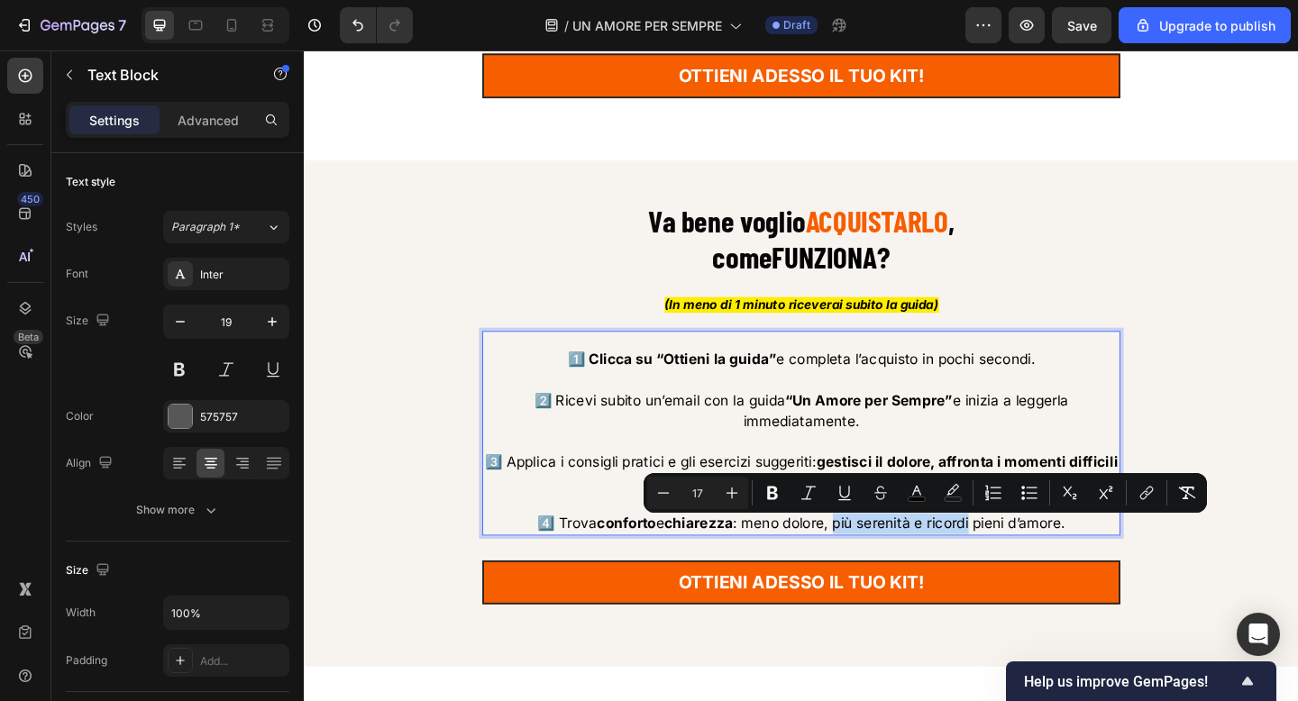
drag, startPoint x: 882, startPoint y: 572, endPoint x: 1030, endPoint y: 572, distance: 147.8
click at [1030, 572] on span "4️⃣ Trova conforto e chiarezza : meno dolore, più serenità e ricordi pieni d’am…" at bounding box center [845, 565] width 574 height 18
click at [240, 33] on icon at bounding box center [232, 25] width 18 height 18
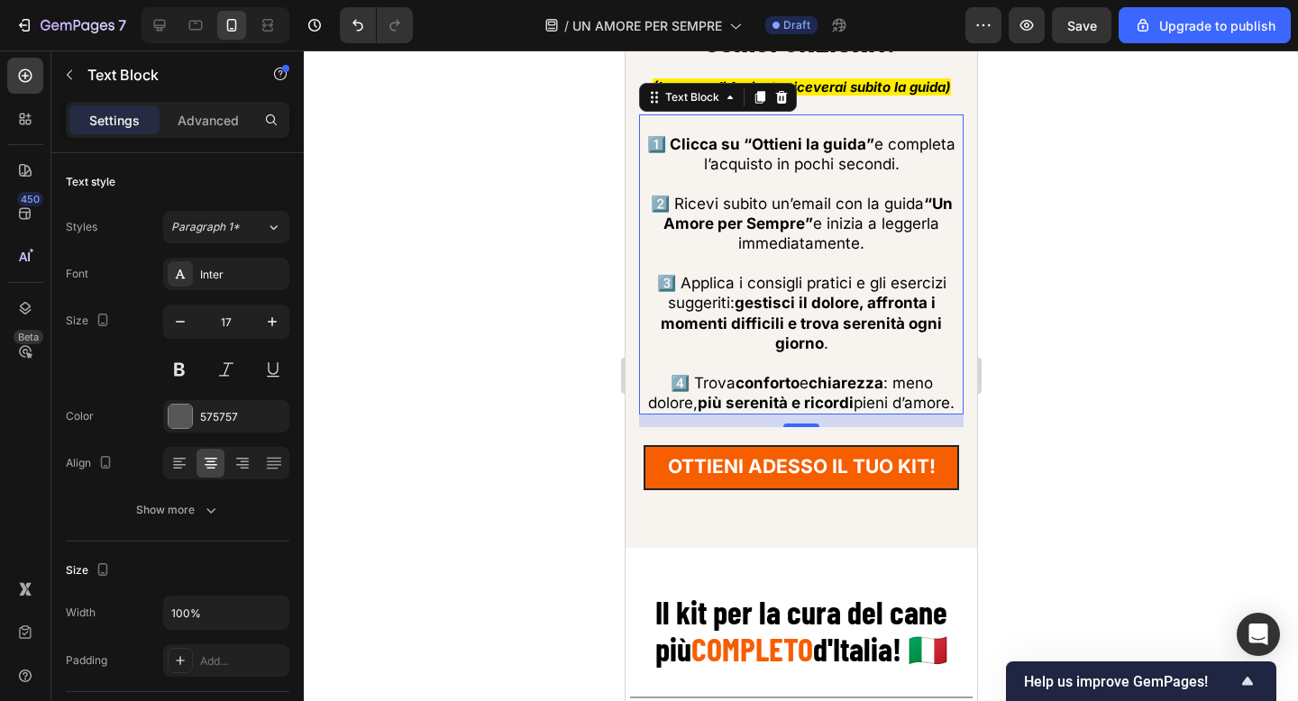
scroll to position [10467, 0]
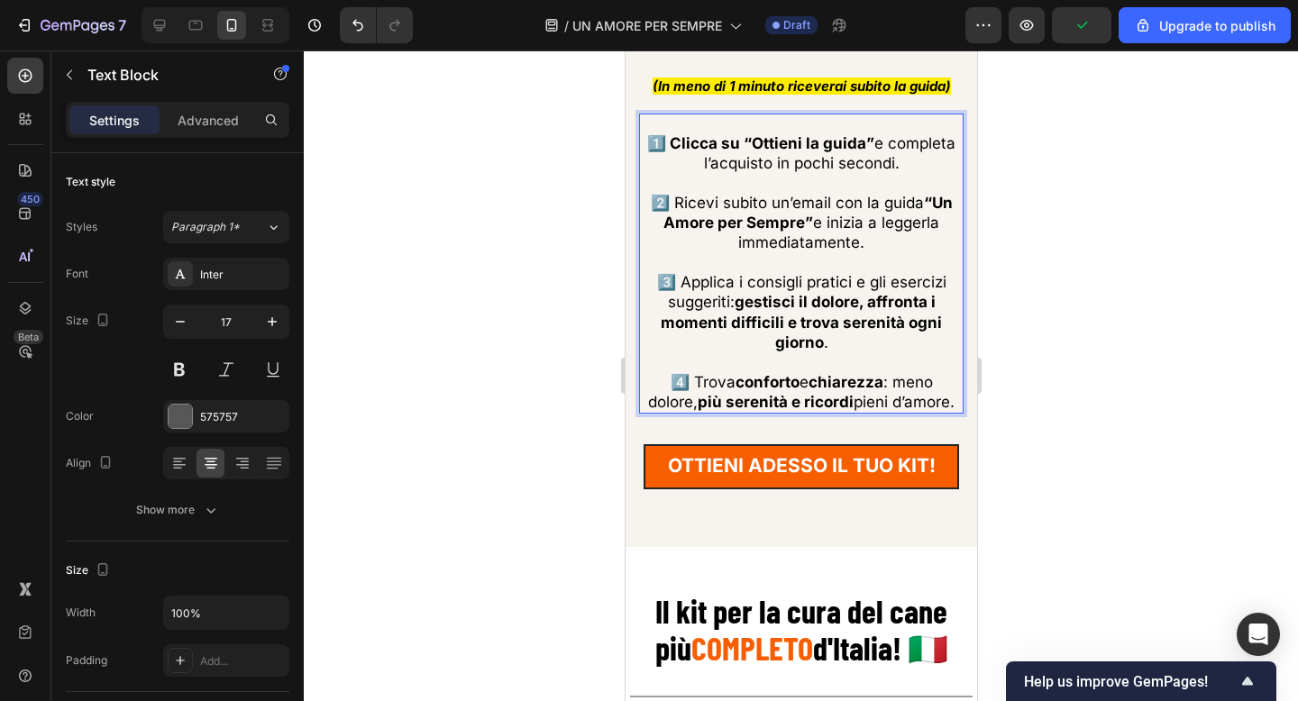
click at [888, 143] on span "1️⃣ Clicca su “Ottieni la guida” e completa l’acquisto in pochi secondi." at bounding box center [800, 153] width 308 height 38
click at [923, 199] on strong "“Un Amore per Sempre”" at bounding box center [806, 213] width 289 height 38
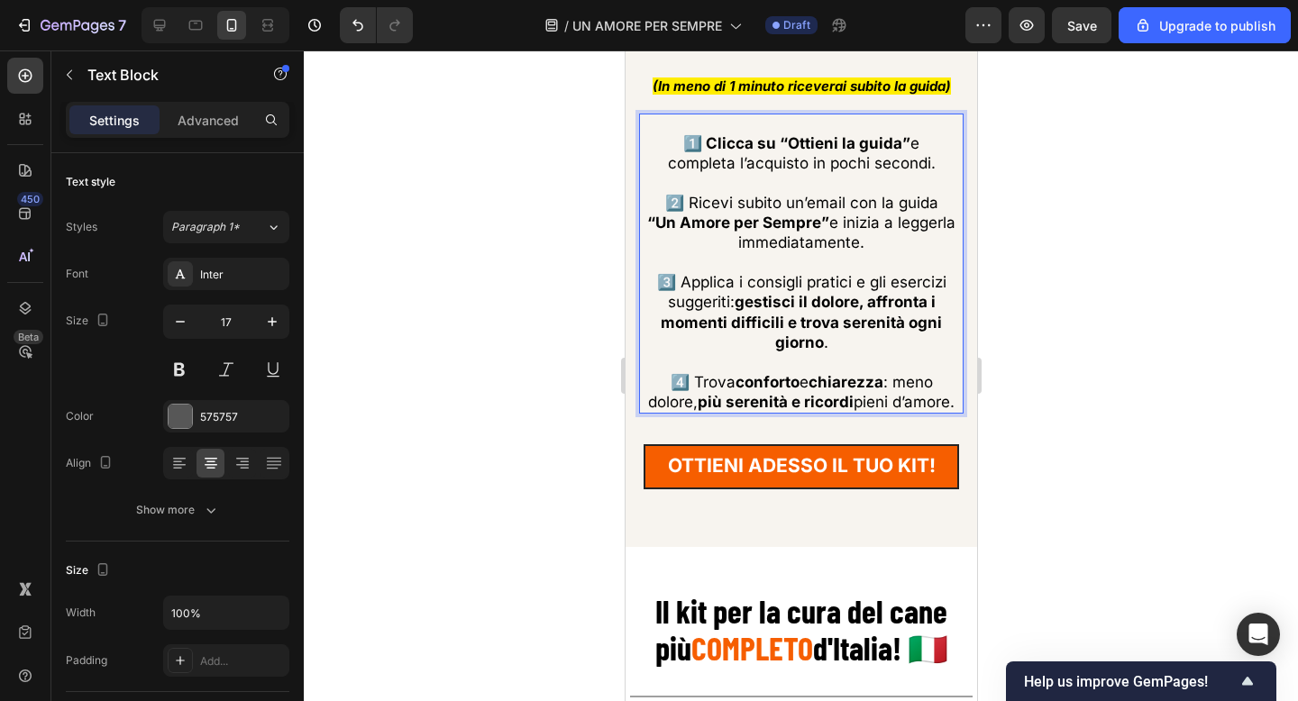
click at [869, 303] on strong "gestisci il dolore, affronta i momenti difficili e trova serenità ogni giorno" at bounding box center [800, 322] width 281 height 58
click at [894, 384] on span "4️⃣ Trova conforto e chiarezza : meno dolore, più serenità e ricordi pieni d’am…" at bounding box center [800, 392] width 306 height 38
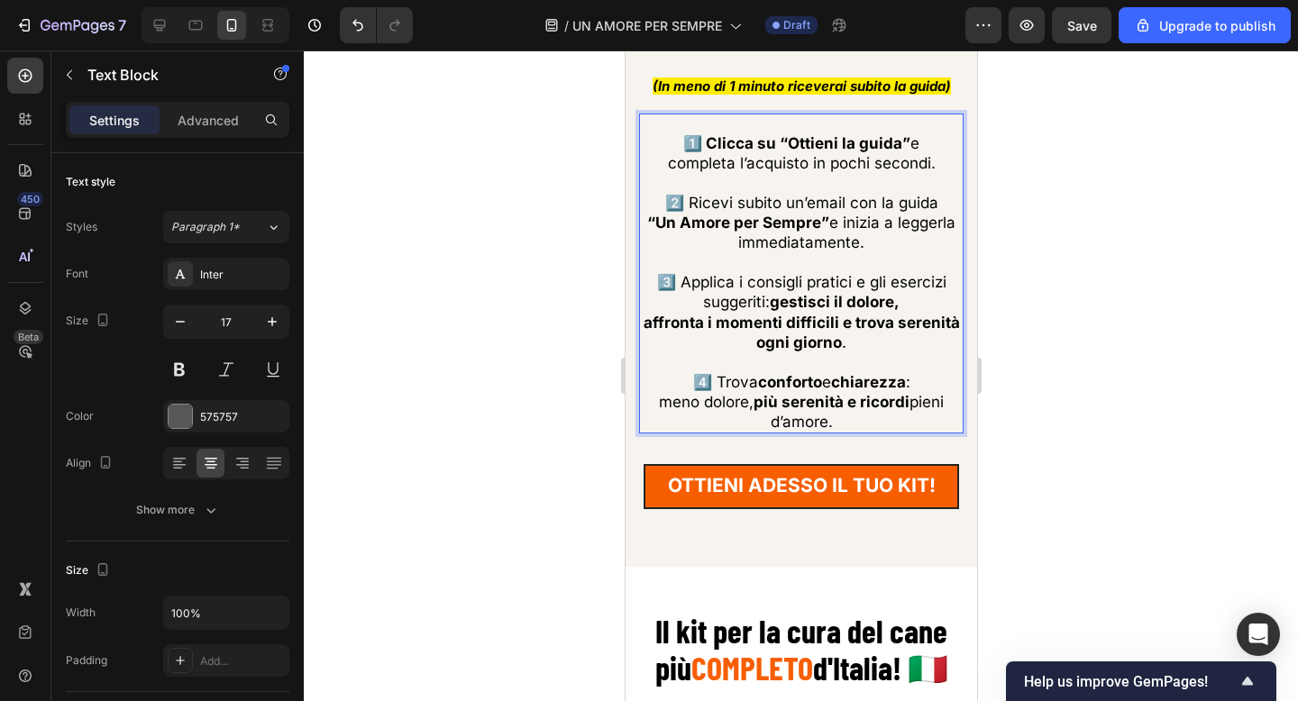
click at [859, 402] on strong "più serenità e ricordi" at bounding box center [831, 402] width 156 height 18
click at [172, 32] on div at bounding box center [159, 25] width 29 height 29
type input "19"
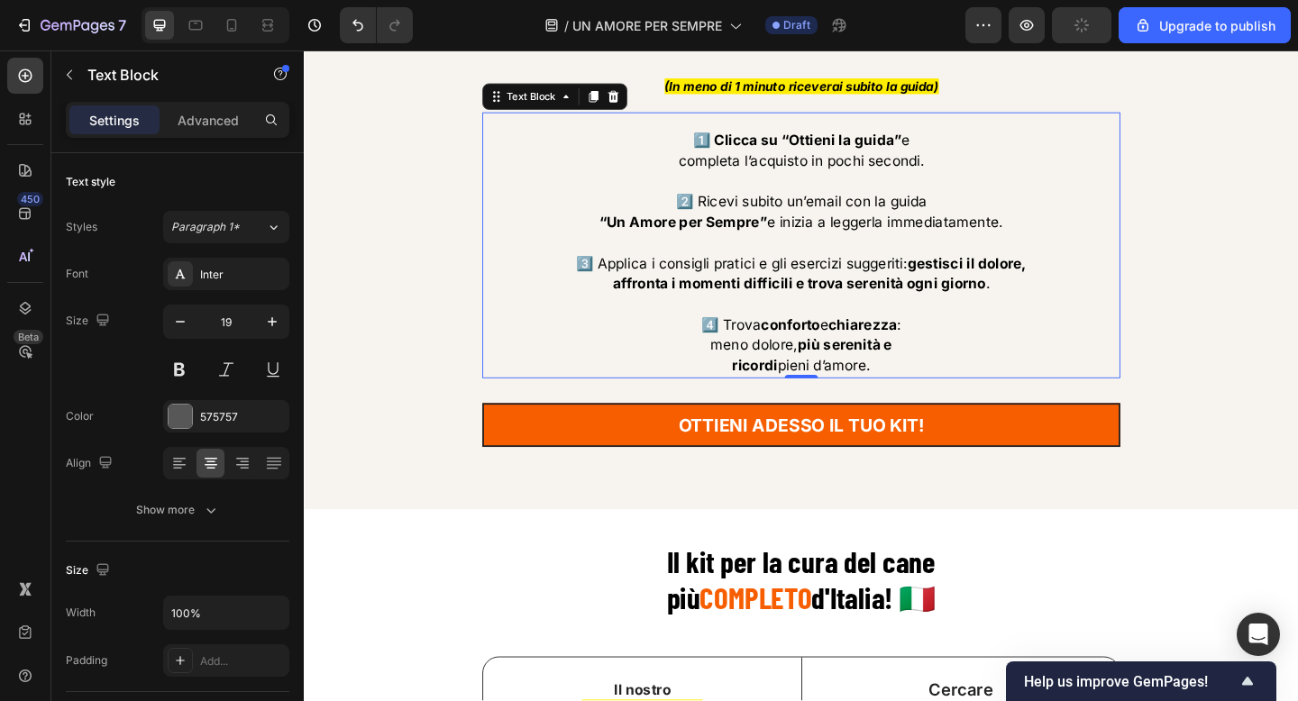
scroll to position [10532, 0]
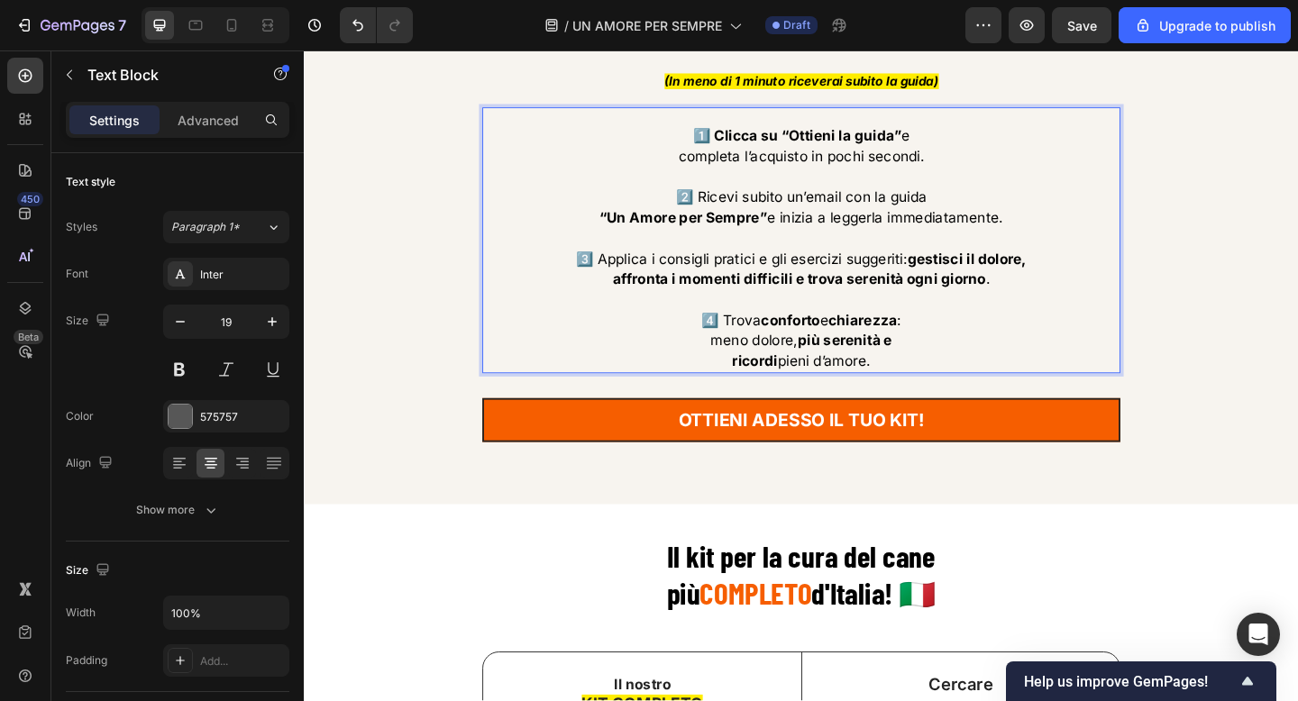
click at [763, 394] on p "ricordi pieni d’amore." at bounding box center [844, 389] width 690 height 23
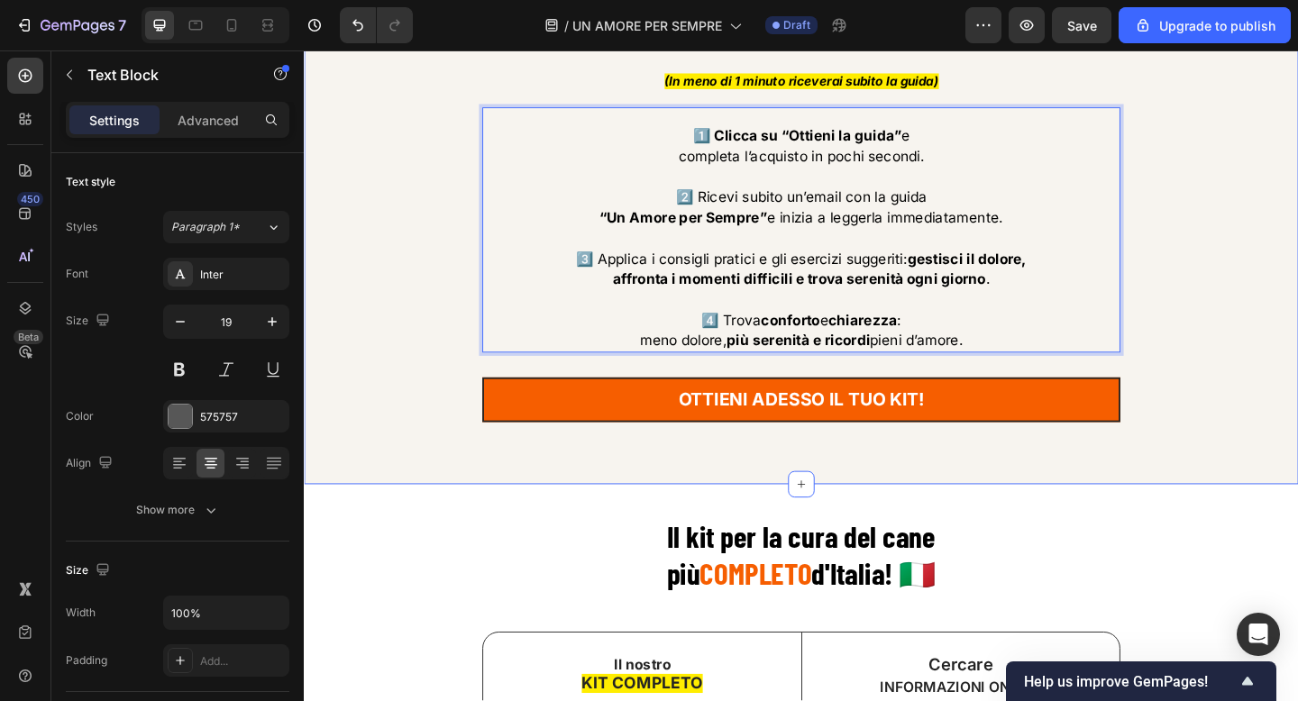
click at [1274, 256] on div "Va bene voglio ACQUISTARLO , come FUNZIONA ? Heading (In meno di 1 minuto ricev…" at bounding box center [844, 228] width 1055 height 512
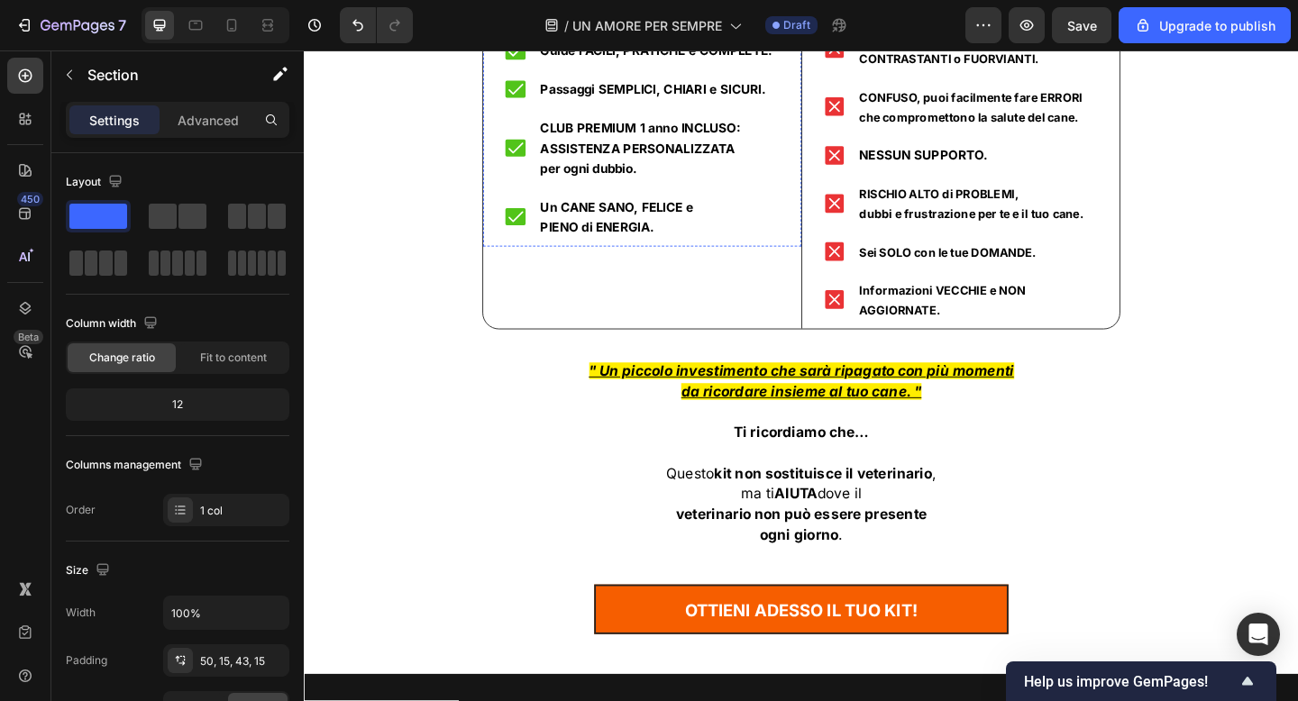
scroll to position [11640, 0]
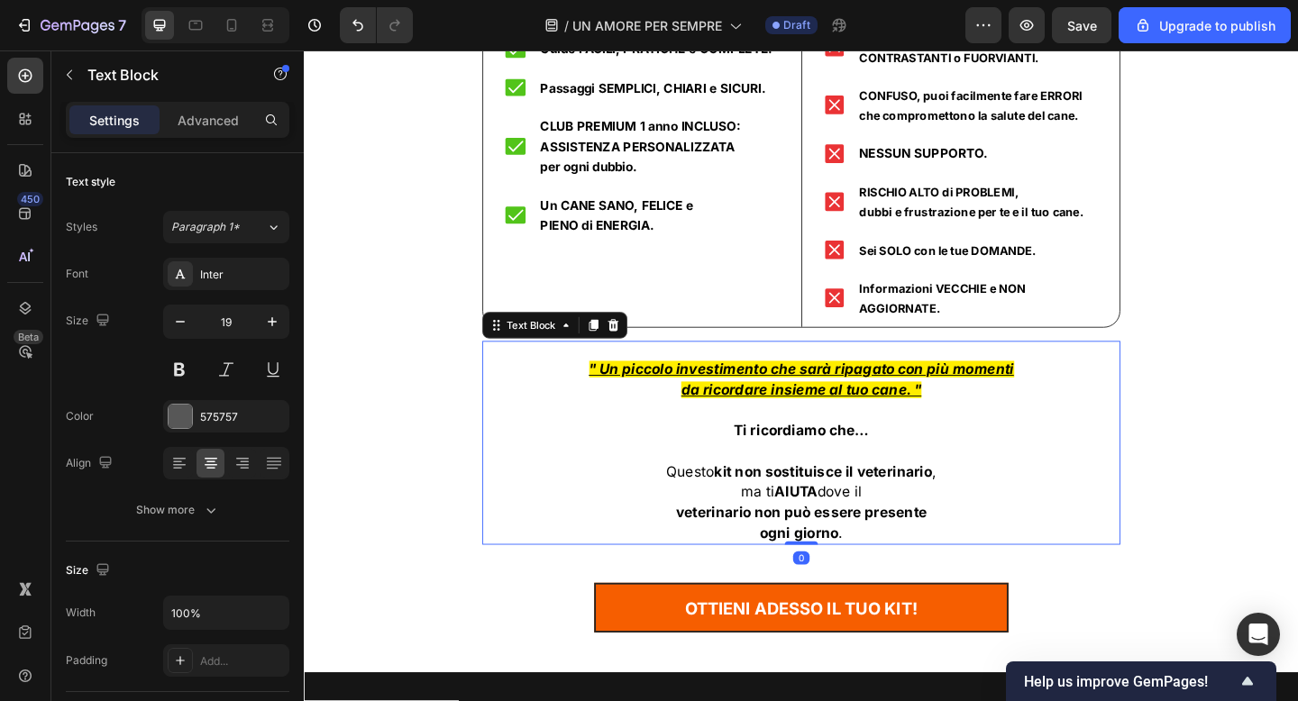
click at [800, 411] on u "da ricordare insieme al tuo cane. "" at bounding box center [844, 420] width 261 height 18
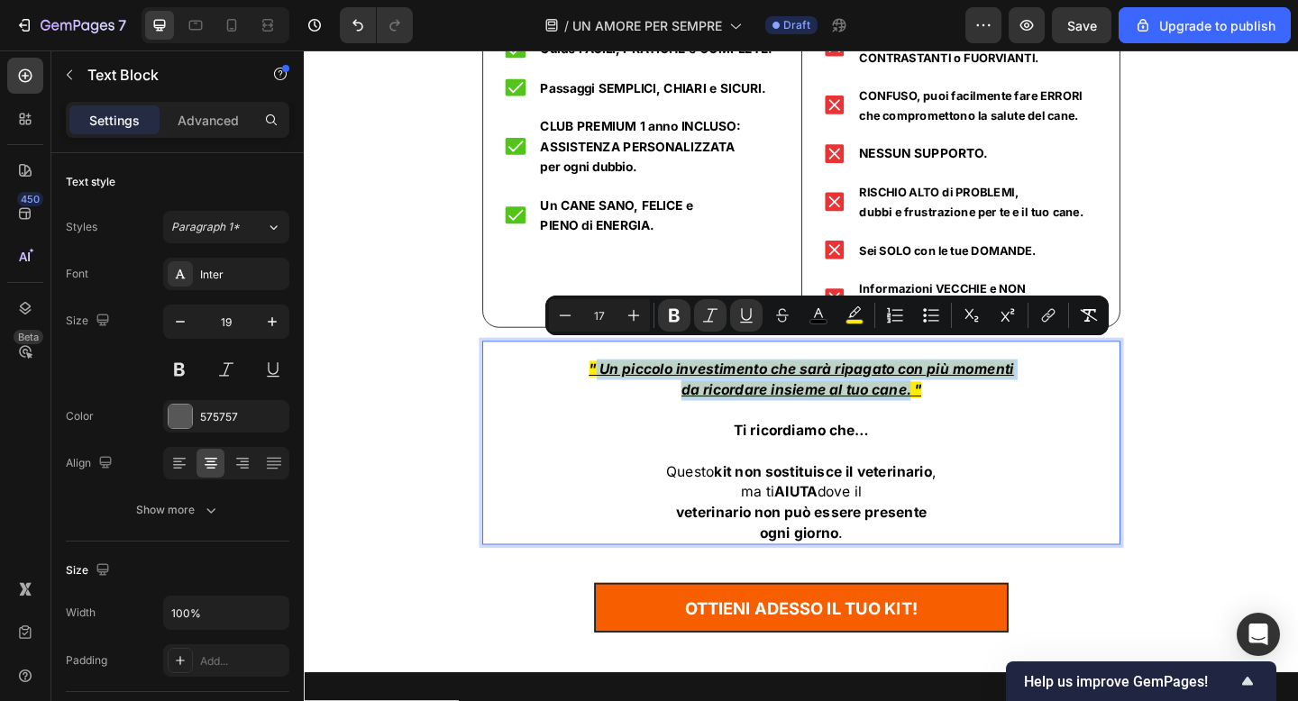
drag, startPoint x: 962, startPoint y: 395, endPoint x: 625, endPoint y: 370, distance: 338.0
click at [624, 385] on div "" Un piccolo investimento che sarà ripagato con più momenti da ricordare insiem…" at bounding box center [845, 487] width 694 height 204
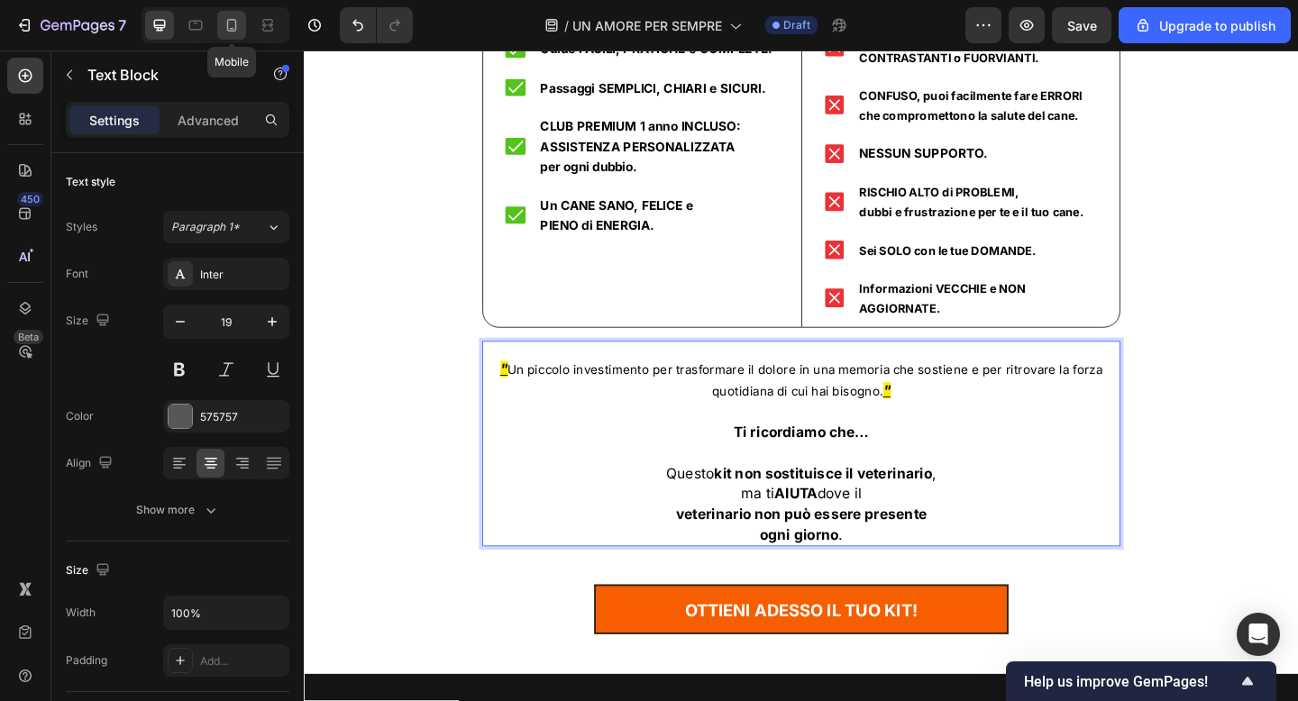
click at [229, 18] on icon at bounding box center [232, 25] width 18 height 18
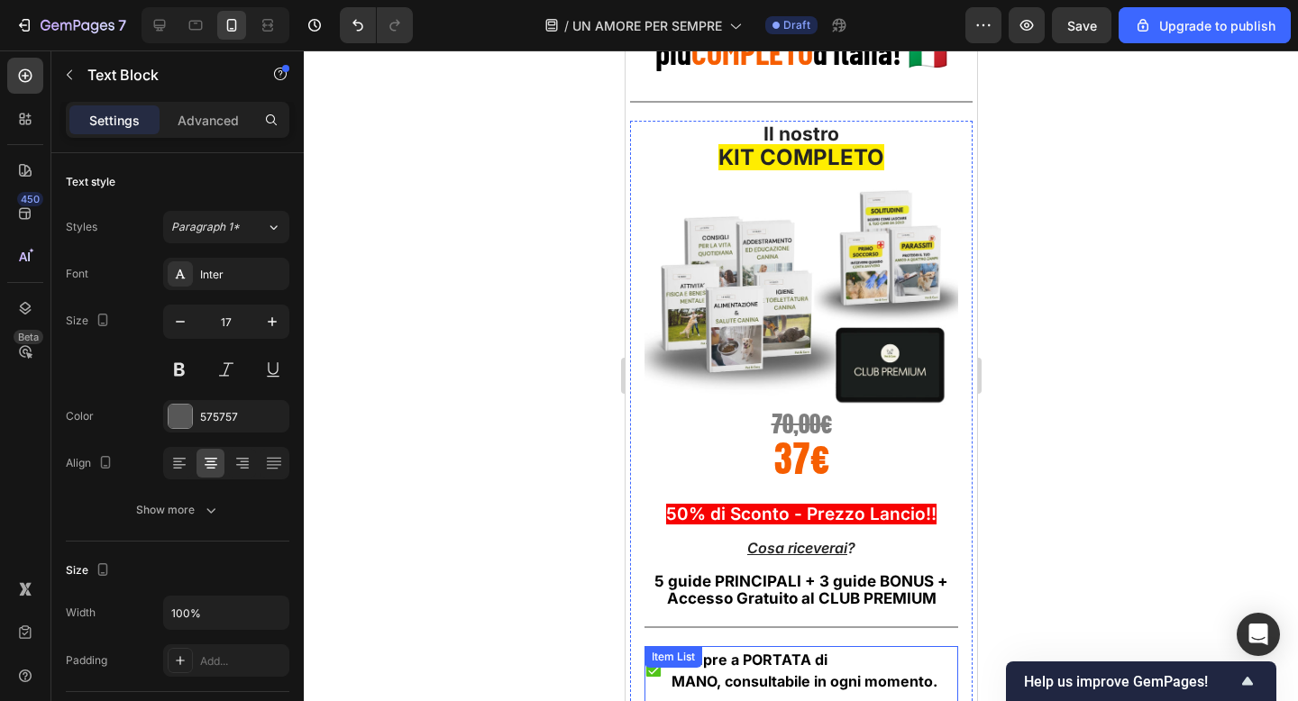
scroll to position [11028, 0]
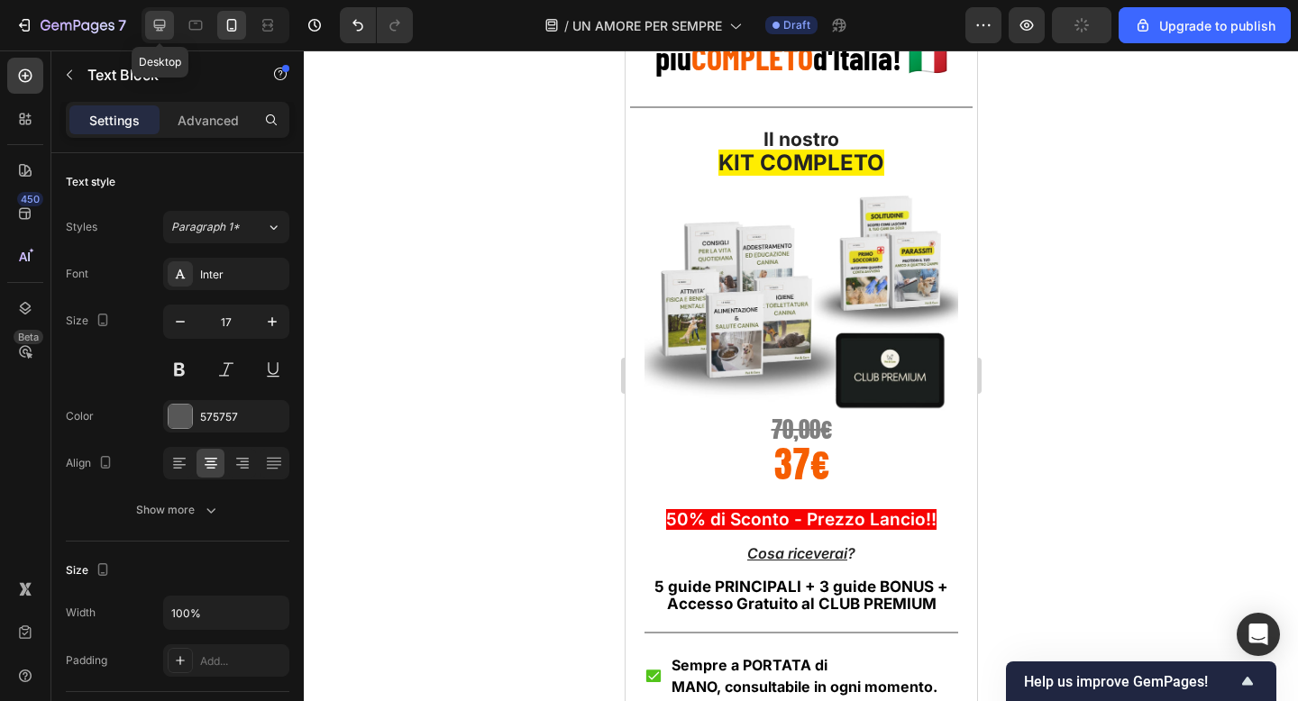
click at [161, 23] on icon at bounding box center [160, 25] width 18 height 18
type input "19"
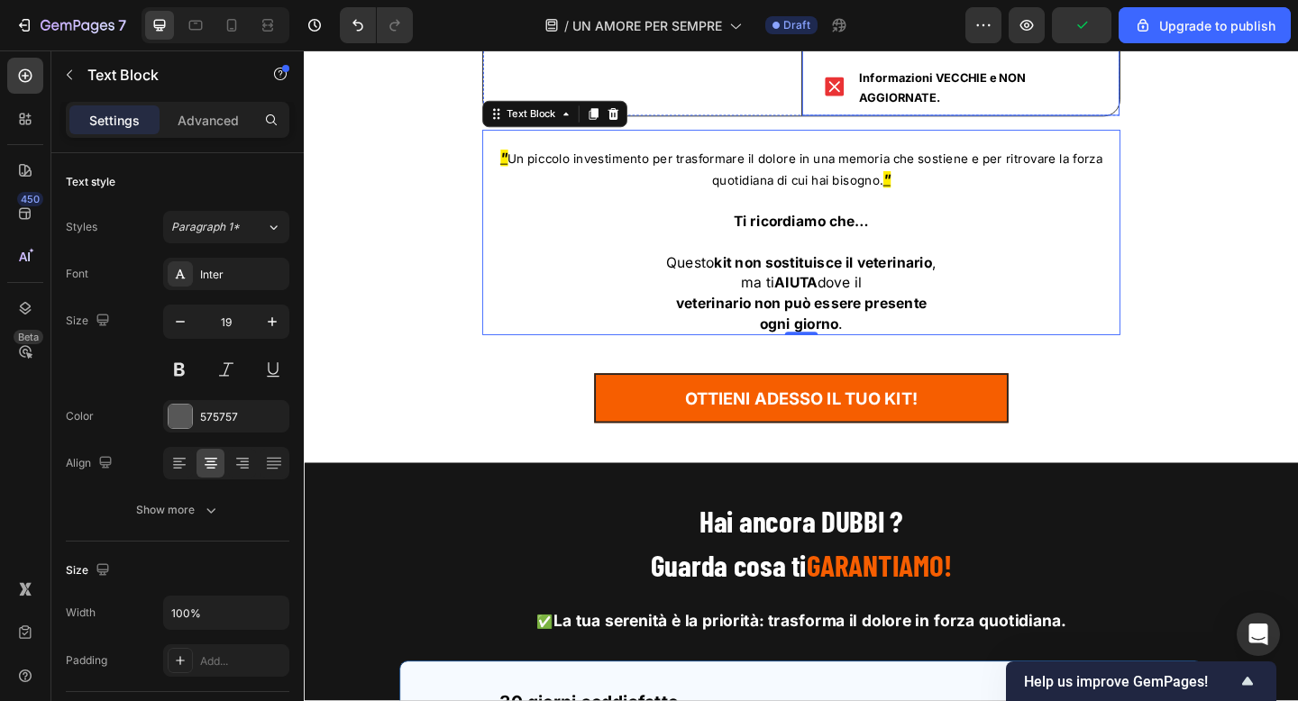
scroll to position [11871, 0]
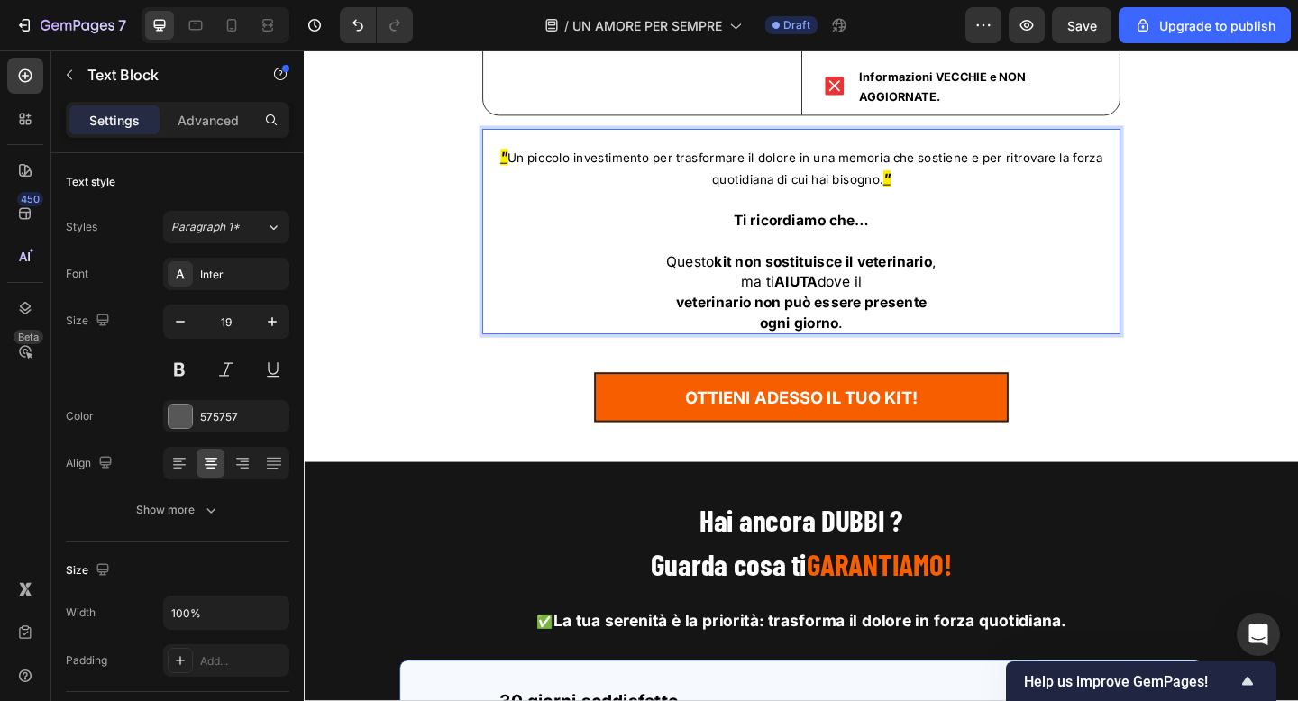
click at [1041, 160] on span "Un piccolo investimento per trasformare il dolore in una memoria che sostiene e…" at bounding box center [848, 180] width 647 height 40
click at [599, 160] on span "Un piccolo investimento per trasformare il dolore in una memoria che sostiene e" at bounding box center [848, 168] width 513 height 16
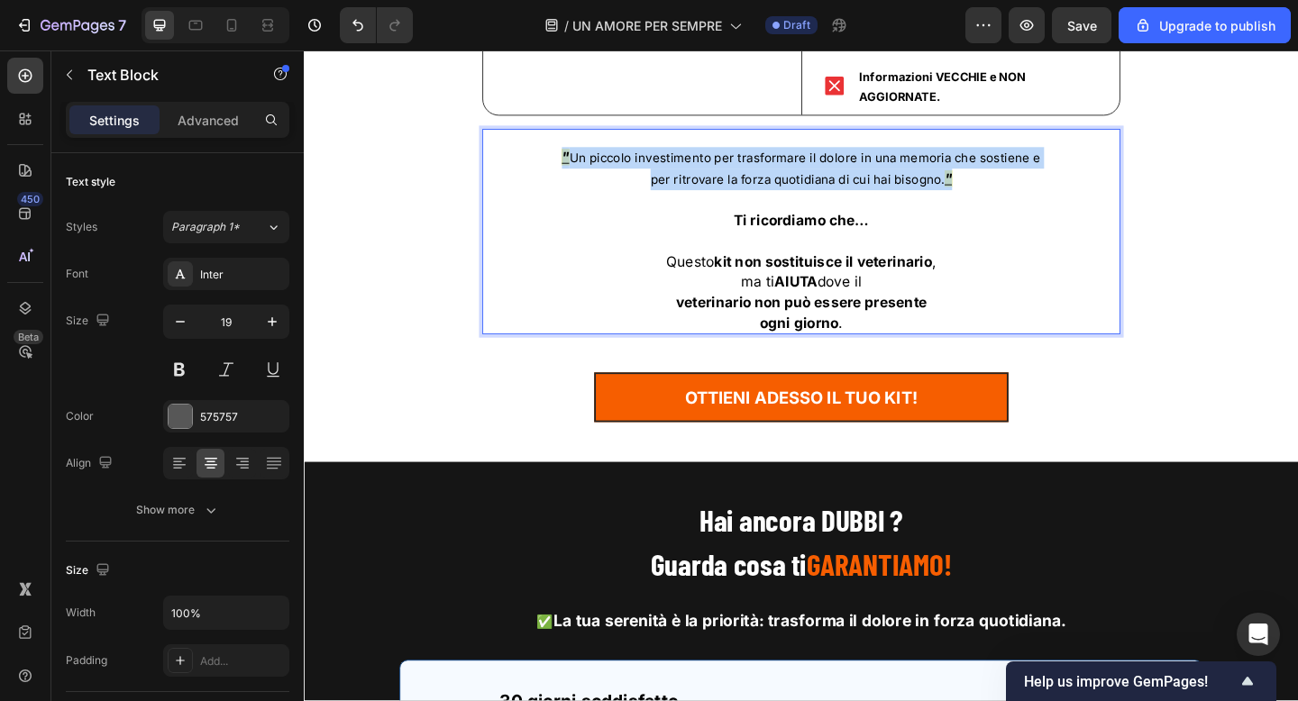
drag, startPoint x: 997, startPoint y: 169, endPoint x: 583, endPoint y: 147, distance: 414.3
click at [583, 154] on div "" Un piccolo investimento per trasformare il dolore in una memoria che sostiene…" at bounding box center [845, 256] width 694 height 205
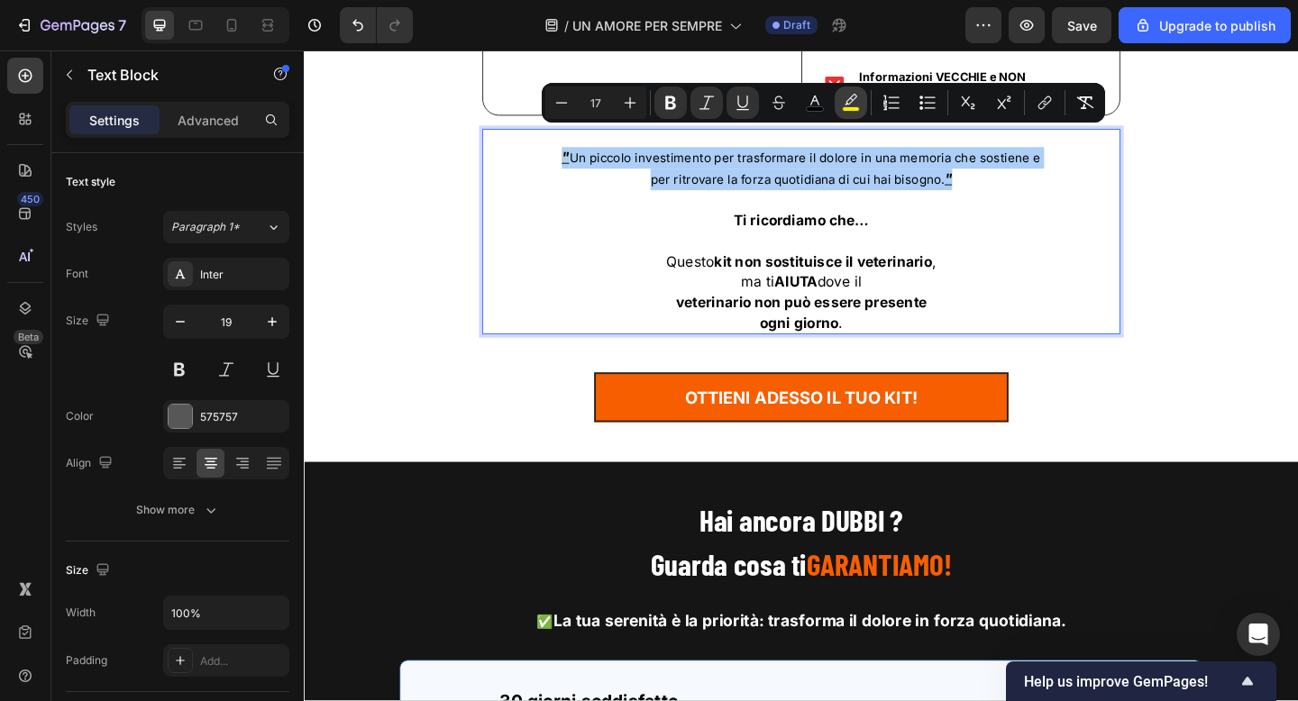
click at [854, 103] on icon "Editor contextual toolbar" at bounding box center [851, 103] width 18 height 18
type input "FFED00"
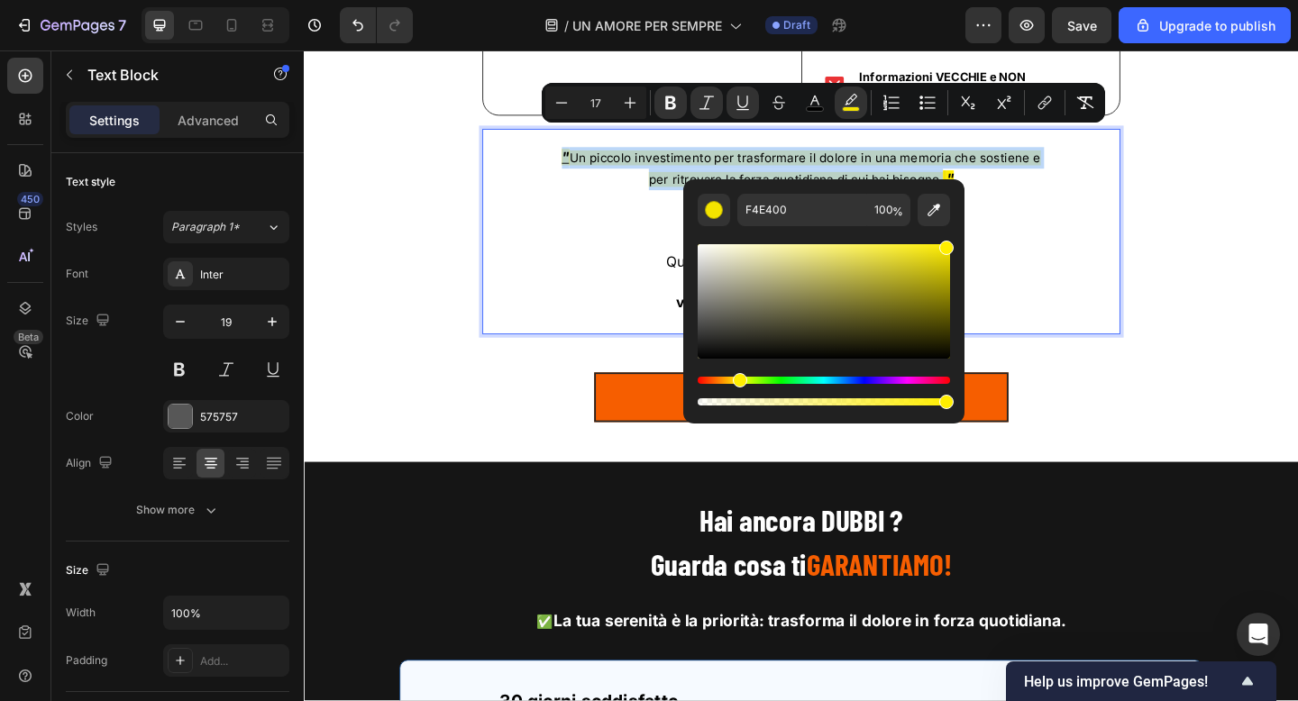
type input "FFEE00"
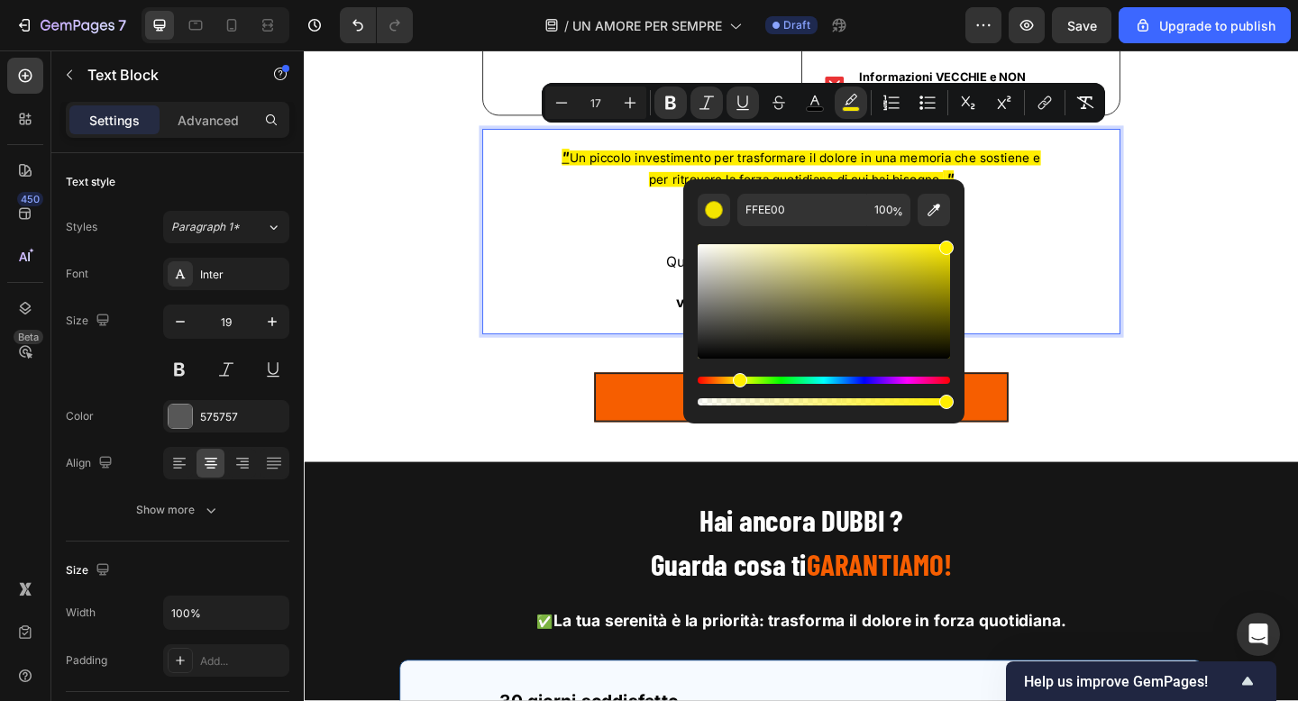
drag, startPoint x: 1256, startPoint y: 298, endPoint x: 1033, endPoint y: 243, distance: 229.3
click at [1120, 224] on p "Ti ricordiamo che…" at bounding box center [844, 235] width 690 height 23
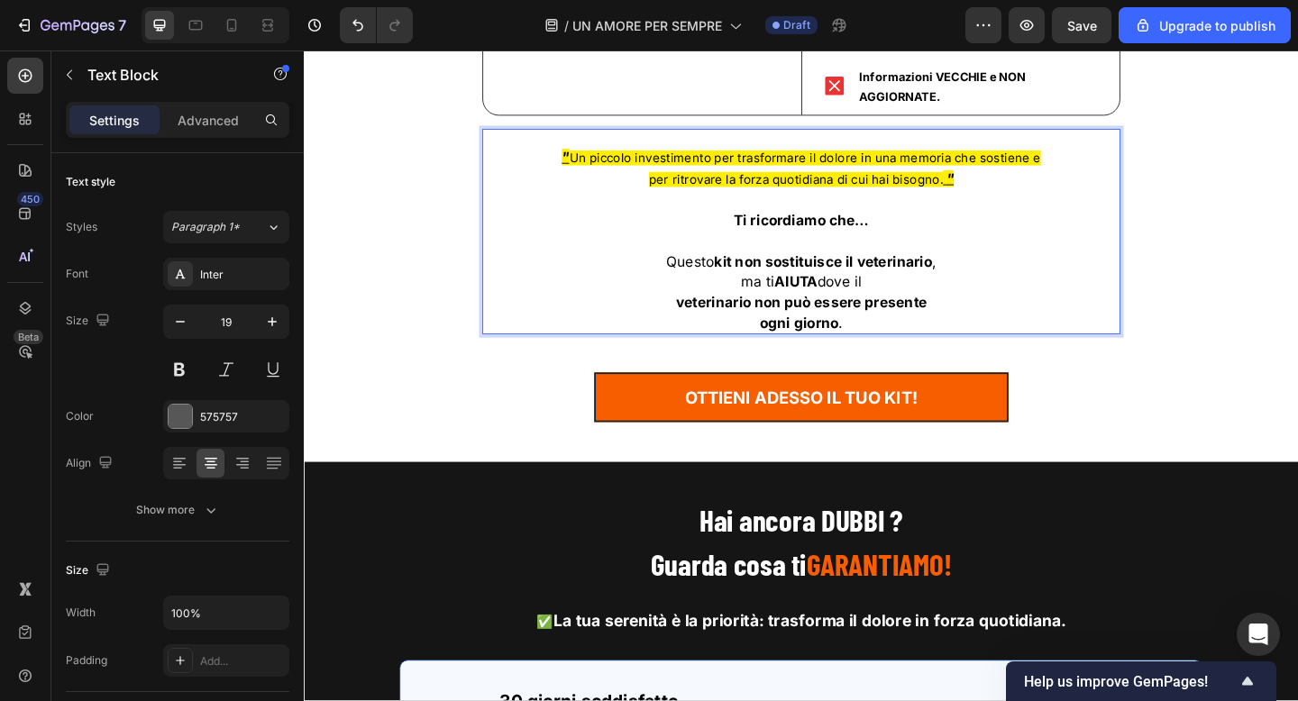
click at [1035, 179] on p "per ritrovare la forza quotidiana di cui hai bisogno. "" at bounding box center [844, 190] width 690 height 23
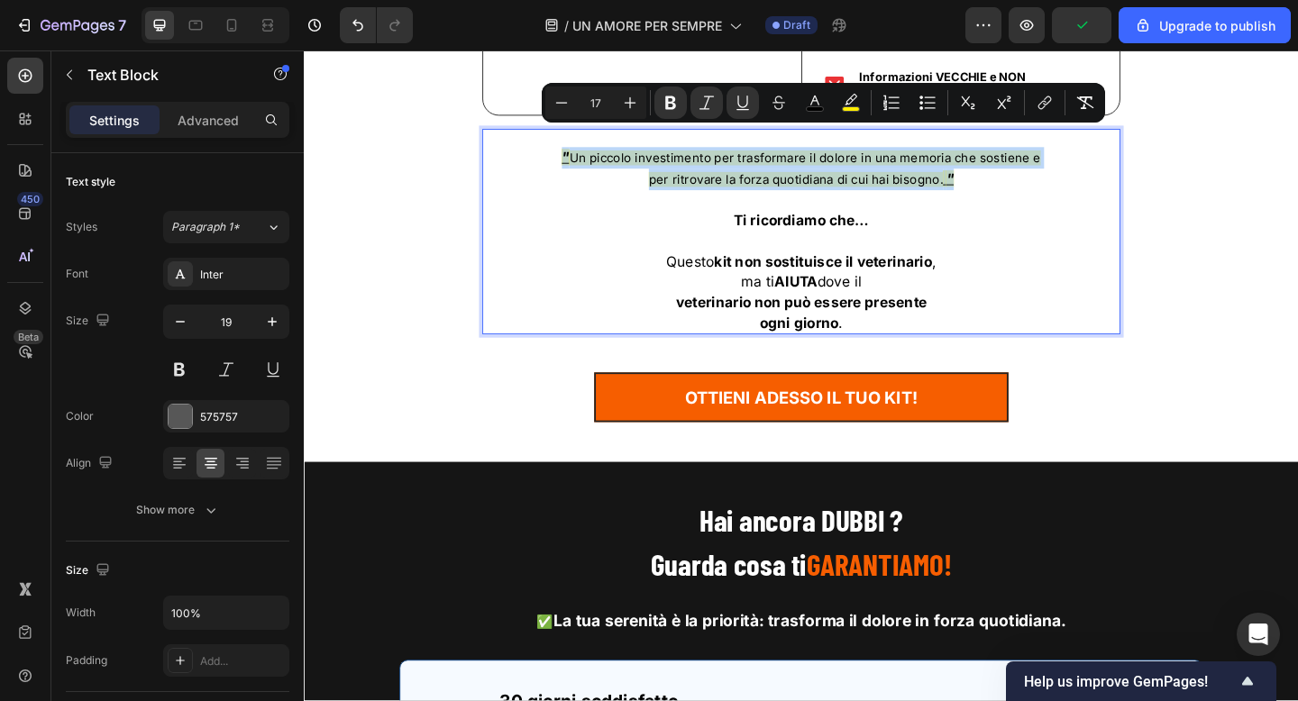
drag, startPoint x: 1018, startPoint y: 168, endPoint x: 588, endPoint y: 138, distance: 431.0
click at [588, 154] on div "" Un piccolo investimento per trasformare il dolore in una memoria che sostiene…" at bounding box center [845, 256] width 694 height 205
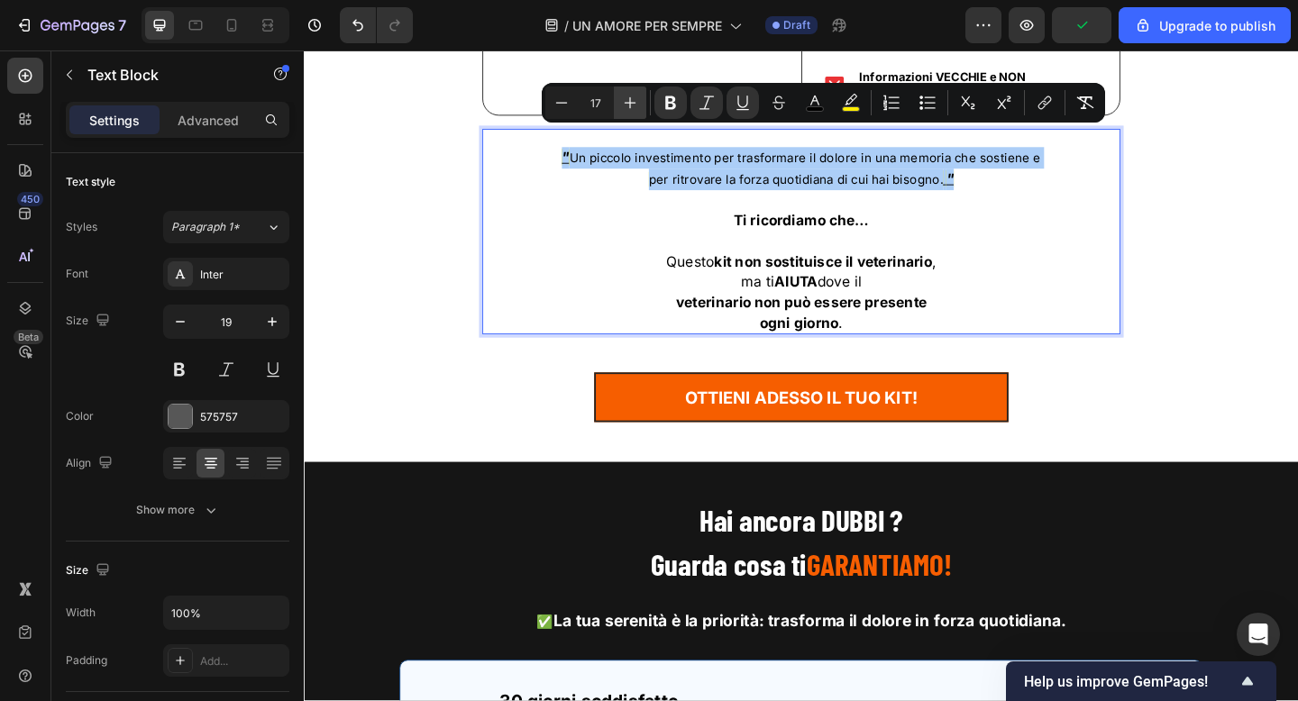
click at [638, 104] on icon "Editor contextual toolbar" at bounding box center [630, 103] width 18 height 18
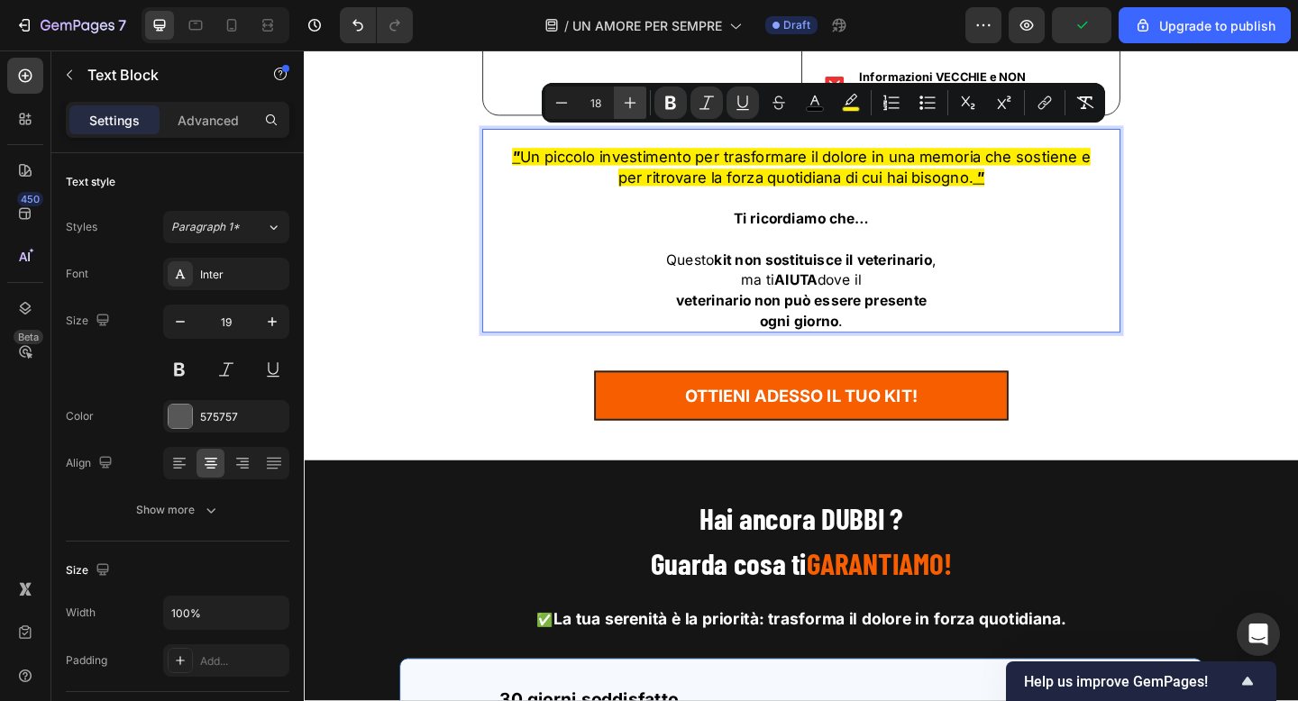
click at [638, 104] on icon "Editor contextual toolbar" at bounding box center [630, 103] width 18 height 18
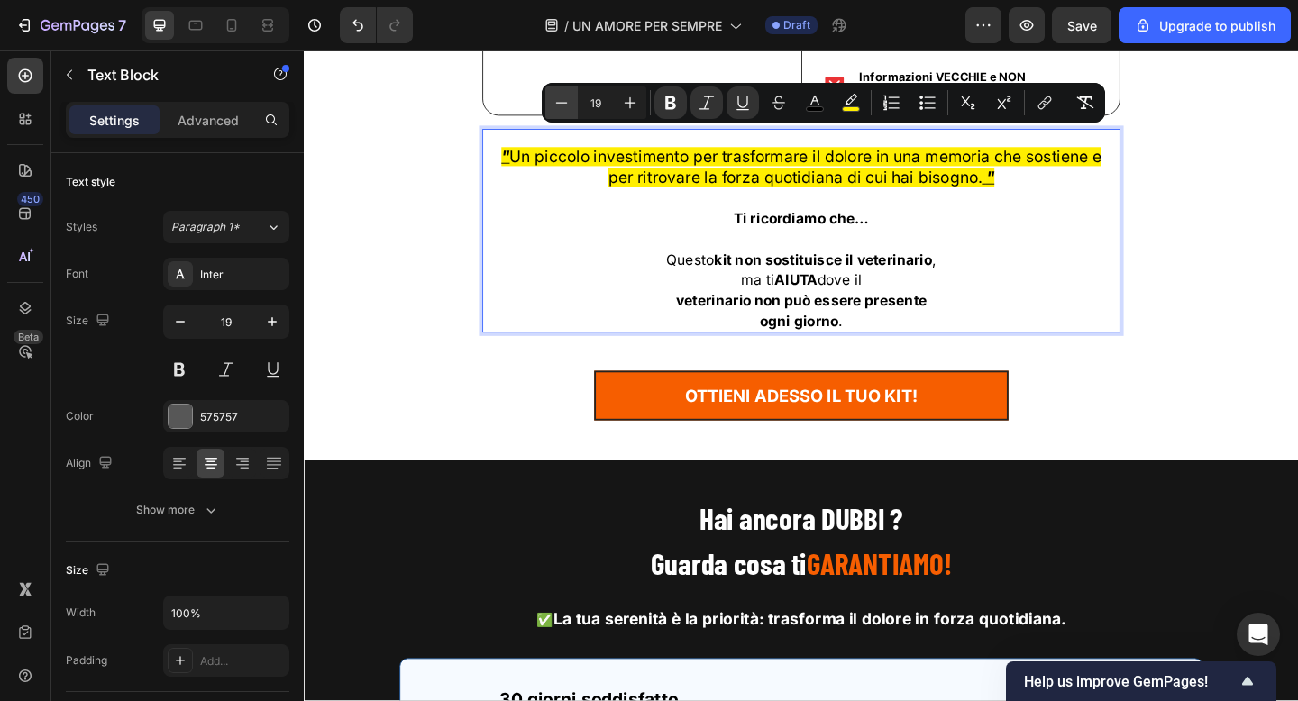
click at [562, 103] on icon "Editor contextual toolbar" at bounding box center [562, 103] width 18 height 18
type input "17"
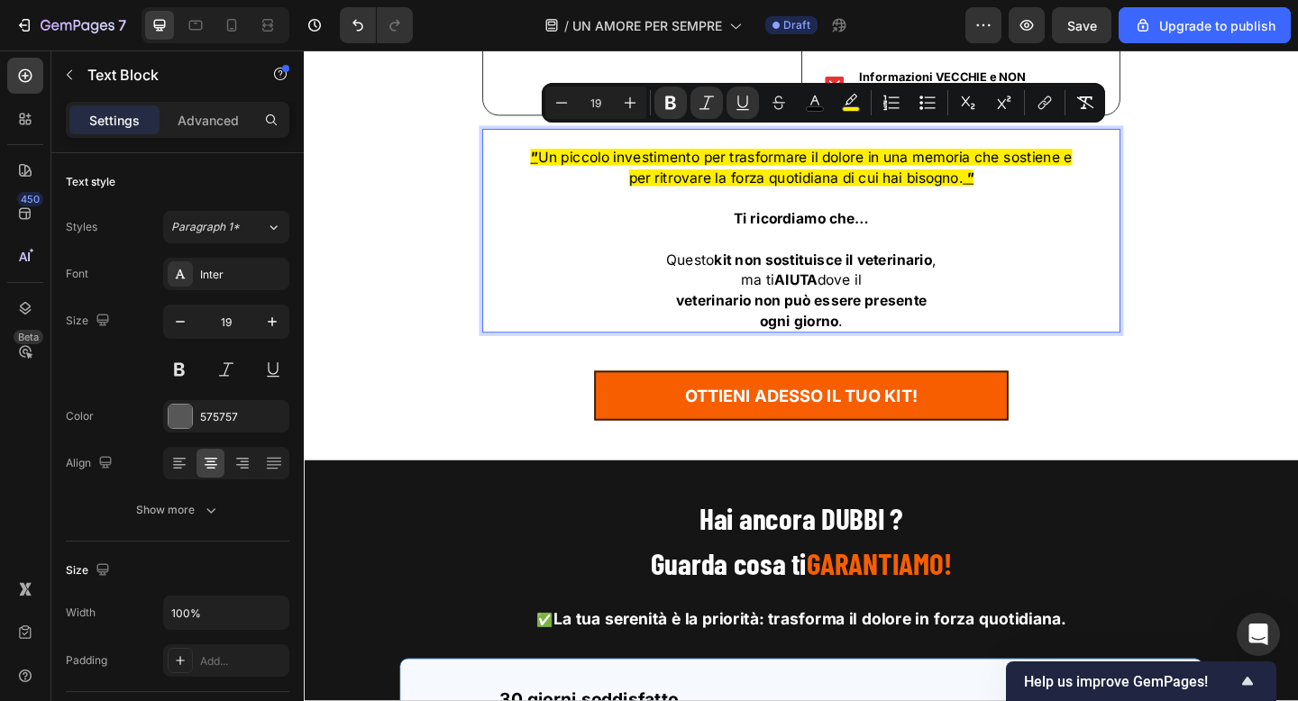
click at [1009, 200] on p "Rich Text Editor. Editing area: main" at bounding box center [844, 211] width 690 height 23
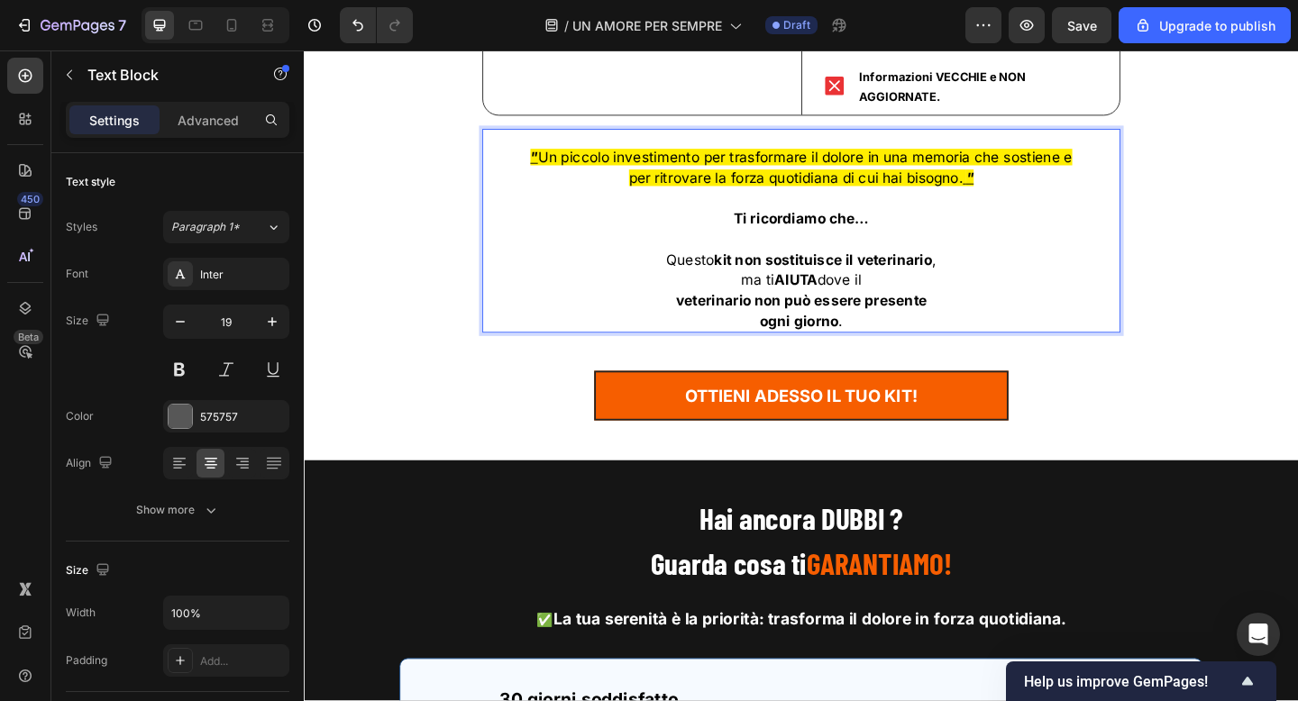
scroll to position [11775, 0]
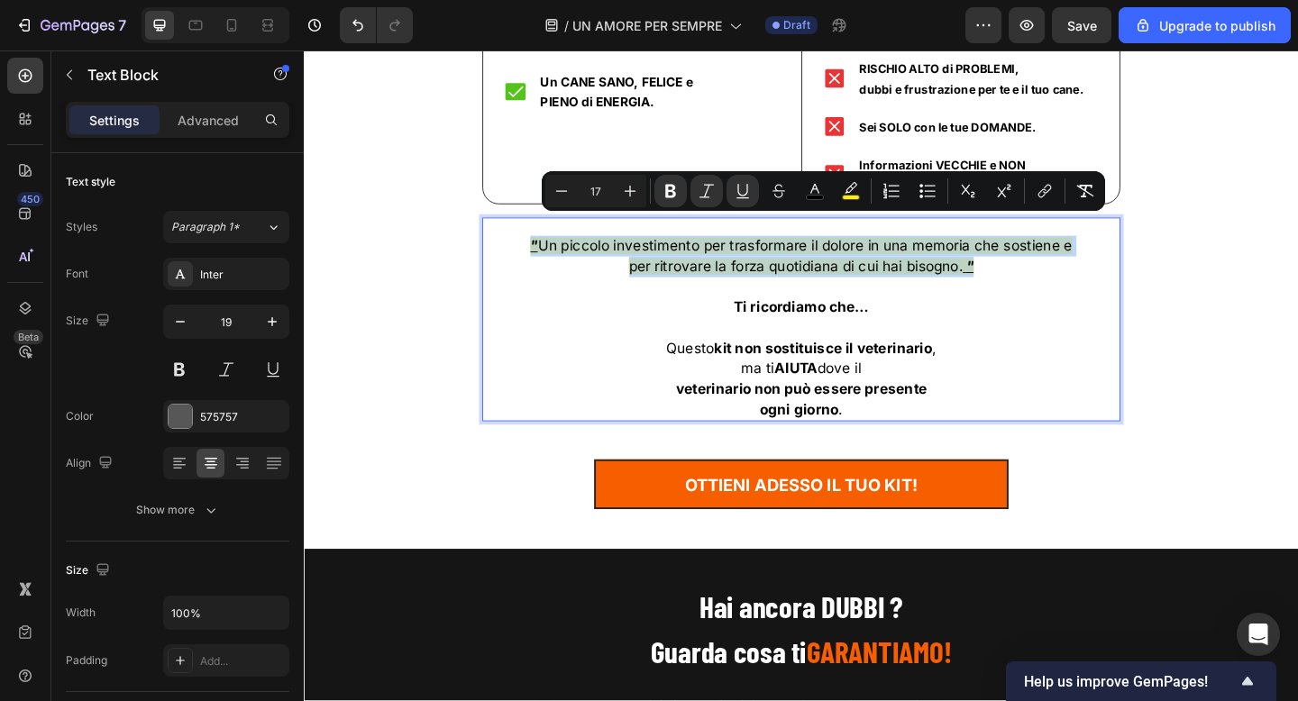
drag, startPoint x: 1055, startPoint y: 262, endPoint x: 554, endPoint y: 229, distance: 502.2
click at [554, 251] on div "" Un piccolo investimento per trasformare il dolore in una memoria che sostiene…" at bounding box center [845, 353] width 694 height 204
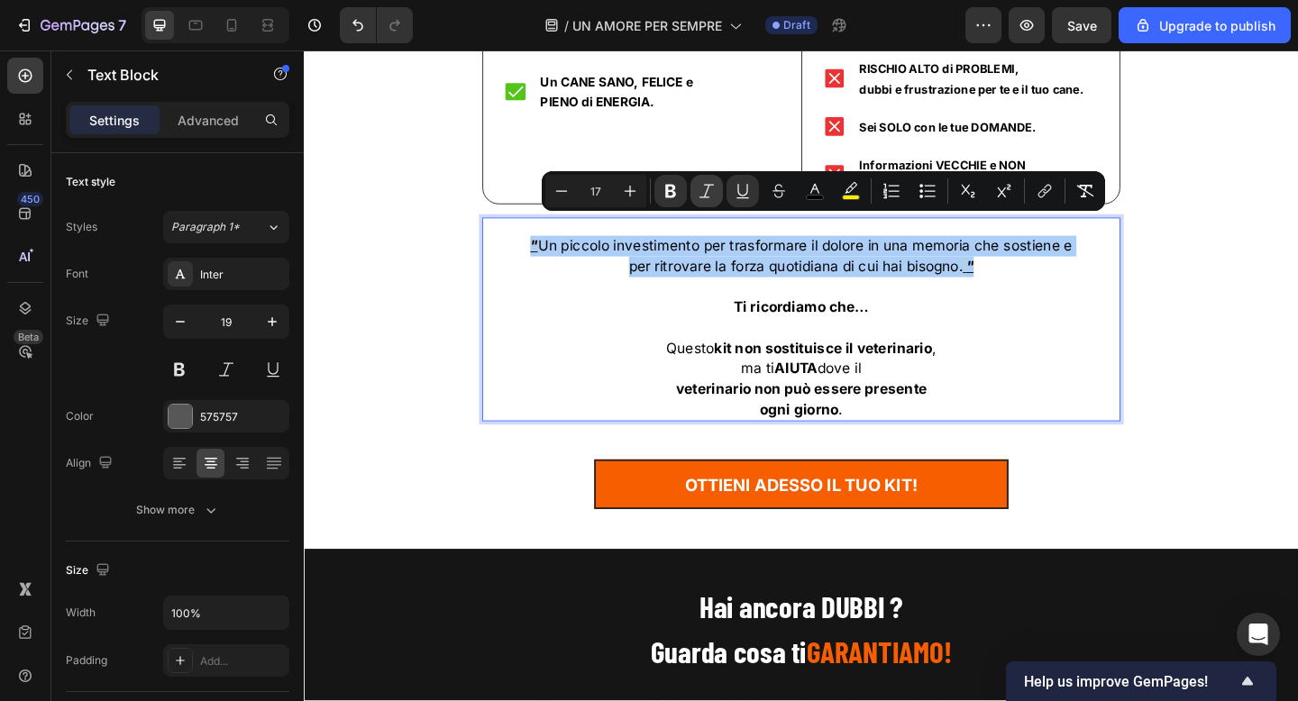
click at [709, 189] on icon "Editor contextual toolbar" at bounding box center [707, 191] width 18 height 18
click at [735, 192] on icon "Editor contextual toolbar" at bounding box center [743, 191] width 18 height 18
click at [710, 191] on icon "Editor contextual toolbar" at bounding box center [707, 191] width 18 height 18
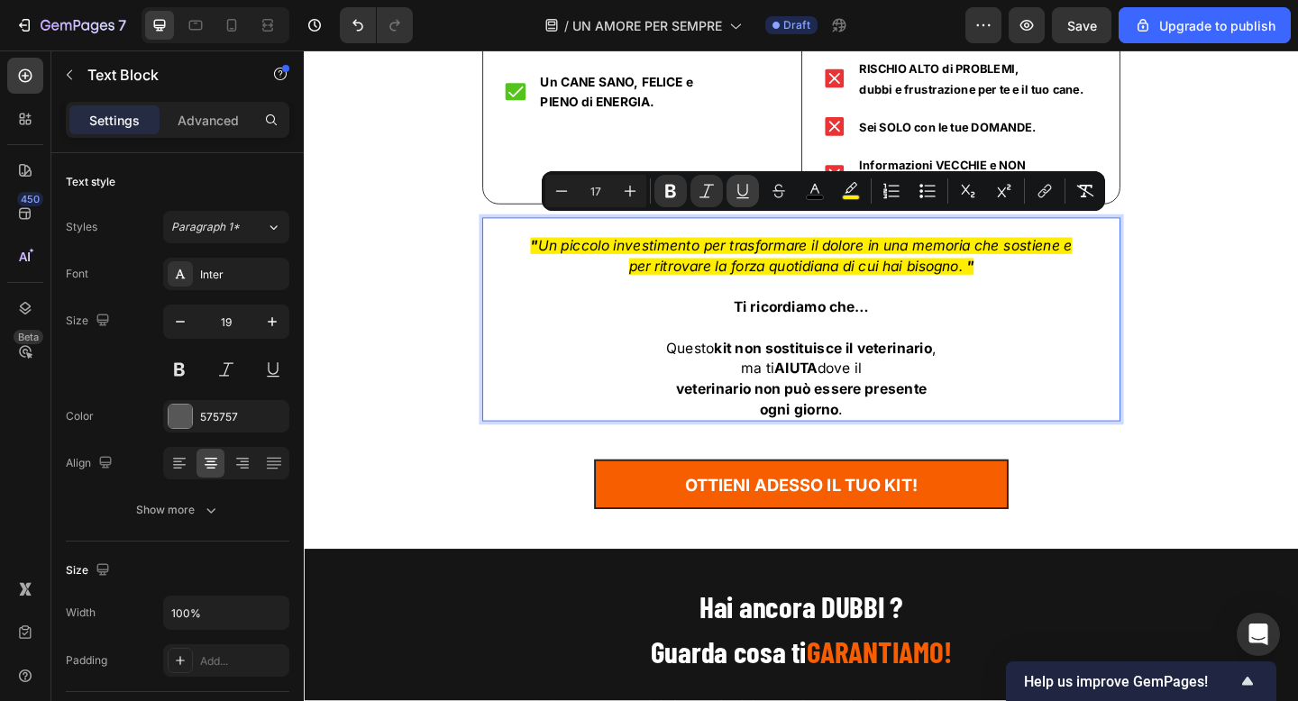
click at [743, 192] on icon "Editor contextual toolbar" at bounding box center [743, 191] width 18 height 18
click at [911, 297] on p "Rich Text Editor. Editing area: main" at bounding box center [844, 308] width 690 height 23
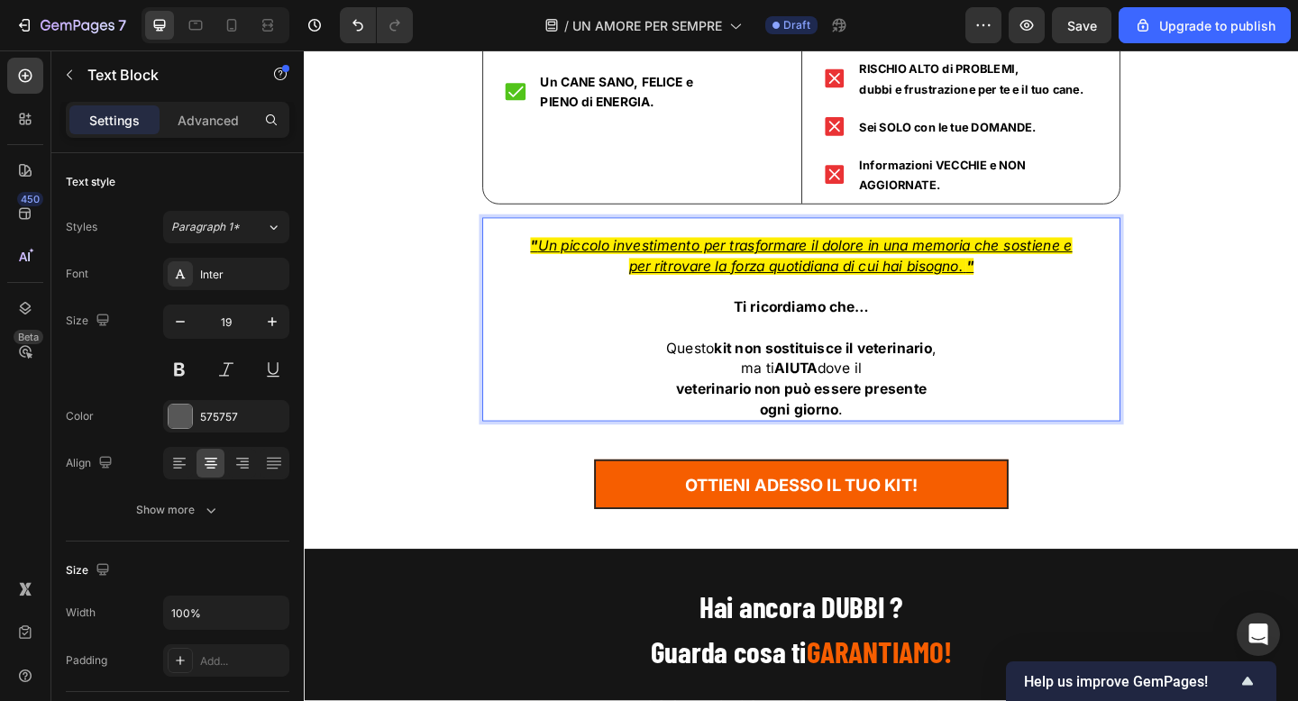
click at [871, 410] on strong "veterinario non può essere presente" at bounding box center [844, 419] width 273 height 18
drag, startPoint x: 849, startPoint y: 395, endPoint x: 903, endPoint y: 395, distance: 54.1
click at [901, 410] on strong "veterinario non può essere presente" at bounding box center [844, 419] width 273 height 18
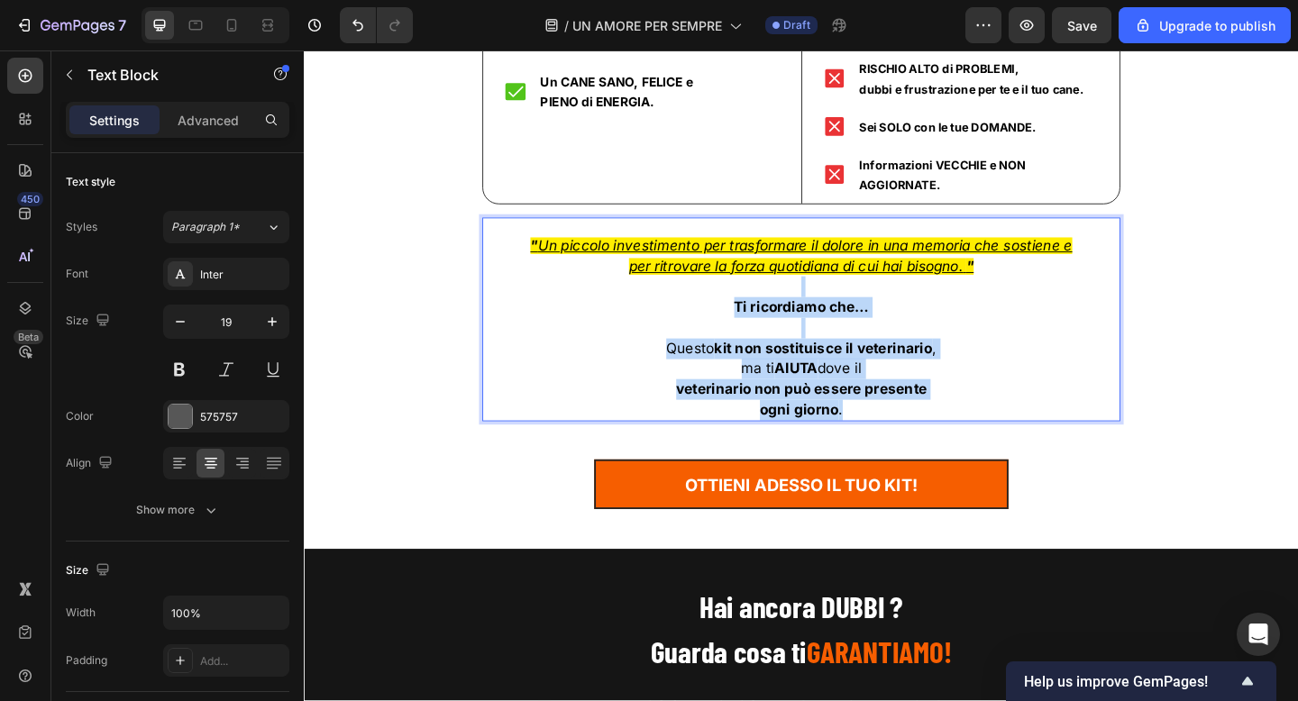
drag, startPoint x: 897, startPoint y: 426, endPoint x: 756, endPoint y: 294, distance: 193.2
click at [756, 294] on div "" Un piccolo investimento per trasformare il dolore in una memoria che sostiene…" at bounding box center [845, 353] width 694 height 204
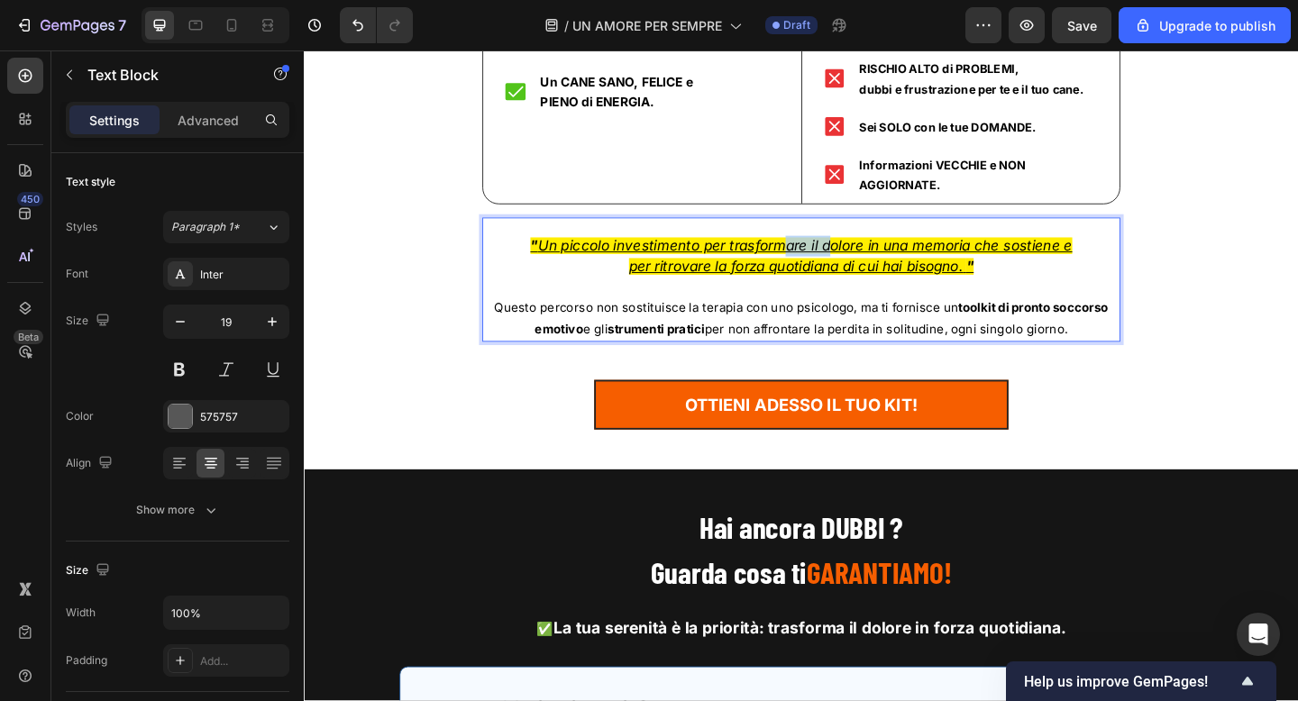
drag, startPoint x: 827, startPoint y: 244, endPoint x: 930, endPoint y: 244, distance: 103.7
click at [923, 254] on u "Un piccolo investimento per trasformare il dolore in una memoria che sostiene e" at bounding box center [848, 263] width 581 height 18
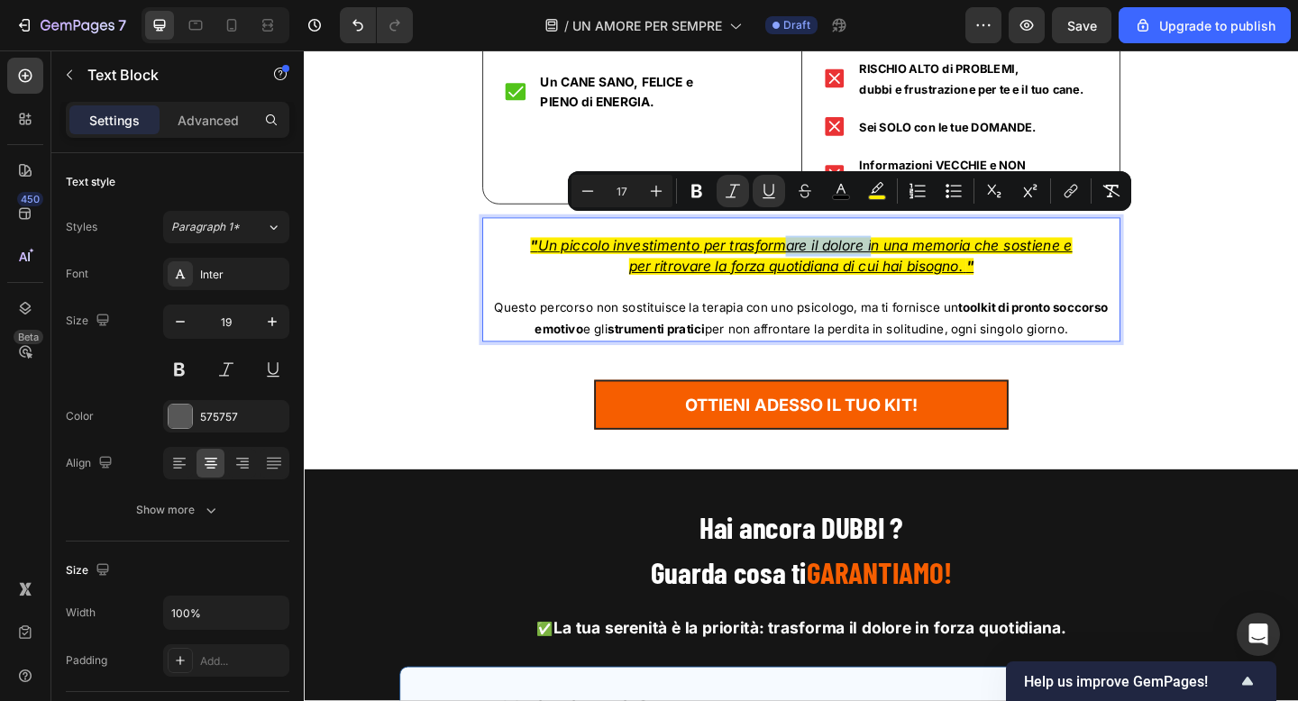
type input "11"
click at [790, 319] on p "Questo percorso non sostituisce la terapia con uno psicologo, ma ti fornisce un…" at bounding box center [844, 342] width 690 height 46
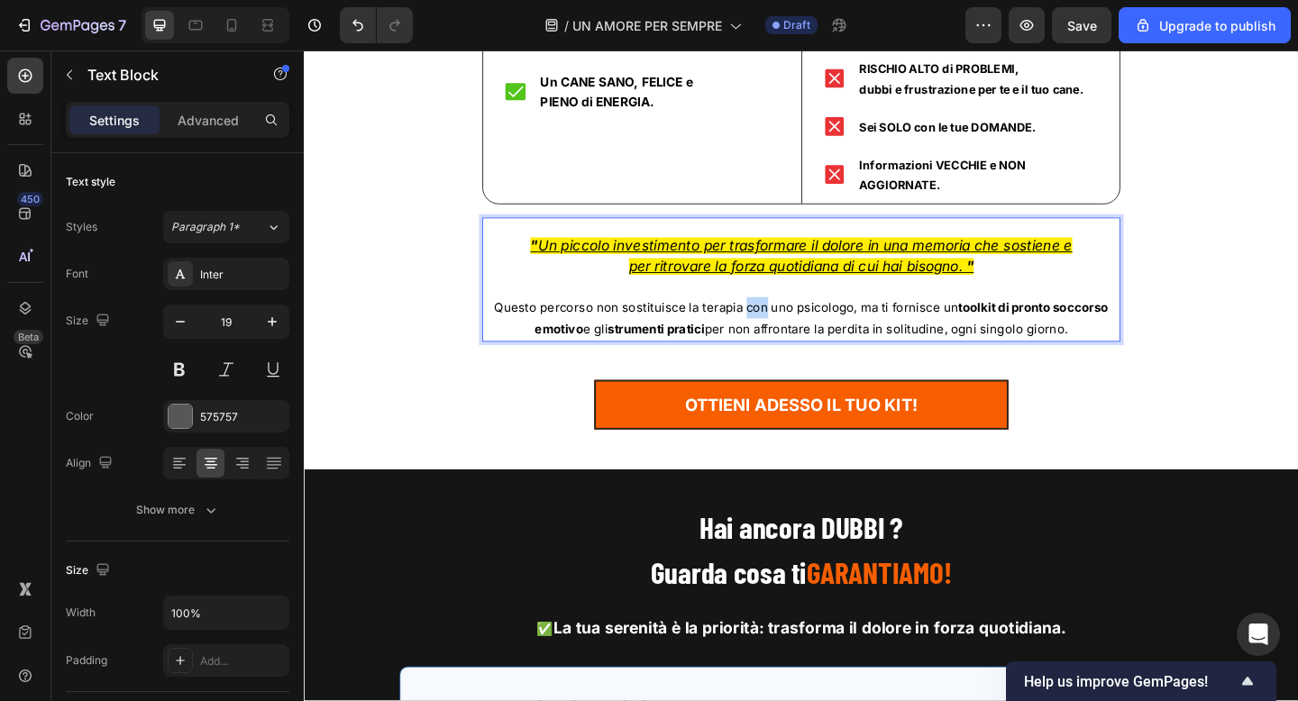
click at [790, 319] on p "Questo percorso non sostituisce la terapia con uno psicologo, ma ti fornisce un…" at bounding box center [844, 342] width 690 height 46
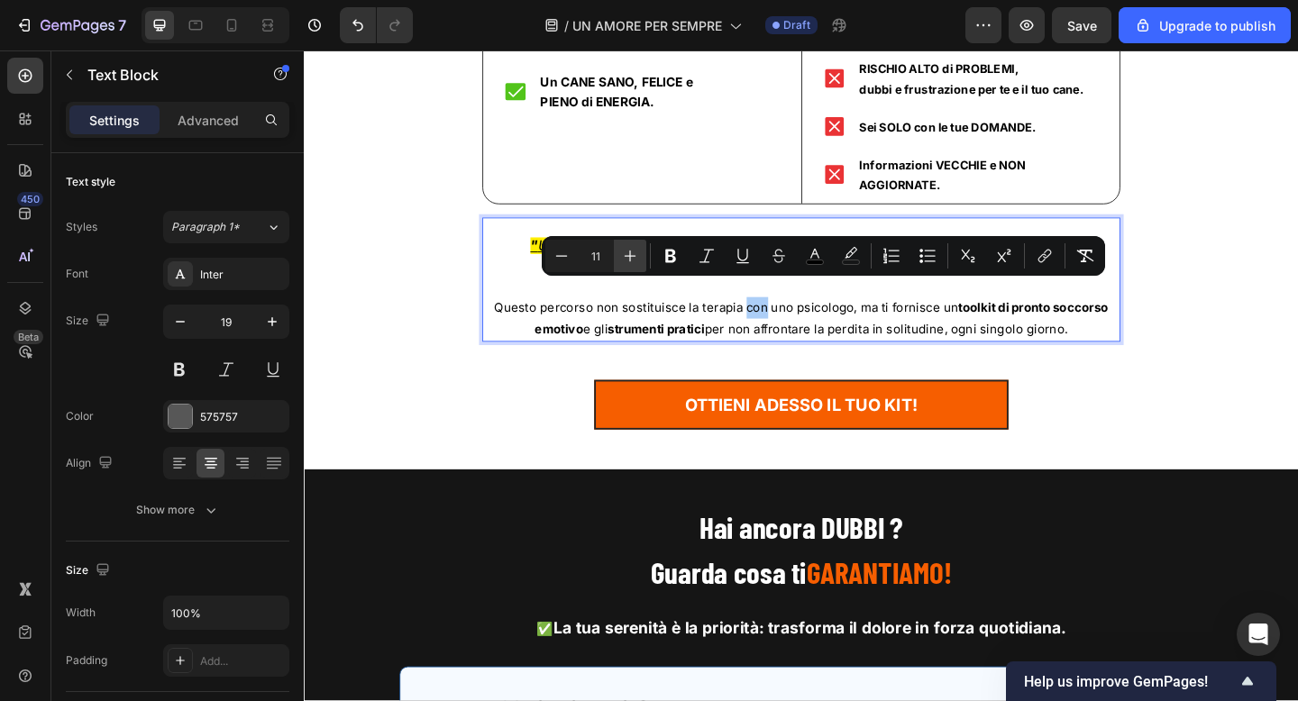
click at [619, 250] on button "Plus" at bounding box center [630, 256] width 32 height 32
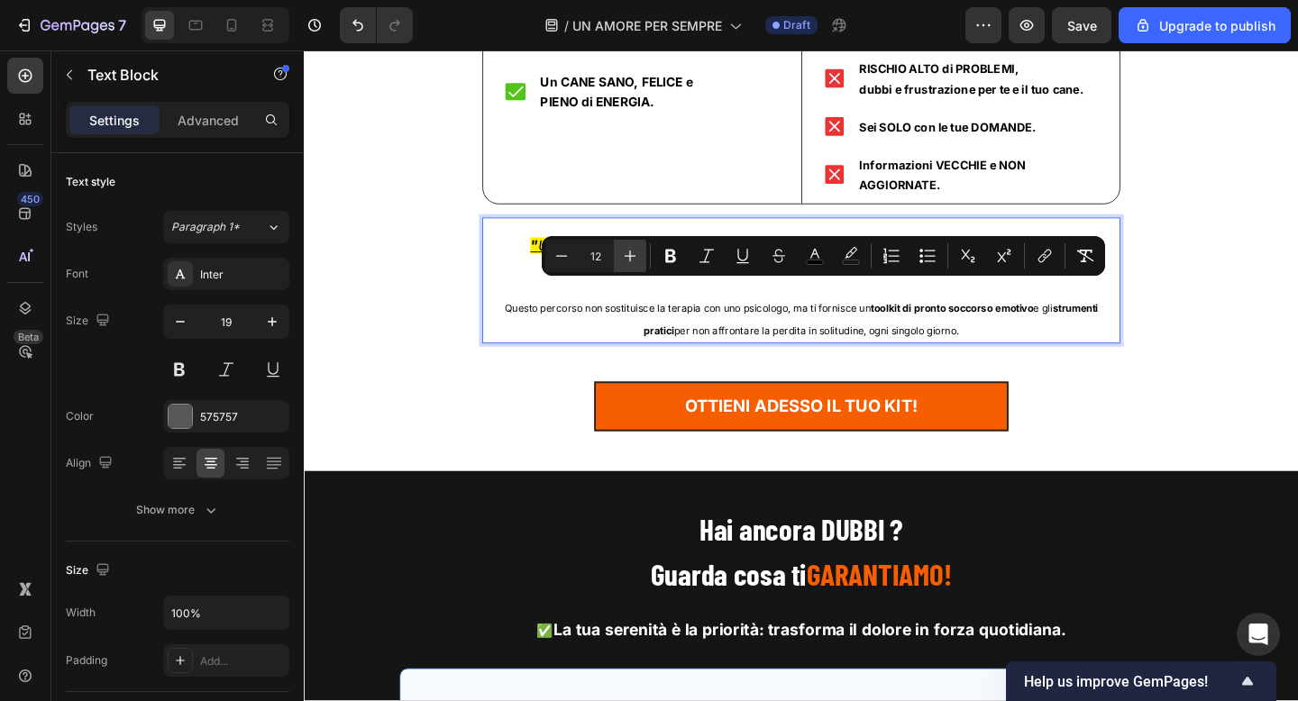
click at [623, 251] on icon "Editor contextual toolbar" at bounding box center [630, 256] width 18 height 18
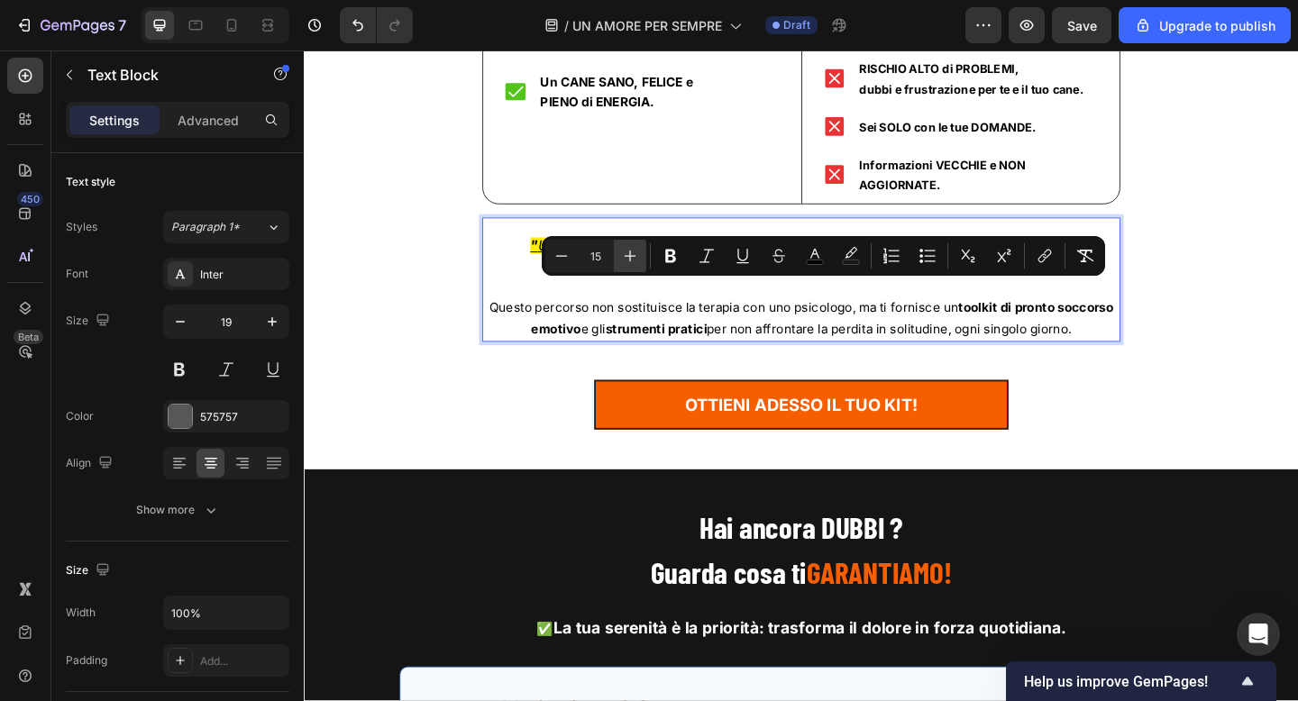
click at [623, 251] on icon "Editor contextual toolbar" at bounding box center [630, 256] width 18 height 18
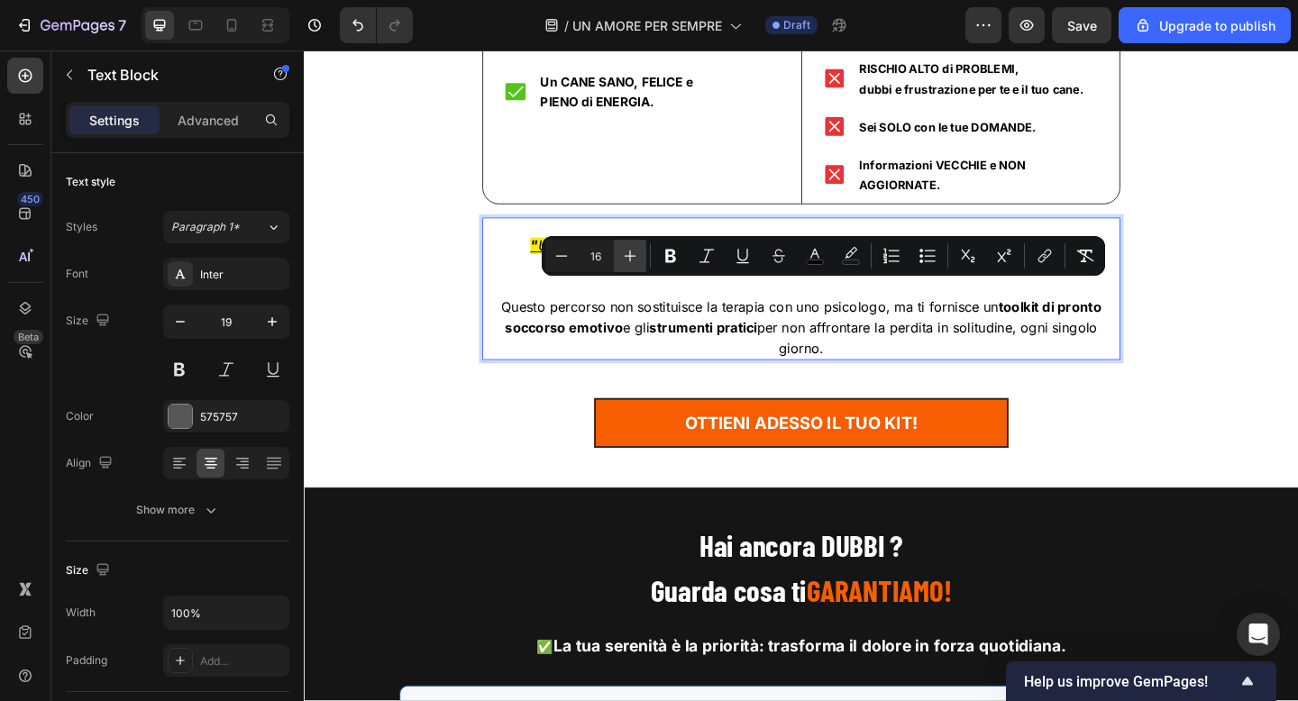
click at [623, 251] on icon "Editor contextual toolbar" at bounding box center [630, 256] width 18 height 18
type input "17"
click at [979, 321] on span "Questo percorso non sostituisce la terapia con uno psicologo, ma ti fornisce un…" at bounding box center [845, 352] width 676 height 62
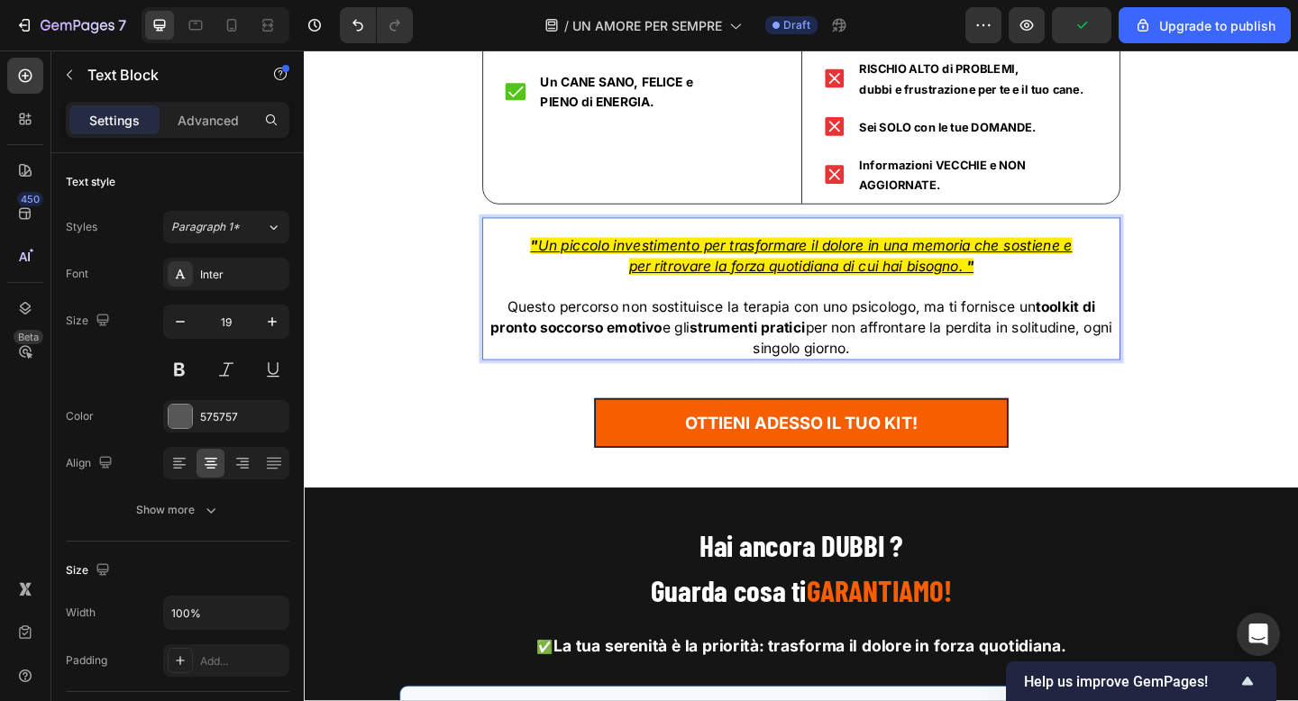
drag, startPoint x: 914, startPoint y: 358, endPoint x: 547, endPoint y: 234, distance: 387.1
click at [547, 251] on div "" Un piccolo investimento per trasformare il dolore in una memoria che sostiene…" at bounding box center [845, 319] width 694 height 137
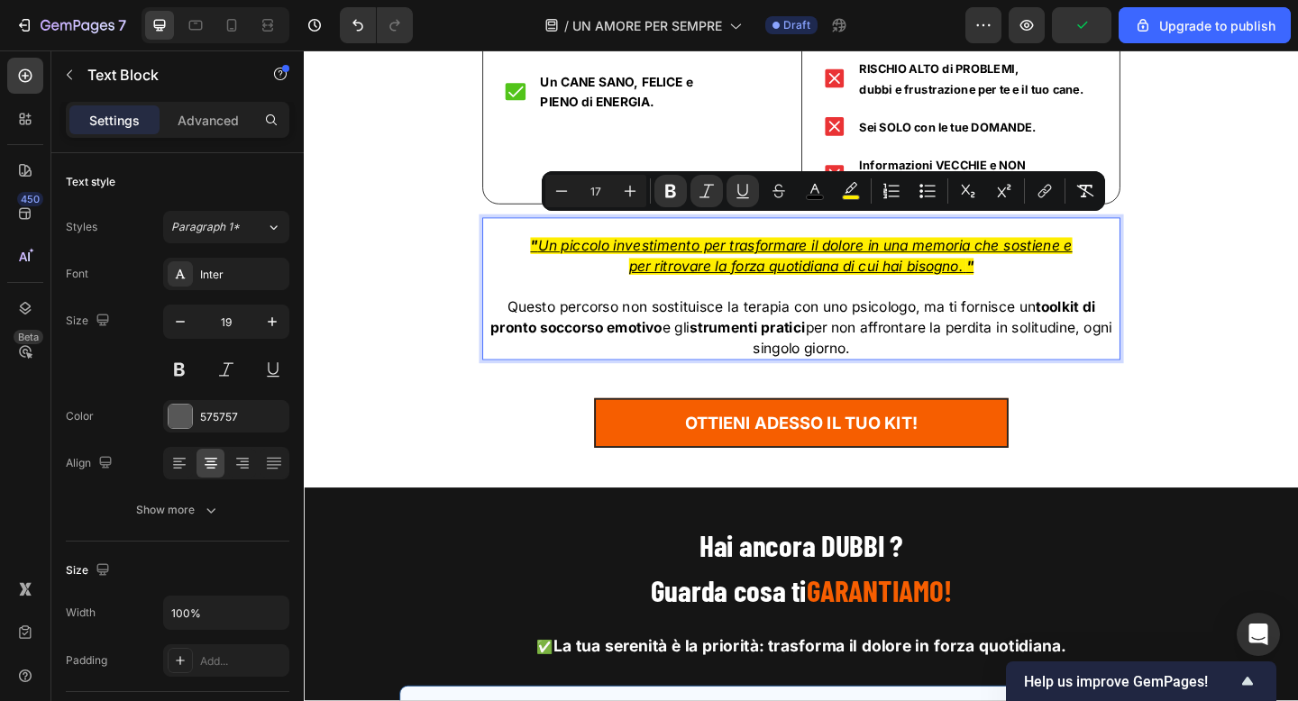
copy div "" Un piccolo investimento per trasformare il dolore in una memoria che sostiene…"
drag, startPoint x: 233, startPoint y: 27, endPoint x: 162, endPoint y: 204, distance: 190.5
click at [233, 27] on icon at bounding box center [232, 25] width 18 height 18
type input "17"
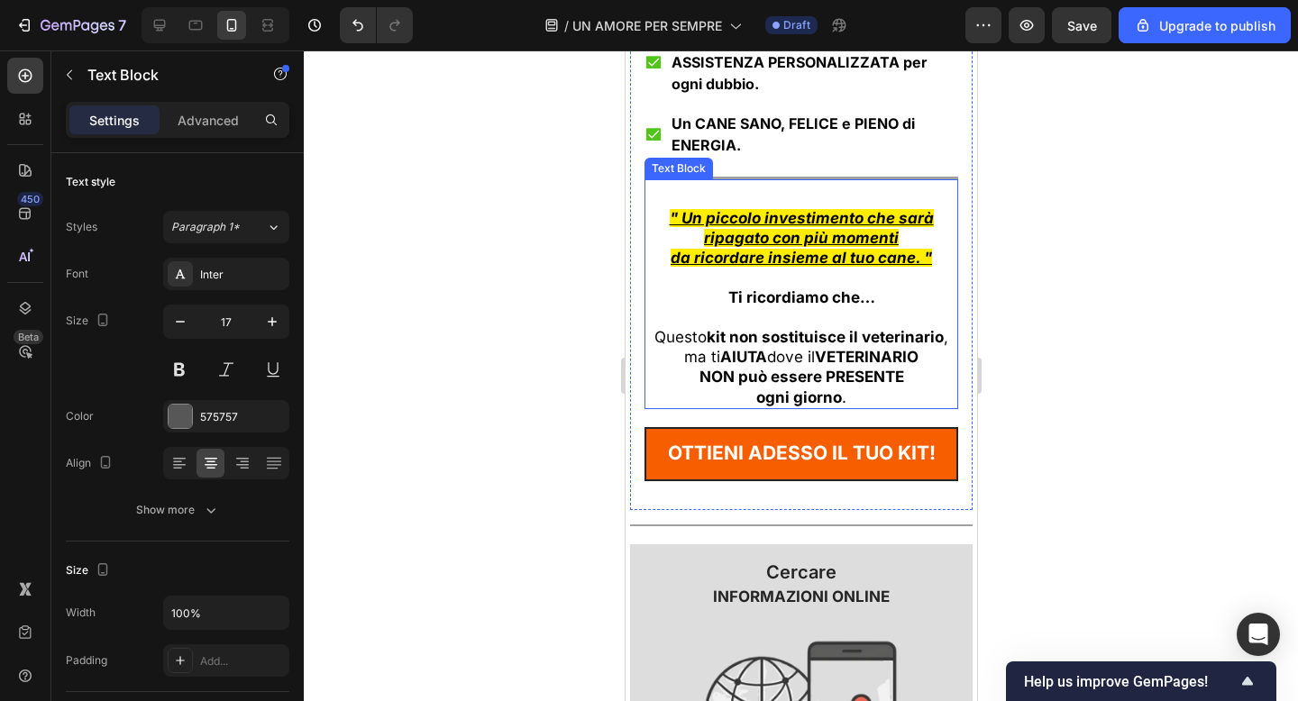
scroll to position [11721, 0]
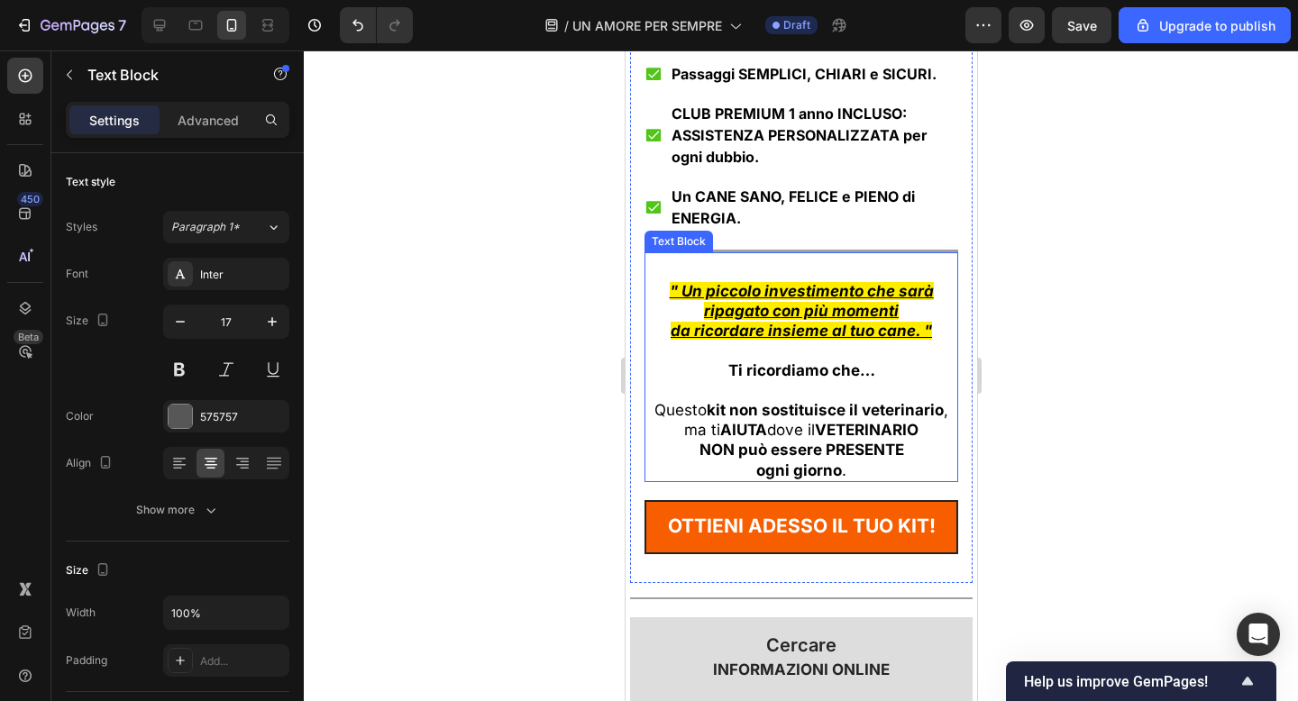
click at [855, 380] on p at bounding box center [800, 390] width 310 height 20
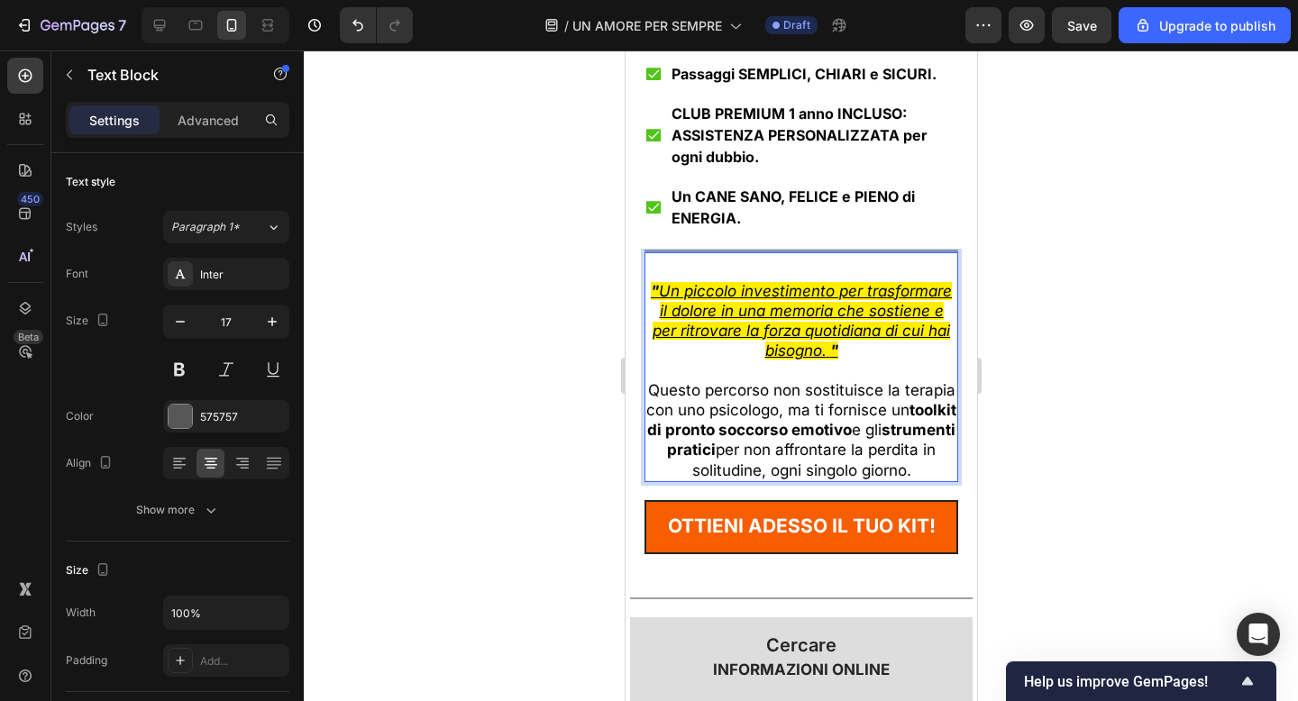
click at [1072, 342] on div at bounding box center [801, 375] width 994 height 651
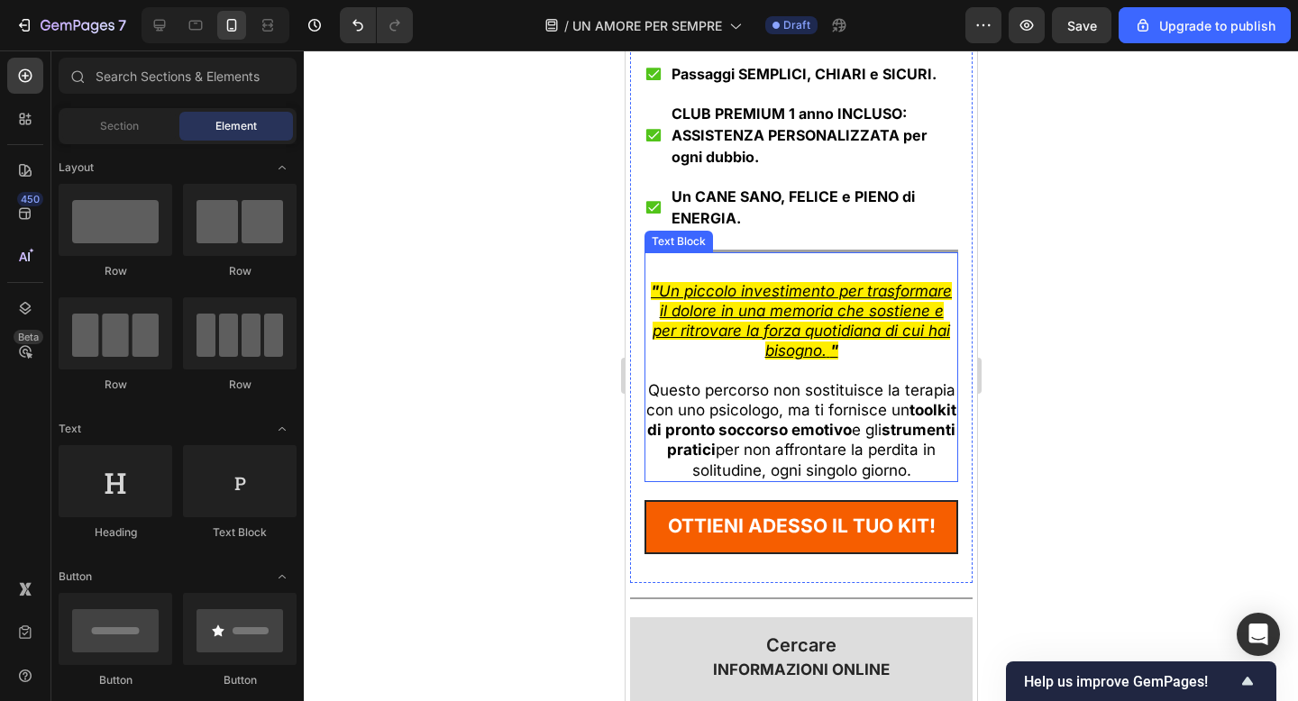
click at [881, 361] on p "Rich Text Editor. Editing area: main" at bounding box center [800, 371] width 310 height 20
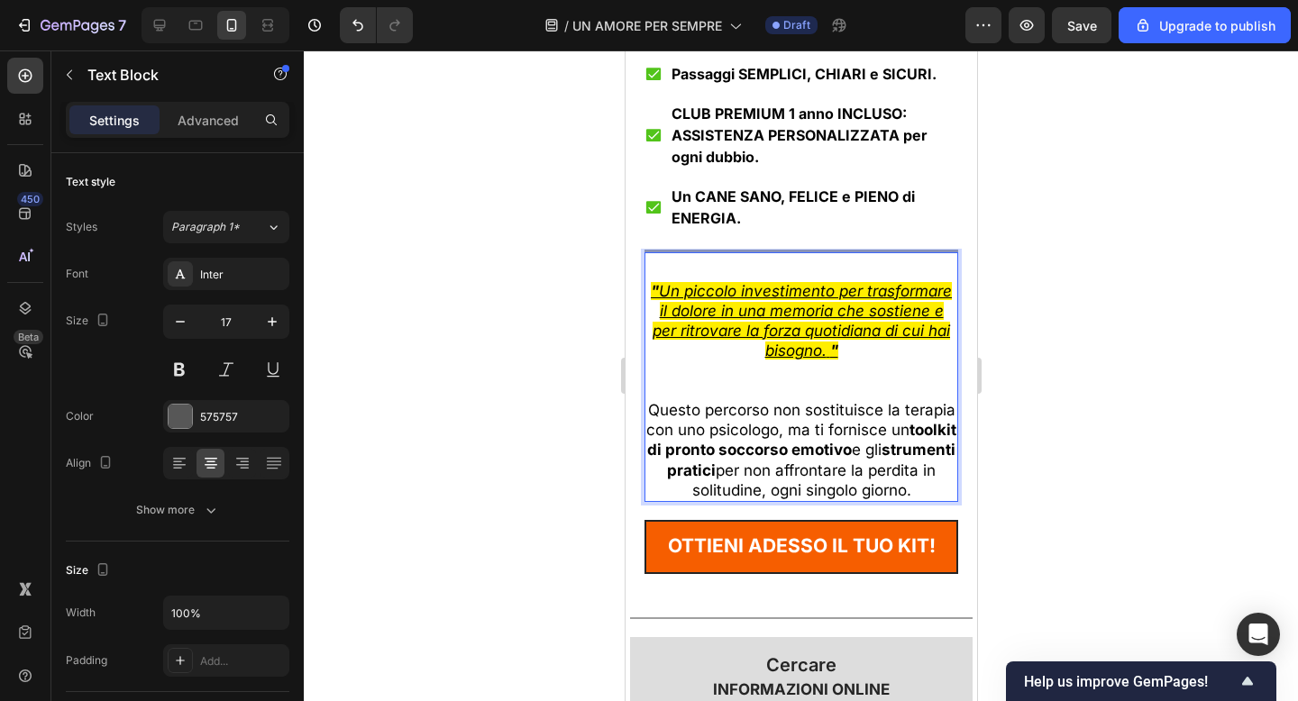
click at [821, 428] on span "Questo percorso non sostituisce la terapia con uno psicologo, ma ti fornisce un…" at bounding box center [800, 449] width 310 height 97
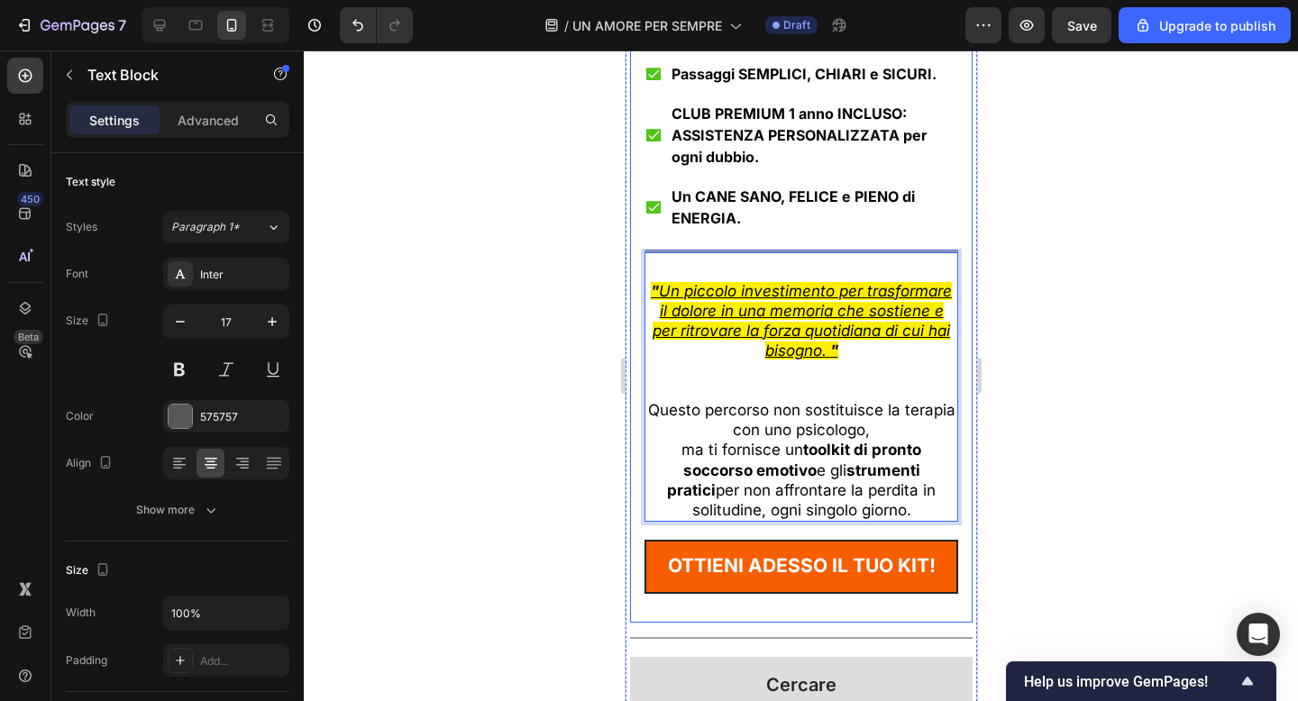
click at [1181, 393] on div at bounding box center [801, 375] width 994 height 651
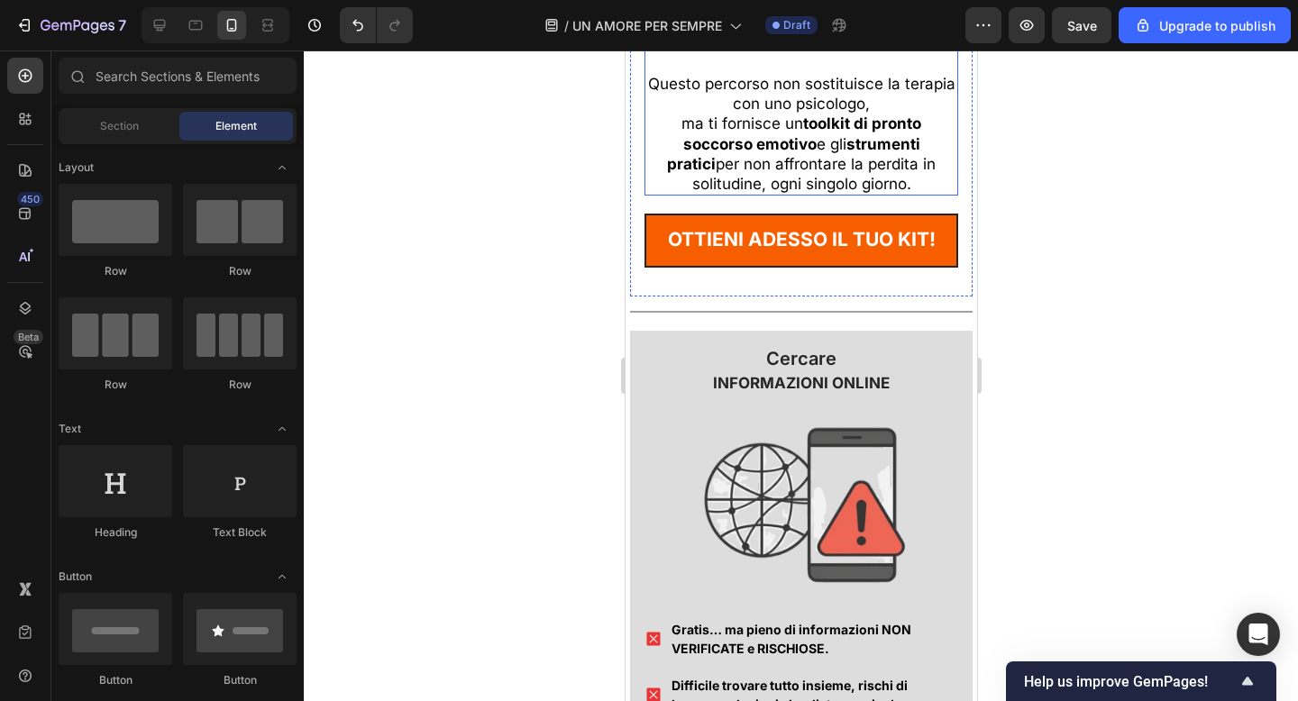
scroll to position [12065, 0]
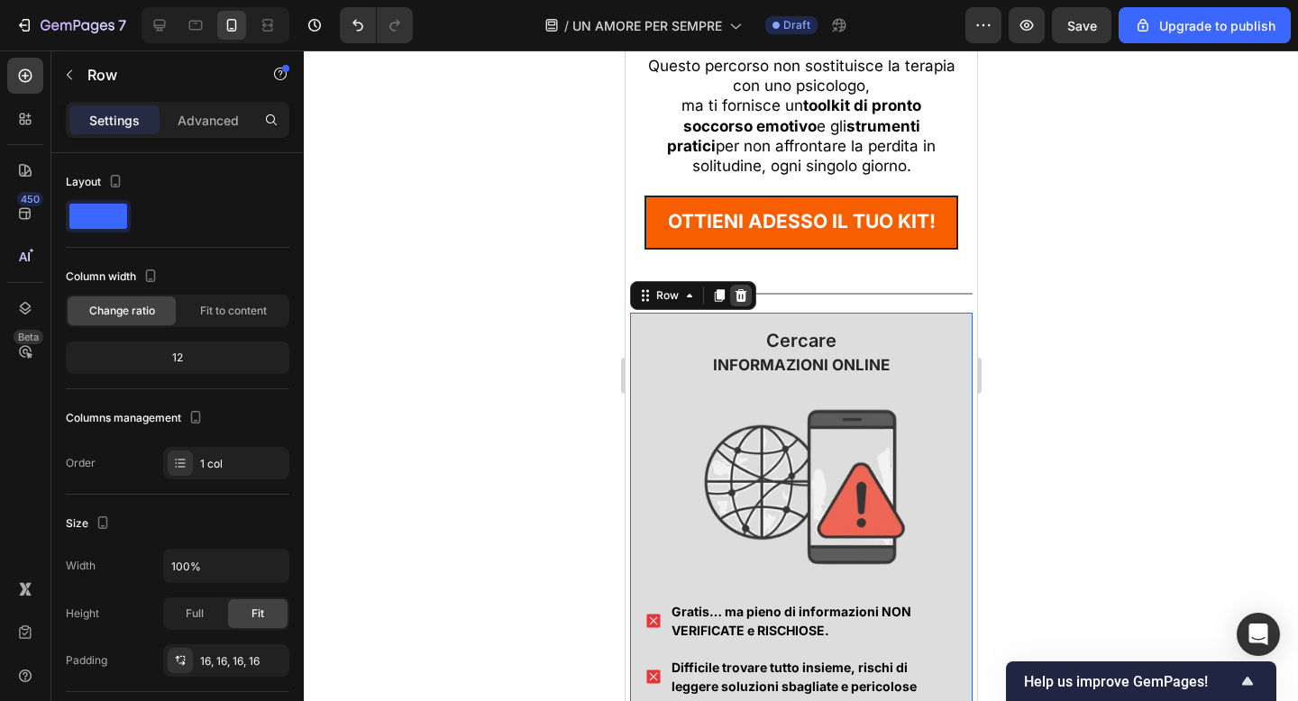
click at [744, 294] on icon at bounding box center [740, 295] width 14 height 14
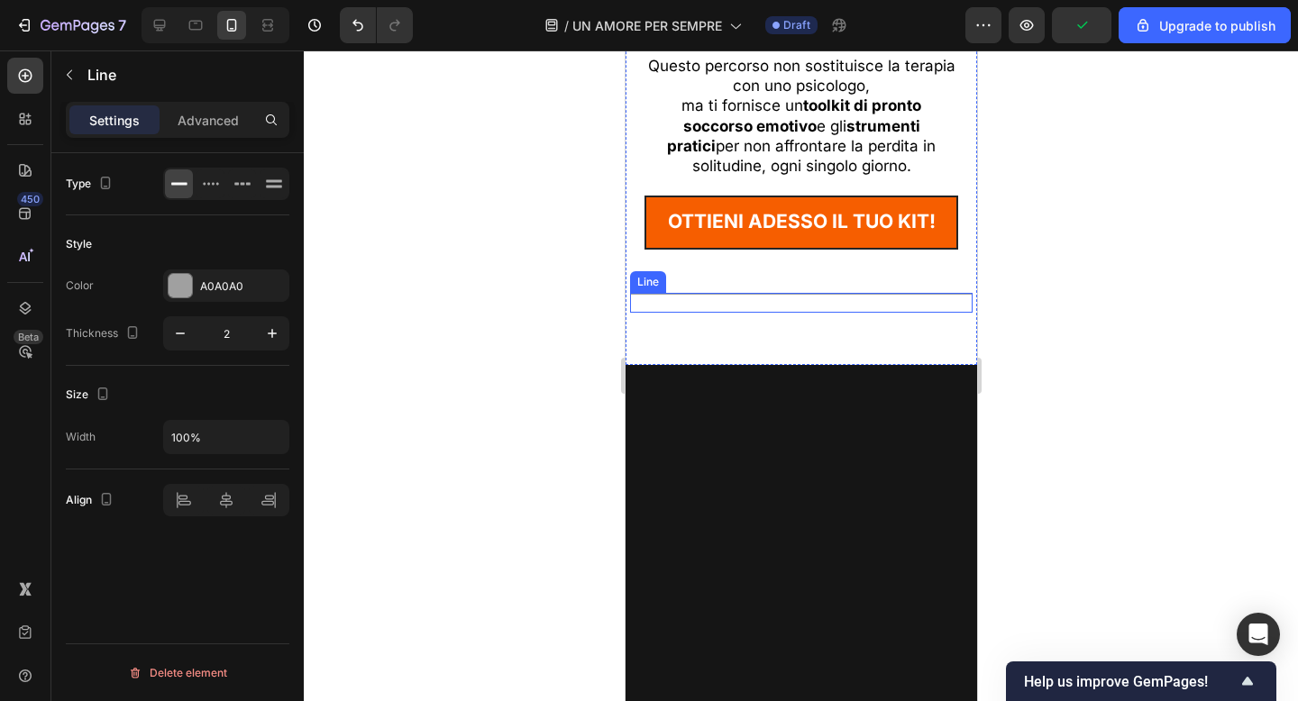
click at [796, 296] on div "Title Line" at bounding box center [800, 303] width 342 height 20
click at [739, 272] on icon at bounding box center [740, 275] width 12 height 13
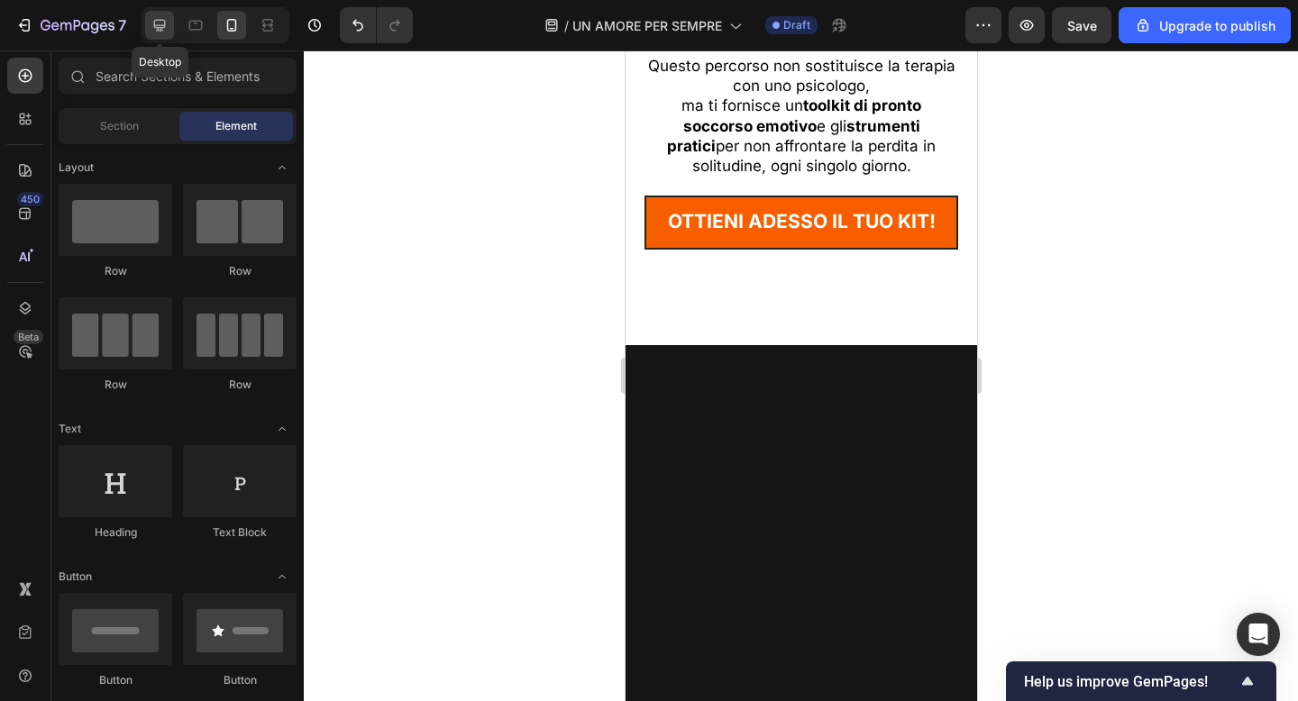
click at [159, 32] on icon at bounding box center [160, 25] width 18 height 18
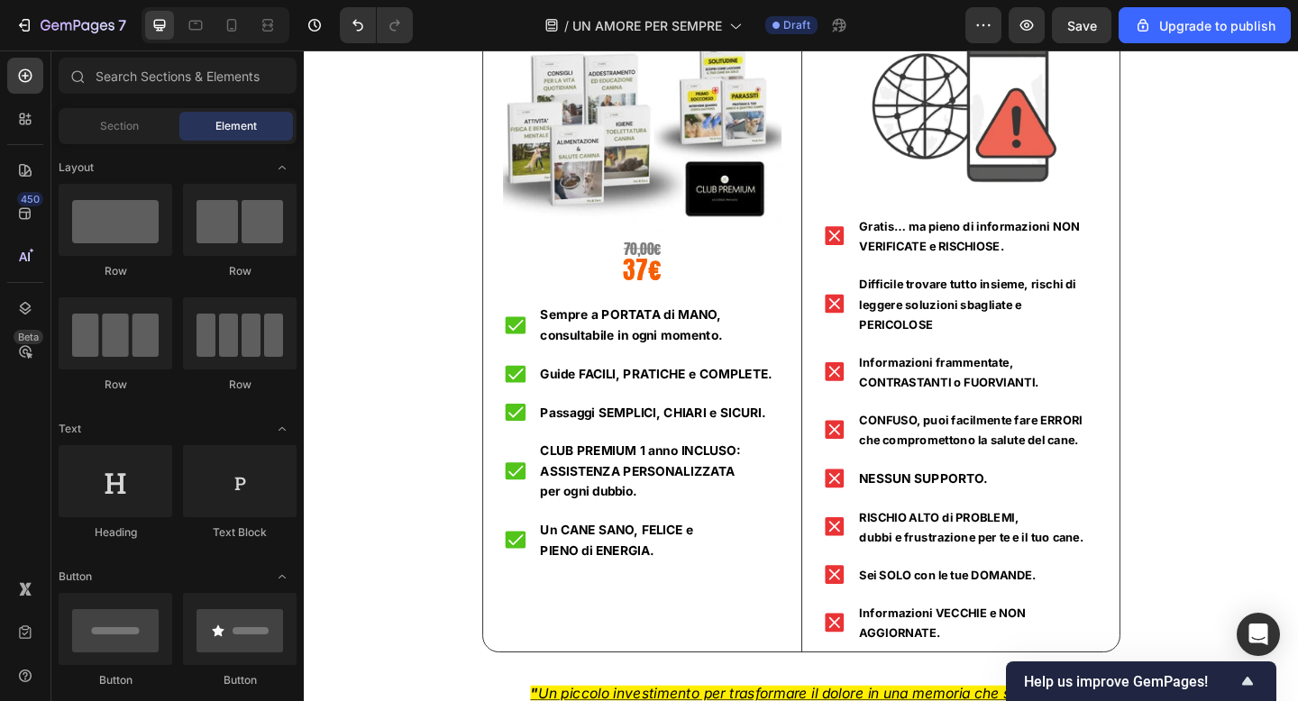
scroll to position [11127, 0]
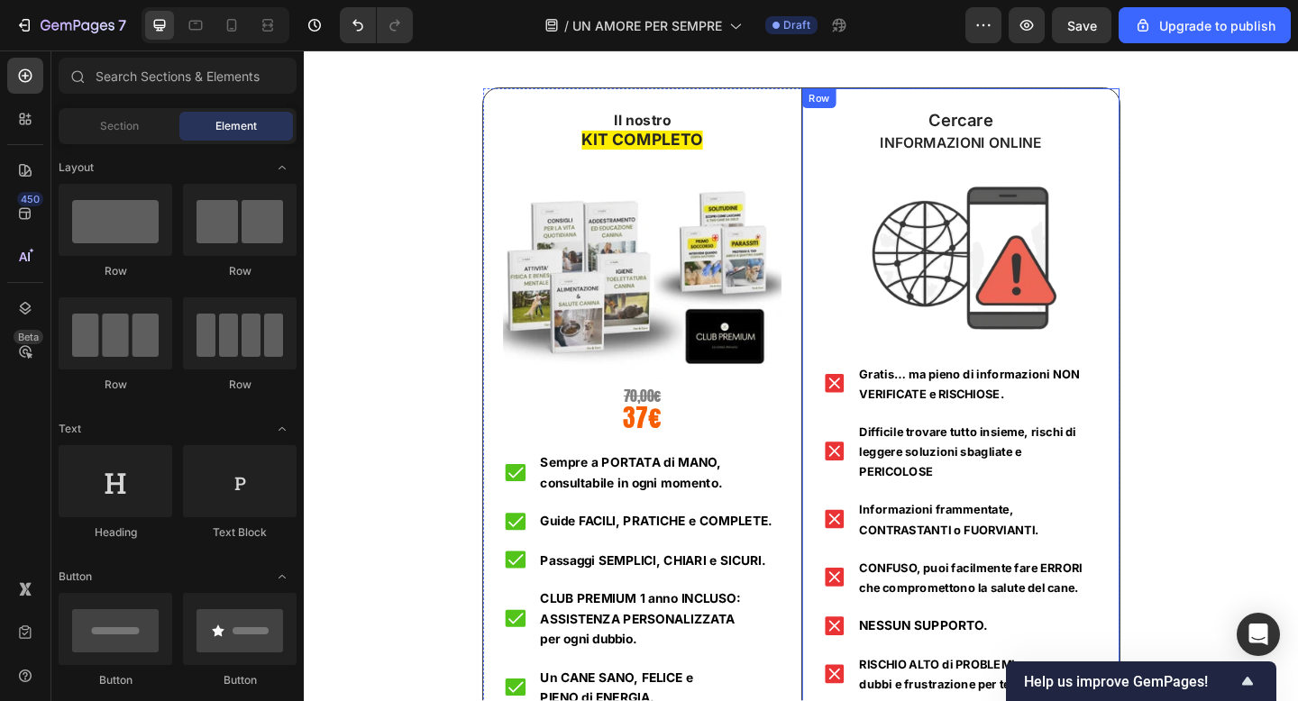
click at [998, 105] on div "Cercare INFORMAZIONI ONLINE Text Block Image Gratis… ma pieno di informazioni N…" at bounding box center [1018, 478] width 346 height 773
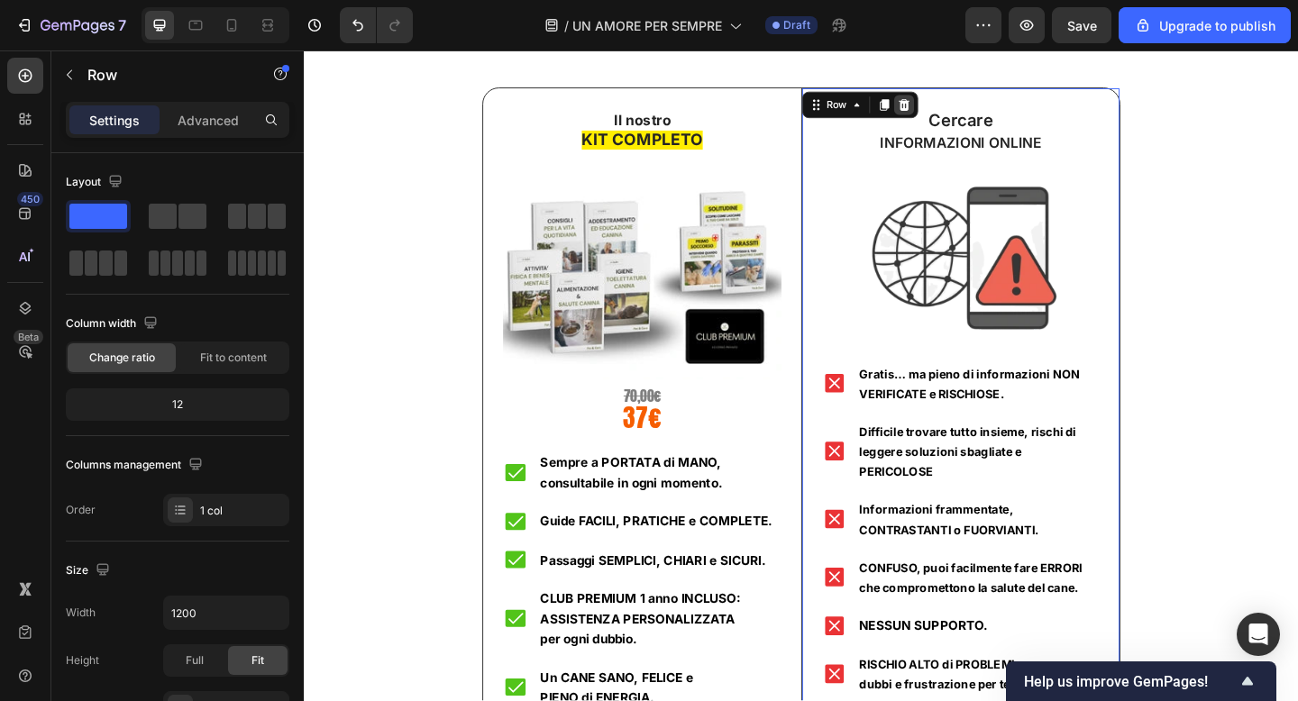
click at [955, 112] on icon at bounding box center [957, 110] width 12 height 13
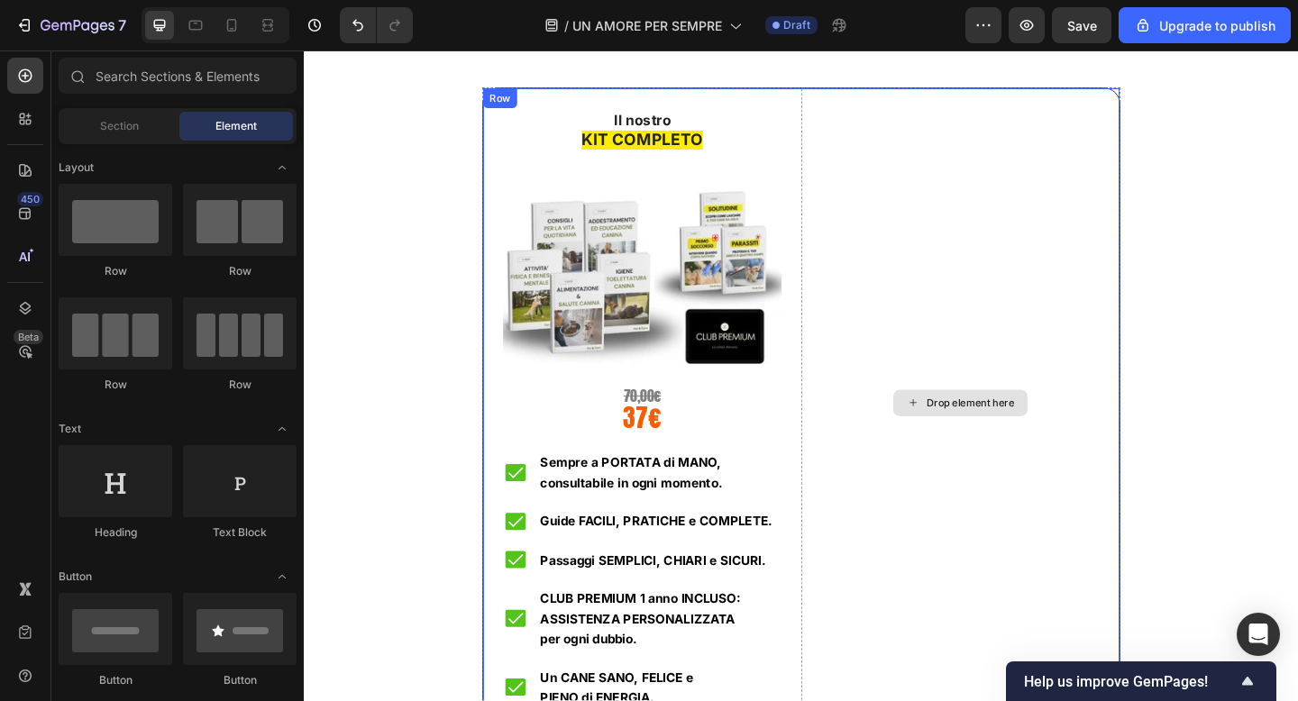
click at [962, 112] on div "Drop element here" at bounding box center [1018, 433] width 346 height 683
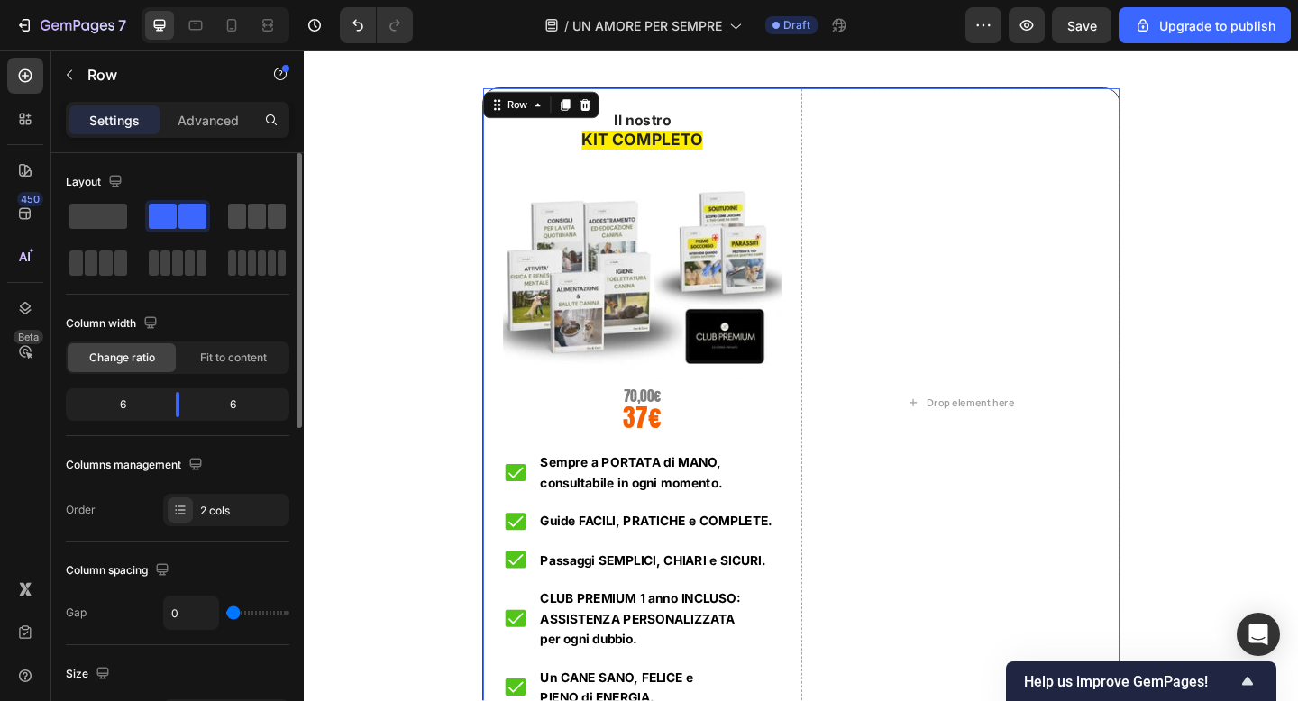
click at [100, 223] on span at bounding box center [98, 216] width 58 height 25
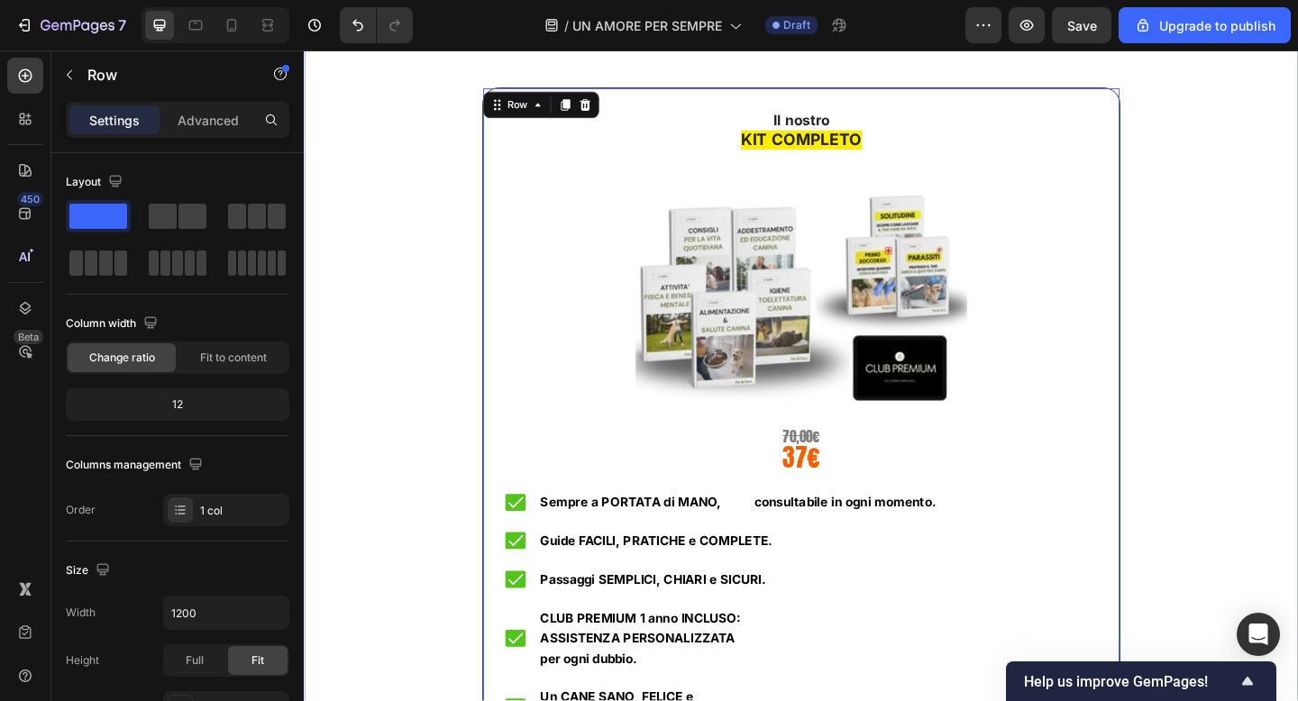
click at [1297, 233] on div "Il kit per la cura del cane più COMPLETO d'[GEOGRAPHIC_DATA]! 🇮🇹 Heading Title …" at bounding box center [844, 516] width 1055 height 1096
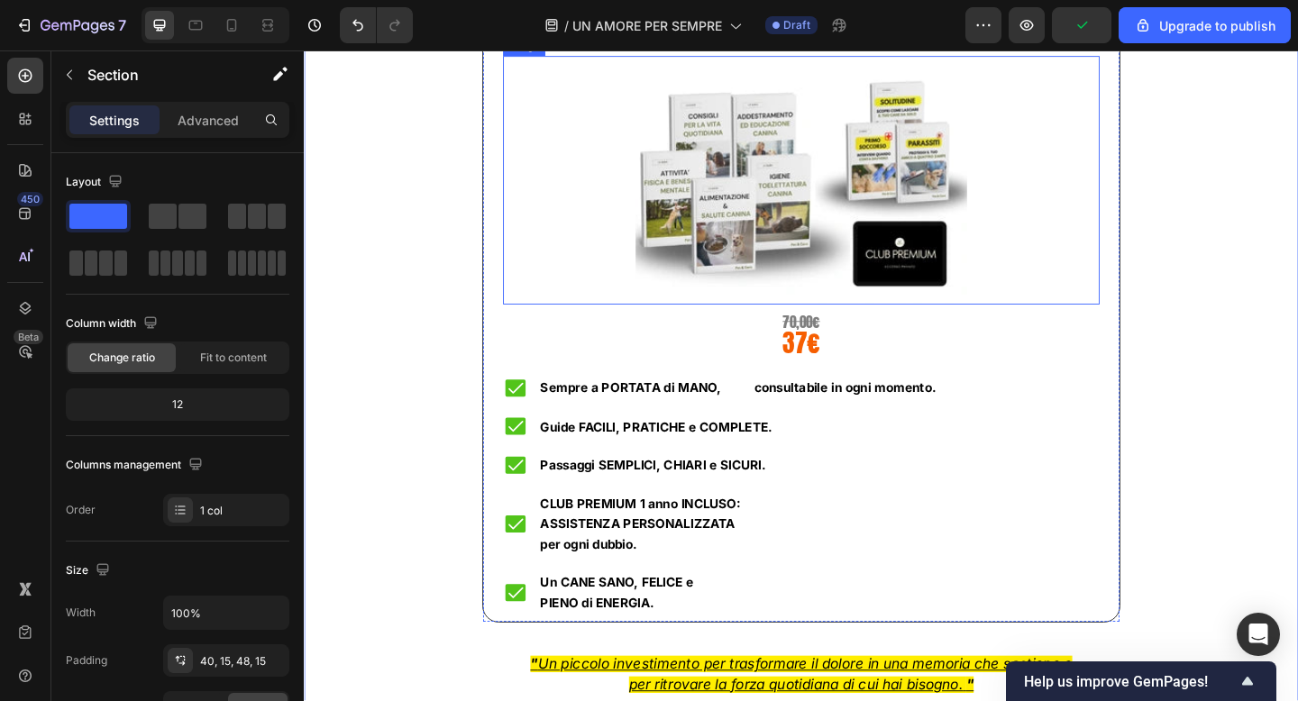
scroll to position [11367, 0]
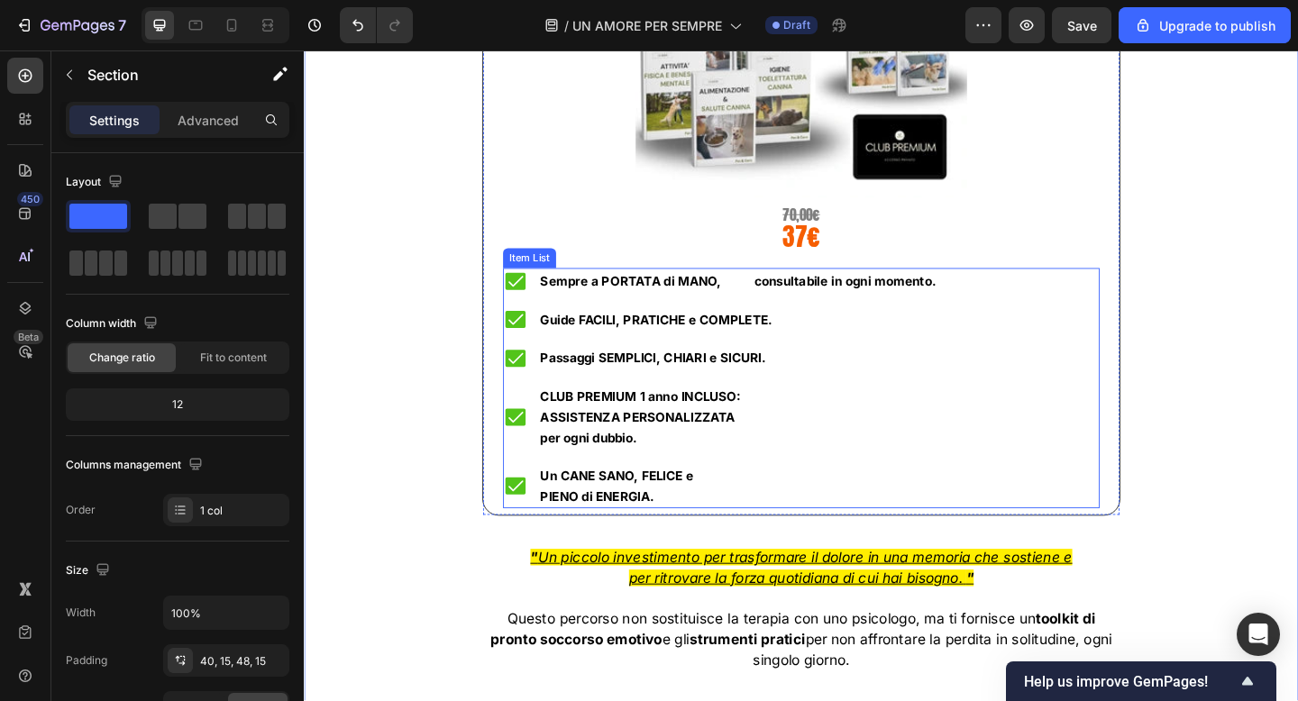
click at [800, 300] on strong "Sempre a PORTATA di MANO, consultabile in ogni momento." at bounding box center [776, 301] width 431 height 17
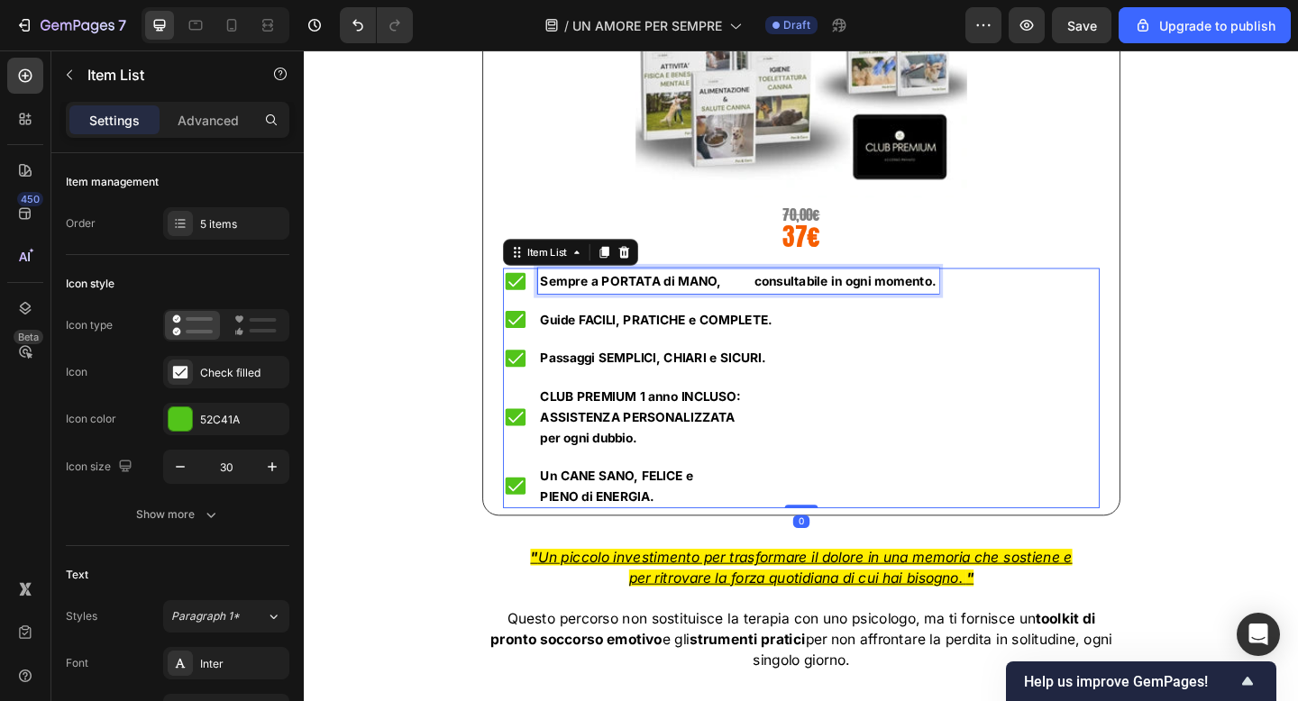
click at [787, 300] on strong "Sempre a PORTATA di MANO, consultabile in ogni momento." at bounding box center [776, 301] width 431 height 17
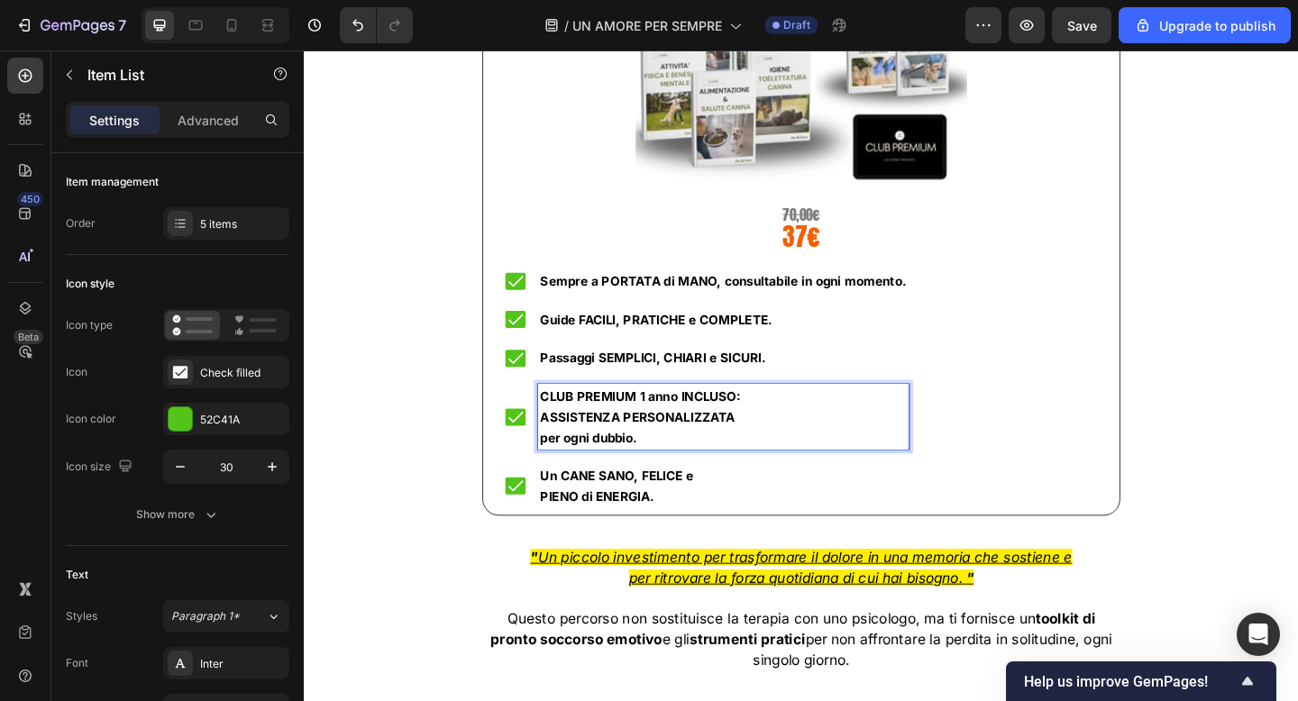
click at [611, 446] on strong "ASSISTENZA PERSONALIZZATA" at bounding box center [667, 449] width 212 height 17
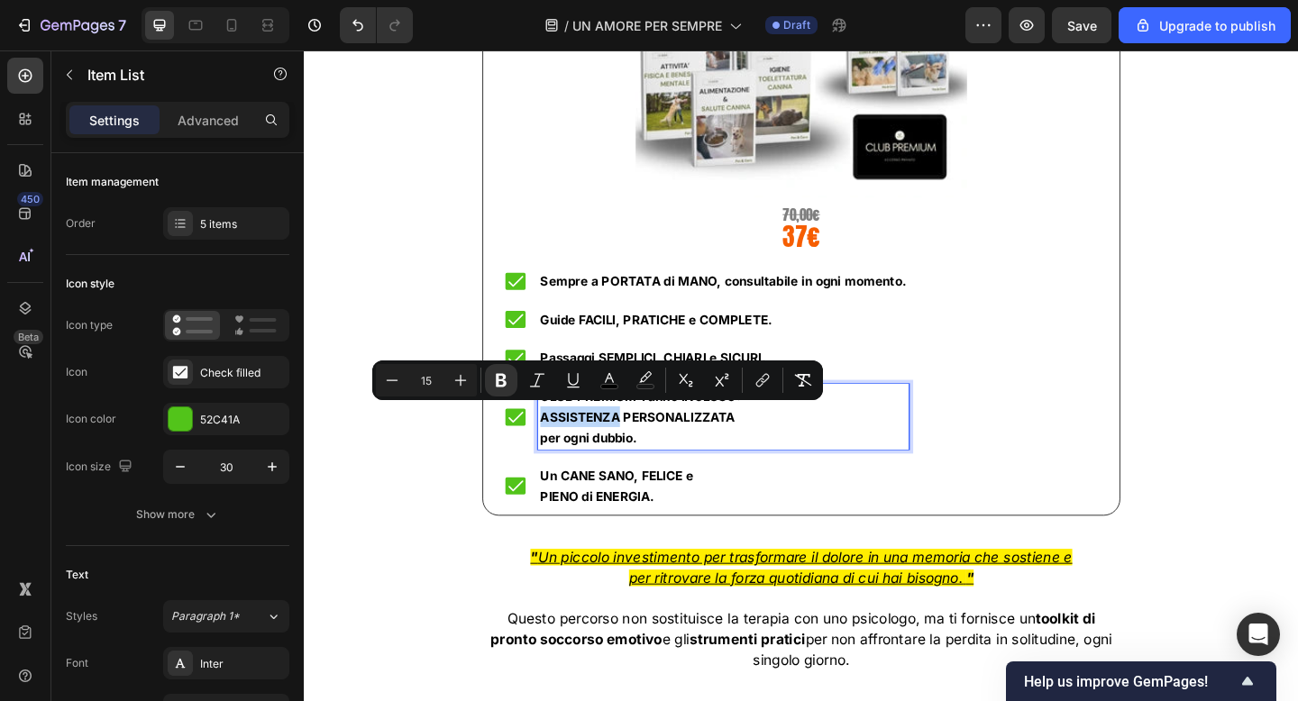
click at [572, 450] on strong "ASSISTENZA PERSONALIZZATA" at bounding box center [667, 449] width 212 height 17
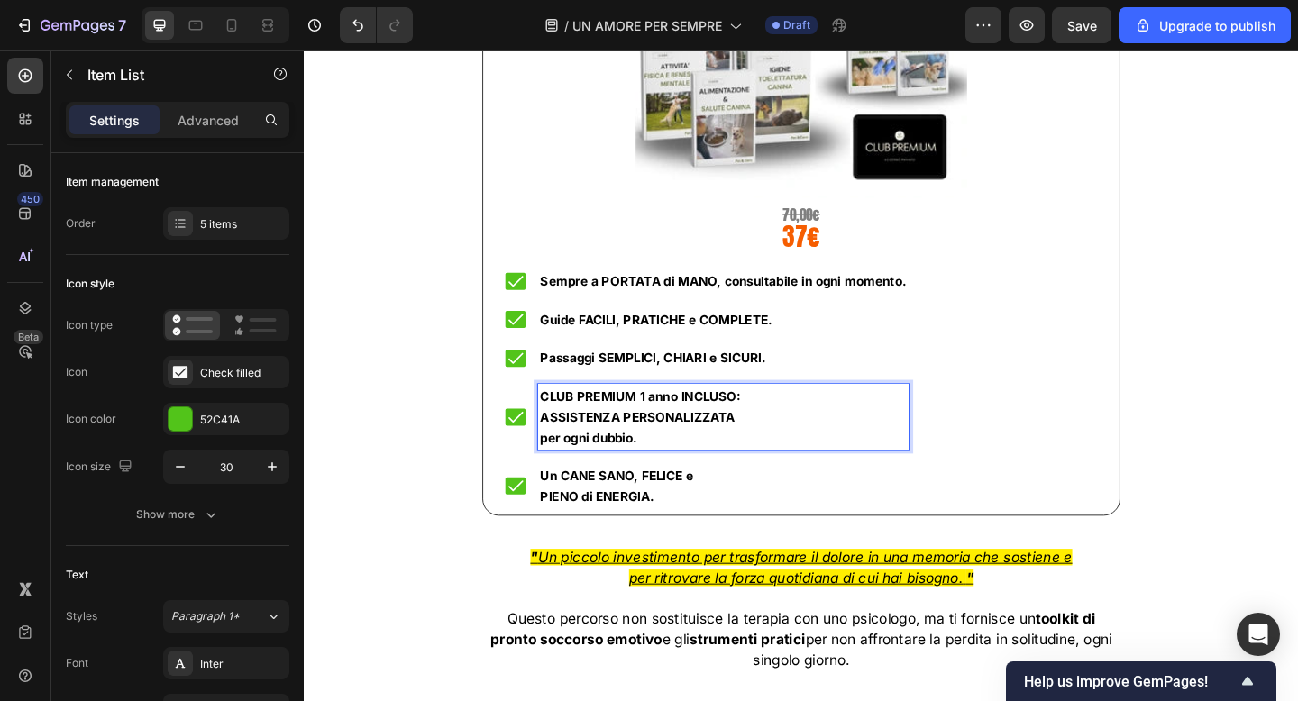
click at [561, 445] on strong "ASSISTENZA PERSONALIZZATA" at bounding box center [667, 449] width 212 height 17
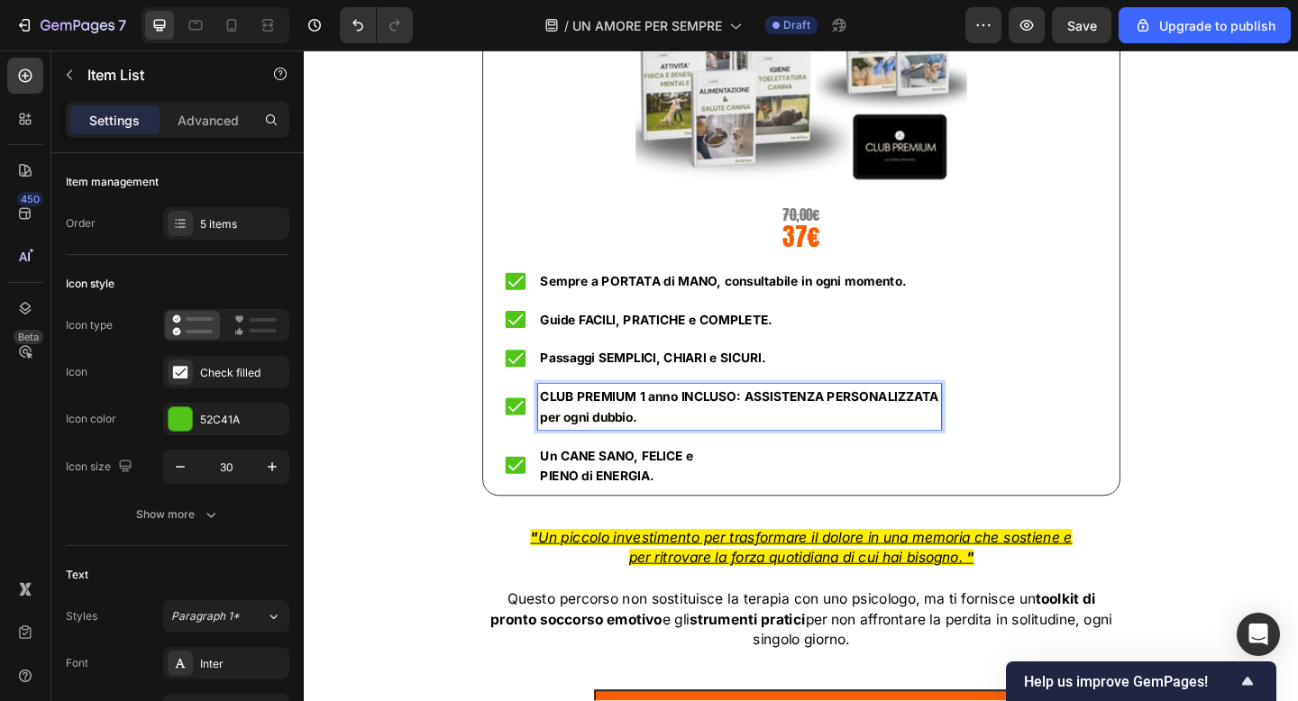
click at [562, 445] on strong "per ogni dubbio." at bounding box center [613, 449] width 105 height 17
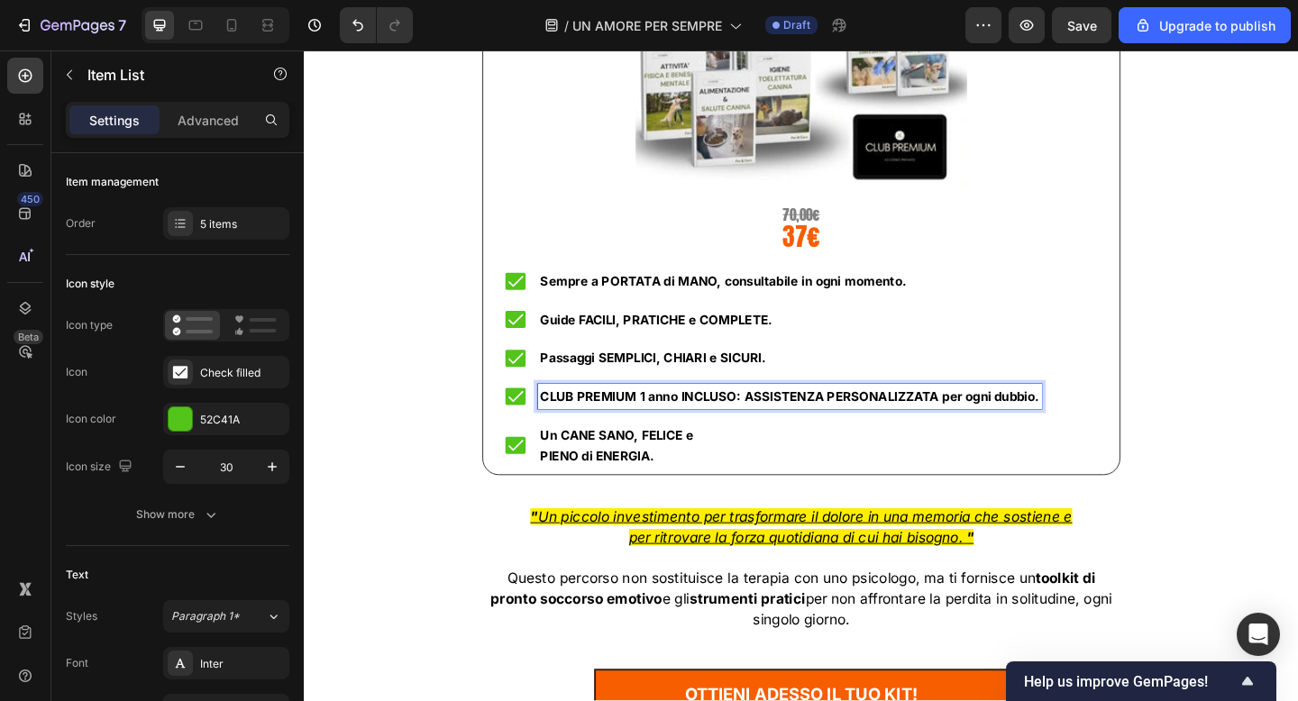
click at [563, 488] on strong "PIENO di ENERGIA." at bounding box center [622, 491] width 123 height 17
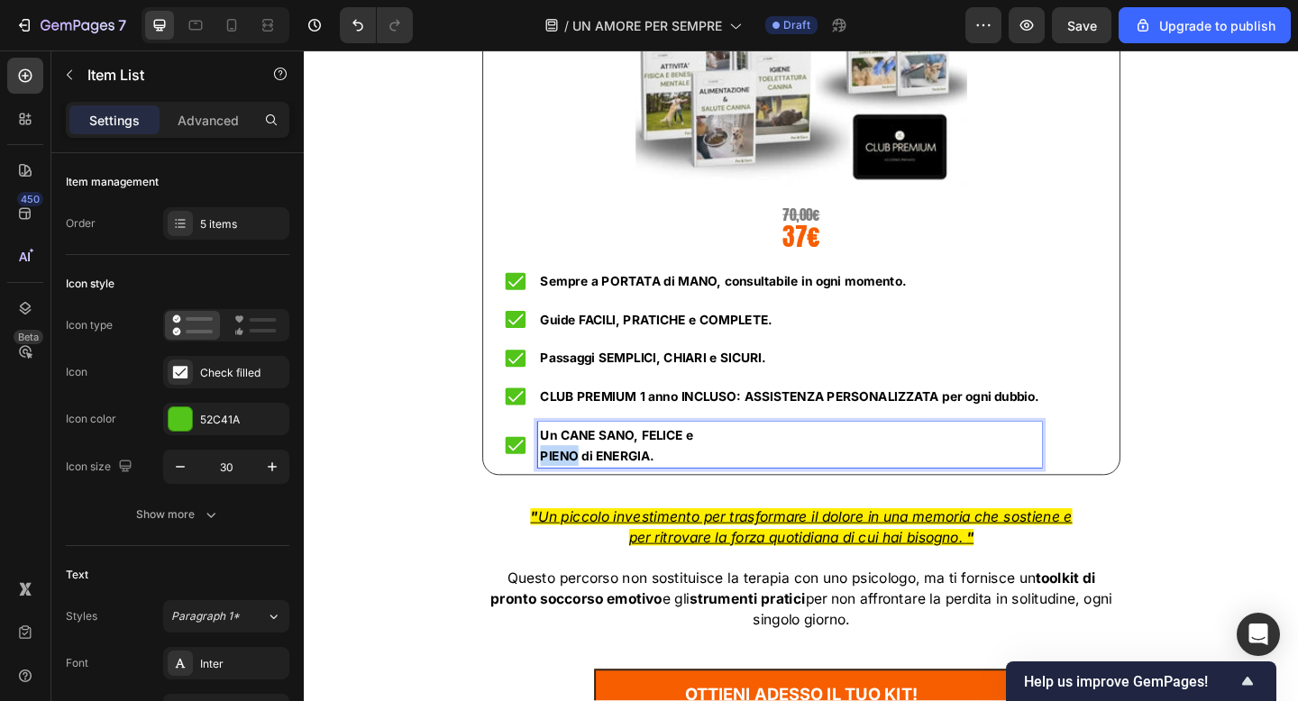
click at [563, 488] on strong "PIENO di ENERGIA." at bounding box center [622, 491] width 123 height 17
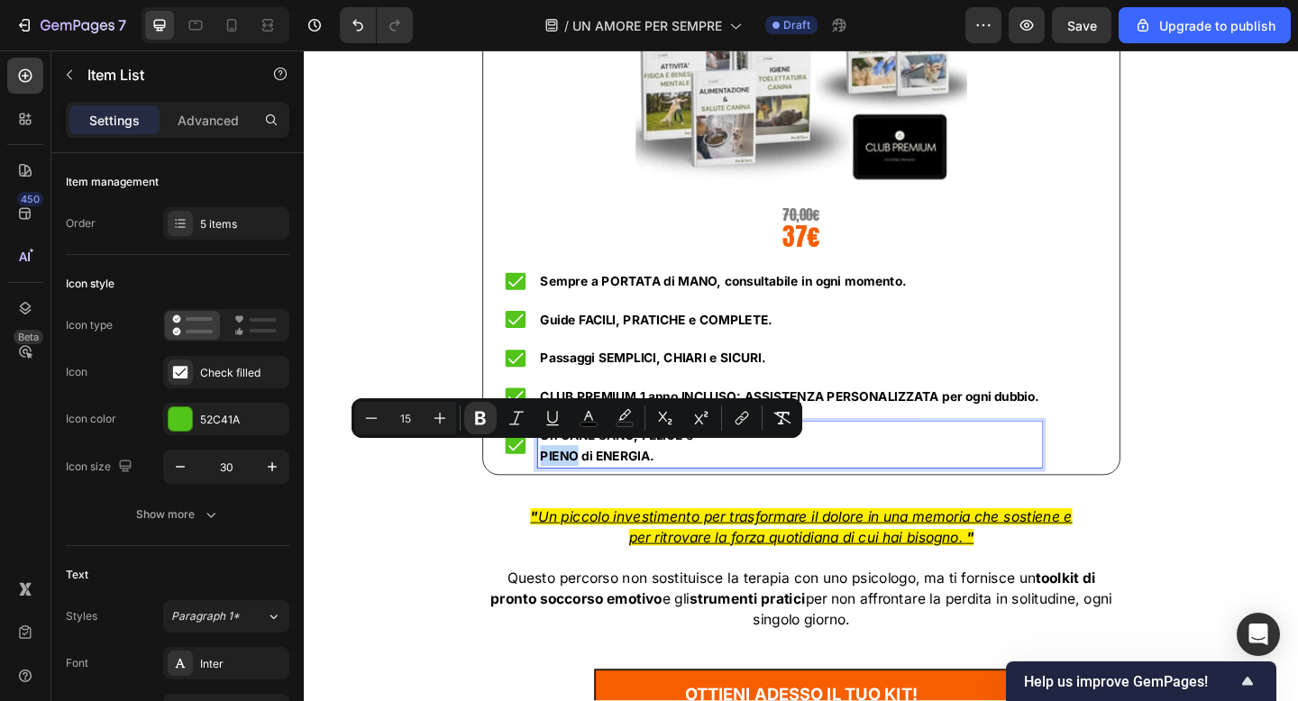
click at [563, 488] on strong "PIENO di ENERGIA." at bounding box center [622, 491] width 123 height 17
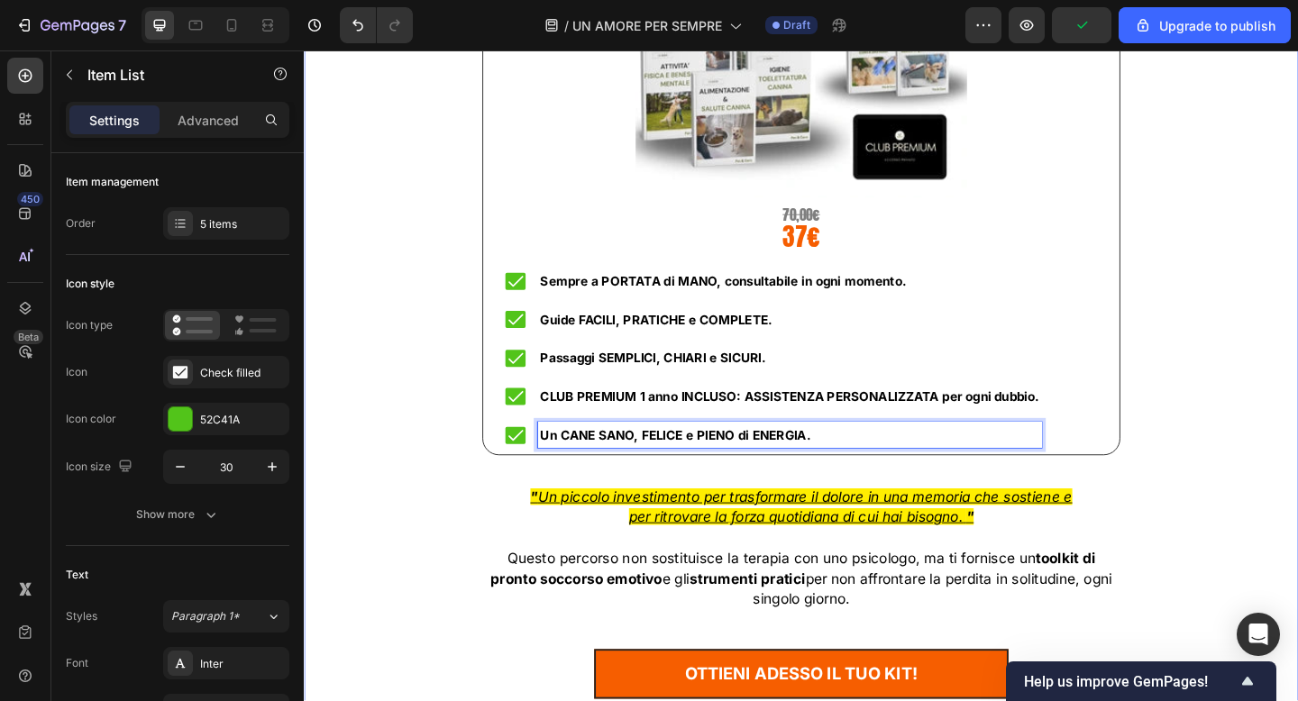
click at [432, 306] on div "Il kit per la cura del cane più COMPLETO d'[GEOGRAPHIC_DATA]! 🇮🇹 Heading Title …" at bounding box center [844, 241] width 1055 height 1029
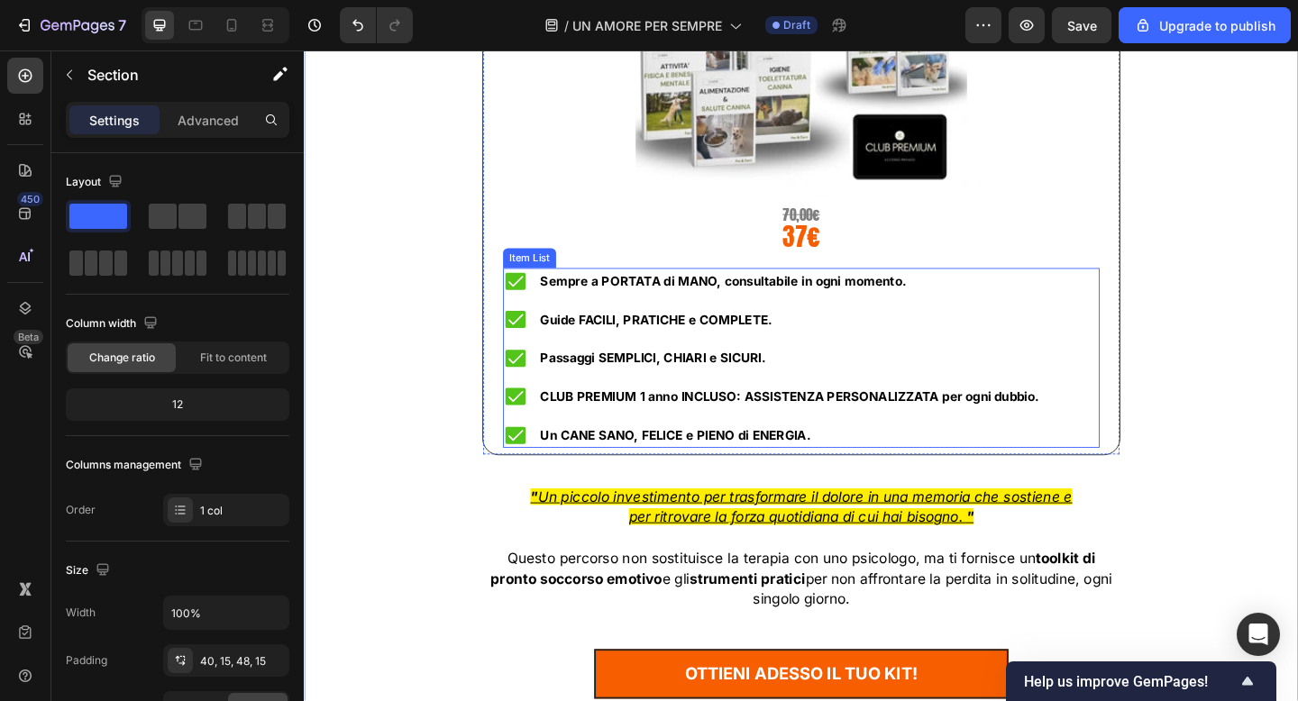
click at [552, 292] on div "Sempre a PORTATA di MANO, consultabile in ogni momento." at bounding box center [813, 302] width 586 height 28
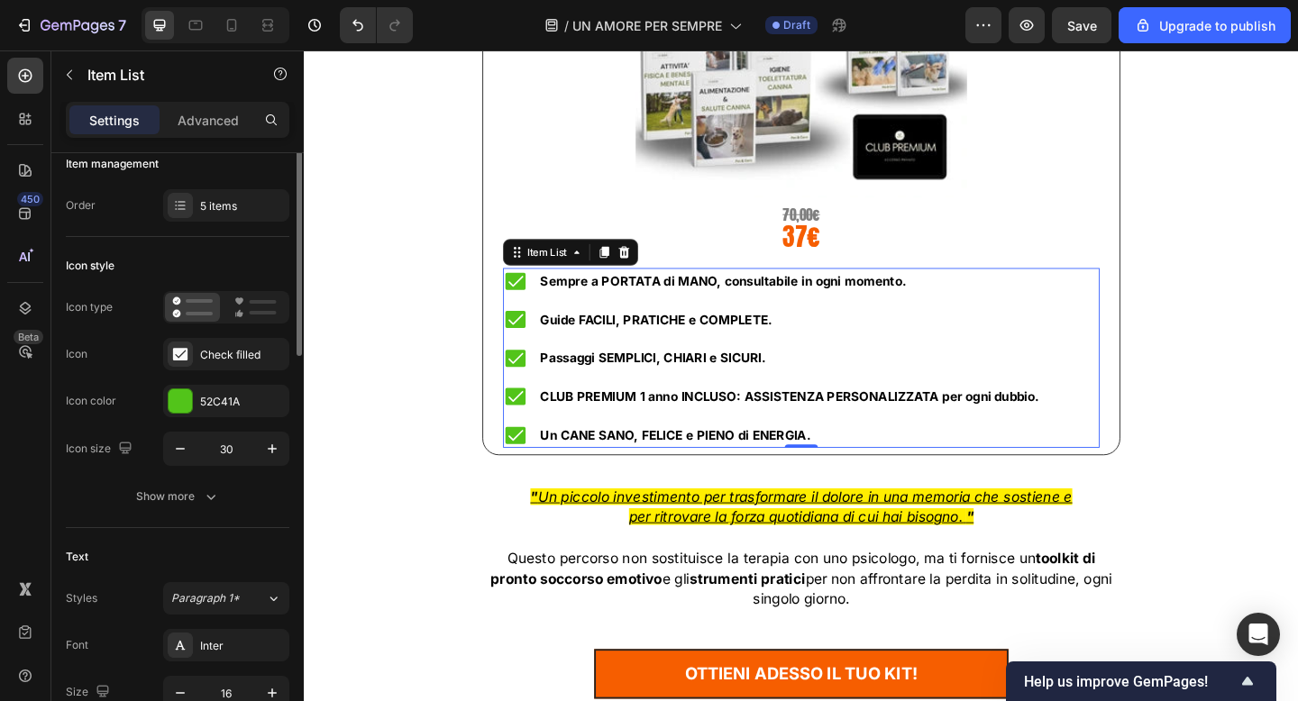
scroll to position [0, 0]
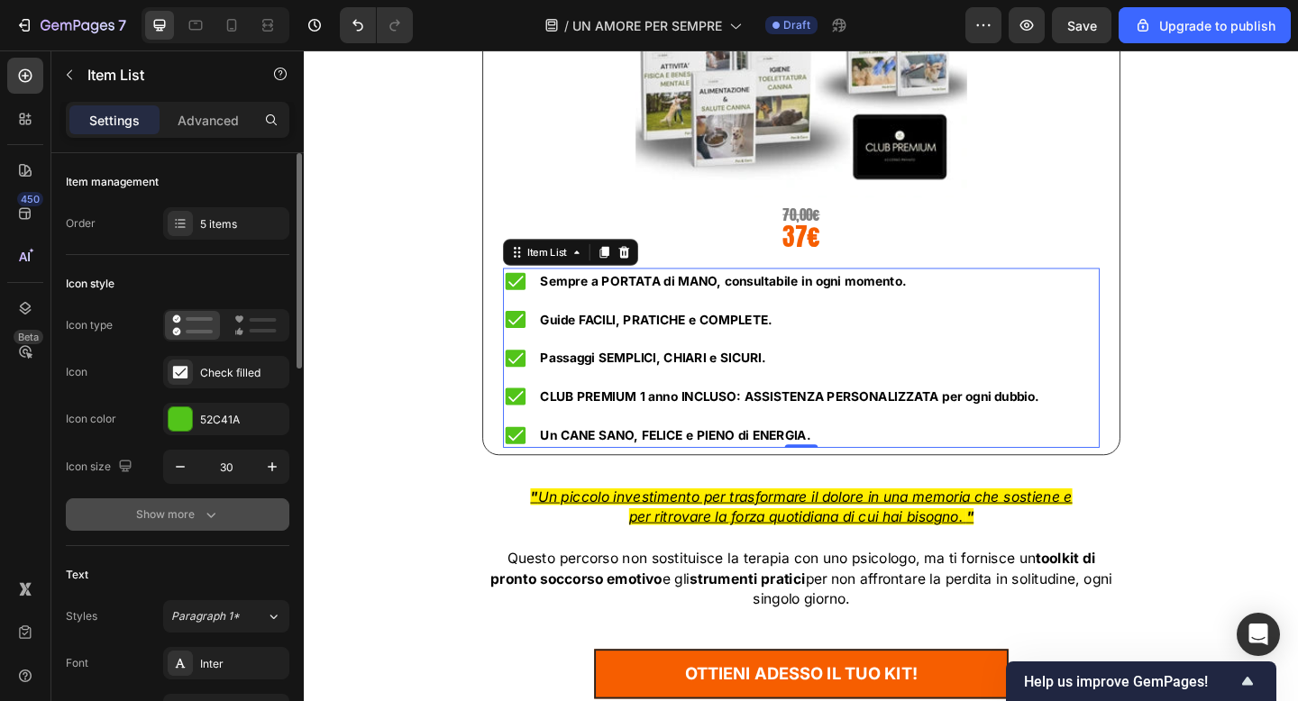
click at [198, 510] on div "Show more" at bounding box center [178, 515] width 84 height 18
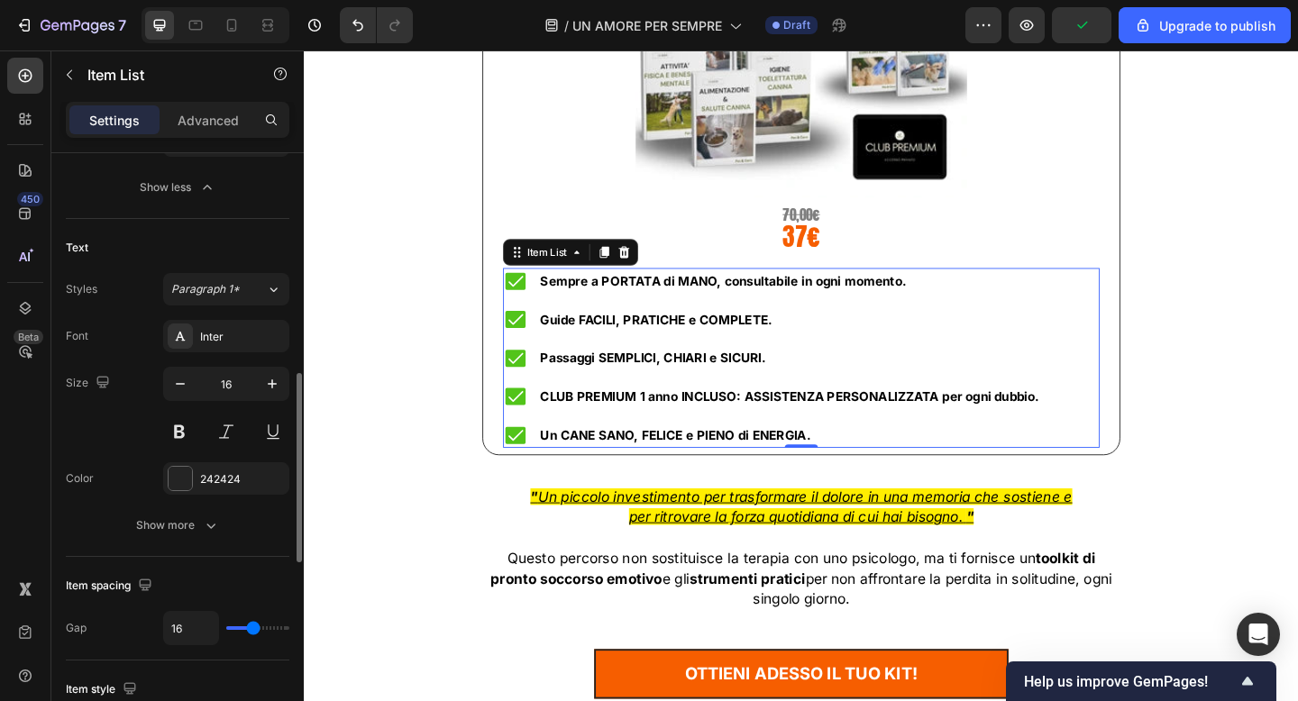
scroll to position [651, 0]
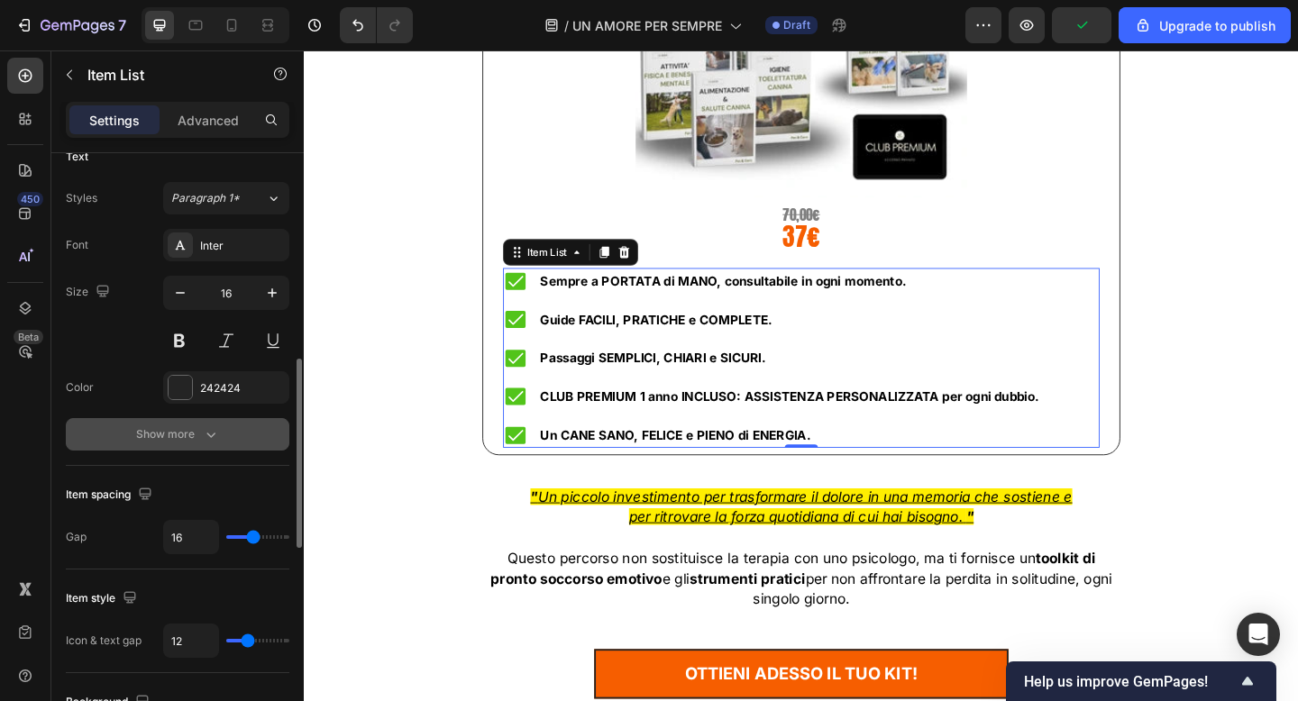
click at [155, 449] on button "Show more" at bounding box center [178, 434] width 224 height 32
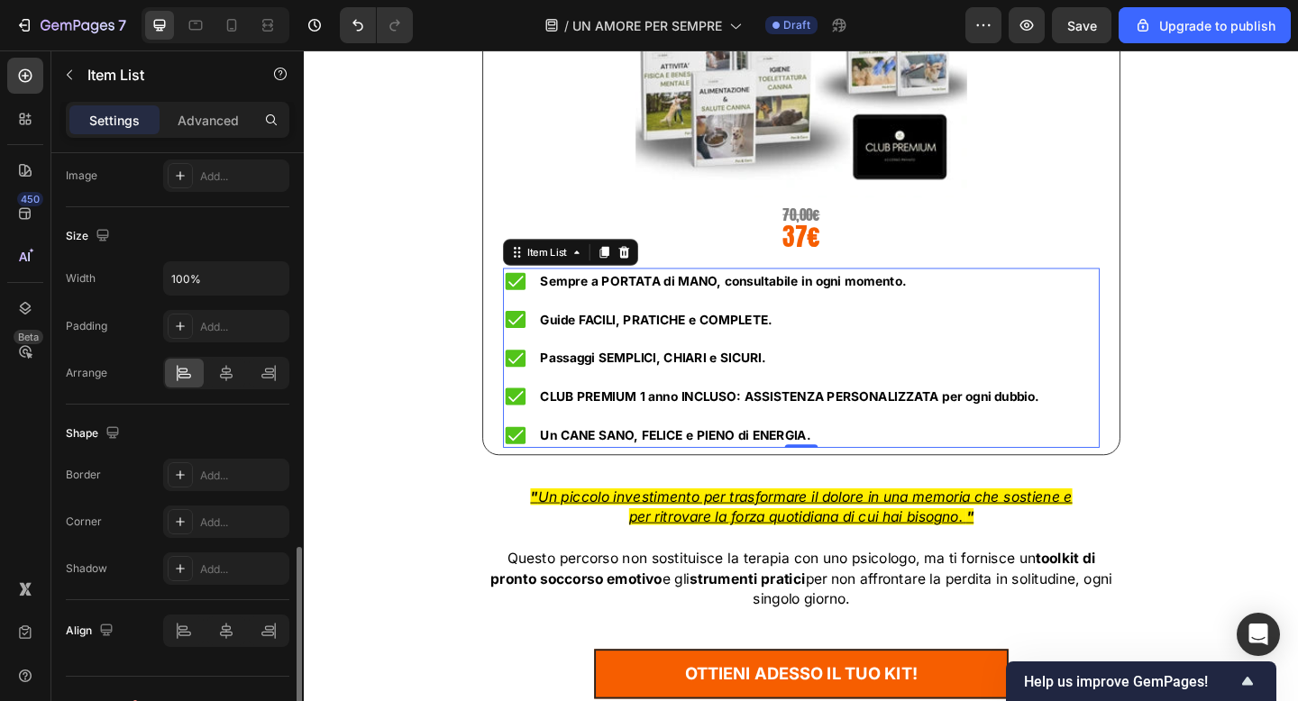
scroll to position [1485, 0]
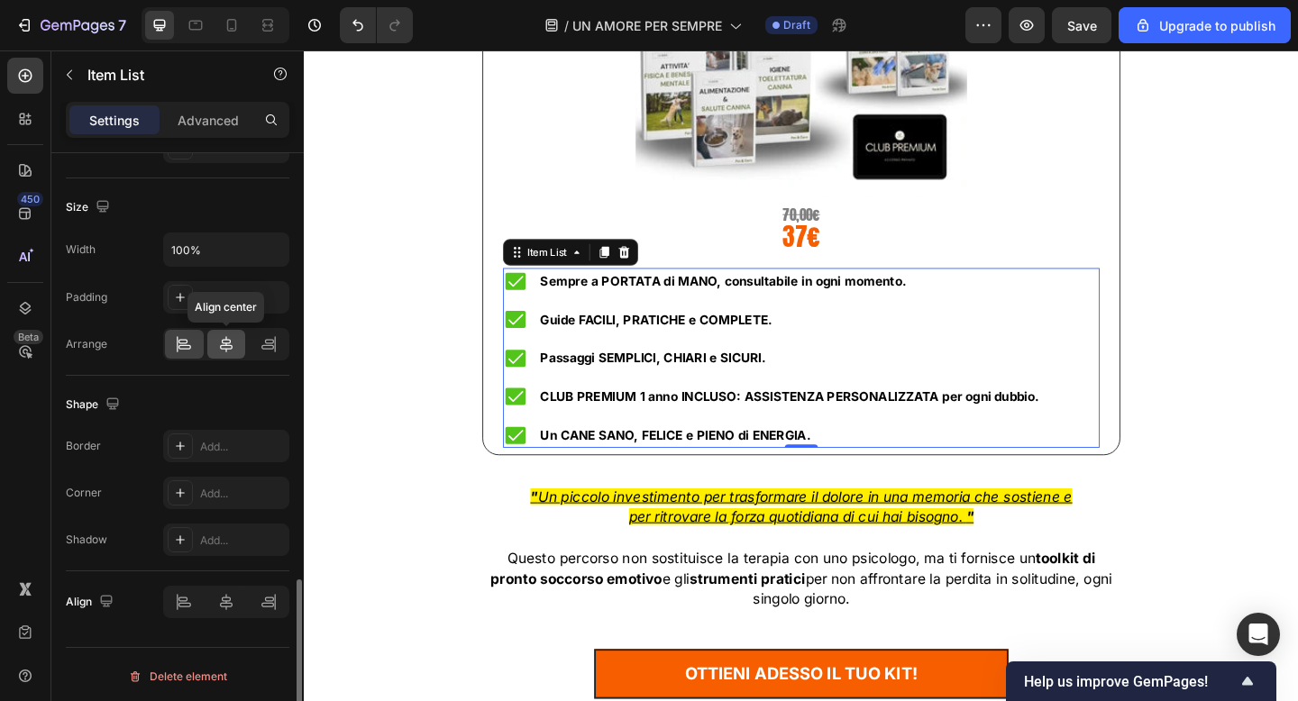
click at [217, 346] on icon at bounding box center [226, 344] width 18 height 18
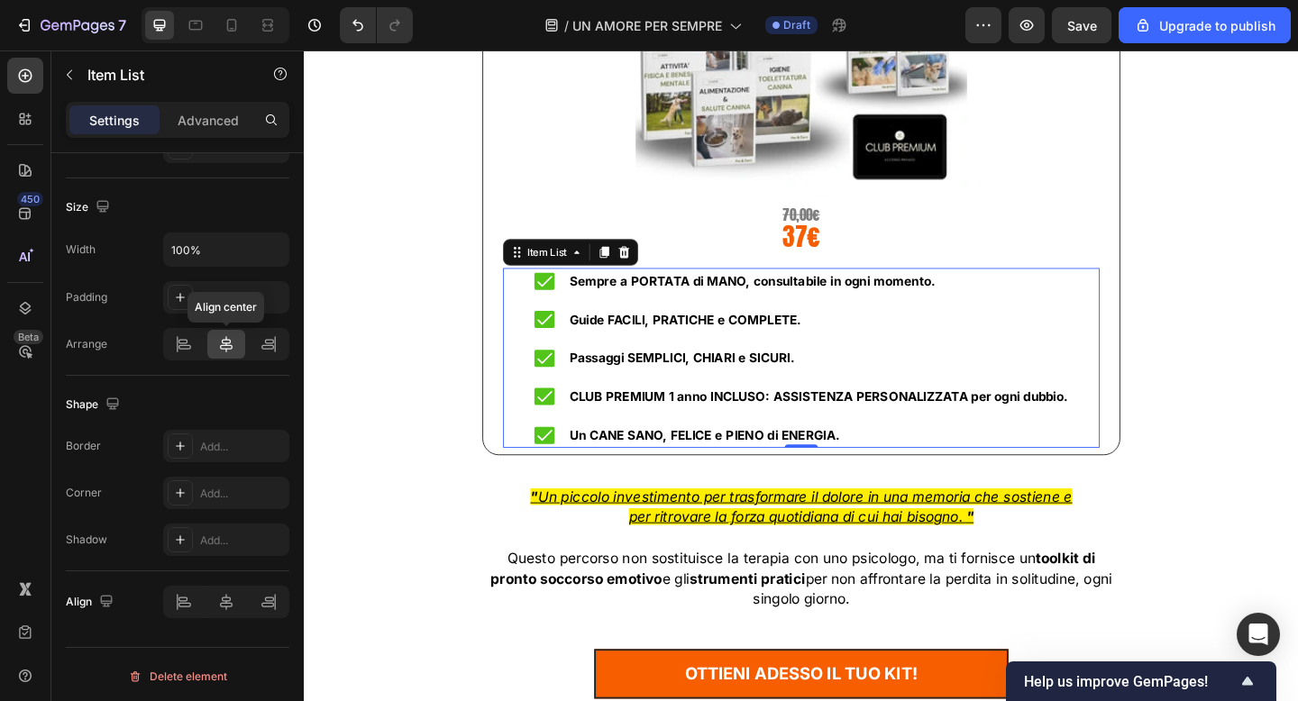
click at [399, 297] on div "Il kit per la cura del cane più COMPLETO d'[GEOGRAPHIC_DATA]! 🇮🇹 Heading Title …" at bounding box center [844, 241] width 1055 height 1029
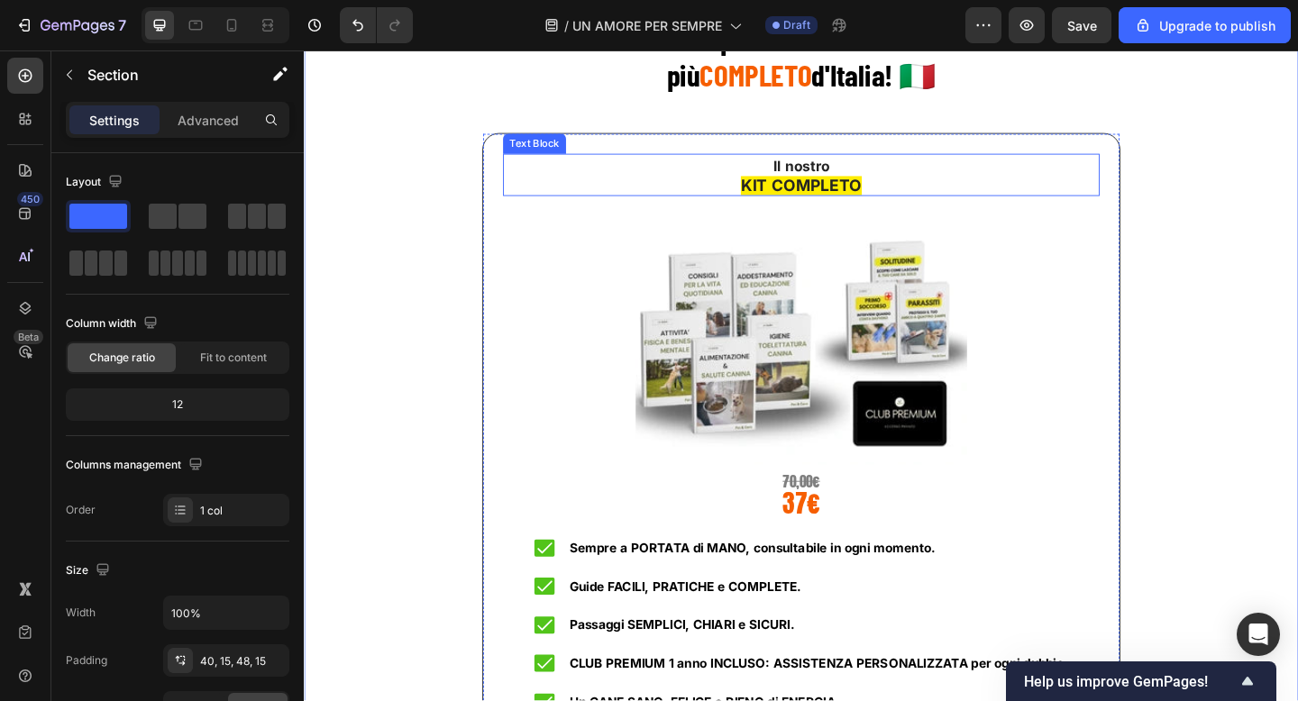
scroll to position [11078, 0]
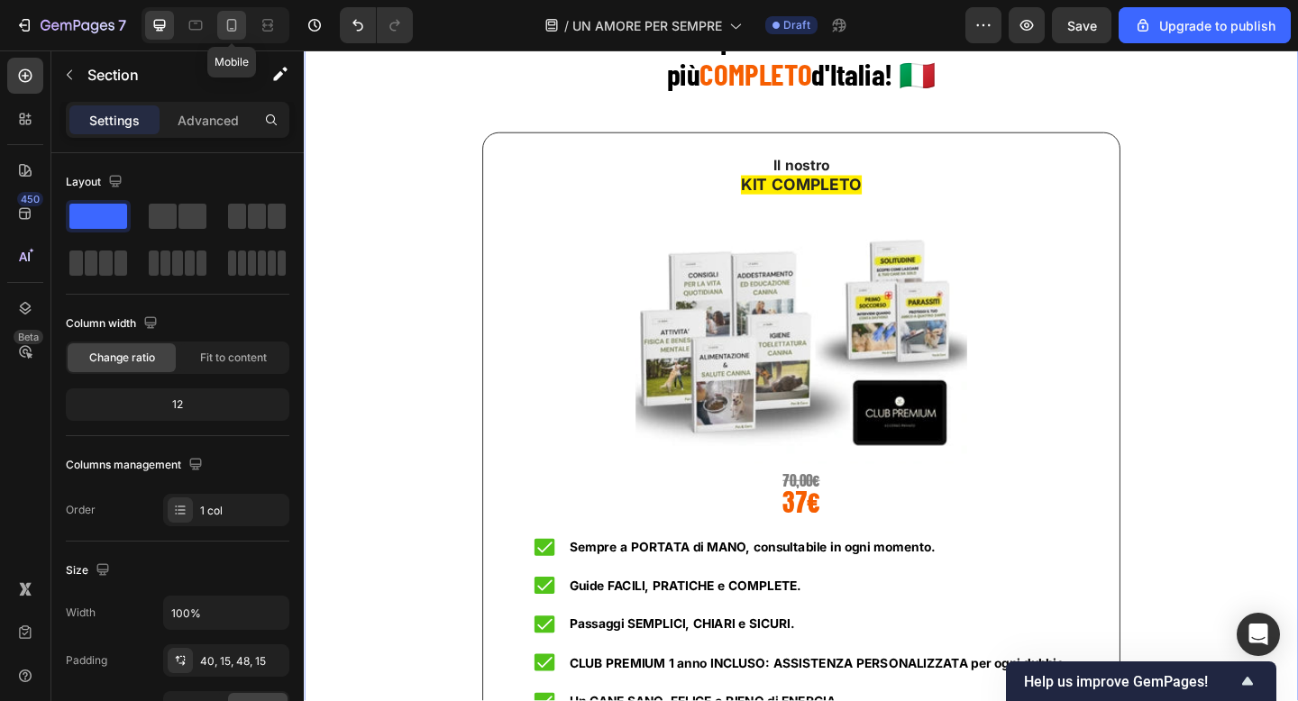
click at [234, 23] on icon at bounding box center [232, 25] width 18 height 18
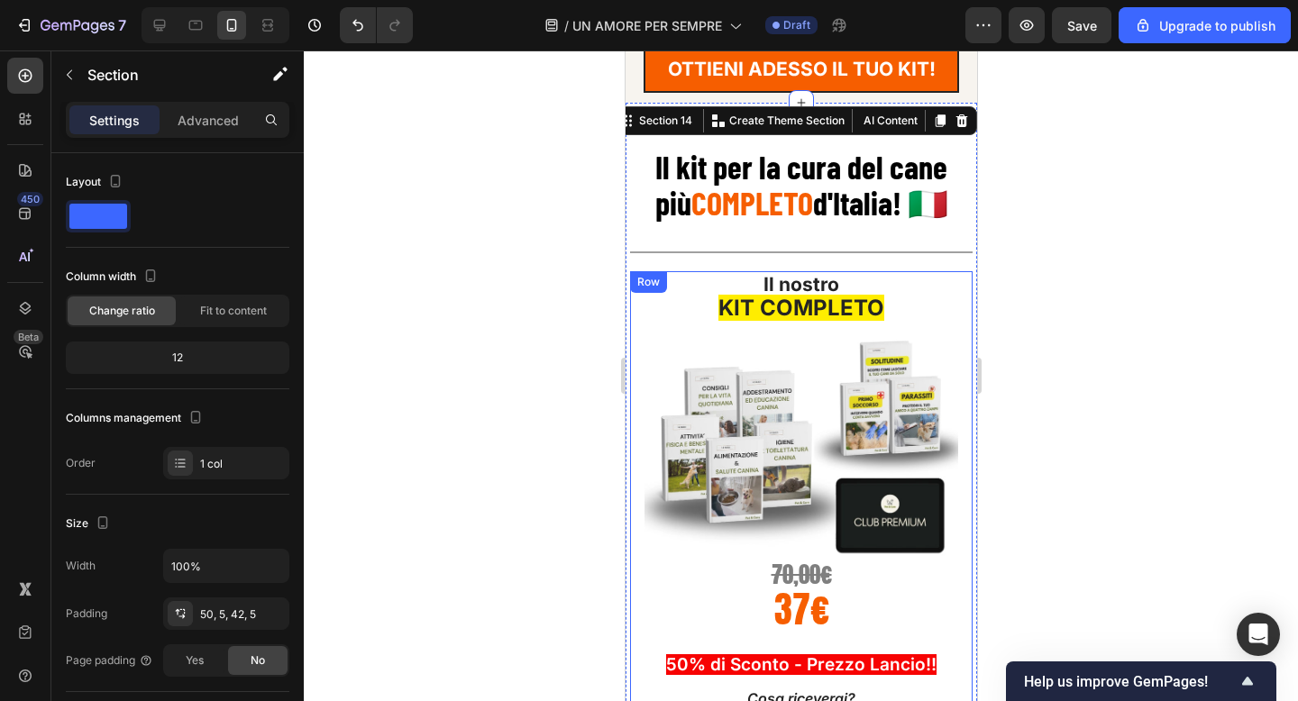
scroll to position [10872, 0]
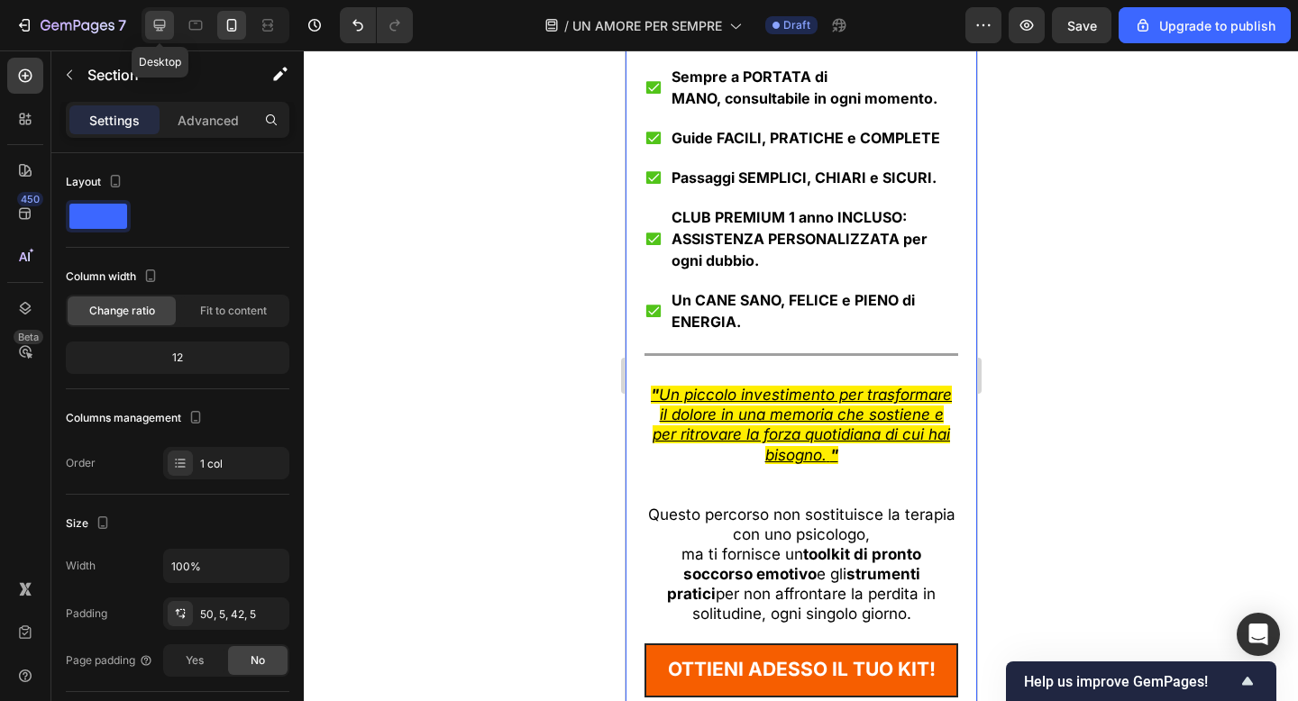
click at [152, 36] on div at bounding box center [159, 25] width 29 height 29
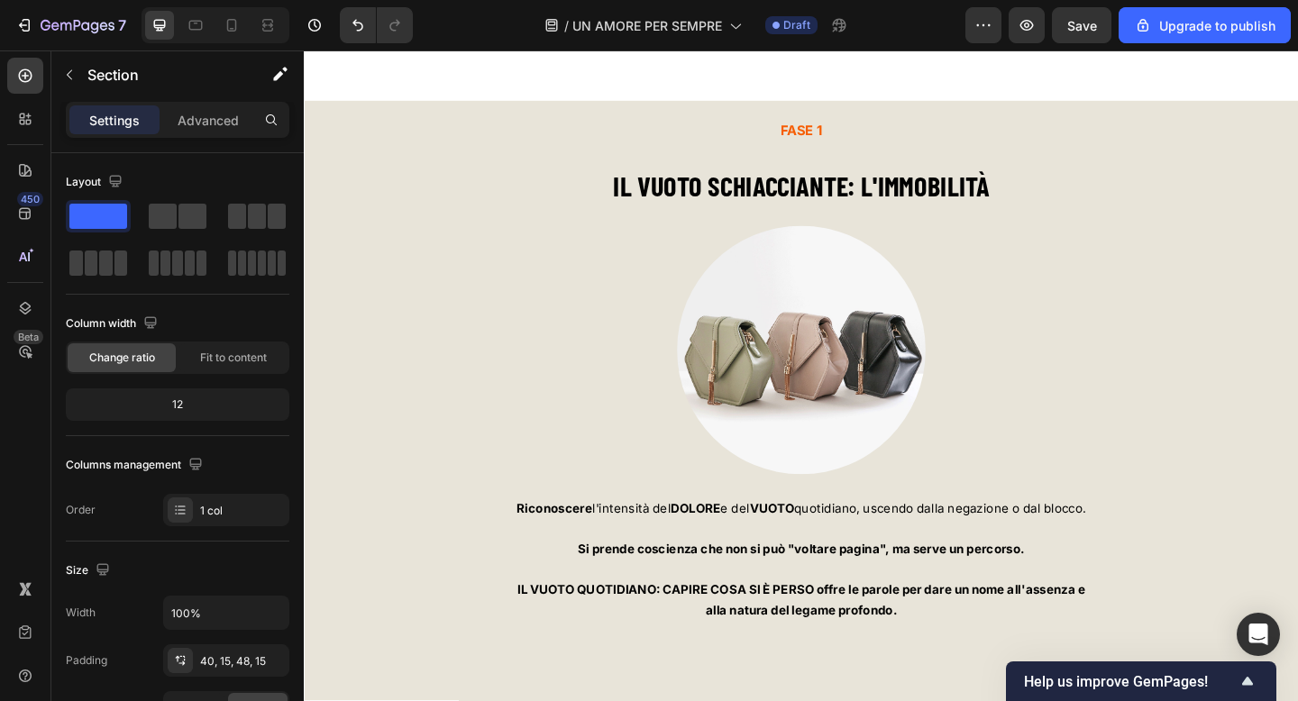
scroll to position [5516, 0]
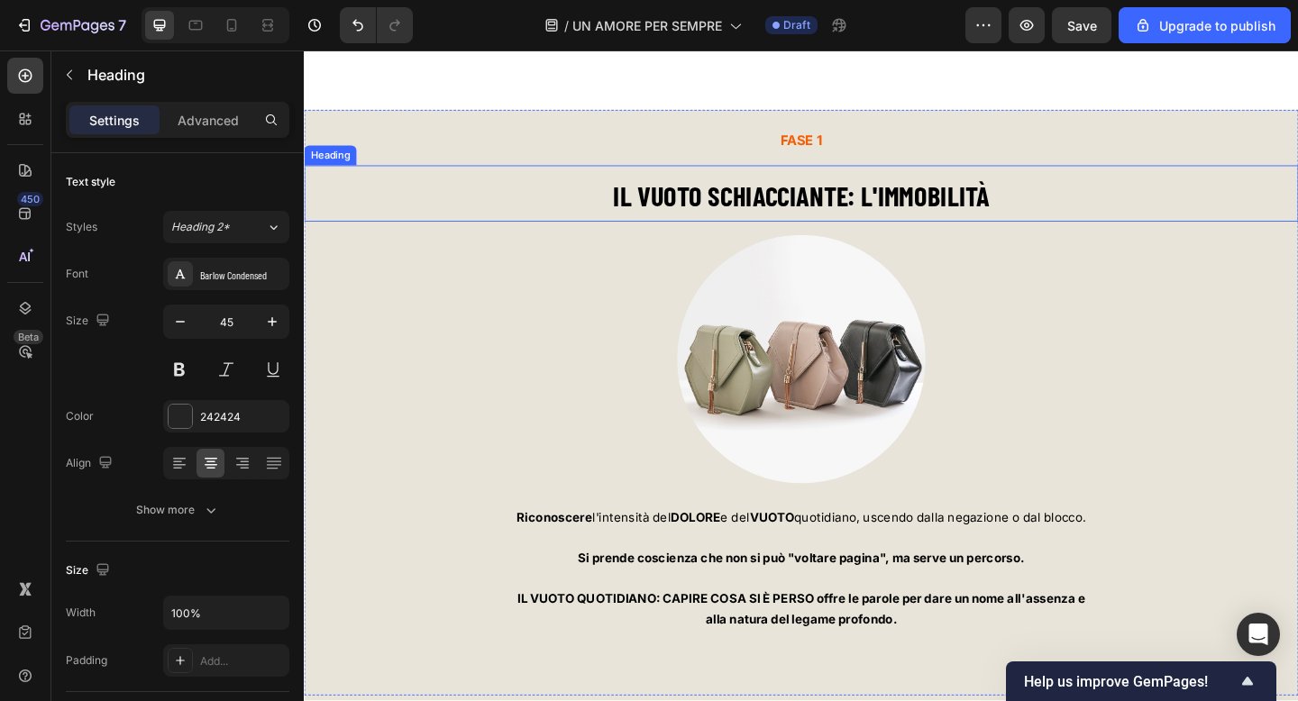
click at [749, 210] on strong "IL VUOTO SCHIACCIANTE: L'IMMOBILITÀ" at bounding box center [844, 208] width 409 height 36
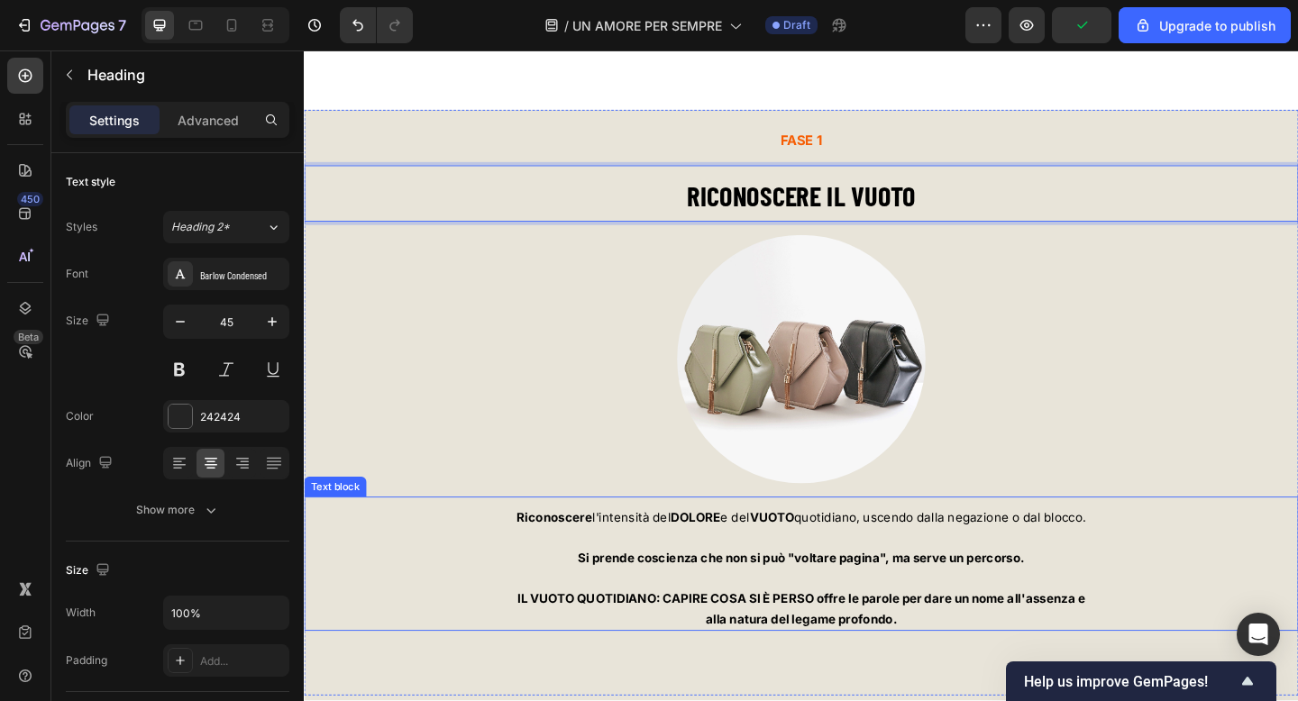
scroll to position [5621, 0]
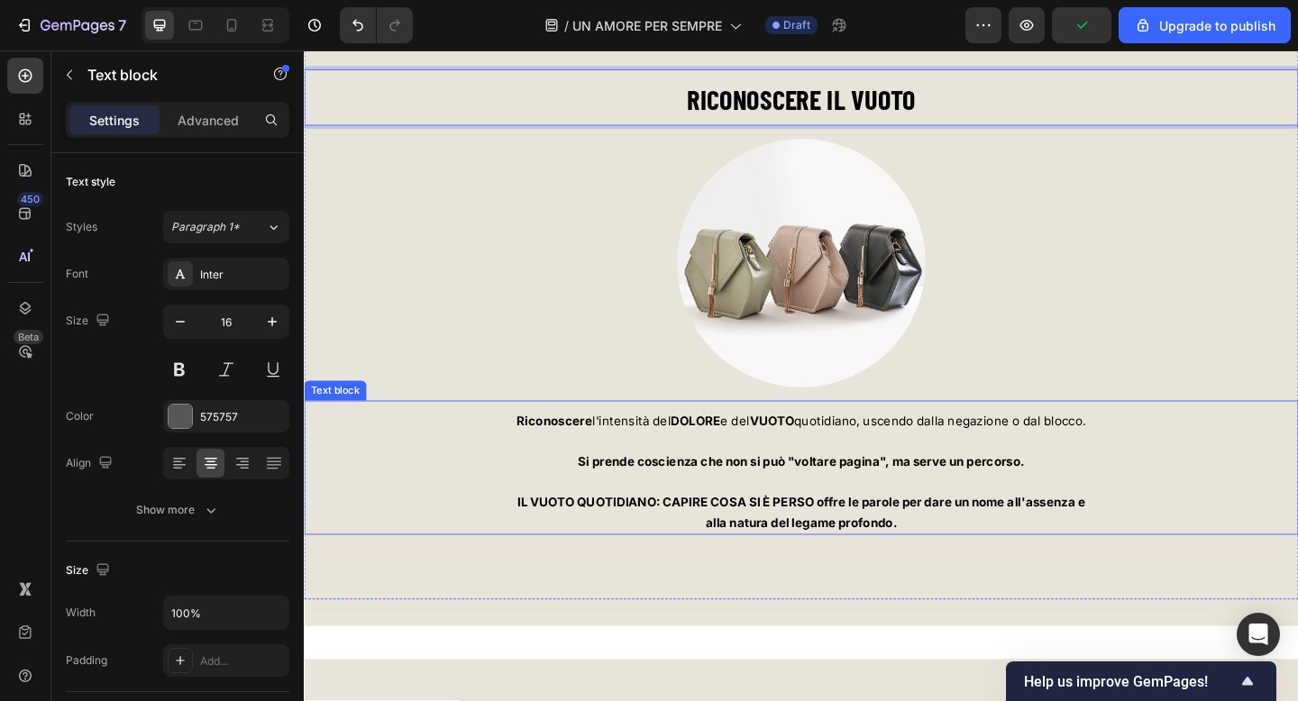
click at [883, 525] on p at bounding box center [845, 520] width 1078 height 22
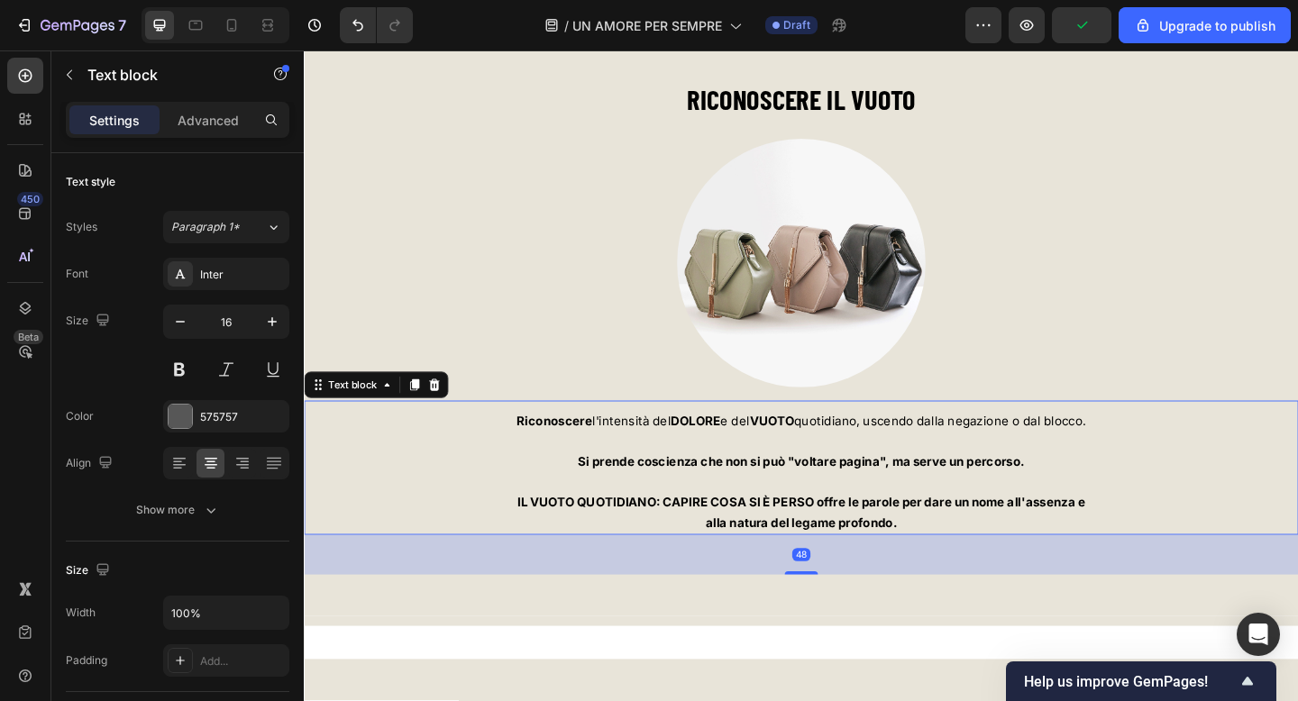
click at [883, 525] on p at bounding box center [845, 520] width 1078 height 22
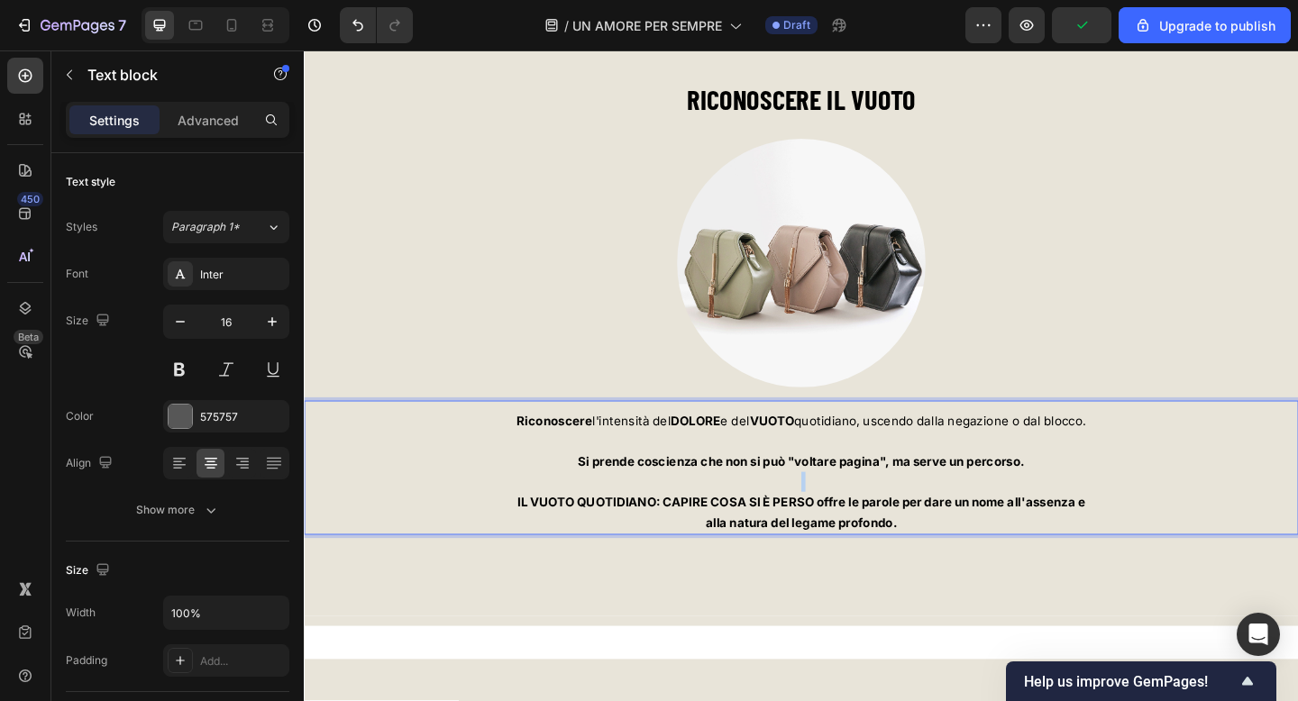
click at [883, 525] on p "Rich Text Editor. Editing area: main" at bounding box center [845, 520] width 1078 height 22
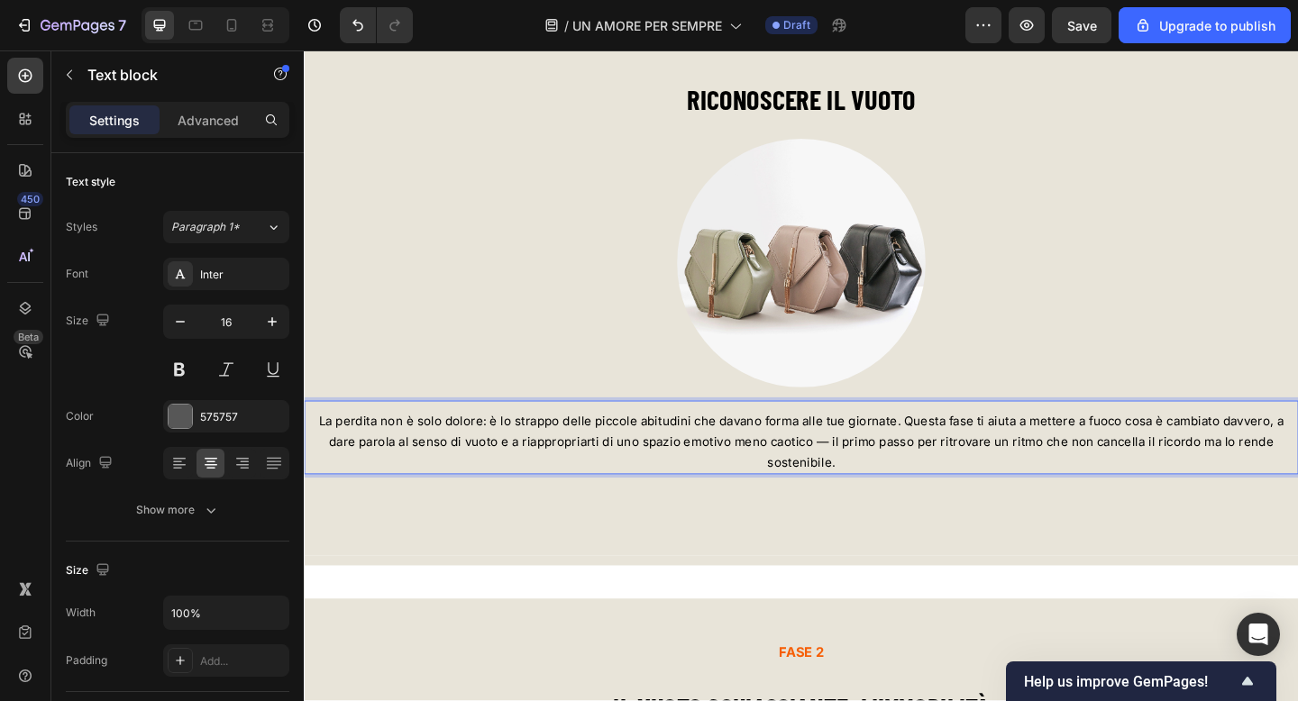
click at [939, 453] on span "La perdita non è solo dolore: è lo strappo delle piccole abitudini che davano f…" at bounding box center [844, 476] width 1049 height 61
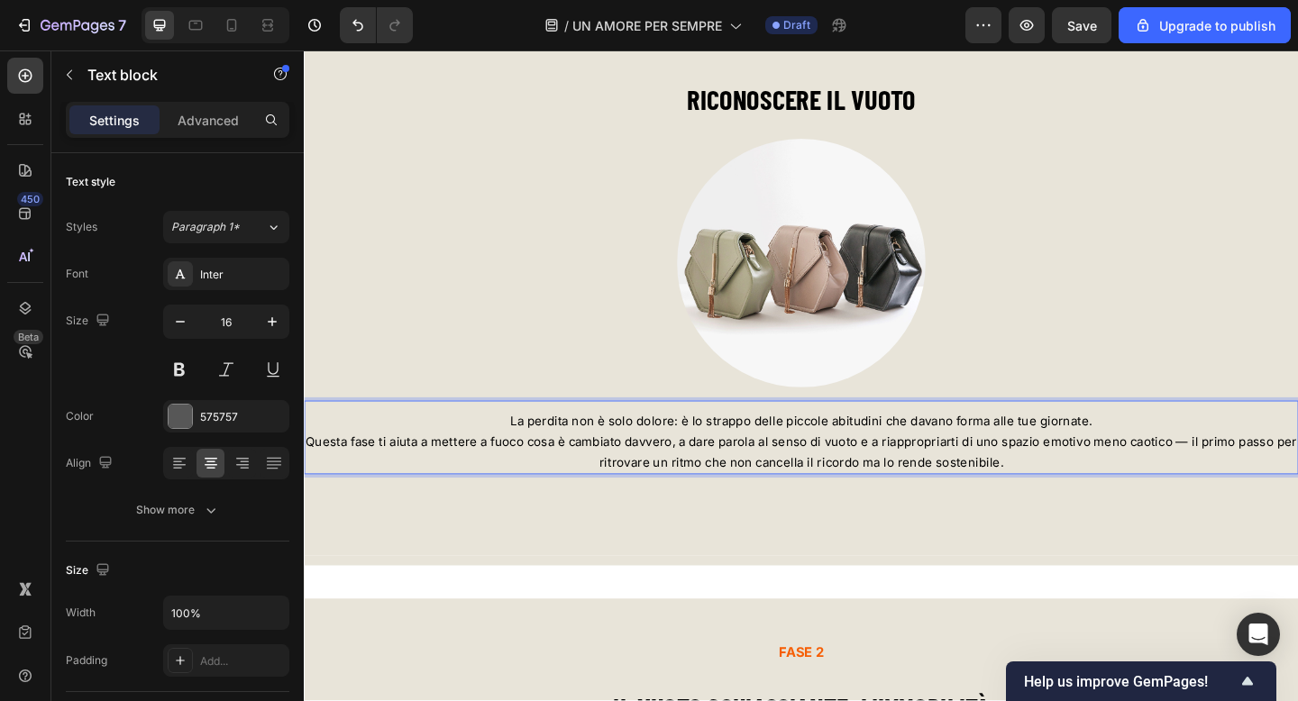
click at [923, 476] on span "Questa fase ti aiuta a mettere a fuoco cosa è cambiato davvero, a dare parola a…" at bounding box center [845, 488] width 1078 height 39
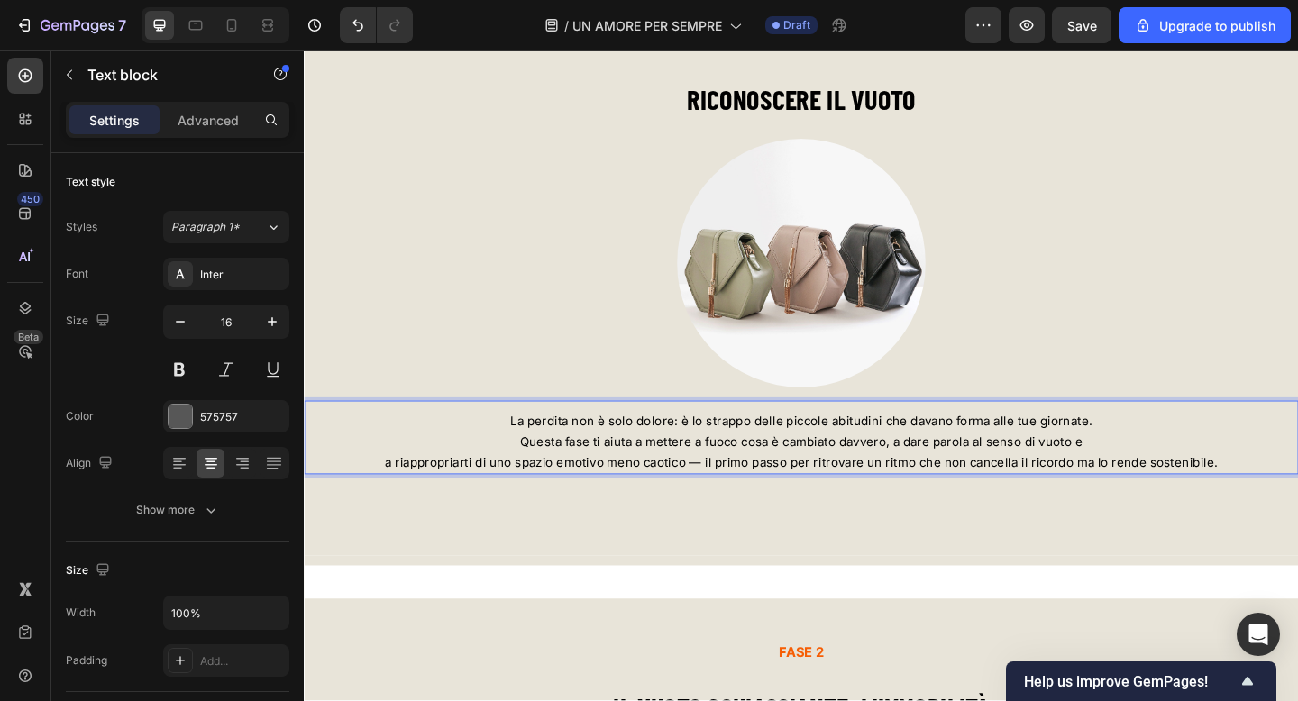
click at [740, 496] on span "a riappropriarti di uno spazio emotivo meno caotico — il primo passo per ritrov…" at bounding box center [845, 499] width 906 height 16
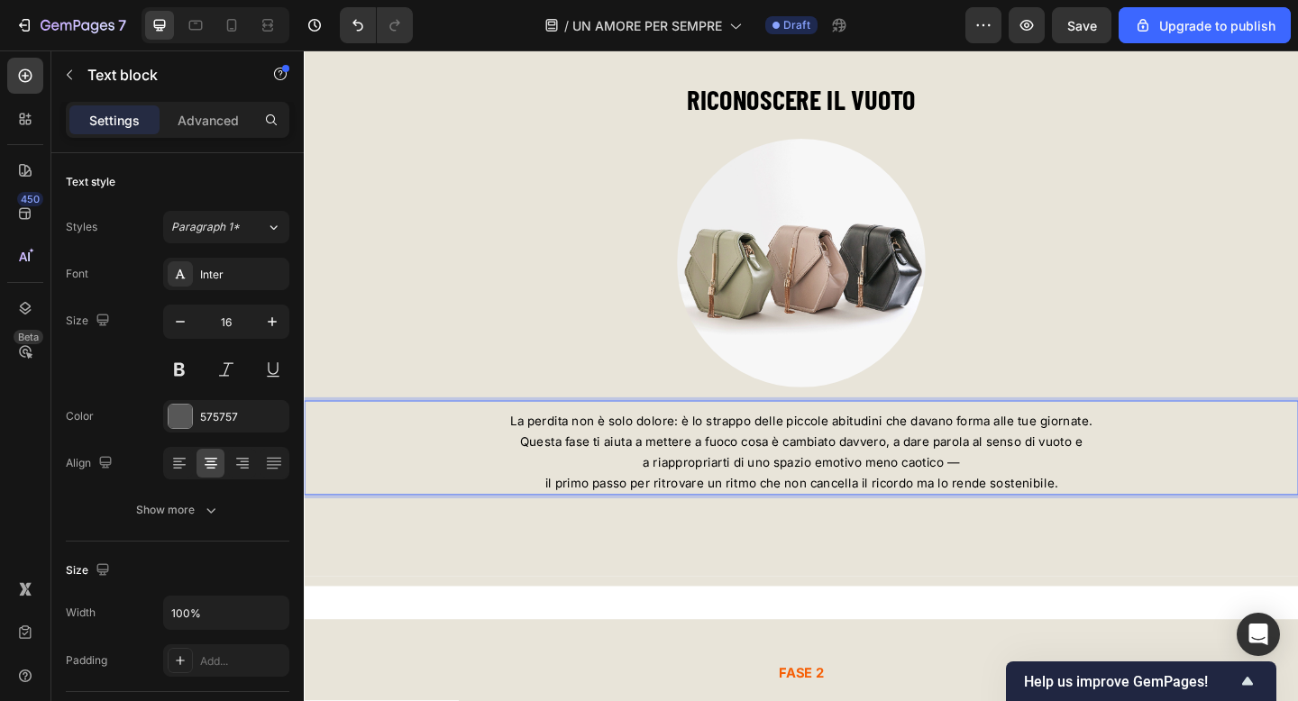
click at [1164, 452] on p "La perdita non è solo dolore: è lo strappo delle piccole abitudini che davano f…" at bounding box center [845, 454] width 1078 height 23
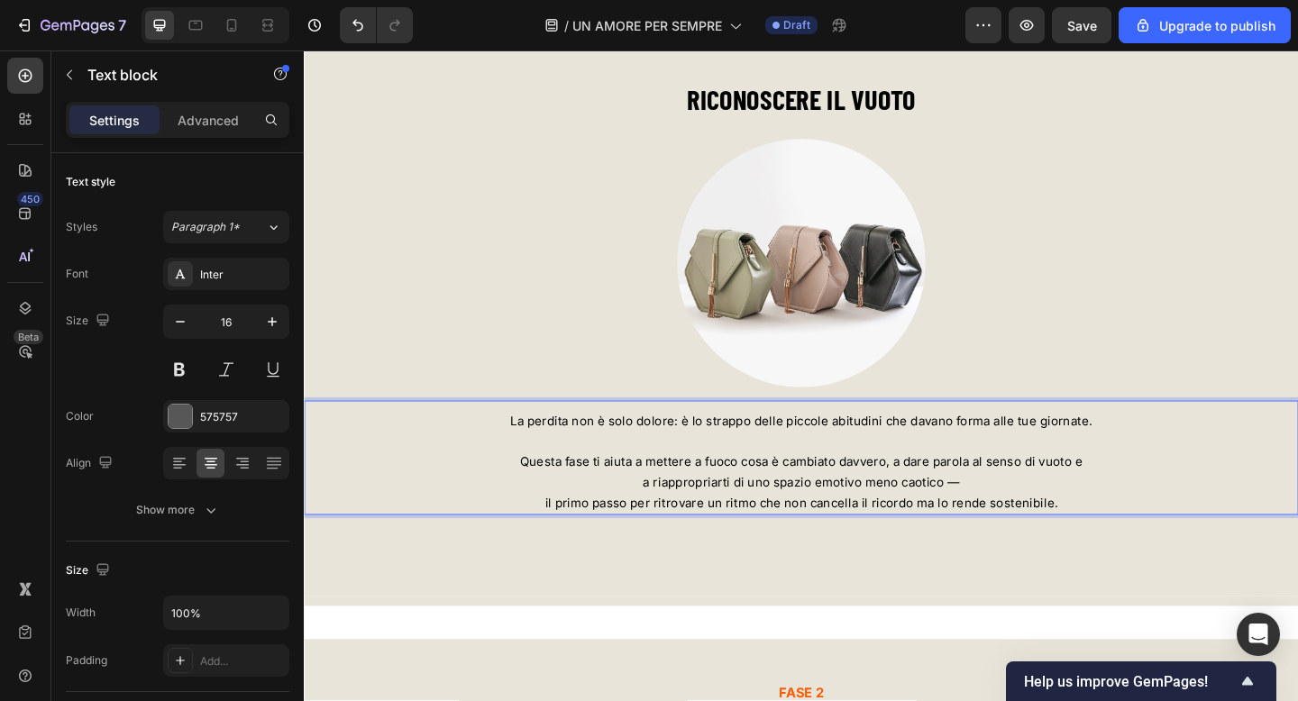
click at [562, 456] on span "La perdita non è solo dolore: è lo strappo delle piccole abitudini che davano f…" at bounding box center [844, 454] width 633 height 16
click at [580, 455] on span "La PERDITA non è solo dolore: è lo strappo delle piccole abitudini che davano f…" at bounding box center [845, 454] width 642 height 16
click at [630, 505] on p "Questa fase ti aiuta a mettere a fuoco cosa è cambiato davvero, a dare parola a…" at bounding box center [845, 498] width 1078 height 23
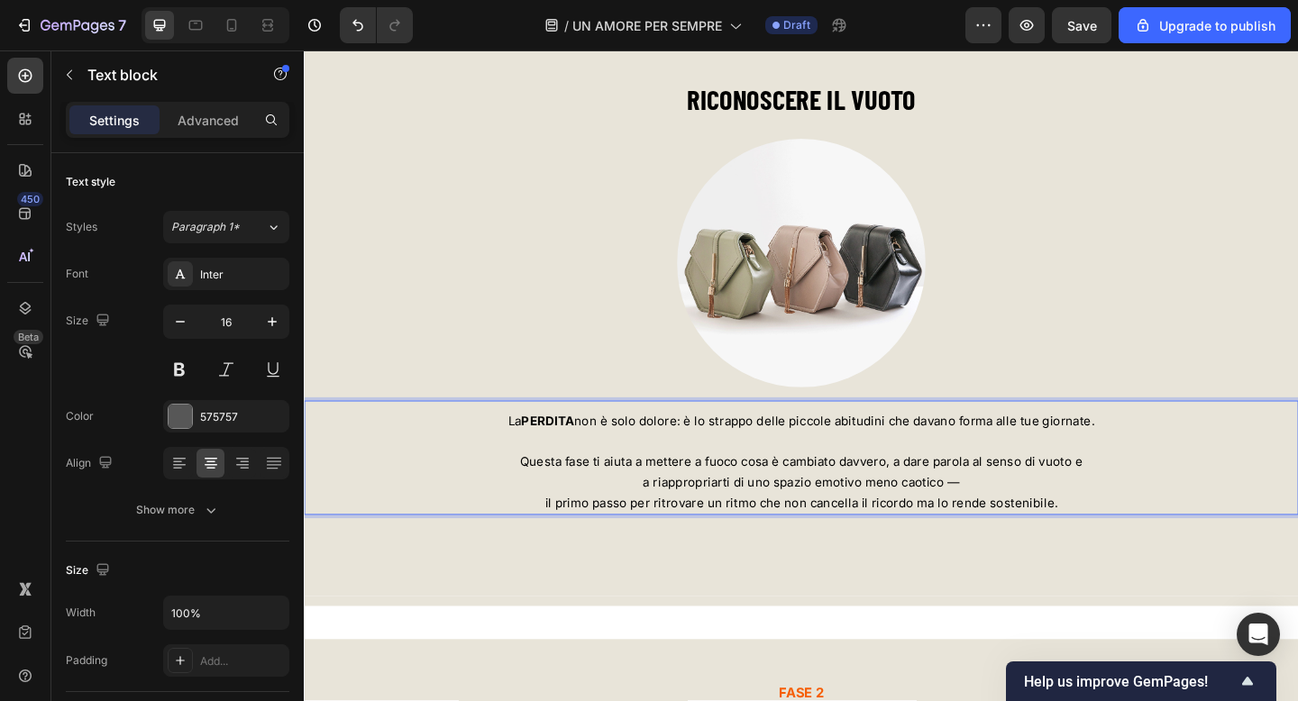
click at [573, 455] on strong "PERDITA" at bounding box center [569, 454] width 58 height 16
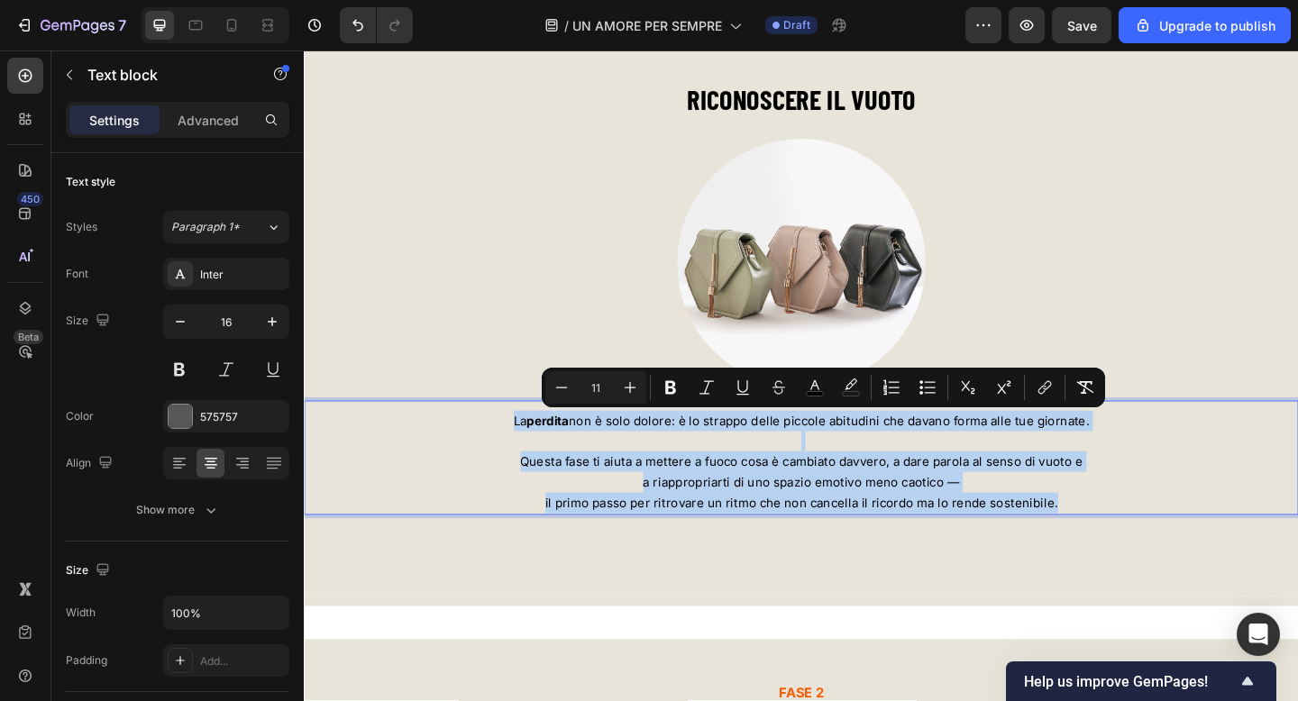
drag, startPoint x: 525, startPoint y: 454, endPoint x: 1126, endPoint y: 543, distance: 607.8
click at [1127, 543] on div "La perdita non è solo dolore: è lo strappo delle piccole abitudini che davano f…" at bounding box center [845, 498] width 1082 height 115
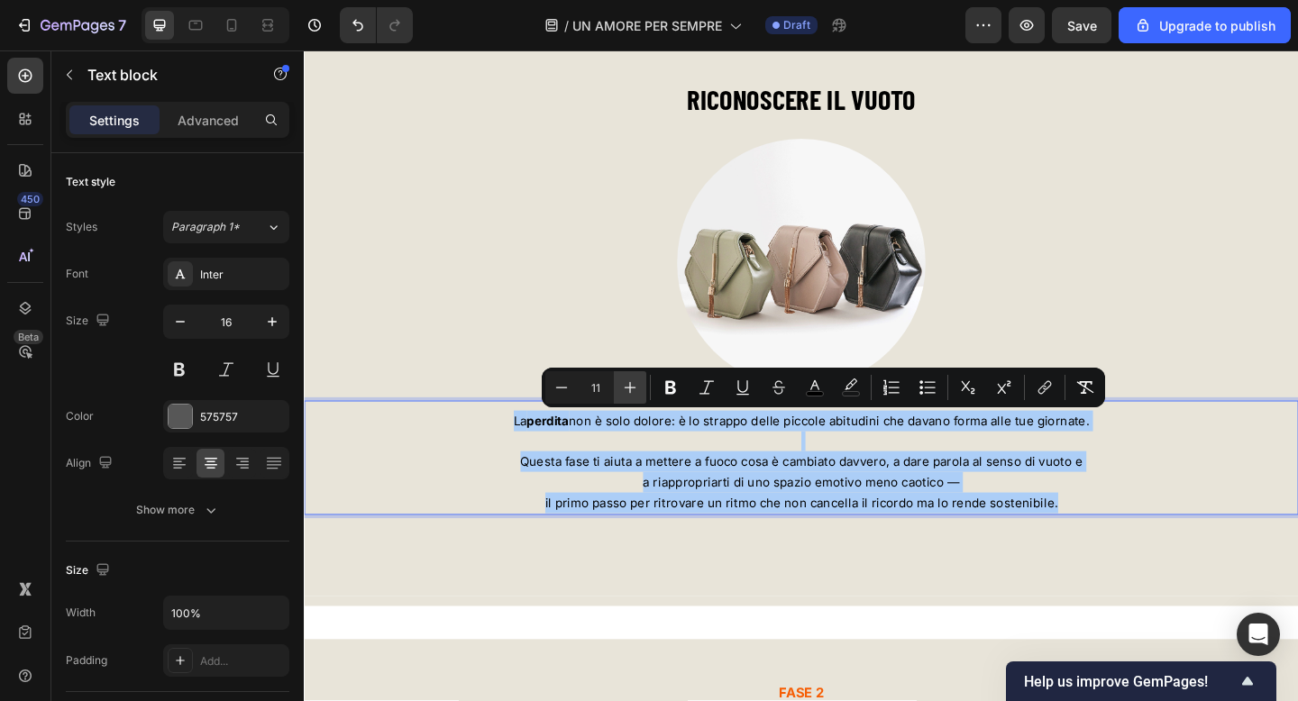
click at [635, 388] on icon "Editor contextual toolbar" at bounding box center [630, 388] width 18 height 18
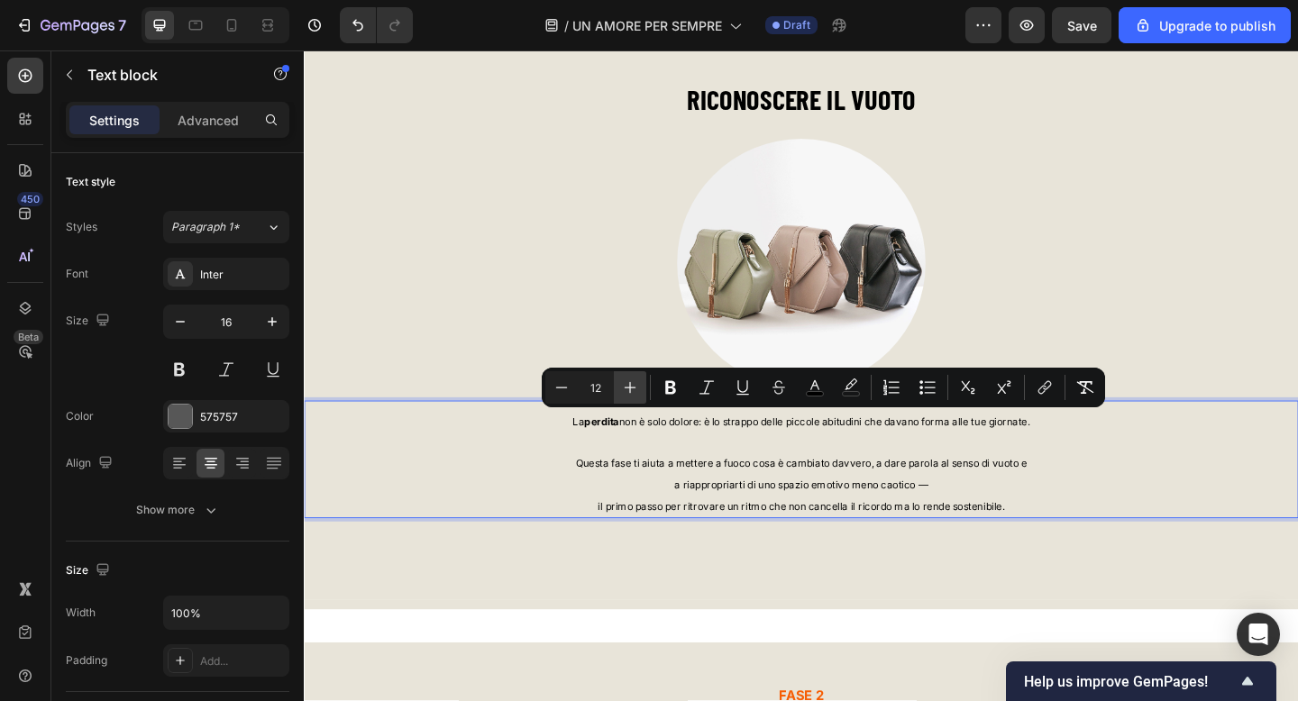
click at [635, 388] on icon "Editor contextual toolbar" at bounding box center [630, 388] width 18 height 18
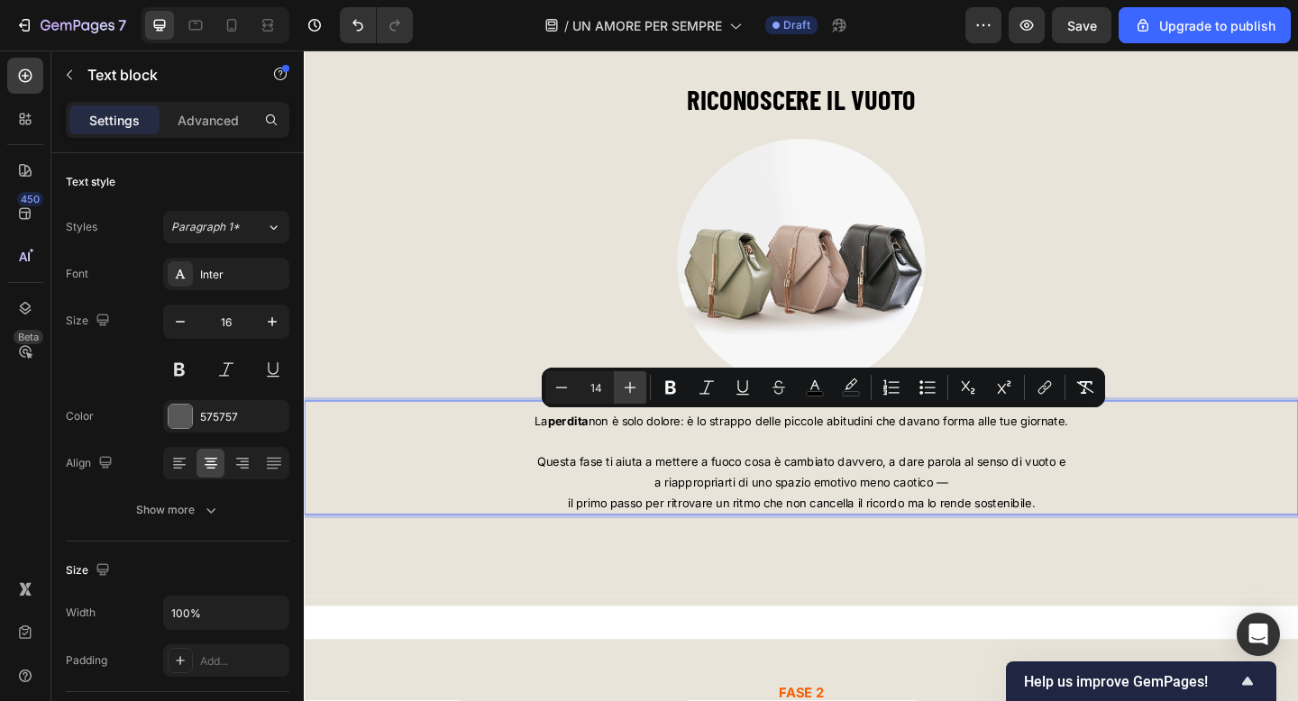
click at [635, 388] on icon "Editor contextual toolbar" at bounding box center [630, 388] width 18 height 18
type input "17"
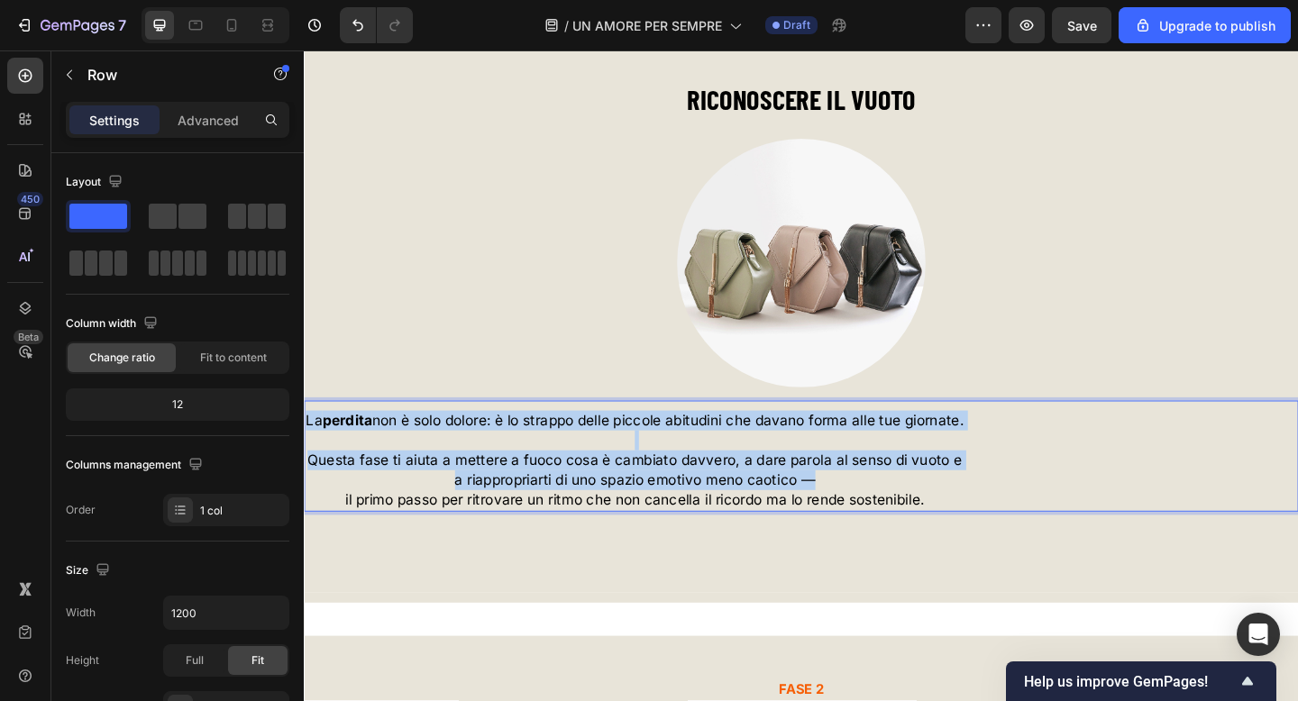
click at [568, 571] on div "FASE 1 Text block ⁠⁠⁠⁠⁠⁠⁠ RICONOSCERE IL VUOTO Heading Image La perdita non è s…" at bounding box center [845, 312] width 1082 height 567
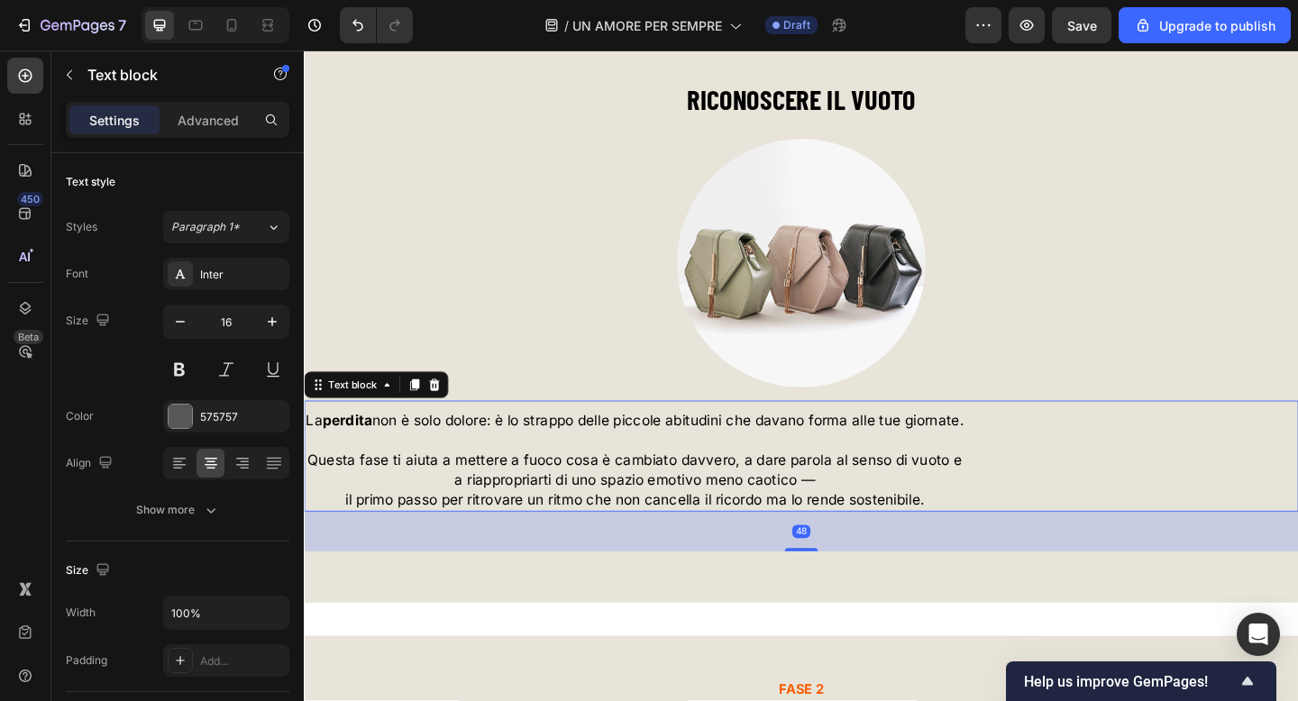
click at [646, 502] on span "Questa fase ti aiuta a mettere a fuoco cosa è cambiato davvero, a dare parola a…" at bounding box center [663, 497] width 712 height 18
click at [243, 457] on icon at bounding box center [242, 463] width 18 height 18
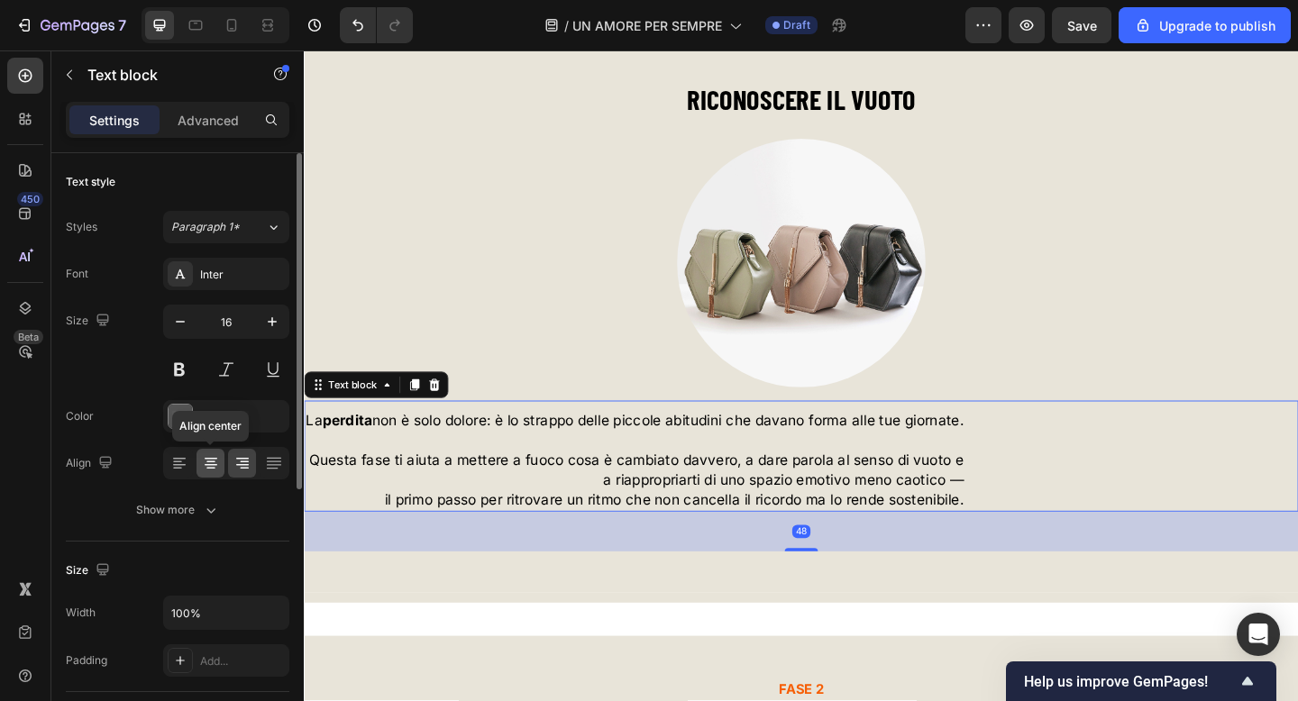
click at [212, 459] on icon at bounding box center [211, 459] width 13 height 2
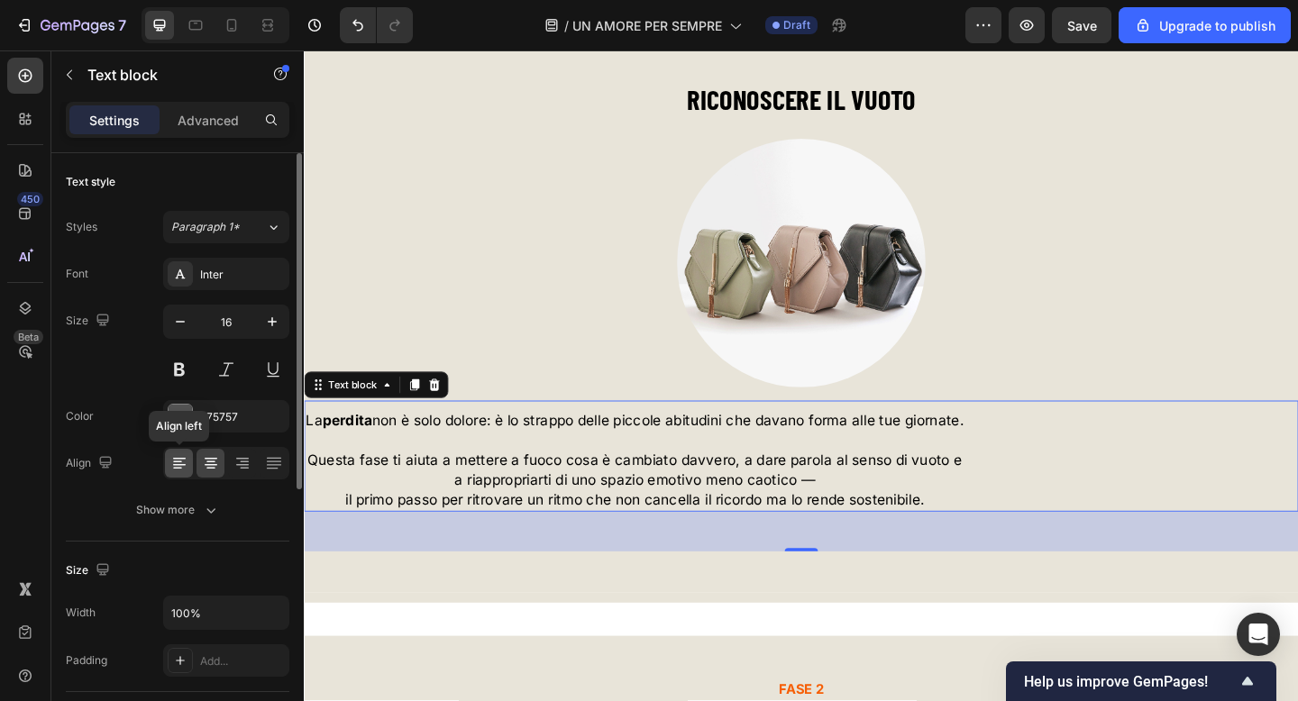
click at [173, 463] on icon at bounding box center [179, 463] width 18 height 18
click at [211, 463] on icon at bounding box center [211, 463] width 18 height 18
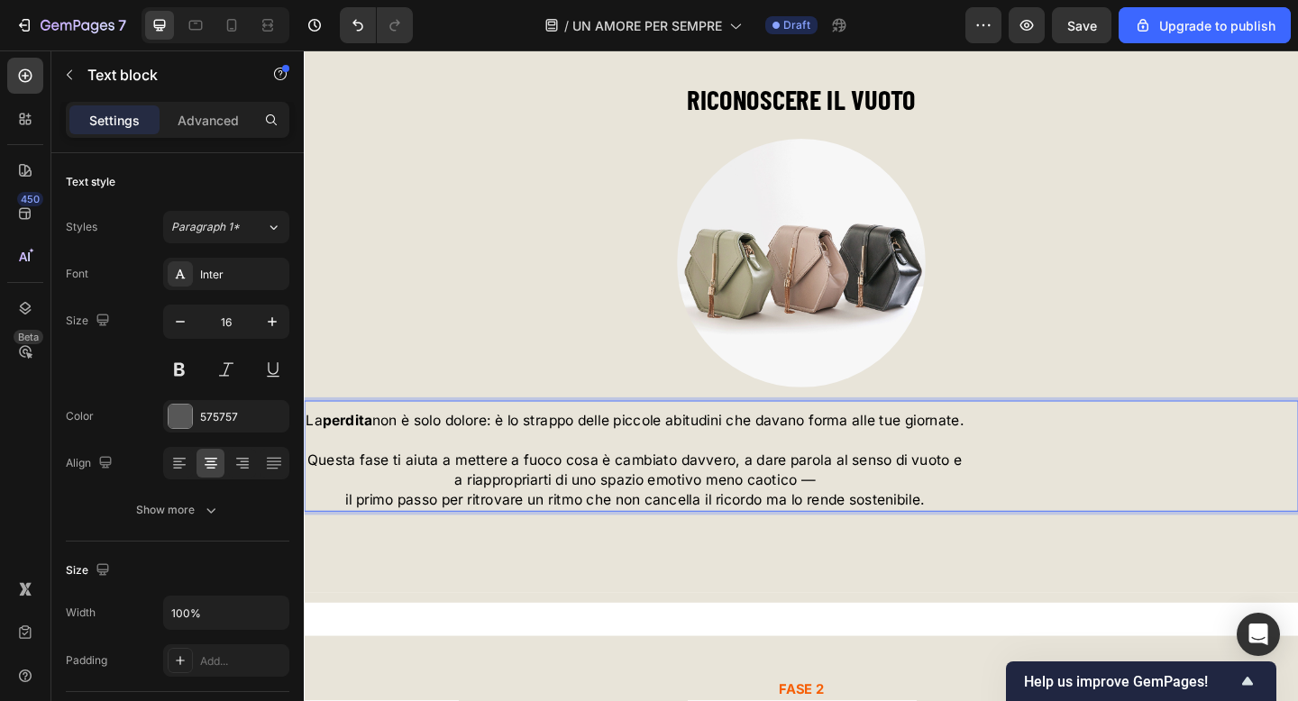
click at [532, 489] on span "Questa fase ti aiuta a mettere a fuoco cosa è cambiato davvero, a dare parola a…" at bounding box center [663, 497] width 712 height 18
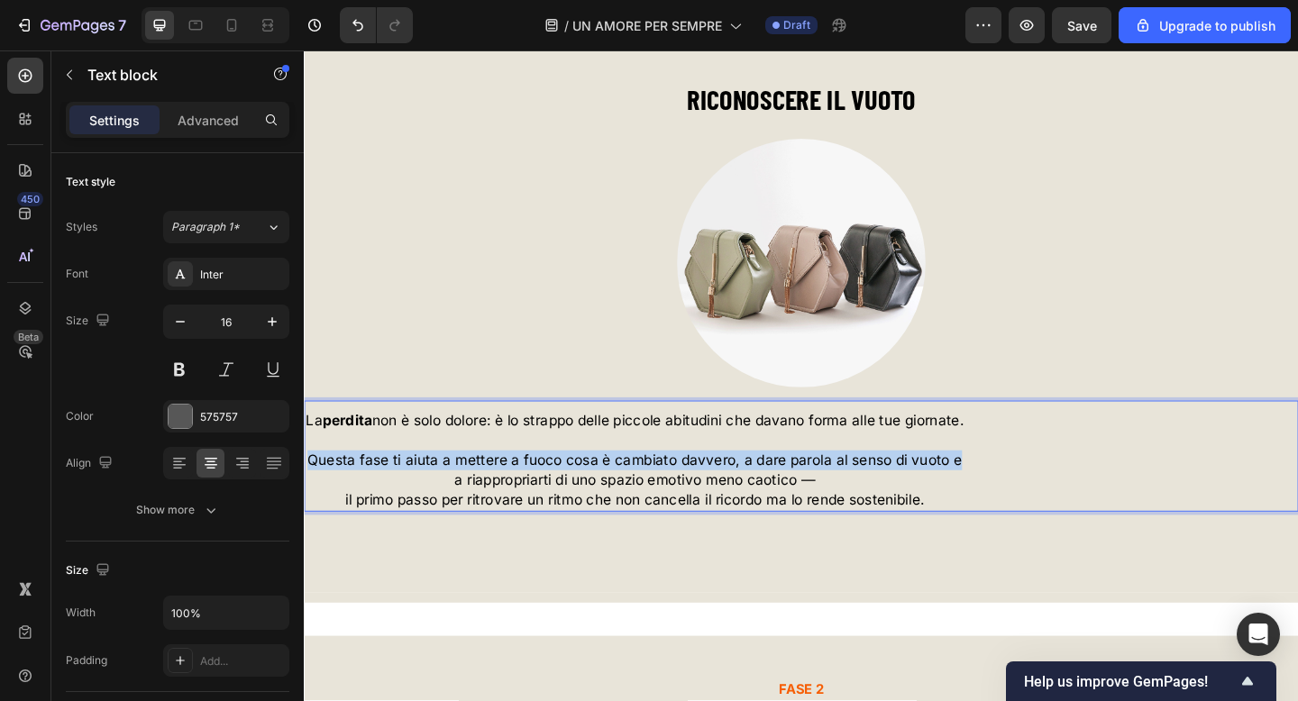
click at [532, 489] on span "Questa fase ti aiuta a mettere a fuoco cosa è cambiato davvero, a dare parola a…" at bounding box center [663, 497] width 712 height 18
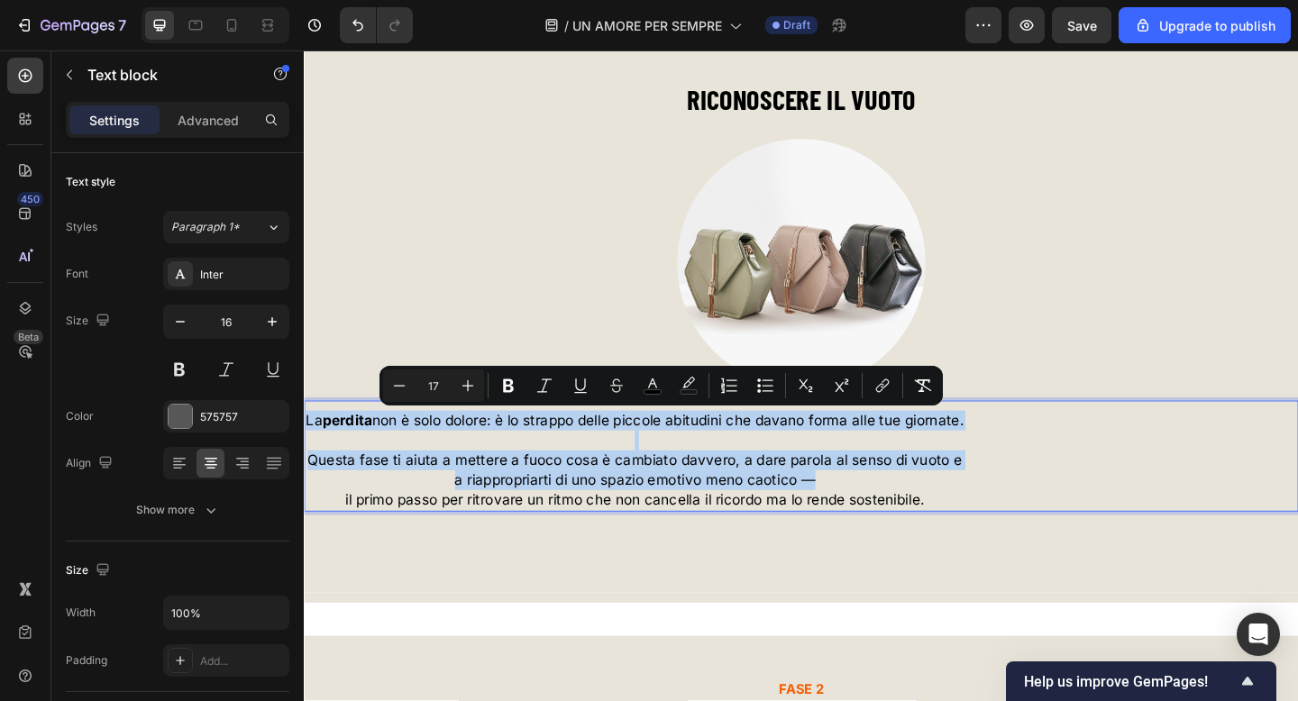
copy div "La perdita non è solo dolore: è lo strappo delle piccole abitudini che davano f…"
click at [1085, 490] on div "La perdita non è solo dolore: è lo strappo delle piccole abitudini che davano f…" at bounding box center [845, 497] width 1082 height 112
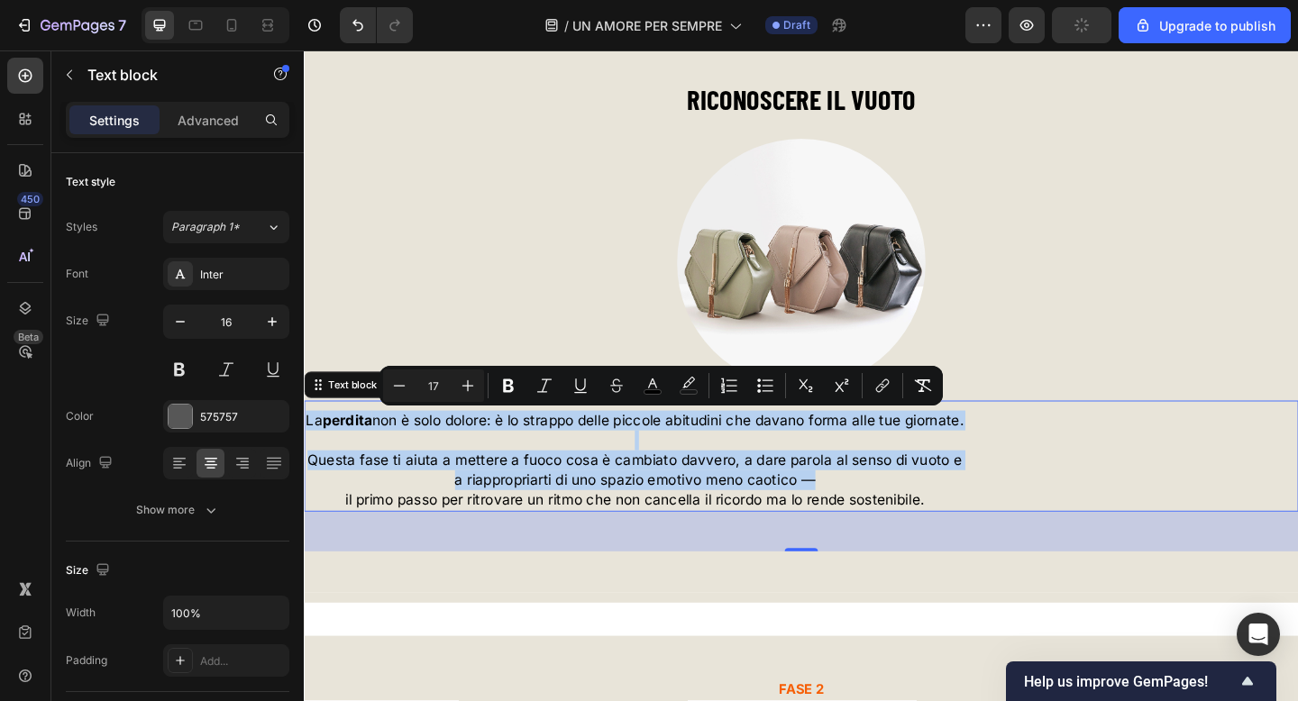
click at [576, 459] on span "La perdita non è solo dolore: è lo strappo delle piccole abitudini che davano f…" at bounding box center [664, 453] width 716 height 18
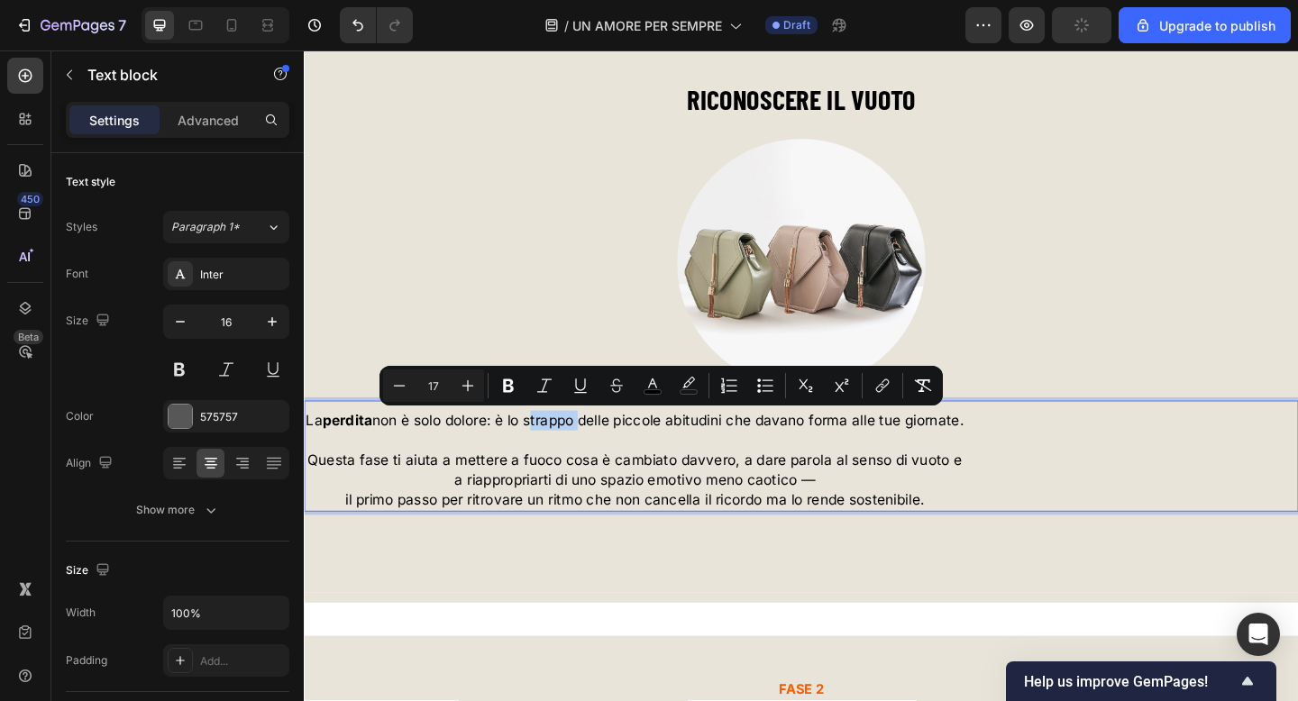
click at [576, 459] on span "La perdita non è solo dolore: è lo strappo delle piccole abitudini che davano f…" at bounding box center [664, 453] width 716 height 18
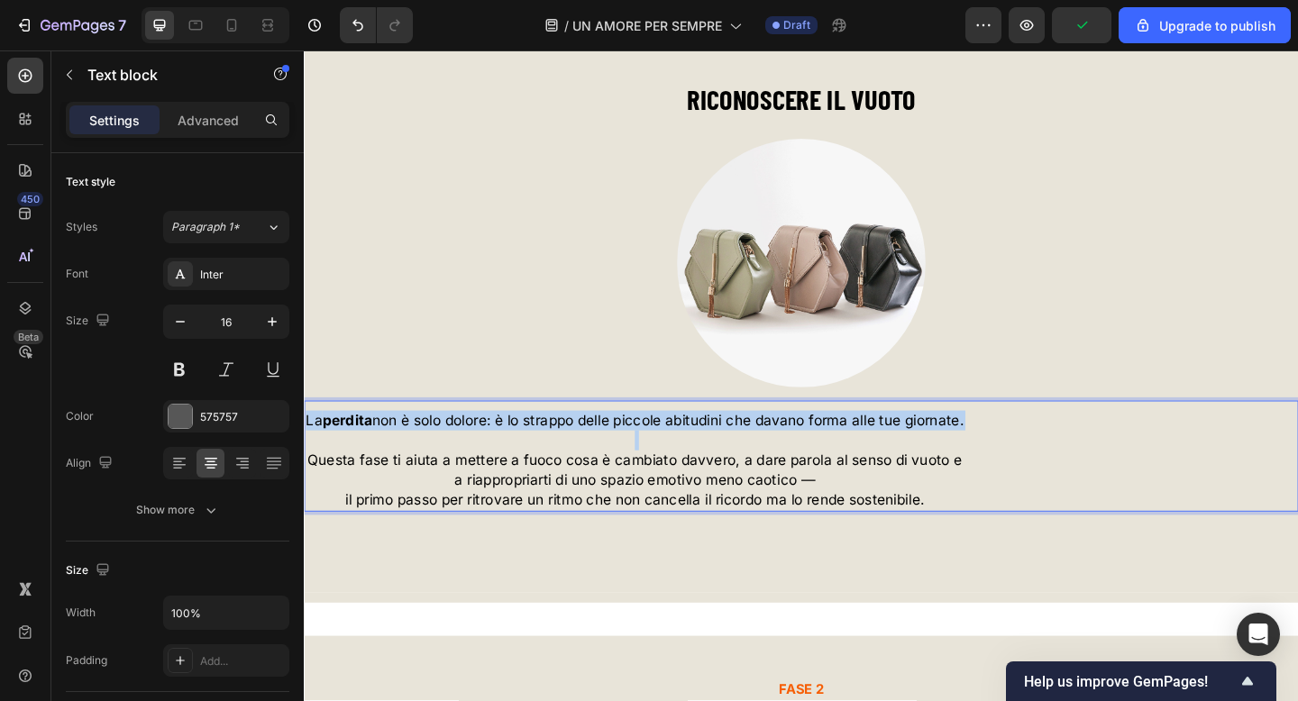
click at [576, 459] on span "La perdita non è solo dolore: è lo strappo delle piccole abitudini che davano f…" at bounding box center [664, 453] width 716 height 18
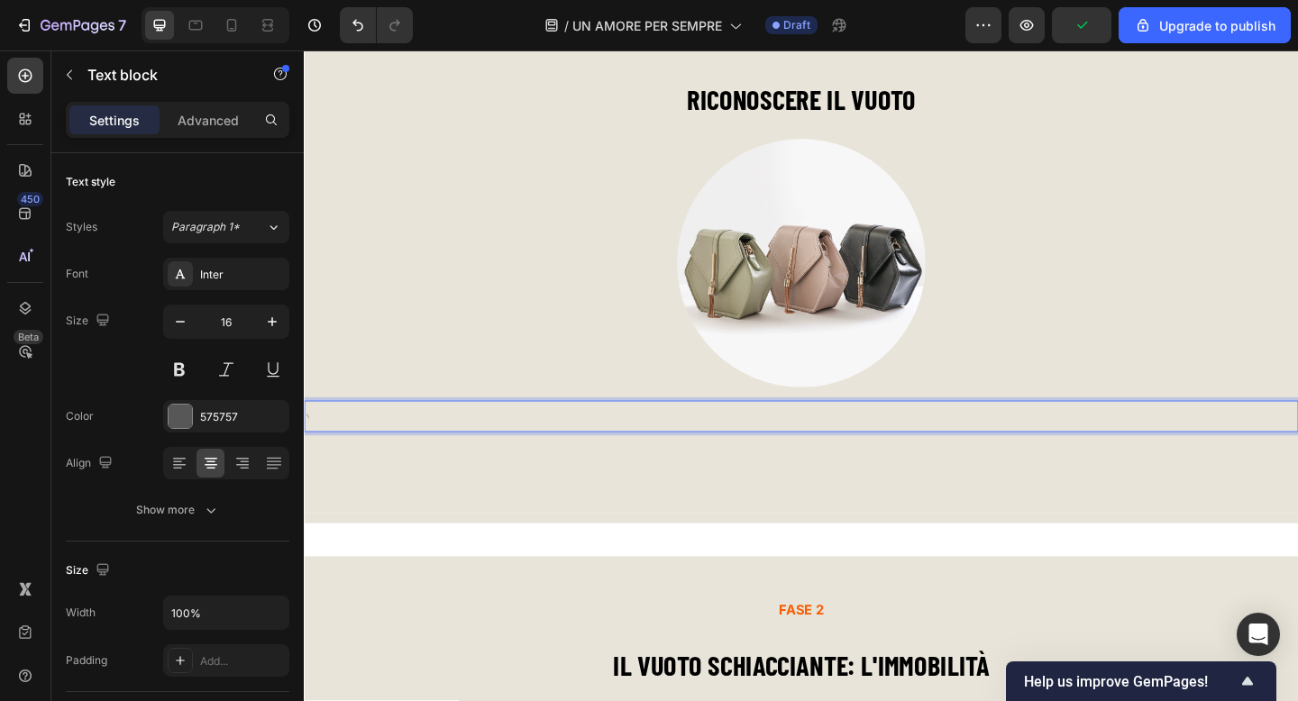
click at [791, 449] on div at bounding box center [845, 453] width 1082 height 25
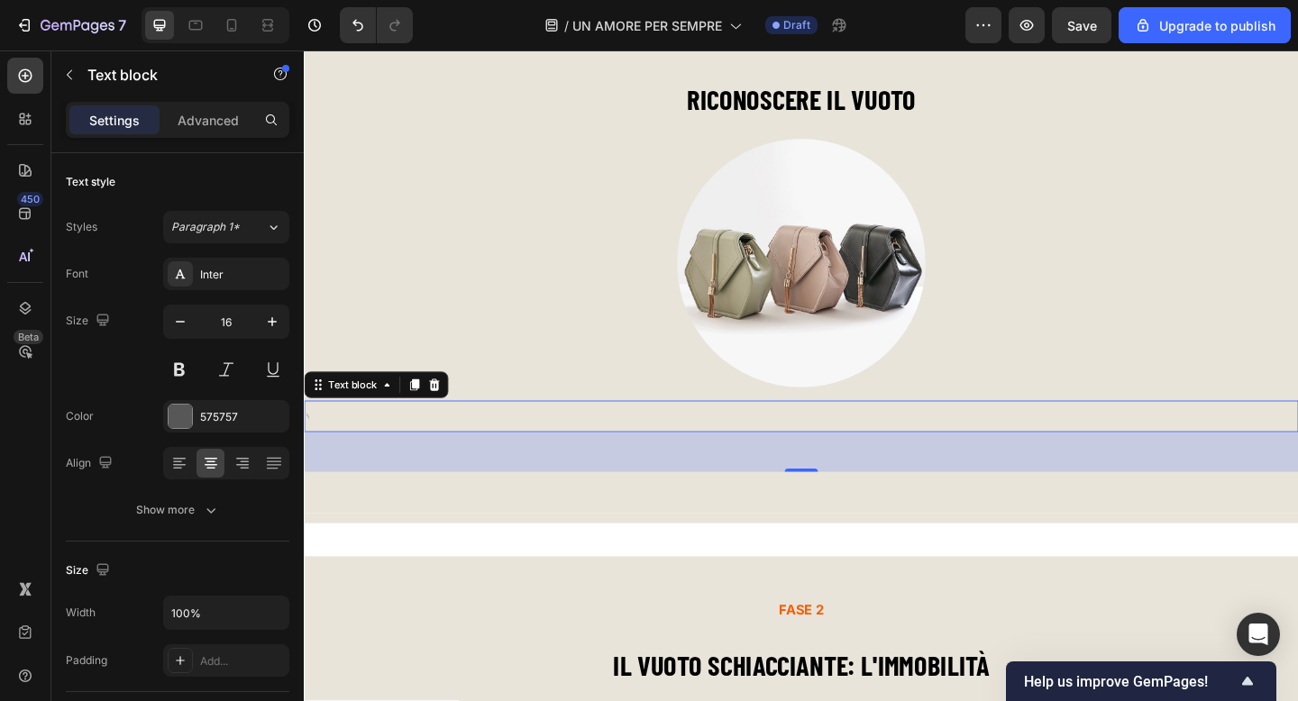
click at [453, 514] on div "FASE 1 Text block ⁠⁠⁠⁠⁠⁠⁠ RICONOSCERE IL VUOTO Heading Image Text block 48 Row" at bounding box center [845, 273] width 1082 height 525
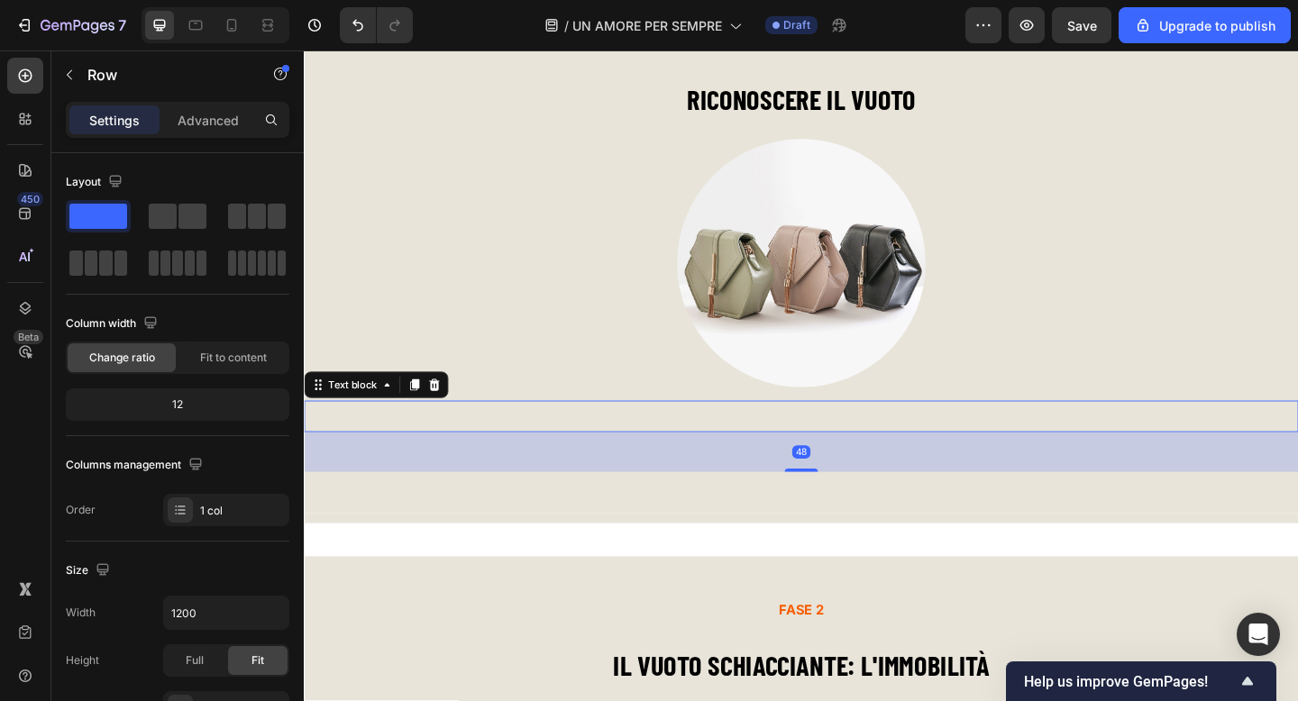
click at [464, 455] on div at bounding box center [845, 453] width 1082 height 25
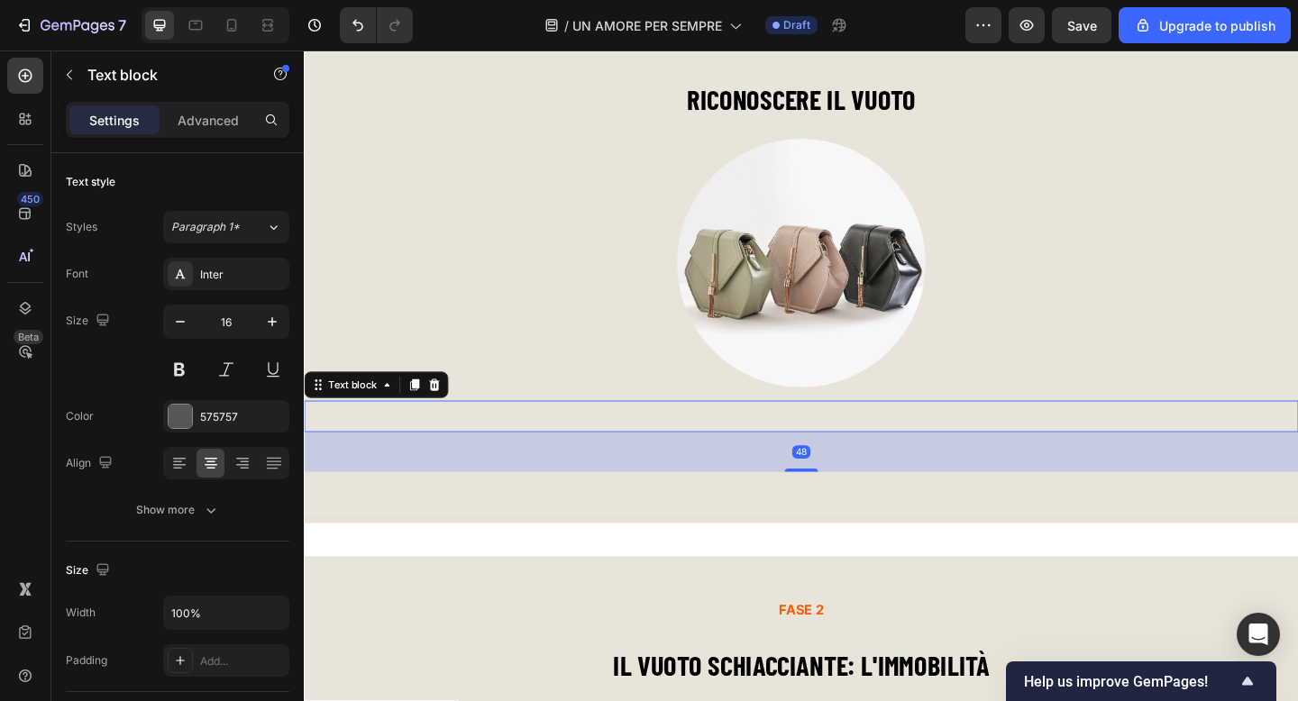
click at [464, 455] on div at bounding box center [845, 453] width 1082 height 25
click at [249, 463] on icon at bounding box center [242, 463] width 18 height 18
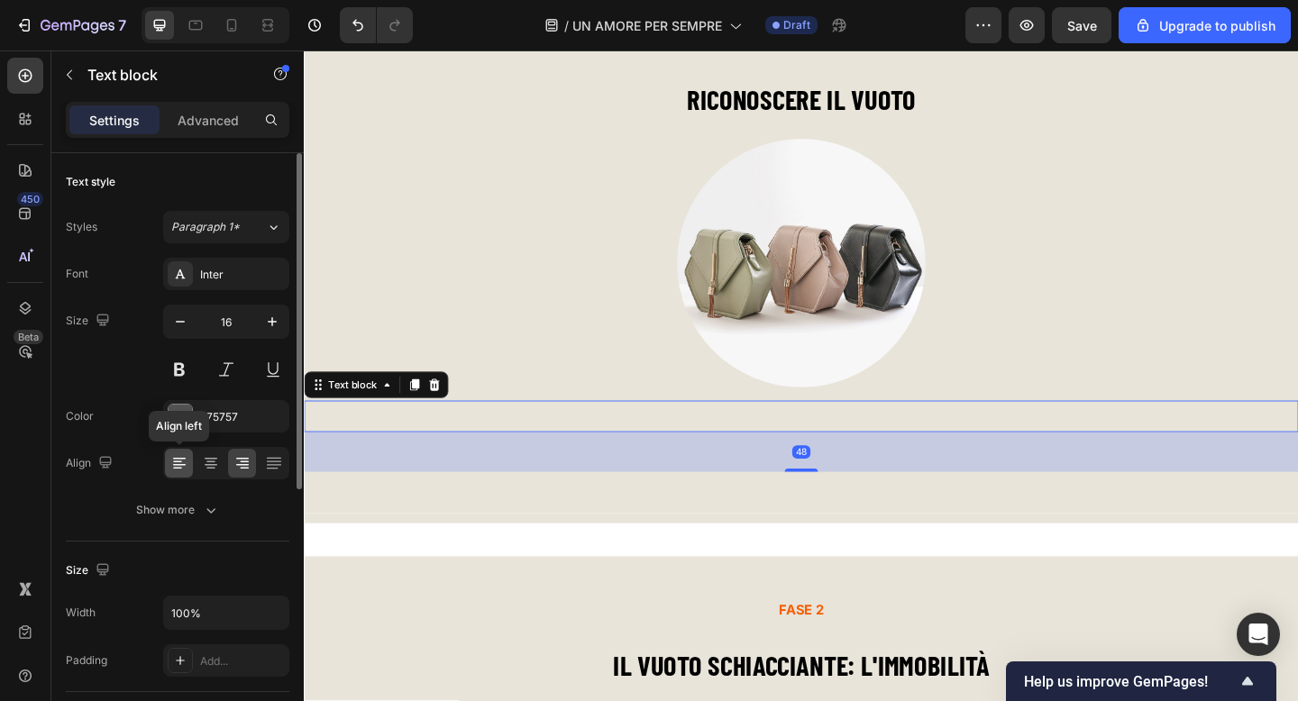
click at [187, 463] on icon at bounding box center [179, 463] width 18 height 18
click at [210, 463] on icon at bounding box center [211, 463] width 18 height 18
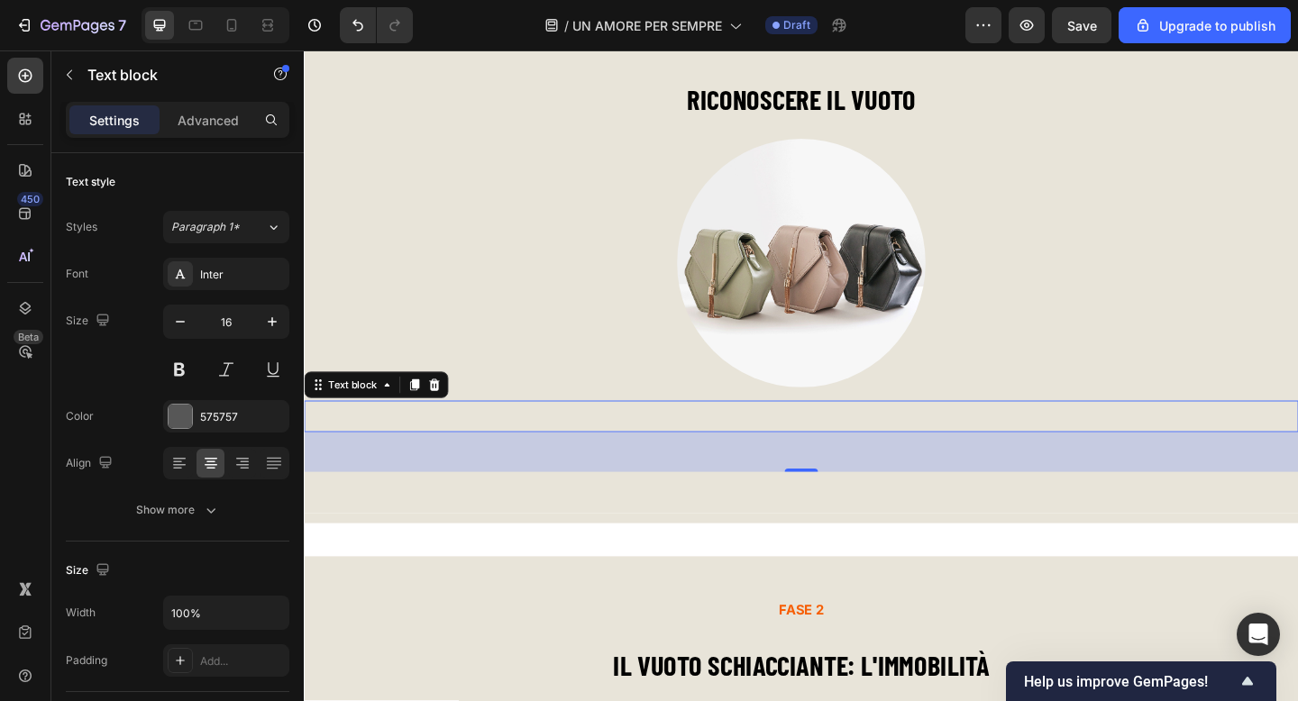
click at [651, 446] on div at bounding box center [845, 453] width 1082 height 25
click at [719, 445] on div at bounding box center [845, 453] width 1082 height 25
click at [727, 446] on div at bounding box center [845, 453] width 1082 height 25
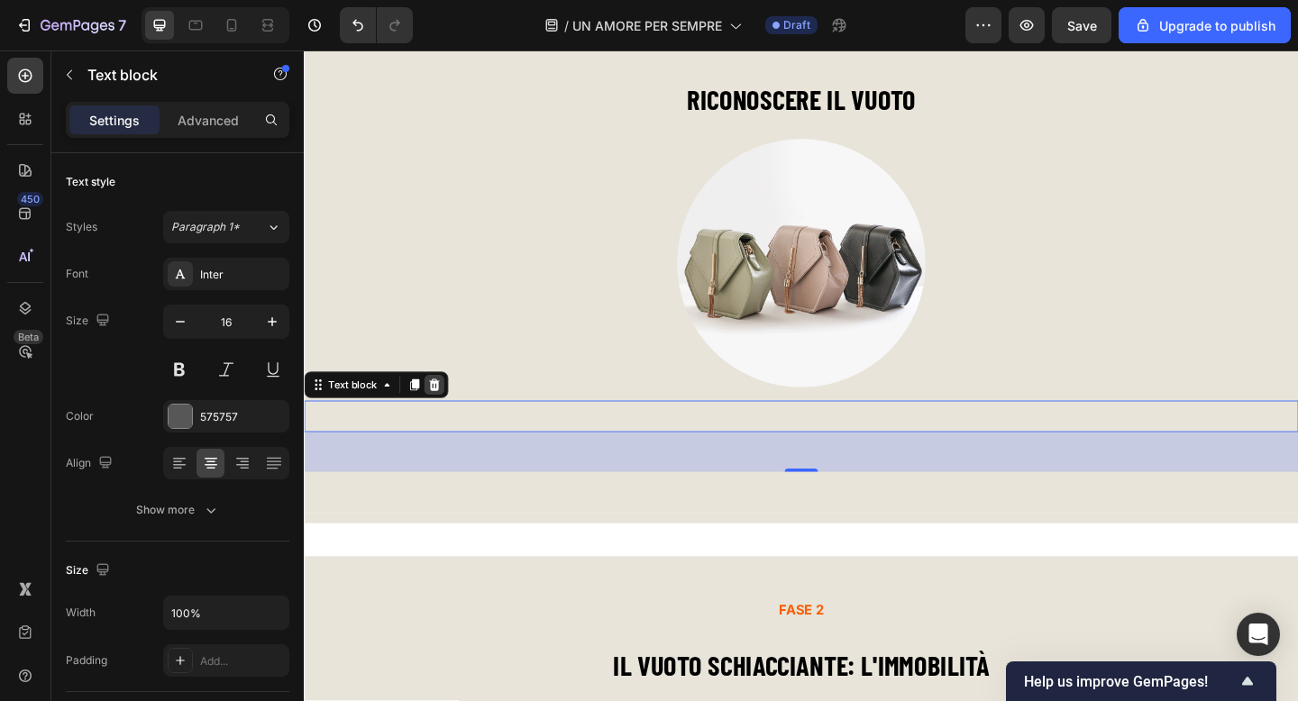
click at [454, 418] on div at bounding box center [445, 415] width 22 height 22
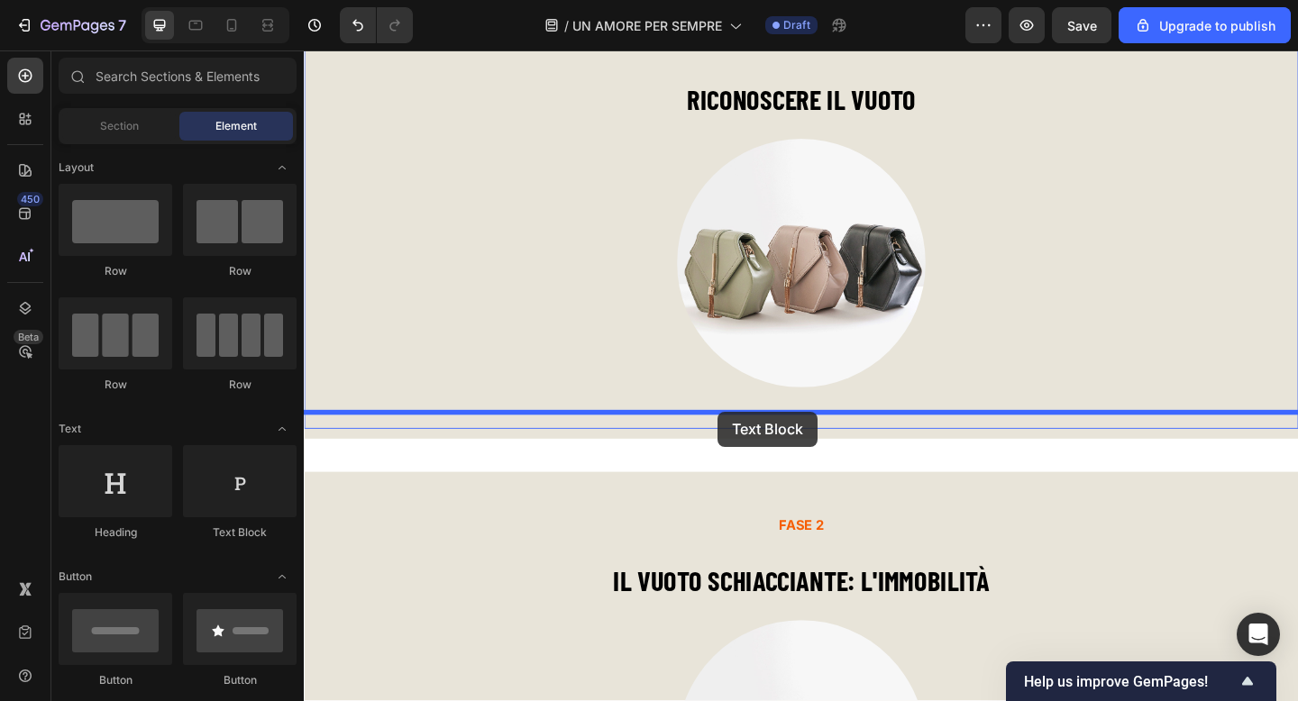
drag, startPoint x: 537, startPoint y: 533, endPoint x: 753, endPoint y: 443, distance: 234.0
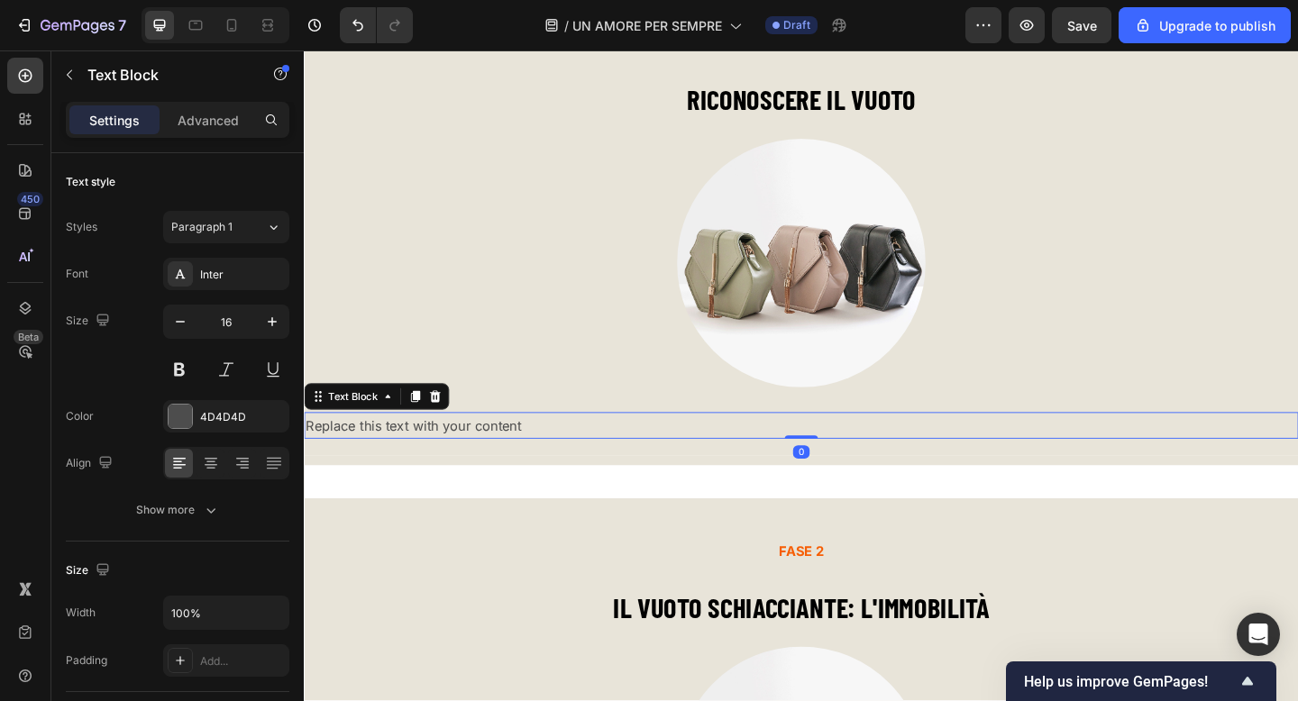
click at [760, 453] on div "Replace this text with your content" at bounding box center [845, 459] width 1082 height 30
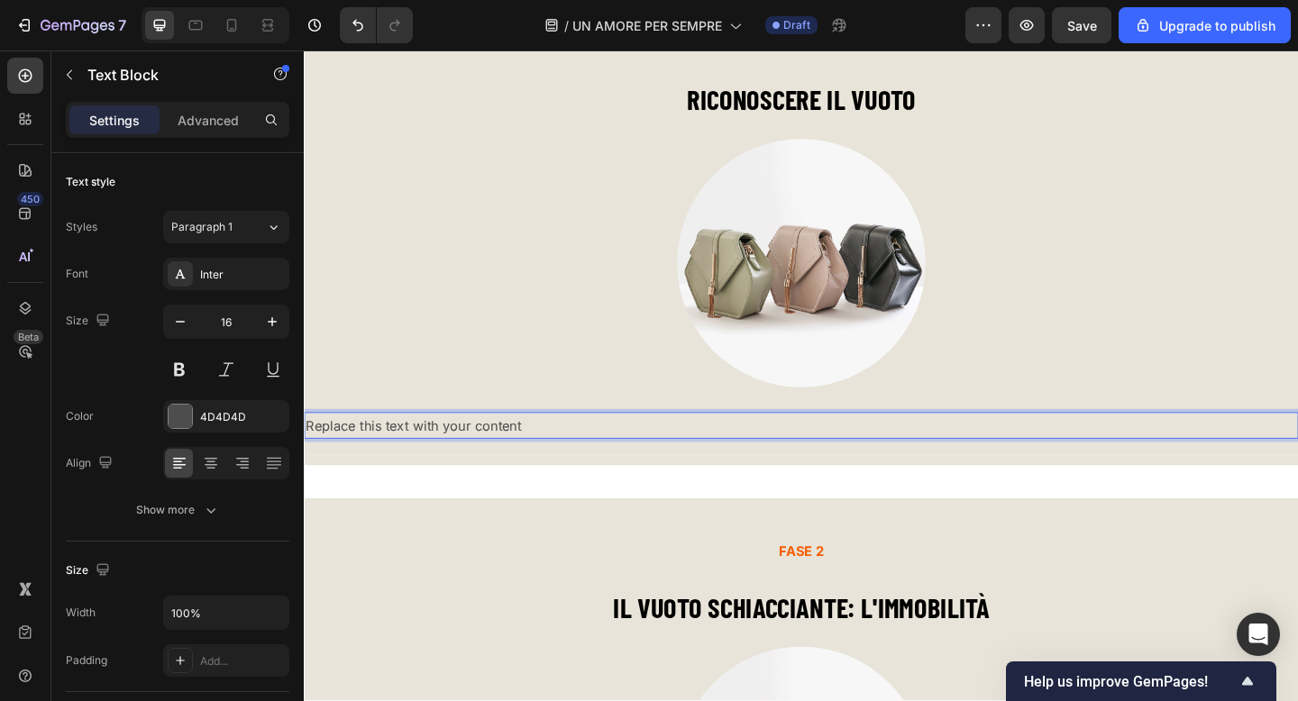
click at [760, 453] on p "Replace this text with your content" at bounding box center [845, 459] width 1078 height 26
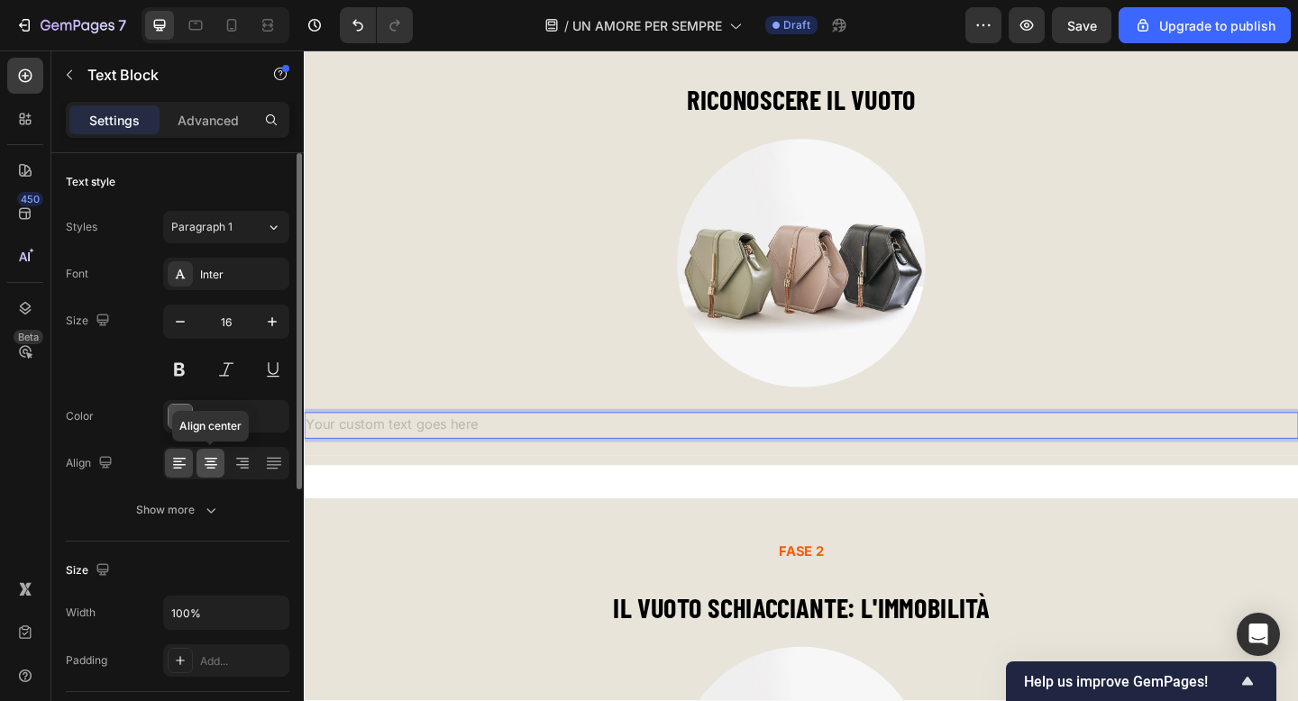
click at [207, 471] on icon at bounding box center [211, 463] width 18 height 18
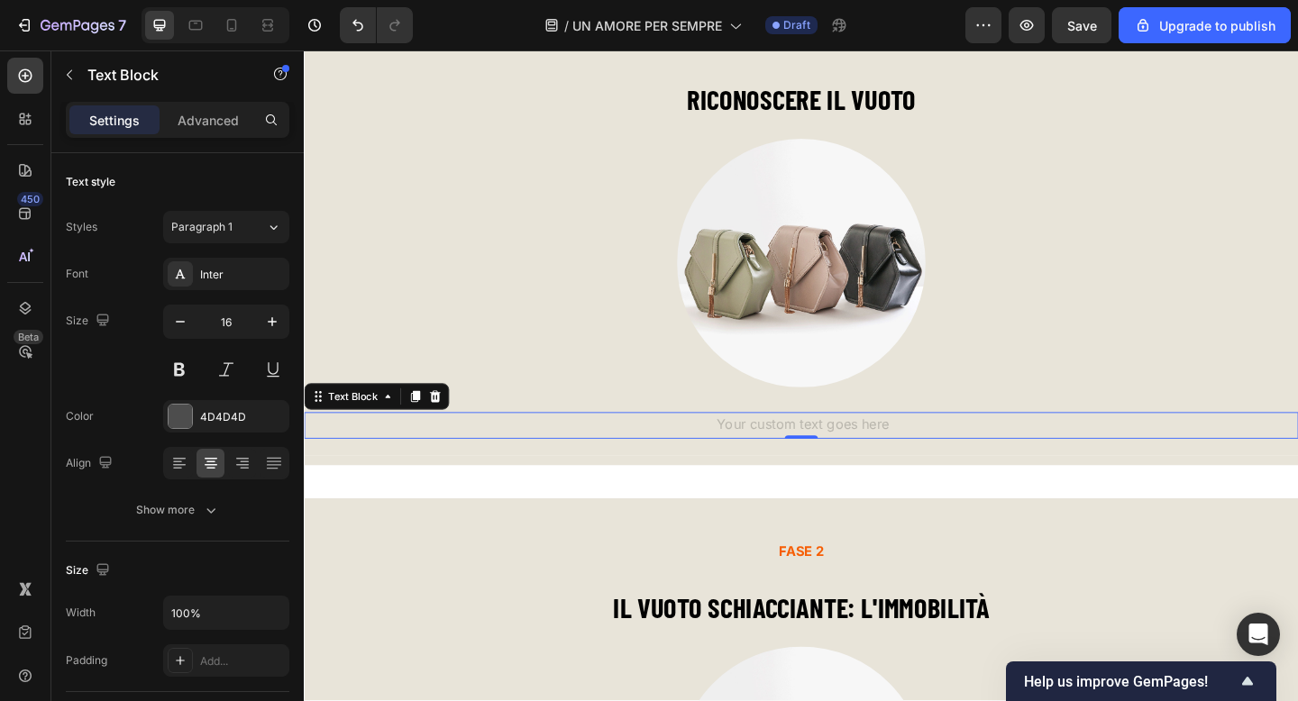
click at [854, 454] on div "Rich Text Editor. Editing area: main" at bounding box center [845, 459] width 1082 height 30
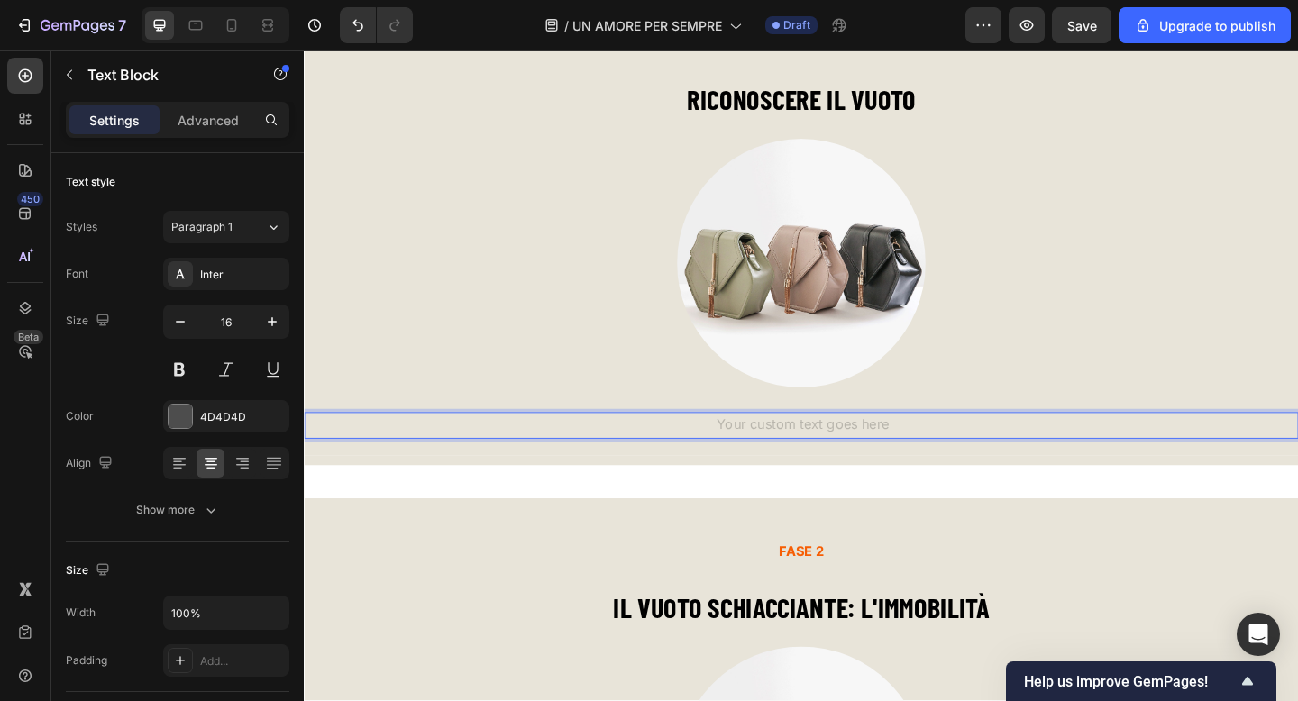
click at [854, 454] on div "Rich Text Editor. Editing area: main" at bounding box center [845, 459] width 1082 height 30
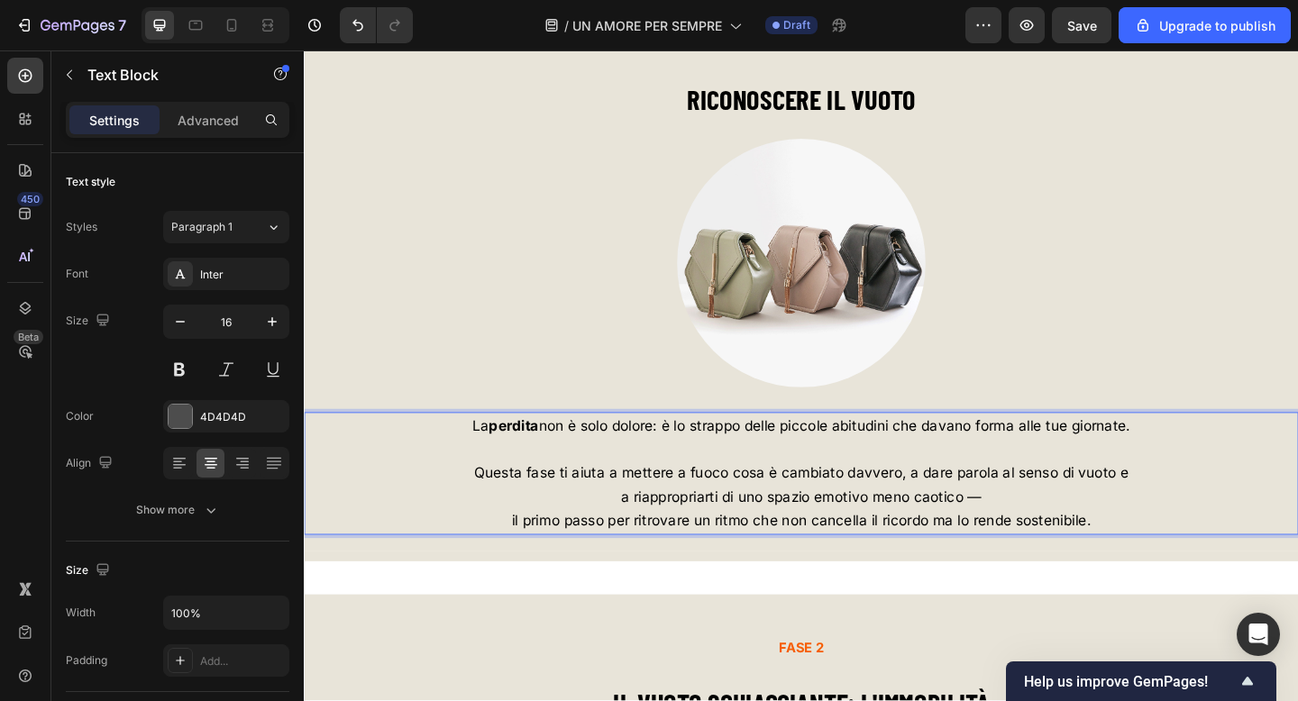
click at [881, 499] on p "Questa fase ti aiuta a mettere a fuoco cosa è cambiato davvero, a dare parola a…" at bounding box center [845, 511] width 1078 height 26
click at [237, 28] on icon at bounding box center [232, 25] width 18 height 18
type input "14"
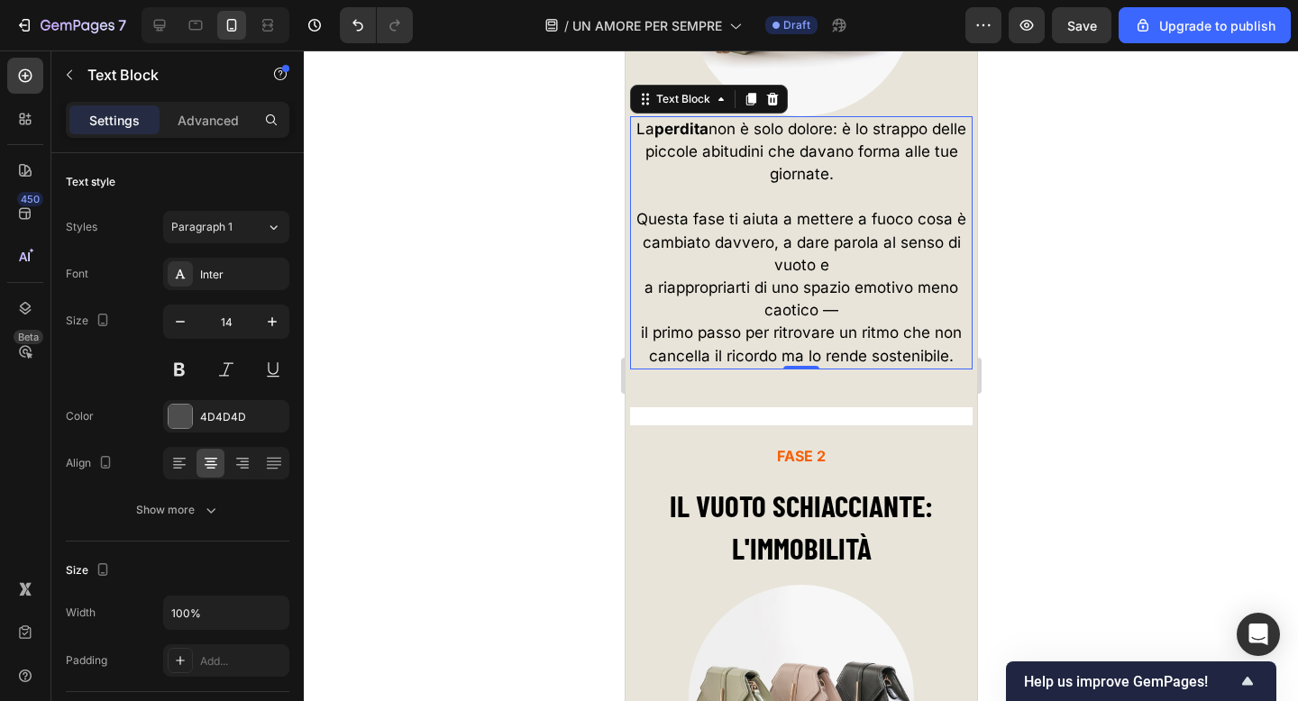
scroll to position [5887, 0]
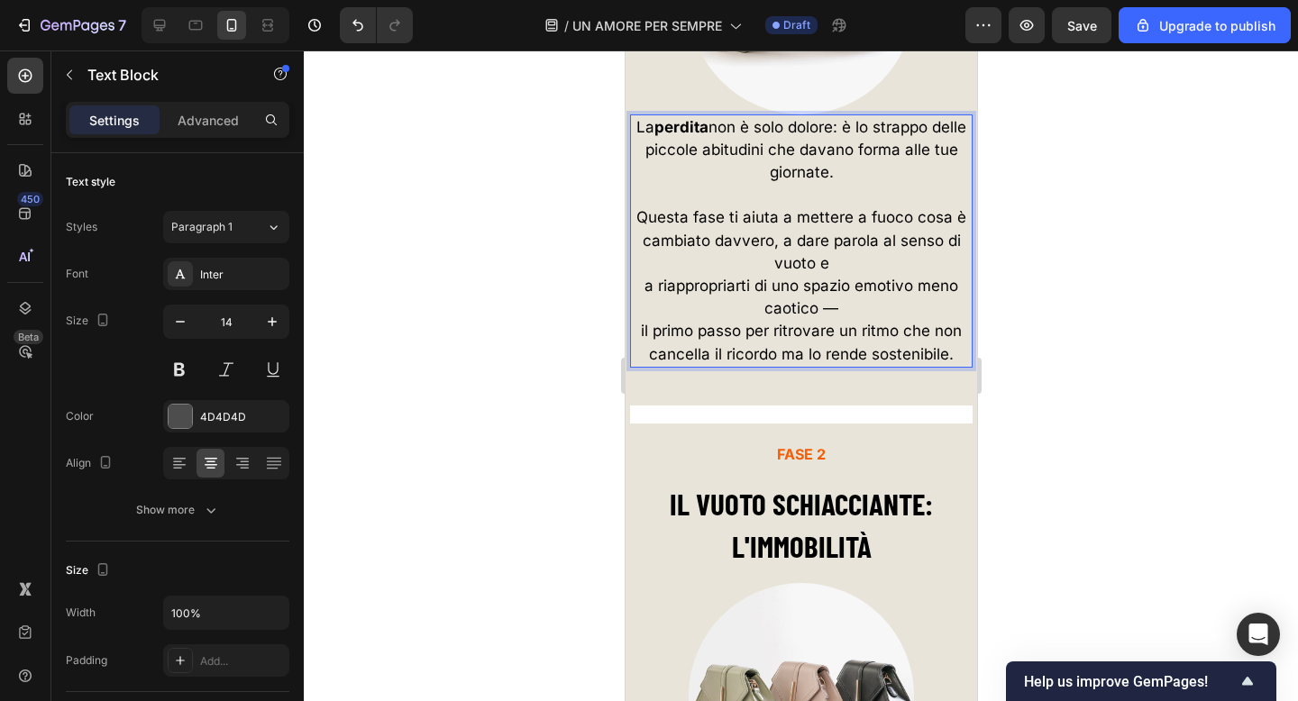
click at [905, 151] on span "La perdita non è solo dolore: è lo strappo delle piccole abitudini che davano f…" at bounding box center [800, 149] width 330 height 63
click at [882, 242] on span "Questa fase ti aiuta a mettere a fuoco cosa è cambiato davvero, a dare parola a…" at bounding box center [800, 239] width 330 height 63
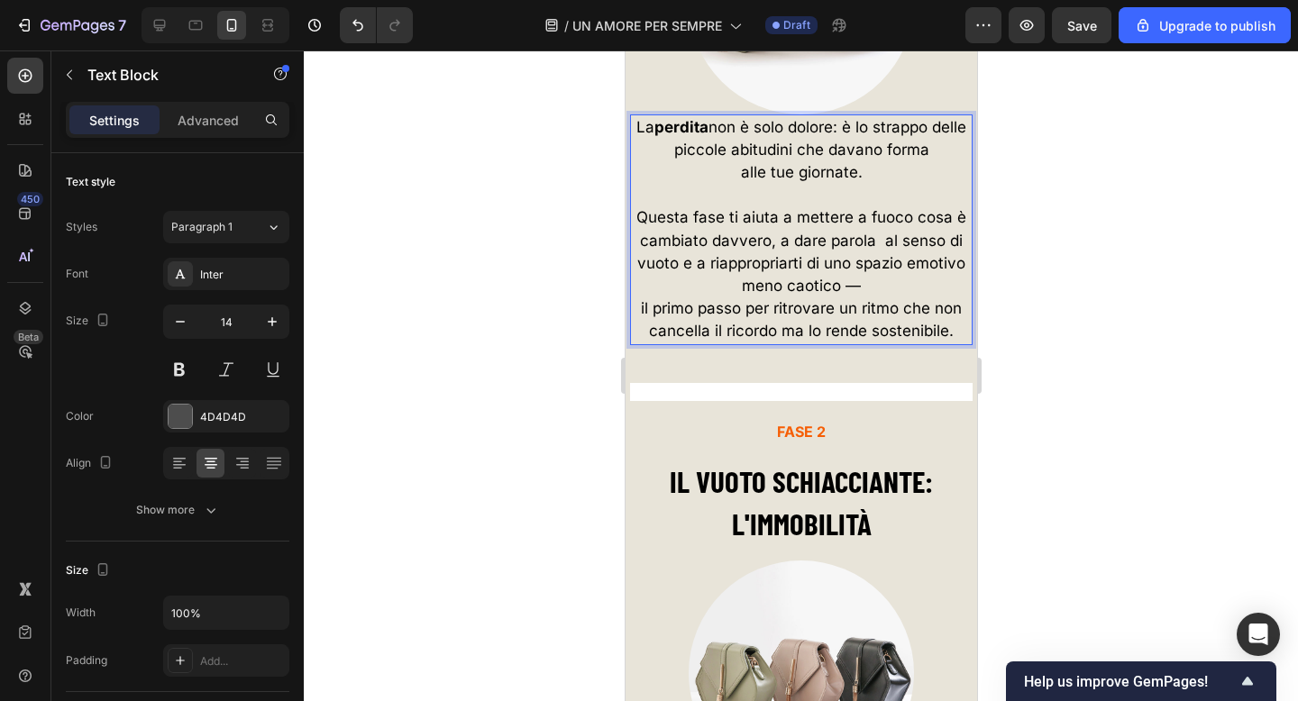
click at [824, 270] on span "Questa fase ti aiuta a mettere a fuoco cosa è cambiato davvero, a dare parola a…" at bounding box center [800, 251] width 330 height 87
click at [928, 290] on span "uno spazio emotivo meno caotico —" at bounding box center [800, 286] width 265 height 18
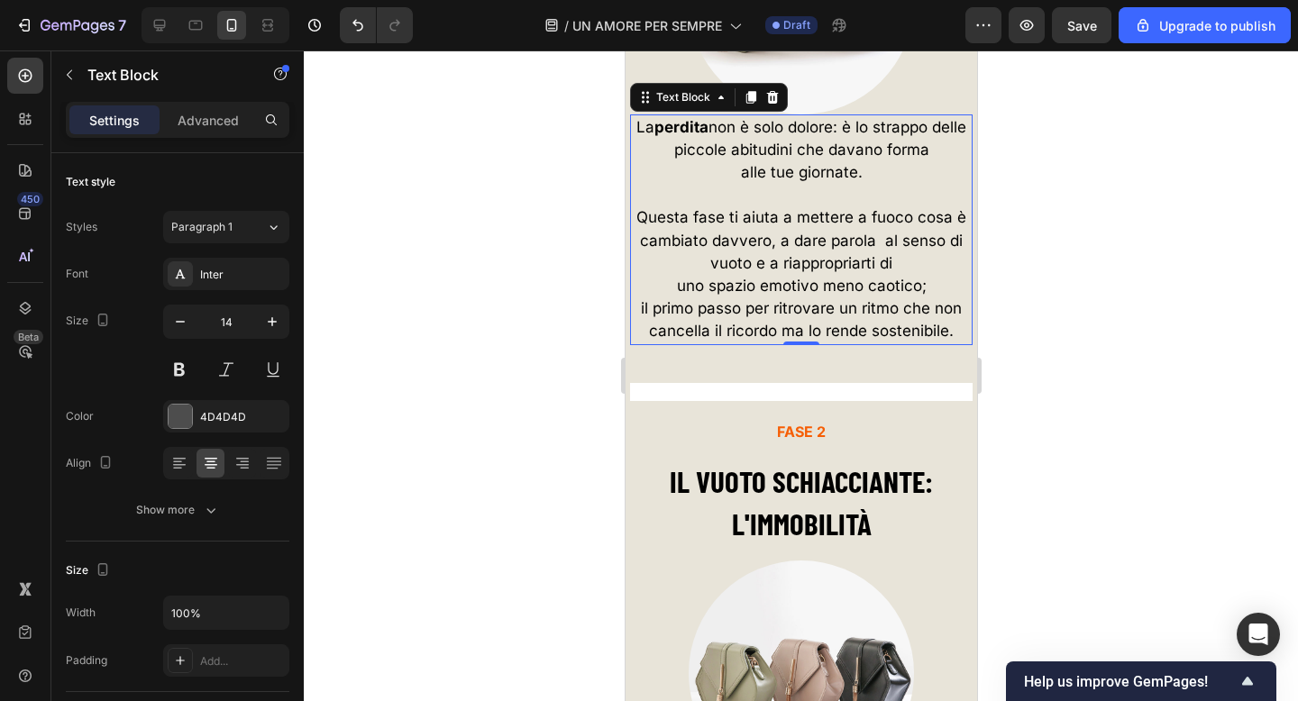
click at [1097, 301] on div at bounding box center [801, 375] width 994 height 651
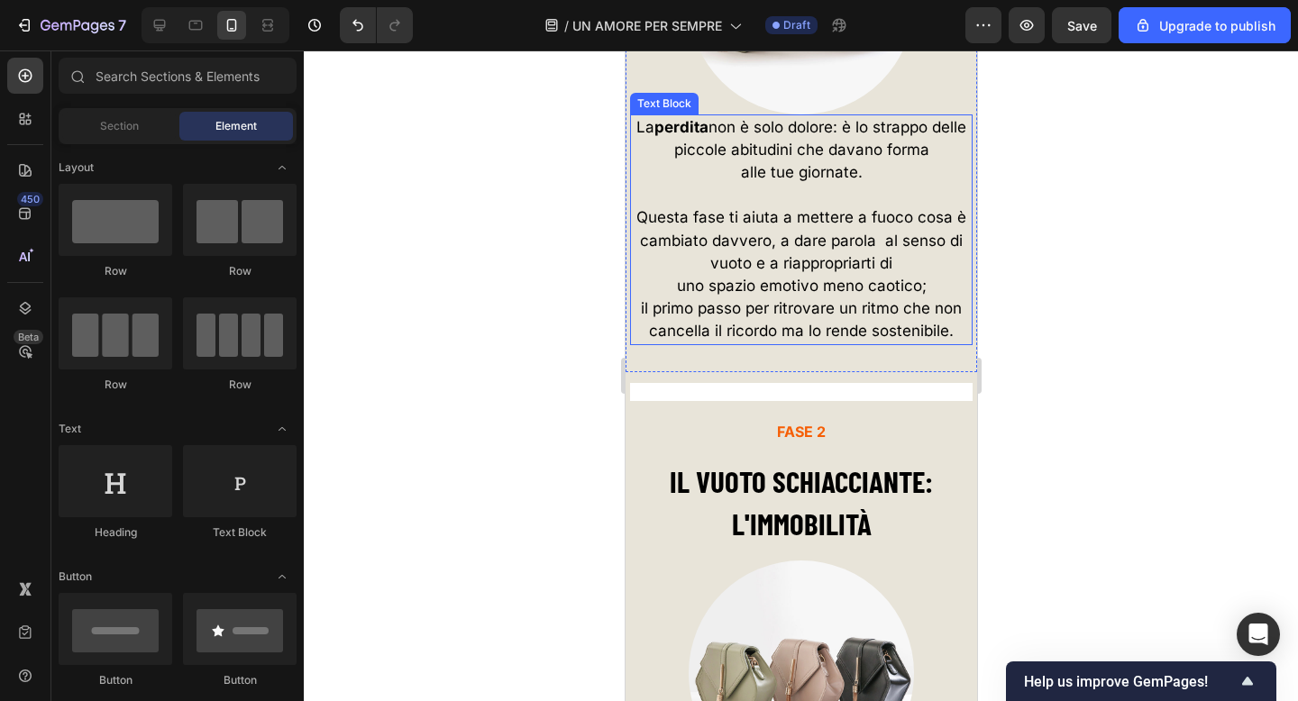
click at [793, 325] on p "il primo passo per ritrovare un ritmo che non cancella il ricordo ma lo rende s…" at bounding box center [800, 319] width 339 height 45
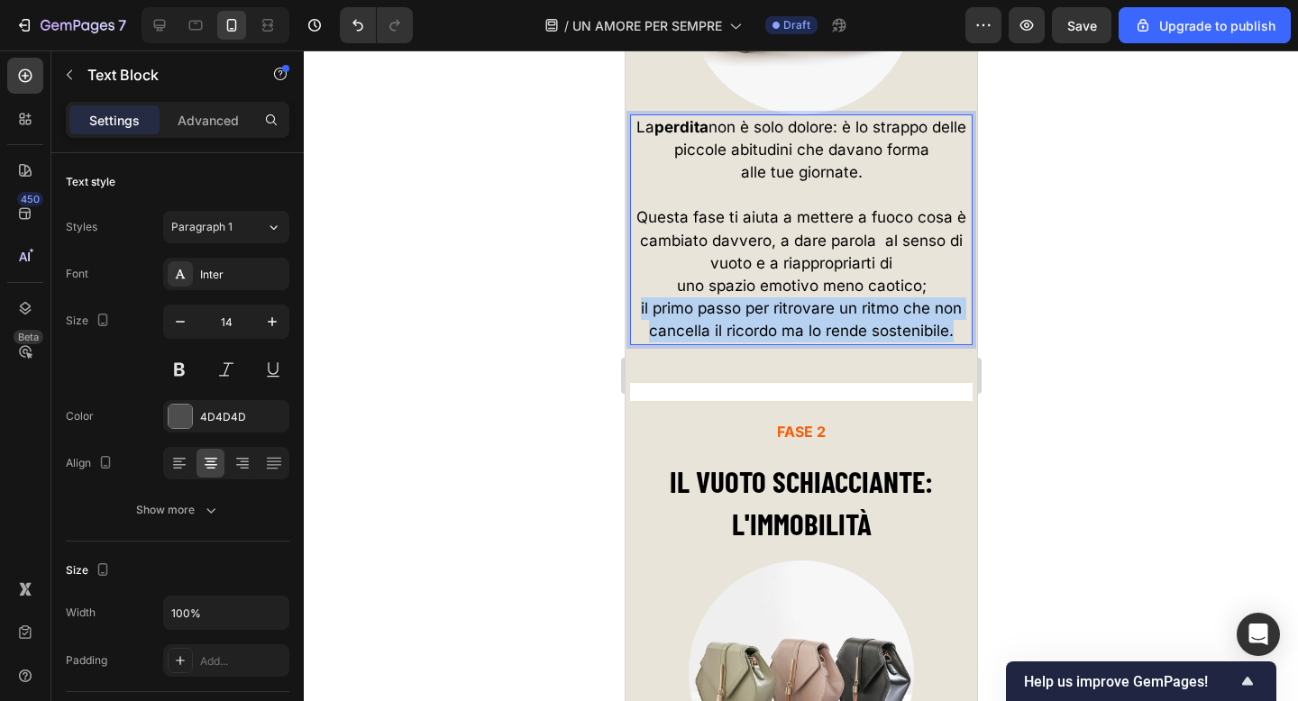
click at [793, 325] on p "il primo passo per ritrovare un ritmo che non cancella il ricordo ma lo rende s…" at bounding box center [800, 319] width 339 height 45
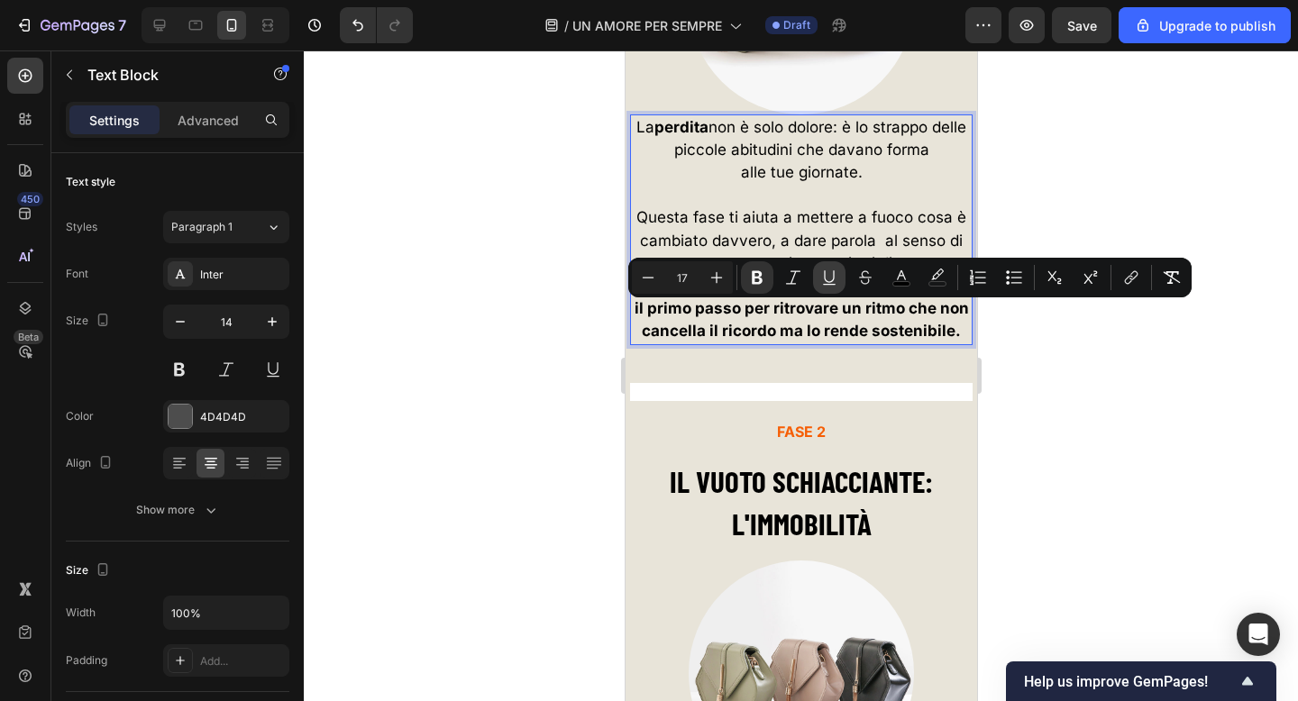
click at [834, 279] on icon "Editor contextual toolbar" at bounding box center [829, 278] width 18 height 18
click at [1083, 370] on div at bounding box center [801, 375] width 994 height 651
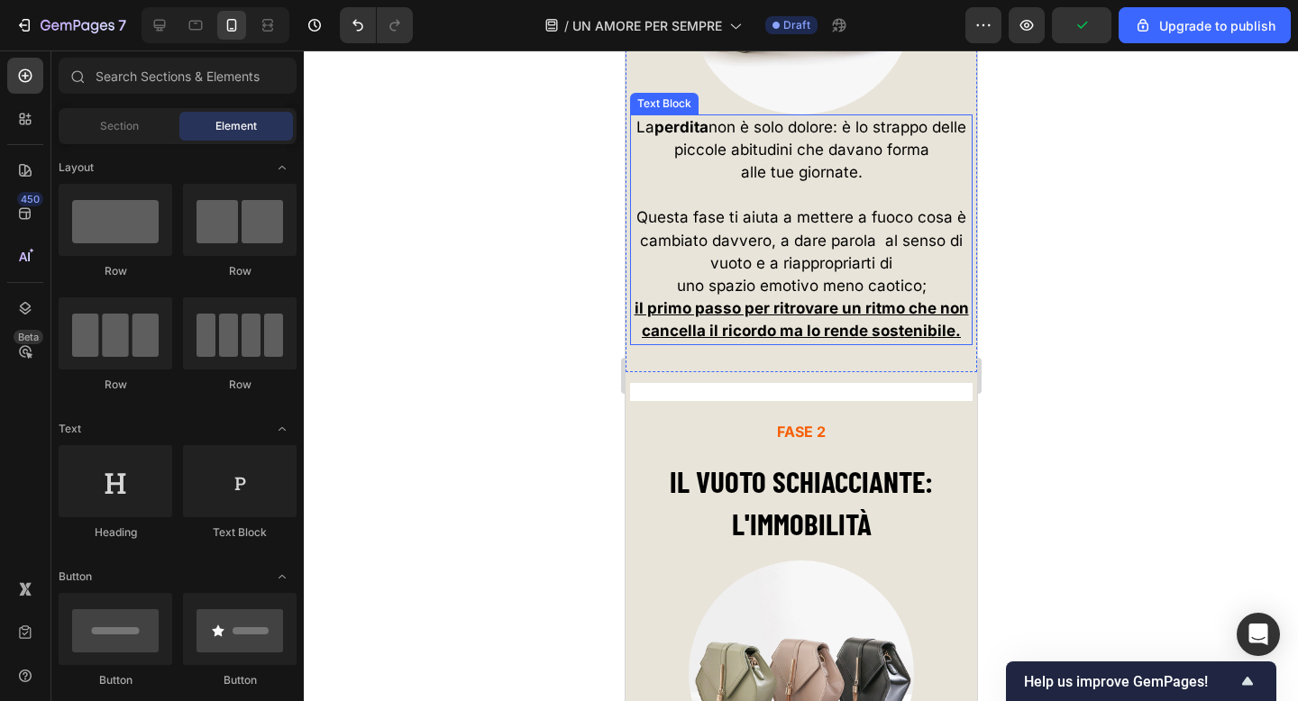
click at [938, 288] on p "uno spazio emotivo meno caotico;" at bounding box center [800, 286] width 339 height 23
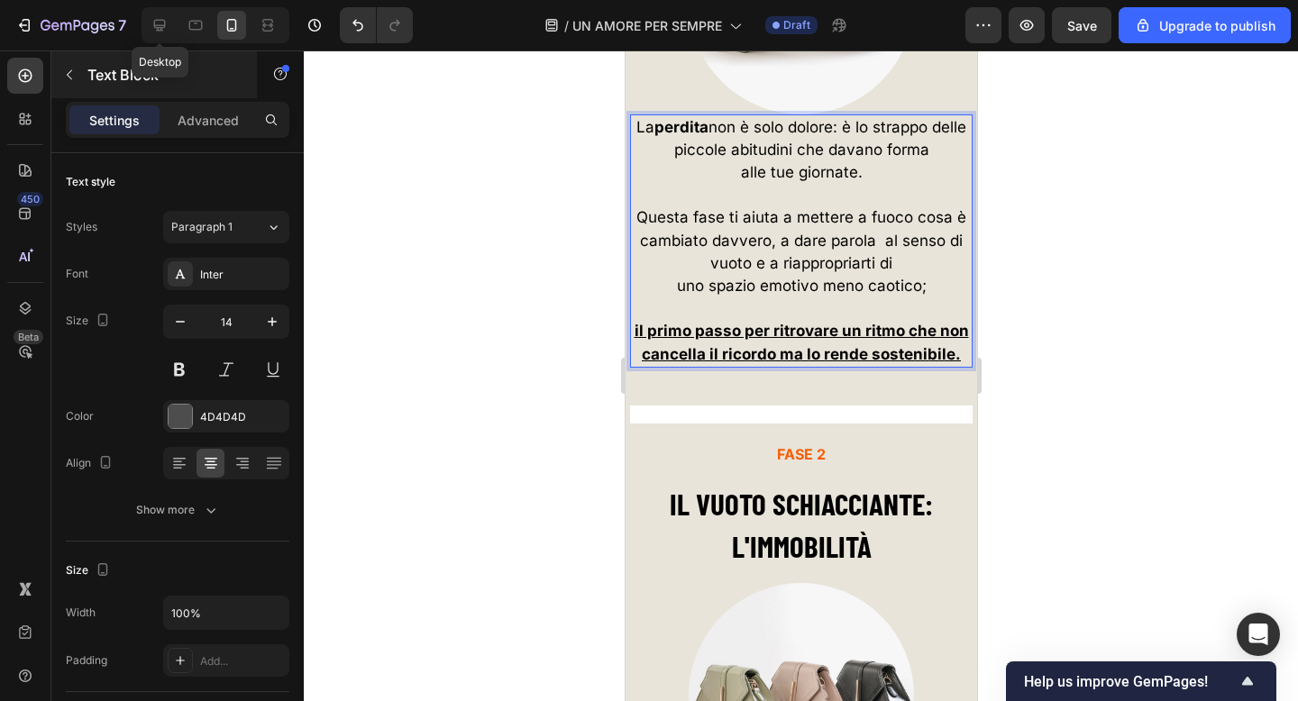
drag, startPoint x: 167, startPoint y: 22, endPoint x: 224, endPoint y: 59, distance: 68.5
click at [167, 22] on icon at bounding box center [160, 25] width 18 height 18
type input "16"
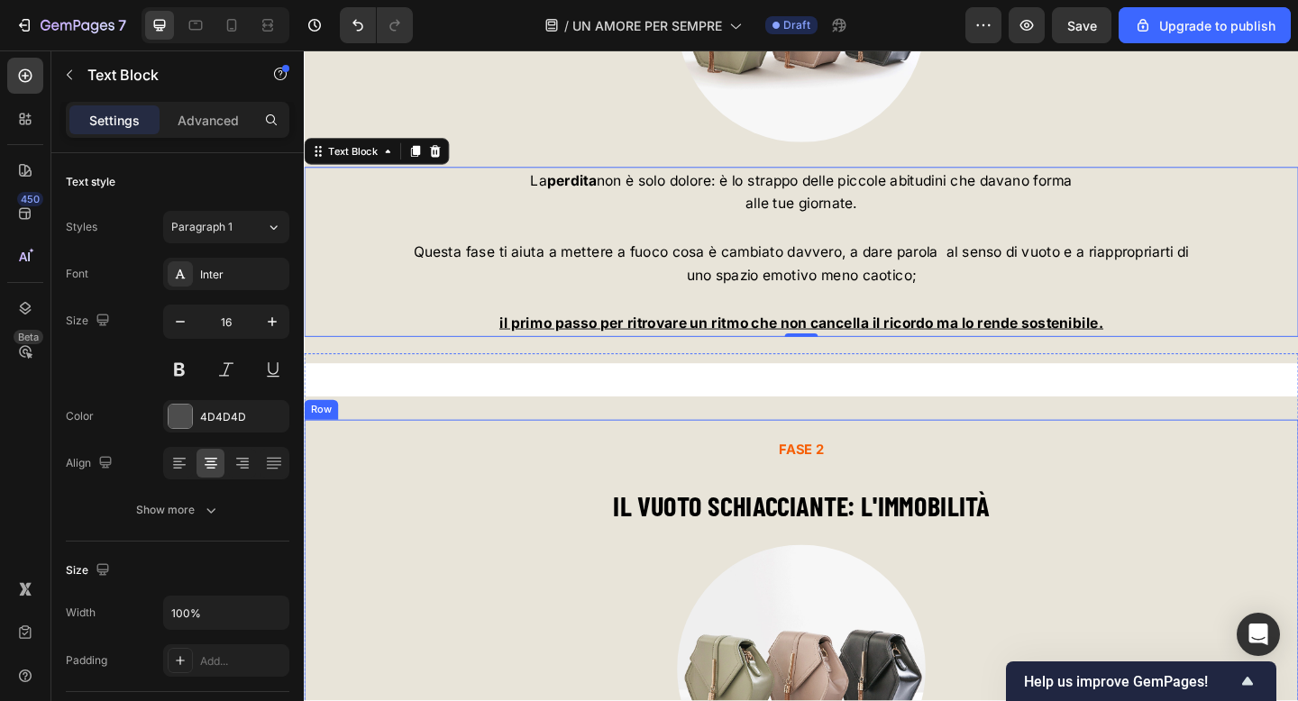
scroll to position [5951, 0]
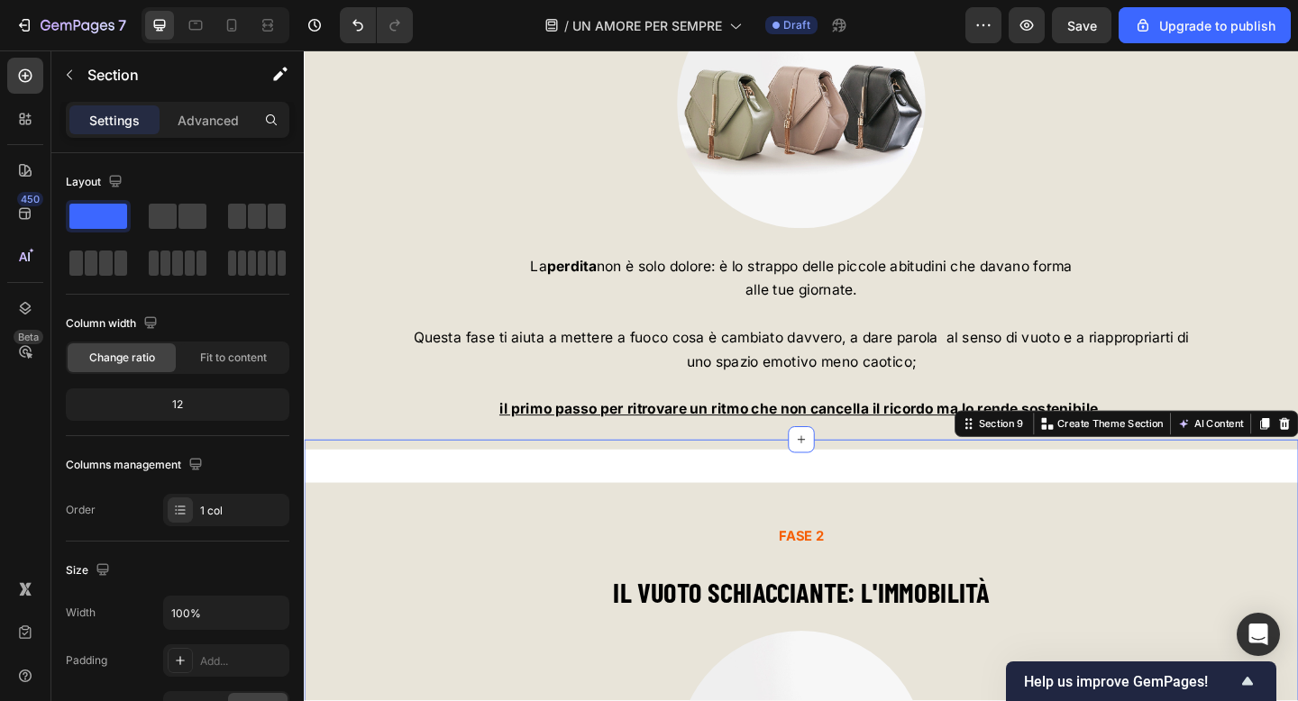
scroll to position [5786, 0]
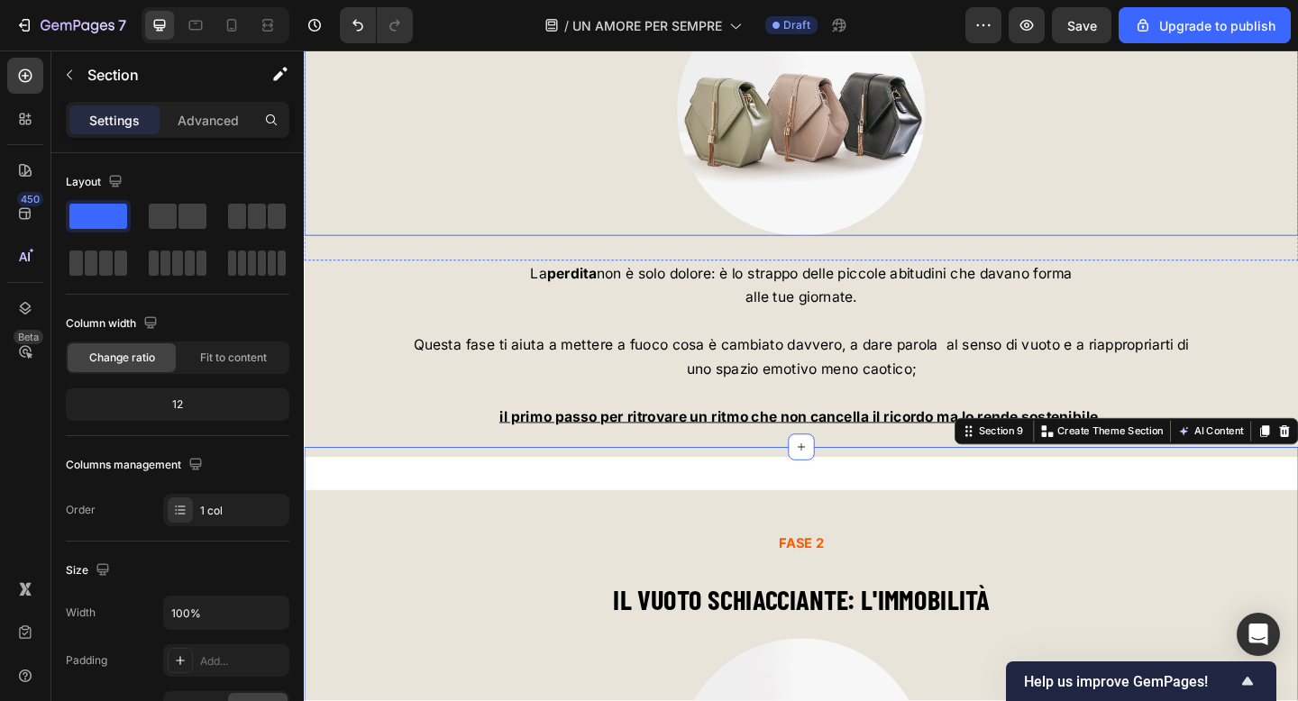
click at [1186, 205] on div at bounding box center [845, 117] width 1082 height 270
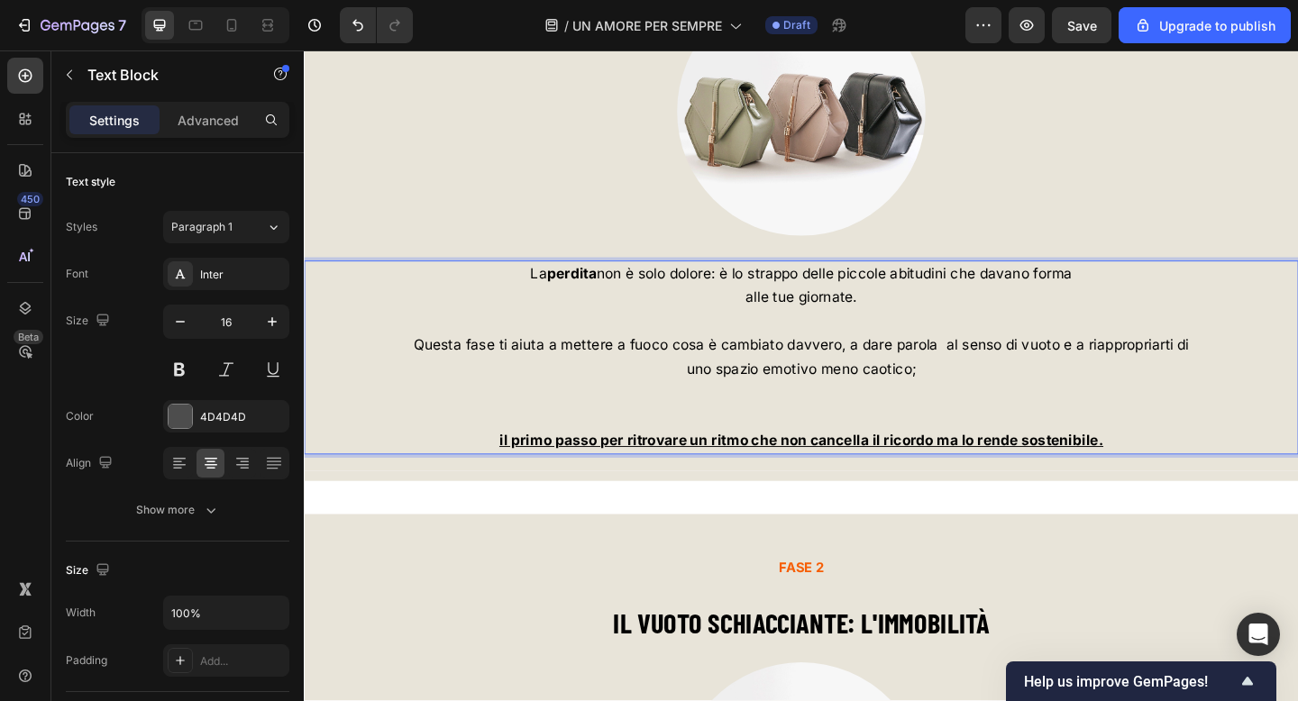
click at [723, 441] on p "Rich Text Editor. Editing area: main" at bounding box center [845, 437] width 1078 height 52
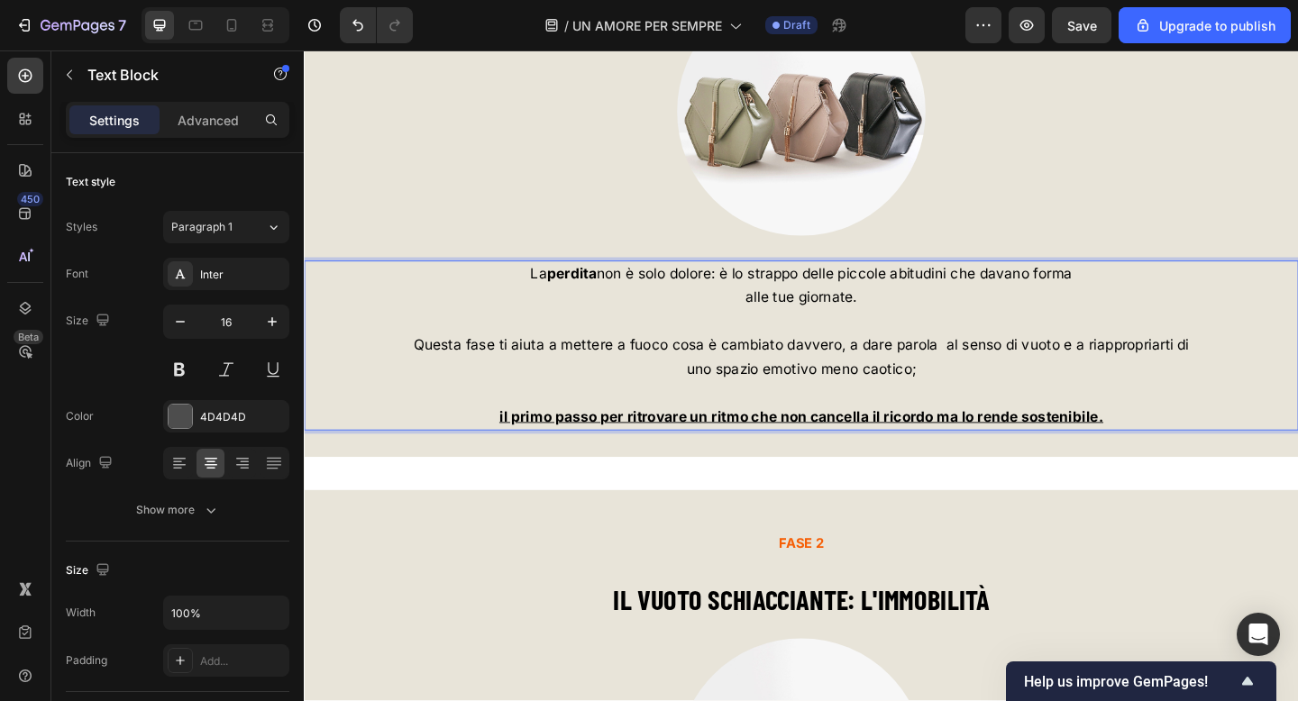
click at [581, 372] on span "Questa fase ti aiuta a mettere a fuoco cosa è cambiato davvero, a dare parola a…" at bounding box center [845, 371] width 844 height 18
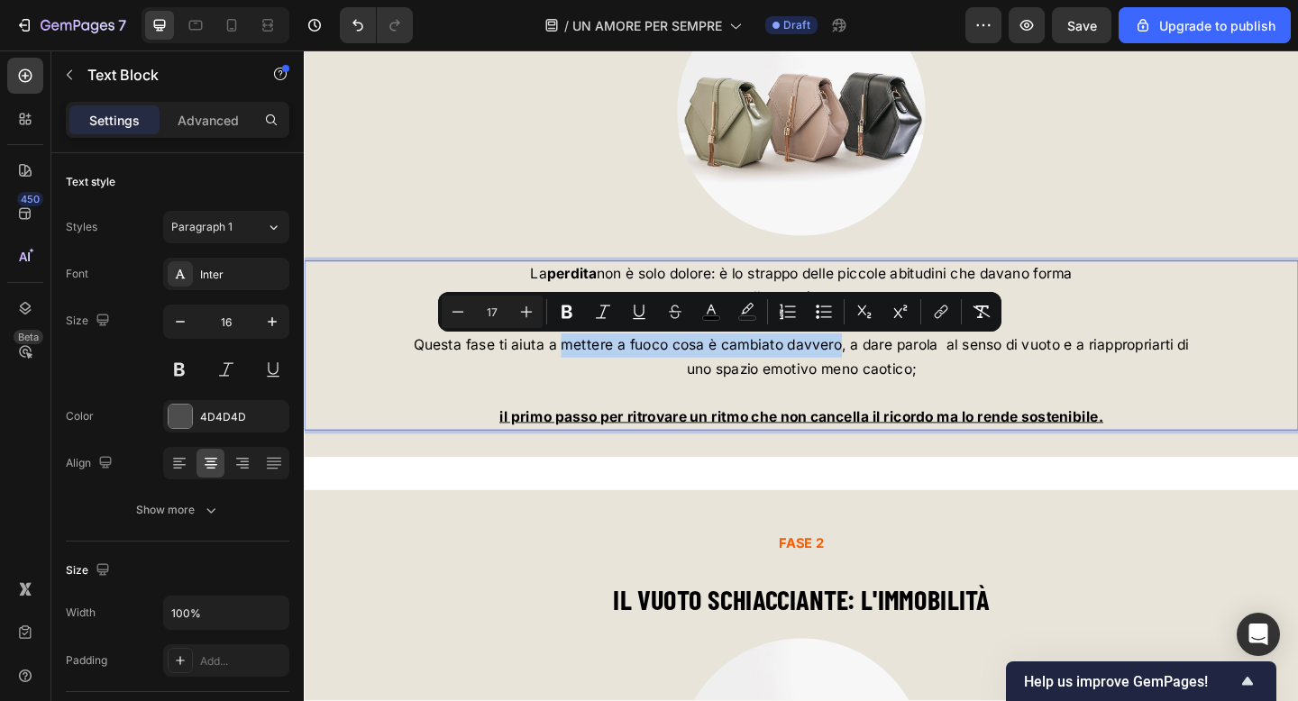
drag, startPoint x: 581, startPoint y: 372, endPoint x: 879, endPoint y: 372, distance: 297.4
click at [879, 372] on span "Questa fase ti aiuta a mettere a fuoco cosa è cambiato davvero, a dare parola a…" at bounding box center [845, 371] width 844 height 18
click at [997, 373] on span "Questa fase ti aiuta a mettere a fuoco cosa è cambiato davvero , a dare parola …" at bounding box center [845, 371] width 843 height 18
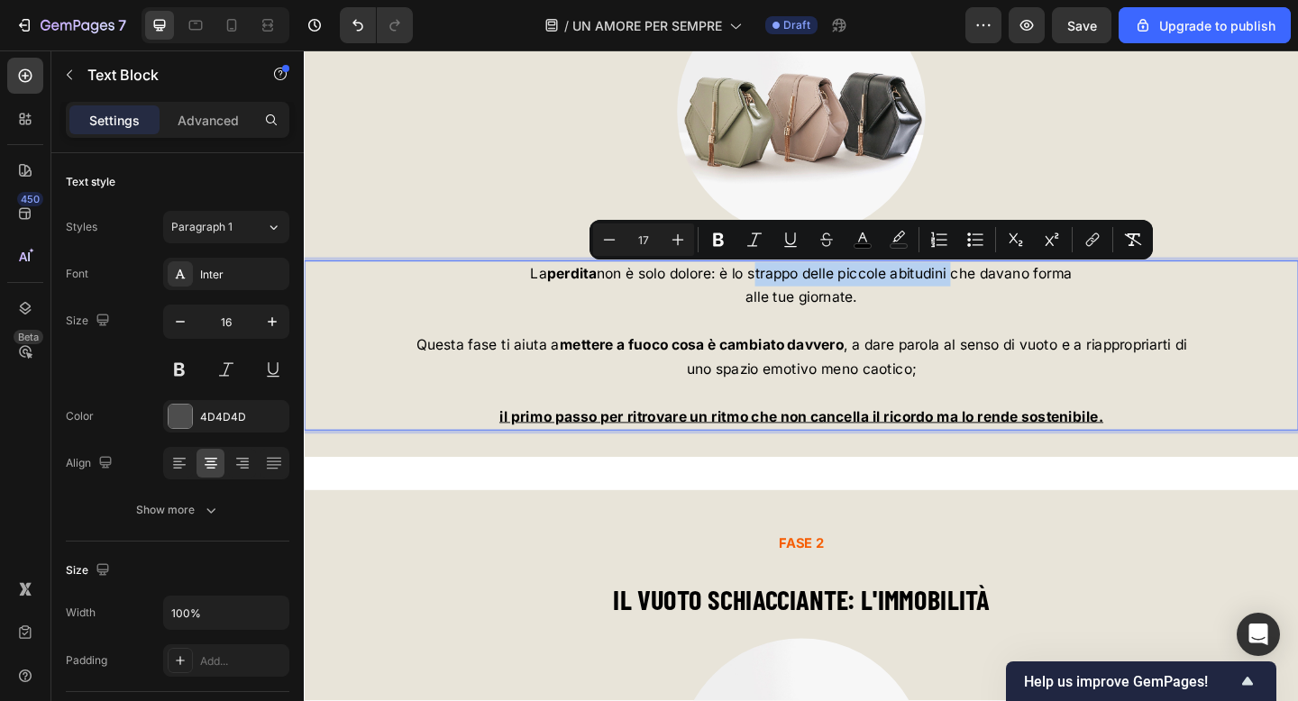
drag, startPoint x: 790, startPoint y: 296, endPoint x: 1006, endPoint y: 297, distance: 215.4
click at [1006, 297] on span "La perdita non è solo dolore: è lo strappo delle piccole abitudini che davano f…" at bounding box center [844, 294] width 589 height 18
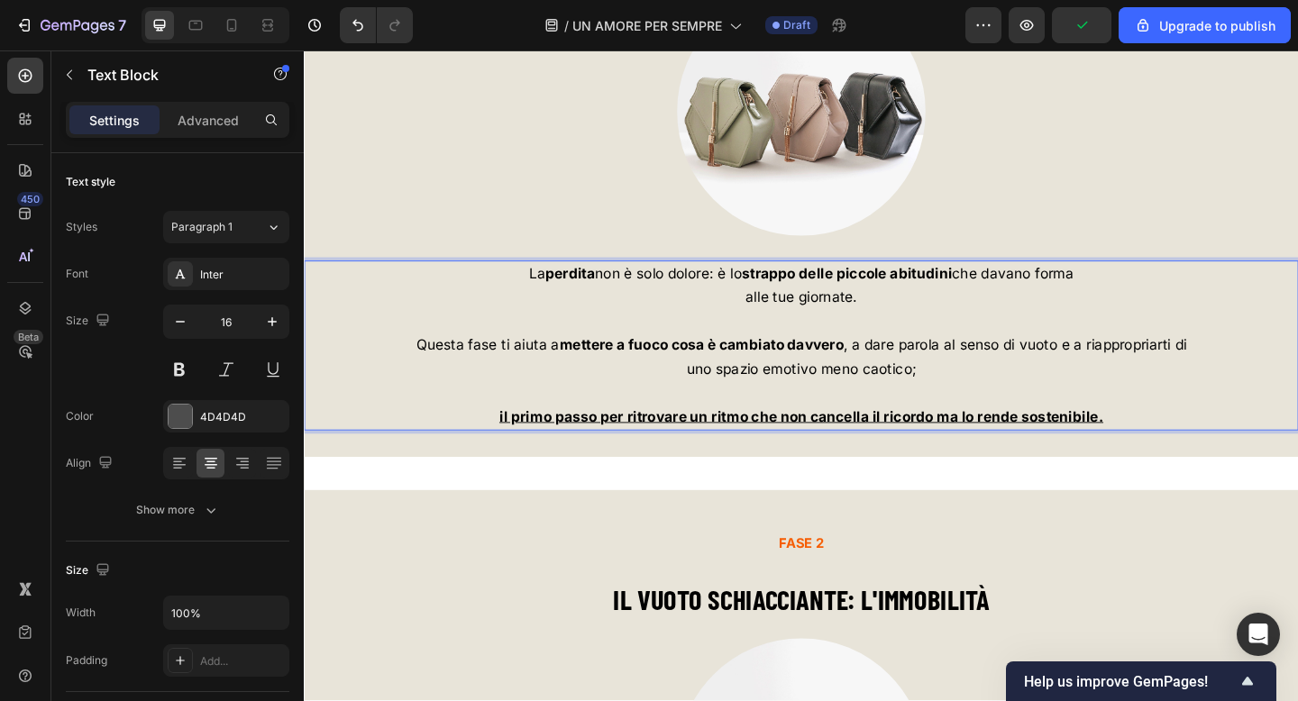
click at [1018, 333] on p "Rich Text Editor. Editing area: main" at bounding box center [845, 346] width 1078 height 26
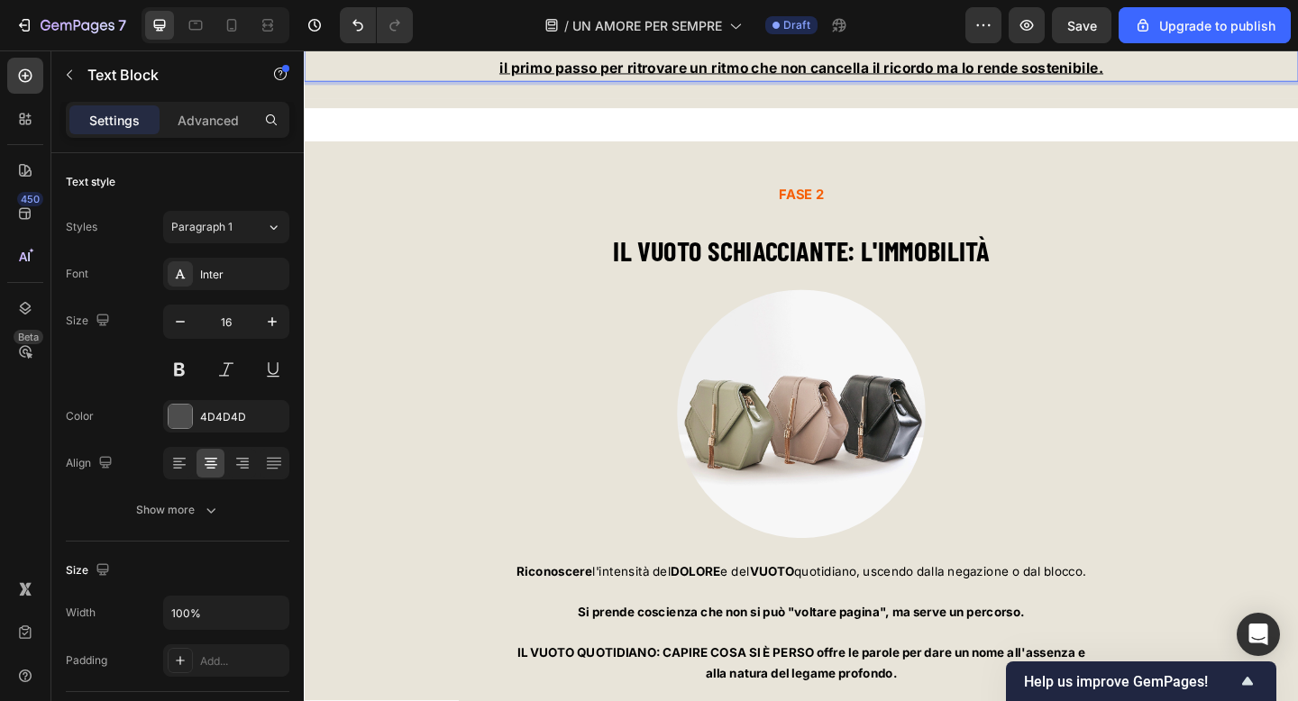
scroll to position [6166, 0]
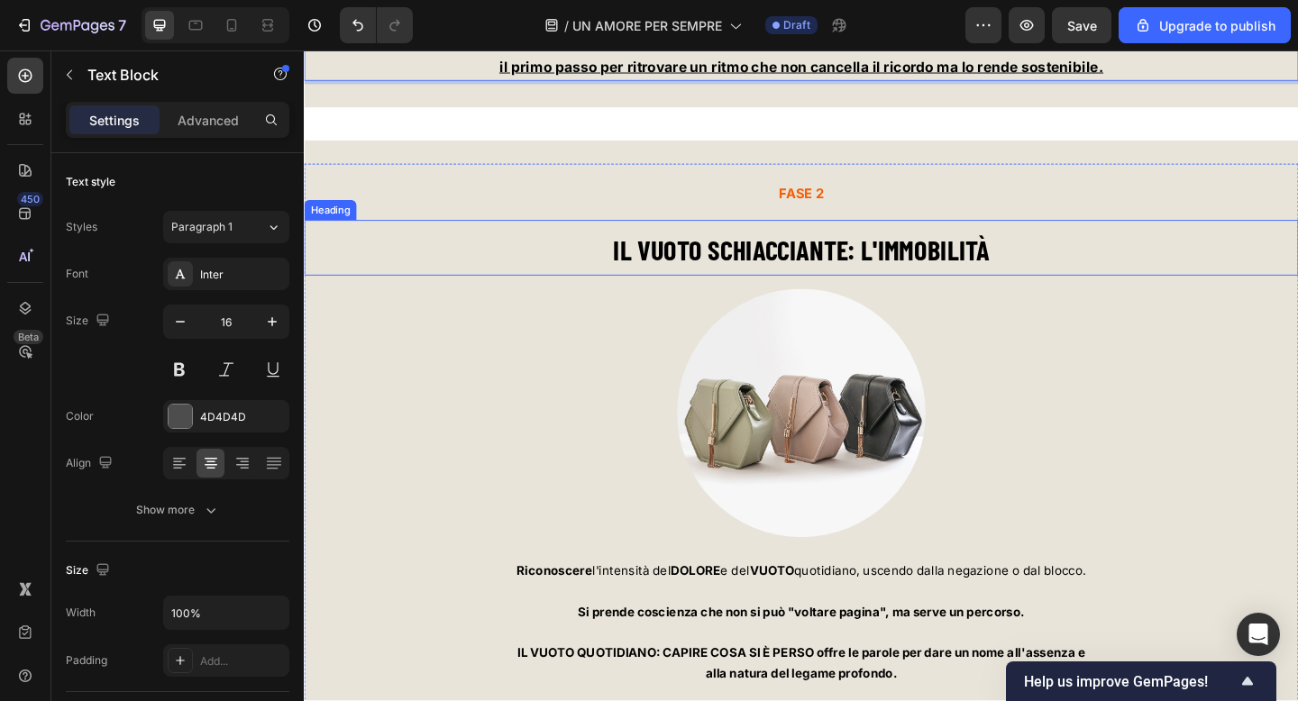
click at [849, 260] on strong "IL VUOTO SCHIACCIANTE: L'IMMOBILITÀ" at bounding box center [844, 268] width 409 height 36
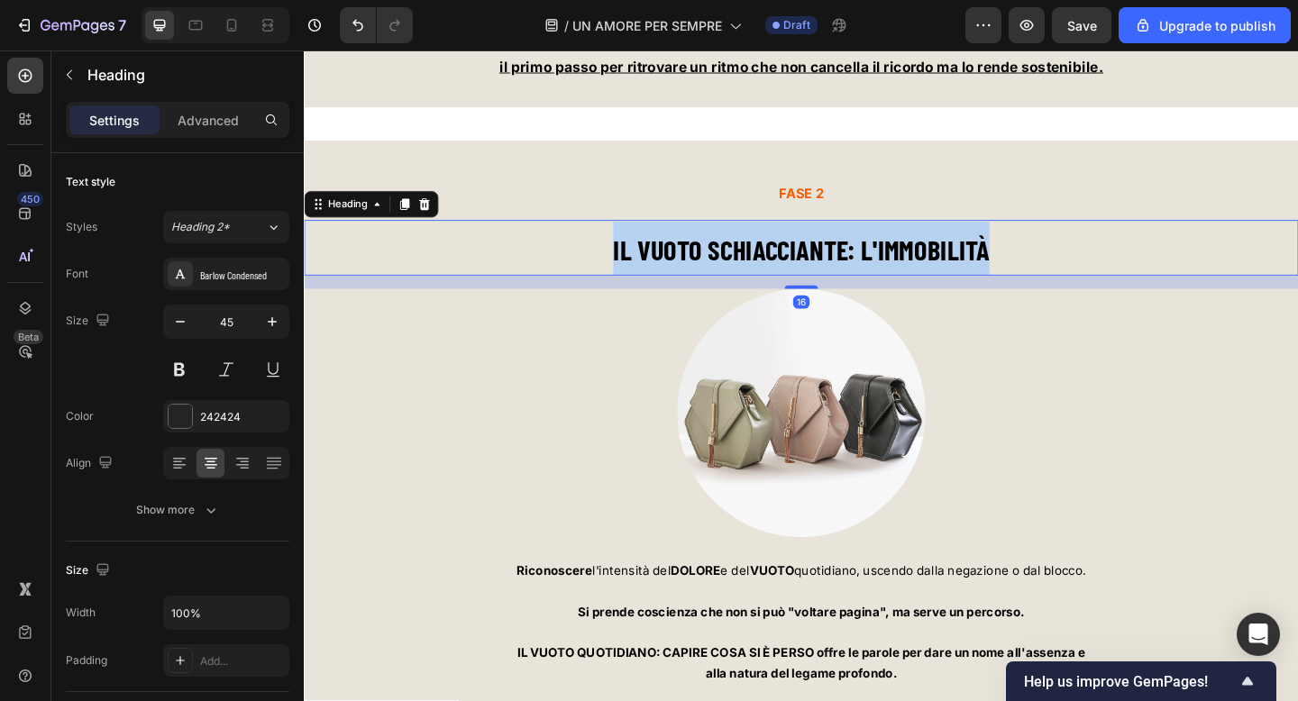
click at [849, 260] on strong "IL VUOTO SCHIACCIANTE: L'IMMOBILITÀ" at bounding box center [844, 268] width 409 height 36
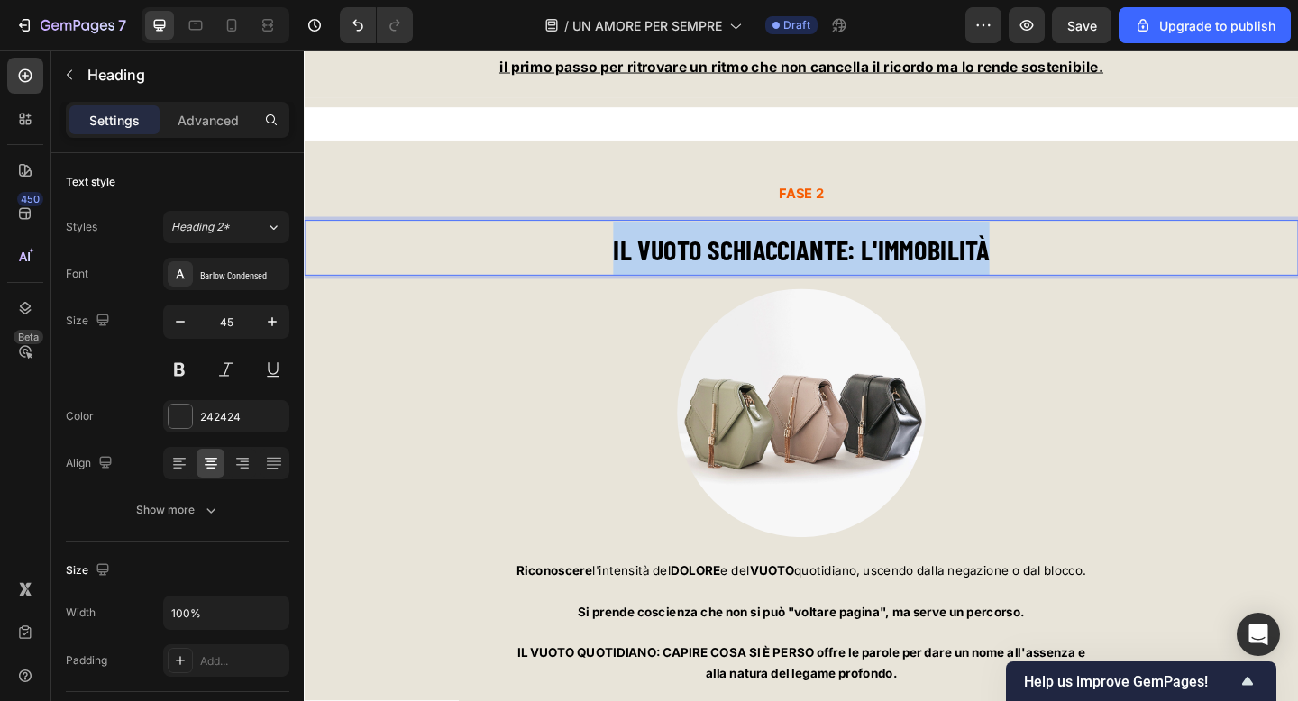
click at [849, 260] on strong "IL VUOTO SCHIACCIANTE: L'IMMOBILITÀ" at bounding box center [844, 268] width 409 height 36
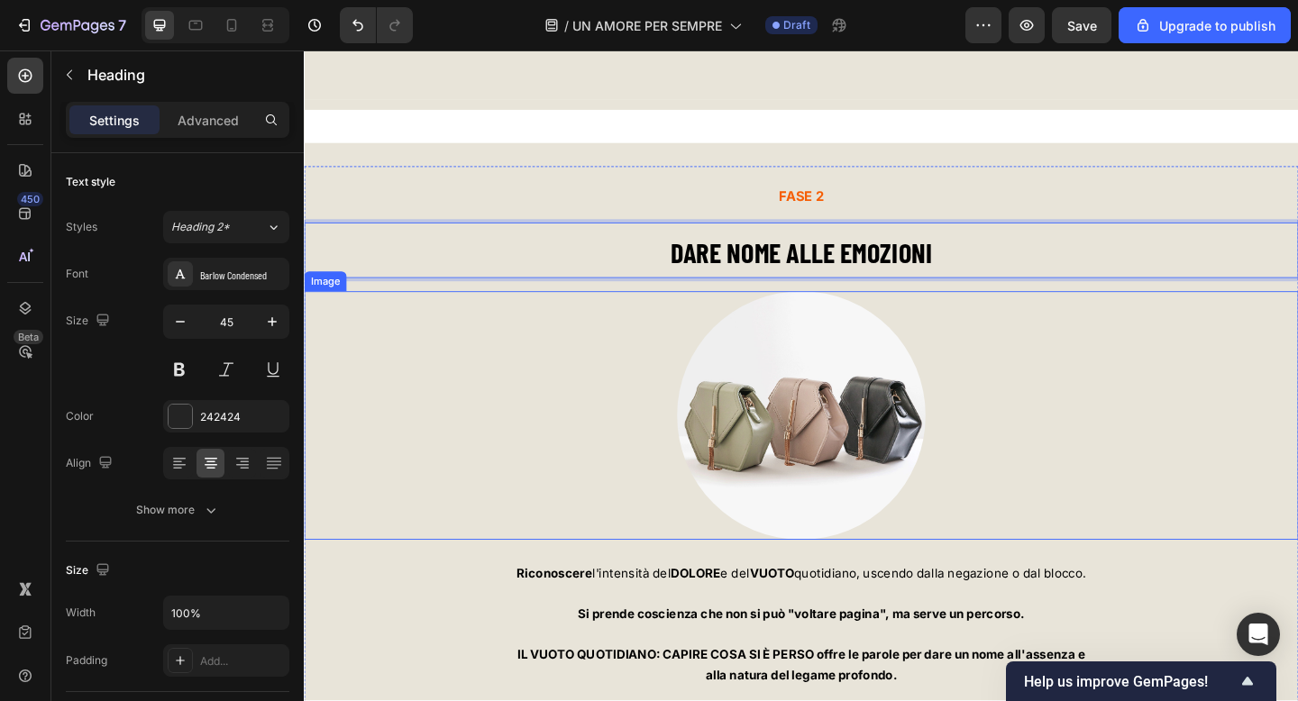
scroll to position [6352, 0]
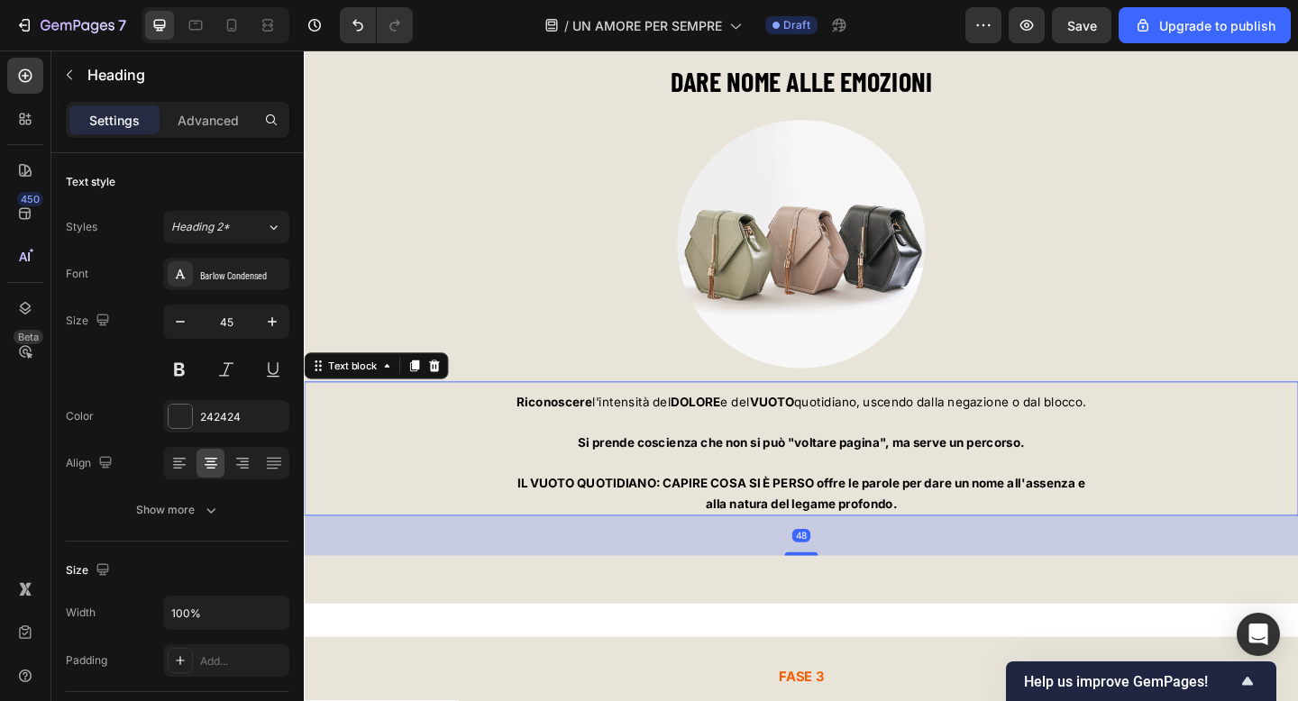
click at [834, 494] on p at bounding box center [845, 500] width 1078 height 22
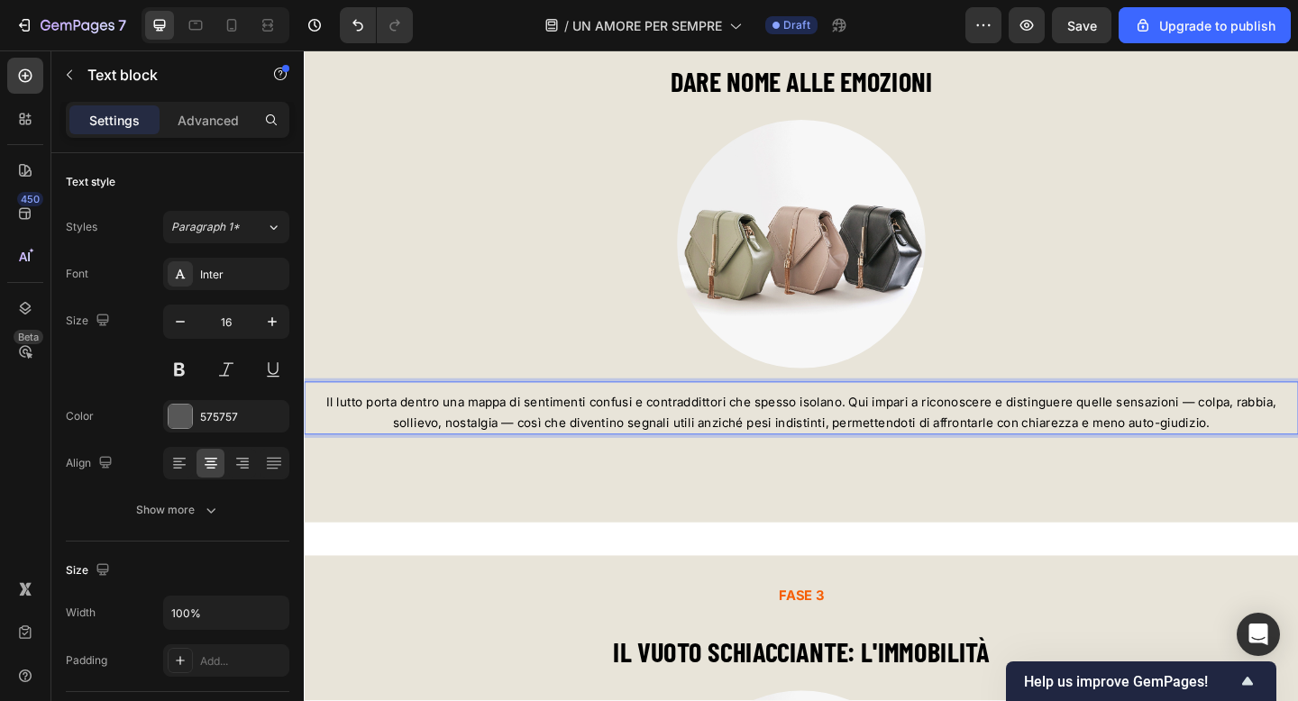
click at [869, 442] on p "Il lutto porta dentro una mappa di sentimenti confusi e contraddittori che spes…" at bounding box center [845, 444] width 1078 height 45
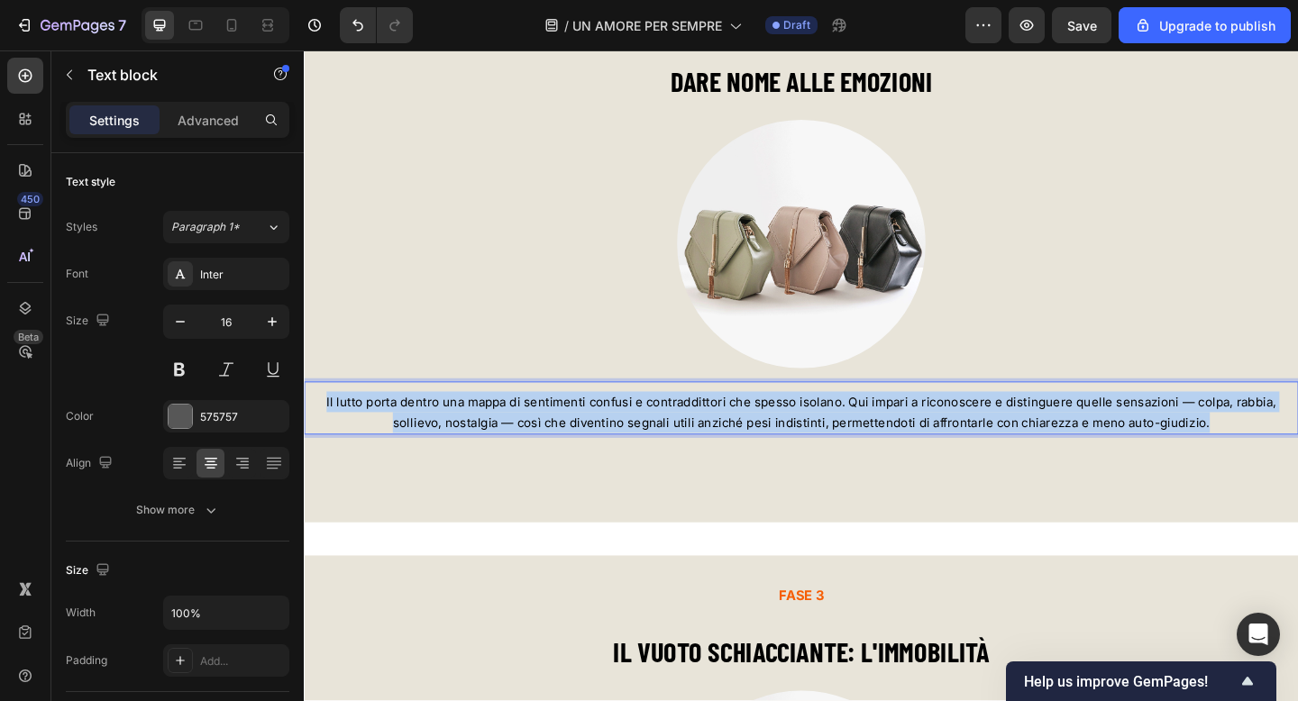
click at [869, 442] on p "Il lutto porta dentro una mappa di sentimenti confusi e contraddittori che spes…" at bounding box center [845, 444] width 1078 height 45
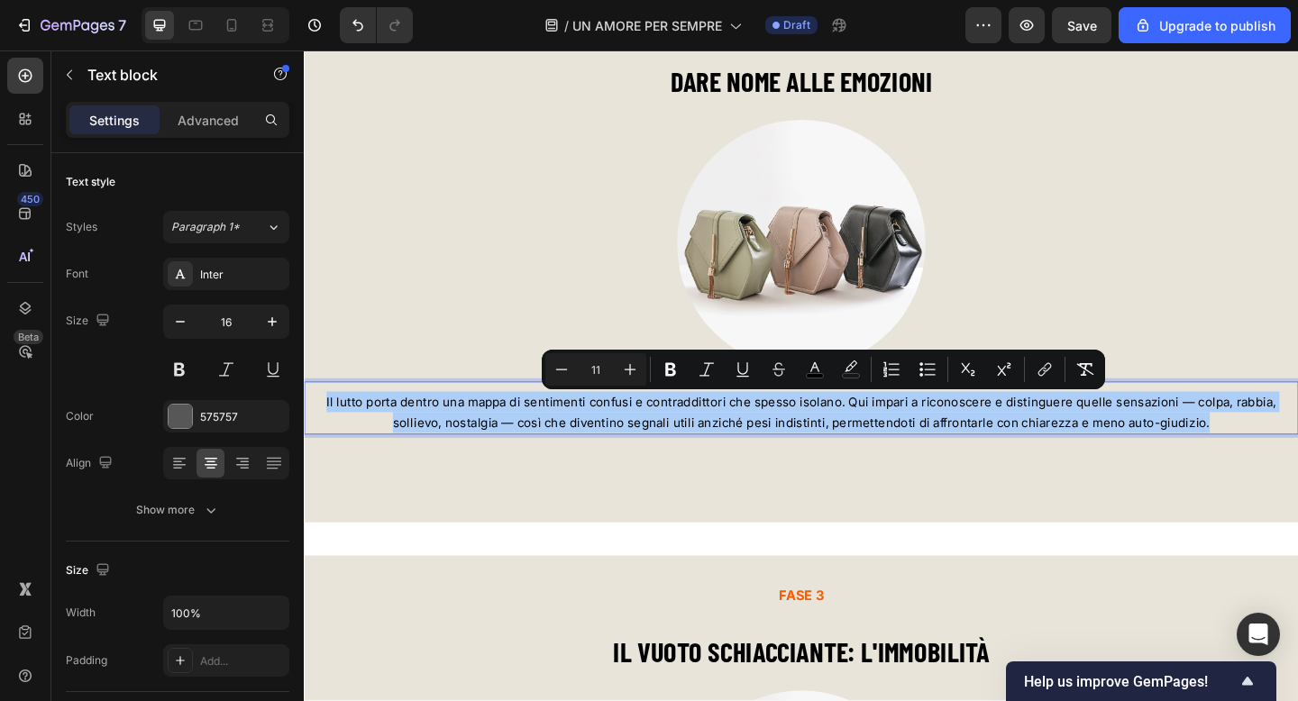
click at [600, 368] on input "11" at bounding box center [596, 370] width 36 height 22
type input "17"
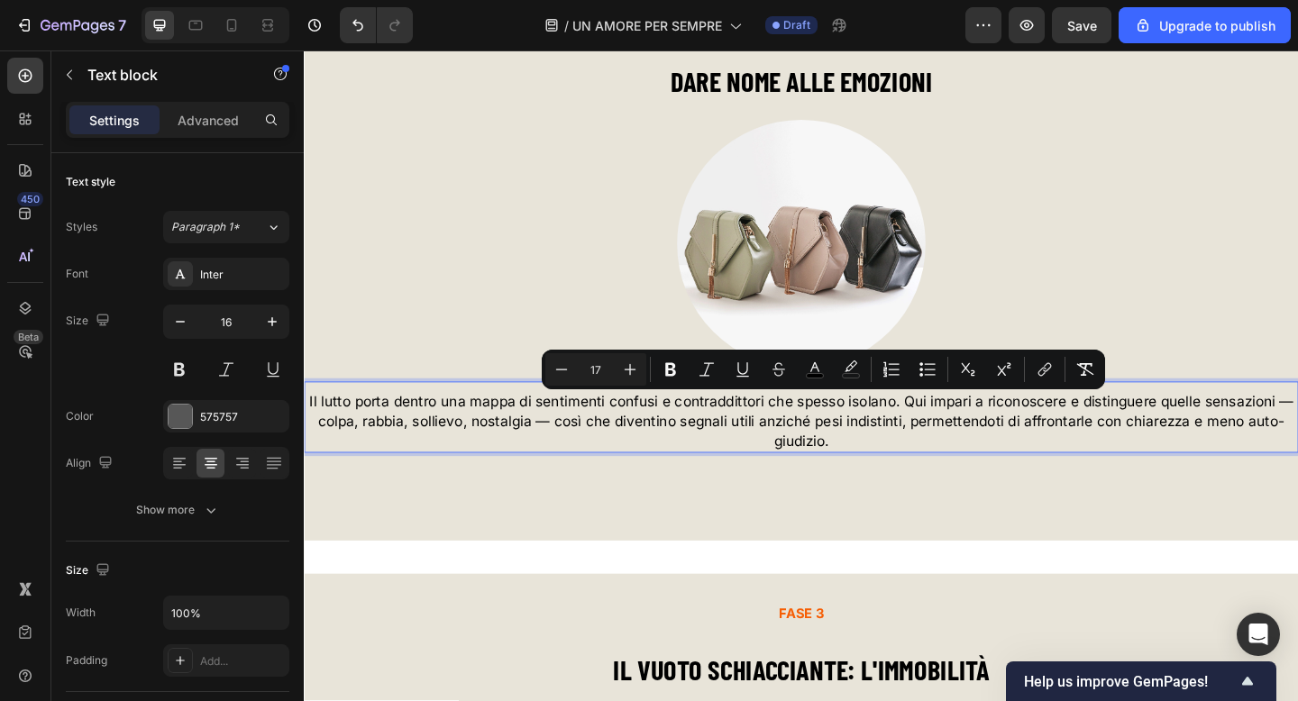
click at [957, 431] on span "Il lutto porta dentro una mappa di sentimenti confusi e contraddittori che spes…" at bounding box center [844, 454] width 1071 height 61
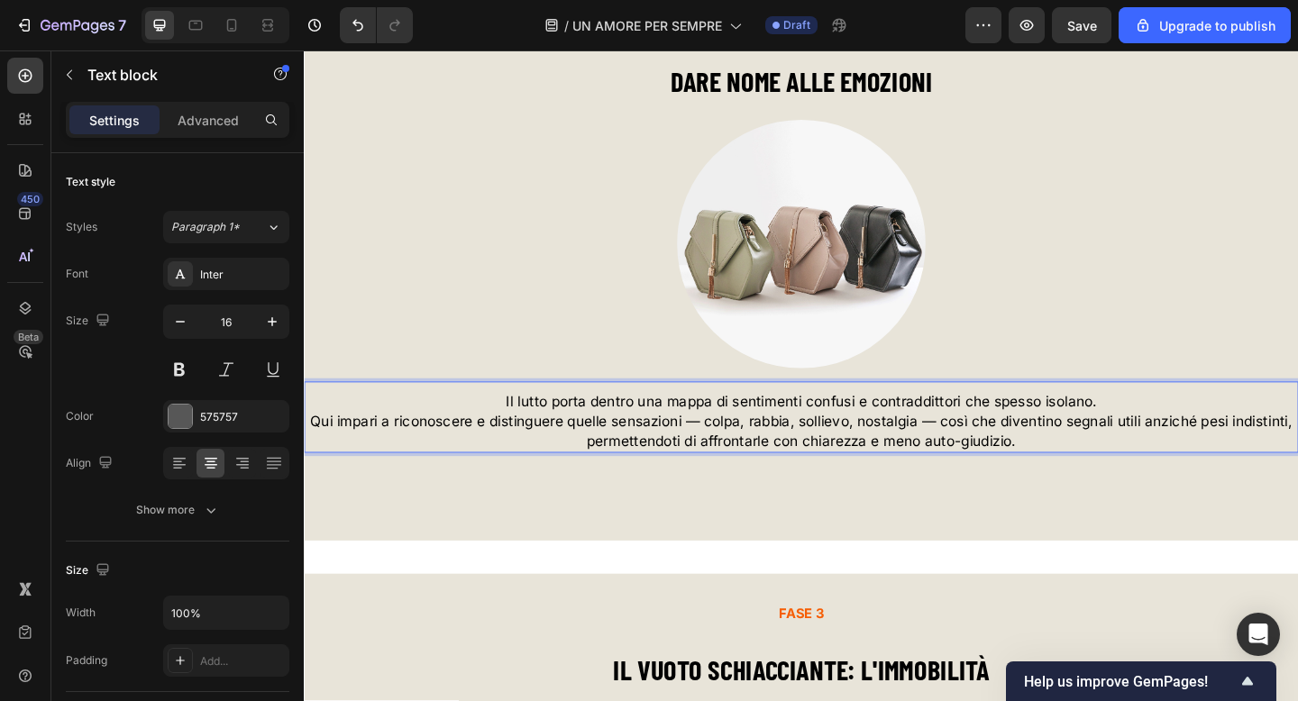
click at [1003, 460] on span "Qui impari a riconoscere e distinguere quelle sensazioni — colpa, rabbia, solli…" at bounding box center [845, 465] width 1068 height 40
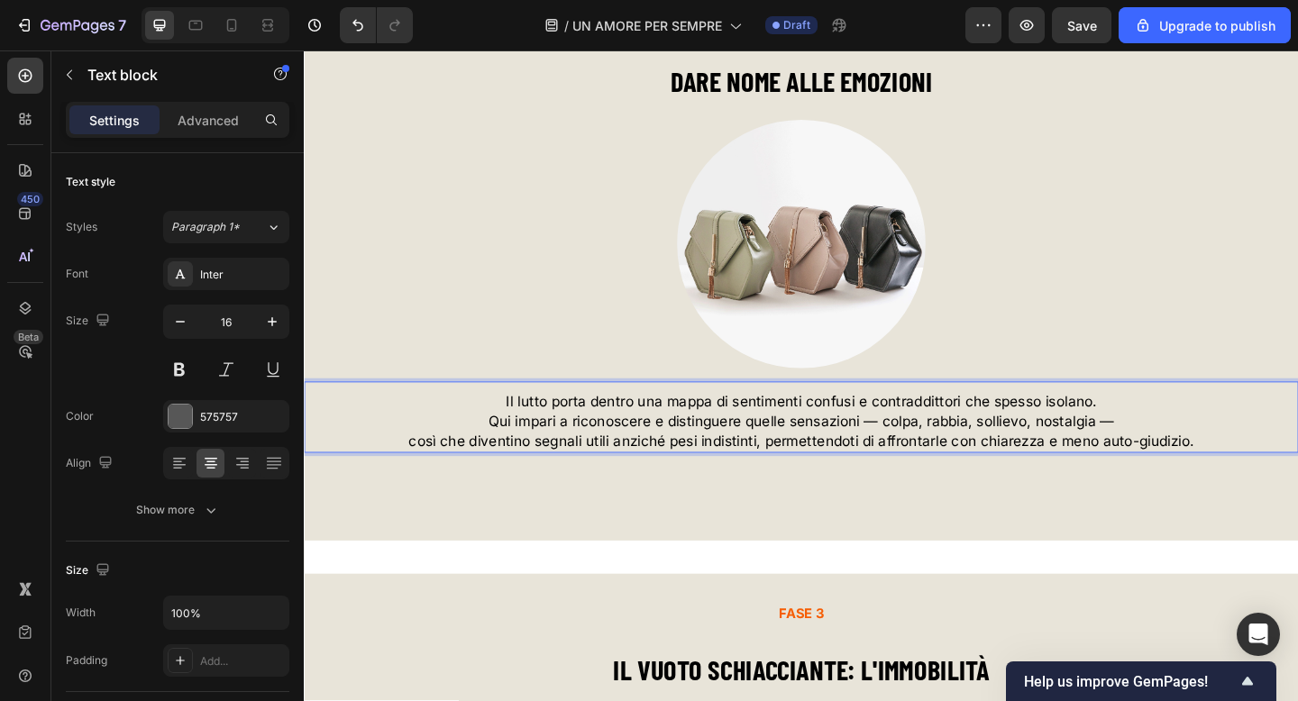
click at [1184, 434] on p "Il lutto porta dentro una mappa di sentimenti confusi e contraddittori che spes…" at bounding box center [845, 433] width 1078 height 22
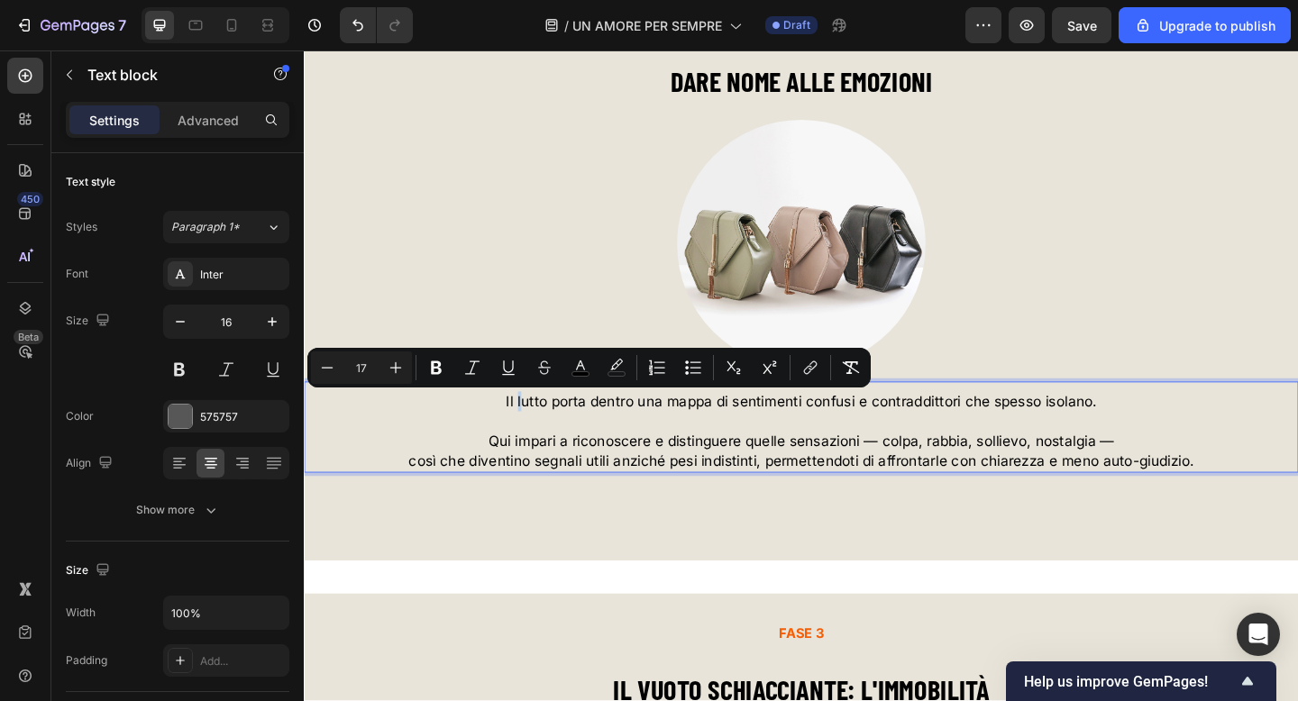
click at [537, 434] on span "Il lutto porta dentro una mappa di sentimenti confusi e contraddittori che spes…" at bounding box center [845, 433] width 643 height 18
click at [536, 434] on span "Il lutto porta dentro una mappa di sentimenti confusi e contraddittori che spes…" at bounding box center [845, 433] width 643 height 18
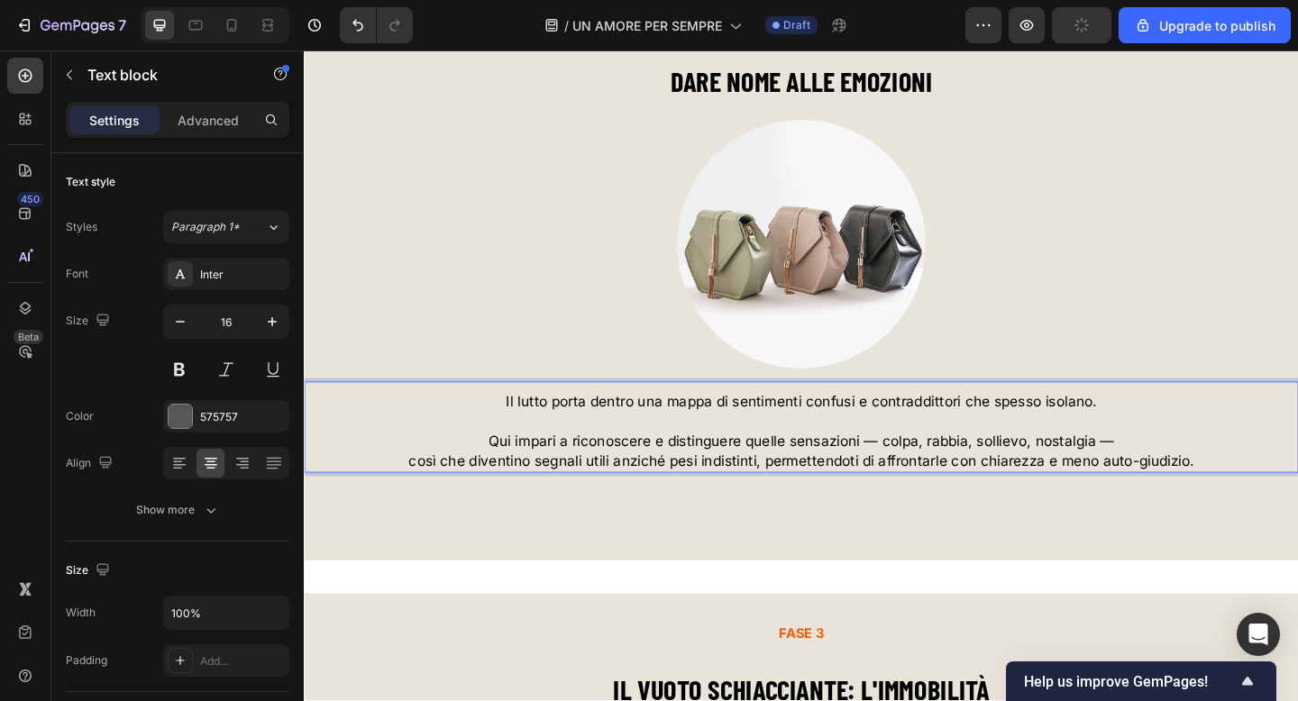
drag, startPoint x: 536, startPoint y: 434, endPoint x: 562, endPoint y: 434, distance: 25.2
click at [562, 434] on span "Il lutto porta dentro una mappa di sentimenti confusi e contraddittori che spes…" at bounding box center [845, 433] width 643 height 18
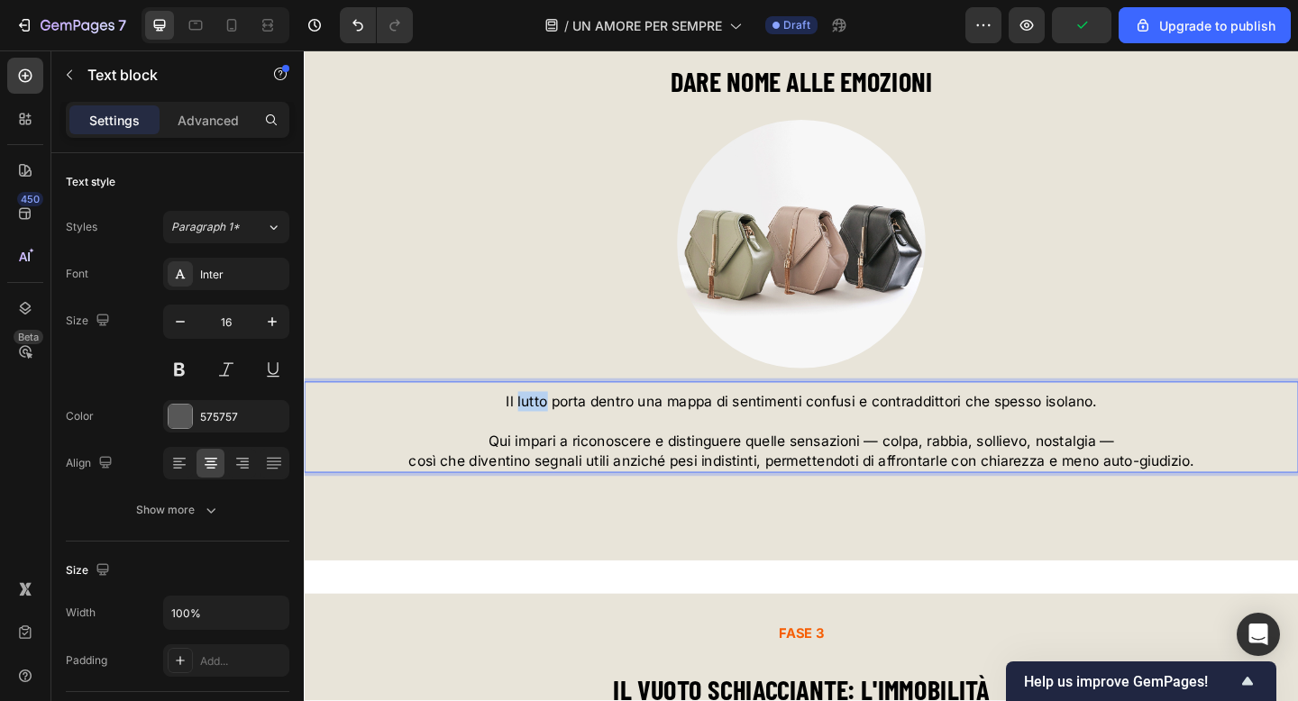
click at [562, 434] on span "Il lutto porta dentro una mappa di sentimenti confusi e contraddittori che spes…" at bounding box center [845, 433] width 643 height 18
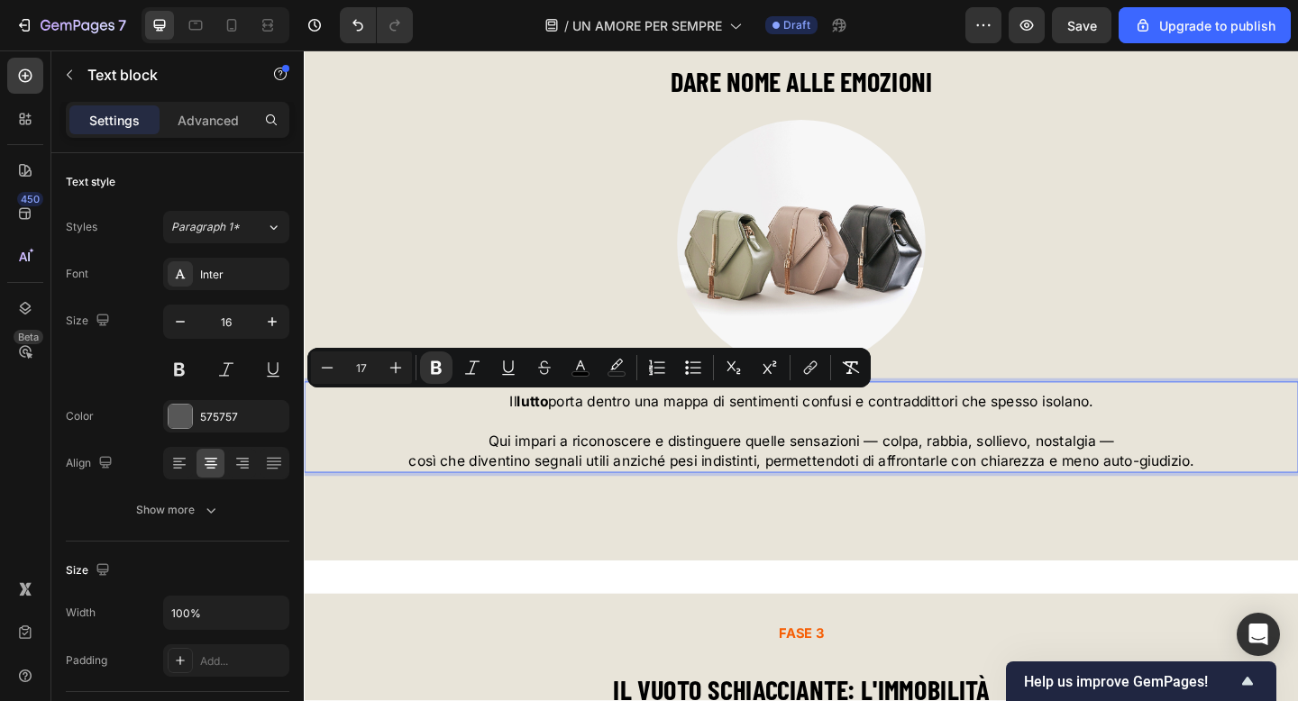
click at [770, 433] on span "Il lutto porta dentro una mappa di sentimenti confusi e contraddittori che spes…" at bounding box center [844, 433] width 635 height 18
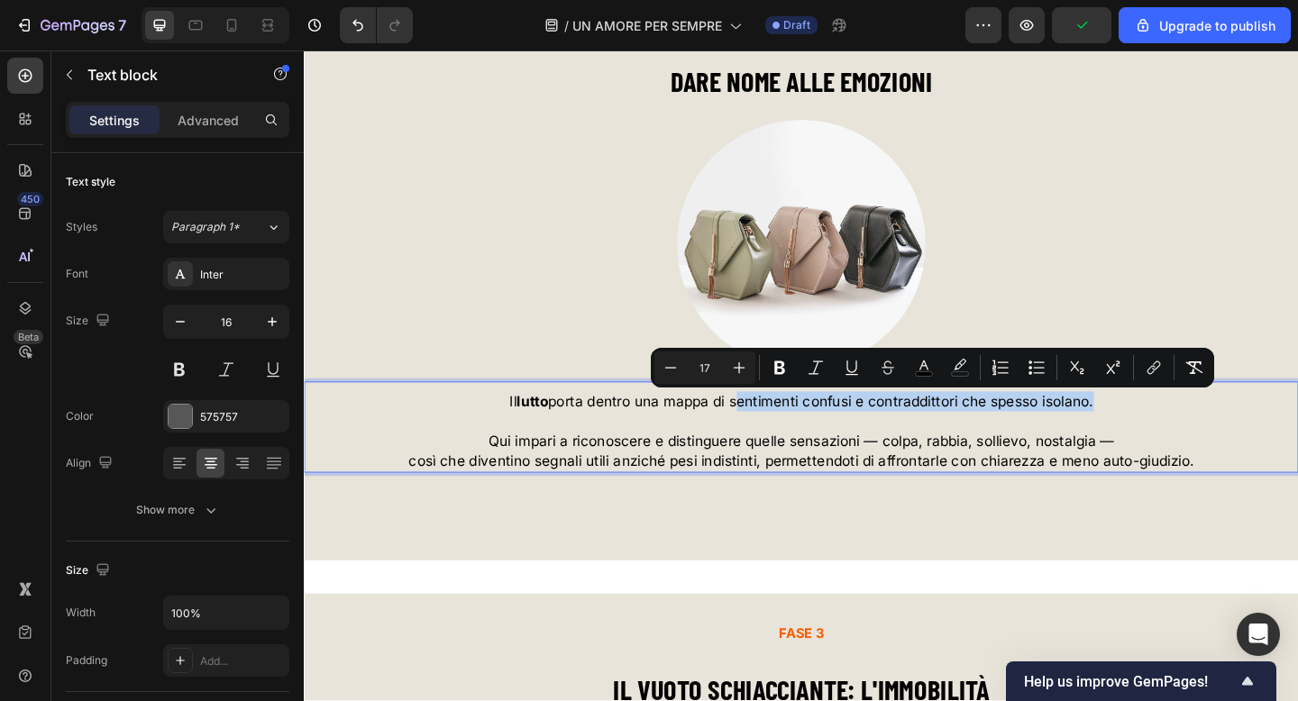
drag, startPoint x: 768, startPoint y: 434, endPoint x: 1155, endPoint y: 437, distance: 386.7
click at [1155, 437] on span "Il lutto porta dentro una mappa di sentimenti confusi e contraddittori che spes…" at bounding box center [844, 433] width 635 height 18
click at [1192, 469] on p "Qui impari a riconoscere e distinguere quelle sensazioni — colpa, rabbia, solli…" at bounding box center [845, 476] width 1078 height 22
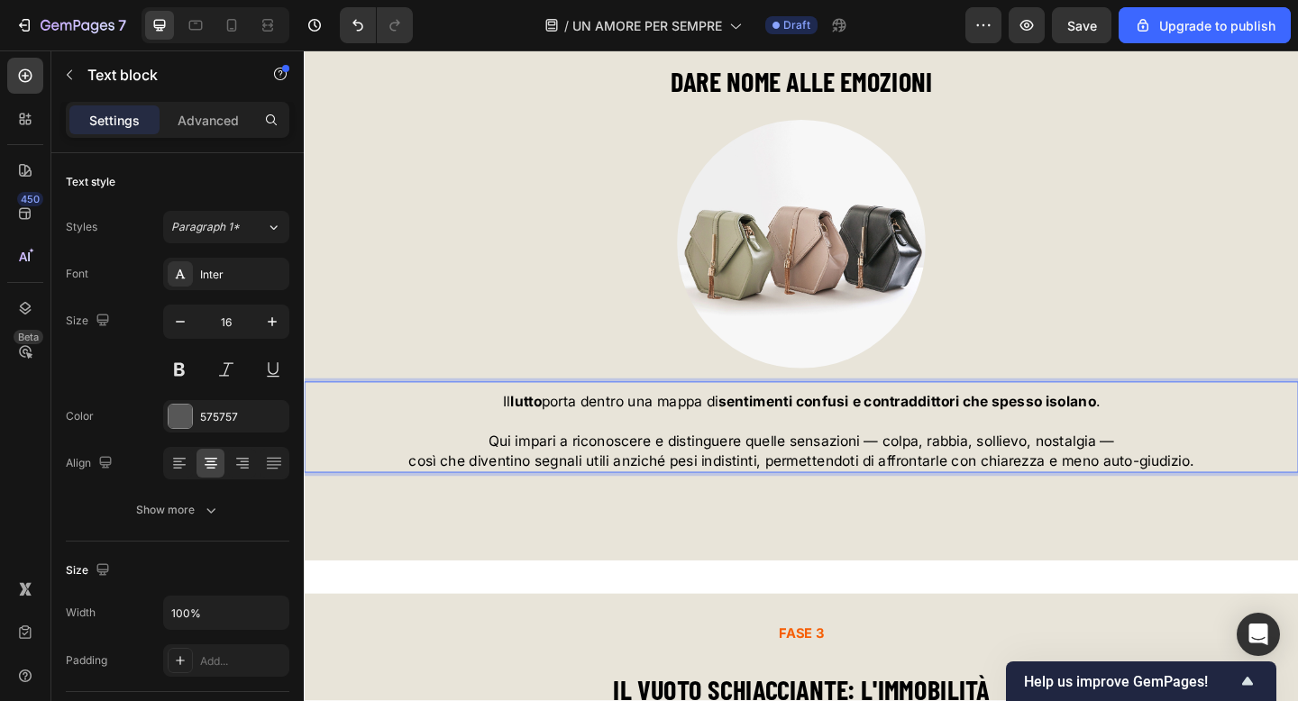
click at [651, 477] on span "Qui impari a riconoscere e distinguere quelle sensazioni — colpa, rabbia, solli…" at bounding box center [845, 476] width 680 height 18
click at [727, 477] on span "Qui impari a riconoscere e distinguere quelle sensazioni — colpa, rabbia, solli…" at bounding box center [845, 476] width 676 height 18
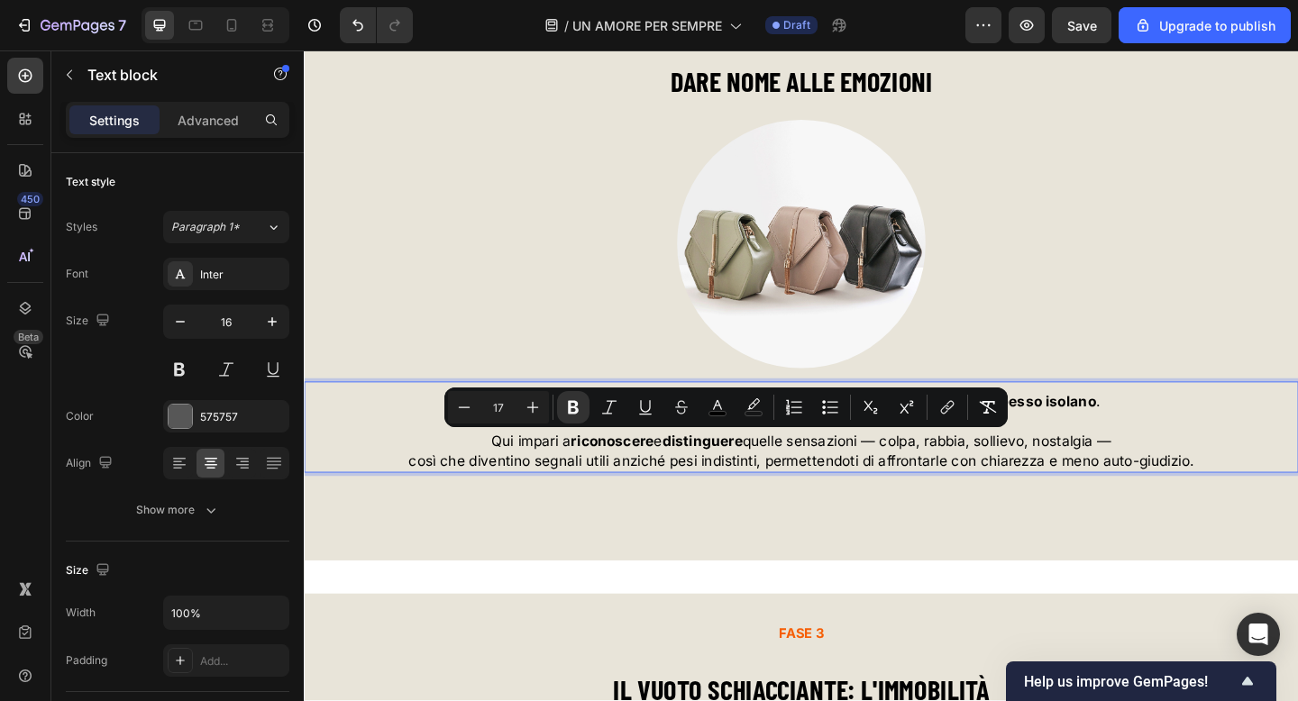
click at [853, 478] on span "Qui impari a riconoscere e distinguere quelle sensazioni — colpa, rabbia, solli…" at bounding box center [844, 476] width 674 height 18
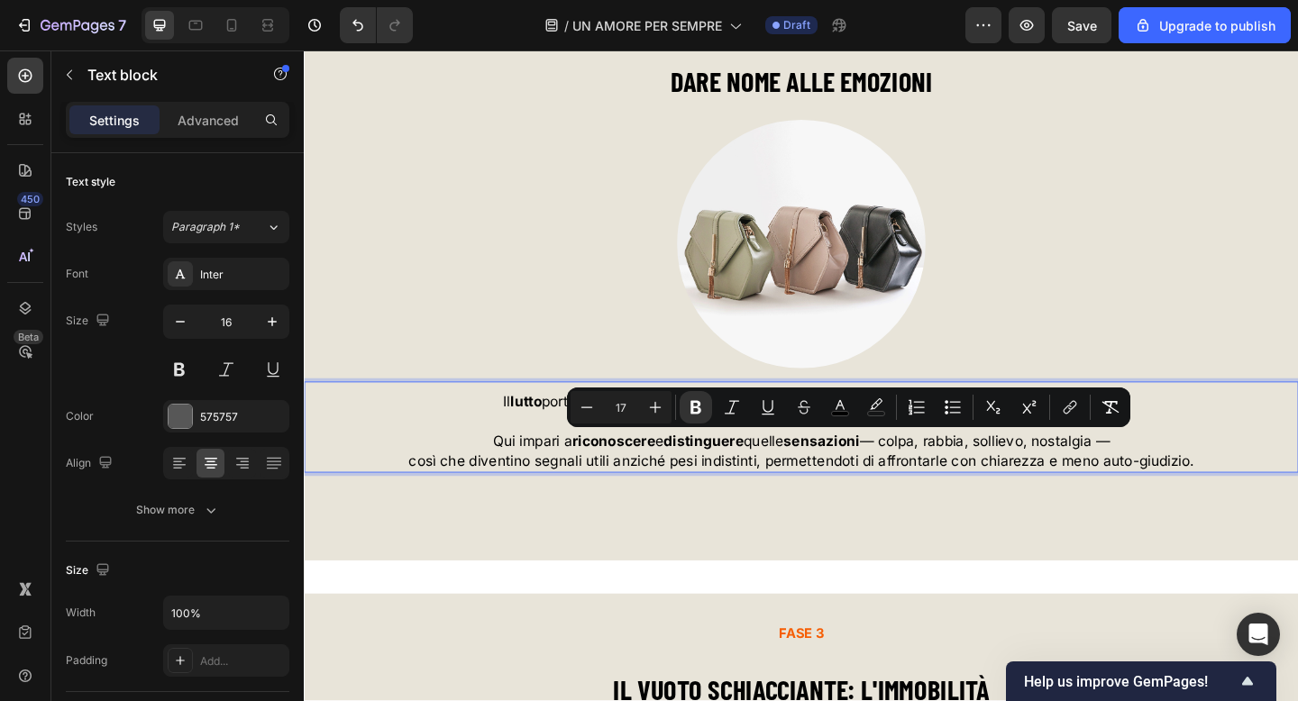
click at [954, 480] on span "Qui impari a riconoscere e distinguere quelle sensazioni — colpa, rabbia, solli…" at bounding box center [844, 476] width 671 height 18
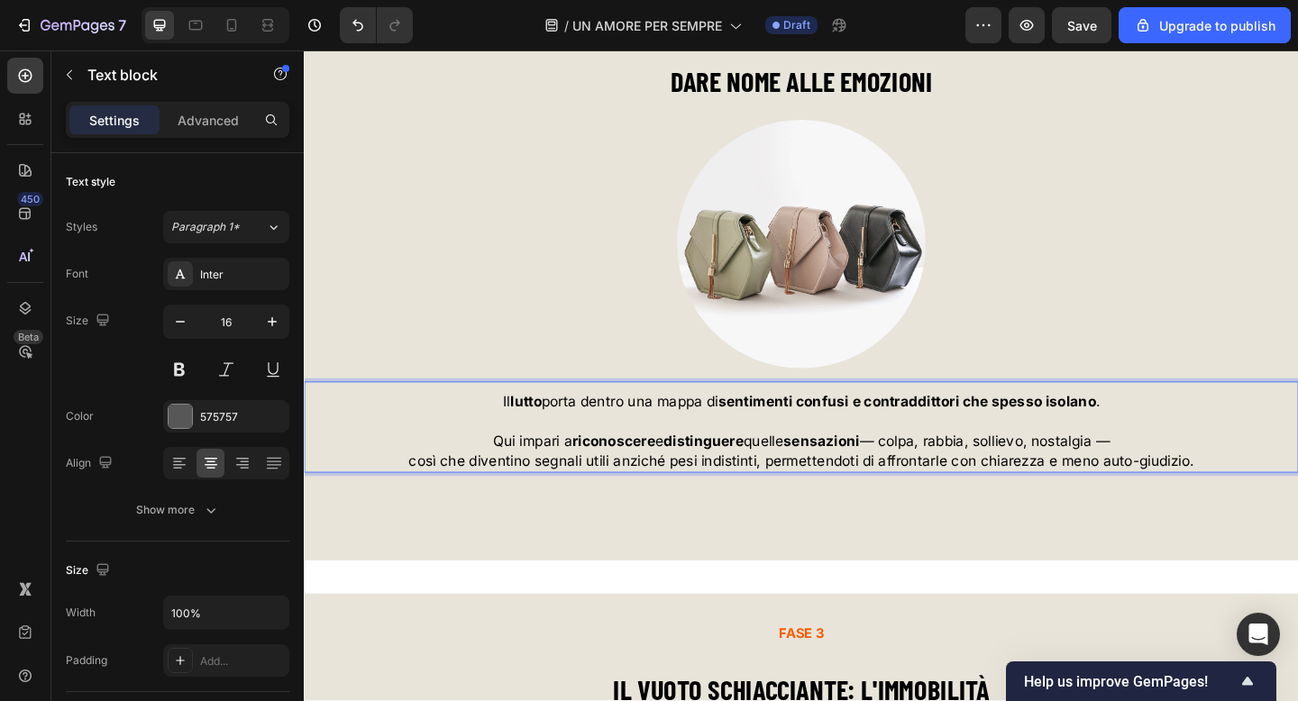
click at [915, 474] on span "Qui impari a riconoscere e distinguere quelle sensazioni — colpa, rabbia, solli…" at bounding box center [844, 476] width 671 height 18
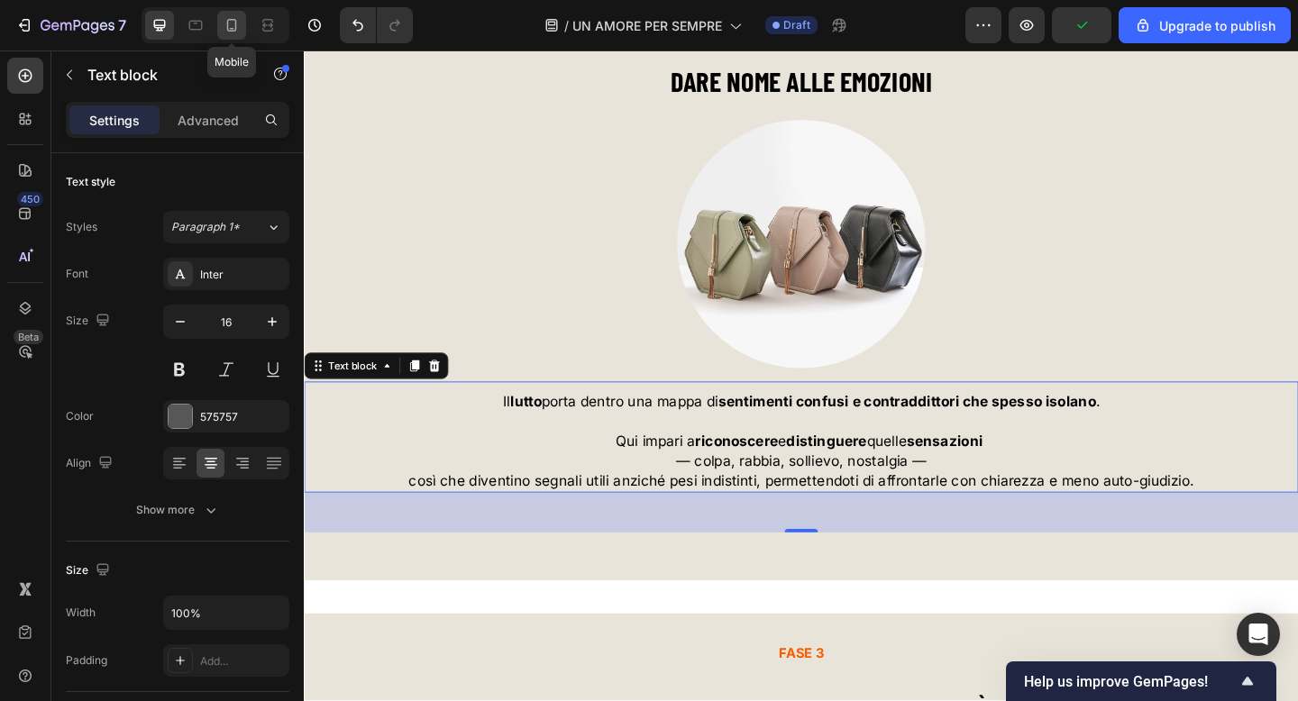
click at [231, 23] on icon at bounding box center [232, 25] width 18 height 18
type input "14"
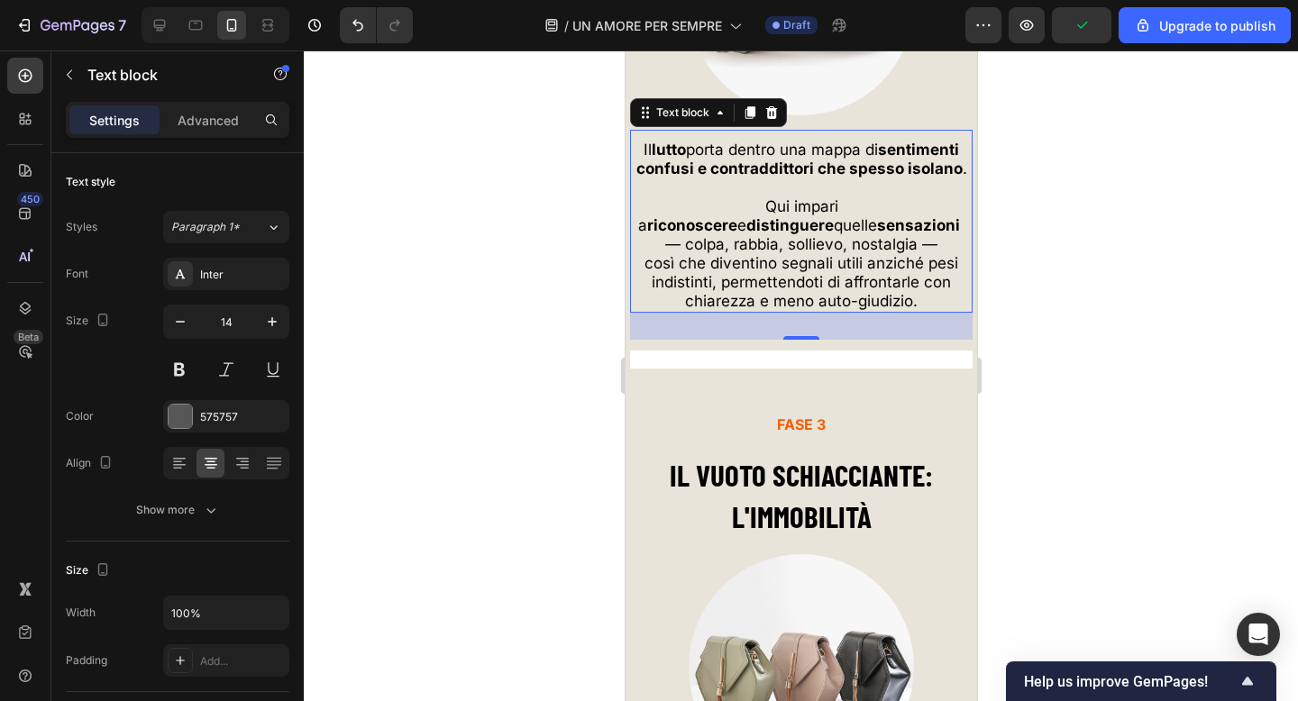
scroll to position [6544, 0]
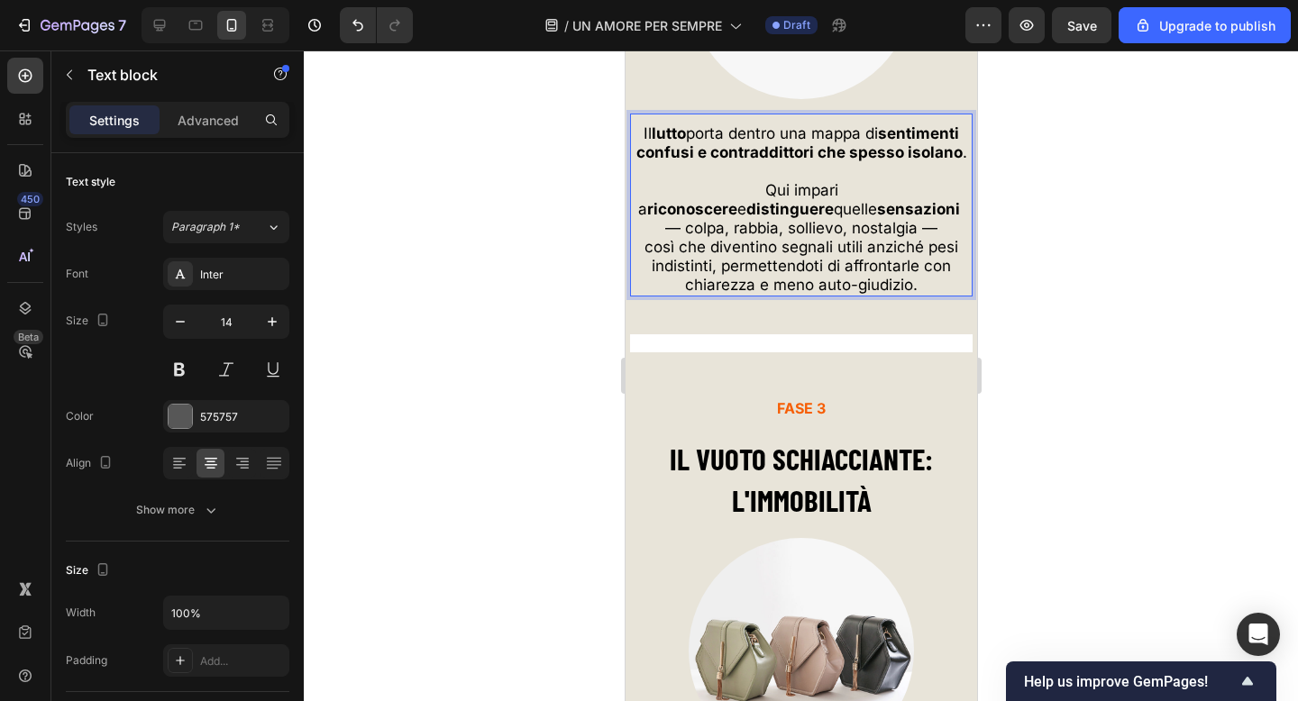
click at [686, 234] on span "— colpa, rabbia, sollievo, nostalgia —" at bounding box center [800, 228] width 272 height 18
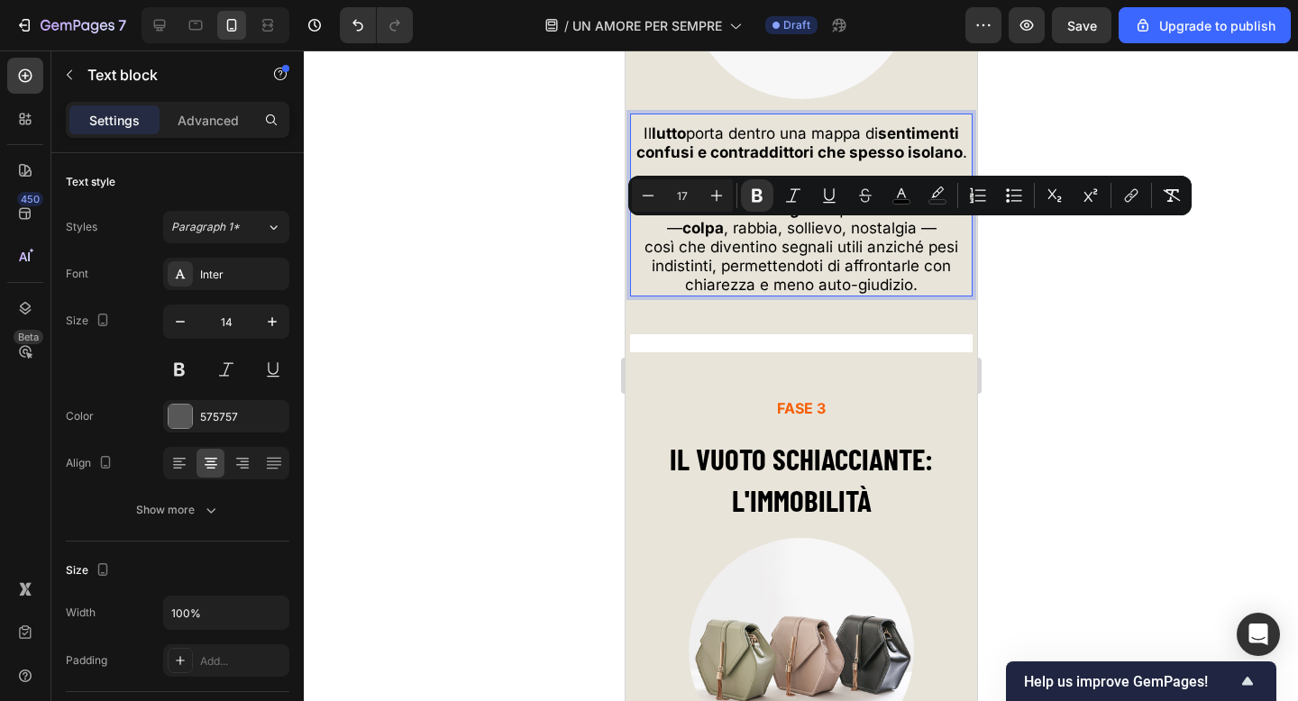
click at [751, 230] on span "— colpa , rabbia, sollievo, nostalgia —" at bounding box center [800, 228] width 269 height 18
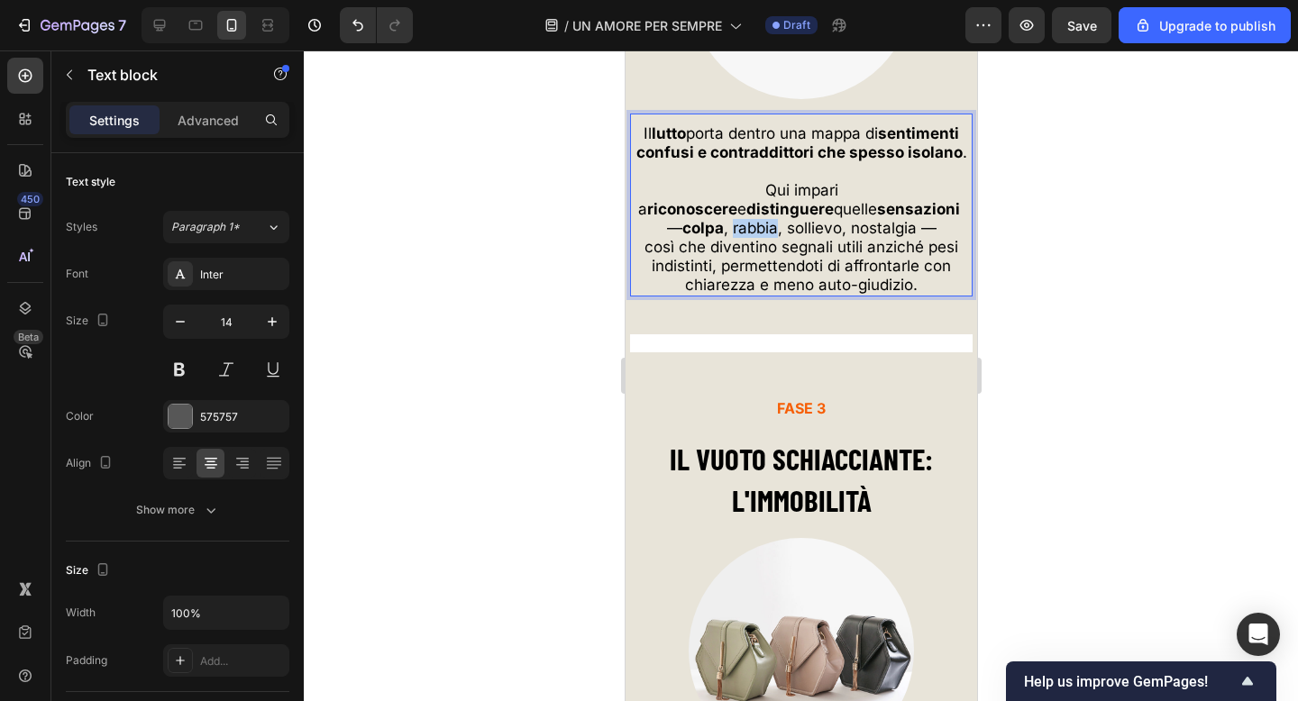
click at [751, 230] on span "— colpa , rabbia, sollievo, nostalgia —" at bounding box center [800, 228] width 269 height 18
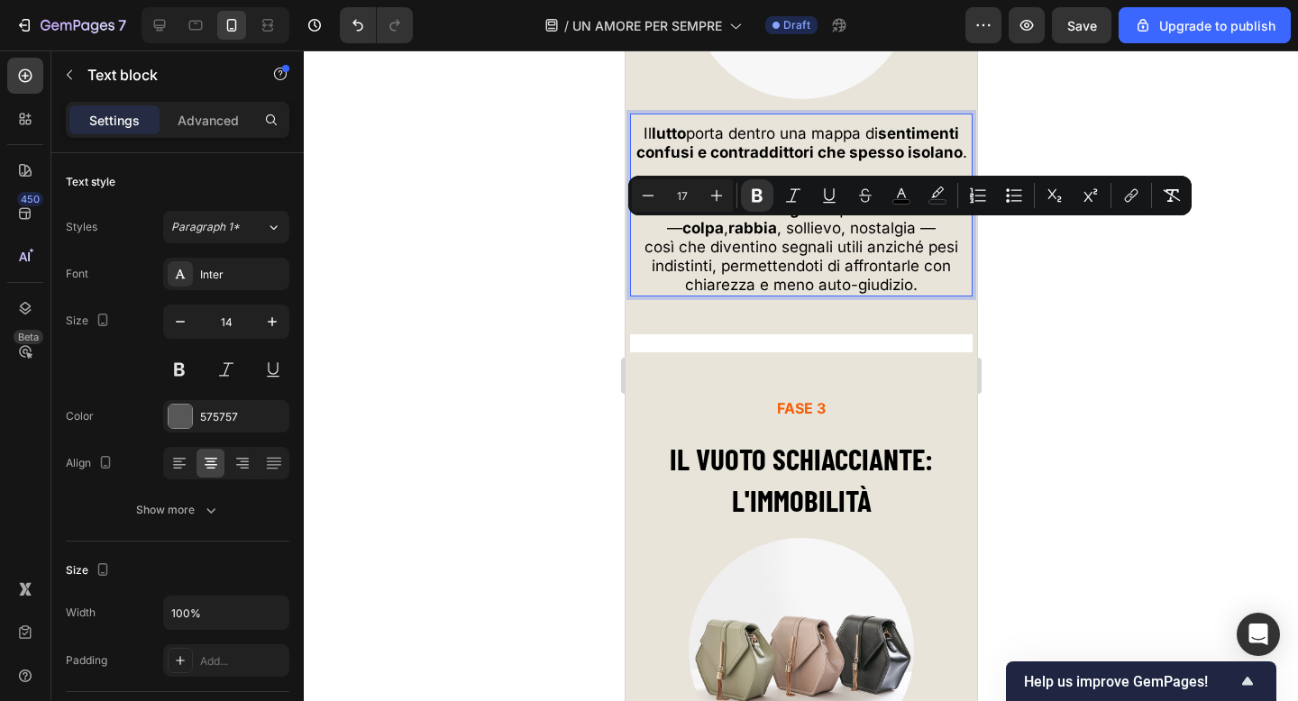
click at [804, 233] on span "— colpa , rabbia , sollievo, nostalgia —" at bounding box center [800, 228] width 269 height 18
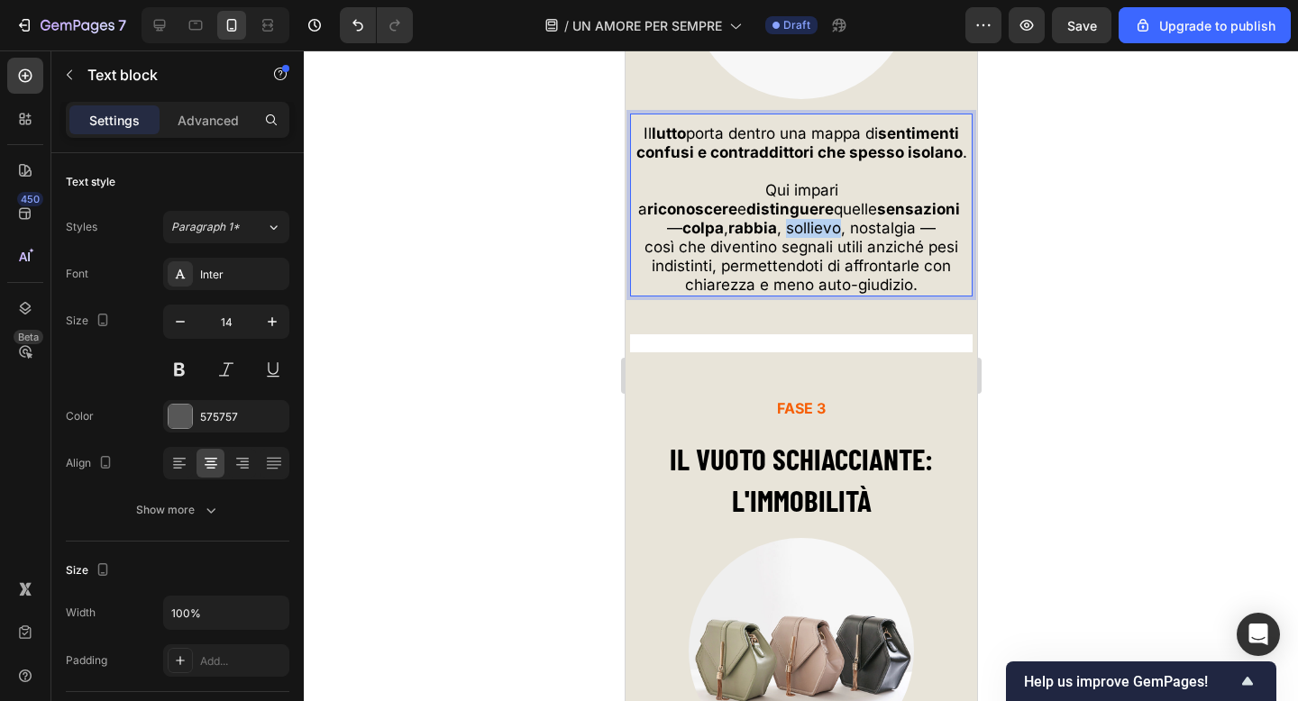
click at [804, 233] on span "— colpa , rabbia , sollievo, nostalgia —" at bounding box center [800, 228] width 269 height 18
click at [873, 234] on span "— colpa , rabbia , sollievo , nostalgia —" at bounding box center [801, 228] width 268 height 18
click at [925, 271] on span "così che diventino segnali utili anziché pesi indistinti, permettendoti di affr…" at bounding box center [801, 266] width 314 height 56
click at [833, 200] on strong "distinguere" at bounding box center [788, 209] width 87 height 18
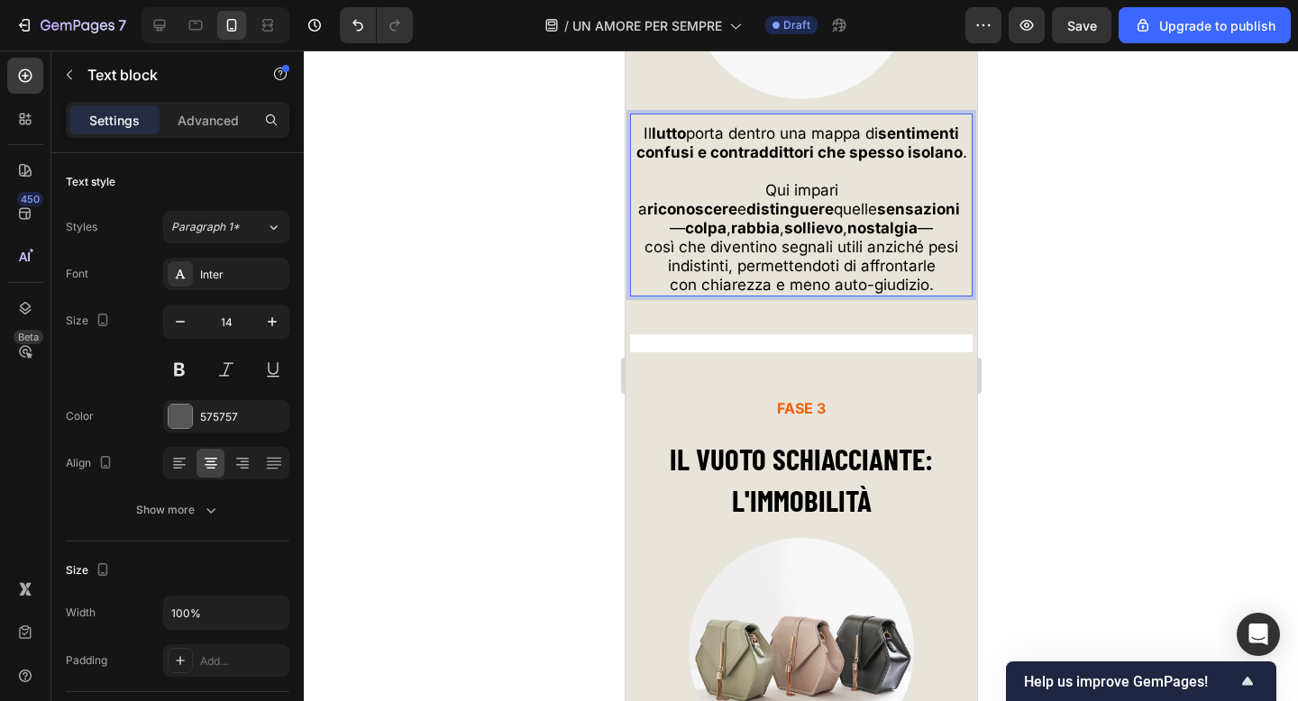
click at [926, 196] on span "Qui impari a riconoscere e distinguere quelle sensazioni" at bounding box center [800, 199] width 326 height 37
click at [908, 208] on p "quelle sensazioni" at bounding box center [800, 209] width 339 height 19
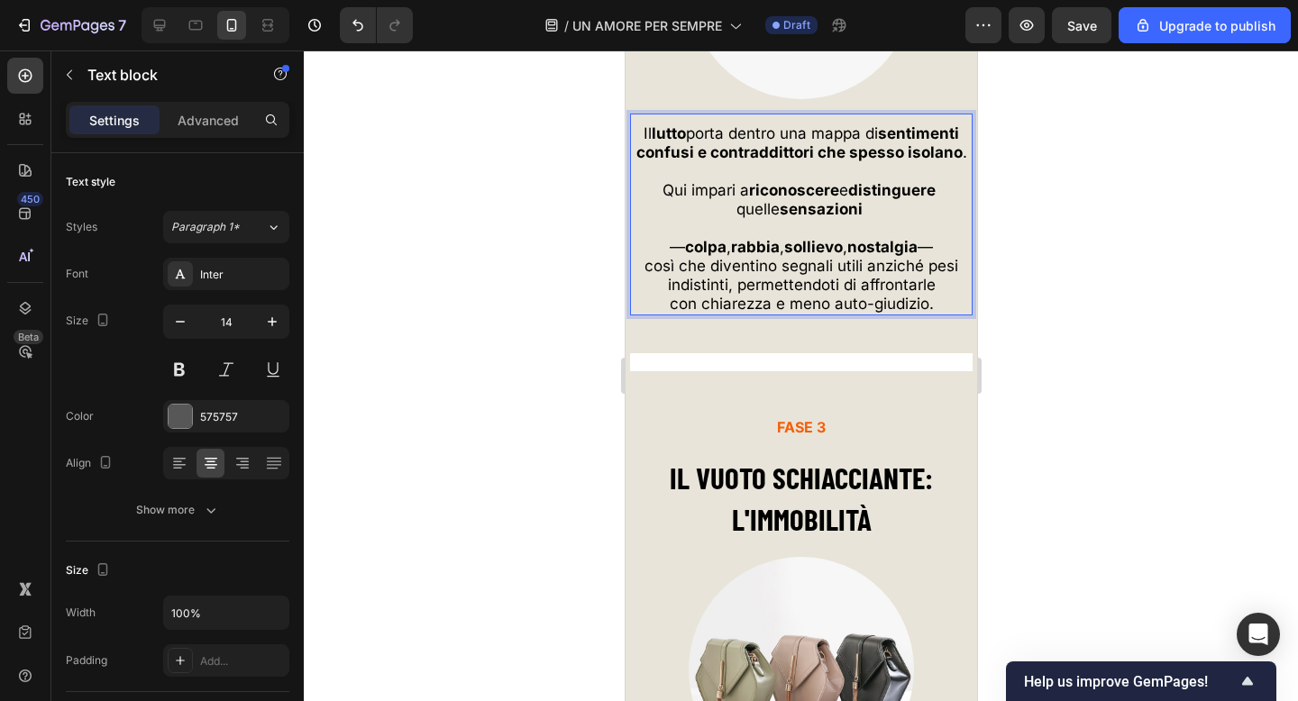
click at [950, 248] on p "— colpa , rabbia , sollievo , nostalgia —" at bounding box center [800, 247] width 339 height 19
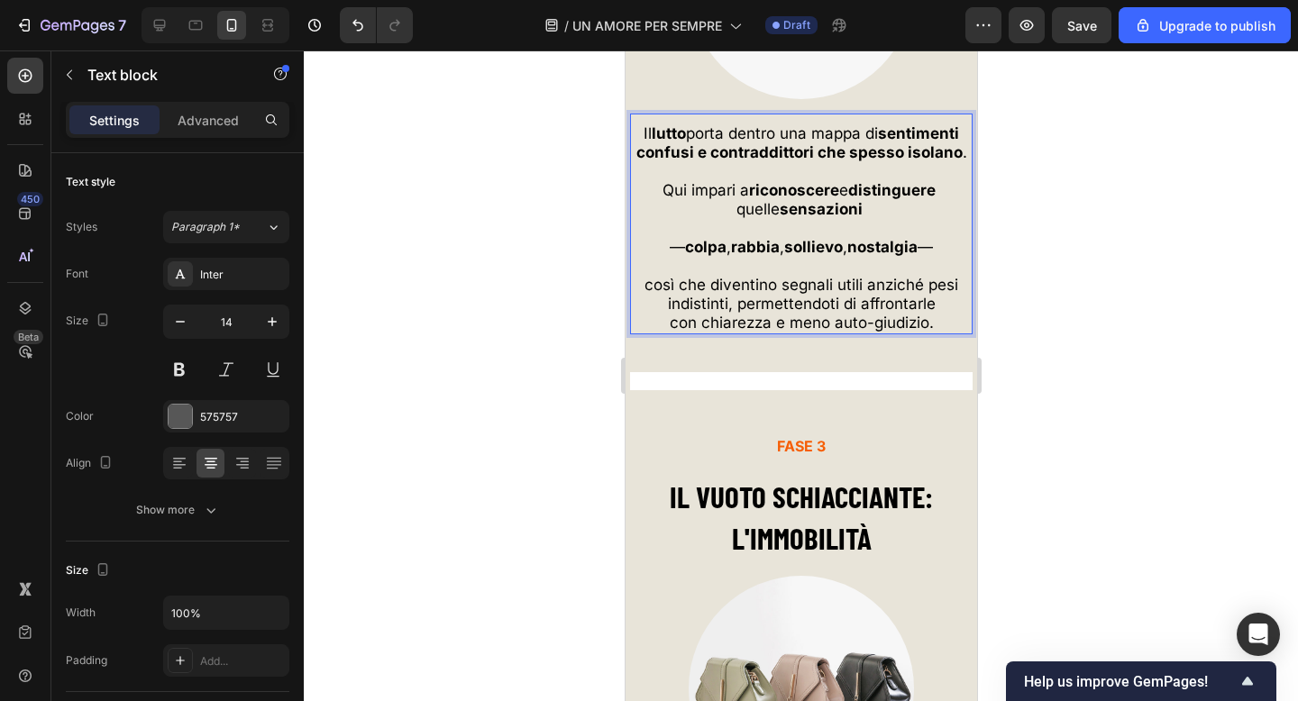
drag, startPoint x: 1161, startPoint y: 251, endPoint x: 1022, endPoint y: 233, distance: 140.1
click at [1161, 251] on div at bounding box center [801, 375] width 994 height 651
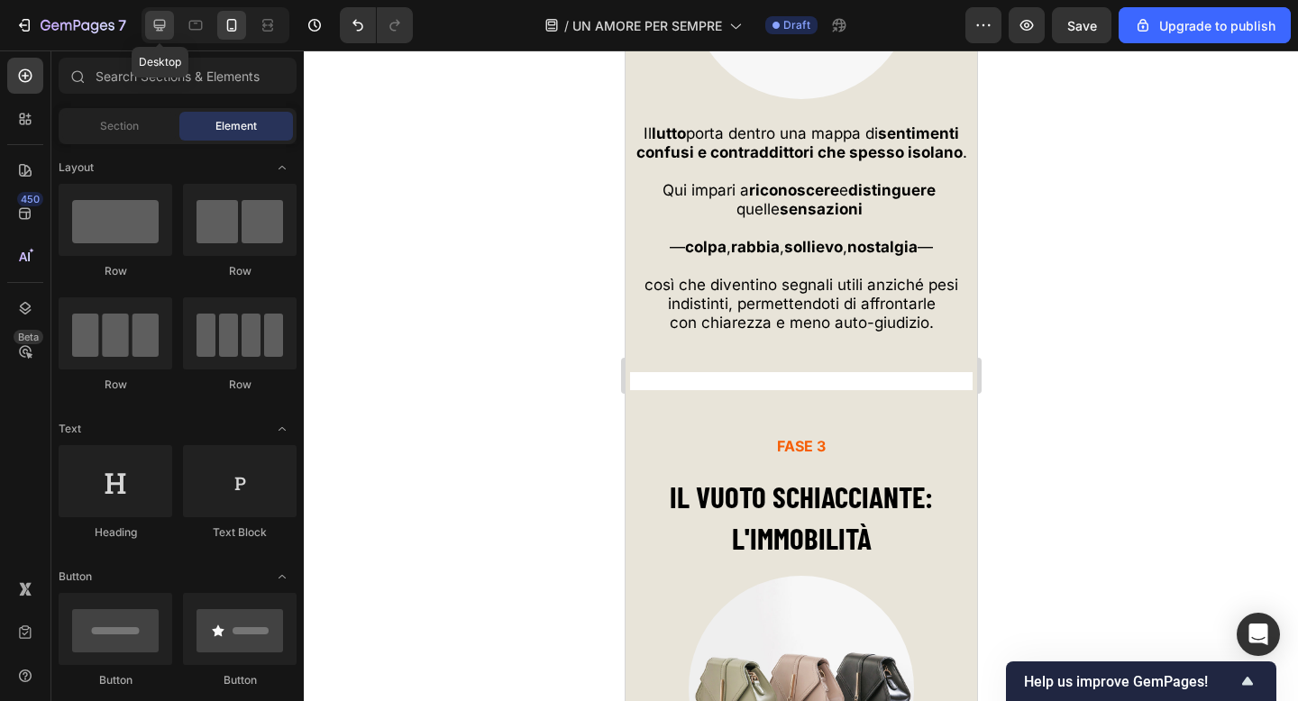
click at [162, 27] on icon at bounding box center [160, 26] width 12 height 12
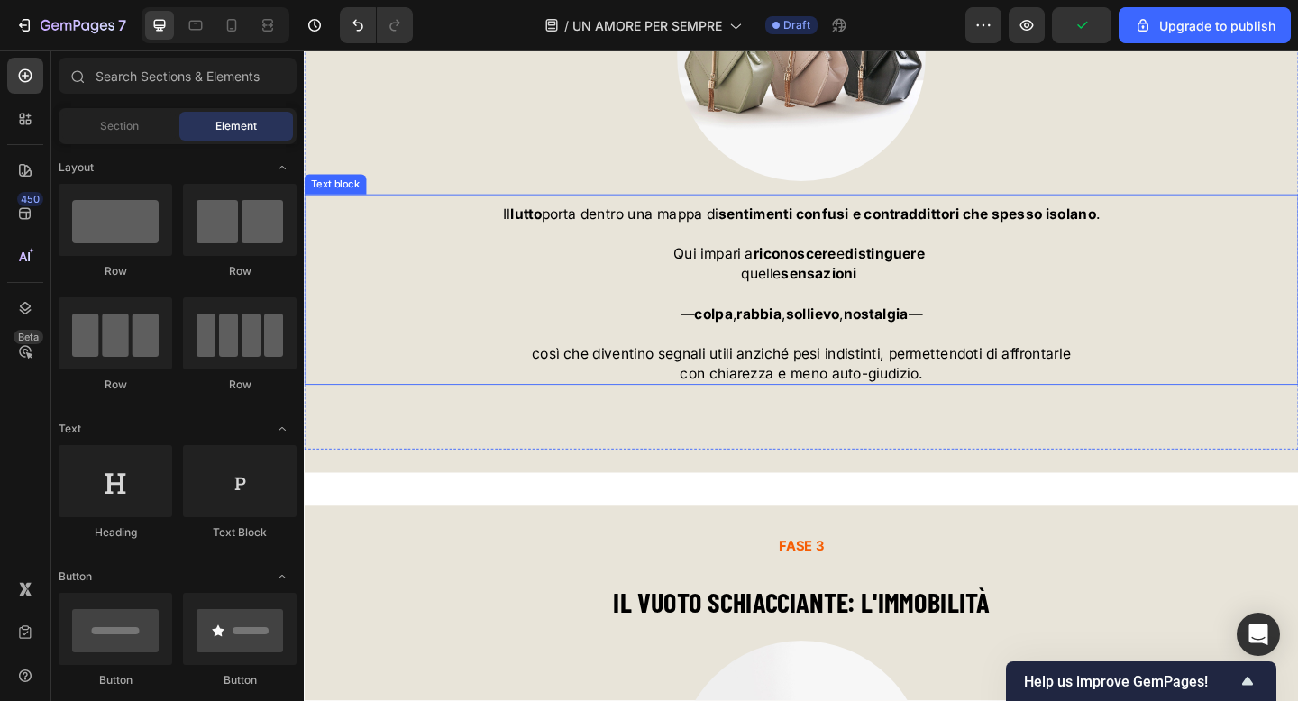
scroll to position [6565, 0]
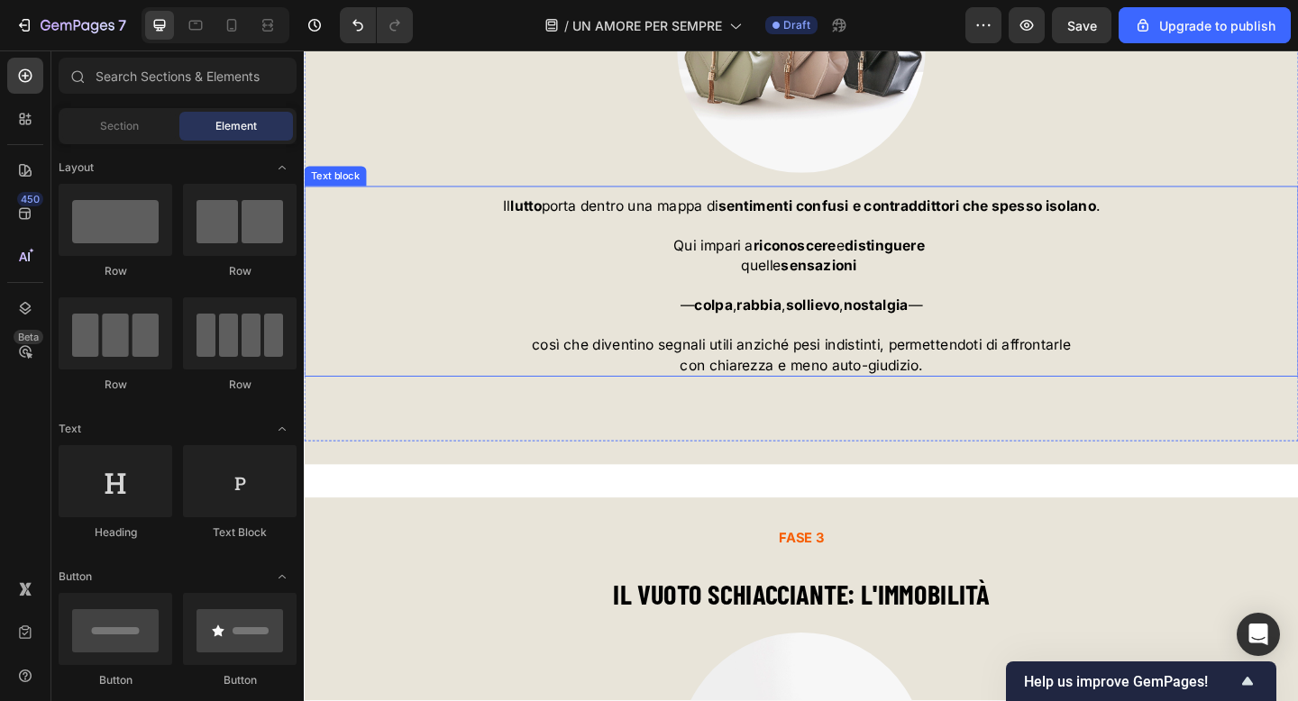
click at [728, 331] on strong "colpa" at bounding box center [748, 328] width 41 height 18
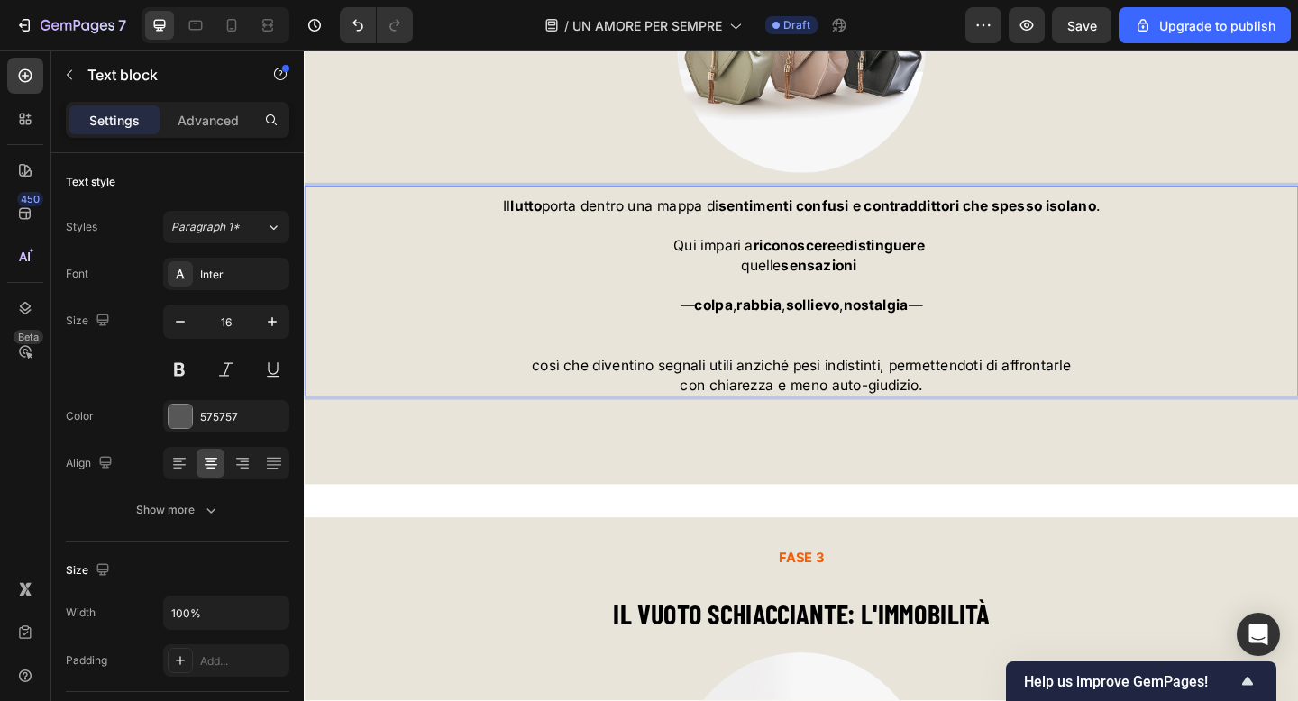
click at [728, 331] on strong "colpa" at bounding box center [748, 328] width 41 height 18
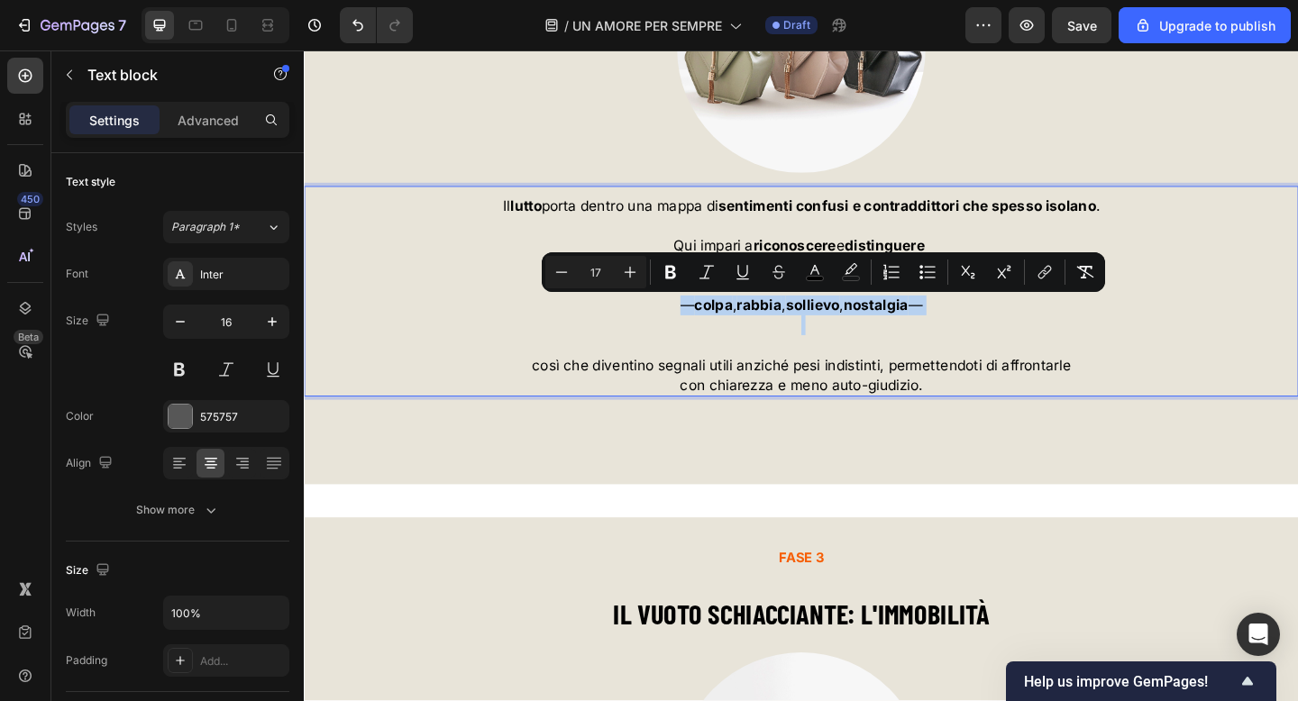
click at [762, 355] on p "Rich Text Editor. Editing area: main" at bounding box center [845, 360] width 1078 height 43
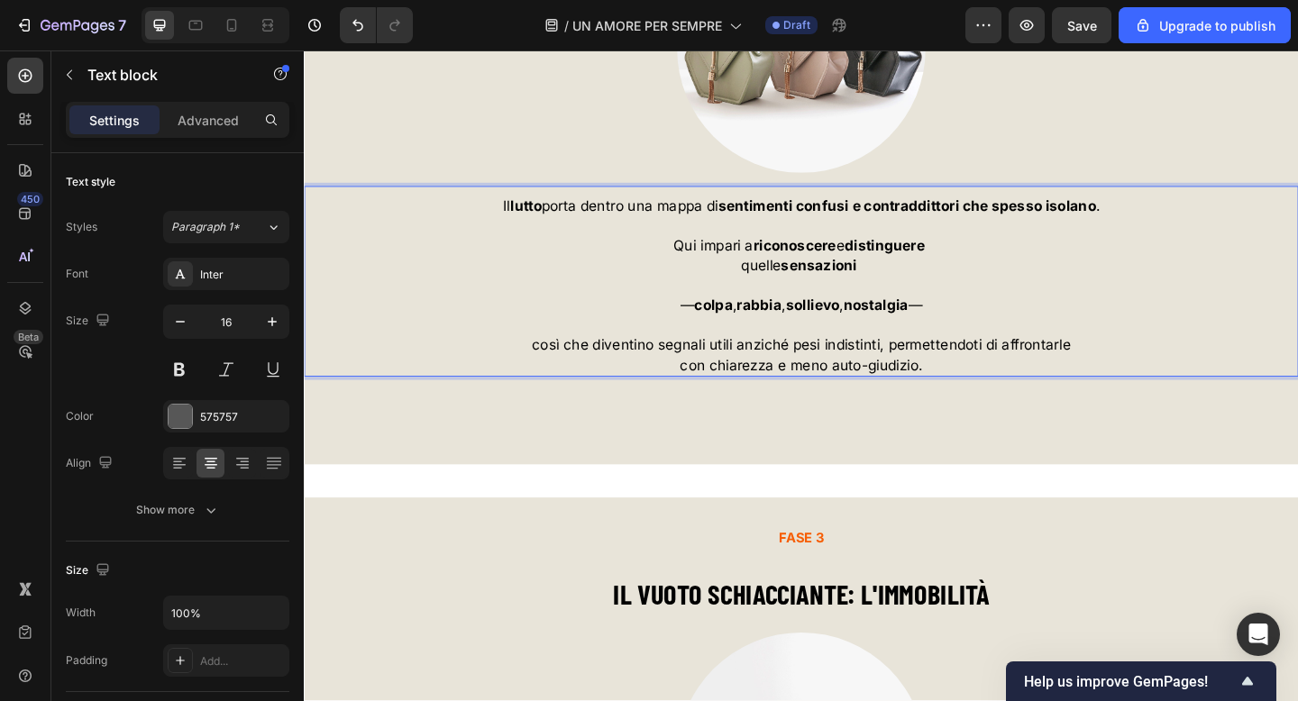
click at [1095, 374] on span "così che diventino segnali utili anziché pesi indistinti, permettendoti di affr…" at bounding box center [845, 371] width 586 height 18
click at [765, 397] on span "con chiarezza e meno auto-giudizio." at bounding box center [845, 393] width 264 height 18
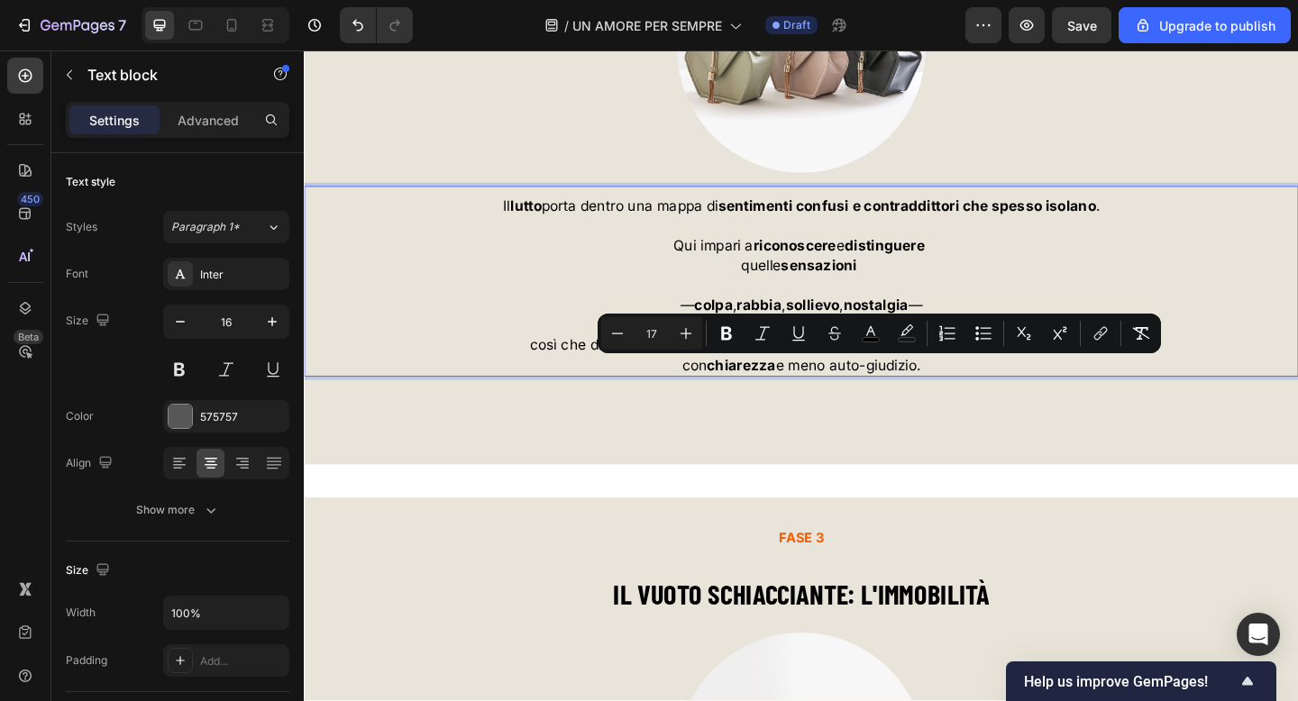
drag, startPoint x: 833, startPoint y: 400, endPoint x: 991, endPoint y: 400, distance: 157.7
click at [991, 400] on p "con chiarezza e meno auto-giudizio." at bounding box center [845, 393] width 1078 height 22
click at [882, 325] on strong "sollievo" at bounding box center [856, 328] width 59 height 18
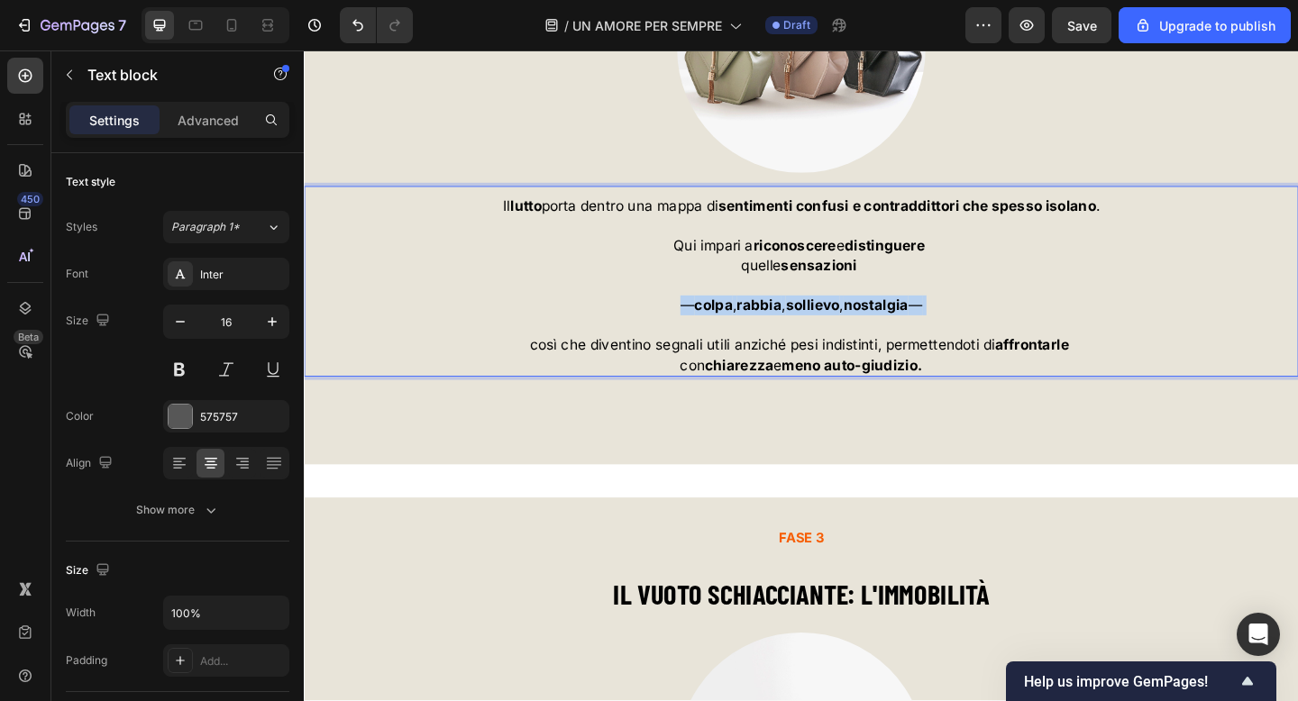
click at [882, 325] on strong "sollievo" at bounding box center [856, 328] width 59 height 18
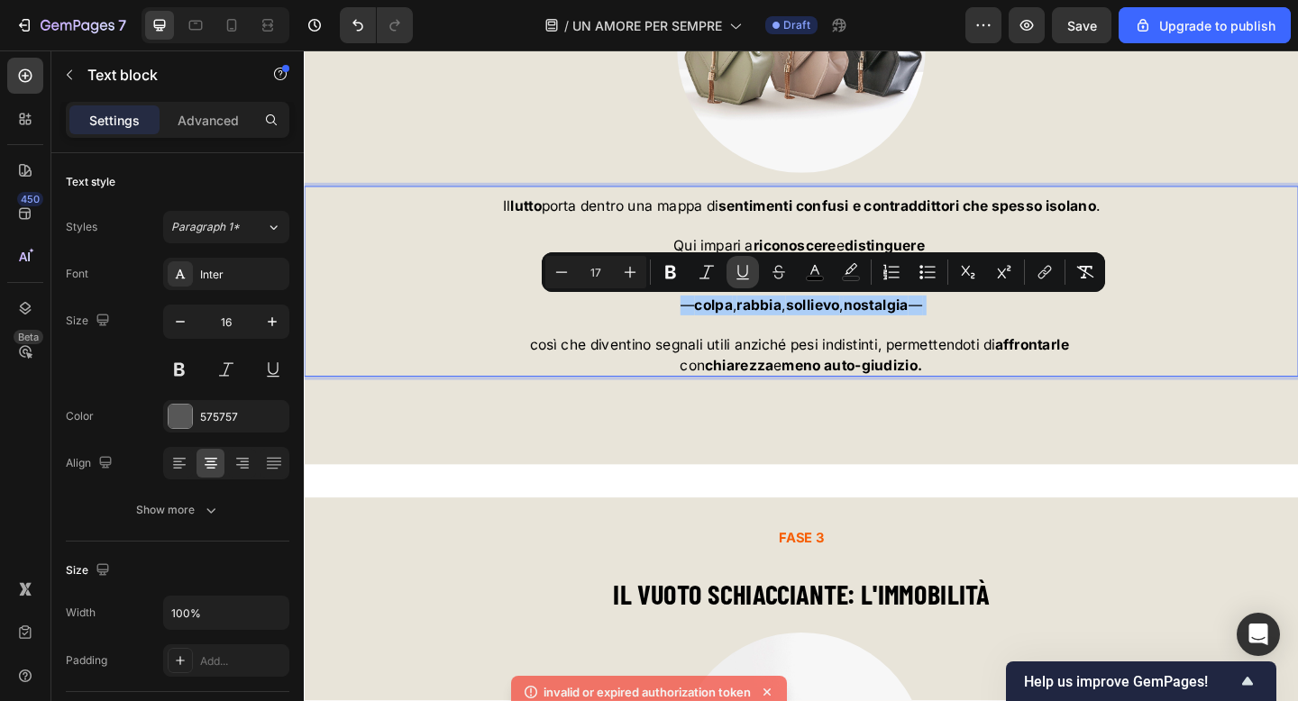
click at [745, 276] on icon "Editor contextual toolbar" at bounding box center [742, 271] width 10 height 13
click at [707, 272] on icon "Editor contextual toolbar" at bounding box center [706, 272] width 14 height 14
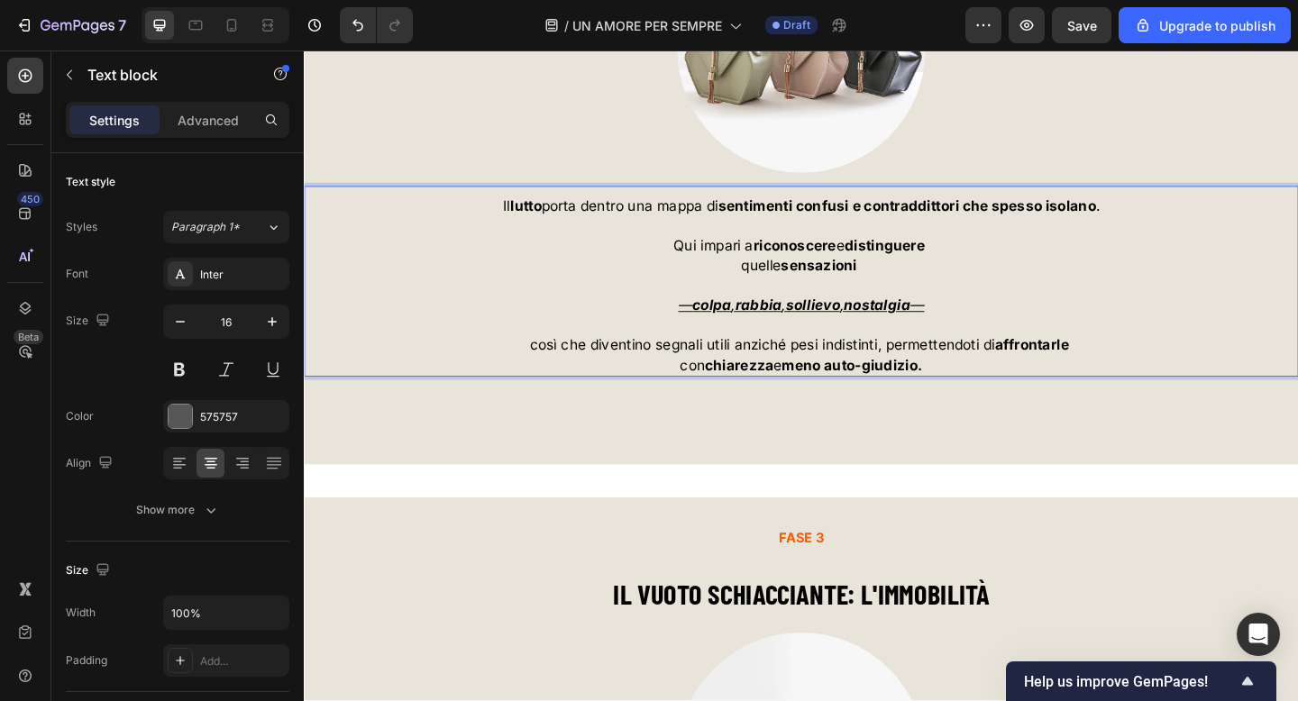
click at [879, 374] on span "così che diventino segnali utili anziché pesi indistinti, permettendoti di affr…" at bounding box center [844, 371] width 591 height 18
click at [991, 329] on p "— colpa , rabbia , sollievo , nostalgia —" at bounding box center [845, 338] width 1078 height 43
click at [1009, 335] on p "— colpa , rabbia , sollievo , nostalgia" at bounding box center [845, 338] width 1078 height 43
click at [723, 327] on u "—" at bounding box center [722, 328] width 15 height 18
click at [1057, 310] on p "Rich Text Editor. Editing area: main" at bounding box center [845, 307] width 1078 height 22
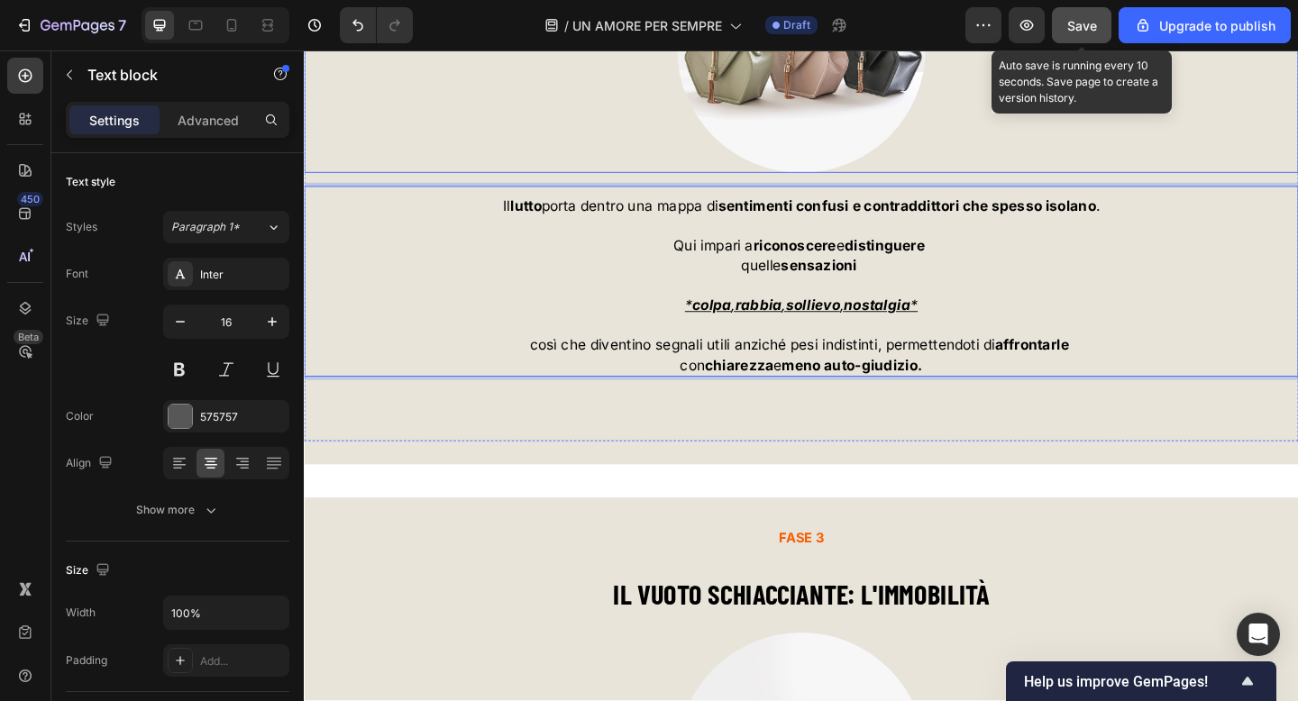
click at [1082, 16] on div "Save" at bounding box center [1082, 25] width 30 height 19
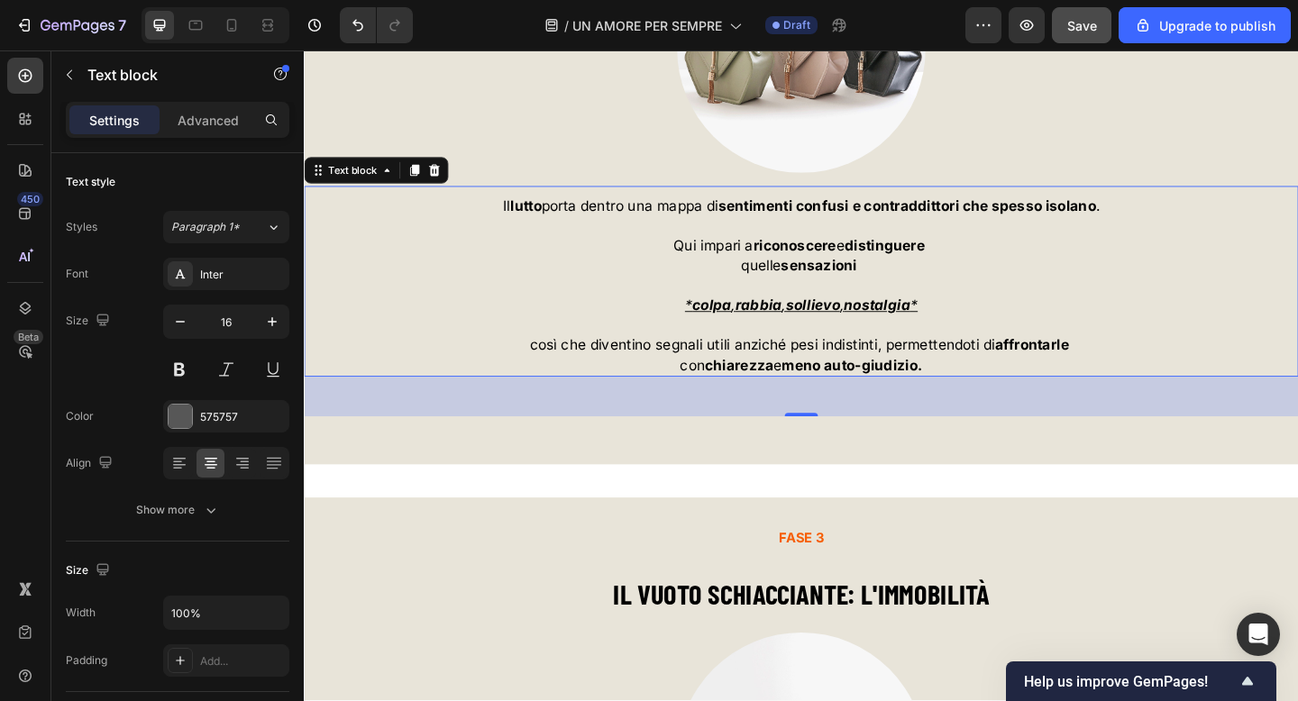
click at [894, 25] on div "/ UN AMORE PER SEMPRE Draft" at bounding box center [696, 25] width 538 height 36
click at [1021, 30] on icon "button" at bounding box center [1027, 25] width 18 height 18
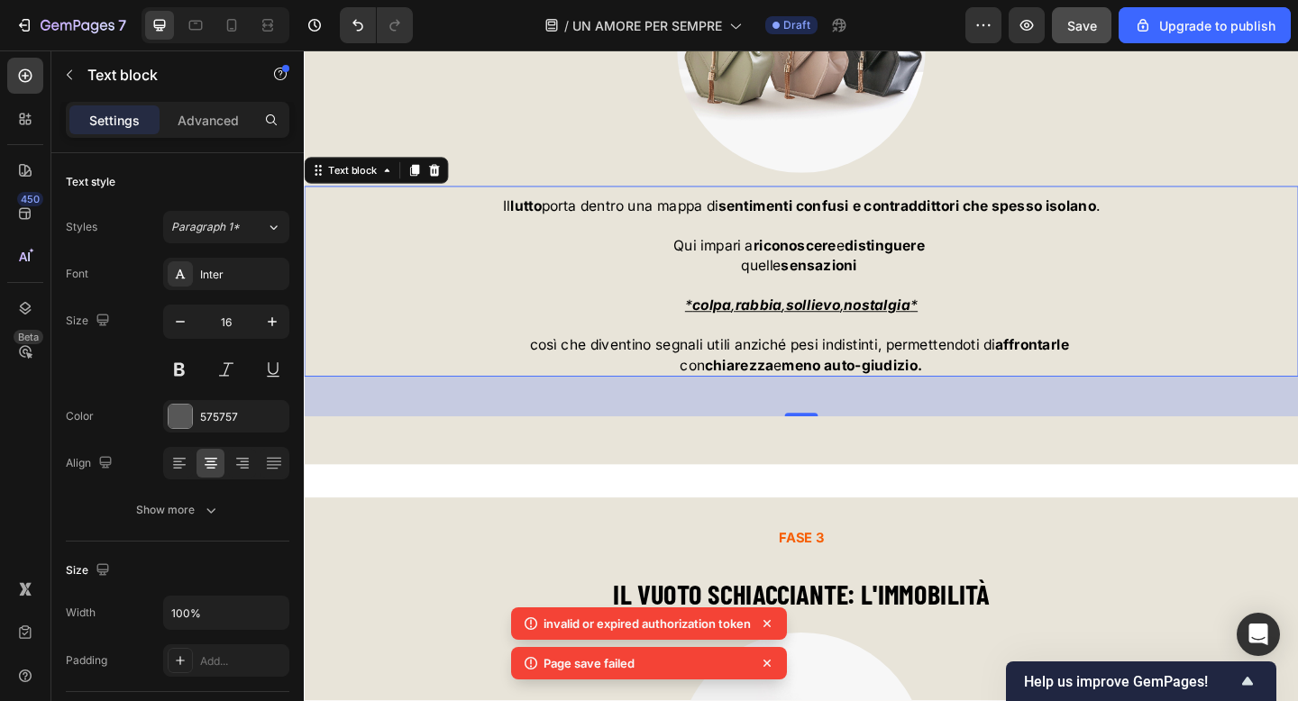
click at [630, 623] on p "invalid or expired authorization token" at bounding box center [646, 624] width 207 height 18
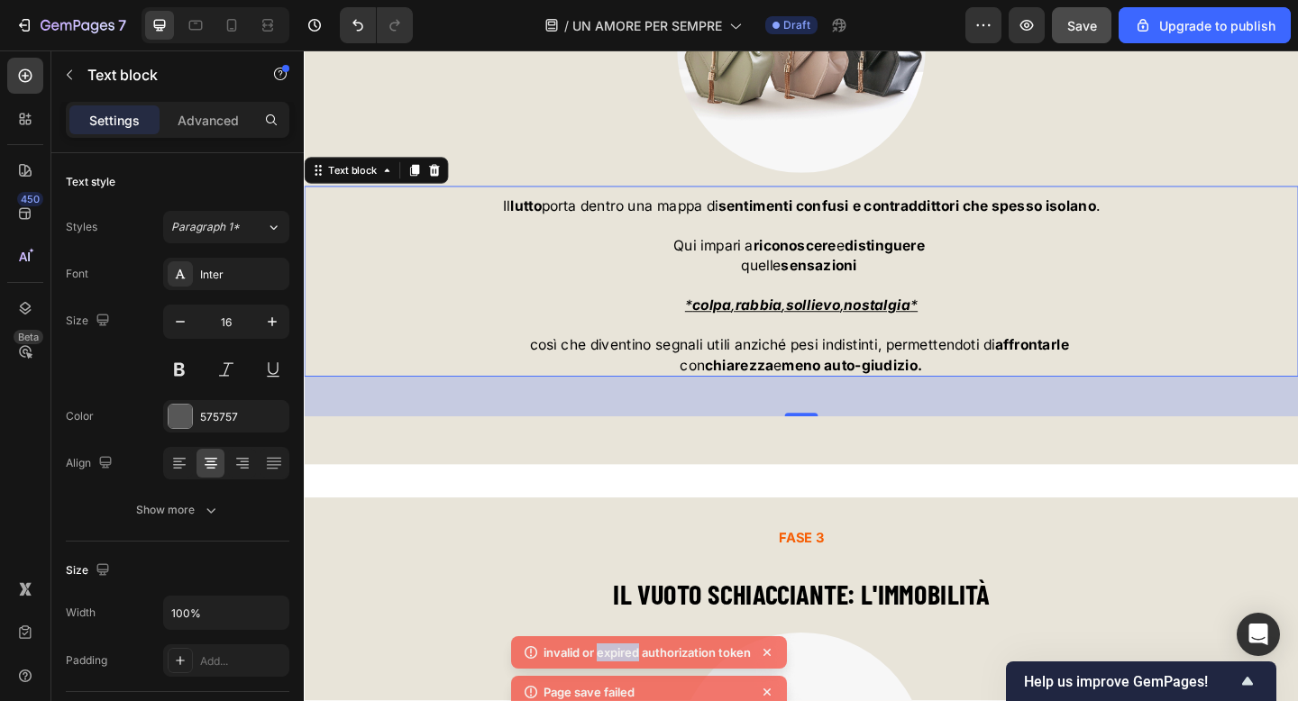
click at [630, 623] on div "invalid or expired authorization token Page save failed" at bounding box center [649, 646] width 276 height 79
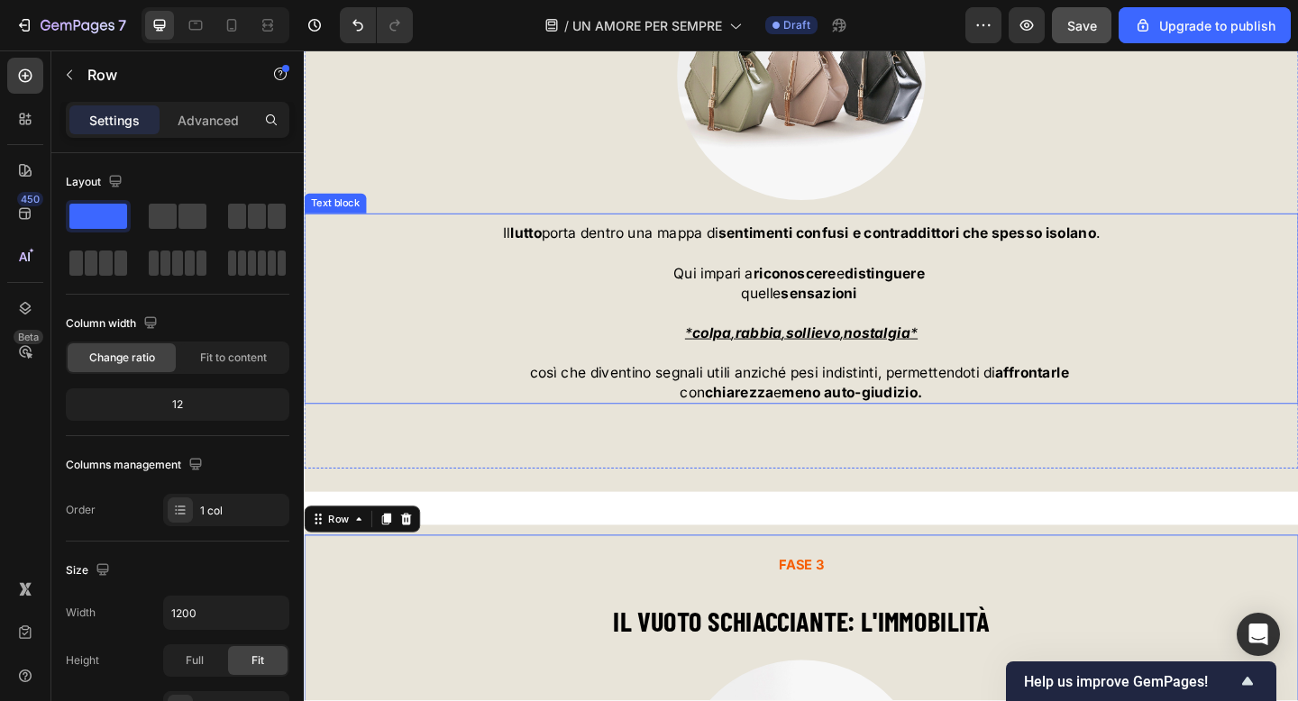
scroll to position [6534, 0]
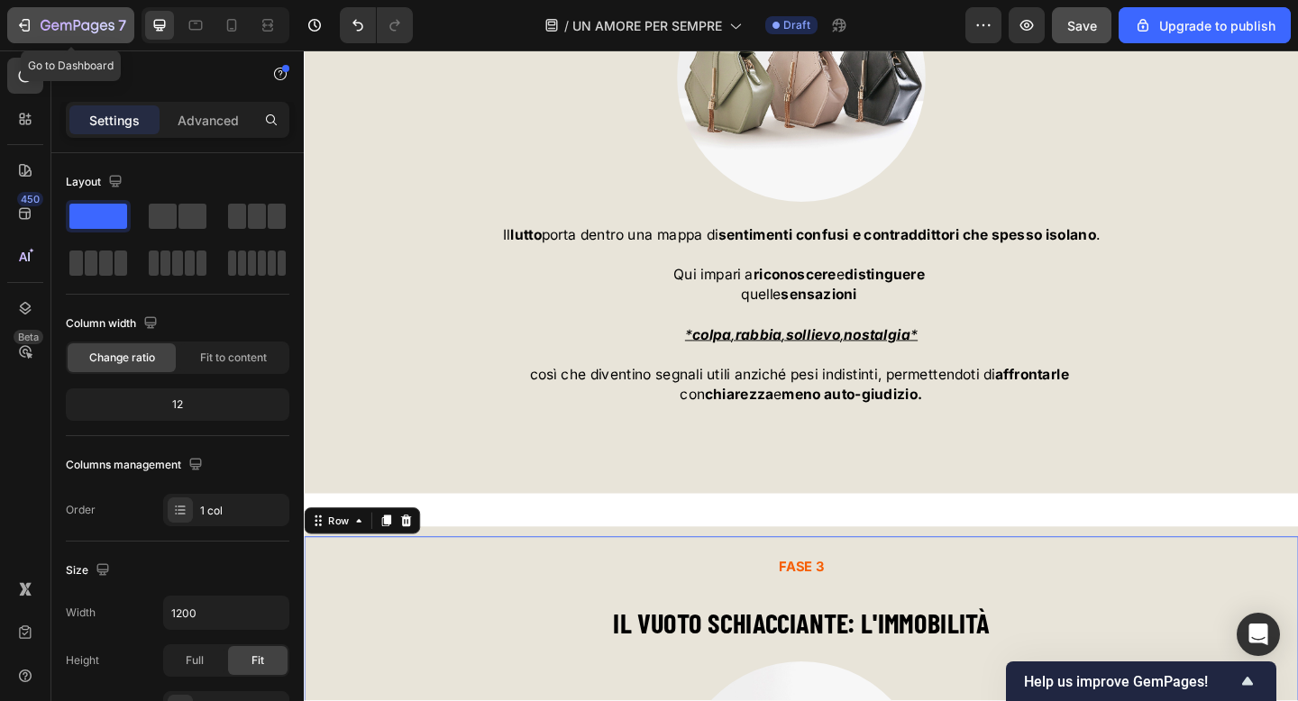
click at [114, 33] on div "7" at bounding box center [84, 25] width 86 height 22
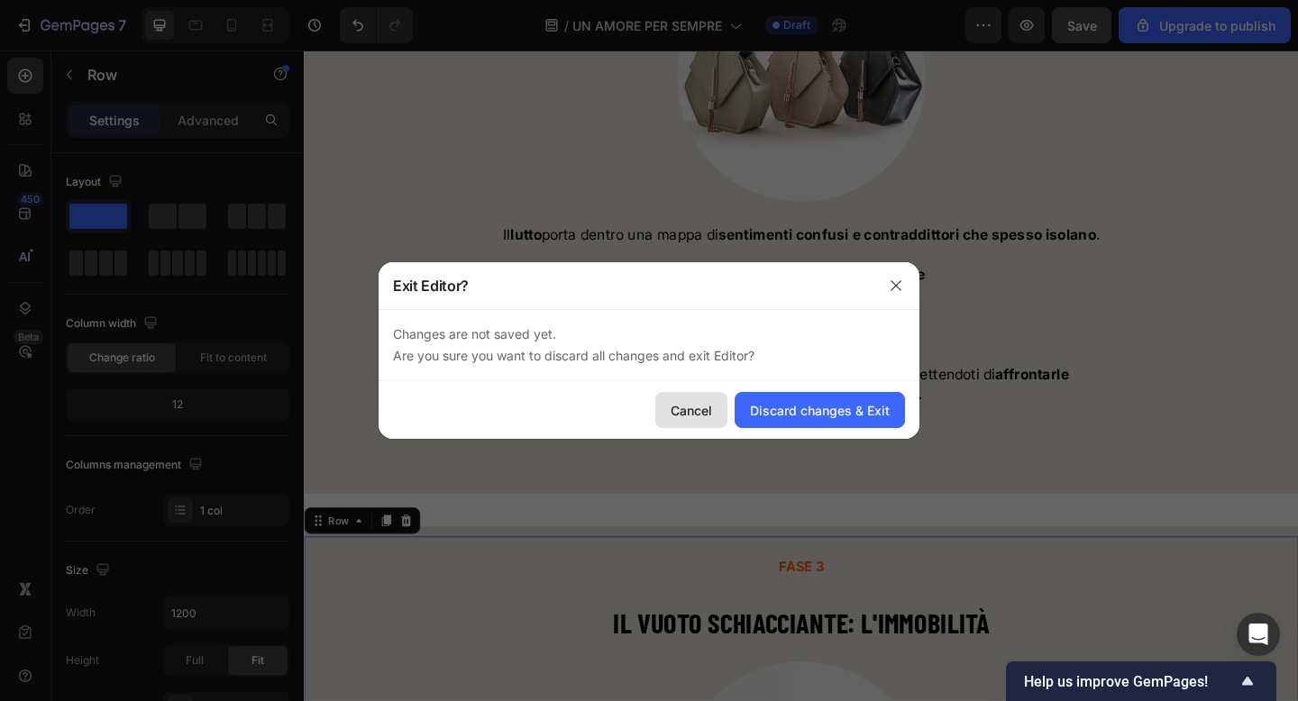
click at [706, 405] on div "Cancel" at bounding box center [691, 410] width 41 height 19
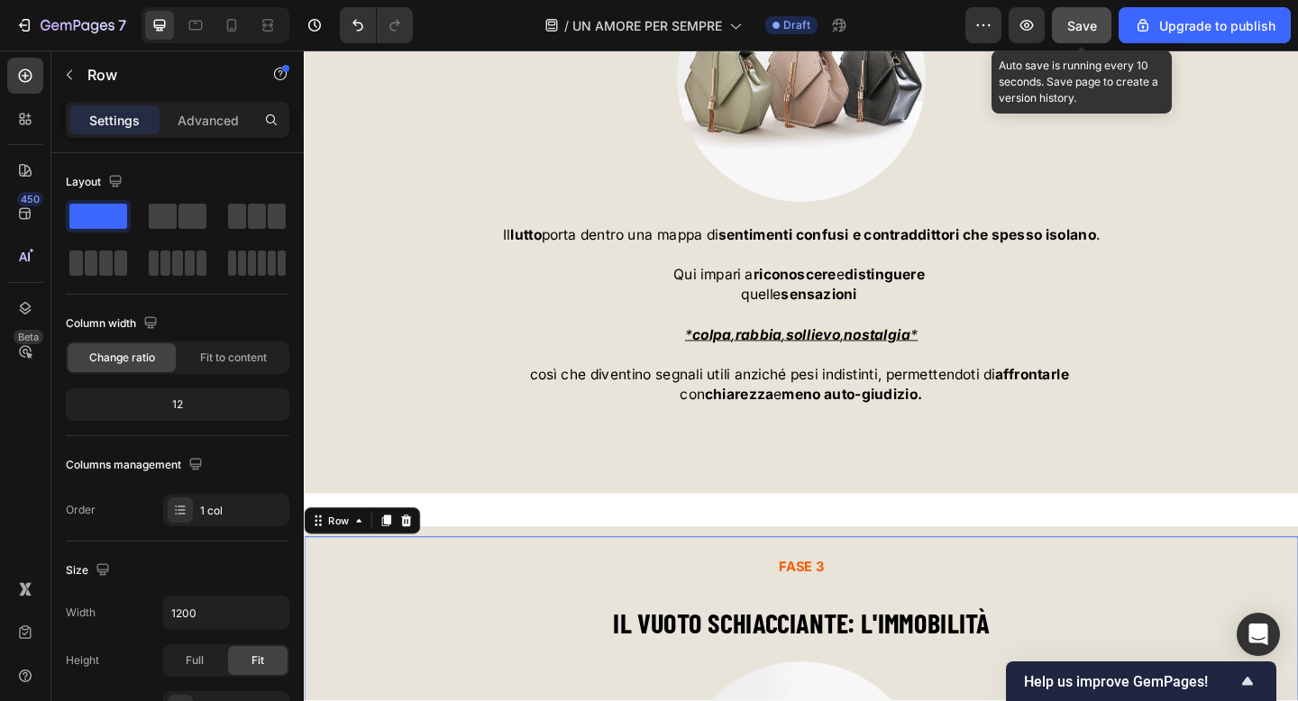
click at [1073, 28] on span "Save" at bounding box center [1082, 25] width 30 height 15
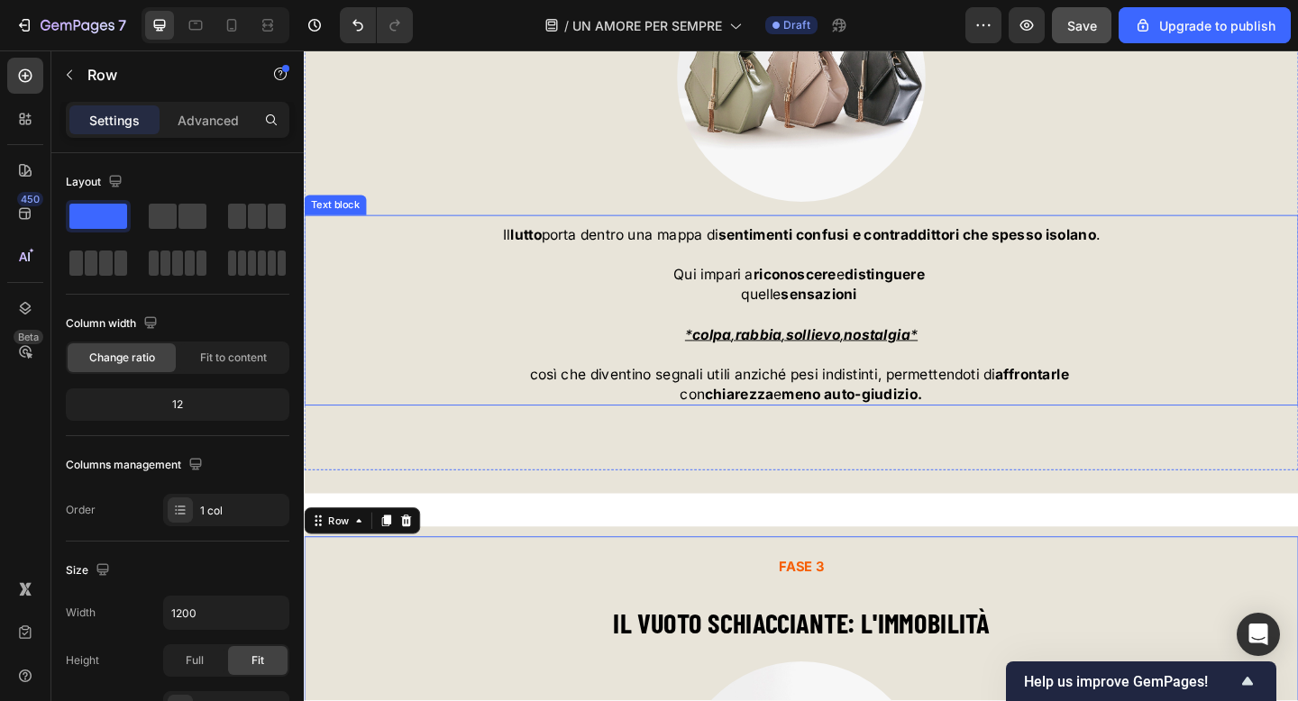
click at [918, 417] on strong "meno auto-giudizio." at bounding box center [900, 425] width 153 height 18
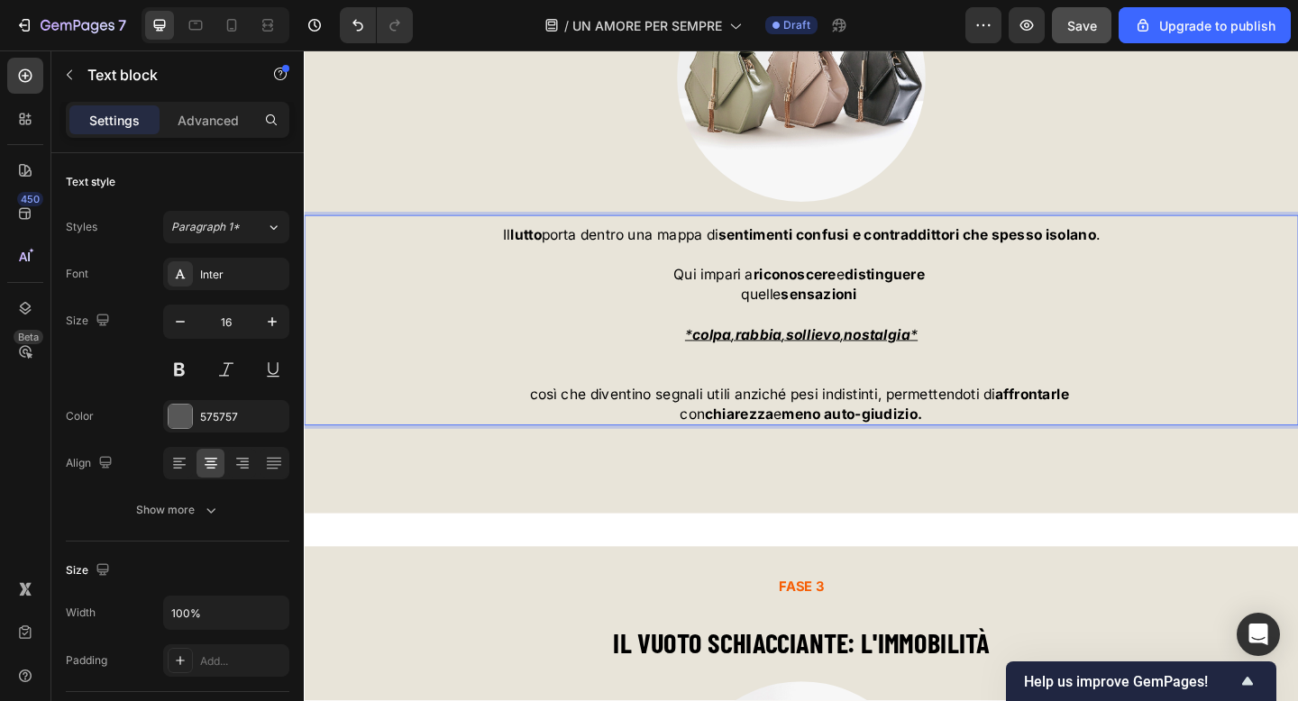
click at [948, 406] on p "* colpa , rabbia , sollievo , nostalgia *" at bounding box center [845, 381] width 1078 height 65
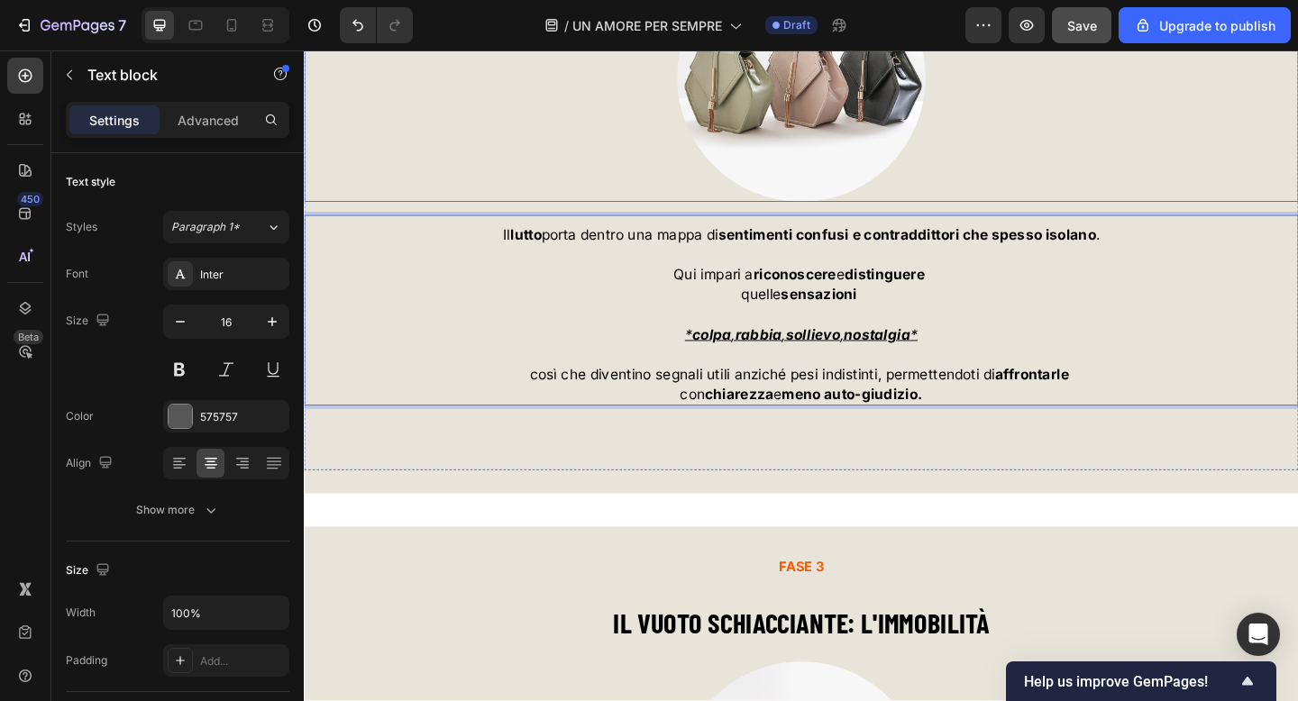
click at [1076, 46] on div "7 / UN AMORE PER SEMPRE Draft Preview Save Upgrade to publish" at bounding box center [649, 25] width 1298 height 51
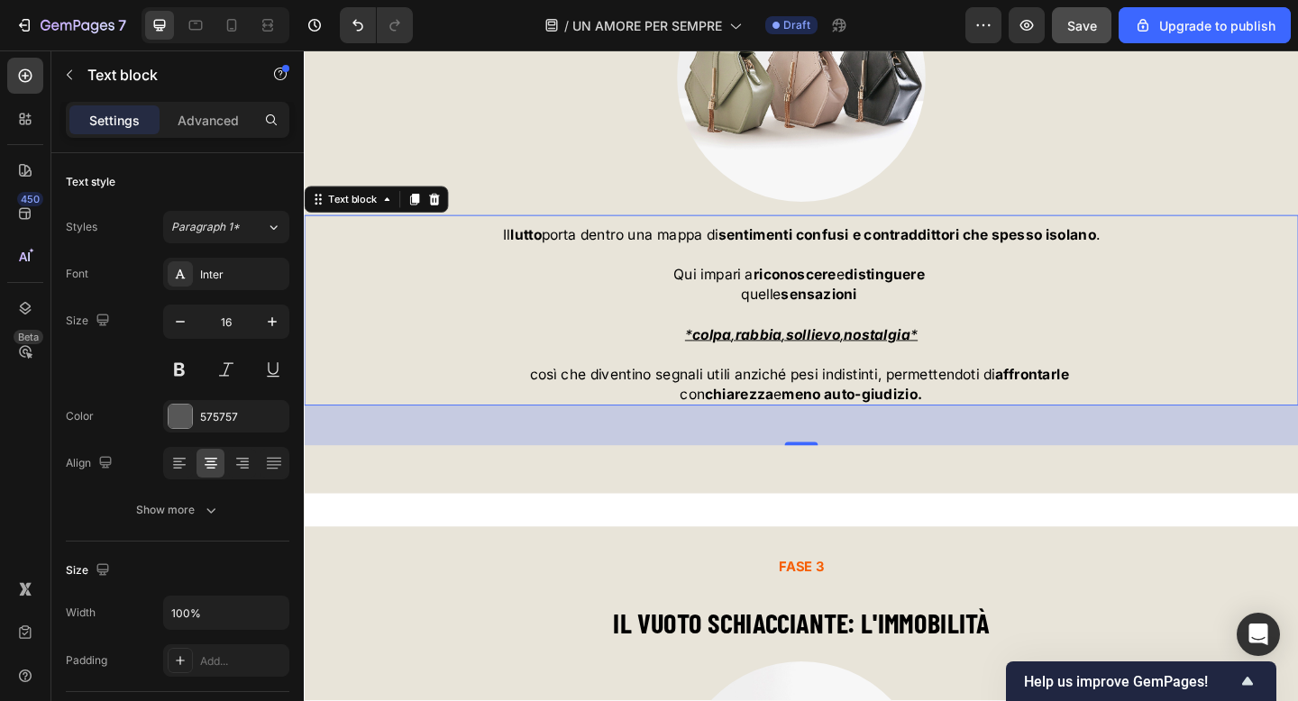
click at [1088, 22] on span "Save" at bounding box center [1082, 25] width 30 height 15
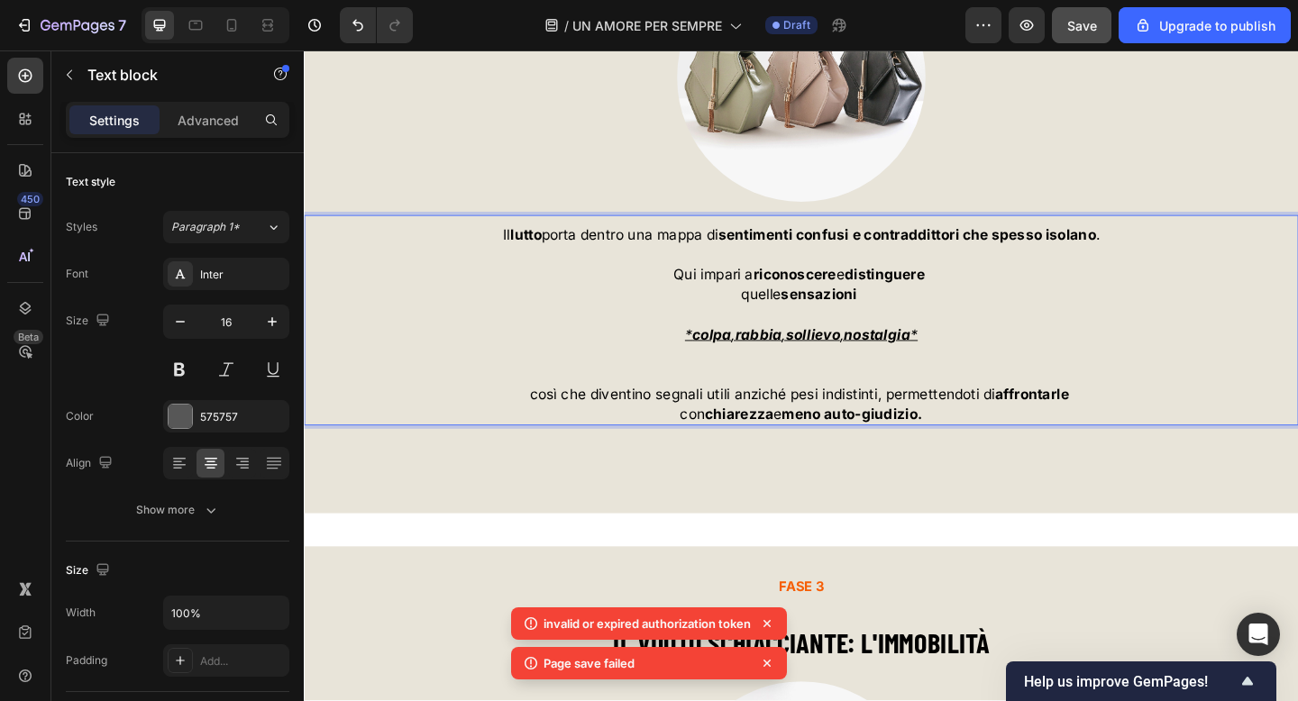
click at [974, 404] on p "* colpa , rabbia , sollievo , nostalgia *" at bounding box center [845, 381] width 1078 height 65
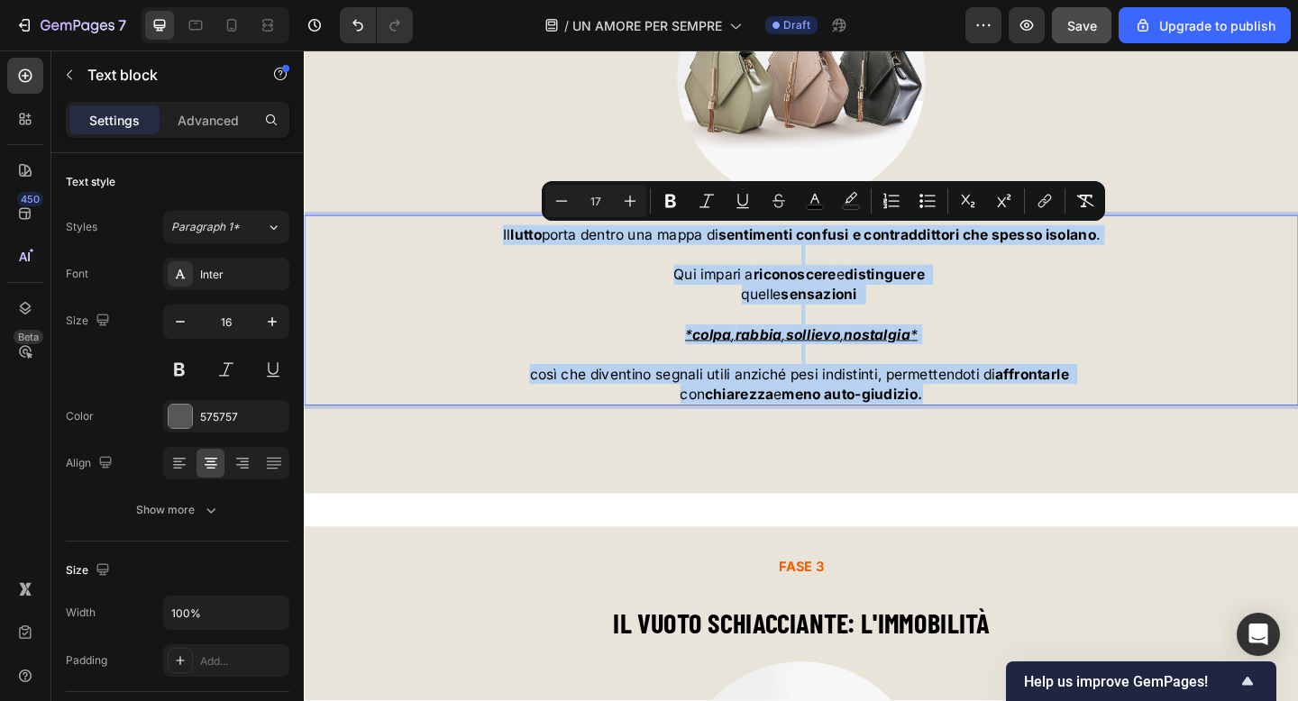
drag, startPoint x: 987, startPoint y: 427, endPoint x: 510, endPoint y: 248, distance: 509.4
click at [510, 248] on div "Il lutto porta dentro una mappa di sentimenti confusi e contraddittori che spes…" at bounding box center [845, 338] width 1082 height 198
copy div "Il lutto porta dentro una mappa di sentimenti confusi e contraddittori che spes…"
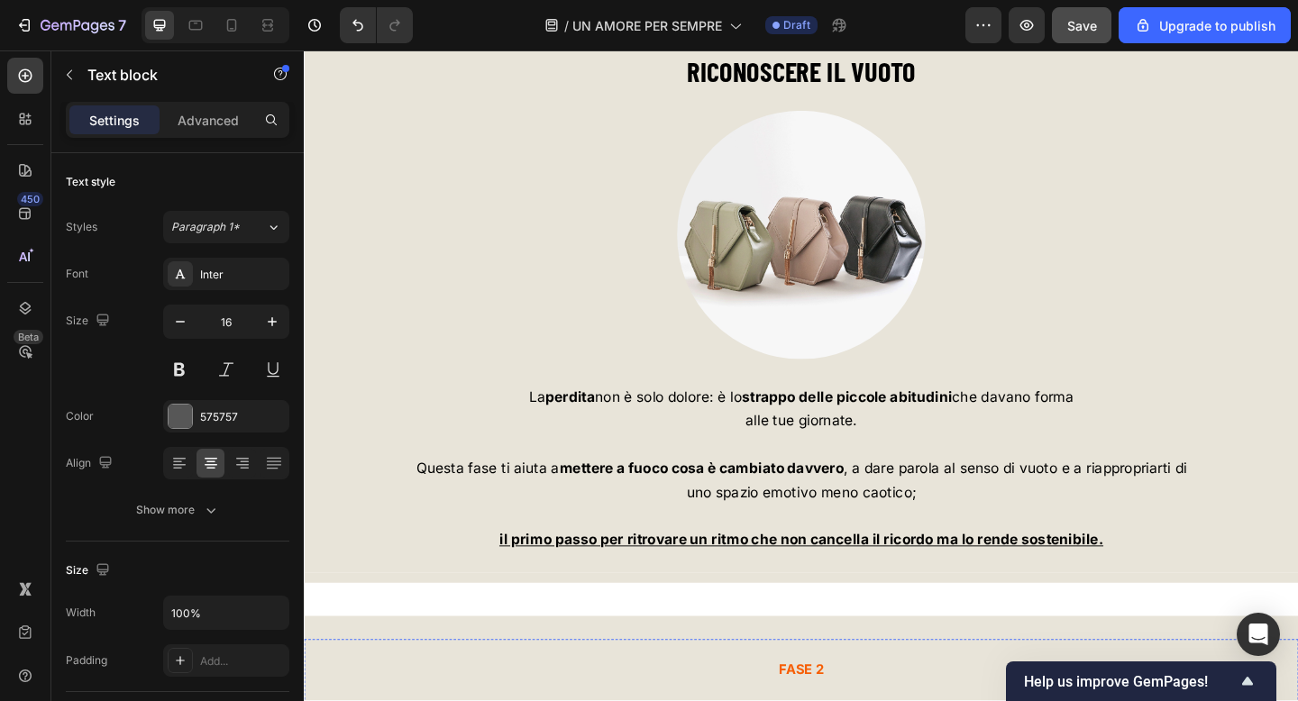
scroll to position [5885, 0]
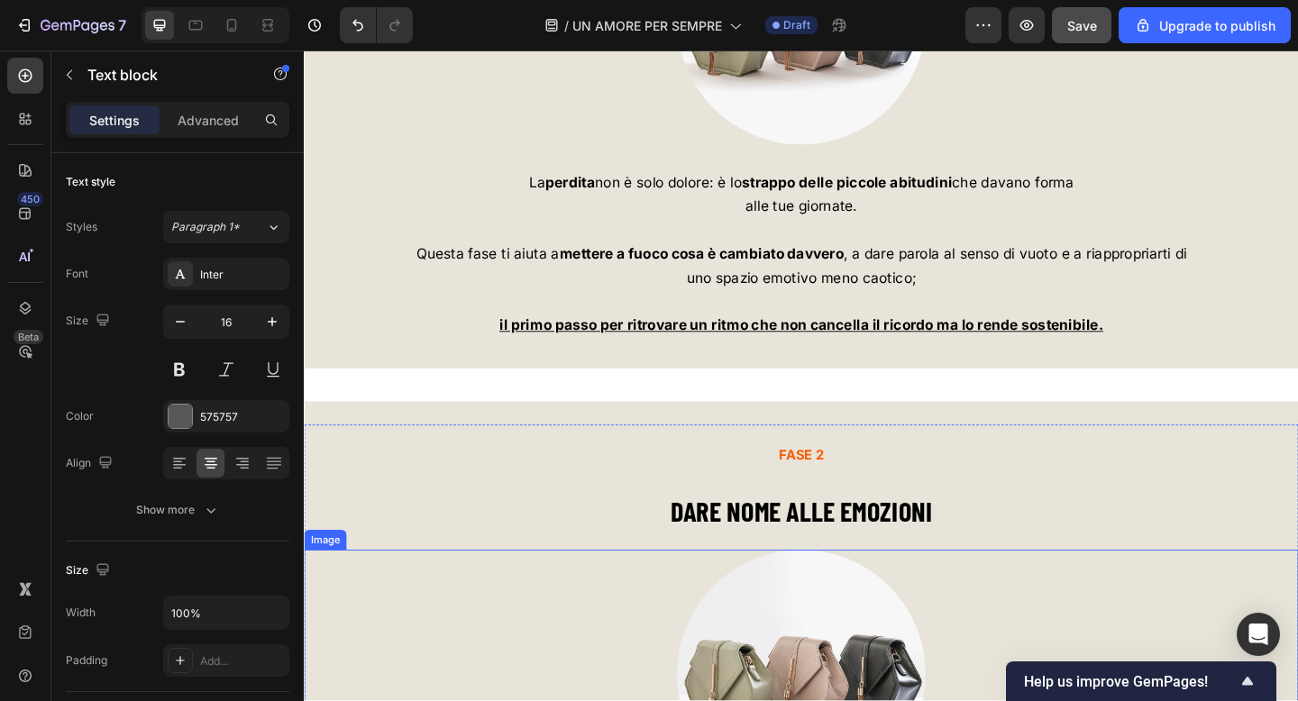
click at [755, 304] on span "uno spazio emotivo meno caotico;" at bounding box center [845, 298] width 250 height 18
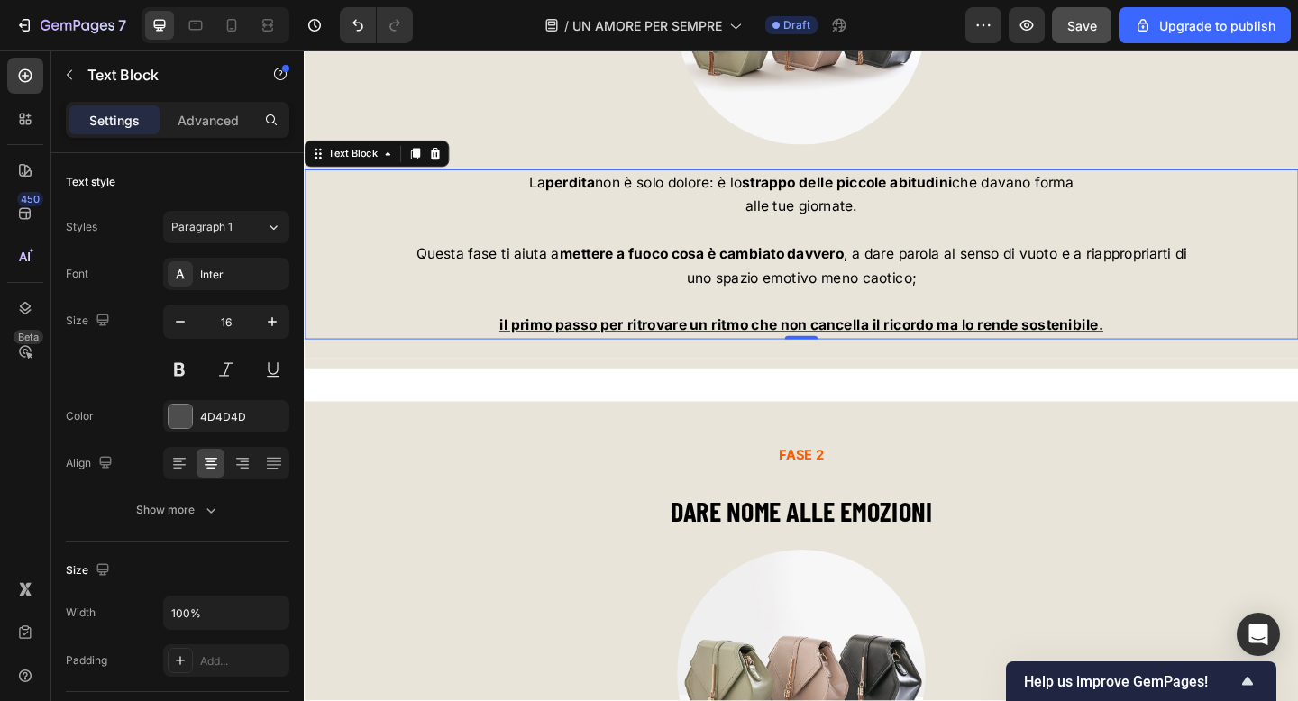
click at [755, 304] on span "uno spazio emotivo meno caotico;" at bounding box center [845, 298] width 250 height 18
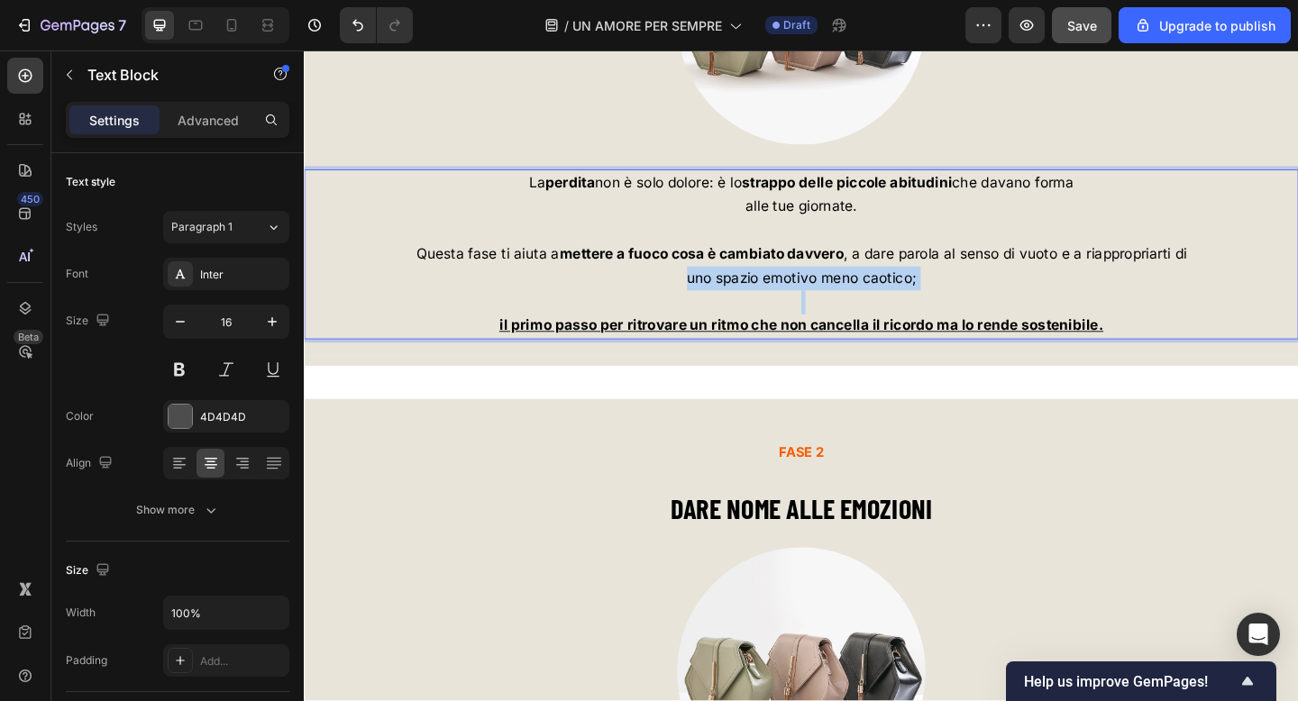
click at [755, 304] on span "uno spazio emotivo meno caotico;" at bounding box center [845, 298] width 250 height 18
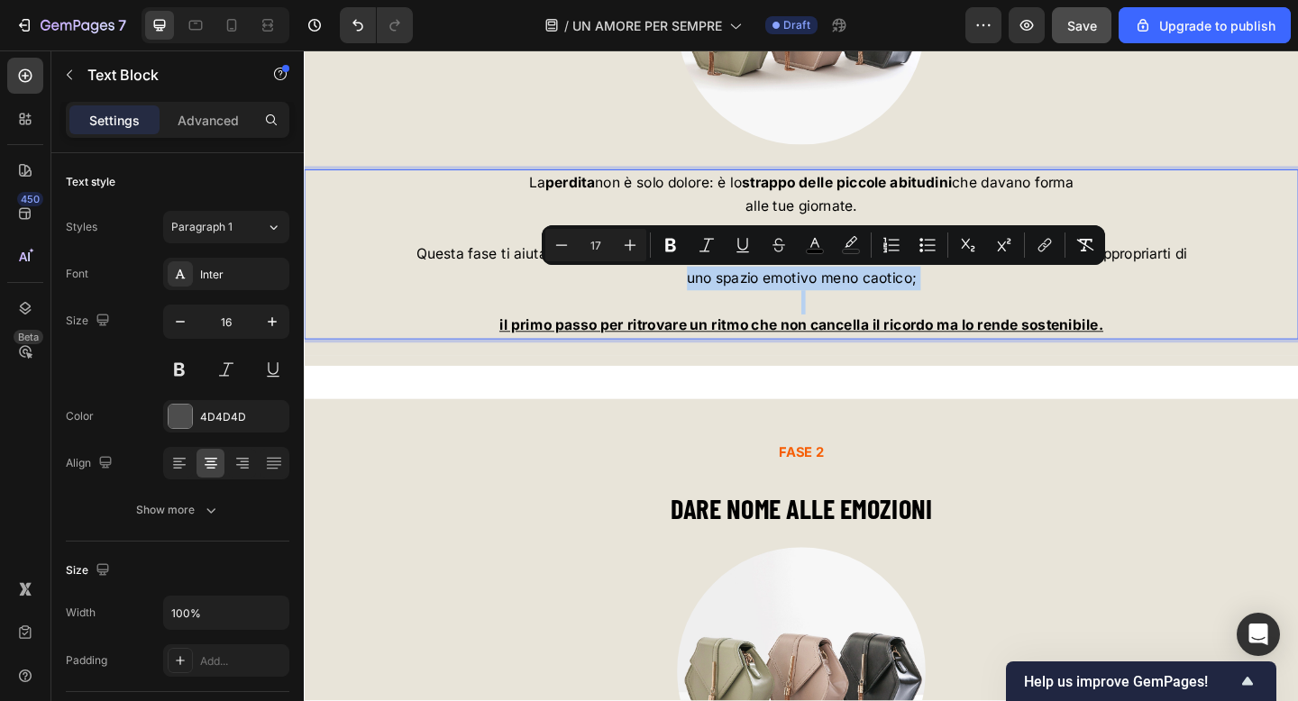
click at [589, 210] on p "alle tue giornate." at bounding box center [845, 220] width 1078 height 26
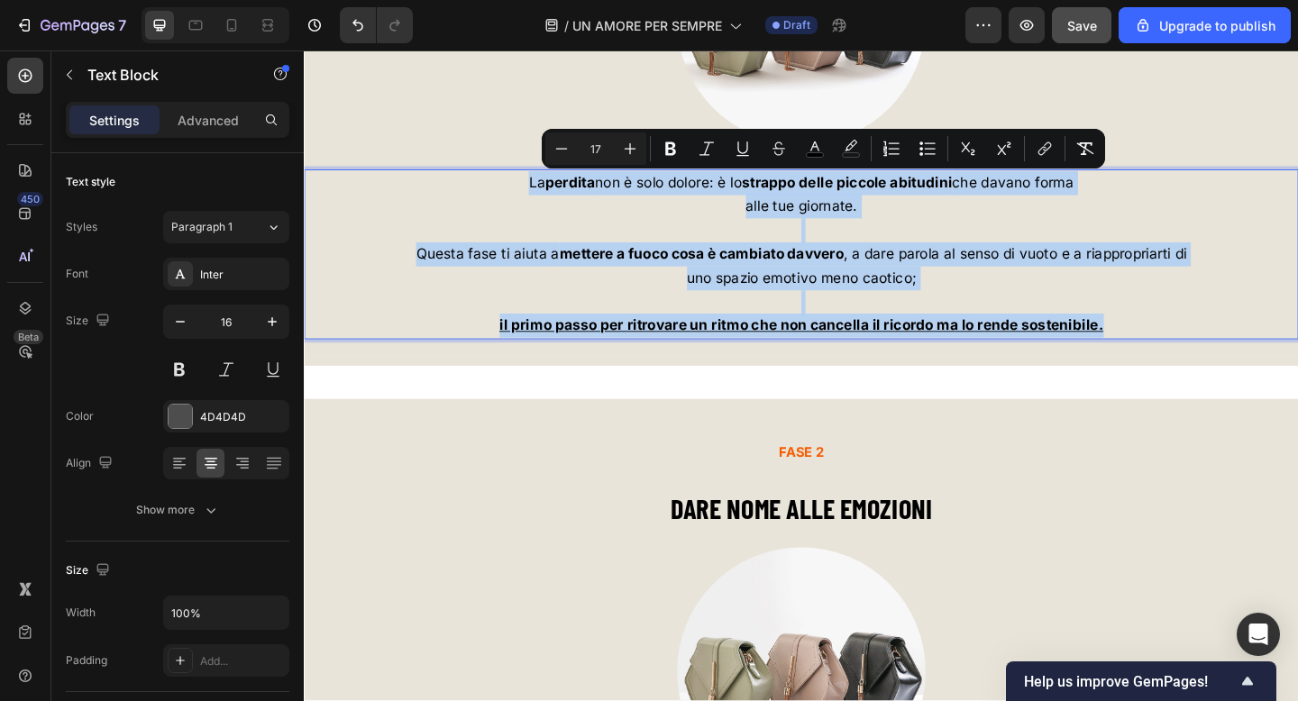
drag, startPoint x: 535, startPoint y: 195, endPoint x: 1219, endPoint y: 345, distance: 699.6
click at [1219, 345] on div "La perdita non è solo dolore: è lo strappo delle piccole abitudini che davano f…" at bounding box center [845, 273] width 1082 height 186
copy div "La perdita non è solo dolore: è lo strappo delle piccole abitudini che davano f…"
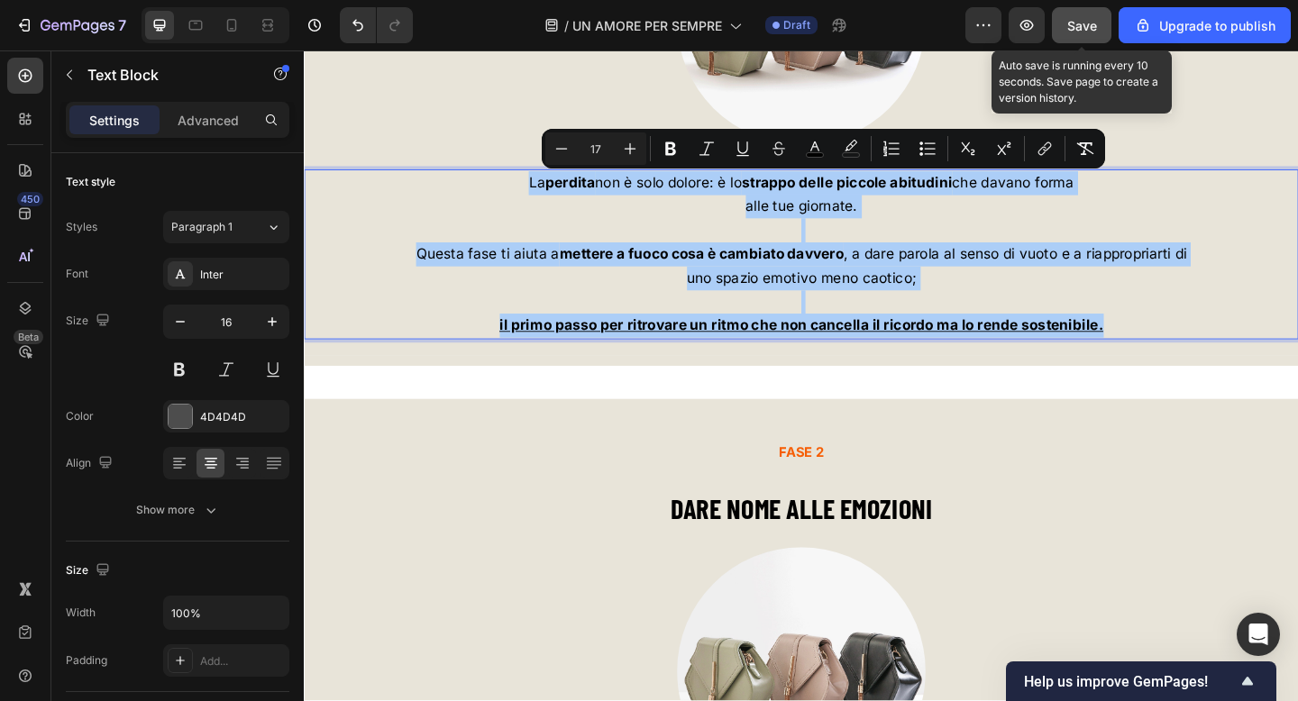
click at [1085, 33] on div "Save" at bounding box center [1082, 25] width 30 height 19
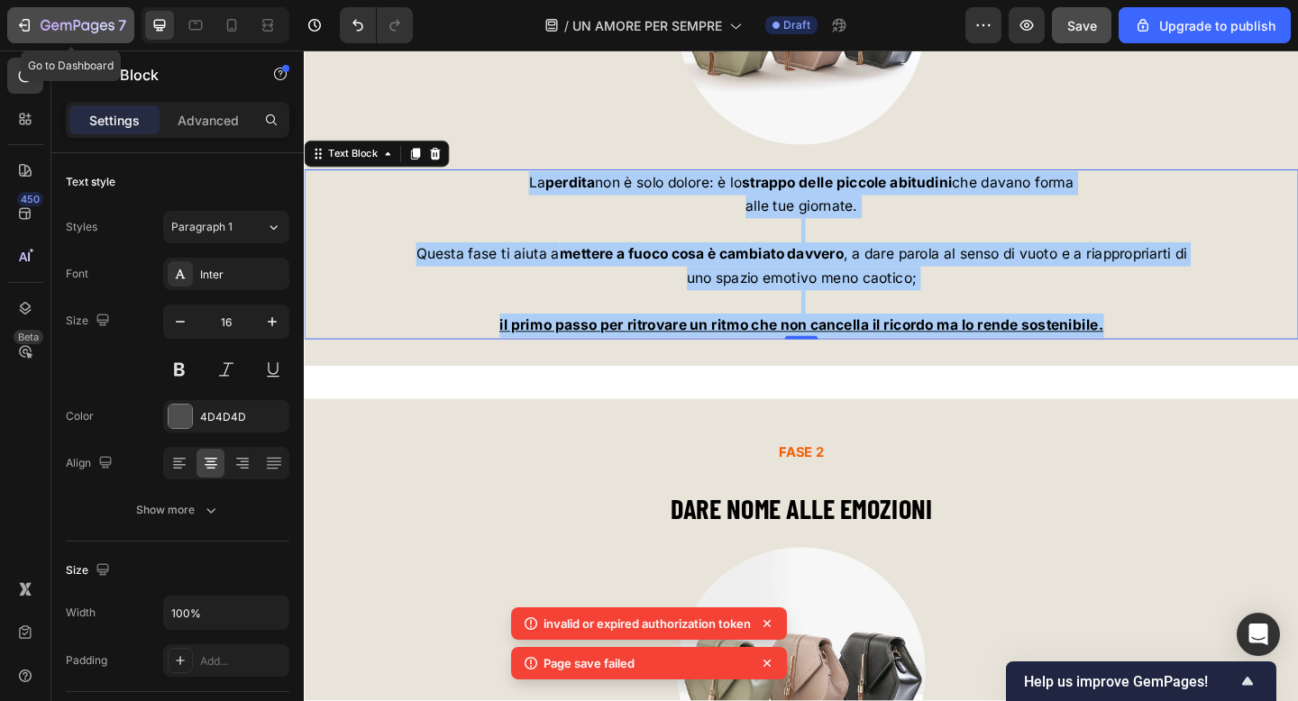
click at [118, 31] on p "7" at bounding box center [122, 25] width 8 height 22
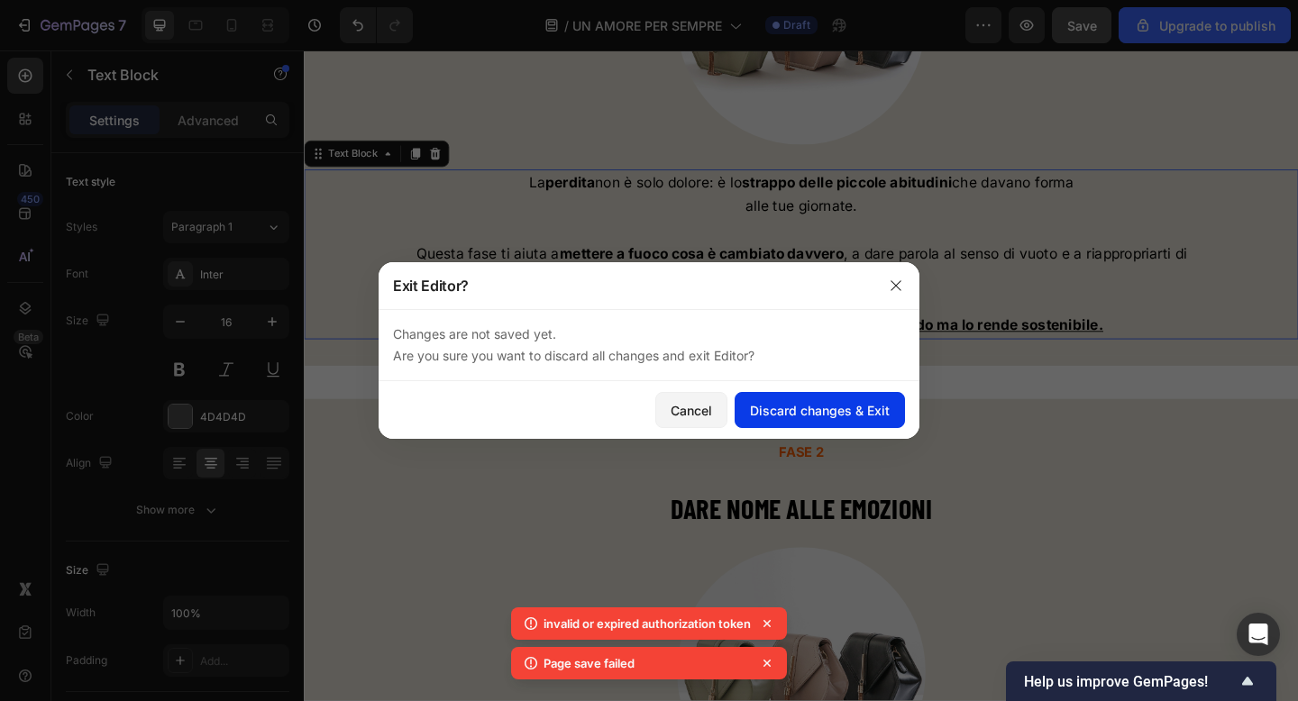
click at [817, 401] on div "Discard changes & Exit" at bounding box center [820, 410] width 140 height 19
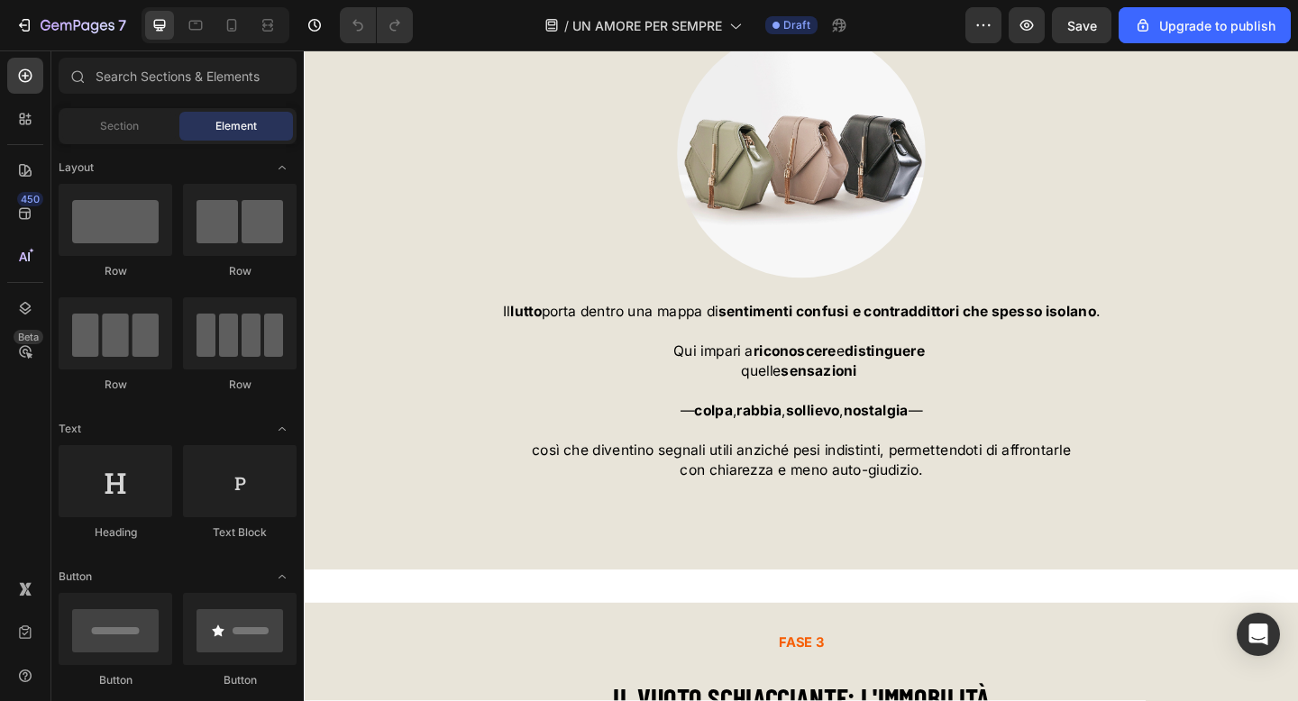
scroll to position [6064, 0]
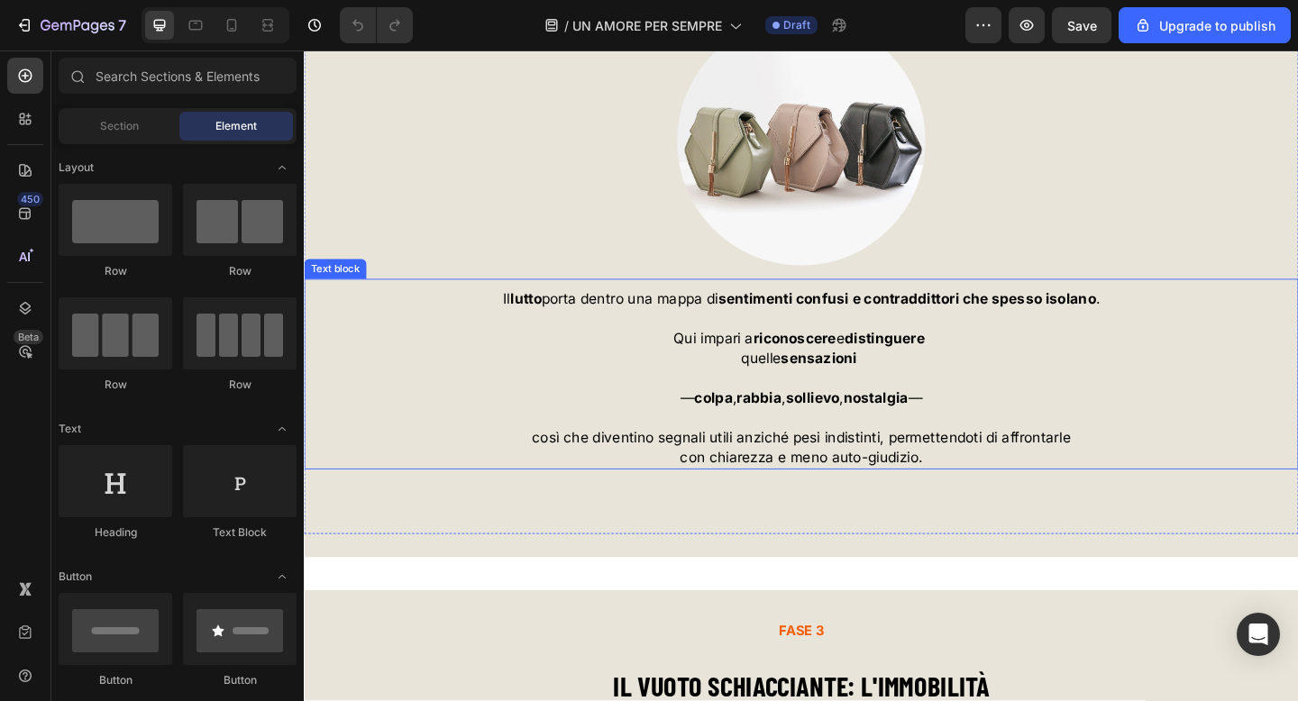
click at [970, 424] on span "— colpa , rabbia , sollievo , nostalgia —" at bounding box center [844, 429] width 263 height 18
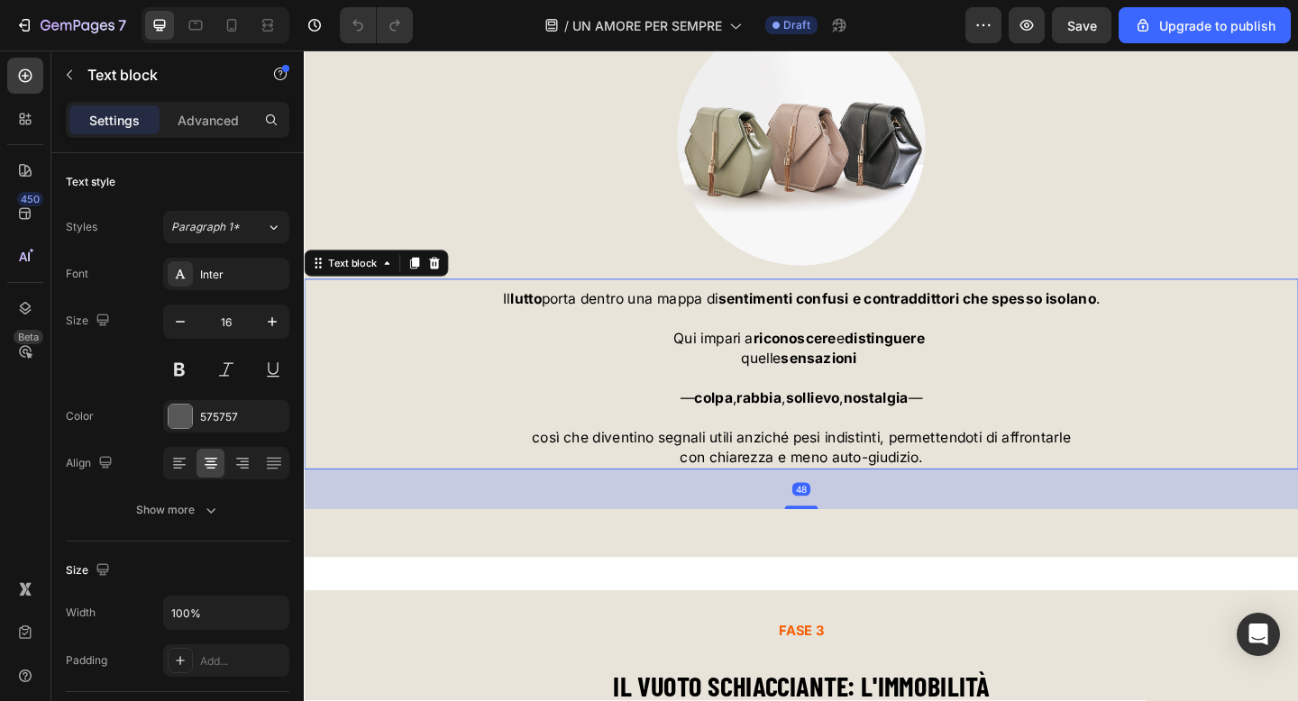
click at [992, 429] on p "— colpa , rabbia , sollievo , nostalgia —" at bounding box center [845, 429] width 1078 height 22
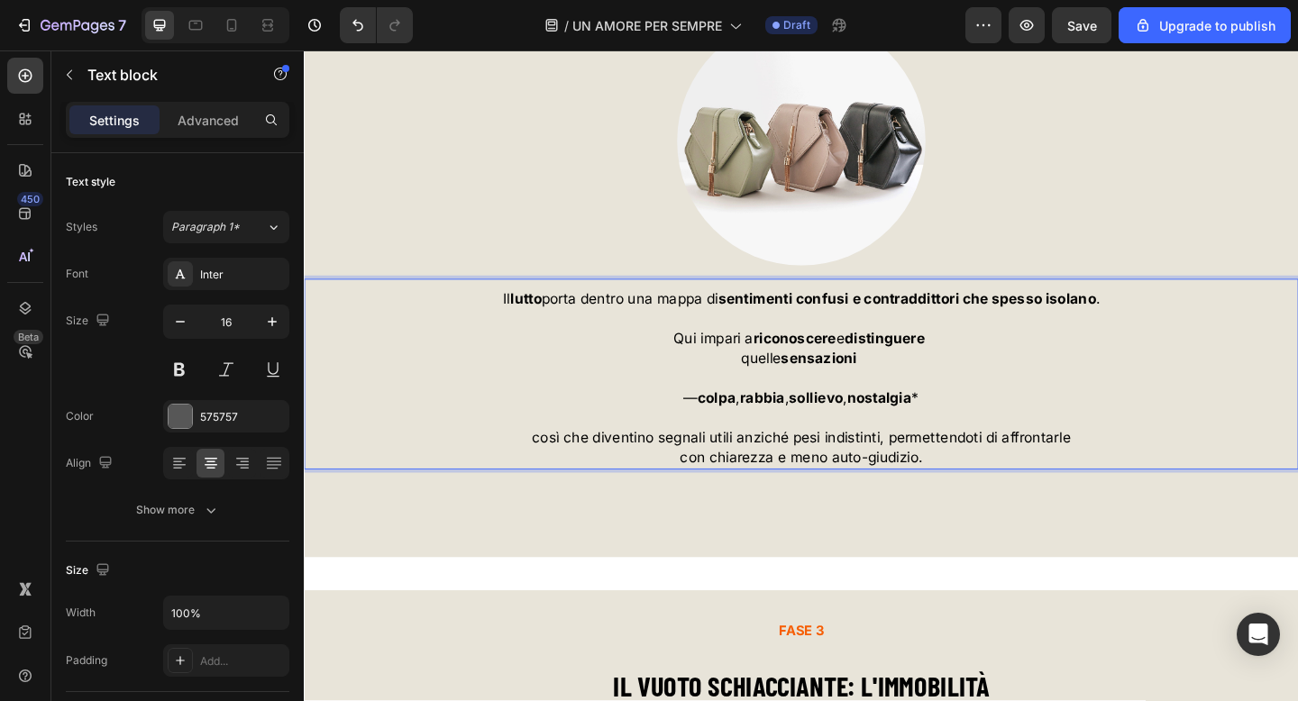
click at [732, 431] on strong "colpa" at bounding box center [752, 429] width 41 height 18
click at [762, 436] on strong "* colpa" at bounding box center [745, 429] width 54 height 18
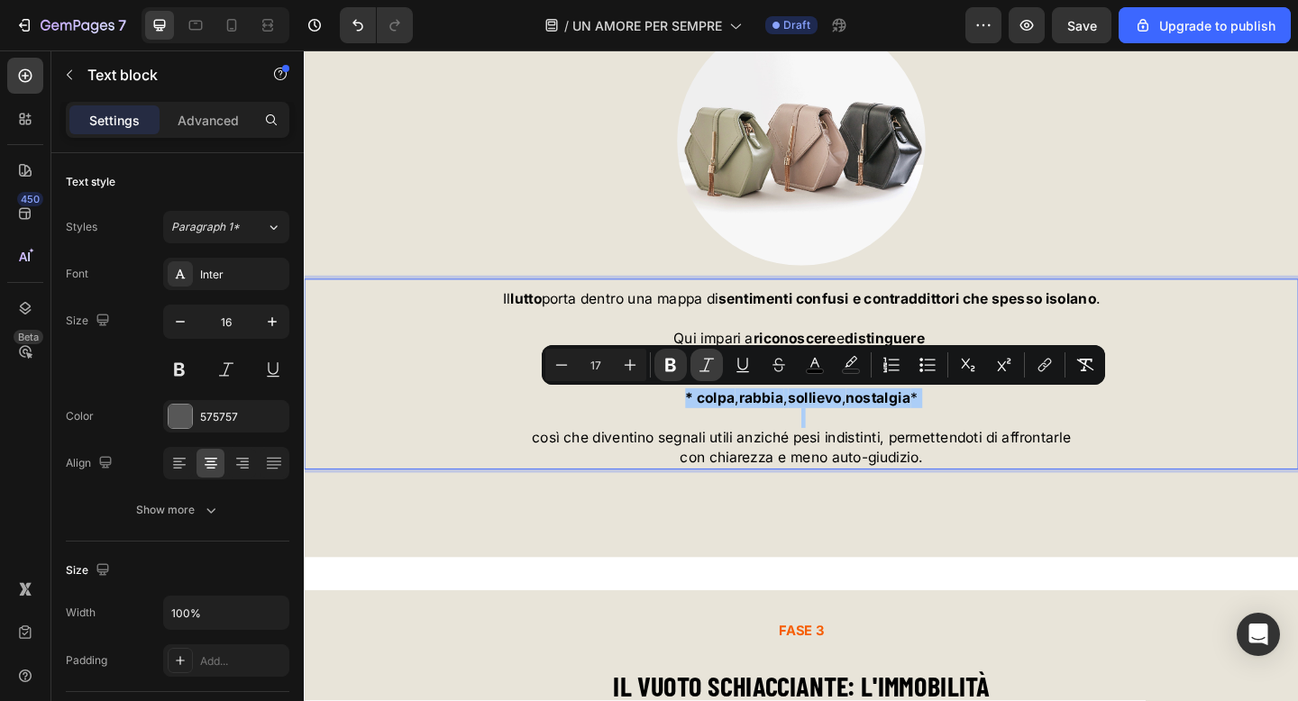
click at [712, 372] on icon "Editor contextual toolbar" at bounding box center [707, 365] width 18 height 18
click at [750, 370] on icon "Editor contextual toolbar" at bounding box center [743, 365] width 18 height 18
click at [887, 474] on span "così che diventino segnali utili anziché pesi indistinti, permettendoti di affr…" at bounding box center [845, 472] width 586 height 18
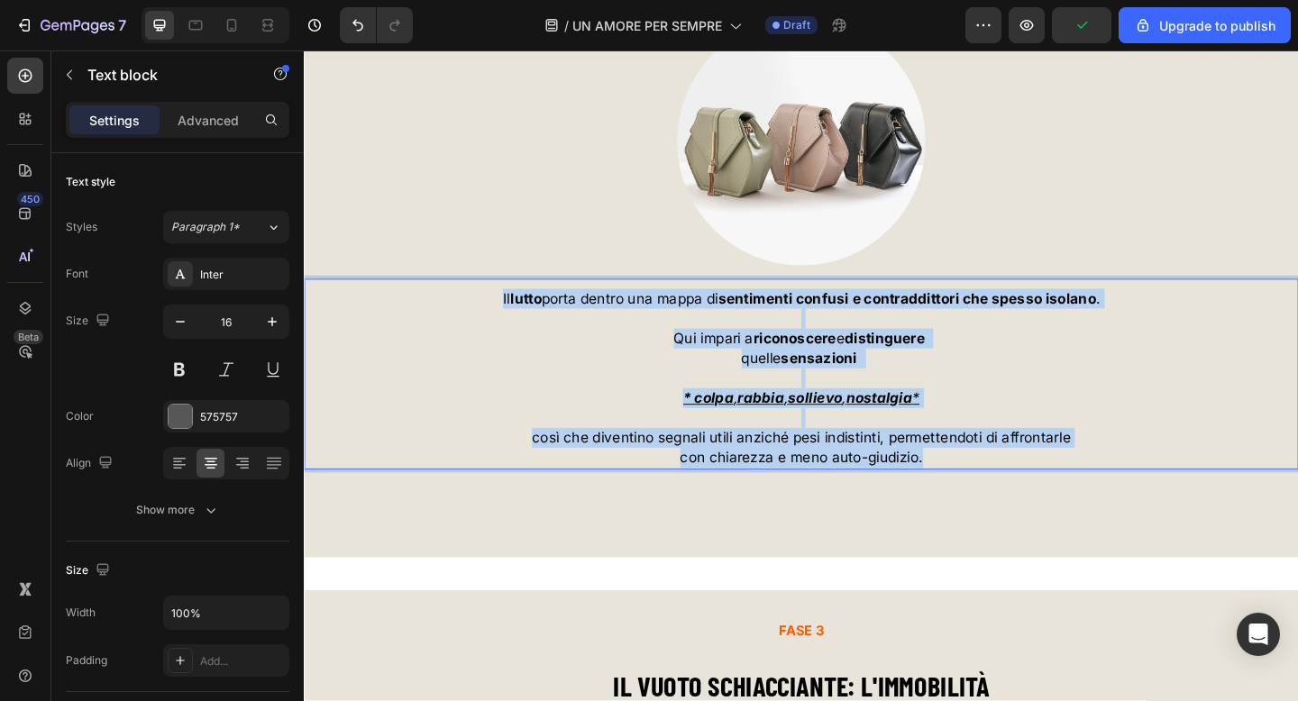
drag, startPoint x: 508, startPoint y: 325, endPoint x: 982, endPoint y: 496, distance: 503.8
click at [982, 496] on div "Il lutto porta dentro una mappa di sentimenti confusi e contraddittori che spes…" at bounding box center [845, 407] width 1082 height 198
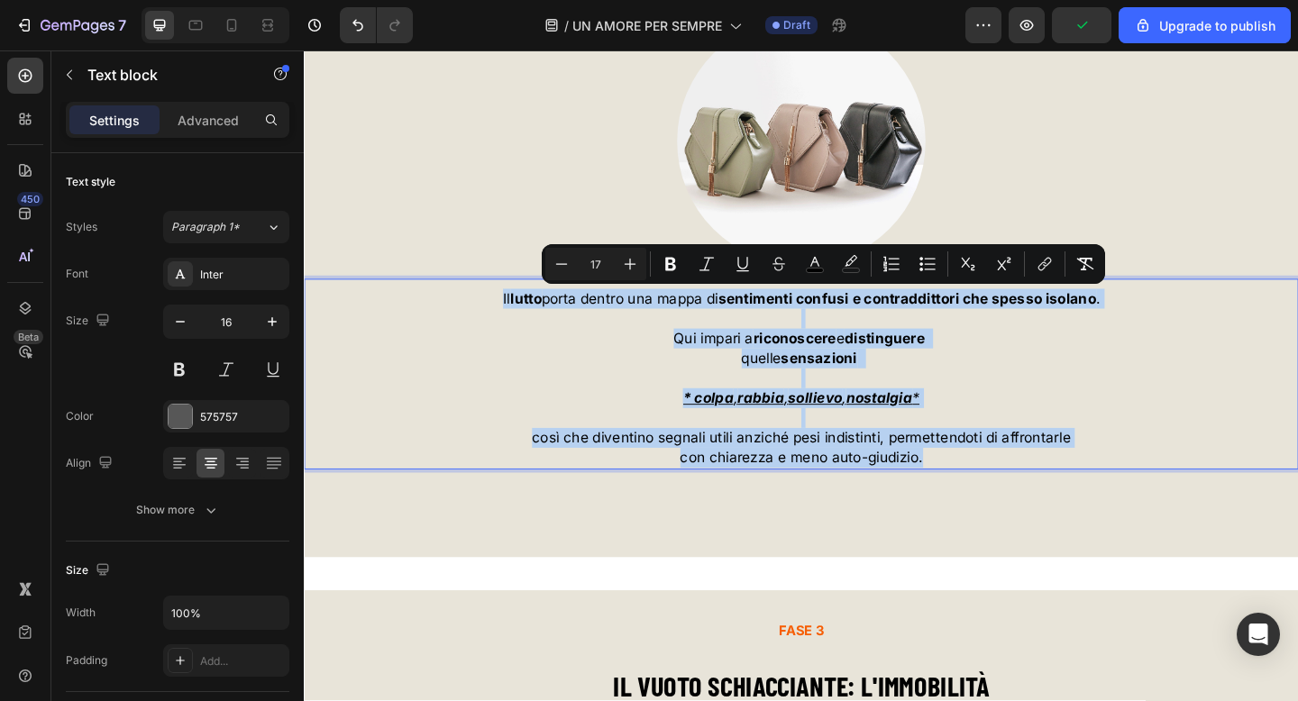
click at [721, 361] on span "Qui impari a riconoscere e distinguere" at bounding box center [845, 364] width 278 height 18
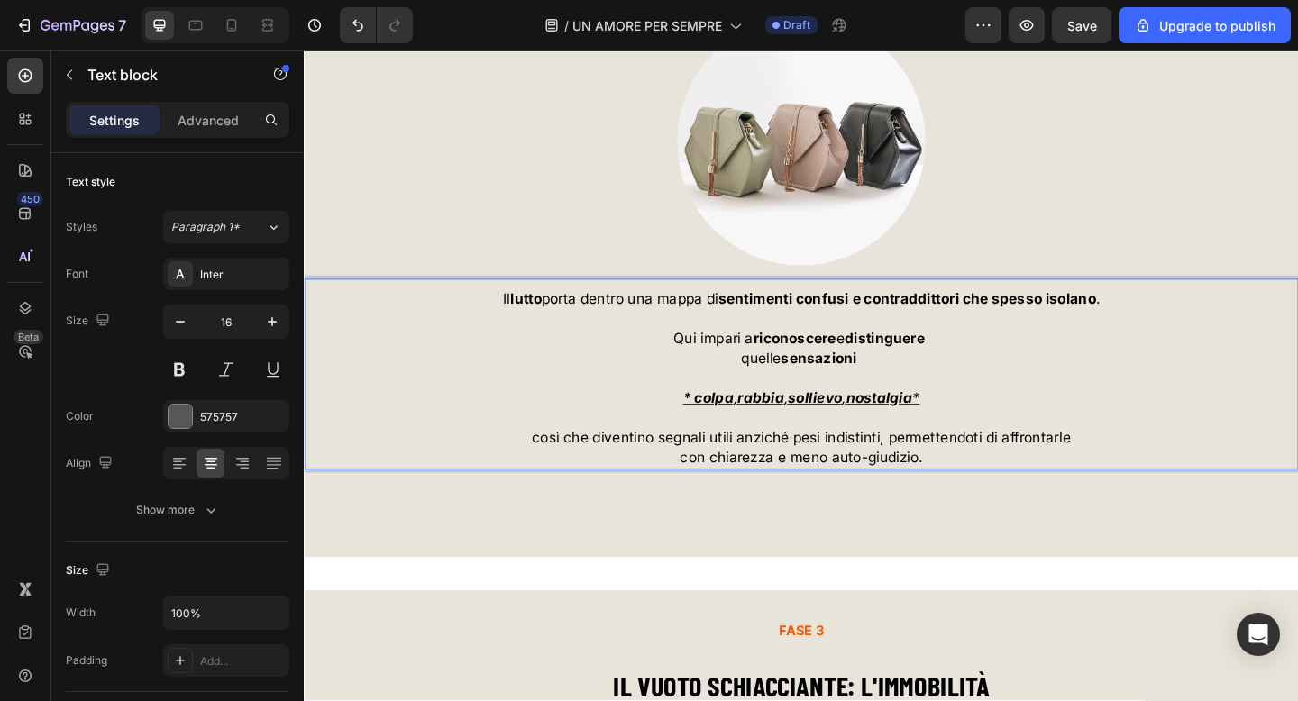
scroll to position [6441, 0]
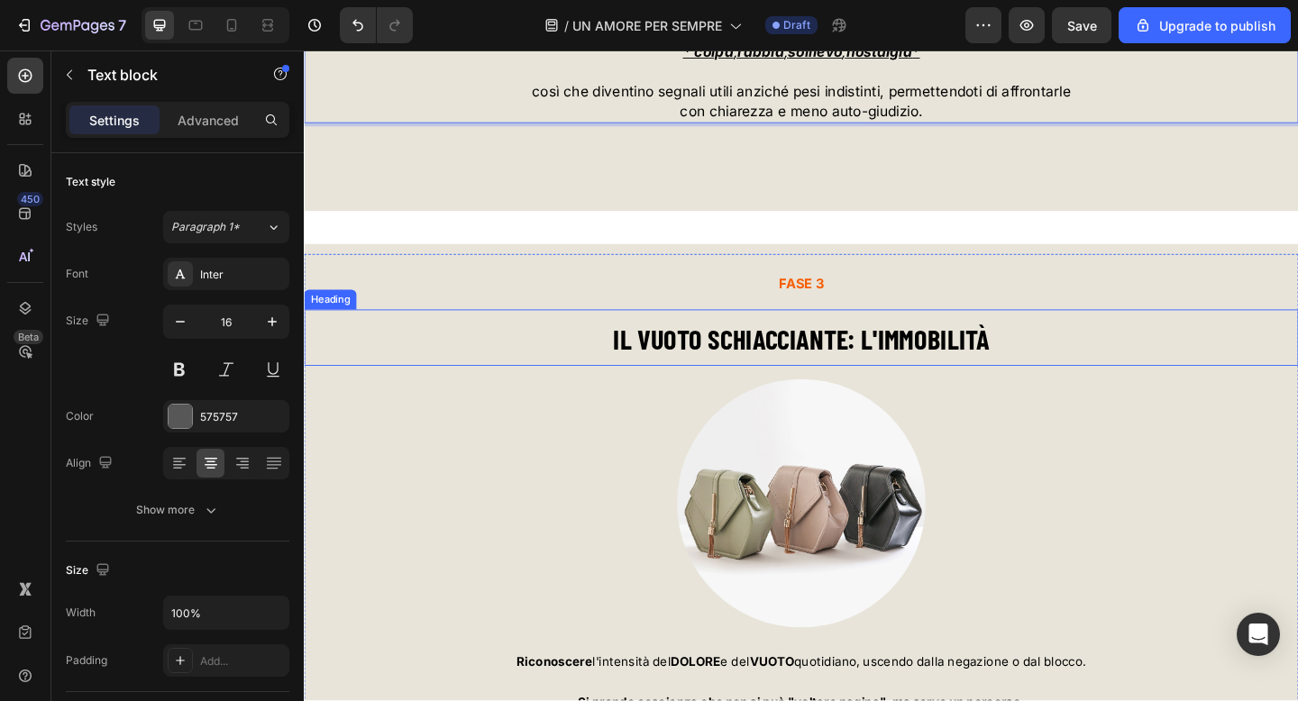
click at [841, 380] on strong "IL VUOTO SCHIACCIANTE: L'IMMOBILITÀ" at bounding box center [844, 365] width 409 height 36
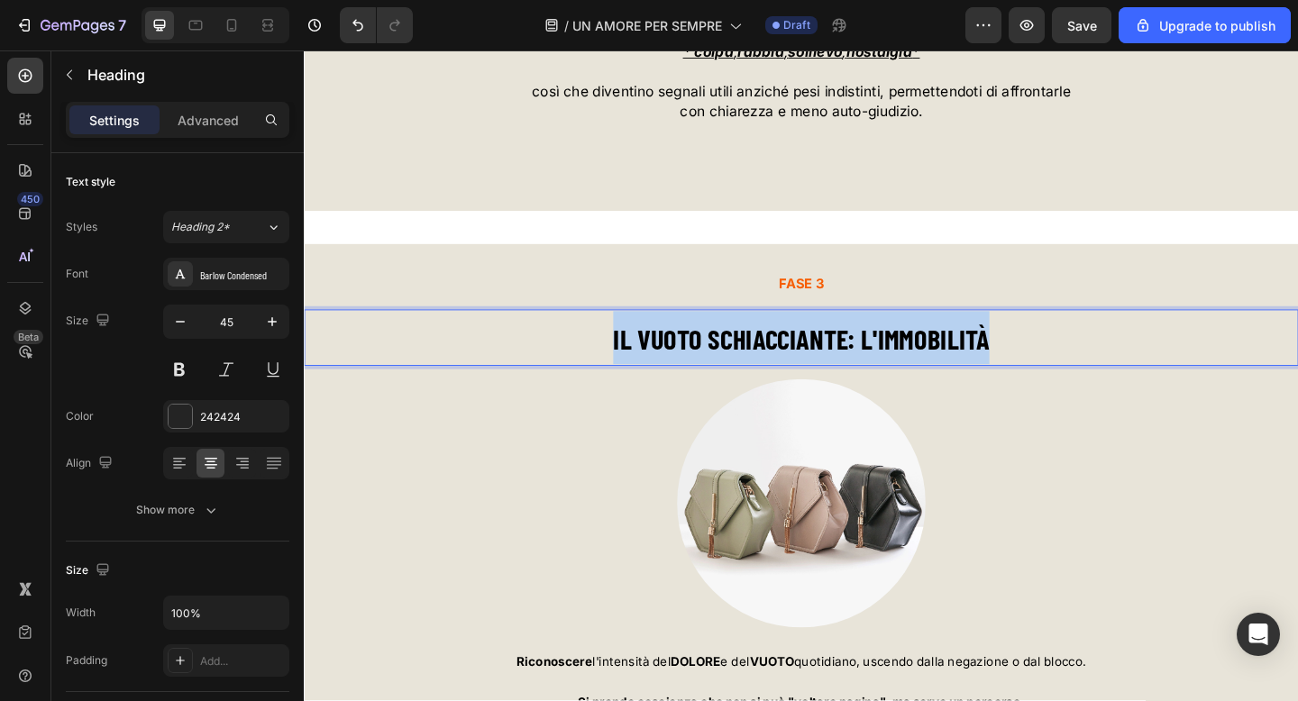
click at [841, 380] on strong "IL VUOTO SCHIACCIANTE: L'IMMOBILITÀ" at bounding box center [844, 365] width 409 height 36
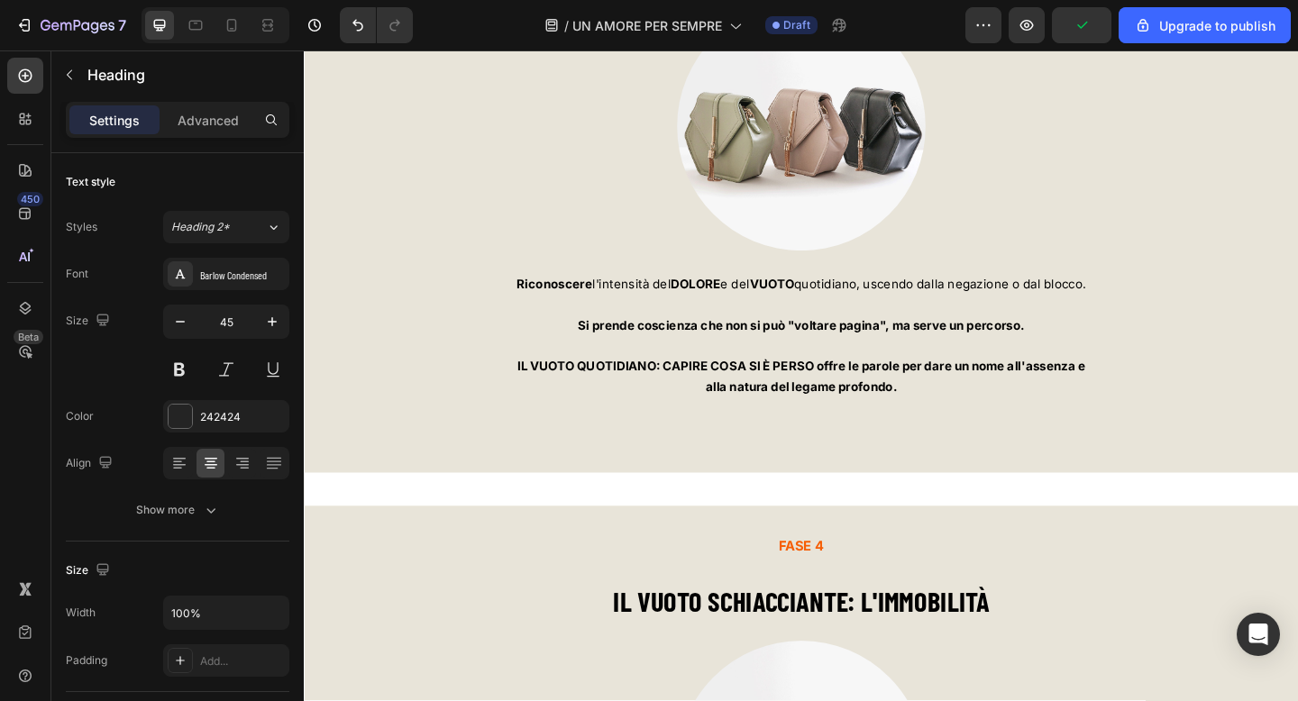
scroll to position [6863, 0]
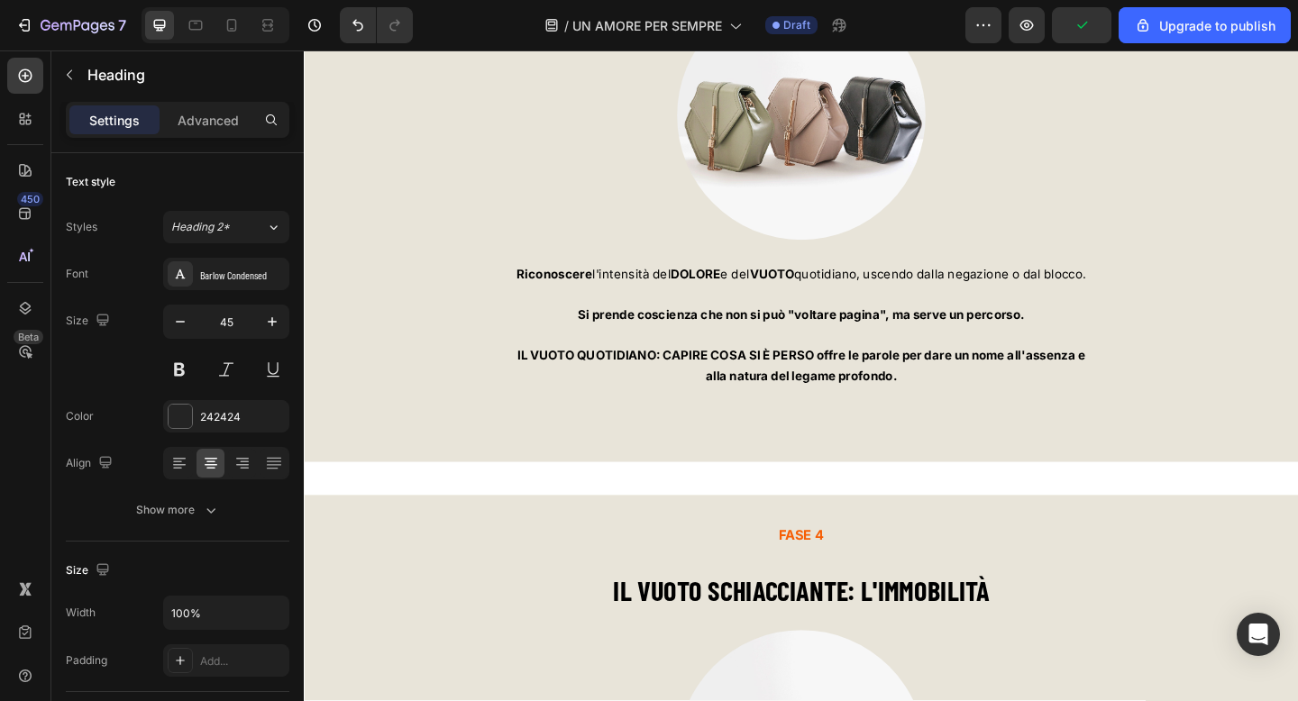
click at [805, 369] on p at bounding box center [845, 360] width 1078 height 22
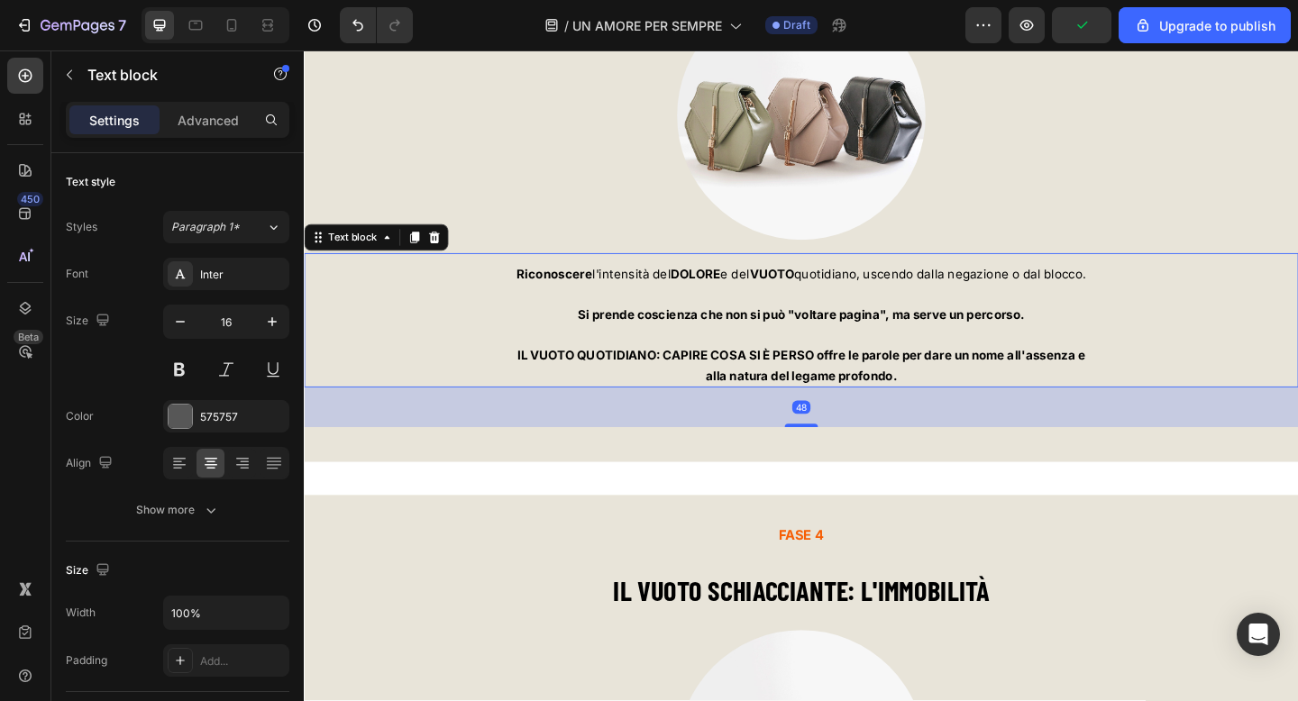
click at [805, 369] on p at bounding box center [845, 360] width 1078 height 22
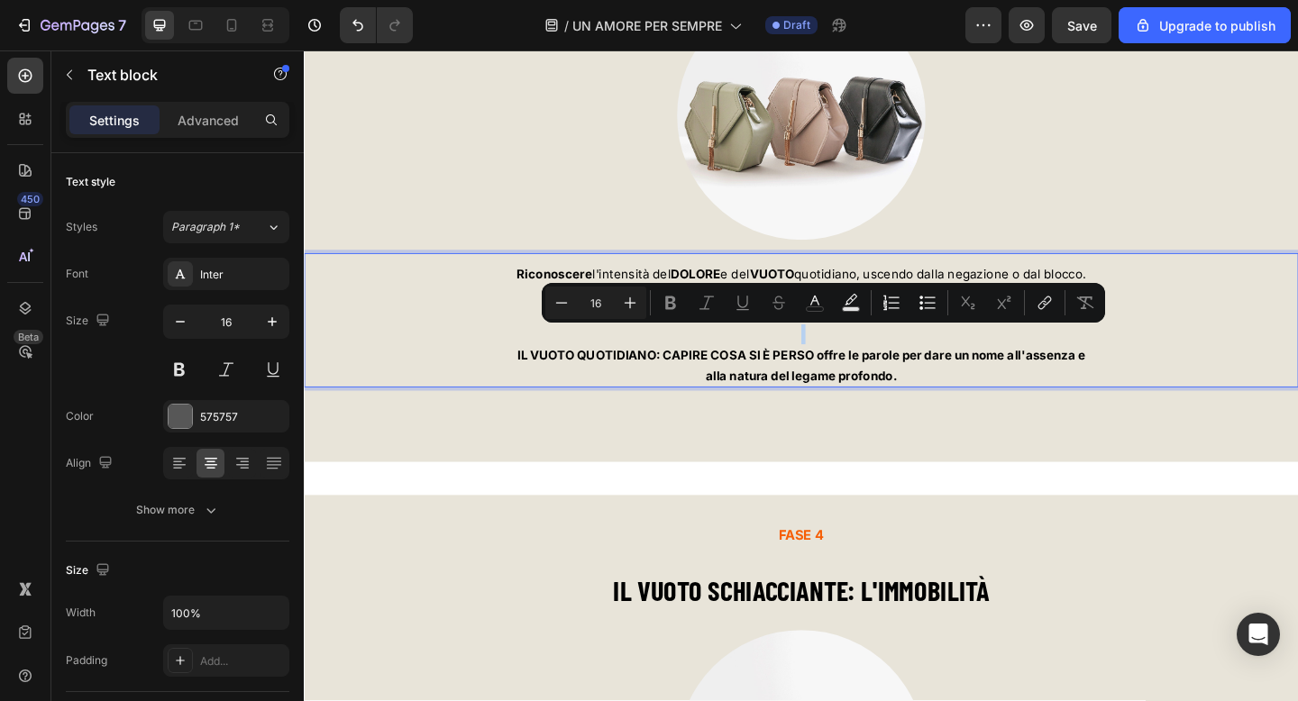
click at [827, 369] on p "Rich Text Editor. Editing area: main" at bounding box center [845, 360] width 1078 height 22
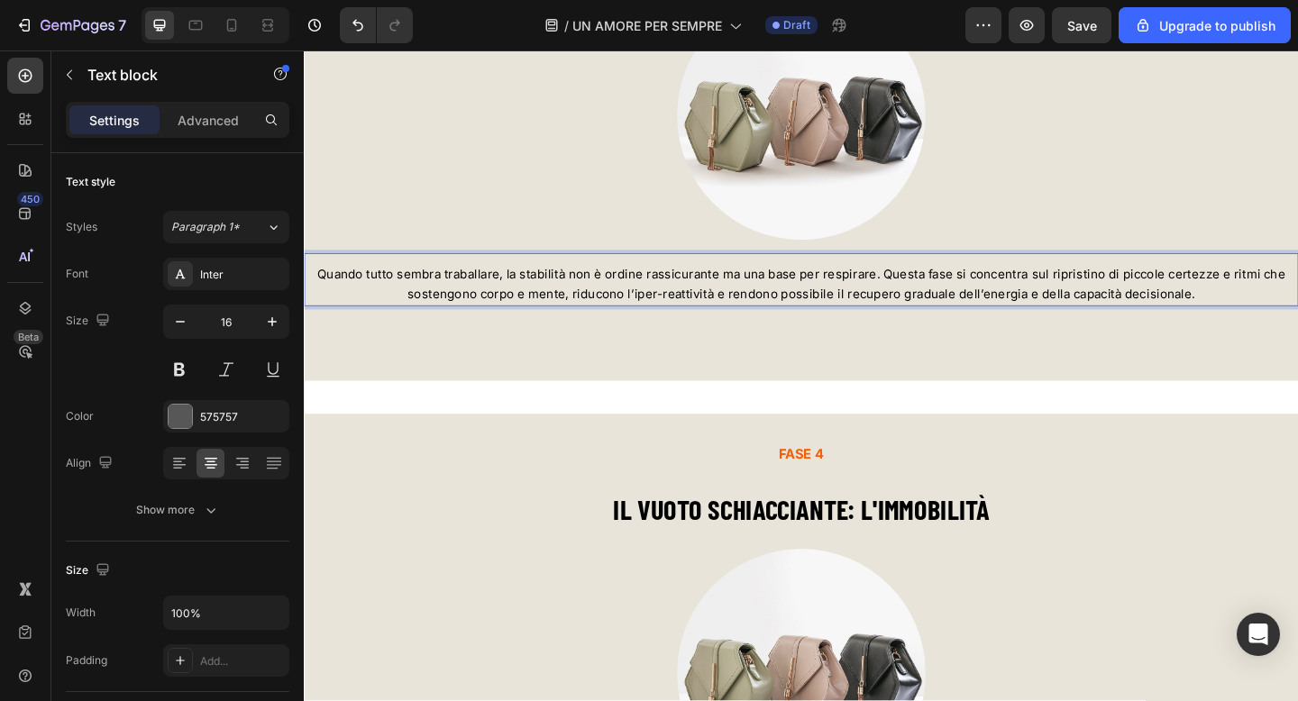
click at [934, 294] on span "Quando tutto sembra traballare, la stabilità non è ordine rassicurante ma una b…" at bounding box center [844, 305] width 1053 height 39
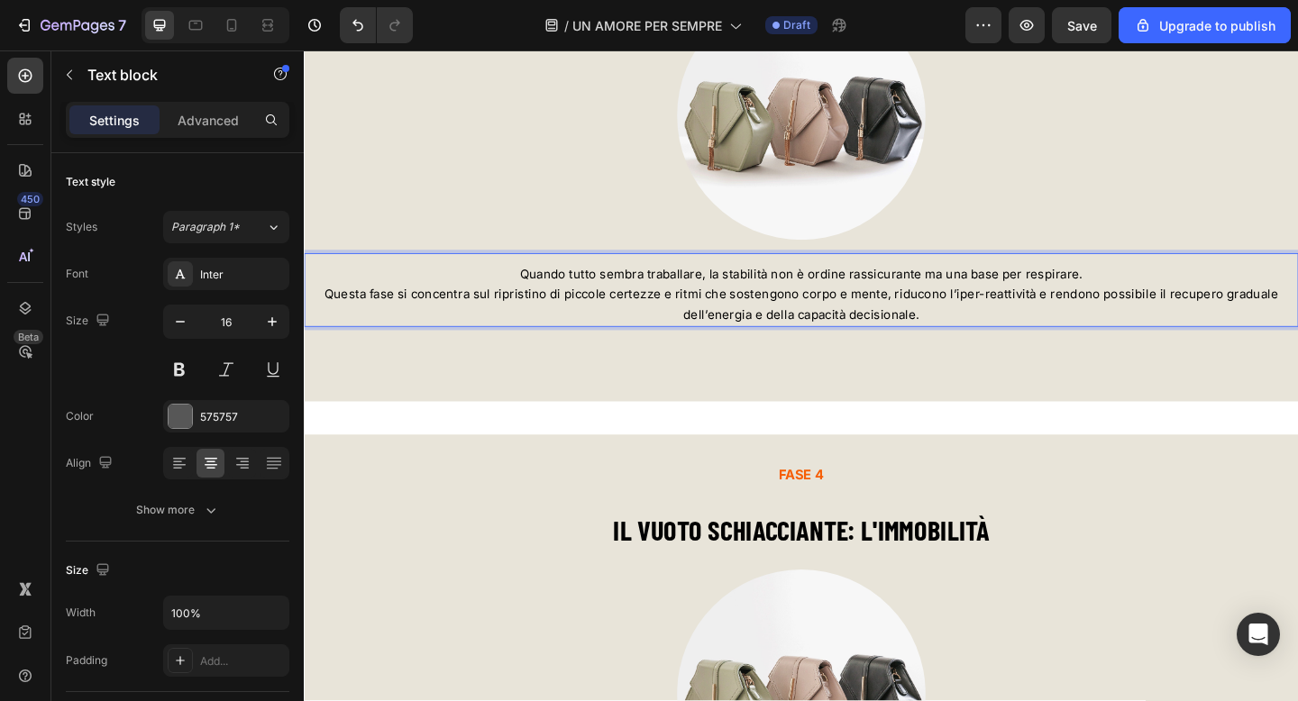
click at [1112, 319] on span "Questa fase si concentra sul ripristino di piccole certezze e ritmi che sosteng…" at bounding box center [844, 327] width 1037 height 39
click at [1145, 294] on span "Quando tutto sembra traballare, la stabilità non è ordine rassicurante ma una b…" at bounding box center [845, 294] width 612 height 16
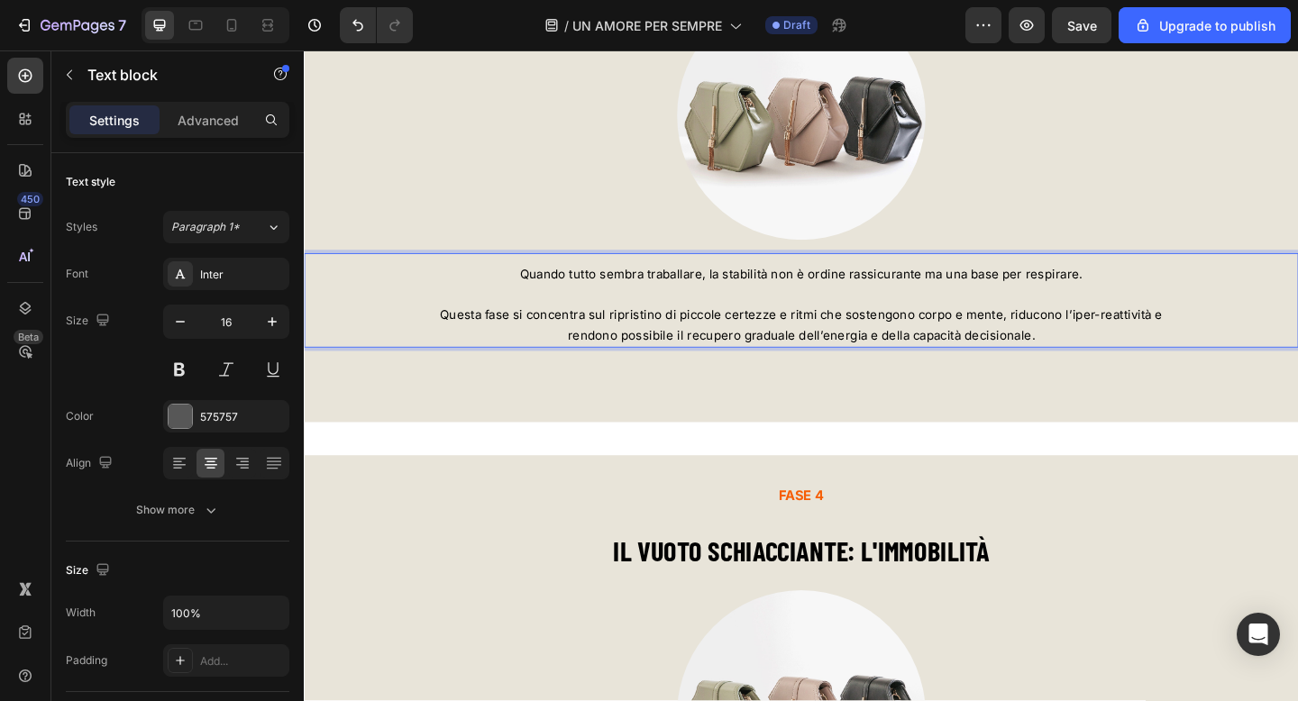
click at [1000, 326] on p "Rich Text Editor. Editing area: main" at bounding box center [845, 316] width 1078 height 23
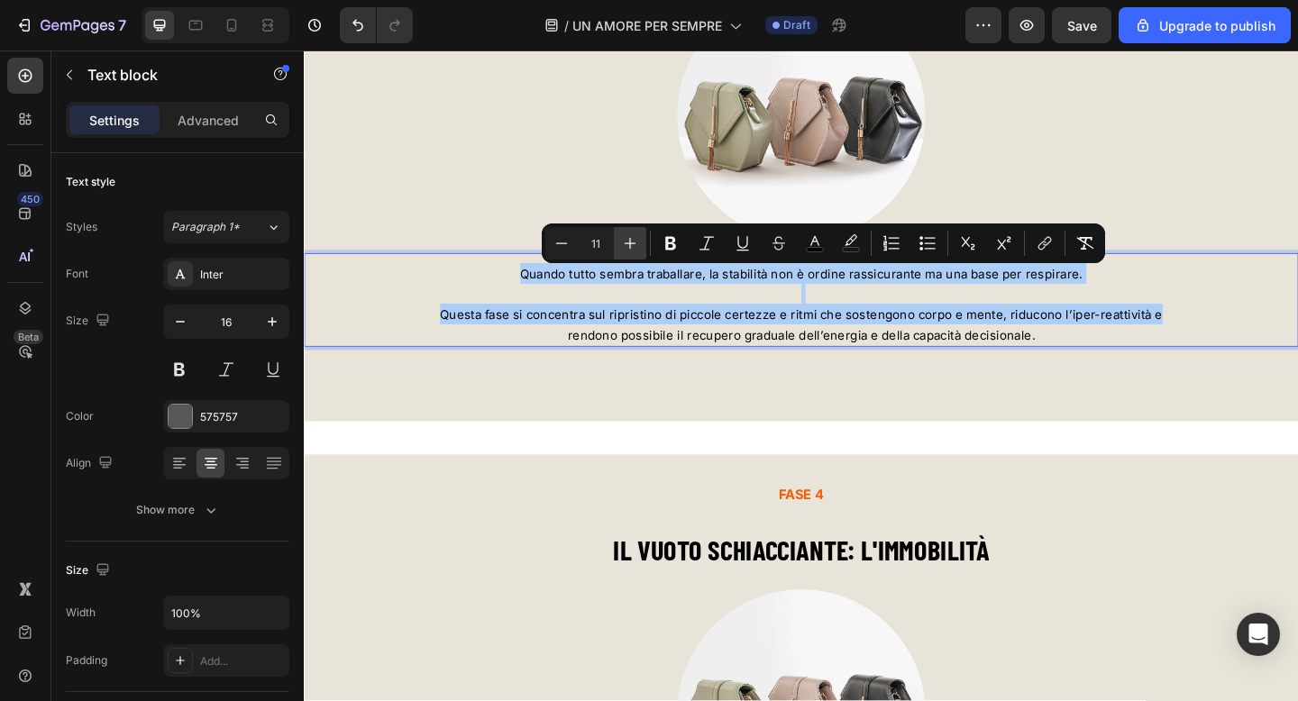
click at [625, 242] on icon "Editor contextual toolbar" at bounding box center [630, 243] width 18 height 18
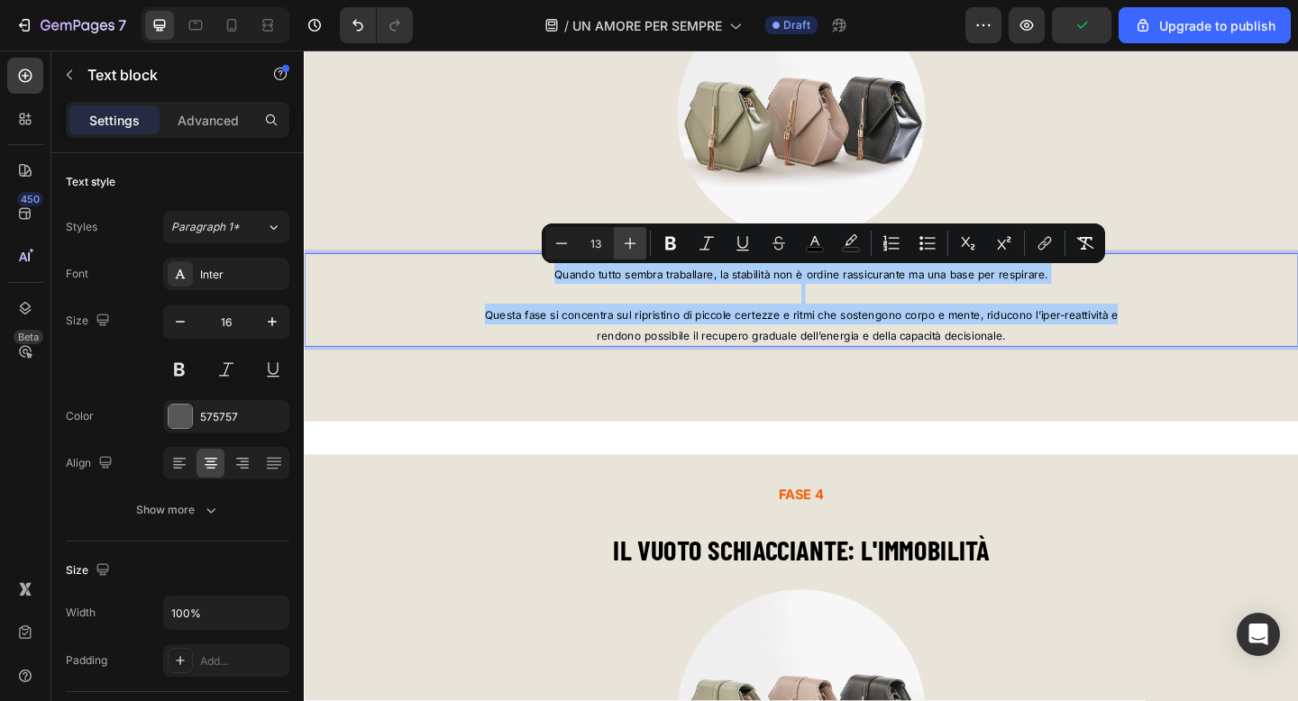
click at [625, 242] on icon "Editor contextual toolbar" at bounding box center [630, 243] width 18 height 18
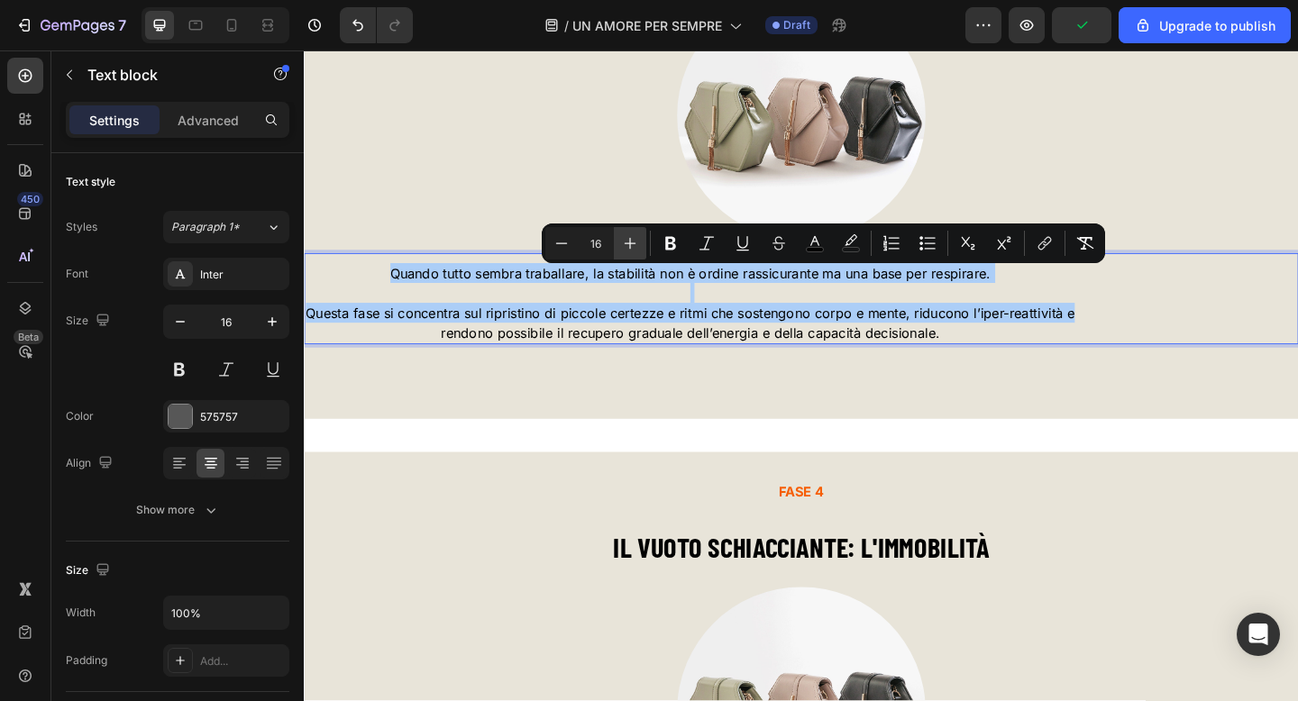
click at [625, 242] on icon "Editor contextual toolbar" at bounding box center [630, 243] width 18 height 18
type input "17"
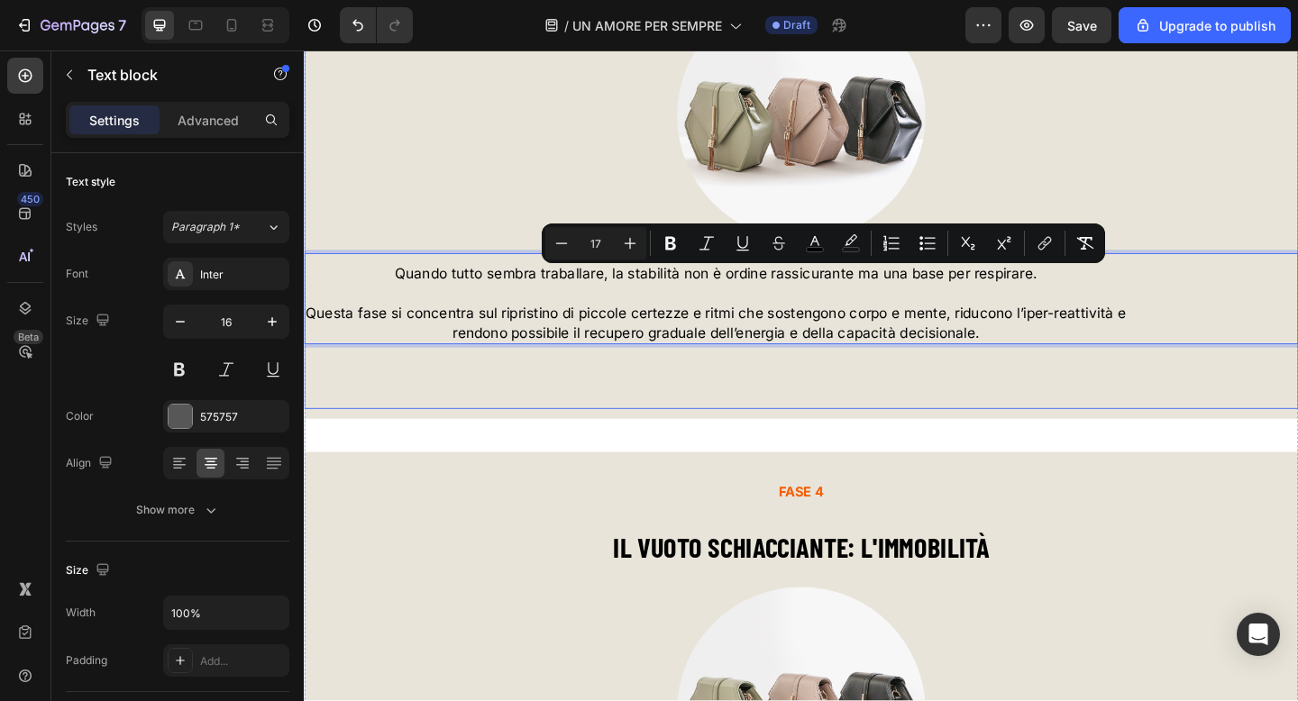
click at [606, 403] on div "FASE 3 Text block ⁠⁠⁠⁠⁠⁠⁠ RITROVARE STABILITA' QUOTIDIANA Heading Image Quando …" at bounding box center [845, 140] width 1082 height 545
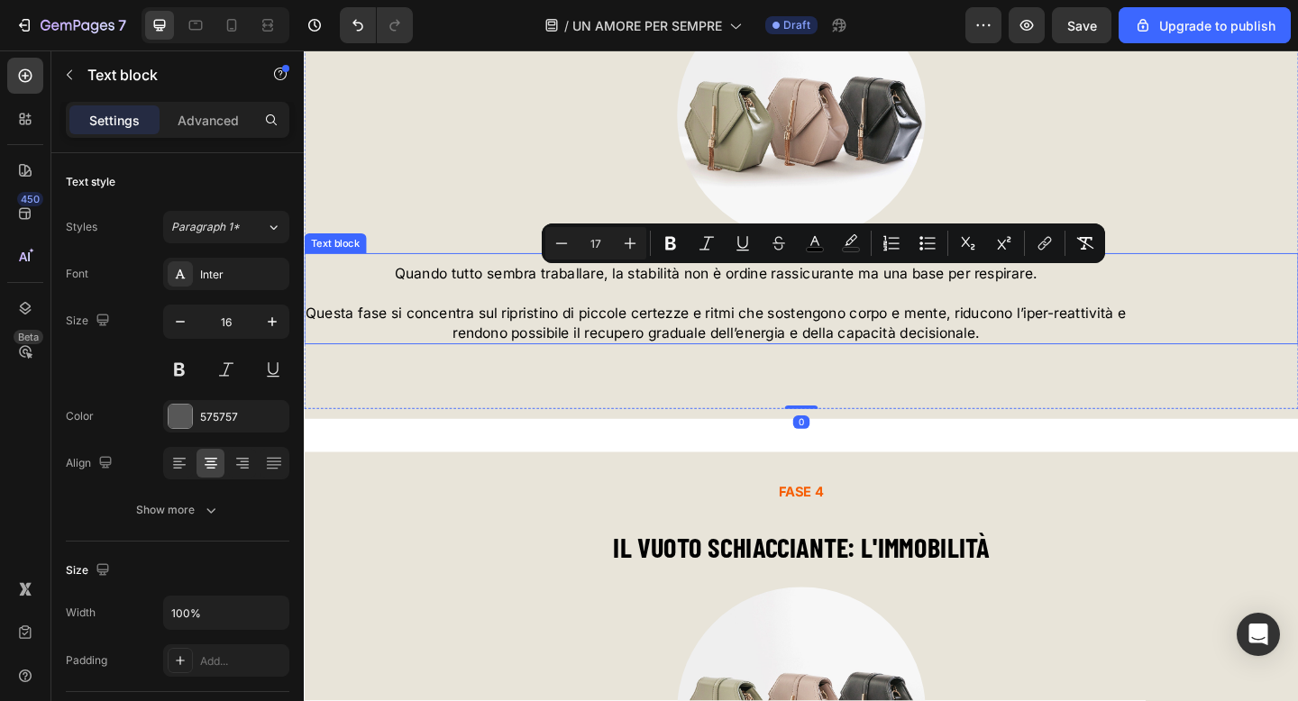
click at [629, 338] on span "Questa fase si concentra sul ripristino di piccole certezze e ritmi che sosteng…" at bounding box center [752, 336] width 892 height 18
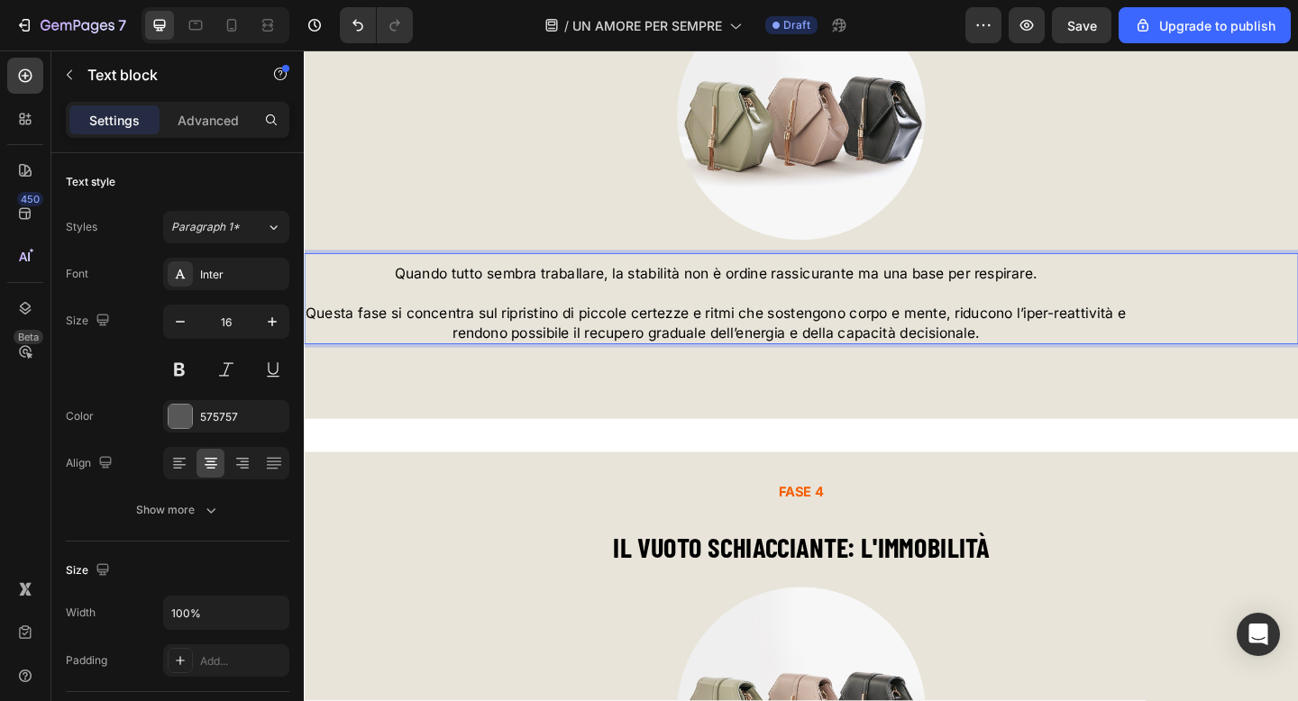
click at [629, 338] on span "Questa fase si concentra sul ripristino di piccole certezze e ritmi che sosteng…" at bounding box center [752, 336] width 892 height 18
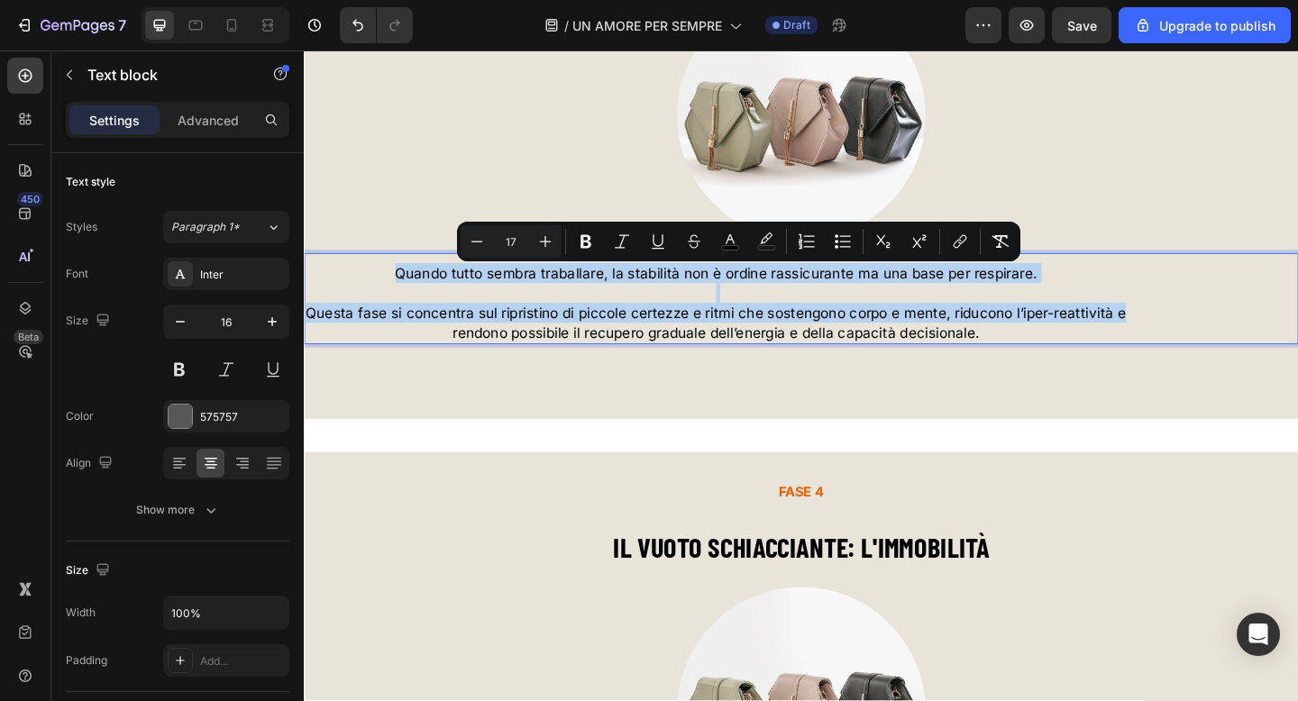
copy div "Quando tutto sembra traballare, la stabilità non è ordine rassicurante ma una b…"
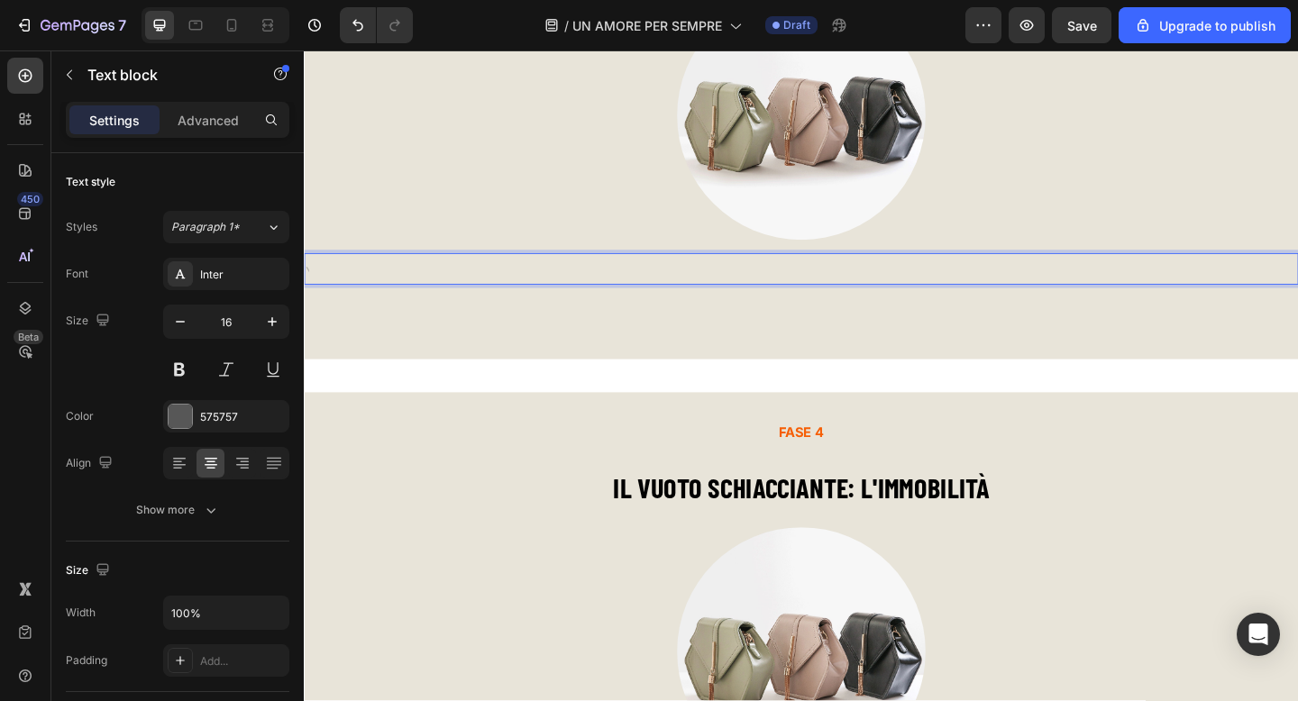
drag, startPoint x: 601, startPoint y: 281, endPoint x: 601, endPoint y: 301, distance: 19.8
click at [601, 281] on div "Text block 48" at bounding box center [845, 288] width 1082 height 34
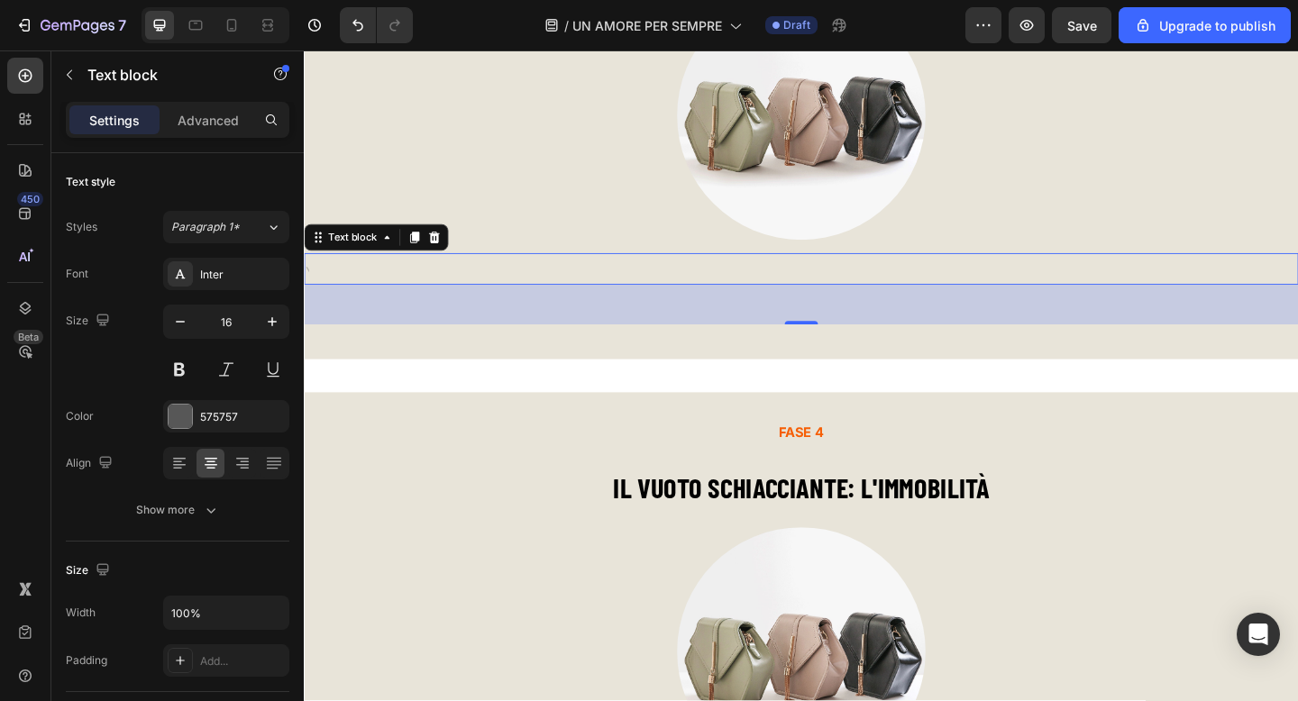
click at [601, 326] on div "48" at bounding box center [845, 327] width 1082 height 43
click at [602, 304] on div at bounding box center [845, 292] width 1082 height 25
click at [607, 284] on div at bounding box center [845, 292] width 1082 height 25
click at [497, 320] on div "48" at bounding box center [845, 327] width 1082 height 43
click at [497, 291] on div at bounding box center [845, 292] width 1082 height 25
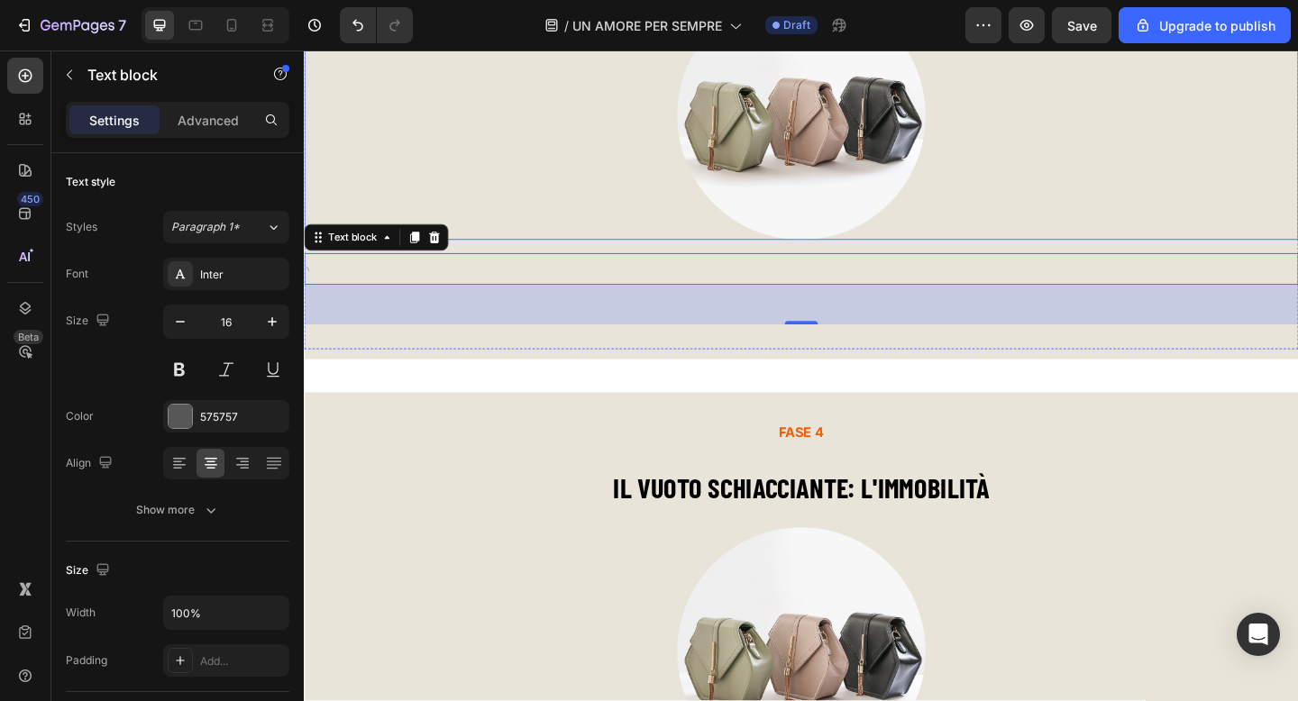
click at [535, 217] on div at bounding box center [845, 121] width 1082 height 270
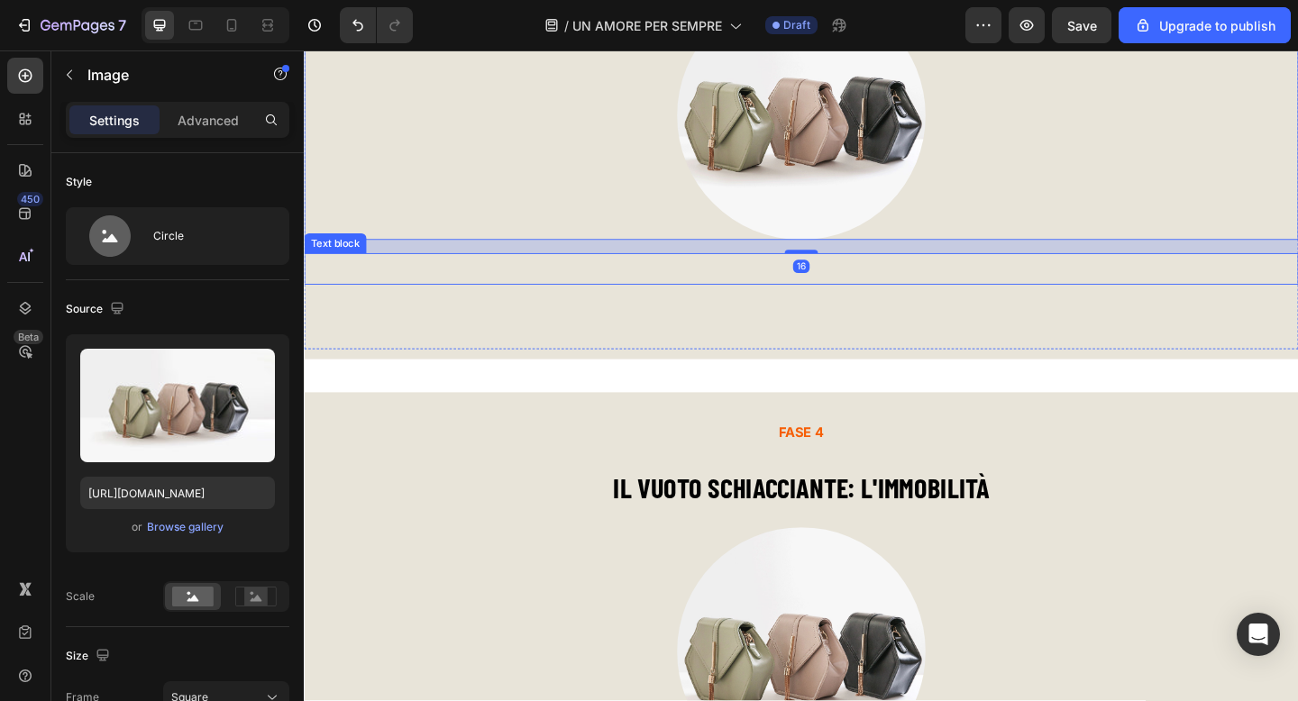
click at [520, 297] on div at bounding box center [845, 292] width 1082 height 25
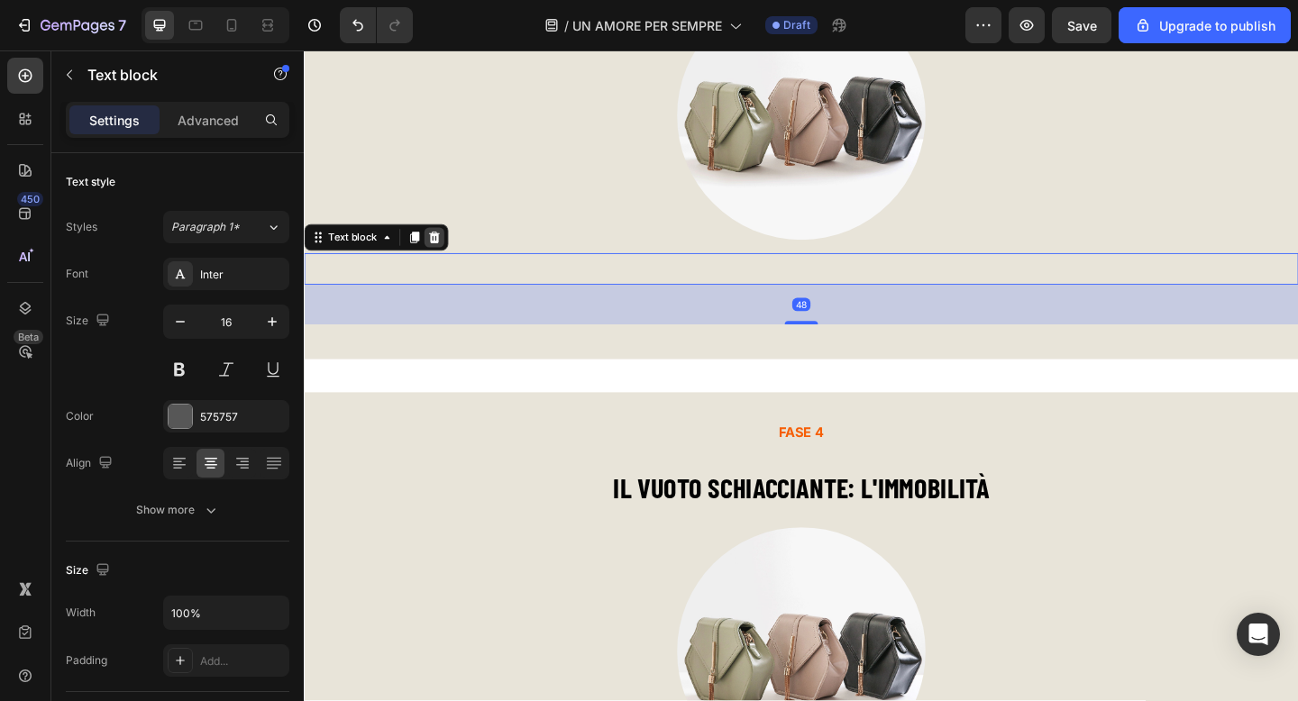
click at [452, 257] on div at bounding box center [445, 254] width 22 height 22
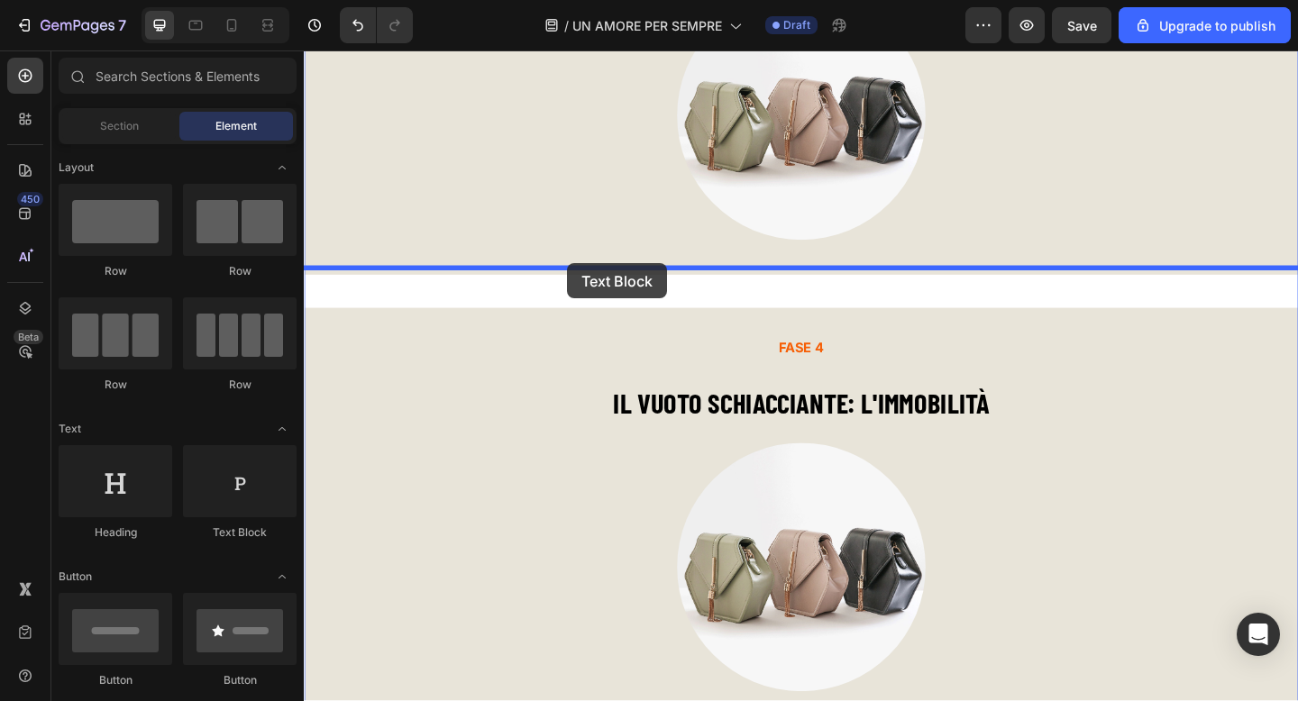
drag, startPoint x: 529, startPoint y: 526, endPoint x: 590, endPoint y: 282, distance: 251.8
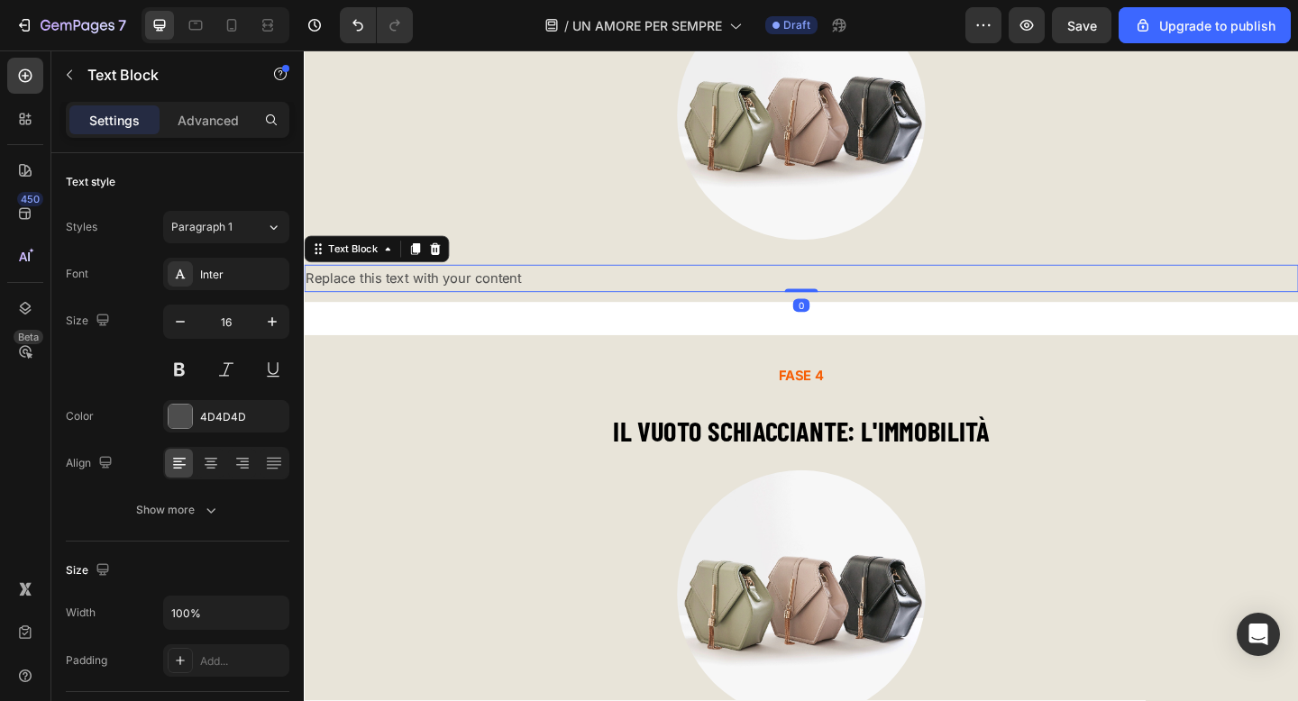
click at [520, 301] on div "Replace this text with your content" at bounding box center [845, 299] width 1082 height 30
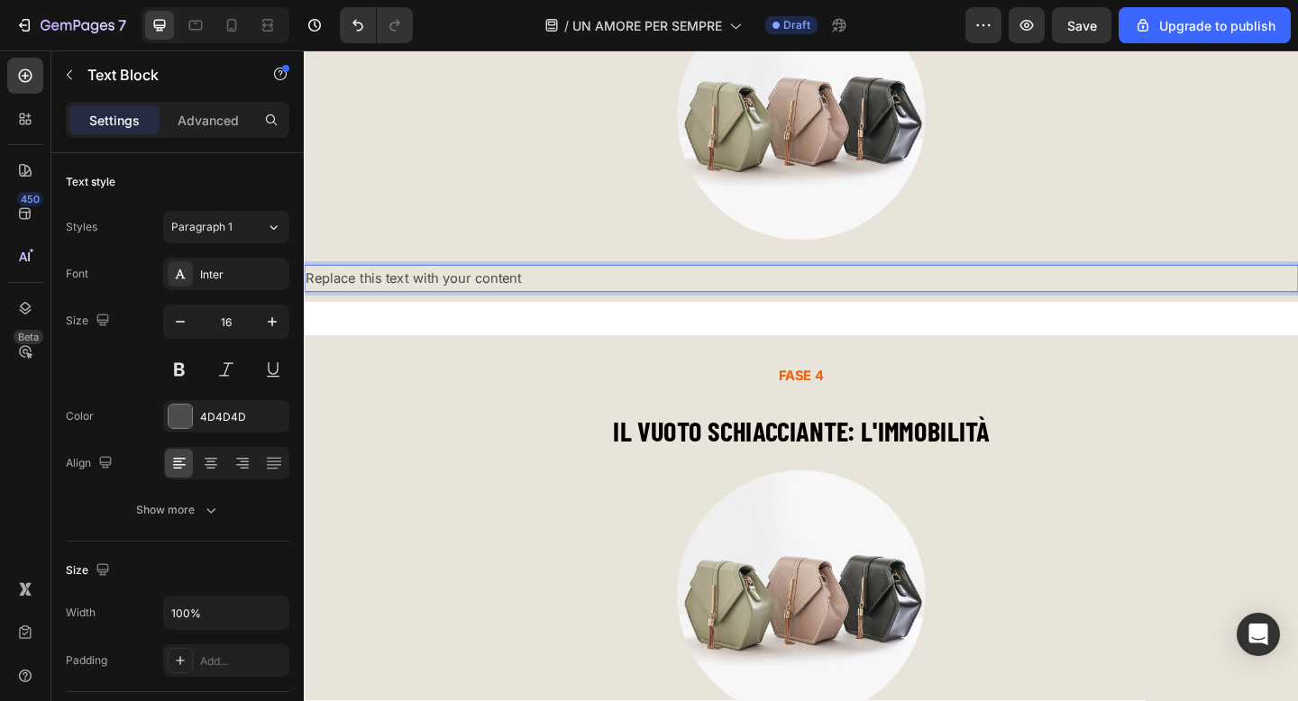
click at [520, 301] on p "Replace this text with your content" at bounding box center [845, 299] width 1078 height 26
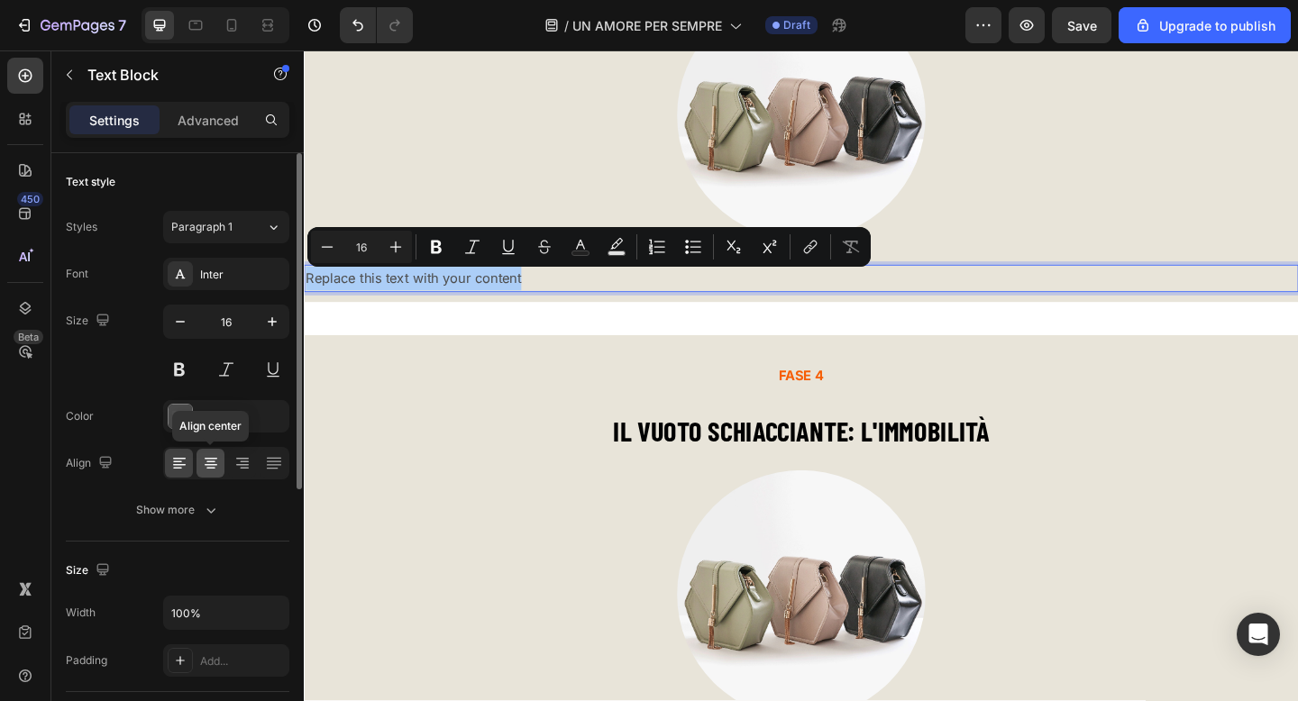
click at [204, 457] on icon at bounding box center [211, 463] width 18 height 18
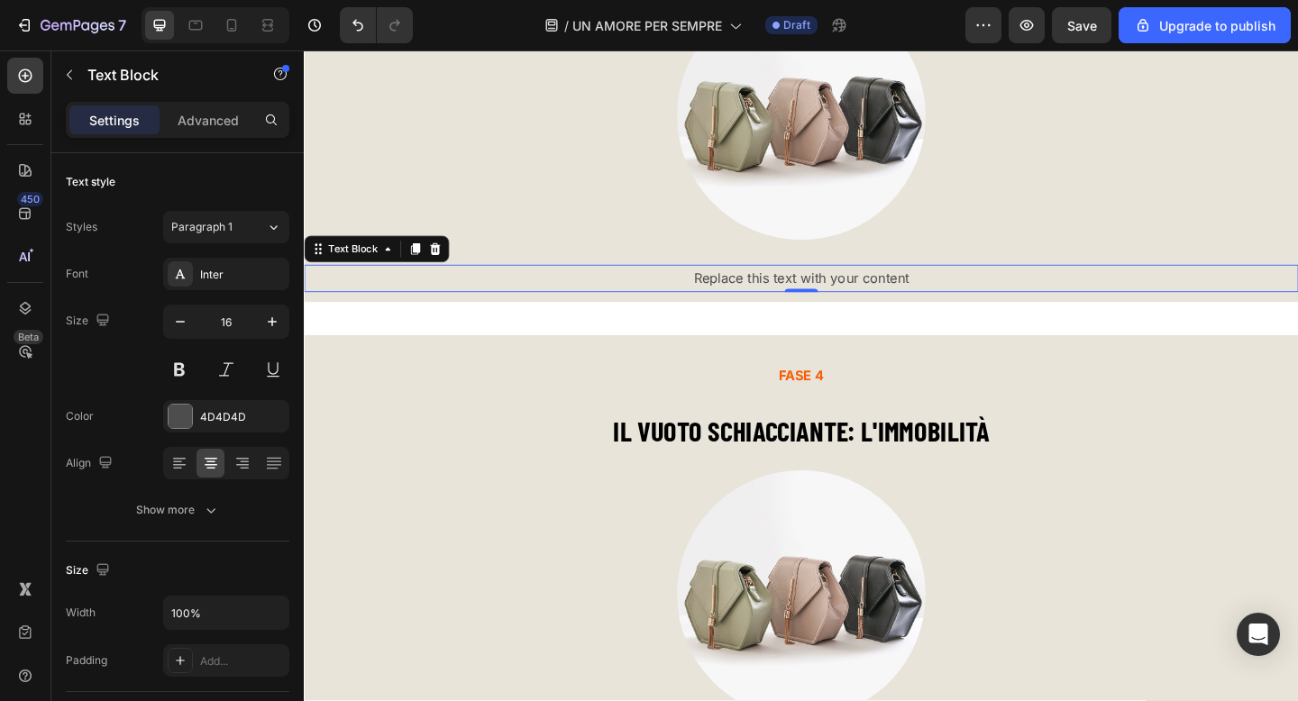
click at [846, 301] on p "Replace this text with your content" at bounding box center [845, 299] width 1078 height 26
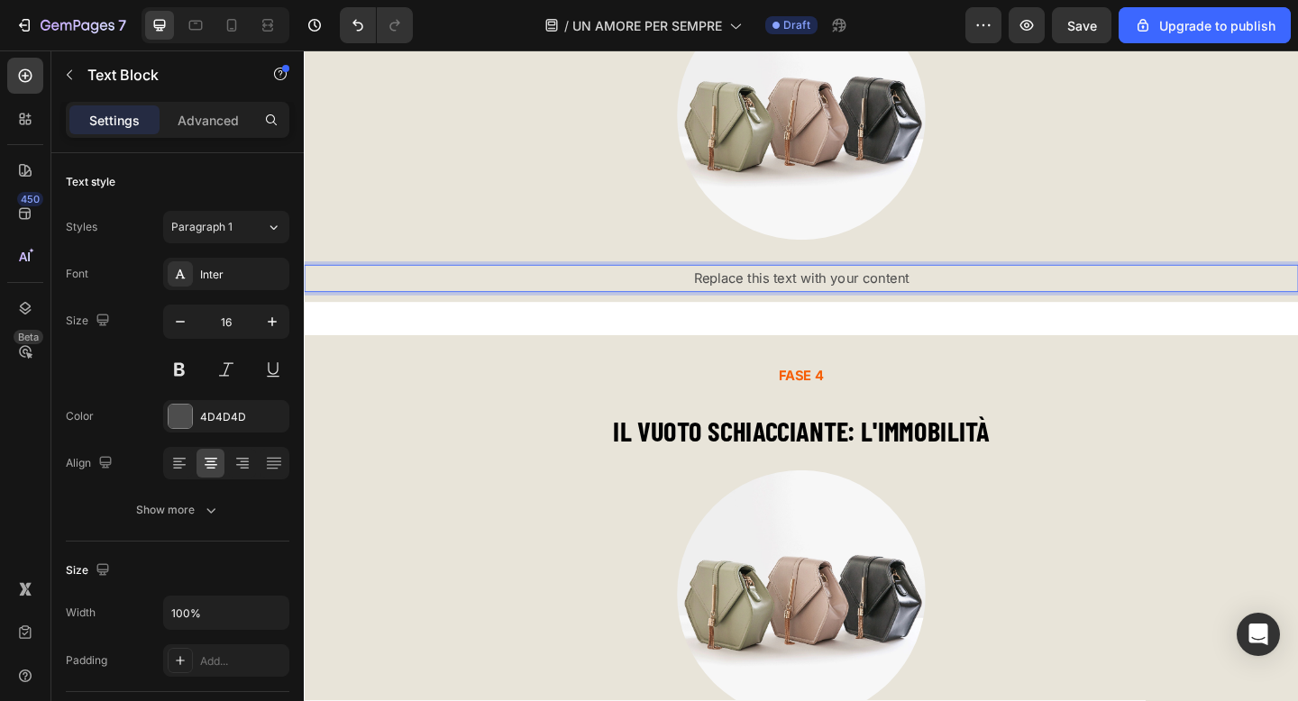
click at [846, 301] on p "Replace this text with your content" at bounding box center [845, 299] width 1078 height 26
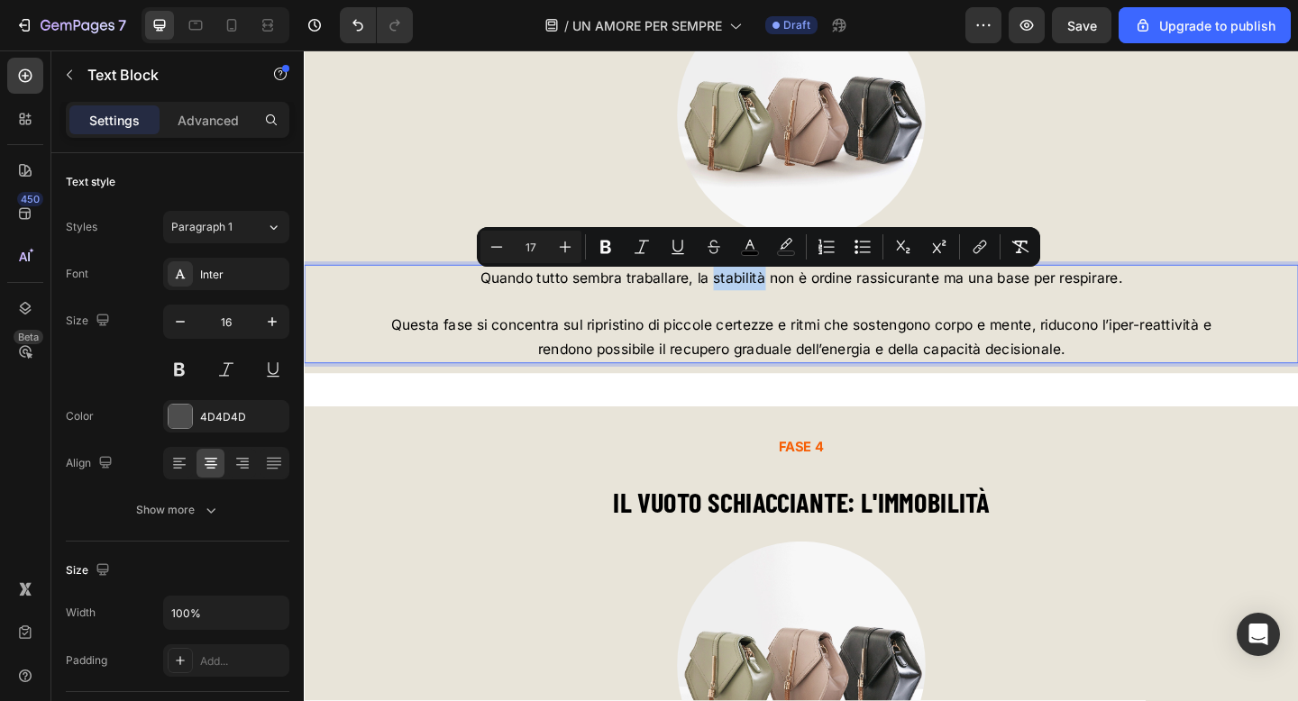
drag, startPoint x: 749, startPoint y: 302, endPoint x: 799, endPoint y: 305, distance: 50.5
click at [799, 305] on span "Quando tutto sembra traballare, la stabilità non è ordine rassicurante ma una b…" at bounding box center [845, 298] width 699 height 18
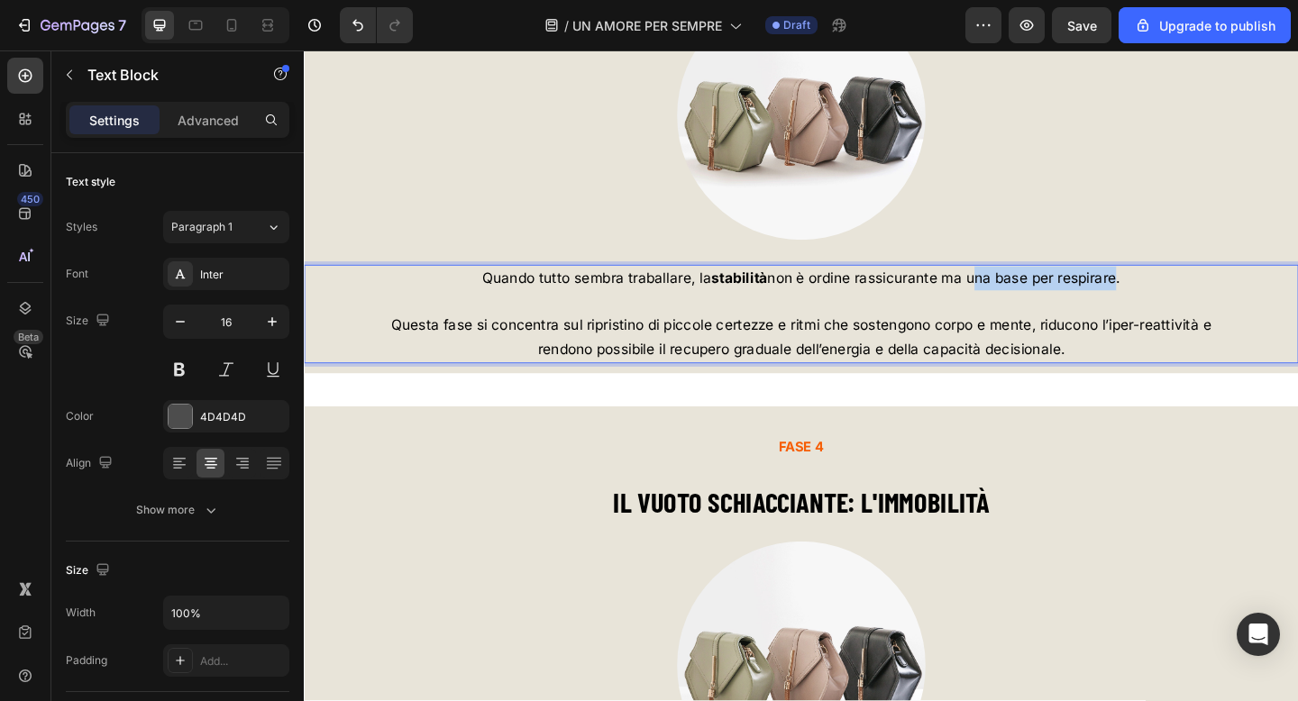
drag, startPoint x: 1024, startPoint y: 302, endPoint x: 1172, endPoint y: 299, distance: 147.8
click at [1174, 301] on span "Quando tutto sembra traballare, la stabilità non è ordine rassicurante ma una b…" at bounding box center [845, 298] width 694 height 18
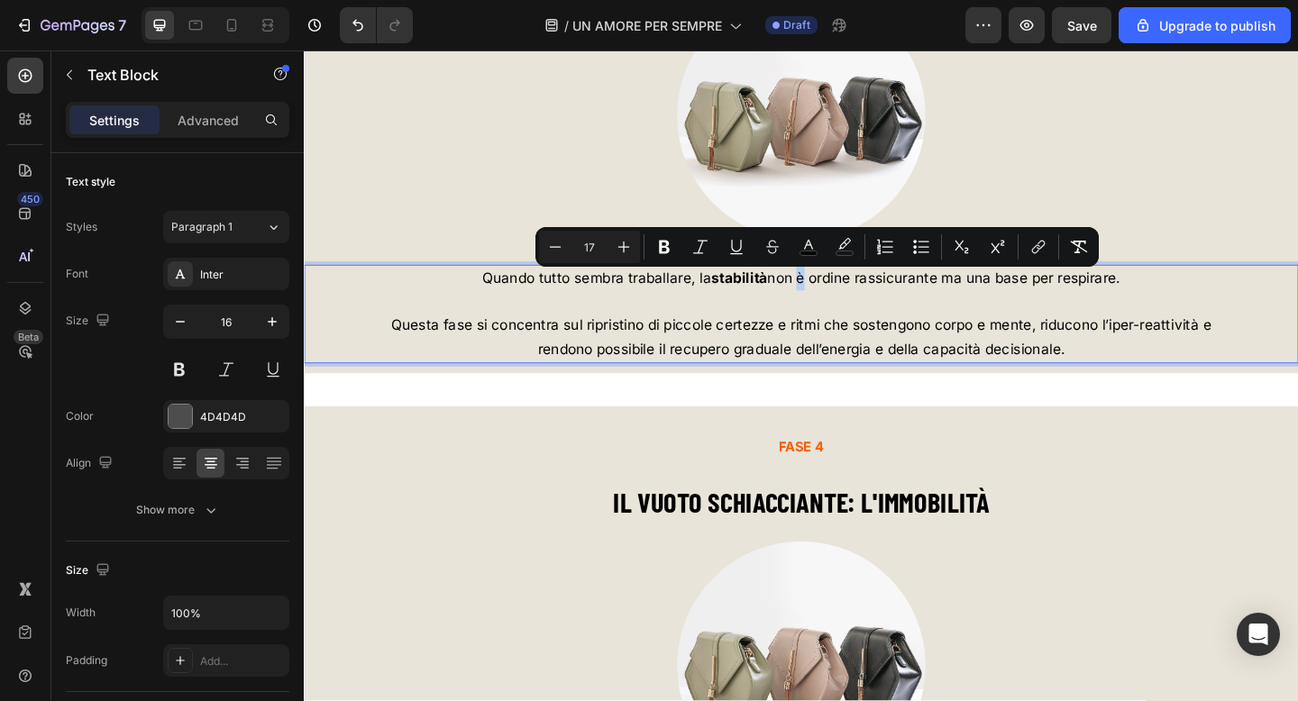
click at [844, 297] on span "Quando tutto sembra traballare, la stabilità non è ordine rassicurante ma una b…" at bounding box center [845, 298] width 694 height 18
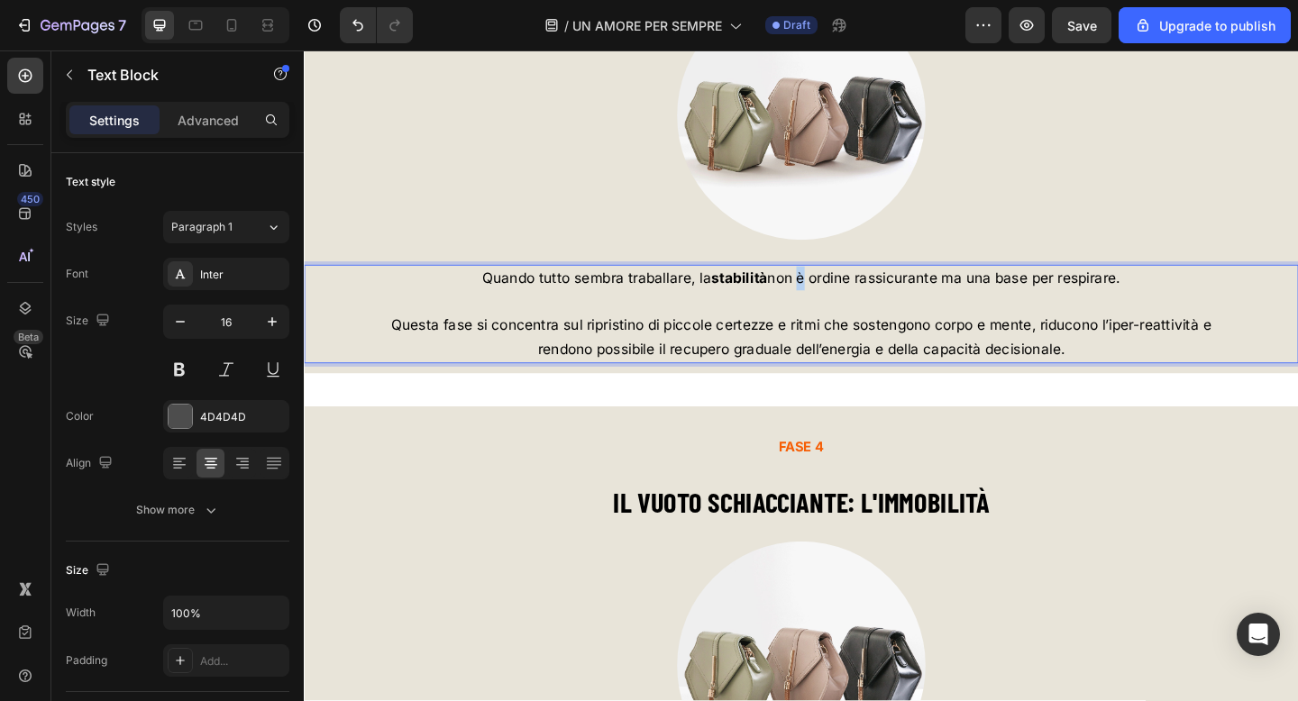
drag, startPoint x: 1054, startPoint y: 306, endPoint x: 1189, endPoint y: 306, distance: 135.2
click at [1189, 306] on span "Quando tutto sembra traballare, la stabilità non è ordine rassicurante ma una b…" at bounding box center [845, 298] width 694 height 18
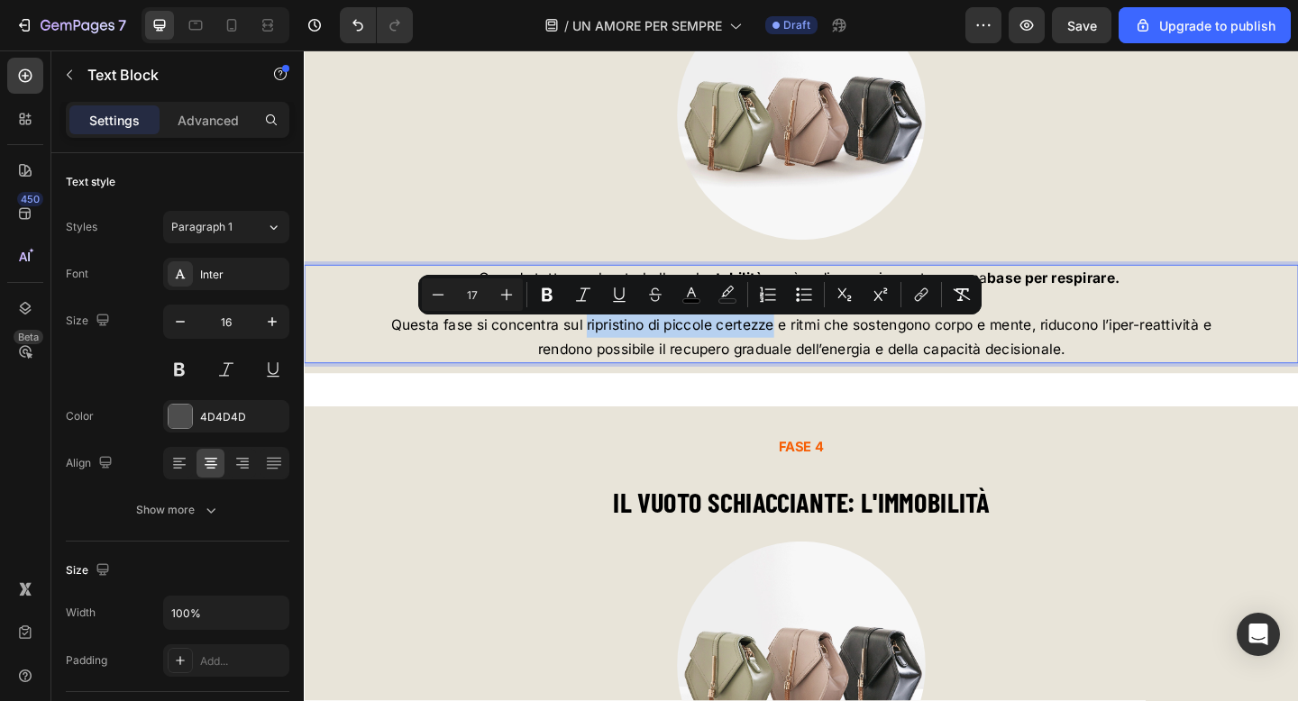
drag, startPoint x: 606, startPoint y: 354, endPoint x: 808, endPoint y: 358, distance: 201.9
click at [808, 358] on span "Questa fase si concentra sul ripristino di piccole certezze e ritmi che sosteng…" at bounding box center [844, 350] width 892 height 18
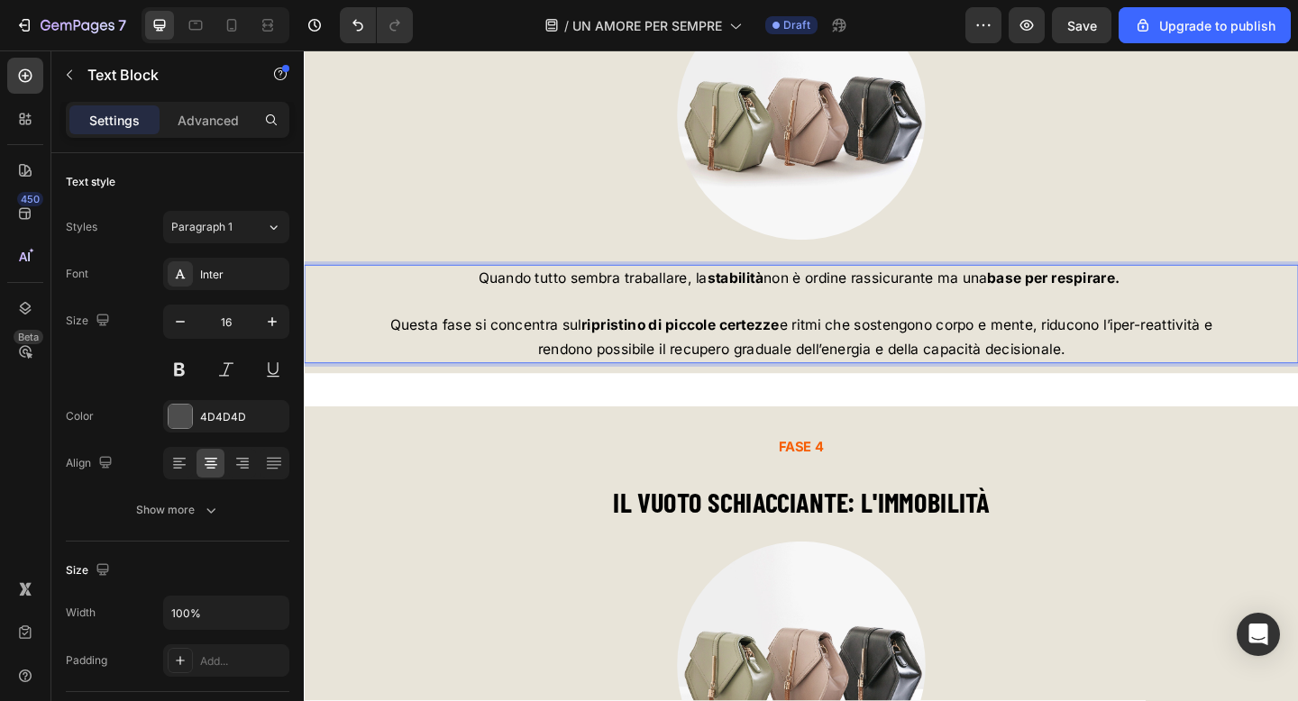
click at [850, 357] on span "Questa fase si concentra sul ripristino di piccole certezze e ritmi che sosteng…" at bounding box center [844, 350] width 895 height 18
click at [948, 354] on span "Questa fase si concentra sul ripristino di piccole certezze e ritmi che sosteng…" at bounding box center [845, 350] width 890 height 18
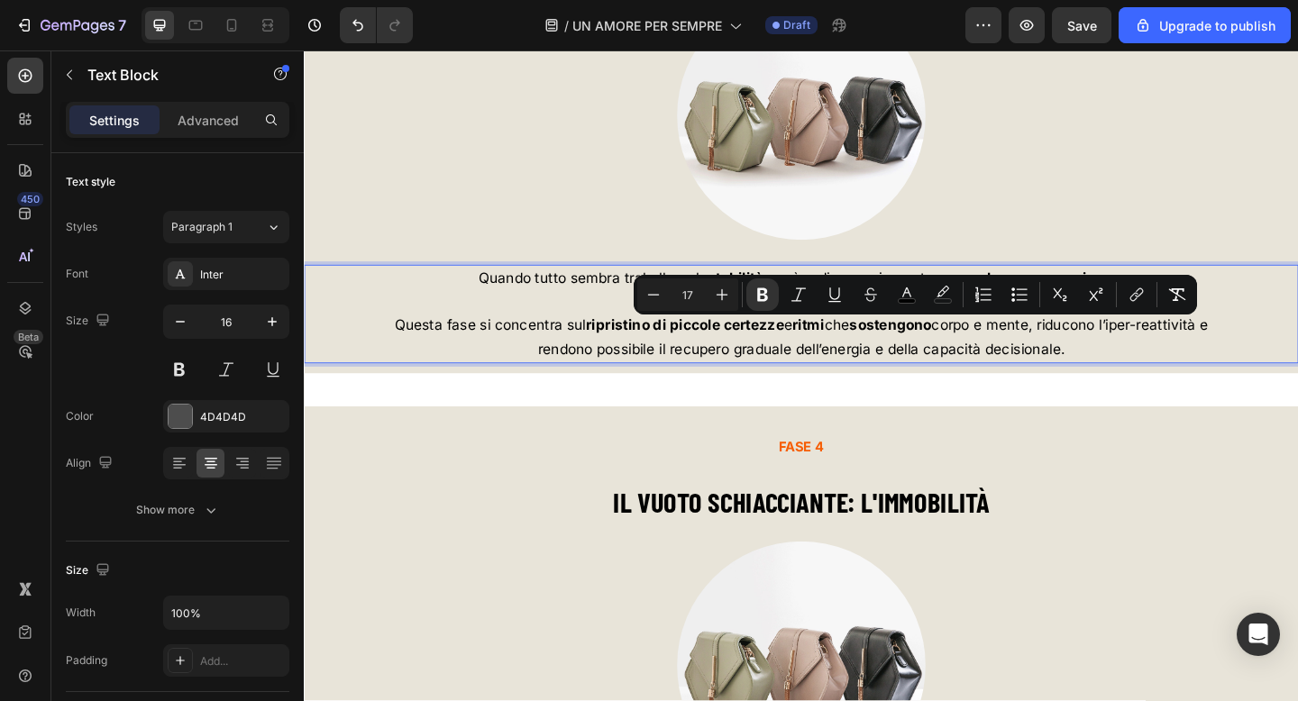
click at [1009, 359] on span "Questa fase si concentra sul ripristino di piccole certezze e ritmi che sosteng…" at bounding box center [844, 350] width 885 height 18
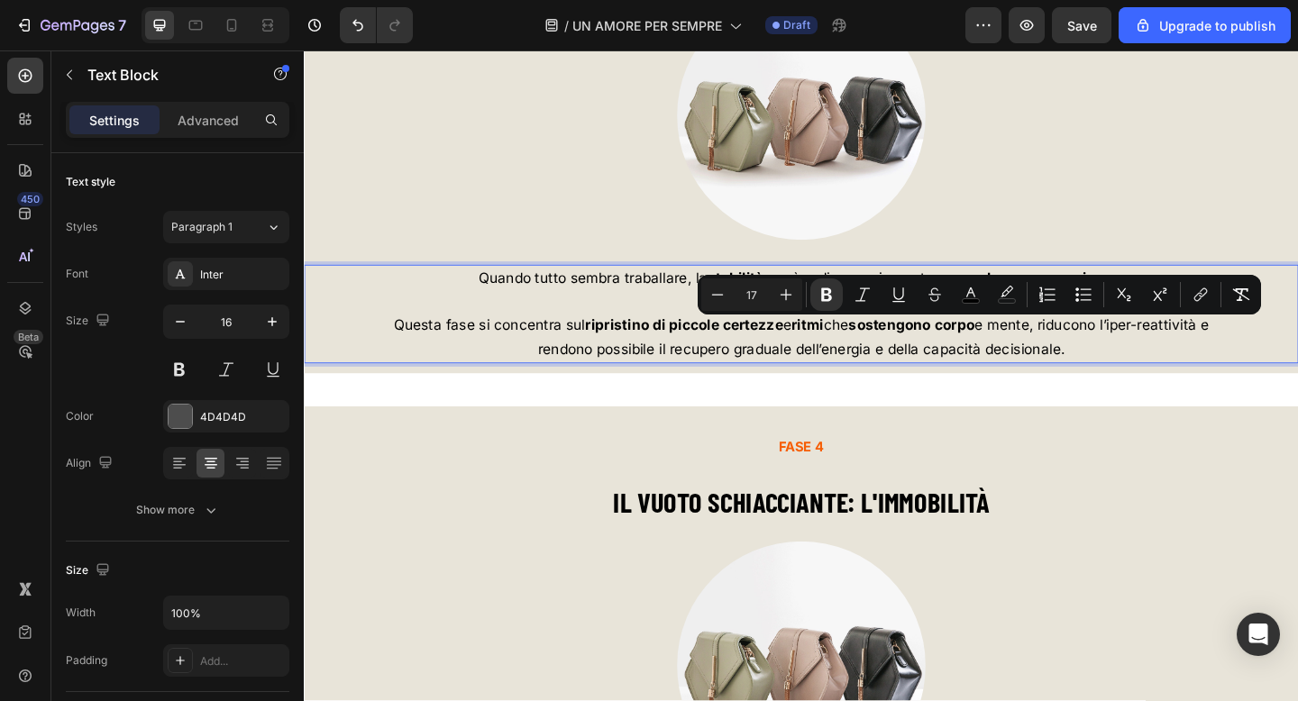
click at [1075, 356] on span "Questa fase si concentra sul ripristino di piccole certezze e ritmi che sosteng…" at bounding box center [844, 350] width 887 height 18
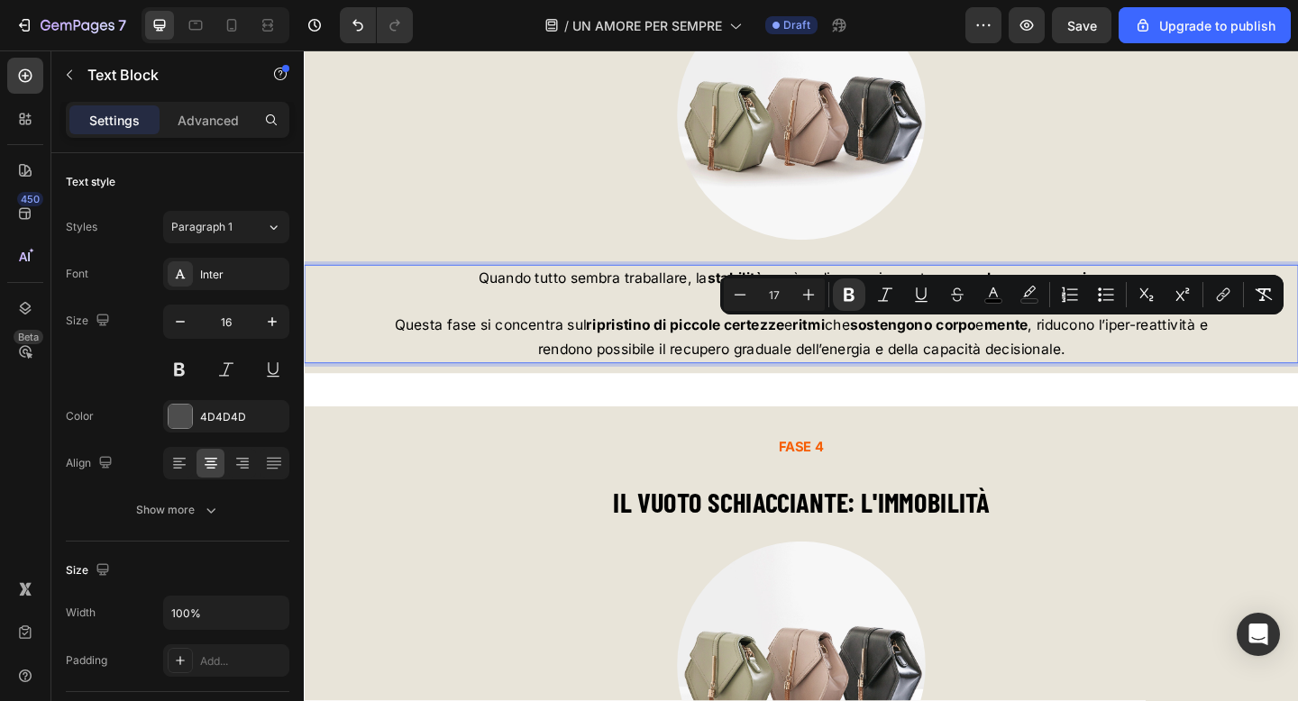
click at [847, 356] on strong "ritmi" at bounding box center [853, 350] width 35 height 18
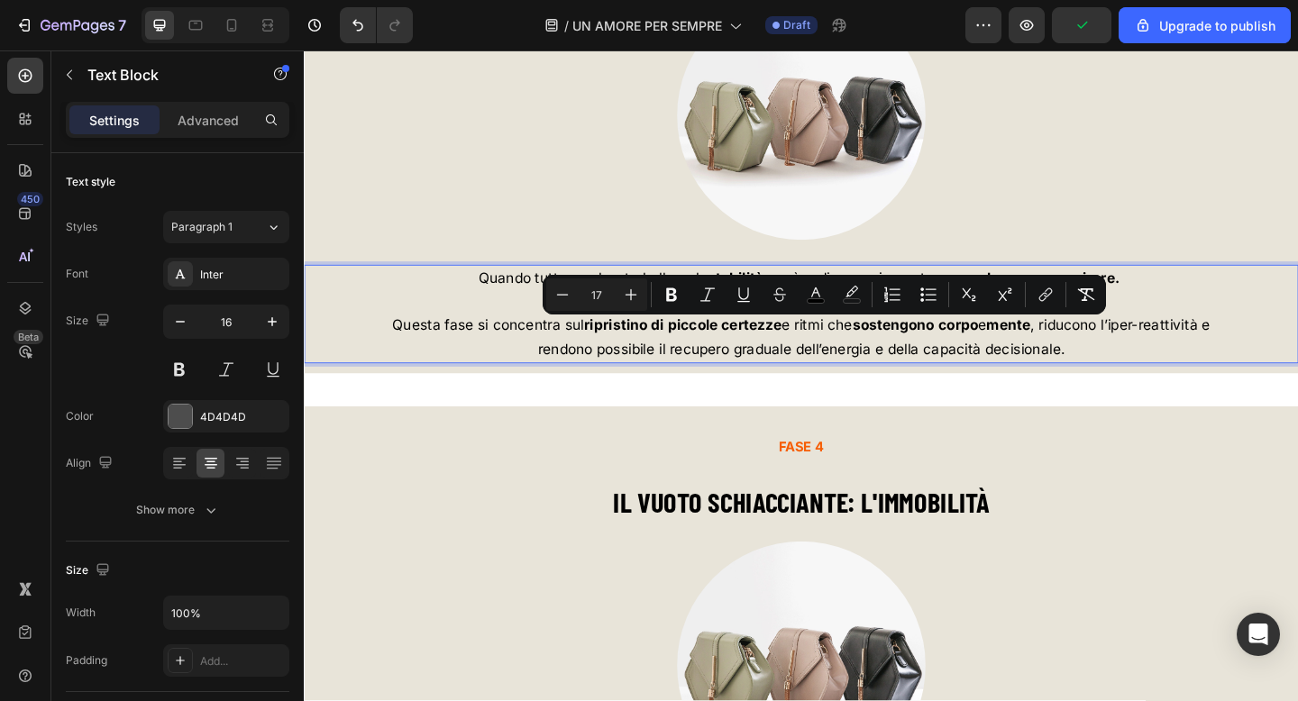
click at [716, 382] on span "rendono possibile il recupero graduale dell’energia e della capacità decisional…" at bounding box center [844, 376] width 573 height 18
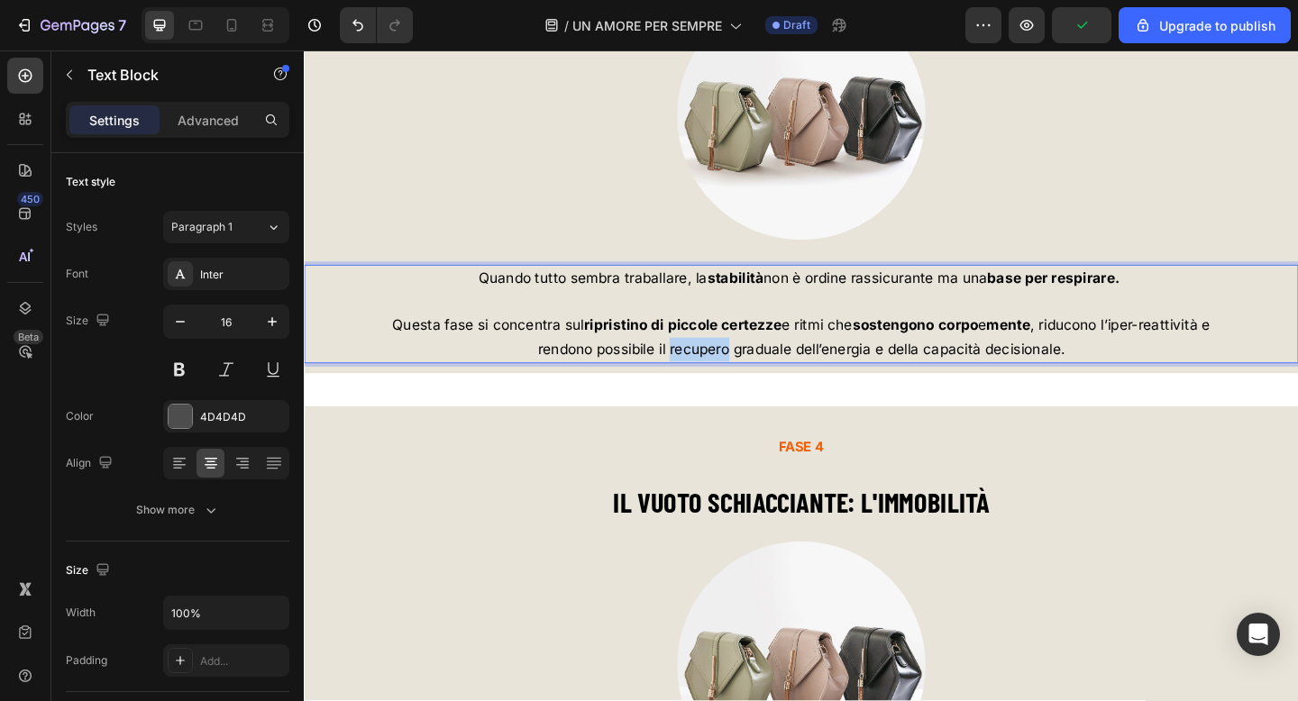
click at [716, 382] on span "rendono possibile il recupero graduale dell’energia e della capacità decisional…" at bounding box center [844, 376] width 573 height 18
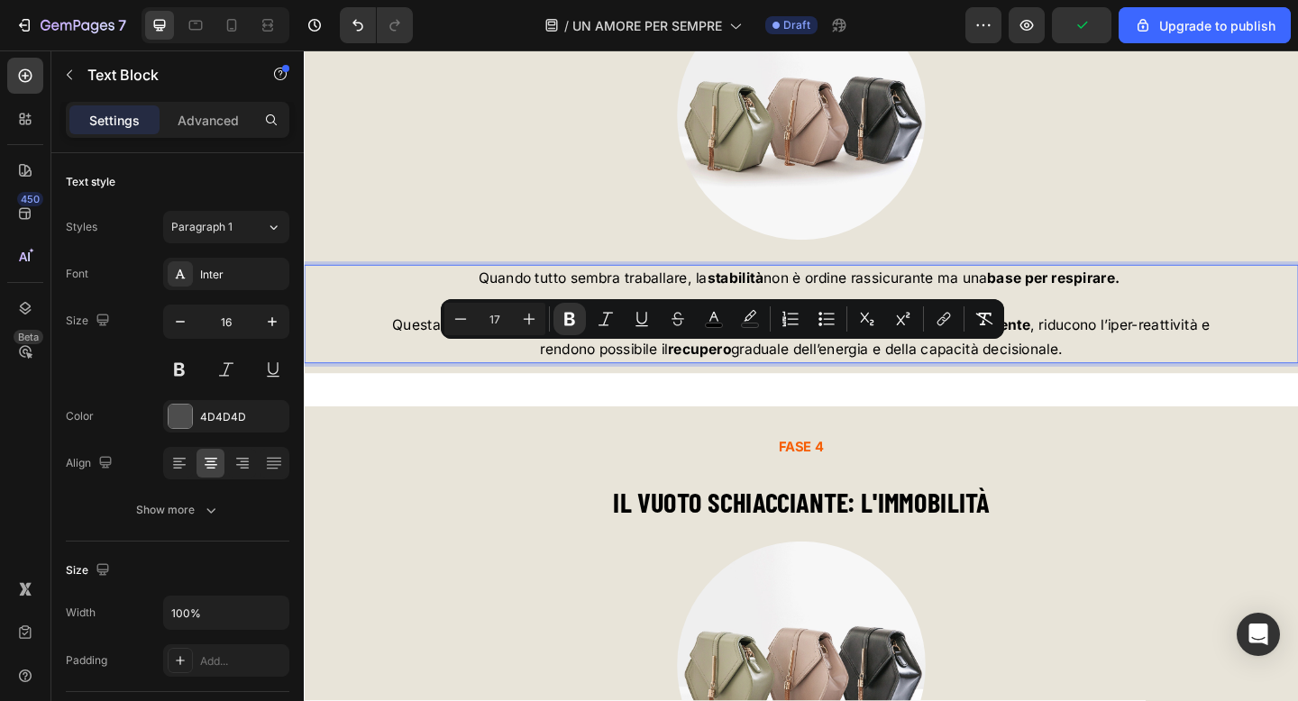
click at [802, 385] on span "rendono possibile il recupero graduale dell’energia e della capacità decisional…" at bounding box center [845, 376] width 568 height 18
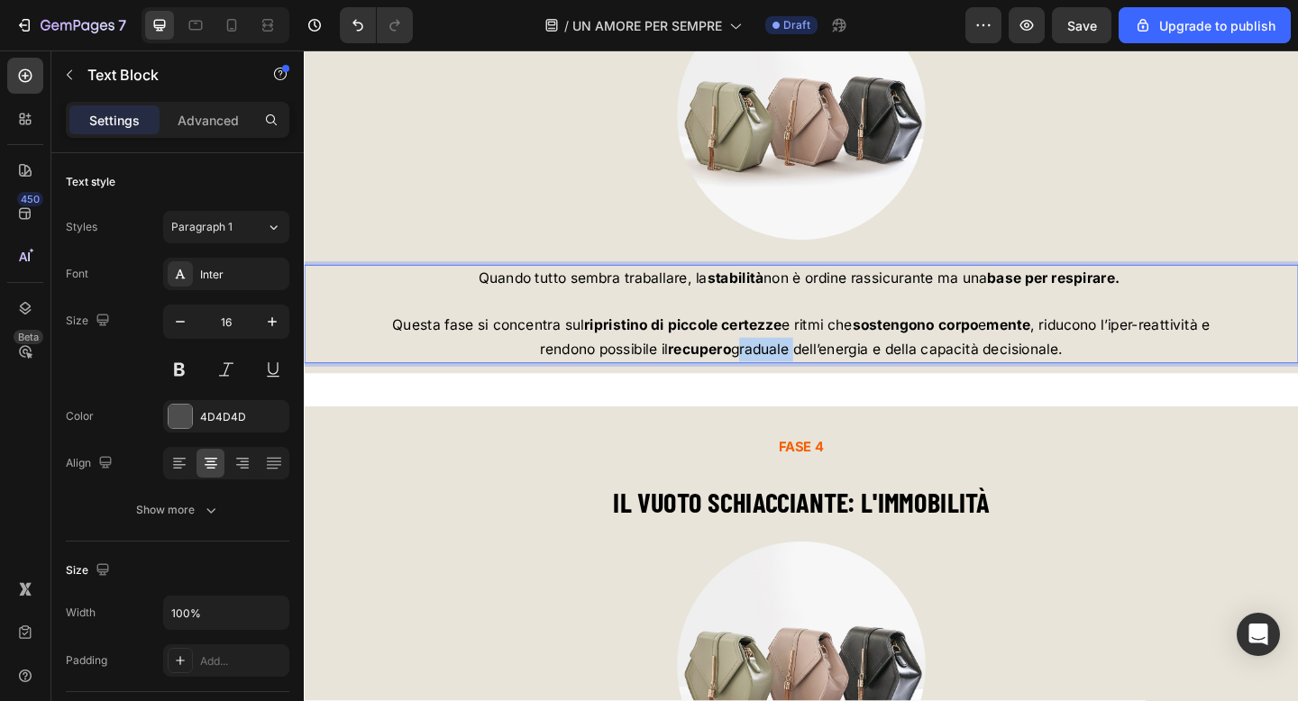
click at [802, 385] on span "rendono possibile il recupero graduale dell’energia e della capacità decisional…" at bounding box center [845, 376] width 568 height 18
click at [890, 381] on span "rendono possibile il recupero graduale dell’energia e della capacità decisional…" at bounding box center [845, 376] width 572 height 18
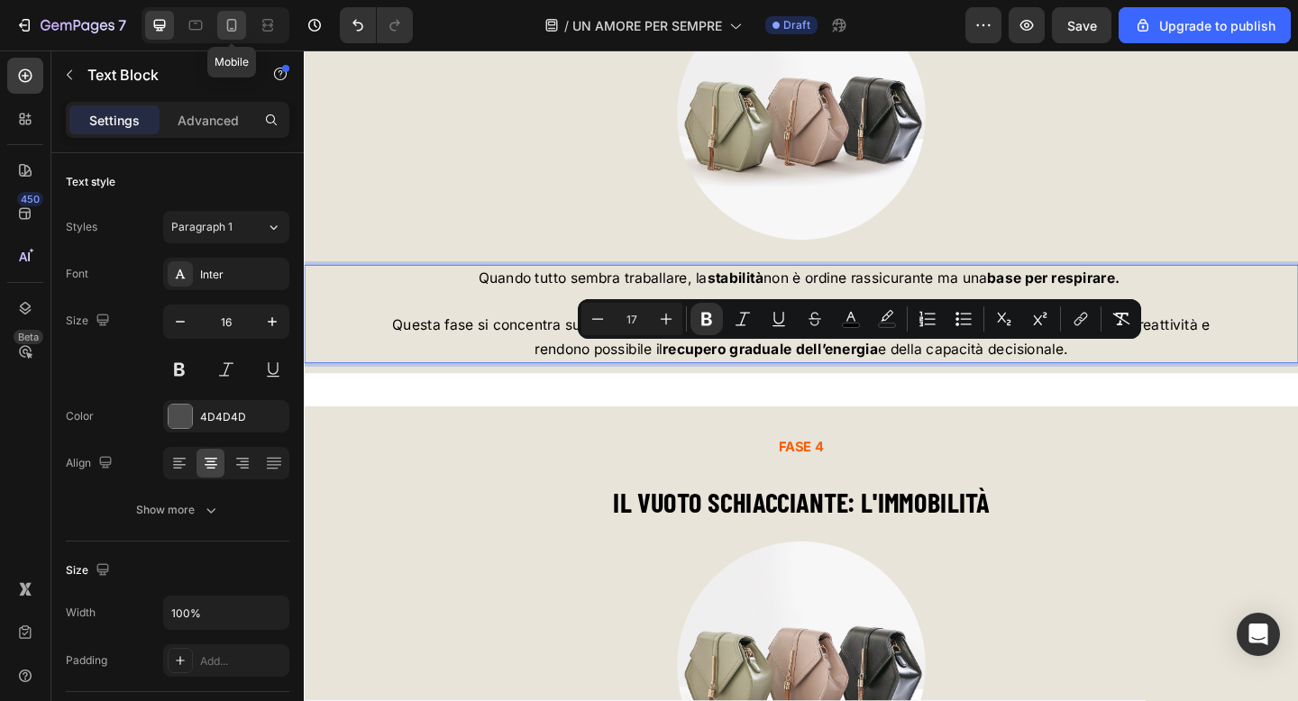
click at [233, 24] on icon at bounding box center [232, 25] width 18 height 18
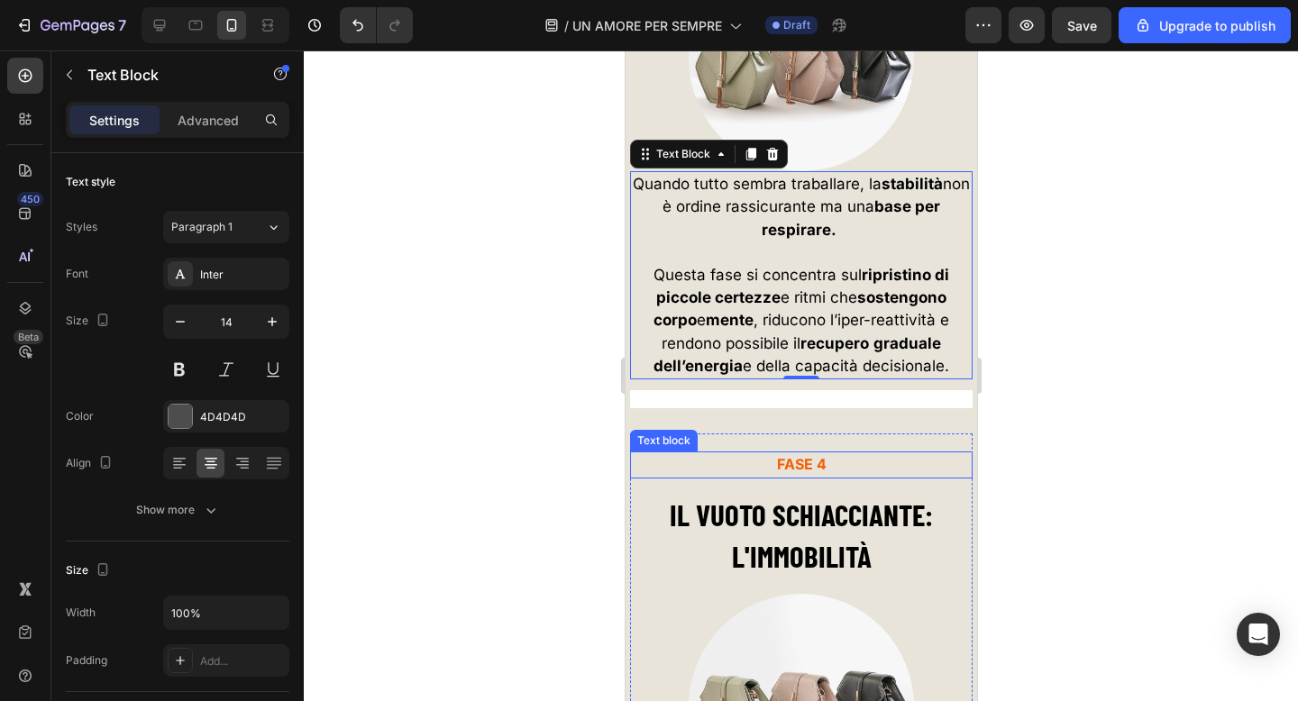
scroll to position [6769, 0]
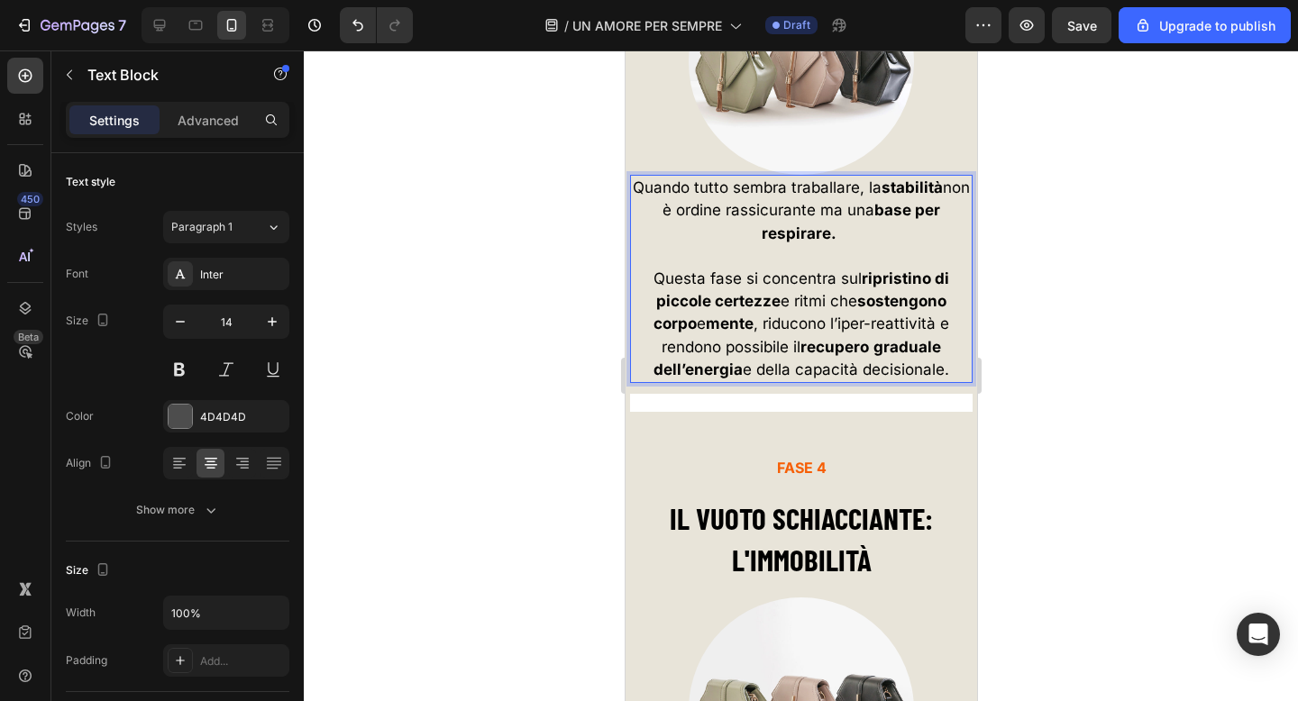
click at [881, 199] on span "Quando tutto sembra traballare, la stabilità non è ordine rassicurante ma una b…" at bounding box center [800, 209] width 337 height 63
click at [933, 221] on span "la stabilità non è ordine rassicurante ma una base per respirare." at bounding box center [801, 221] width 286 height 41
click at [155, 34] on div at bounding box center [159, 25] width 29 height 29
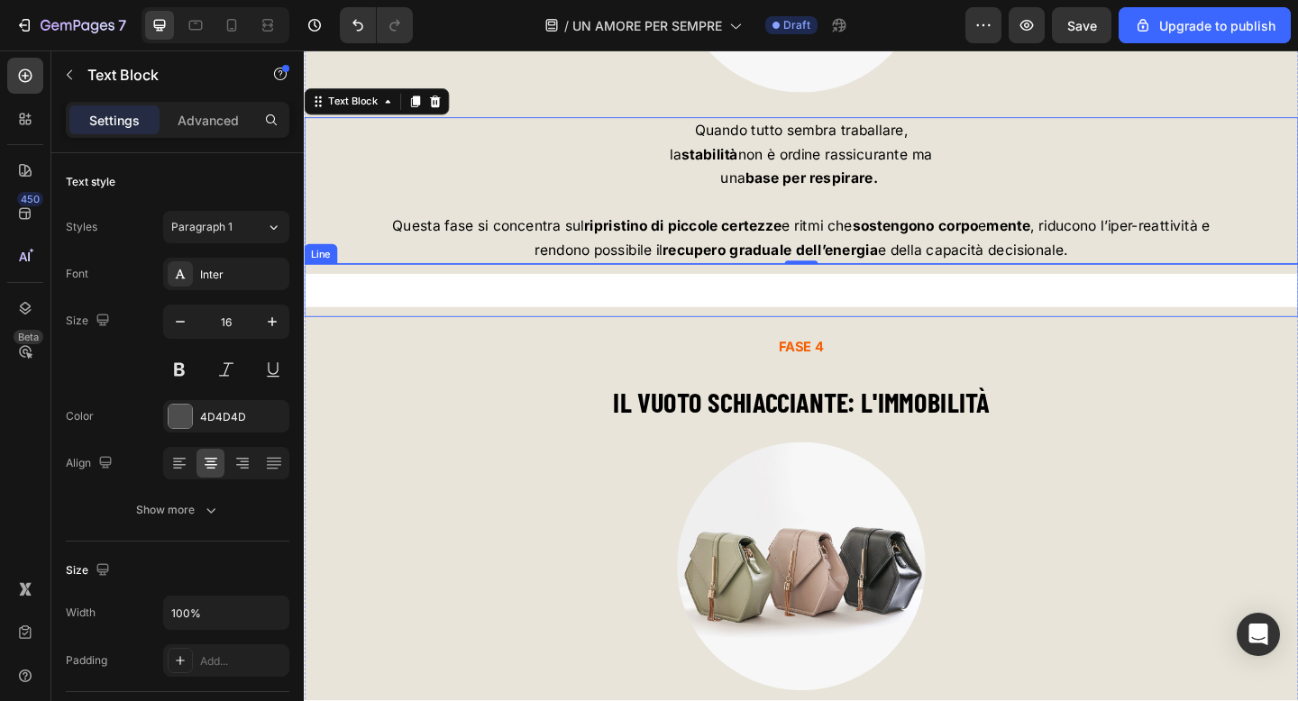
scroll to position [7037, 0]
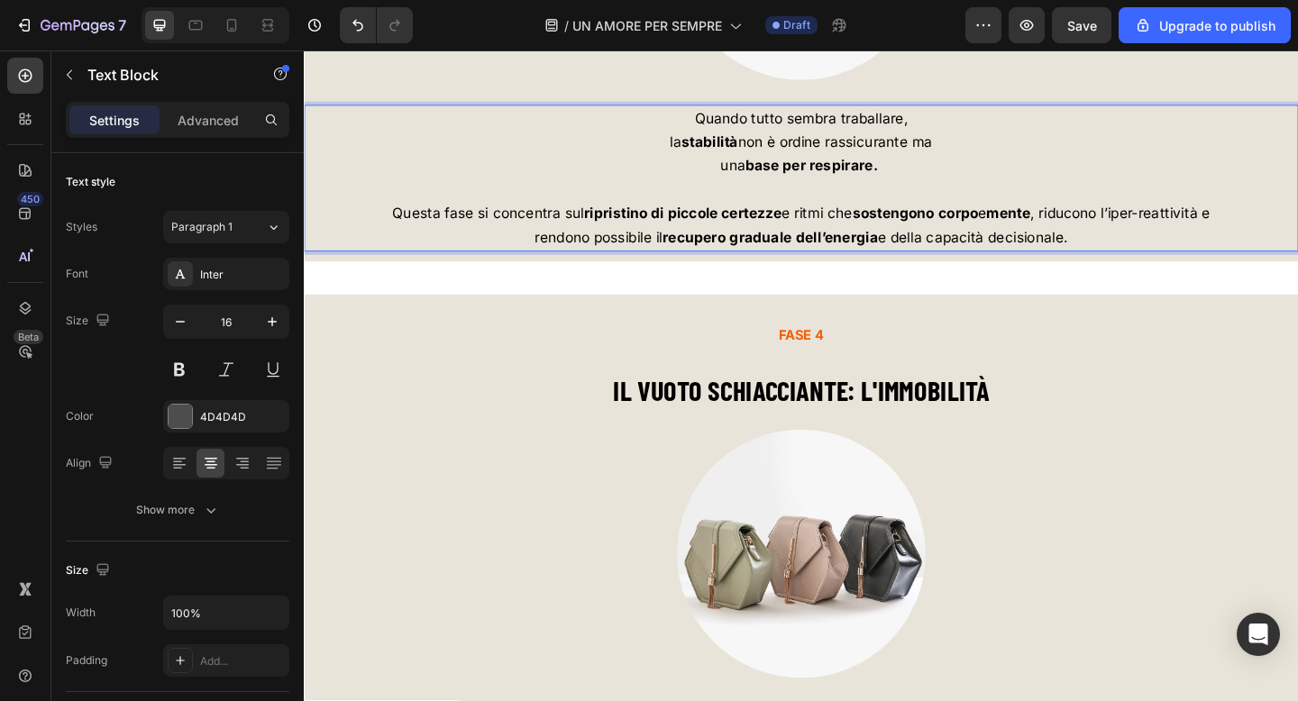
click at [1108, 236] on span "Questa fase si concentra sul ripristino di piccole certezze e ritmi che sosteng…" at bounding box center [845, 228] width 890 height 18
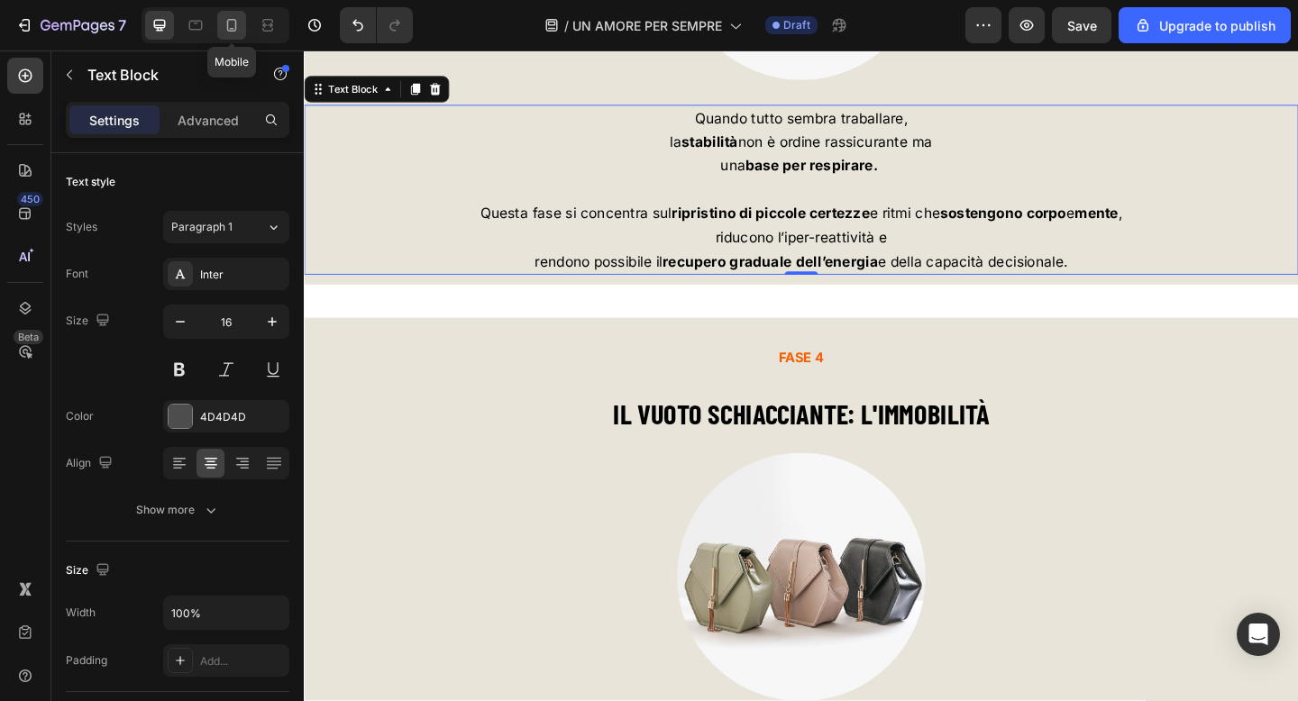
click at [234, 23] on icon at bounding box center [232, 25] width 18 height 18
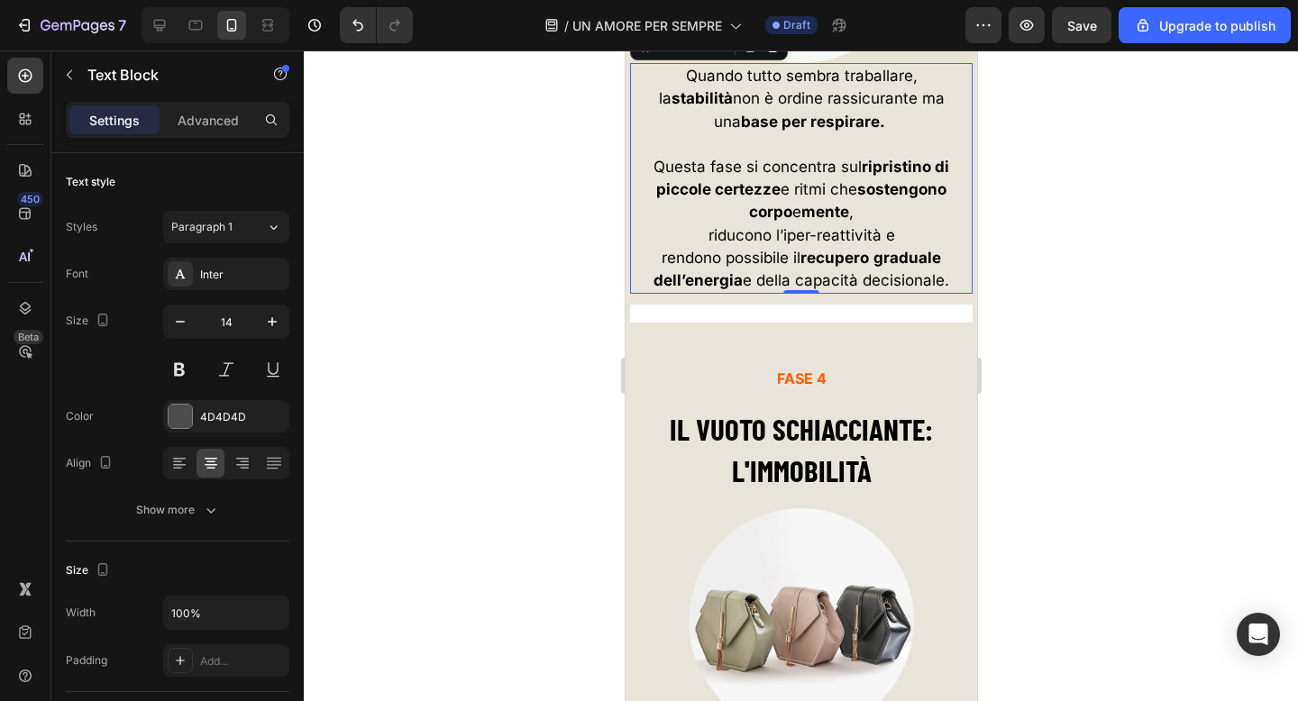
scroll to position [6837, 0]
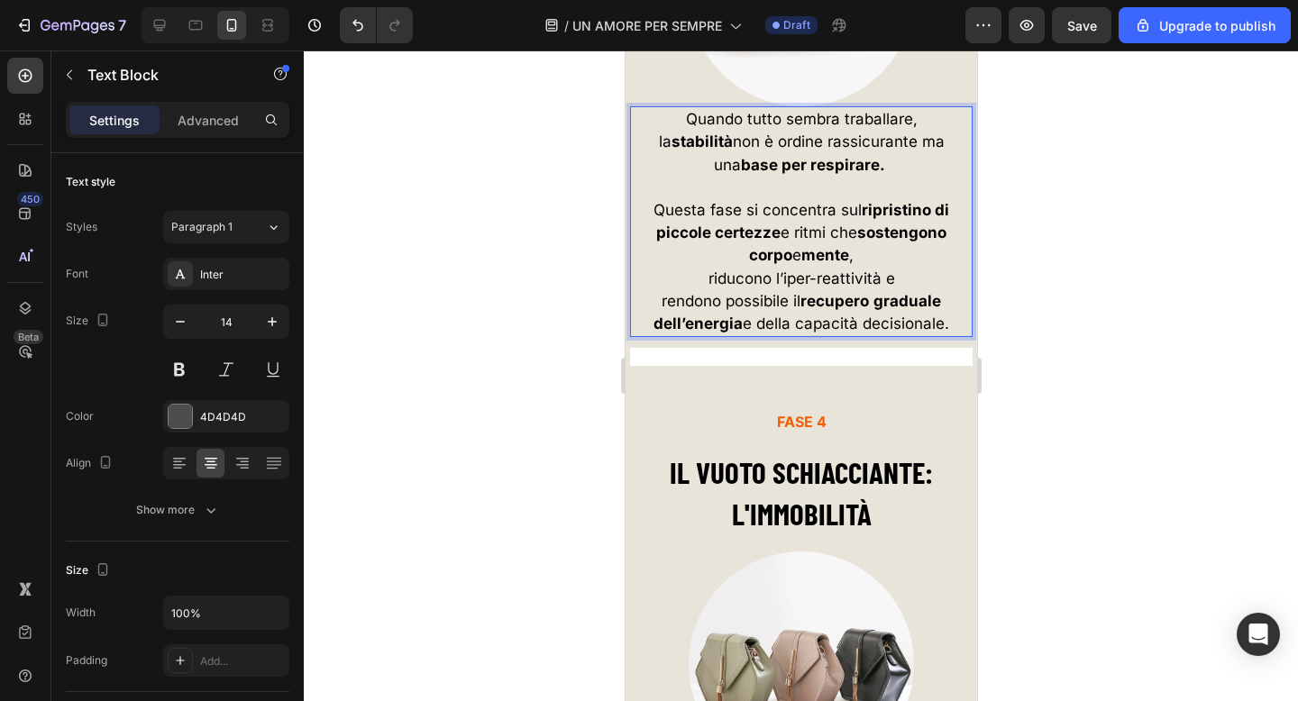
click at [794, 244] on span "Questa fase si concentra sul ripristino di piccole certezze e ritmi che sosteng…" at bounding box center [801, 232] width 296 height 63
click at [864, 219] on strong "ripristino di piccole certezze" at bounding box center [801, 221] width 293 height 41
click at [883, 246] on span "ripristino di piccole certezze e ritmi che sostengono corpo e mente ," at bounding box center [801, 244] width 260 height 41
click at [658, 315] on p "rendono possibile il recupero graduale dell’energia e della capacità decisional…" at bounding box center [800, 312] width 339 height 45
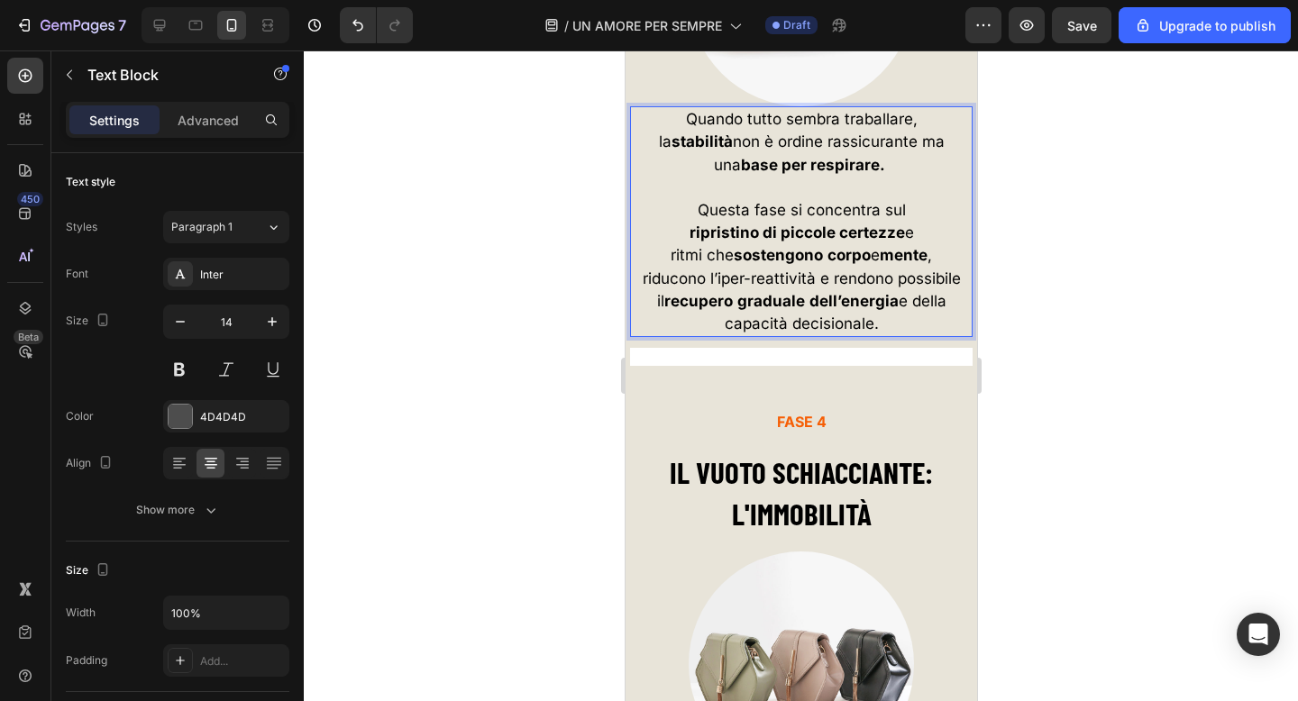
click at [959, 293] on span "riducono l’iper-reattività e rendono possibile il recupero graduale dell’energi…" at bounding box center [801, 300] width 318 height 63
click at [169, 25] on div at bounding box center [159, 25] width 29 height 29
type input "16"
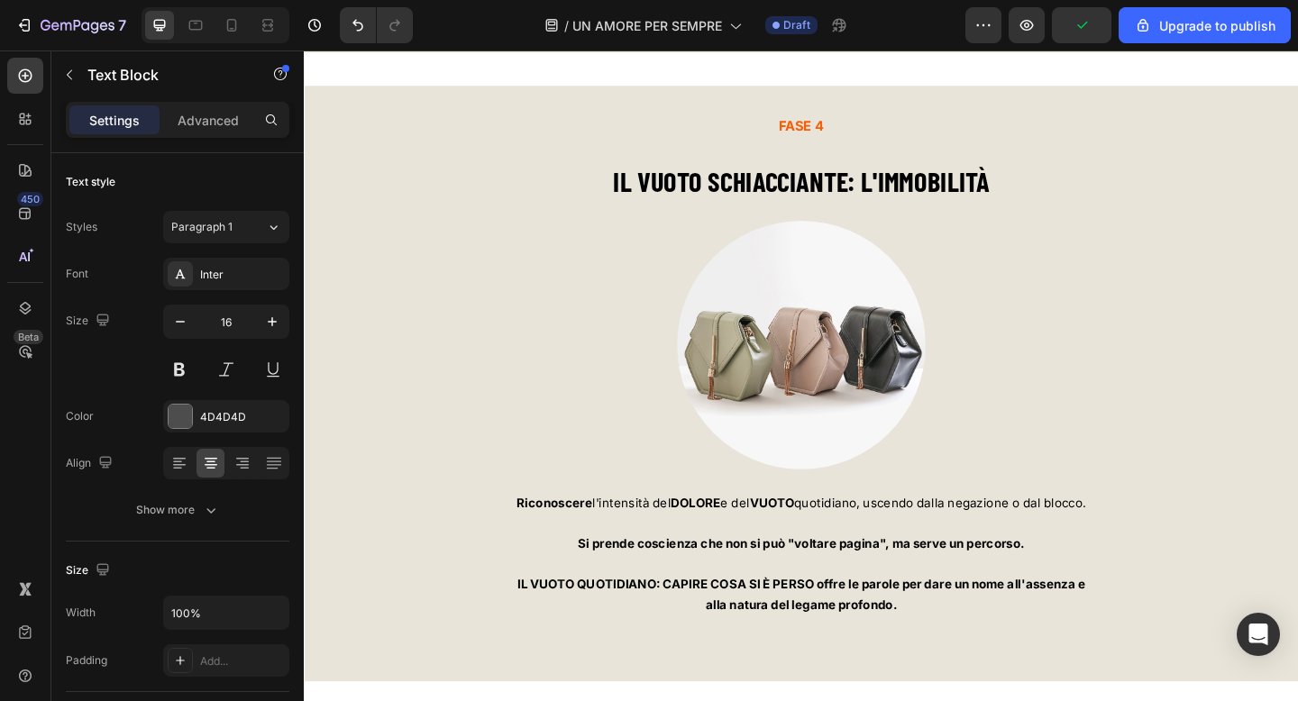
scroll to position [7377, 0]
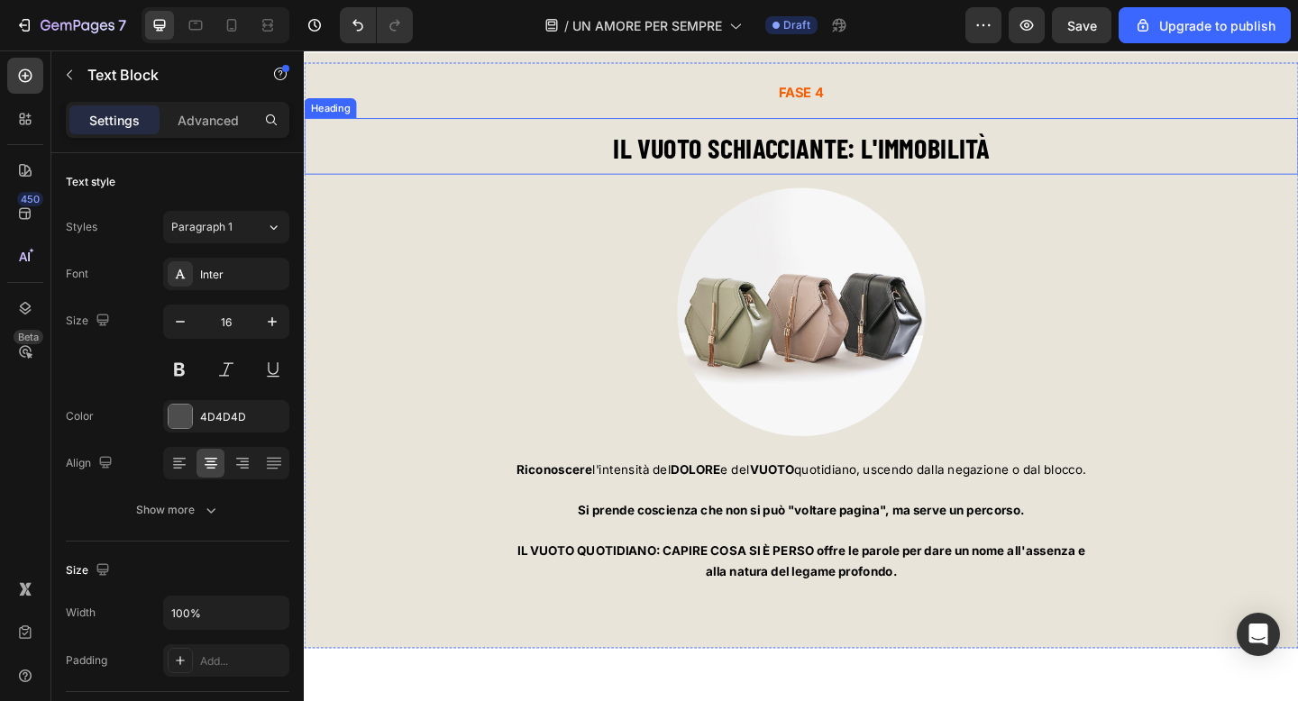
click at [814, 169] on strong "IL VUOTO SCHIACCIANTE: L'IMMOBILITÀ" at bounding box center [844, 157] width 409 height 36
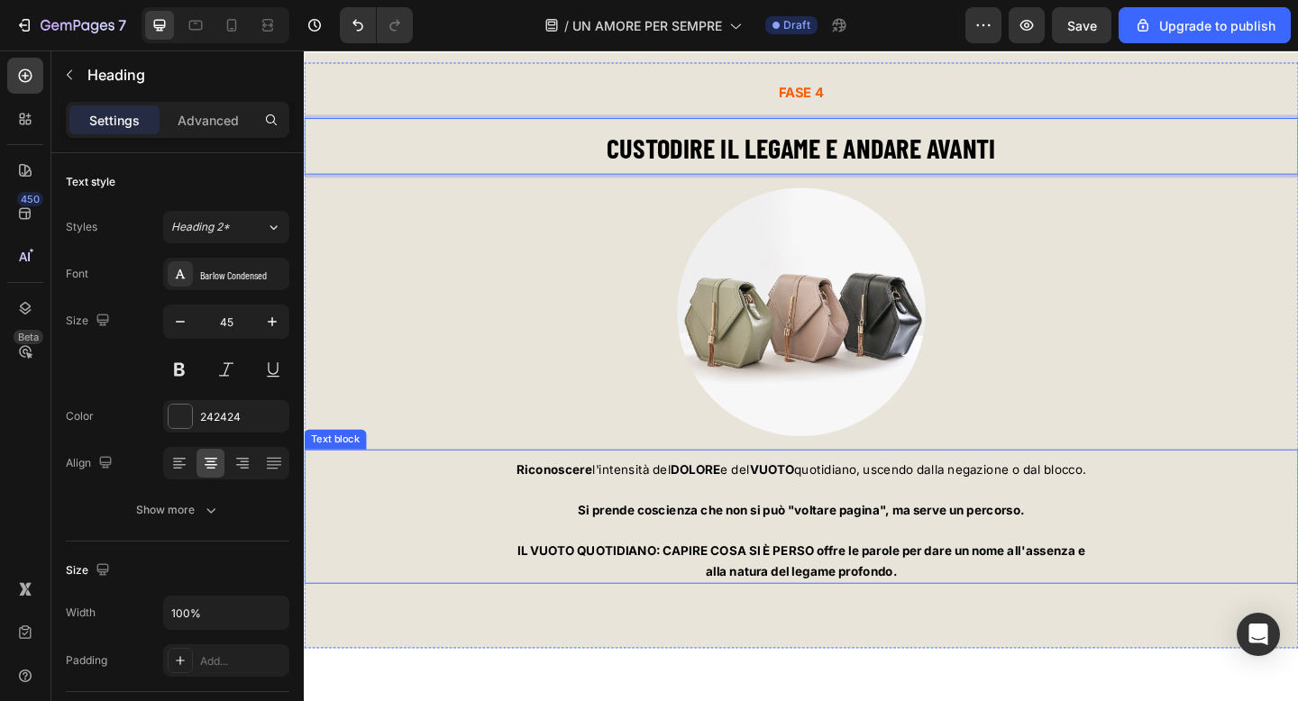
click at [850, 579] on p at bounding box center [845, 573] width 1078 height 22
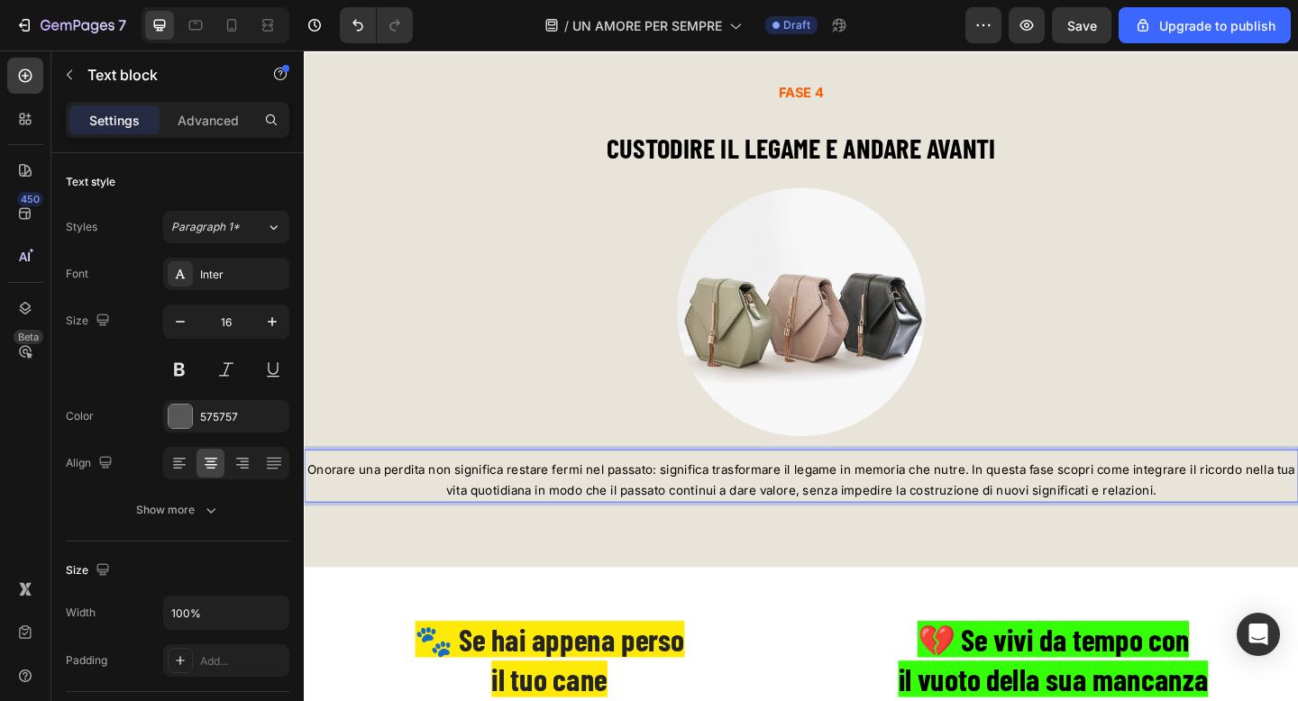
click at [1011, 513] on span "Onorare una perdita non significa restare fermi nel passato: significa trasform…" at bounding box center [844, 518] width 1074 height 39
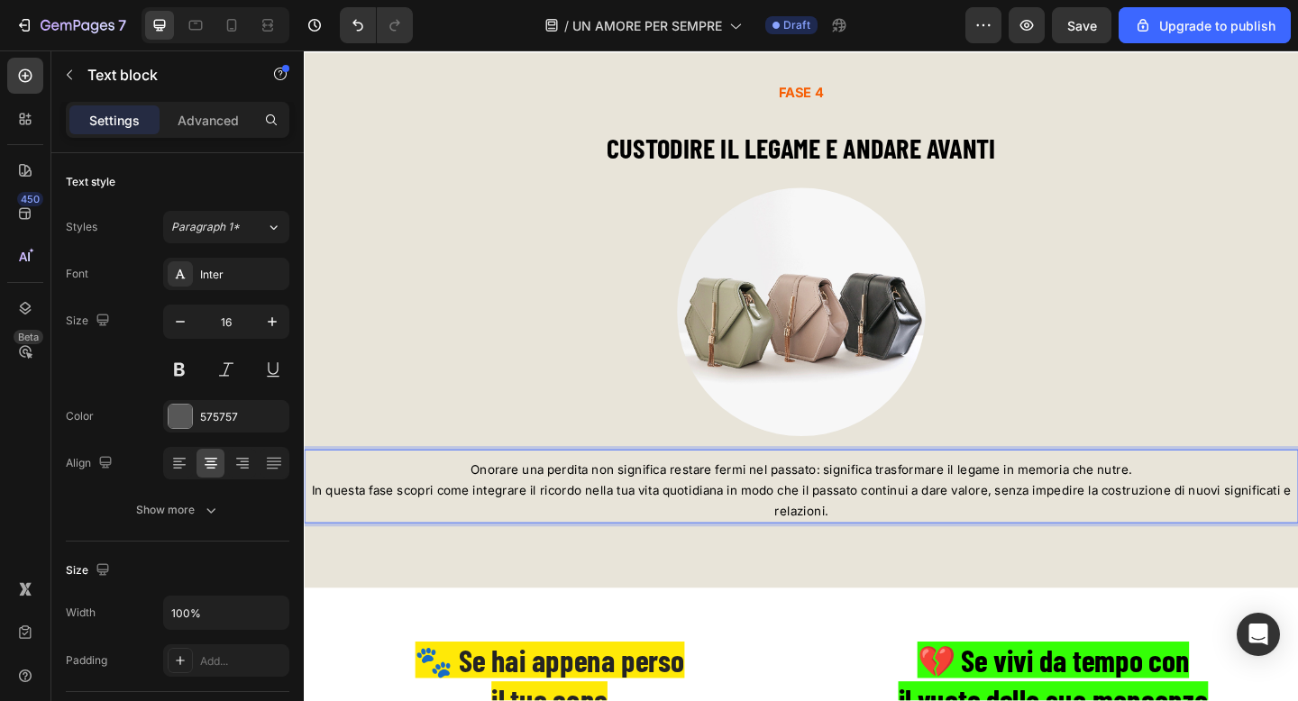
click at [1051, 536] on span "In questa fase scopri come integrare il ricordo nella tua vita quotidiana in mo…" at bounding box center [844, 541] width 1065 height 39
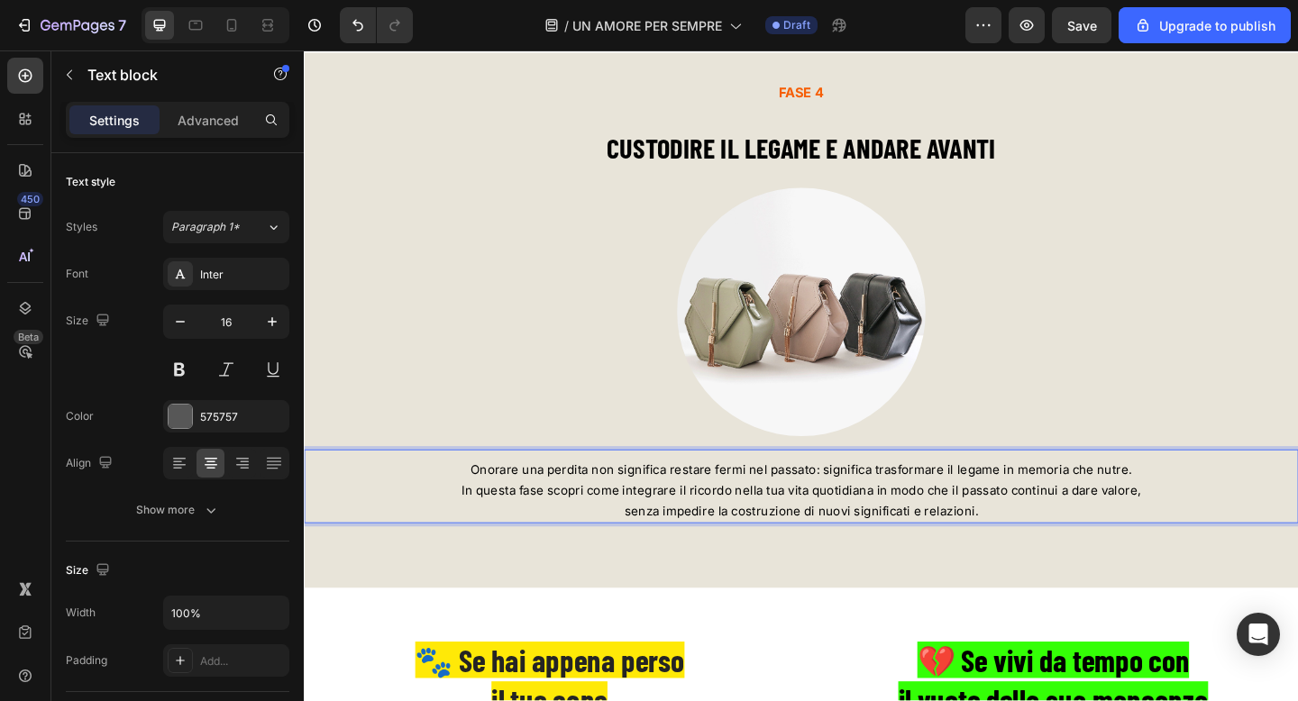
click at [964, 528] on span "In questa fase scopri come integrare il ricordo nella tua vita quotidiana in mo…" at bounding box center [844, 530] width 739 height 16
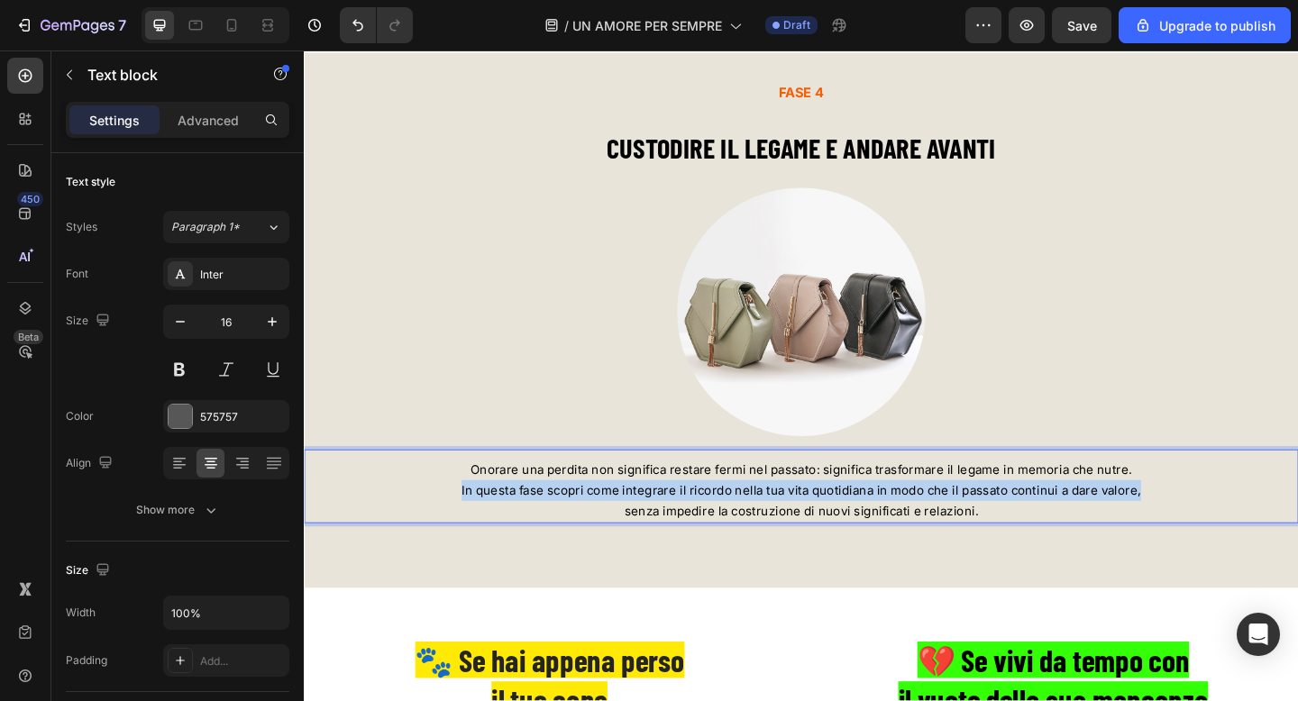
click at [964, 528] on span "In questa fase scopri come integrare il ricordo nella tua vita quotidiana in mo…" at bounding box center [844, 530] width 739 height 16
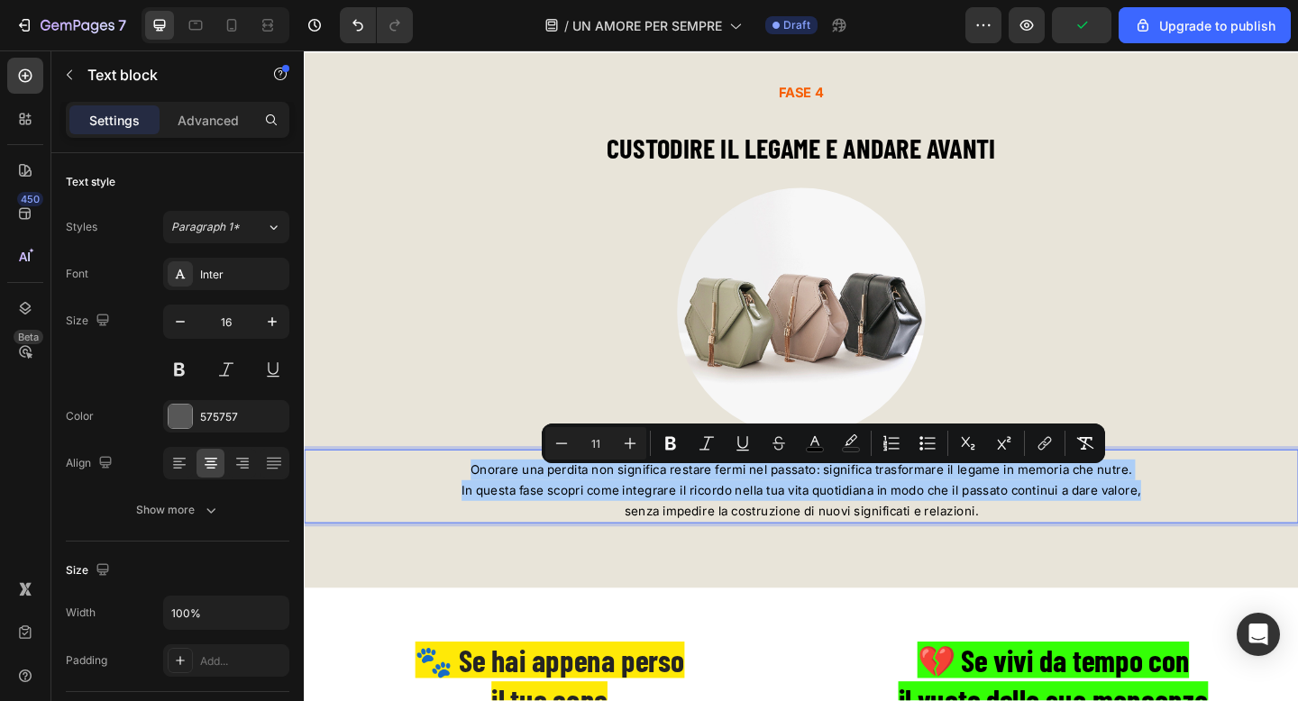
click at [607, 445] on input "11" at bounding box center [596, 444] width 36 height 22
type input "17"
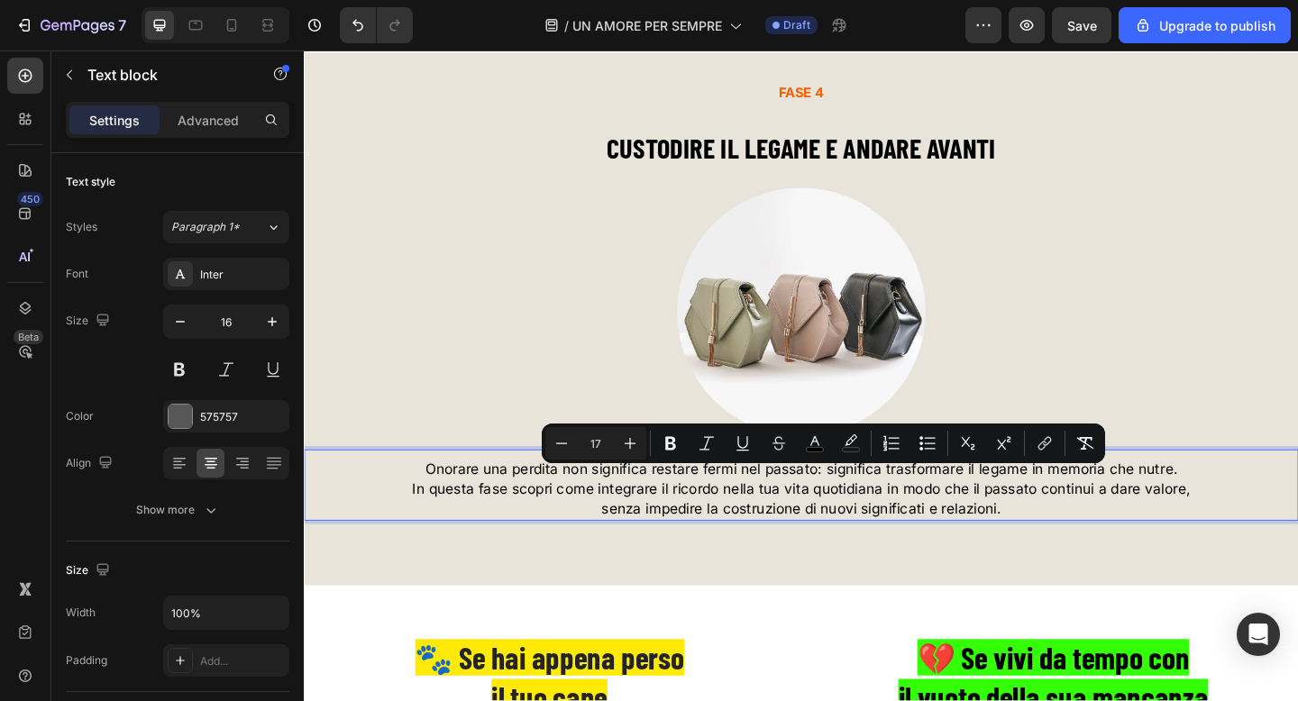
click at [1252, 516] on span "Onorare una perdita non significa restare fermi nel passato: significa trasform…" at bounding box center [844, 507] width 818 height 18
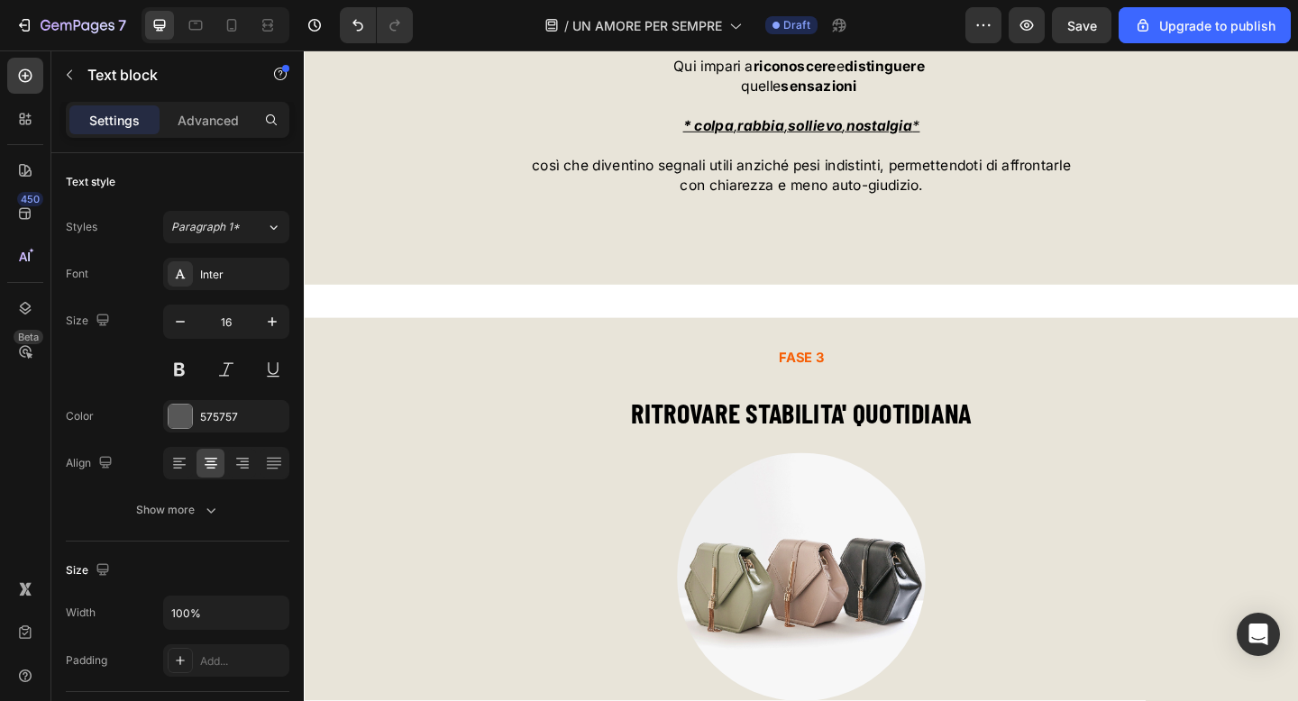
scroll to position [6745, 0]
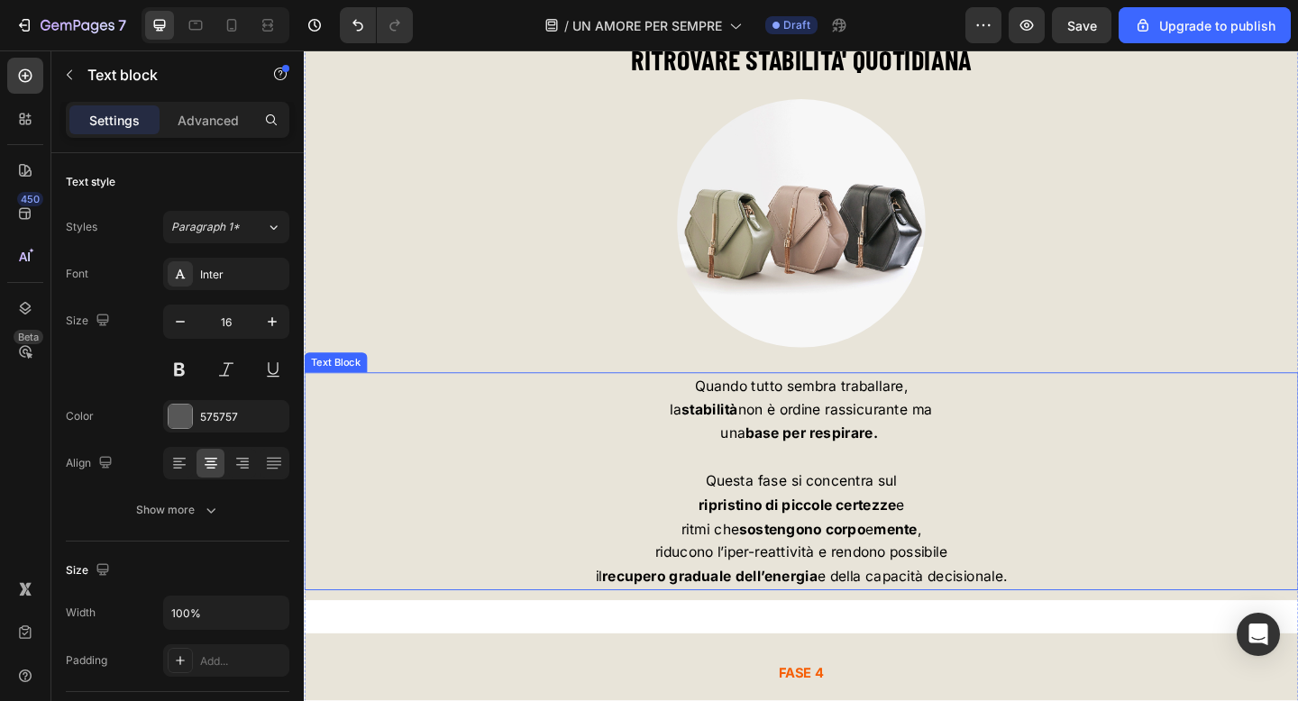
click at [715, 451] on strong "stabilità" at bounding box center [745, 442] width 61 height 18
click at [726, 544] on p "ripristino di piccole certezze e" at bounding box center [845, 546] width 1078 height 26
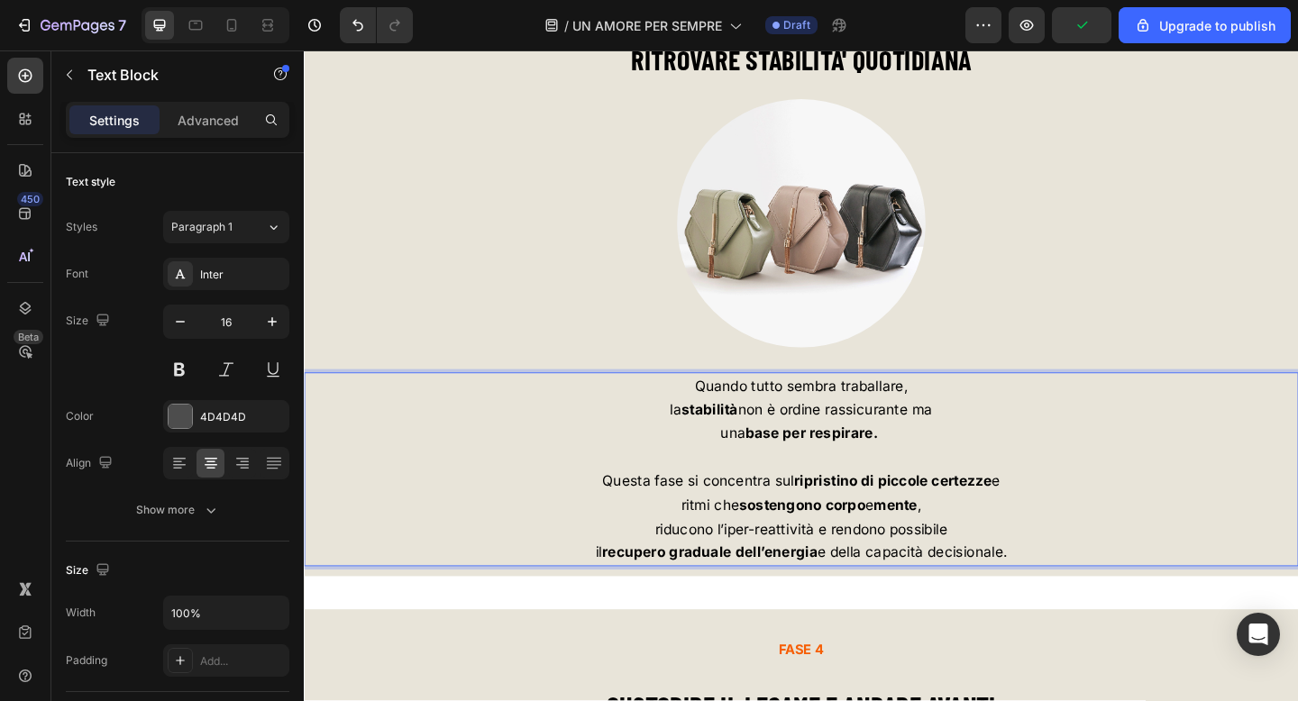
click at [705, 553] on p "ritmi che sostengono corpo e mente ," at bounding box center [845, 546] width 1078 height 26
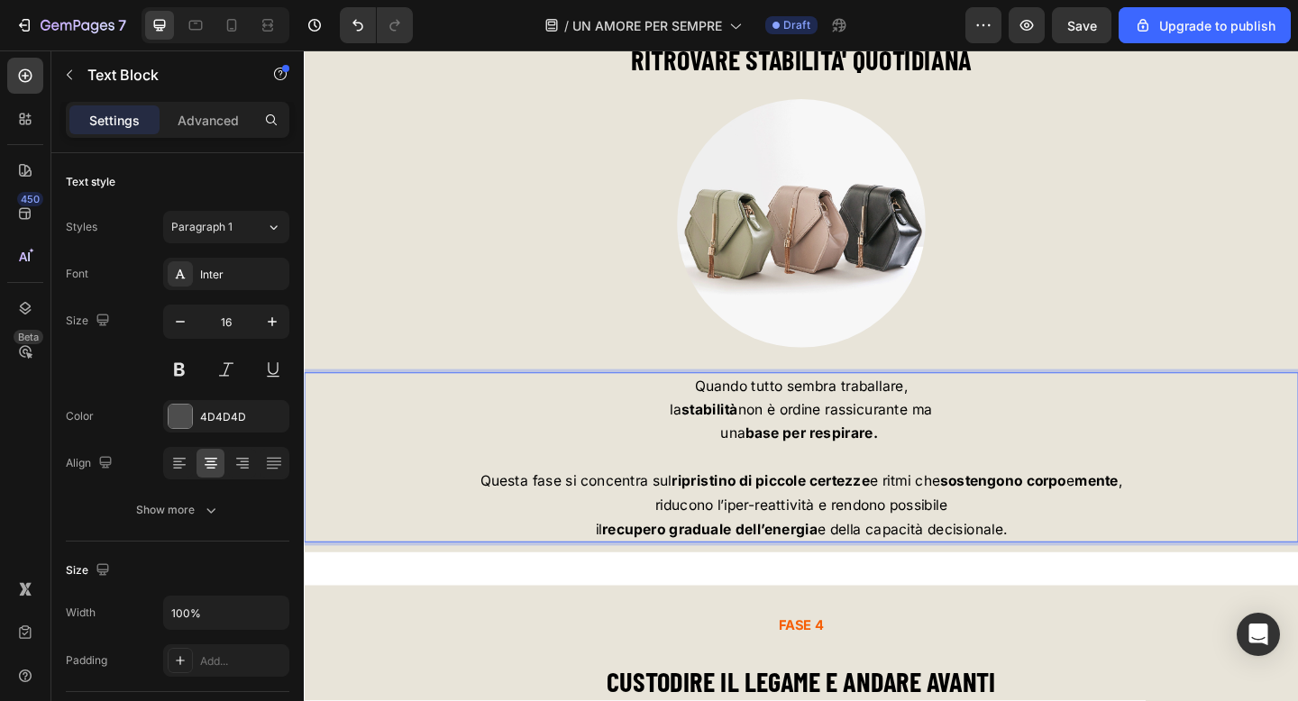
click at [675, 559] on p "riducono l’iper-reattività e rendono possibile" at bounding box center [845, 546] width 1078 height 26
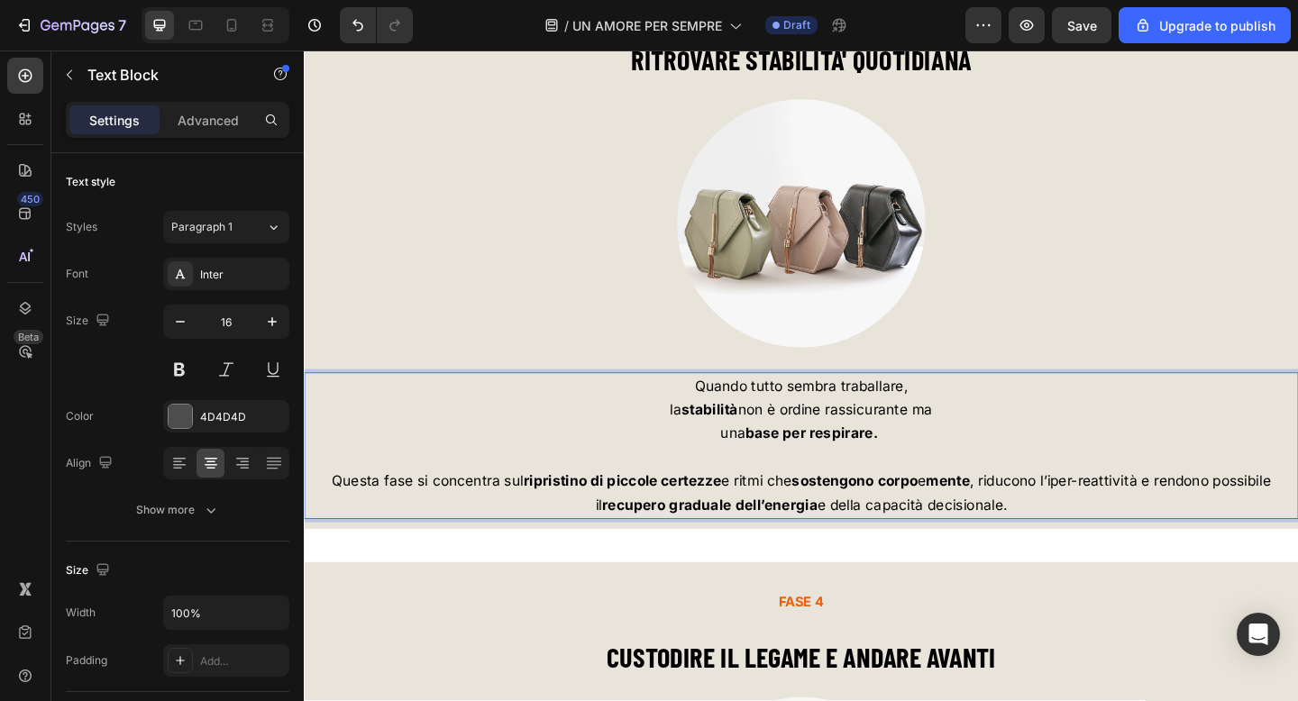
click at [693, 448] on p "la stabilità non è ordine rassicurante ma" at bounding box center [845, 442] width 1078 height 26
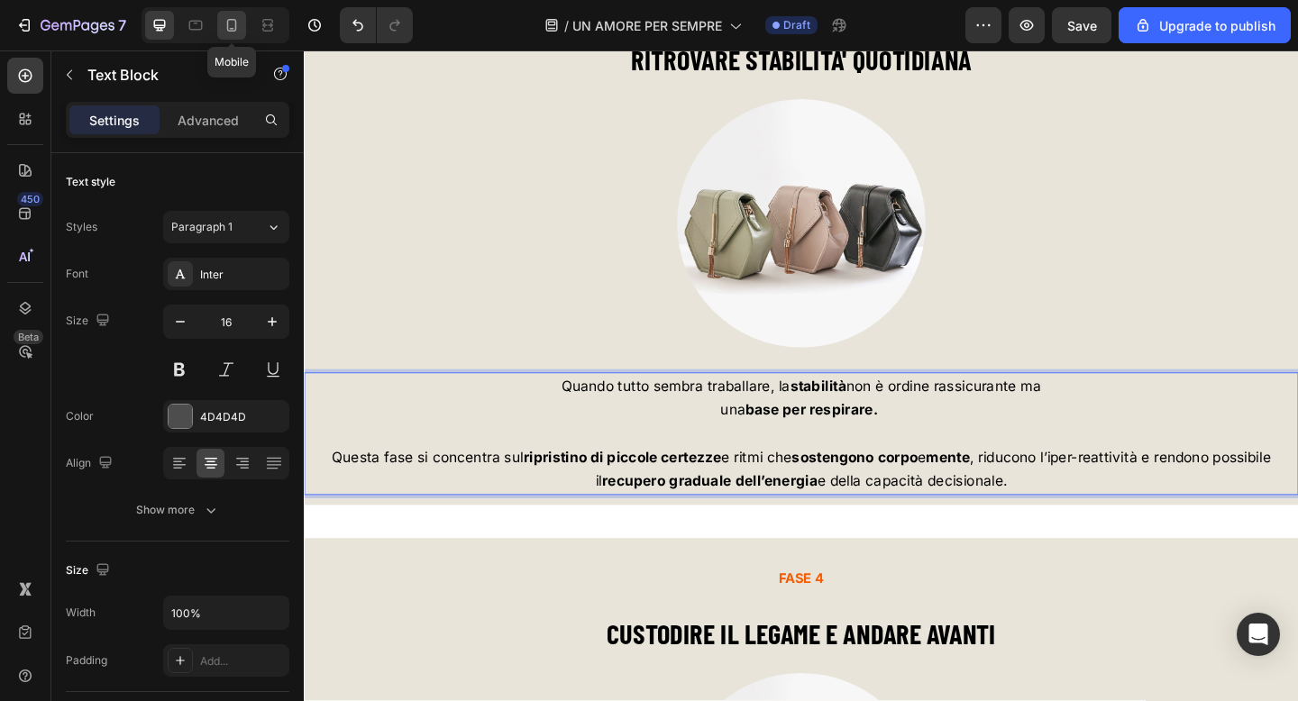
click at [240, 24] on icon at bounding box center [232, 25] width 18 height 18
type input "14"
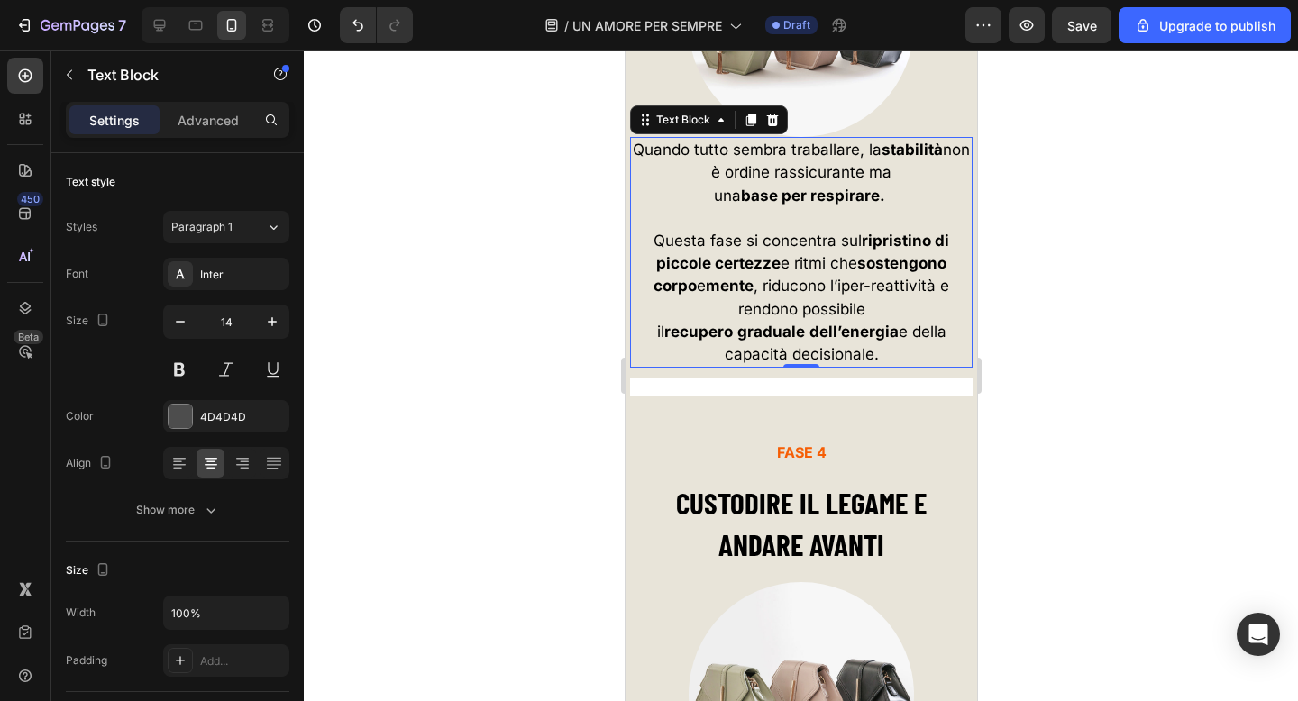
scroll to position [6837, 0]
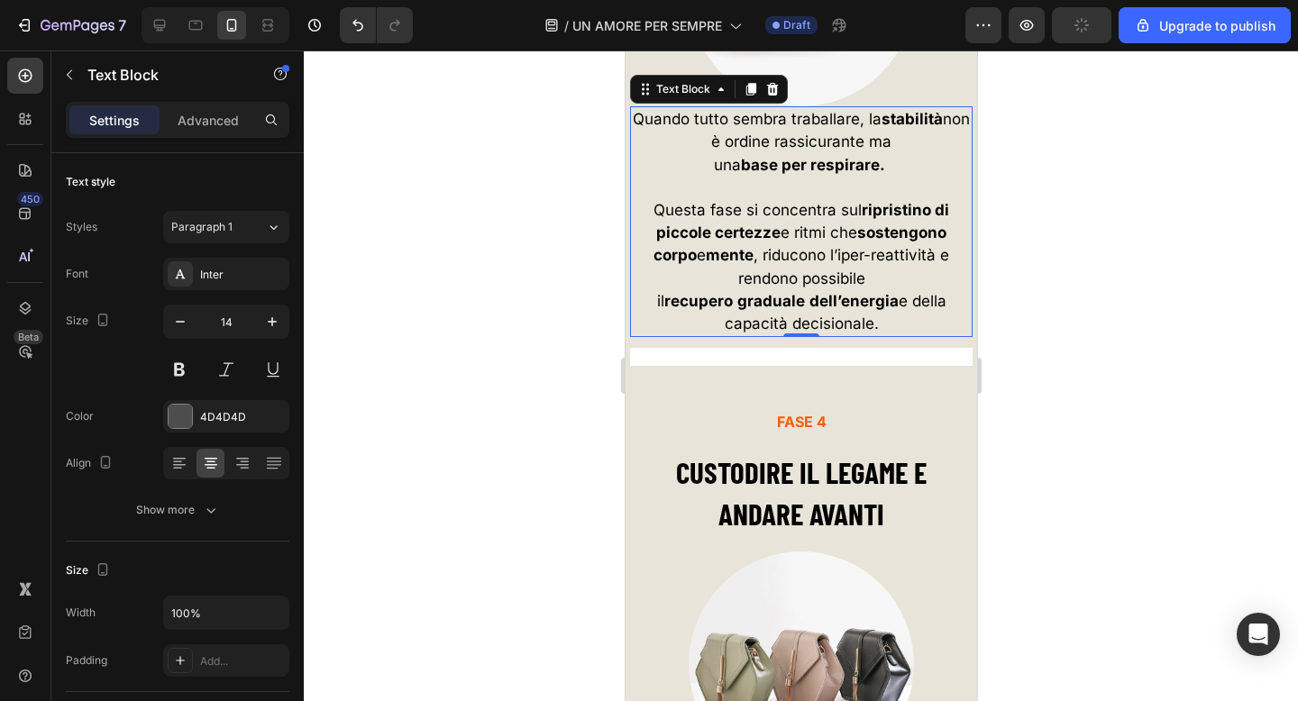
click at [544, 218] on div at bounding box center [801, 375] width 994 height 651
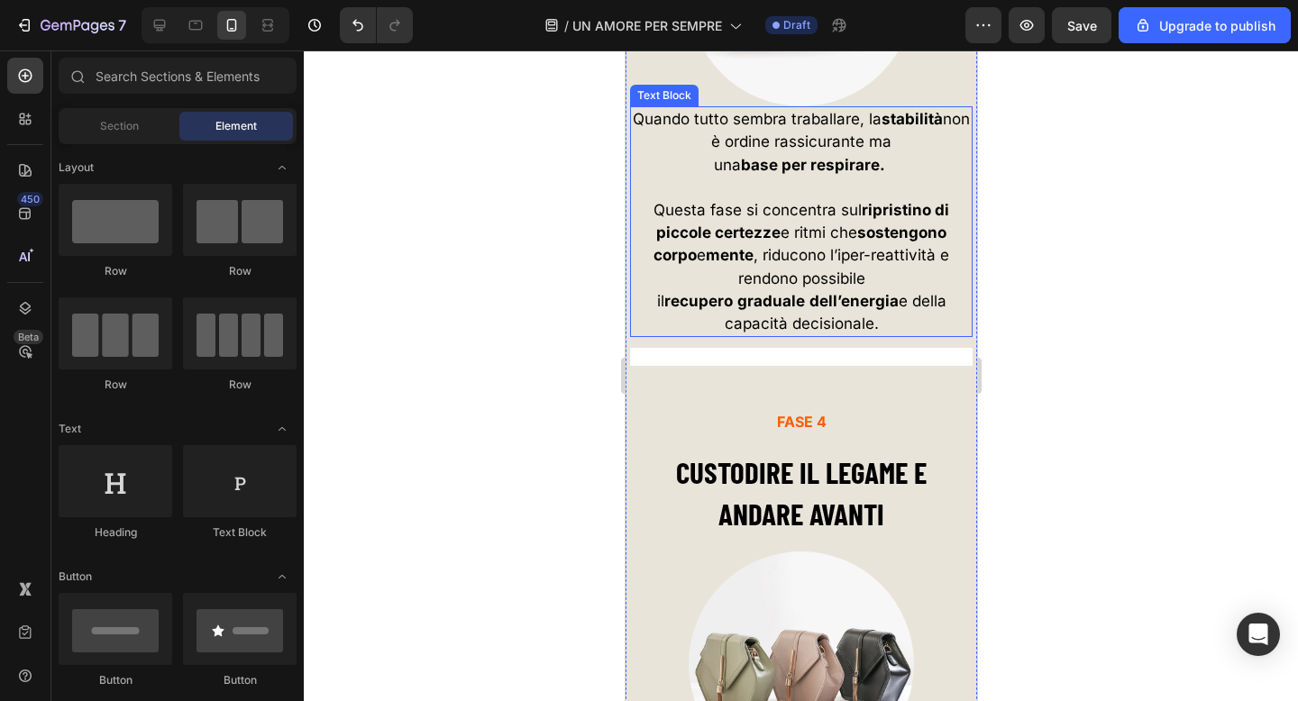
click at [733, 290] on p "Questa fase si concentra sul ripristino di piccole certezze e ritmi che sosteng…" at bounding box center [800, 244] width 339 height 91
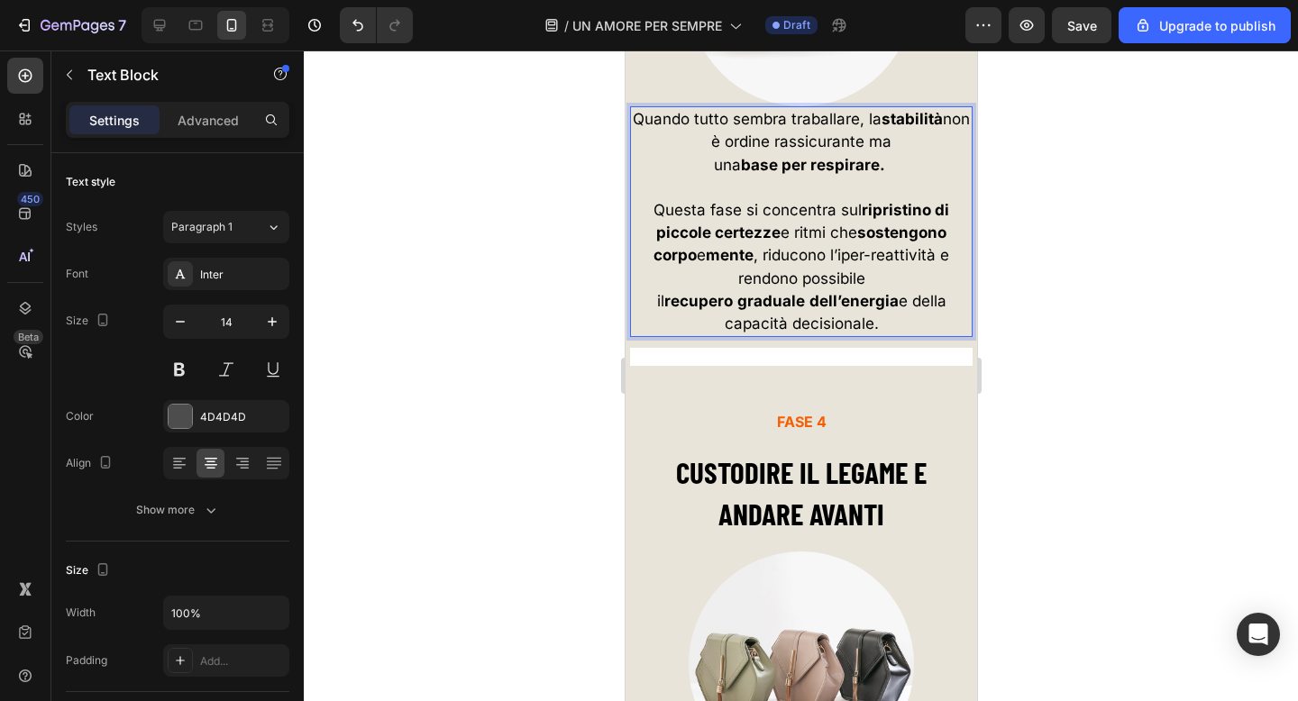
click at [644, 318] on p "il recupero graduale dell’energia e della capacità decisionale." at bounding box center [800, 312] width 339 height 45
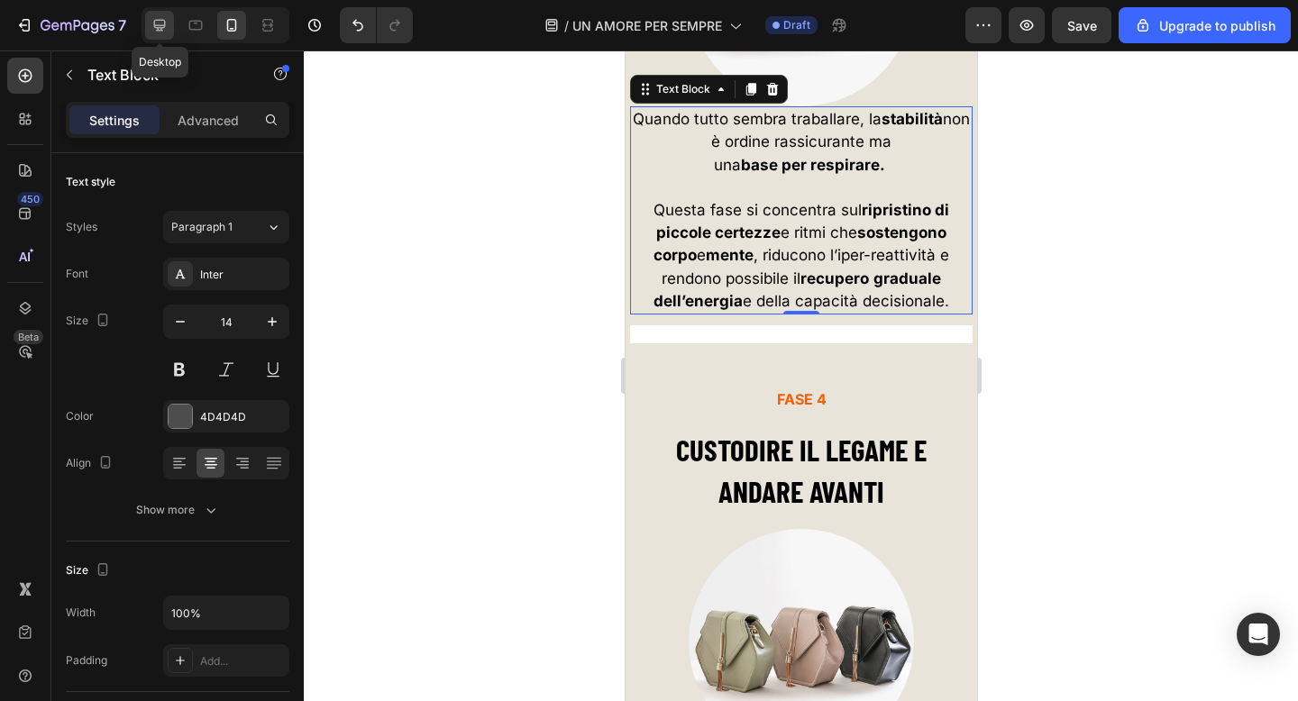
click at [165, 23] on icon at bounding box center [160, 25] width 18 height 18
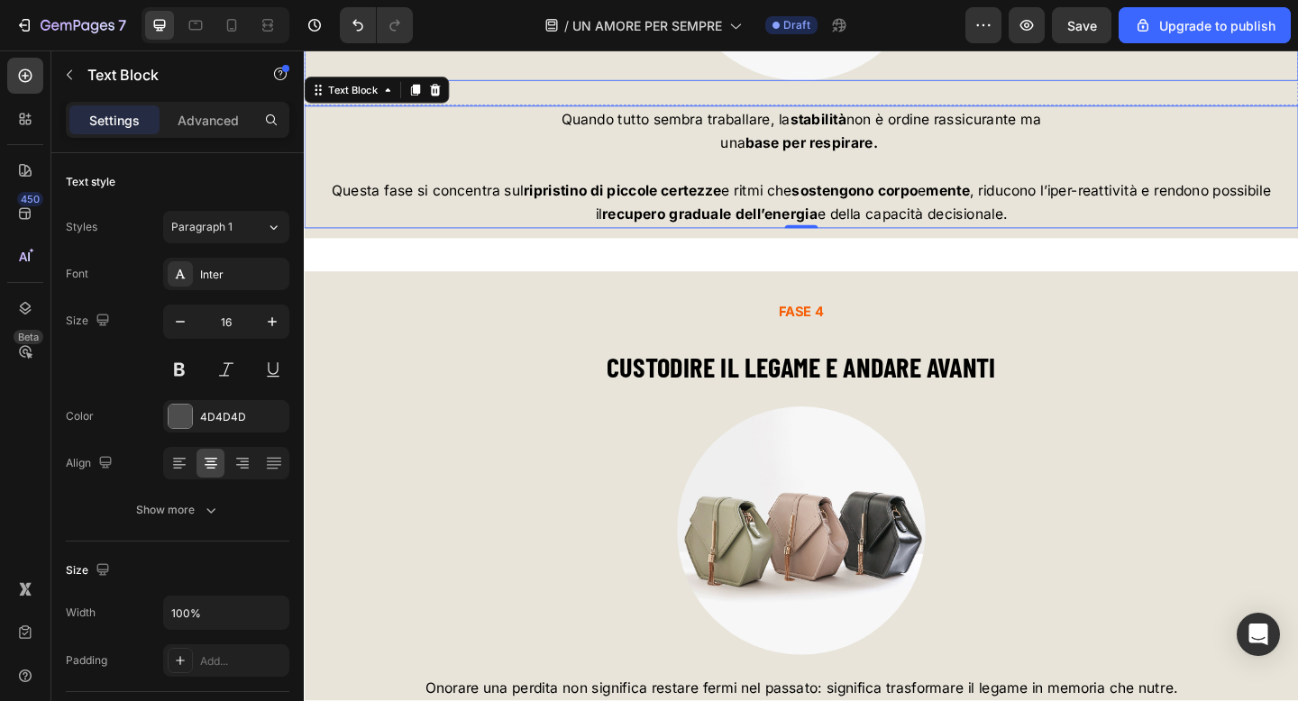
scroll to position [7037, 0]
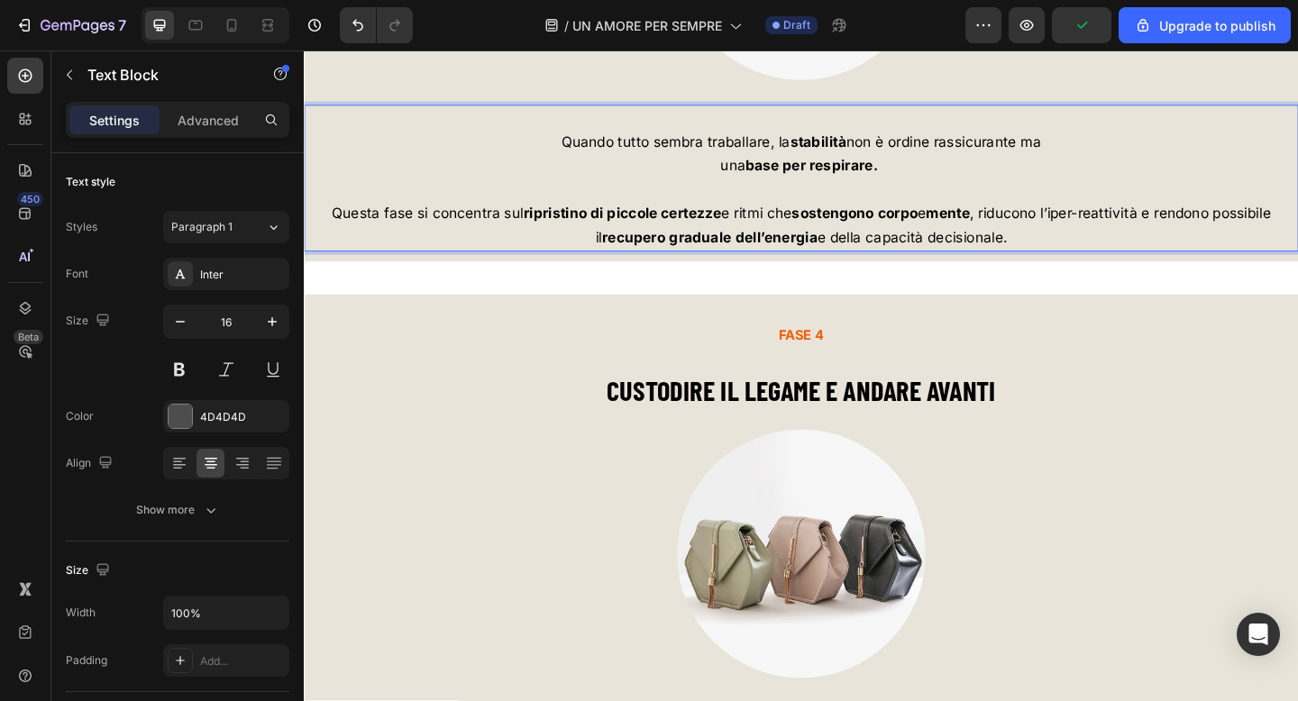
click at [1037, 236] on span "Questa fase si concentra sul ripristino di piccole certezze e ritmi che sosteng…" at bounding box center [844, 241] width 1021 height 44
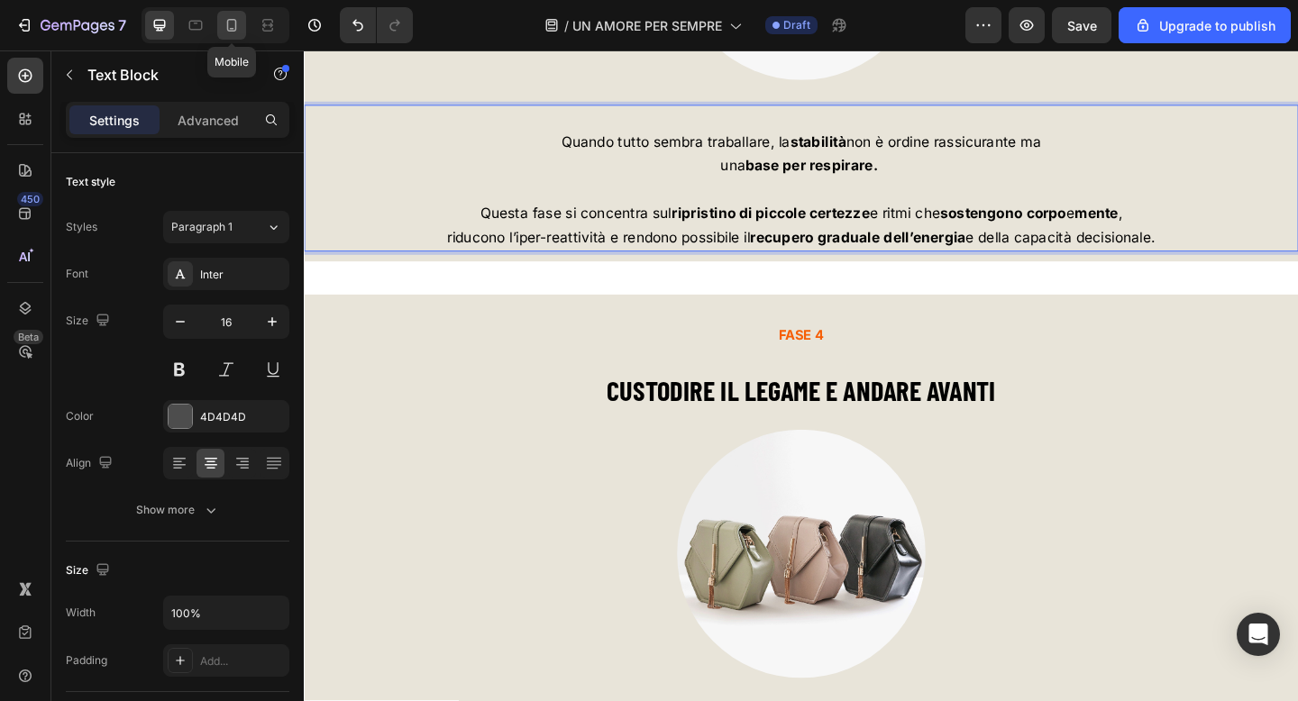
click at [232, 26] on icon at bounding box center [232, 25] width 18 height 18
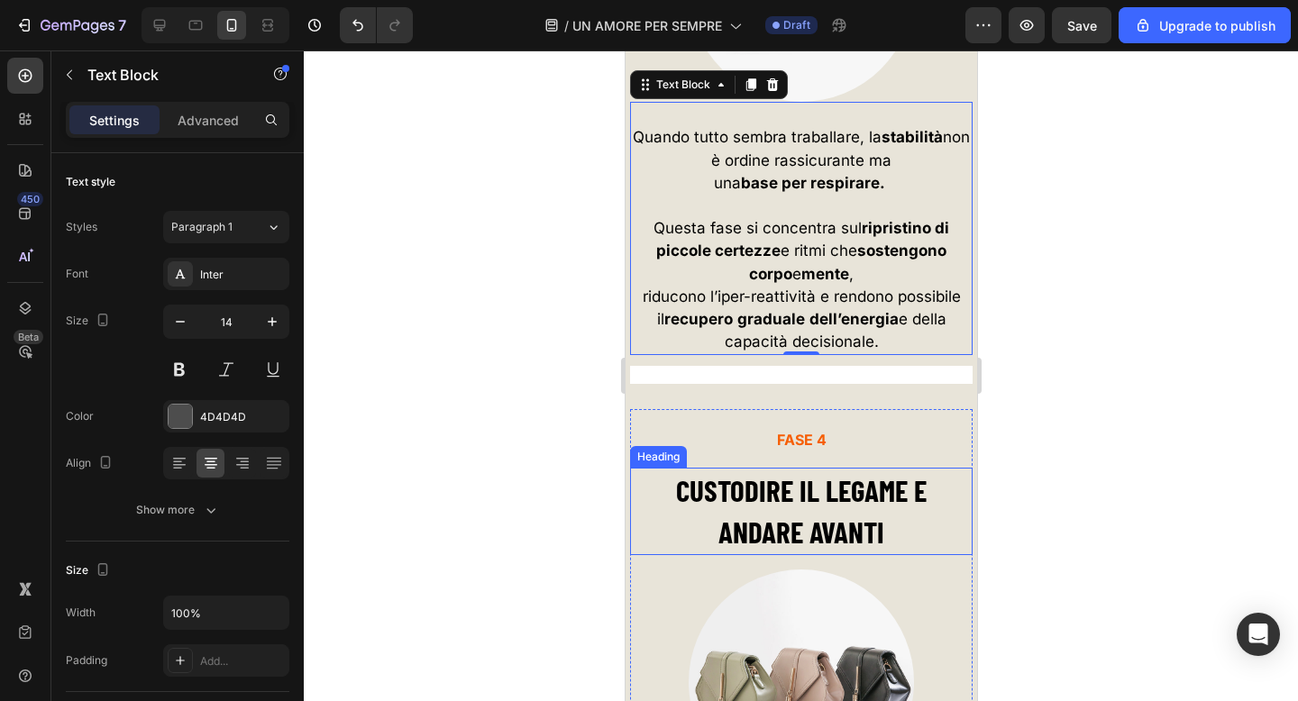
scroll to position [6837, 0]
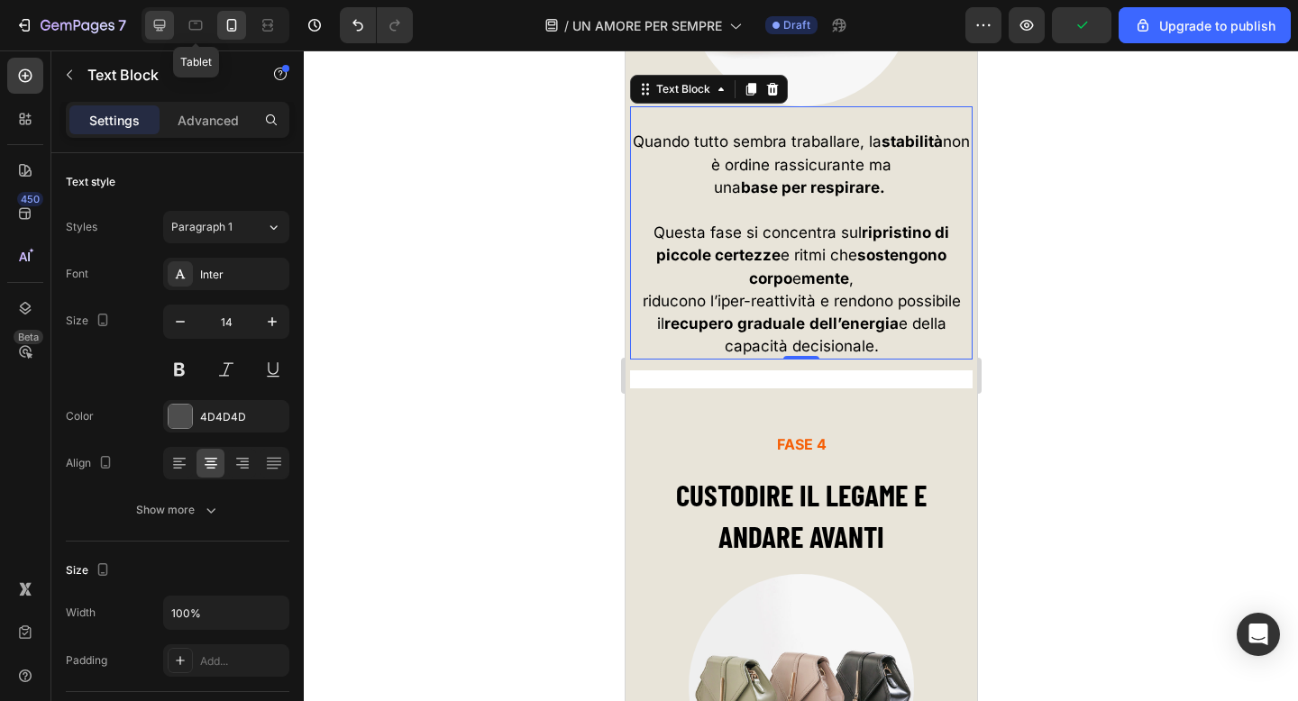
click at [169, 21] on div at bounding box center [159, 25] width 29 height 29
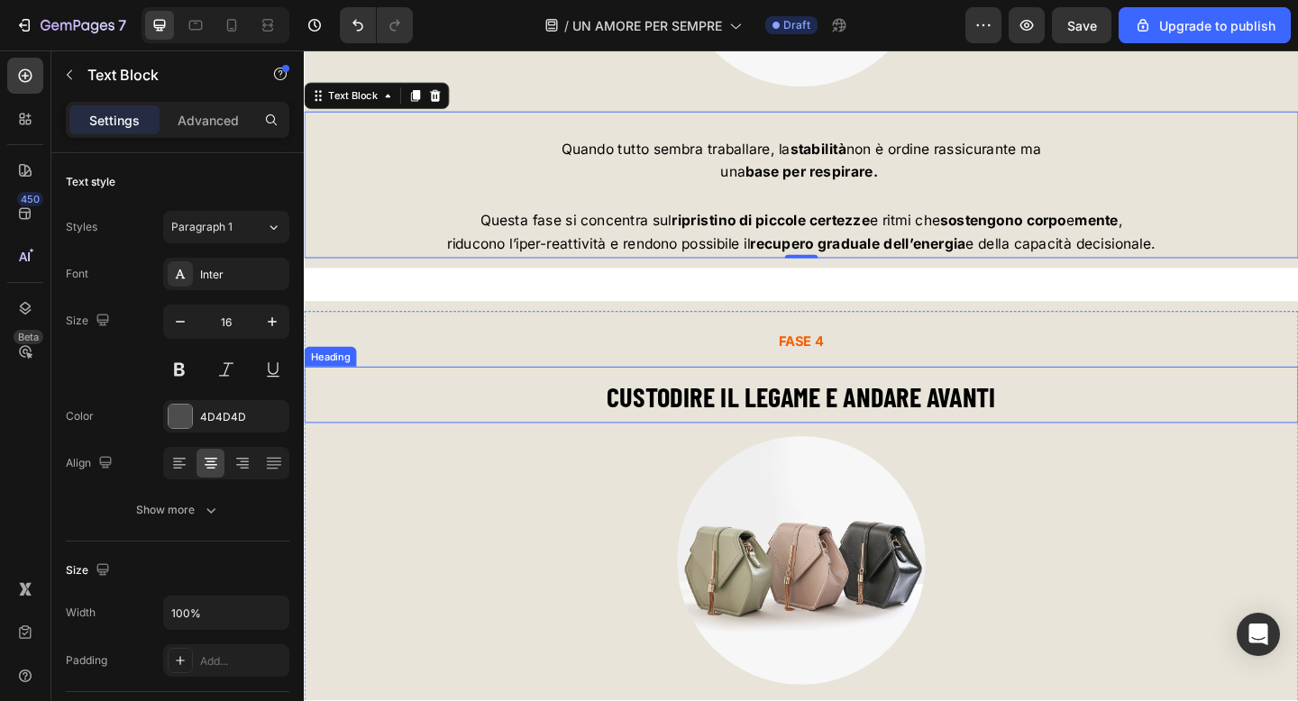
scroll to position [7037, 0]
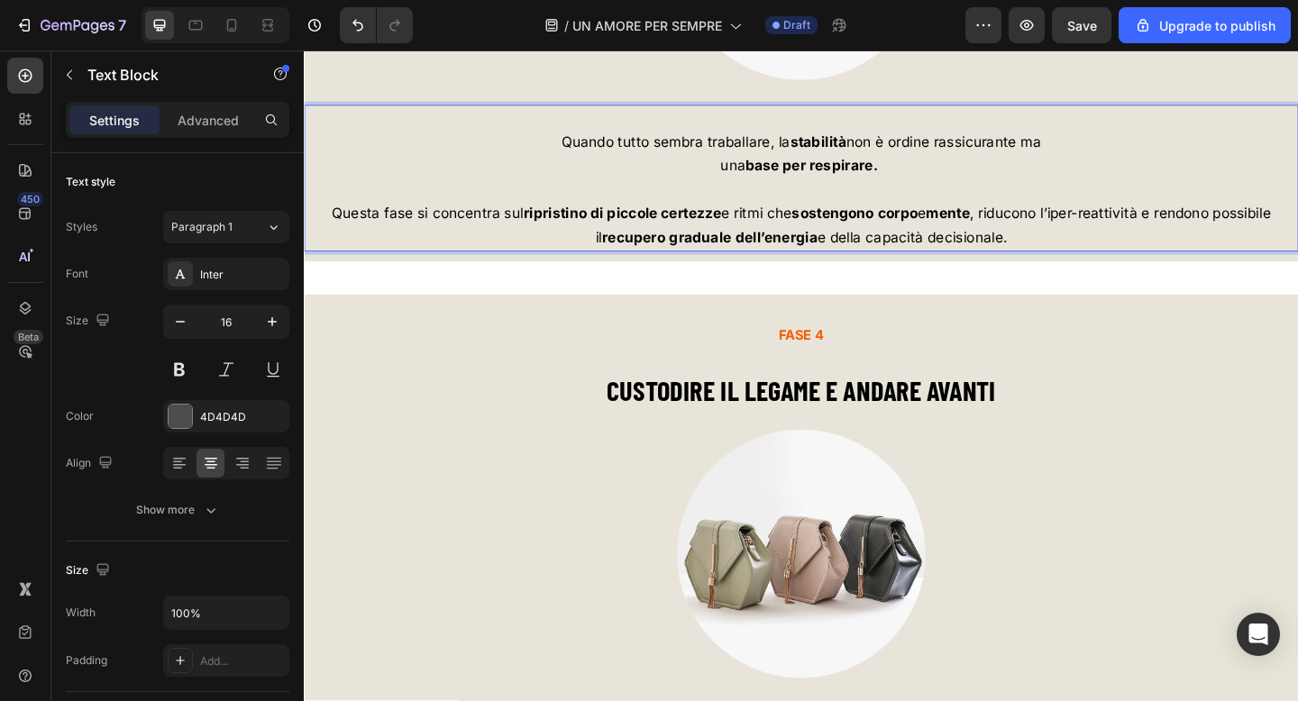
click at [1228, 237] on span "Questa fase si concentra sul ripristino di piccole certezze e ritmi che sosteng…" at bounding box center [844, 241] width 1021 height 44
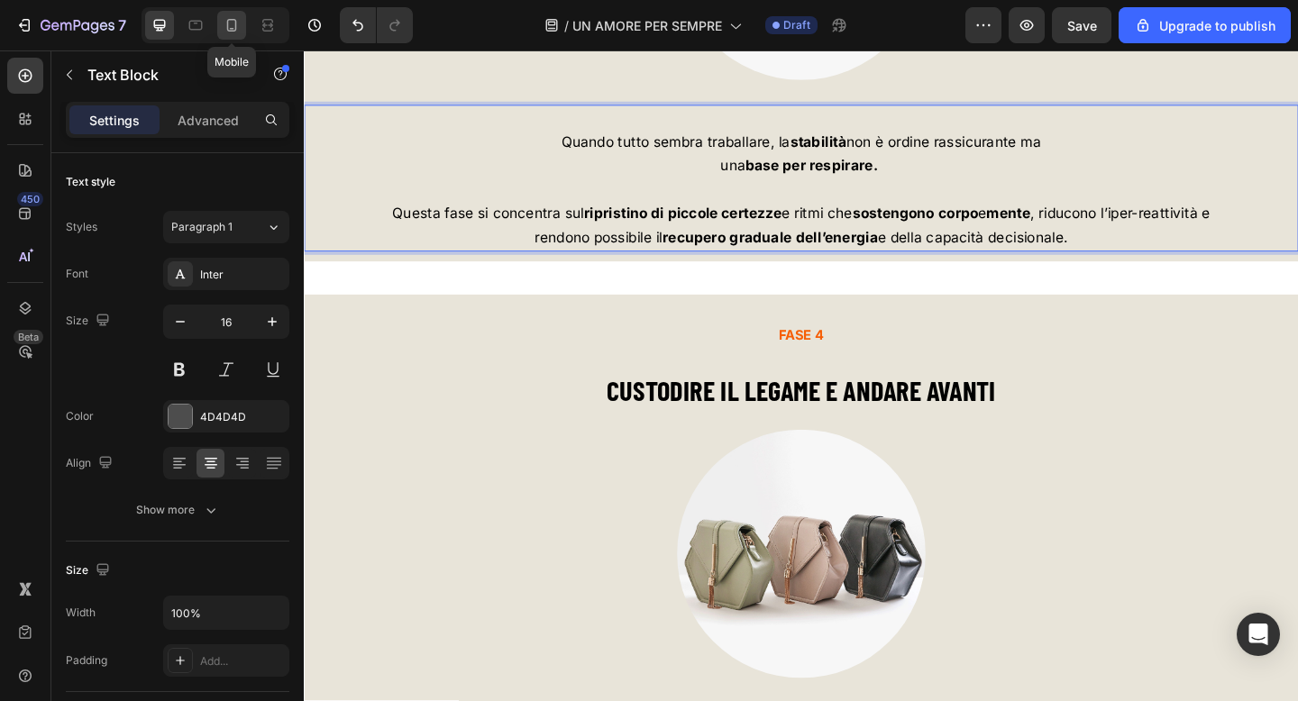
click at [231, 23] on icon at bounding box center [232, 25] width 18 height 18
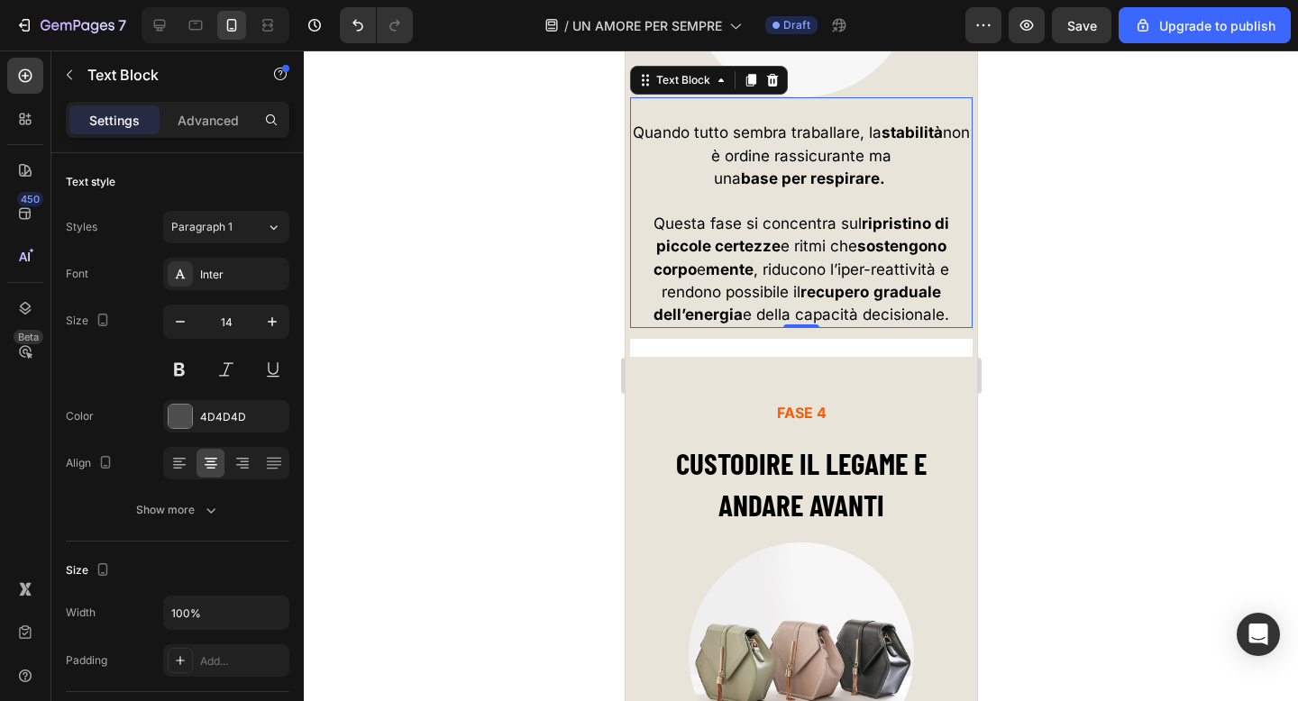
scroll to position [6837, 0]
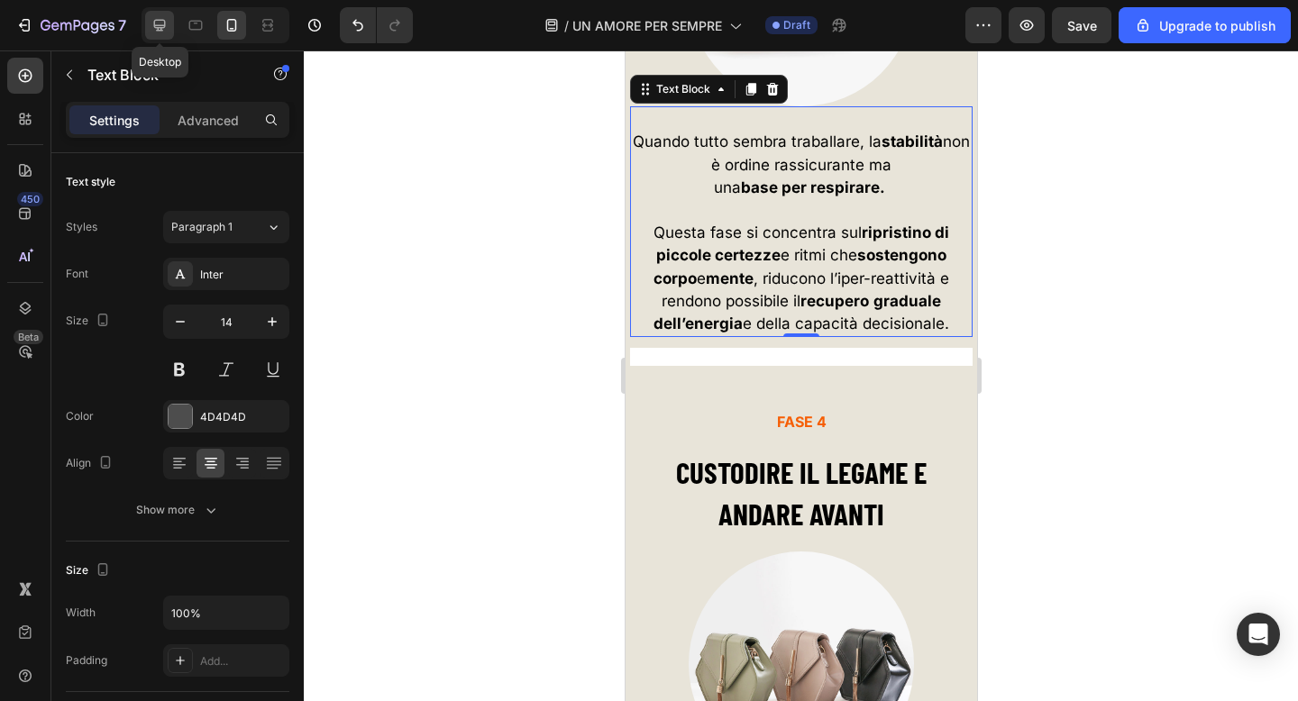
click at [160, 24] on icon at bounding box center [160, 25] width 18 height 18
type input "16"
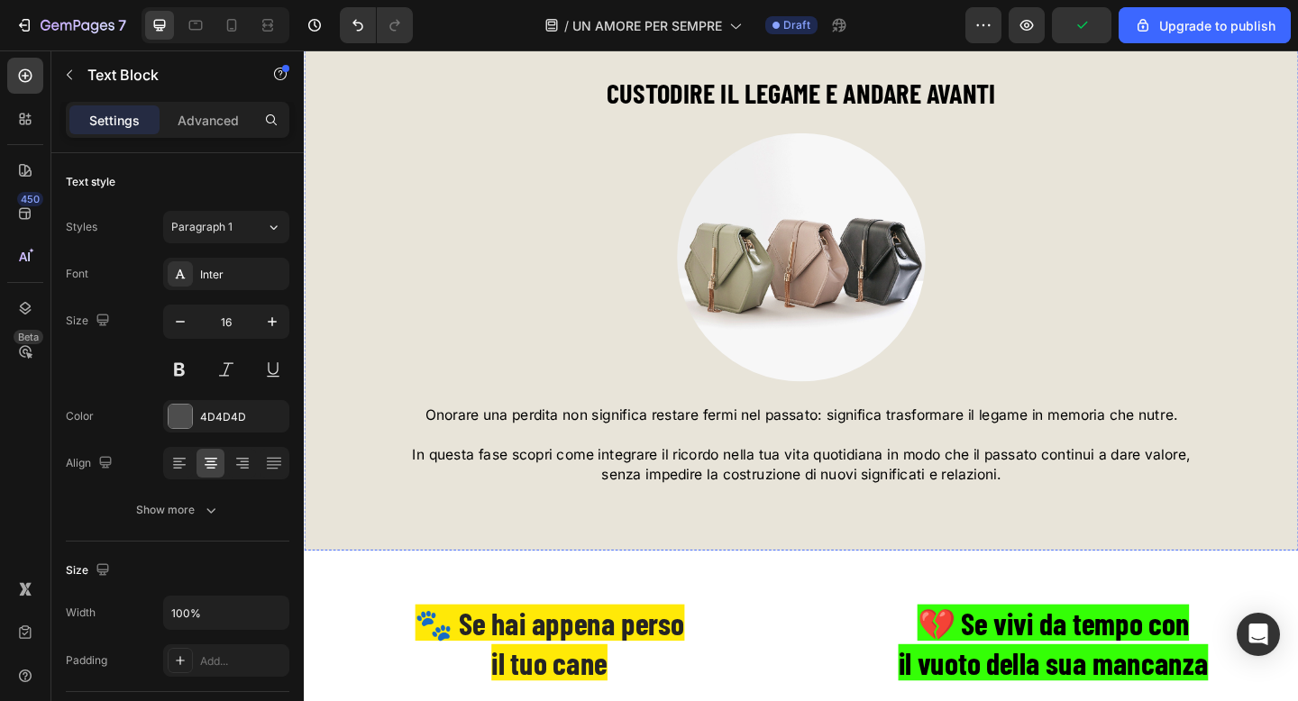
scroll to position [7377, 0]
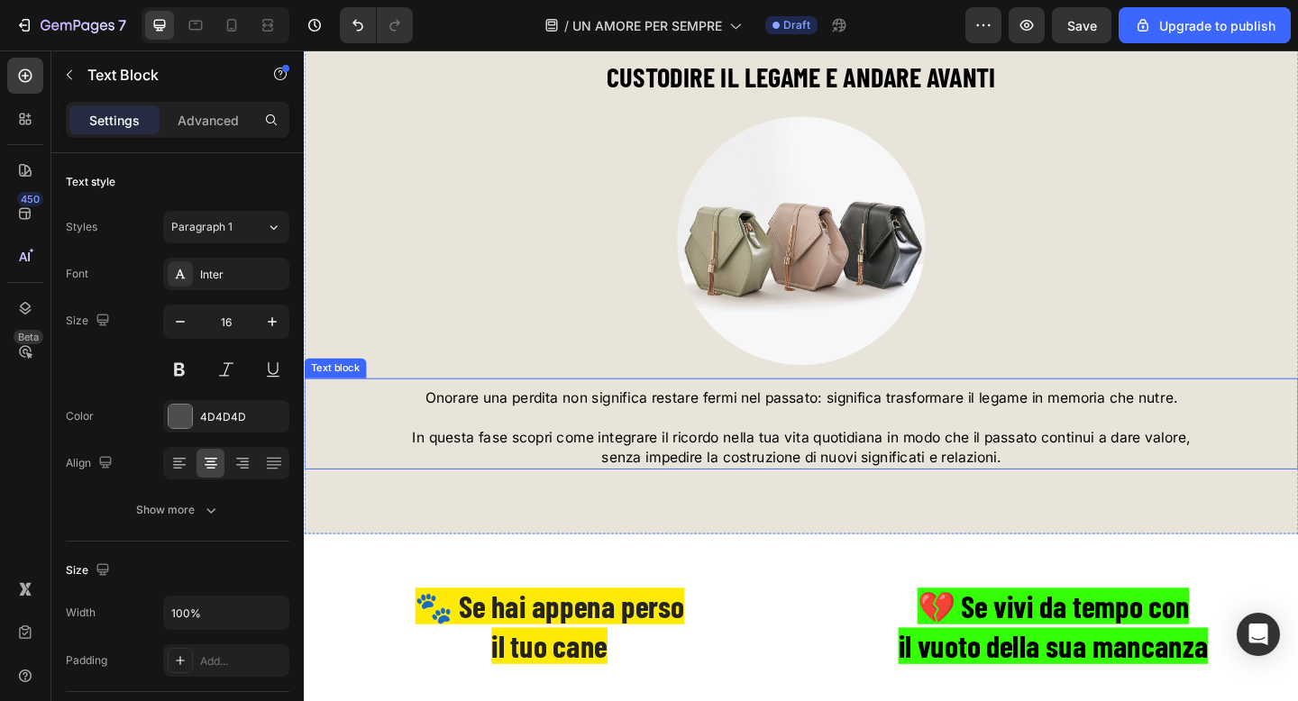
click at [556, 426] on span "Onorare una perdita non significa restare fermi nel passato: significa trasform…" at bounding box center [844, 429] width 818 height 18
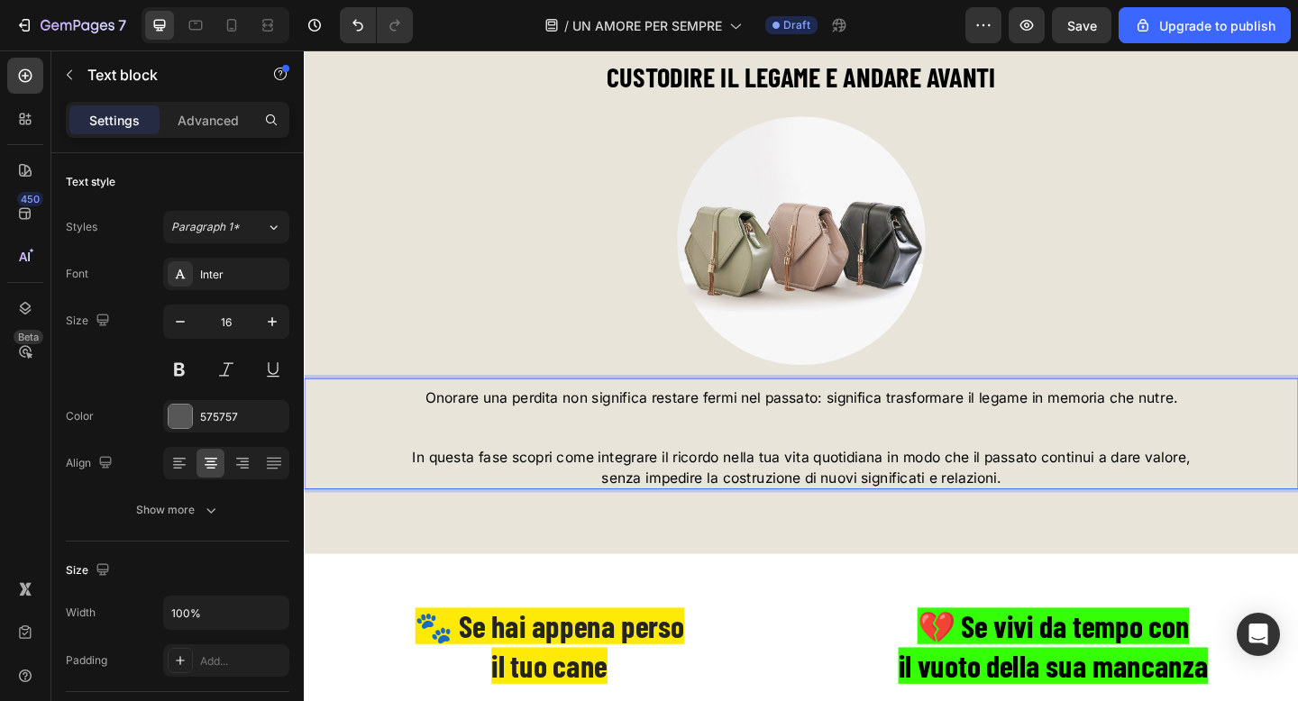
click at [589, 464] on p "Rich Text Editor. Editing area: main" at bounding box center [845, 461] width 1078 height 43
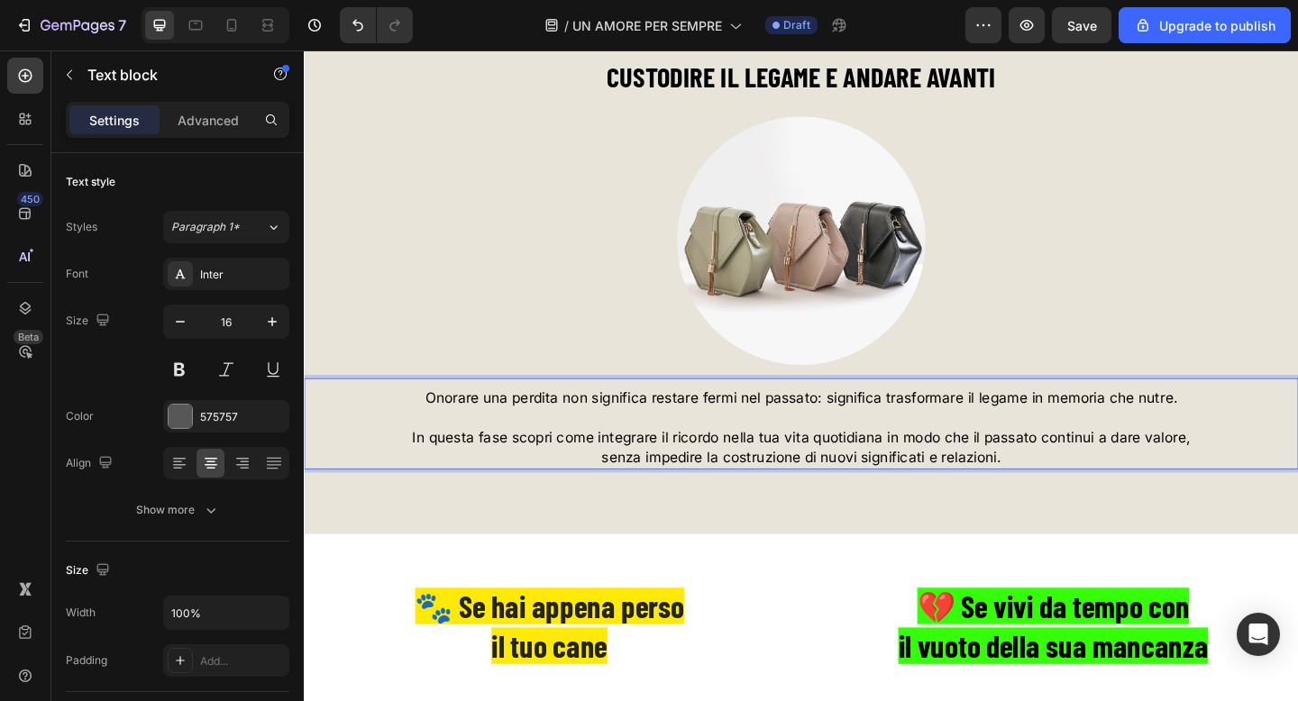
click at [580, 438] on span "Onorare una perdita non significa restare fermi nel passato: significa trasform…" at bounding box center [844, 429] width 818 height 18
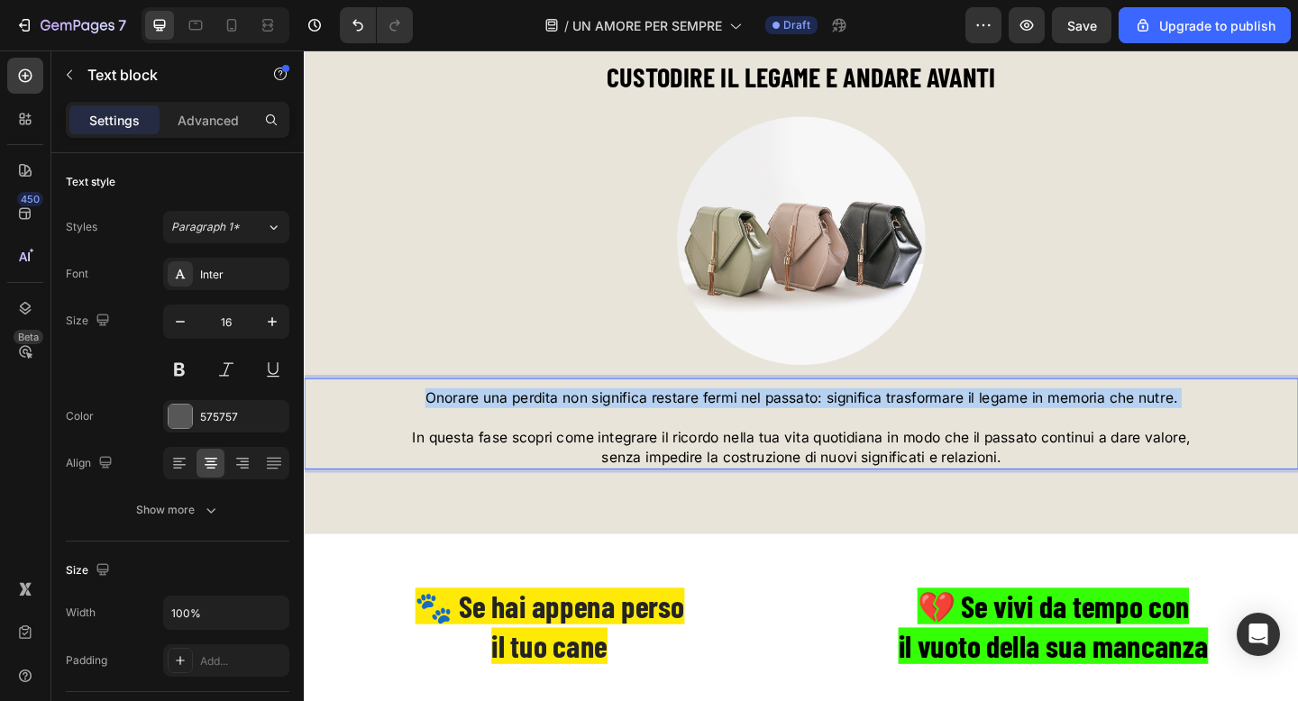
click at [580, 438] on span "Onorare una perdita non significa restare fermi nel passato: significa trasform…" at bounding box center [844, 429] width 818 height 18
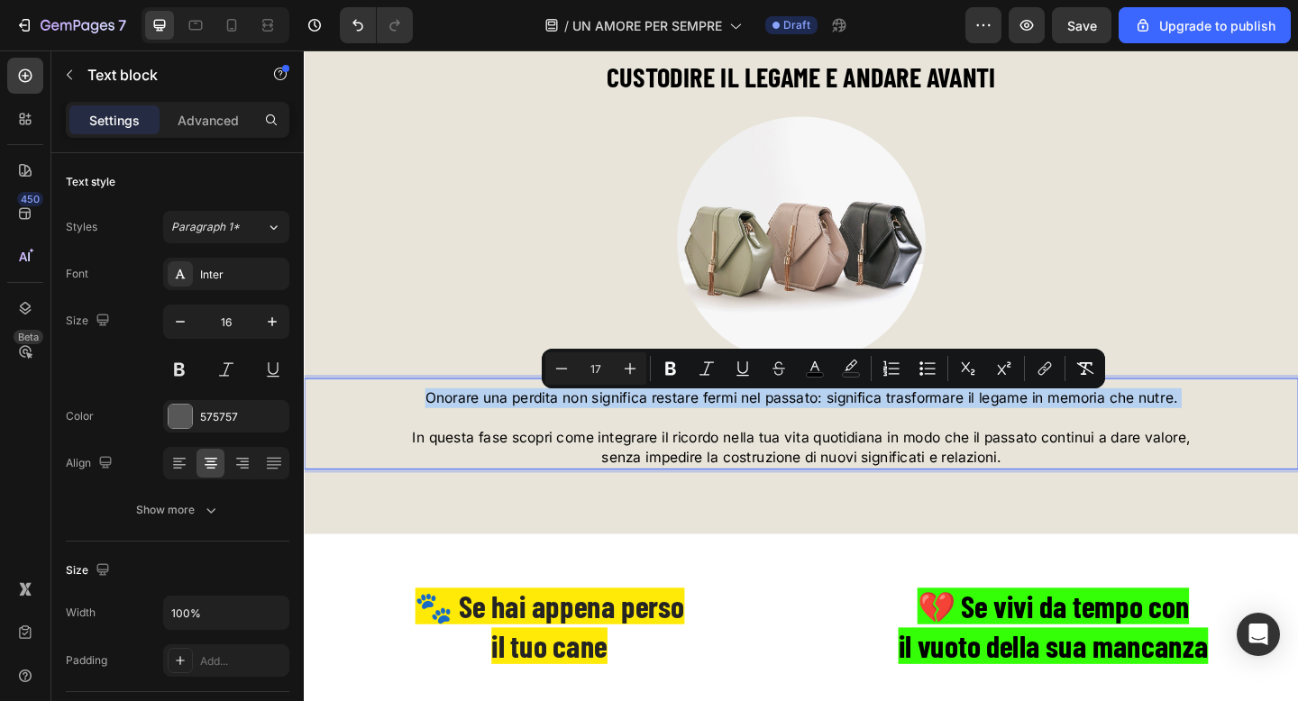
click at [580, 438] on span "Onorare una perdita non significa restare fermi nel passato: significa trasform…" at bounding box center [844, 429] width 818 height 18
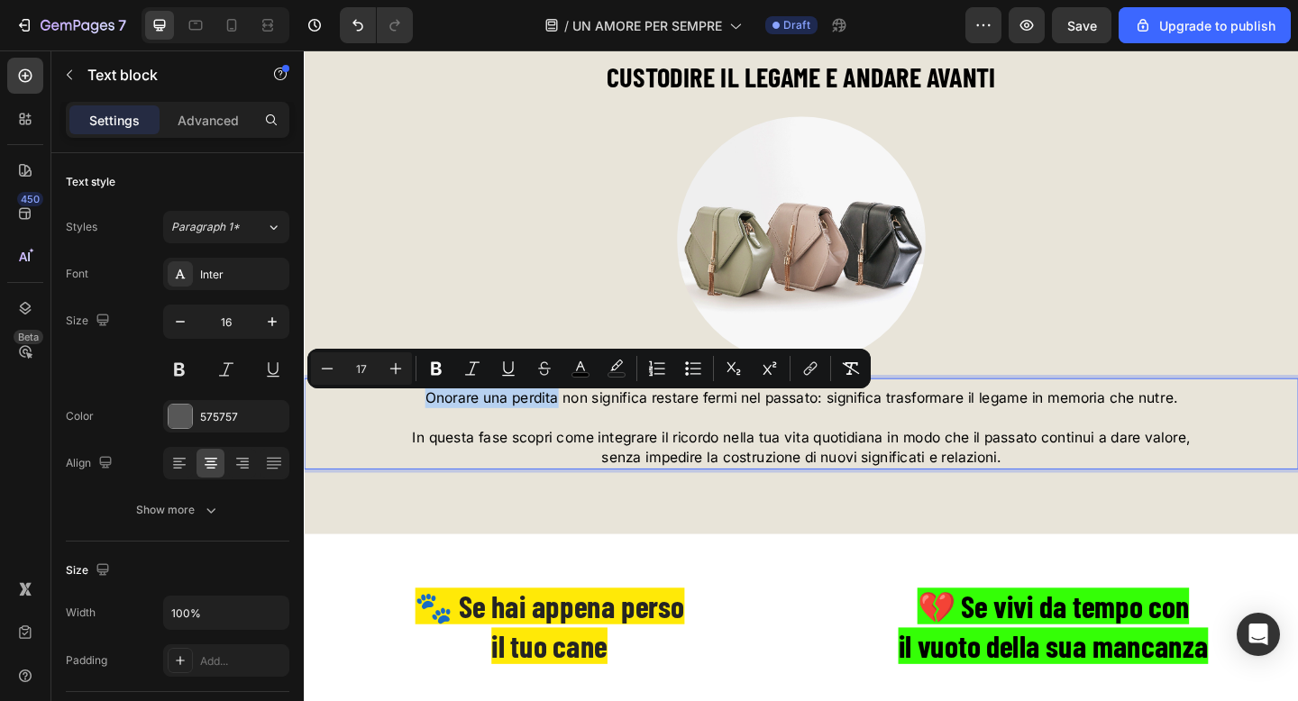
drag, startPoint x: 580, startPoint y: 438, endPoint x: 436, endPoint y: 438, distance: 144.2
click at [436, 438] on span "Onorare una perdita non significa restare fermi nel passato: significa trasform…" at bounding box center [844, 429] width 818 height 18
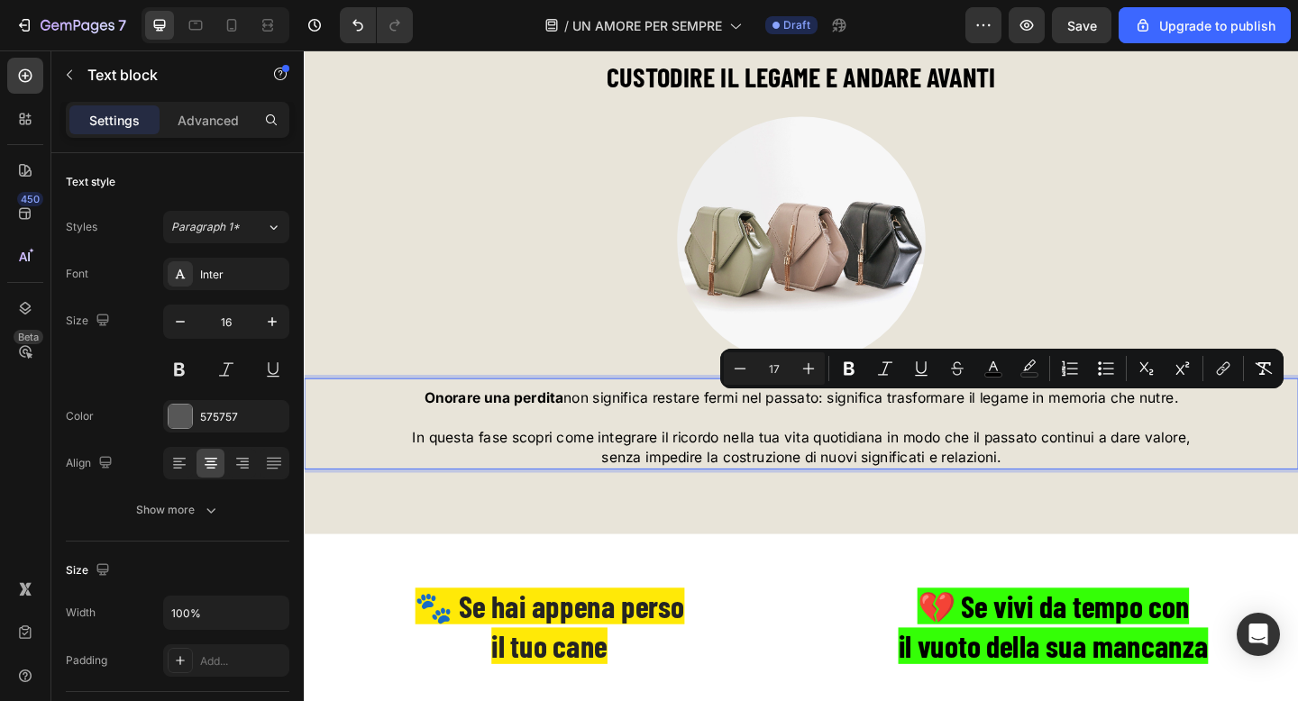
drag, startPoint x: 936, startPoint y: 434, endPoint x: 1251, endPoint y: 438, distance: 315.5
click at [1251, 438] on span "Onorare una perdita non significa restare fermi nel passato: significa trasform…" at bounding box center [844, 429] width 820 height 18
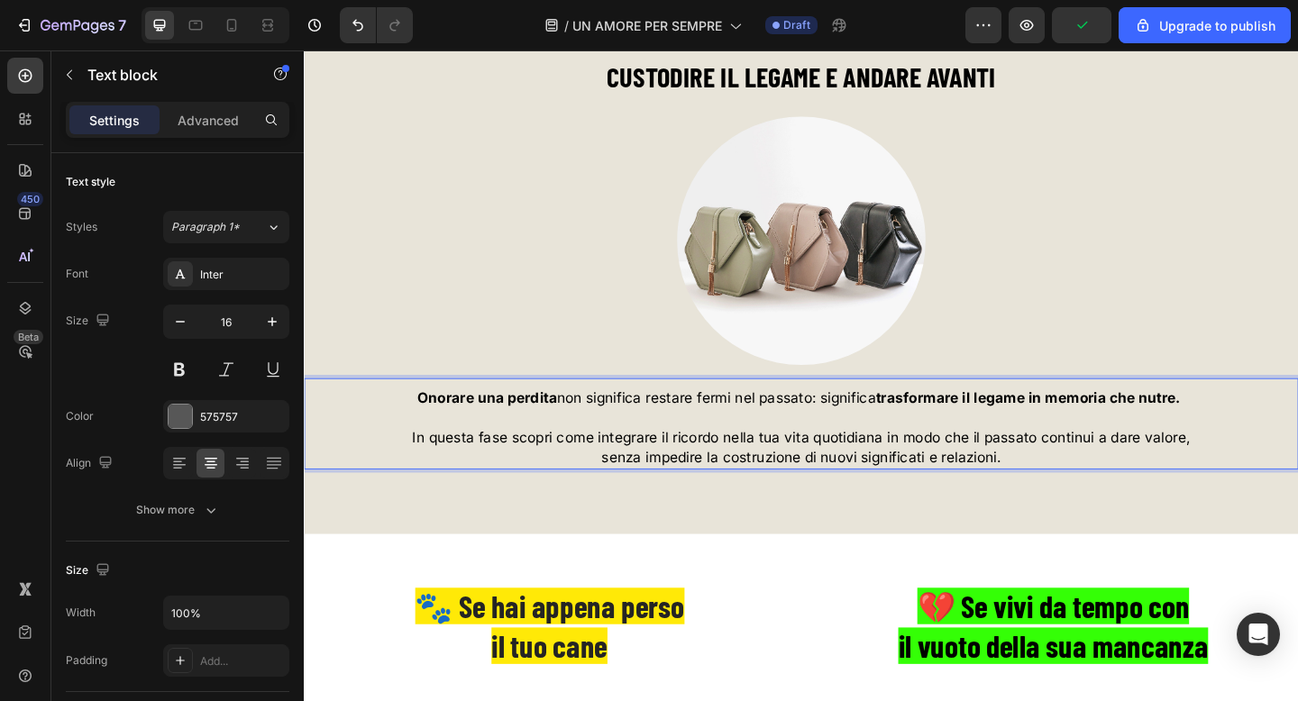
click at [642, 479] on span "In questa fase scopri come integrare il ricordo nella tua vita quotidiana in mo…" at bounding box center [845, 472] width 846 height 18
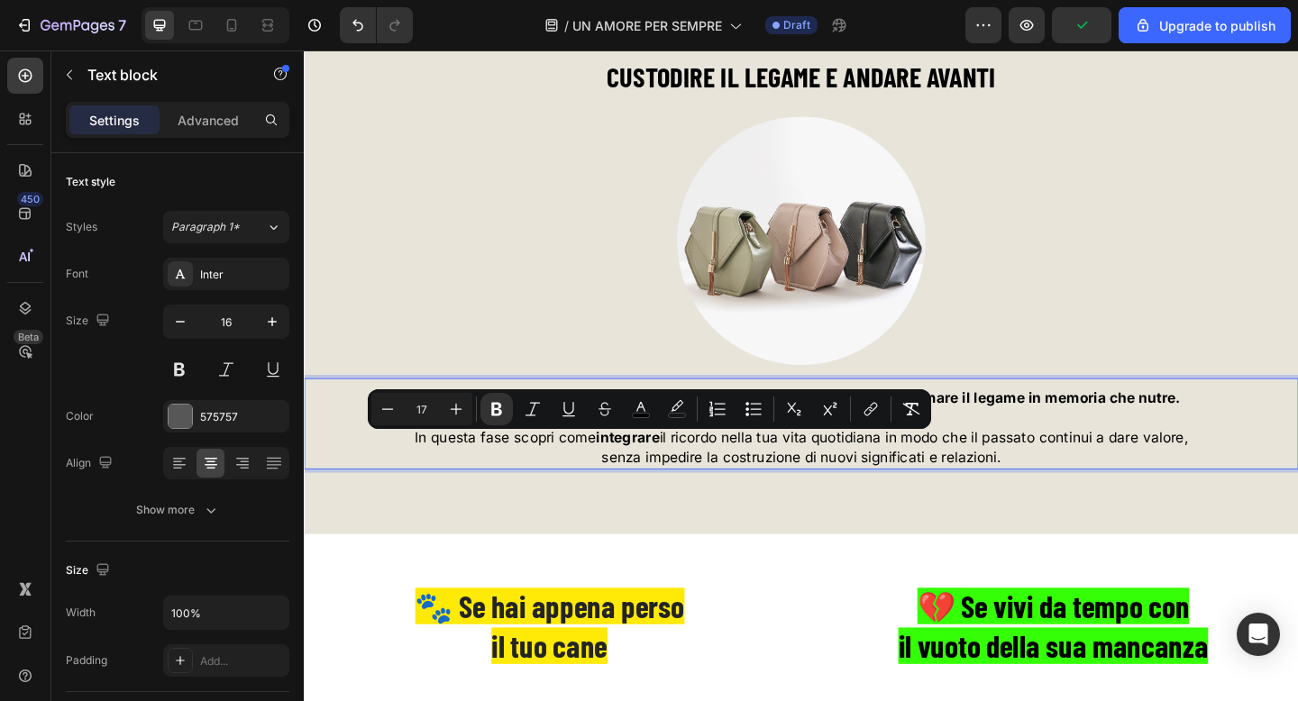
click at [729, 479] on span "In questa fase scopri come integrare il ricordo nella tua vita quotidiana in mo…" at bounding box center [845, 472] width 842 height 18
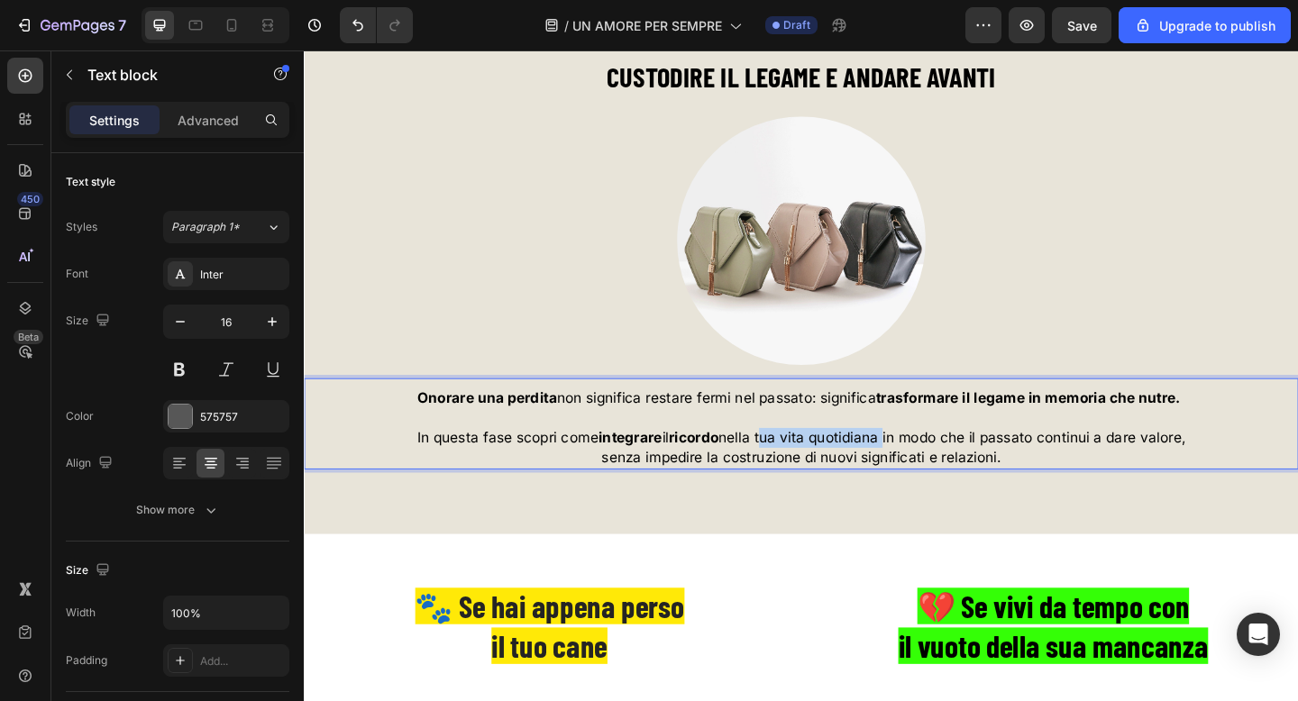
drag, startPoint x: 802, startPoint y: 479, endPoint x: 933, endPoint y: 479, distance: 130.7
click at [934, 479] on span "In questa fase scopri come integrare il ricordo nella tua vita quotidiana in mo…" at bounding box center [844, 472] width 836 height 18
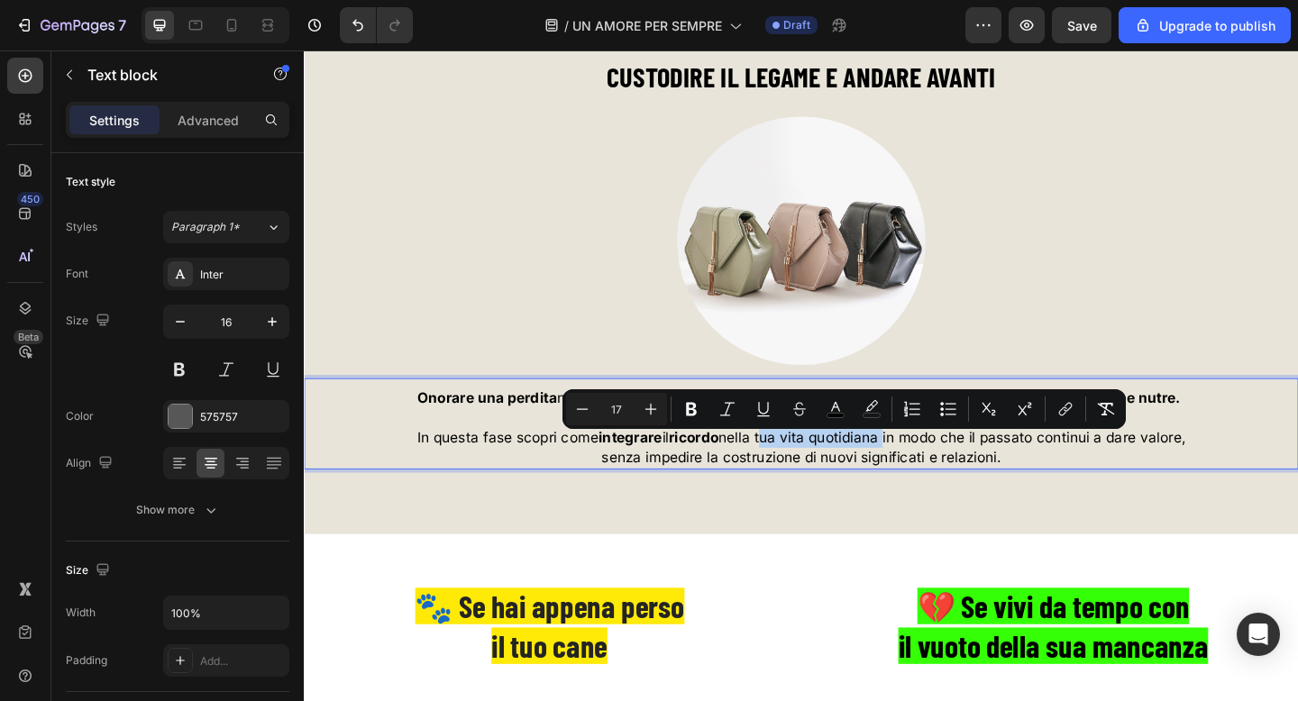
click at [933, 479] on span "In questa fase scopri come integrare il ricordo nella tua vita quotidiana in mo…" at bounding box center [844, 472] width 836 height 18
drag, startPoint x: 933, startPoint y: 479, endPoint x: 833, endPoint y: 482, distance: 100.1
click at [833, 481] on span "In questa fase scopri come integrare il ricordo nella tua vita quotidiana in mo…" at bounding box center [844, 472] width 836 height 18
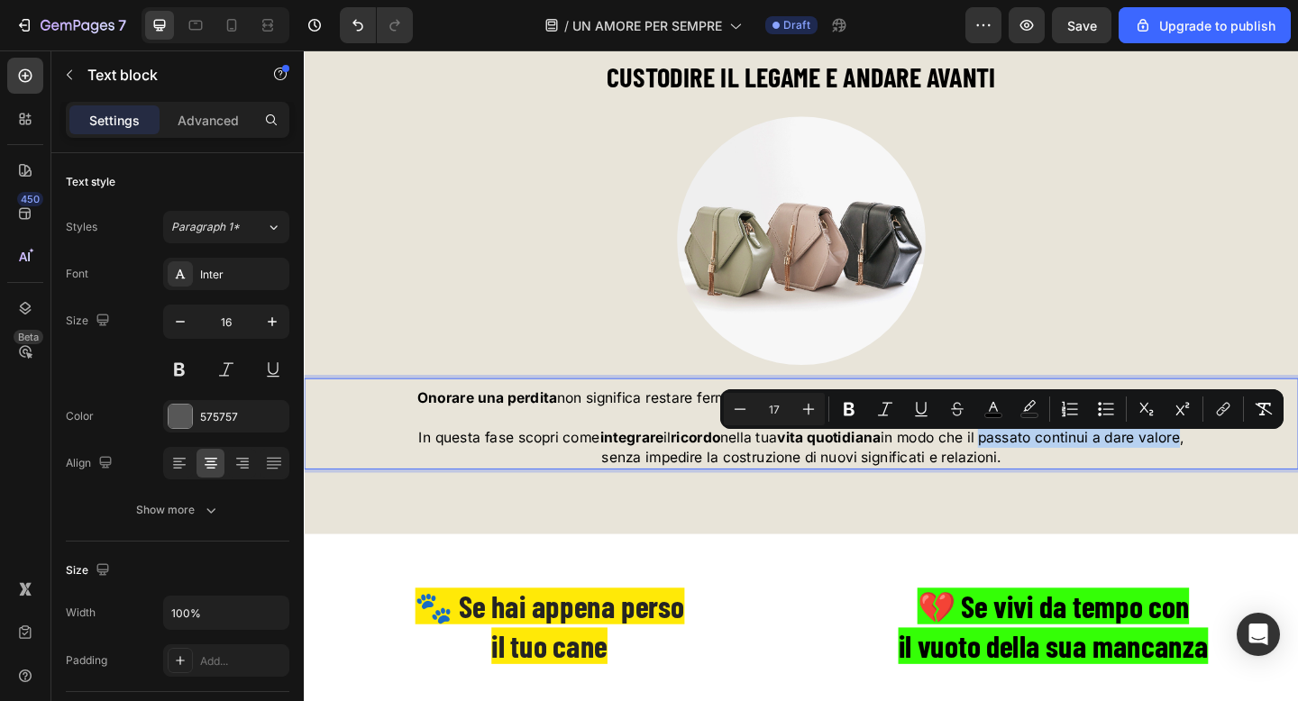
drag, startPoint x: 1045, startPoint y: 479, endPoint x: 1258, endPoint y: 483, distance: 213.6
click at [1258, 481] on span "In questa fase scopri come integrare il ricordo nella tua vita quotidiana in mo…" at bounding box center [844, 472] width 833 height 18
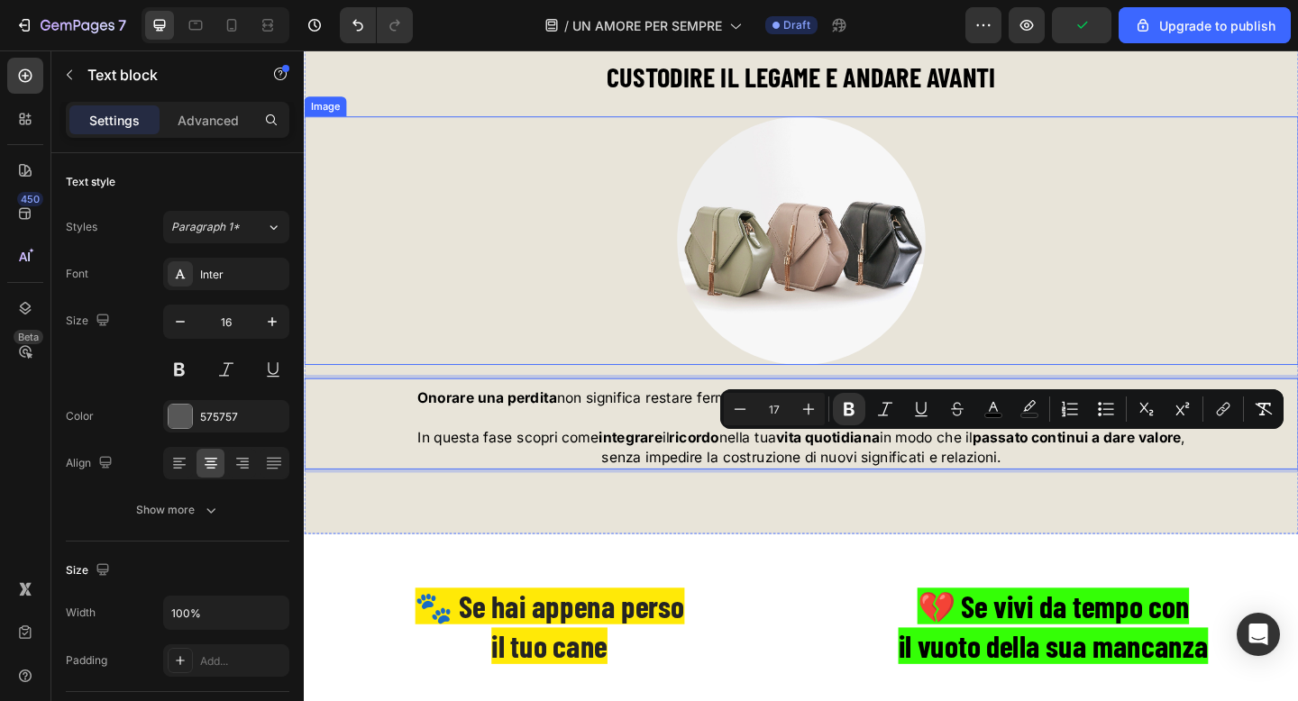
click at [1100, 288] on div at bounding box center [845, 258] width 1082 height 270
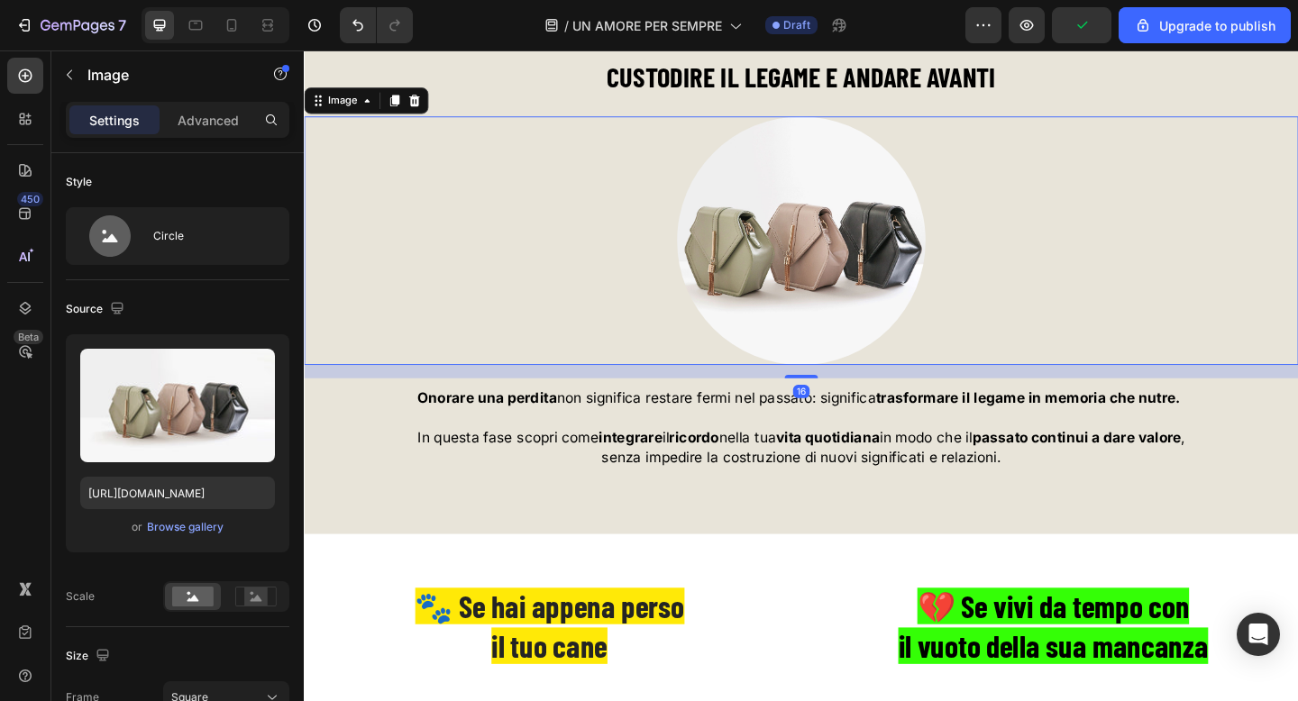
click at [1100, 288] on div at bounding box center [845, 258] width 1082 height 270
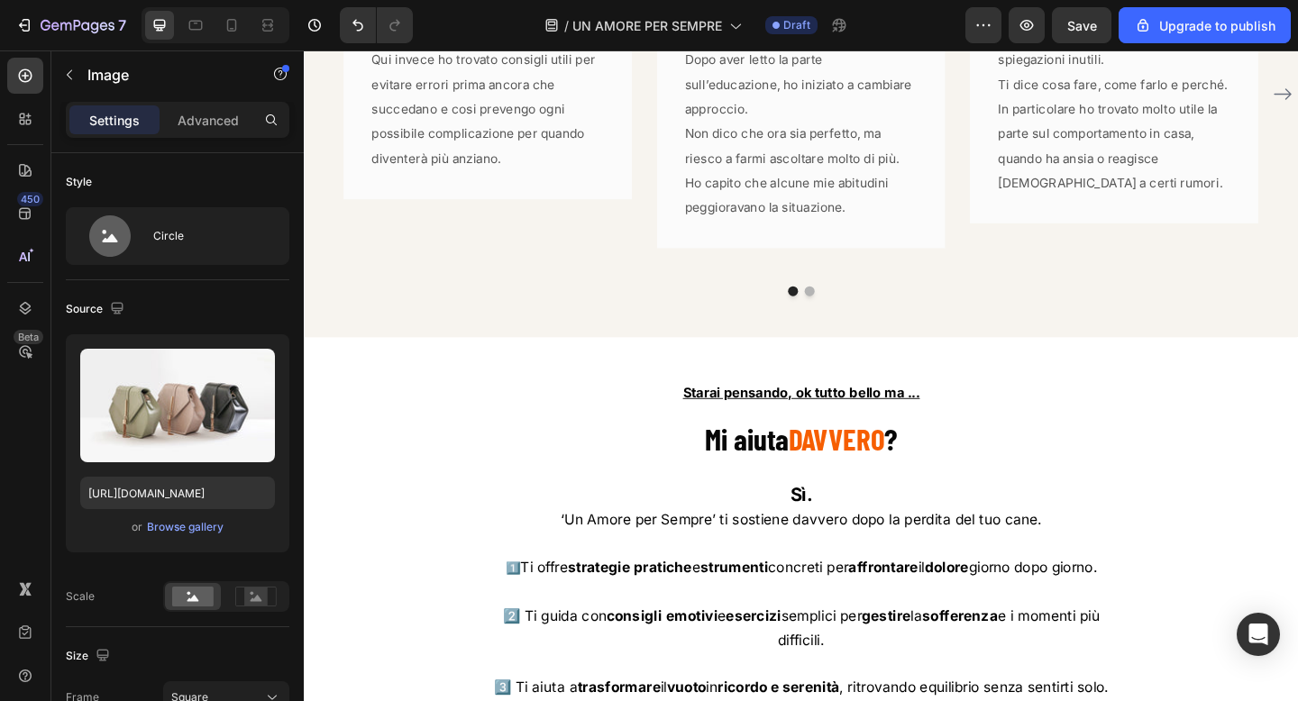
scroll to position [9097, 0]
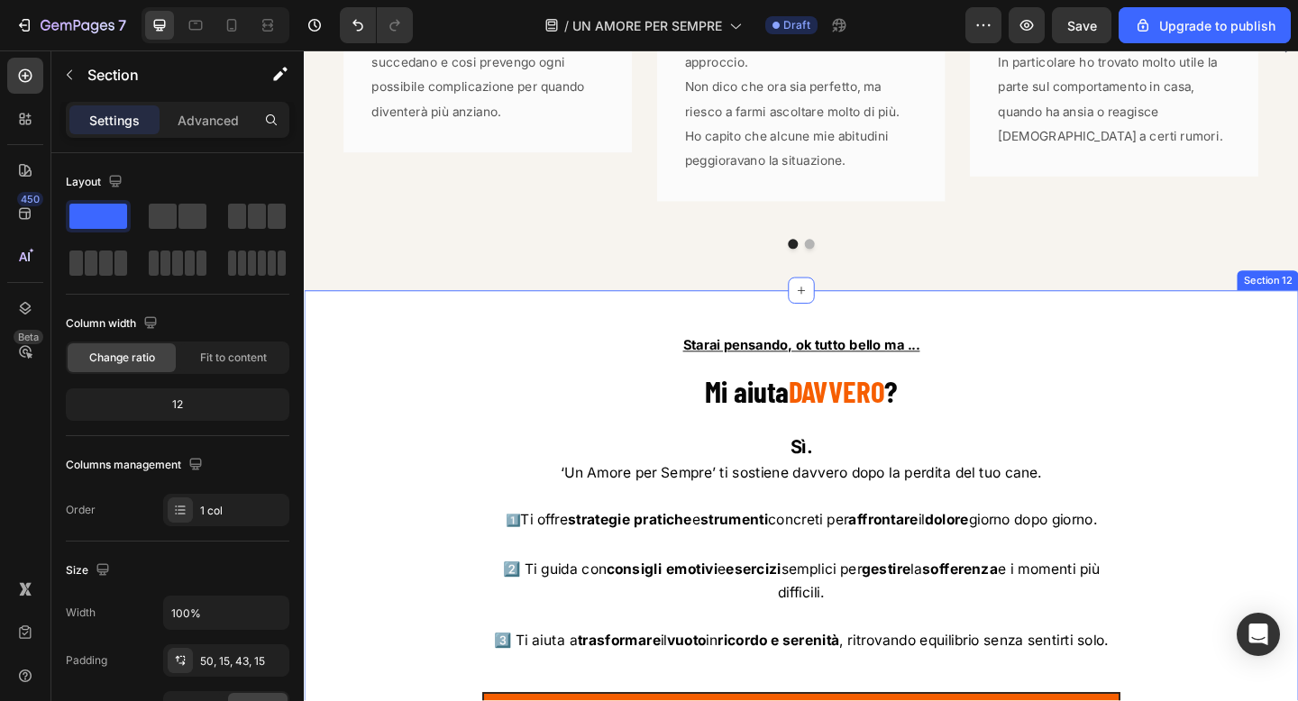
click at [758, 335] on div "Starai pensando, ok tutto bello ma ... Text Block Mi aiuta DAVVERO ? Heading Sì…" at bounding box center [845, 588] width 1082 height 553
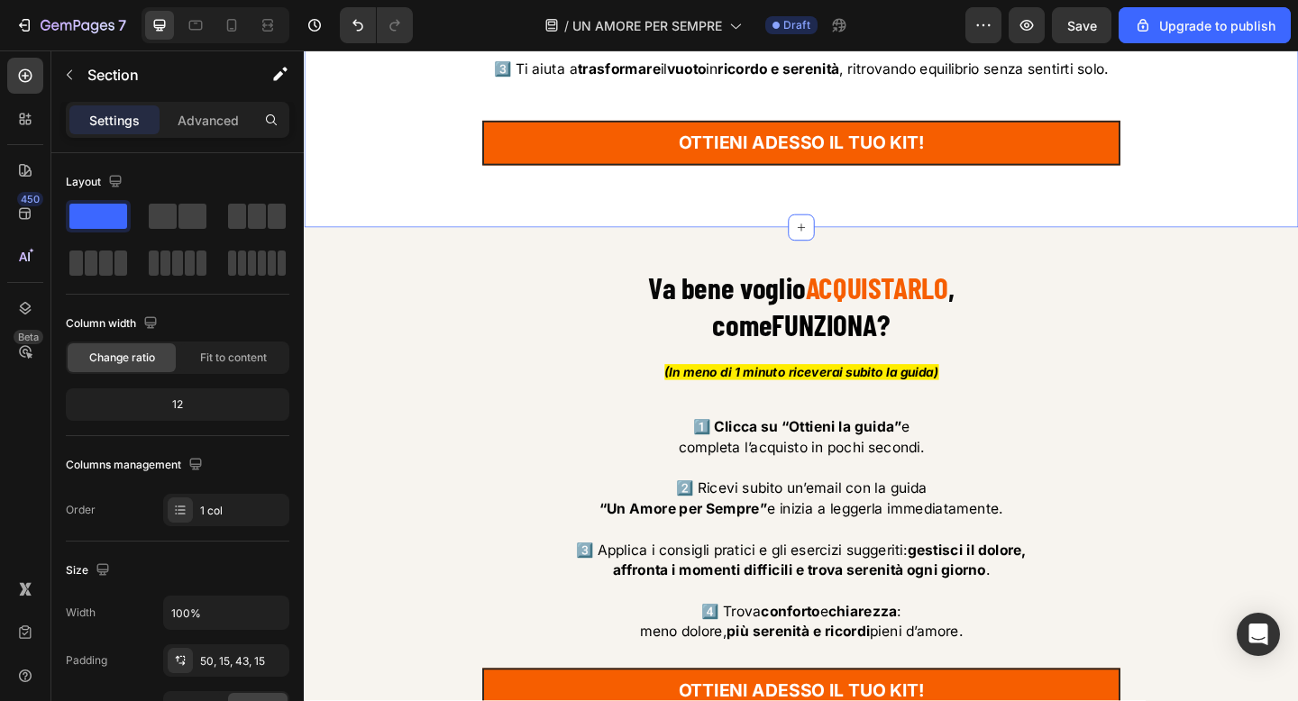
scroll to position [9711, 0]
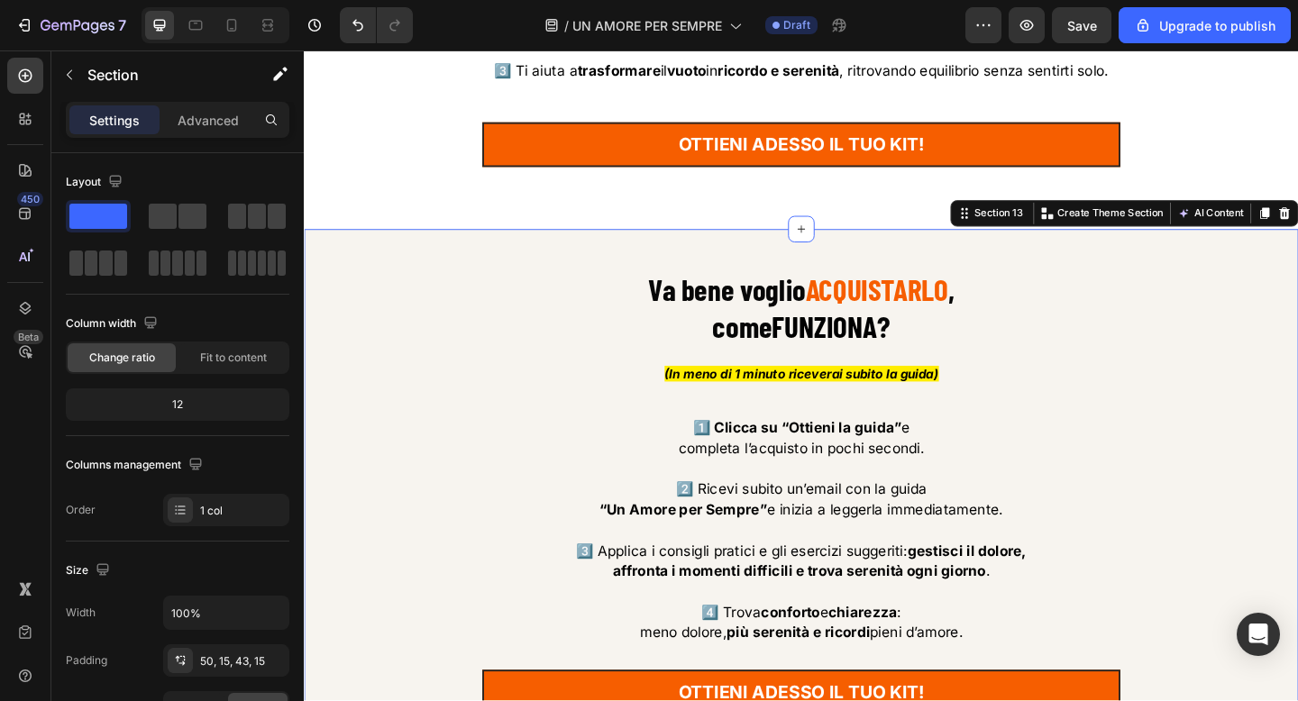
click at [664, 275] on div "Va bene voglio ACQUISTARLO , come FUNZIONA ? Heading (In meno di 1 minuto ricev…" at bounding box center [845, 543] width 1082 height 596
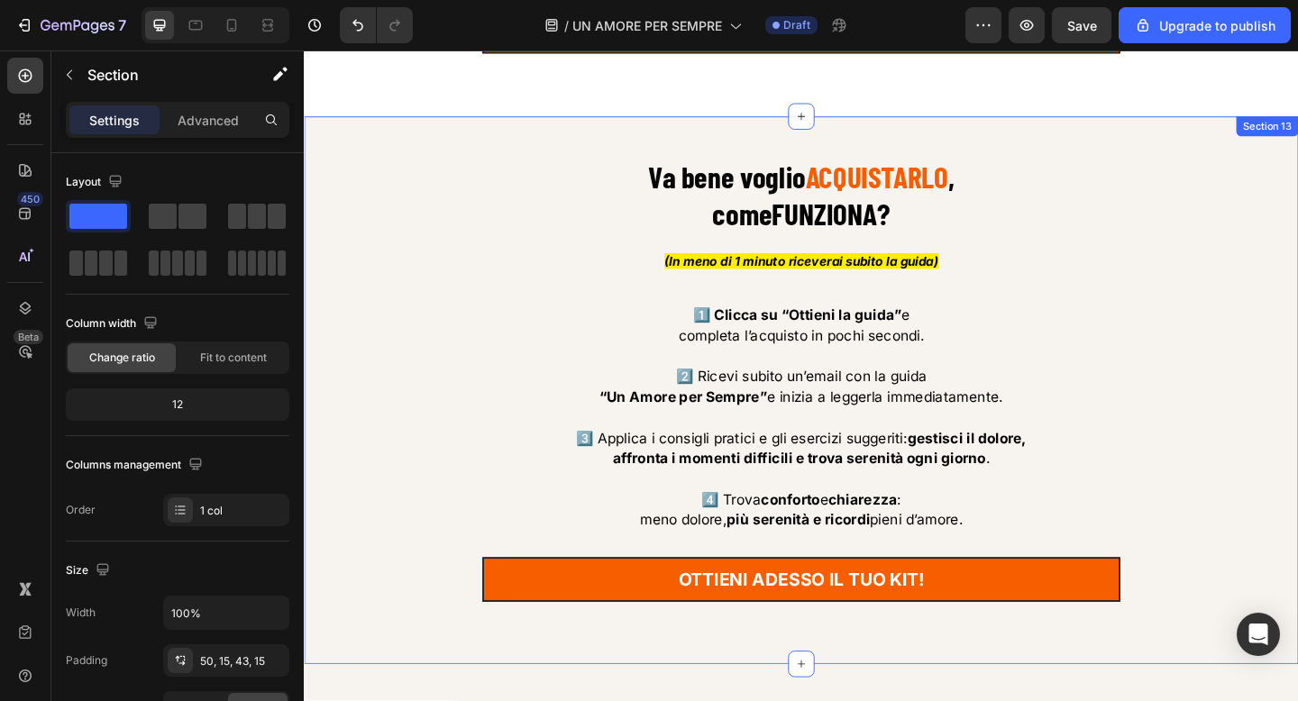
scroll to position [9760, 0]
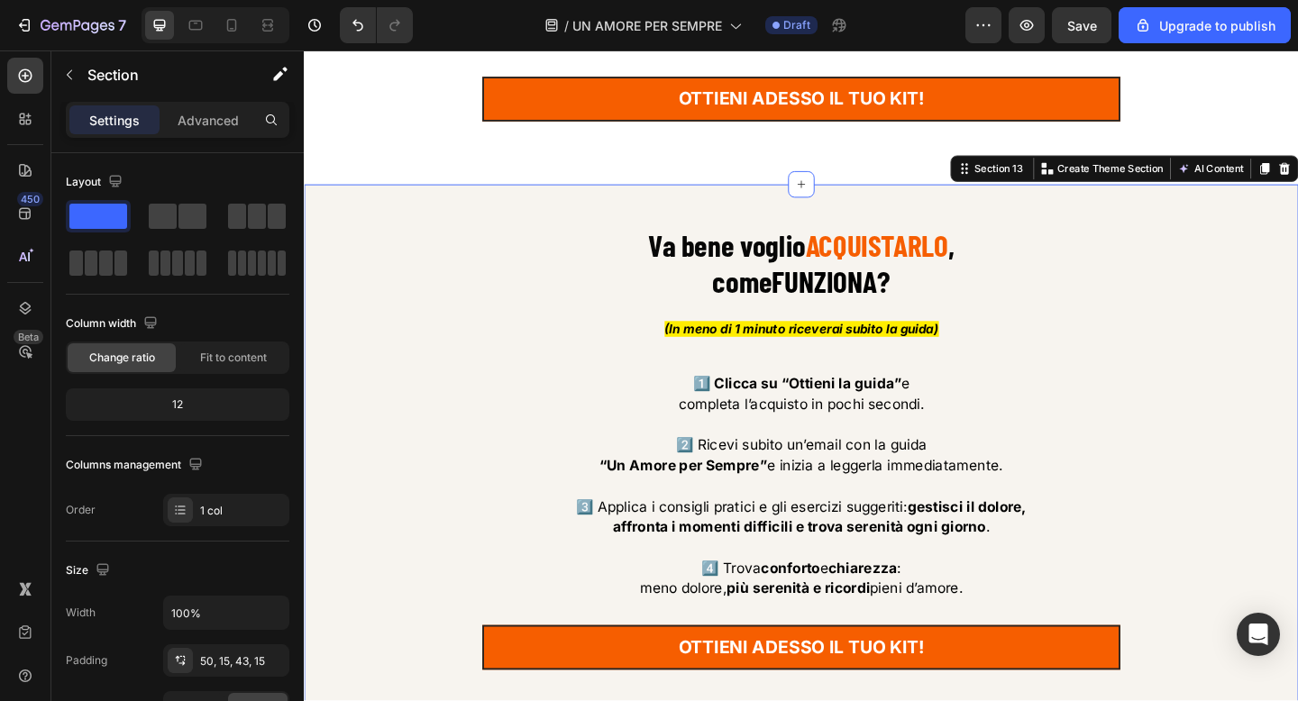
click at [339, 212] on div "Va bene voglio ACQUISTARLO , come FUNZIONA ? Heading (In meno di 1 minuto ricev…" at bounding box center [845, 494] width 1082 height 596
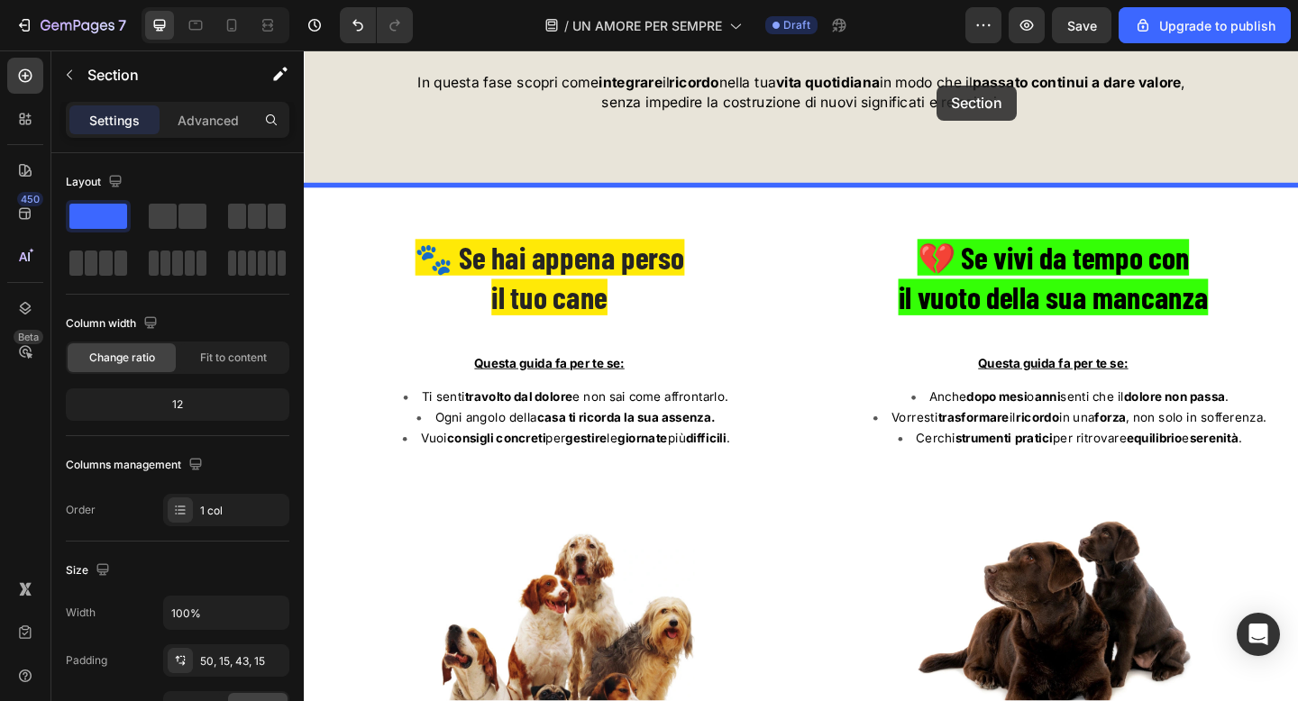
scroll to position [7688, 0]
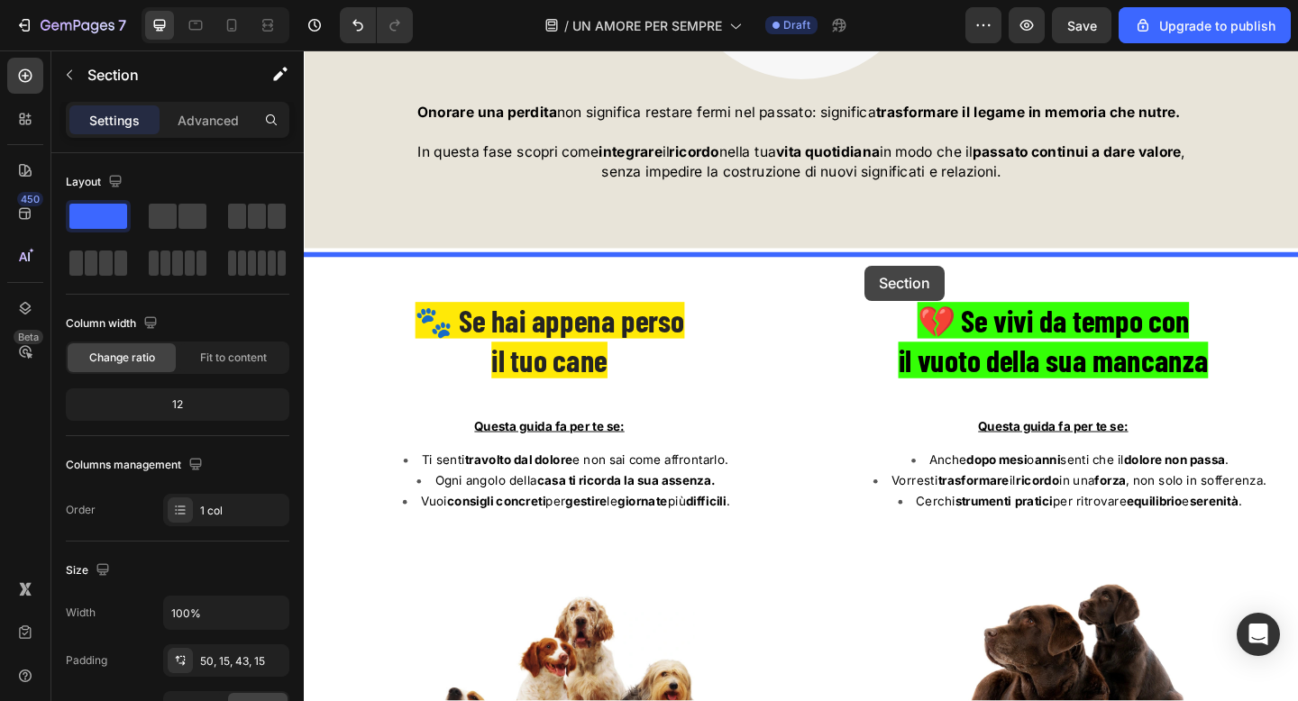
drag, startPoint x: 1054, startPoint y: 179, endPoint x: 914, endPoint y: 285, distance: 175.0
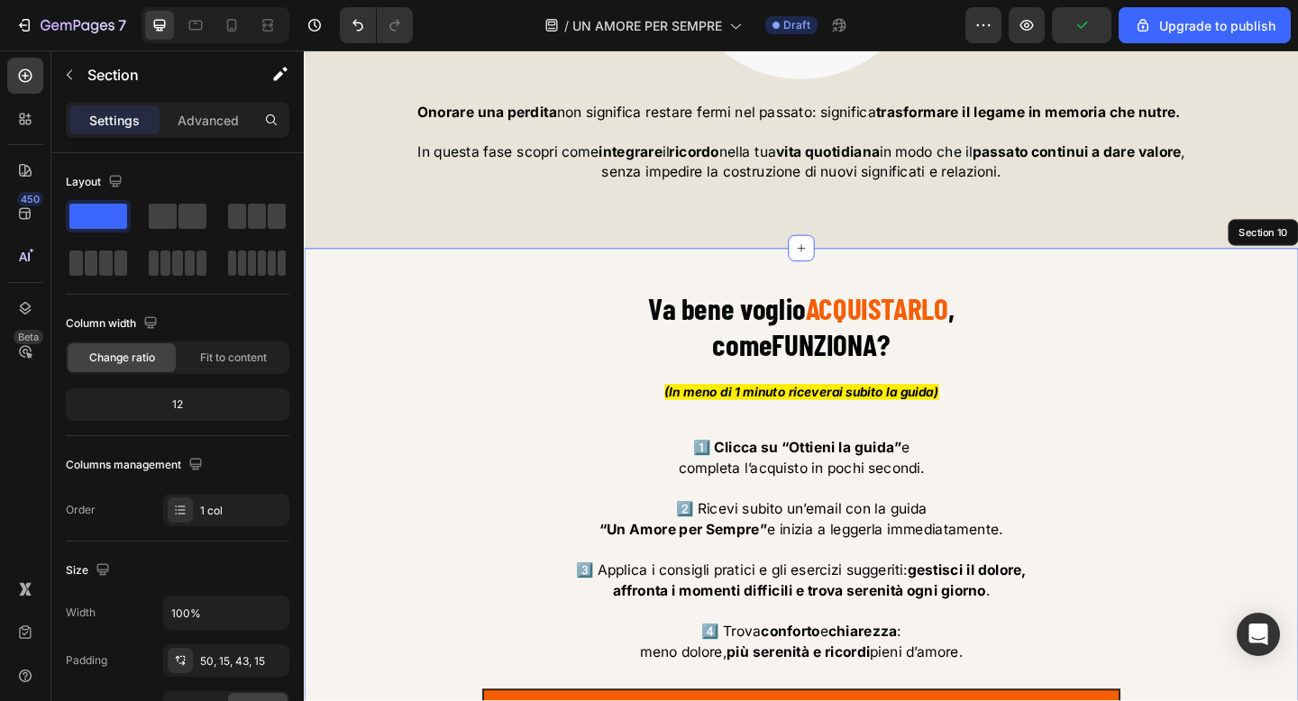
click at [426, 290] on div "Va bene voglio ACQUISTARLO , come FUNZIONA ? Heading (In meno di 1 minuto ricev…" at bounding box center [845, 564] width 1082 height 596
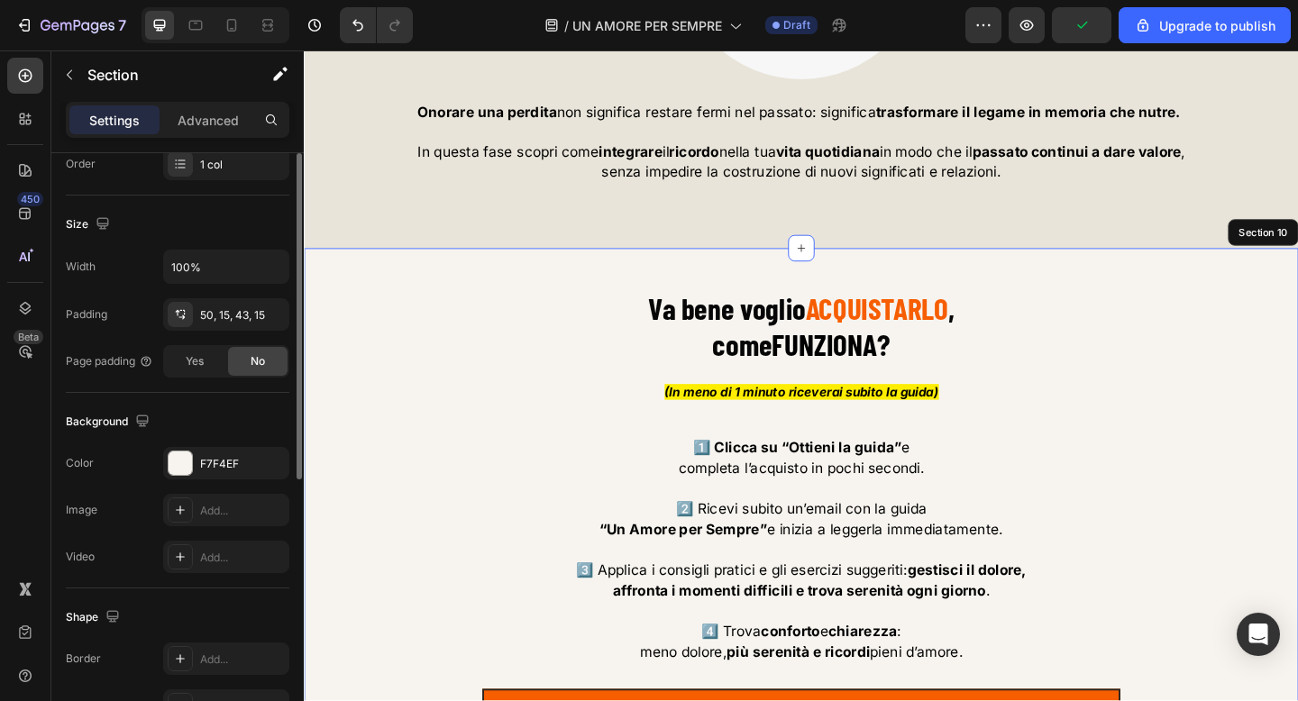
scroll to position [363, 0]
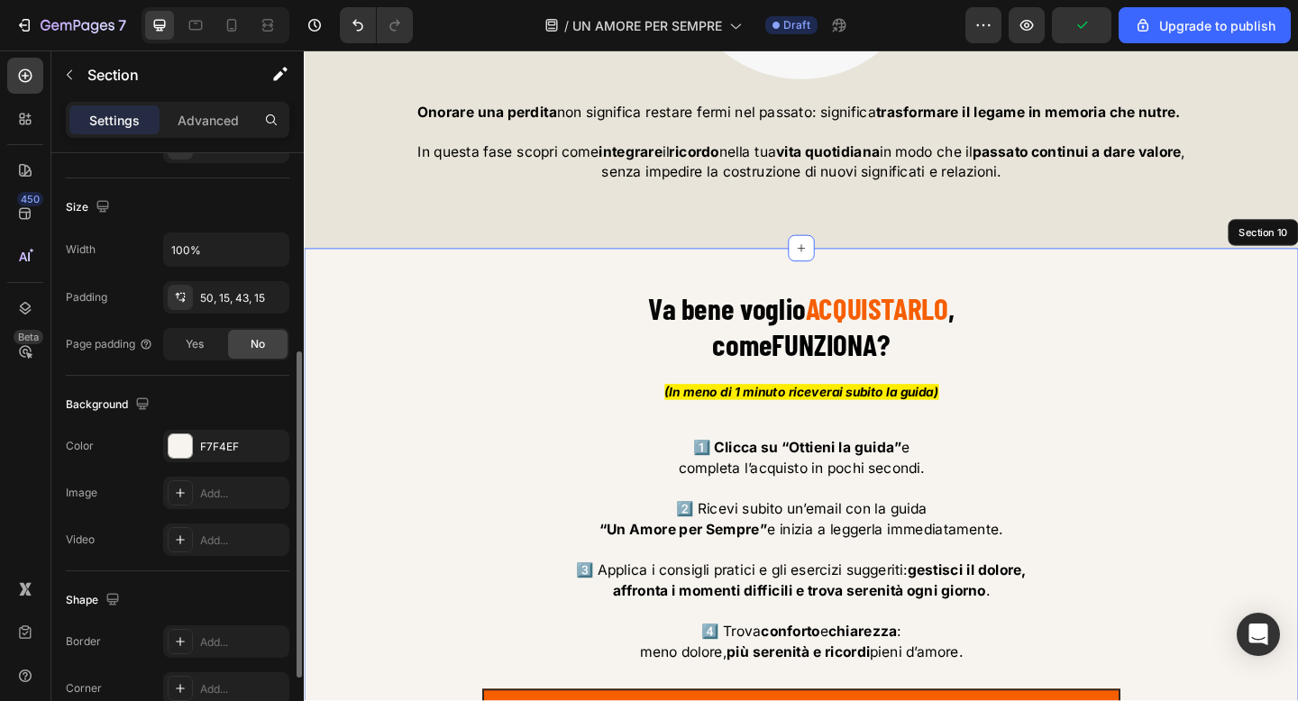
click at [224, 468] on div "The changes might be hidden by the video. Color F7F4EF Image Add... Video Add..." at bounding box center [178, 493] width 224 height 126
click at [224, 453] on div "F7F4EF" at bounding box center [226, 447] width 52 height 16
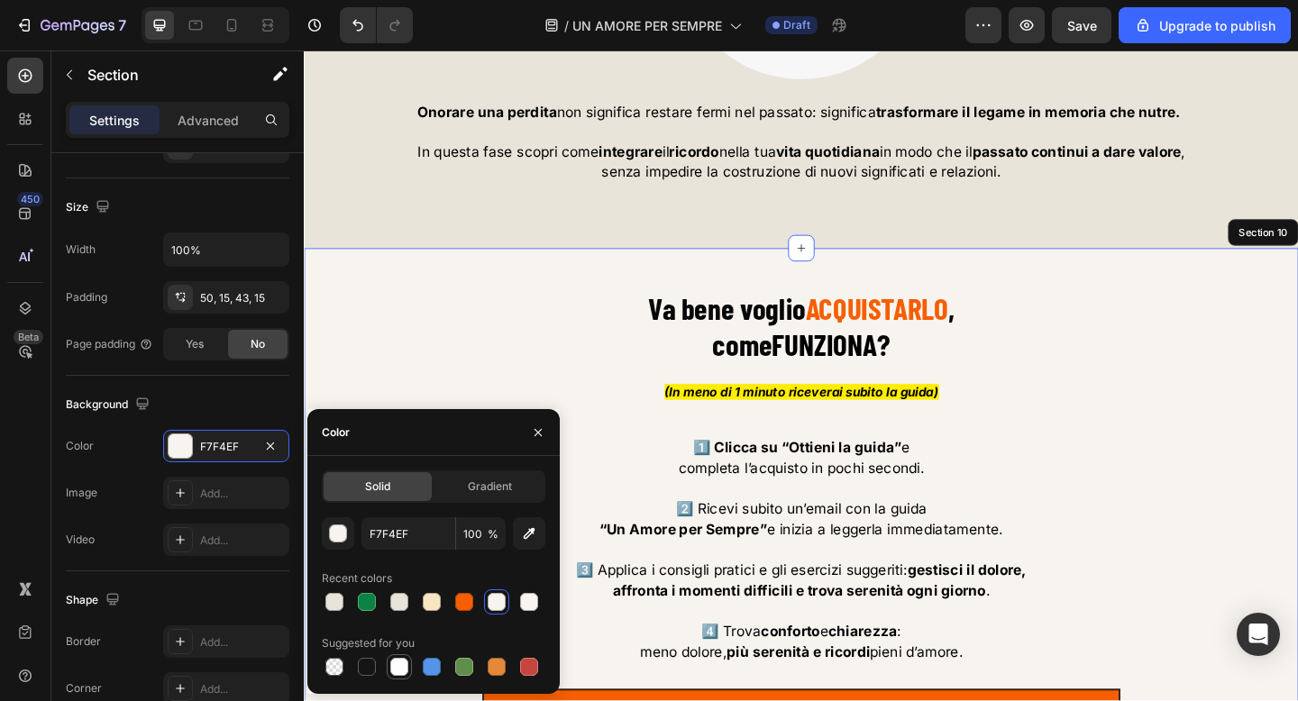
click at [400, 663] on div at bounding box center [399, 667] width 18 height 18
type input "FFFFFF"
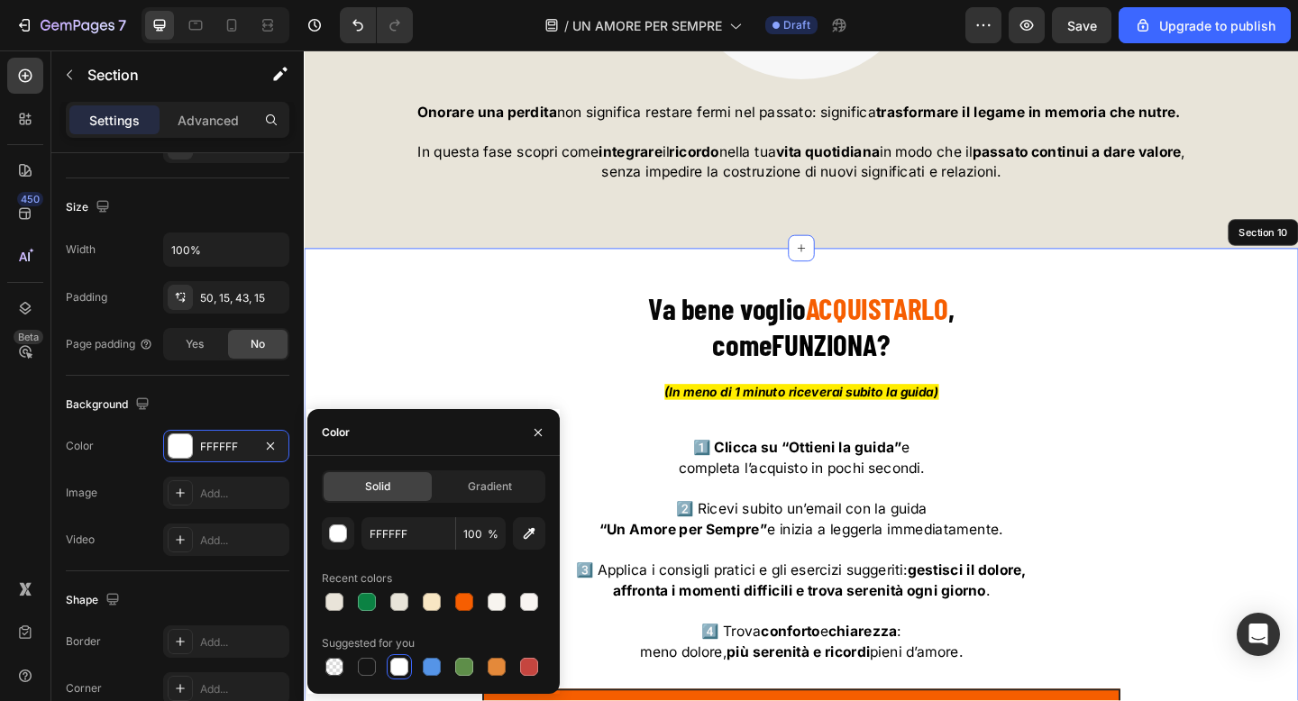
click at [442, 377] on div "Va bene voglio ACQUISTARLO , come FUNZIONA ? Heading (In meno di 1 minuto ricev…" at bounding box center [844, 567] width 1055 height 512
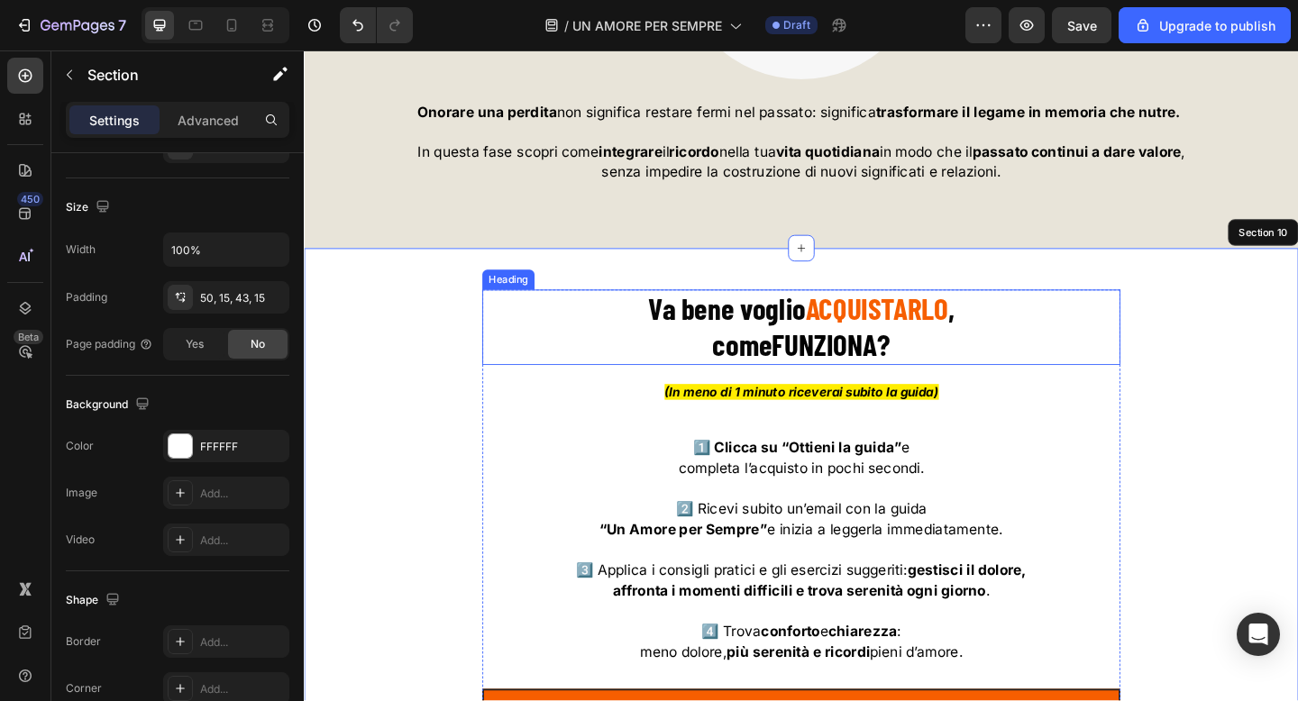
click at [787, 363] on strong "come" at bounding box center [780, 370] width 65 height 39
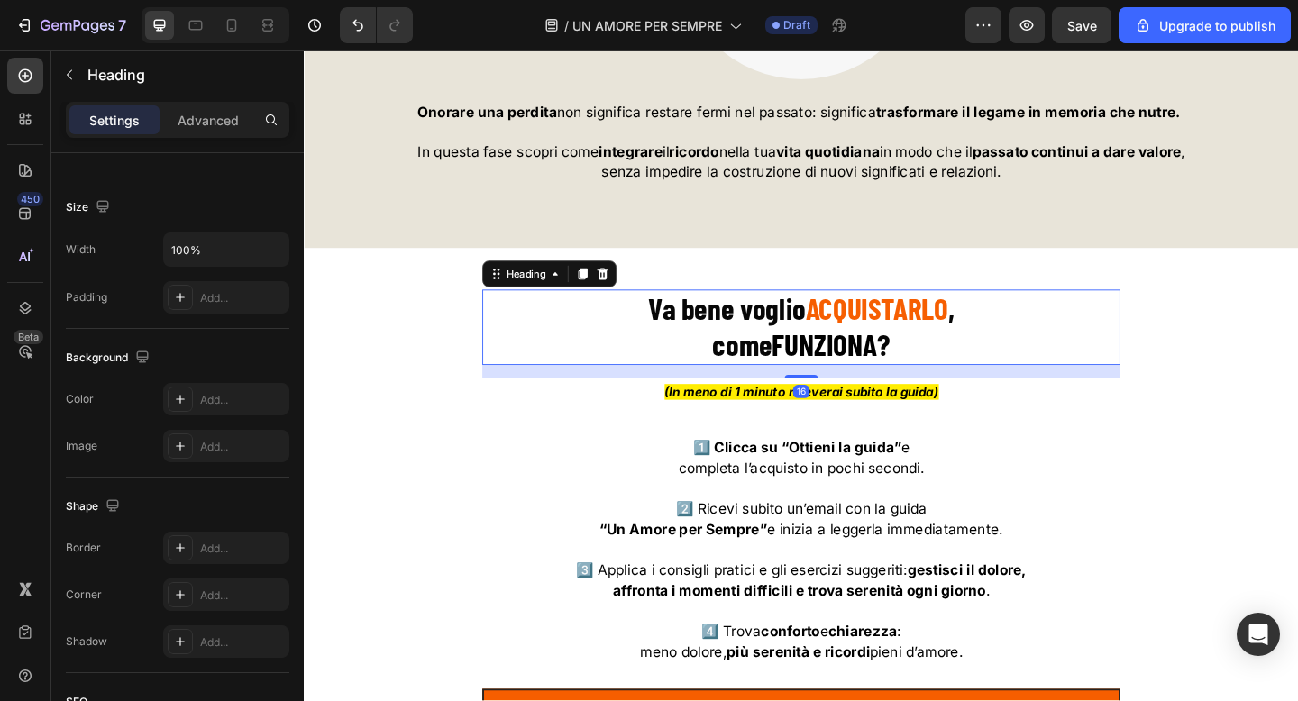
scroll to position [0, 0]
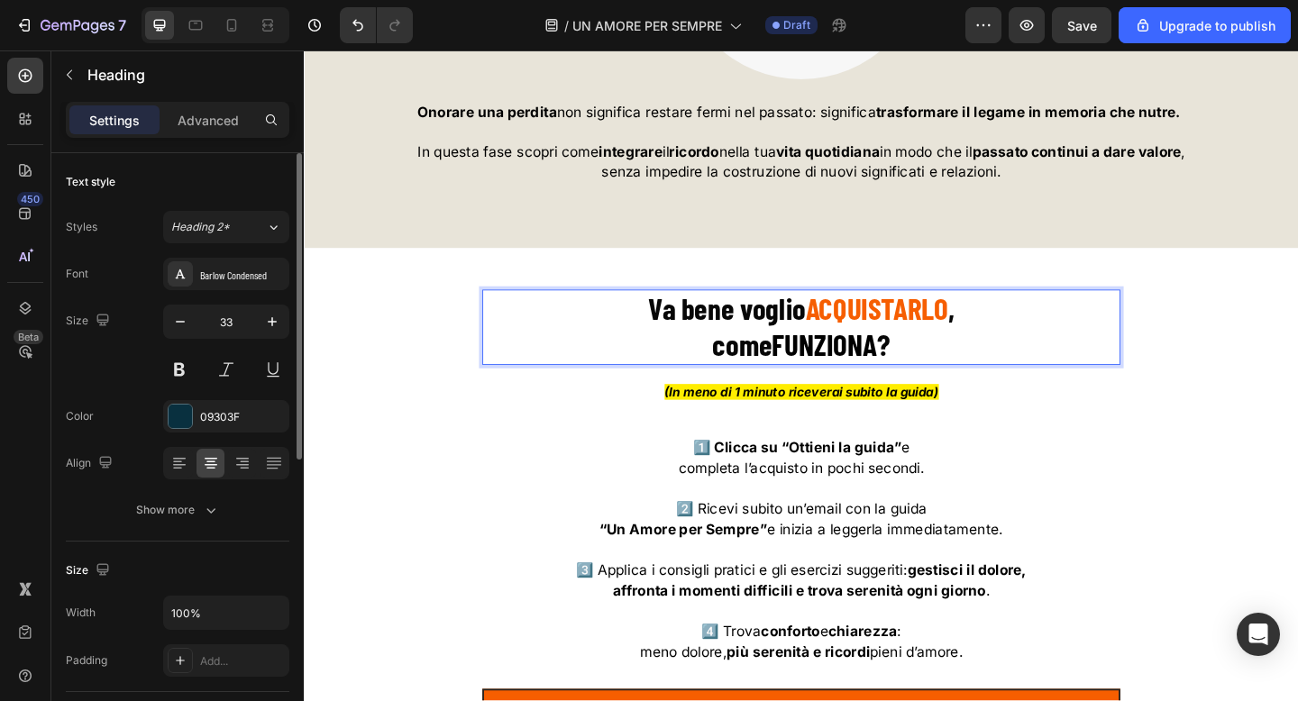
click at [787, 363] on strong "come" at bounding box center [780, 370] width 65 height 39
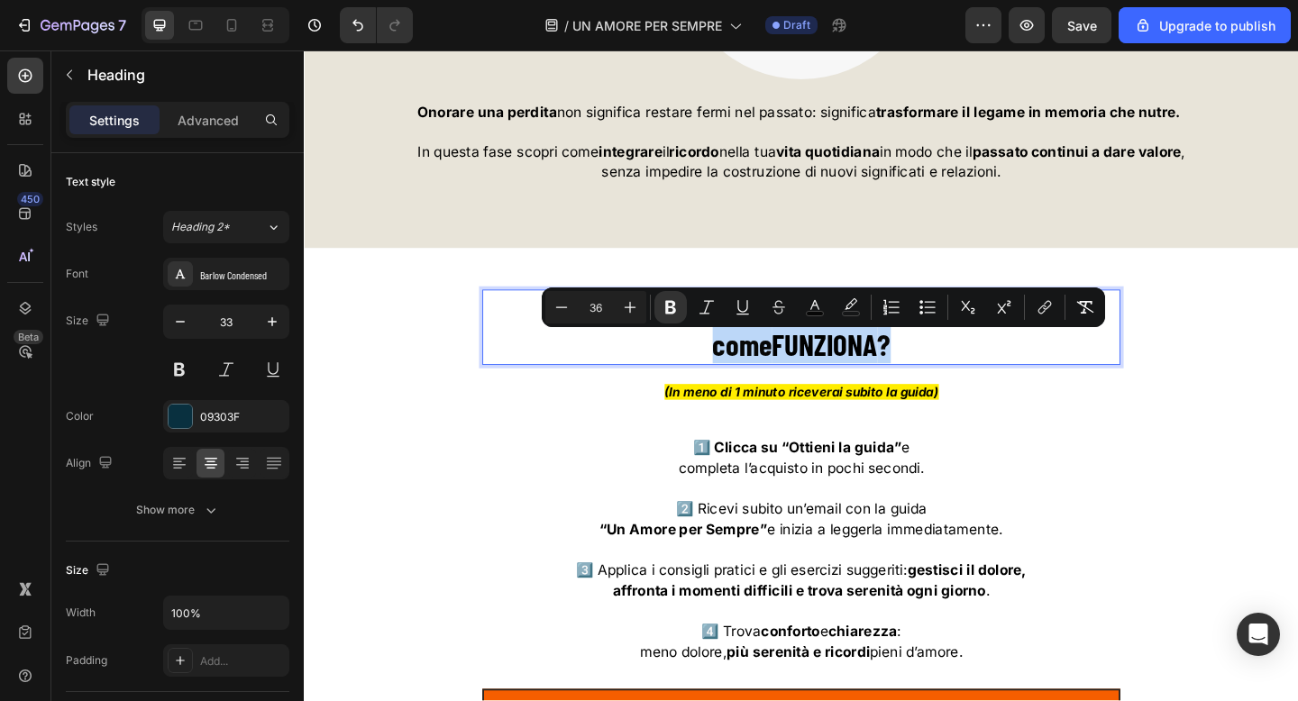
click at [840, 361] on strong "FUNZIONA" at bounding box center [870, 370] width 114 height 39
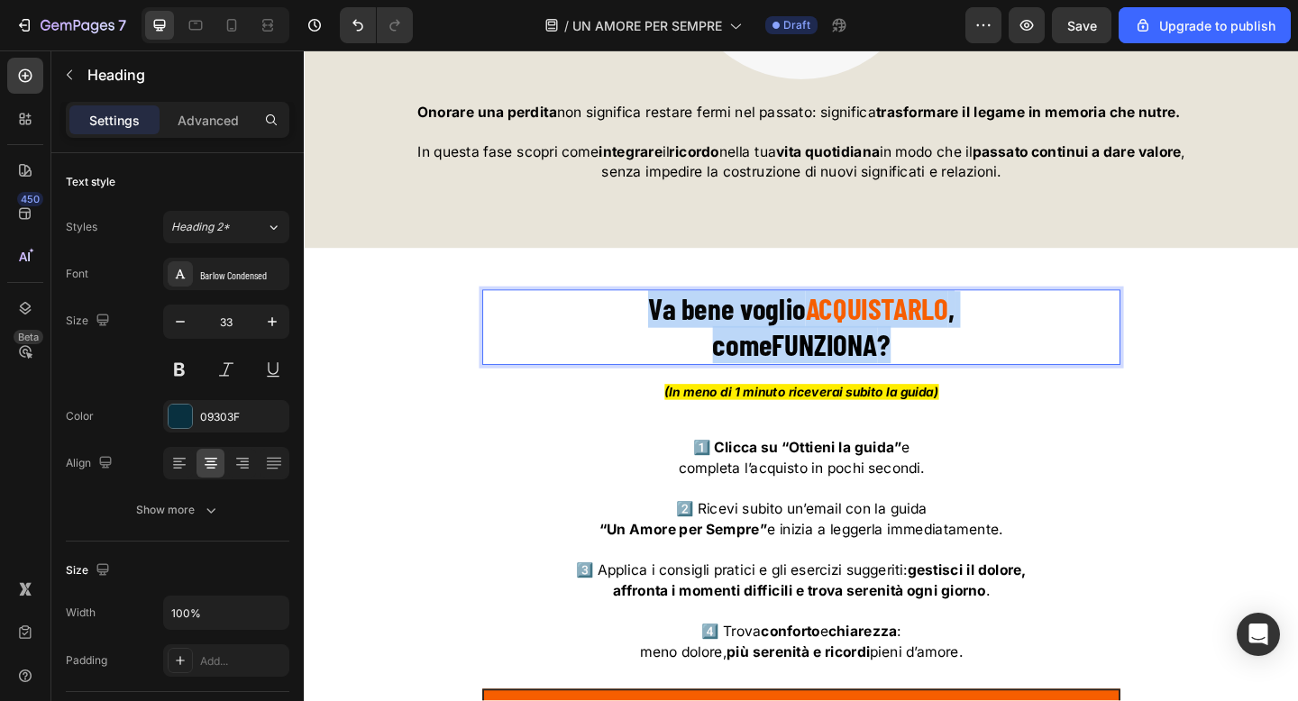
drag, startPoint x: 960, startPoint y: 376, endPoint x: 638, endPoint y: 343, distance: 323.4
click at [638, 343] on p "Va bene voglio ACQUISTARLO , come FUNZIONA ?" at bounding box center [844, 352] width 690 height 79
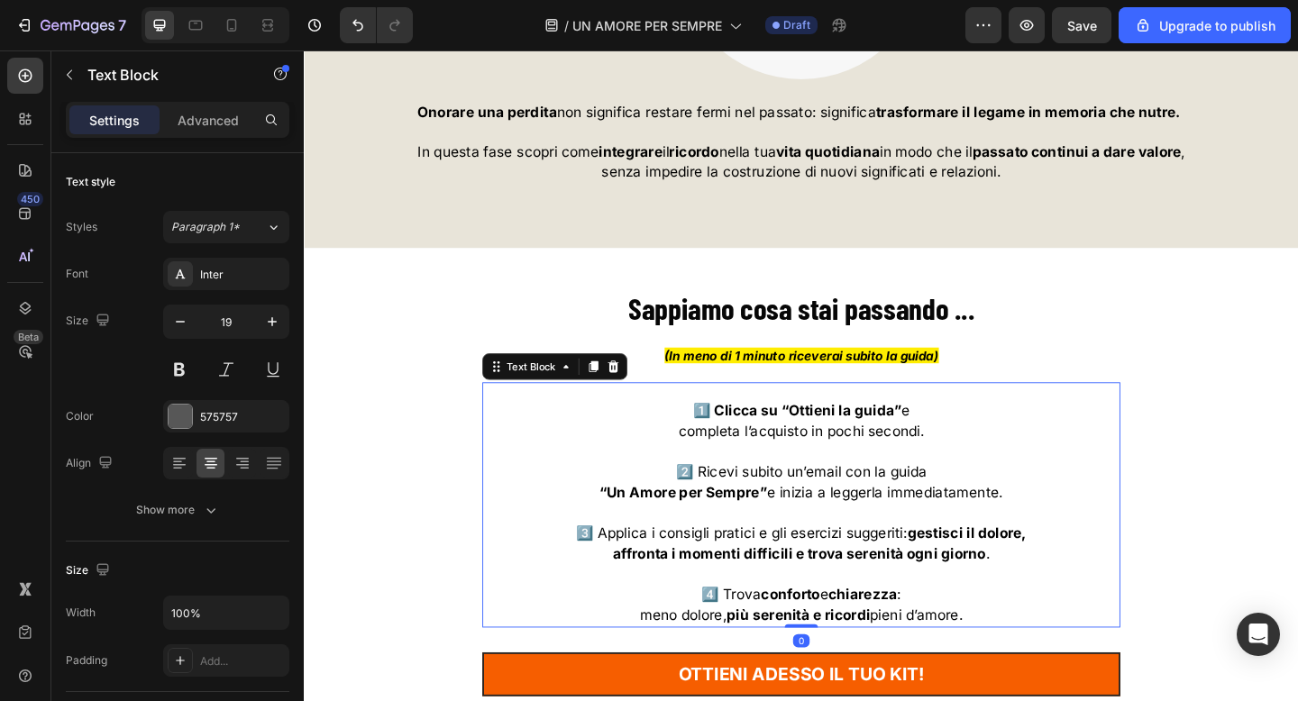
click at [781, 508] on p "2️⃣ Ricevi subito un’email con la guida" at bounding box center [844, 509] width 690 height 23
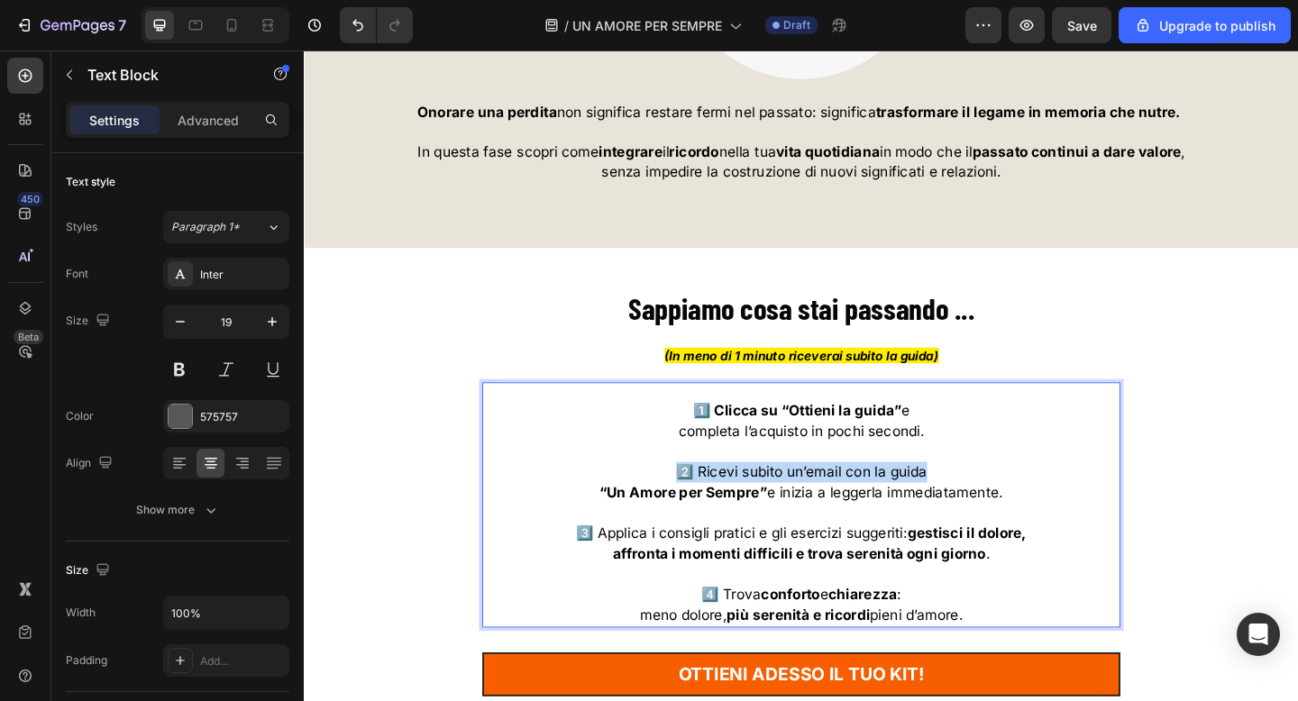
click at [781, 508] on p "2️⃣ Ricevi subito un’email con la guida" at bounding box center [844, 509] width 690 height 23
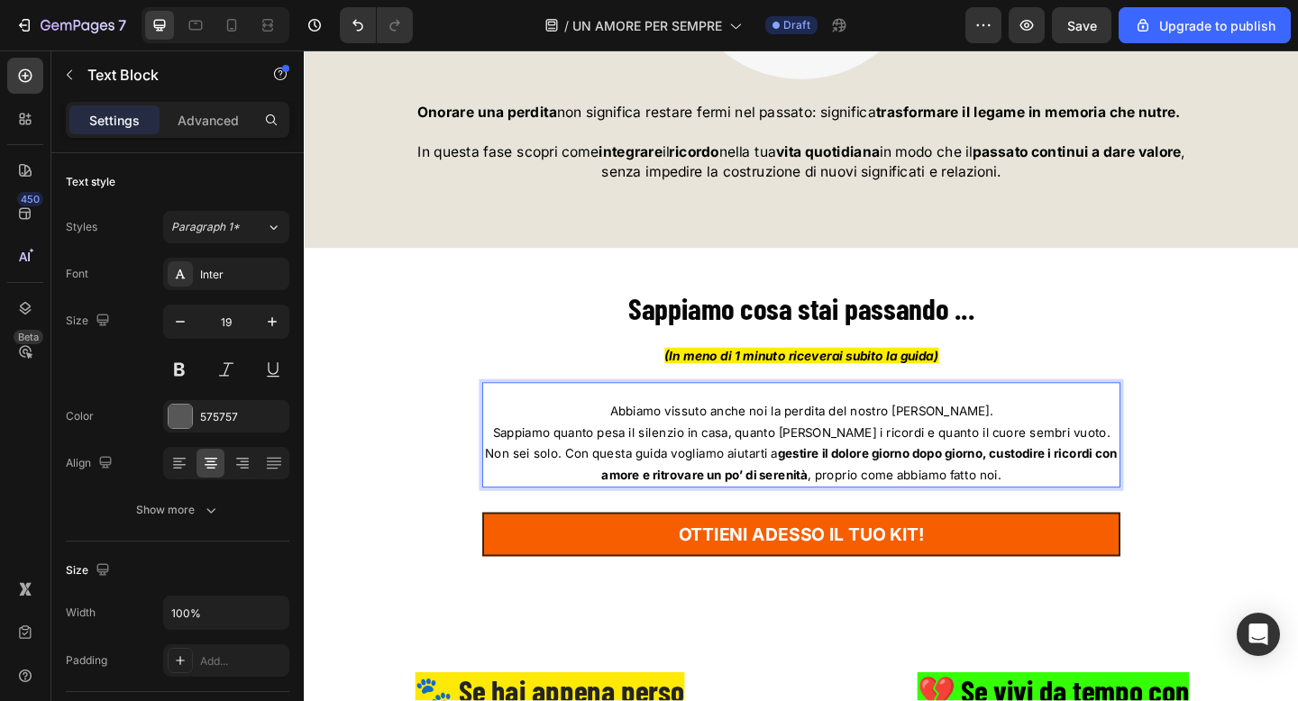
click at [863, 504] on strong "gestire il dolore giorno dopo giorno, custodire i ricordi con amore e ritrovare…" at bounding box center [908, 501] width 562 height 40
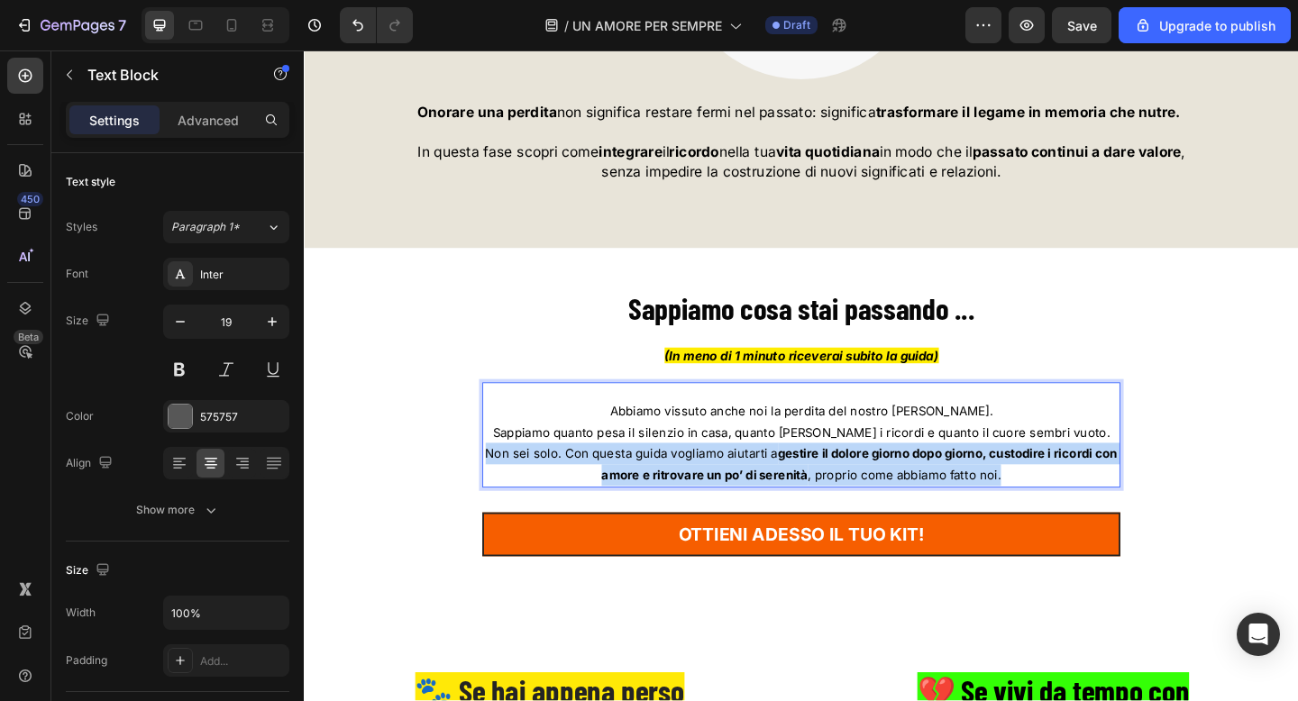
click at [863, 504] on strong "gestire il dolore giorno dopo giorno, custodire i ricordi con amore e ritrovare…" at bounding box center [908, 501] width 562 height 40
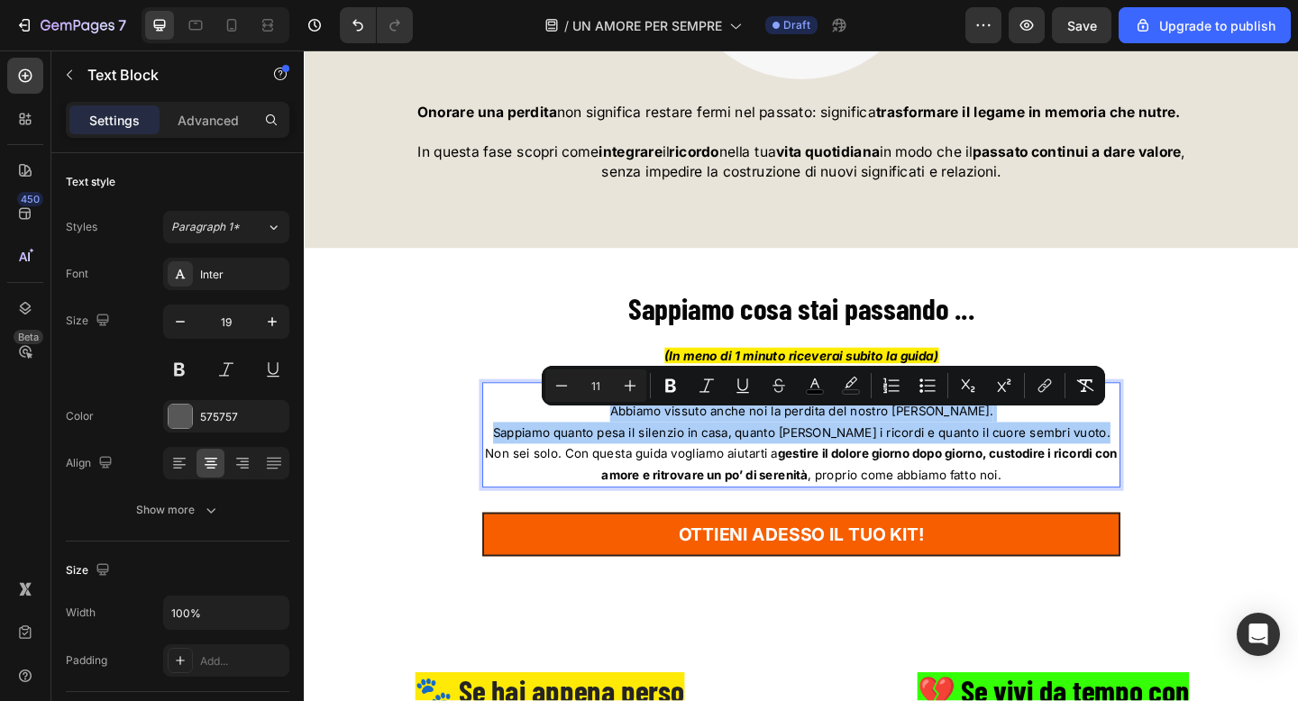
click at [604, 390] on input "11" at bounding box center [596, 386] width 36 height 22
type input "17"
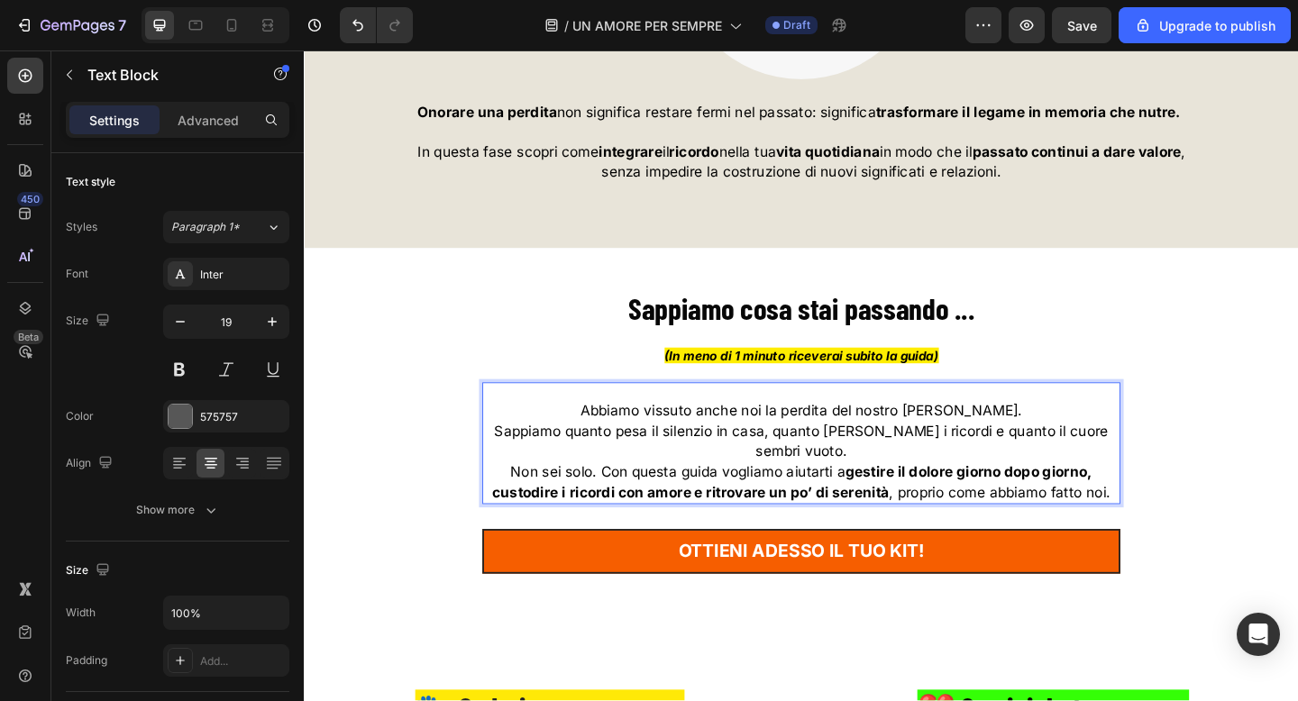
click at [868, 496] on p "Abbiamo vissuto anche noi la perdita del nostro amato Jack. Sappiamo quanto pes…" at bounding box center [844, 465] width 690 height 67
click at [1016, 475] on span "Sappiamo quanto pesa il silenzio in casa, quanto bruciano i ricordi e quanto il…" at bounding box center [845, 476] width 668 height 41
click at [945, 496] on span "quanto il cuore sembri vuoto." at bounding box center [845, 487] width 212 height 18
click at [968, 498] on p "quanto il cuore sembri vuoto." at bounding box center [844, 487] width 690 height 23
click at [1081, 448] on p "Abbiamo vissuto anche noi la perdita del nostro amato Jack. Sappiamo quanto pes…" at bounding box center [844, 454] width 690 height 44
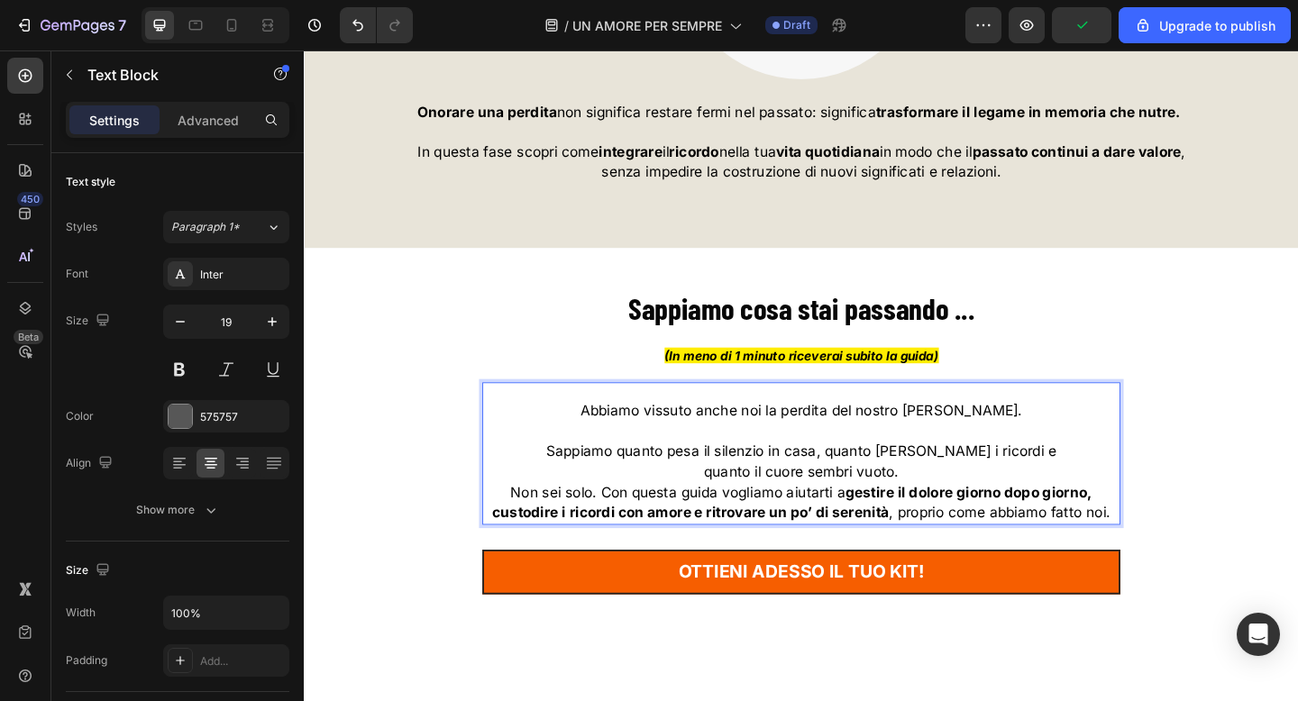
click at [1012, 518] on p "quanto il cuore sembri vuoto." at bounding box center [844, 509] width 690 height 23
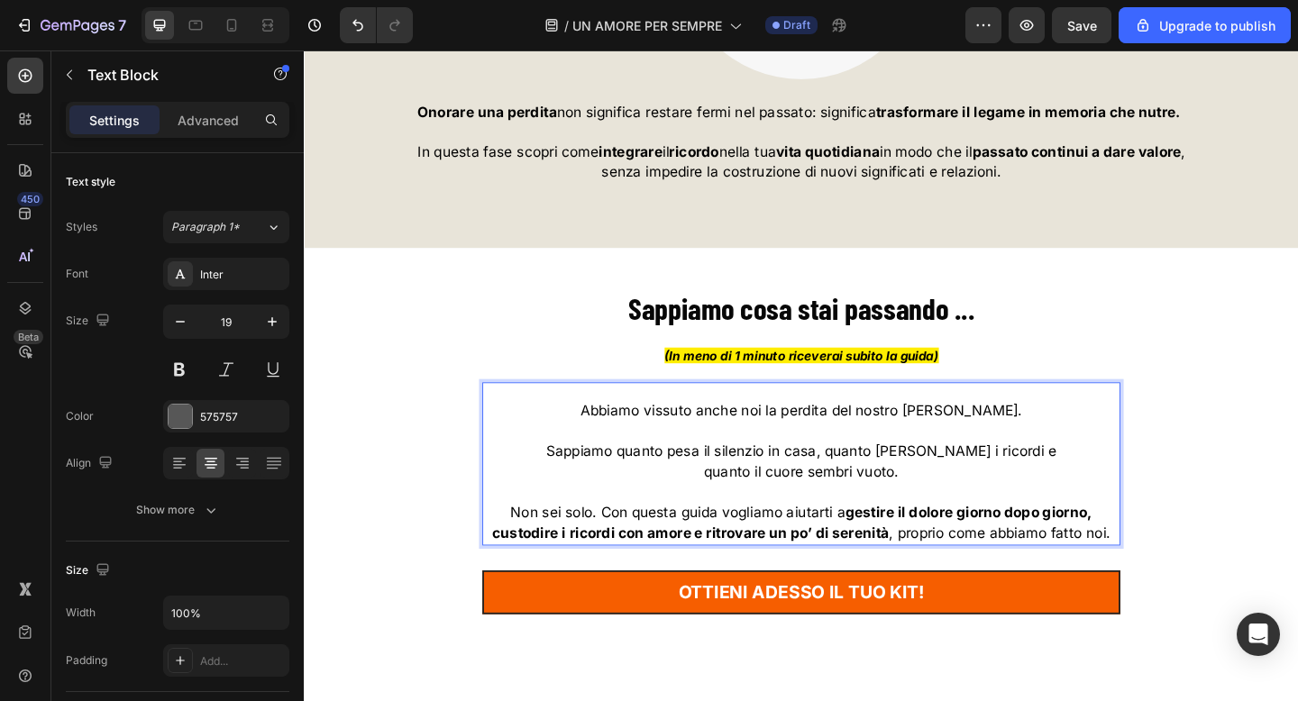
scroll to position [7806, 0]
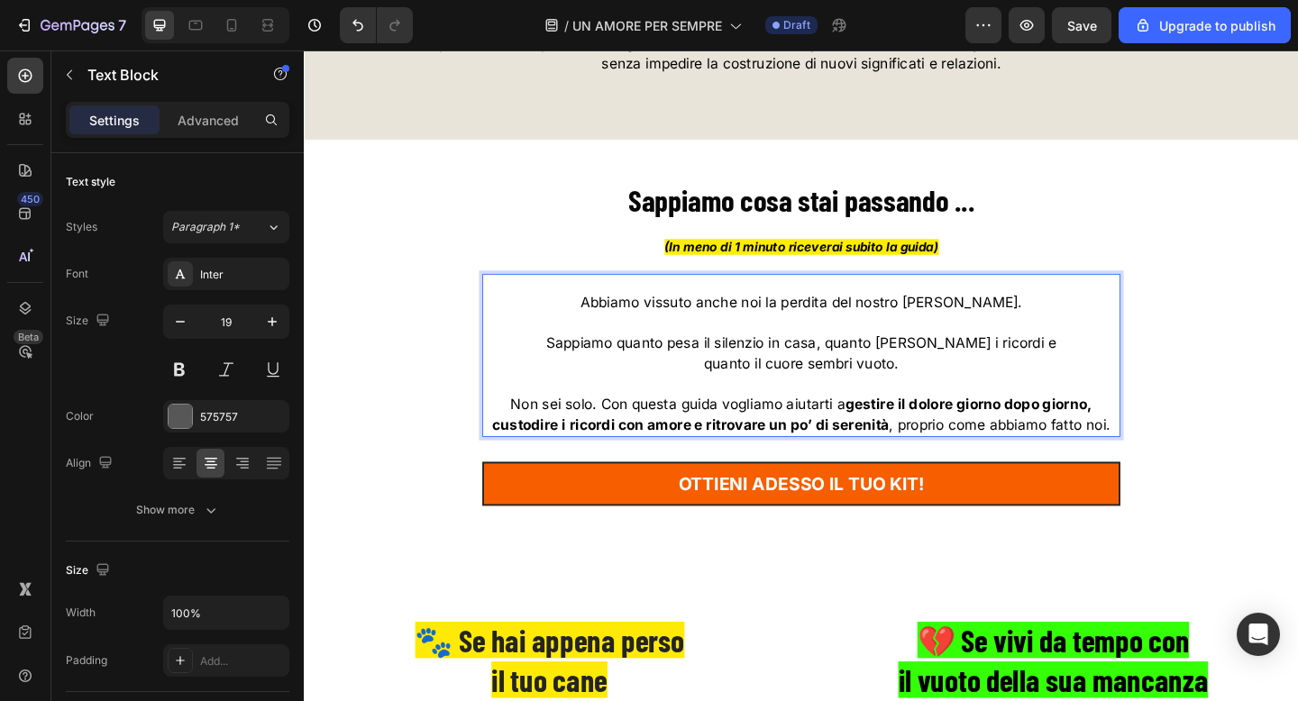
click at [622, 445] on span "Non sei solo. Con questa guida vogliamo aiutarti a gestire il dolore giorno dop…" at bounding box center [844, 446] width 672 height 41
click at [632, 445] on span "Non sei solo. Con questa guida vogliamo aiutarti a gestire il dolore giorno dop…" at bounding box center [844, 446] width 672 height 41
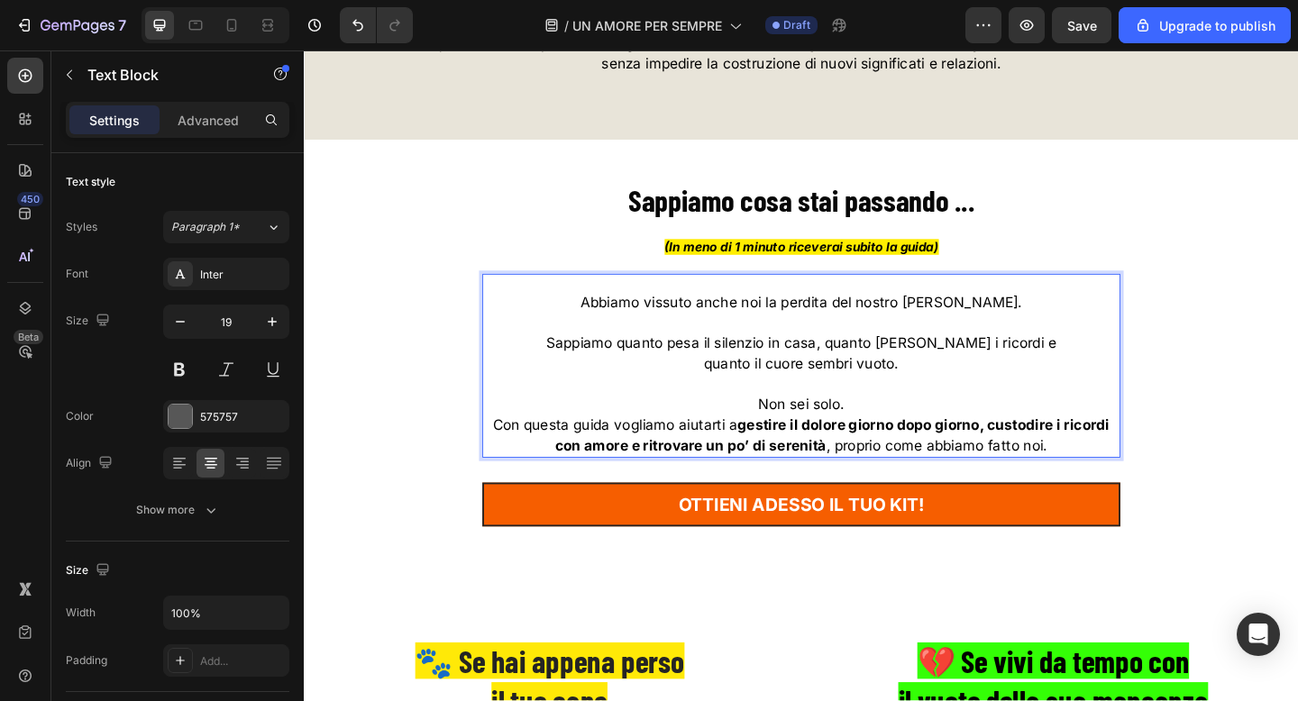
click at [1051, 470] on strong "gestire il dolore giorno dopo giorno, custodire i ricordi con amore e ritrovare…" at bounding box center [878, 469] width 603 height 41
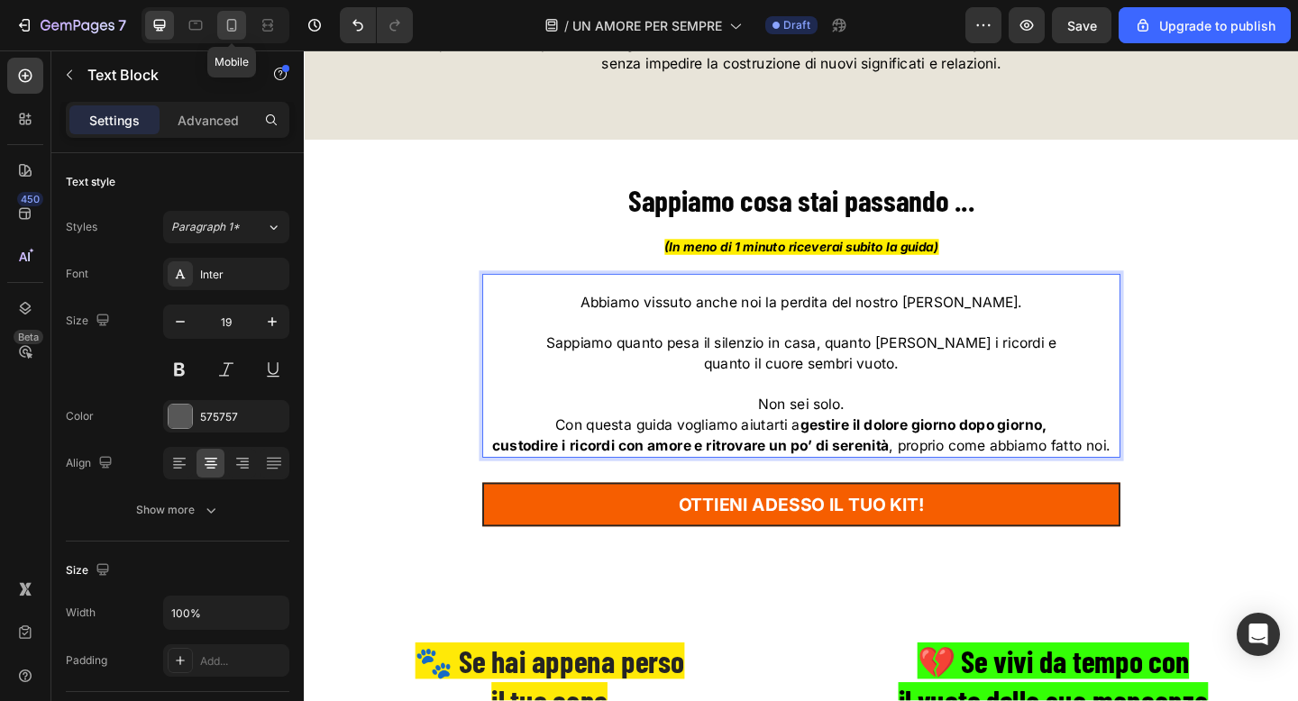
click at [238, 32] on icon at bounding box center [232, 25] width 18 height 18
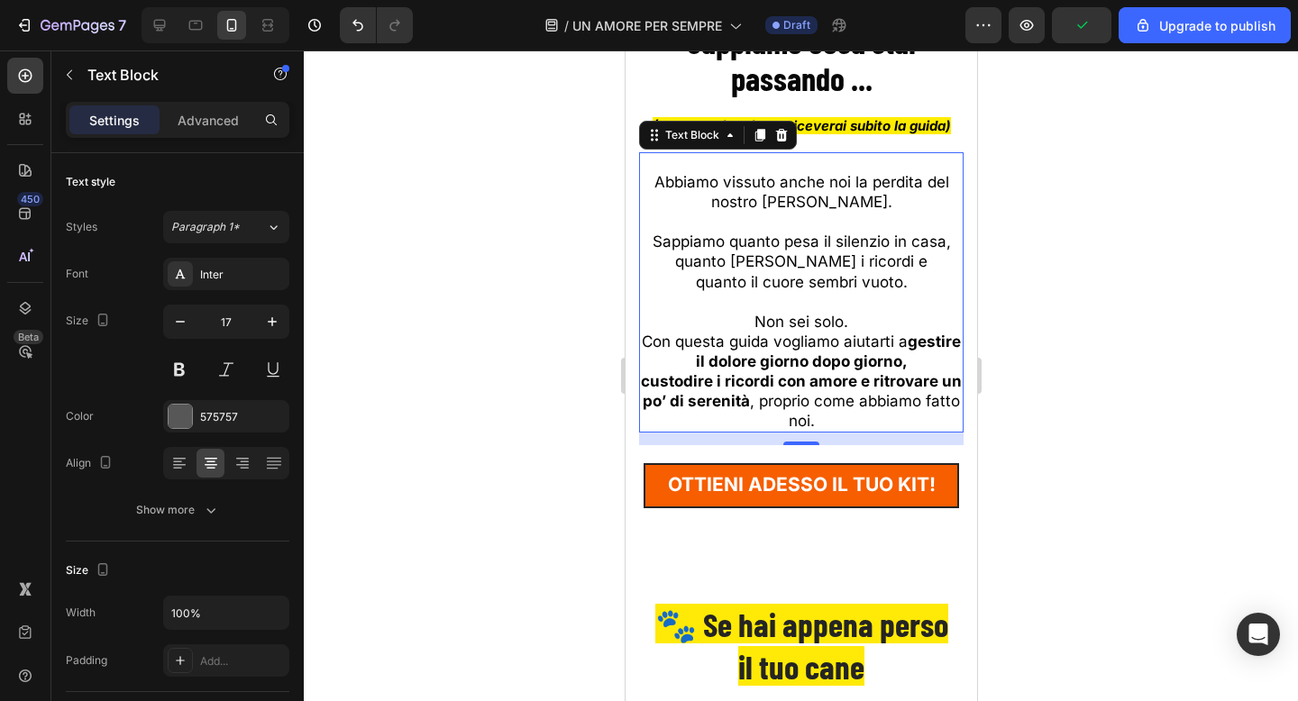
scroll to position [7630, 0]
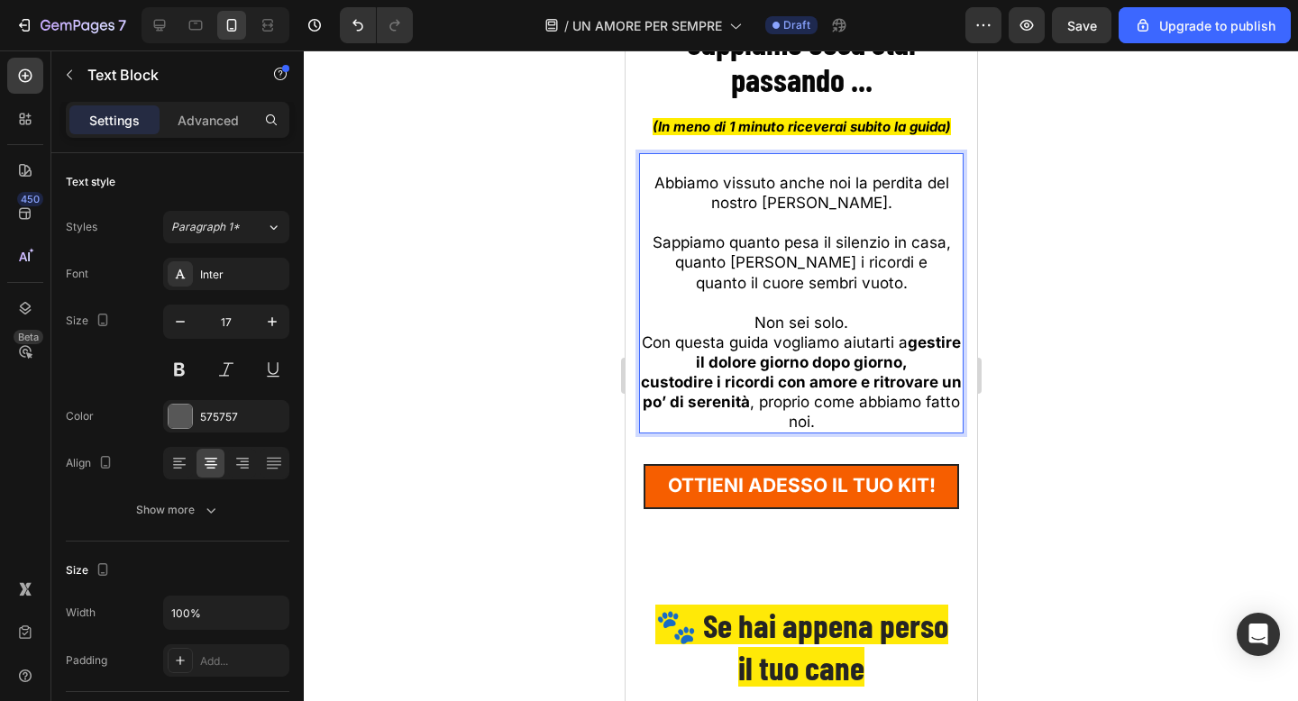
click at [939, 383] on strong "custodire i ricordi con amore e ritrovare un po’ di serenità" at bounding box center [800, 392] width 321 height 38
click at [911, 344] on strong "gestire il dolore giorno dopo giorno," at bounding box center [828, 352] width 266 height 38
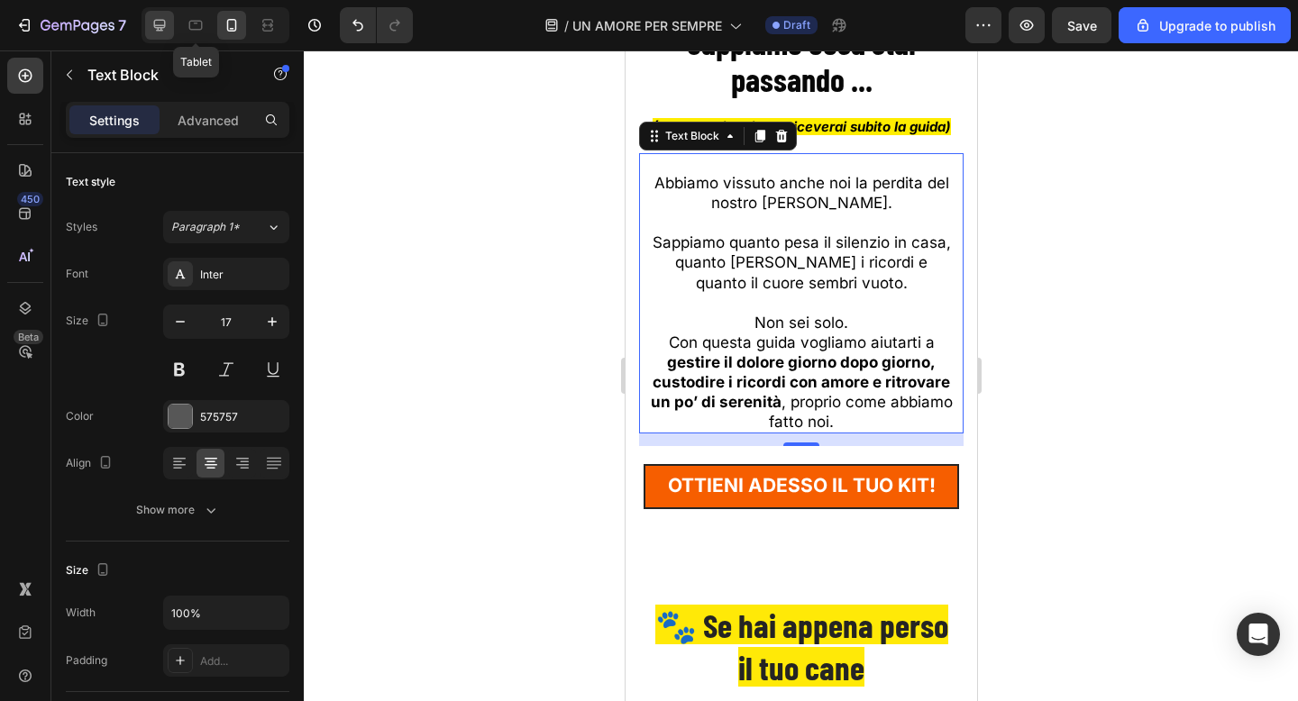
click at [169, 30] on div at bounding box center [159, 25] width 29 height 29
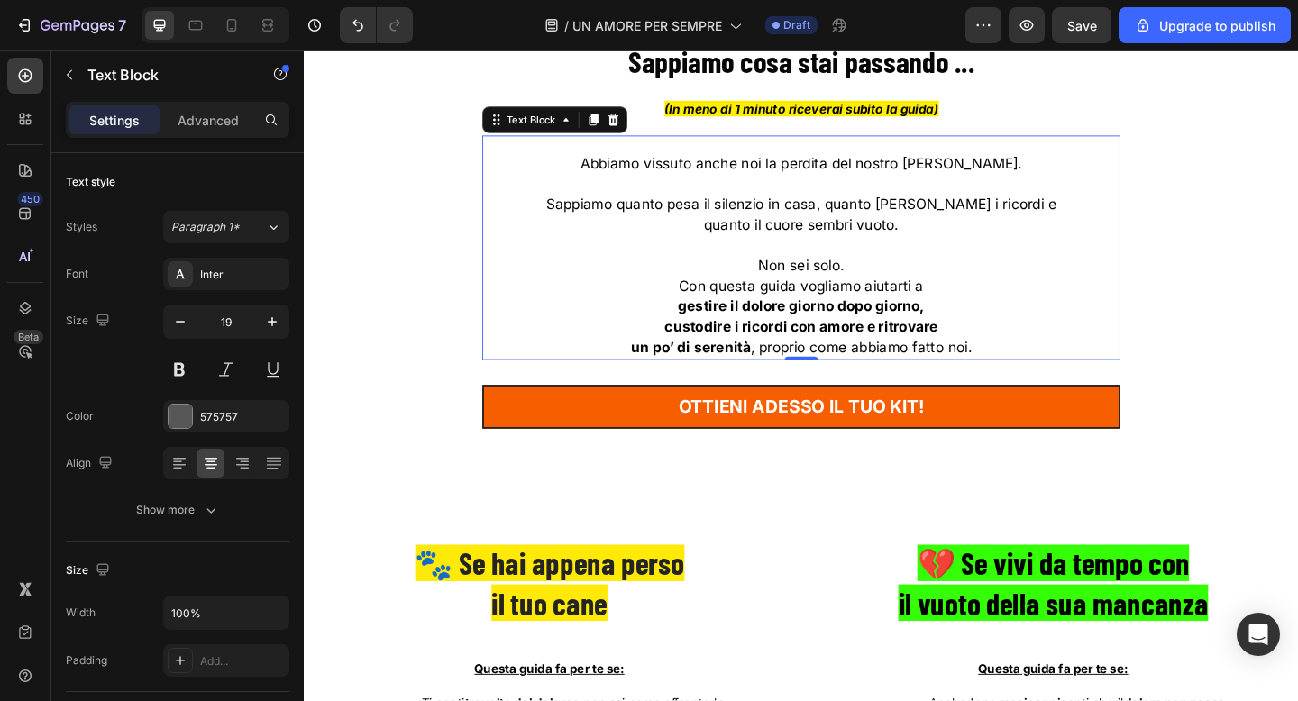
scroll to position [7659, 0]
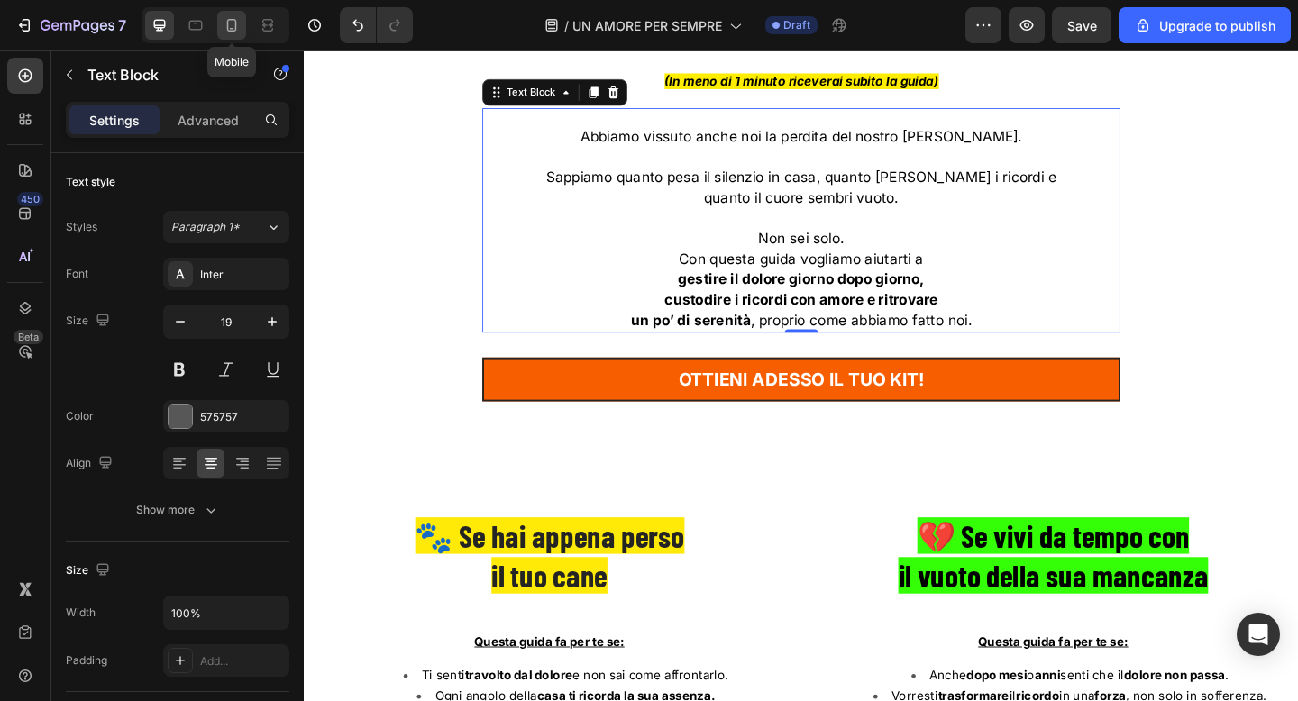
click at [239, 29] on icon at bounding box center [232, 25] width 18 height 18
type input "17"
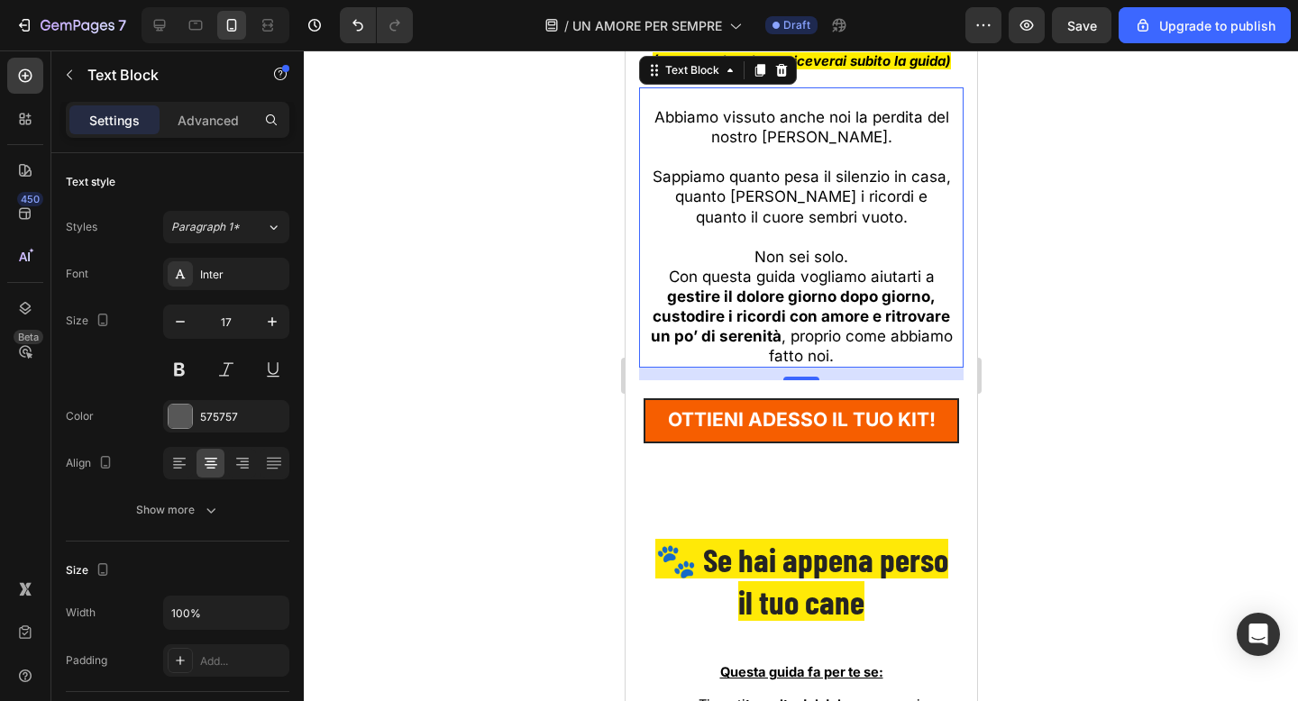
scroll to position [7670, 0]
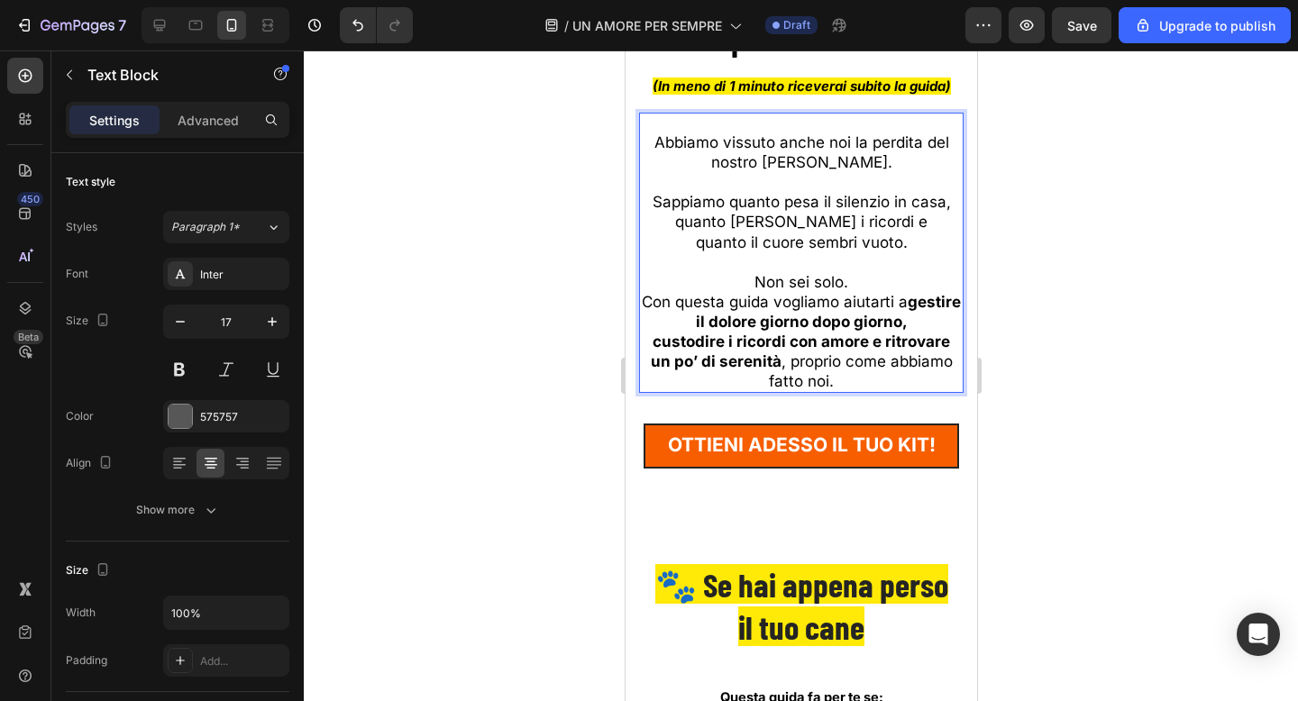
click at [827, 286] on span "Non sei solo." at bounding box center [800, 282] width 94 height 18
click at [765, 147] on span "Abbiamo vissuto anche noi la perdita del nostro amato Jack." at bounding box center [800, 152] width 295 height 38
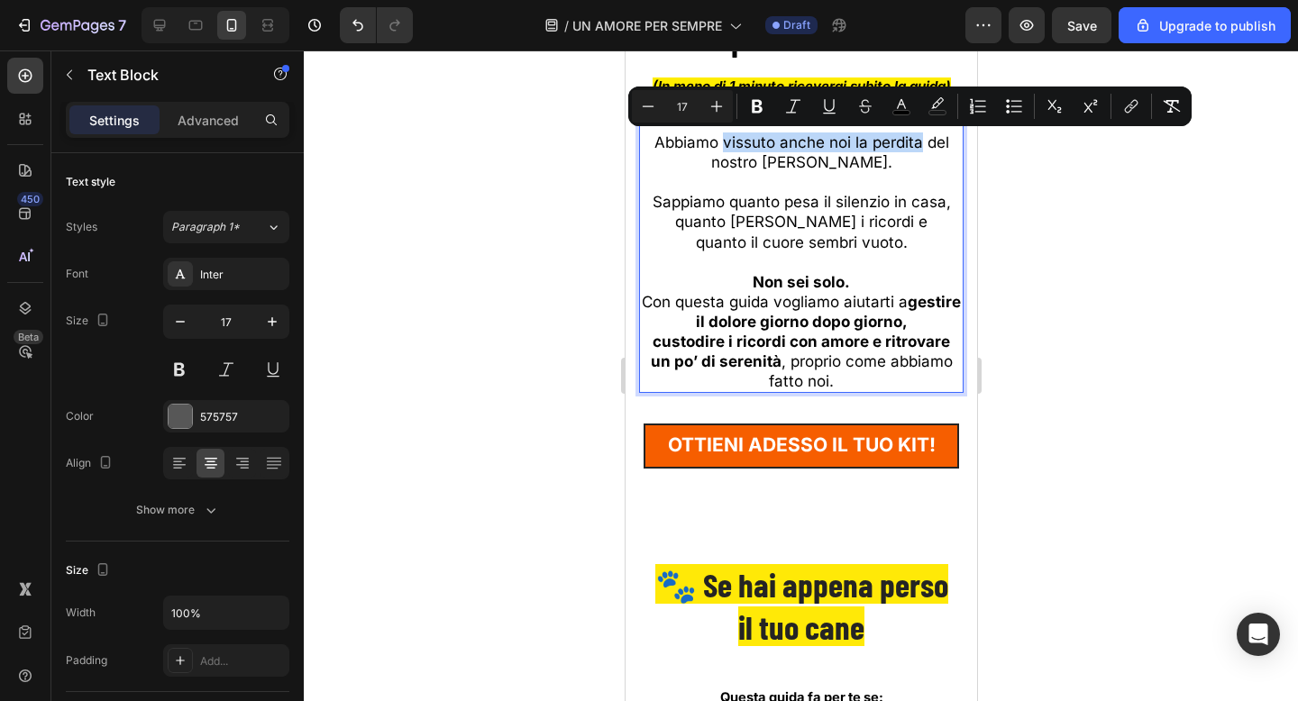
drag, startPoint x: 720, startPoint y: 143, endPoint x: 918, endPoint y: 144, distance: 198.3
click at [918, 144] on span "Abbiamo vissuto anche noi la perdita del nostro amato Jack." at bounding box center [800, 152] width 295 height 38
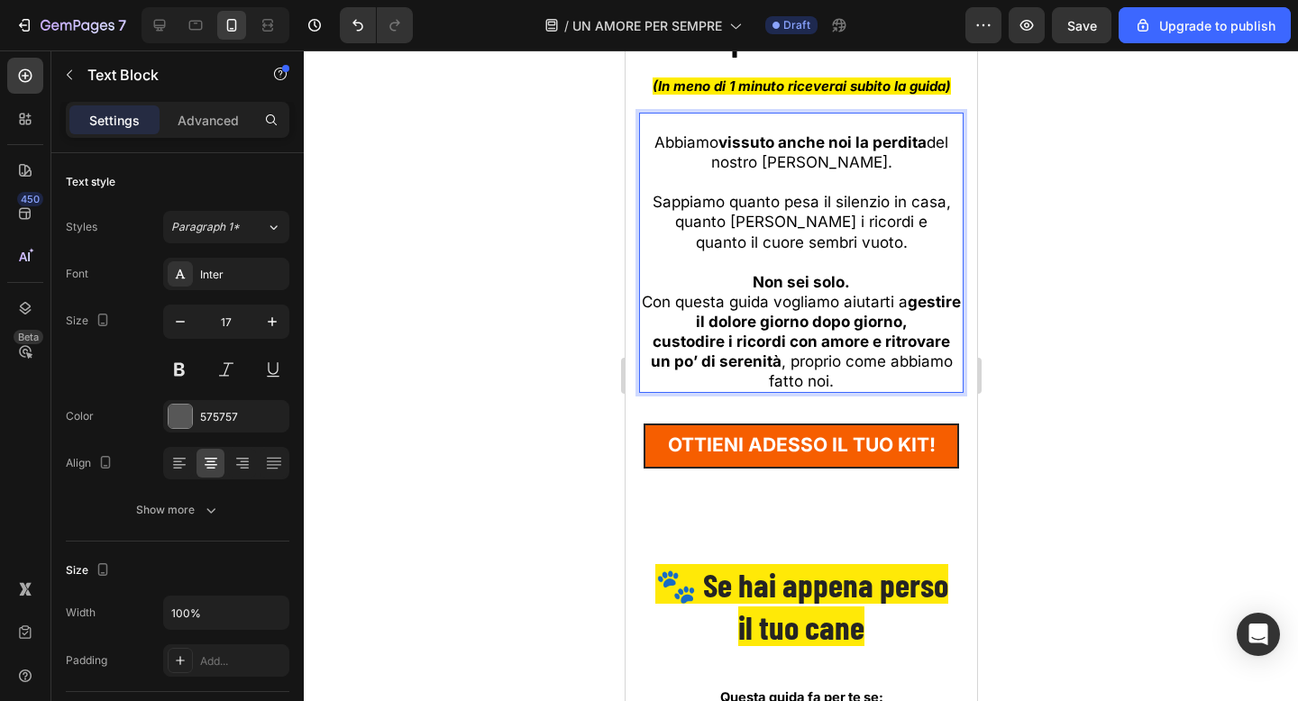
click at [917, 167] on p "Abbiamo vissuto anche noi la perdita del nostro amato Jack." at bounding box center [800, 152] width 321 height 40
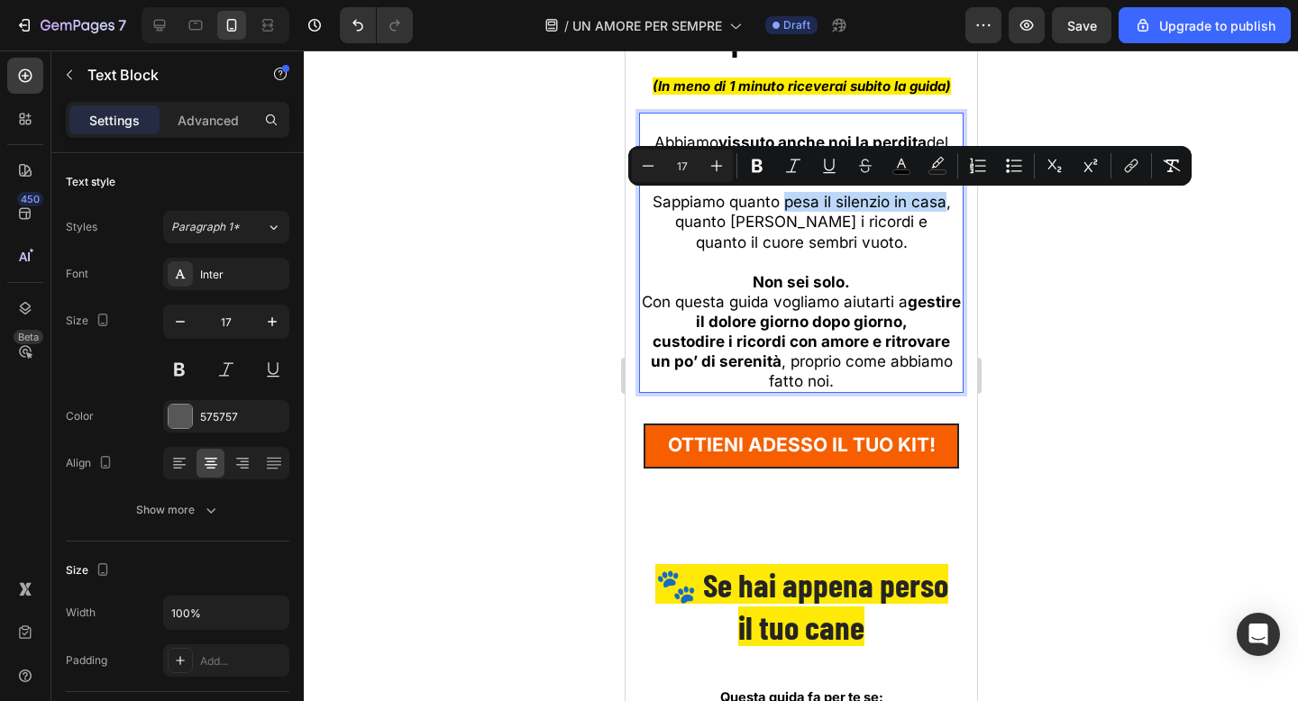
drag, startPoint x: 782, startPoint y: 203, endPoint x: 940, endPoint y: 202, distance: 157.7
click at [940, 202] on span "Sappiamo quanto pesa il silenzio in casa, quanto bruciano i ricordi e" at bounding box center [801, 212] width 298 height 38
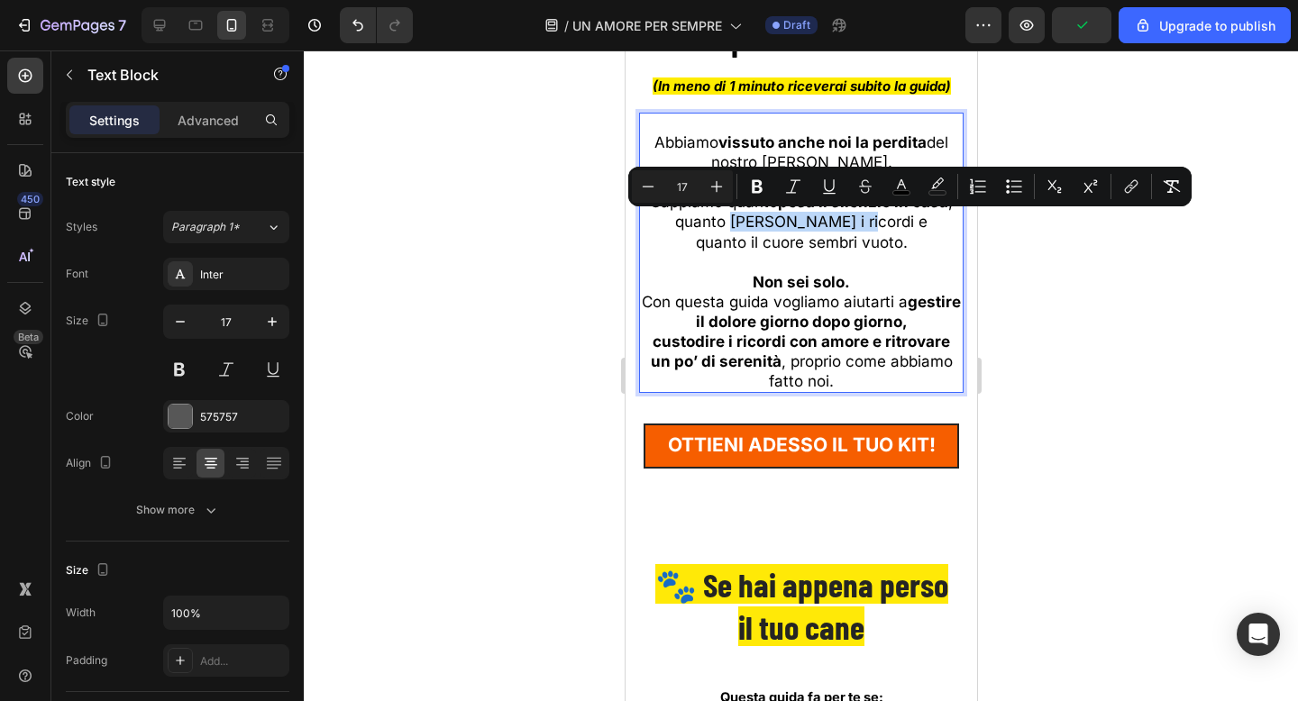
drag, startPoint x: 758, startPoint y: 220, endPoint x: 881, endPoint y: 223, distance: 122.6
click at [881, 223] on span "Sappiamo quanto pesa il silenzio in casa , quanto bruciano i ricordi e" at bounding box center [801, 212] width 302 height 38
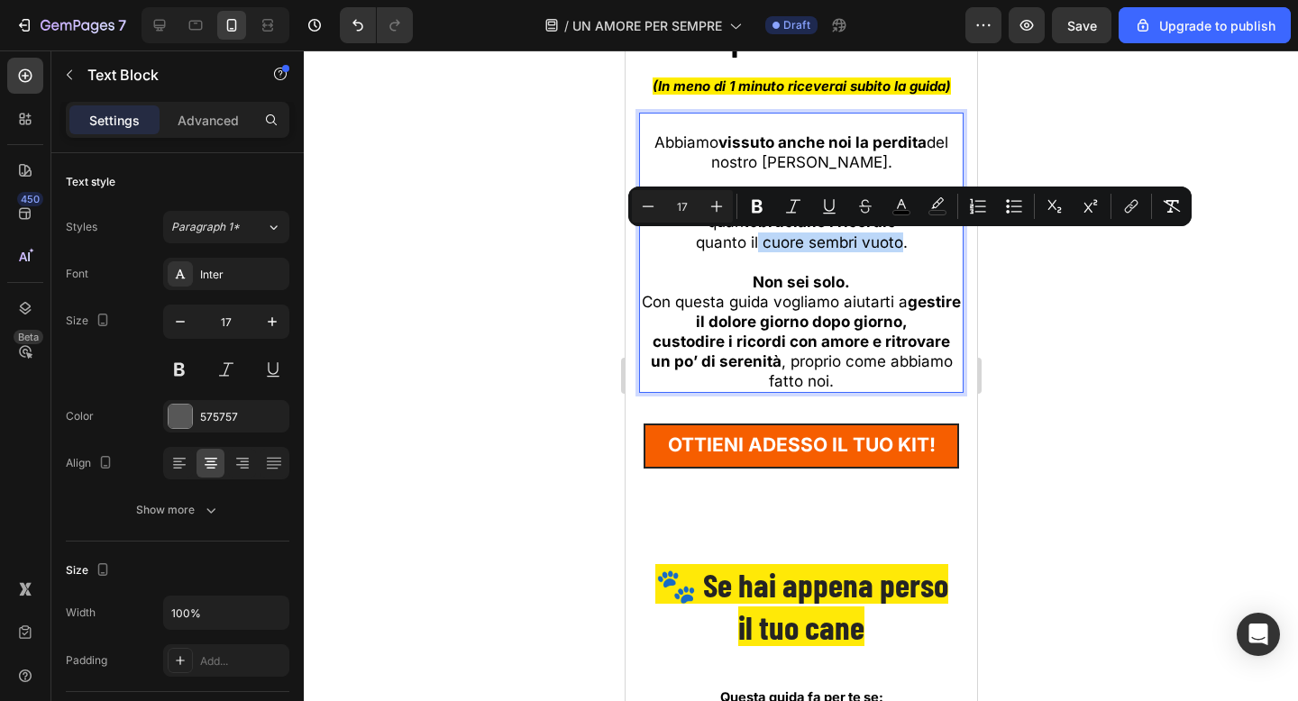
drag, startPoint x: 755, startPoint y: 242, endPoint x: 894, endPoint y: 244, distance: 138.8
click at [897, 244] on span "quanto il cuore sembri vuoto." at bounding box center [801, 242] width 212 height 18
click at [935, 275] on p "Non sei solo." at bounding box center [800, 282] width 321 height 20
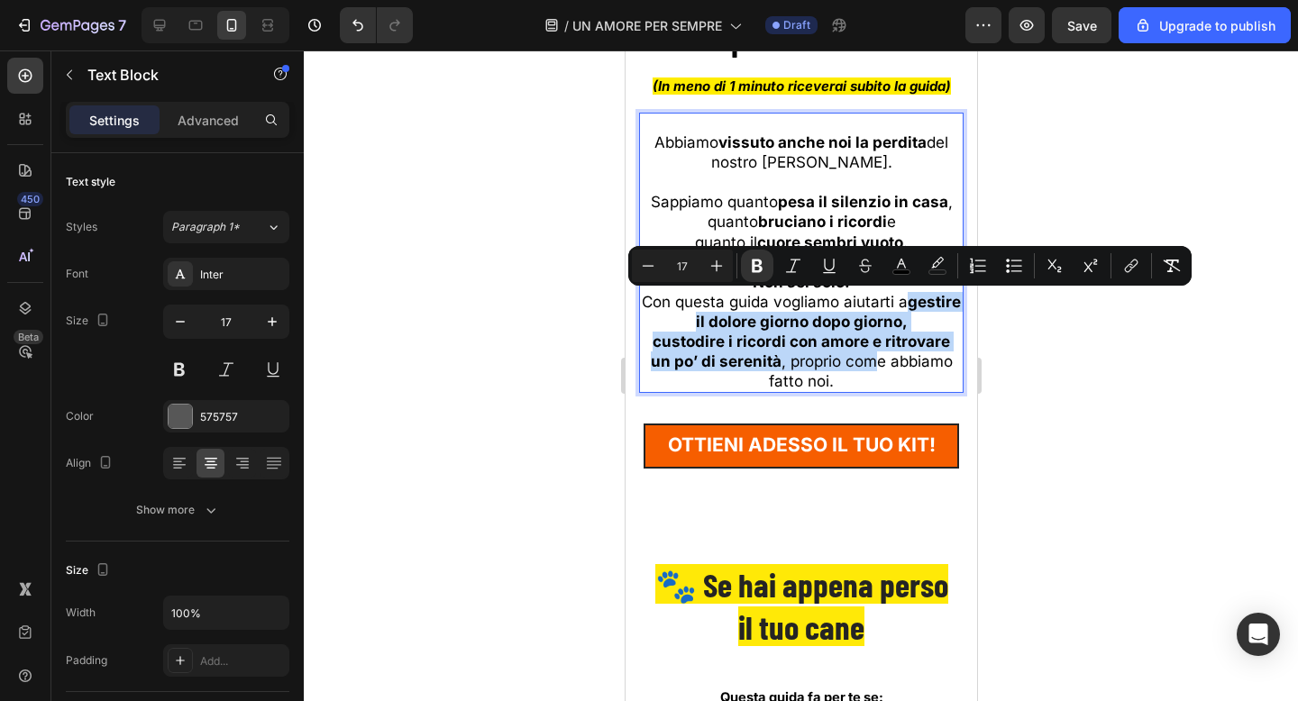
drag, startPoint x: 871, startPoint y: 370, endPoint x: 908, endPoint y: 305, distance: 74.7
click at [908, 305] on div "Abbiamo vissuto anche noi la perdita del nostro amato Jack. Sappiamo quanto pes…" at bounding box center [800, 262] width 324 height 262
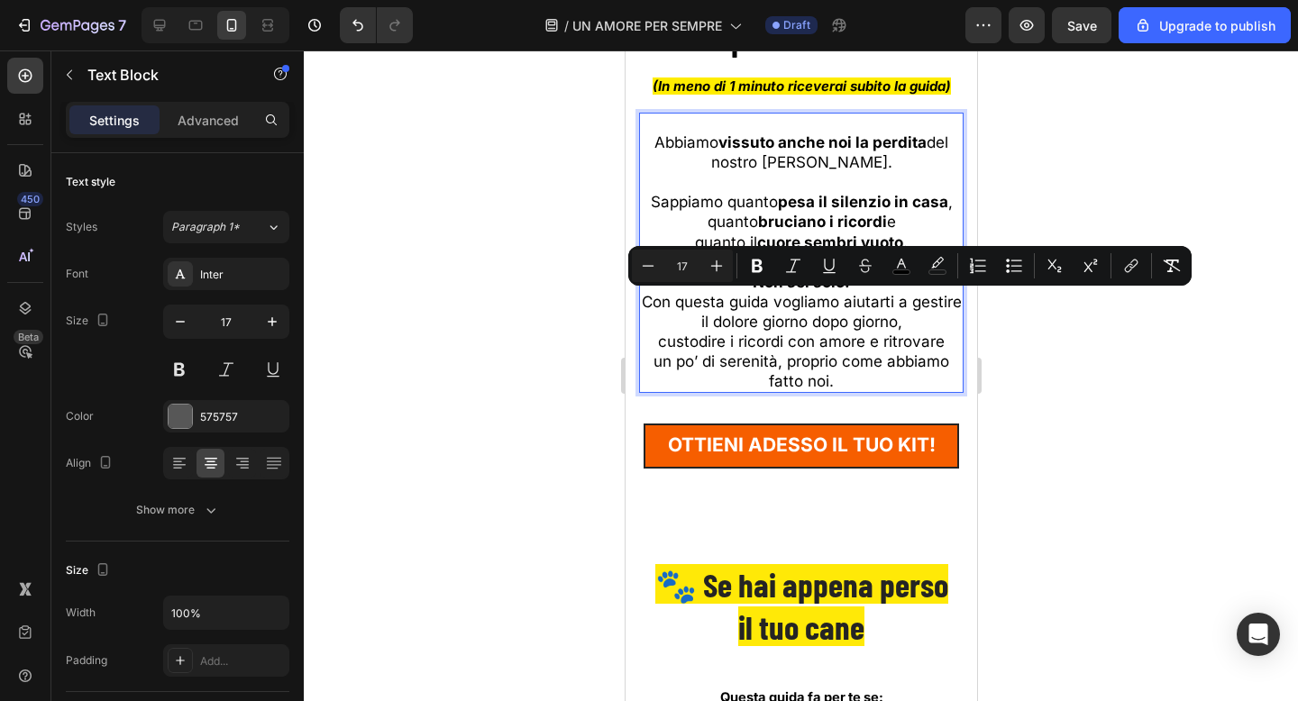
click at [908, 305] on span "Con questa guida vogliamo aiutarti a gestire il dolore giorno dopo giorno," at bounding box center [801, 312] width 320 height 38
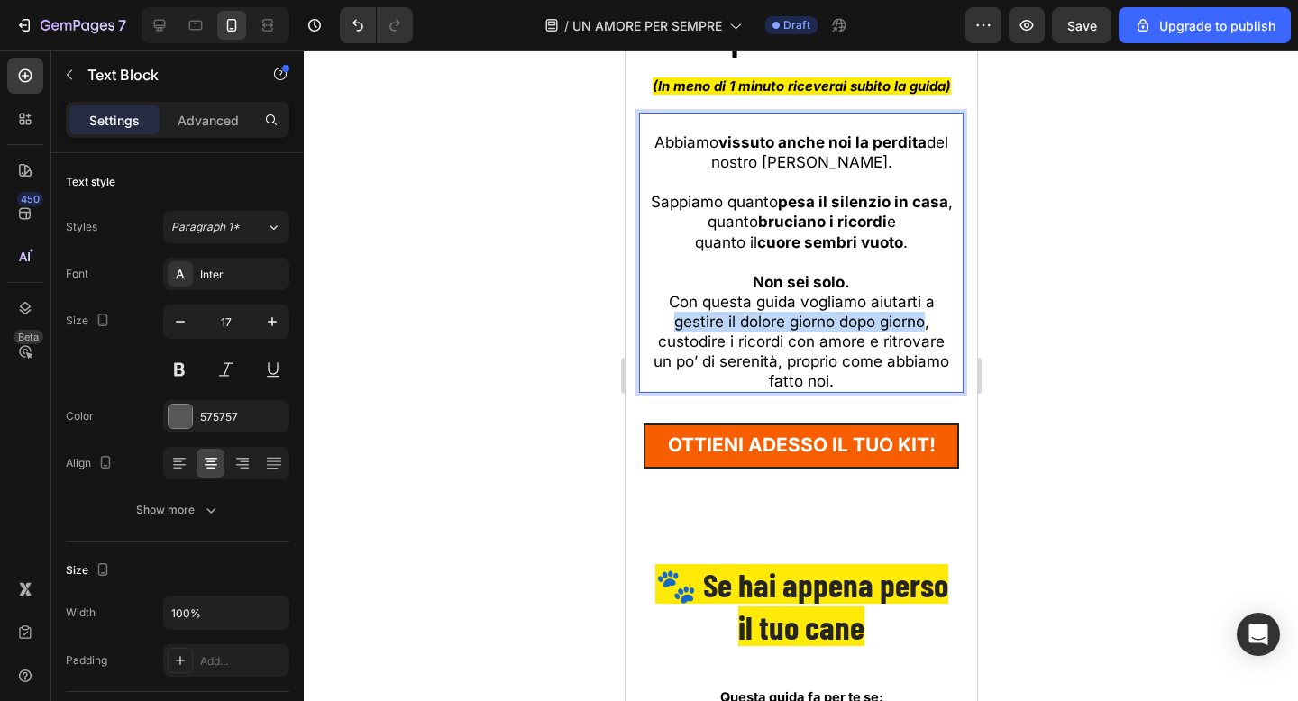
drag, startPoint x: 662, startPoint y: 320, endPoint x: 922, endPoint y: 324, distance: 259.6
click at [922, 324] on p "gestire il dolore giorno dopo giorno," at bounding box center [800, 322] width 321 height 20
click at [686, 341] on span "custodire i ricordi con amore e ritrovare" at bounding box center [800, 342] width 287 height 18
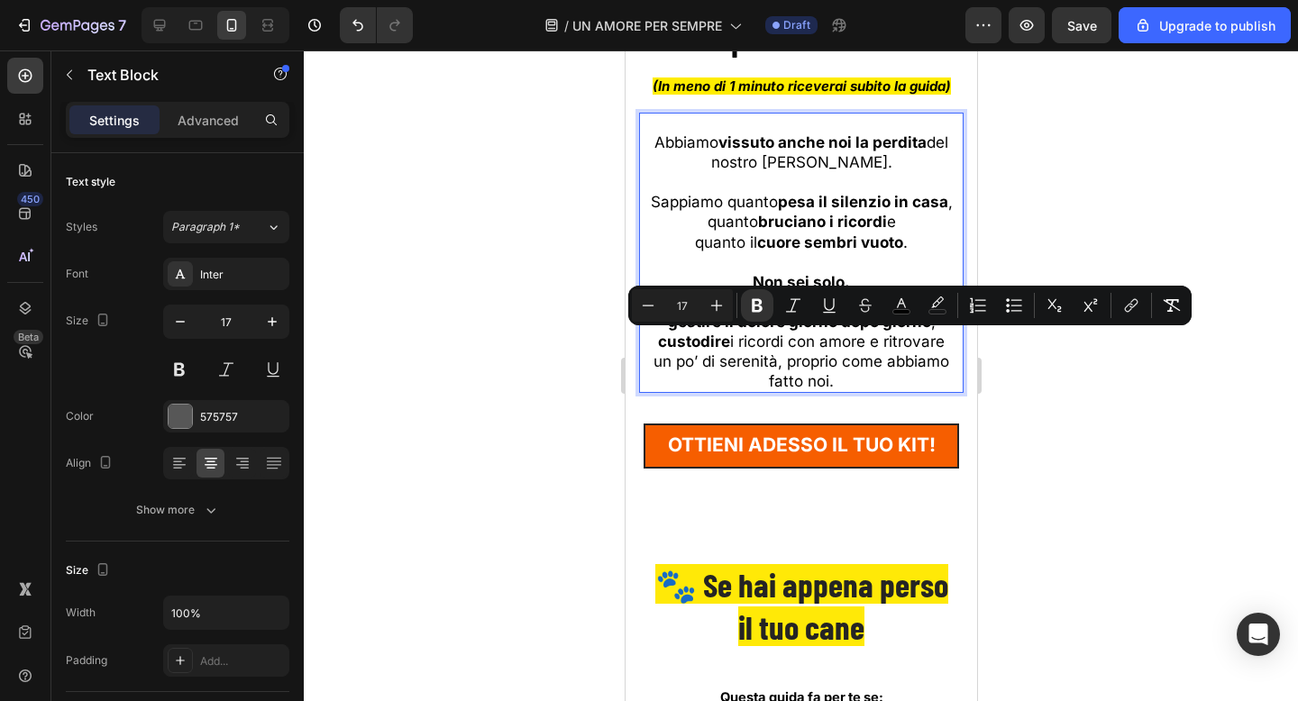
click at [770, 344] on span "custodire i ricordi con amore e ritrovare" at bounding box center [800, 342] width 287 height 18
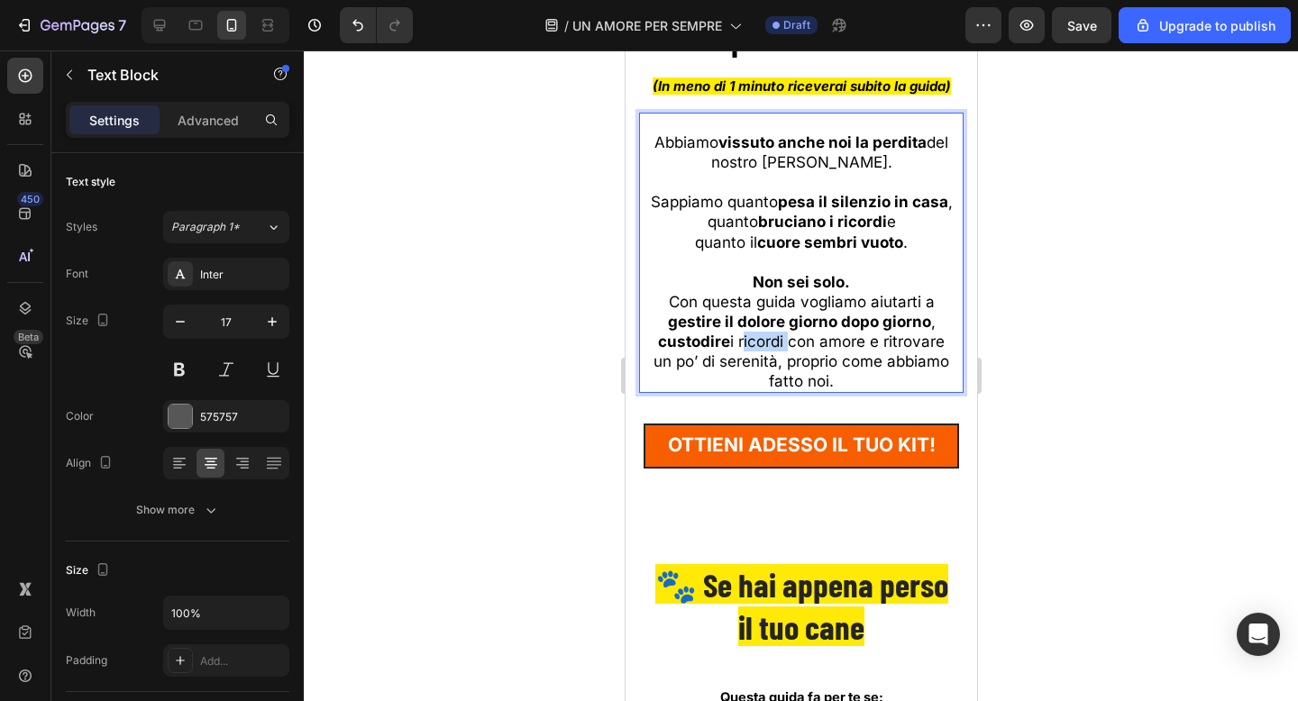
click at [770, 344] on span "custodire i ricordi con amore e ritrovare" at bounding box center [800, 342] width 287 height 18
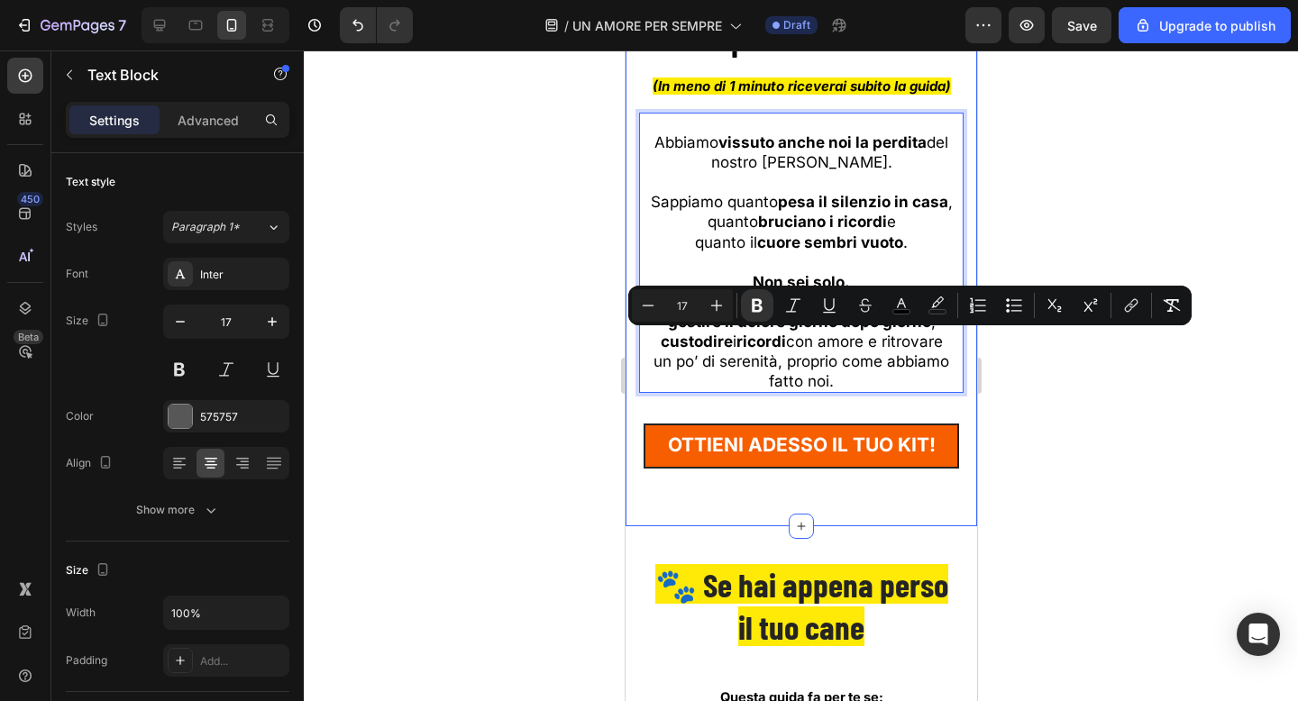
click at [562, 336] on div at bounding box center [801, 375] width 994 height 651
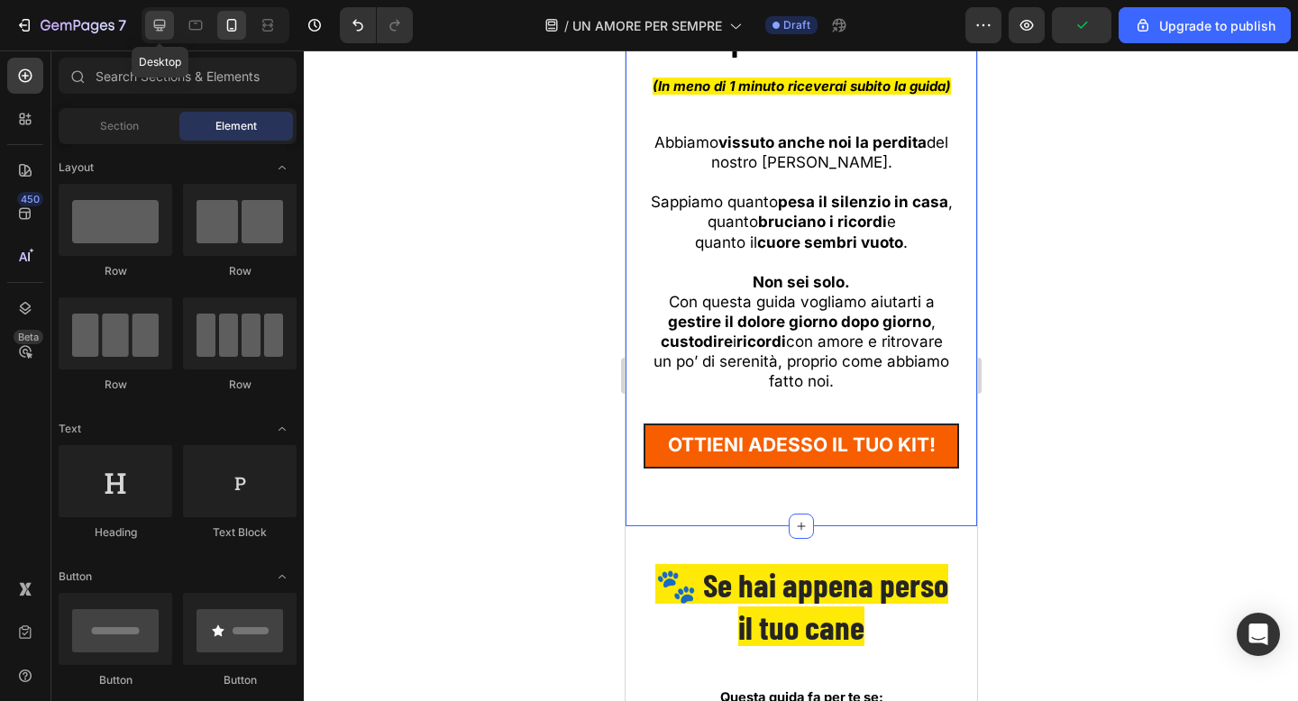
click at [162, 25] on icon at bounding box center [160, 26] width 12 height 12
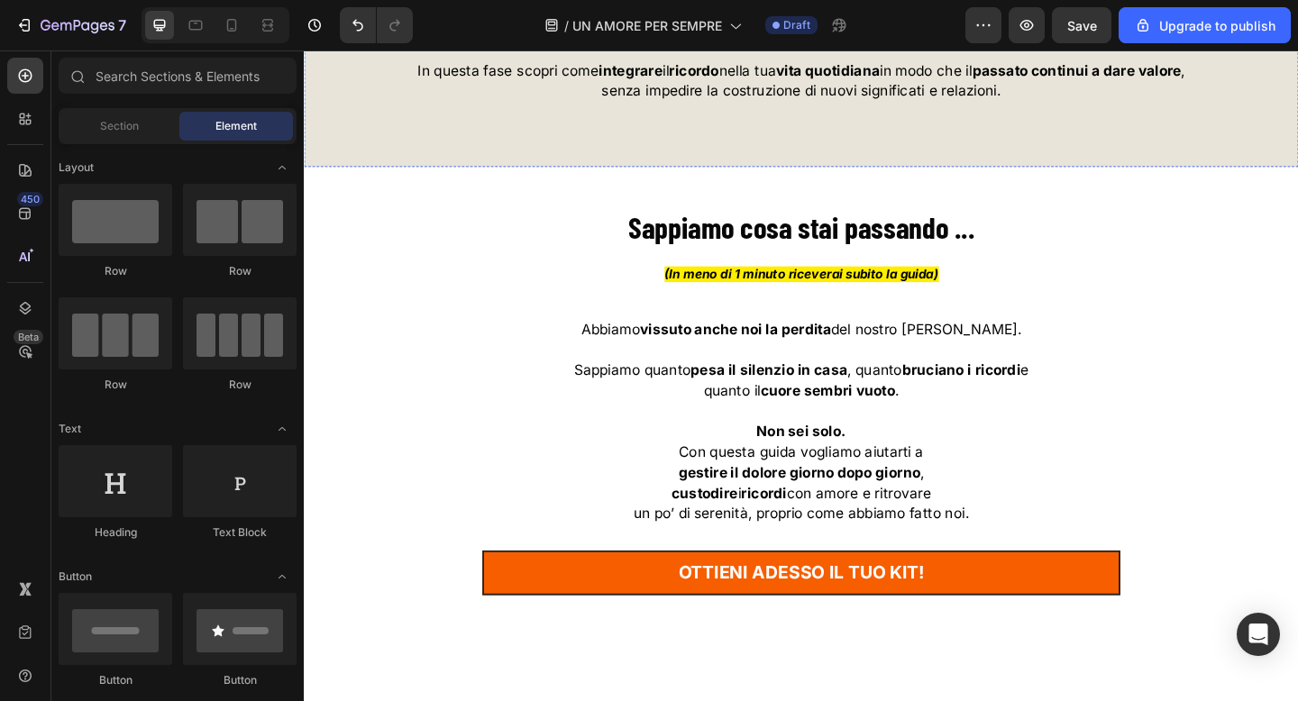
scroll to position [7777, 0]
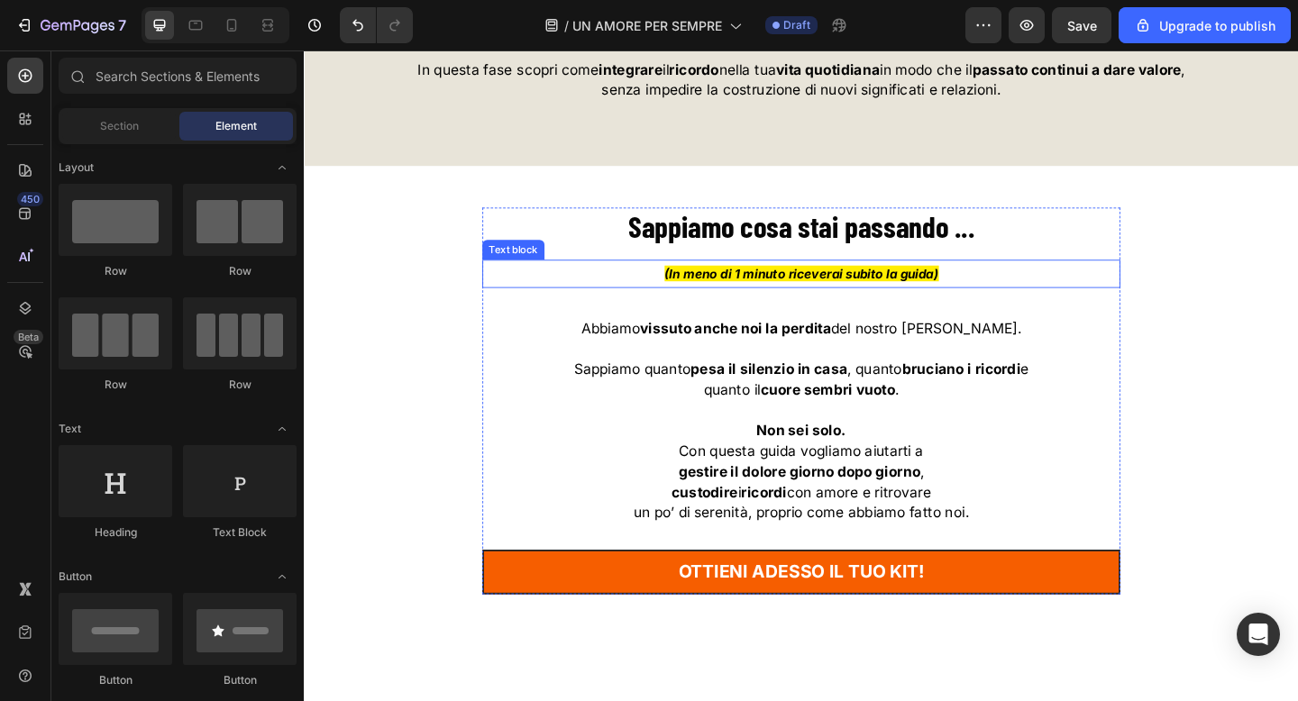
click at [1052, 307] on p "(In meno di 1 minuto riceverai subito la guida)" at bounding box center [844, 293] width 690 height 27
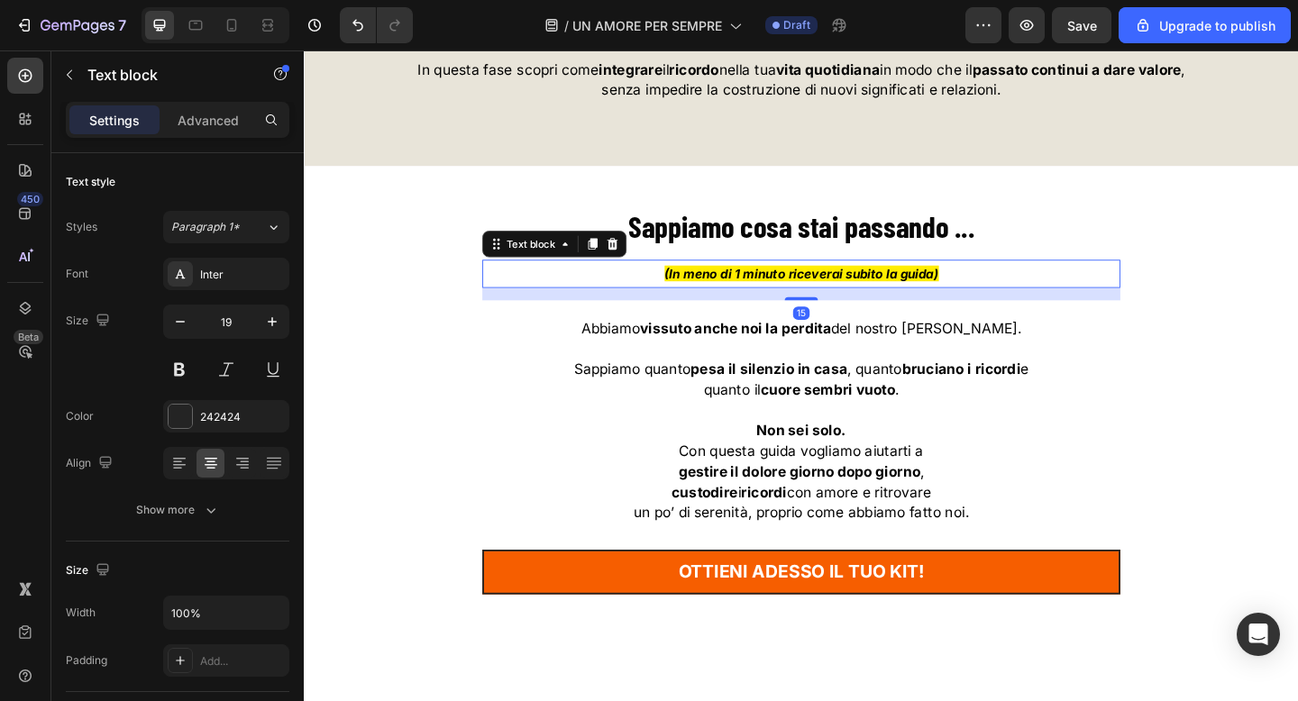
drag, startPoint x: 640, startPoint y: 271, endPoint x: 673, endPoint y: 294, distance: 40.2
click at [640, 268] on icon at bounding box center [640, 261] width 12 height 13
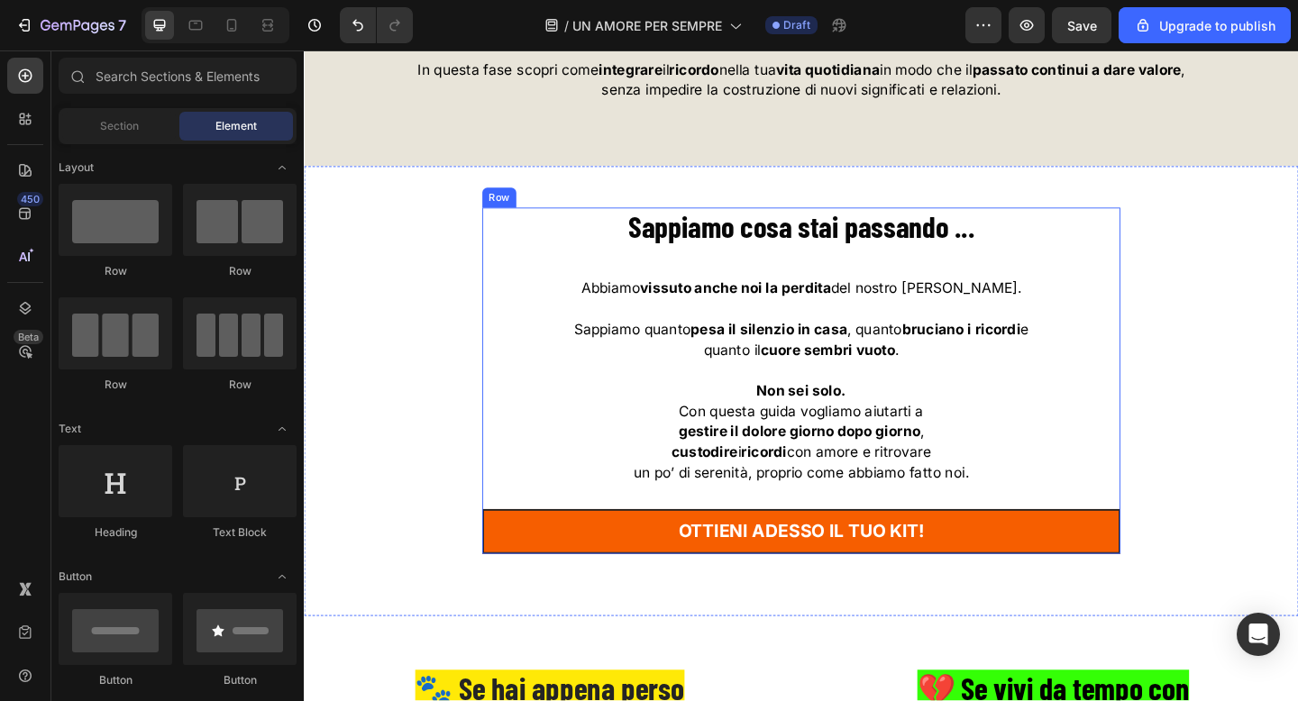
click at [931, 260] on strong "Sappiamo cosa stai passando ..." at bounding box center [844, 242] width 377 height 39
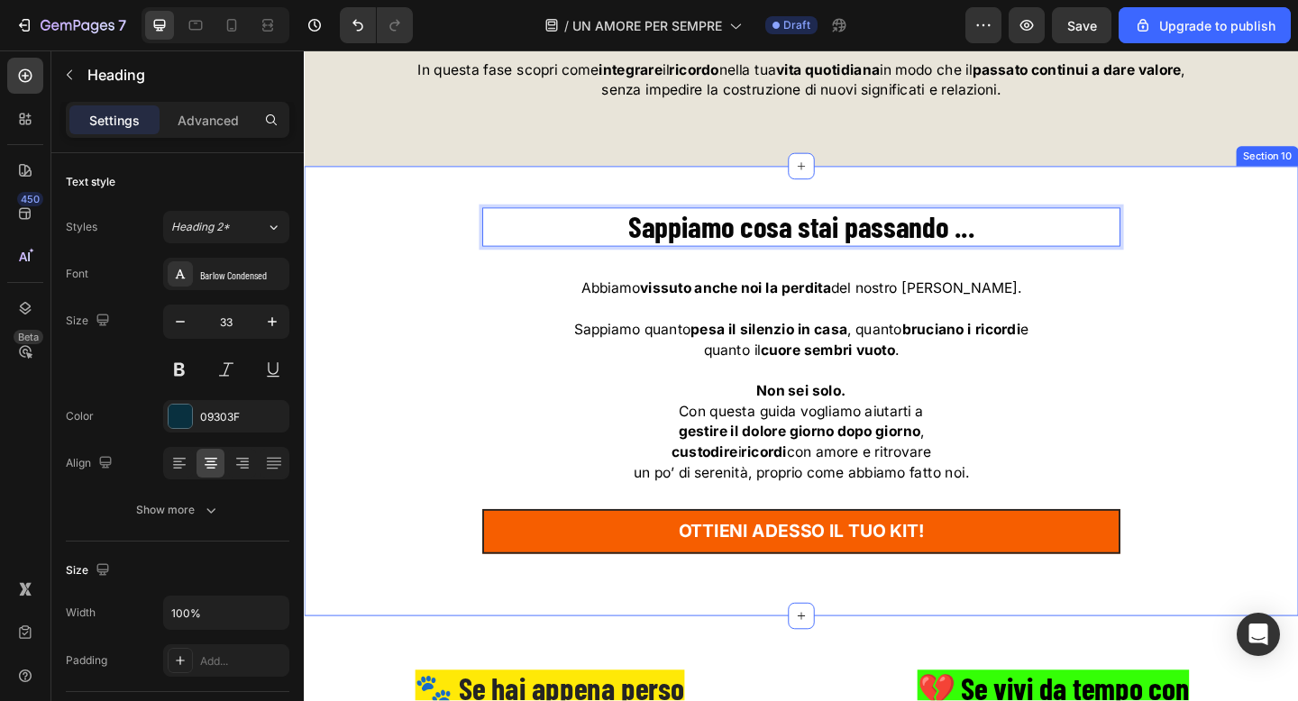
click at [1249, 361] on div "Sappiamo cosa stai passando ... Heading 16 Abbiamo vissuto anche noi la perdita…" at bounding box center [844, 425] width 1055 height 406
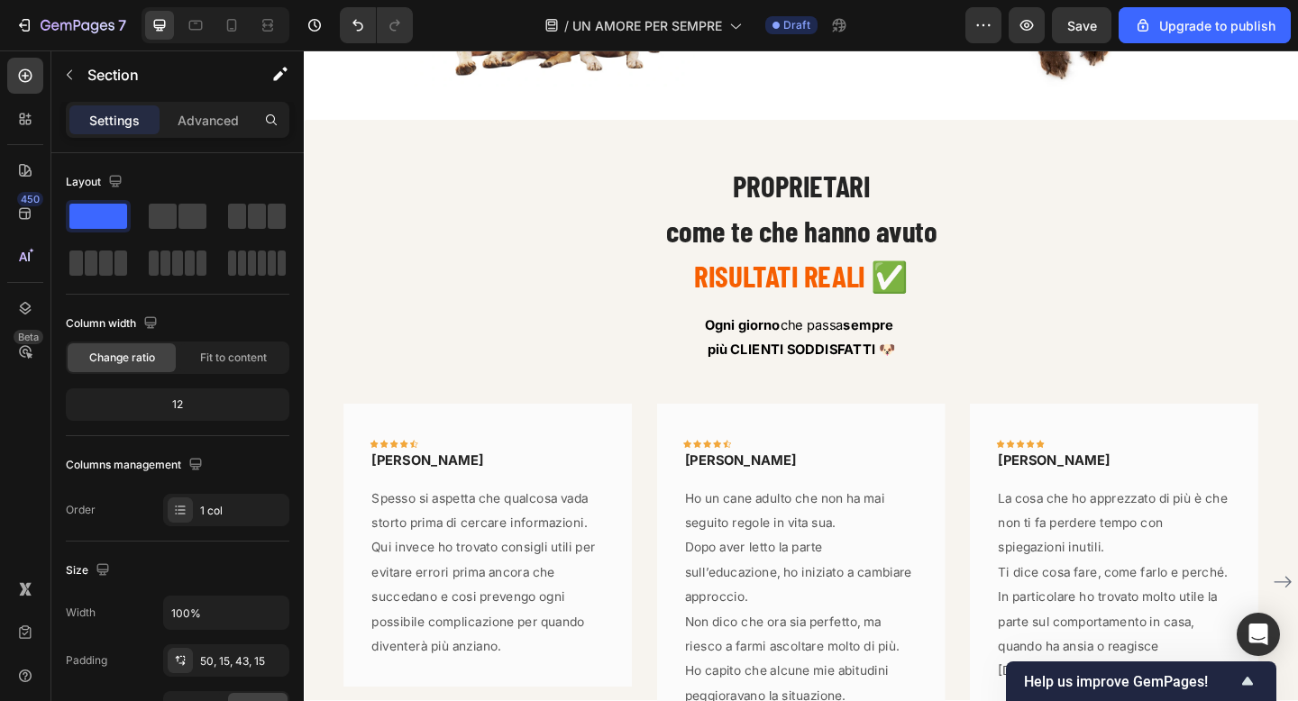
scroll to position [9010, 0]
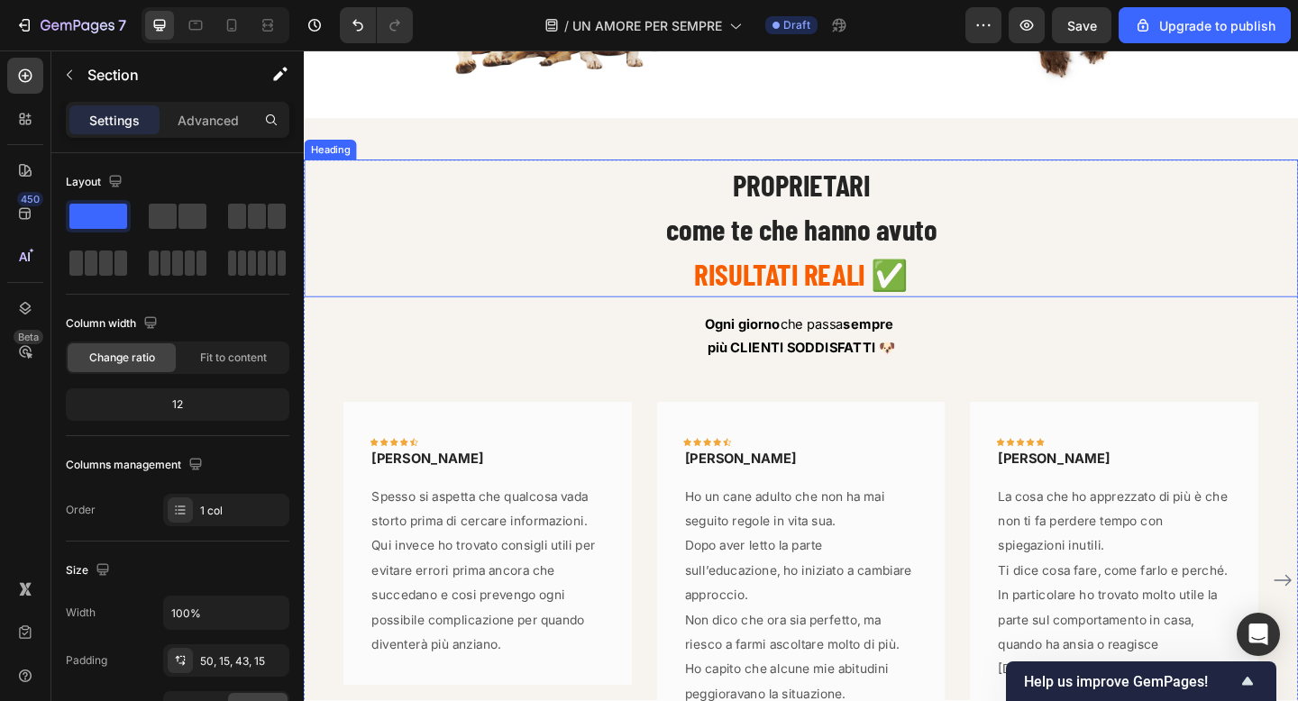
click at [708, 248] on span "come te che hanno avuto" at bounding box center [845, 244] width 295 height 39
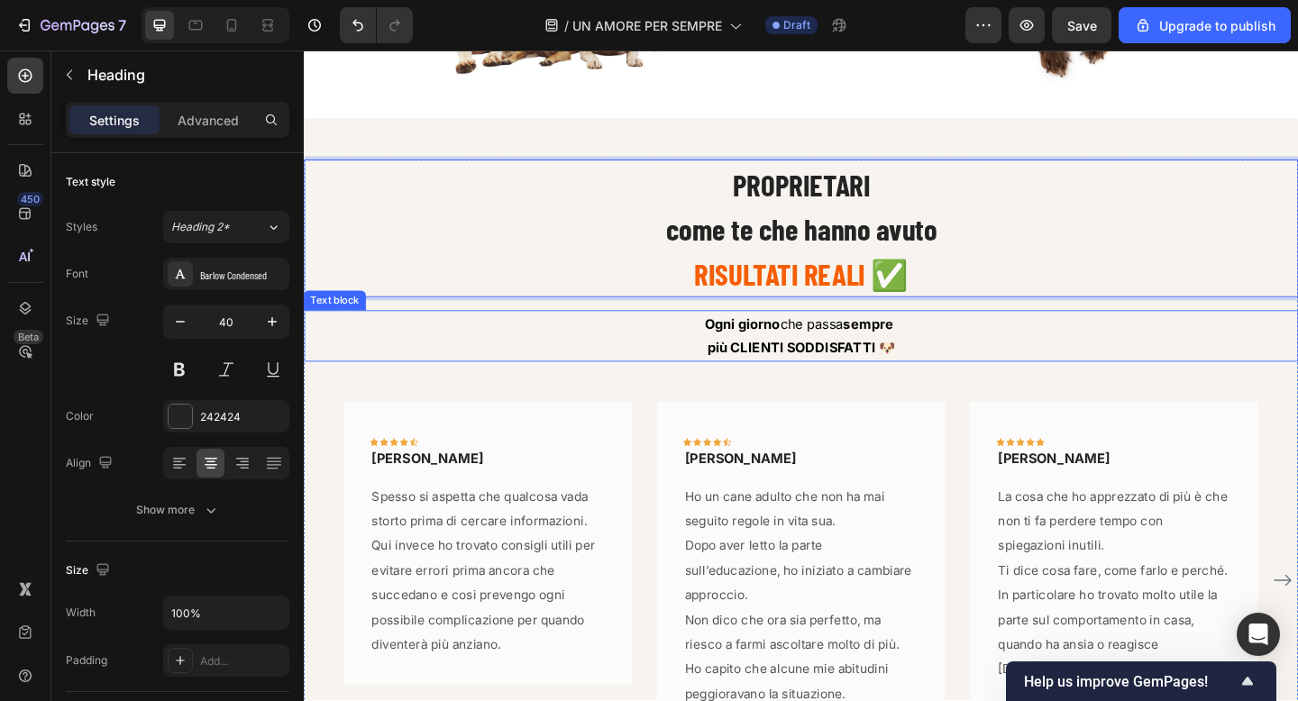
click at [621, 361] on p "più CLIENTI SODDISFATTI 🐶" at bounding box center [845, 374] width 1078 height 26
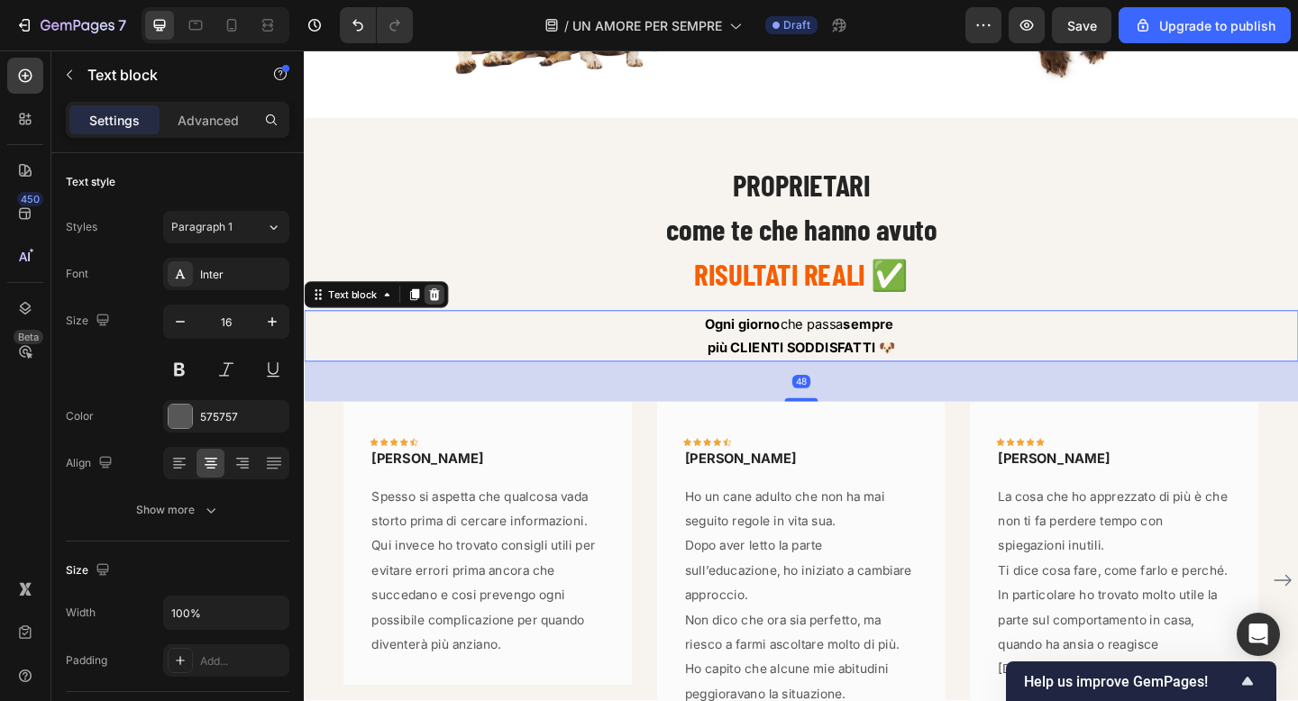
click at [449, 316] on icon at bounding box center [446, 316] width 12 height 13
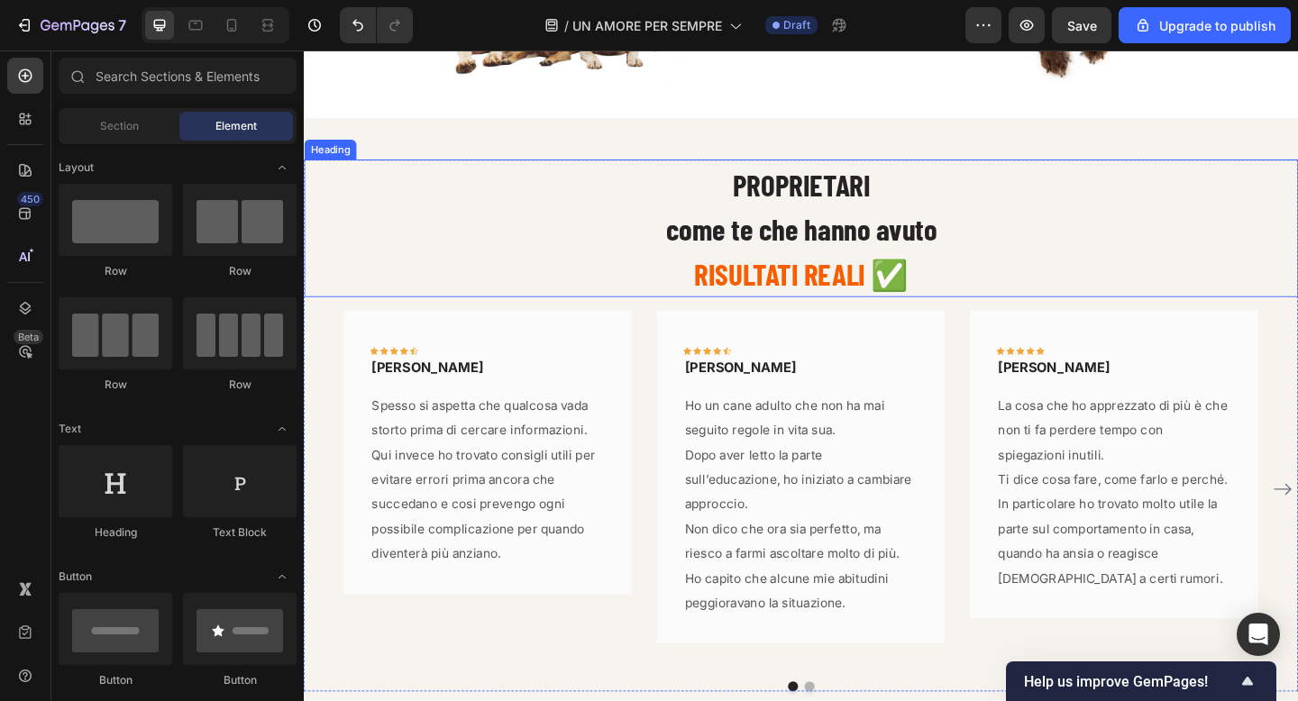
click at [669, 266] on p "⁠⁠⁠⁠⁠⁠⁠ PROPRIETARI come te che hanno avuto RISULTATI REALI ✅" at bounding box center [845, 244] width 1078 height 146
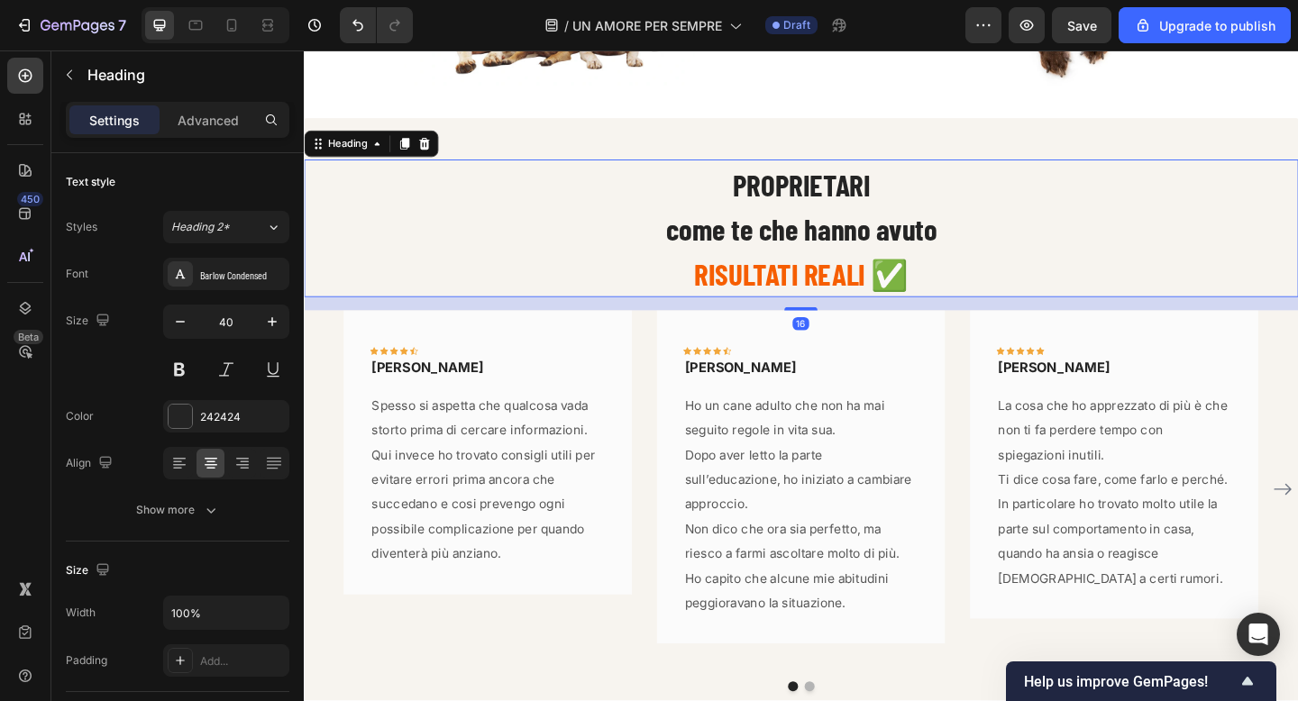
click at [220, 134] on div "Settings Advanced" at bounding box center [178, 120] width 224 height 36
click at [217, 123] on p "Advanced" at bounding box center [208, 120] width 61 height 19
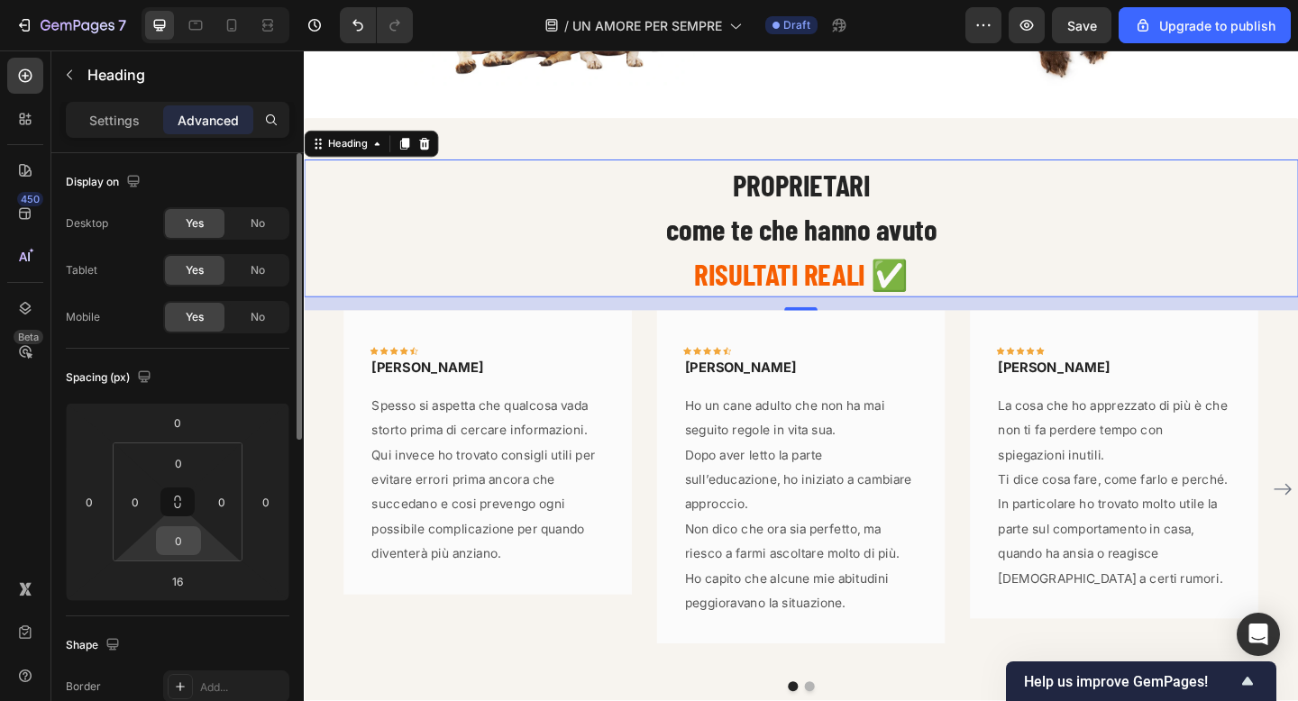
click at [187, 528] on input "0" at bounding box center [178, 540] width 36 height 27
type input "10"
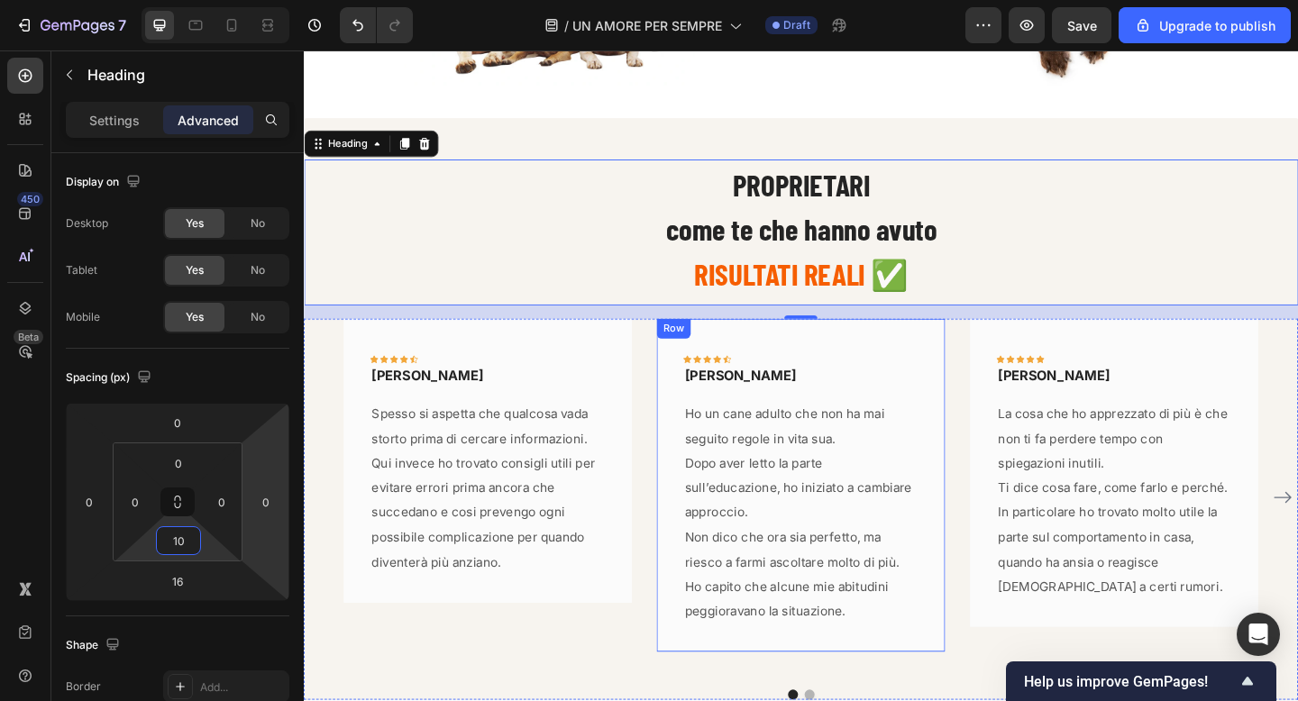
click at [989, 425] on div "Icon Icon Icon Icon Icon Row LAURA A. Text block Row Ho un cane adulto che non …" at bounding box center [845, 523] width 314 height 362
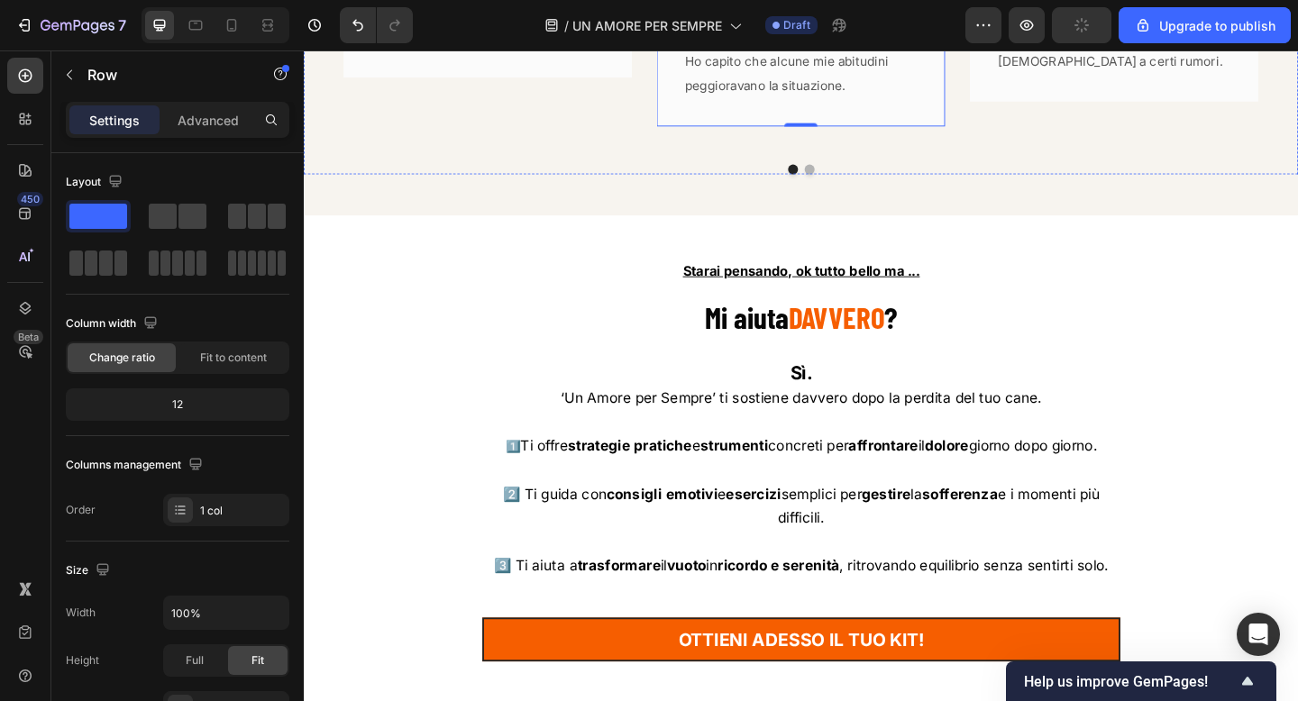
scroll to position [9644, 0]
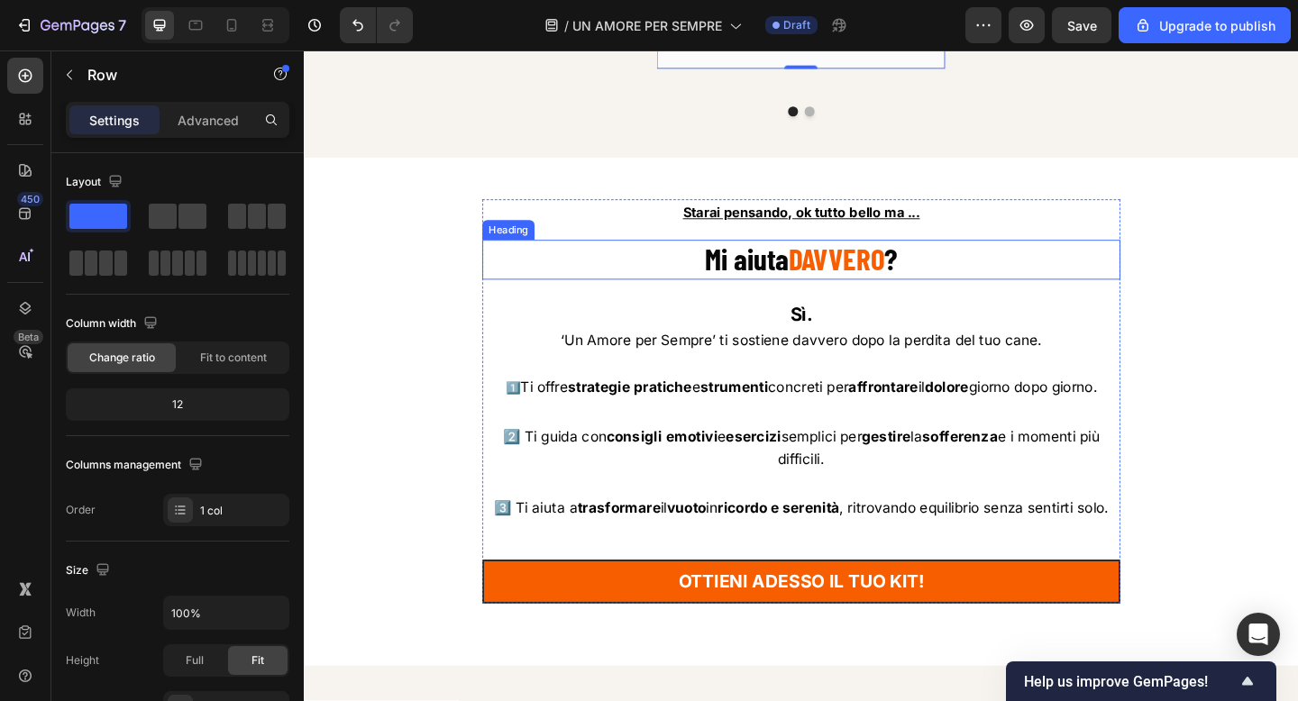
click at [828, 281] on strong "Mi aiuta" at bounding box center [785, 277] width 91 height 39
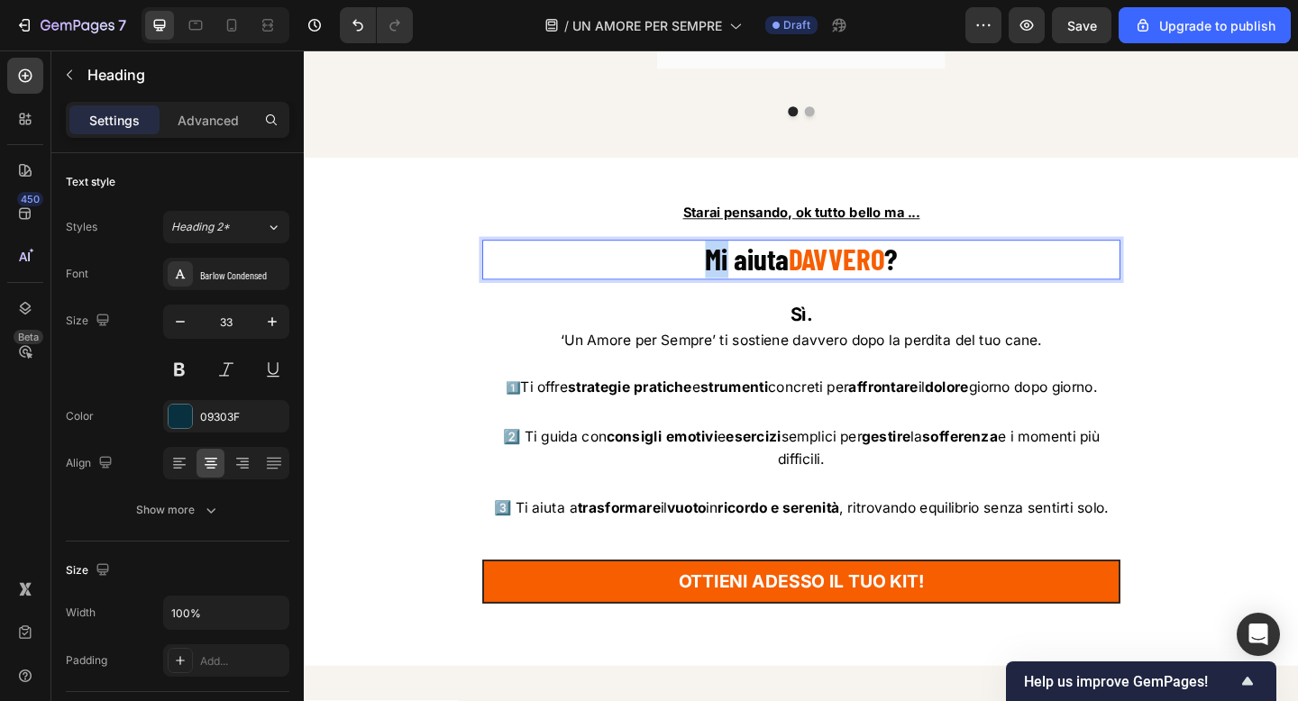
click at [740, 271] on strong "Mi aiuta" at bounding box center [785, 277] width 91 height 39
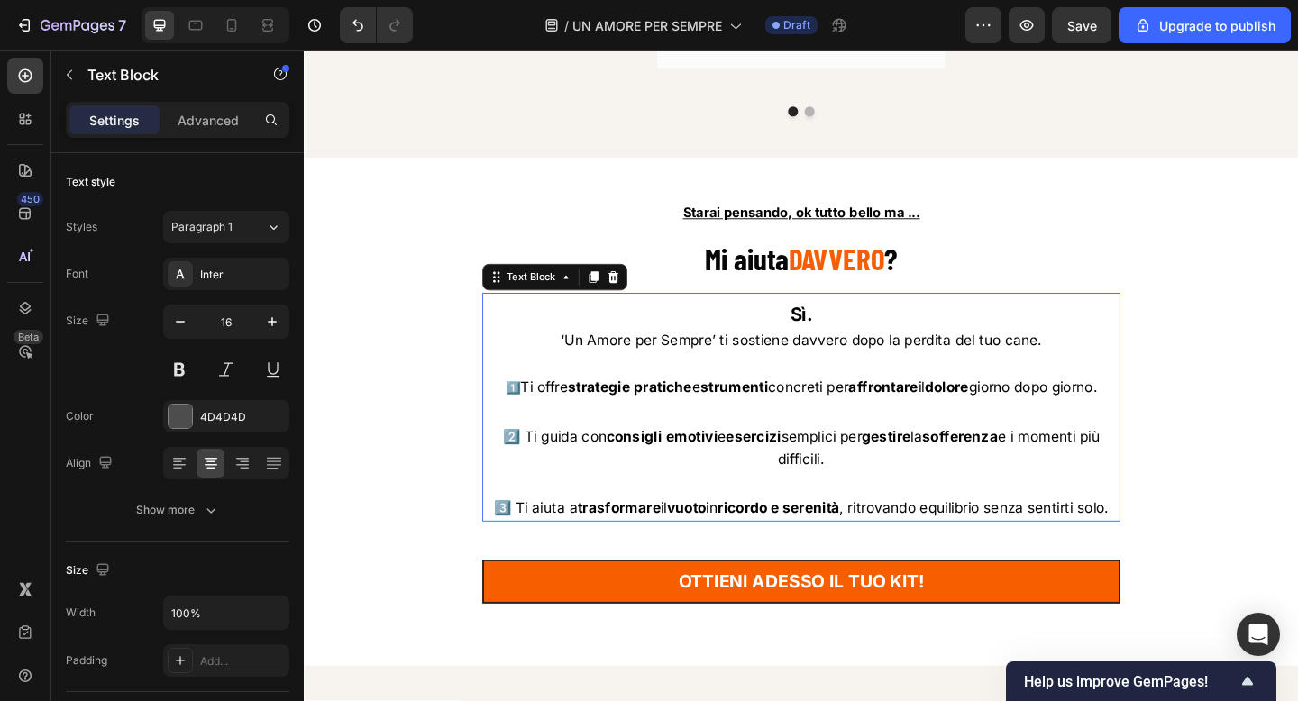
click at [618, 361] on span "‘Un Amore per Sempre’ ti sostiene davvero dopo la perdita del tuo cane." at bounding box center [845, 366] width 524 height 18
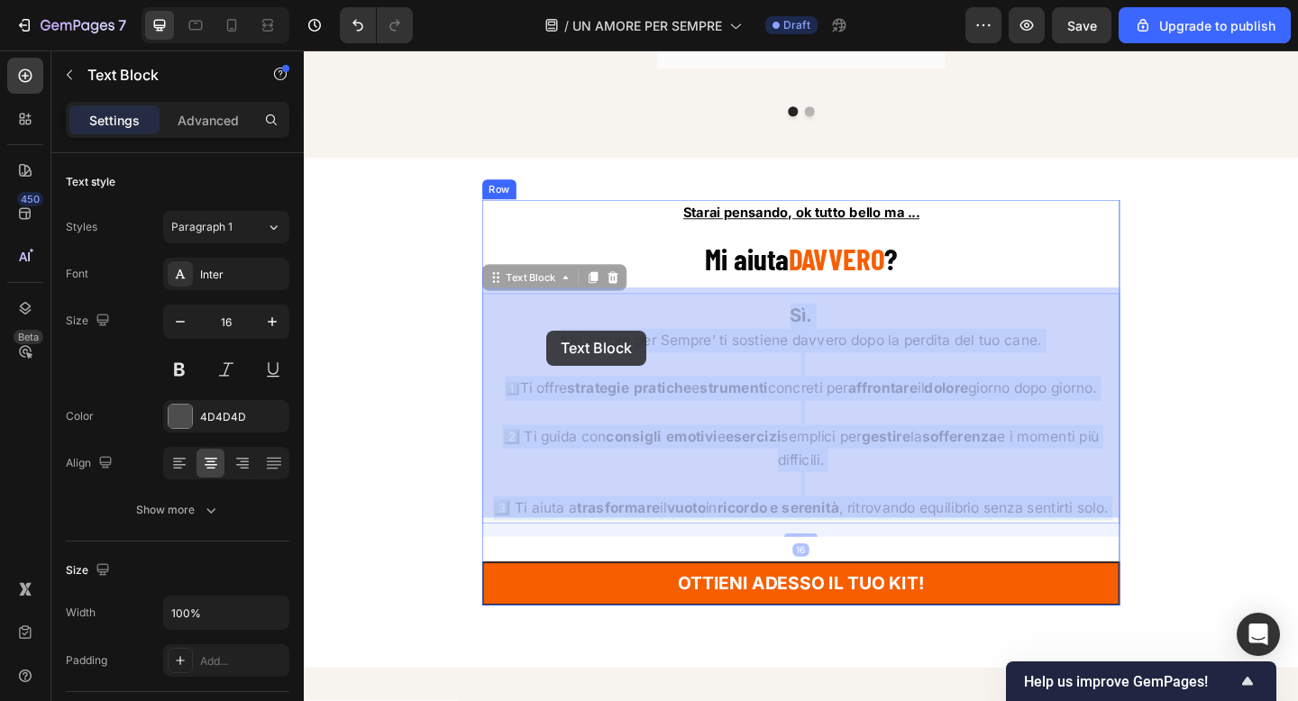
drag, startPoint x: 748, startPoint y: 355, endPoint x: 569, endPoint y: 355, distance: 179.4
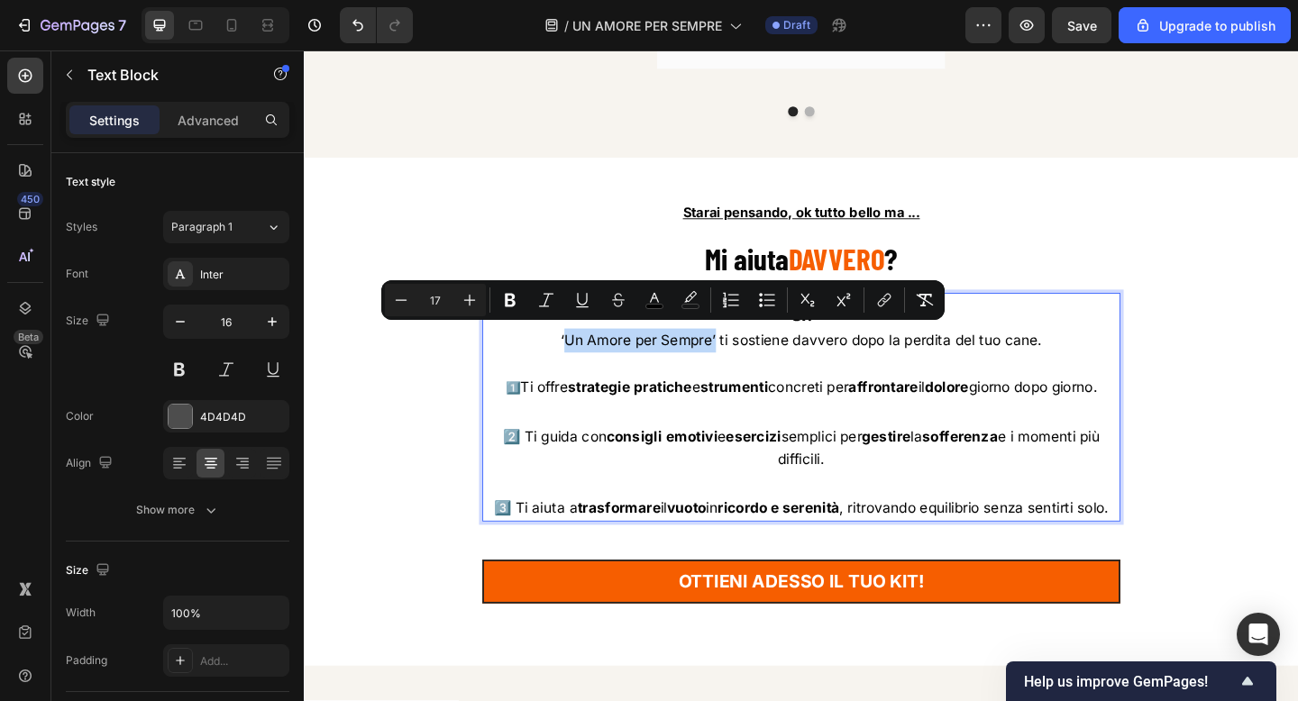
drag, startPoint x: 591, startPoint y: 358, endPoint x: 753, endPoint y: 363, distance: 162.3
click at [753, 363] on span "‘Un Amore per Sempre’ ti sostiene davvero dopo la perdita del tuo cane." at bounding box center [845, 366] width 524 height 18
click at [753, 363] on strong "Un Amore per Sempre’" at bounding box center [671, 366] width 170 height 18
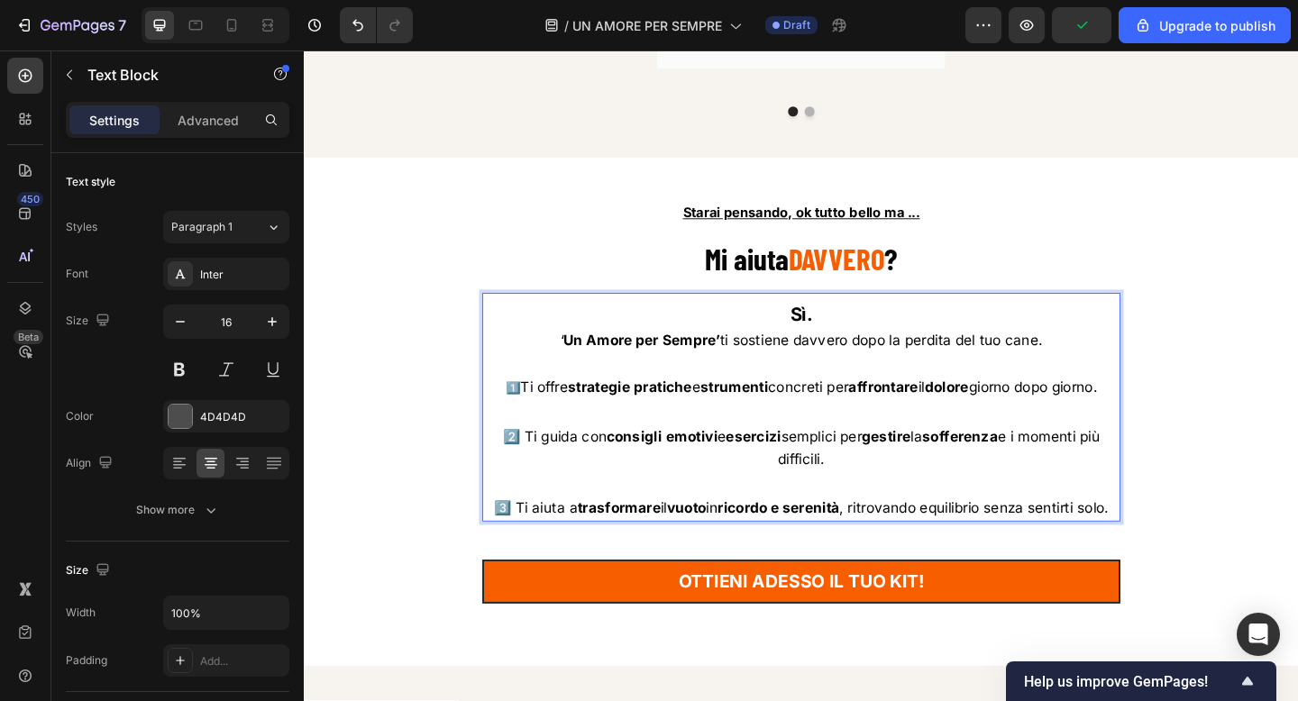
click at [539, 411] on span "Ti offre strategie pratiche e strumenti concreti per affrontare il dolore giorn…" at bounding box center [852, 417] width 627 height 18
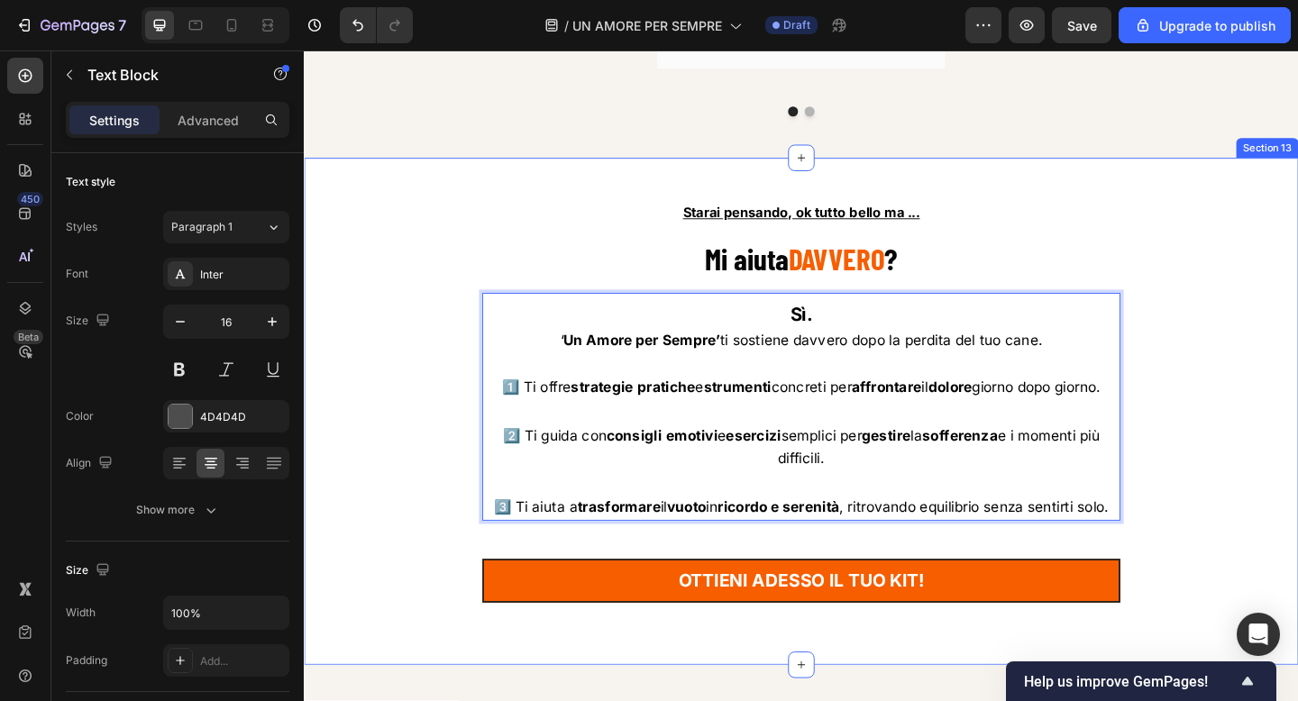
click at [1231, 410] on div "Starai pensando, ok tutto bello ma ... Text Block ⁠⁠⁠⁠⁠⁠⁠ Mi aiuta DAVVERO ? He…" at bounding box center [844, 447] width 1055 height 468
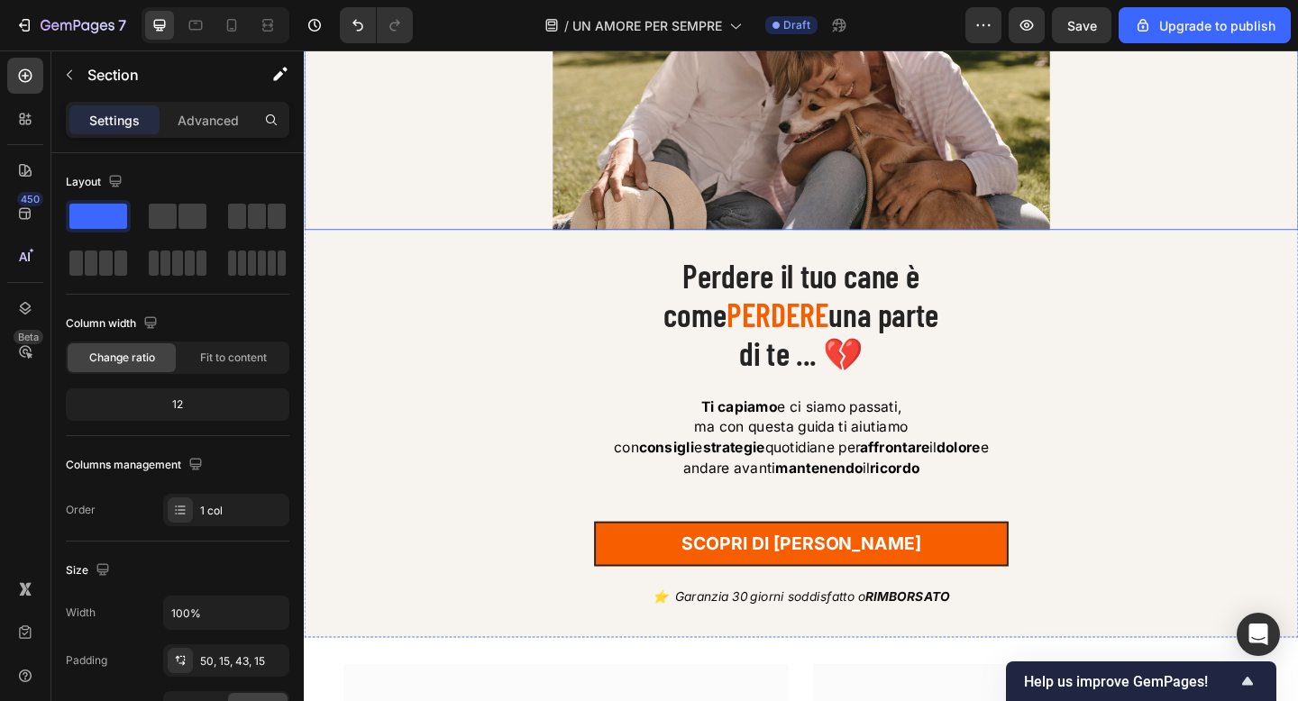
scroll to position [276, 0]
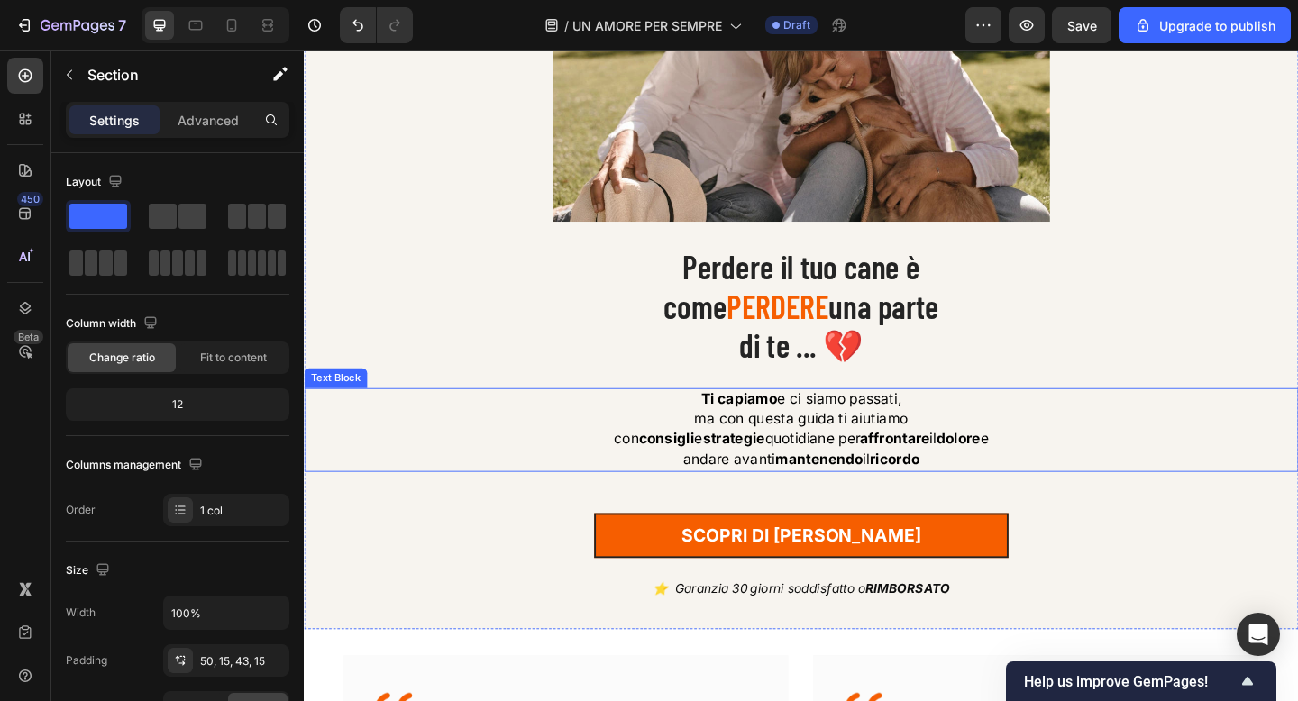
click at [827, 456] on span "ma con questa guida ti aiutiamo" at bounding box center [844, 452] width 233 height 18
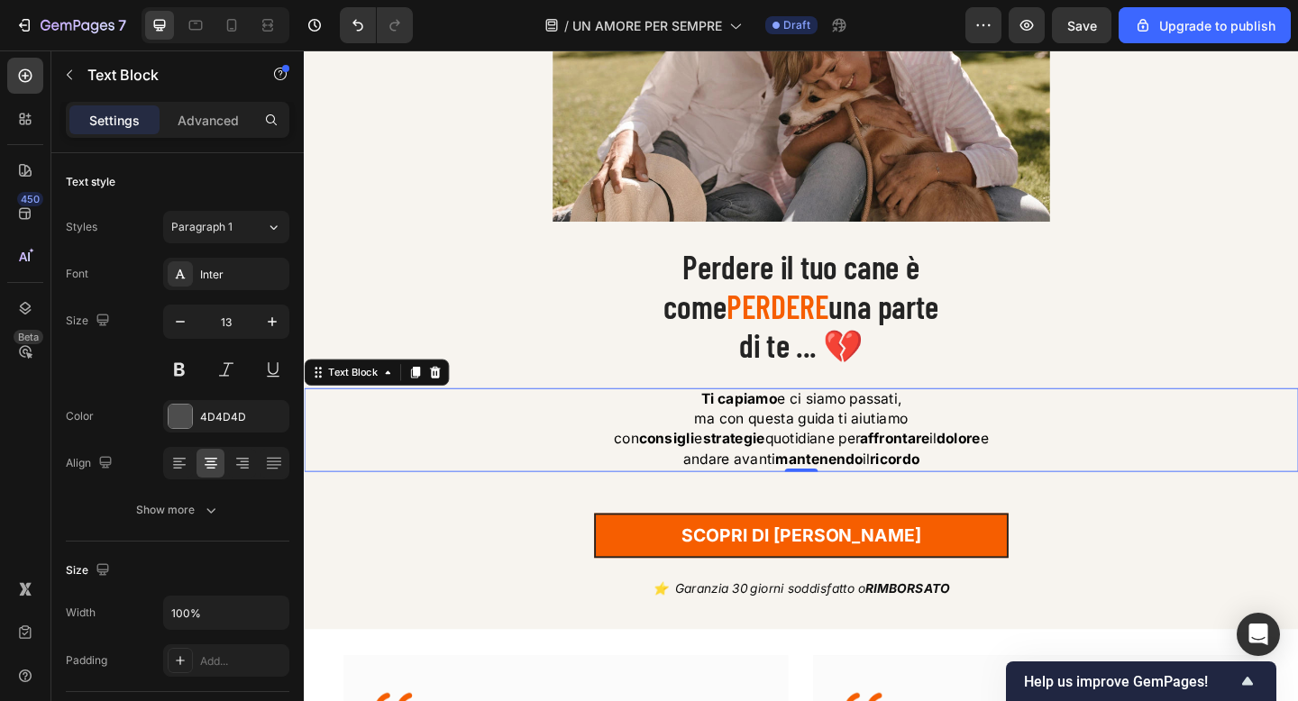
click at [827, 456] on span "ma con questa guida ti aiutiamo" at bounding box center [844, 452] width 233 height 18
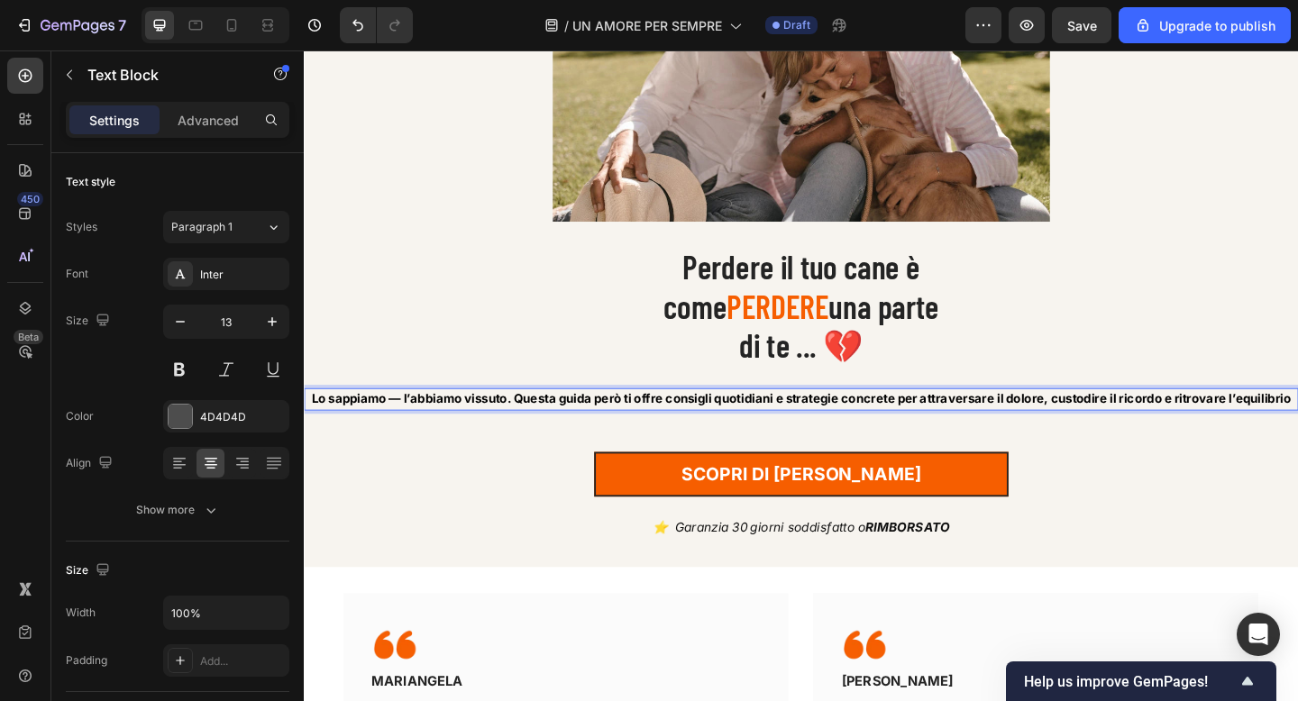
click at [533, 427] on strong "Lo sappiamo — l’abbiamo vissuto. Questa guida però ti offre consigli quotidiani…" at bounding box center [844, 430] width 1065 height 16
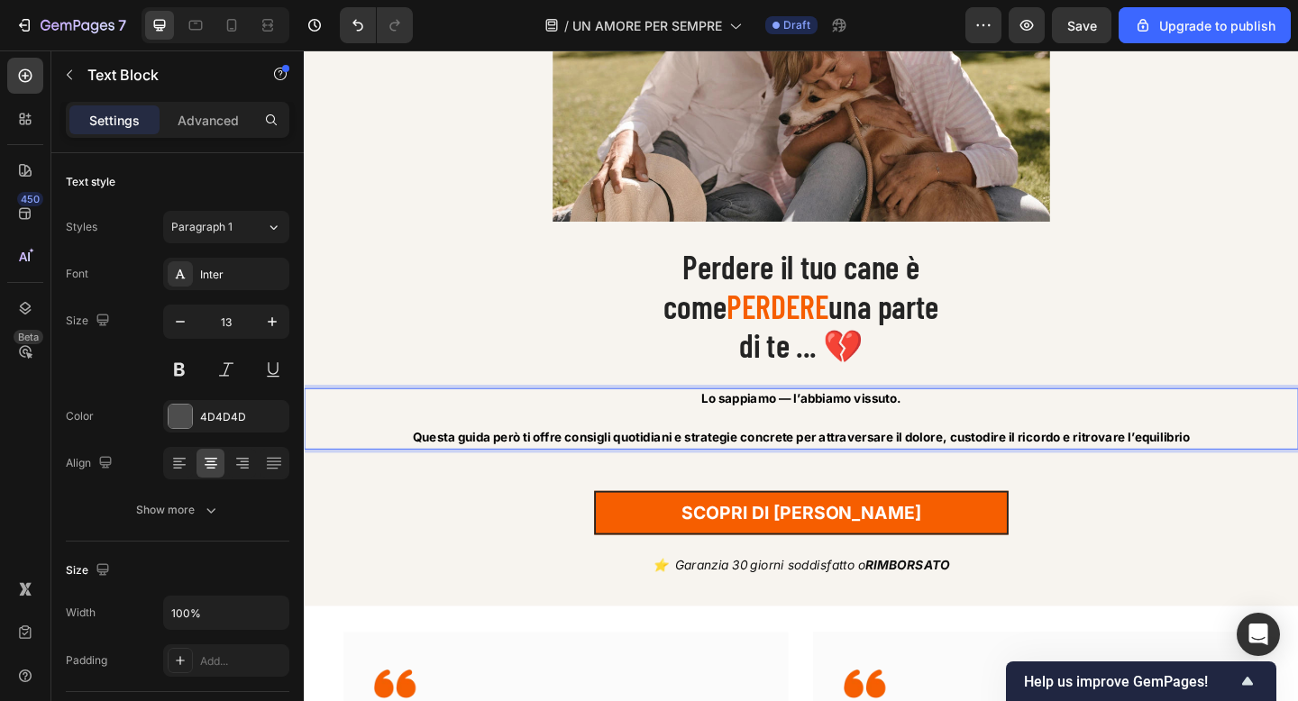
click at [761, 442] on p "Rich Text Editor. Editing area: main" at bounding box center [845, 451] width 1078 height 21
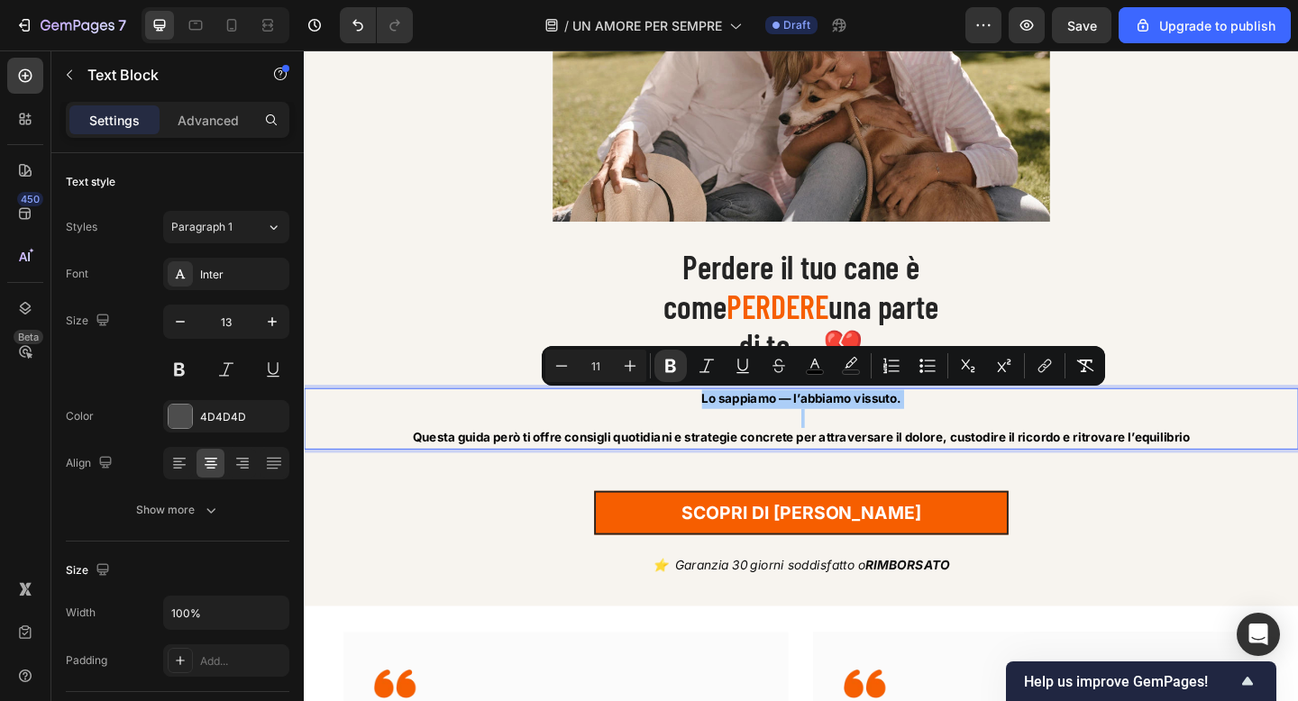
click at [605, 369] on input "11" at bounding box center [596, 366] width 36 height 22
type input "17"
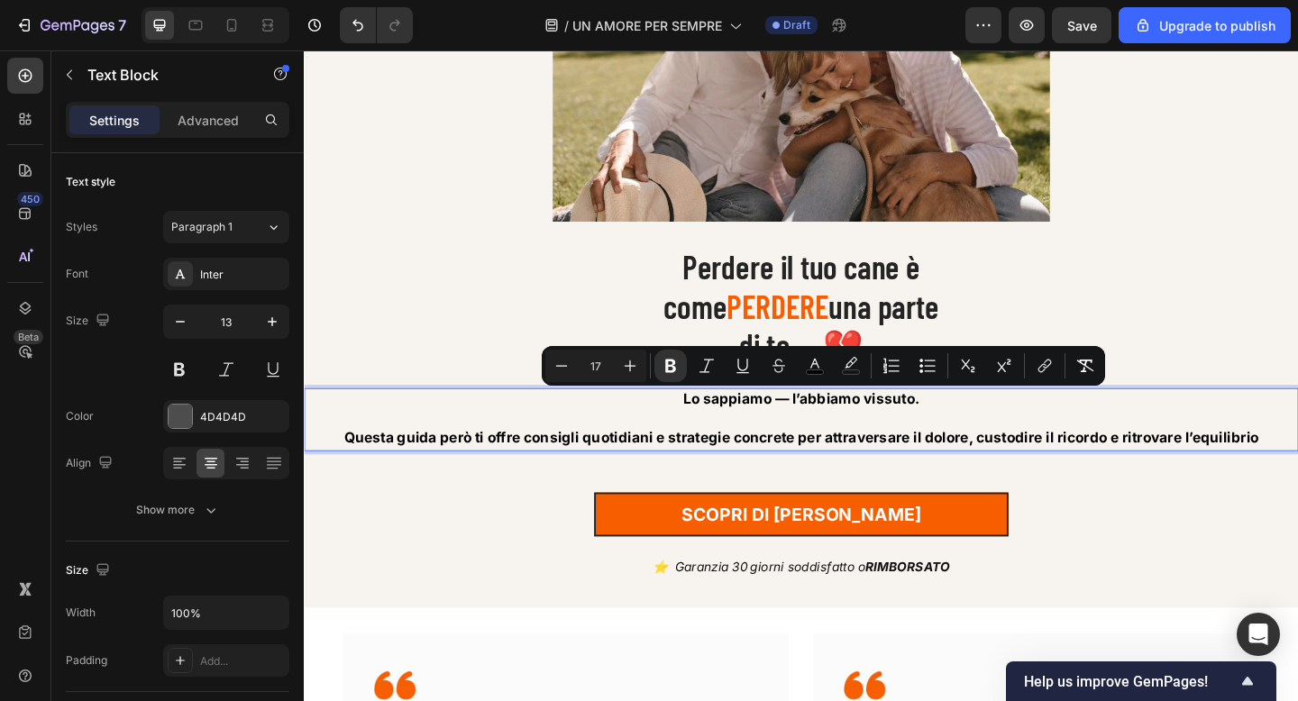
click at [744, 433] on strong "Lo sappiamo — l’abbiamo vissuto." at bounding box center [845, 430] width 258 height 18
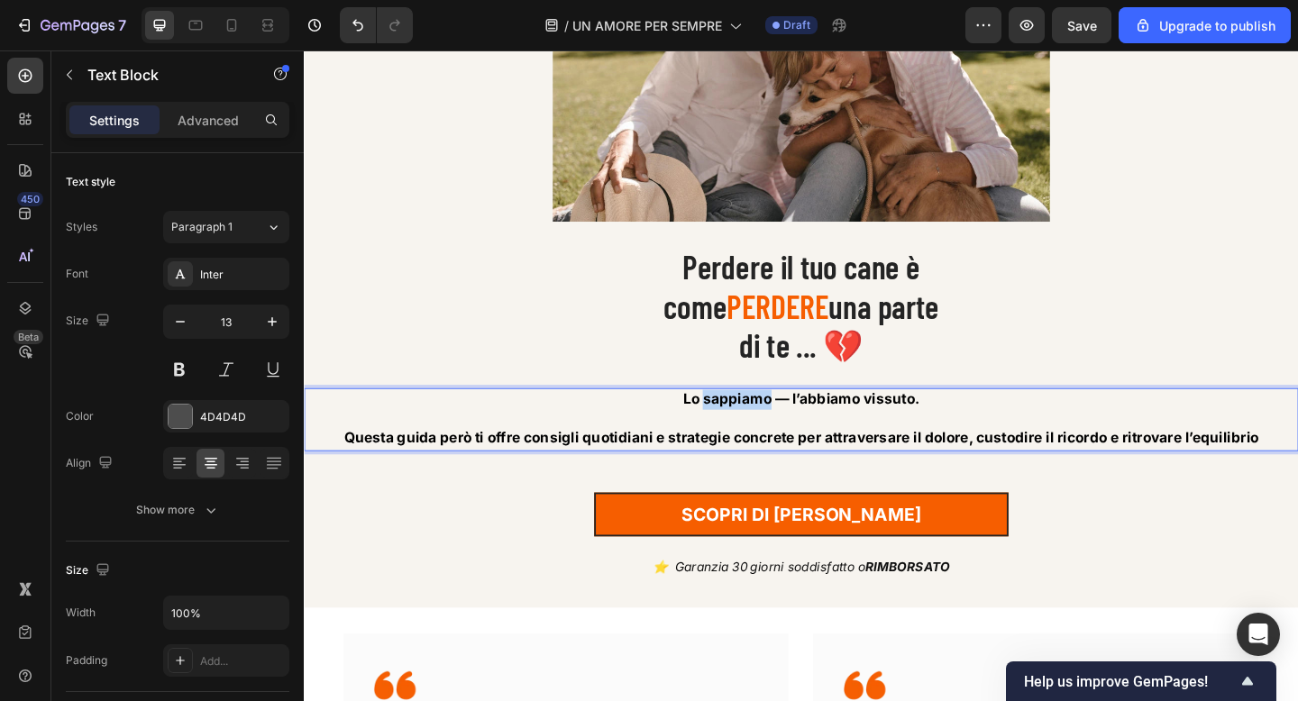
click at [744, 433] on strong "Lo sappiamo — l’abbiamo vissuto." at bounding box center [845, 430] width 258 height 18
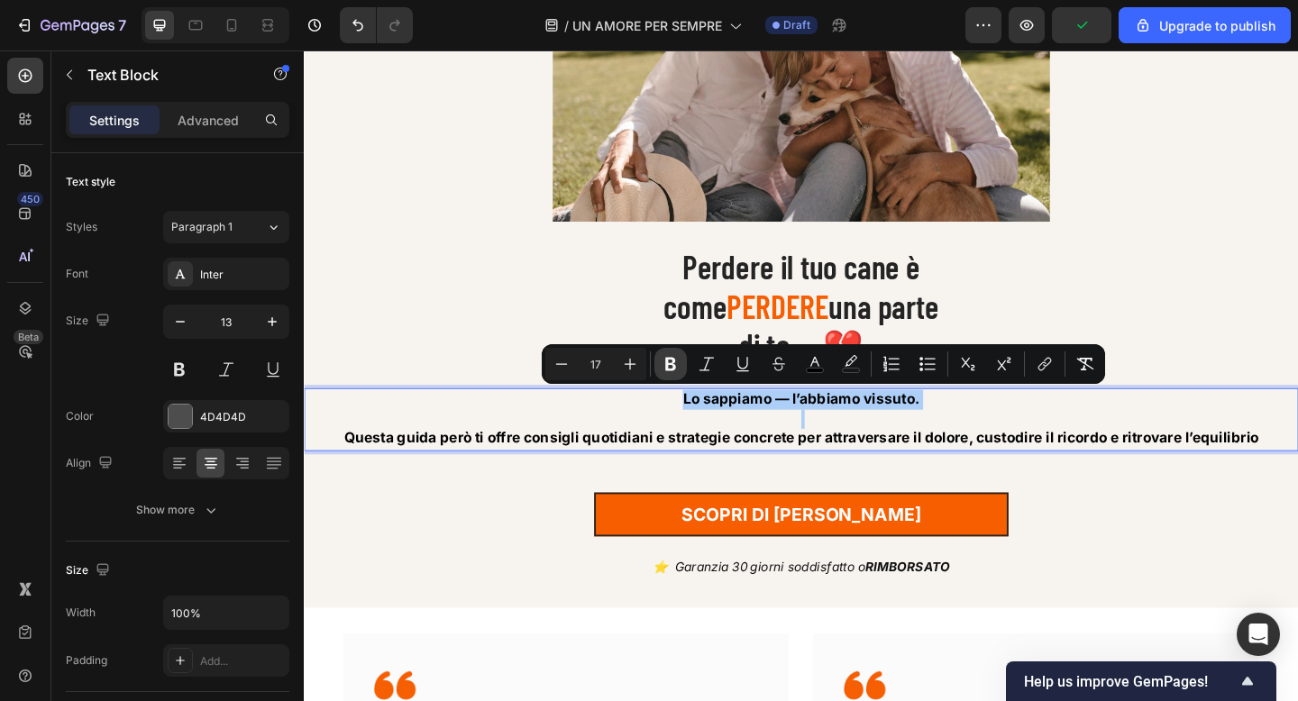
click at [669, 370] on icon "Editor contextual toolbar" at bounding box center [670, 365] width 11 height 14
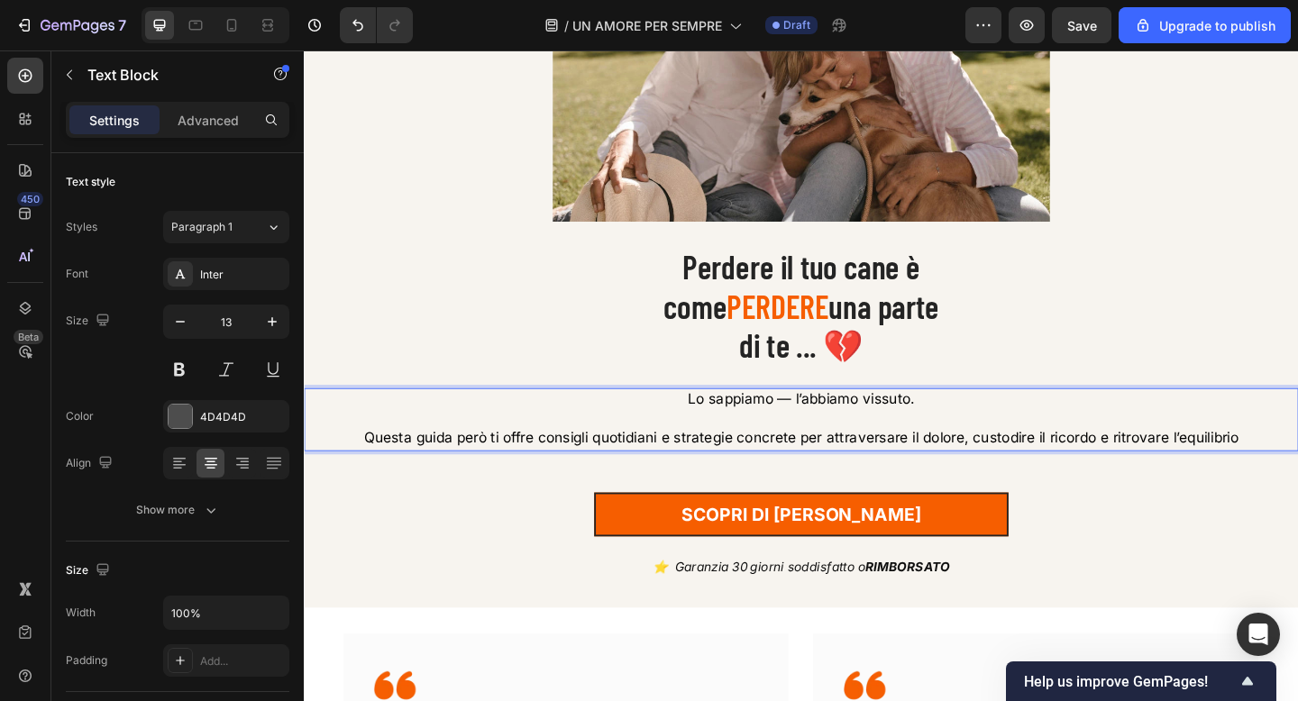
click at [781, 431] on span "Lo sappiamo — l’abbiamo vissuto." at bounding box center [844, 430] width 247 height 18
click at [827, 431] on span "Lo sappiamo — l’abbiamo vissuto." at bounding box center [844, 430] width 247 height 18
click at [818, 430] on span "Lo sappiamo l’abbiamo vissuto." at bounding box center [845, 430] width 232 height 18
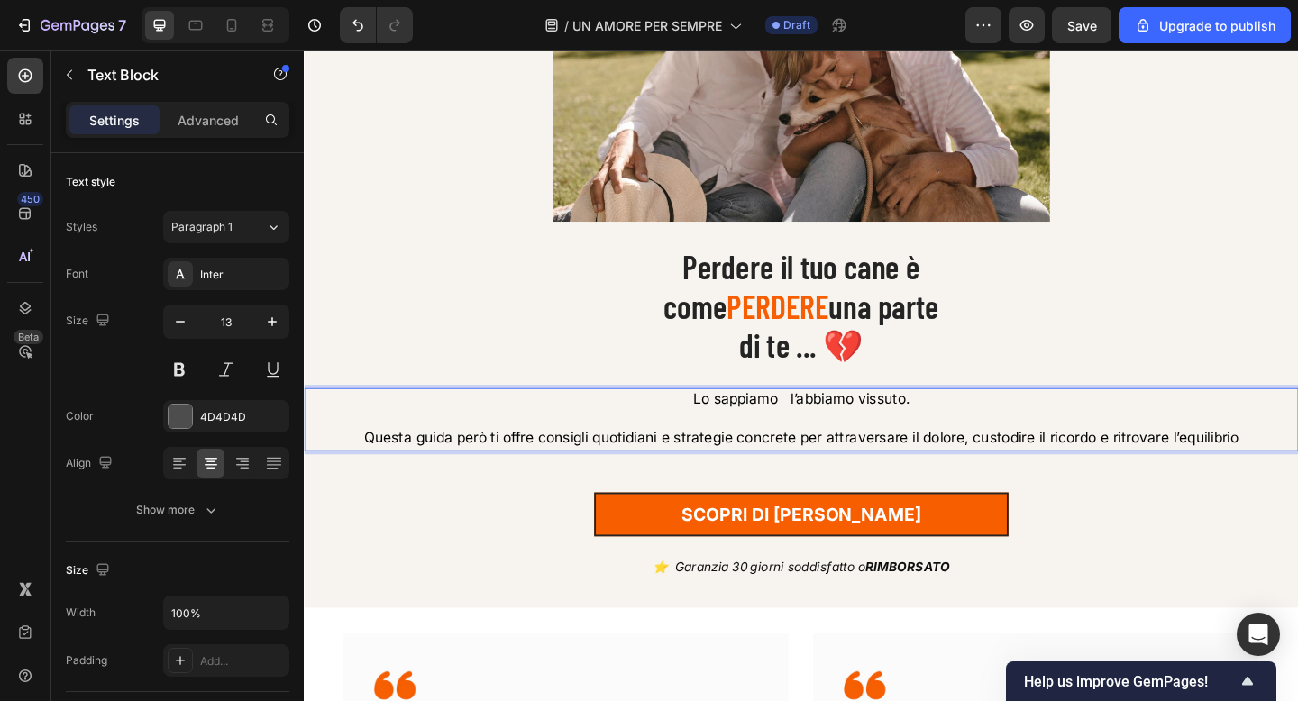
click at [822, 434] on span "Lo sappiamo l’abbiamo vissuto." at bounding box center [844, 430] width 236 height 18
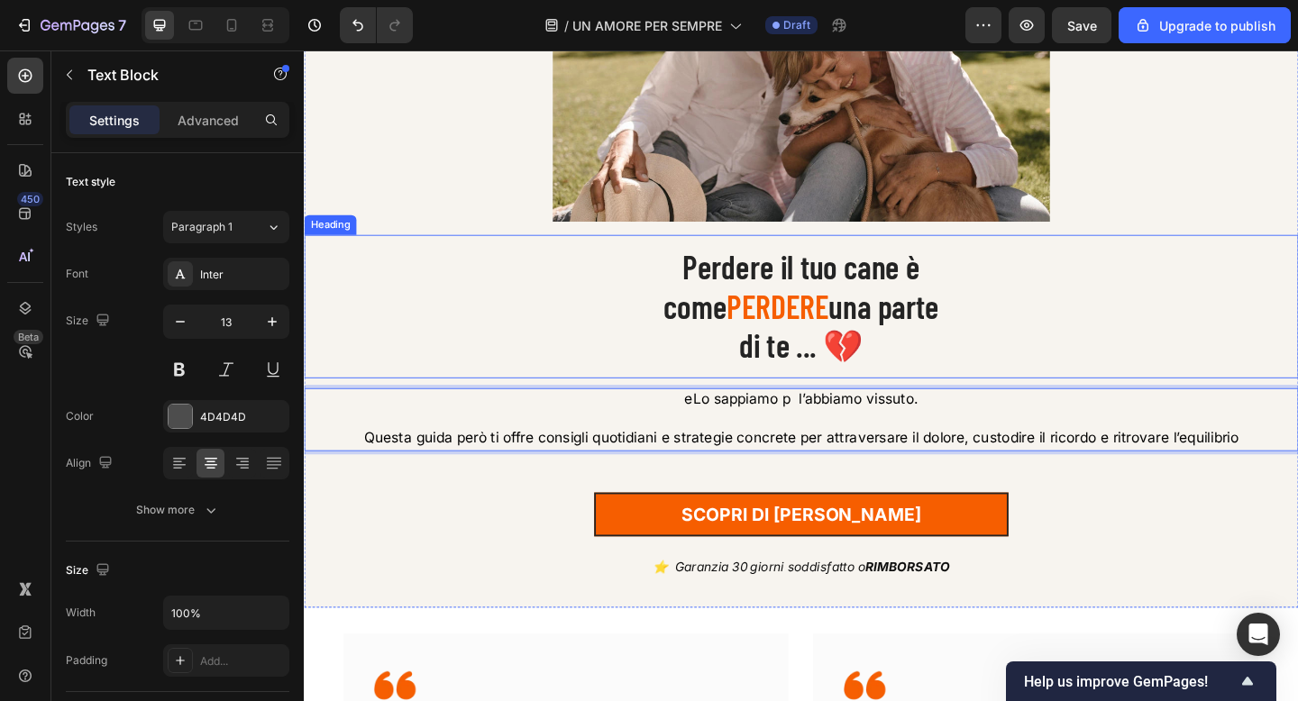
click at [1034, 372] on h1 "Perdere il tuo cane è come PERDERE una parte di te ... 💔" at bounding box center [845, 328] width 1082 height 155
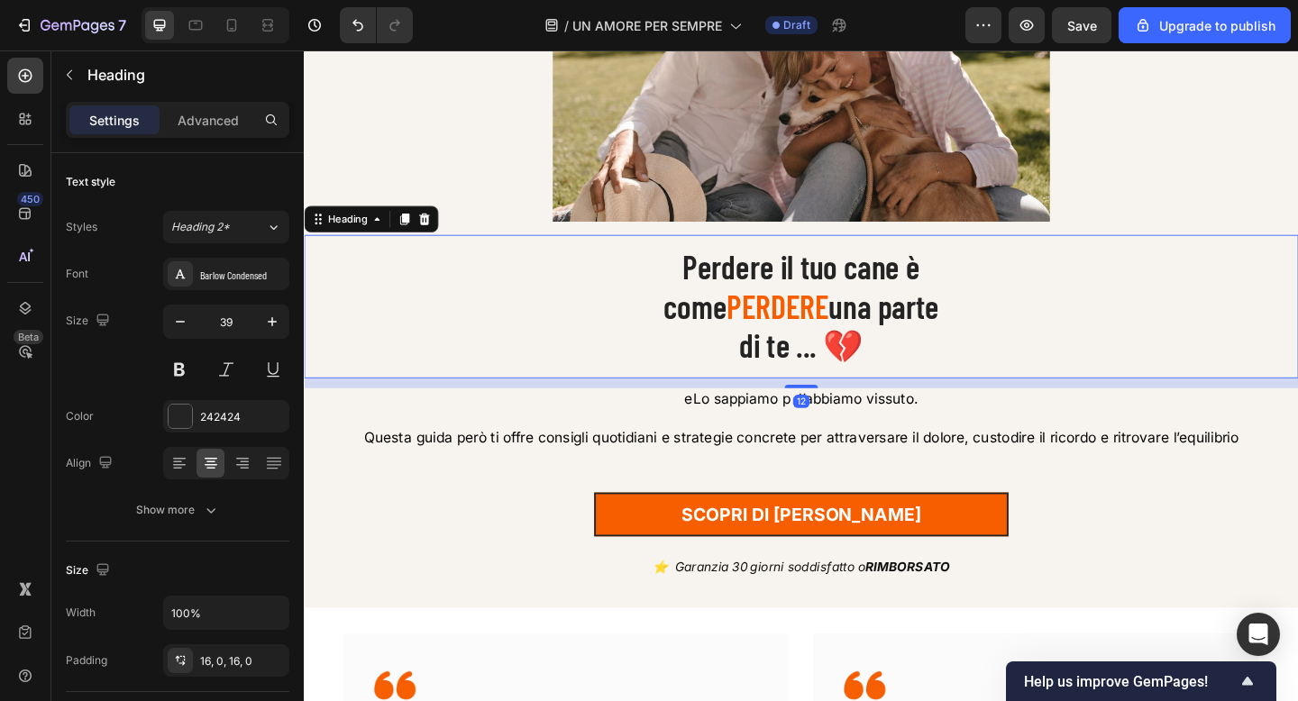
click at [765, 446] on p "Rich Text Editor. Editing area: main" at bounding box center [845, 452] width 1078 height 21
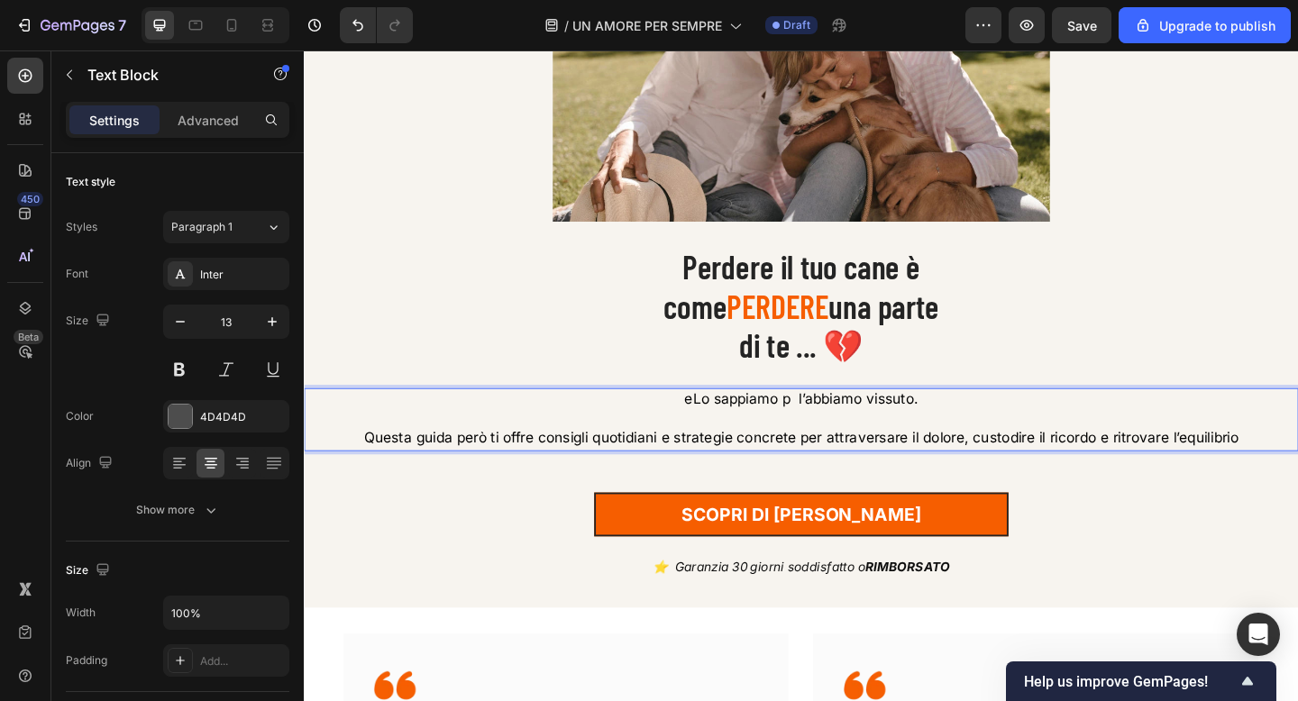
click at [732, 473] on span "Questa guida però ti offre consigli quotidiani e strategie concrete per attrave…" at bounding box center [845, 472] width 952 height 18
click at [726, 435] on span "eLo sappiamo p l’abbiamo vissuto." at bounding box center [844, 430] width 254 height 18
click at [827, 433] on span "Lo sappiamo p l’abbiamo vissuto." at bounding box center [844, 430] width 245 height 18
click at [857, 432] on span "Lo sappiamo perchè l’abbiamo vissuto." at bounding box center [844, 430] width 287 height 18
click at [934, 436] on span "Lo sappiamo perchè l’abbiamo vissuto." at bounding box center [845, 430] width 282 height 18
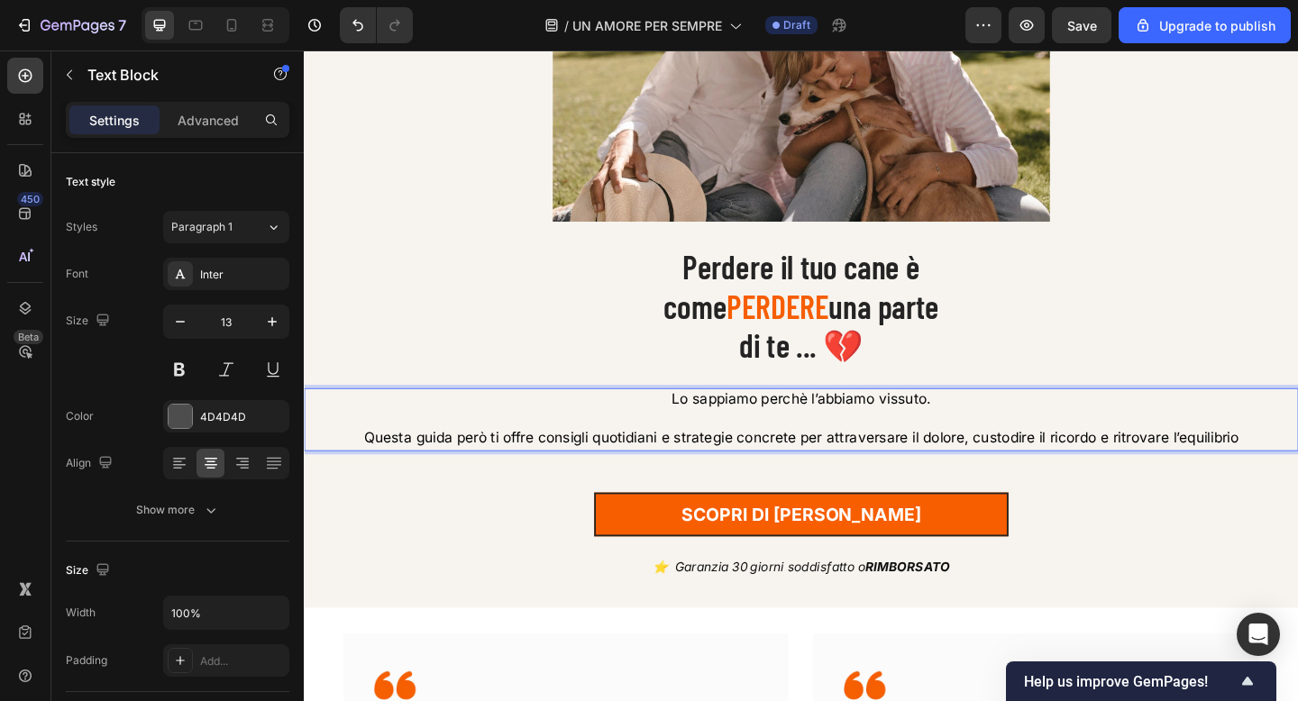
click at [980, 431] on span "Lo sappiamo perchè l’abbiamo vissuto." at bounding box center [845, 430] width 282 height 18
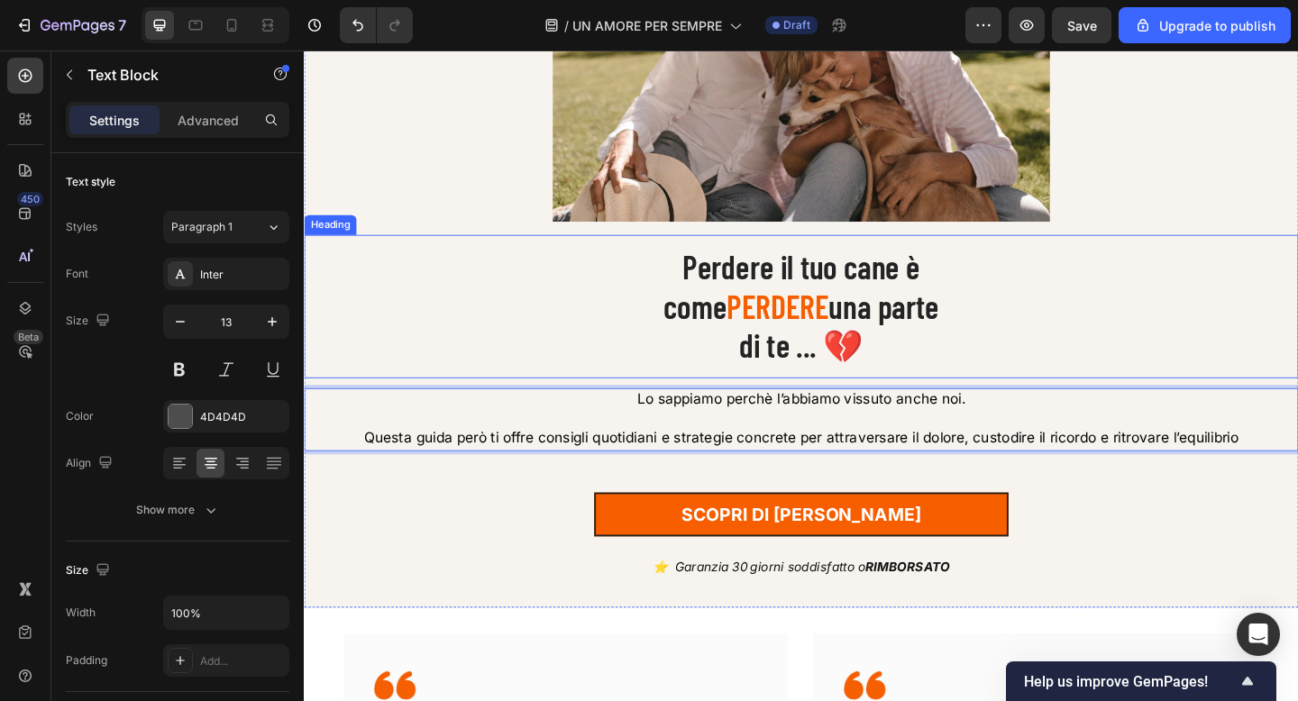
click at [1219, 380] on h1 "Perdere il tuo cane è come PERDERE una parte di te ... 💔" at bounding box center [845, 328] width 1082 height 155
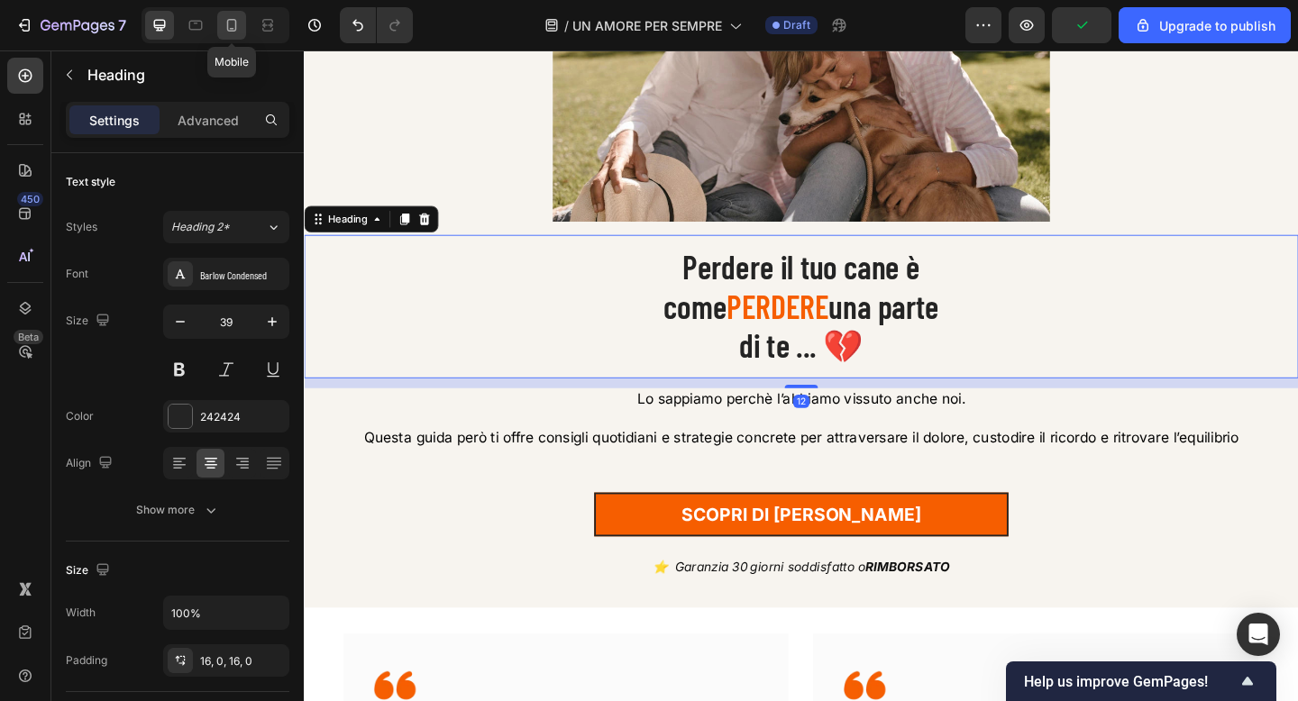
click at [228, 14] on div at bounding box center [231, 25] width 29 height 29
type input "35"
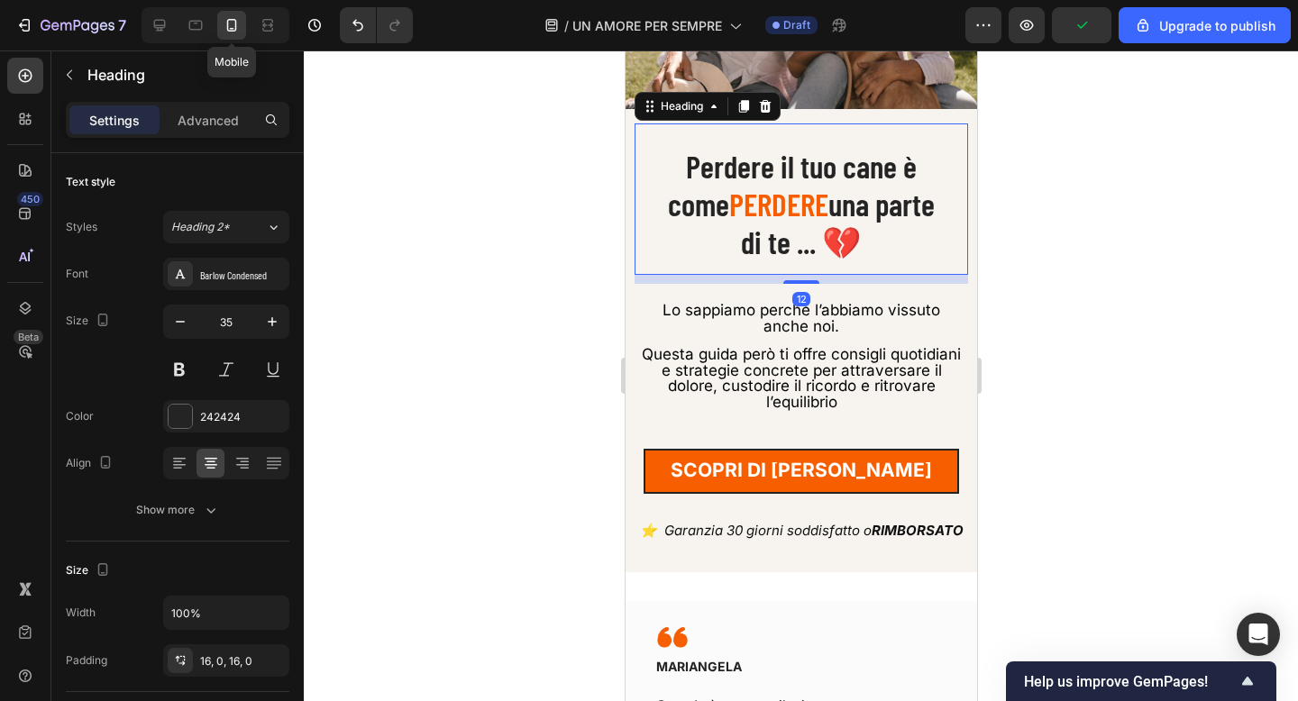
scroll to position [286, 0]
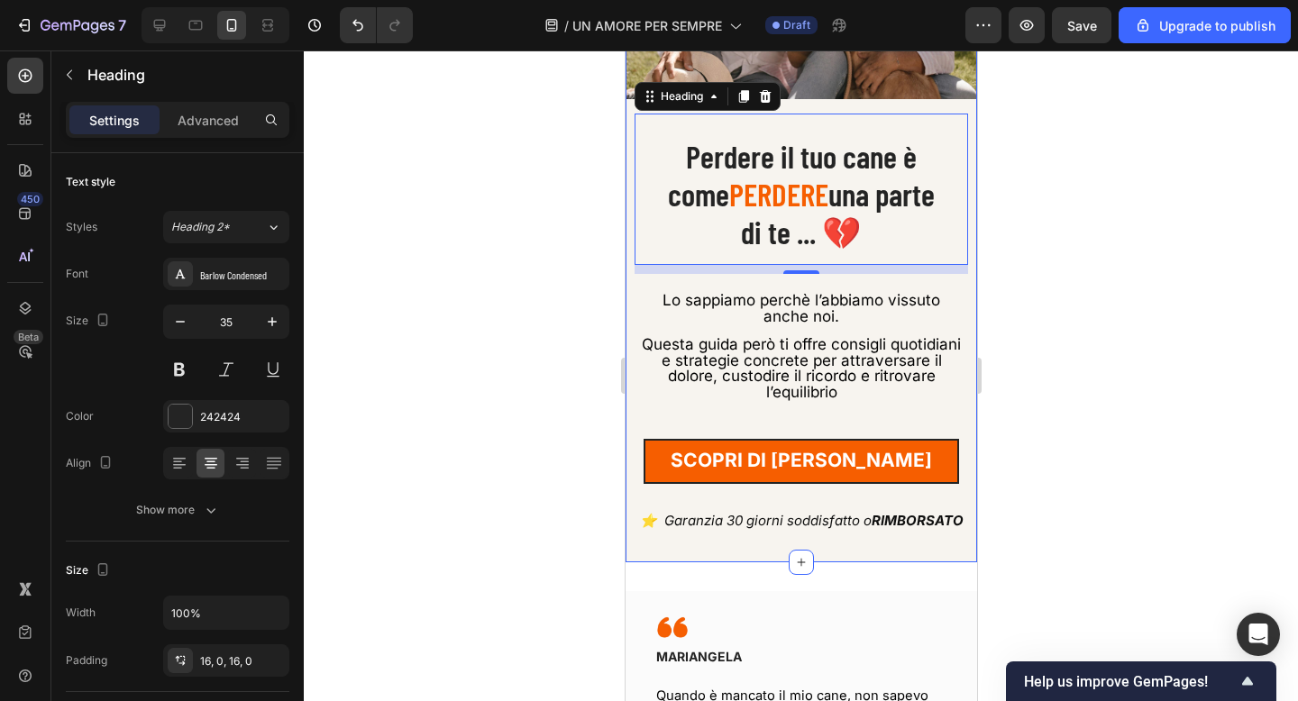
click at [436, 112] on div at bounding box center [801, 375] width 994 height 651
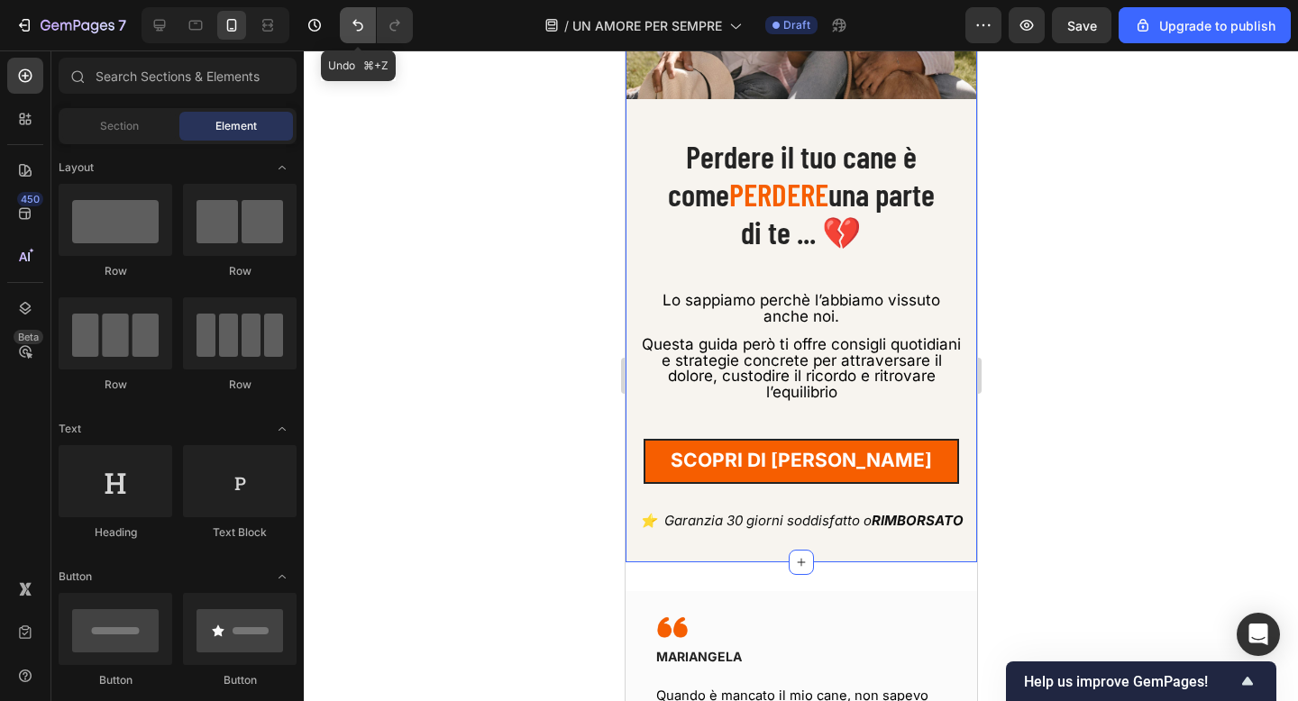
click at [344, 28] on button "Undo/Redo" at bounding box center [358, 25] width 36 height 36
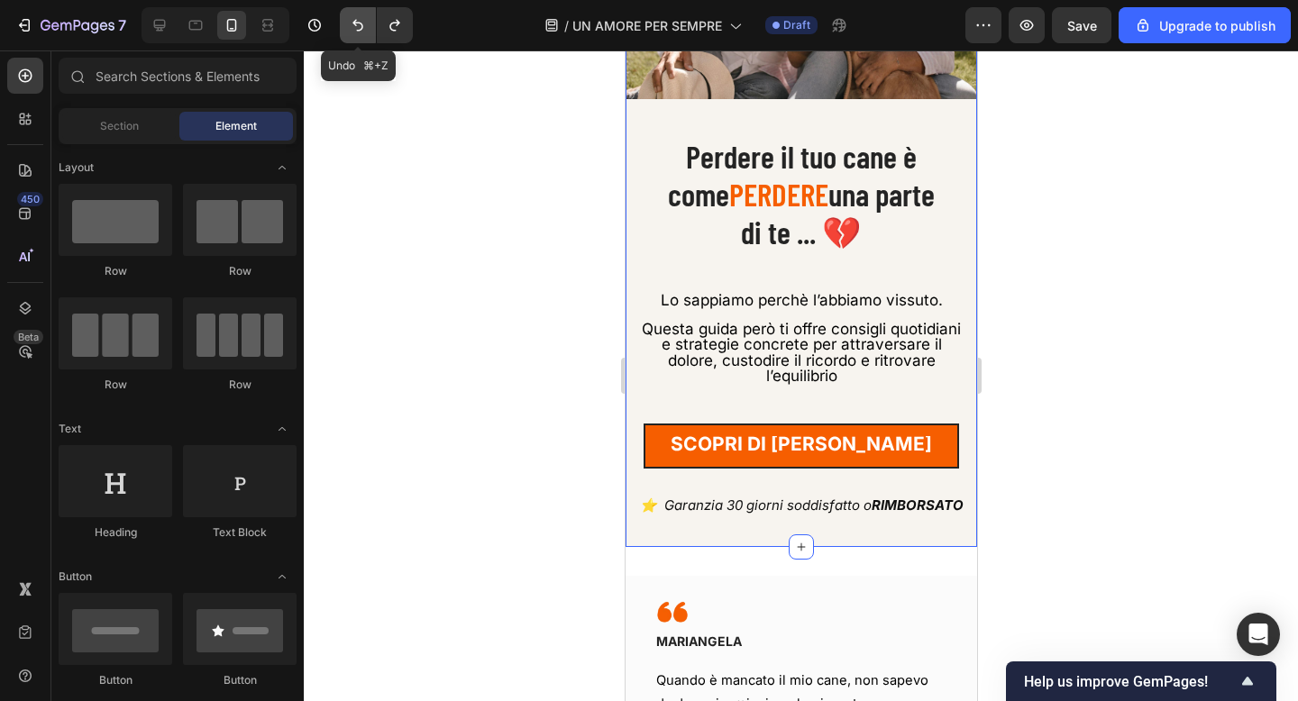
click at [344, 28] on button "Undo/Redo" at bounding box center [358, 25] width 36 height 36
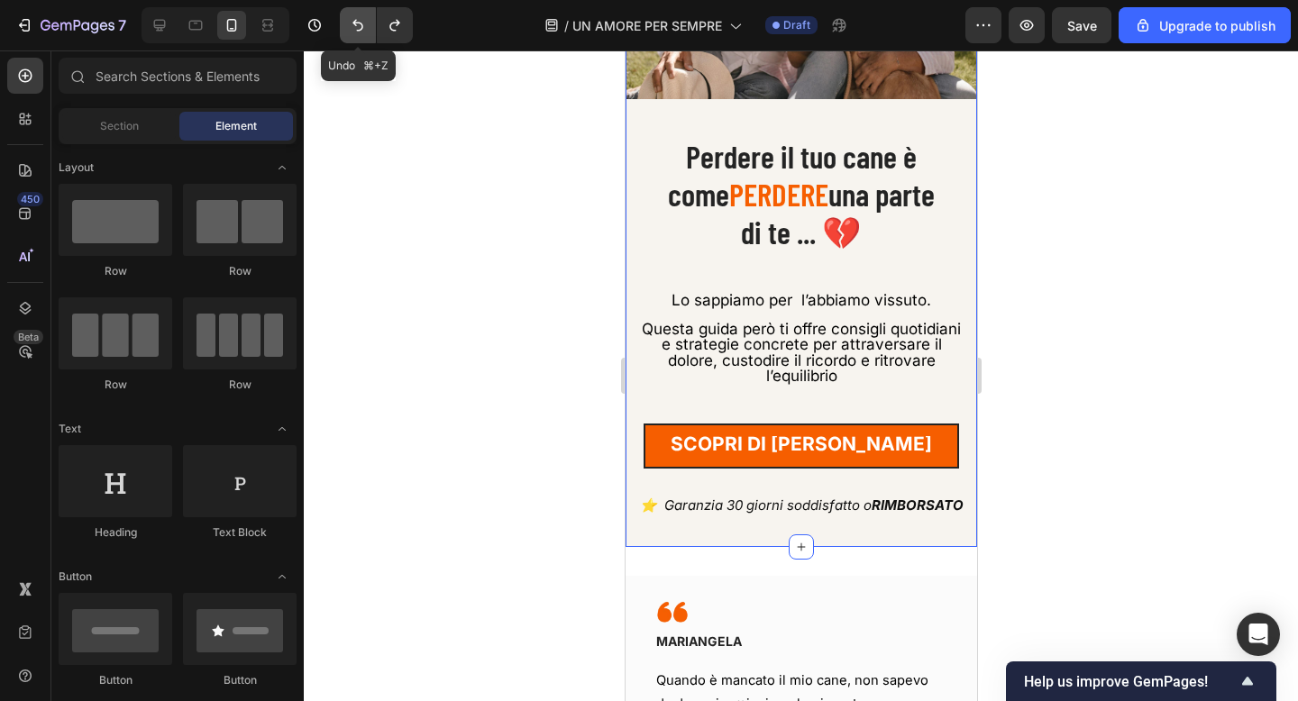
click at [344, 28] on button "Undo/Redo" at bounding box center [358, 25] width 36 height 36
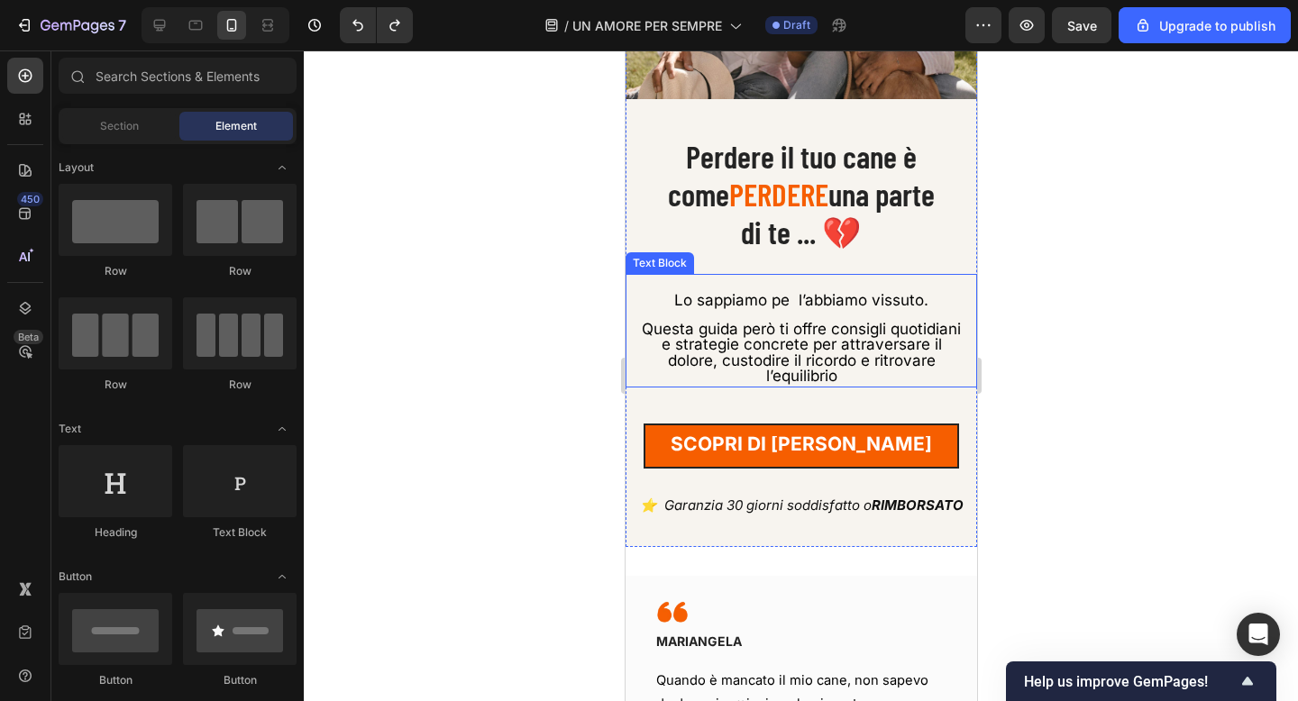
click at [784, 305] on span "Lo sappiamo pe l’abbiamo vissuto." at bounding box center [800, 300] width 254 height 18
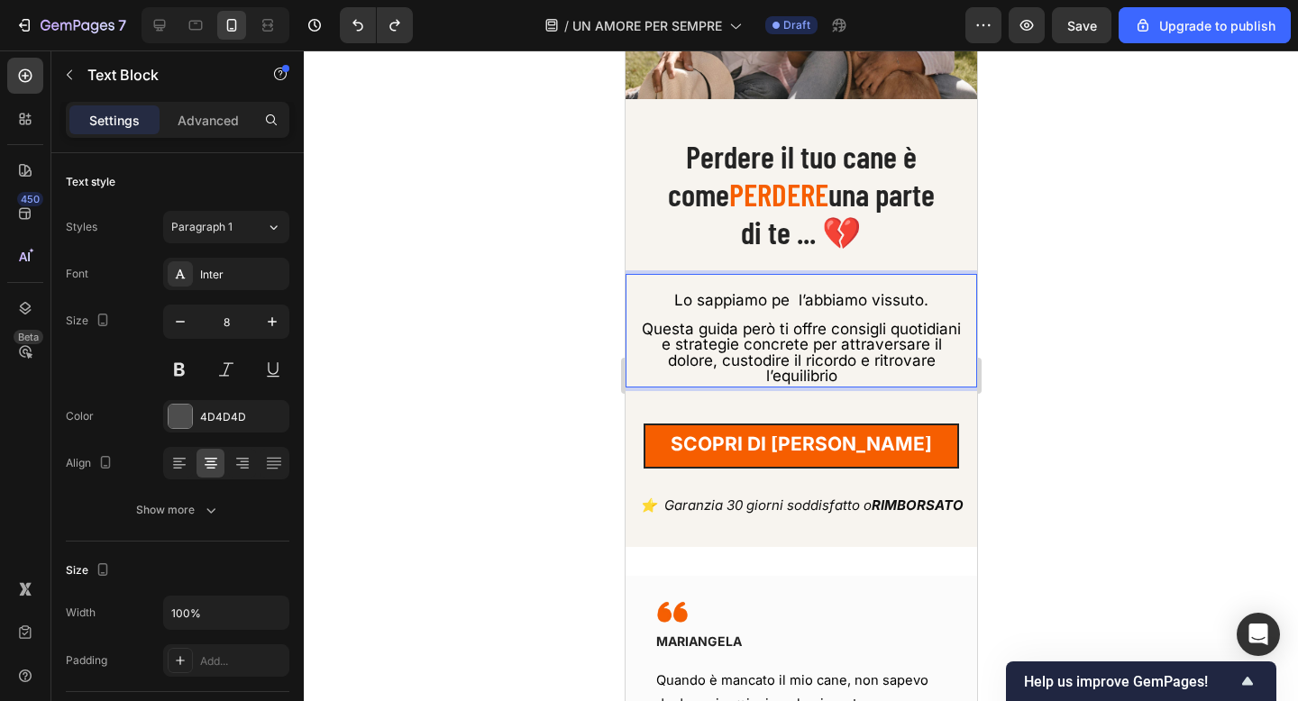
click at [786, 302] on span "Lo sappiamo pe l’abbiamo vissuto." at bounding box center [800, 300] width 254 height 18
click at [574, 298] on div at bounding box center [801, 375] width 994 height 651
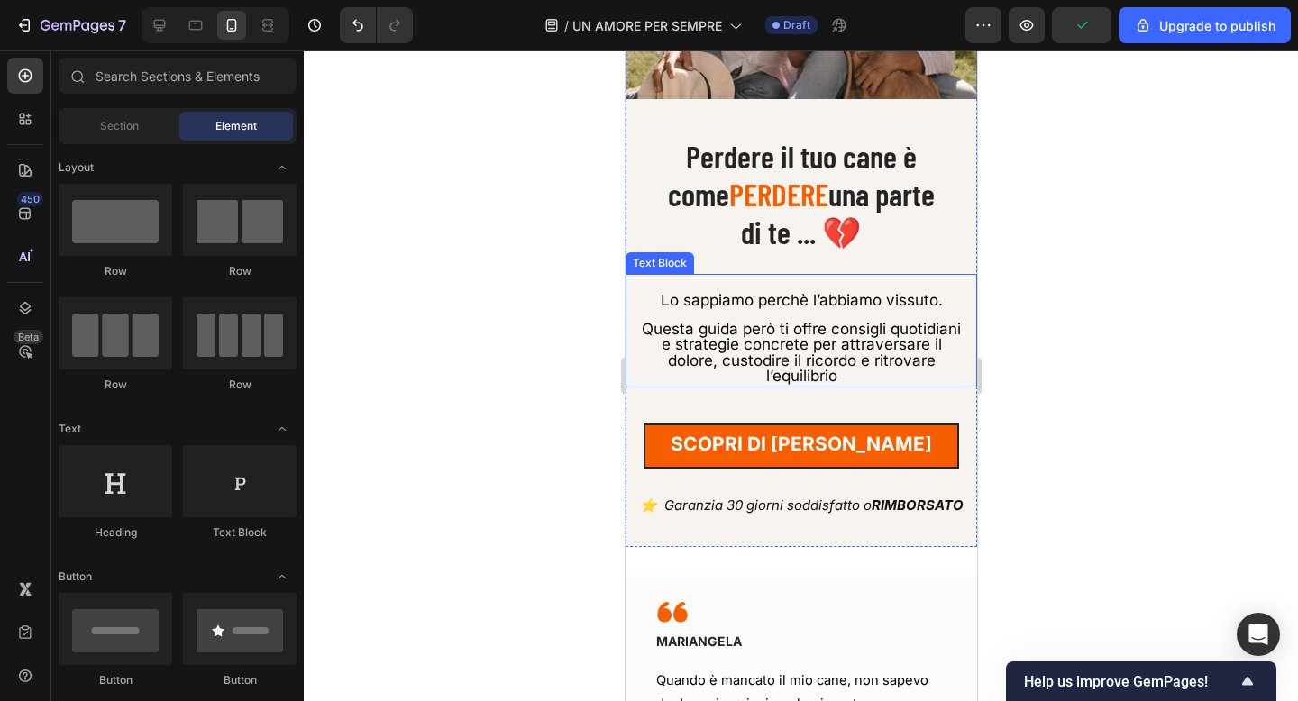
click at [953, 305] on p "Lo sappiamo perchè l’abbiamo vissuto." at bounding box center [800, 301] width 321 height 15
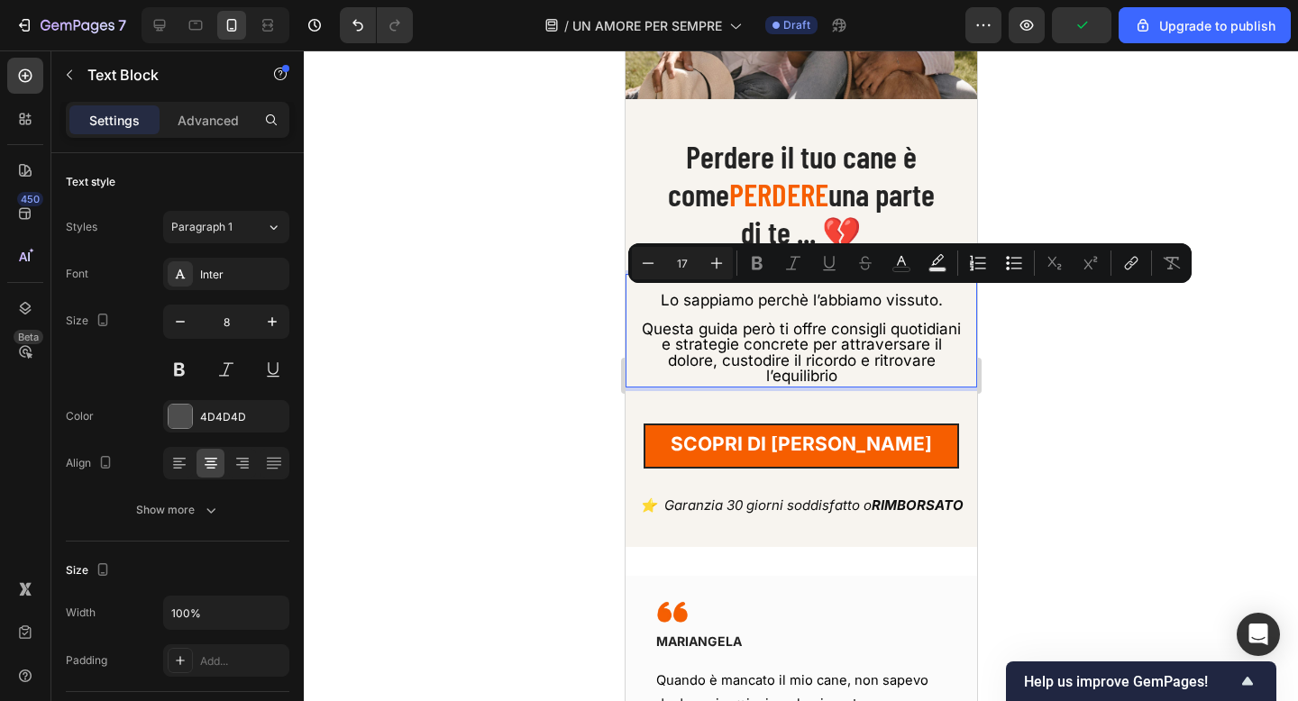
click at [953, 305] on p "Lo sappiamo perchè l’abbiamo vissuto." at bounding box center [800, 301] width 321 height 15
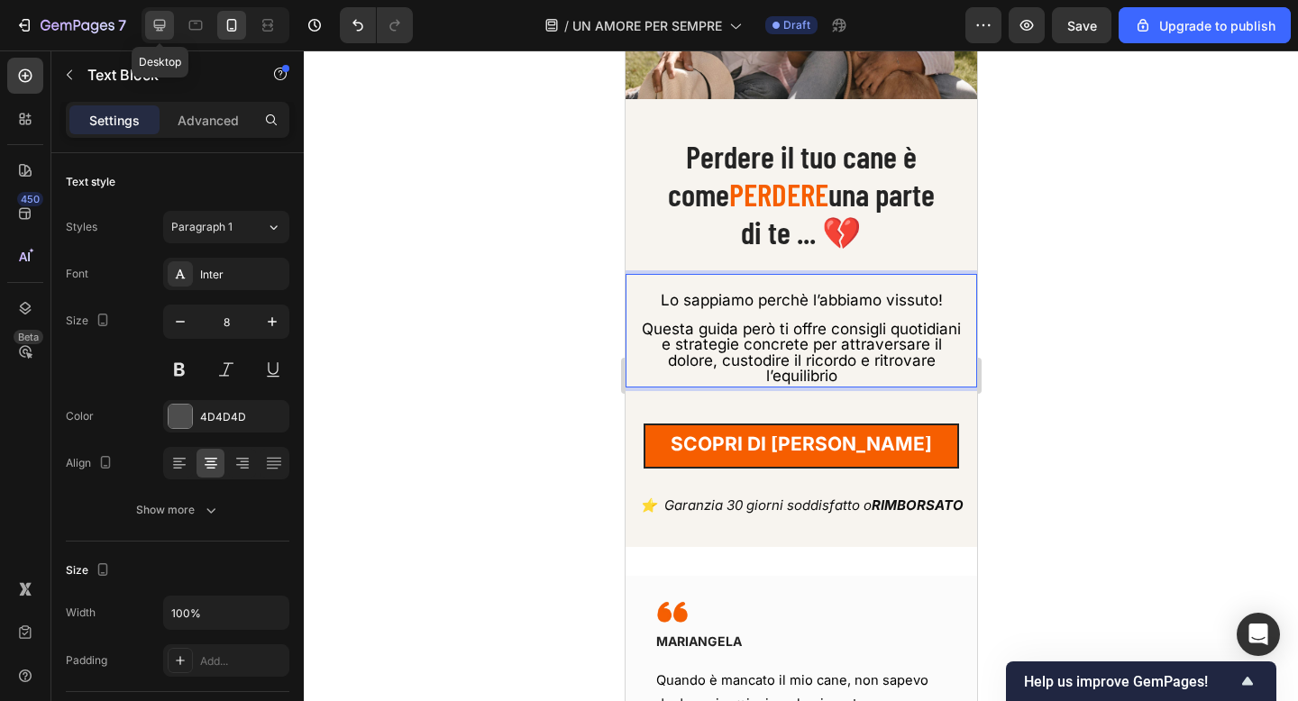
click at [167, 31] on icon at bounding box center [160, 25] width 18 height 18
type input "13"
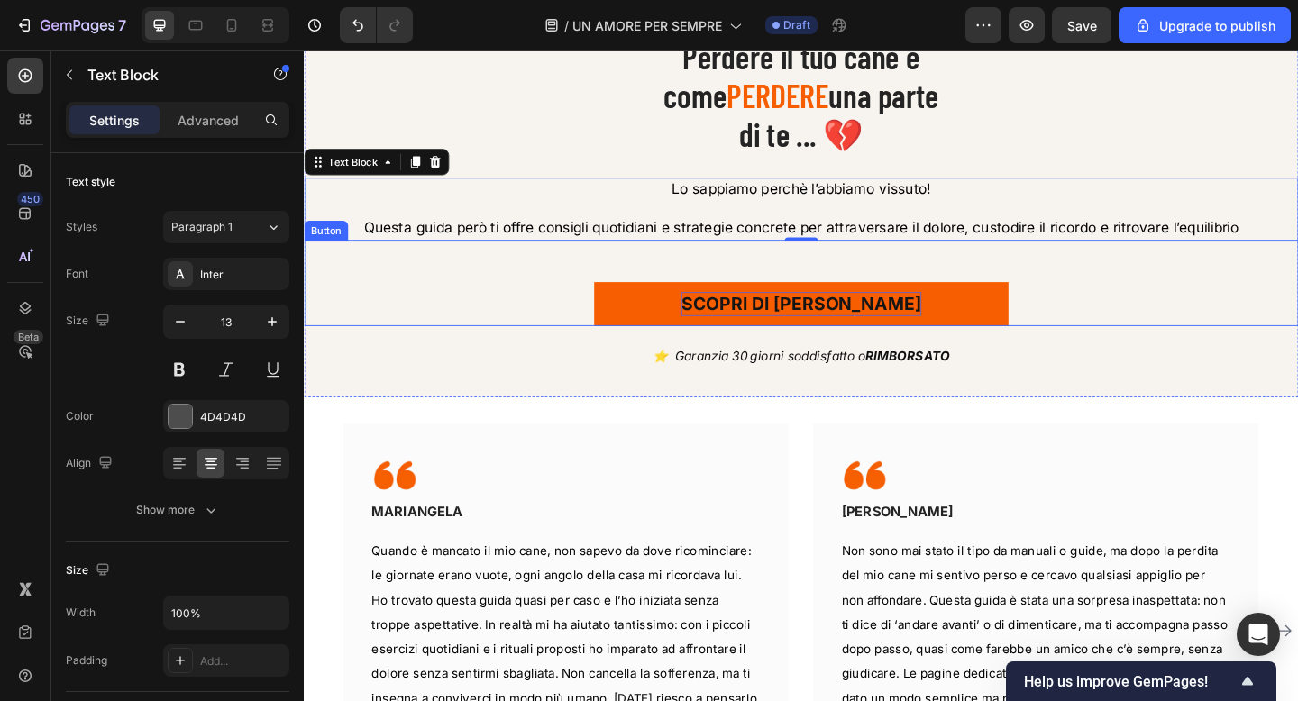
scroll to position [504, 0]
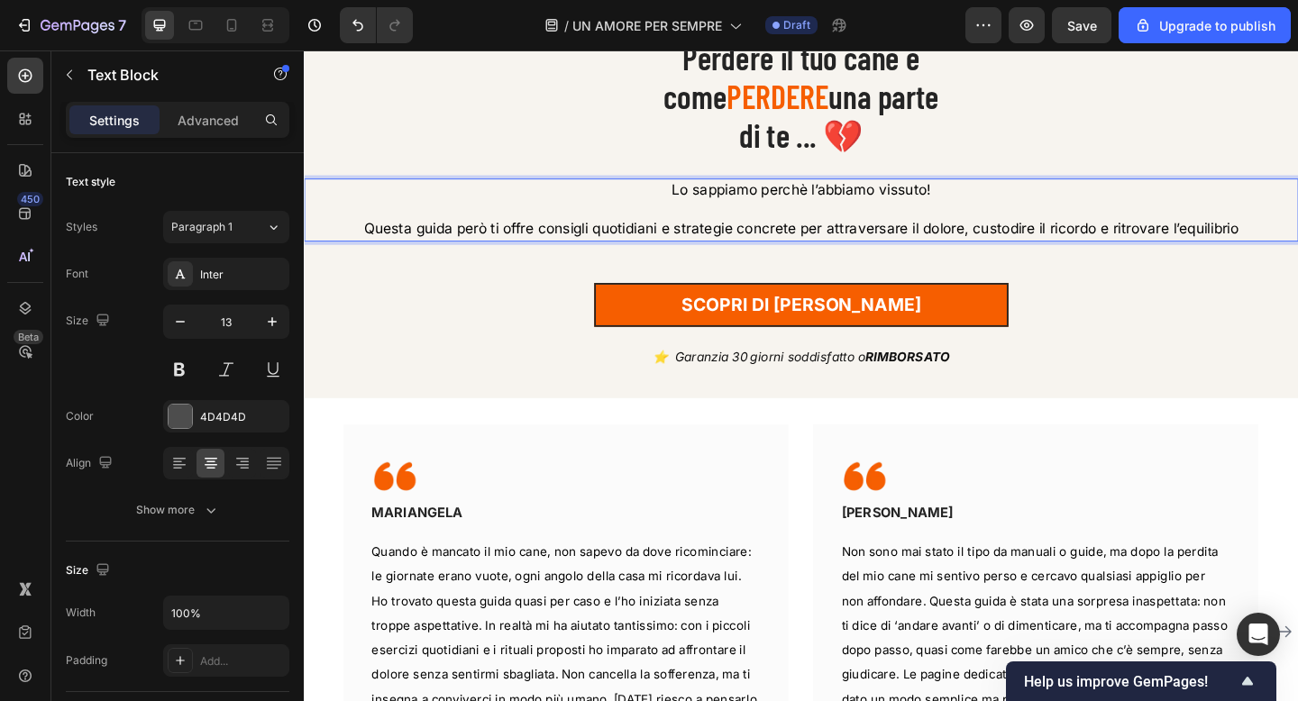
drag, startPoint x: 556, startPoint y: 247, endPoint x: 698, endPoint y: 251, distance: 141.6
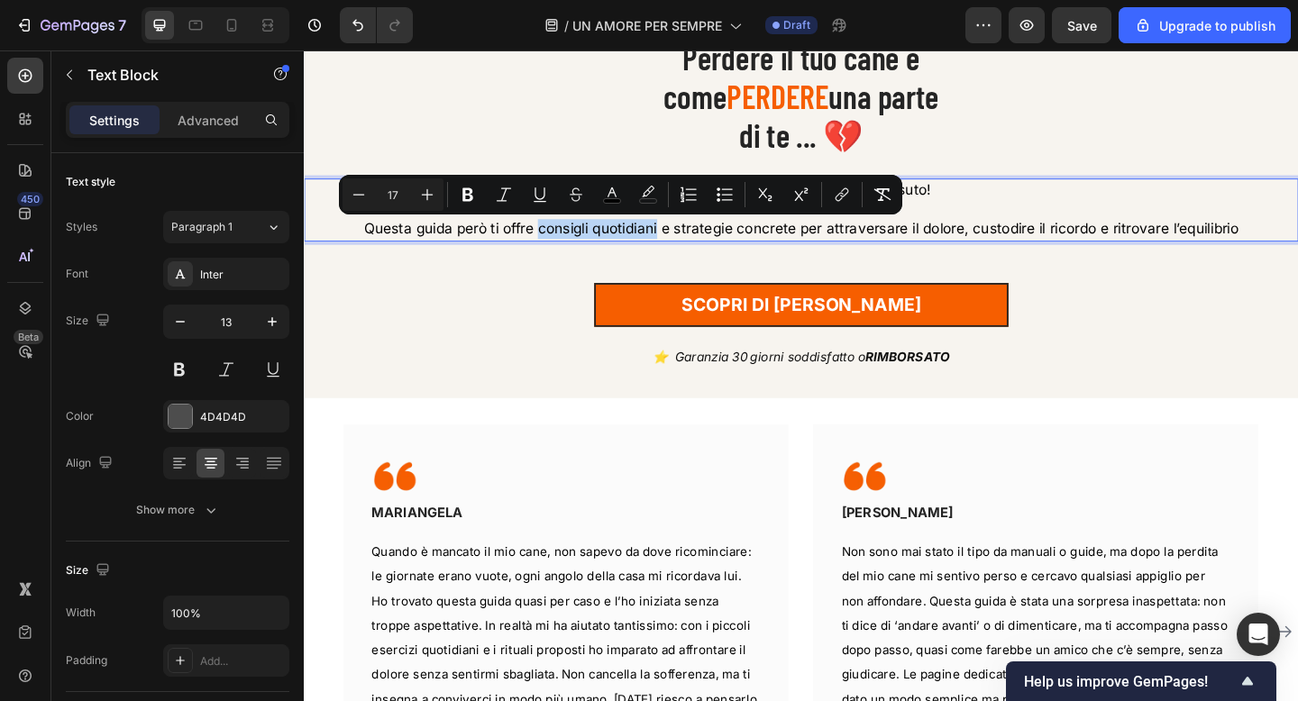
drag, startPoint x: 690, startPoint y: 246, endPoint x: 558, endPoint y: 239, distance: 132.7
click at [558, 239] on span "Questa guida però ti offre consigli quotidiani e strategie concrete per attrave…" at bounding box center [845, 244] width 952 height 18
click at [733, 244] on span "Questa guida però ti offre consigli quotidiani e strategie concrete per attrave…" at bounding box center [845, 244] width 954 height 18
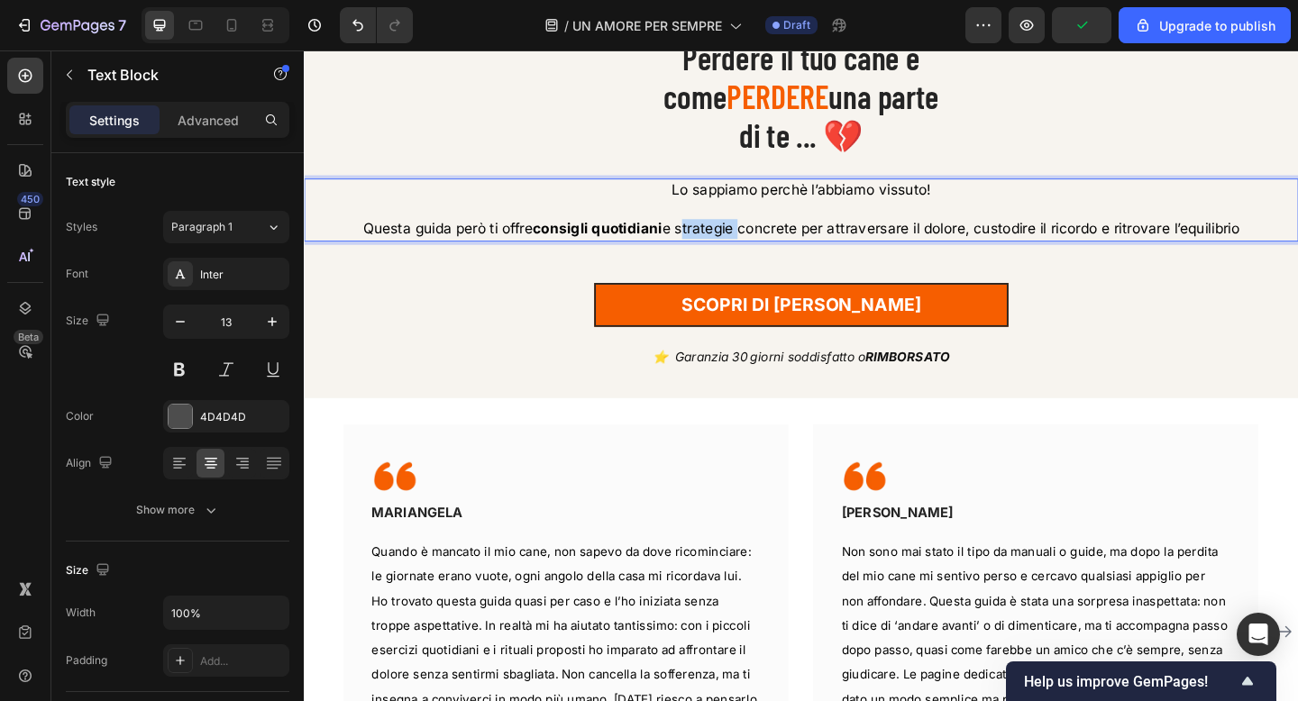
click at [733, 244] on span "Questa guida però ti offre consigli quotidiani e strategie concrete per attrave…" at bounding box center [845, 244] width 954 height 18
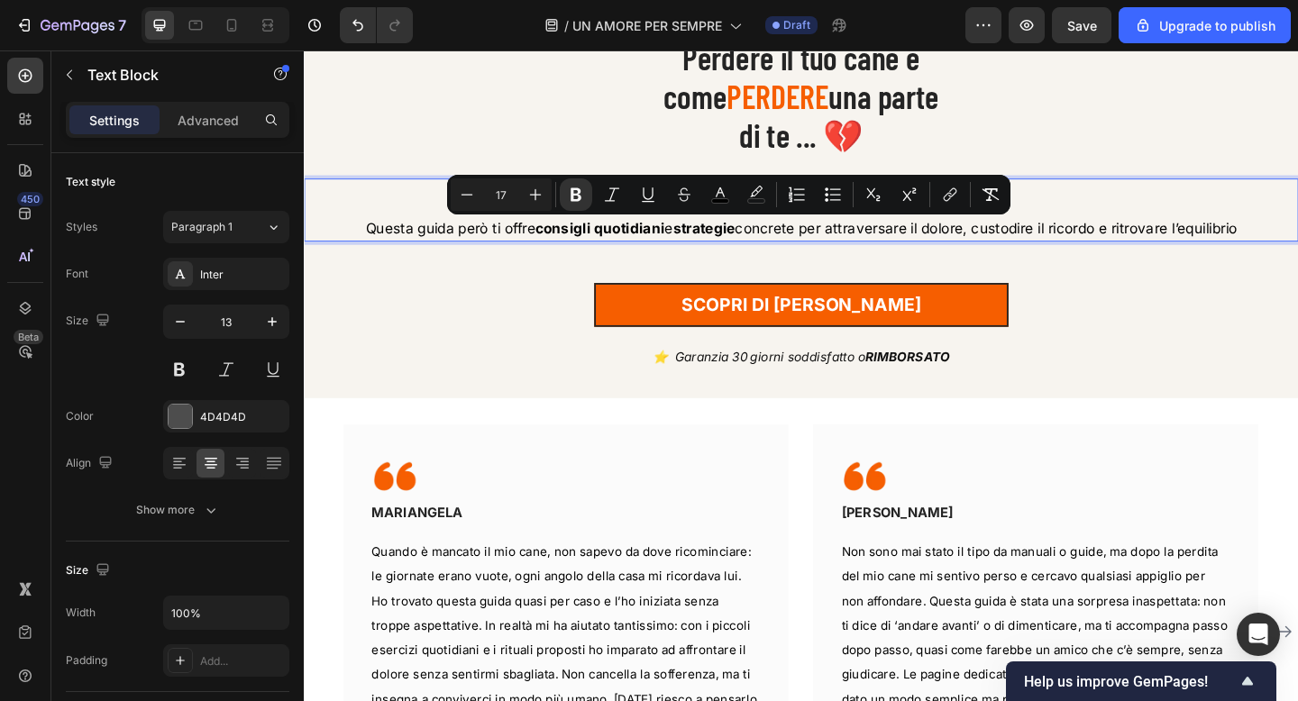
click at [889, 247] on span "Questa guida però ti offre consigli quotidiani e strategie concrete per attrave…" at bounding box center [844, 244] width 948 height 18
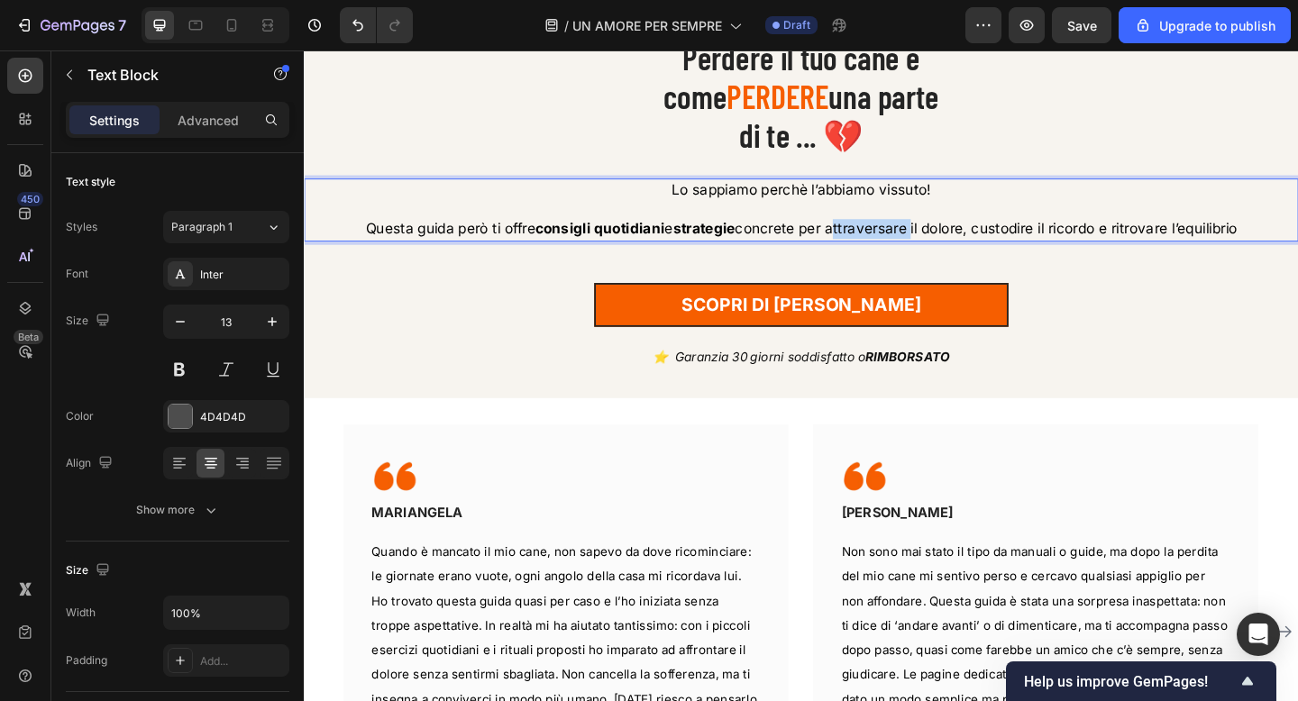
click at [889, 247] on span "Questa guida però ti offre consigli quotidiani e strategie concrete per attrave…" at bounding box center [844, 244] width 948 height 18
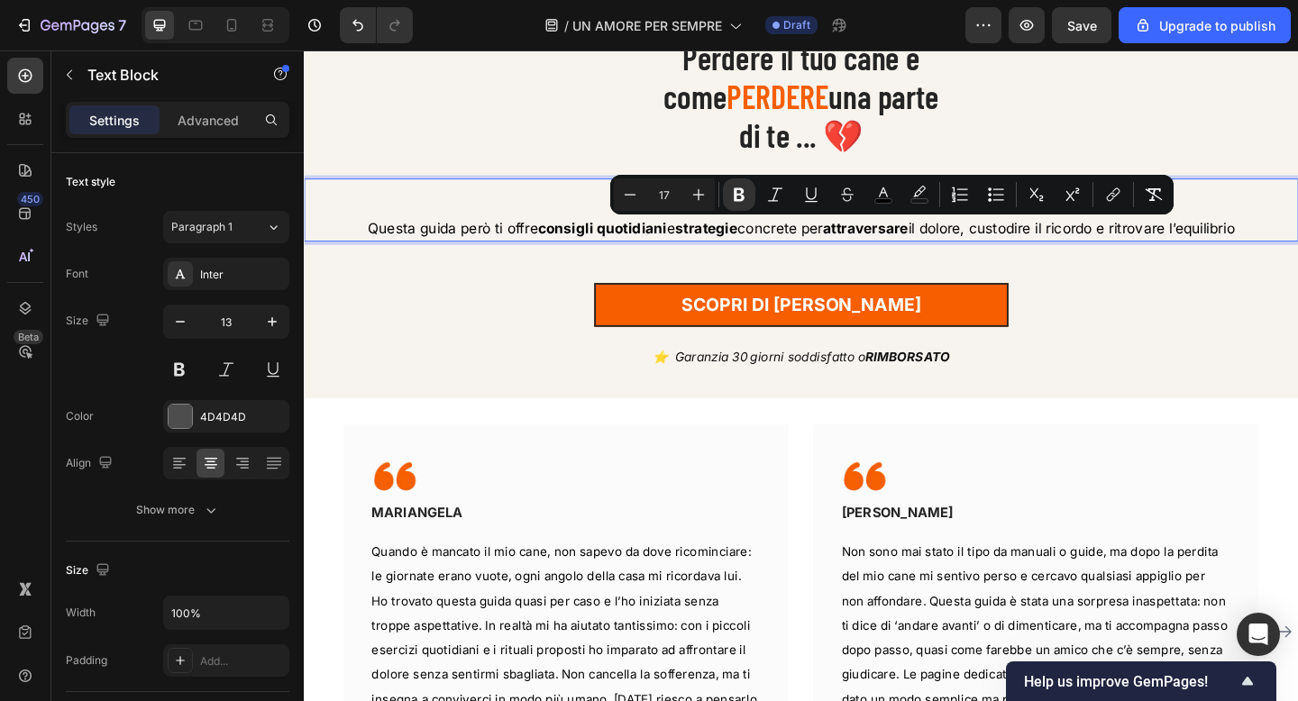
click at [1016, 242] on span "Questa guida però ti offre consigli quotidiani e strategie concrete per attrave…" at bounding box center [844, 244] width 943 height 18
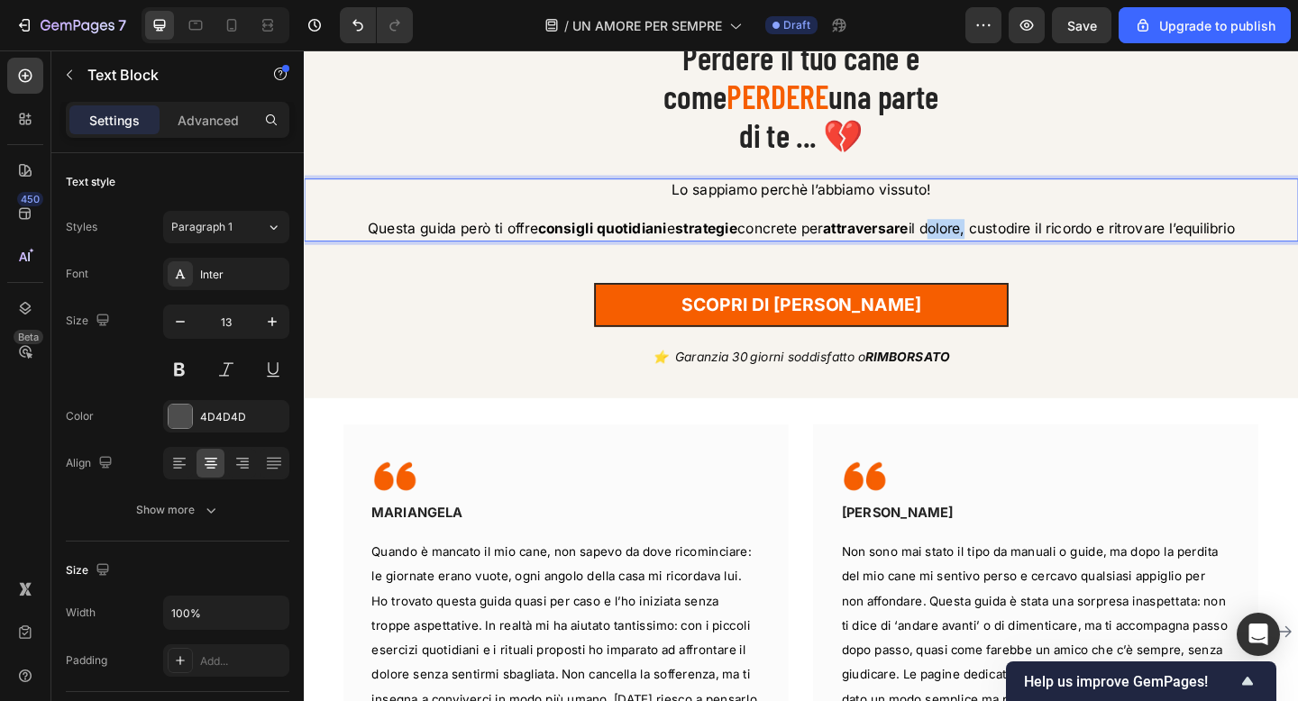
click at [1016, 242] on span "Questa guida però ti offre consigli quotidiani e strategie concrete per attrave…" at bounding box center [844, 244] width 943 height 18
drag, startPoint x: 951, startPoint y: 243, endPoint x: 976, endPoint y: 243, distance: 25.2
click at [976, 243] on span "Questa guida però ti offre consigli quotidiani e strategie concrete per attrave…" at bounding box center [844, 244] width 941 height 18
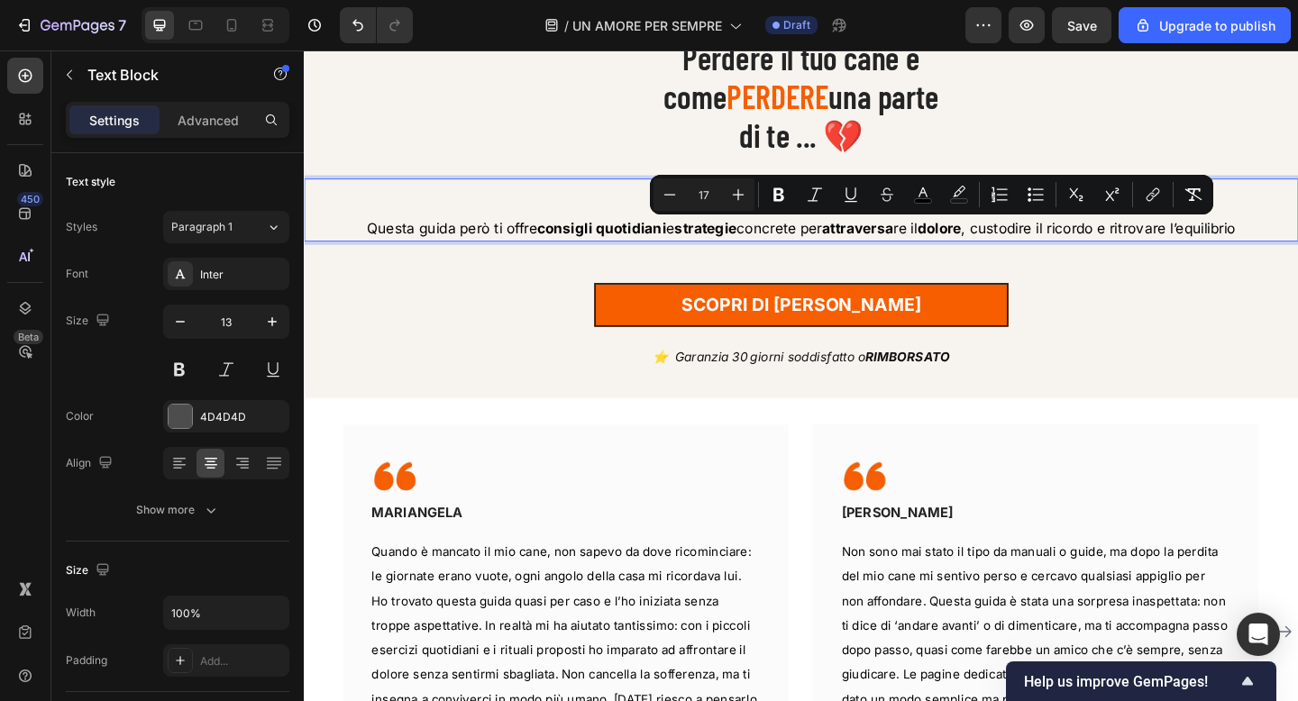
click at [988, 248] on strong "dolore" at bounding box center [995, 244] width 48 height 18
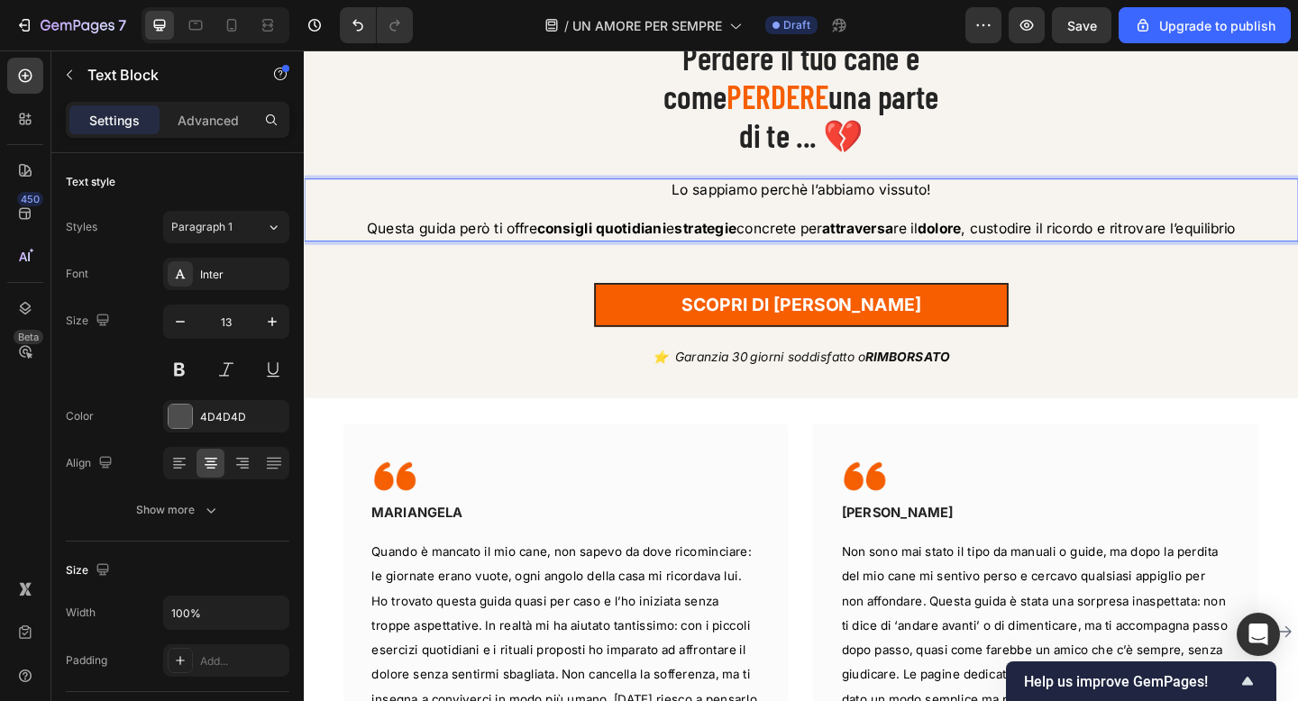
click at [868, 194] on span "Lo sappiamo perchè l’abbiamo vissuto!" at bounding box center [845, 202] width 282 height 18
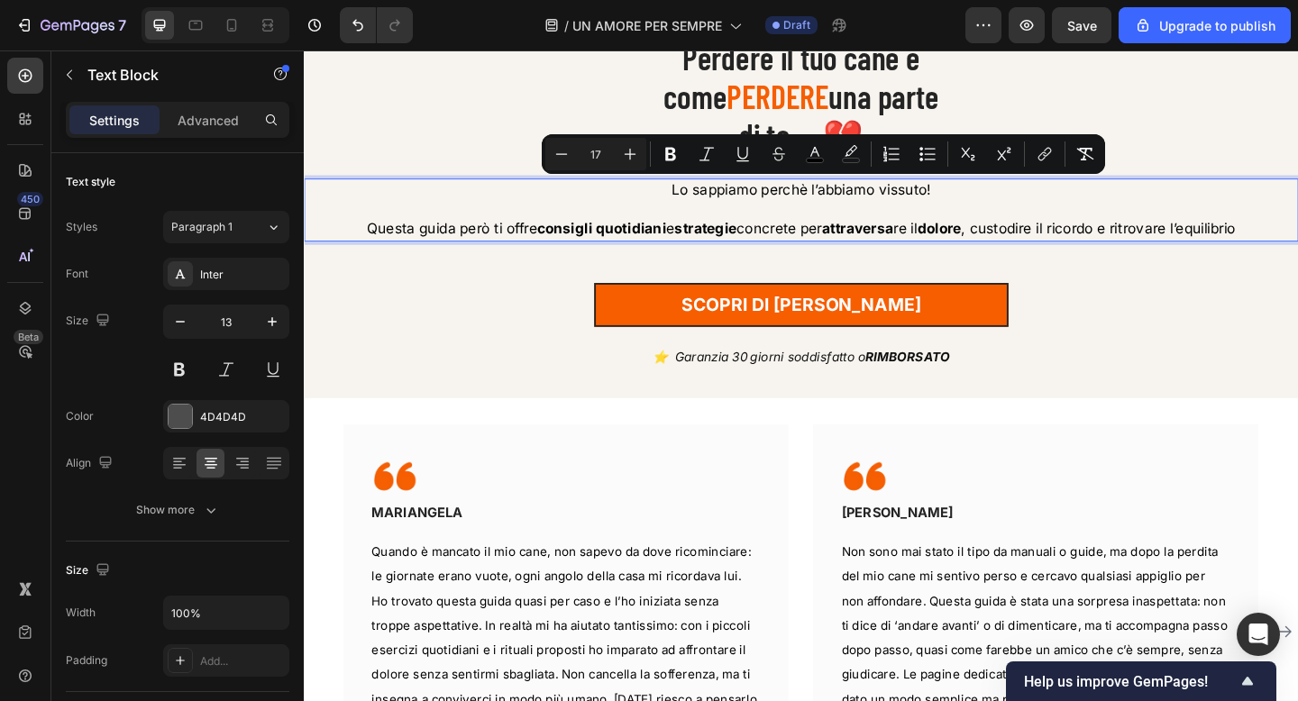
click at [953, 247] on span "Questa guida però ti offre consigli quotidiani e strategie concrete per attrave…" at bounding box center [844, 244] width 945 height 18
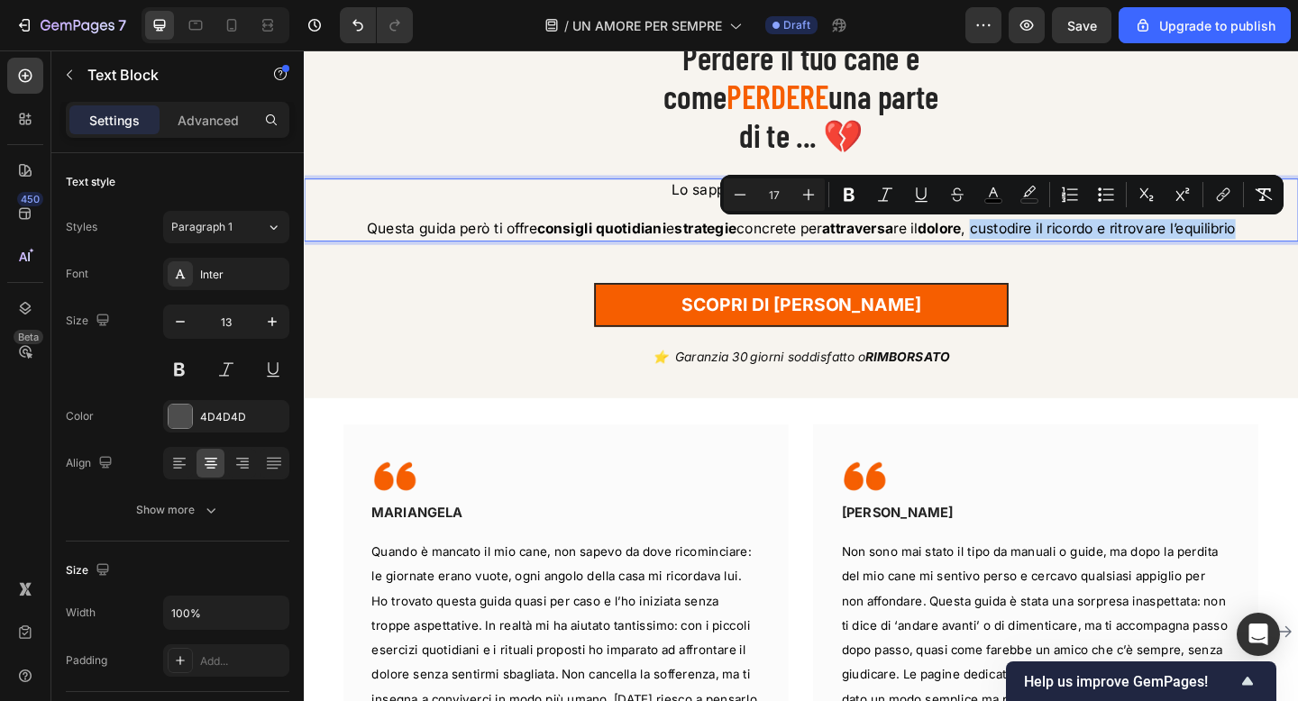
drag, startPoint x: 1037, startPoint y: 246, endPoint x: 1329, endPoint y: 241, distance: 293.0
click at [1297, 241] on p "Questa guida però ti offre consigli quotidiani e strategie concrete per attrave…" at bounding box center [845, 245] width 1078 height 22
click at [851, 193] on icon "Editor contextual toolbar" at bounding box center [849, 195] width 11 height 14
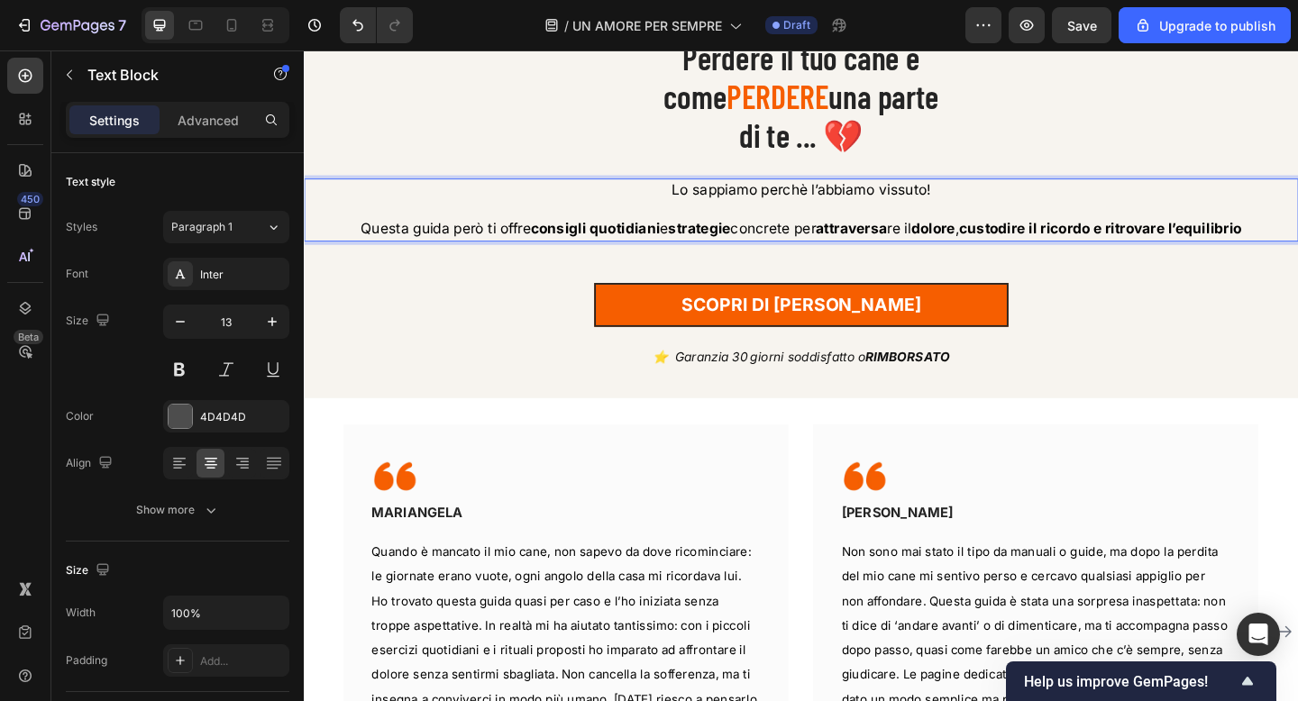
click at [1297, 244] on p "Questa guida però ti offre consigli quotidiani e strategie concrete per attrave…" at bounding box center [845, 245] width 1078 height 22
click at [1175, 246] on strong "custodire il ricordo e ritrovare l’equilibrio." at bounding box center [1170, 244] width 313 height 18
click at [1192, 297] on div "SCOPRI di piu' Button" at bounding box center [845, 306] width 1082 height 94
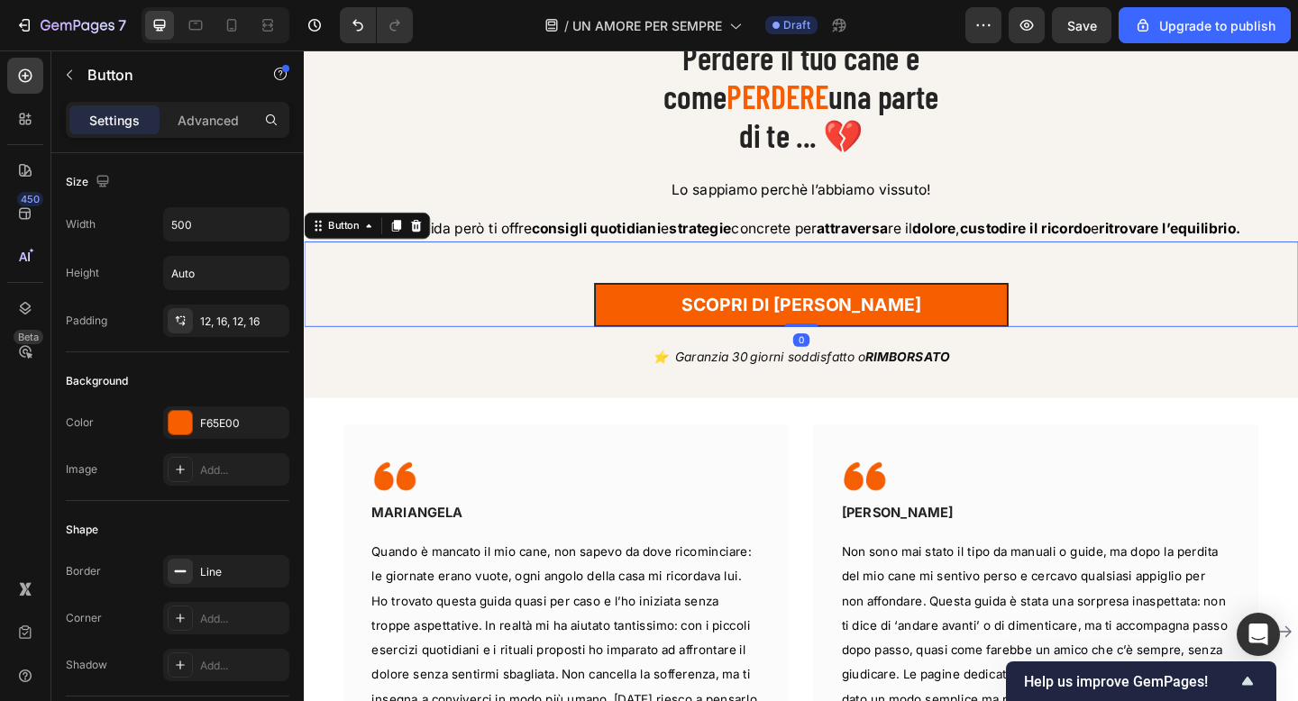
click at [1132, 205] on p "Lo sappiamo perchè l’abbiamo vissuto!" at bounding box center [845, 203] width 1078 height 22
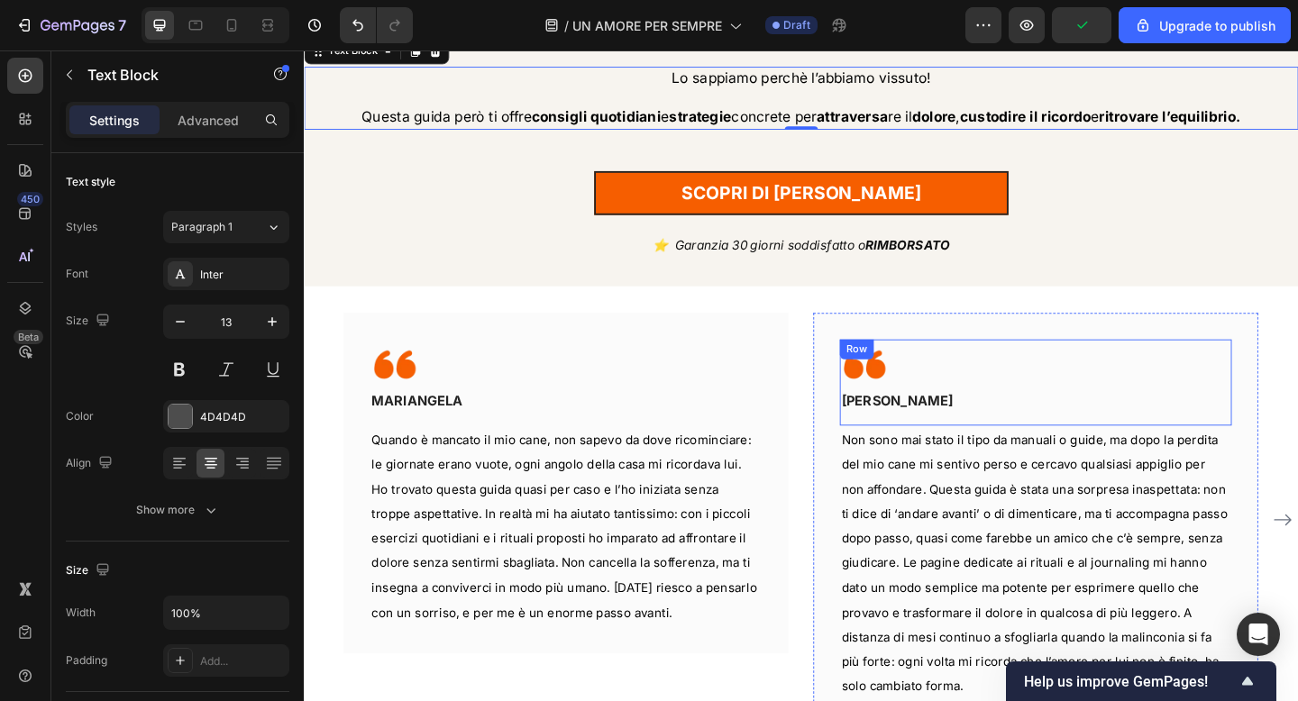
scroll to position [790, 0]
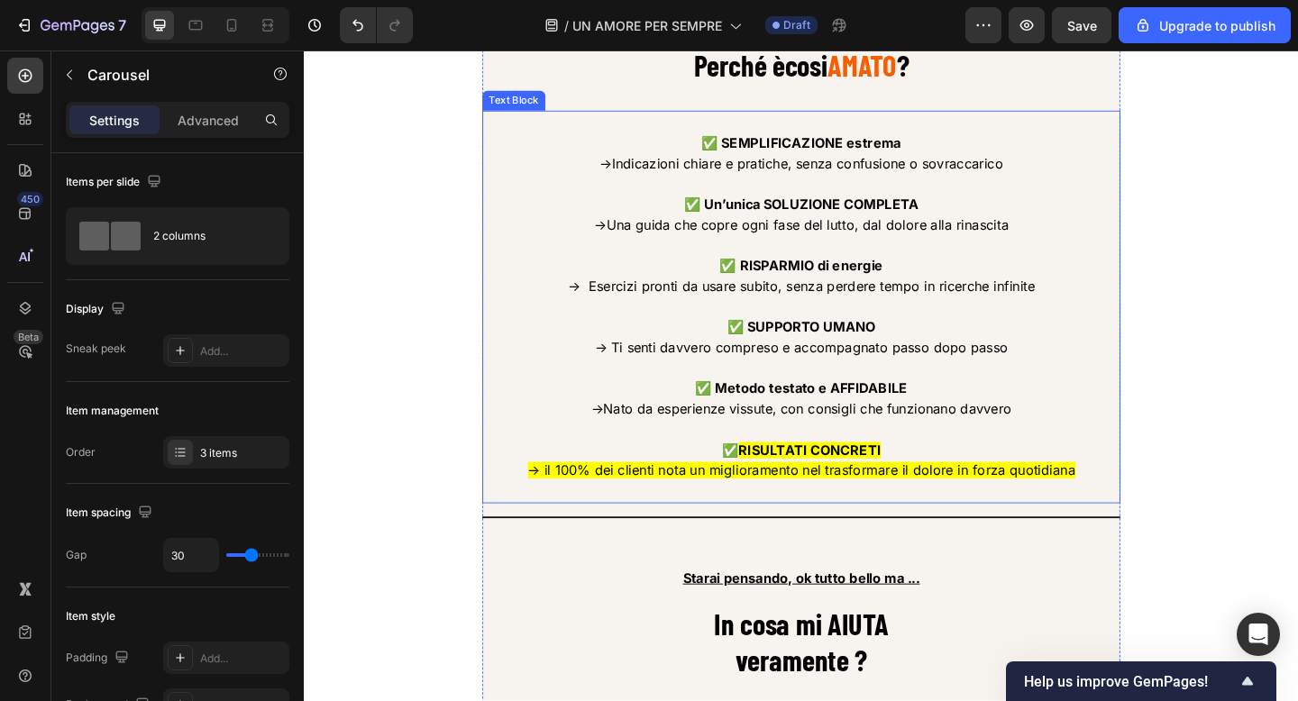
scroll to position [2989, 0]
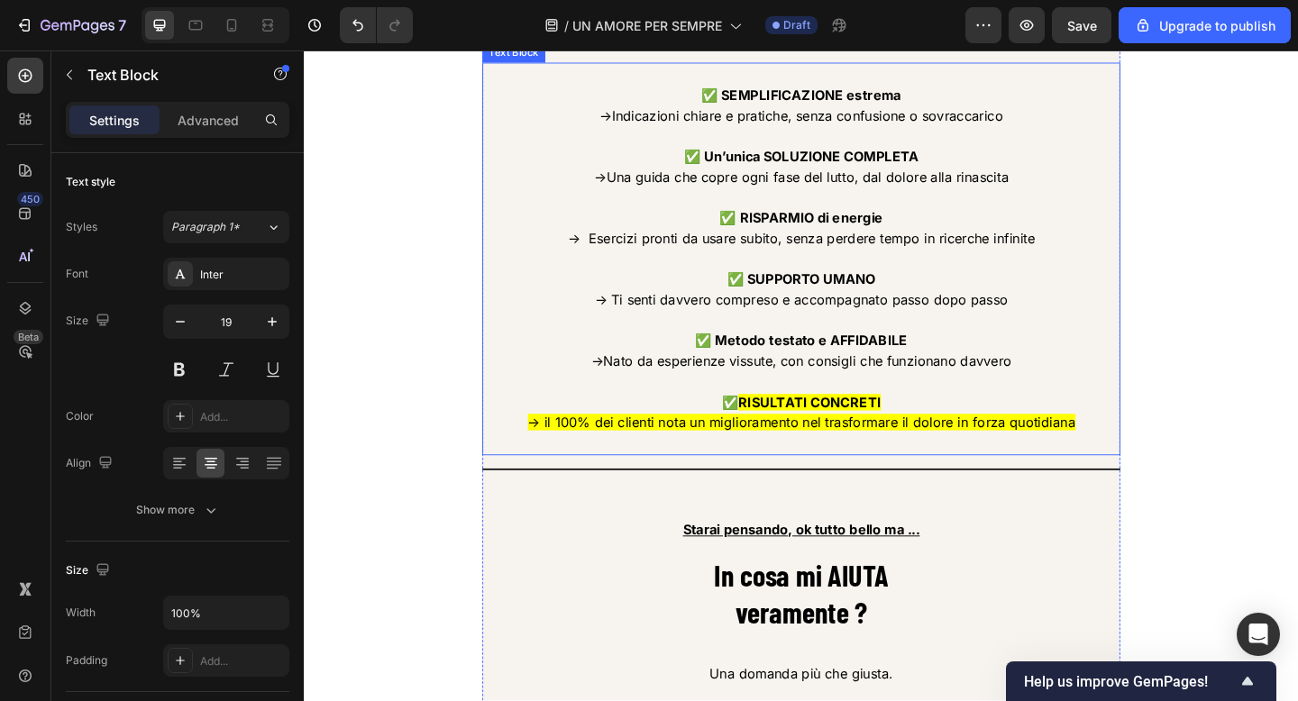
click at [917, 301] on strong "✅ SUPPORTO UMANO" at bounding box center [844, 299] width 160 height 18
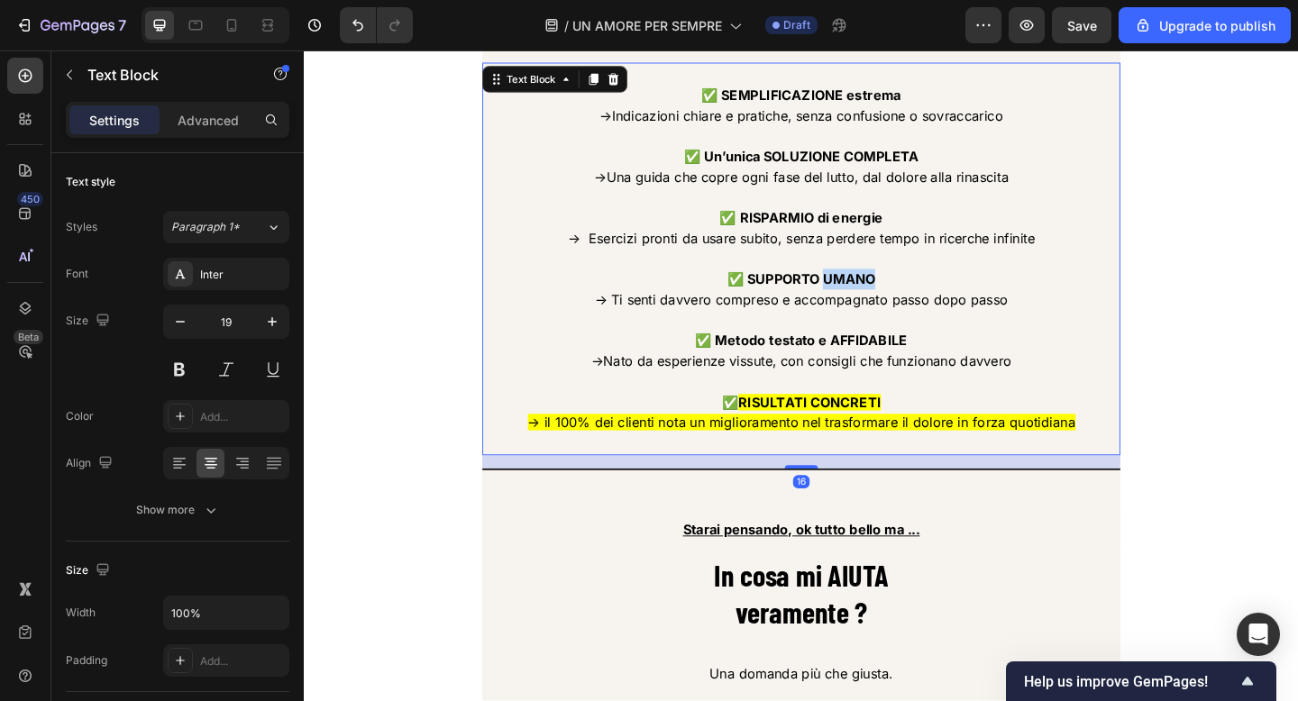
click at [917, 301] on strong "✅ SUPPORTO UMANO" at bounding box center [844, 299] width 160 height 18
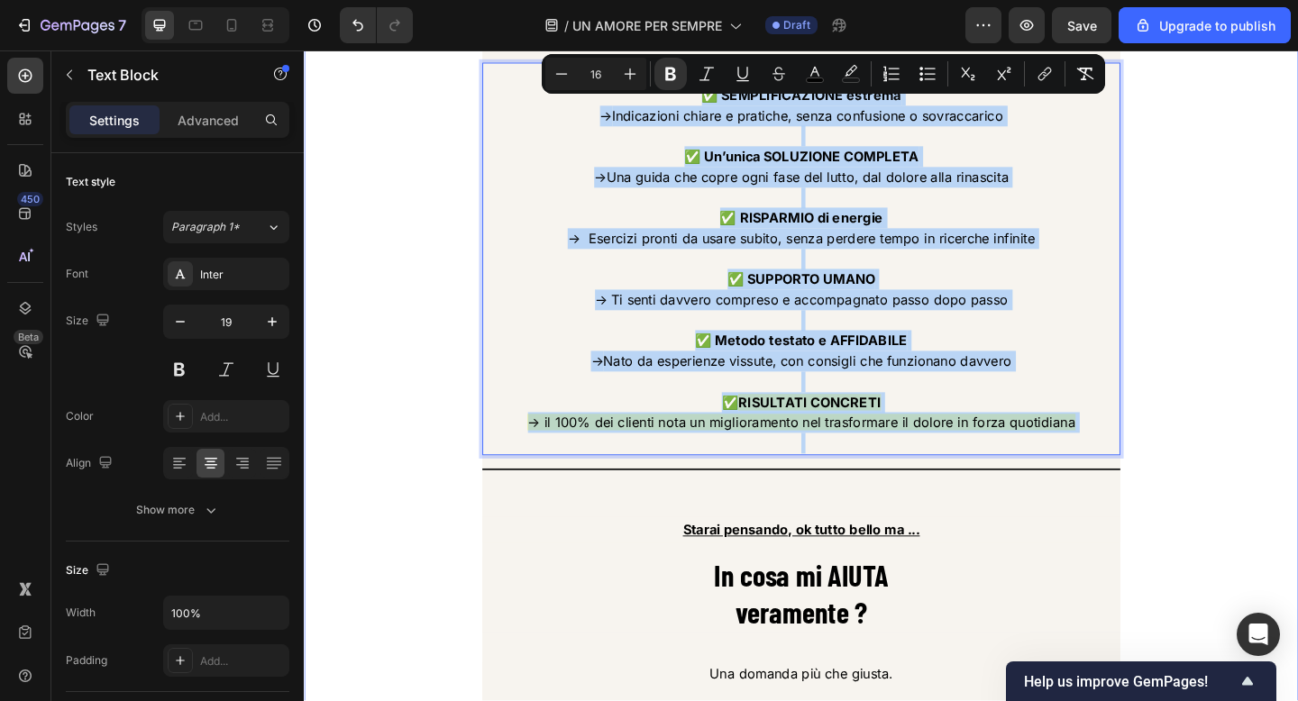
click at [1213, 287] on div "Perché è cosi AMATO ? Heading ✅ SEMPLIFICAZIONE estrema → Indicazioni chiare e …" at bounding box center [844, 686] width 1055 height 1438
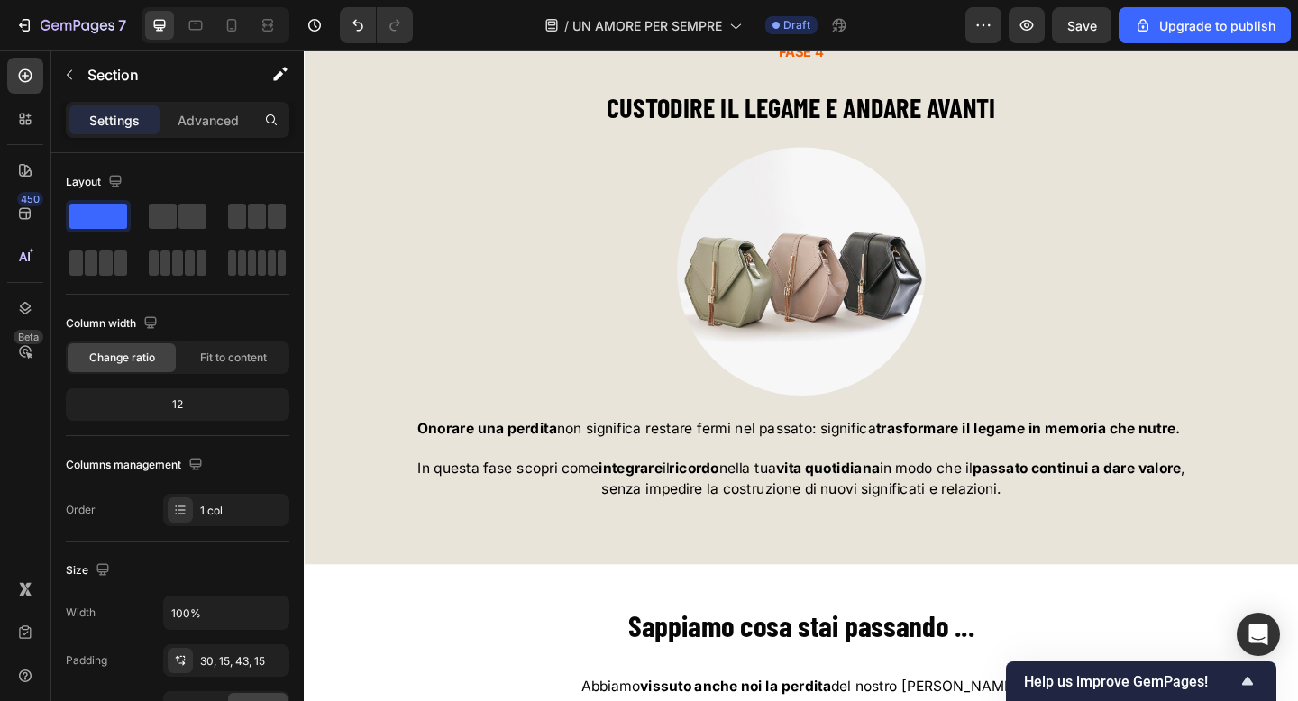
scroll to position [7681, 0]
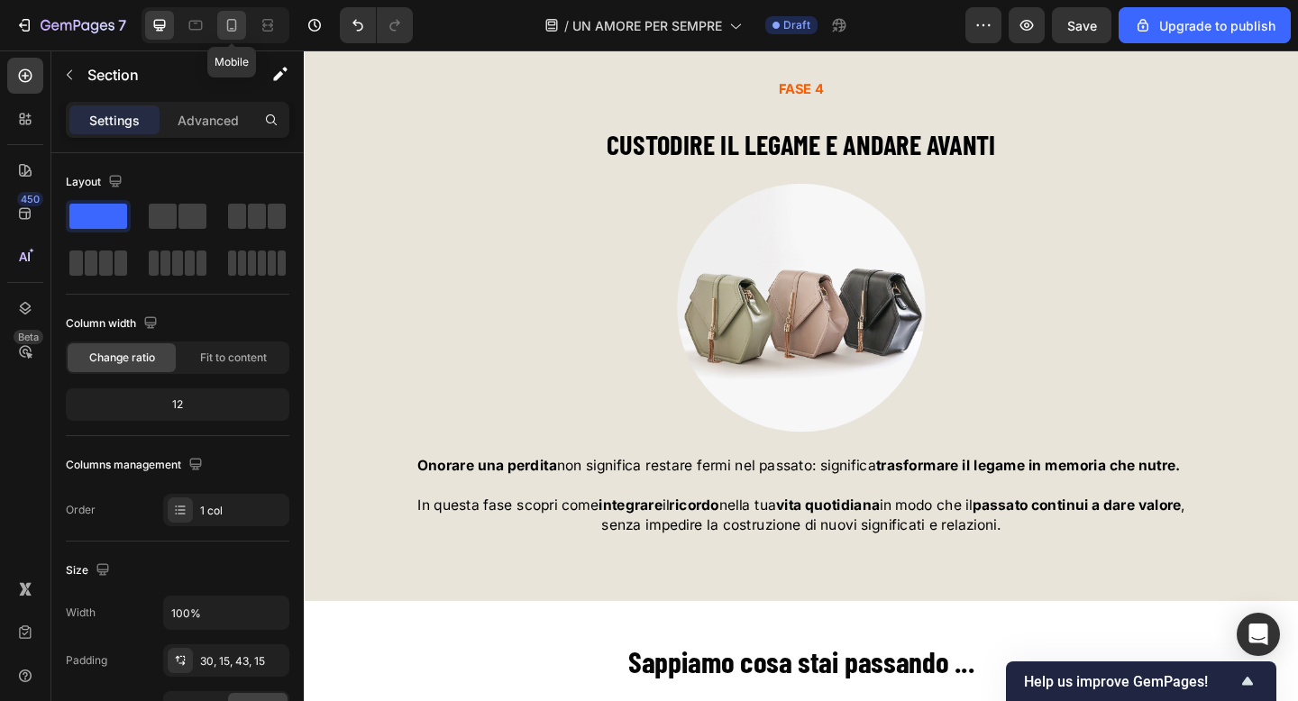
click at [225, 16] on icon at bounding box center [232, 25] width 18 height 18
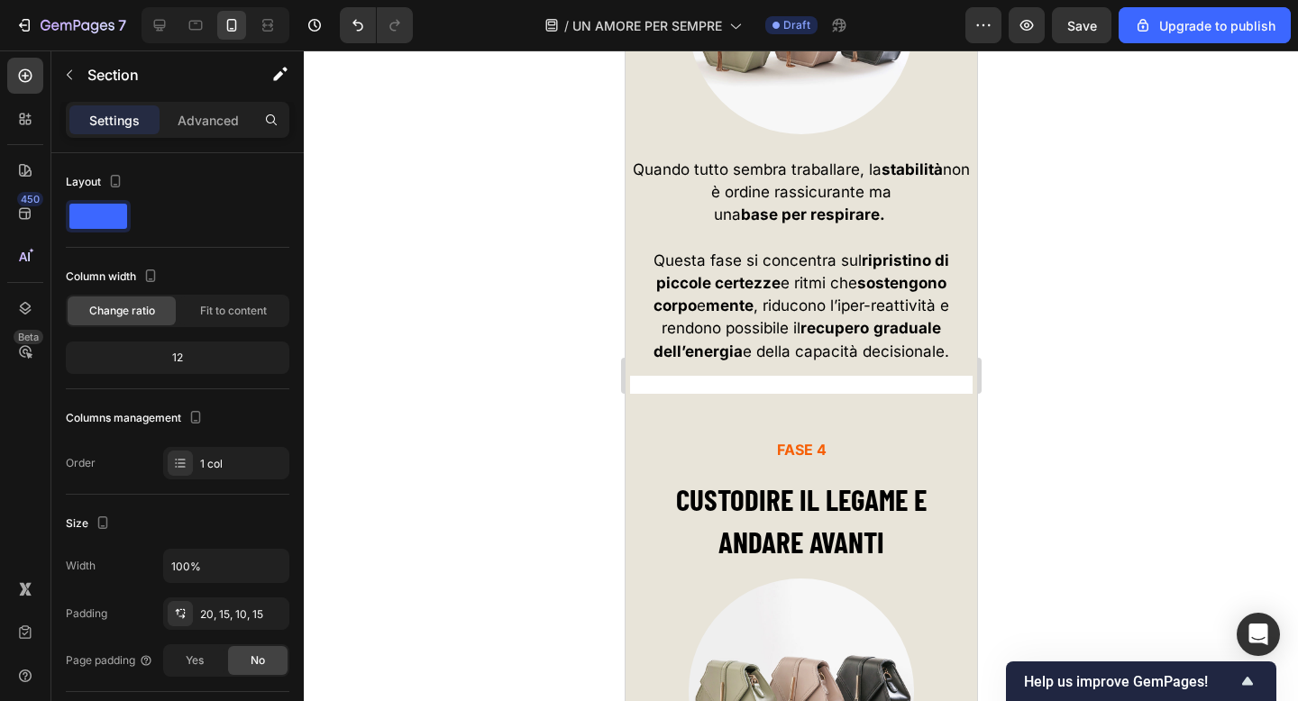
scroll to position [7675, 0]
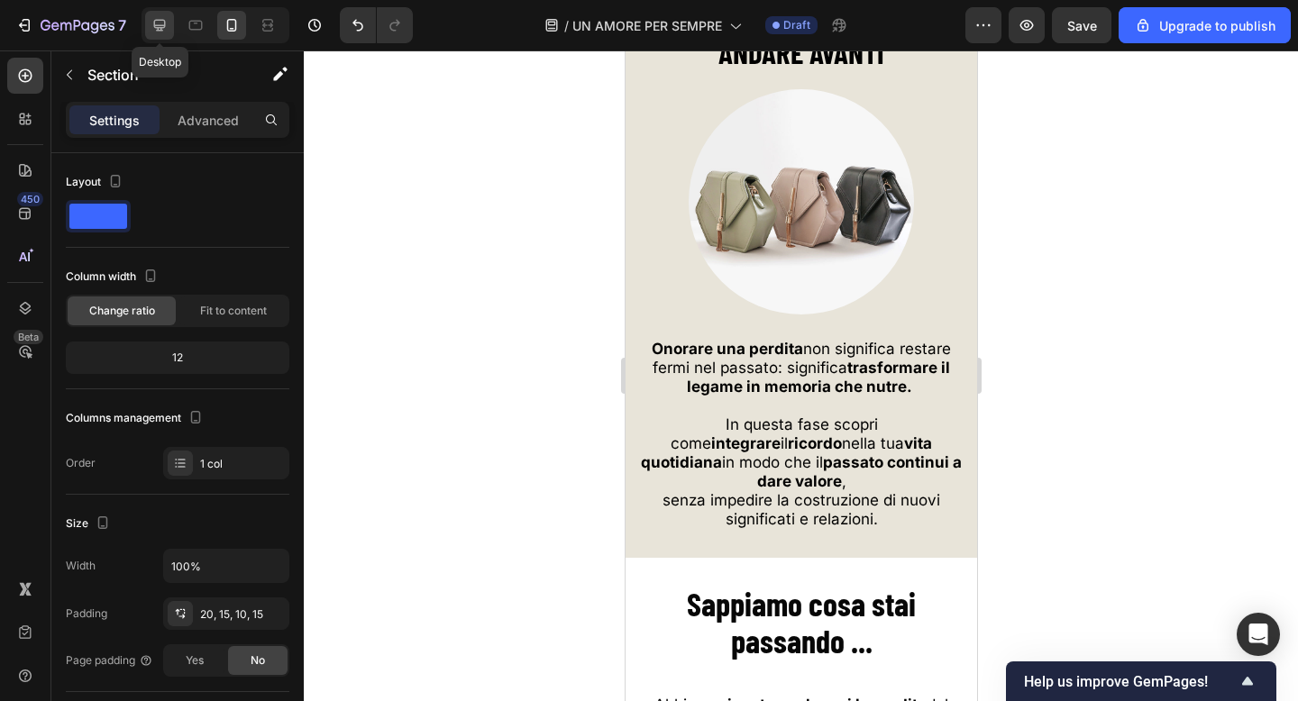
click at [166, 30] on icon at bounding box center [160, 25] width 18 height 18
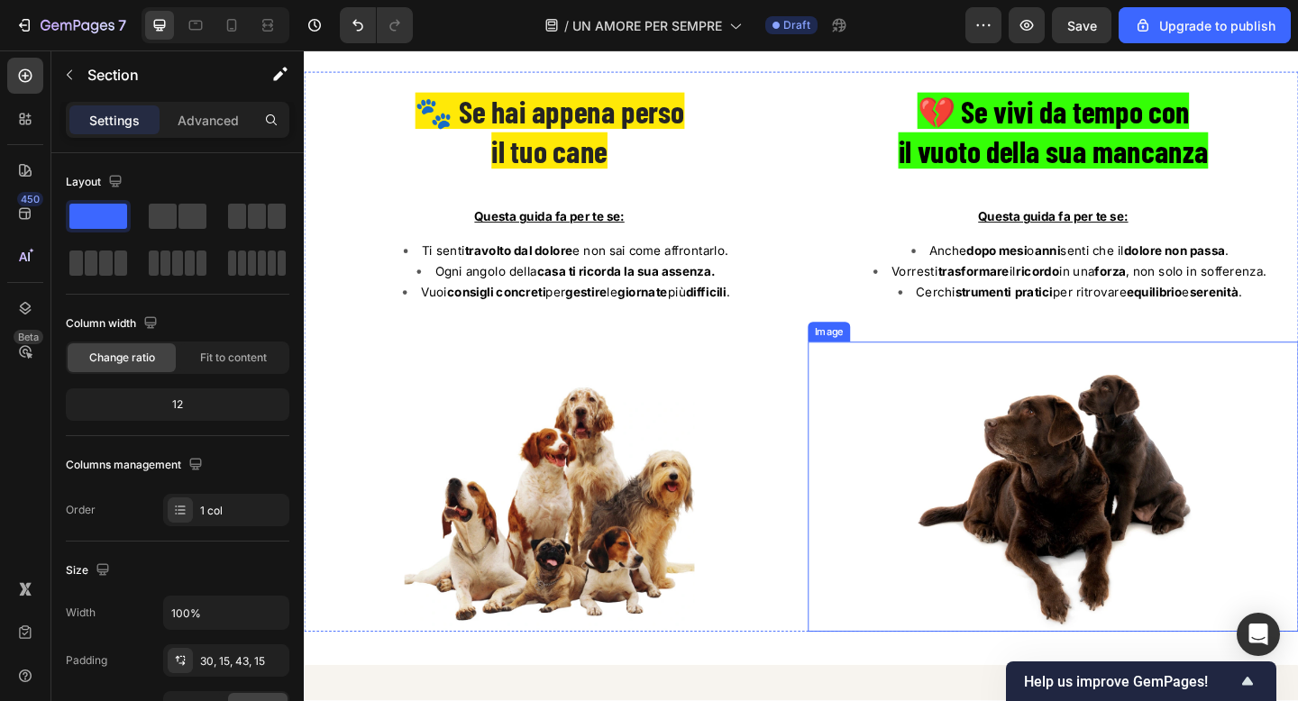
scroll to position [8787, 0]
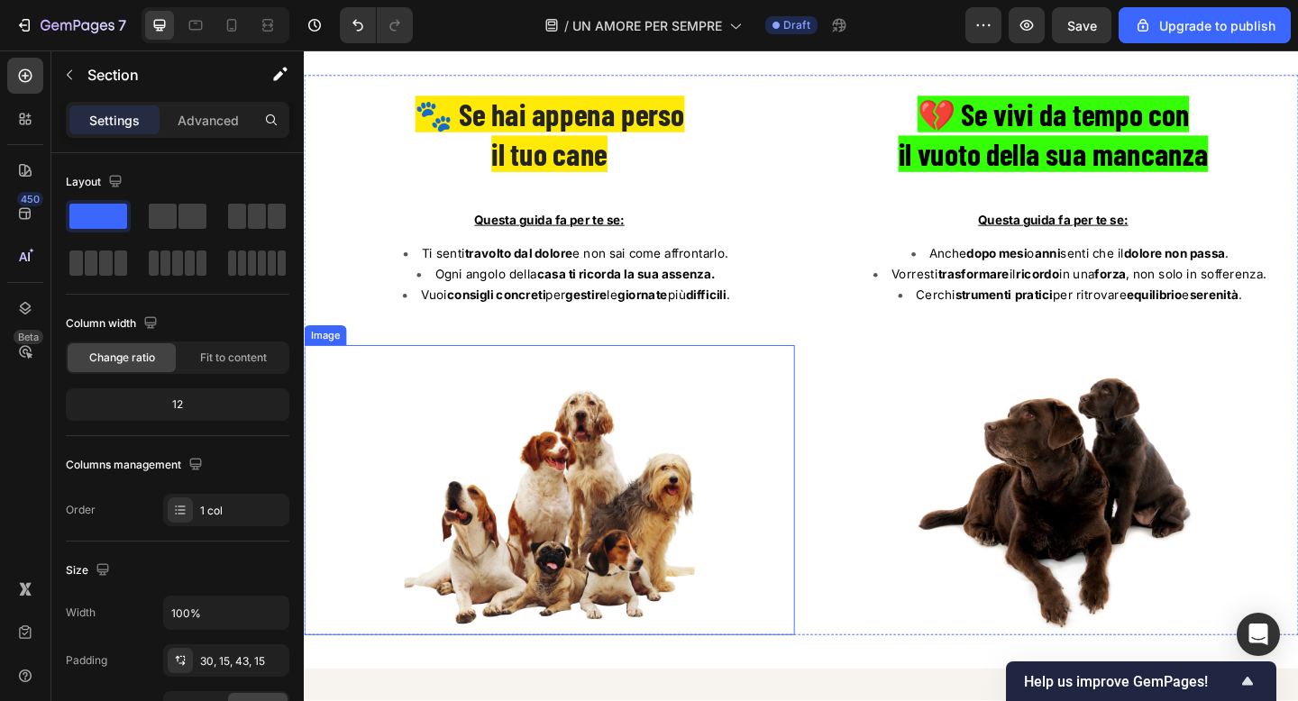
click at [775, 423] on div at bounding box center [571, 528] width 534 height 315
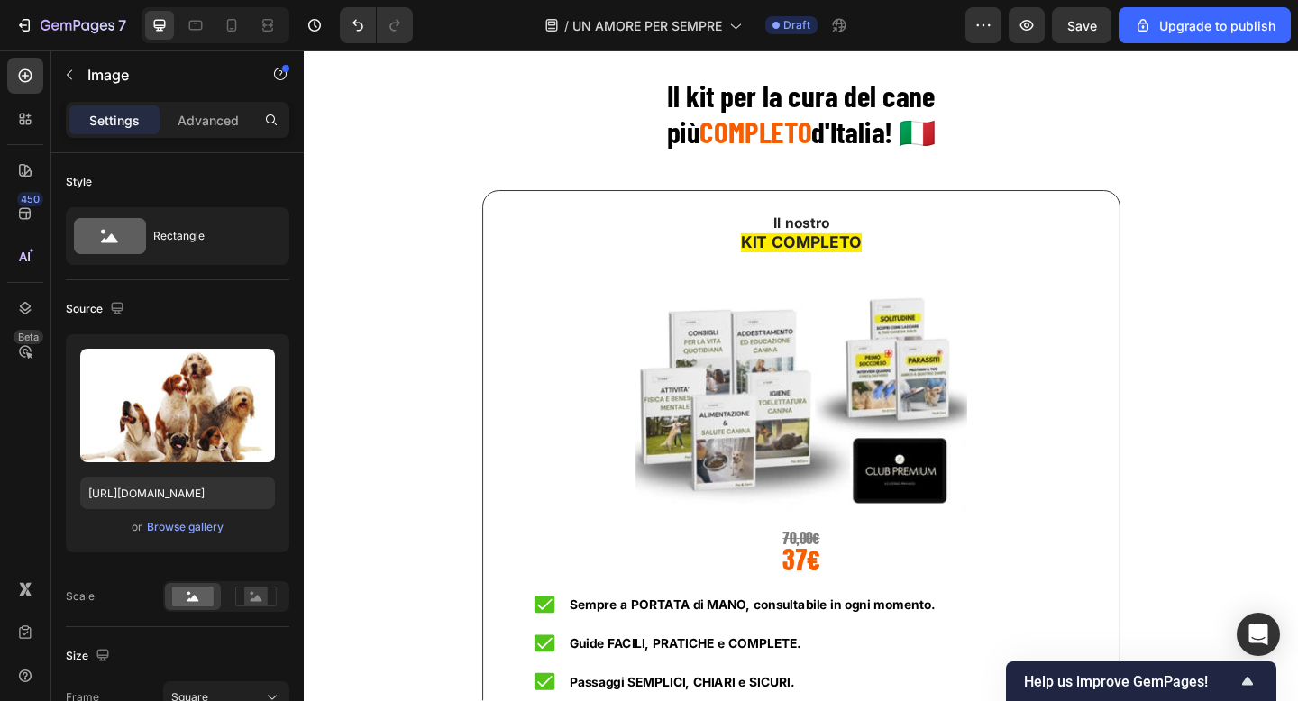
scroll to position [11223, 0]
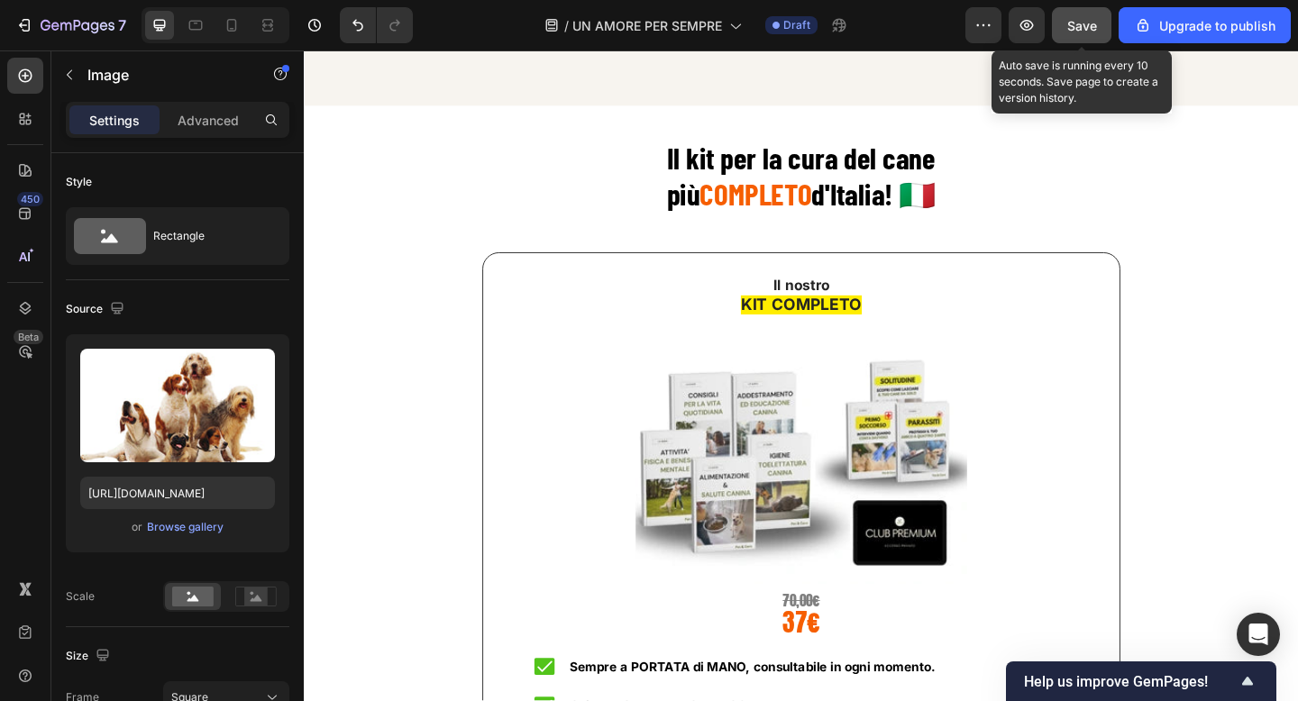
click at [1079, 38] on button "Save" at bounding box center [1081, 25] width 59 height 36
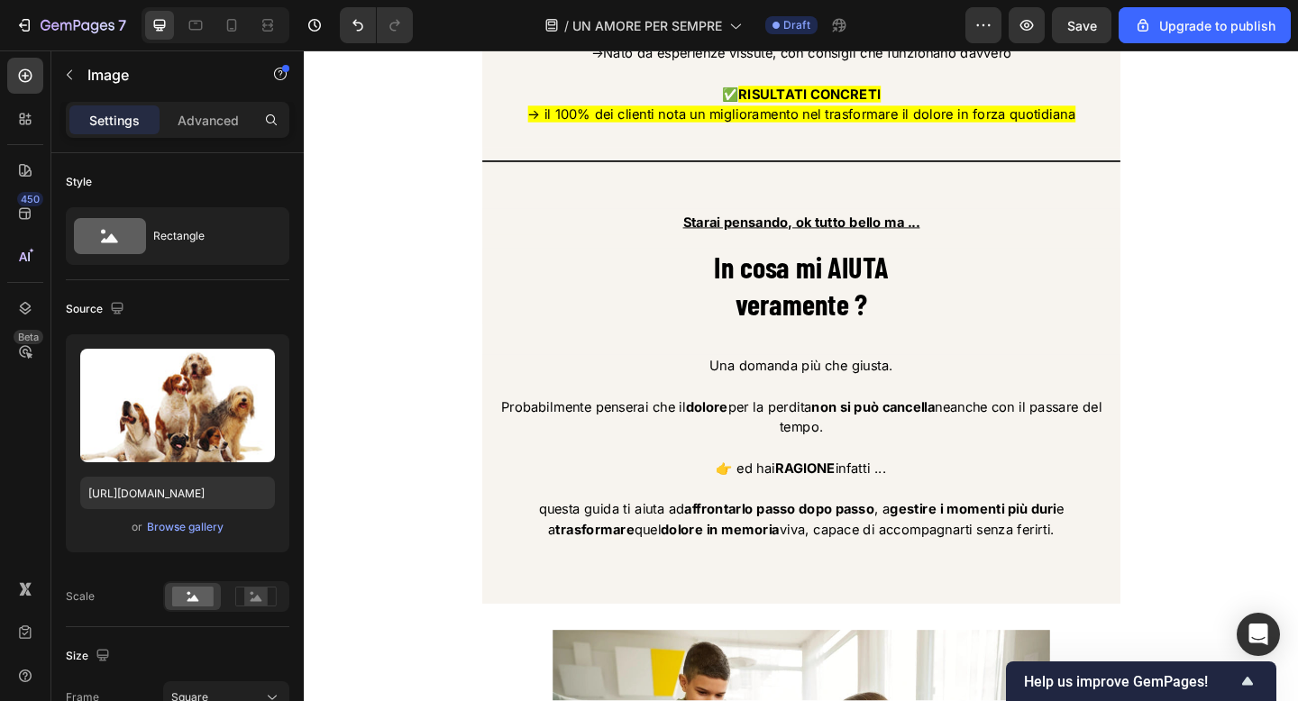
scroll to position [3297, 0]
